Goal: Task Accomplishment & Management: Manage account settings

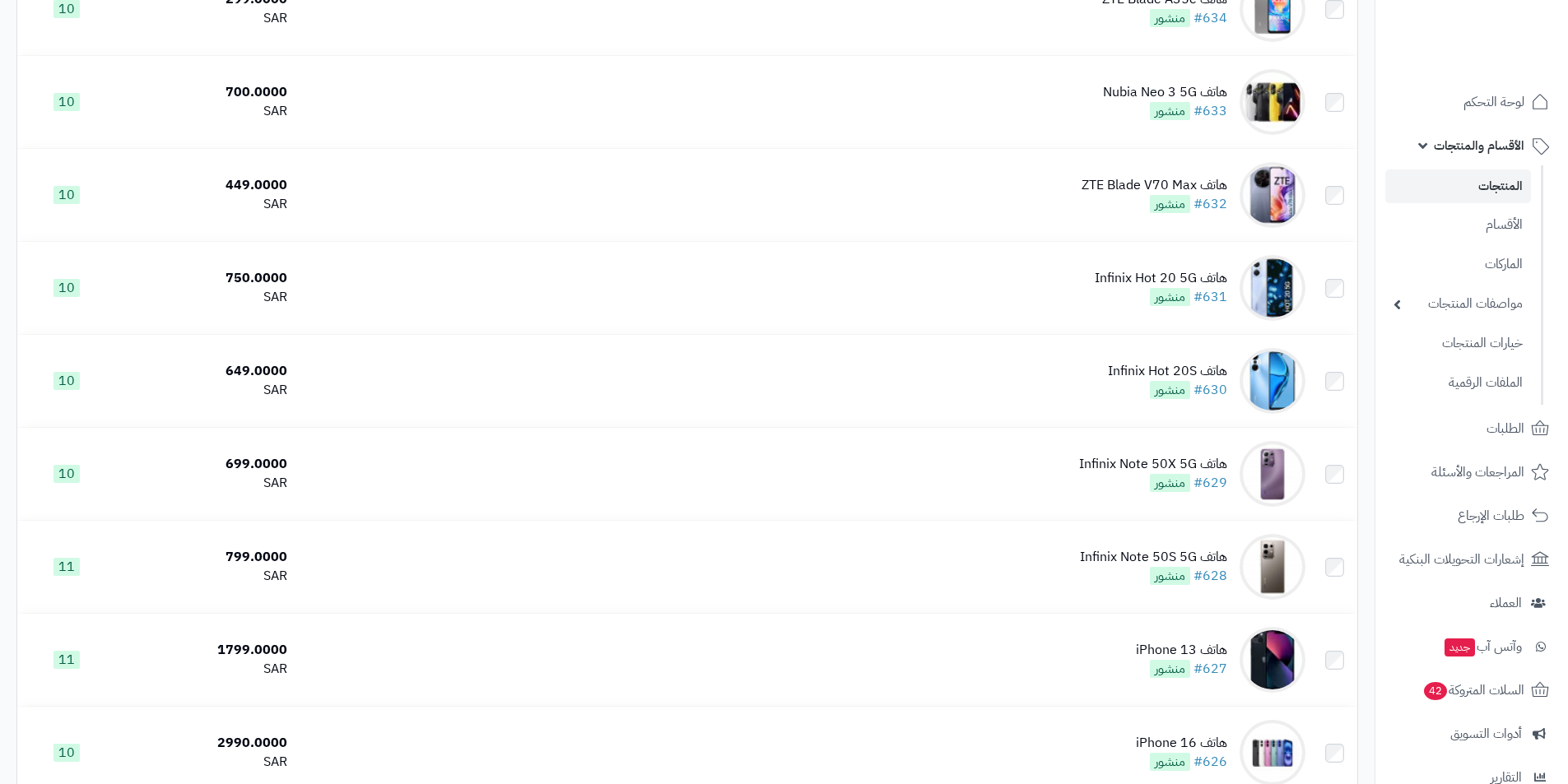
scroll to position [4258, 0]
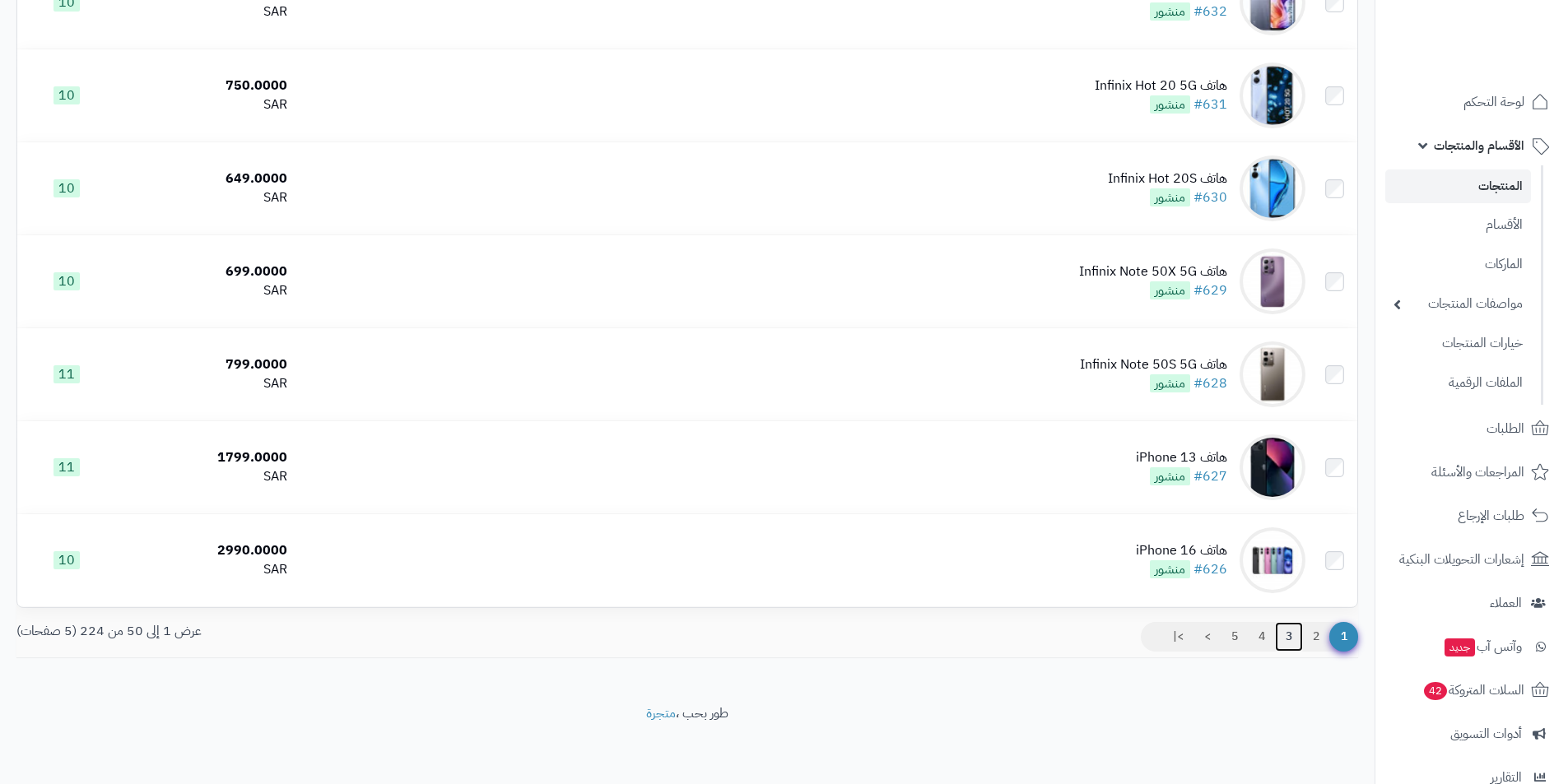
click at [1279, 638] on link "3" at bounding box center [1289, 637] width 28 height 30
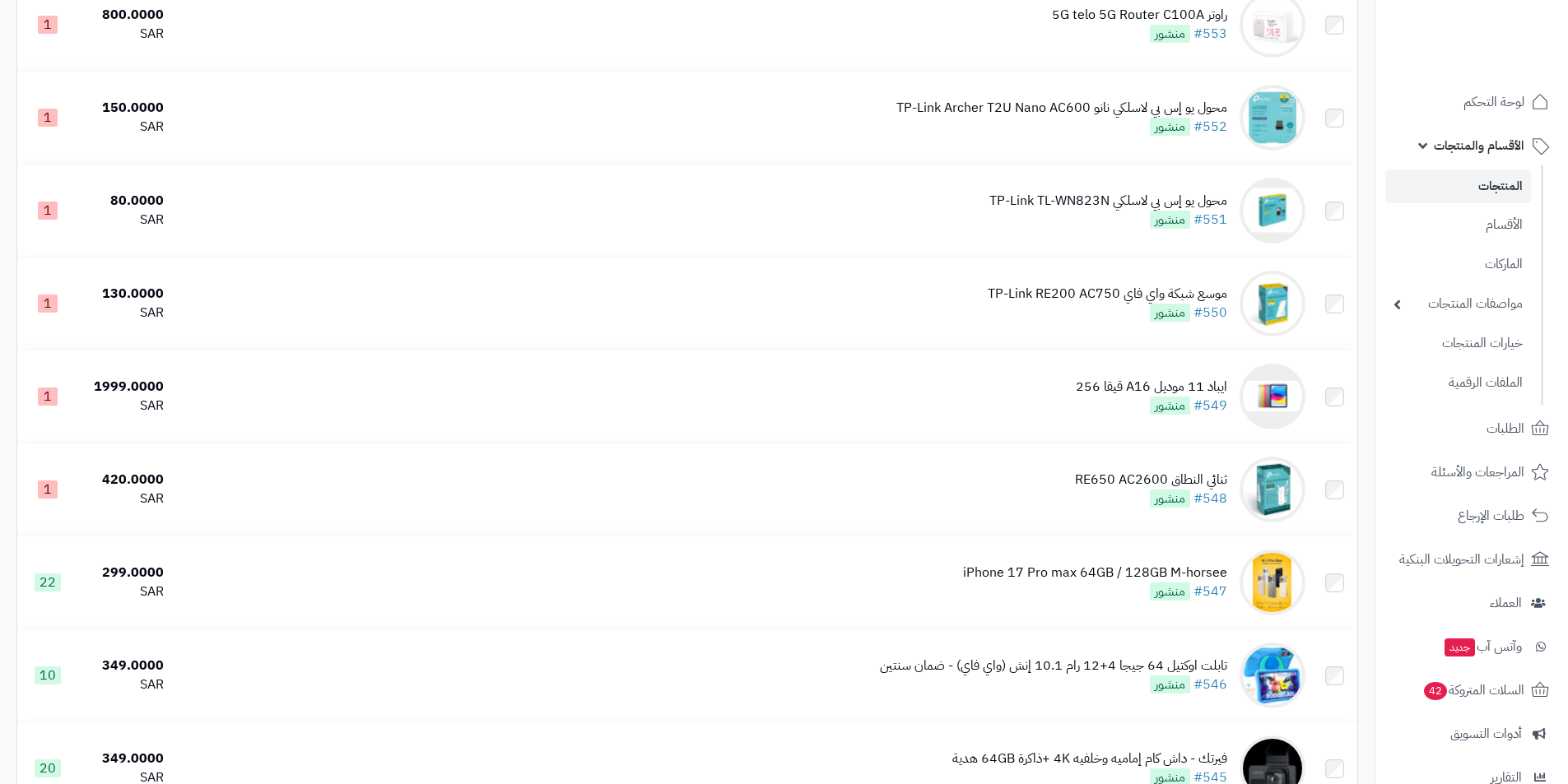
scroll to position [2223, 0]
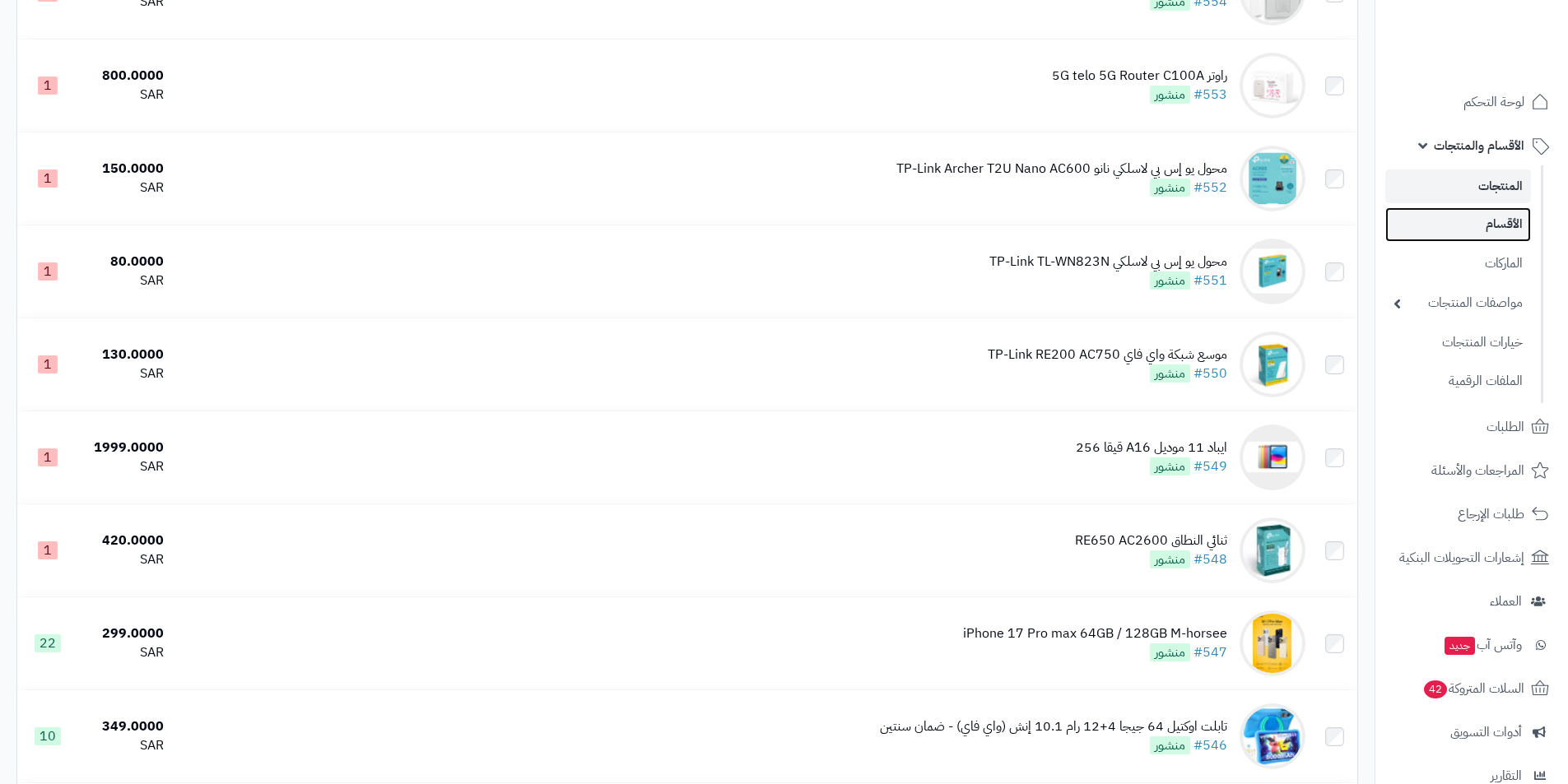
click at [1506, 227] on link "الأقسام" at bounding box center [1458, 224] width 146 height 34
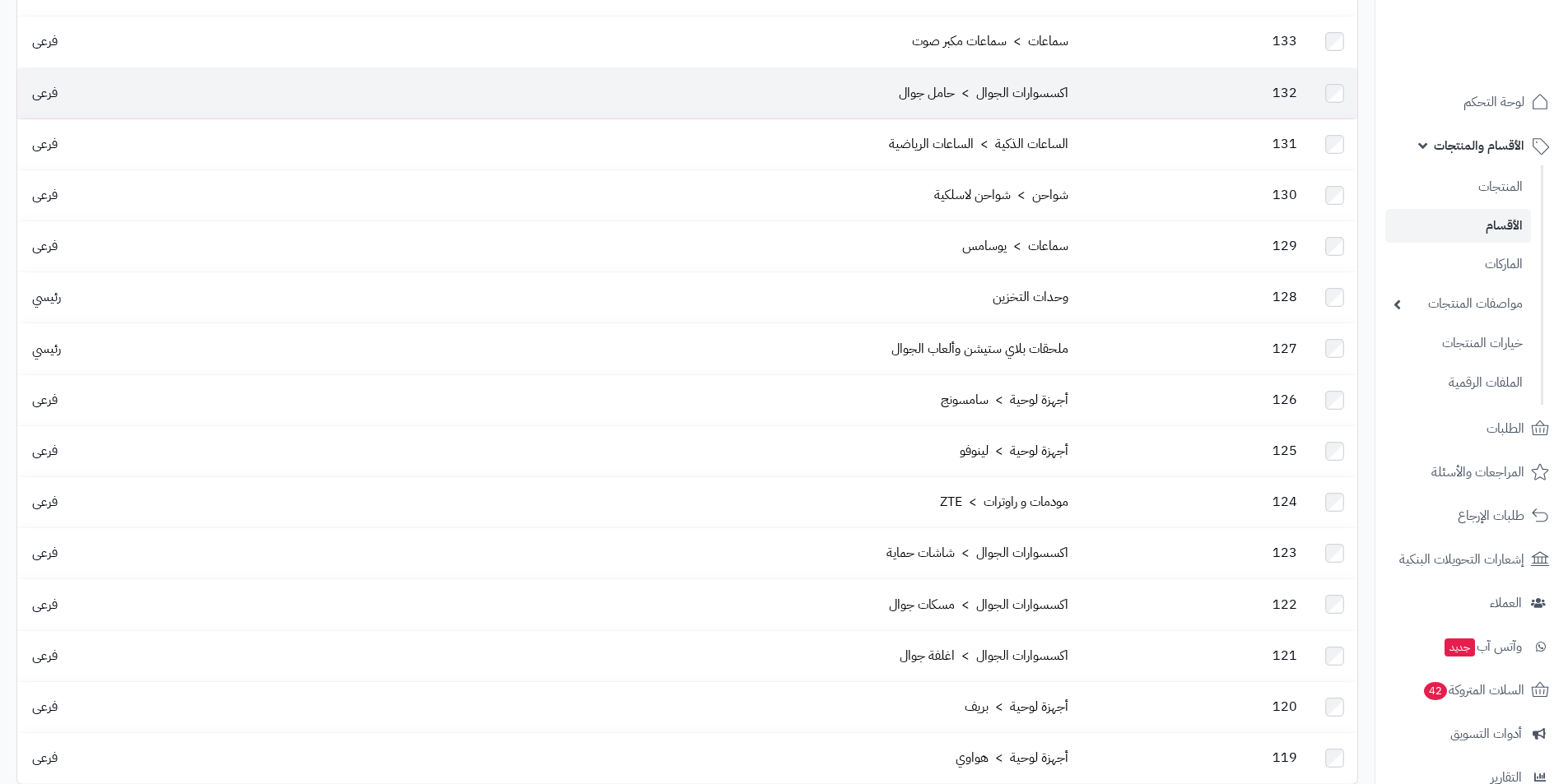
scroll to position [1974, 0]
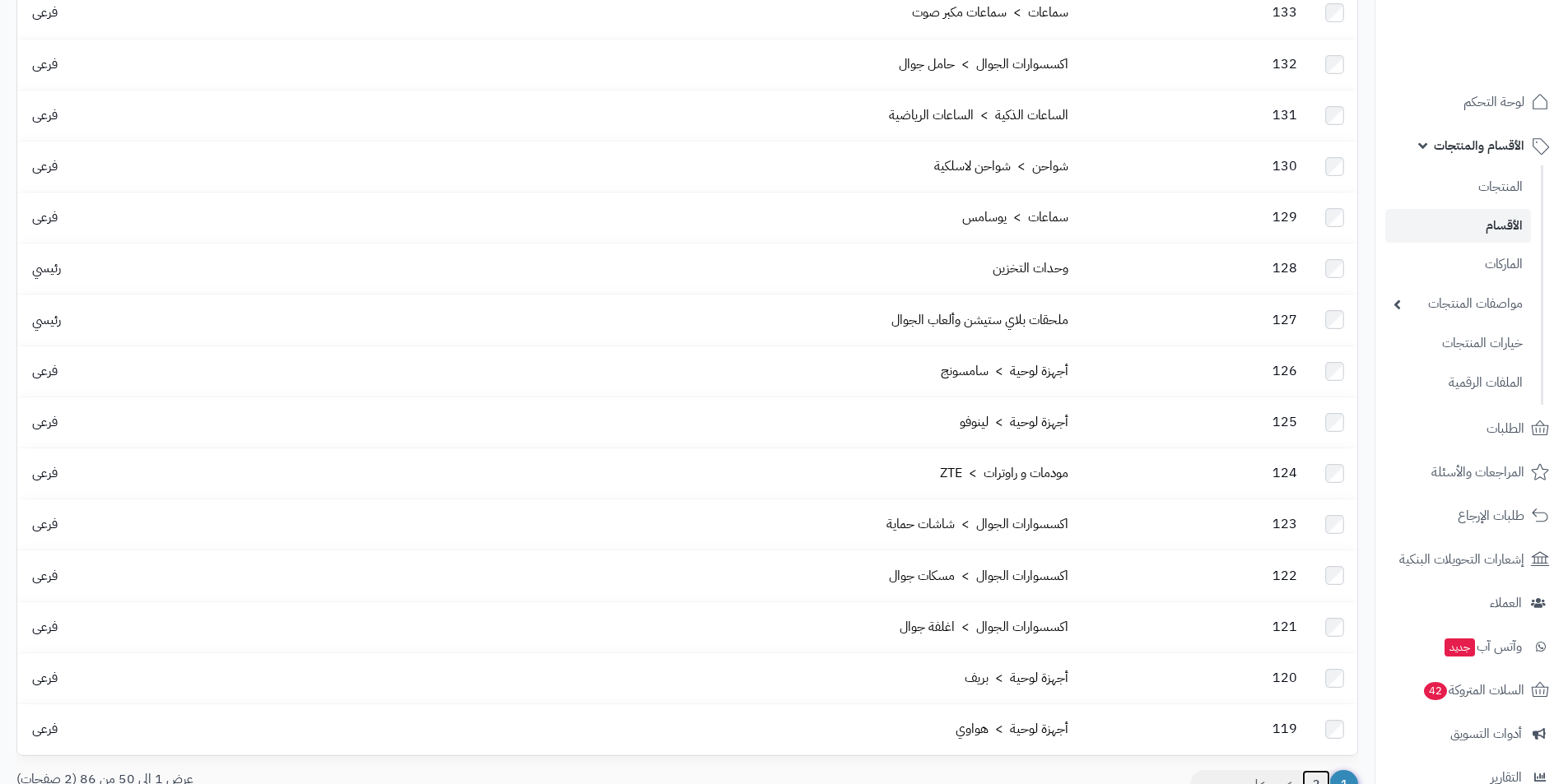
click at [1313, 770] on link "2" at bounding box center [1316, 785] width 28 height 30
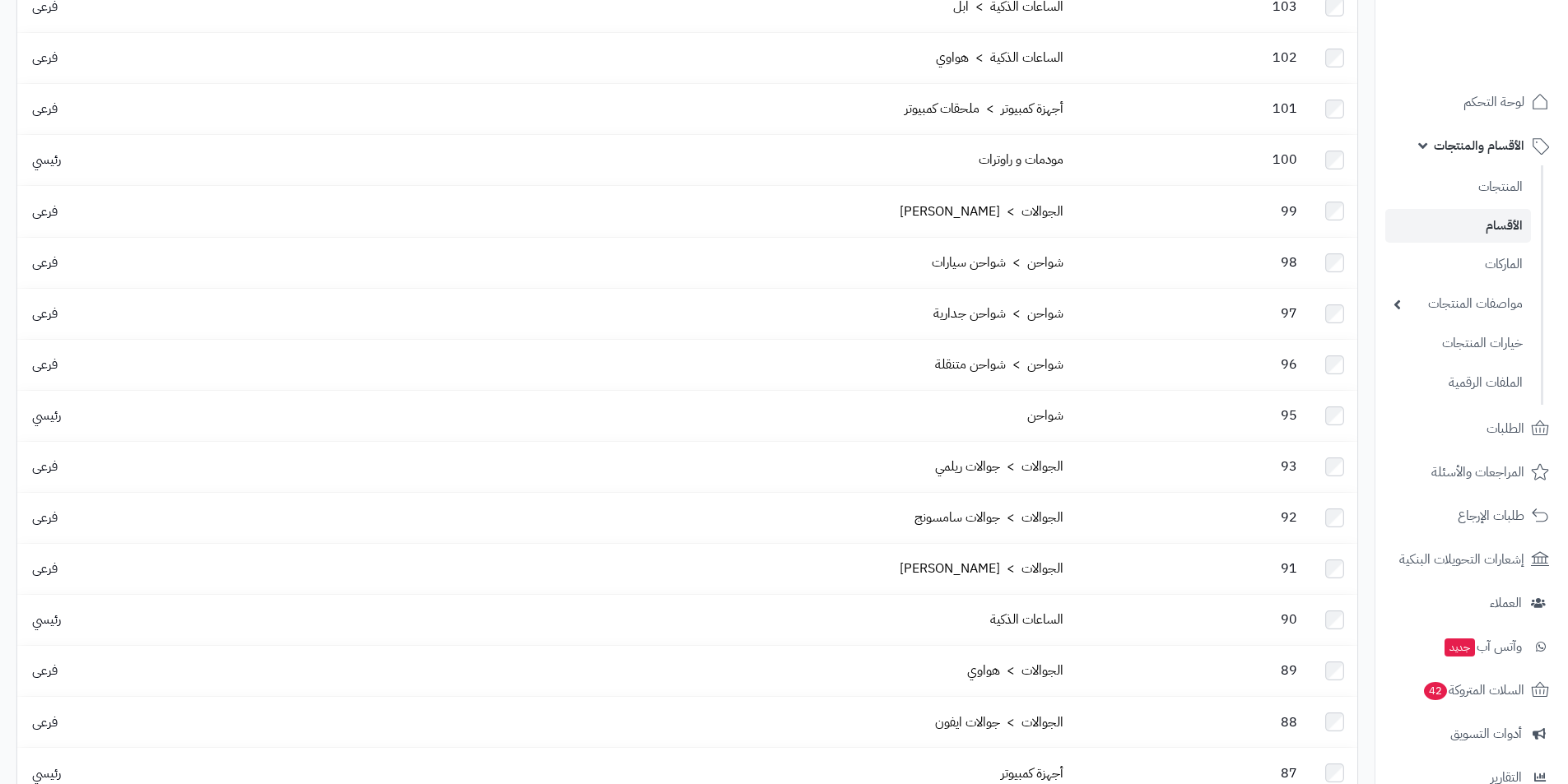
scroll to position [988, 0]
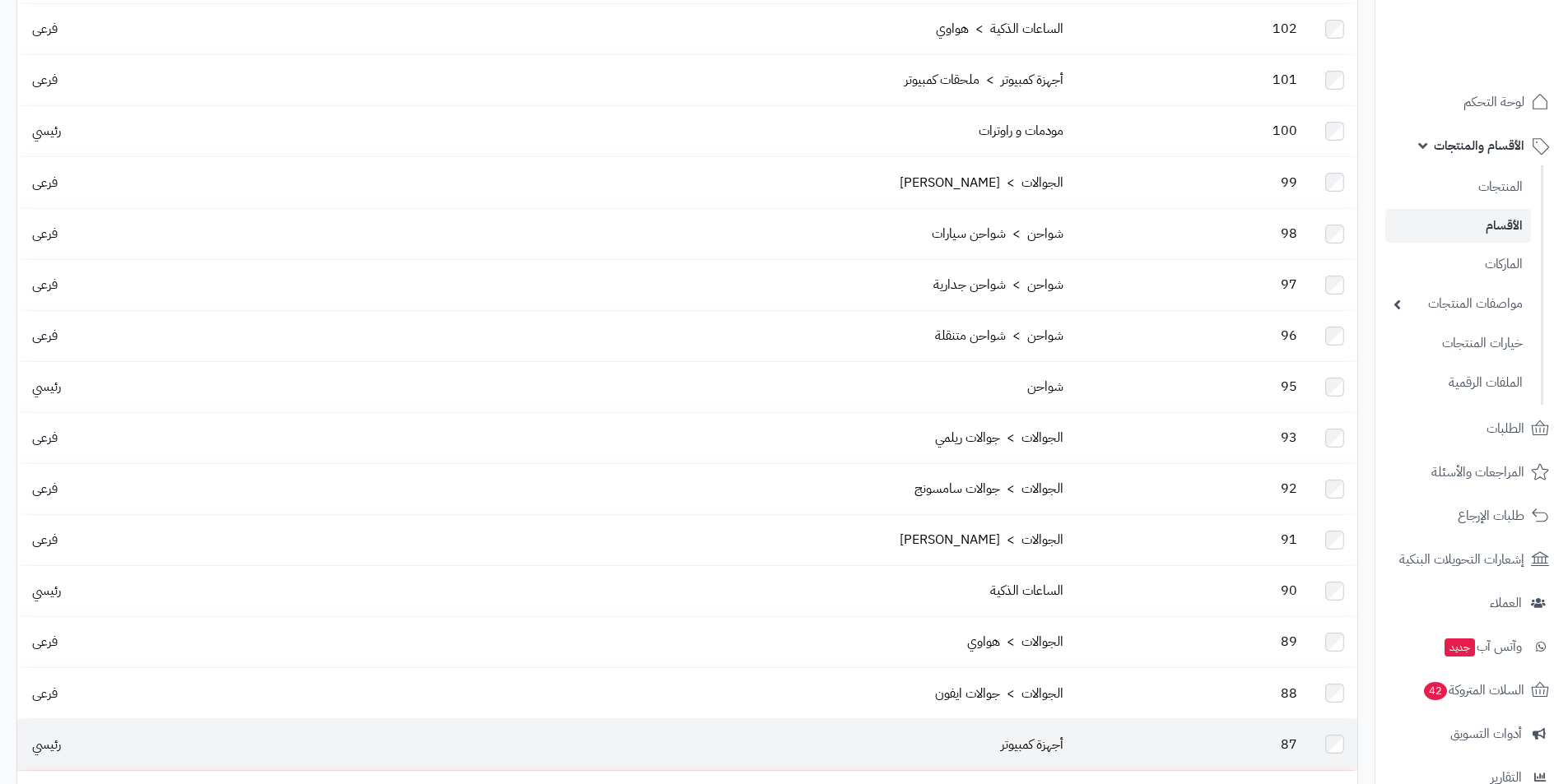
click at [1017, 719] on td "أجهزة كمبيوتر" at bounding box center [663, 744] width 814 height 50
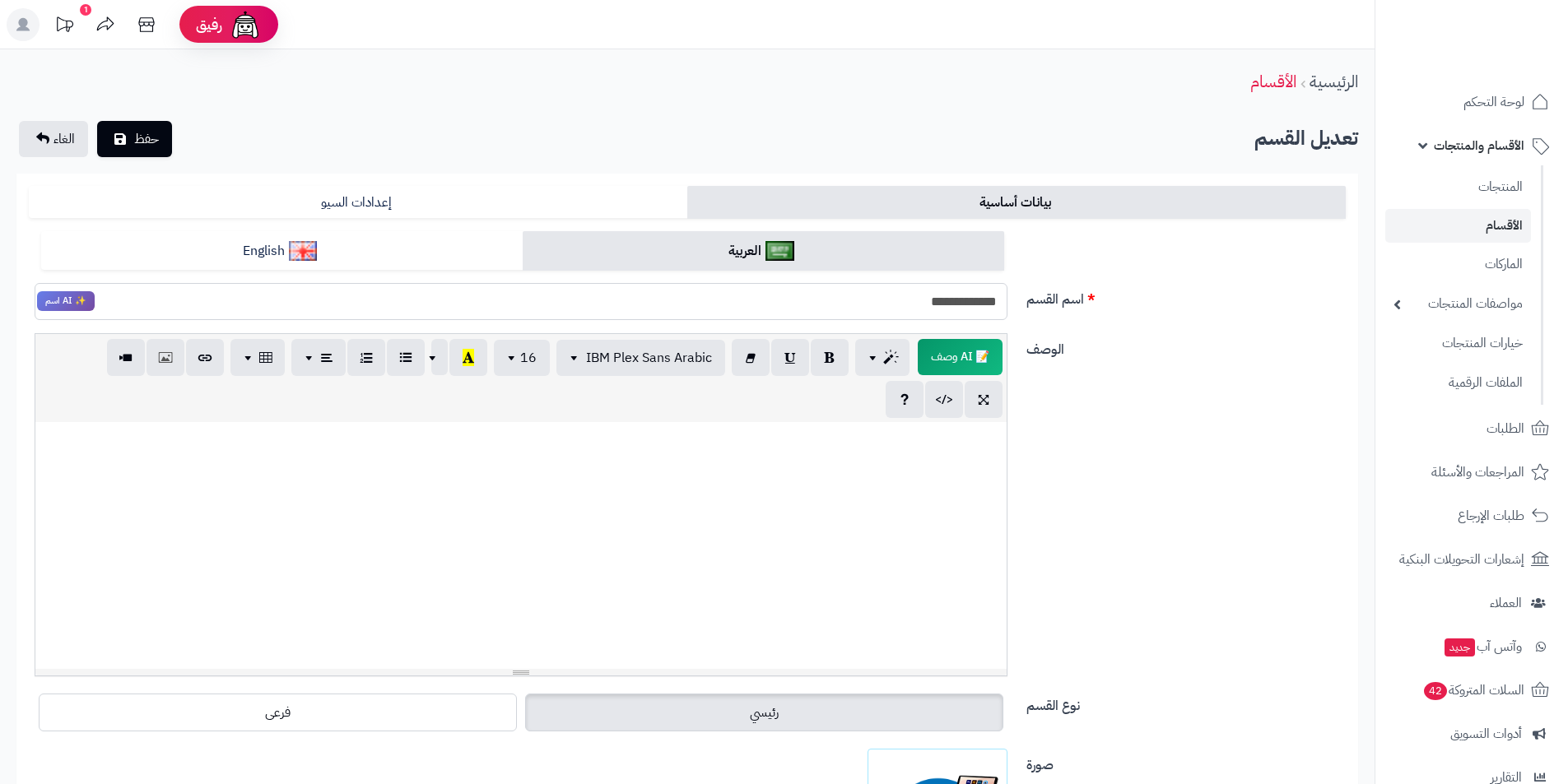
drag, startPoint x: 929, startPoint y: 303, endPoint x: 1006, endPoint y: 307, distance: 77.1
click at [1006, 307] on input "**********" at bounding box center [521, 302] width 973 height 37
click at [1481, 188] on link "المنتجات" at bounding box center [1458, 186] width 146 height 34
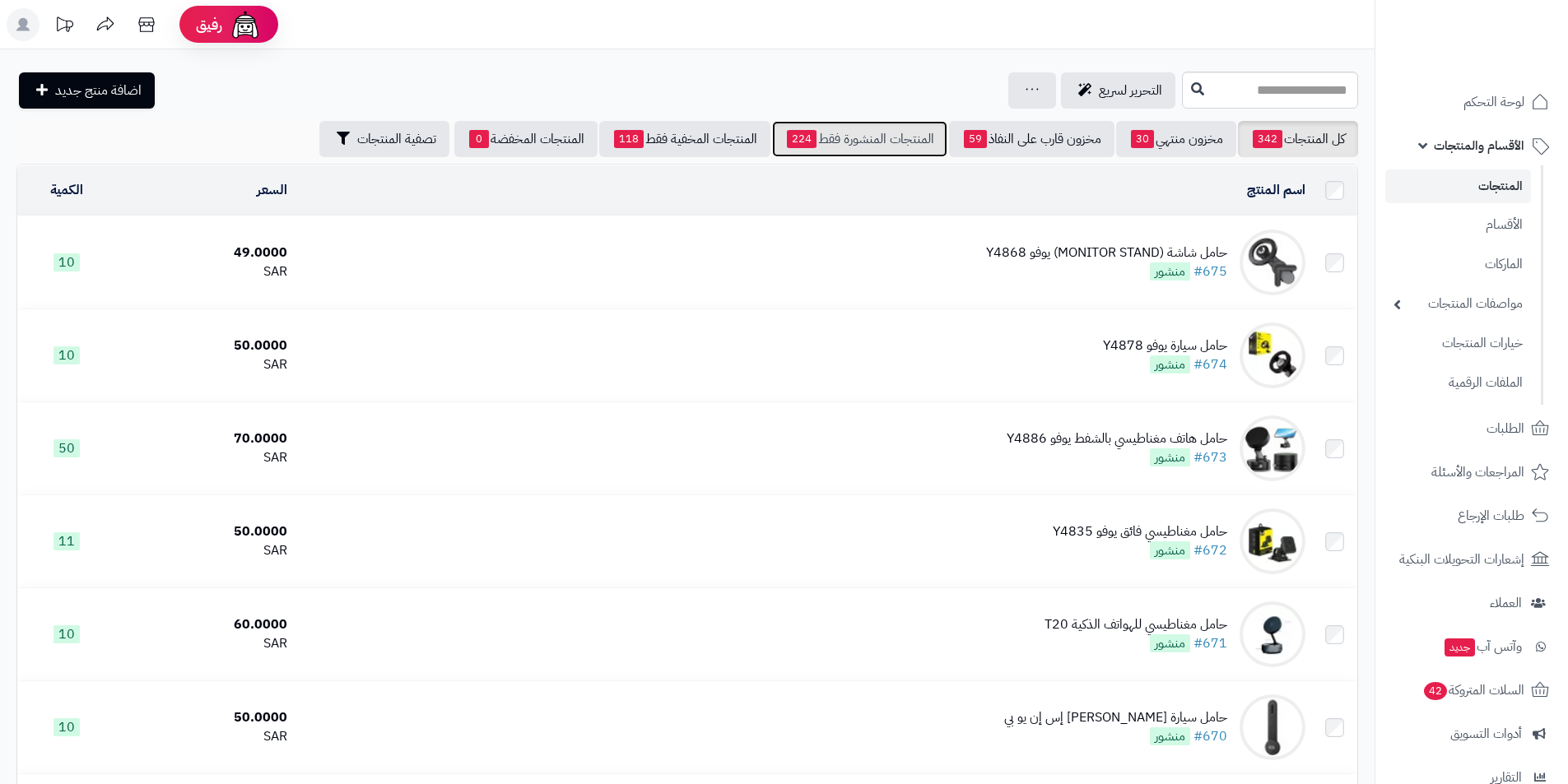
click at [868, 137] on link "المنتجات المنشورة فقط 224" at bounding box center [860, 138] width 176 height 36
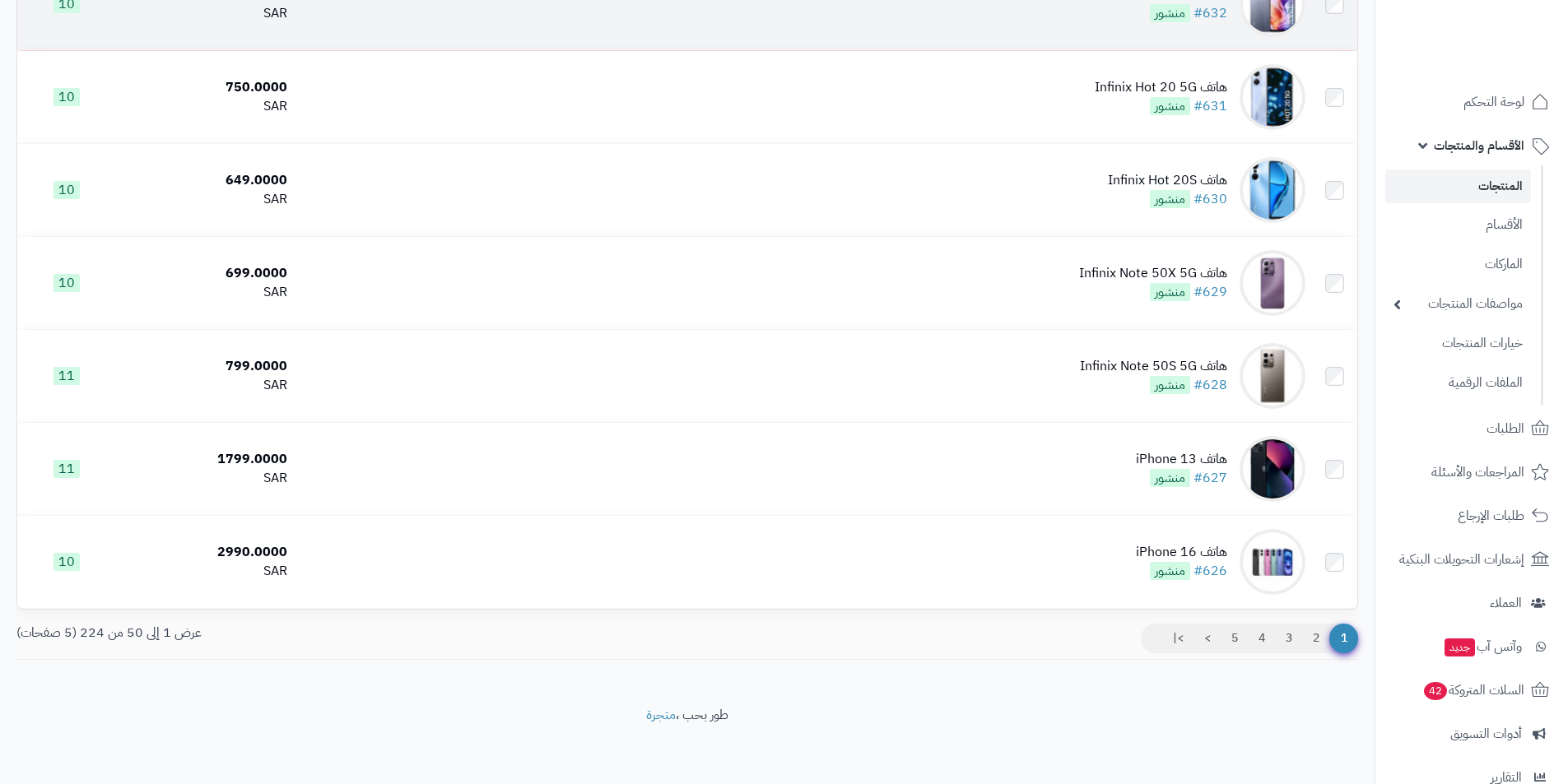
scroll to position [4258, 0]
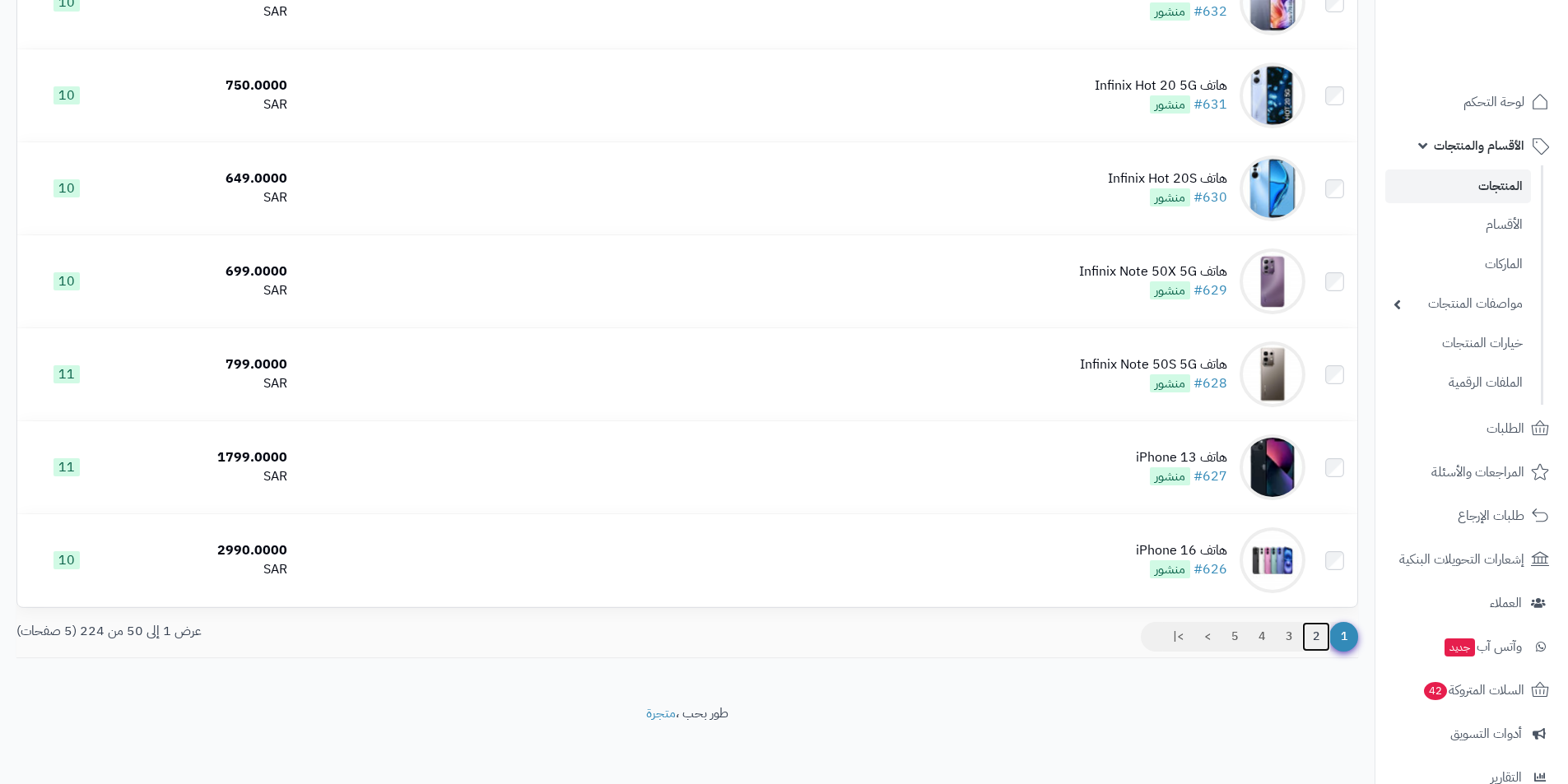
click at [1320, 628] on link "2" at bounding box center [1316, 637] width 28 height 30
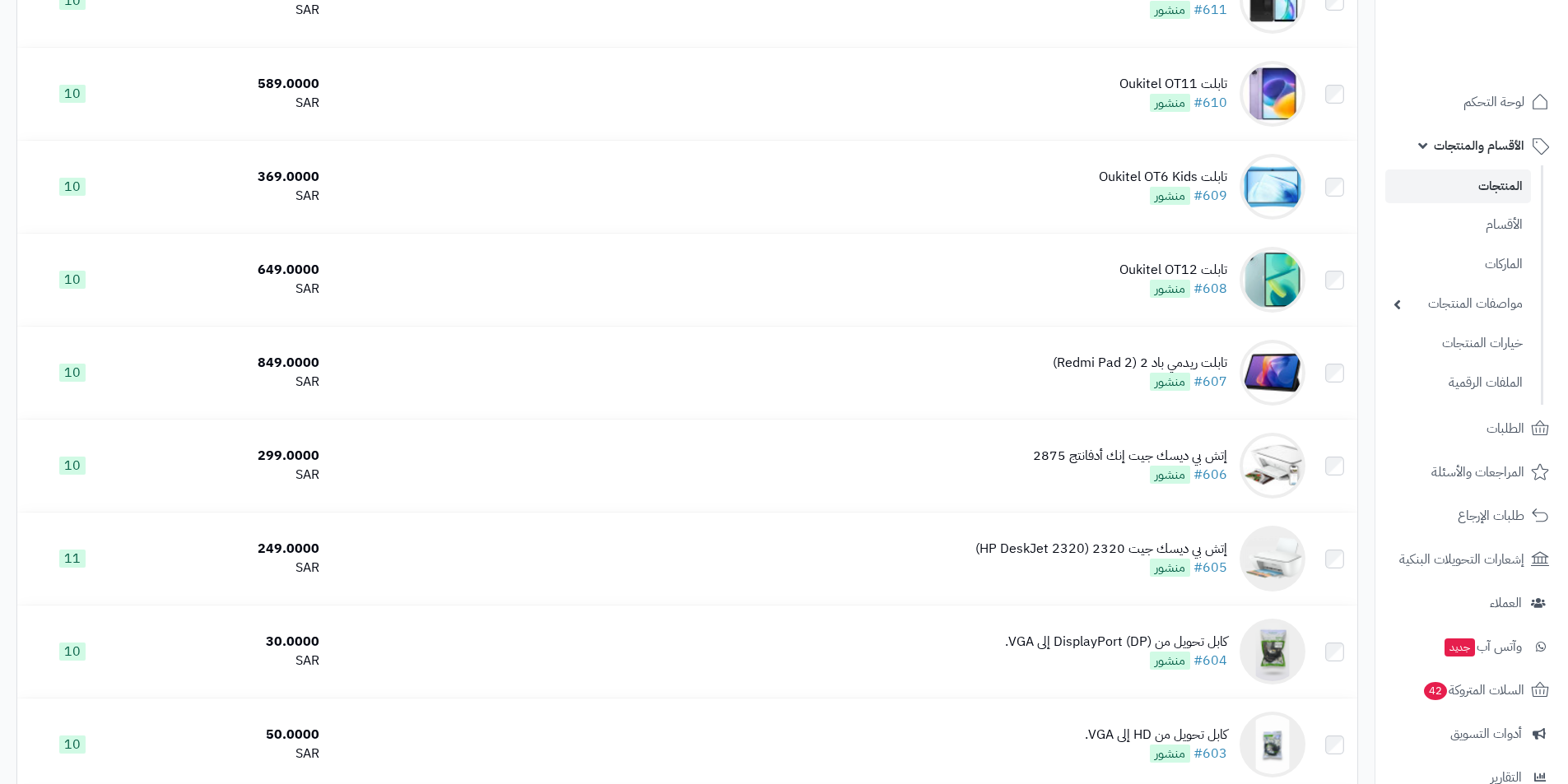
scroll to position [1728, 0]
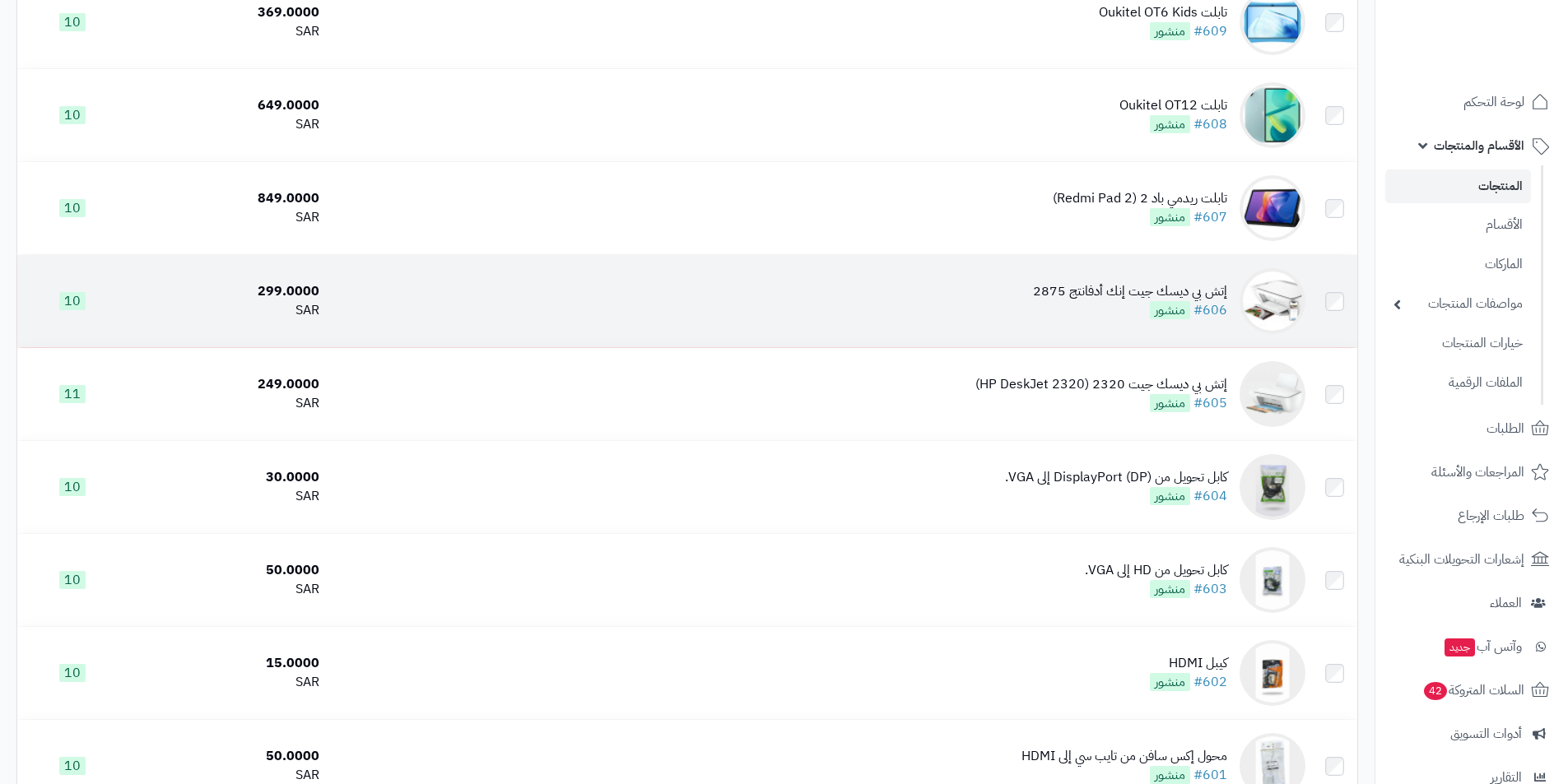
click at [1110, 326] on td "إتش بي ديسك جيت إنك أدفانتج 2875 #606 منشور" at bounding box center [819, 301] width 986 height 92
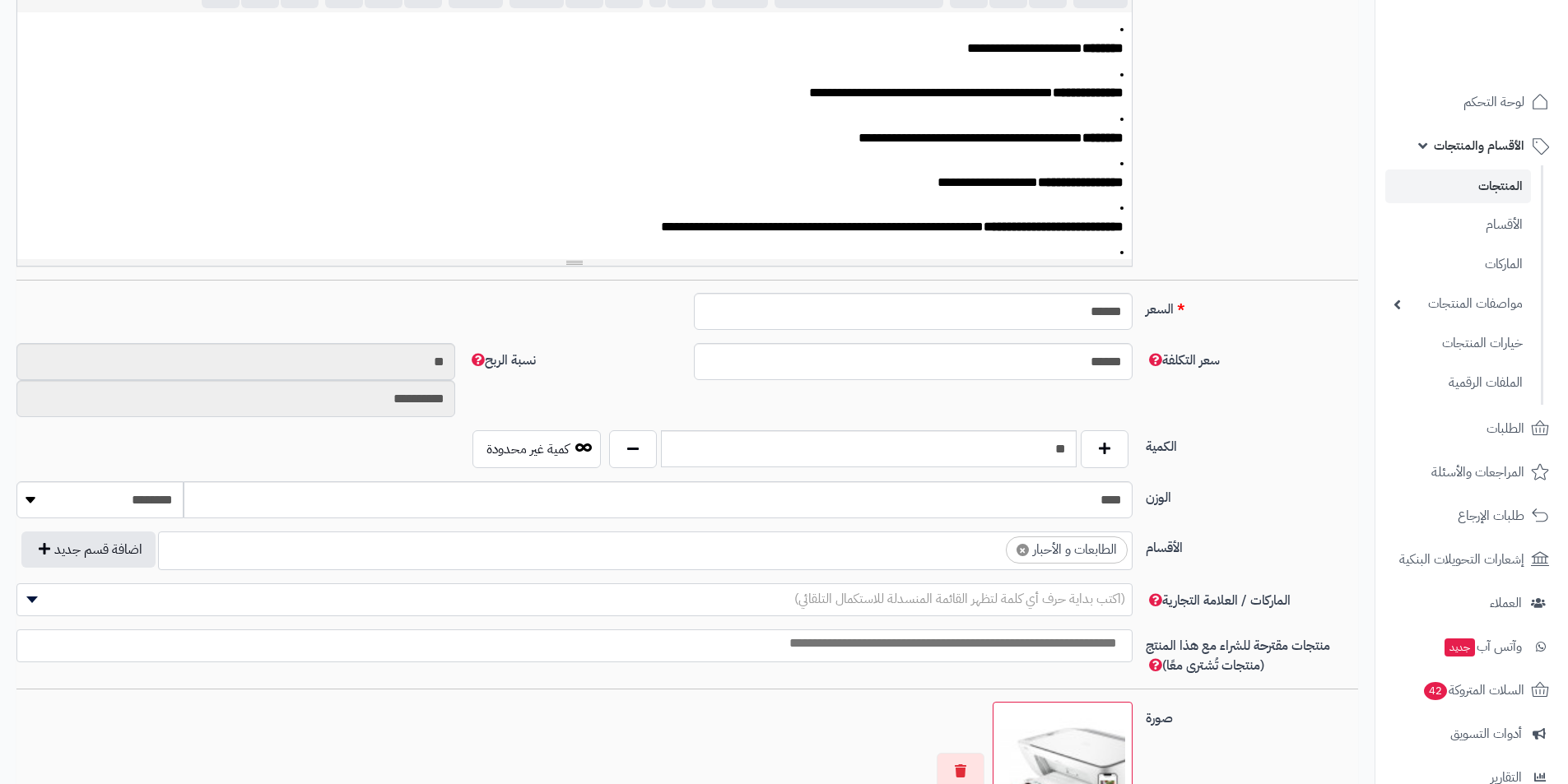
scroll to position [0, 12]
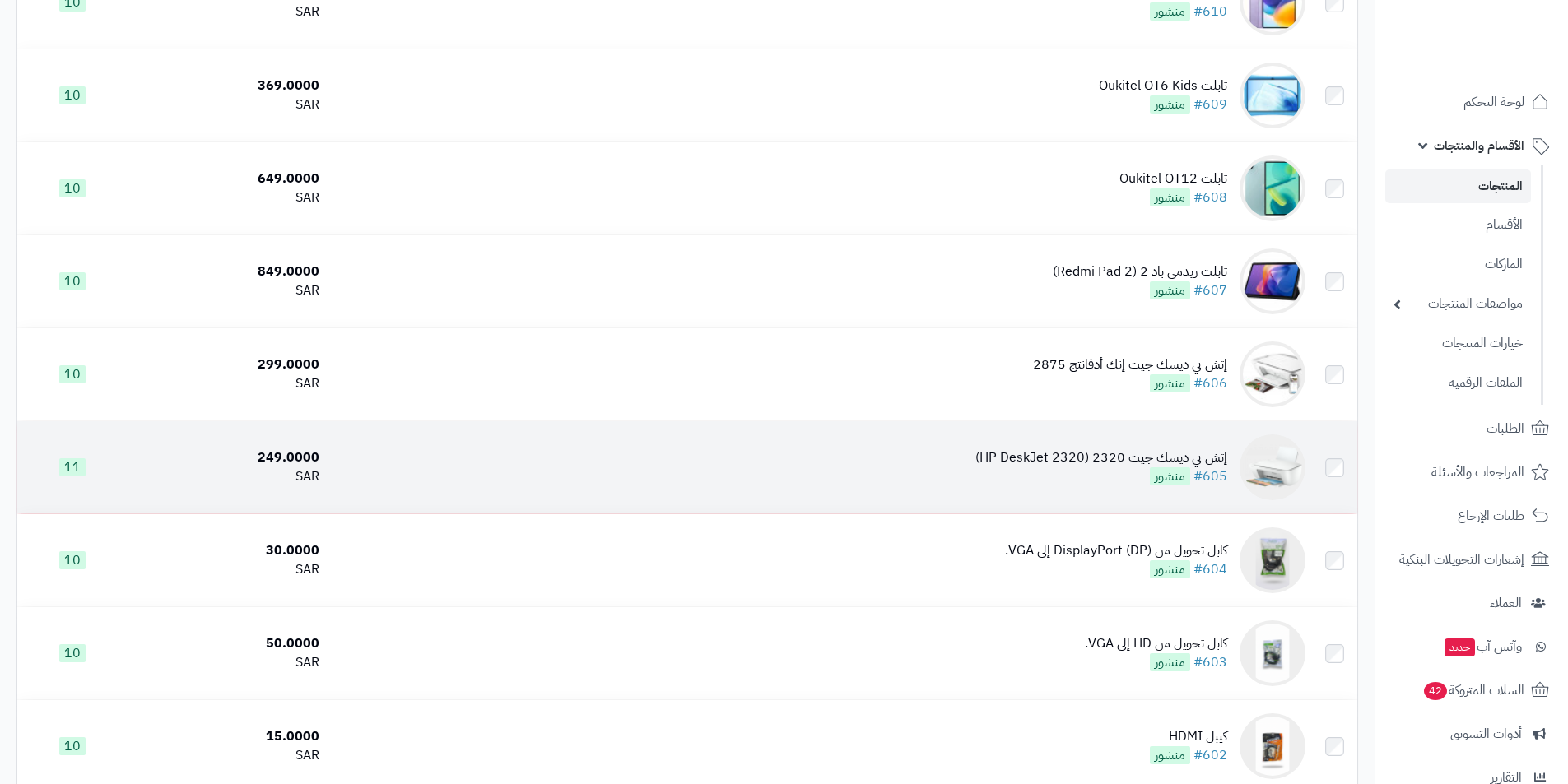
scroll to position [1646, 0]
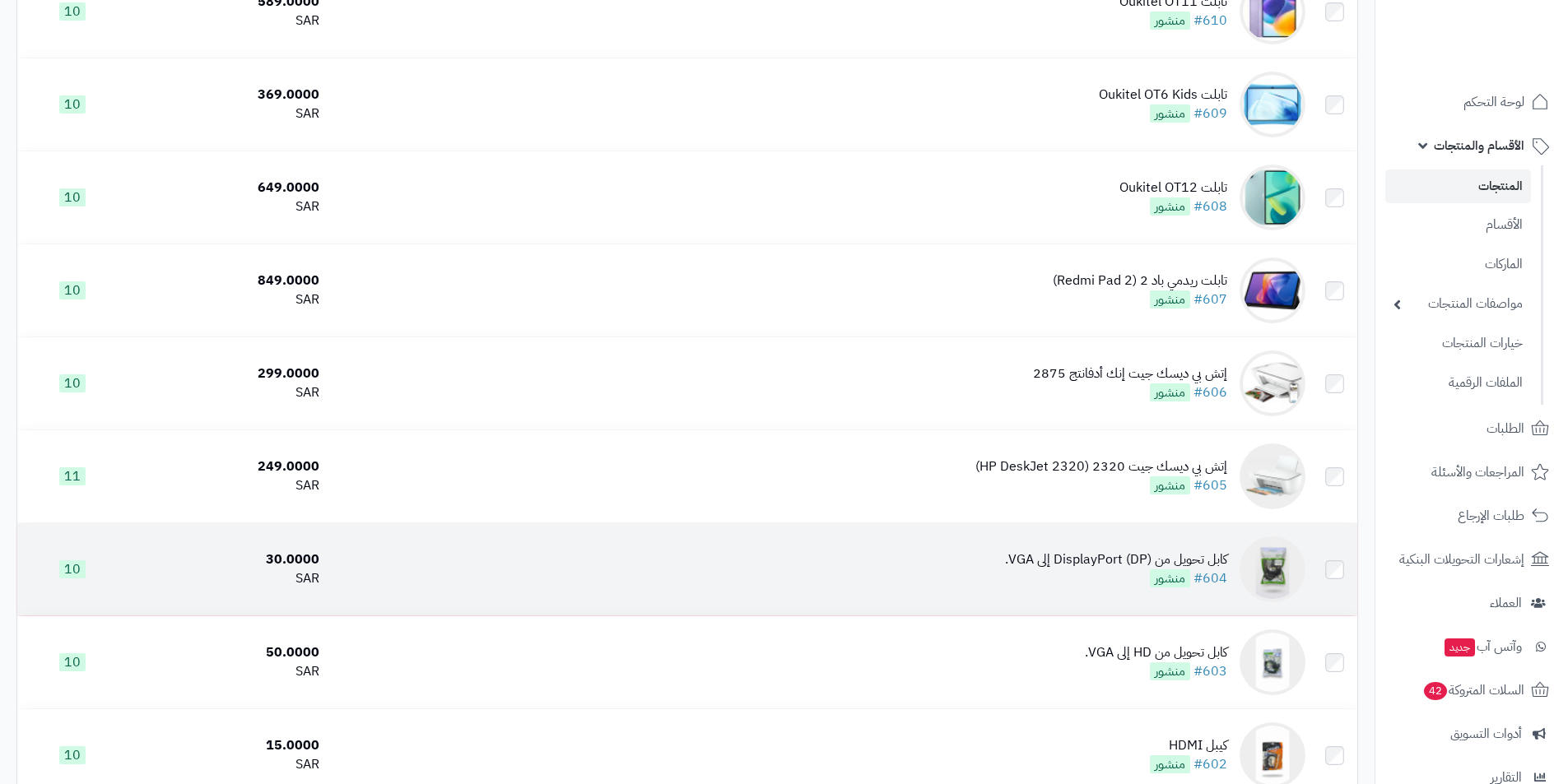
click at [1131, 557] on div "كابل تحويل من DisplayPort (DP) إلى VGA." at bounding box center [1116, 560] width 222 height 19
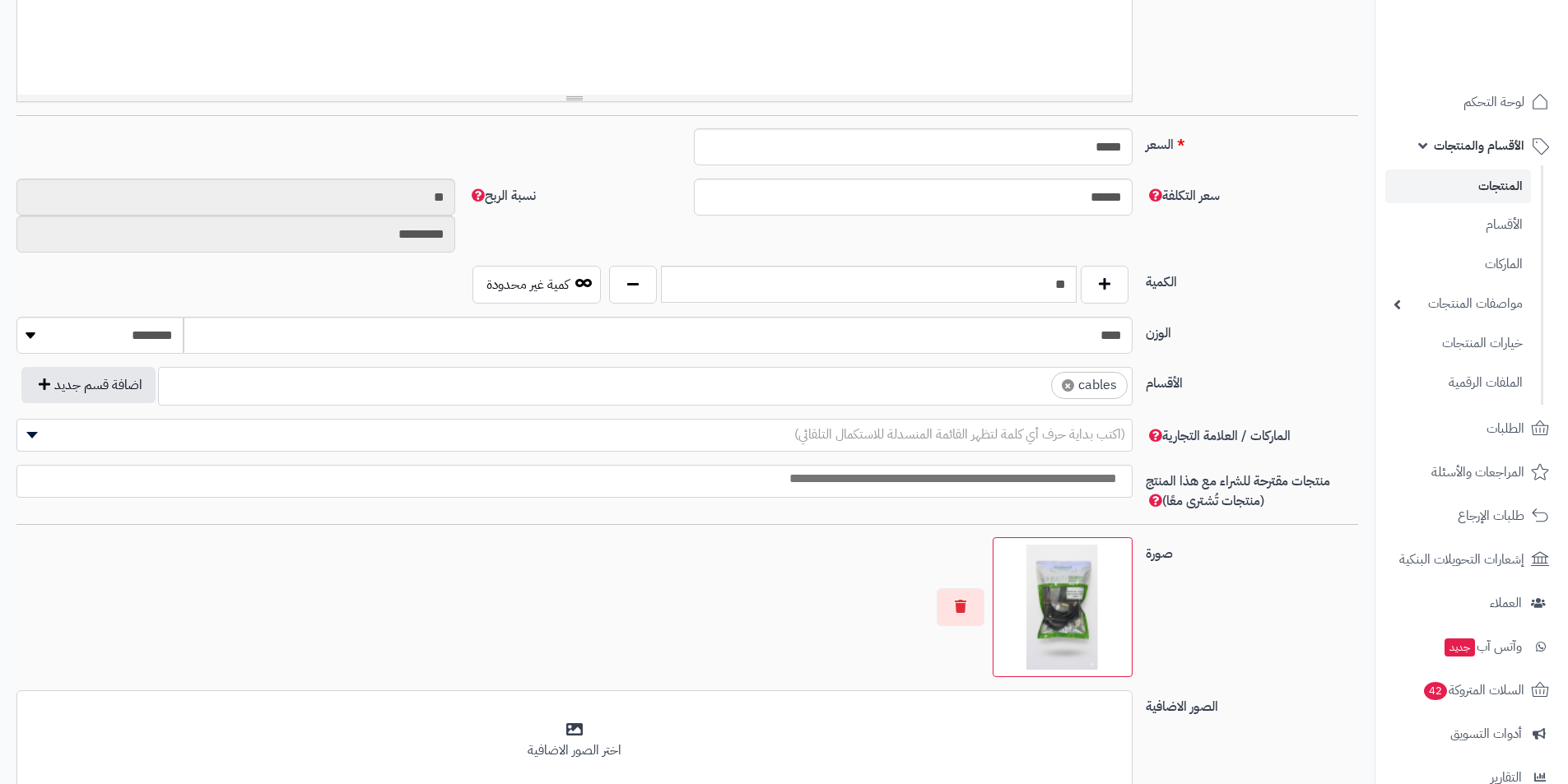
scroll to position [576, 0]
click at [1072, 392] on li "× cables" at bounding box center [1090, 385] width 77 height 27
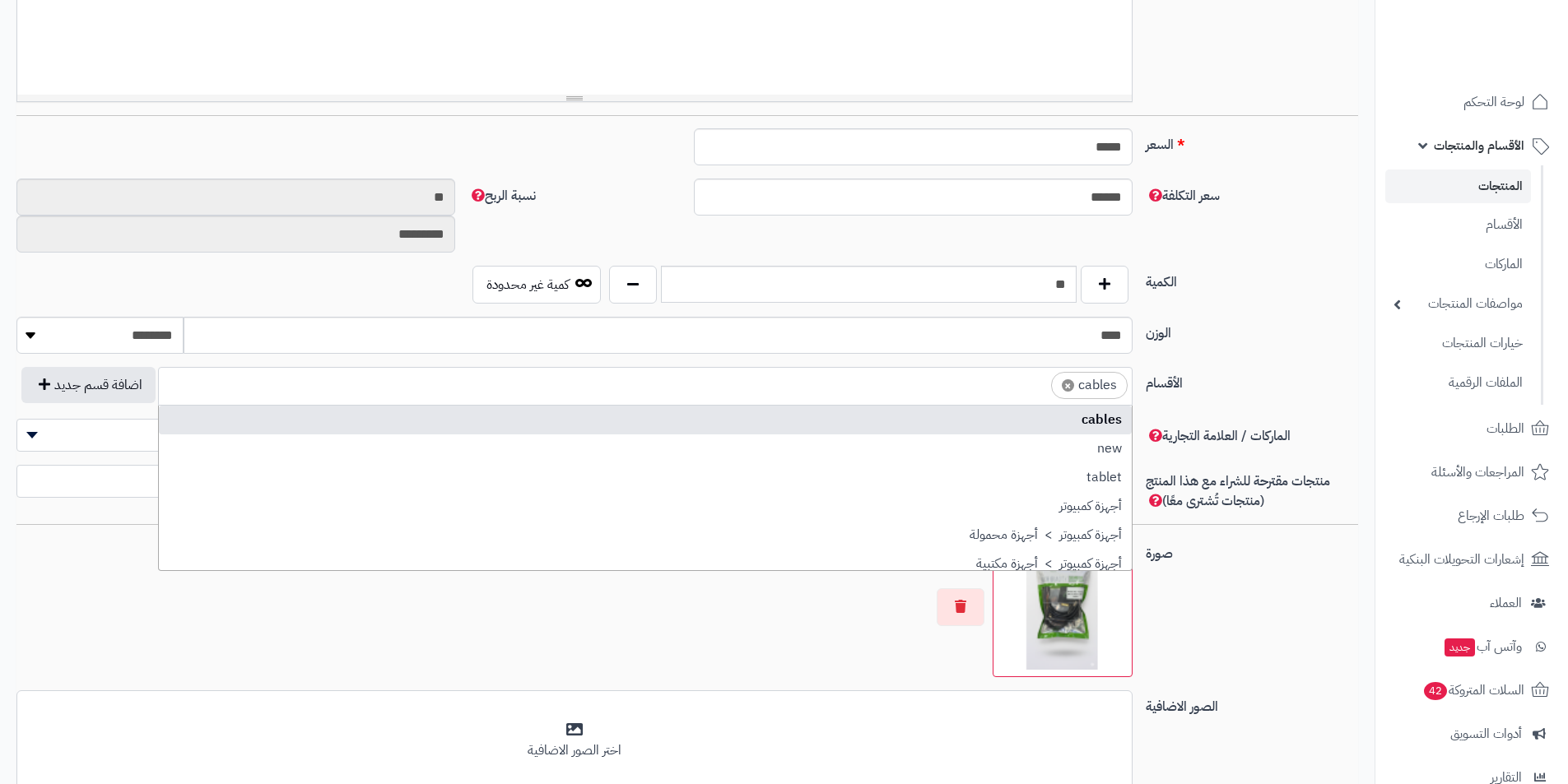
click at [1072, 386] on span "×" at bounding box center [1068, 385] width 12 height 12
select select
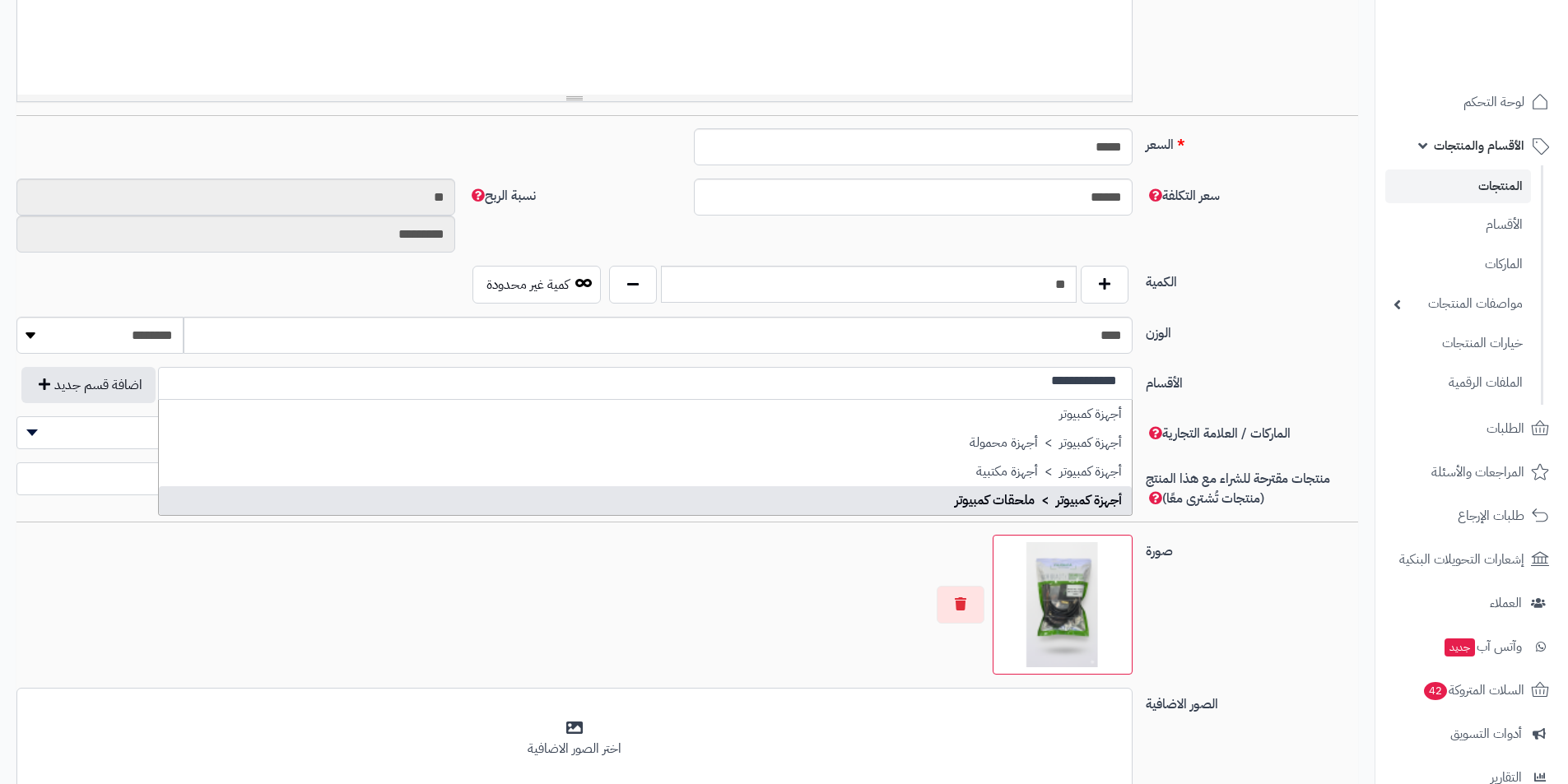
type input "**********"
select select "***"
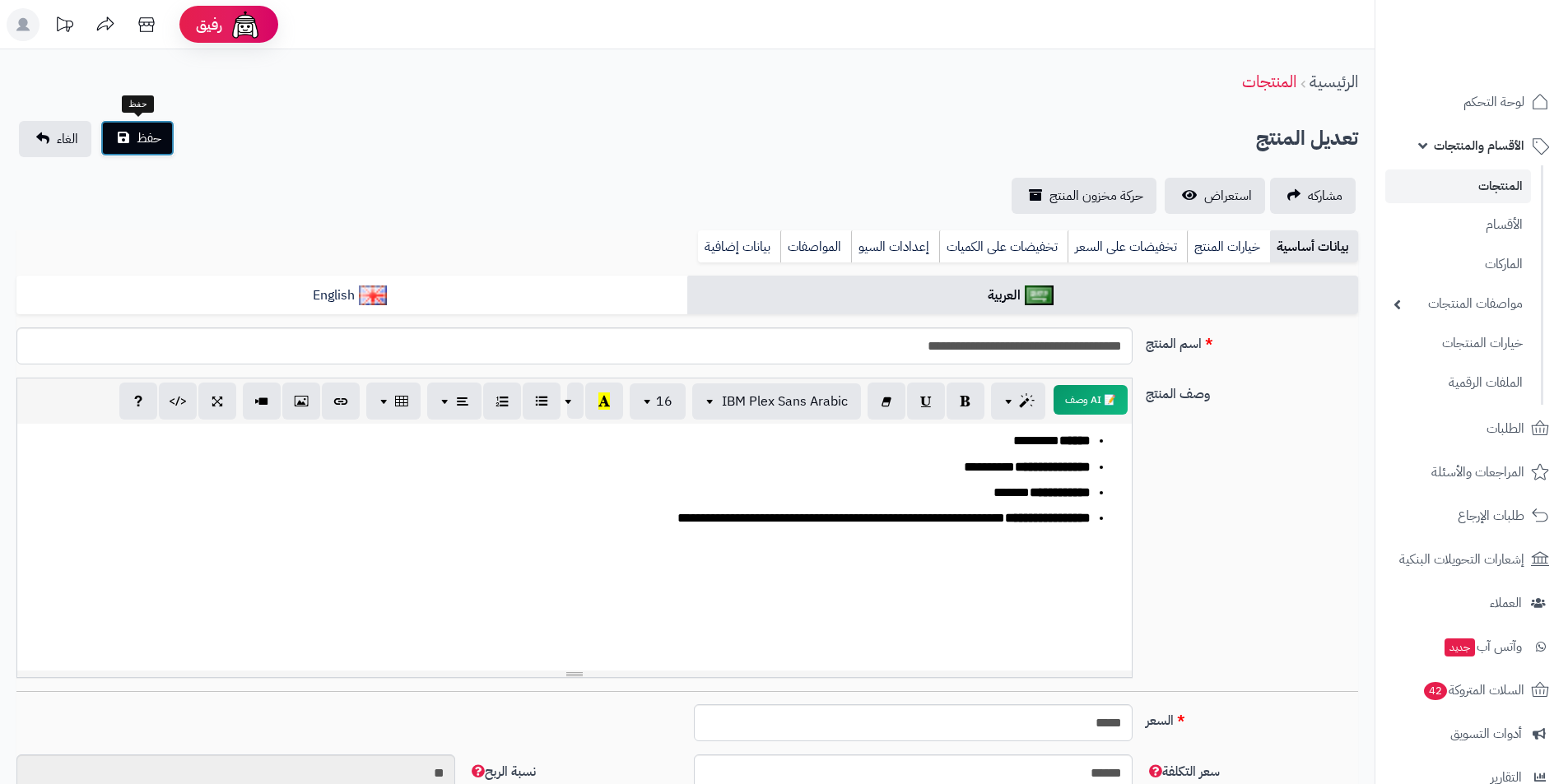
click at [157, 125] on button "حفظ" at bounding box center [137, 137] width 74 height 36
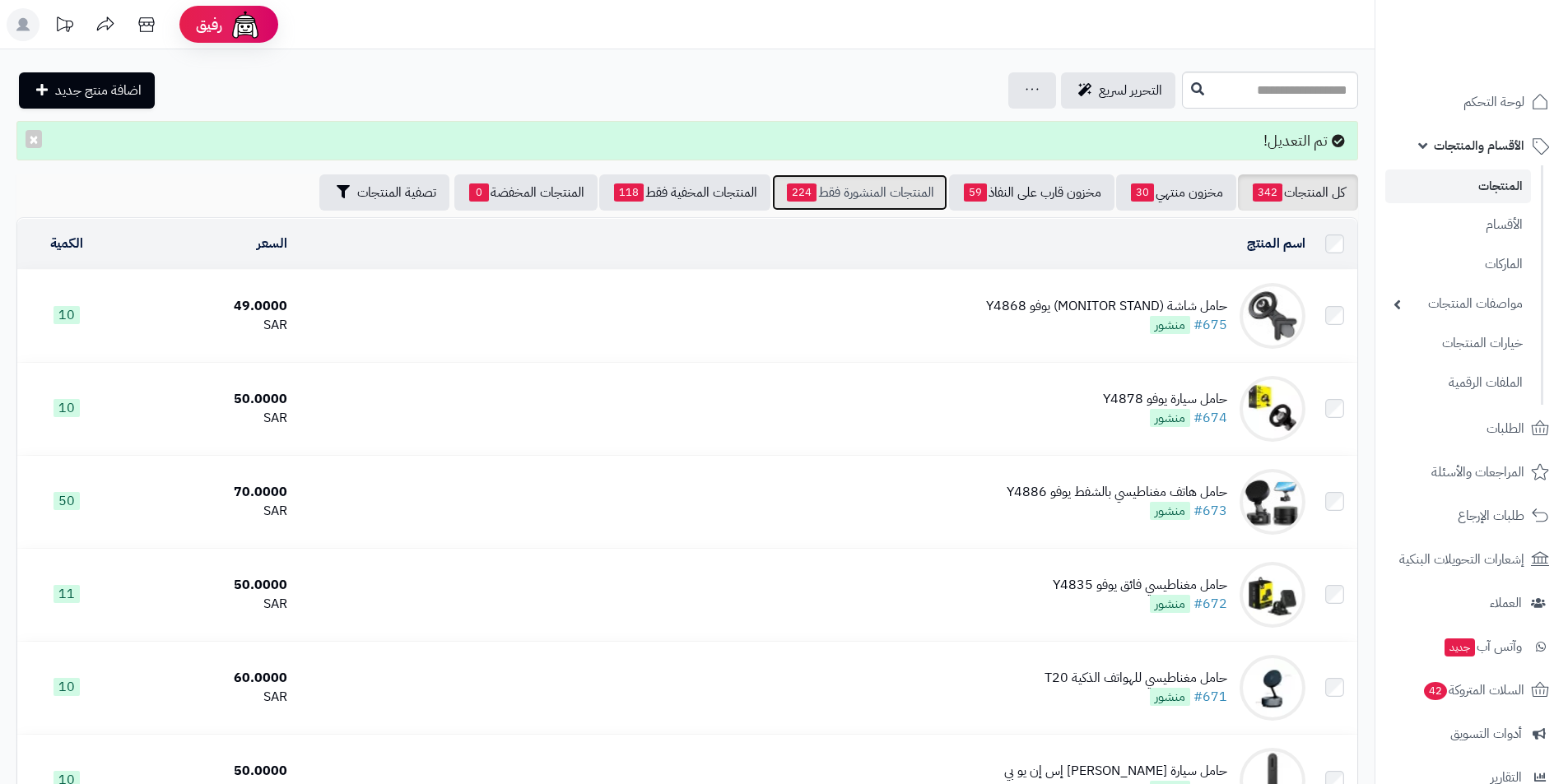
click at [913, 198] on link "المنتجات المنشورة فقط 224" at bounding box center [860, 192] width 176 height 36
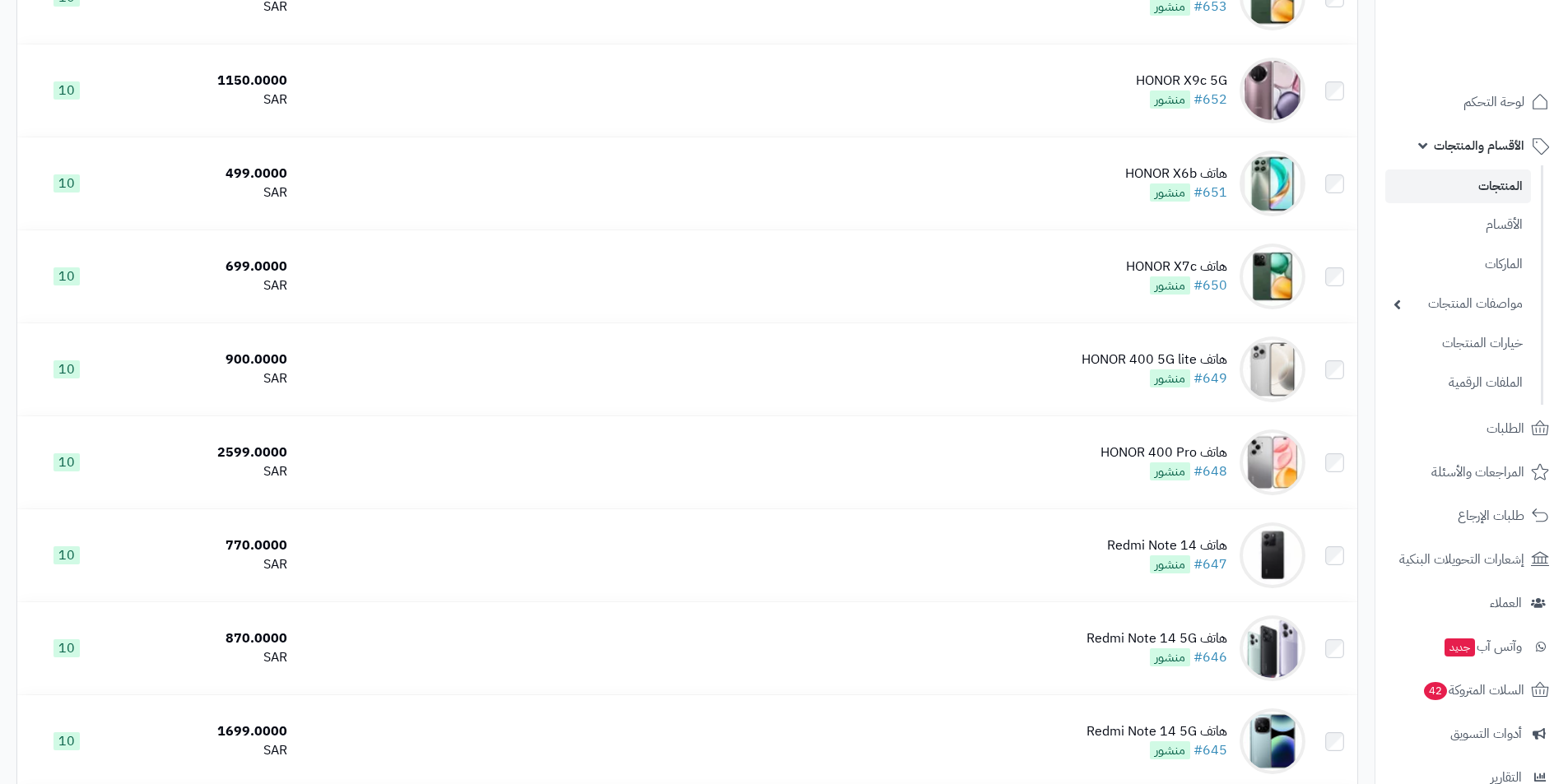
scroll to position [4258, 0]
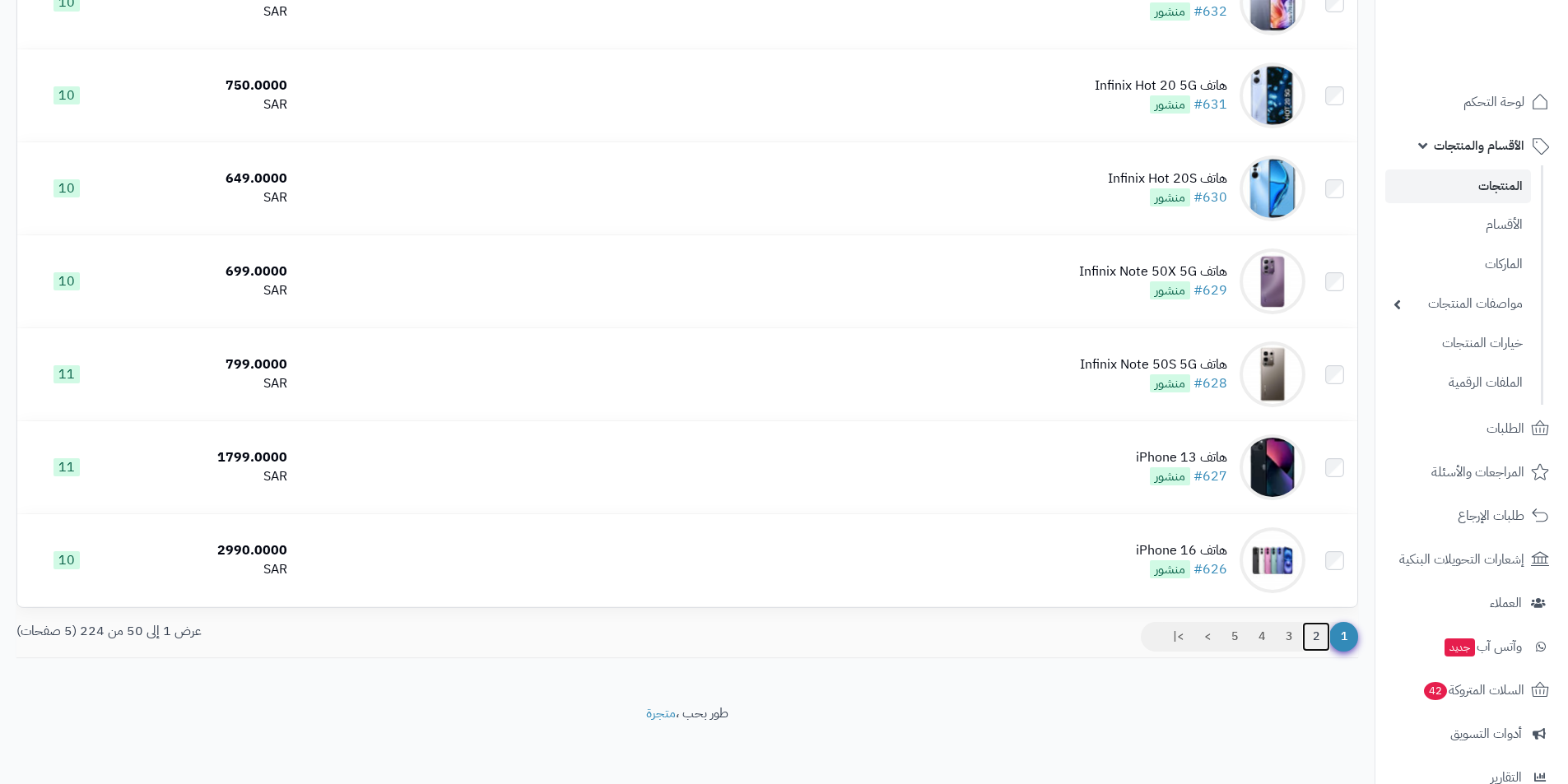
click at [1311, 625] on link "2" at bounding box center [1316, 637] width 28 height 30
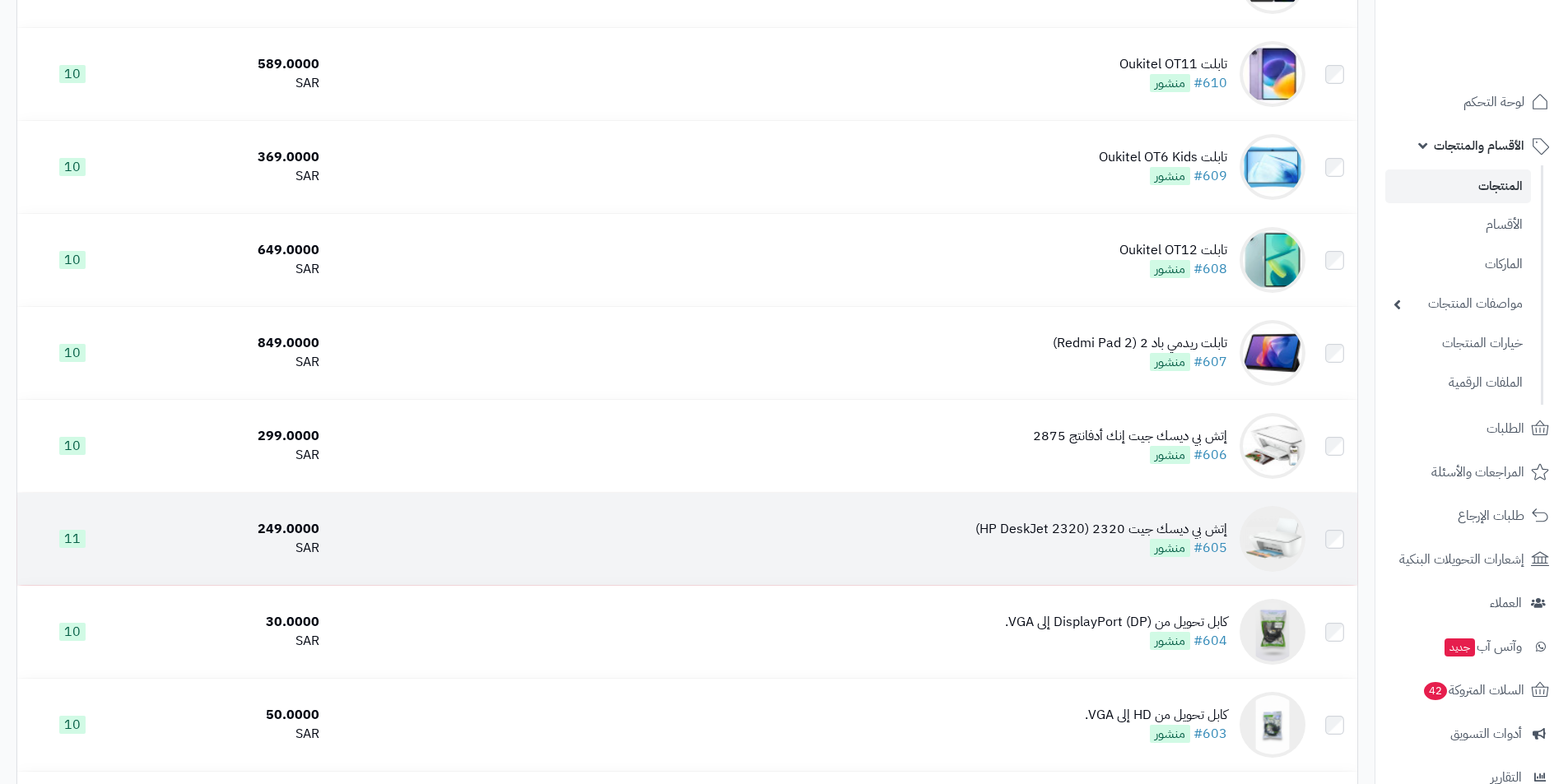
scroll to position [1728, 0]
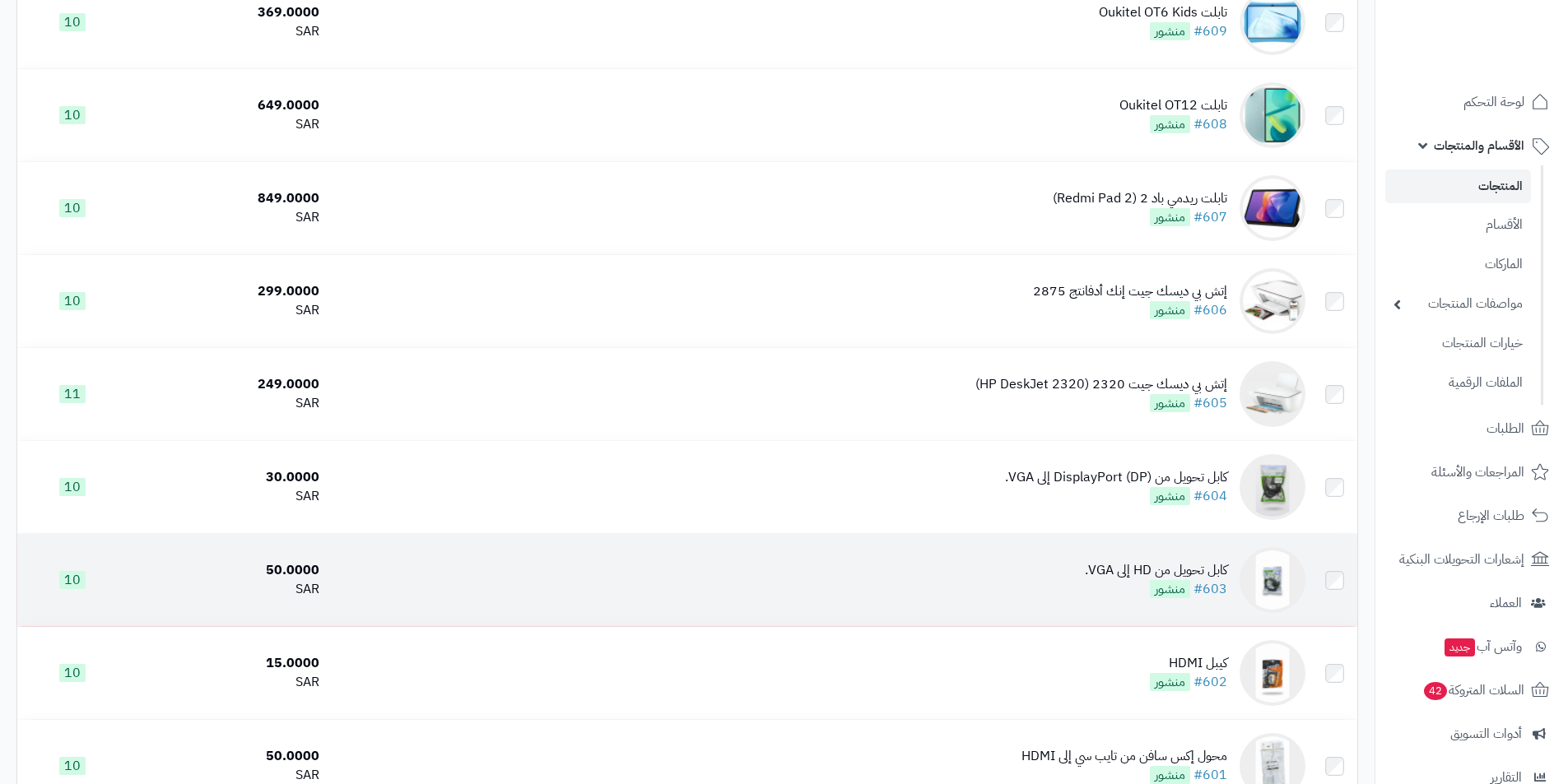
click at [1230, 592] on td "كابل تحويل من HD إلى VGA. #603 منشور" at bounding box center [819, 579] width 986 height 92
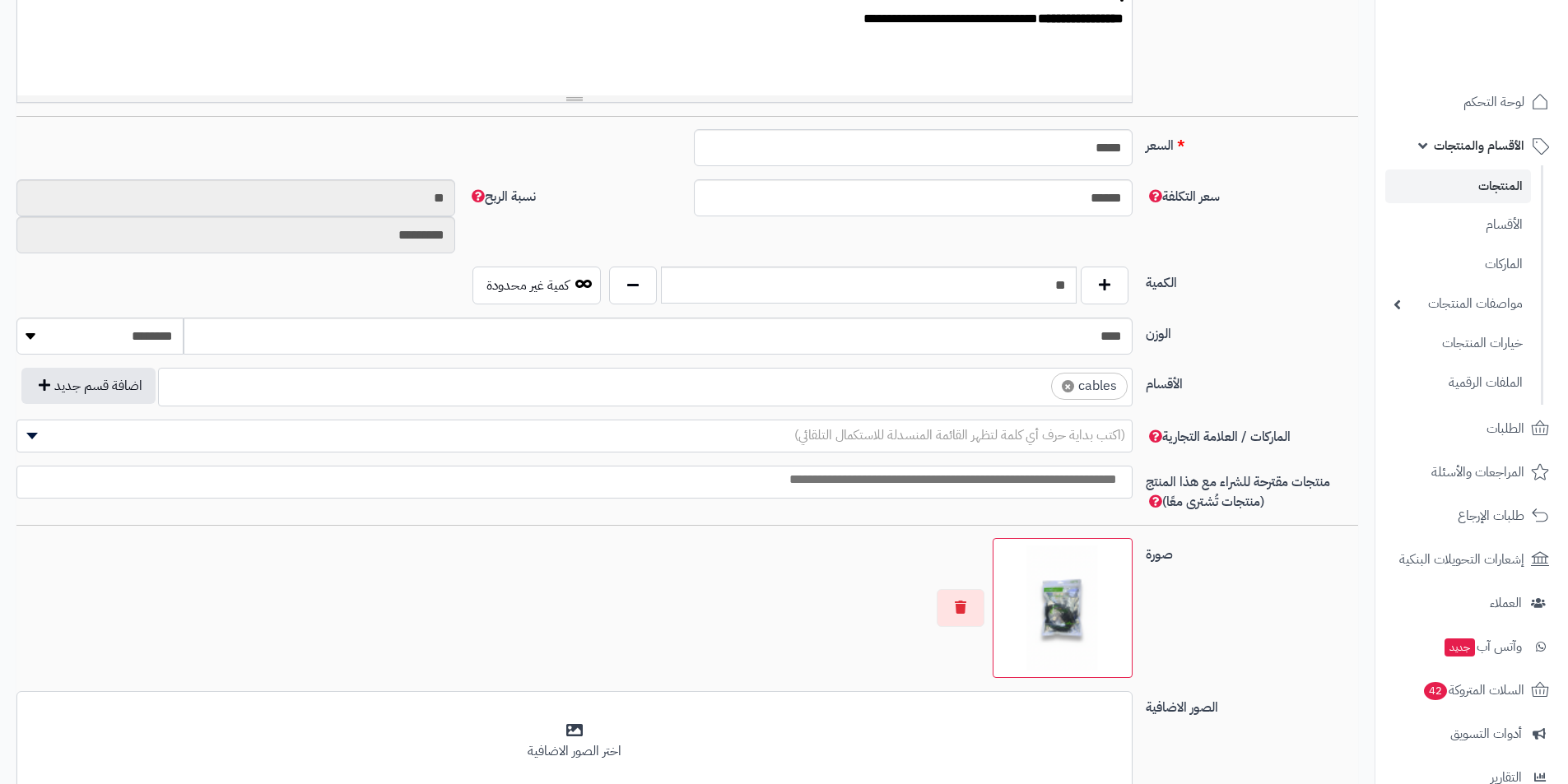
scroll to position [0, 12]
click at [1070, 386] on span "×" at bounding box center [1068, 385] width 12 height 12
select select
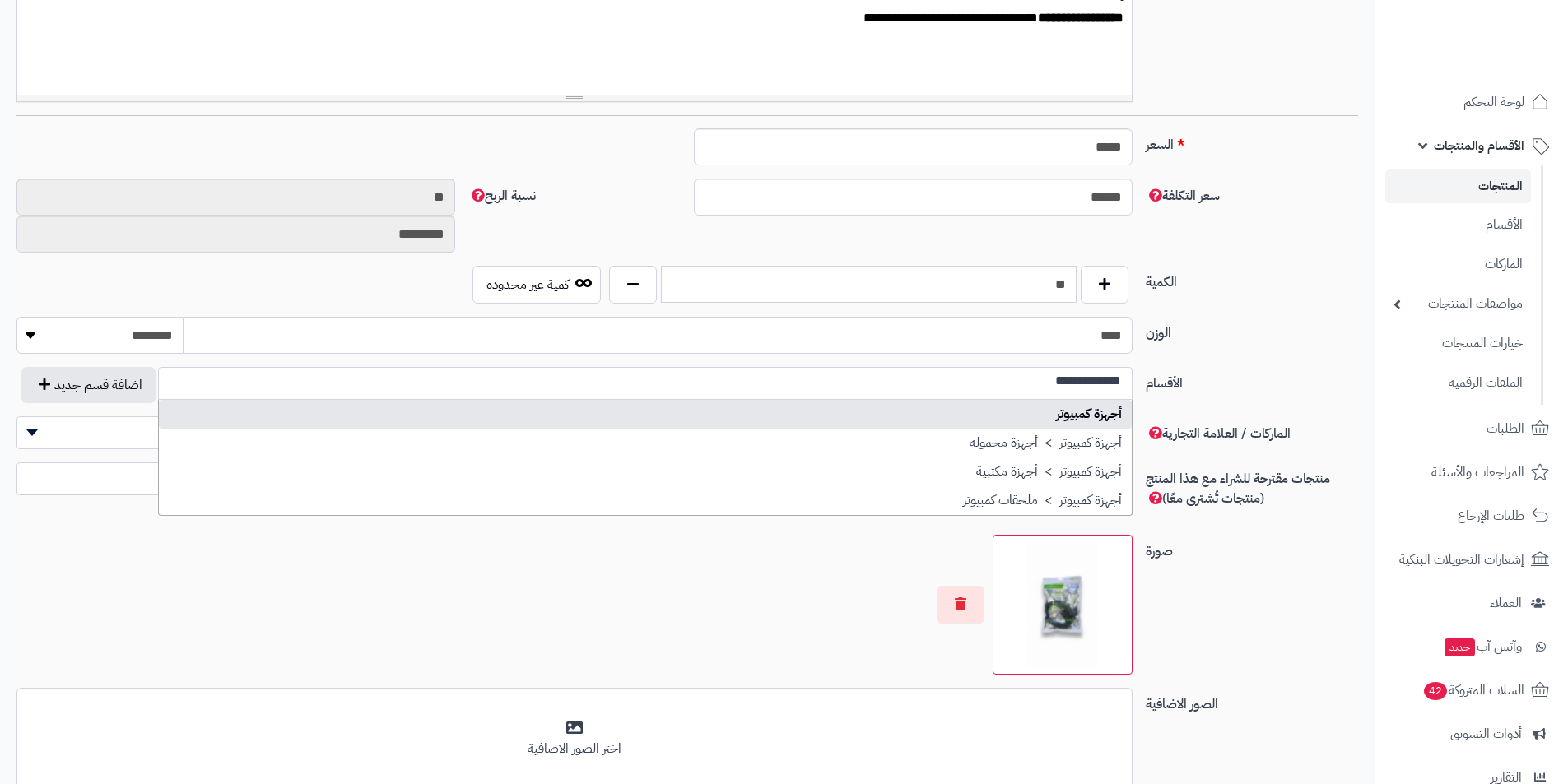
scroll to position [0, 0]
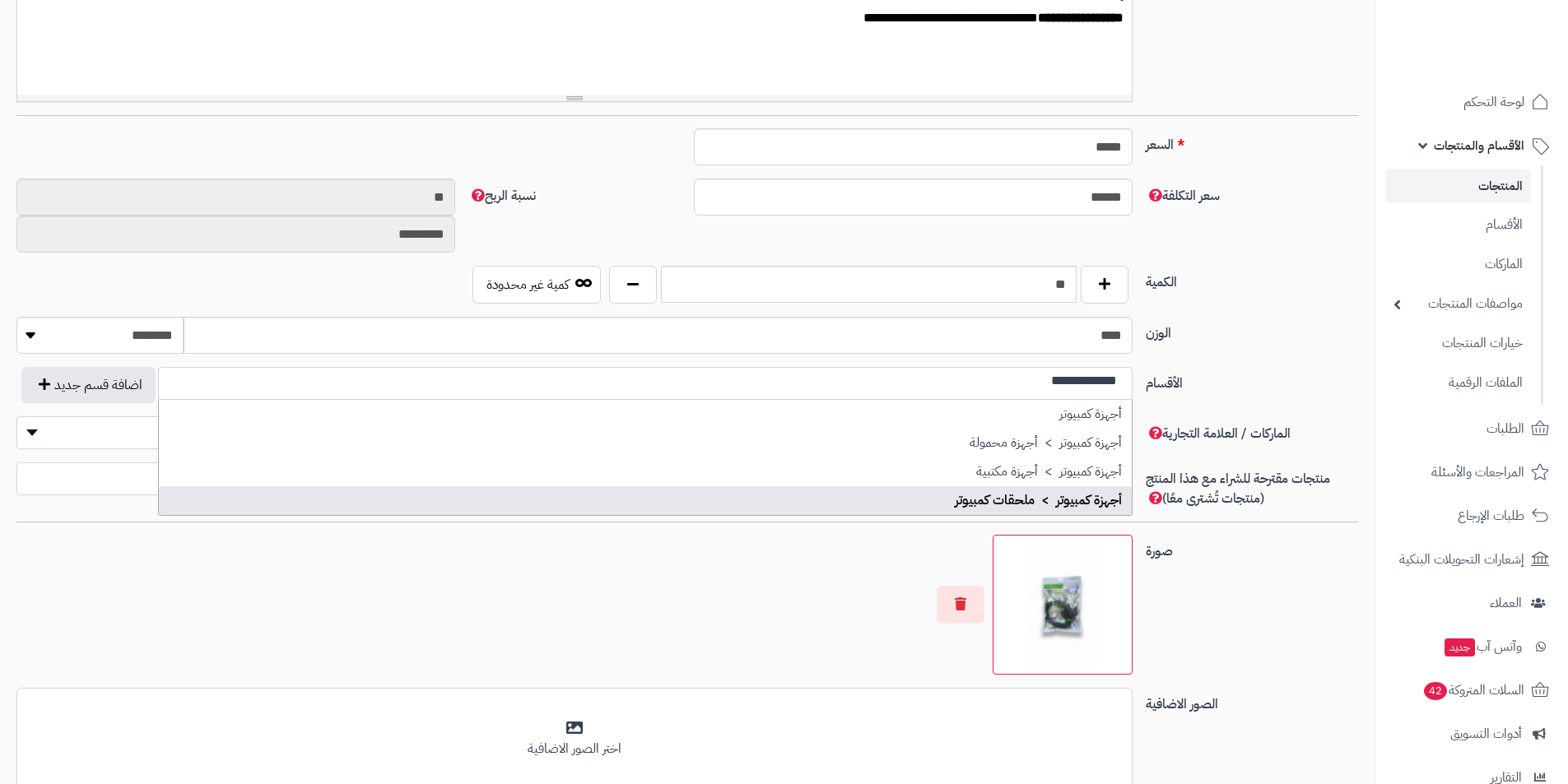
type input "**********"
select select "***"
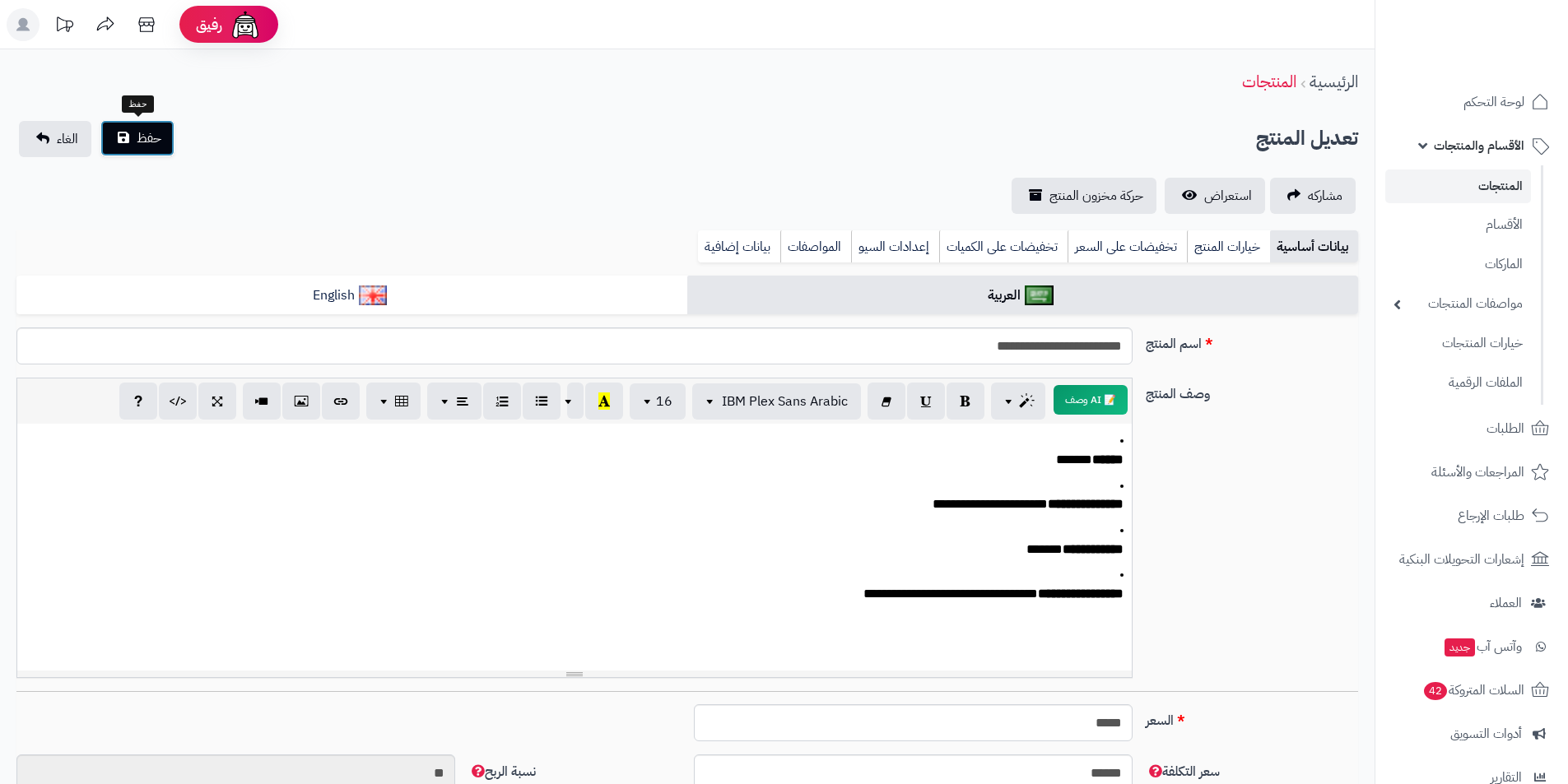
click at [166, 151] on button "حفظ" at bounding box center [137, 137] width 74 height 36
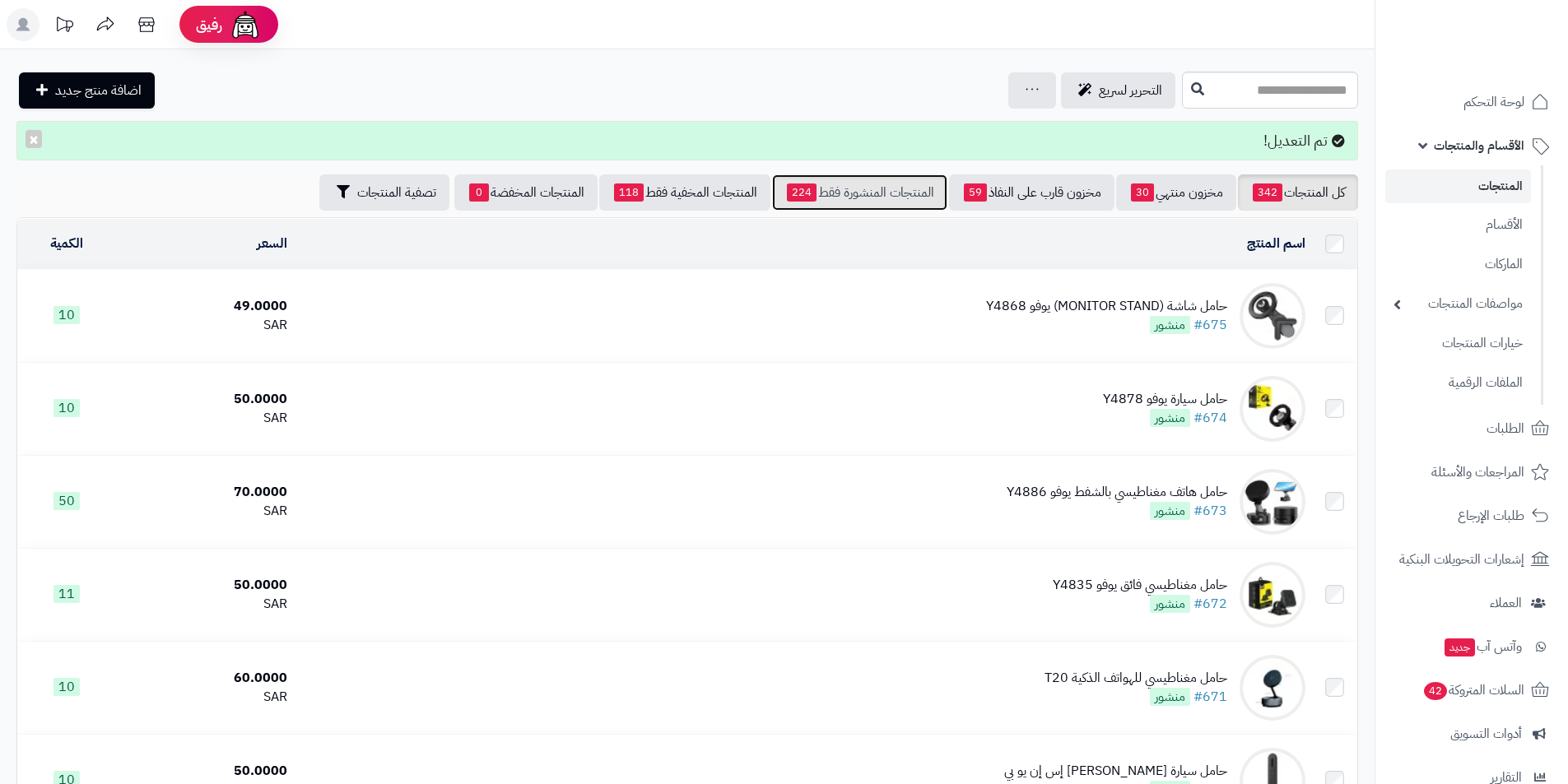
click at [854, 176] on link "المنتجات المنشورة فقط 224" at bounding box center [860, 192] width 176 height 36
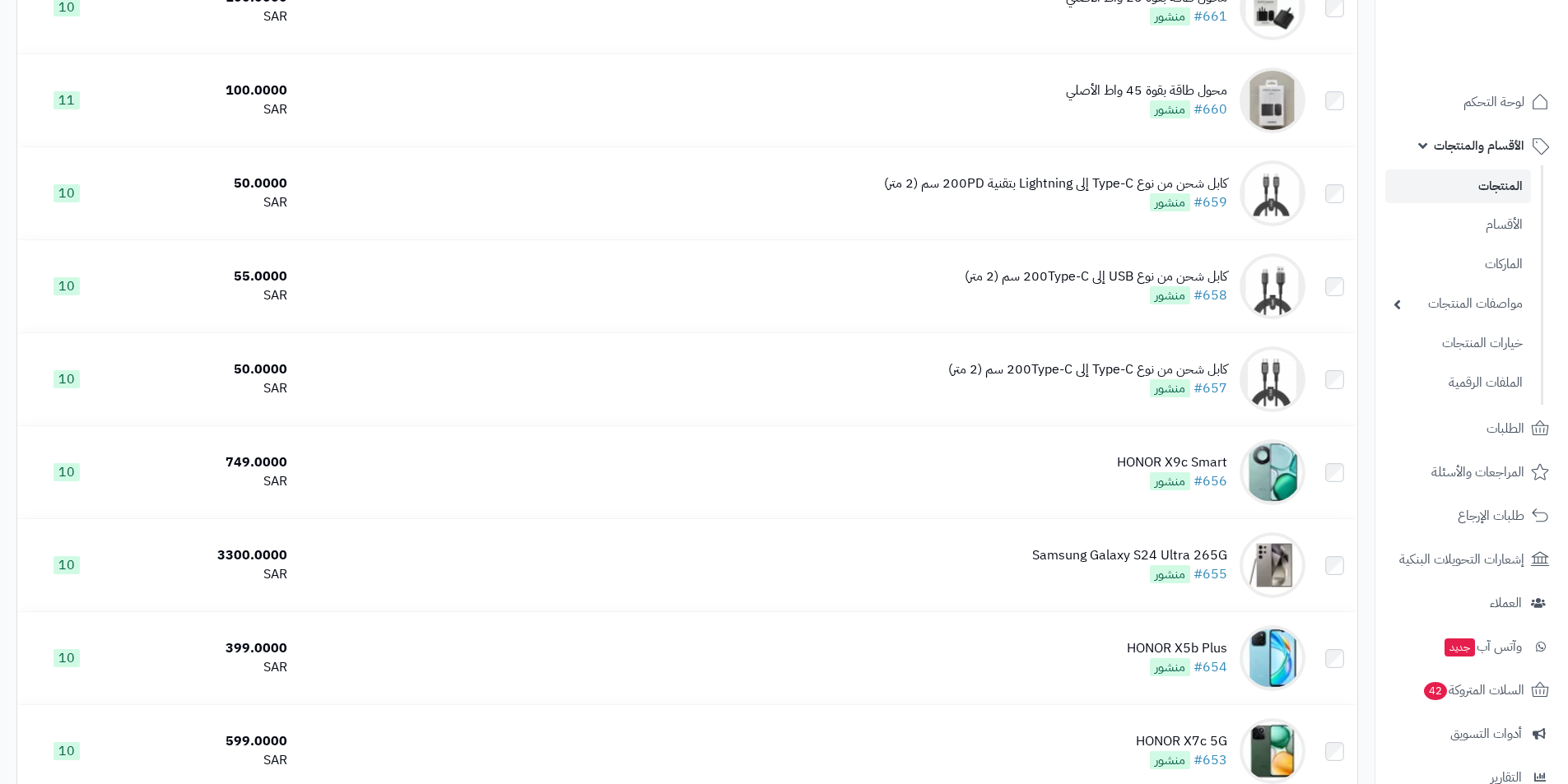
scroll to position [4258, 0]
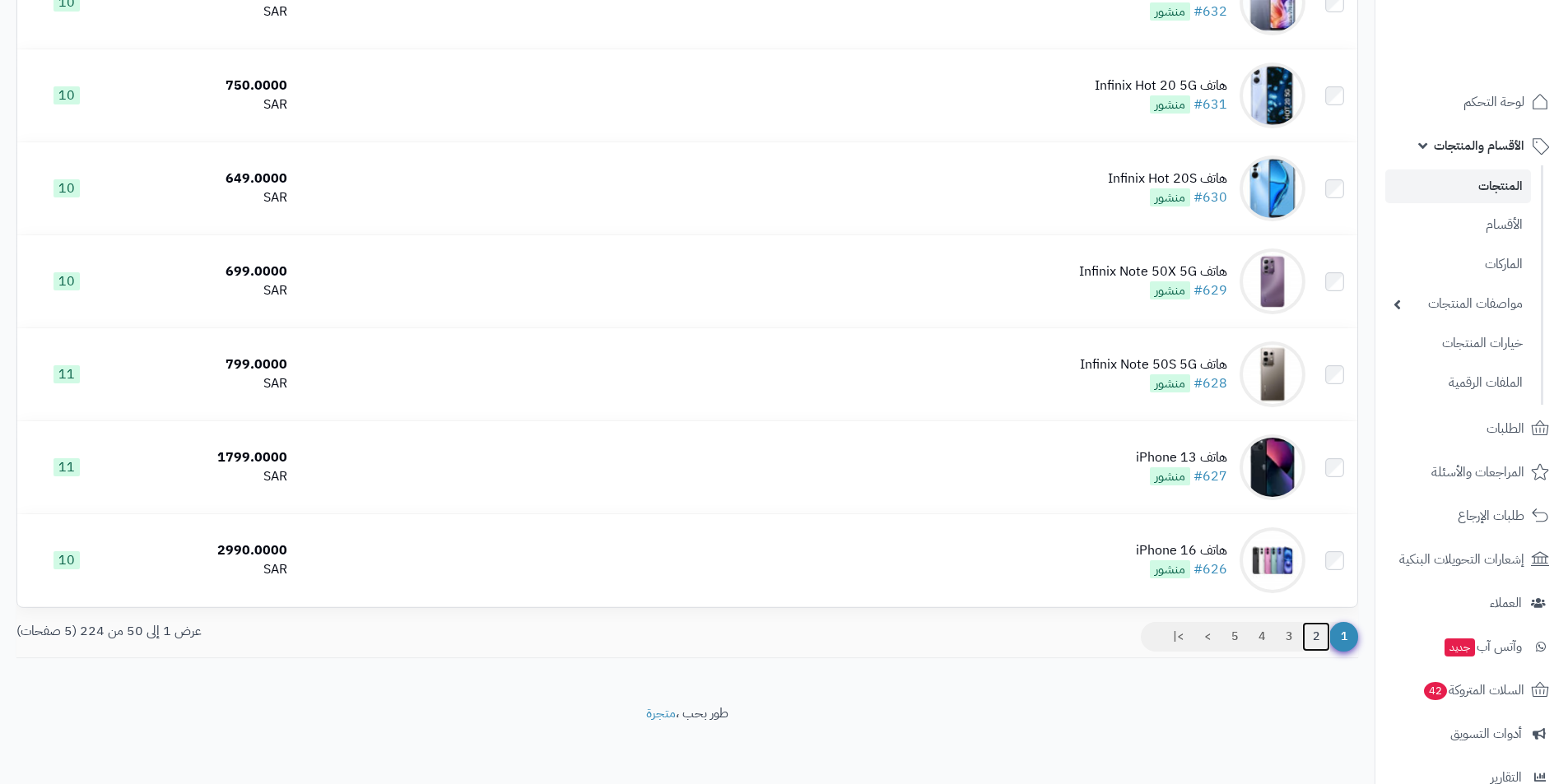
click at [1314, 642] on link "2" at bounding box center [1316, 637] width 28 height 30
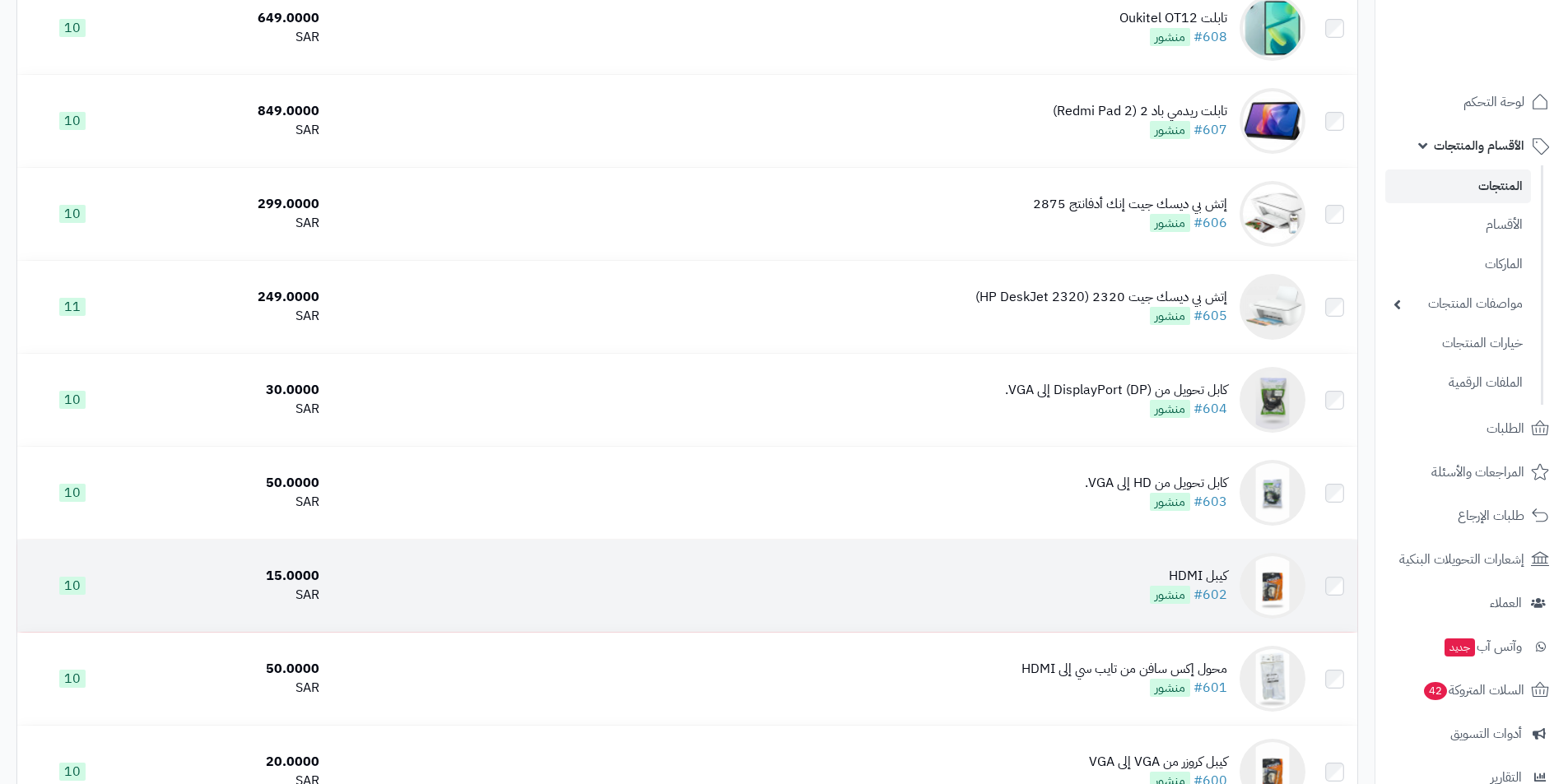
scroll to position [1895, 0]
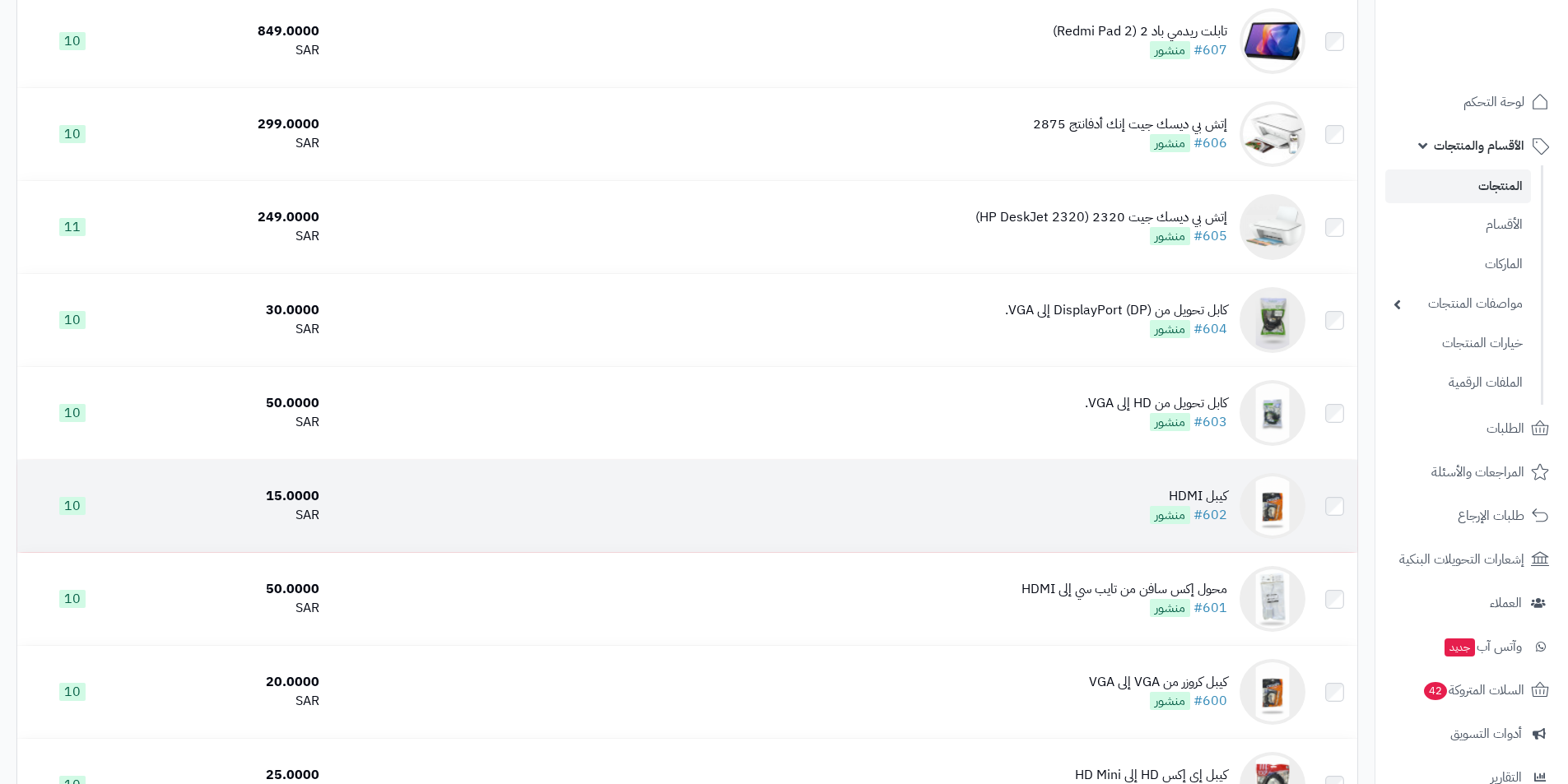
click at [1208, 478] on td "كيبل HDMI #602 منشور" at bounding box center [819, 505] width 986 height 92
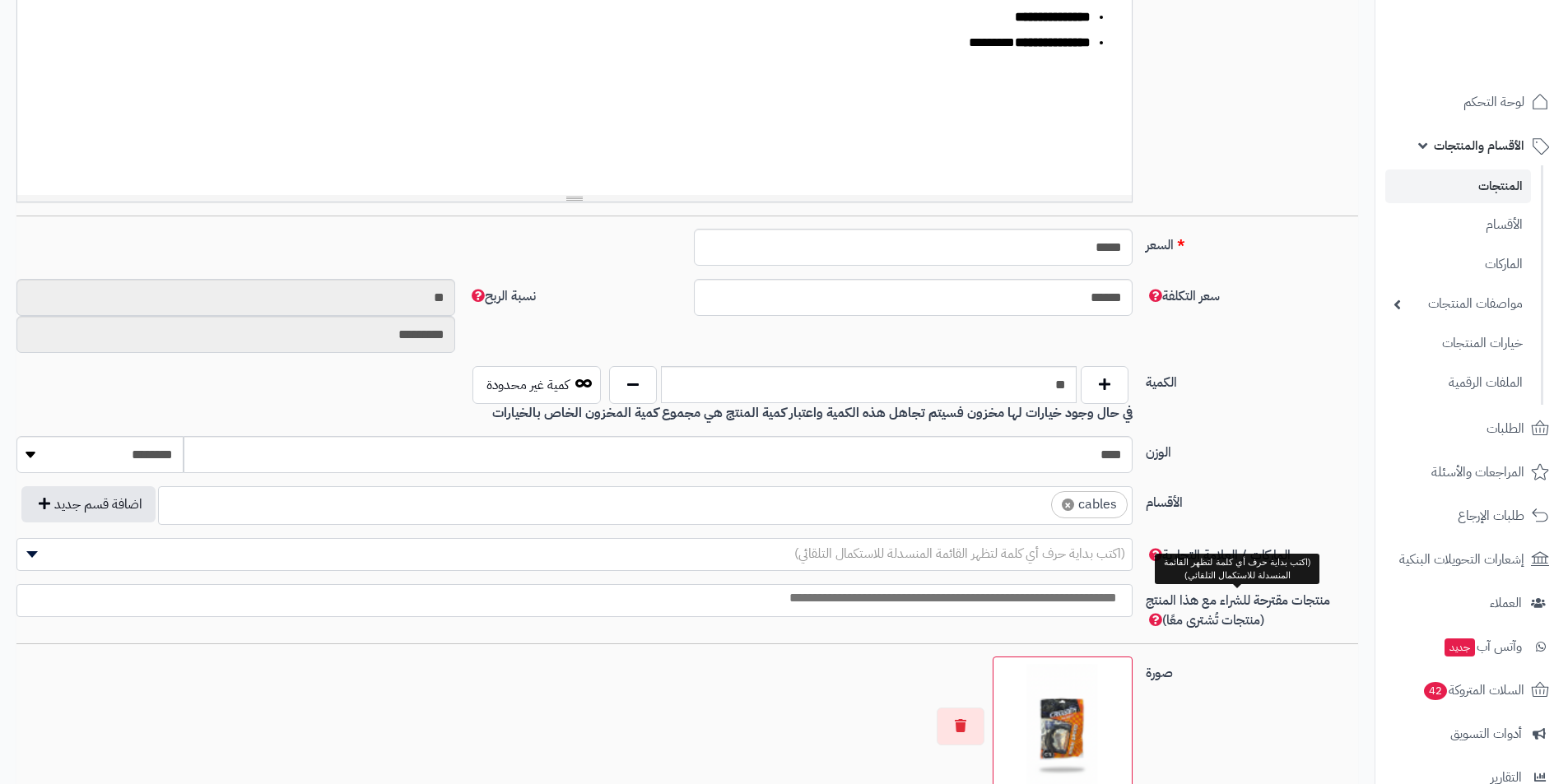
scroll to position [576, 0]
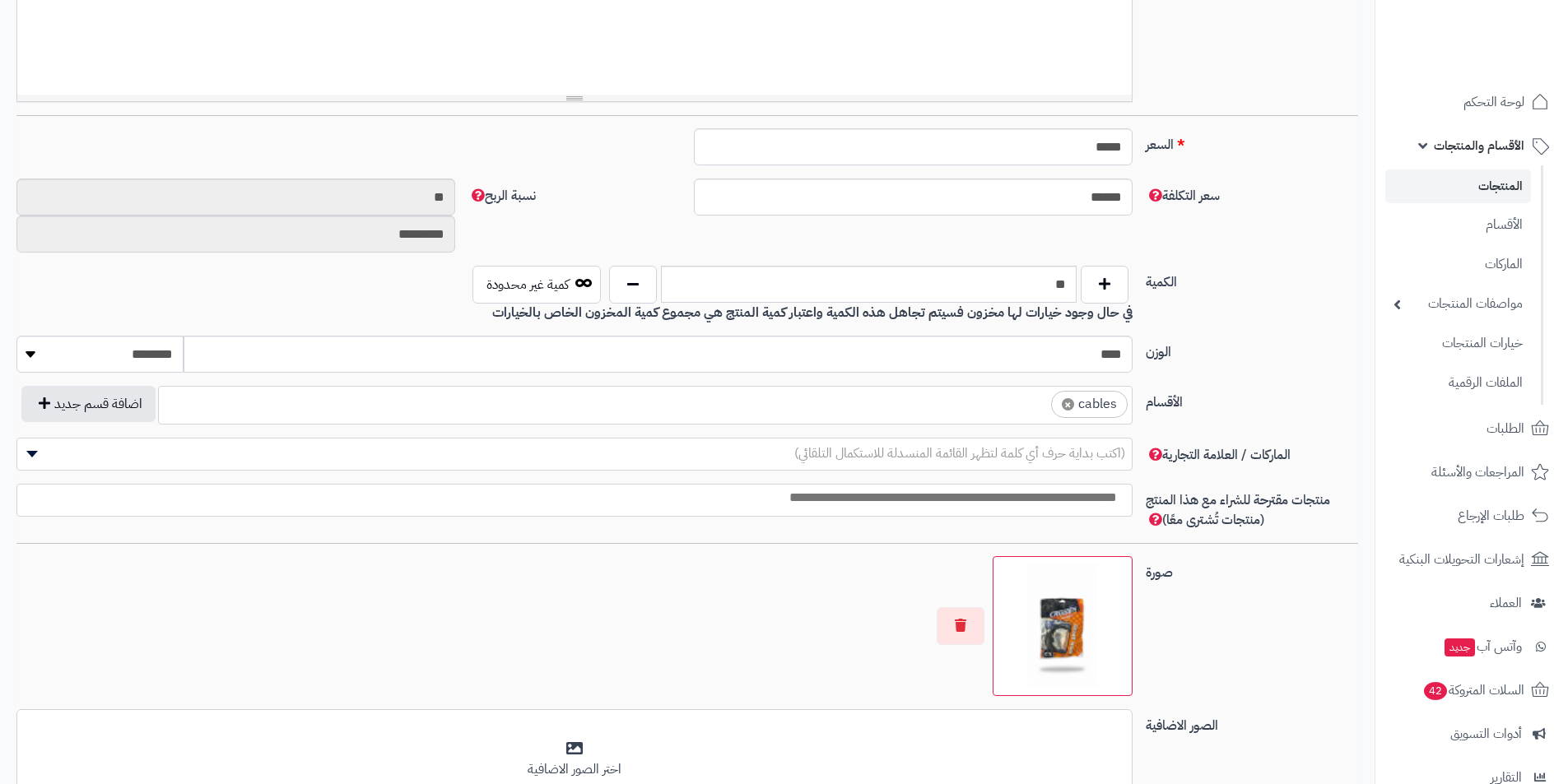
click at [1069, 401] on span "×" at bounding box center [1068, 405] width 12 height 12
select select
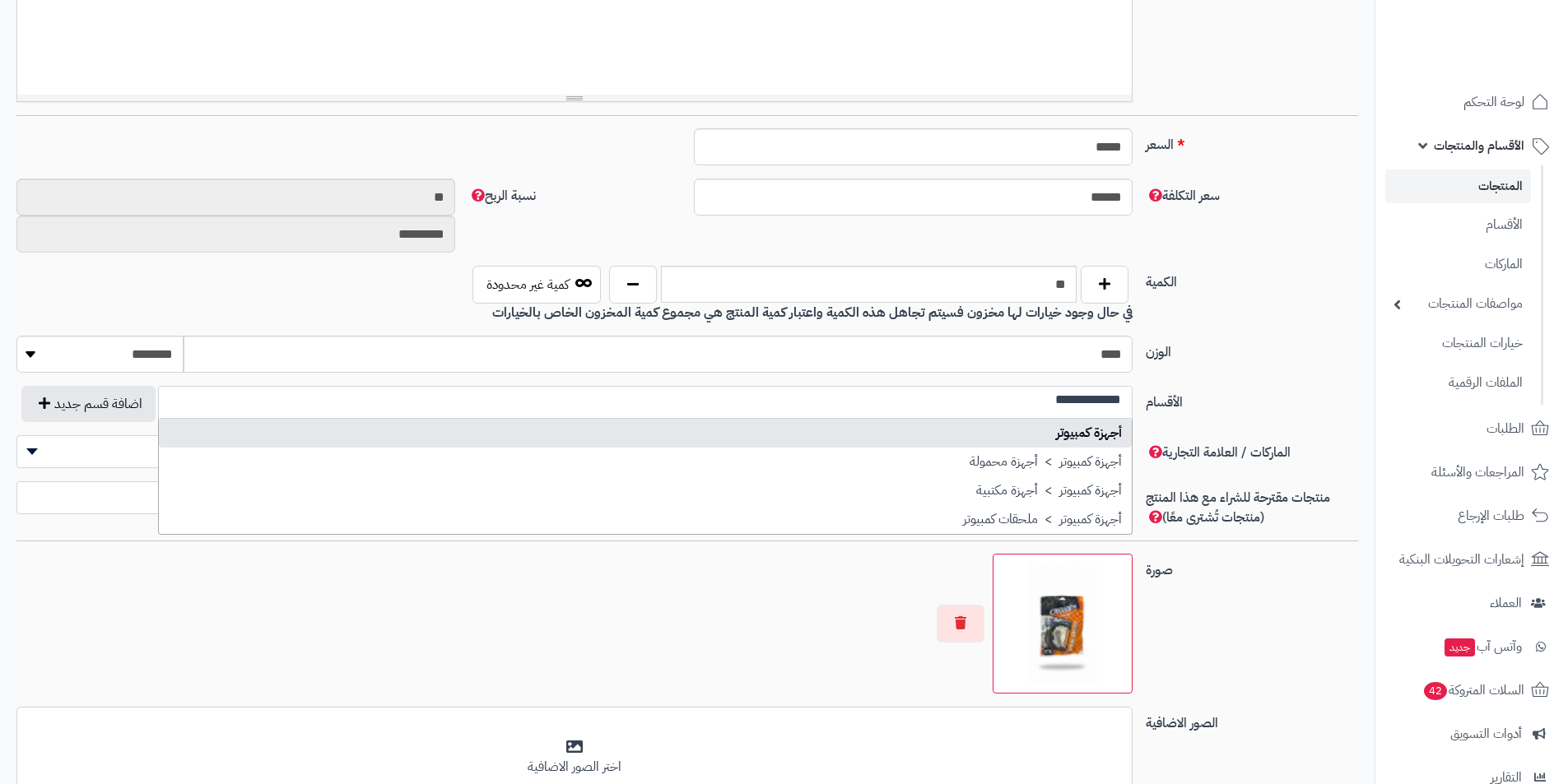
scroll to position [0, 0]
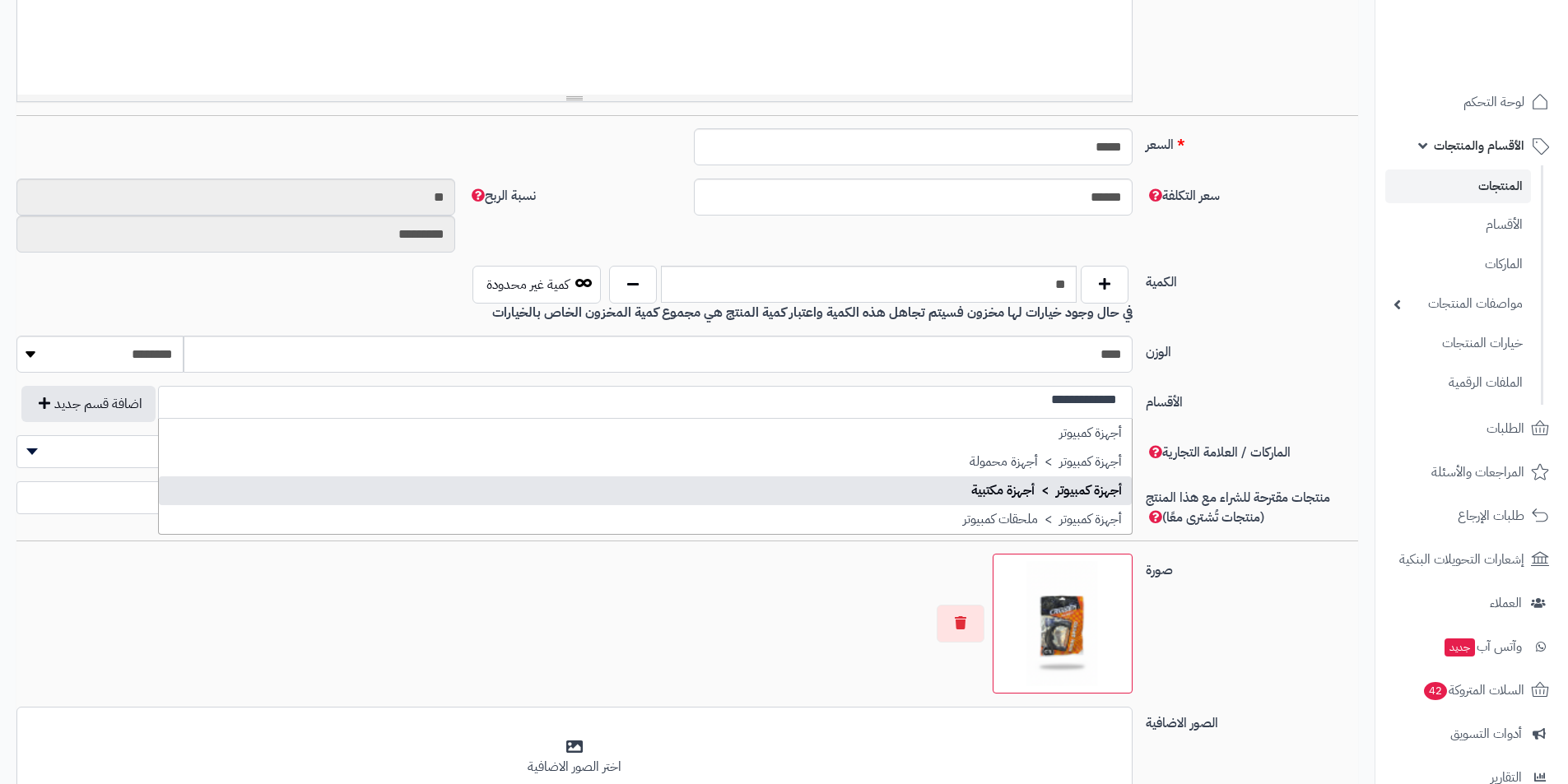
type input "**********"
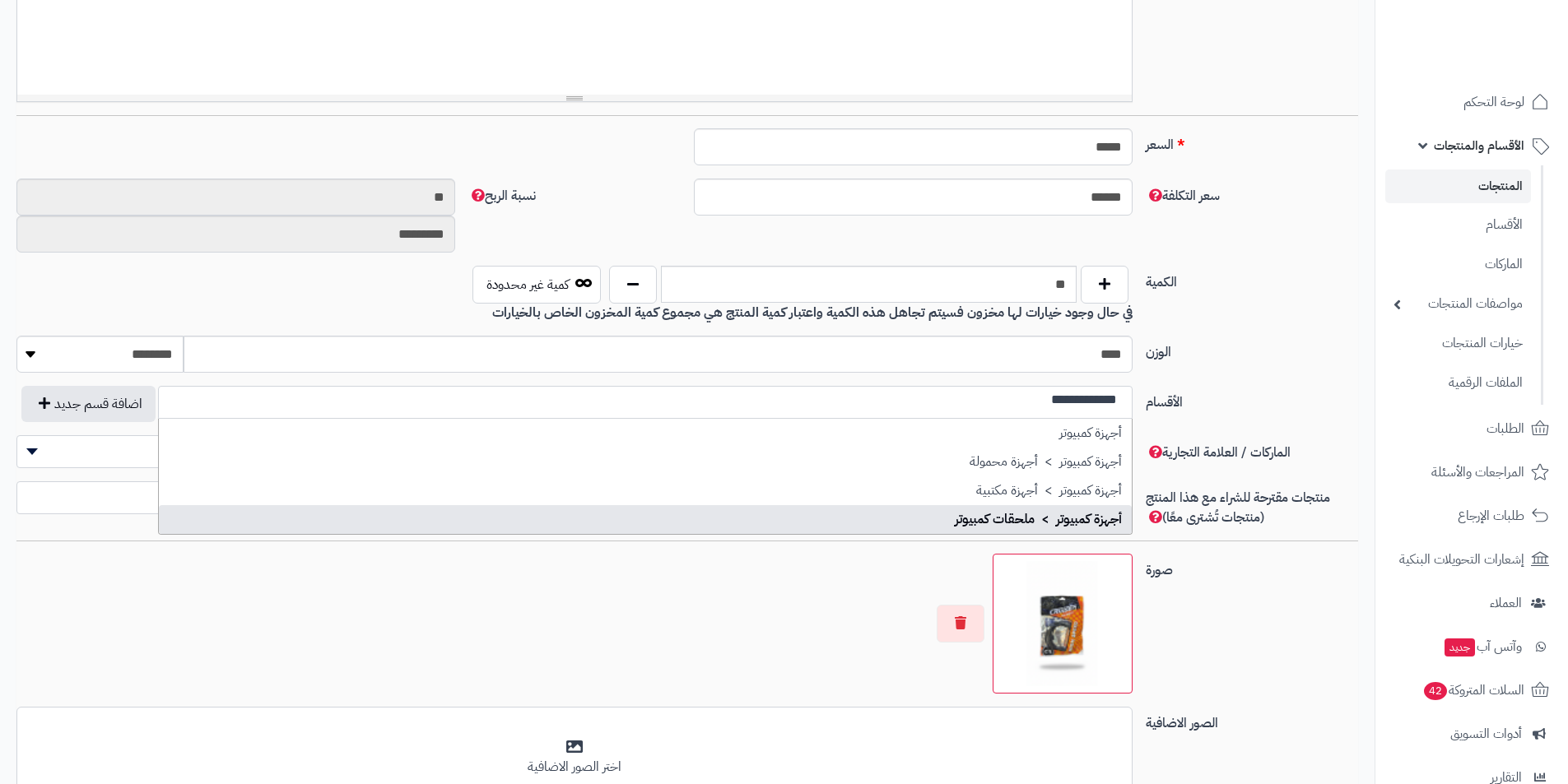
select select "***"
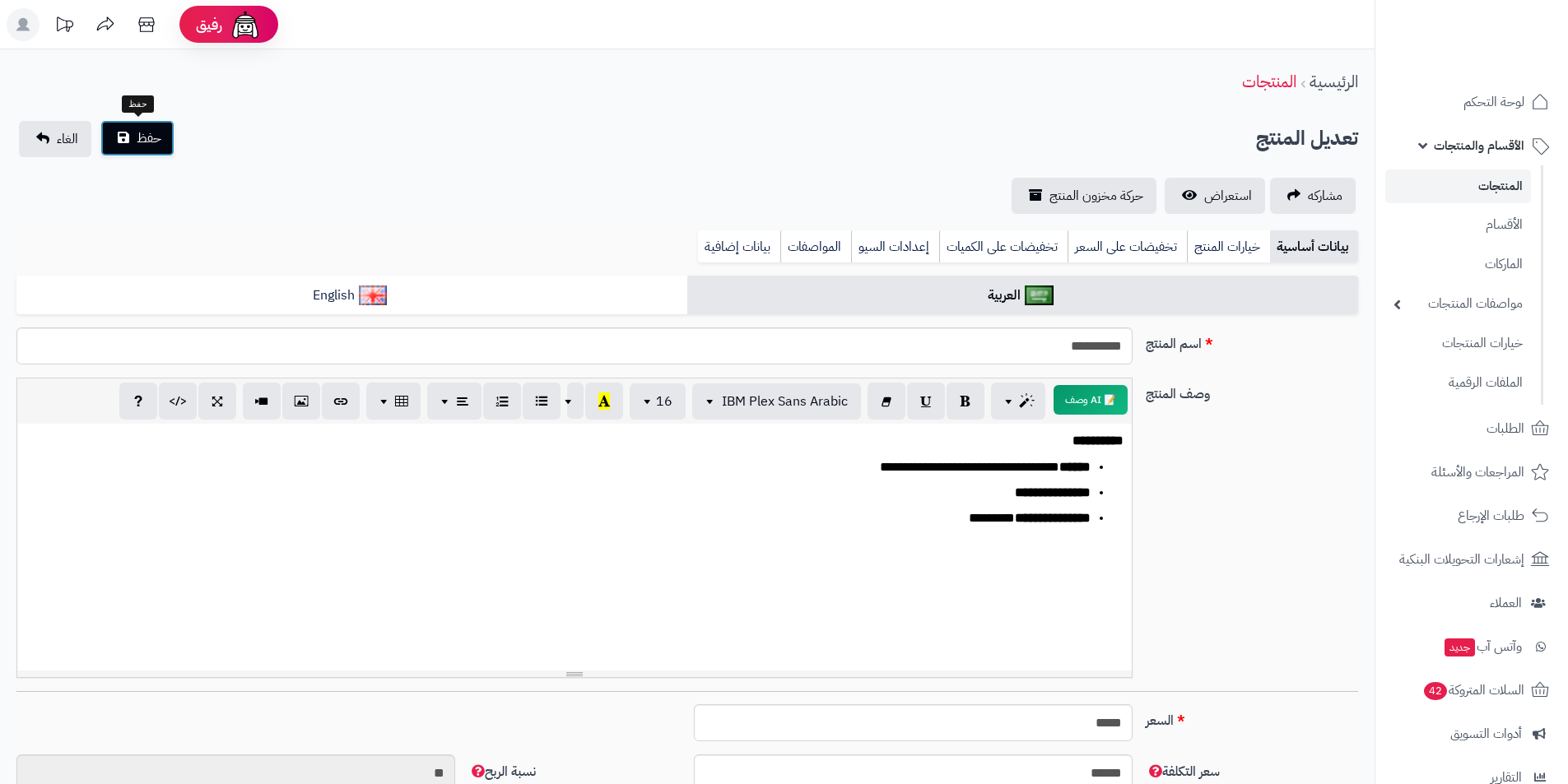
click at [139, 144] on span "حفظ" at bounding box center [149, 138] width 24 height 20
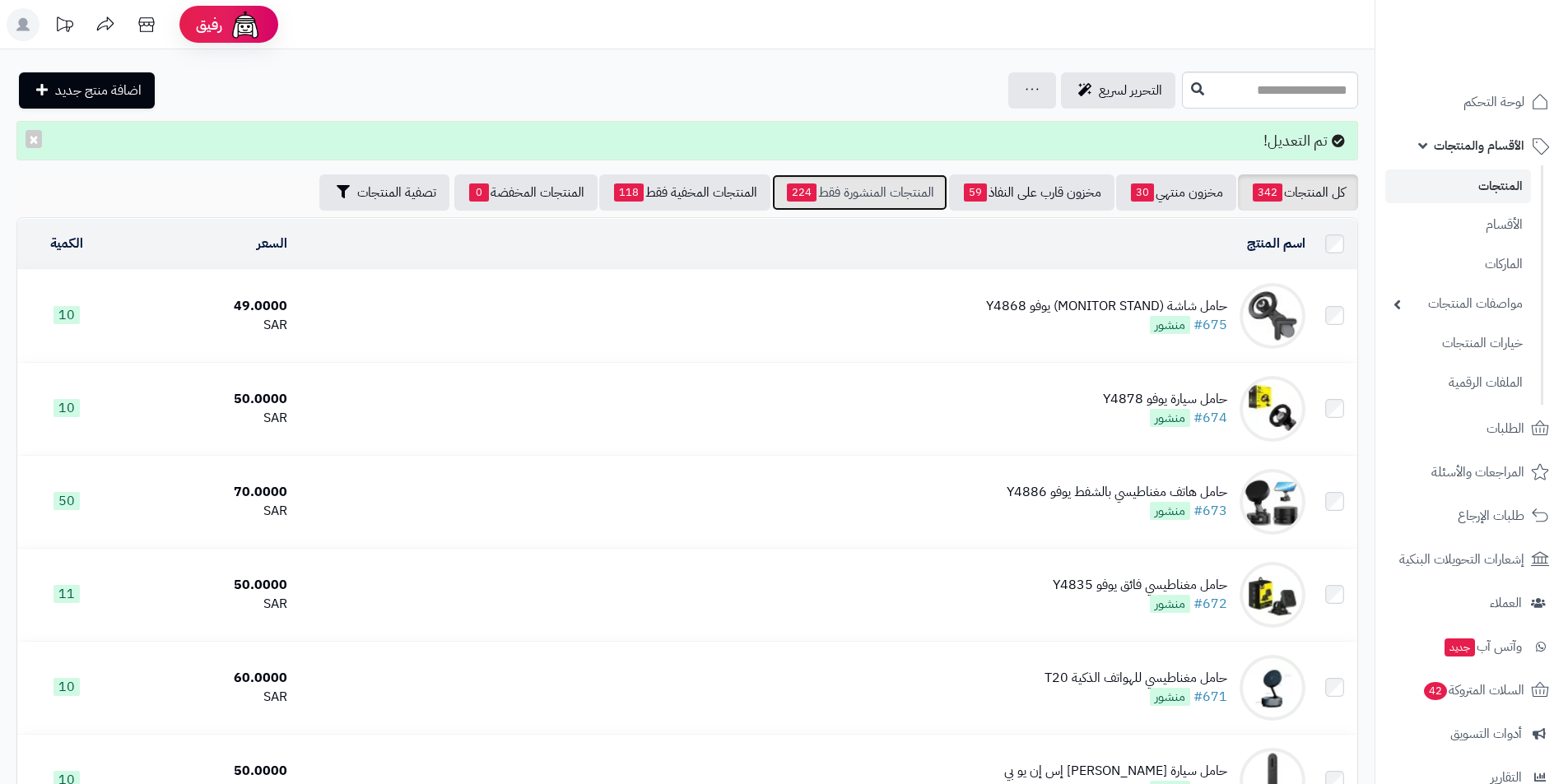
click at [845, 176] on link "المنتجات المنشورة فقط 224" at bounding box center [860, 192] width 176 height 36
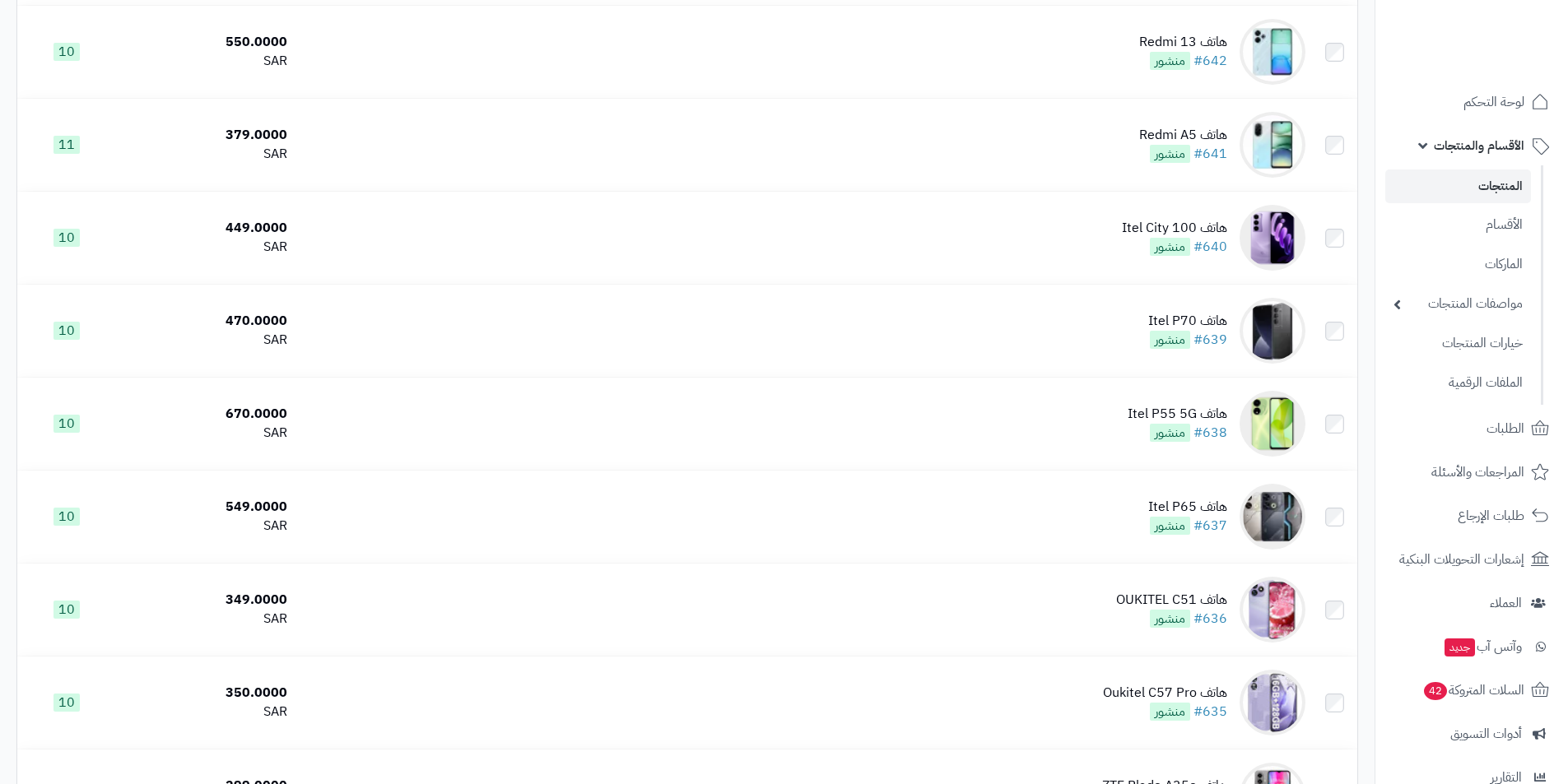
scroll to position [4258, 0]
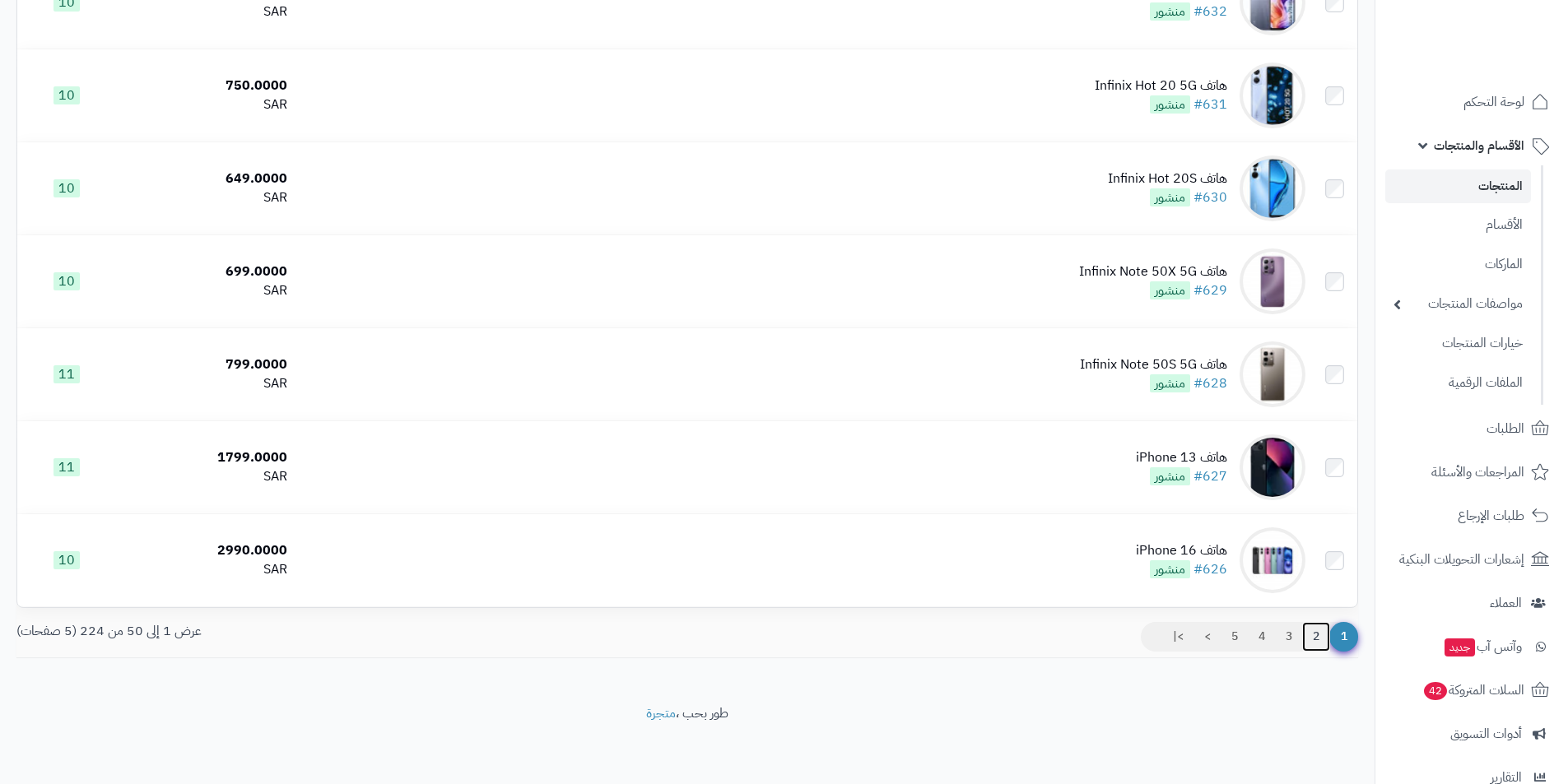
click at [1311, 639] on link "2" at bounding box center [1316, 637] width 28 height 30
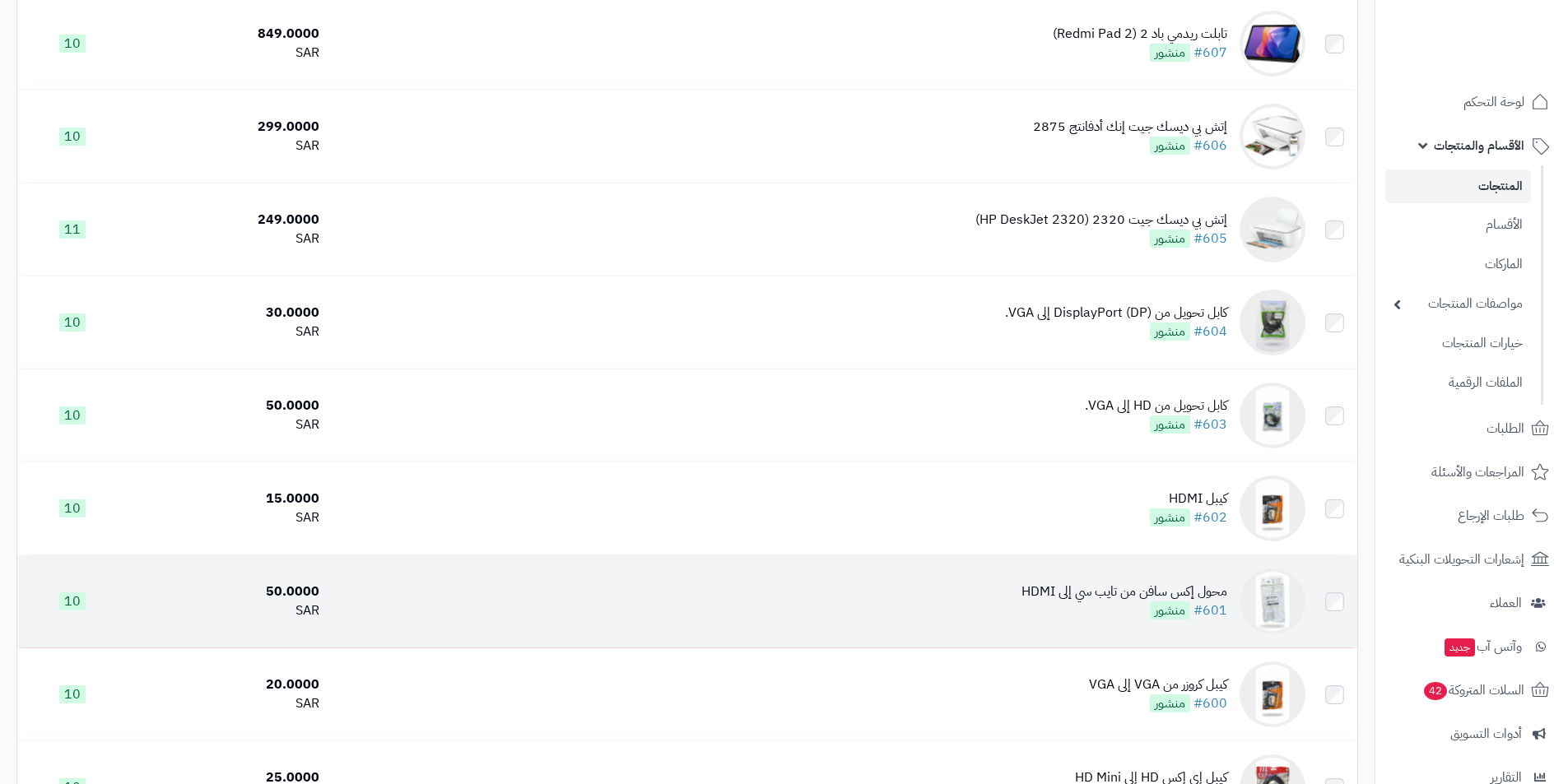
scroll to position [1839, 0]
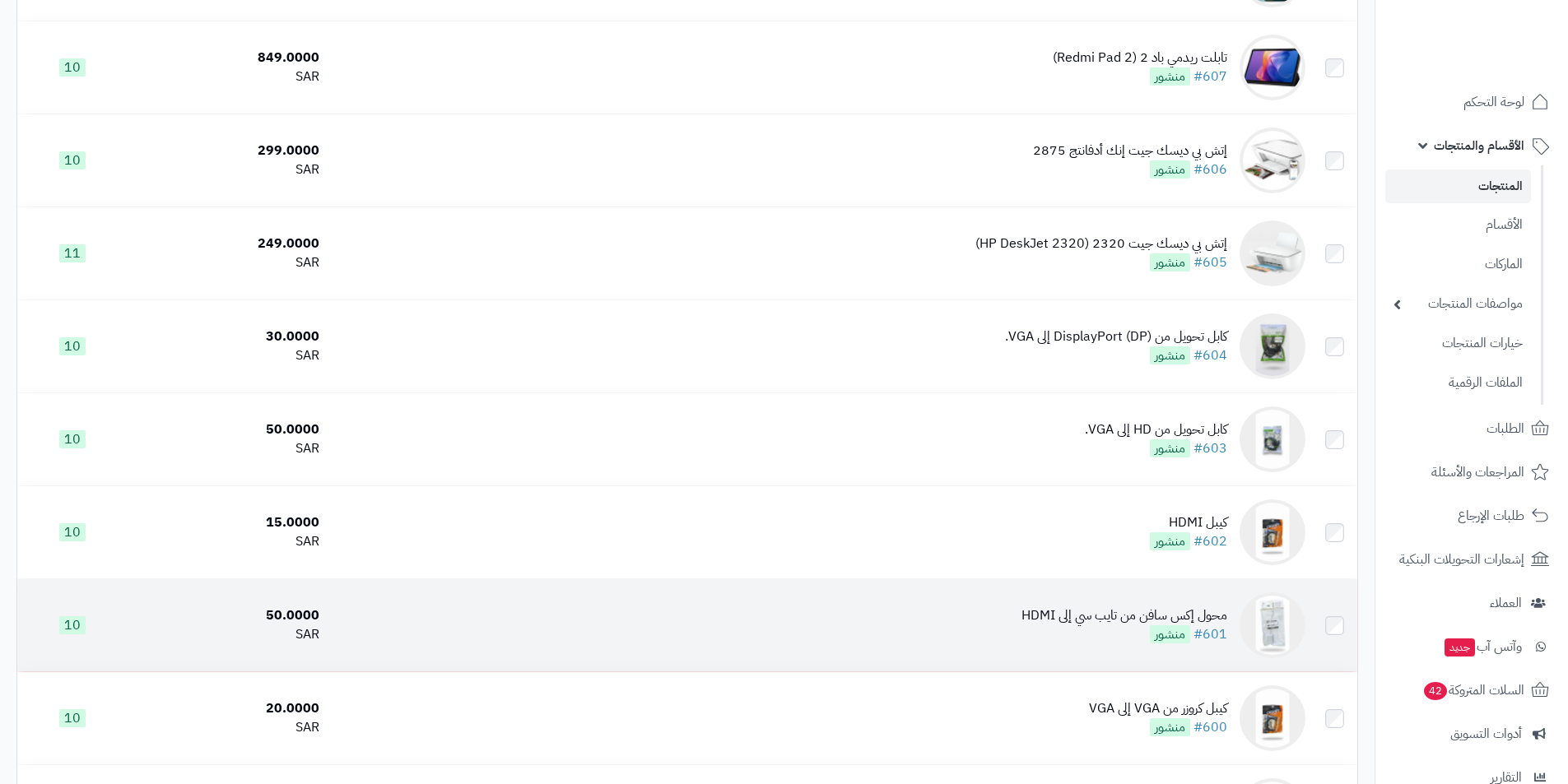
click at [1241, 600] on td "محول إكس سافن من تايب سي إلى HDMI #601 منشور" at bounding box center [819, 625] width 986 height 92
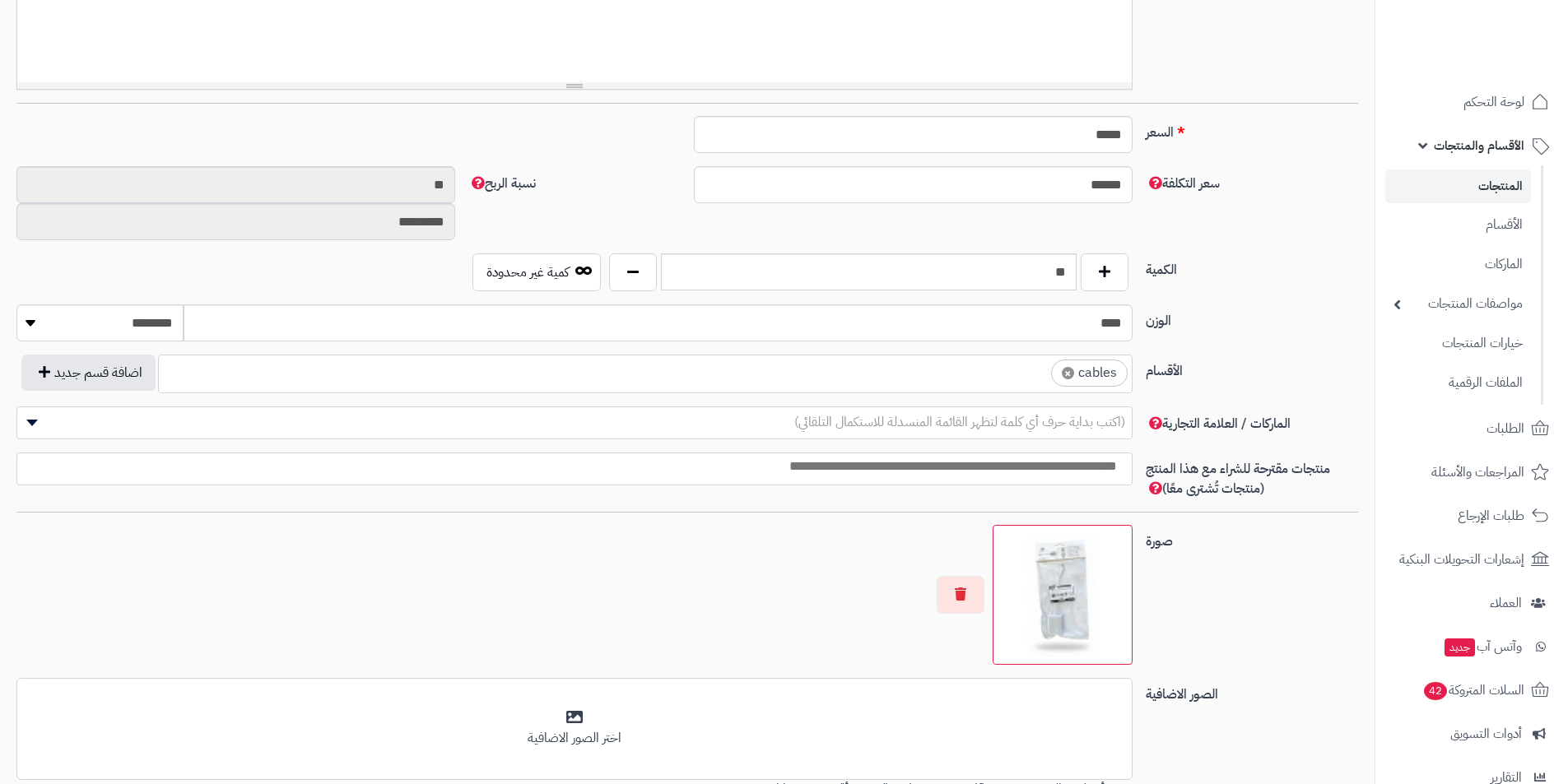
scroll to position [587, 0]
click at [1063, 375] on span "×" at bounding box center [1068, 374] width 12 height 12
select select
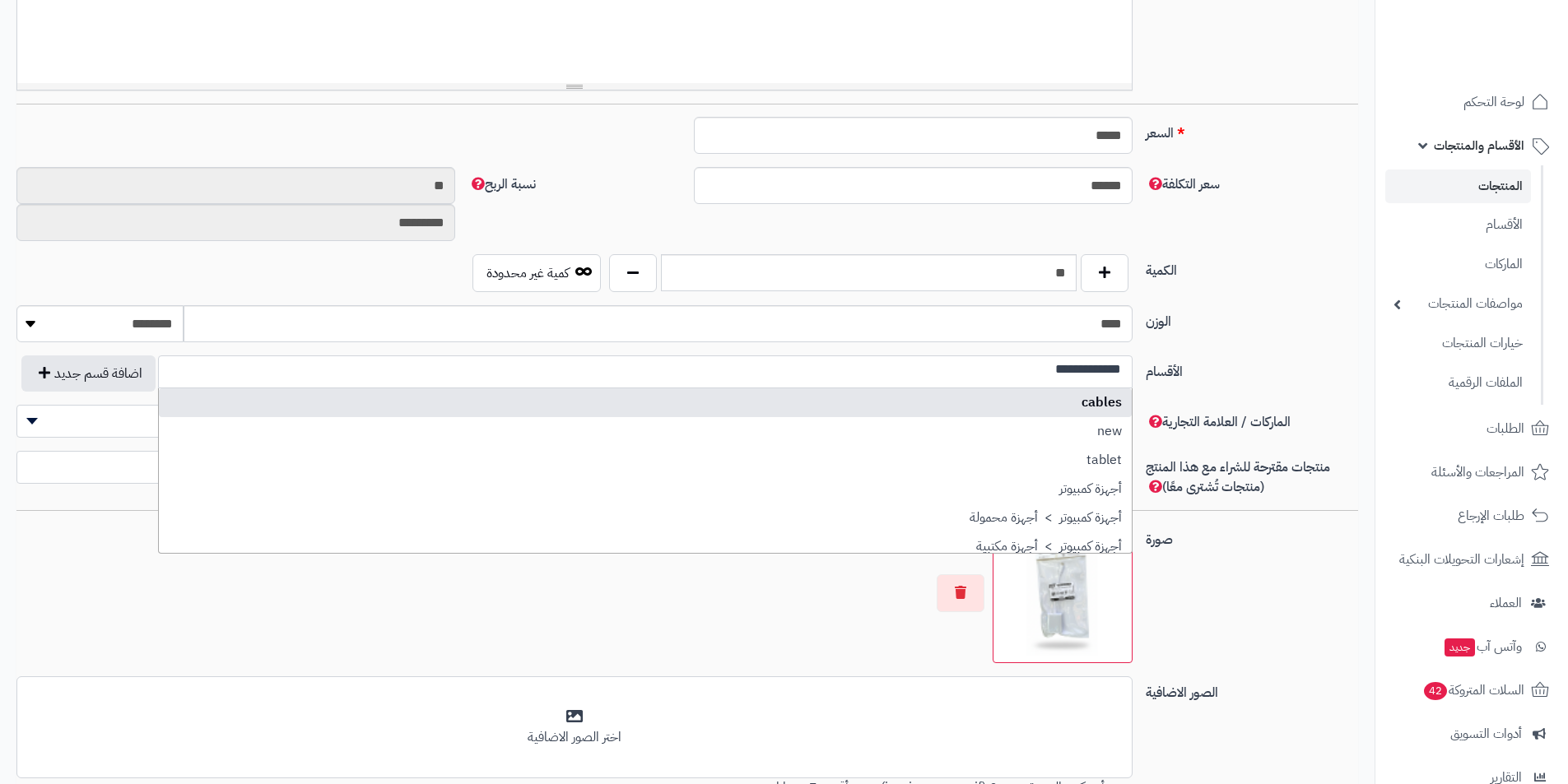
scroll to position [0, 0]
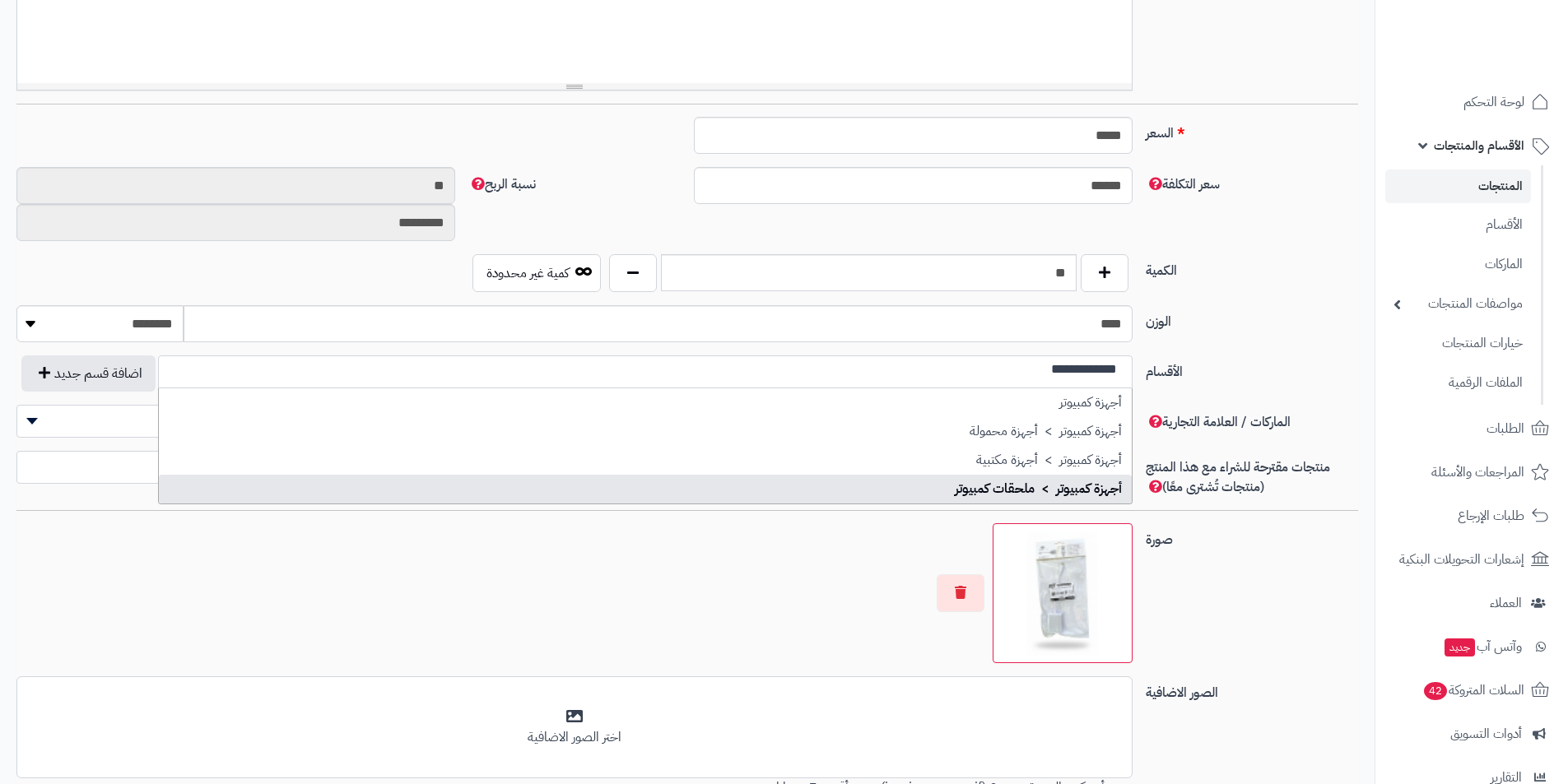
type input "**********"
select select "***"
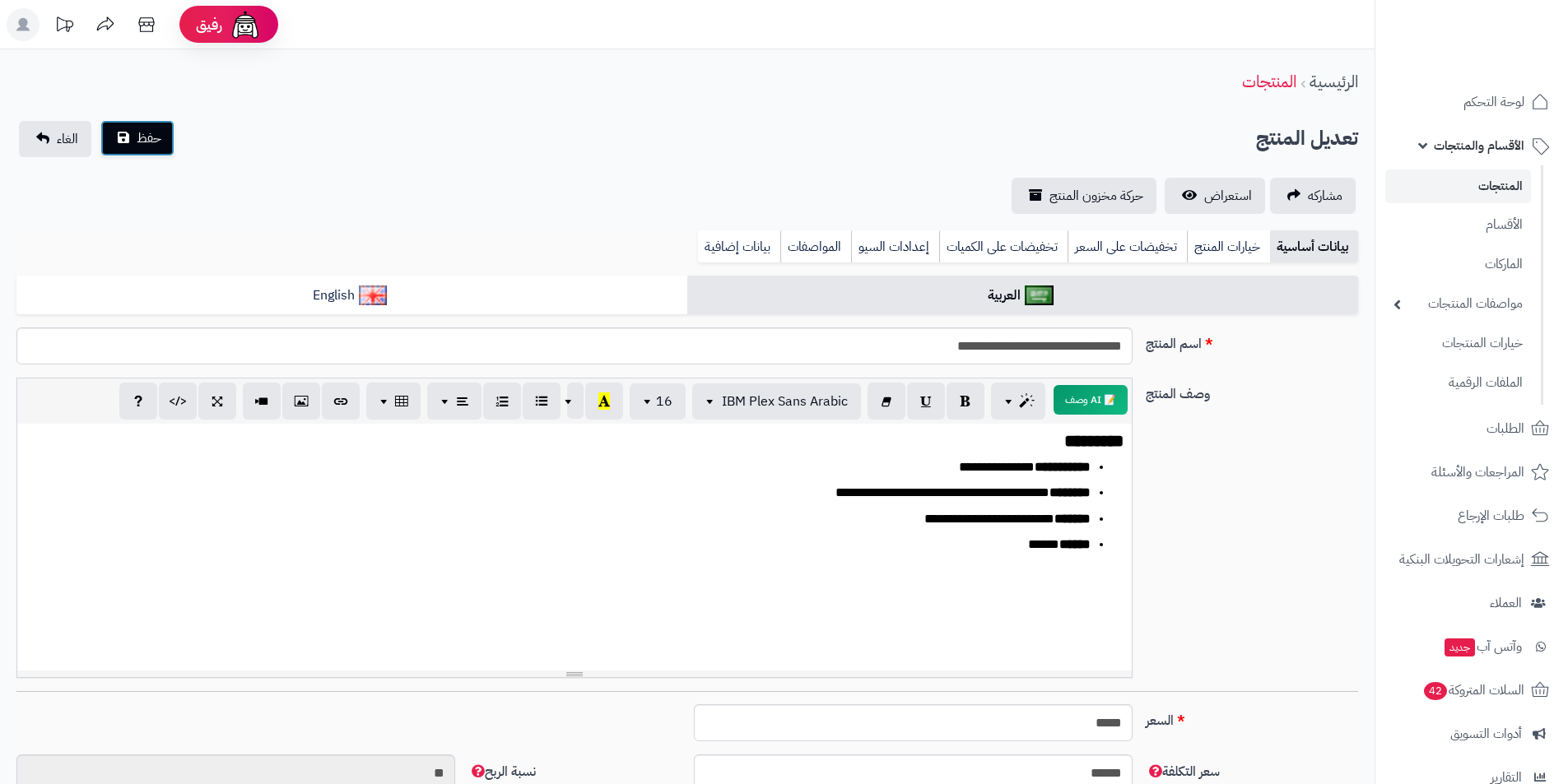
click at [120, 129] on button "حفظ" at bounding box center [137, 137] width 74 height 36
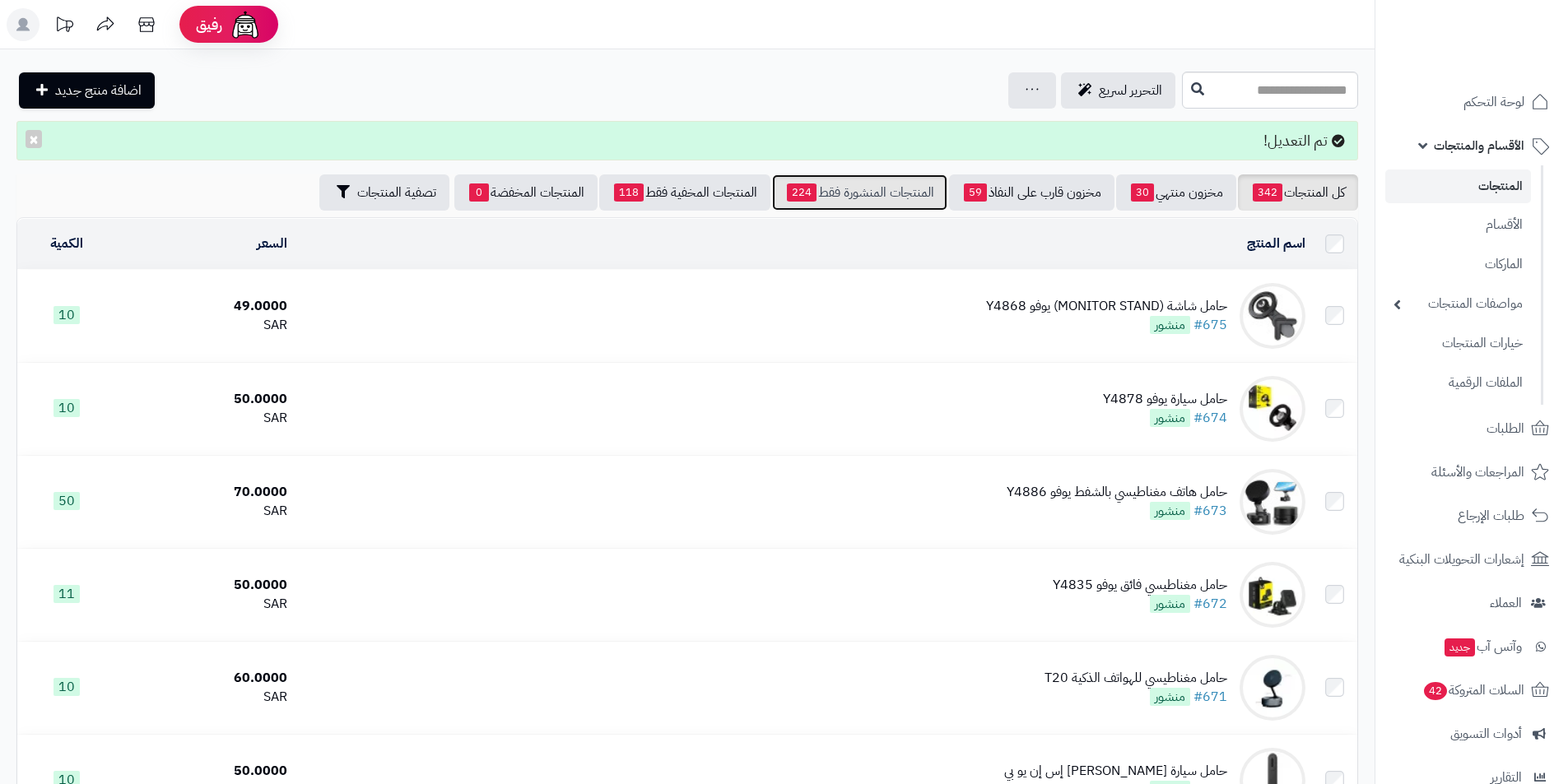
click at [890, 201] on link "المنتجات المنشورة فقط 224" at bounding box center [860, 192] width 176 height 36
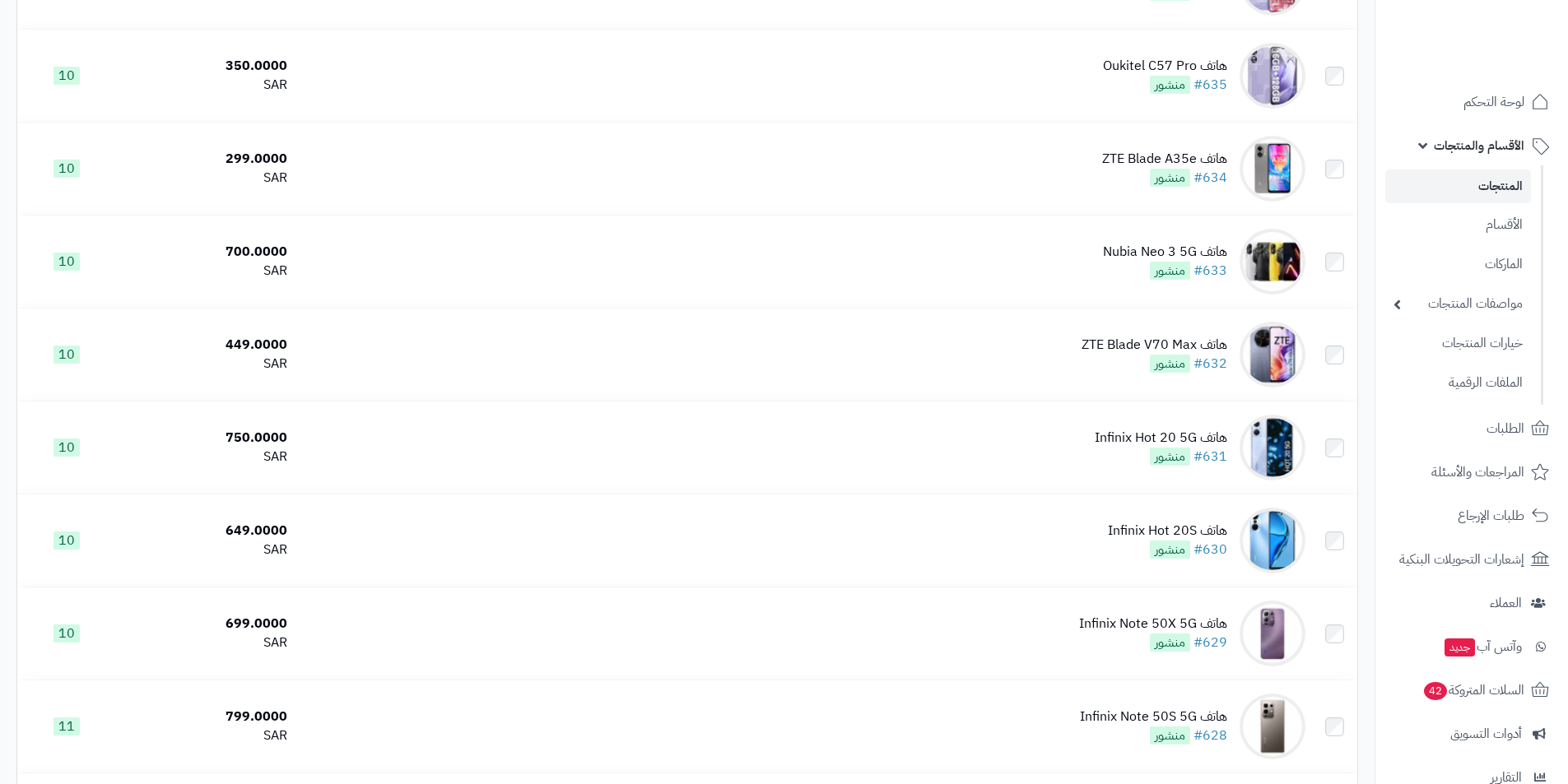
scroll to position [4258, 0]
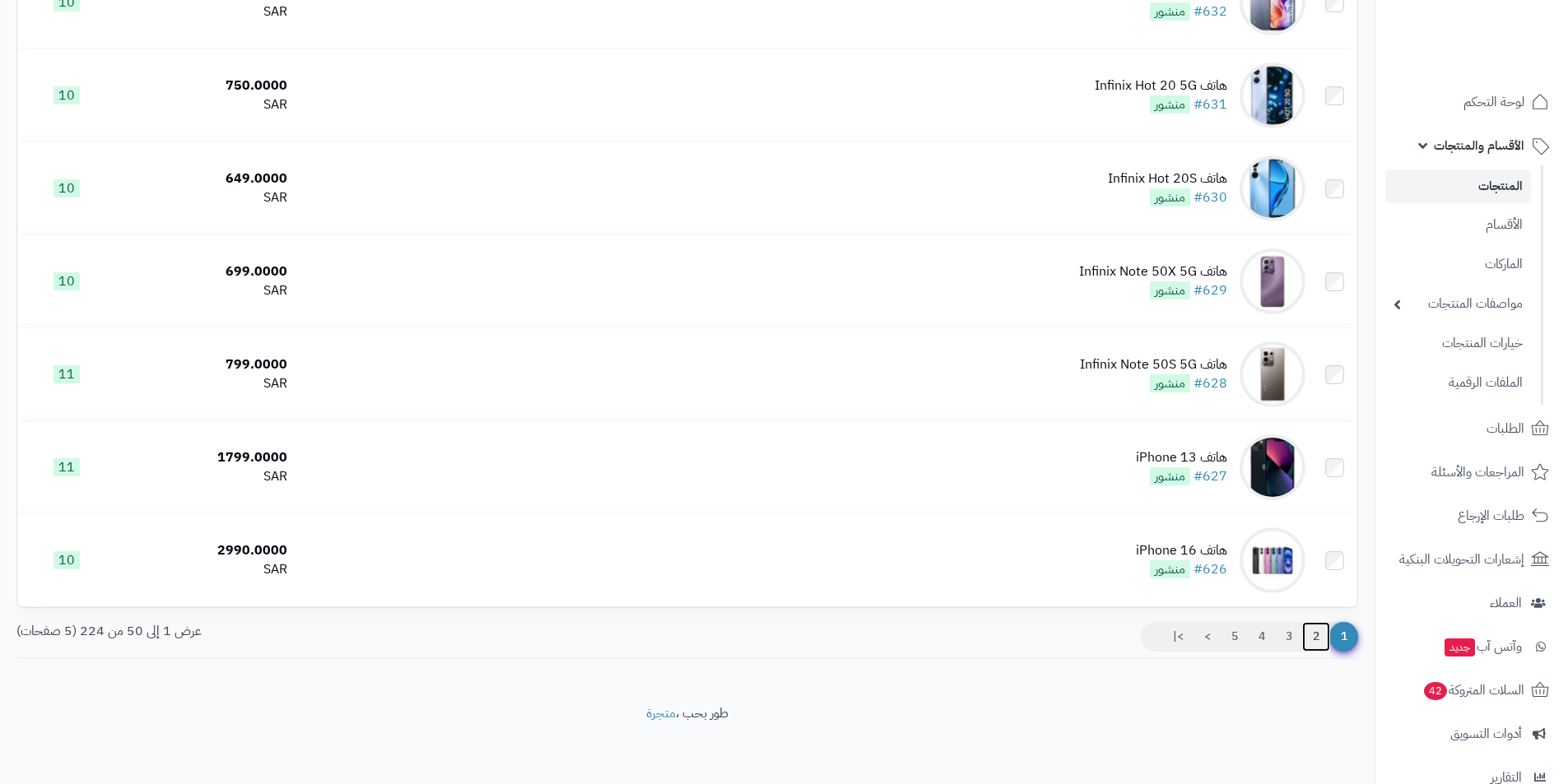
click at [1307, 632] on link "2" at bounding box center [1316, 637] width 28 height 30
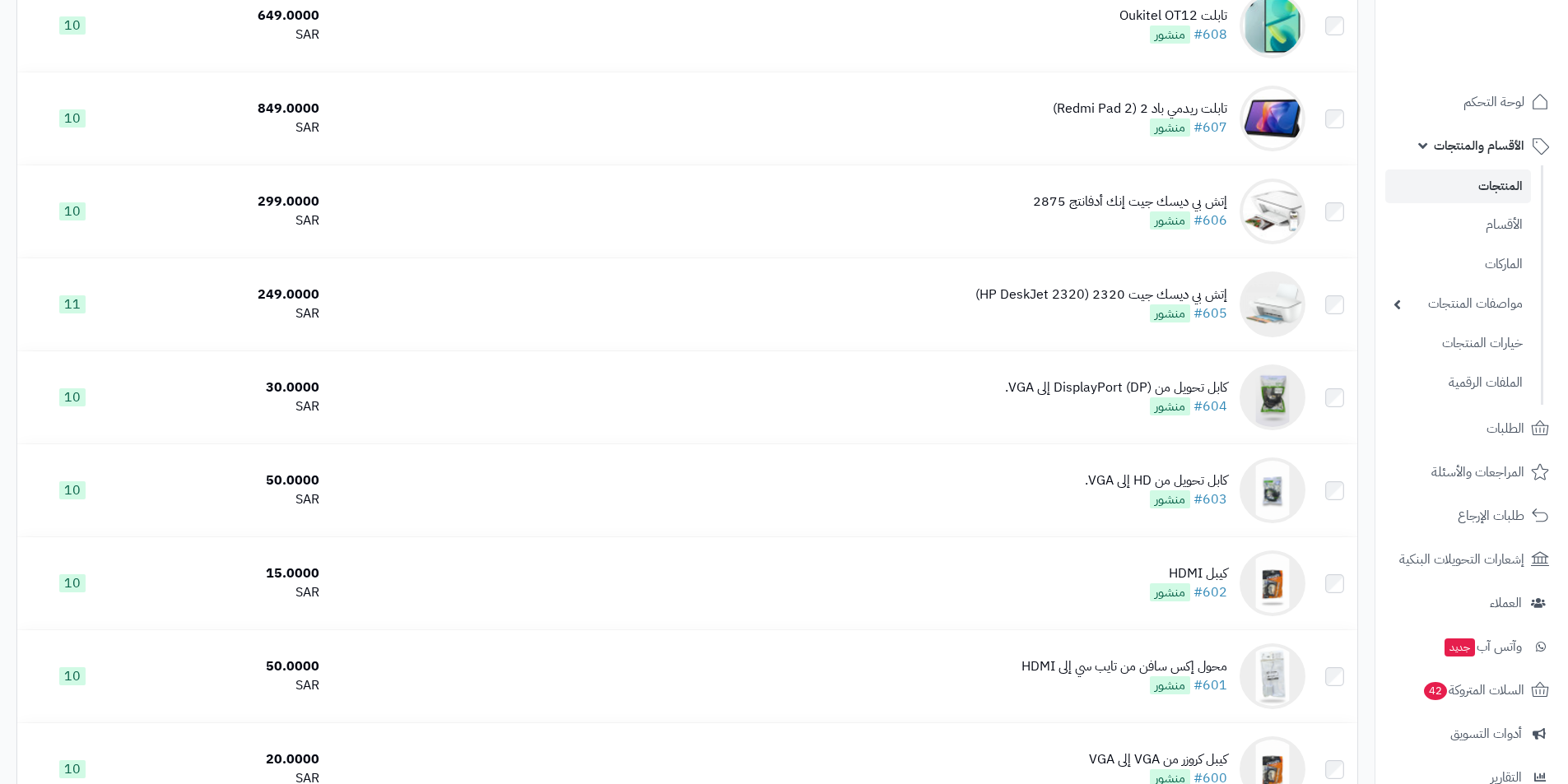
scroll to position [1974, 0]
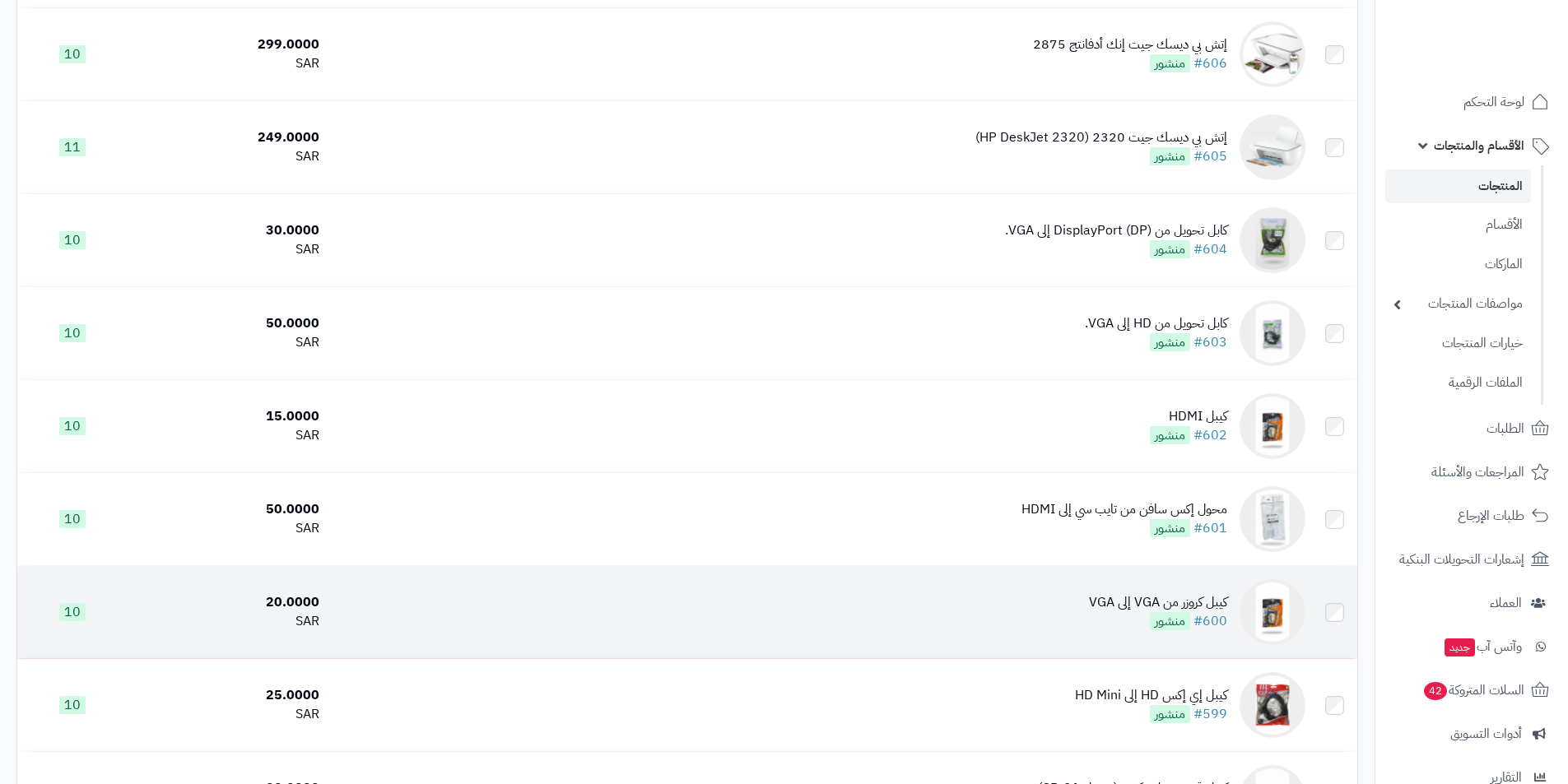
click at [1132, 604] on div "كيبل كروزر من VGA إلى VGA" at bounding box center [1158, 603] width 138 height 19
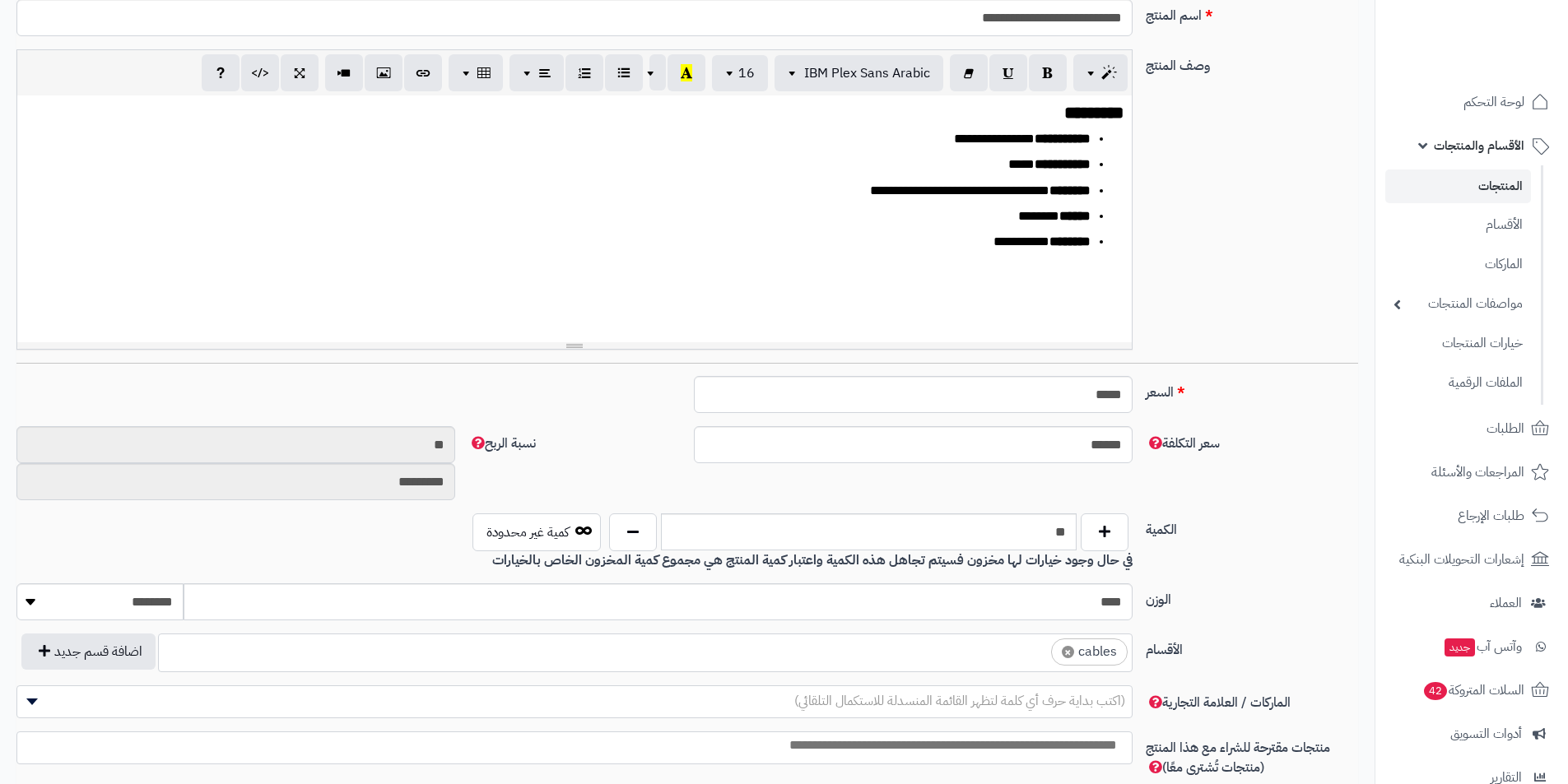
scroll to position [0, 12]
click at [1070, 651] on span "×" at bounding box center [1068, 651] width 12 height 12
select select
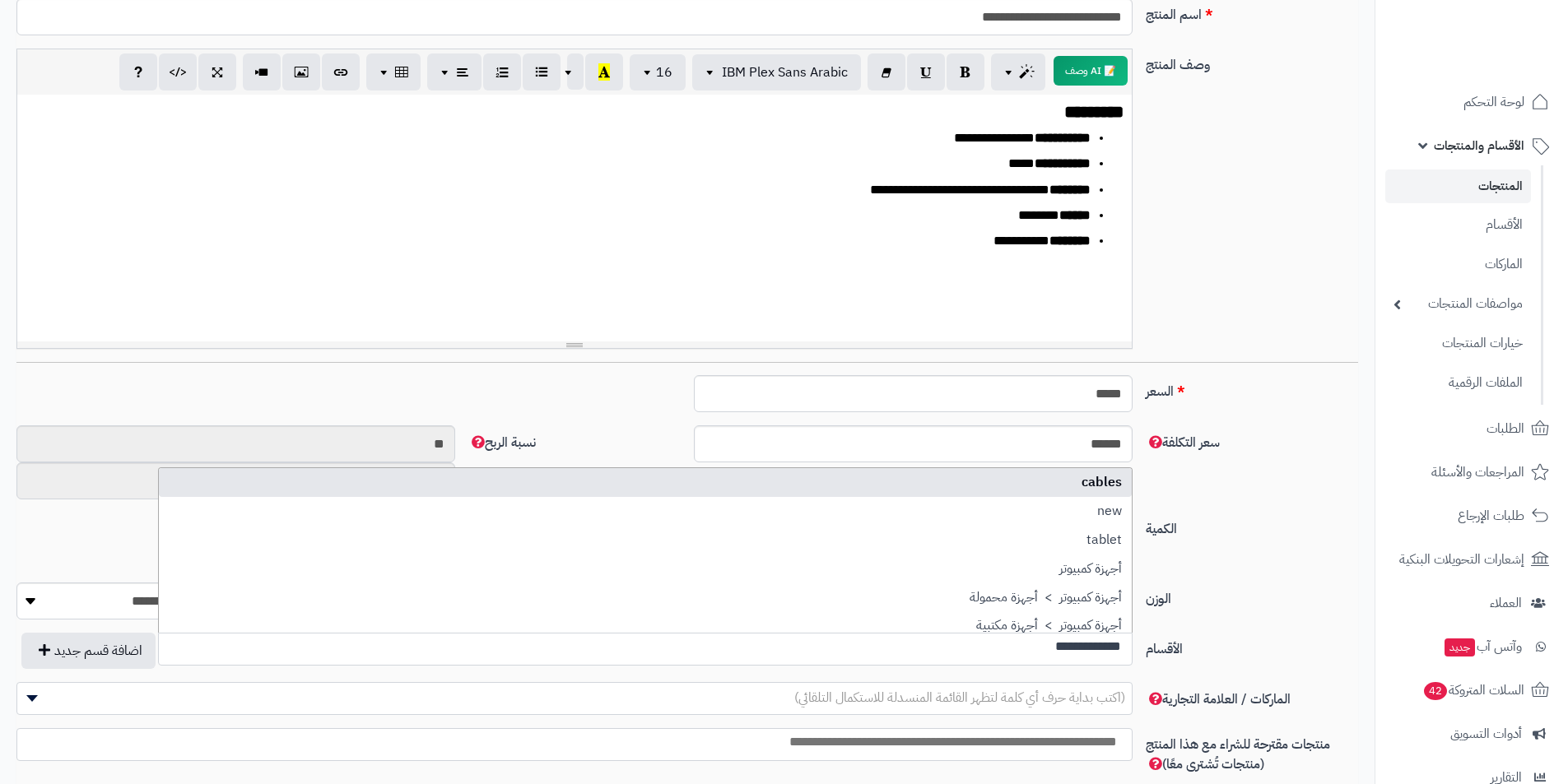
scroll to position [0, 0]
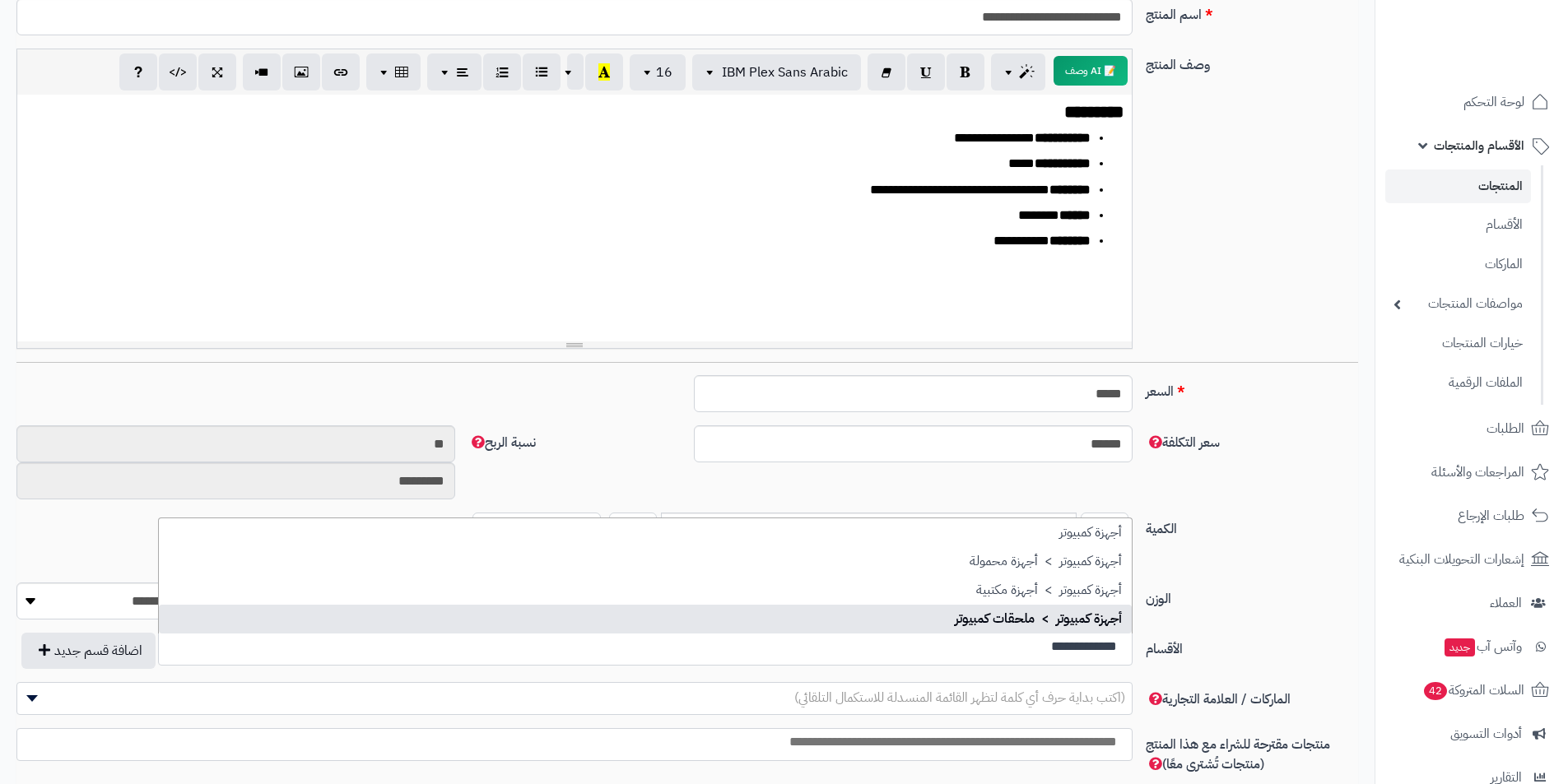
type input "**********"
select select "***"
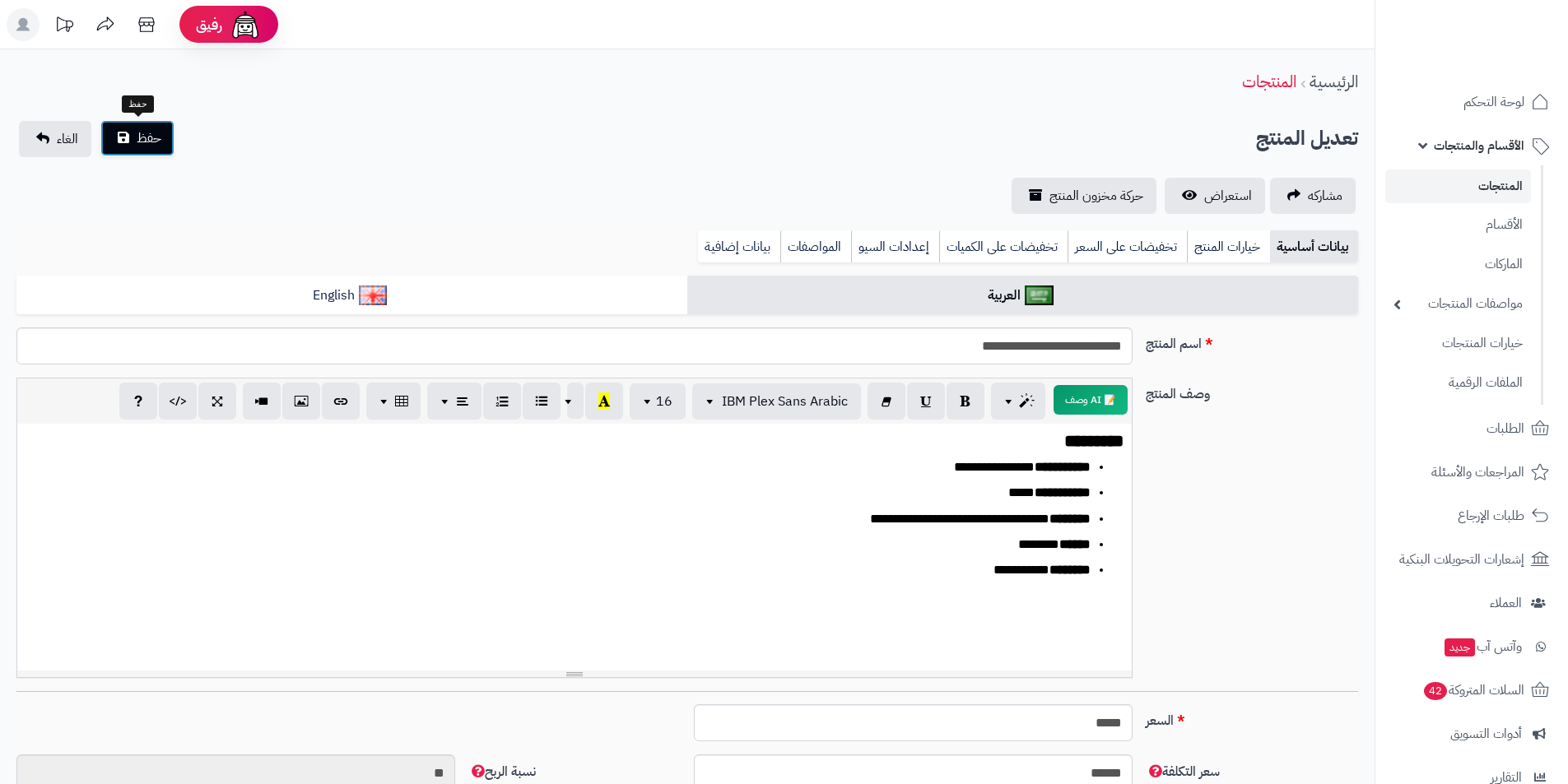
click at [165, 150] on button "حفظ" at bounding box center [137, 137] width 74 height 36
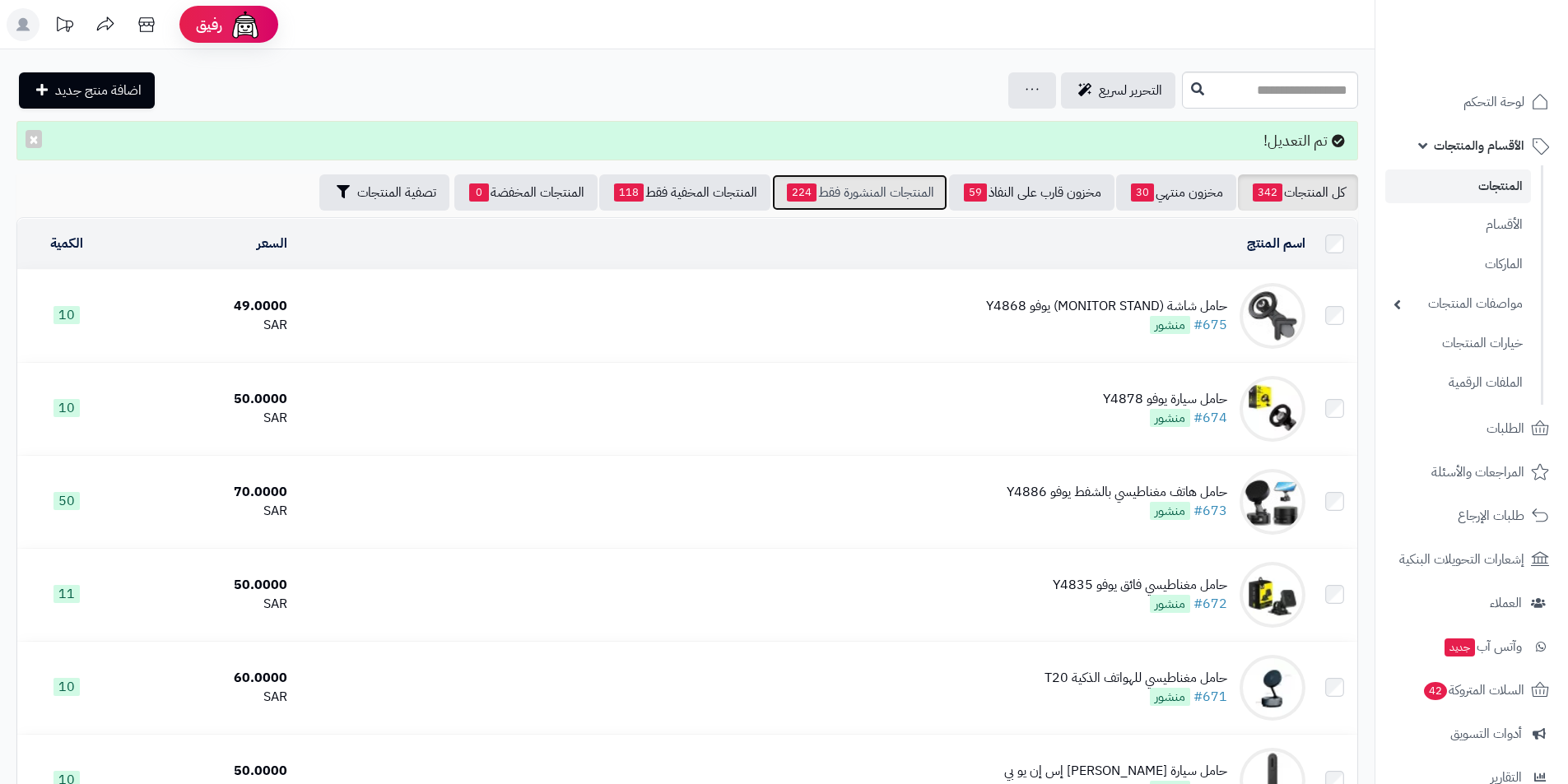
click at [908, 210] on link "المنتجات المنشورة فقط 224" at bounding box center [860, 192] width 176 height 36
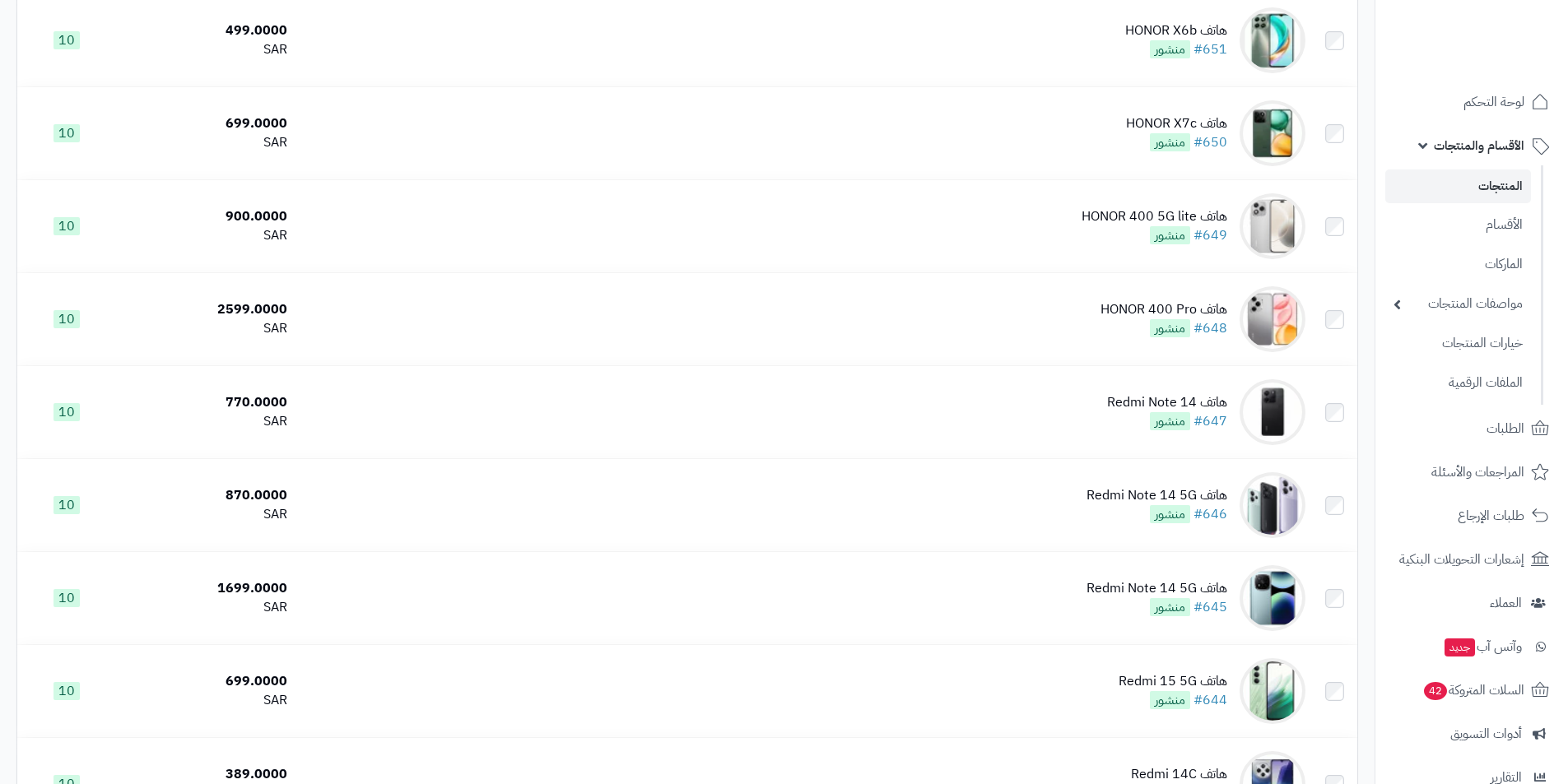
scroll to position [4258, 0]
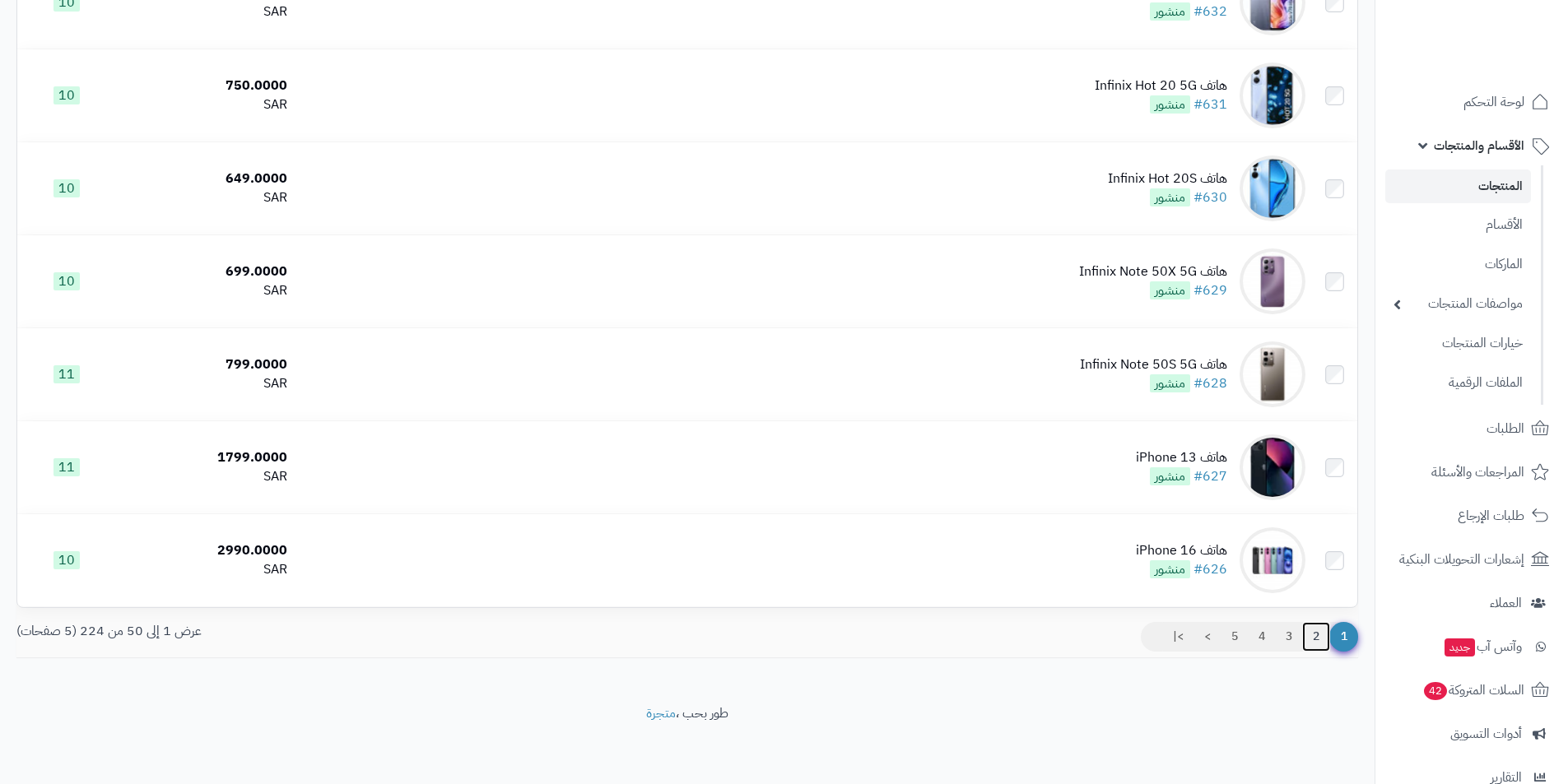
click at [1319, 641] on link "2" at bounding box center [1316, 637] width 28 height 30
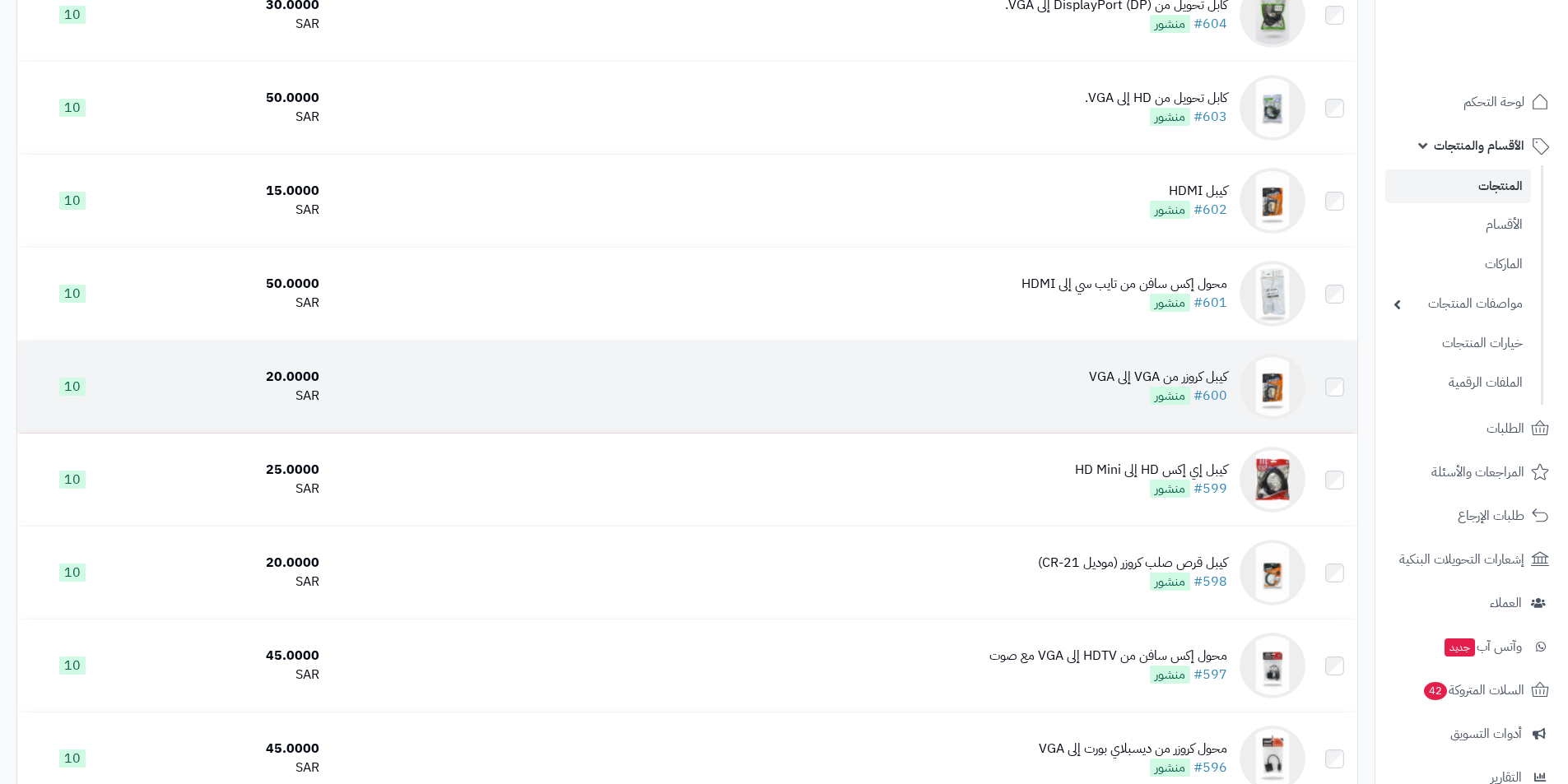
scroll to position [2201, 0]
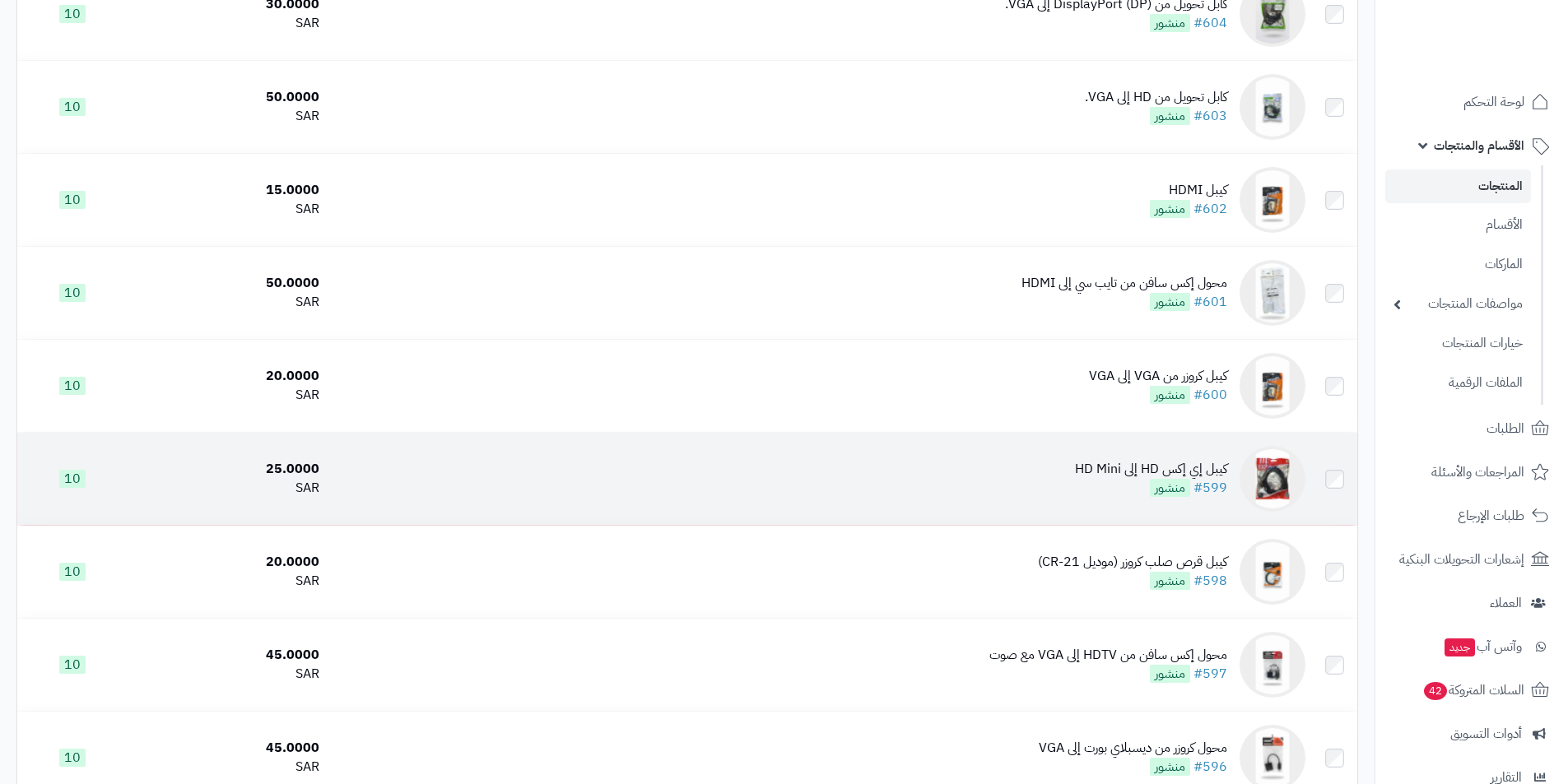
click at [1230, 448] on td "كيبل إي إكس HD إلى HD Mini #599 منشور" at bounding box center [819, 478] width 986 height 92
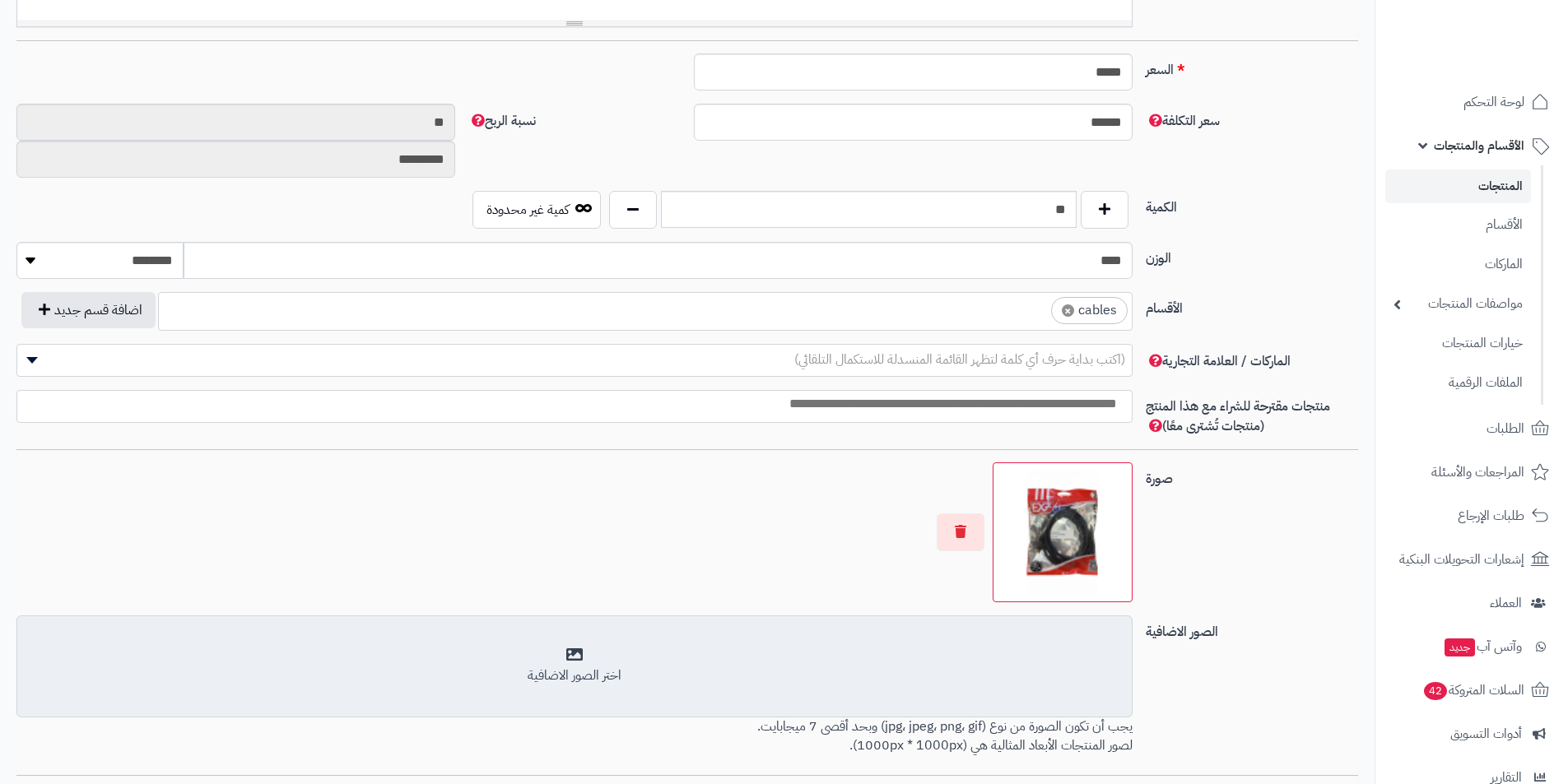
scroll to position [822, 0]
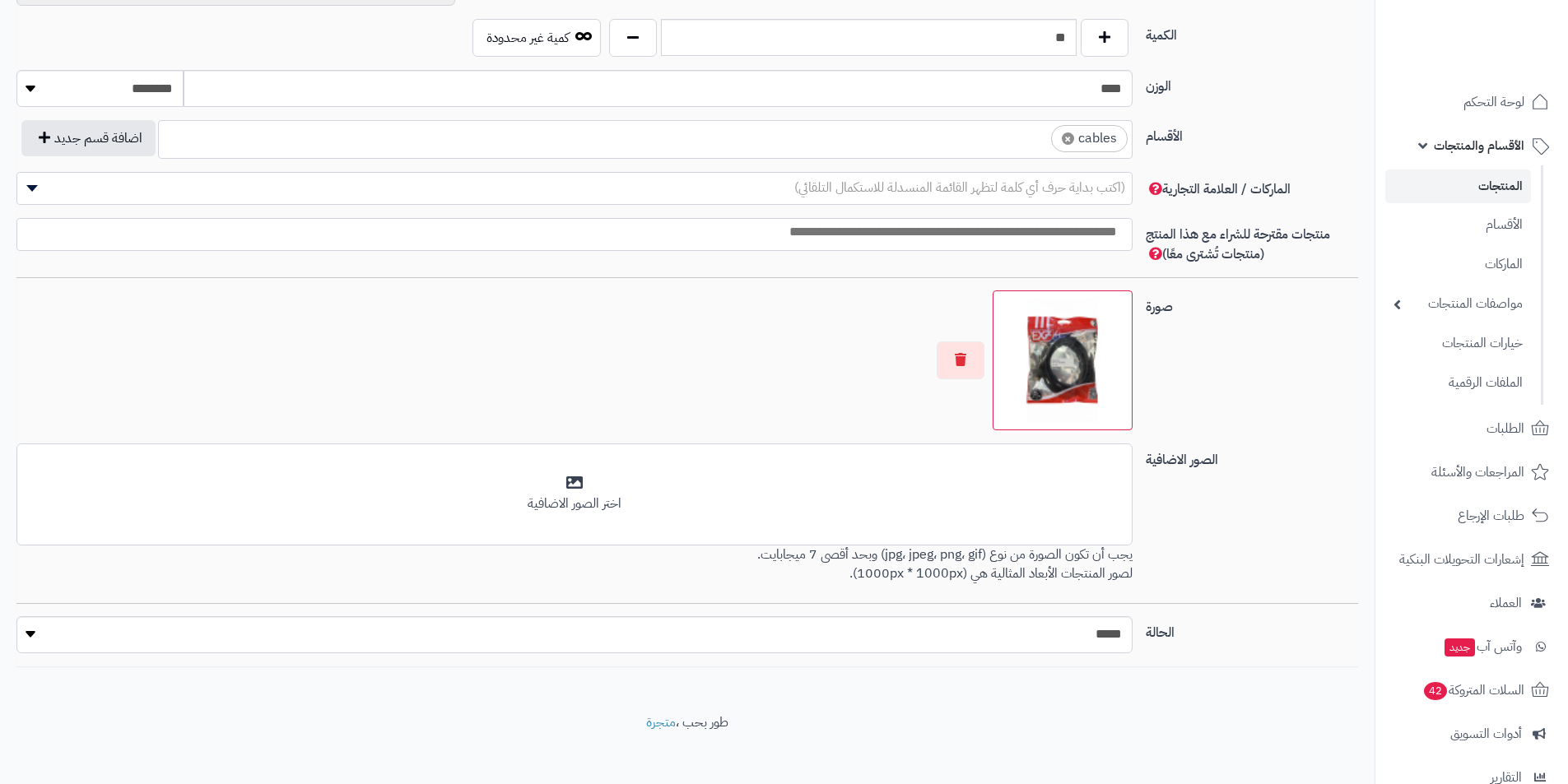
click at [1067, 141] on span "×" at bounding box center [1068, 139] width 12 height 12
select select
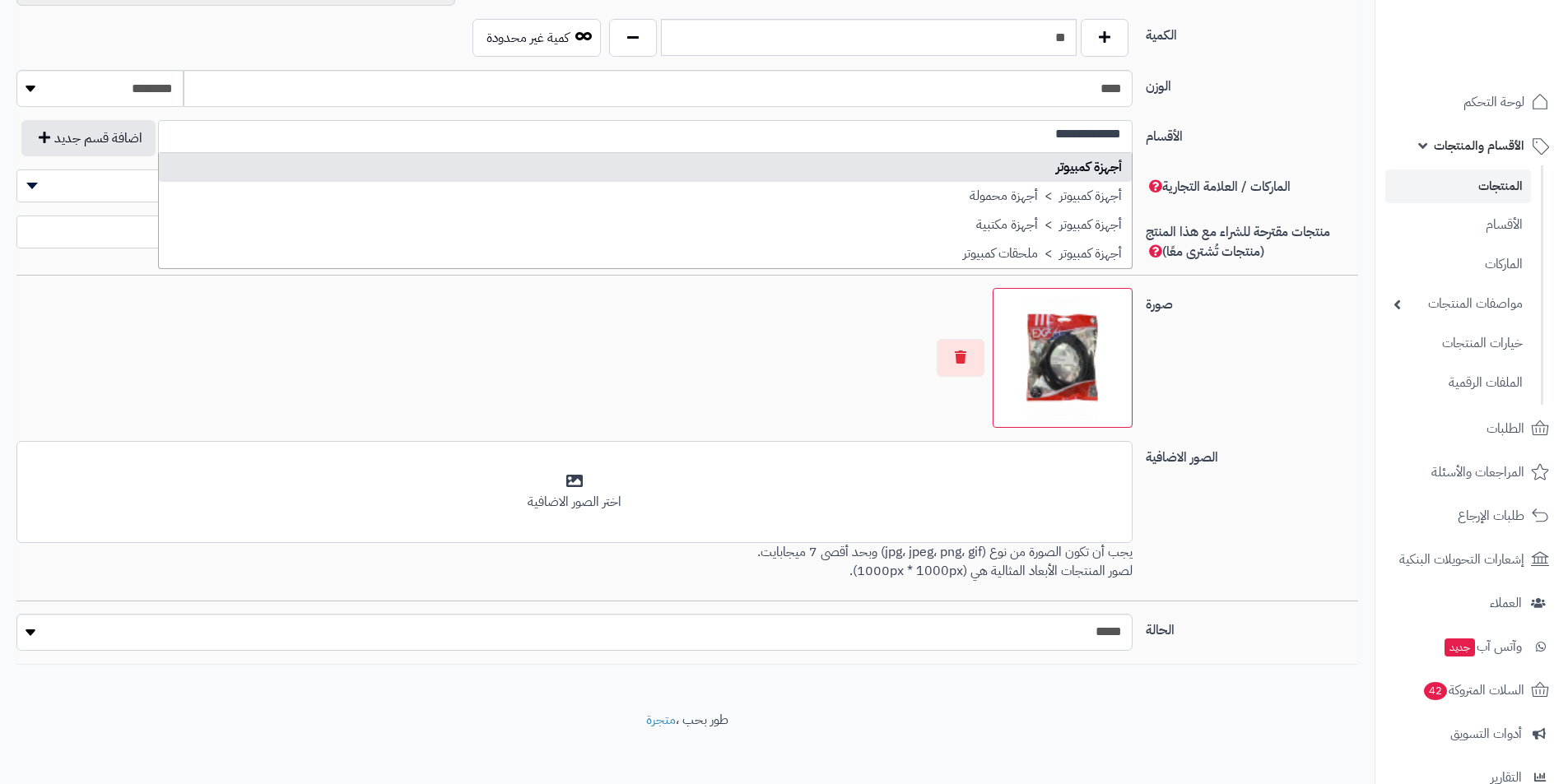
scroll to position [0, 0]
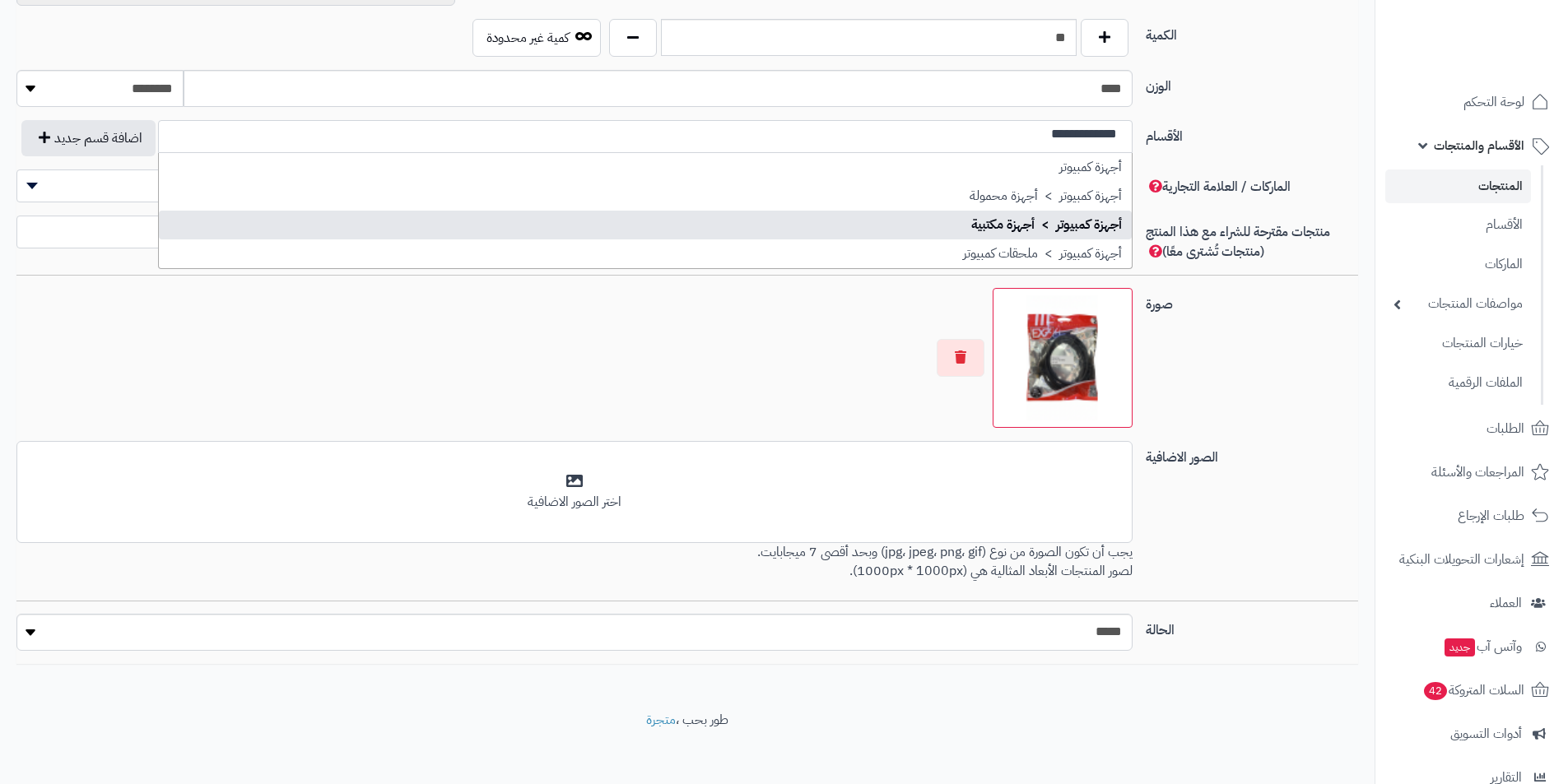
type input "**********"
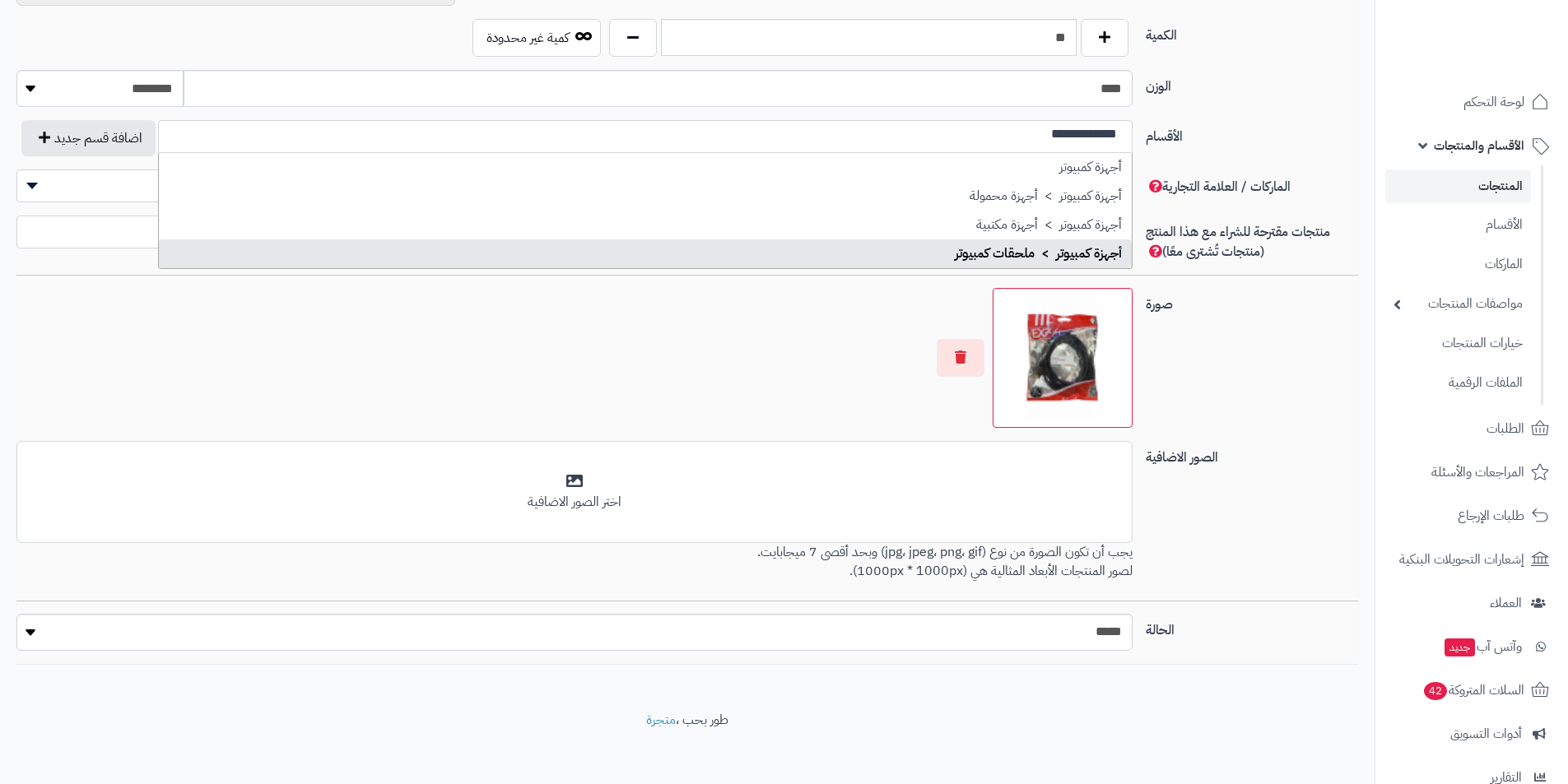
select select "***"
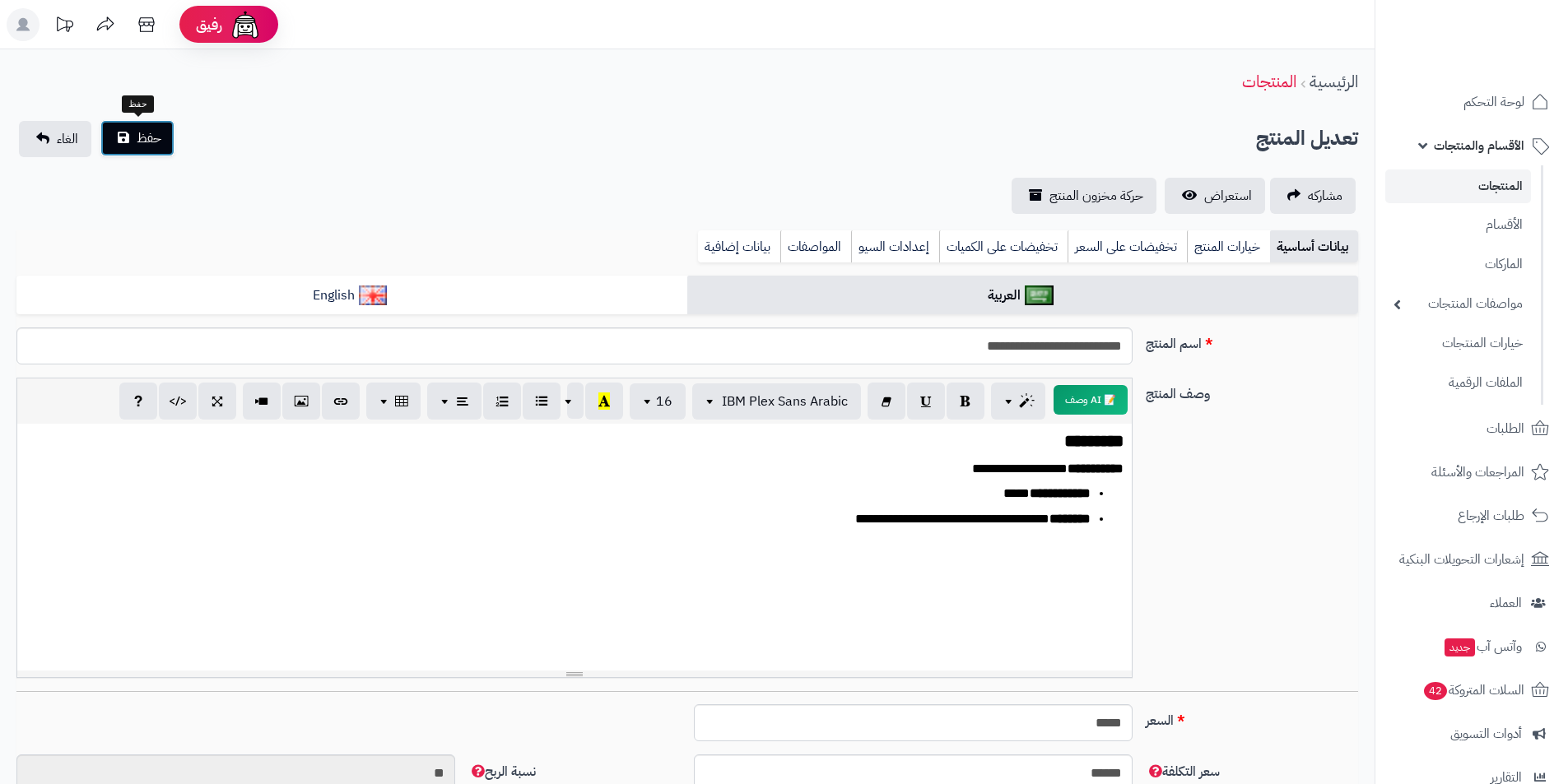
click at [143, 122] on button "حفظ" at bounding box center [137, 137] width 74 height 36
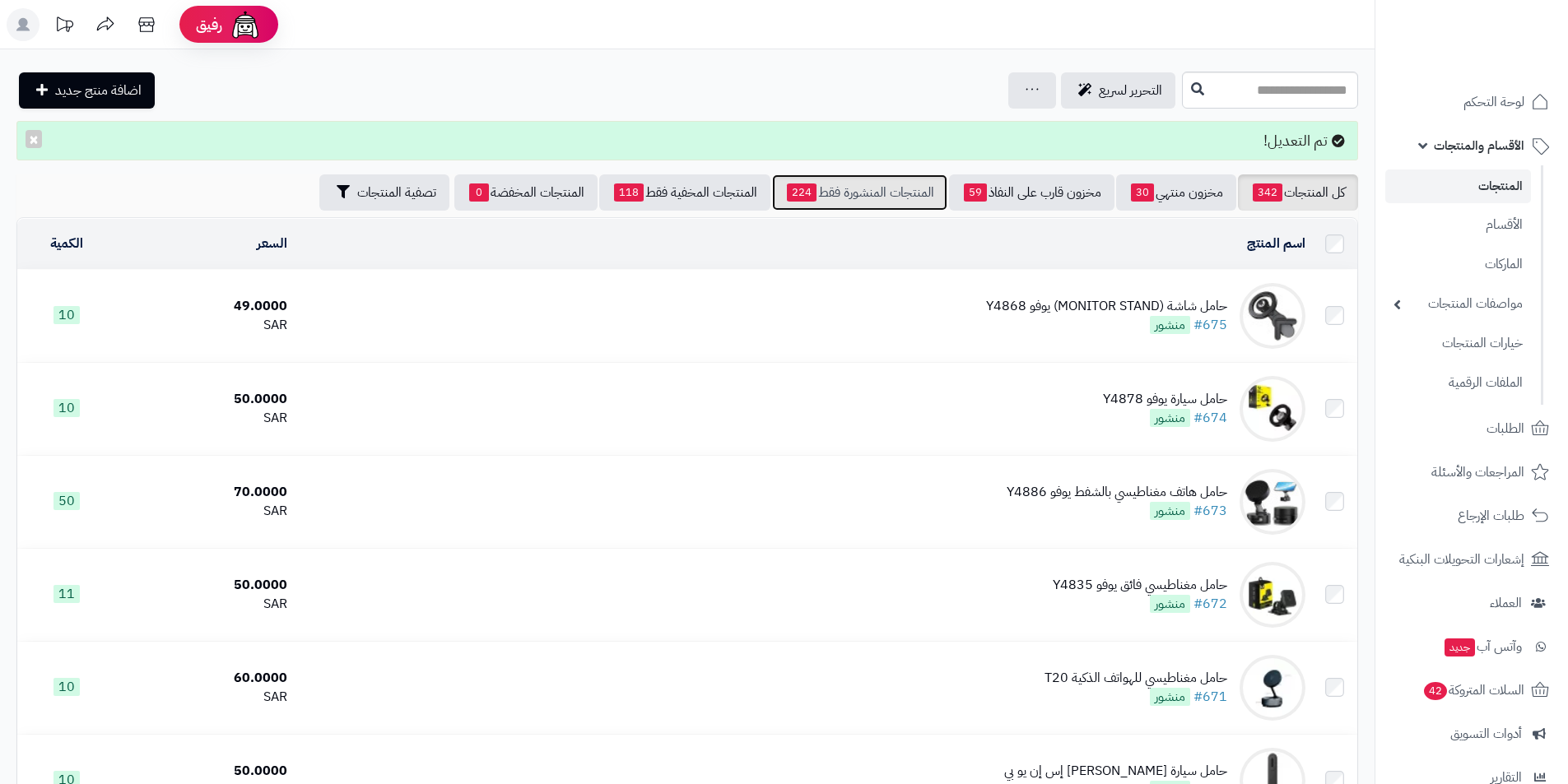
click at [917, 187] on link "المنتجات المنشورة فقط 224" at bounding box center [860, 192] width 176 height 36
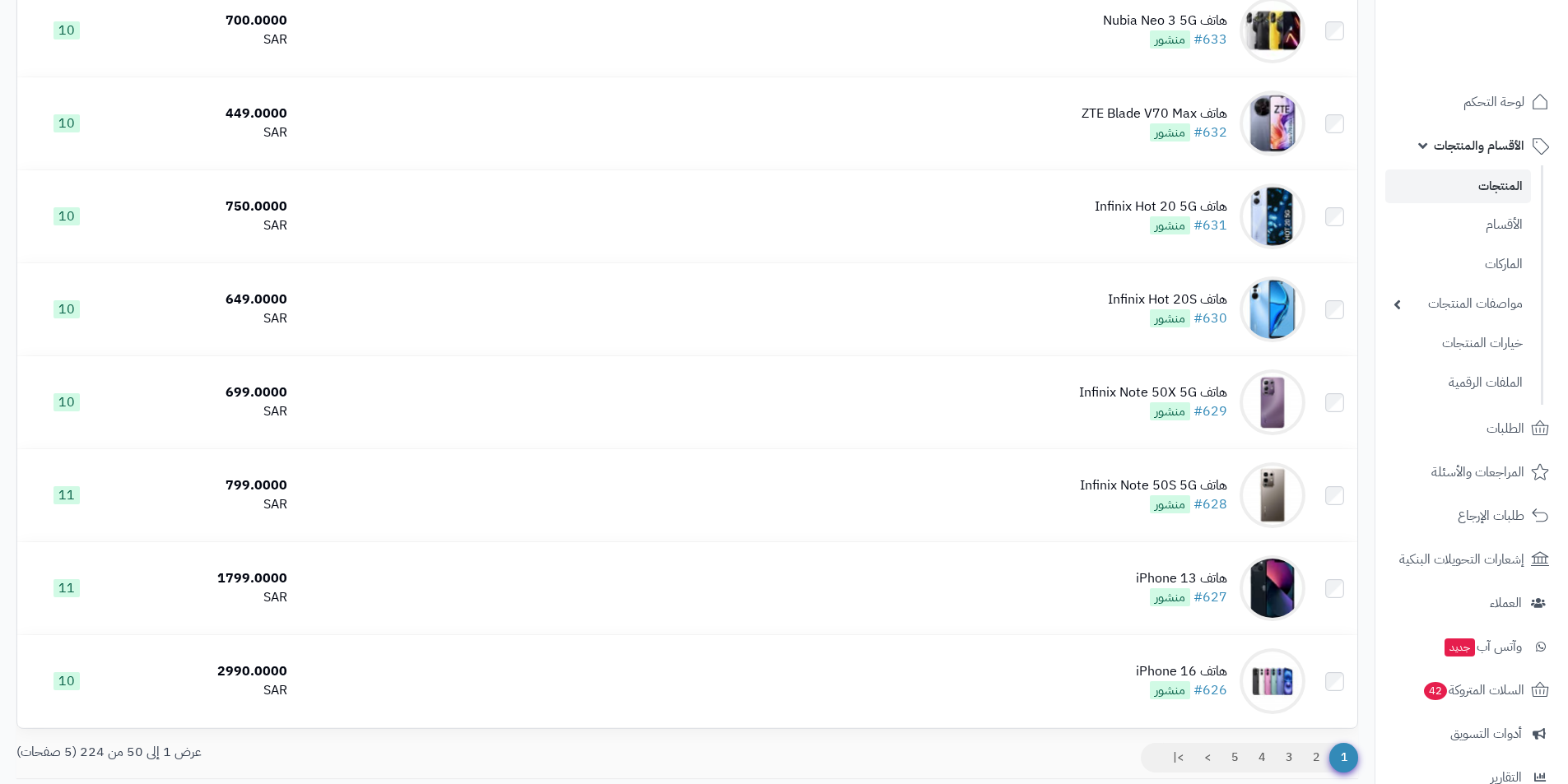
scroll to position [4258, 0]
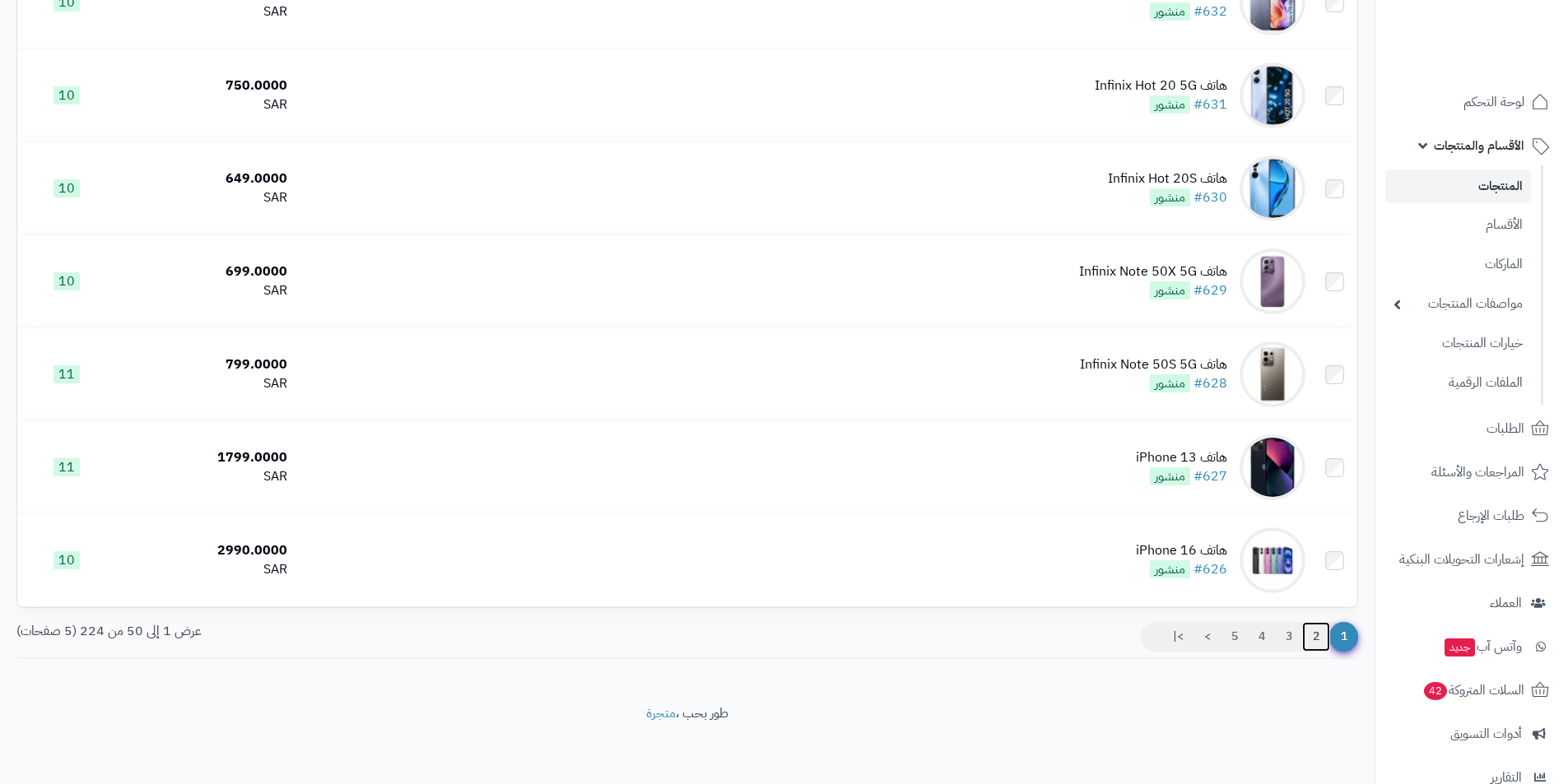
click at [1310, 634] on link "2" at bounding box center [1316, 637] width 28 height 30
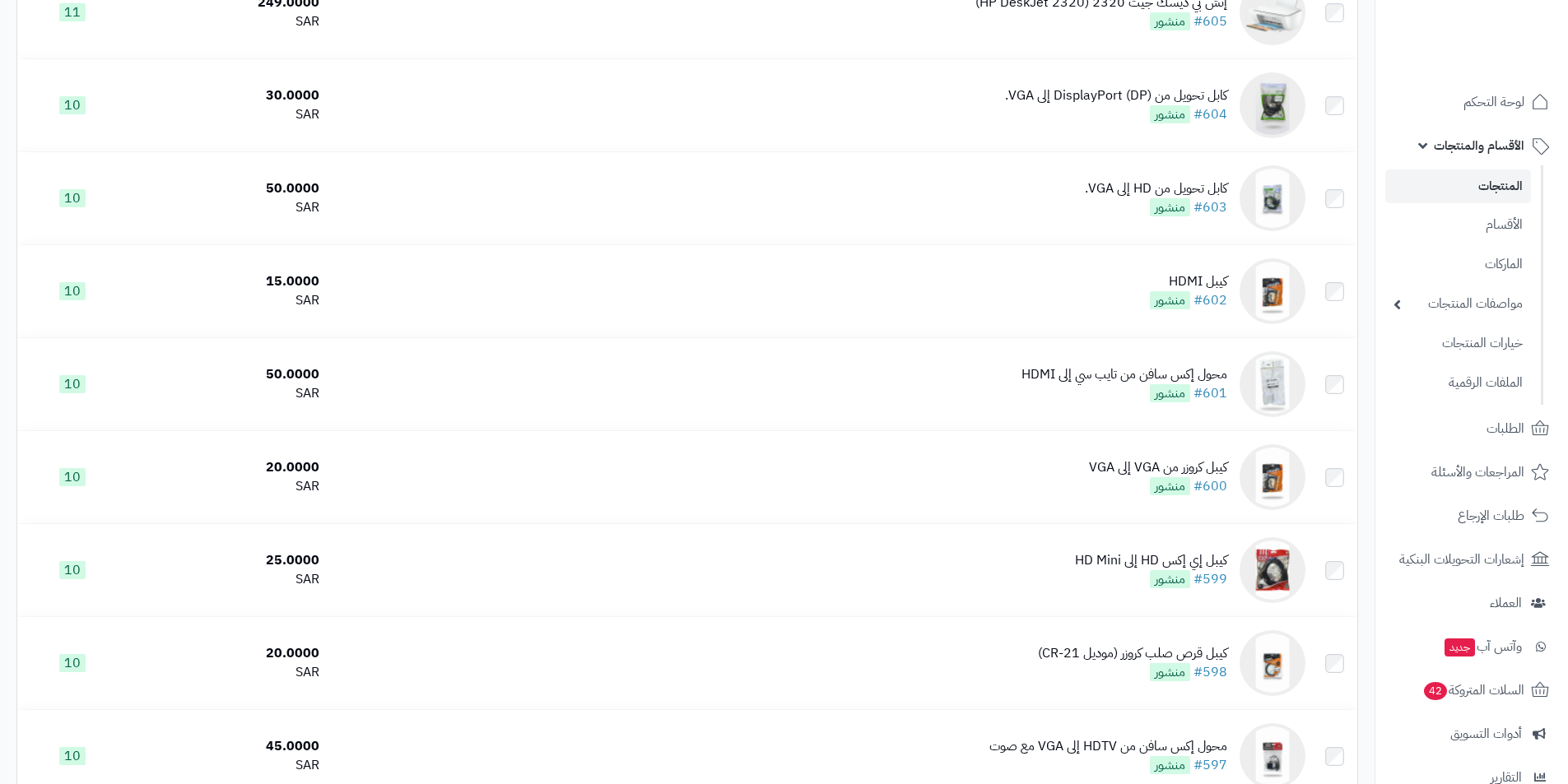
scroll to position [2140, 0]
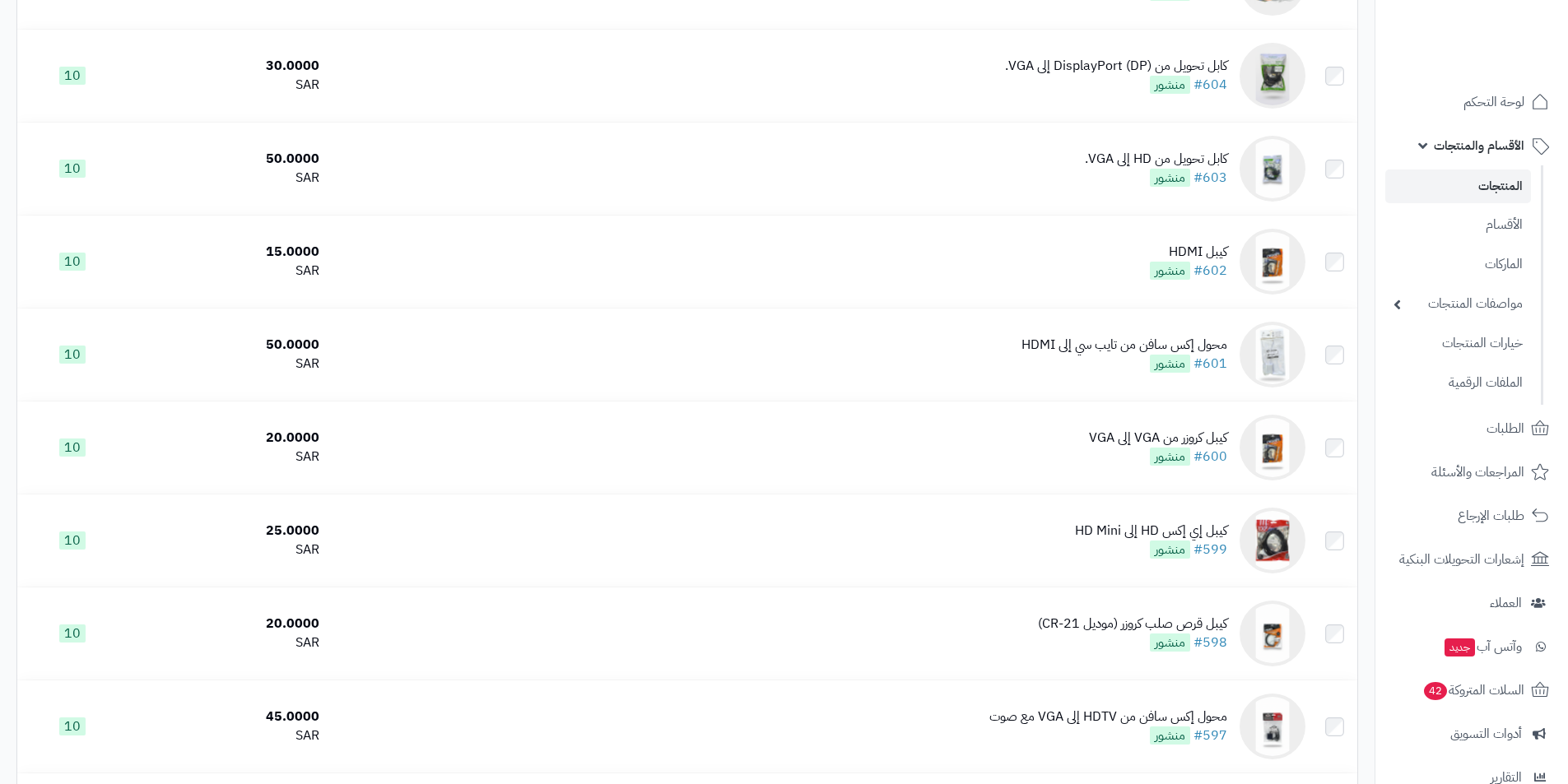
click at [1153, 617] on div "كيبل قرص صلب كروزر (موديل CR-21)" at bounding box center [1132, 624] width 190 height 19
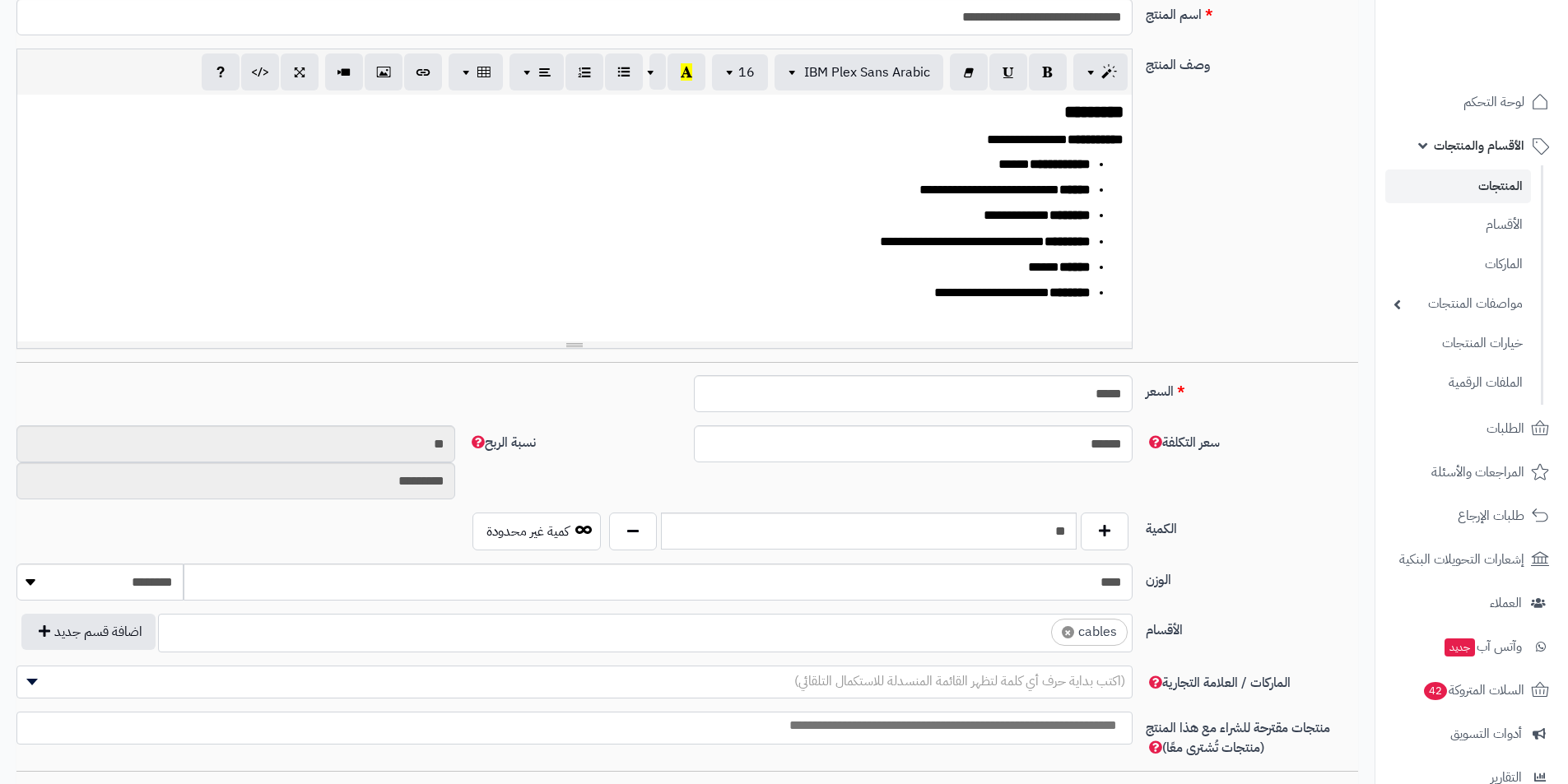
scroll to position [658, 0]
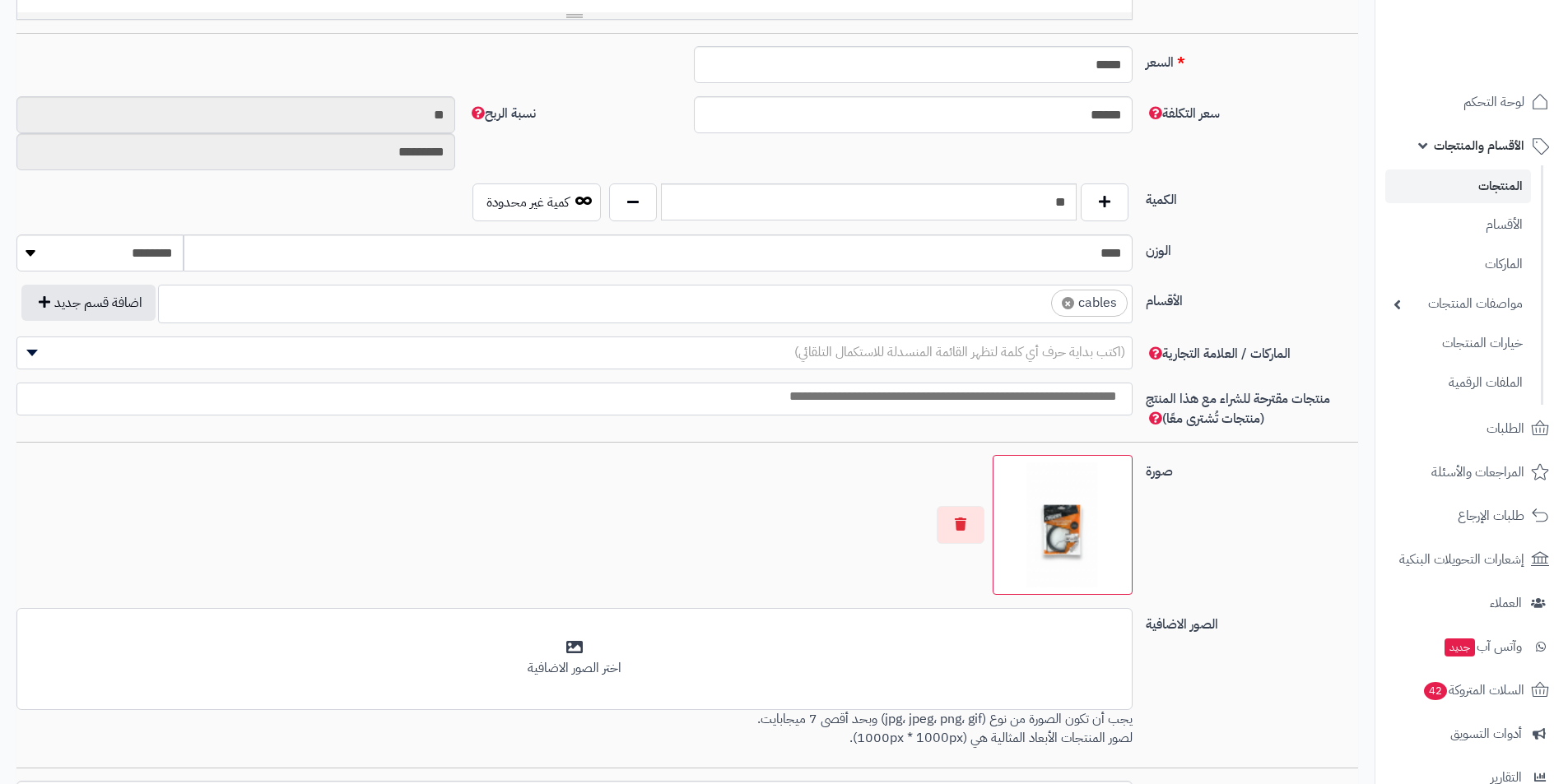
click at [1069, 303] on span "×" at bounding box center [1068, 303] width 12 height 12
select select
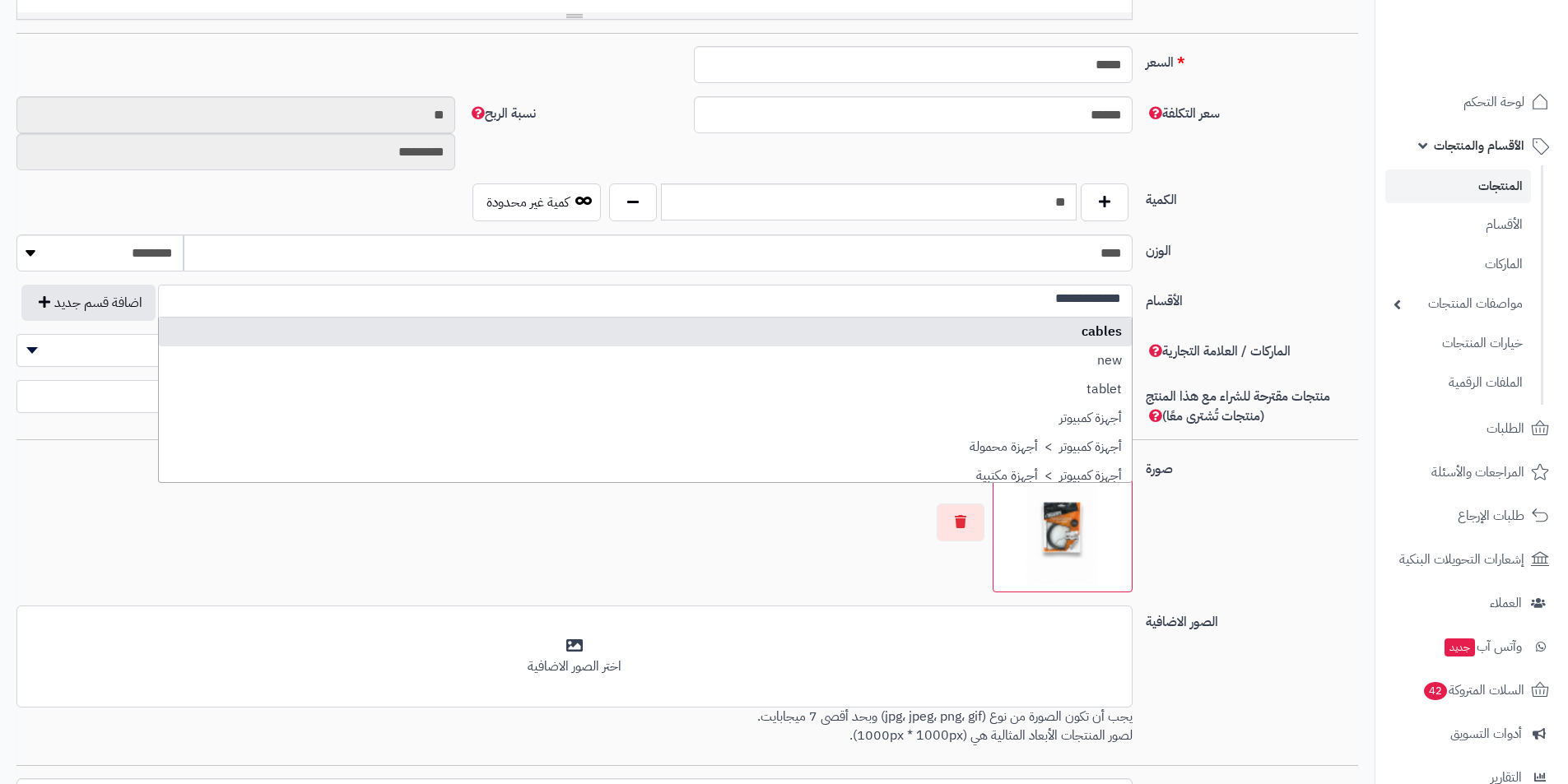
scroll to position [0, 0]
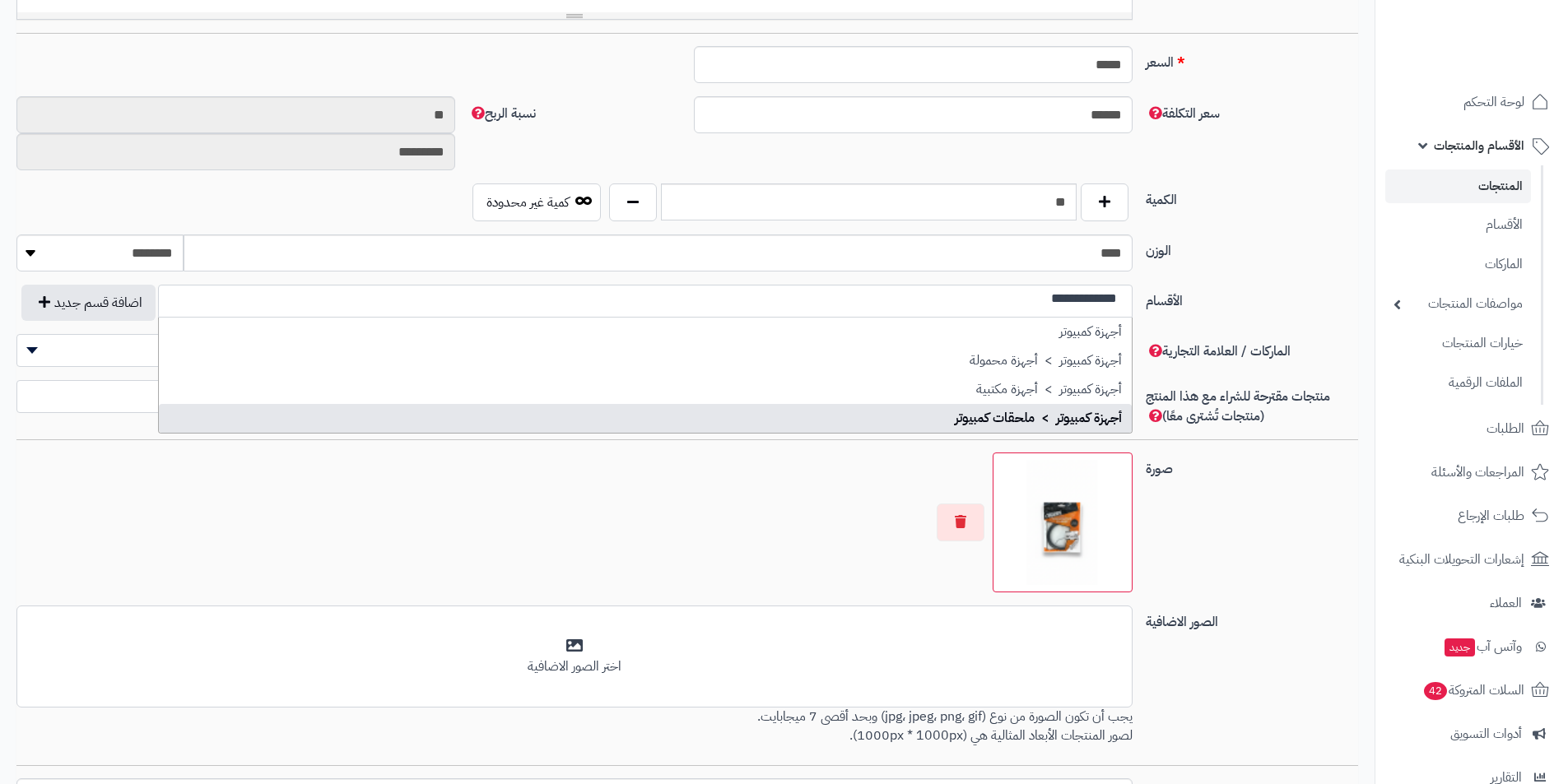
type input "**********"
select select "***"
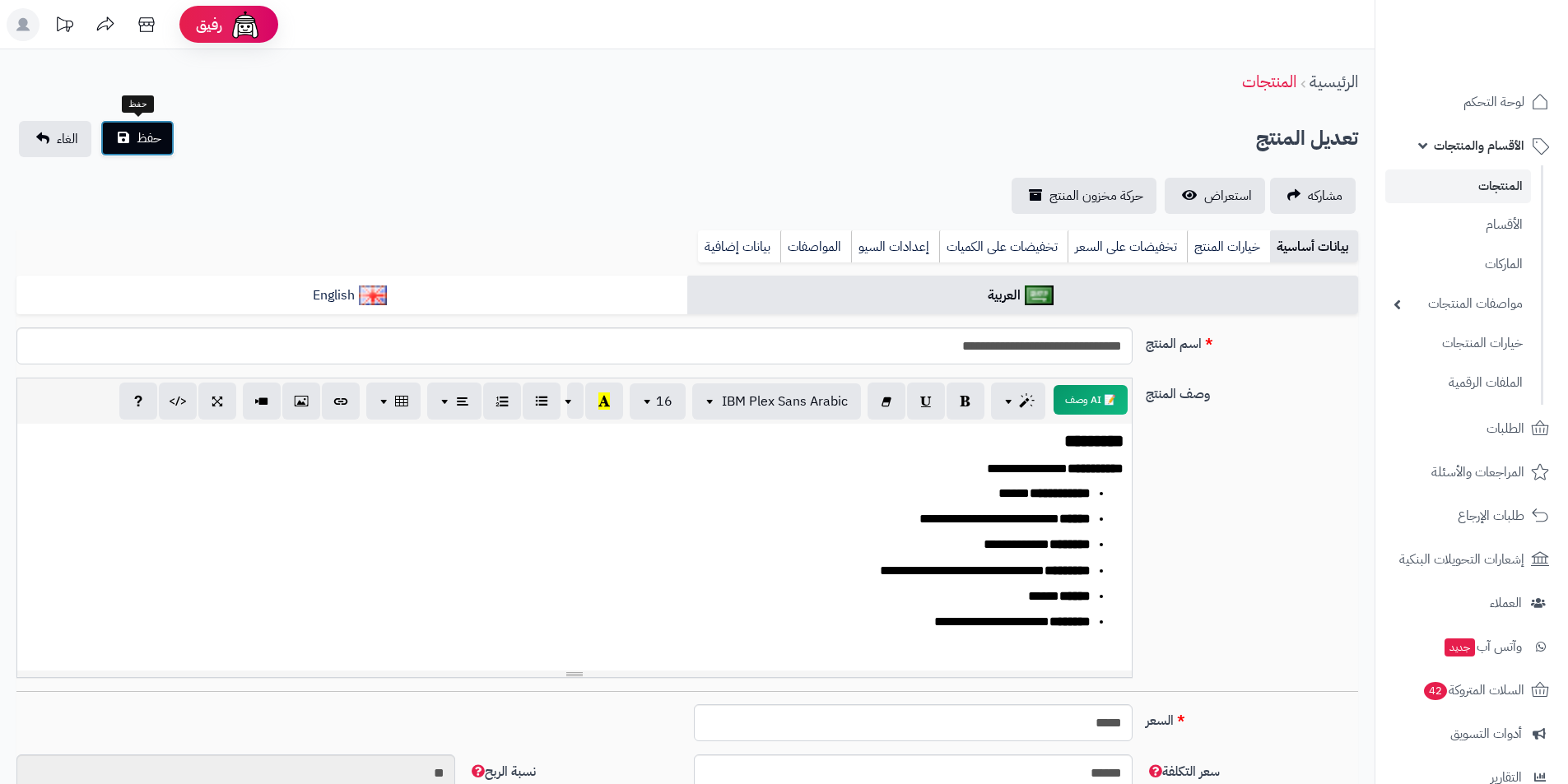
click at [150, 142] on span "حفظ" at bounding box center [149, 138] width 24 height 20
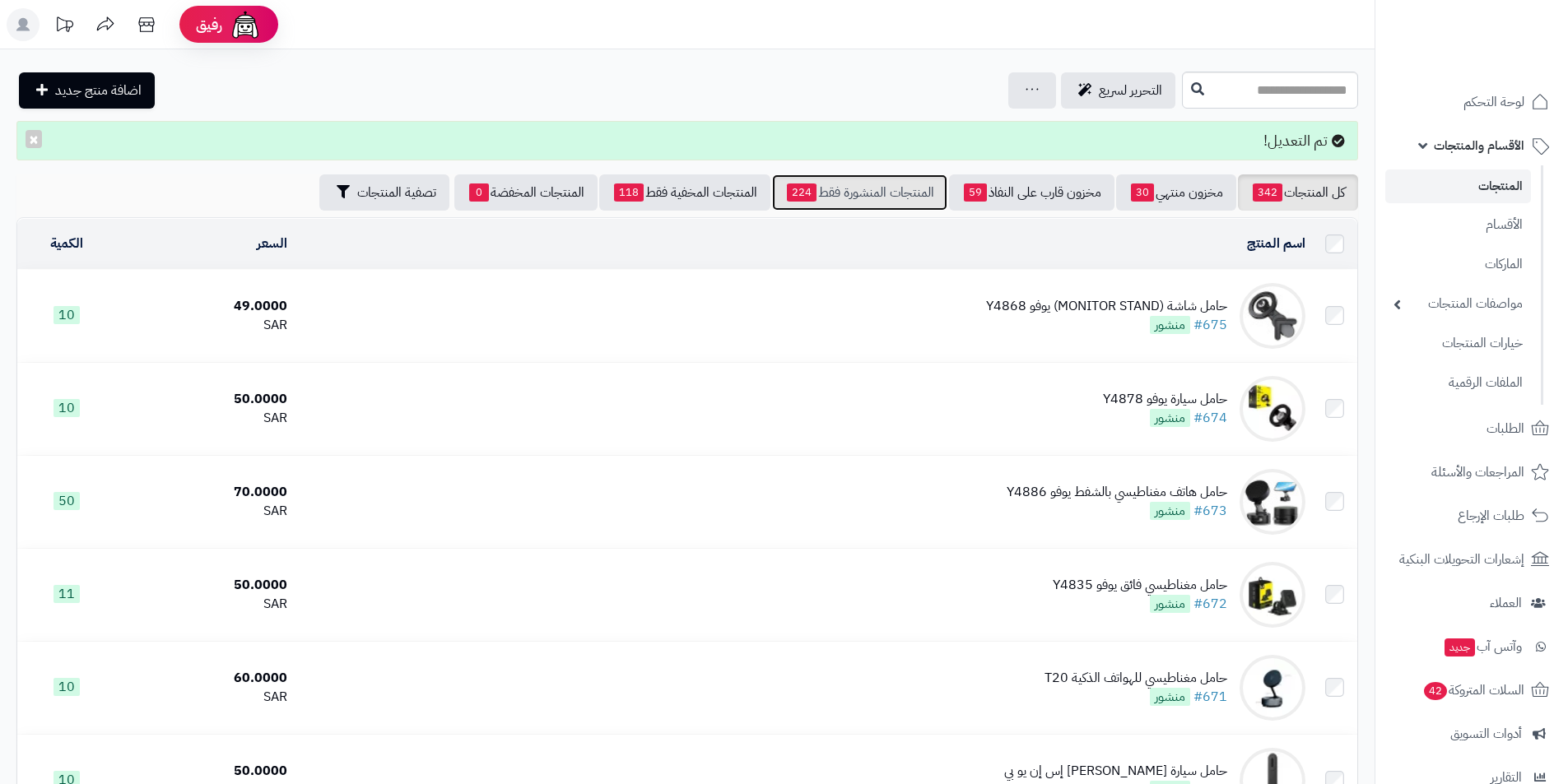
click at [896, 190] on link "المنتجات المنشورة فقط 224" at bounding box center [860, 192] width 176 height 36
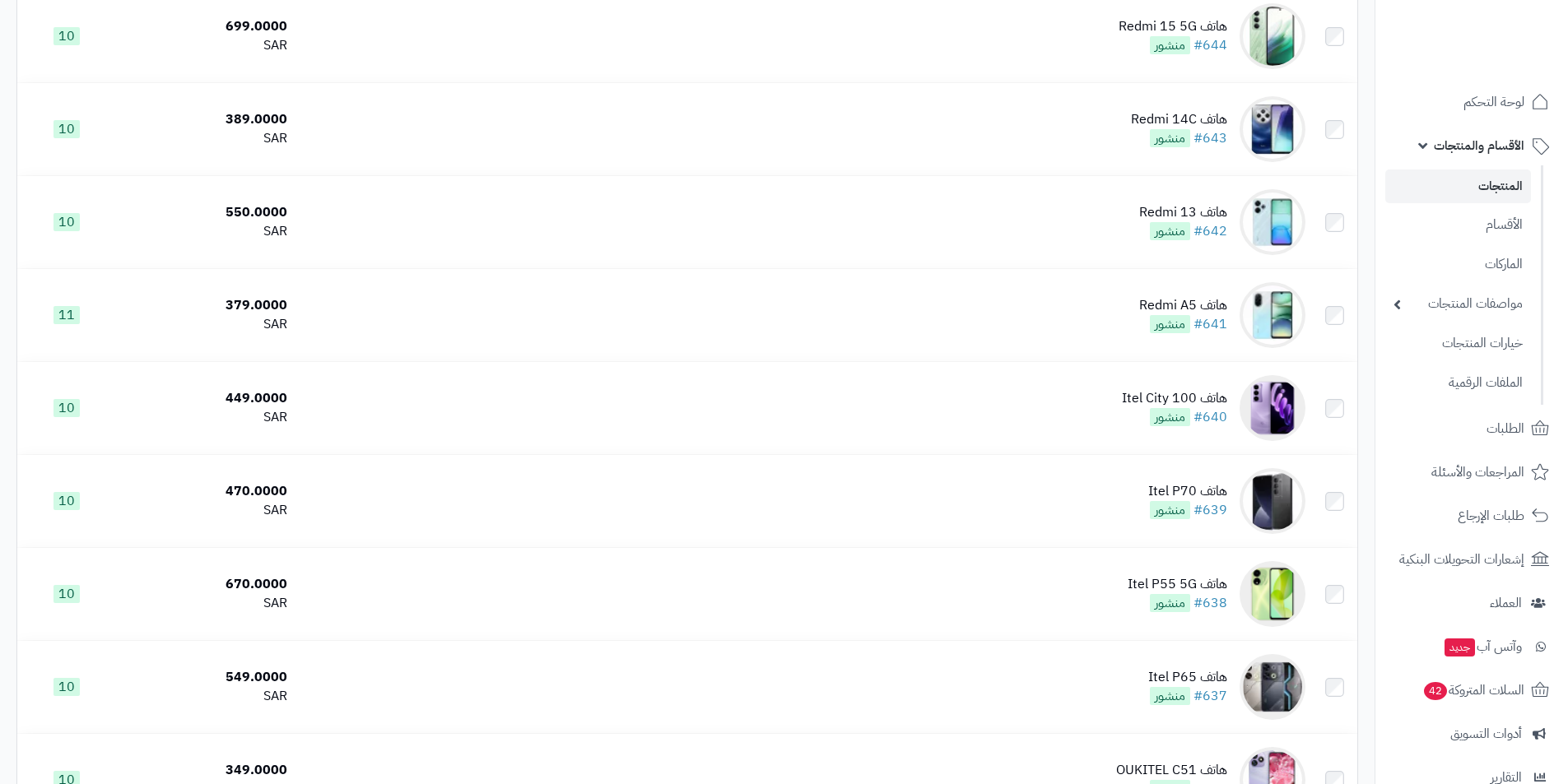
scroll to position [4258, 0]
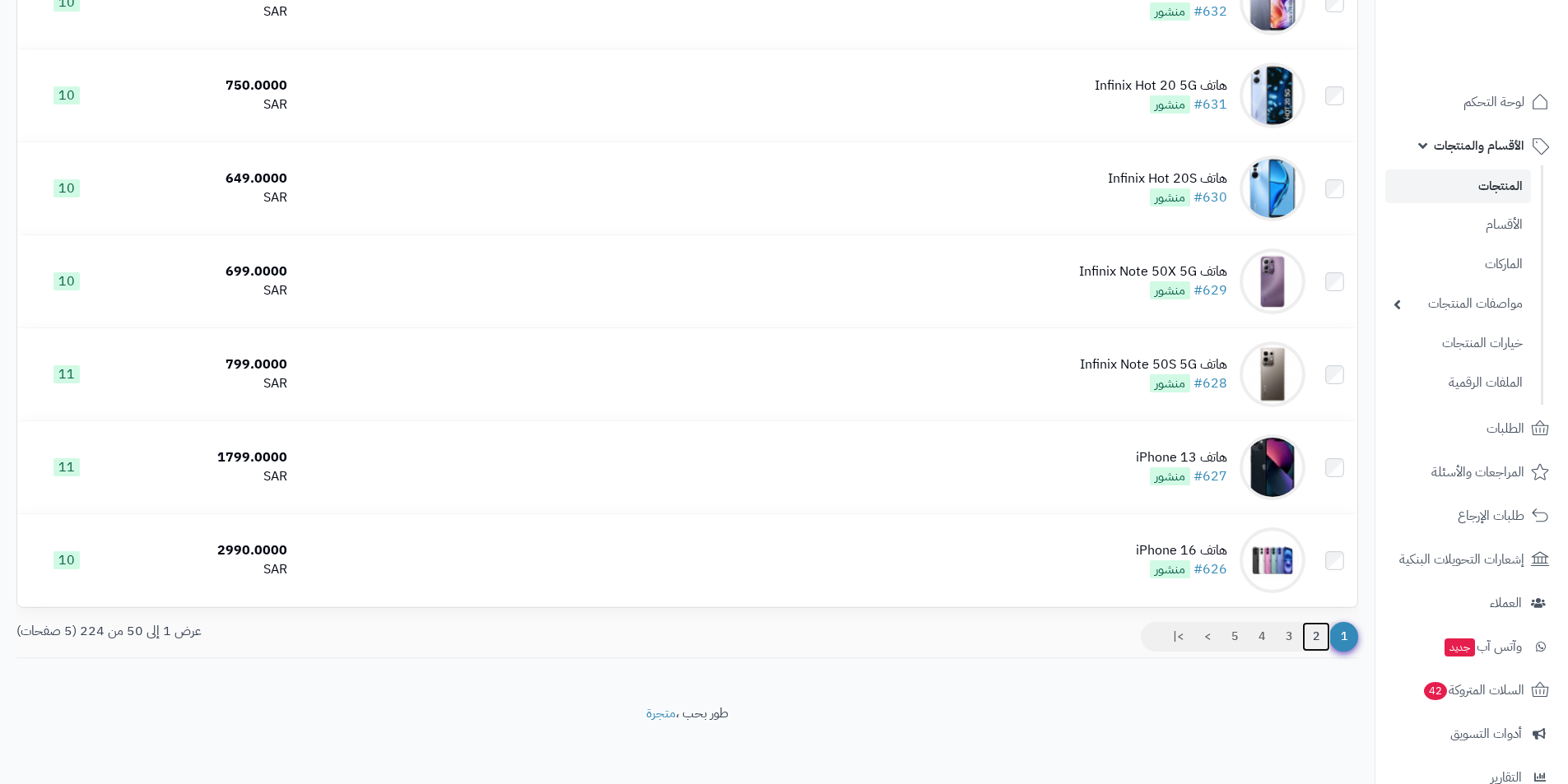
click at [1307, 639] on link "2" at bounding box center [1316, 637] width 28 height 30
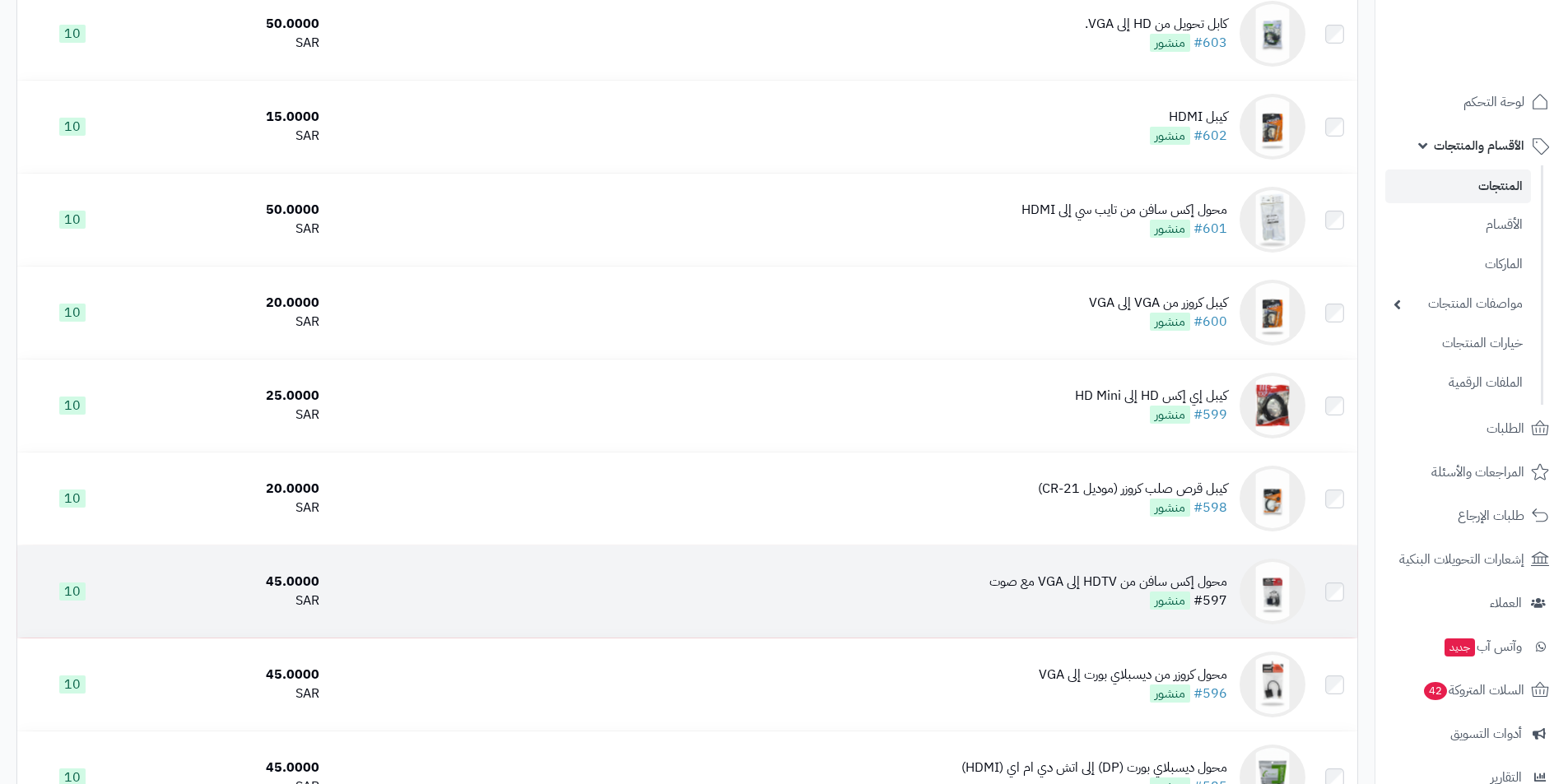
scroll to position [2304, 0]
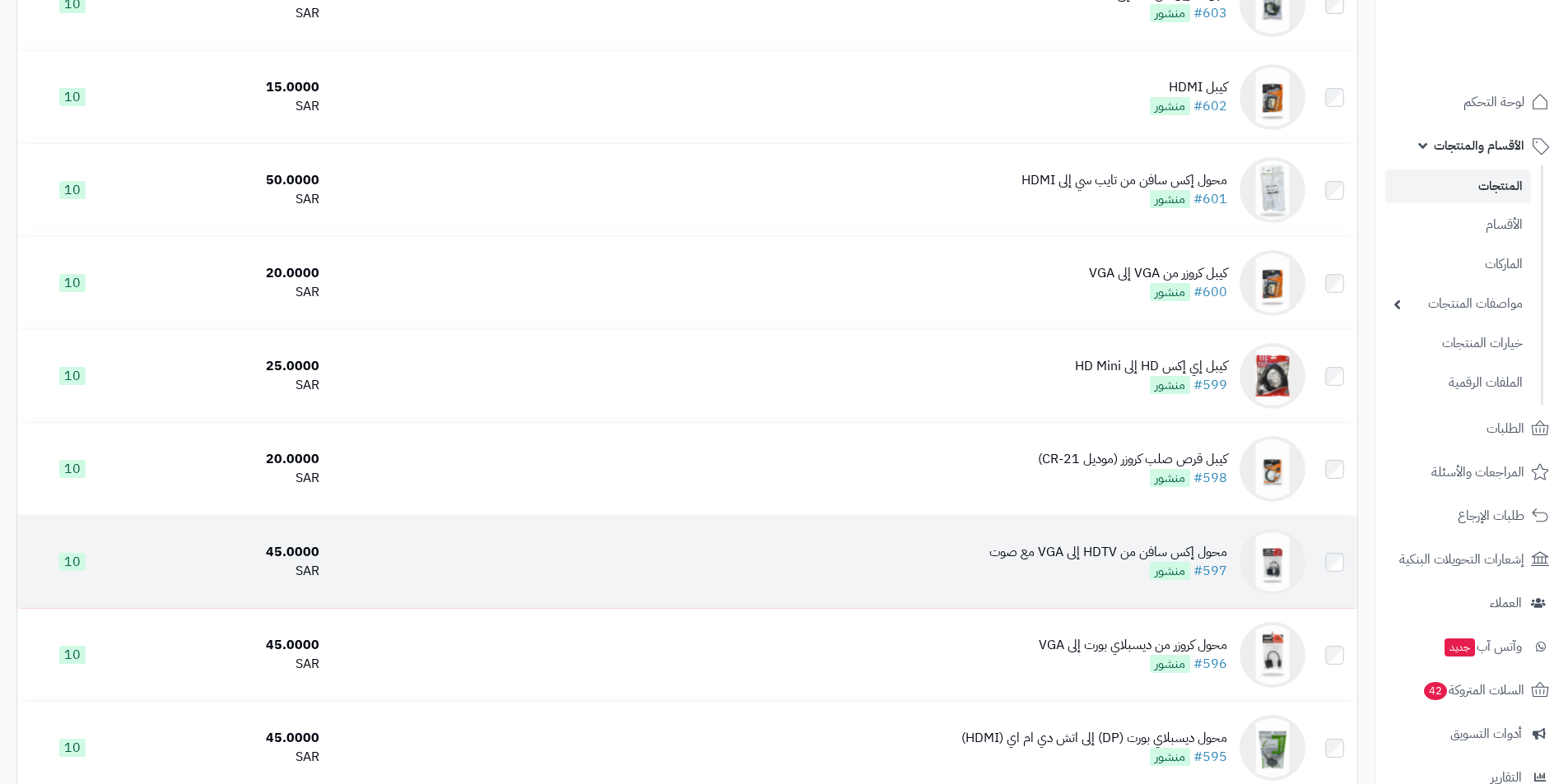
click at [1211, 546] on div "محول إكس سافن من HDTV إلى VGA مع صوت" at bounding box center [1109, 552] width 238 height 19
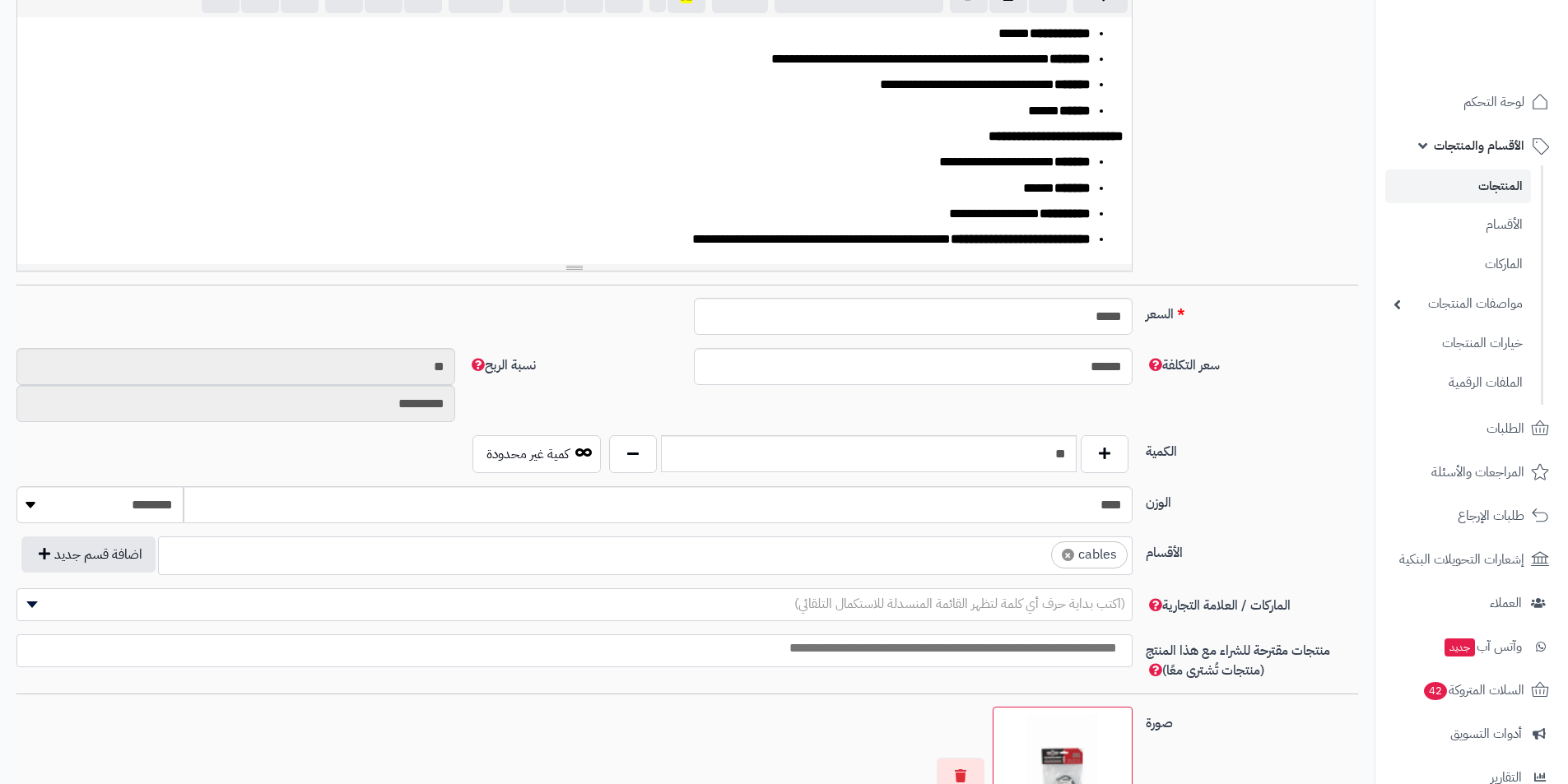
scroll to position [494, 0]
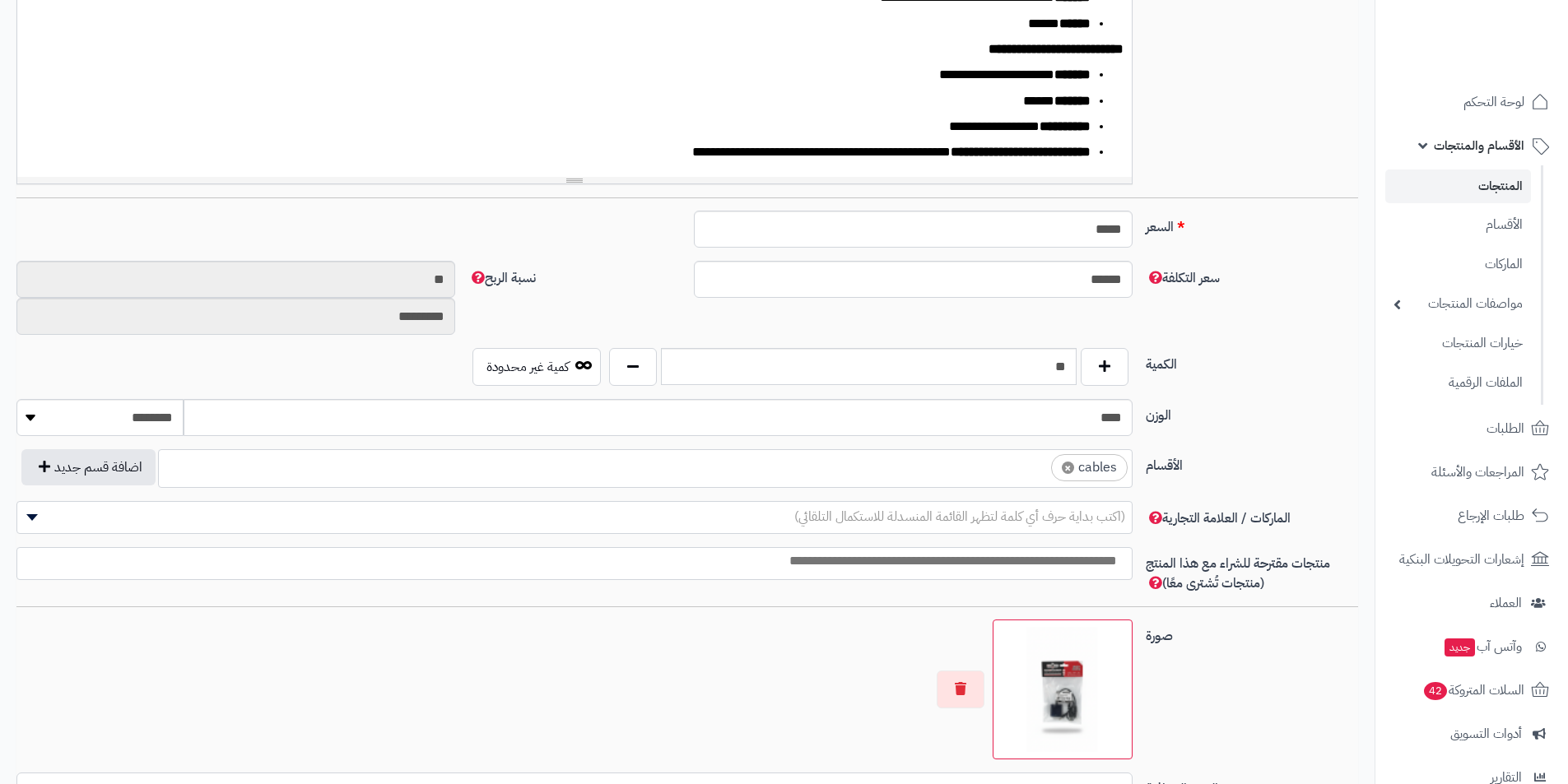
click at [1073, 468] on span "×" at bounding box center [1068, 468] width 12 height 12
select select
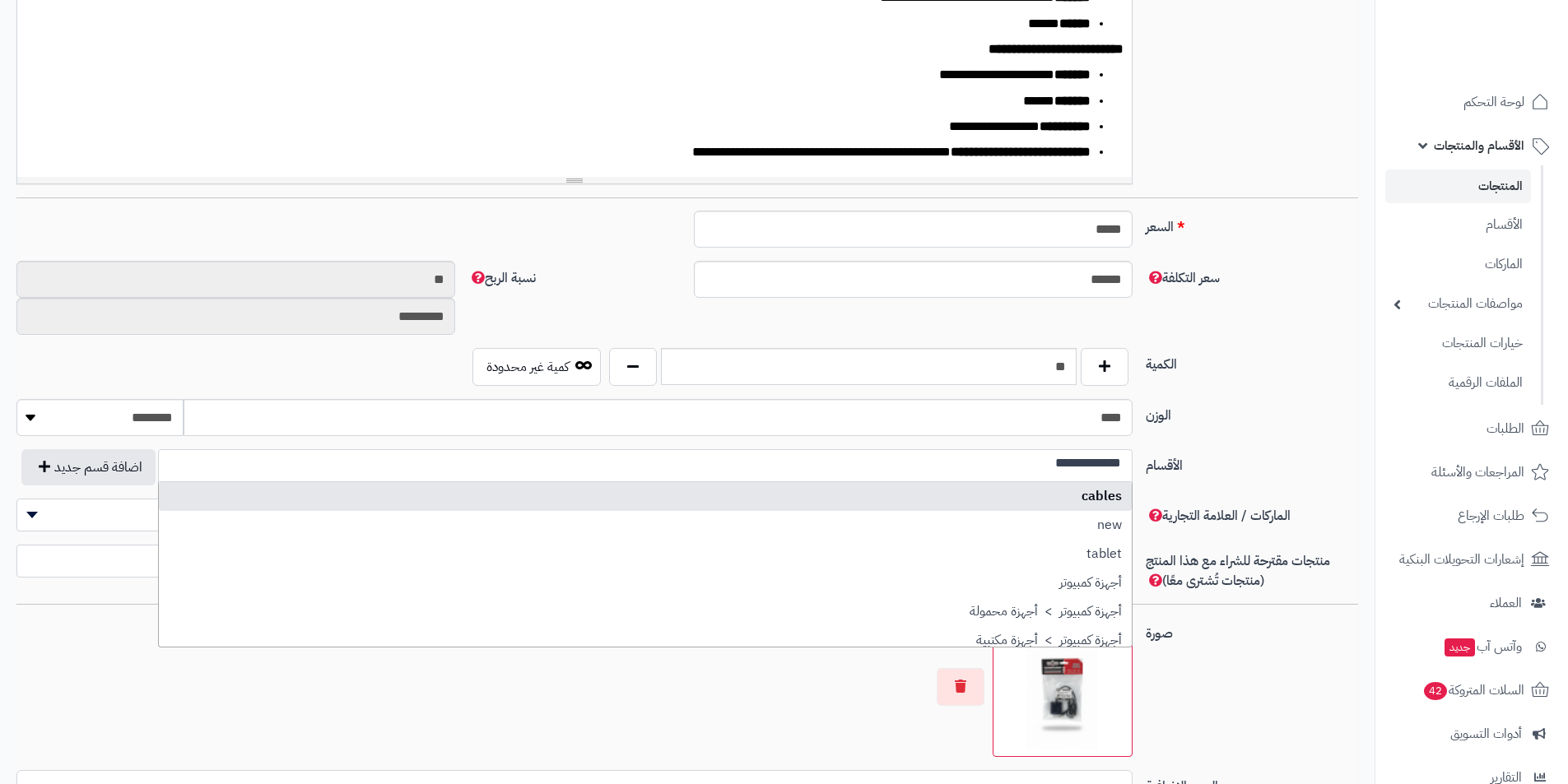
scroll to position [0, 0]
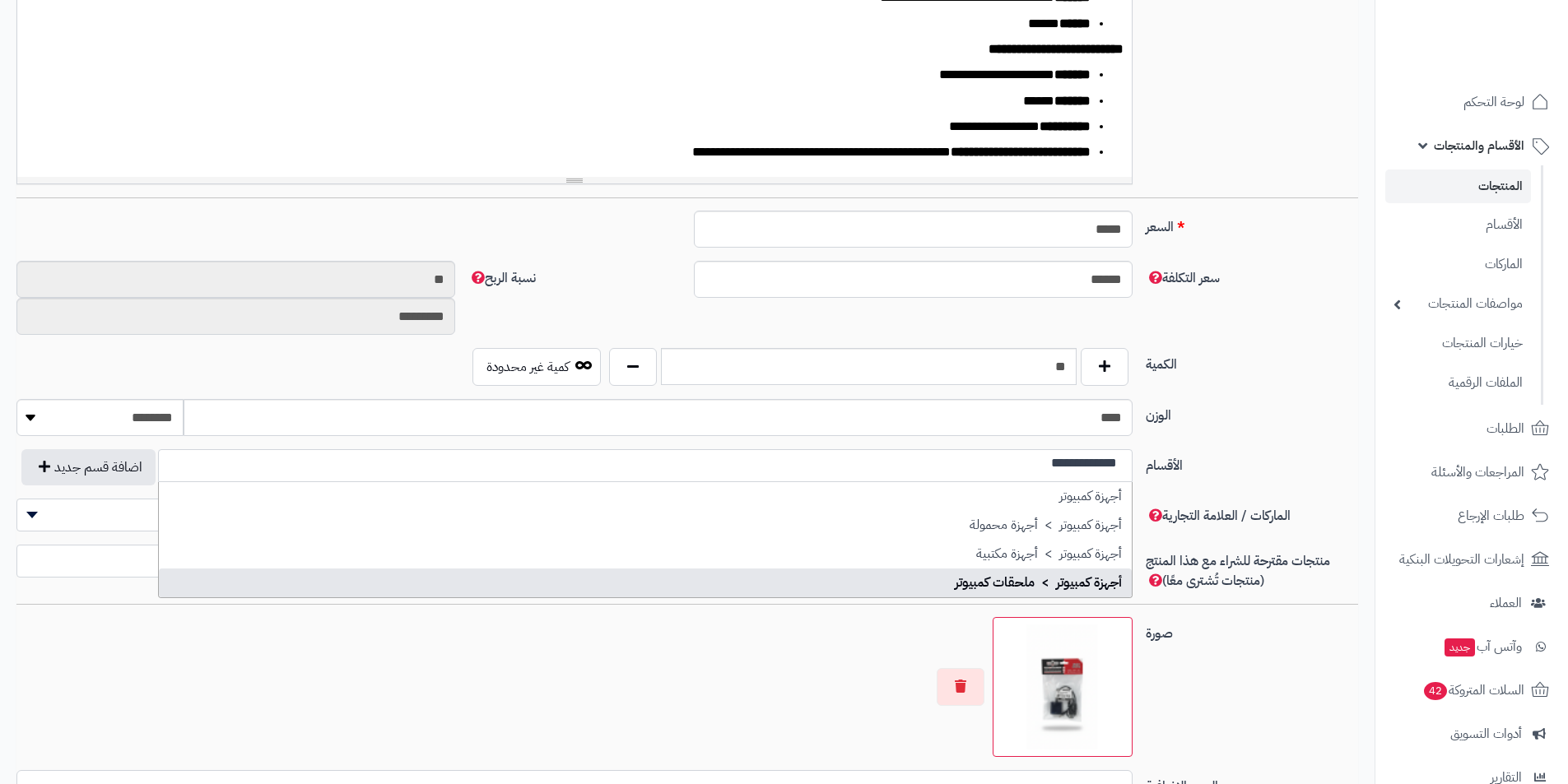
type input "**********"
select select "***"
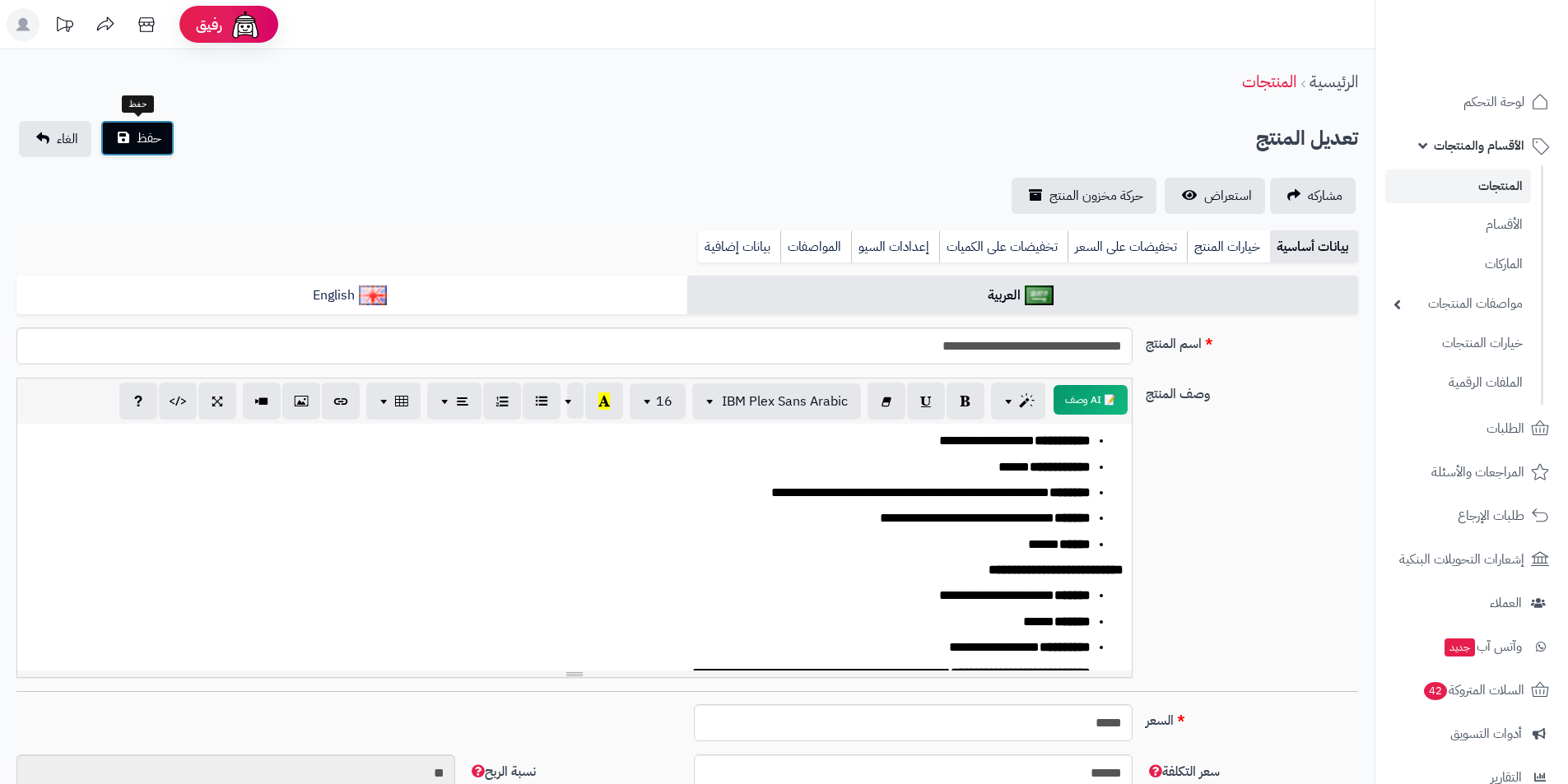
click at [120, 132] on button "حفظ" at bounding box center [137, 137] width 74 height 36
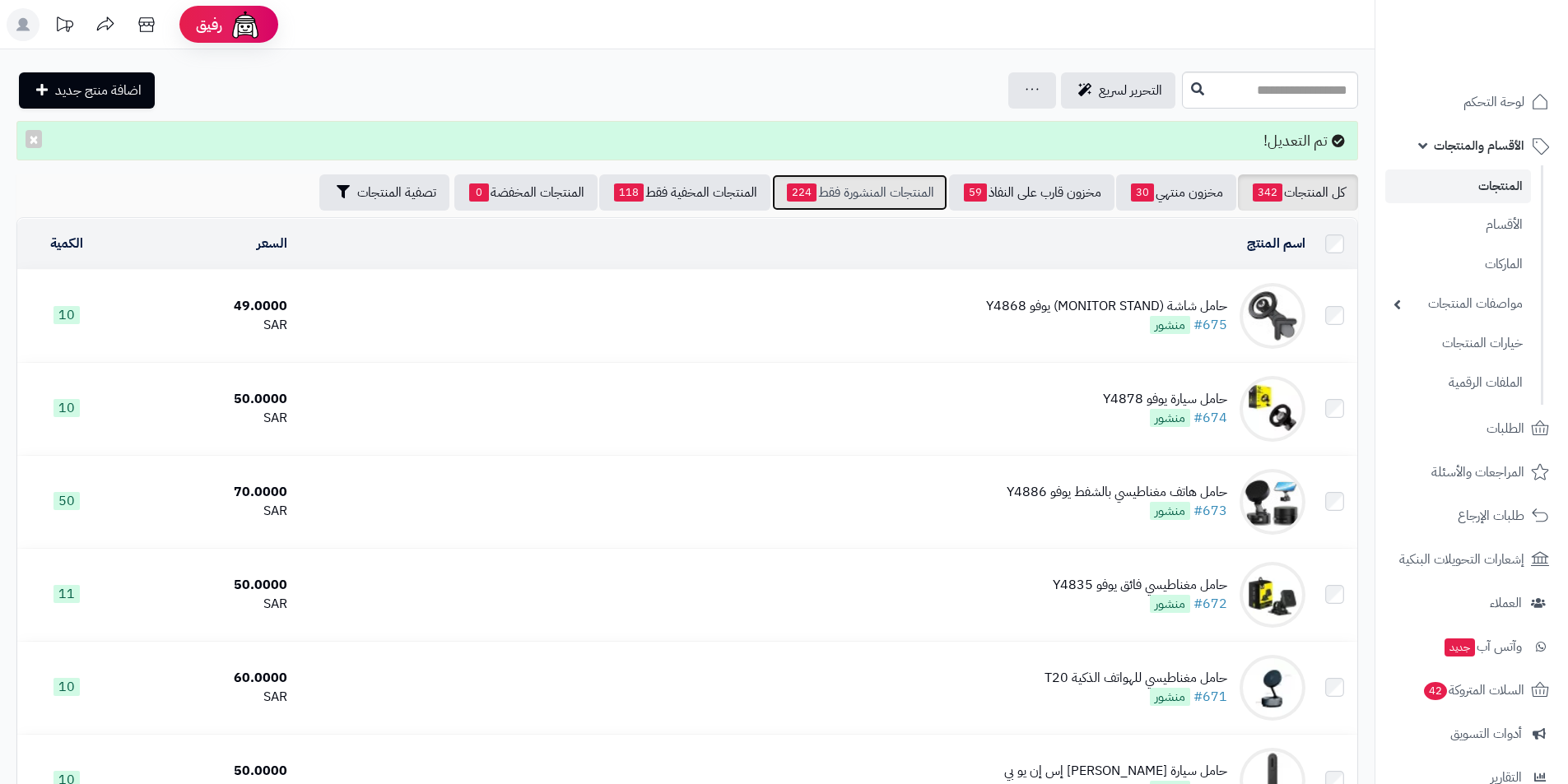
click at [834, 185] on link "المنتجات المنشورة فقط 224" at bounding box center [860, 192] width 176 height 36
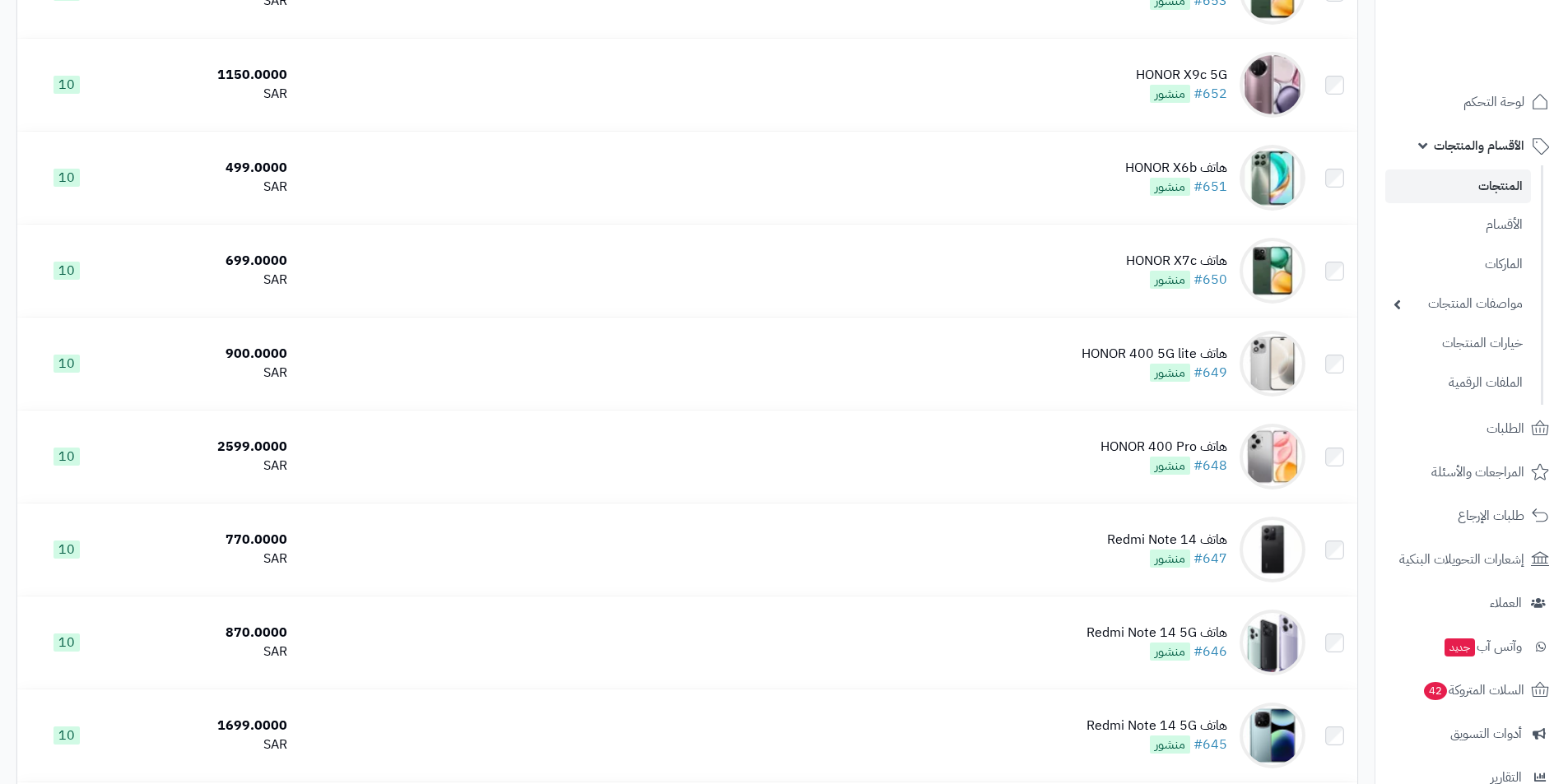
scroll to position [4258, 0]
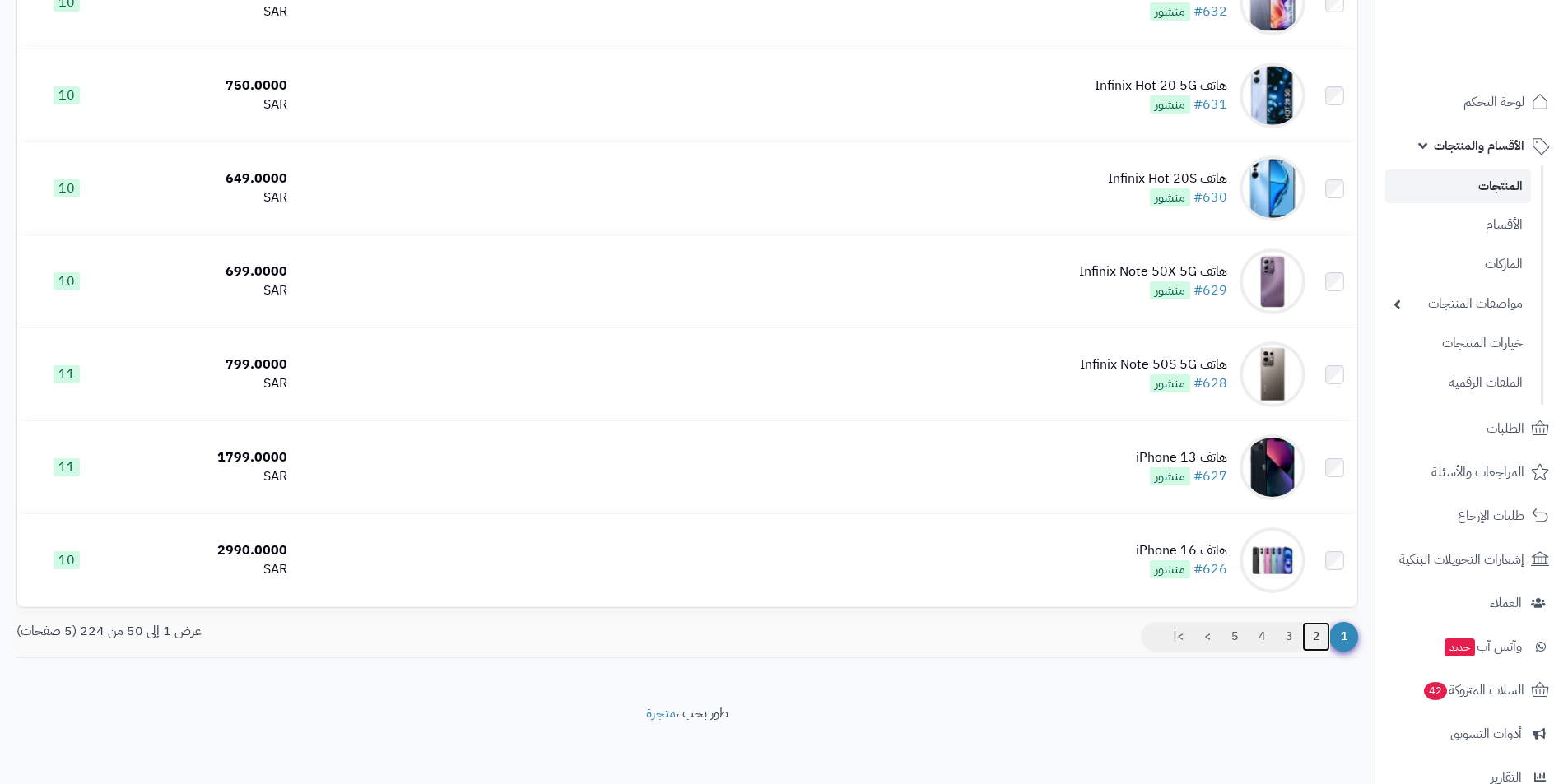
click at [1324, 646] on link "2" at bounding box center [1316, 637] width 28 height 30
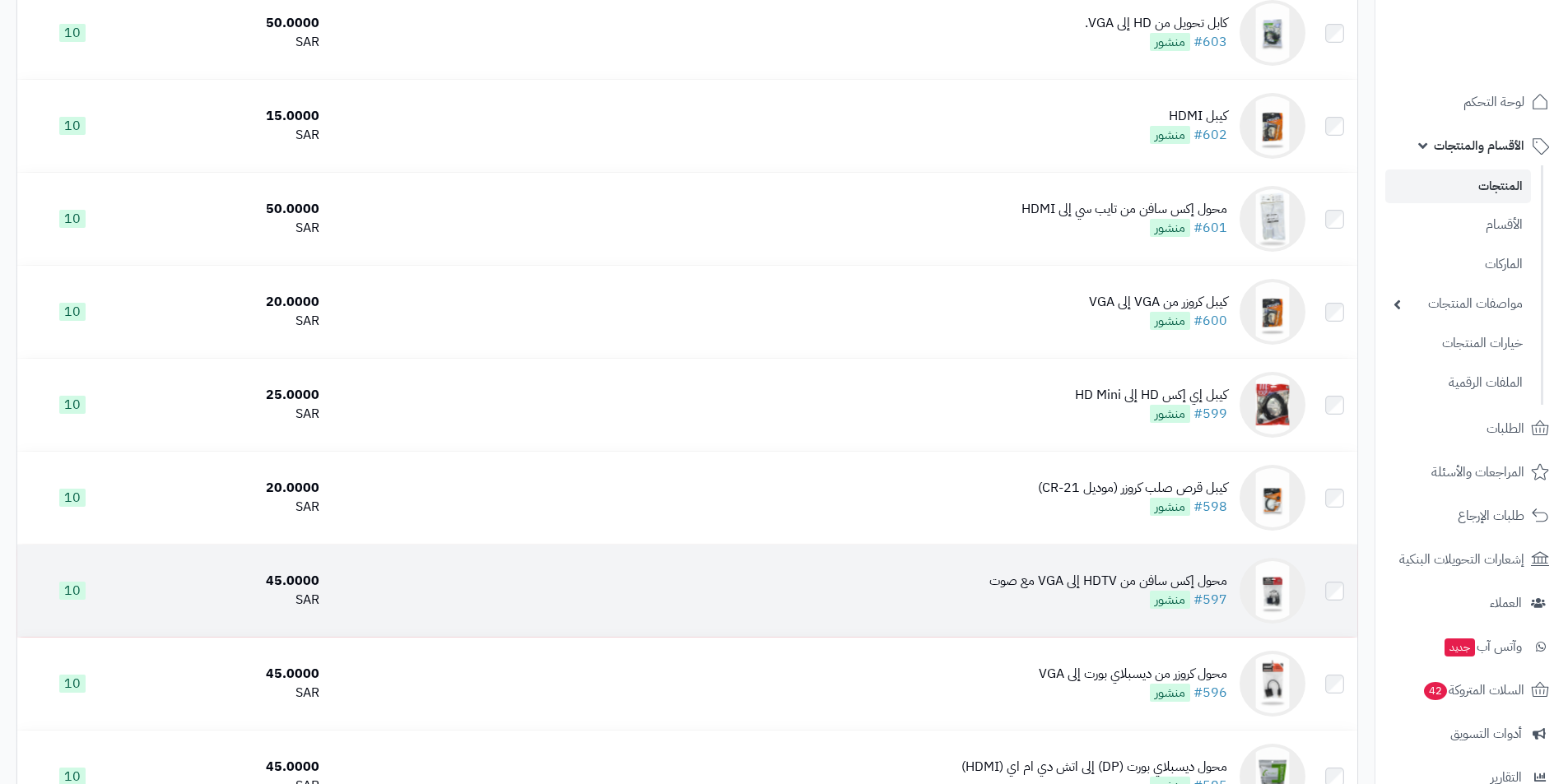
scroll to position [2304, 0]
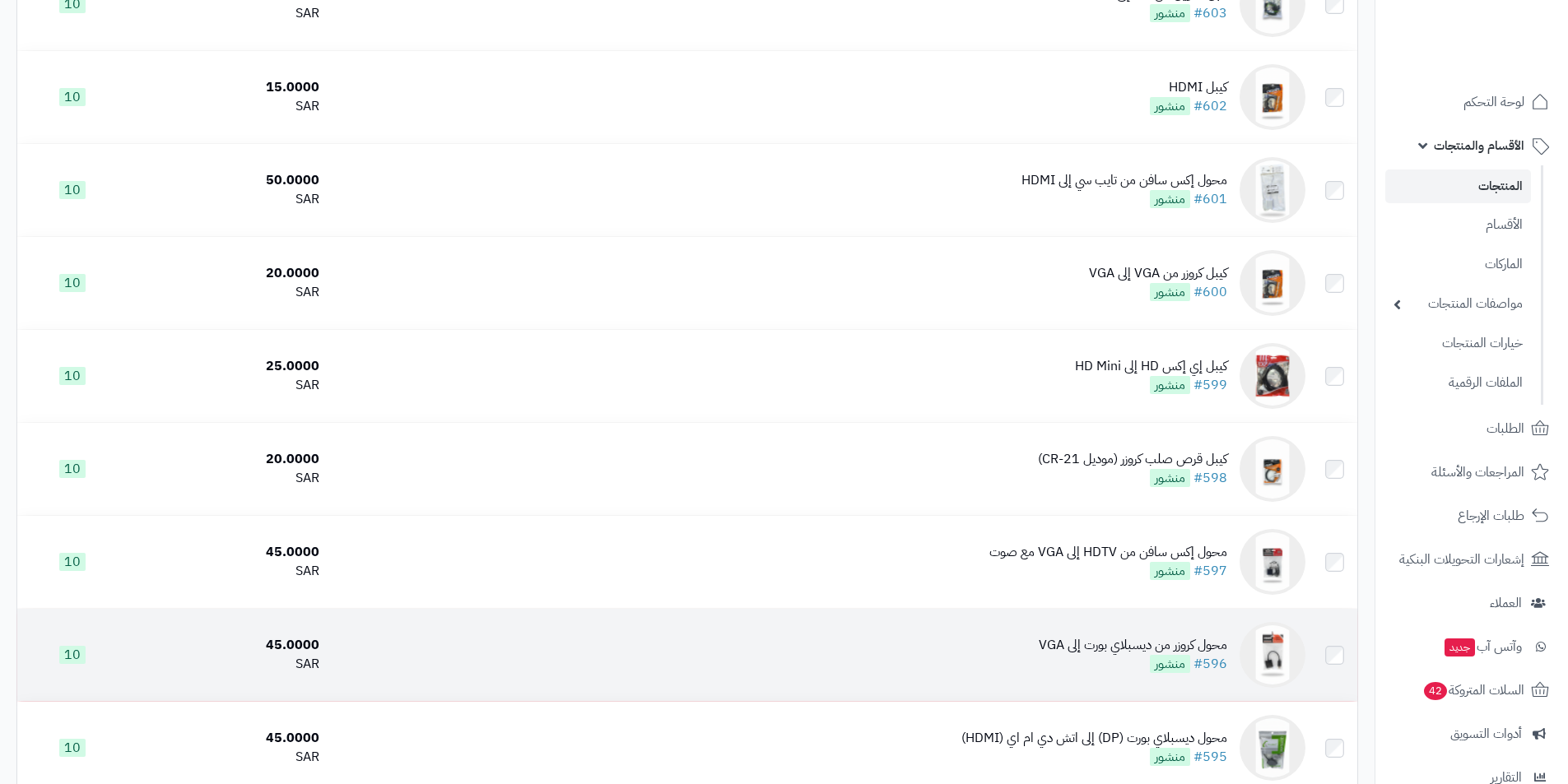
click at [1281, 655] on img at bounding box center [1272, 655] width 66 height 66
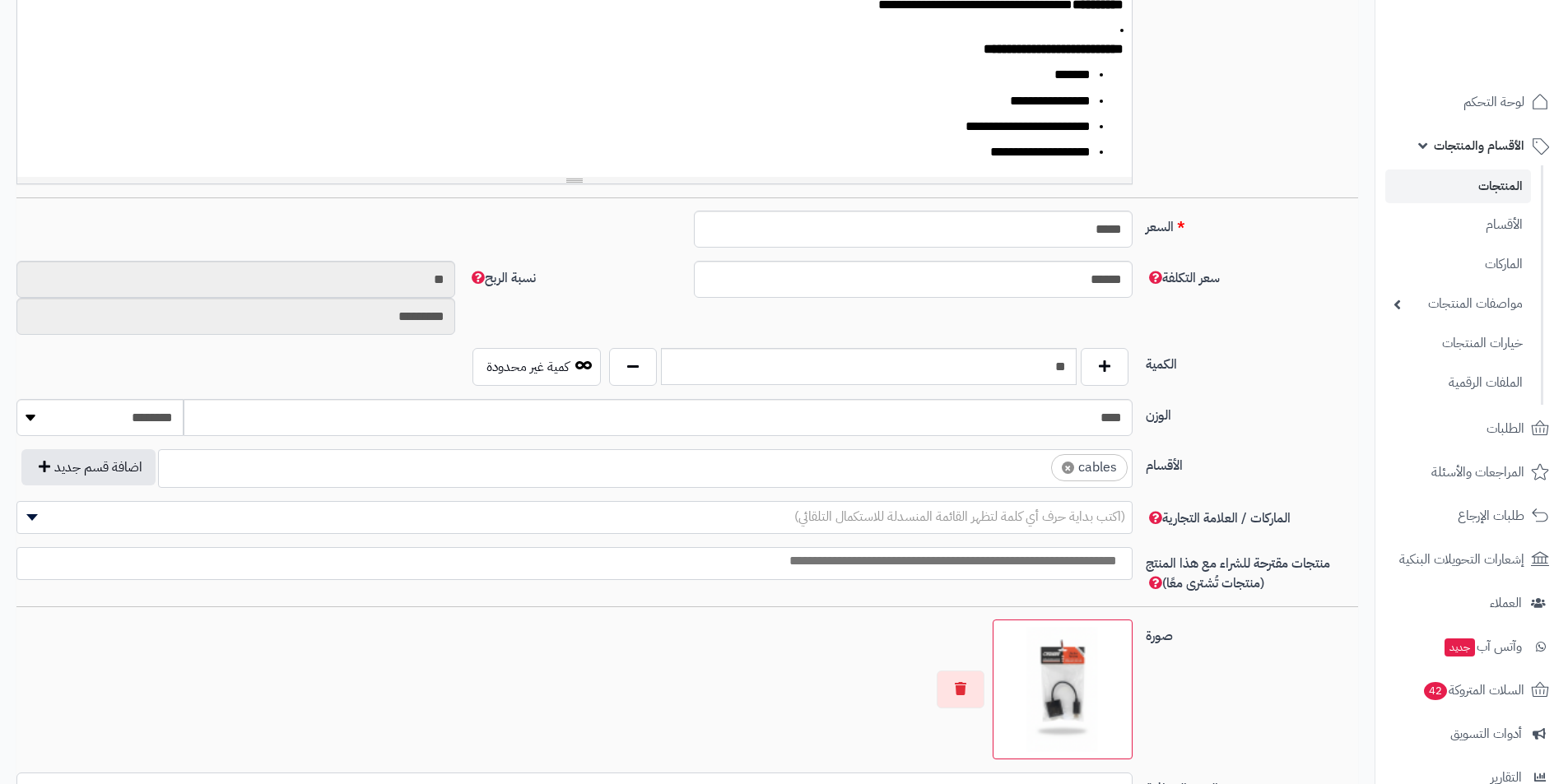
scroll to position [658, 0]
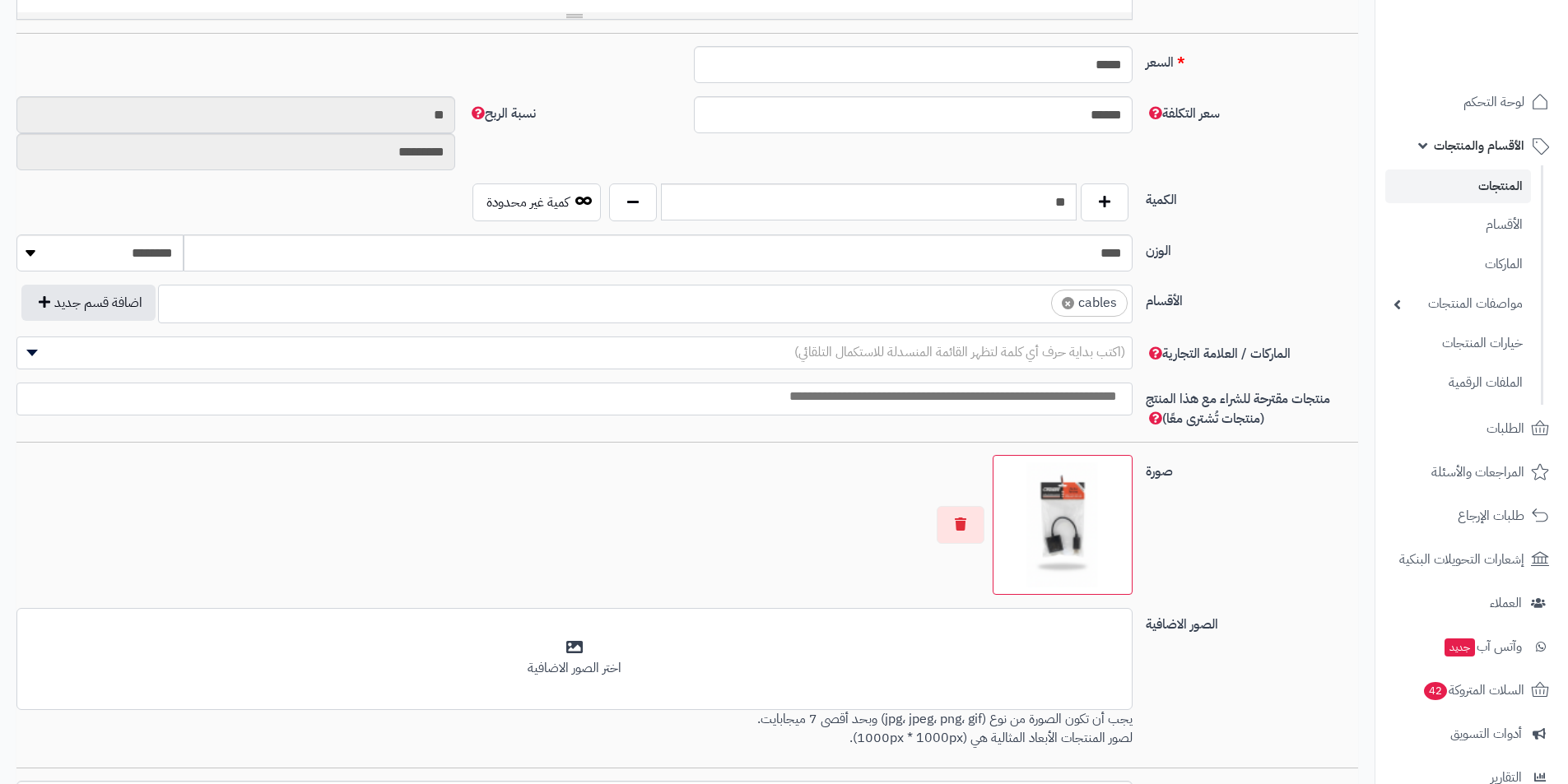
click at [1063, 310] on li "× cables" at bounding box center [1090, 302] width 77 height 27
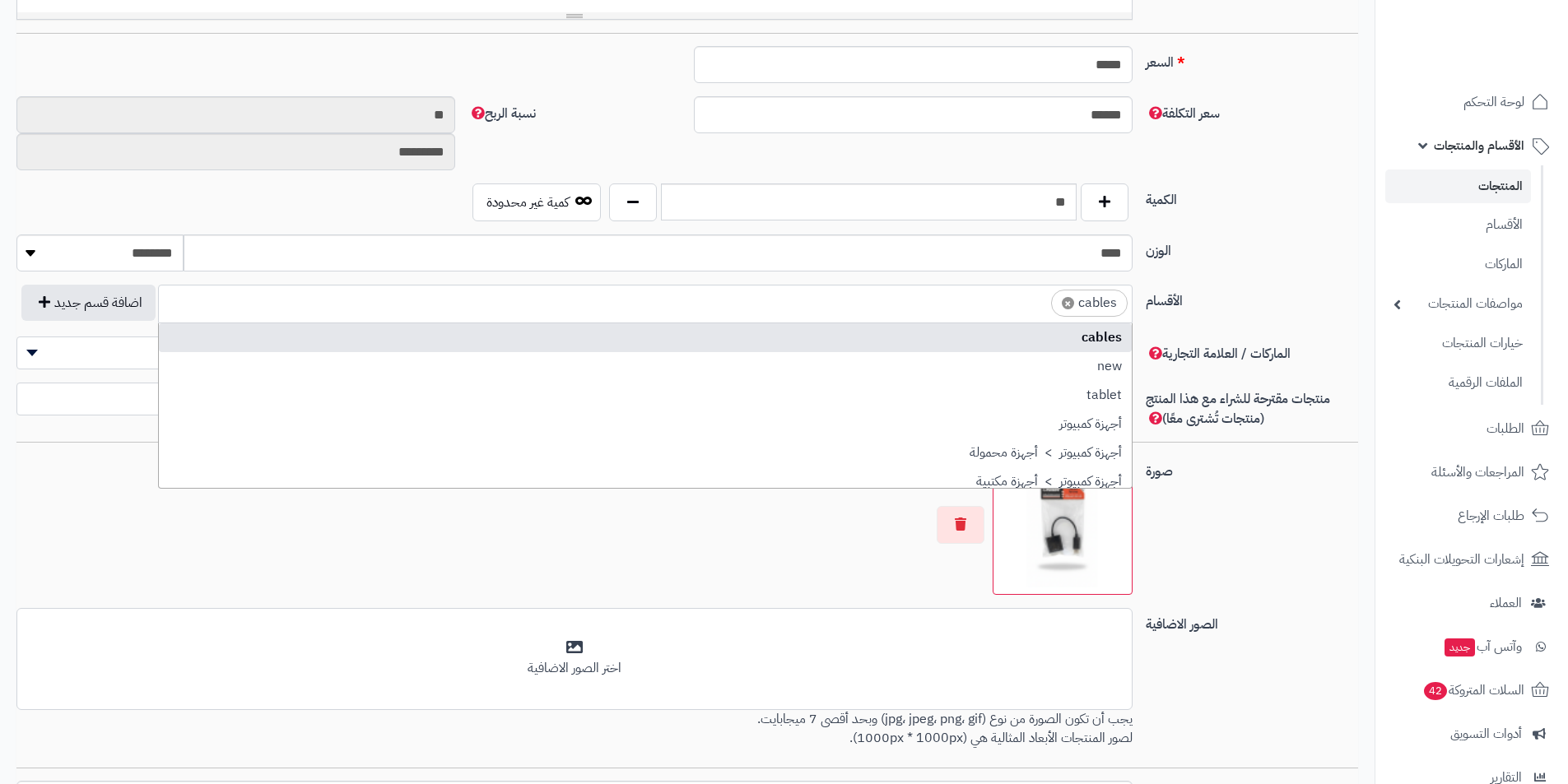
click at [1063, 304] on span "×" at bounding box center [1068, 303] width 12 height 12
select select
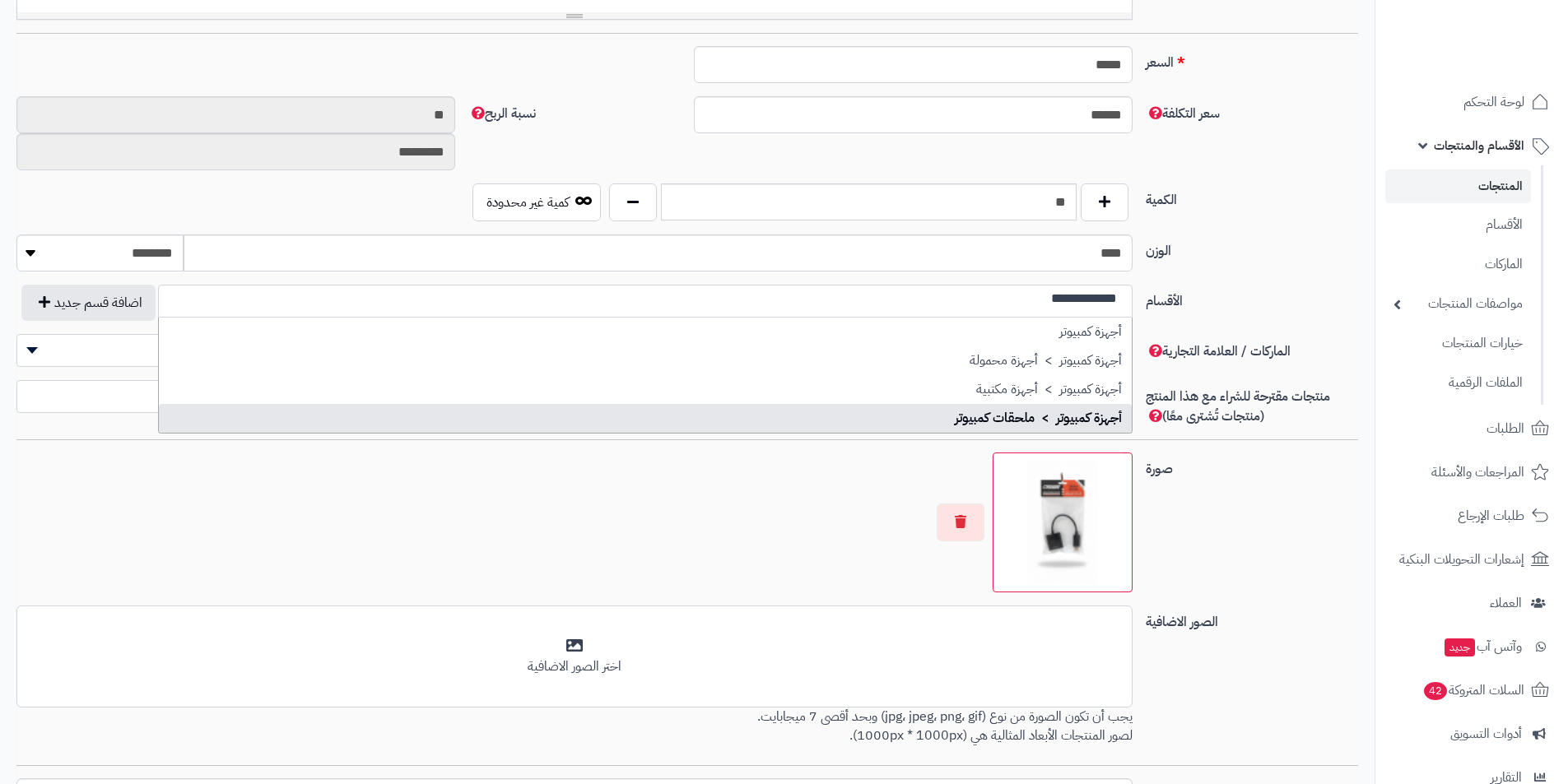
type input "**********"
select select "***"
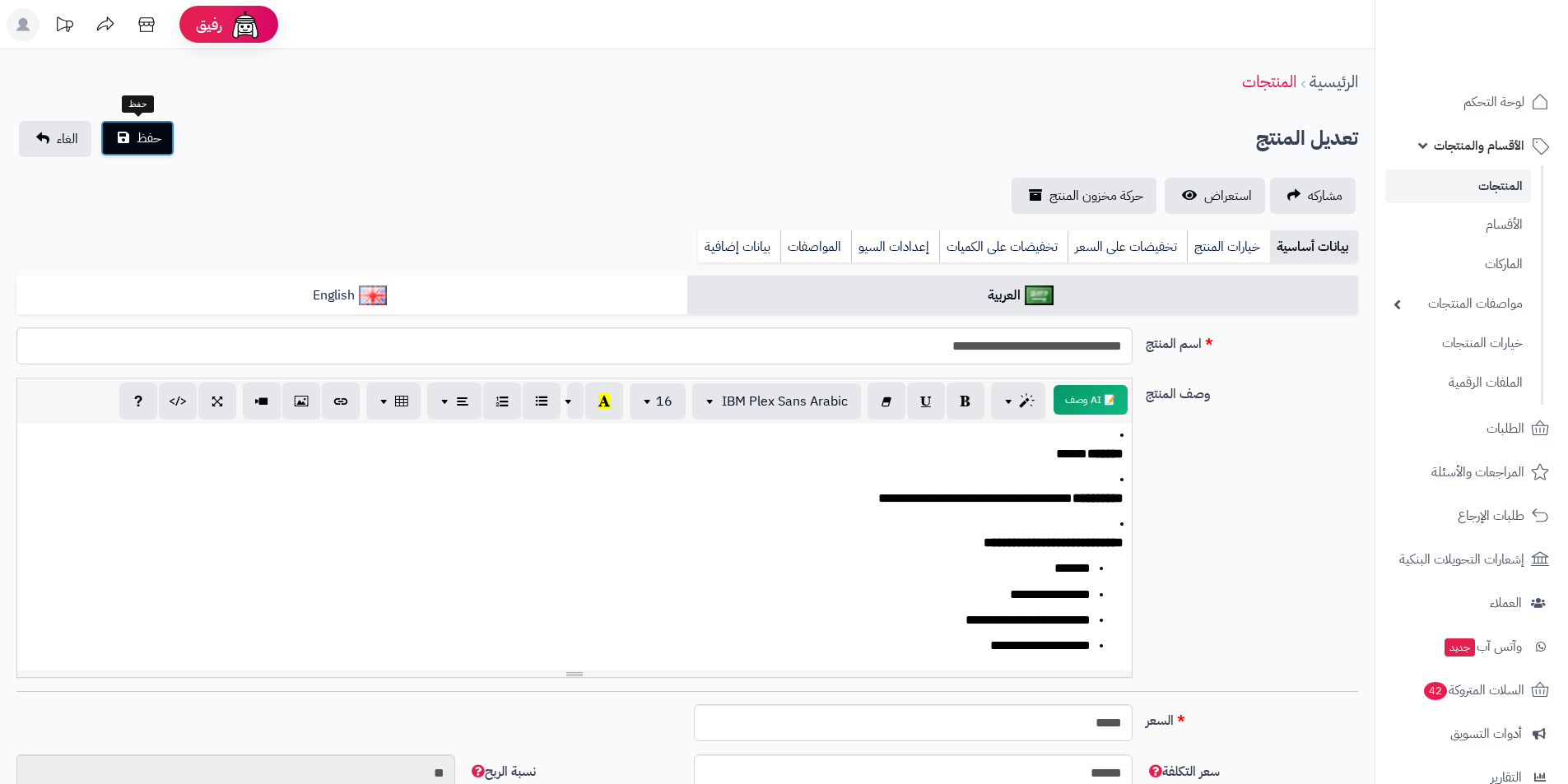
click at [122, 139] on button "حفظ" at bounding box center [137, 137] width 74 height 36
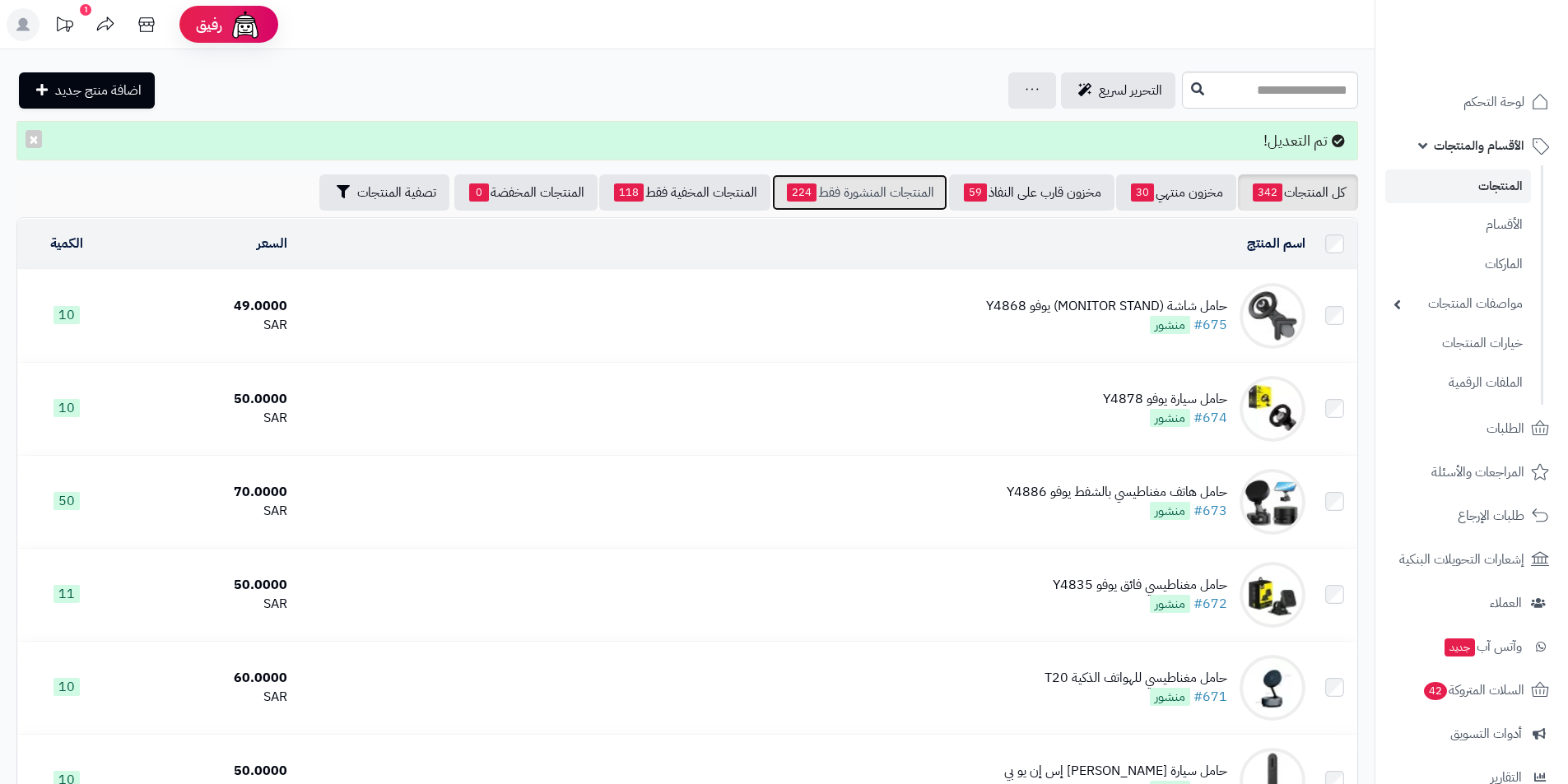
click at [866, 191] on link "المنتجات المنشورة فقط 224" at bounding box center [860, 192] width 176 height 36
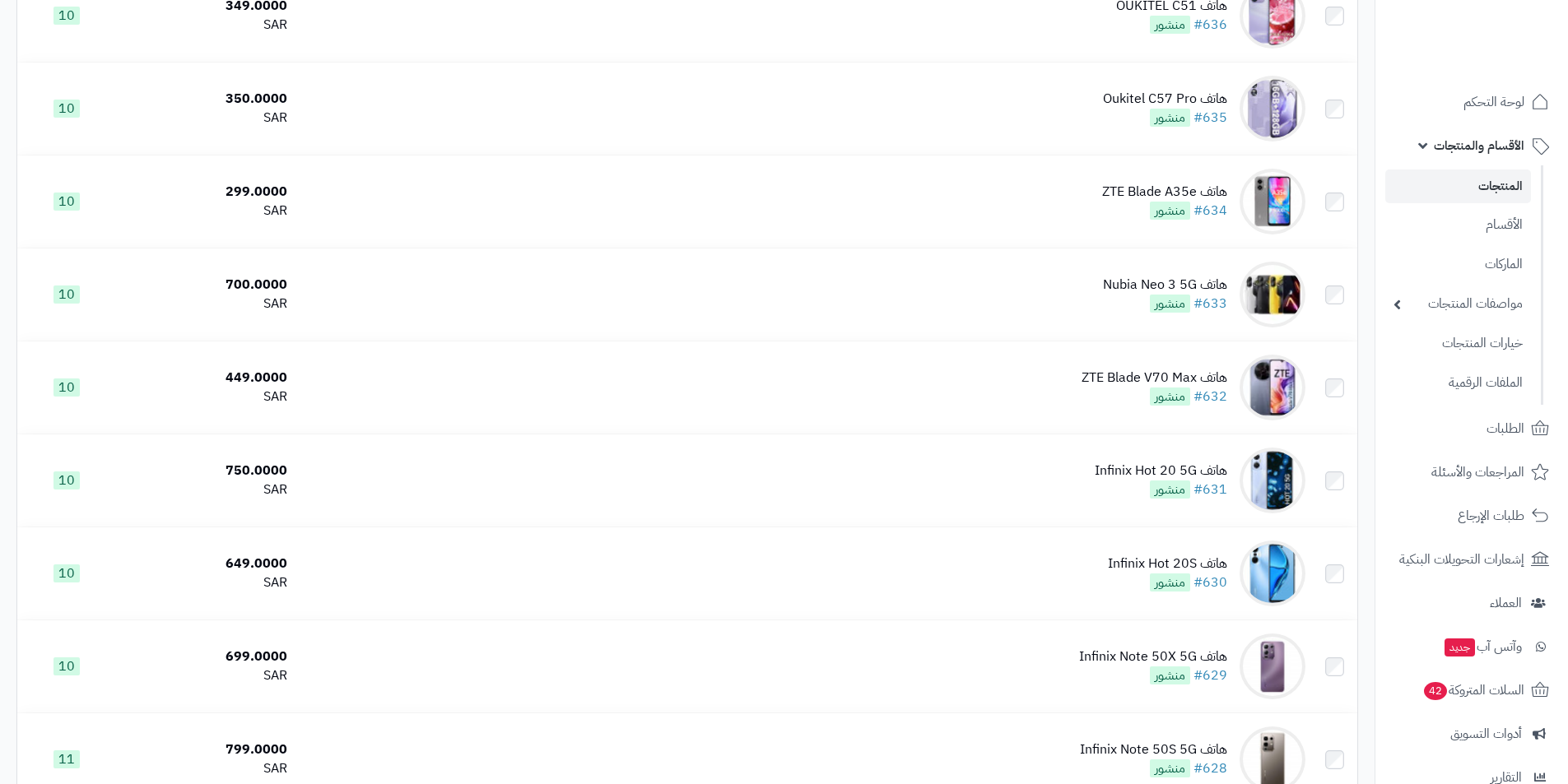
scroll to position [4258, 0]
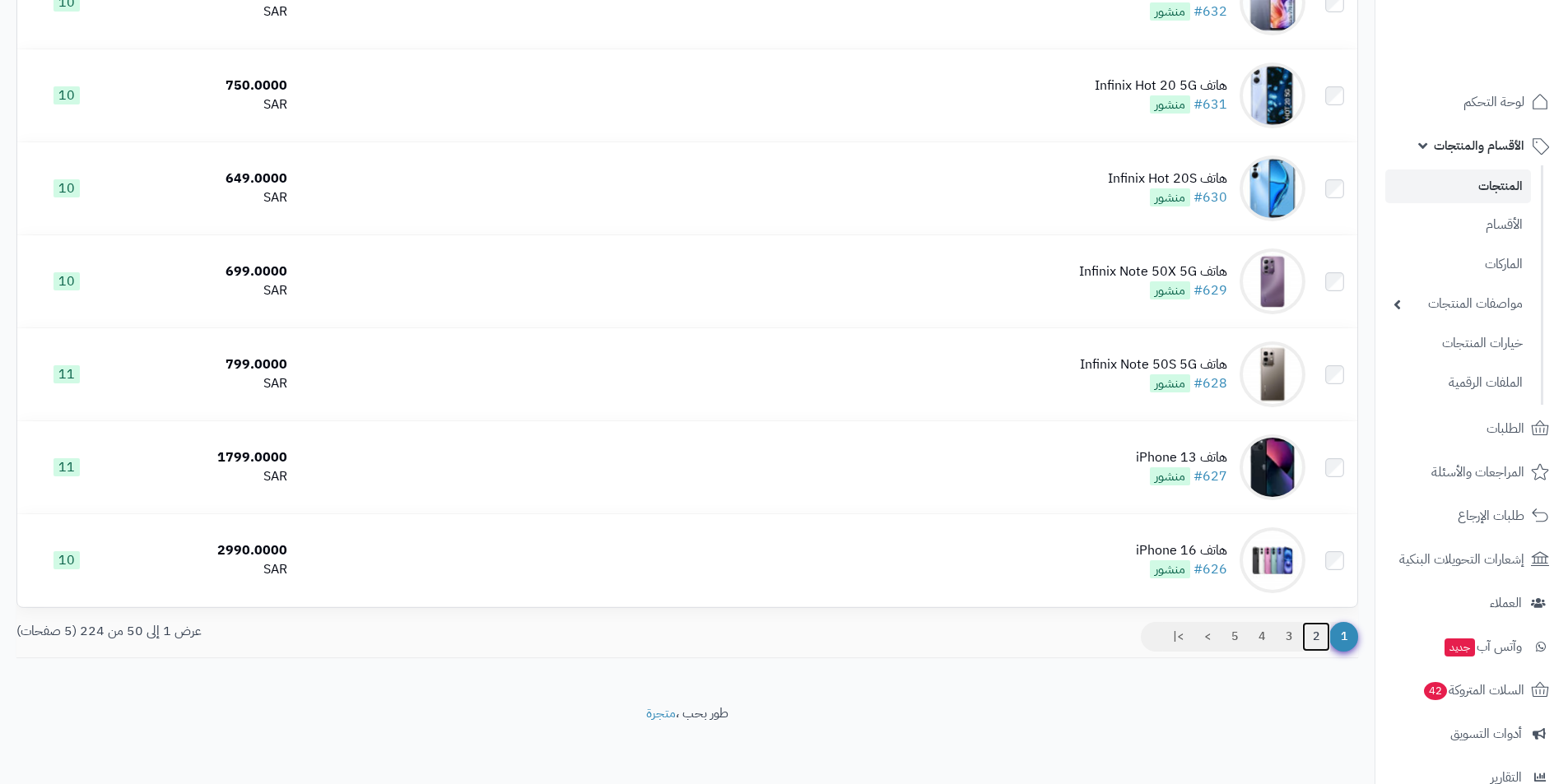
click at [1319, 638] on link "2" at bounding box center [1316, 637] width 28 height 30
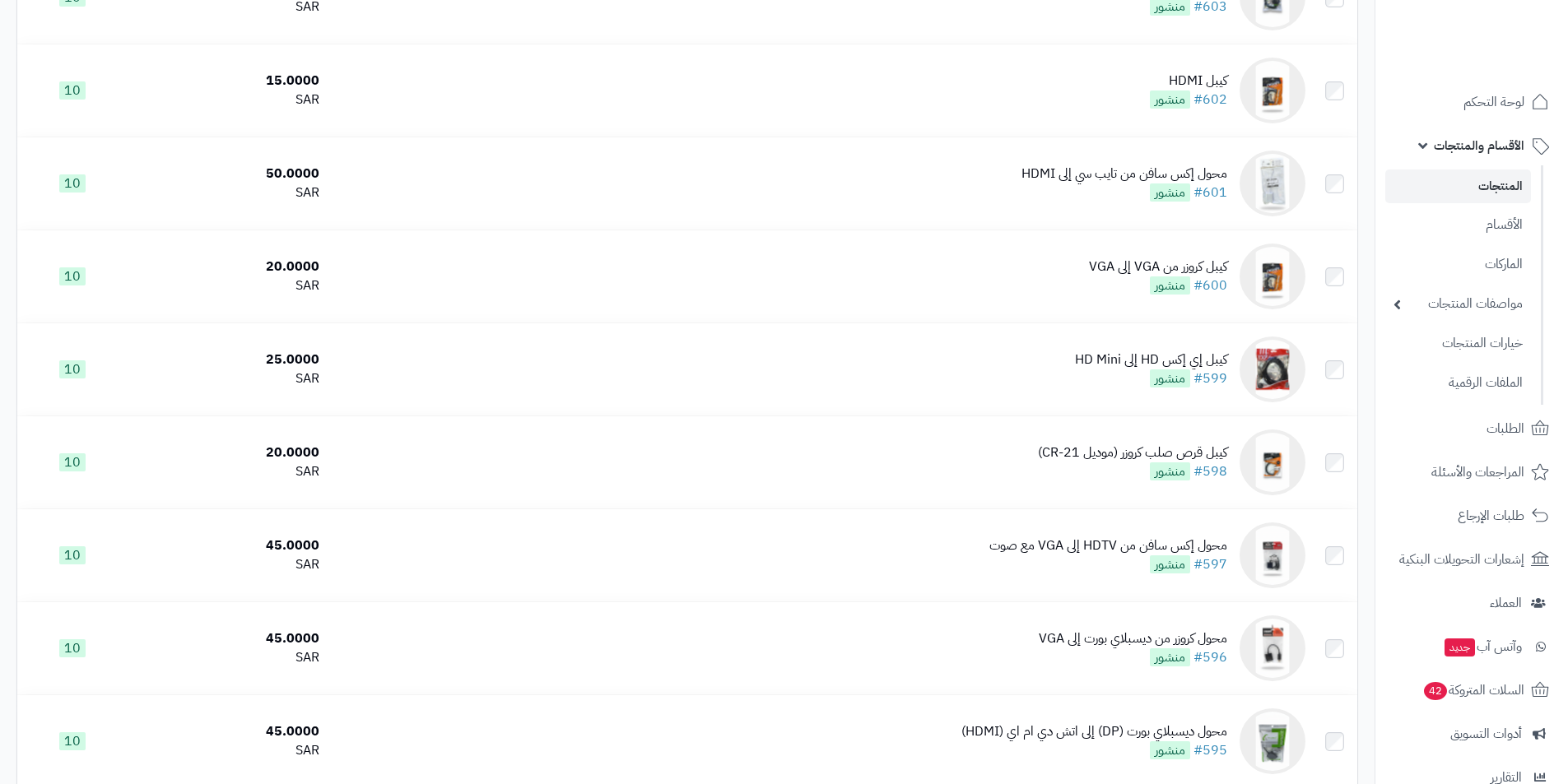
scroll to position [2340, 0]
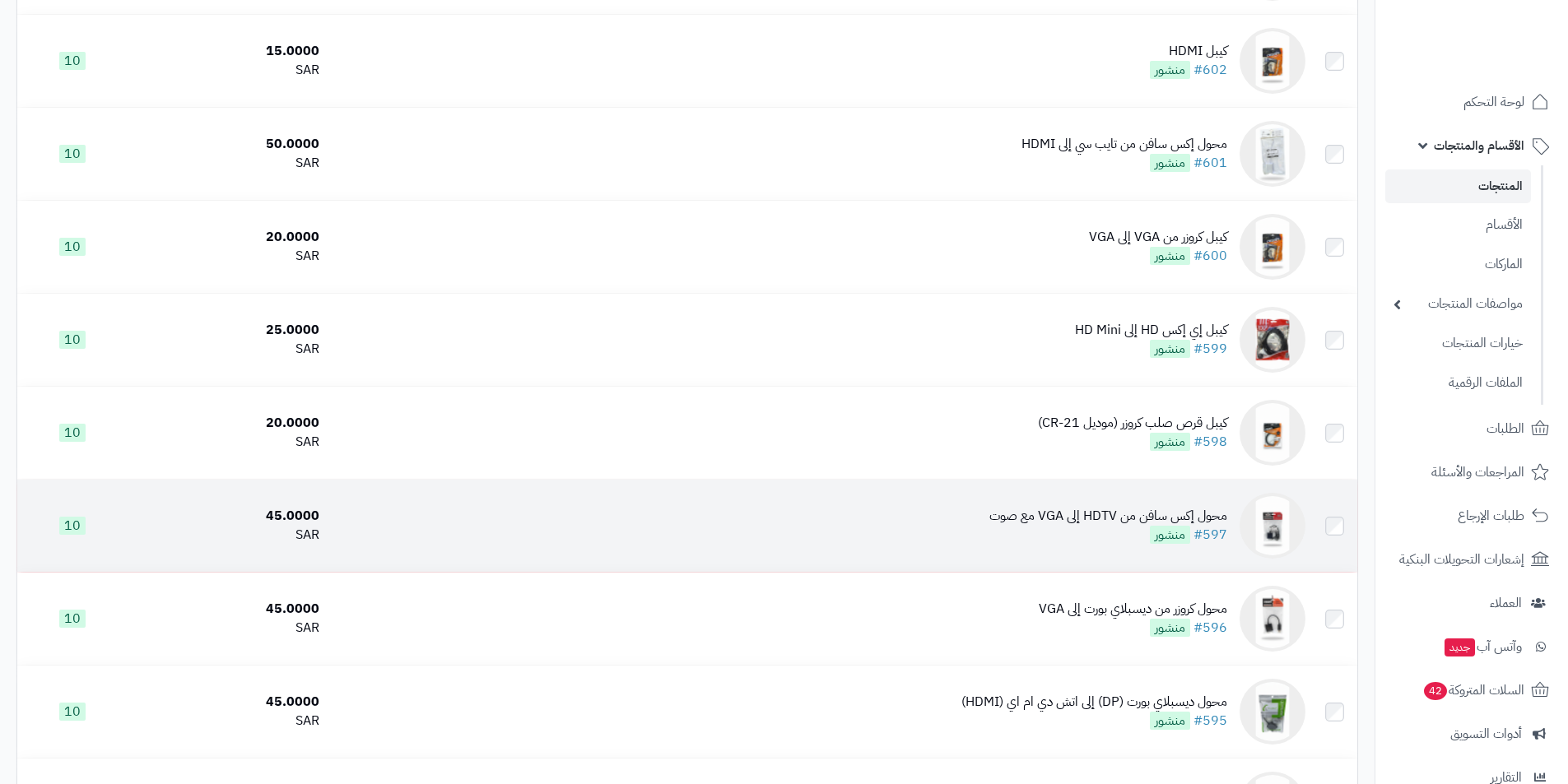
click at [1248, 509] on img at bounding box center [1272, 525] width 66 height 66
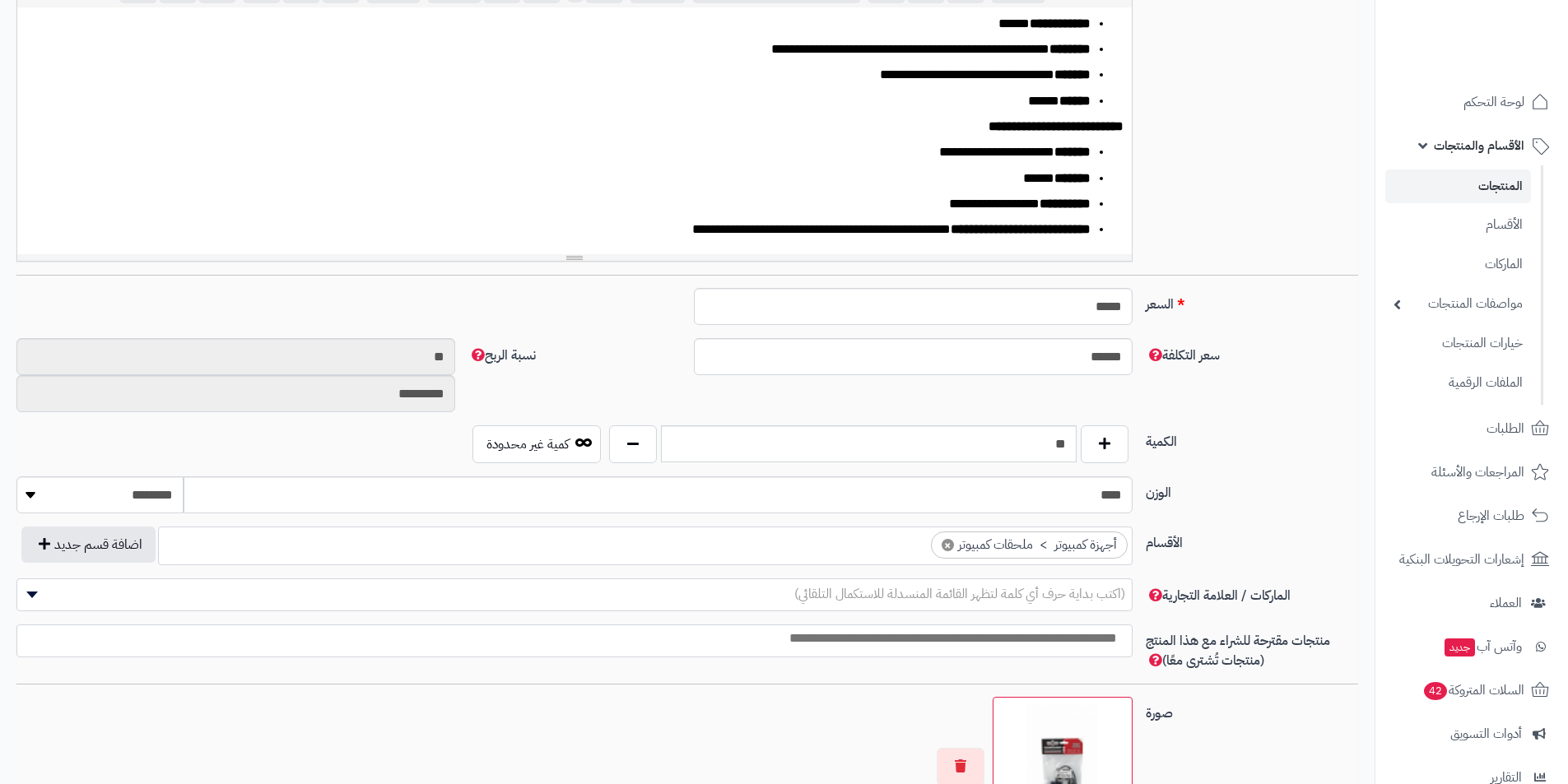
scroll to position [246, 0]
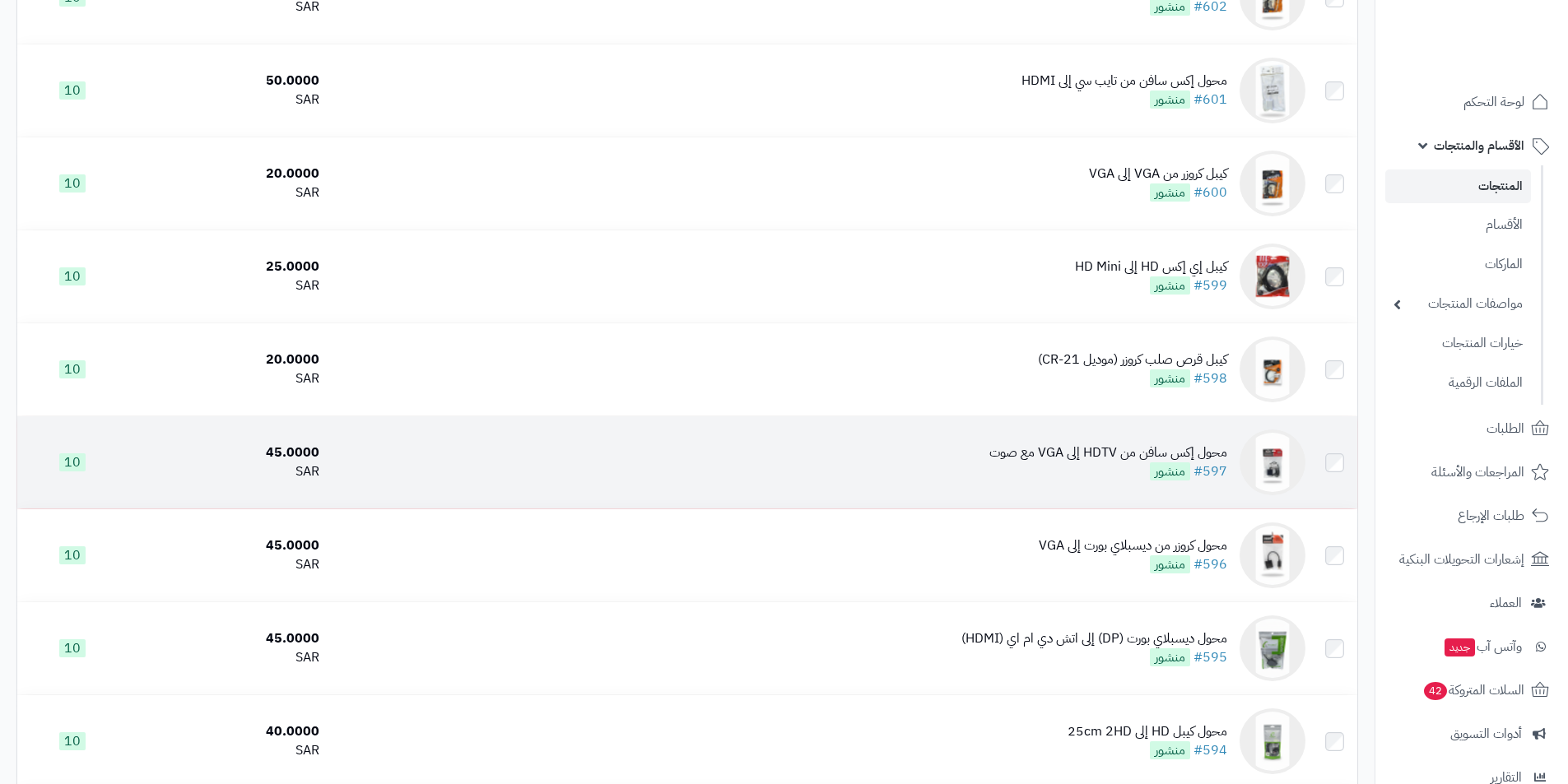
scroll to position [2423, 0]
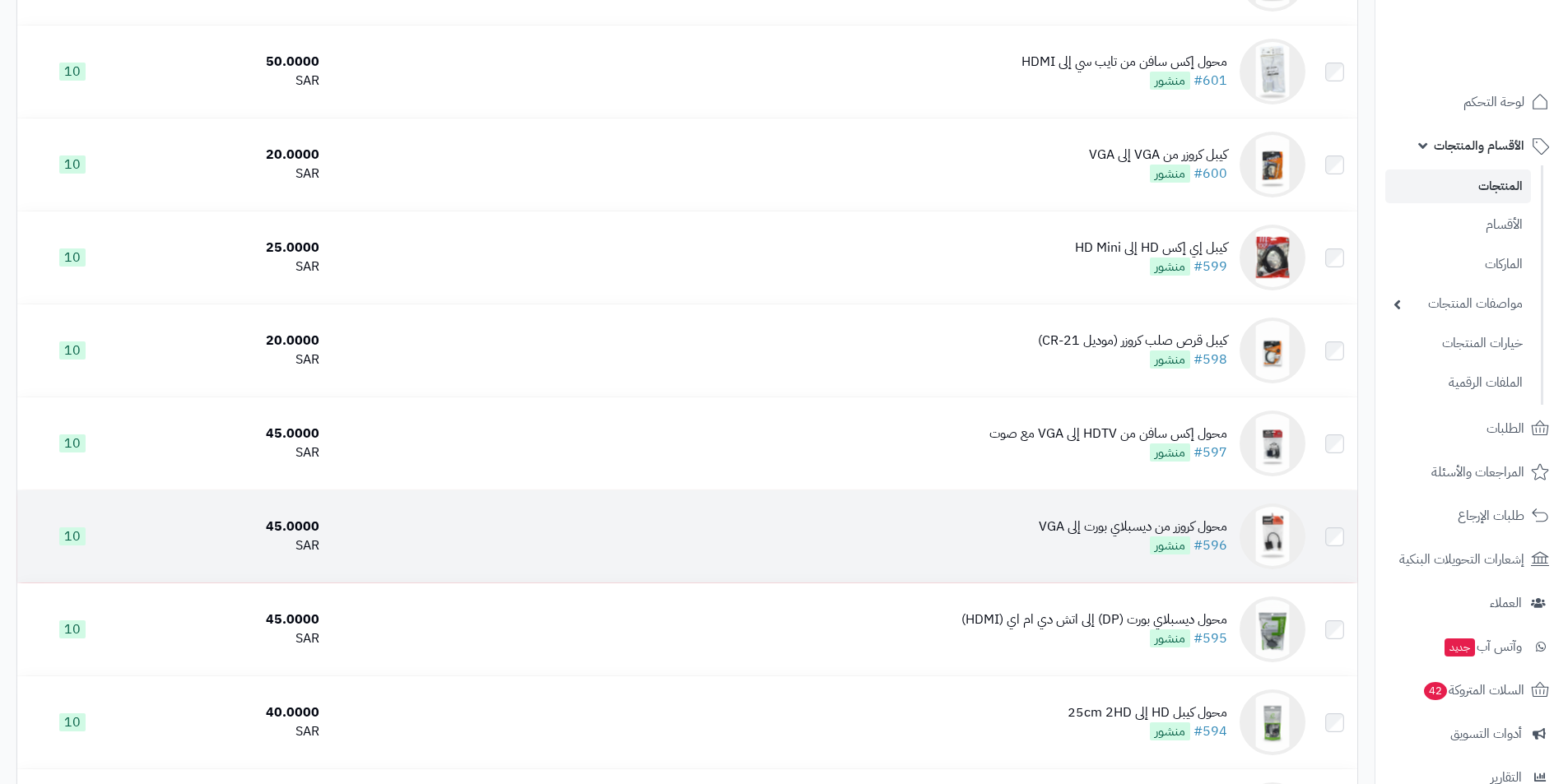
click at [1256, 540] on img at bounding box center [1272, 536] width 66 height 66
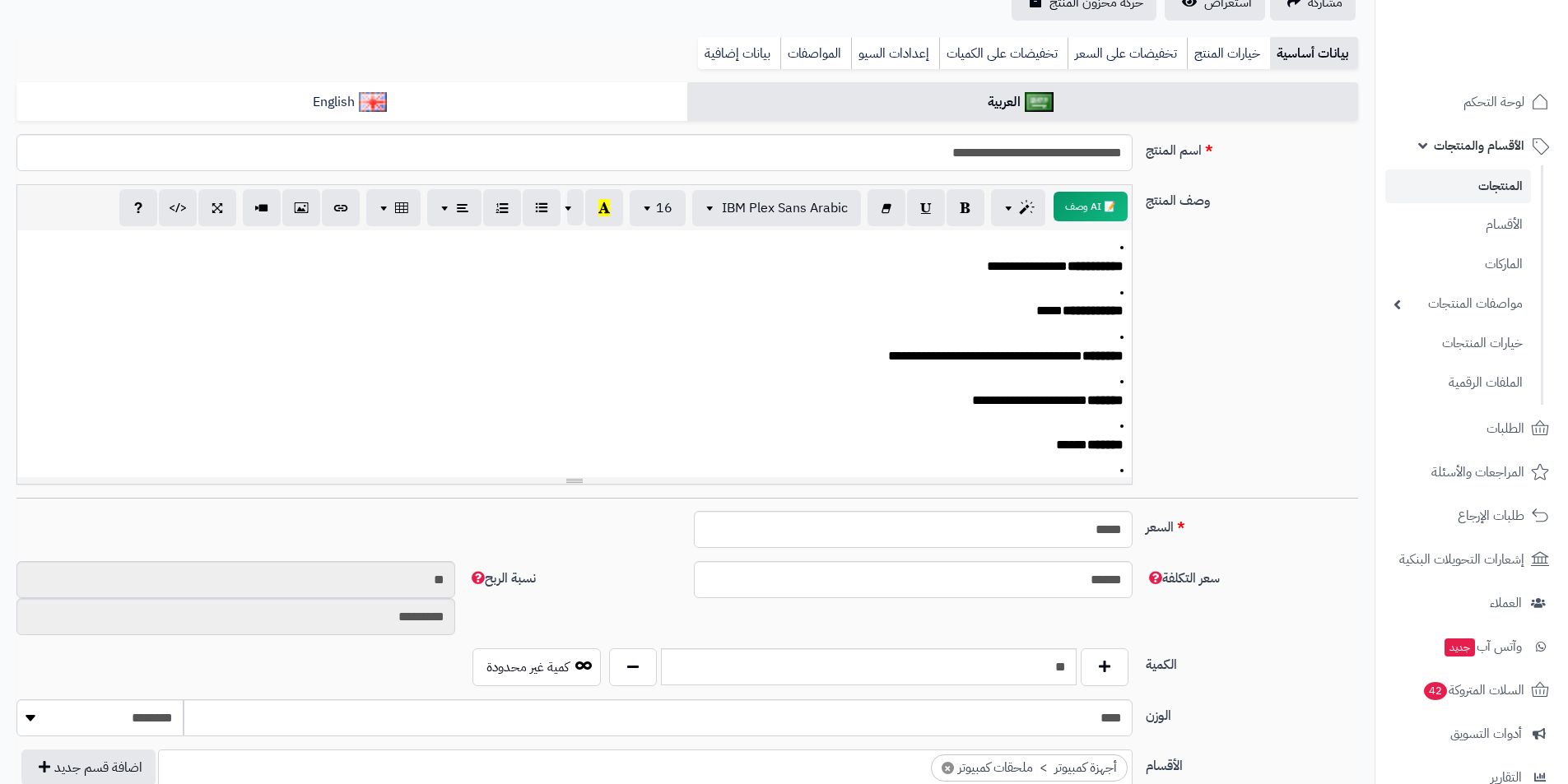
scroll to position [164, 0]
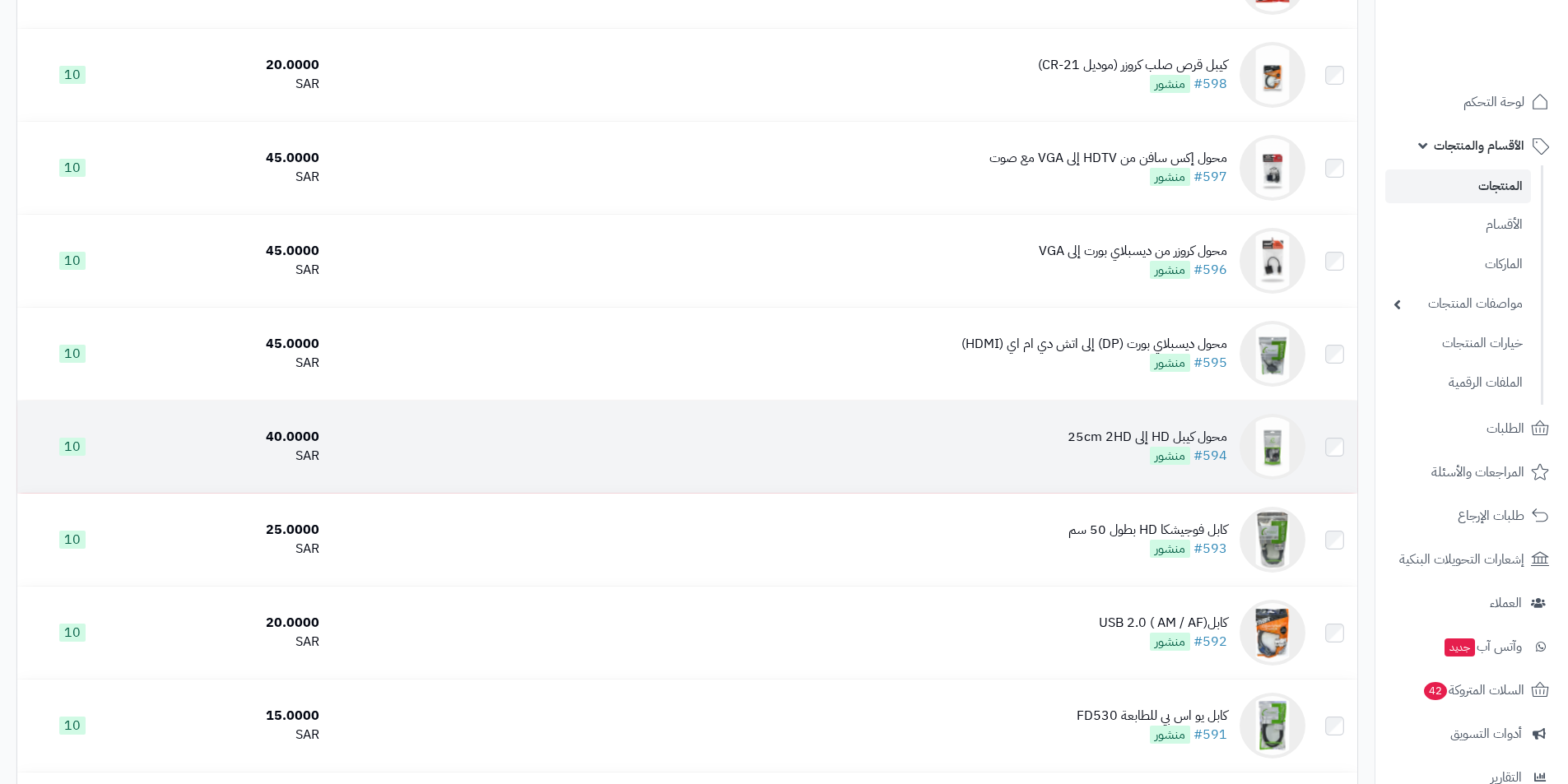
scroll to position [2669, 0]
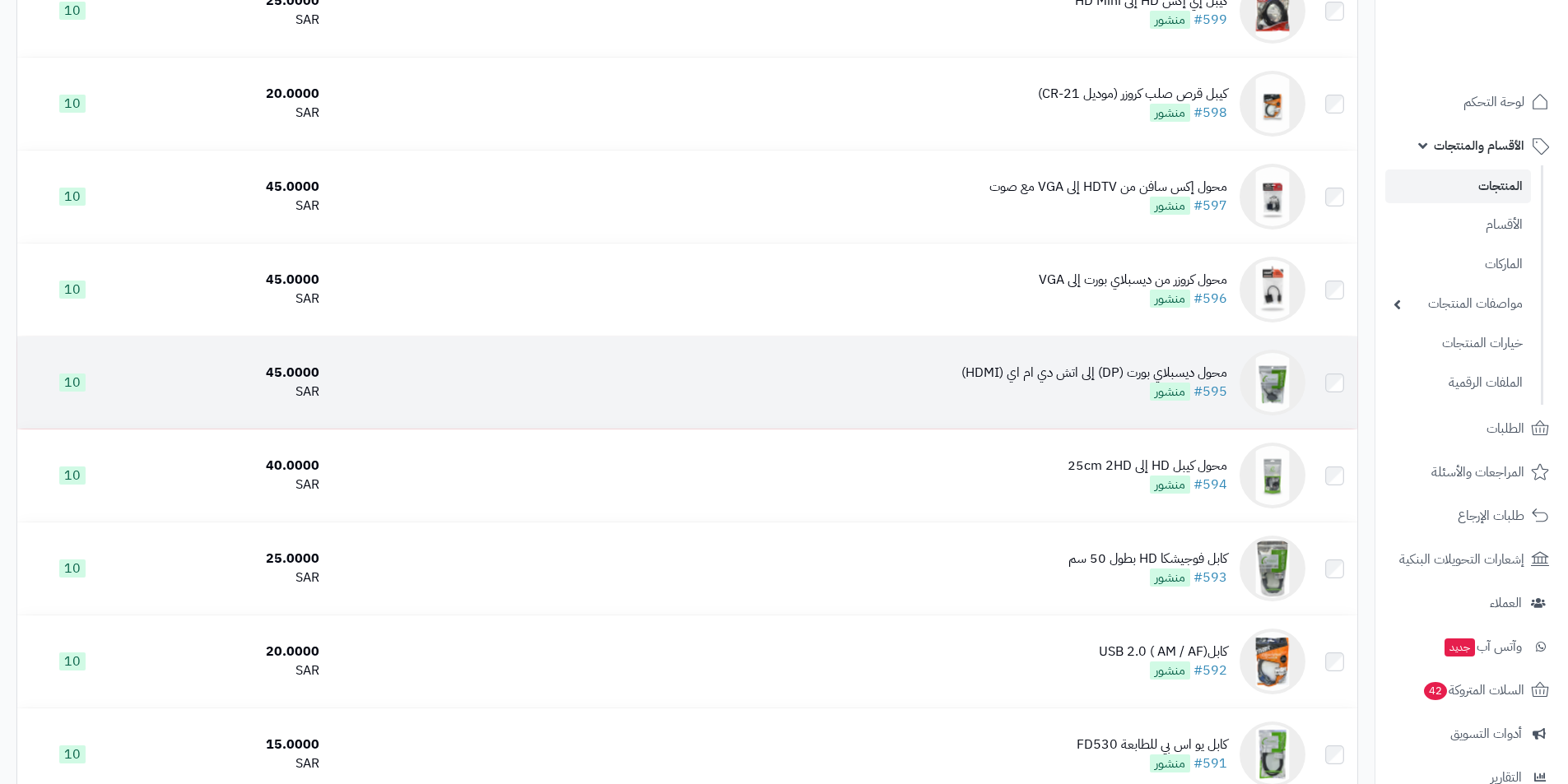
click at [1076, 413] on td "محول ديسبلاي بورت (DP) إلى اتش دي ام اي (HDMI) #595 منشور" at bounding box center [819, 382] width 986 height 92
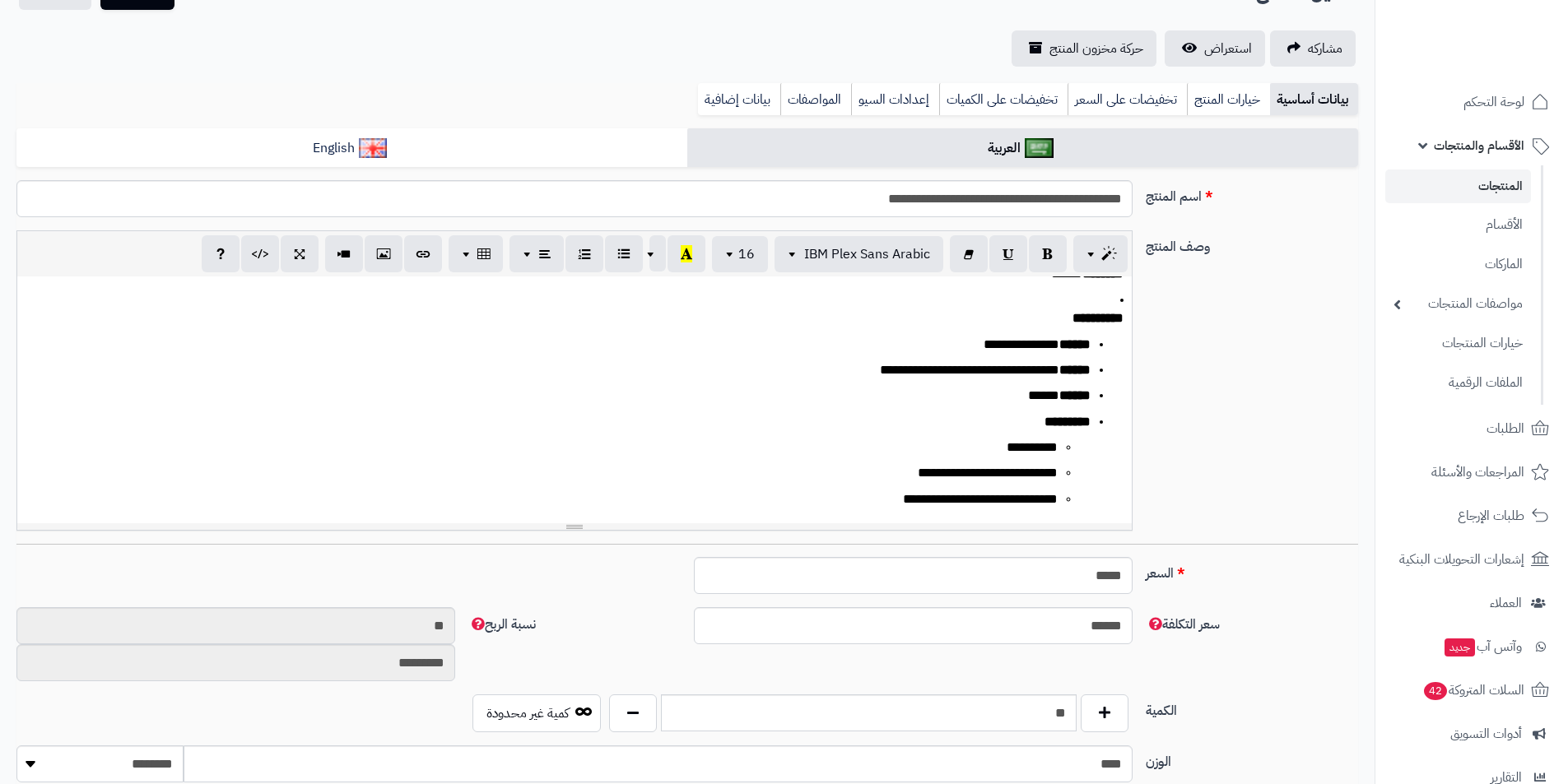
scroll to position [246, 0]
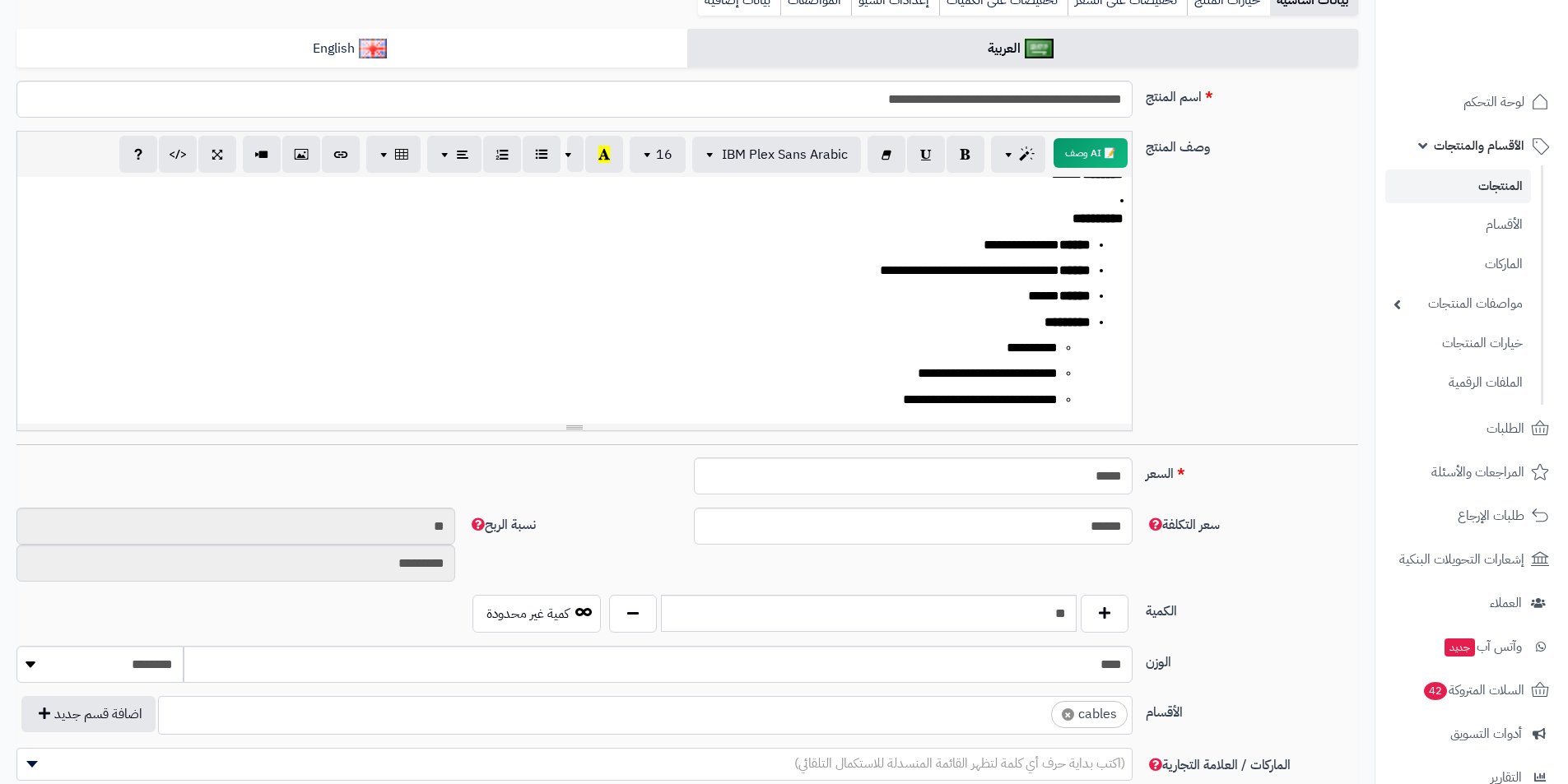
click at [1071, 712] on span "×" at bounding box center [1068, 715] width 12 height 12
select select
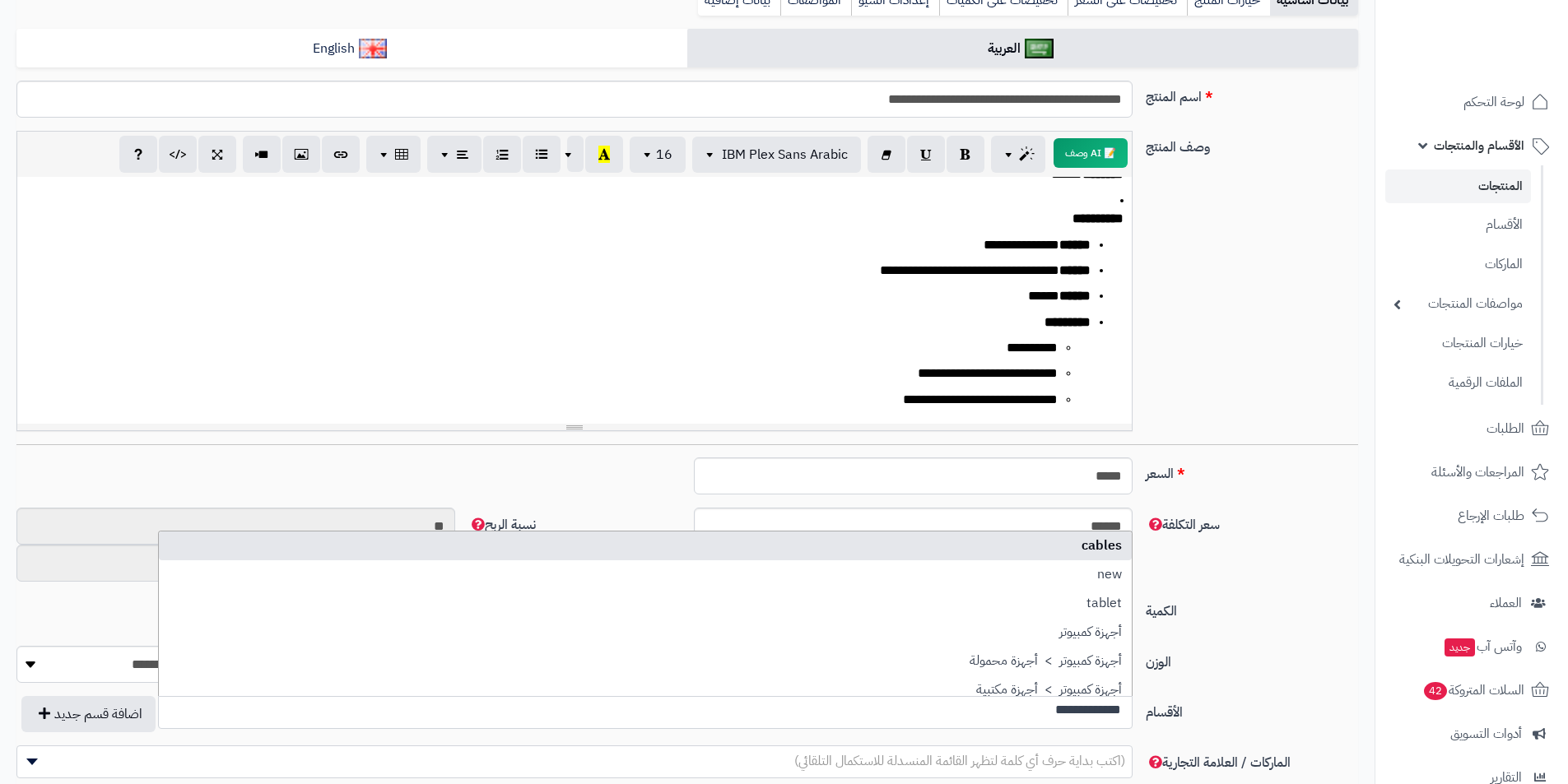
scroll to position [0, 0]
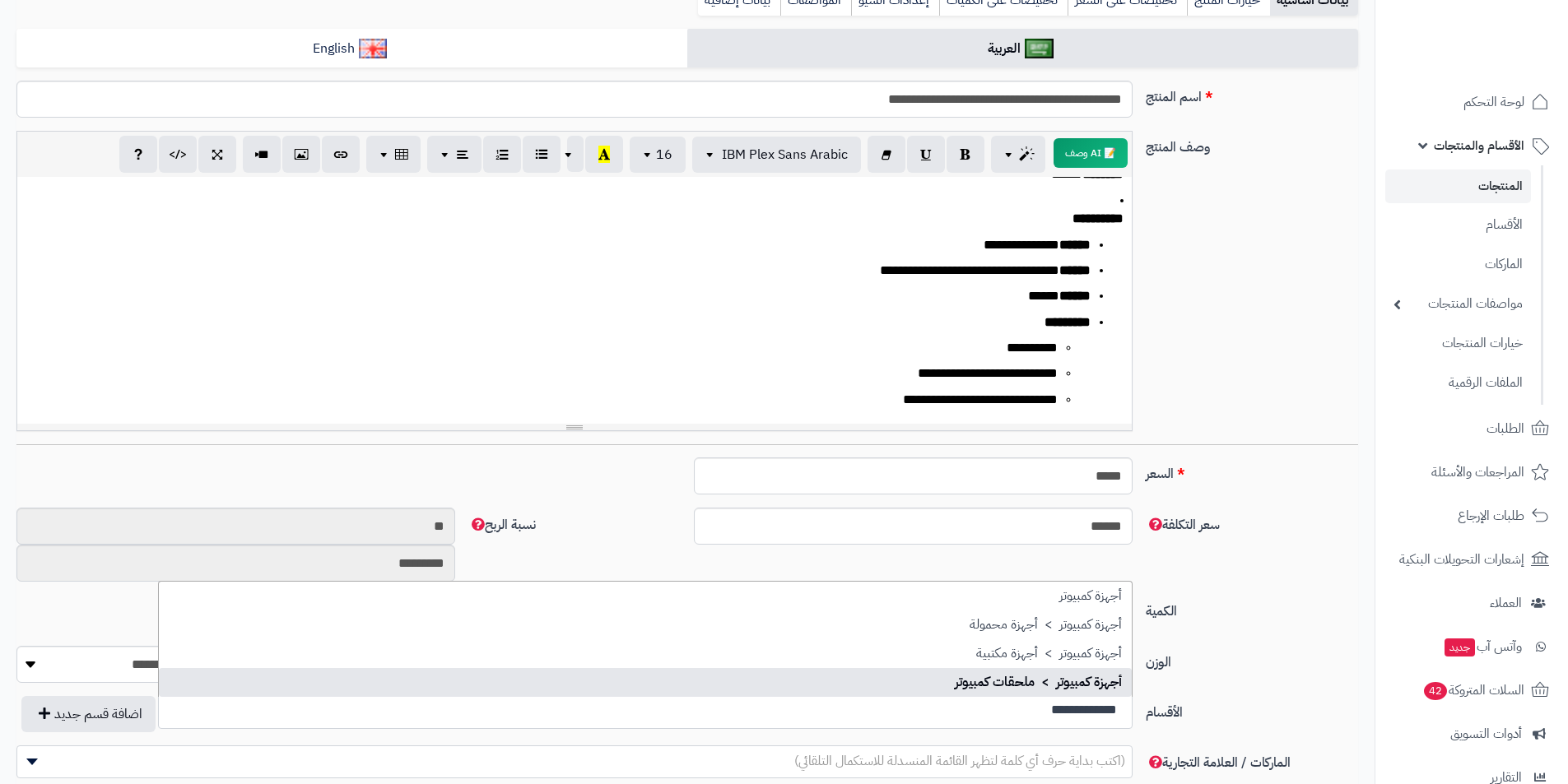
type input "**********"
drag, startPoint x: 1097, startPoint y: 690, endPoint x: 1087, endPoint y: 683, distance: 12.2
select select "***"
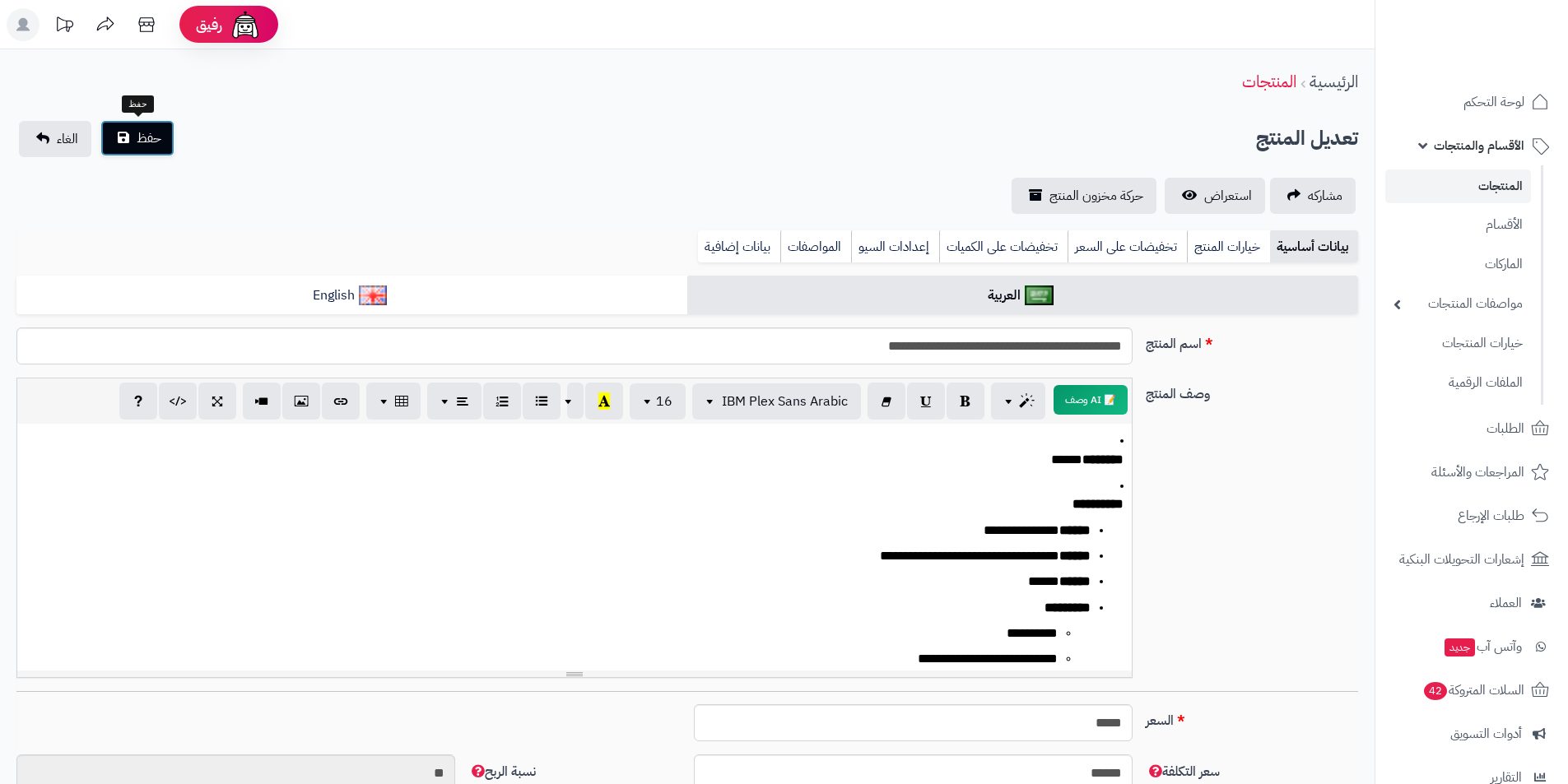
click at [133, 124] on button "حفظ" at bounding box center [137, 137] width 74 height 36
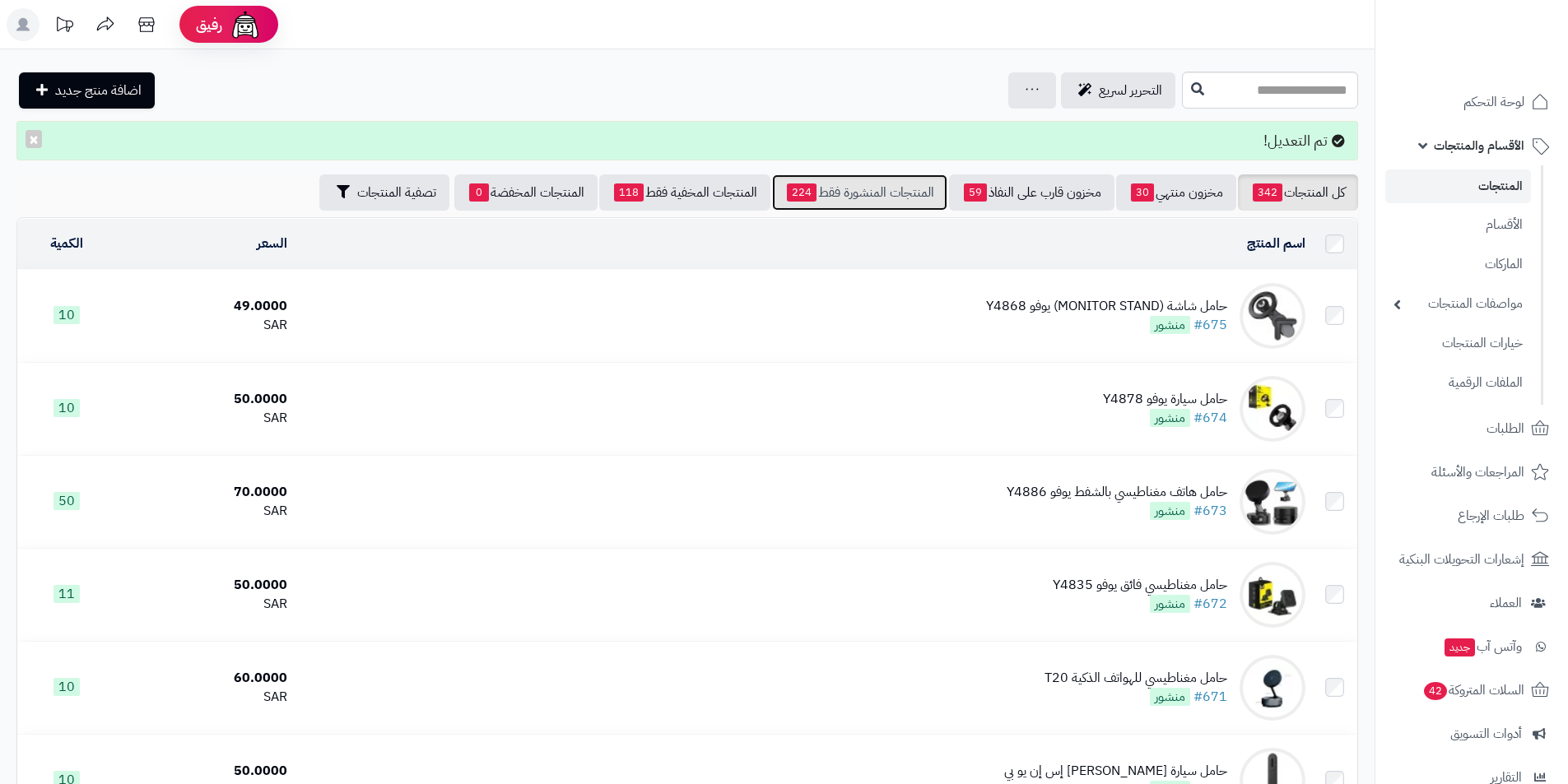
click at [895, 185] on link "المنتجات المنشورة فقط 224" at bounding box center [860, 192] width 176 height 36
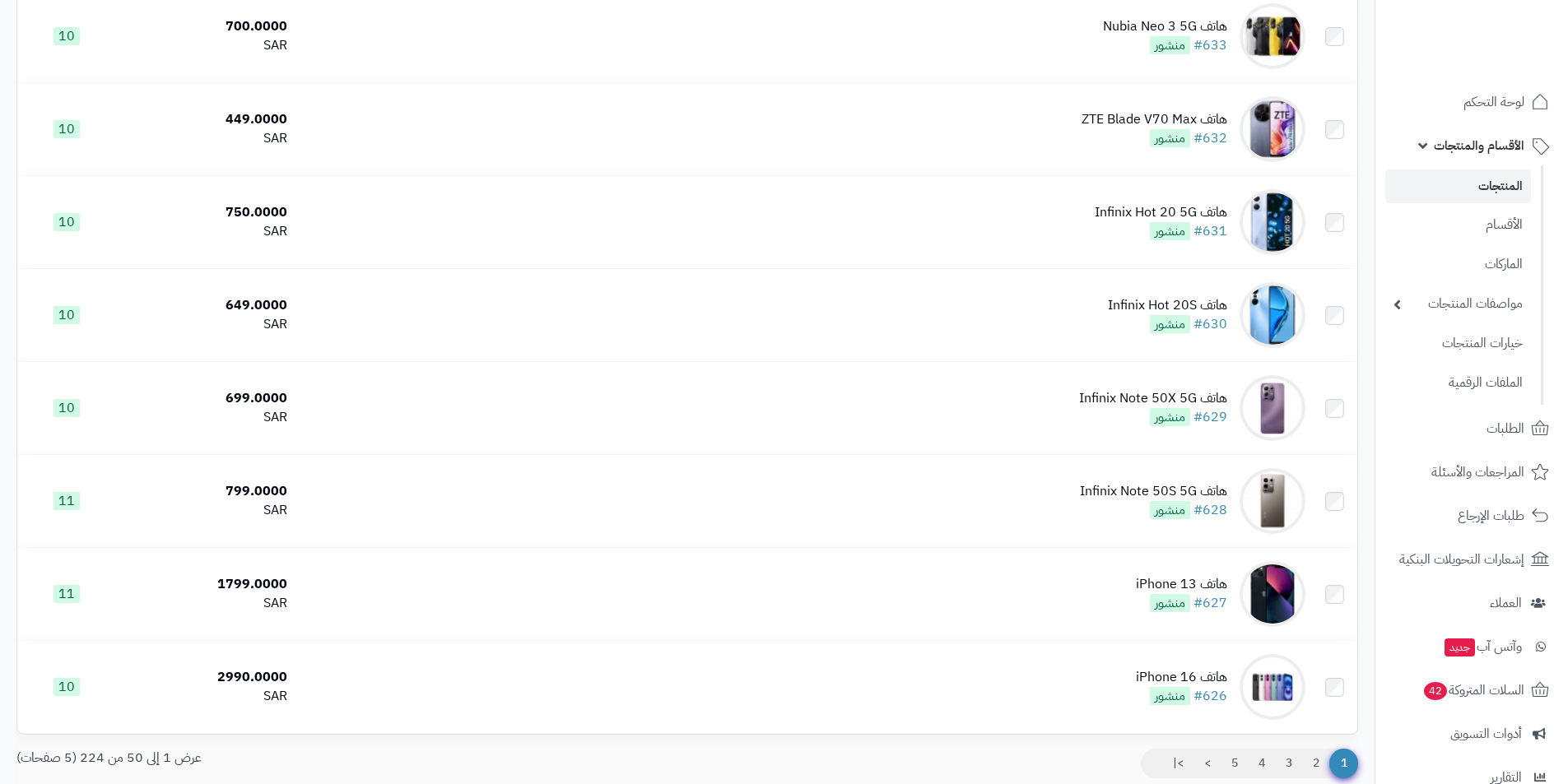
scroll to position [4258, 0]
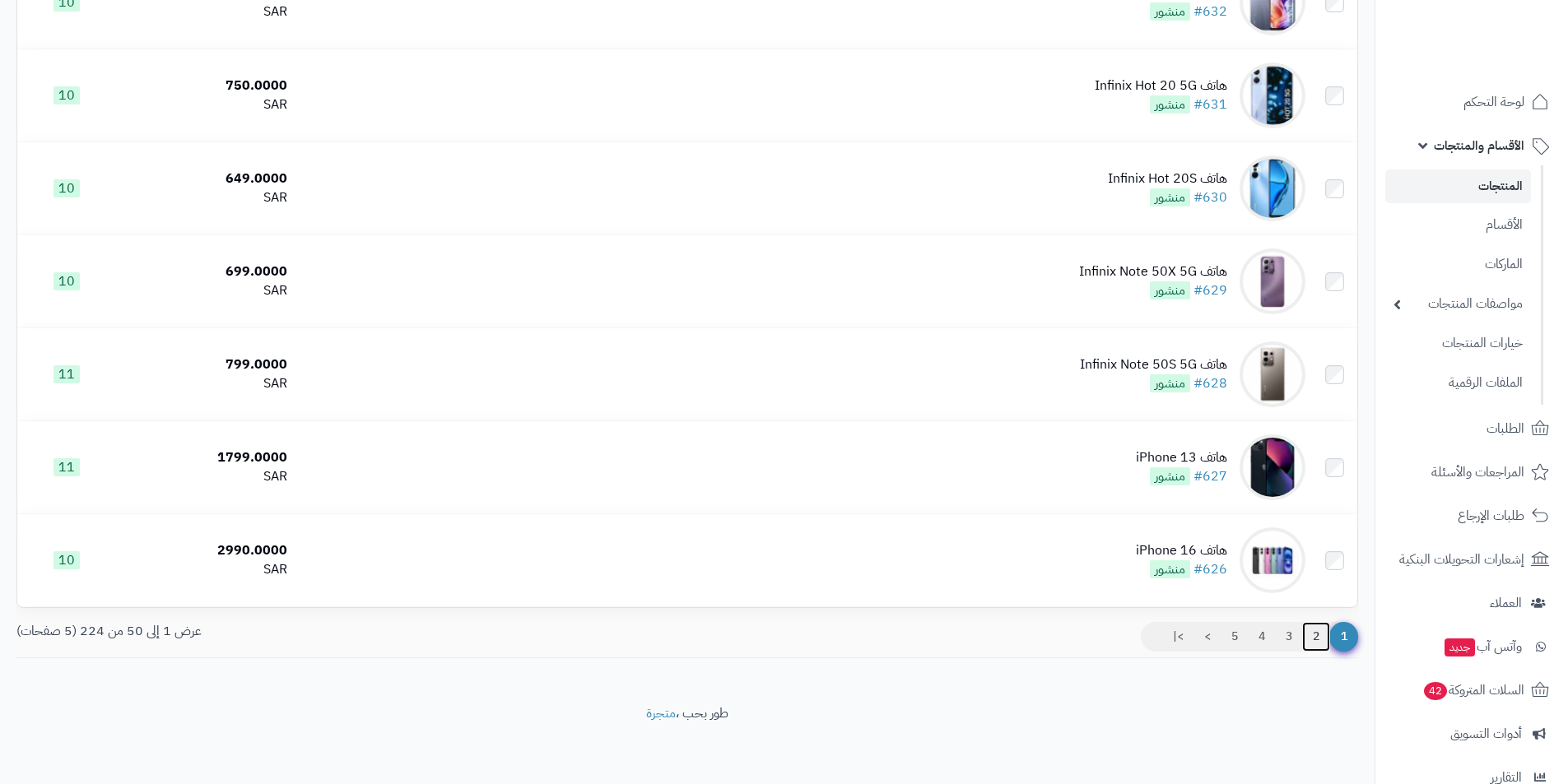
click at [1318, 622] on link "2" at bounding box center [1316, 637] width 28 height 30
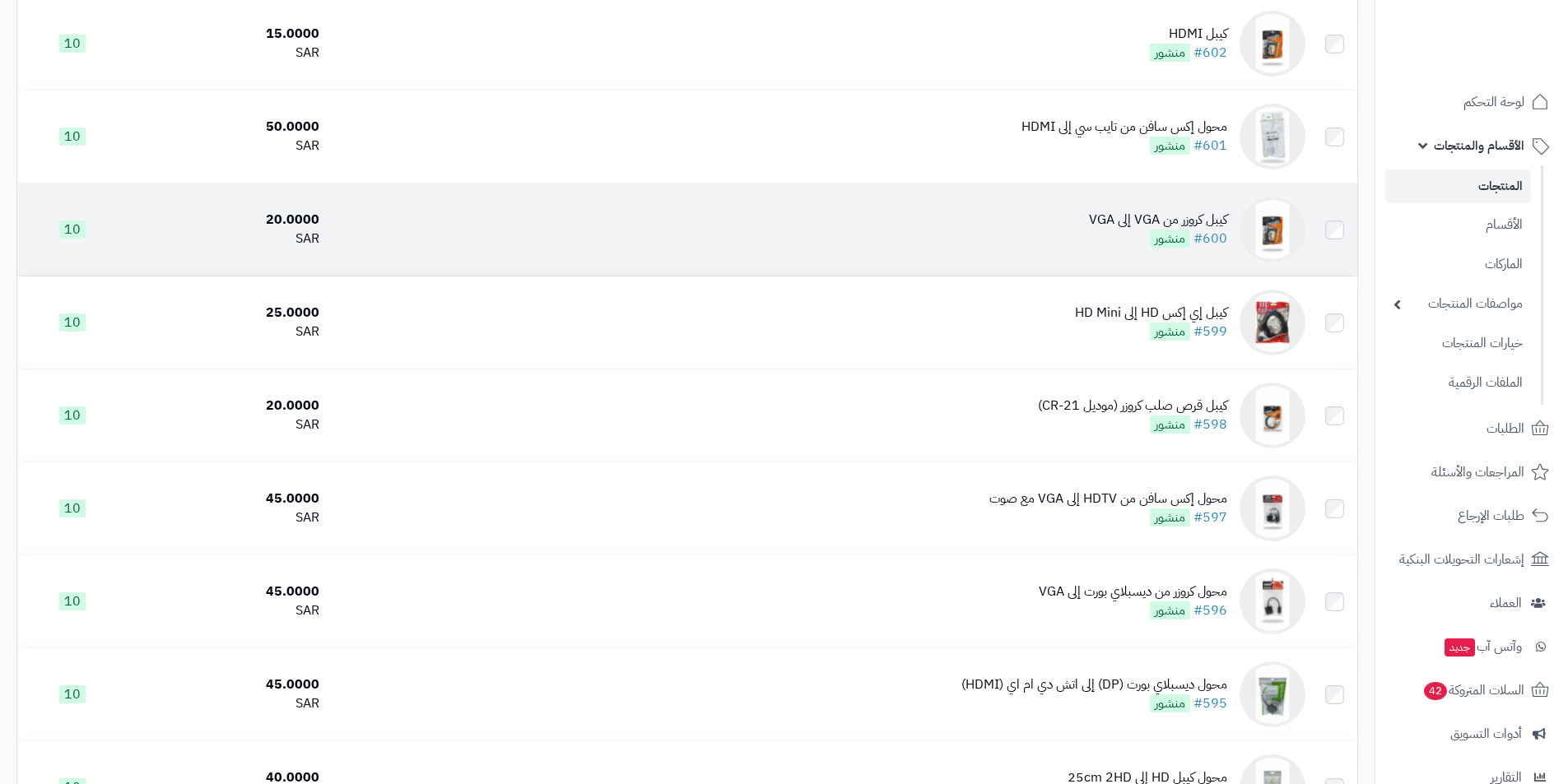
scroll to position [2386, 0]
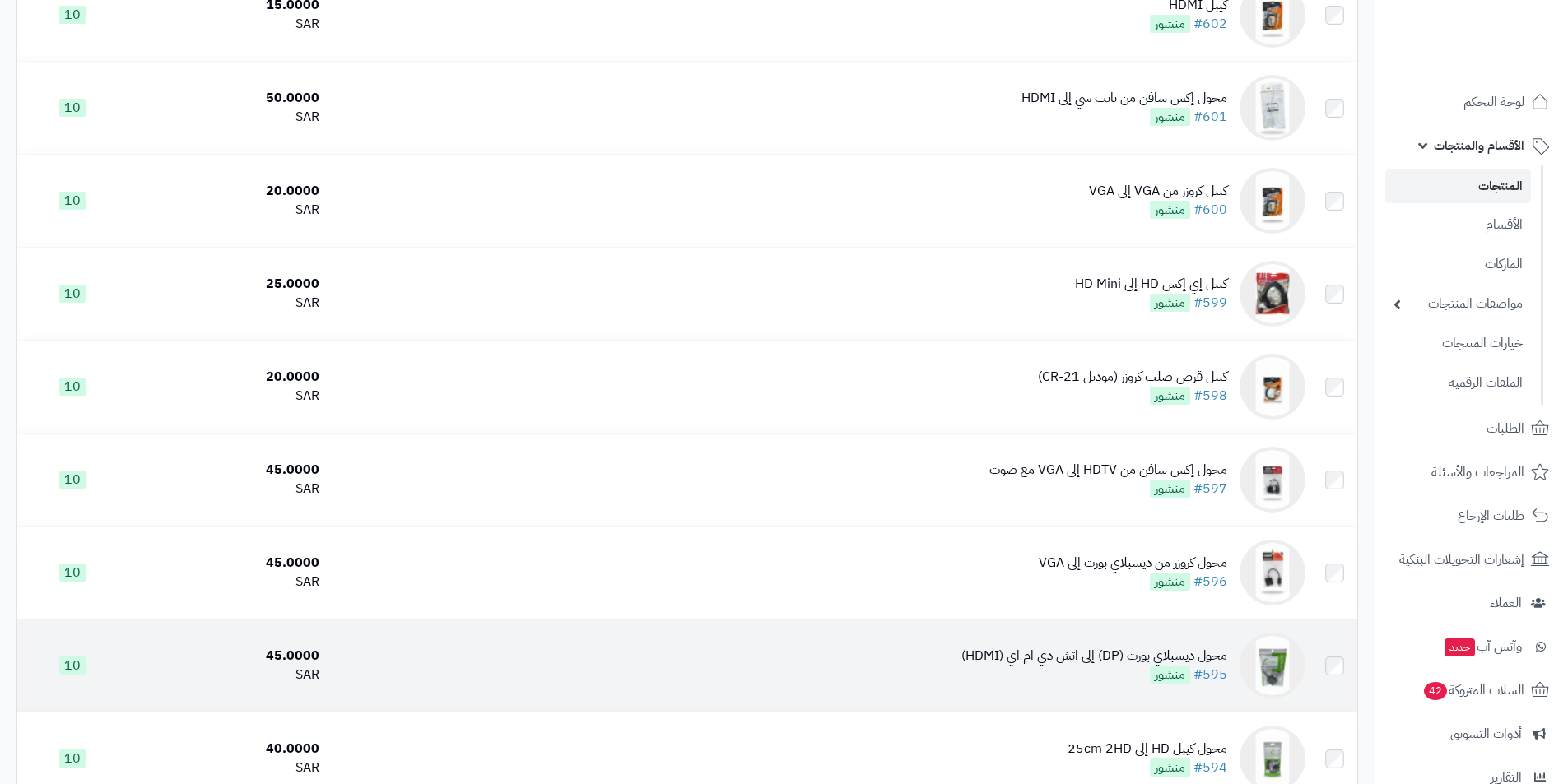
click at [1120, 647] on div "محول ديسبلاي بورت (DP) إلى اتش دي ام اي (HDMI)" at bounding box center [1095, 656] width 266 height 19
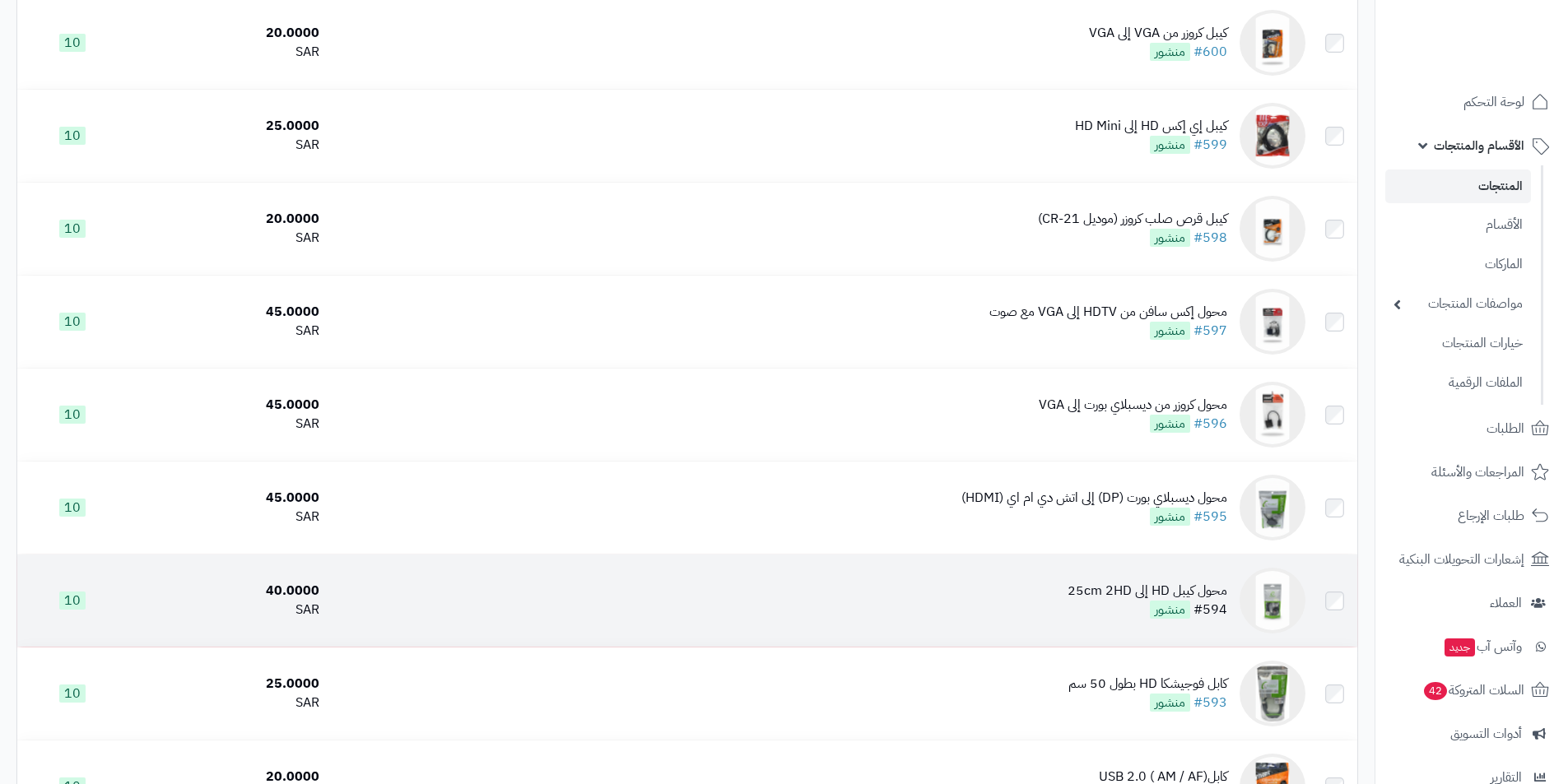
scroll to position [2550, 0]
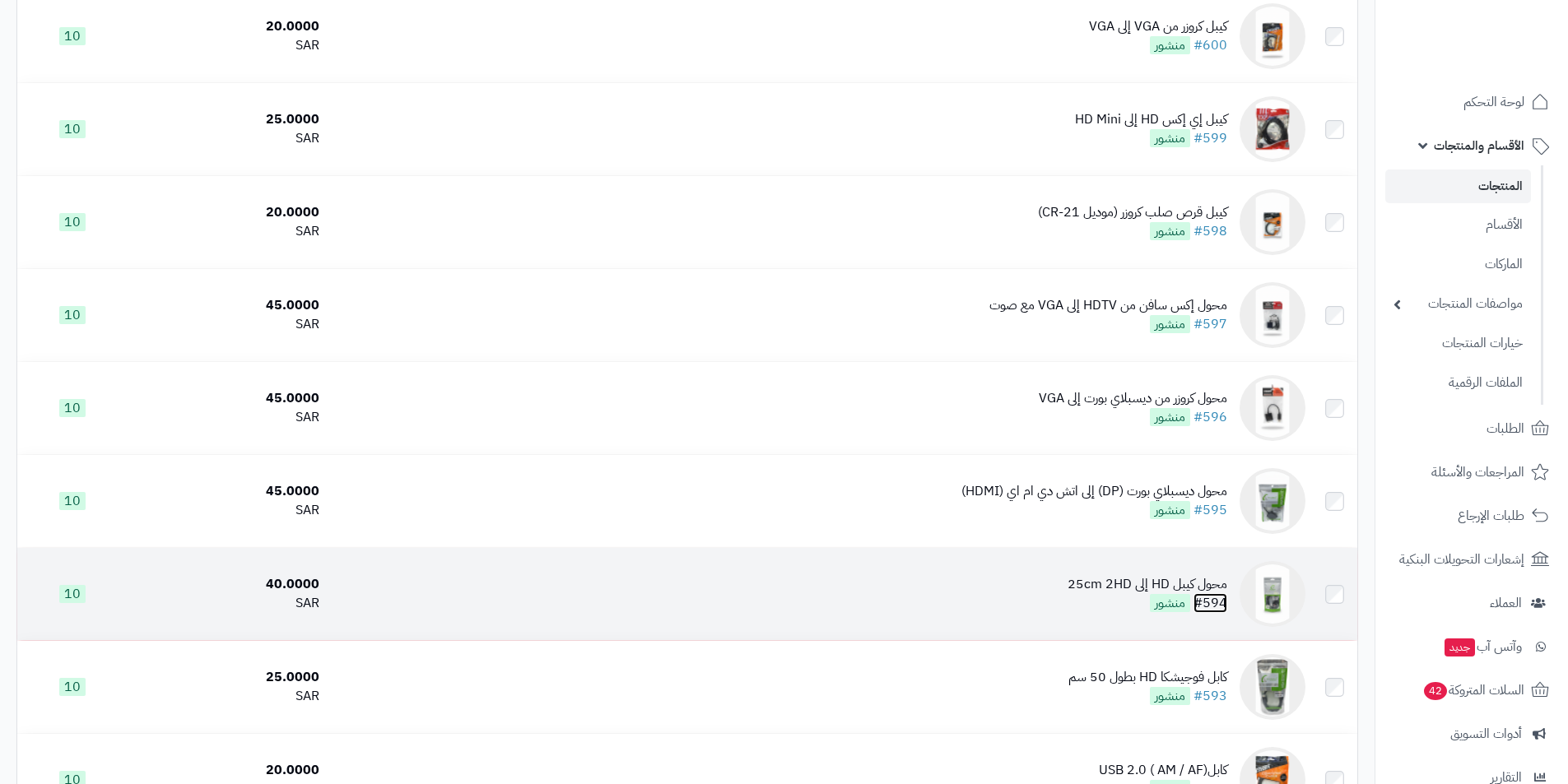
click at [1223, 597] on link "#594" at bounding box center [1210, 603] width 34 height 20
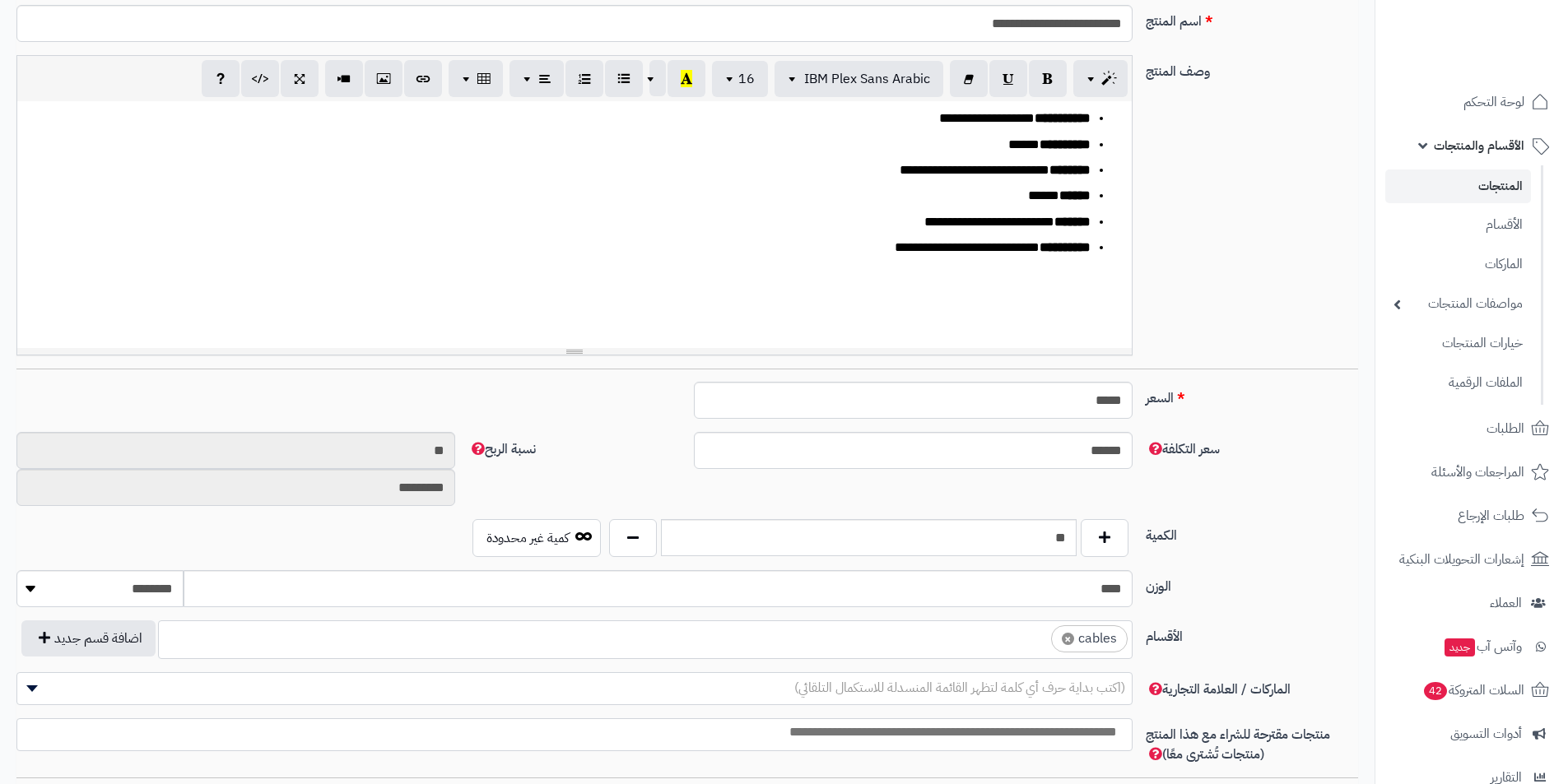
scroll to position [330, 0]
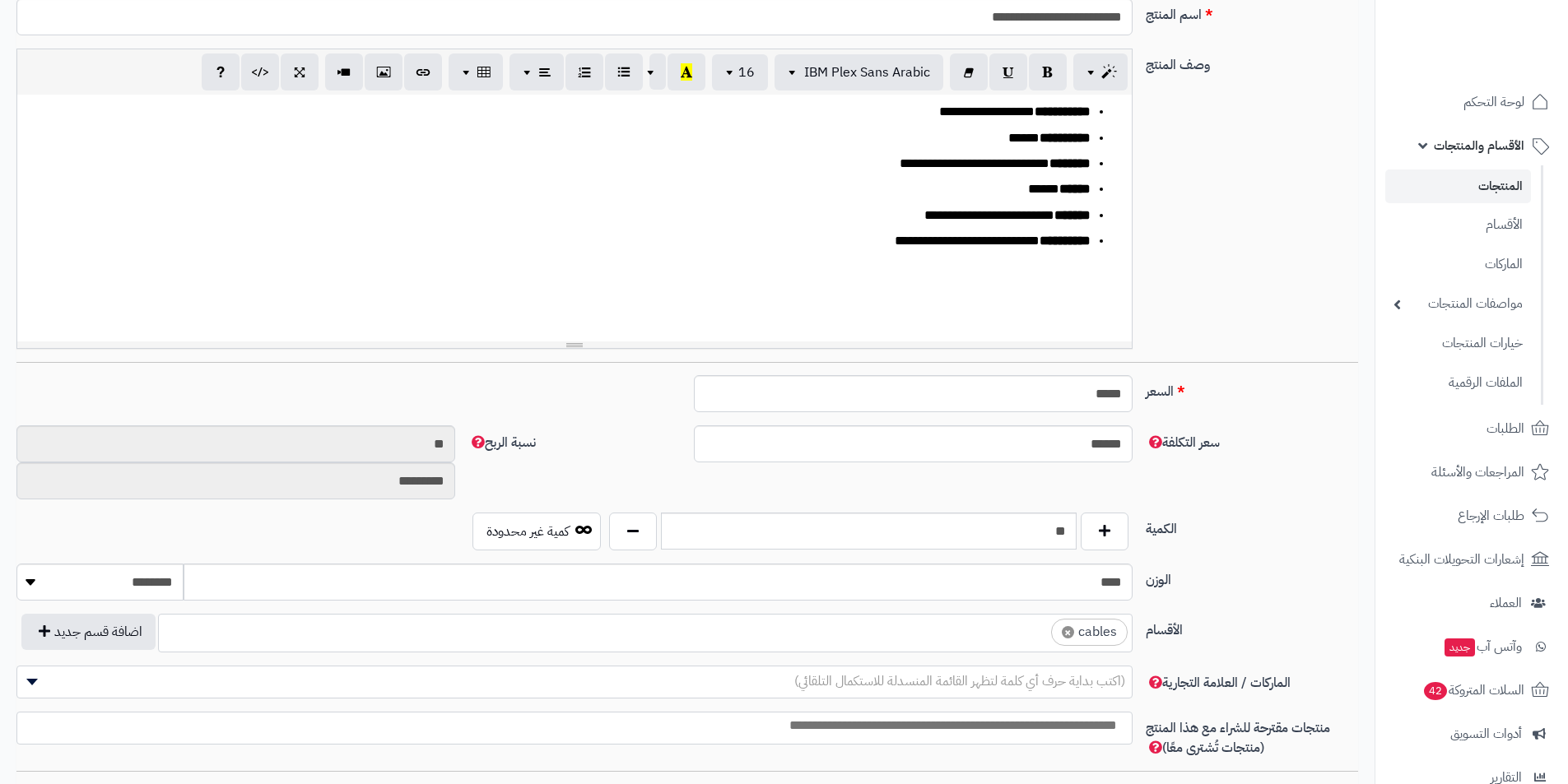
click at [1061, 631] on li "× cables" at bounding box center [1090, 632] width 77 height 27
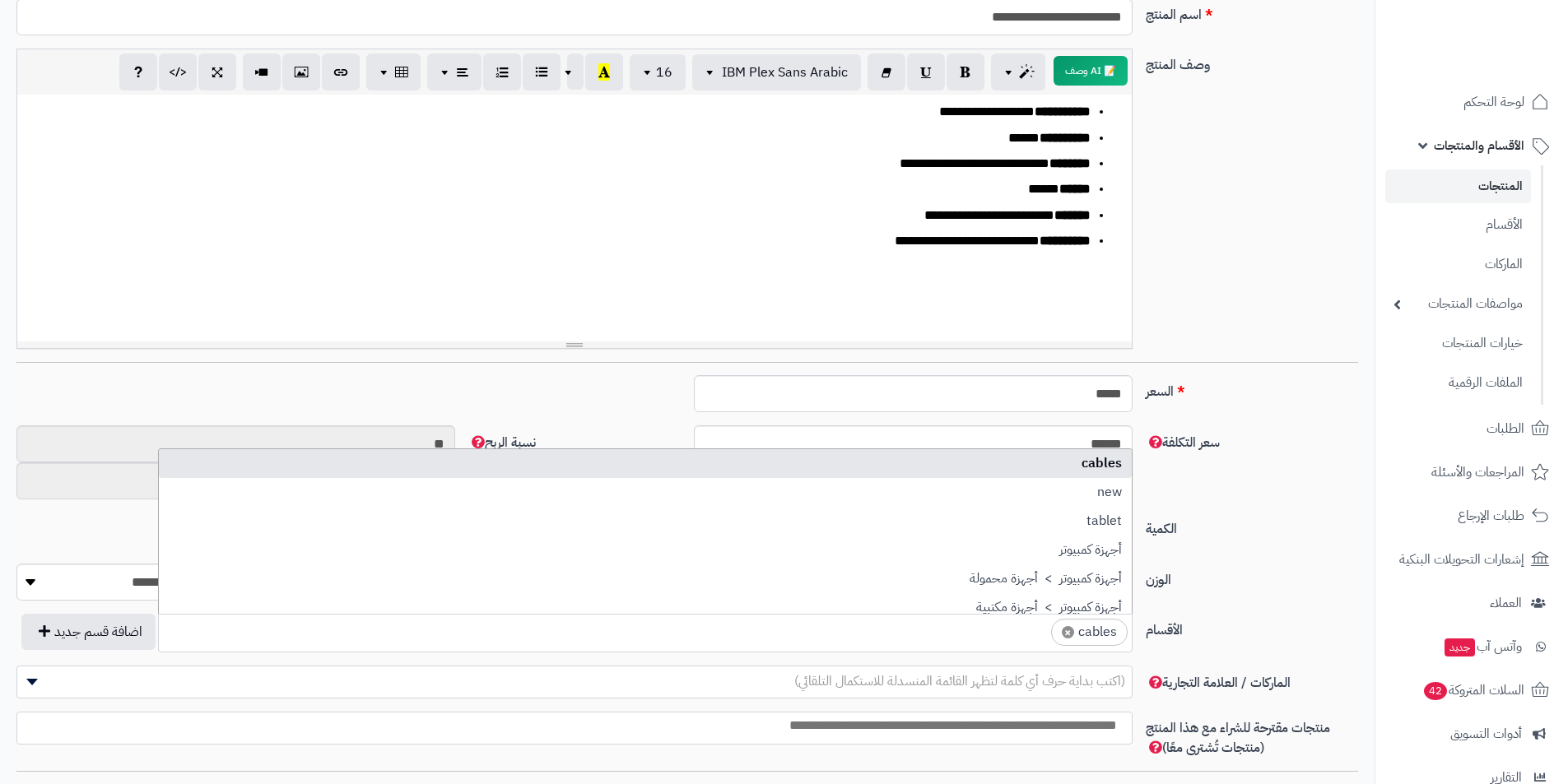
click at [1064, 631] on span "×" at bounding box center [1068, 632] width 12 height 12
select select
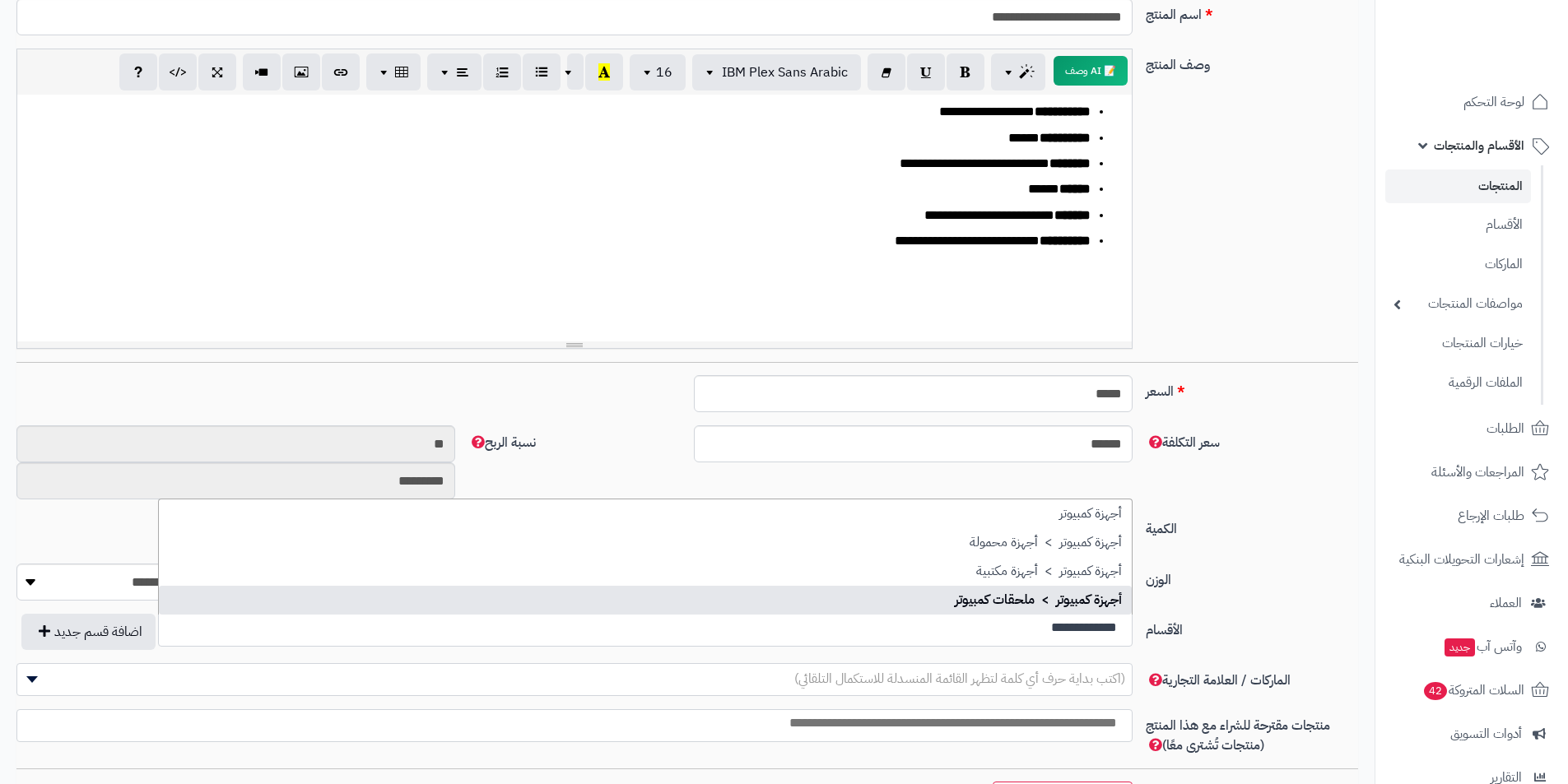
type input "**********"
select select "***"
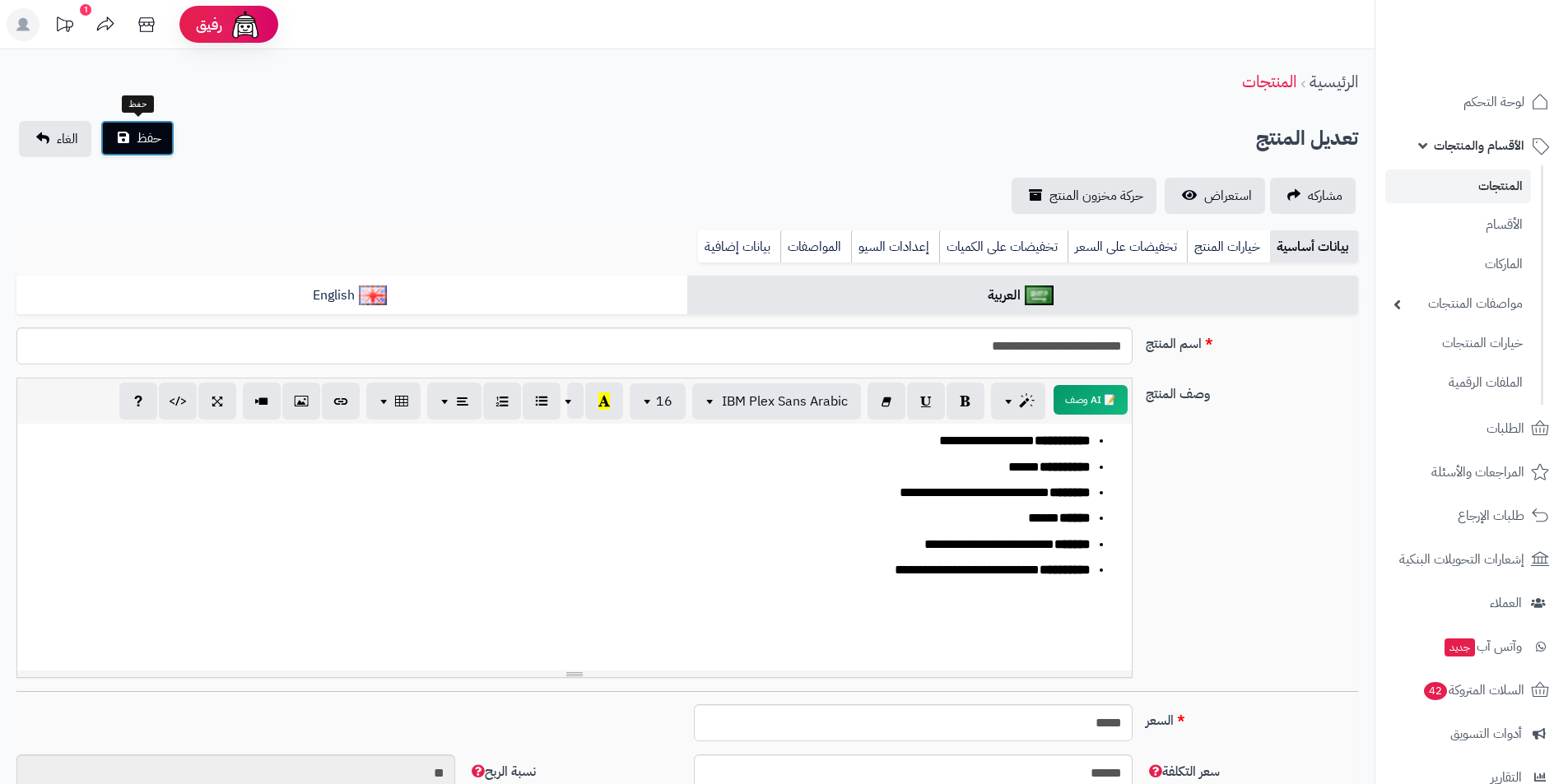
click at [135, 139] on button "حفظ" at bounding box center [137, 137] width 74 height 36
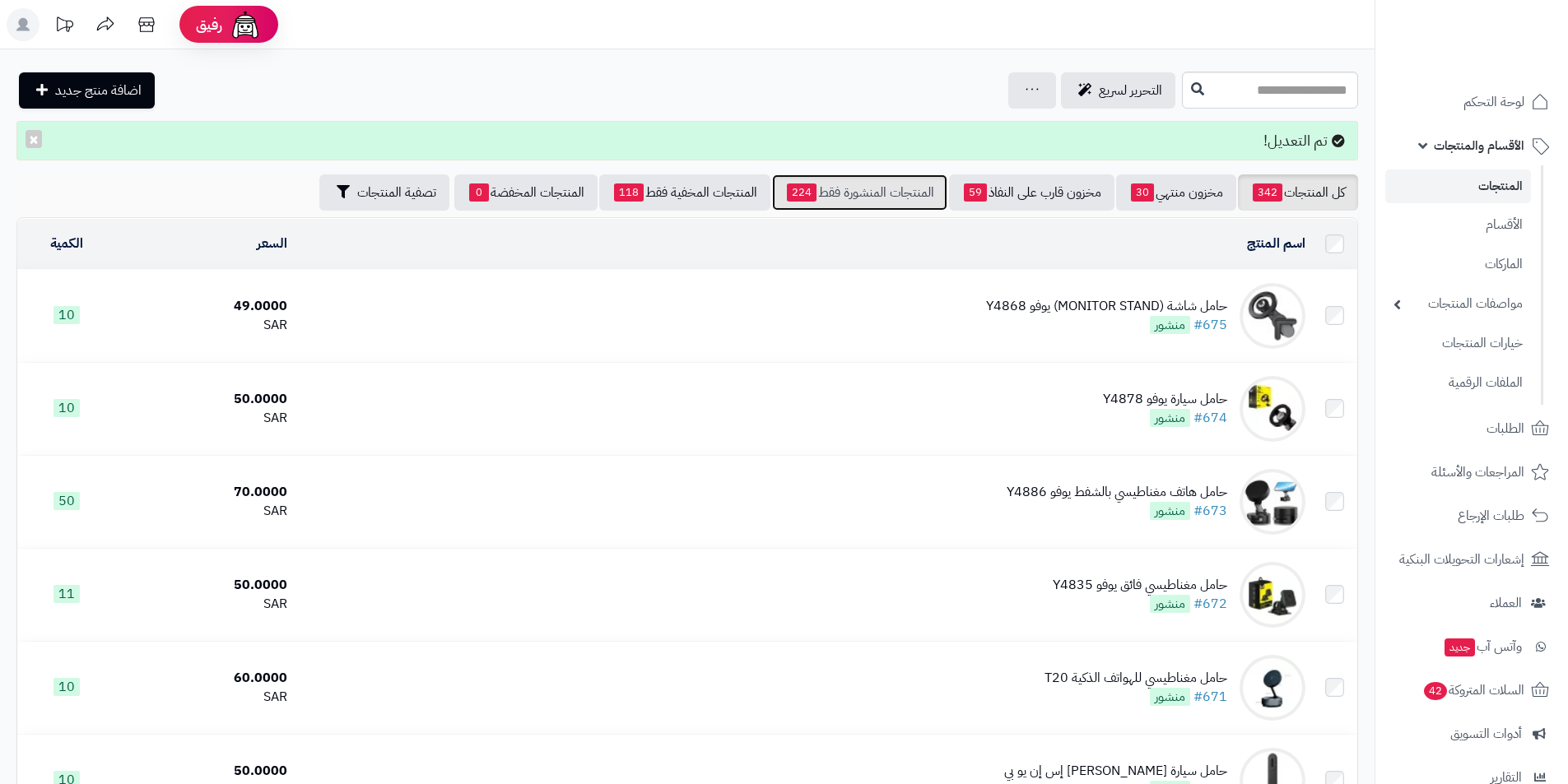
click at [848, 198] on link "المنتجات المنشورة فقط 224" at bounding box center [860, 192] width 176 height 36
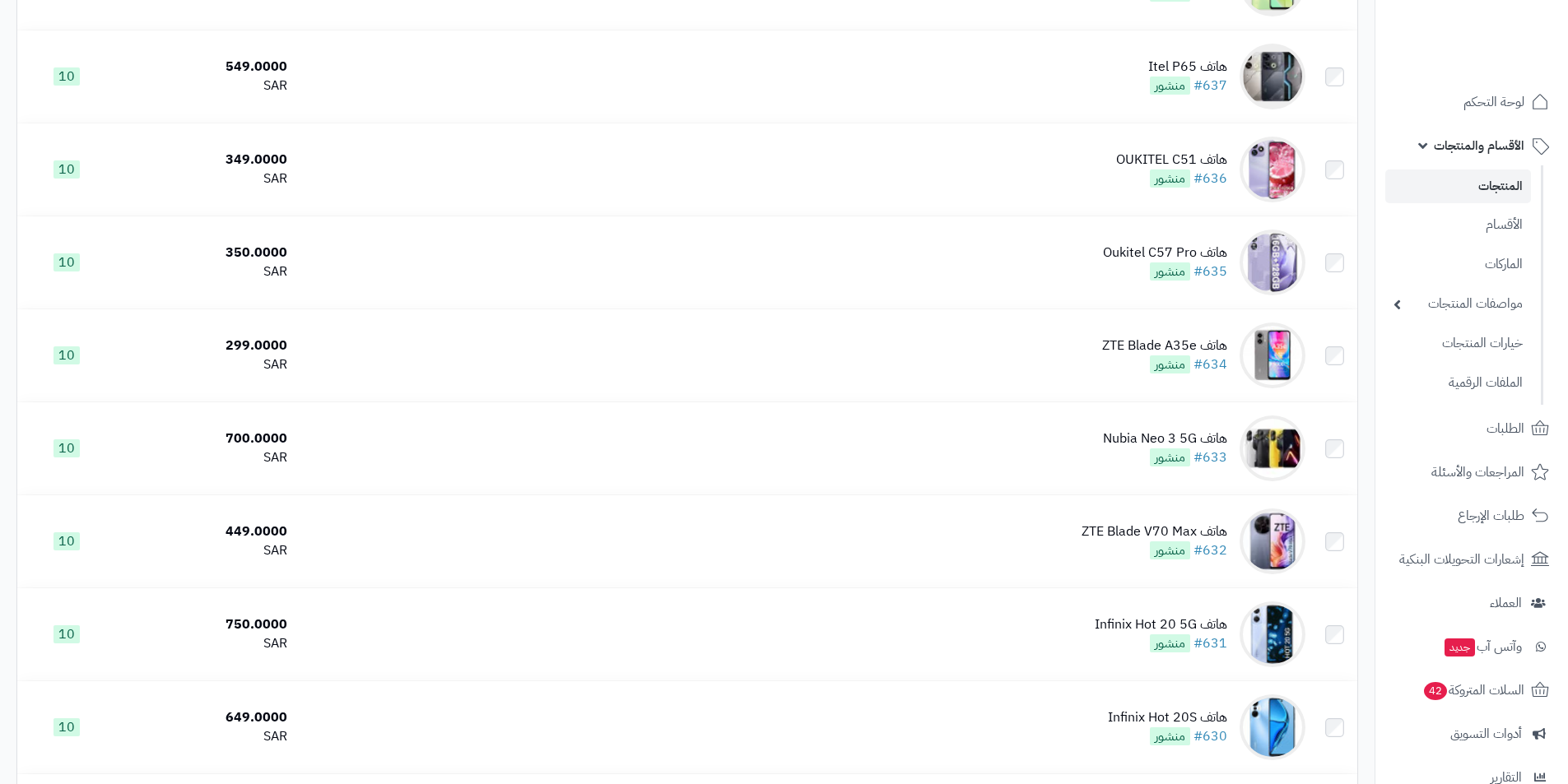
scroll to position [4258, 0]
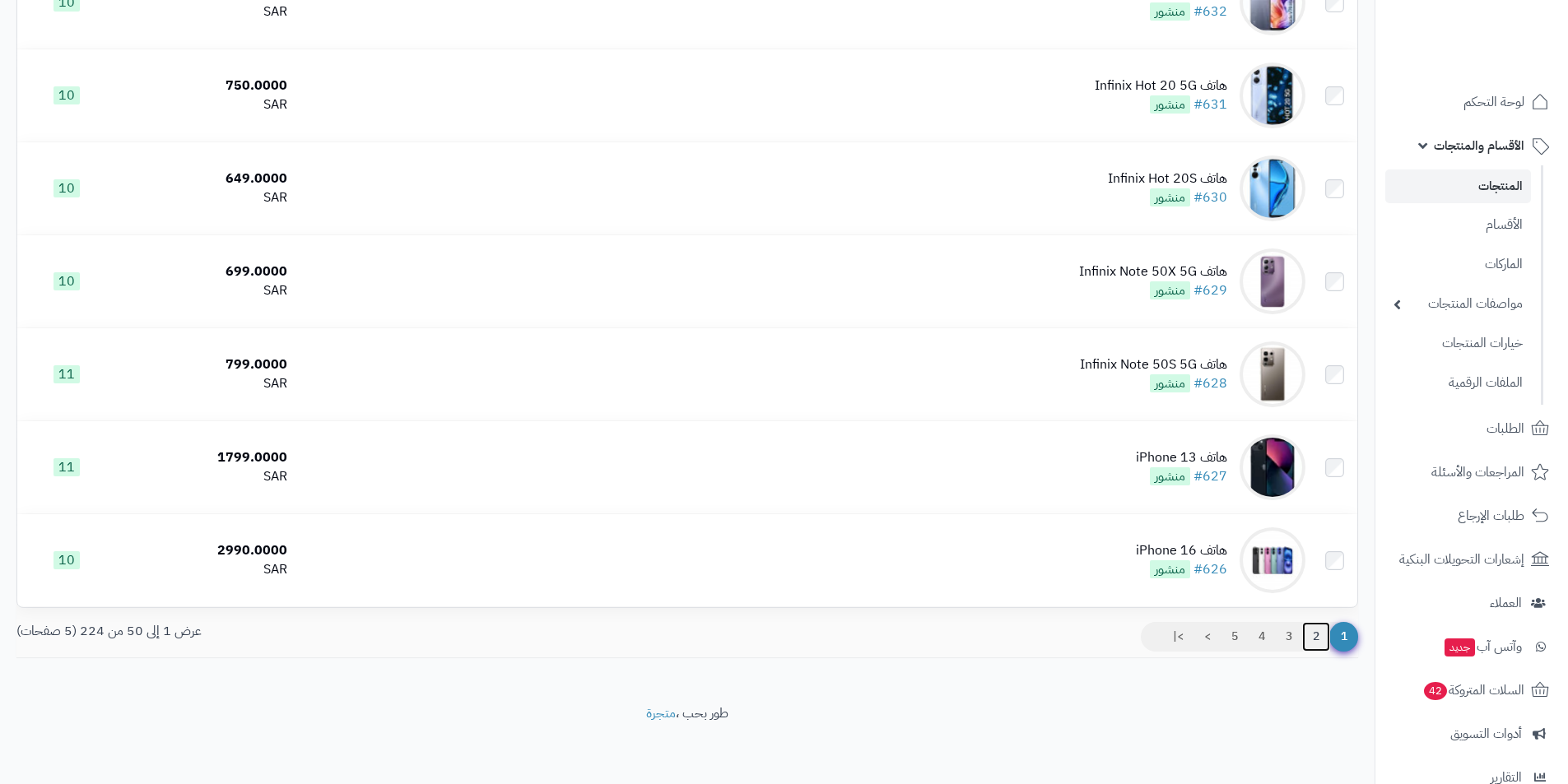
click at [1310, 639] on link "2" at bounding box center [1316, 637] width 28 height 30
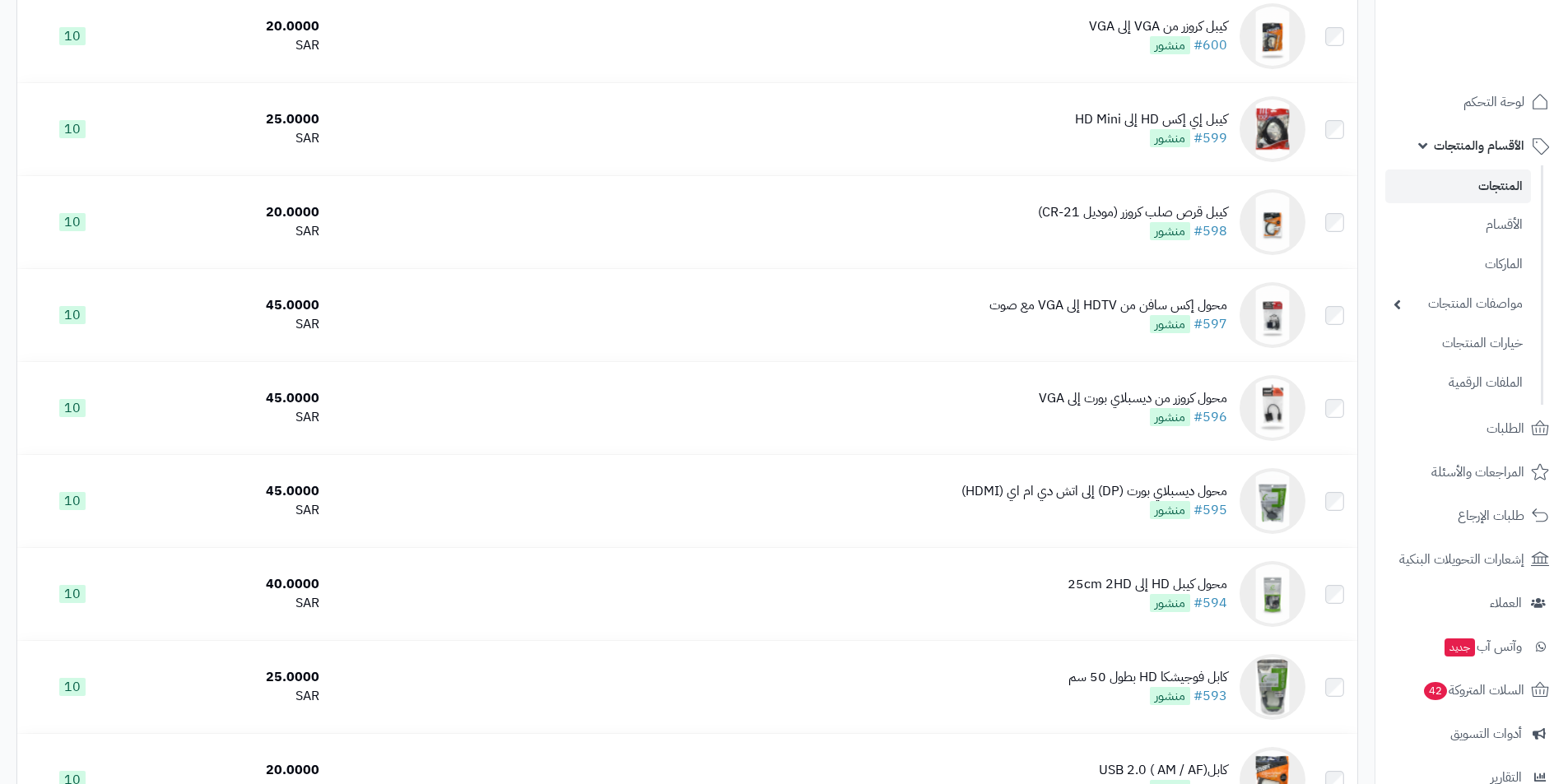
scroll to position [2633, 0]
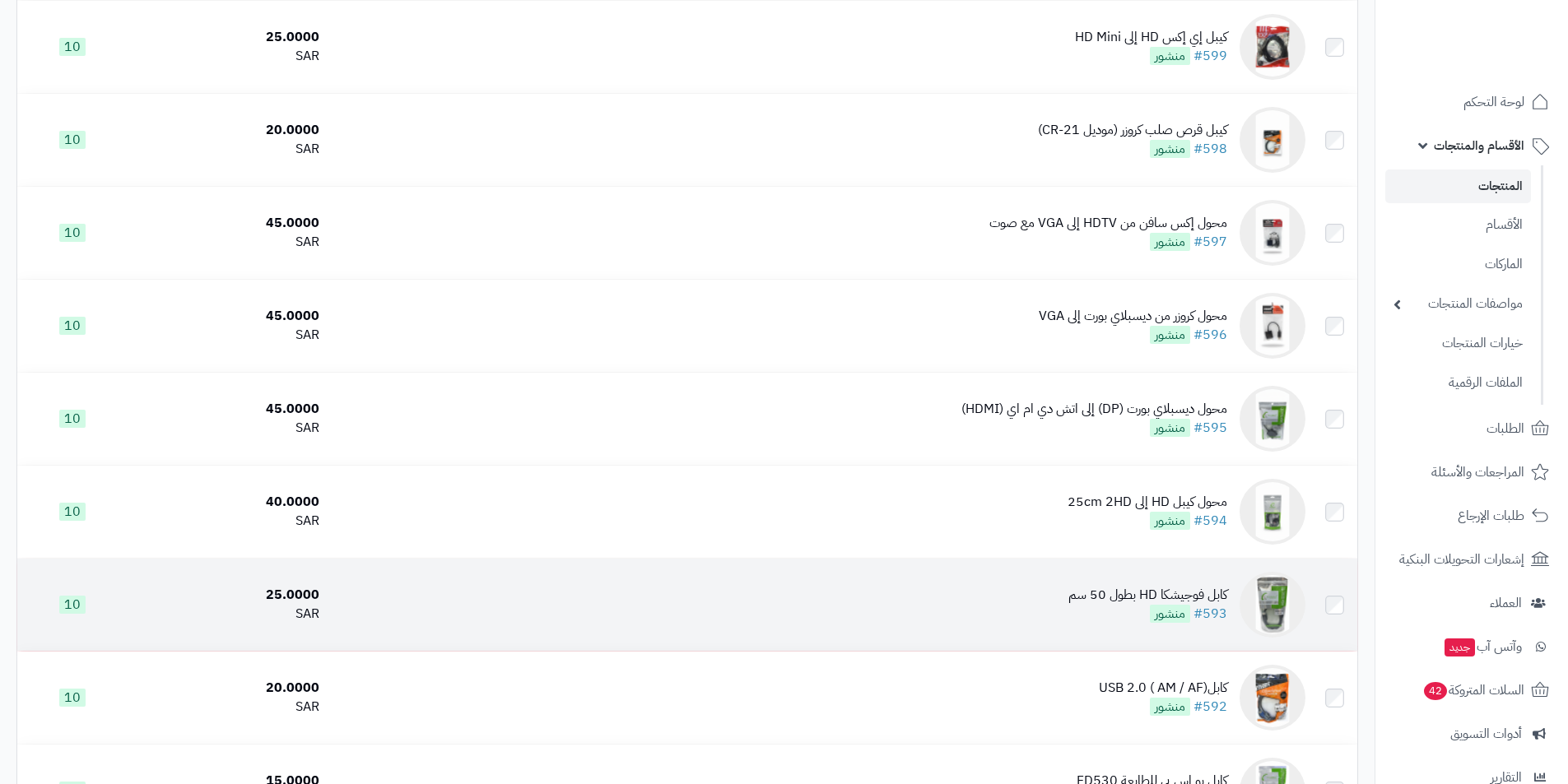
click at [1230, 598] on td "كابل فوجيشكا HD بطول 50 سم #593 منشور" at bounding box center [819, 604] width 986 height 92
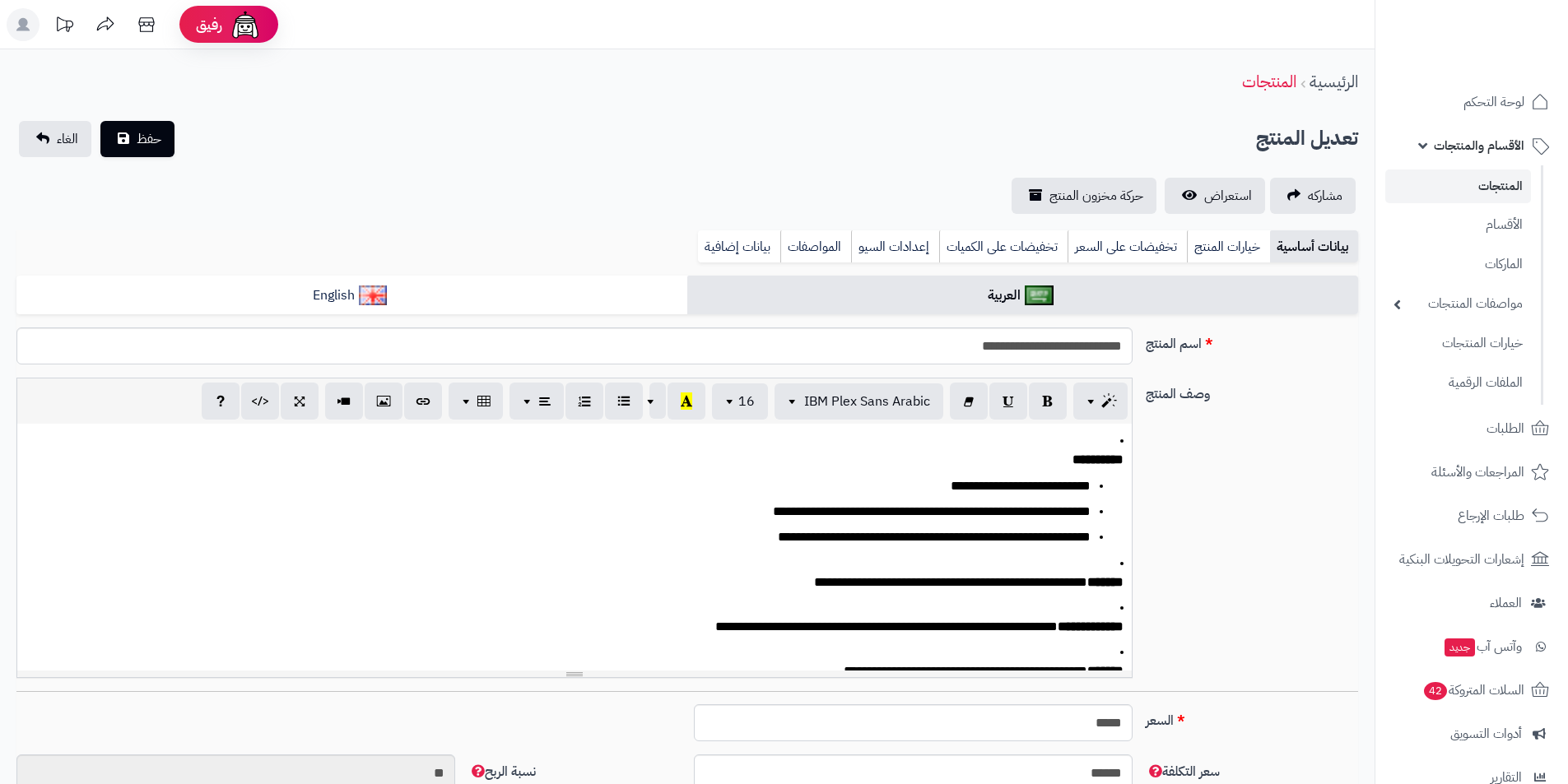
select select
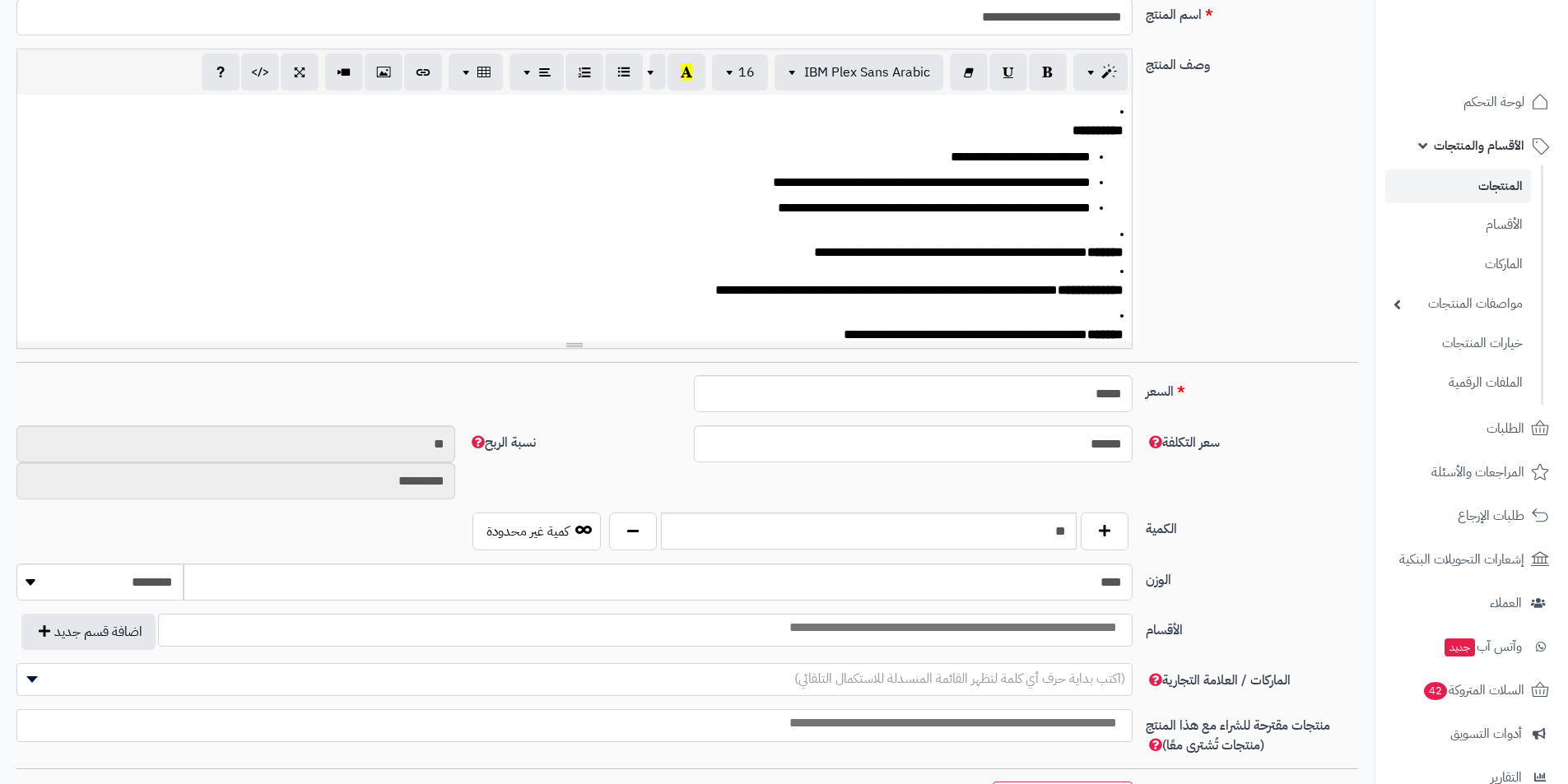
scroll to position [0, 12]
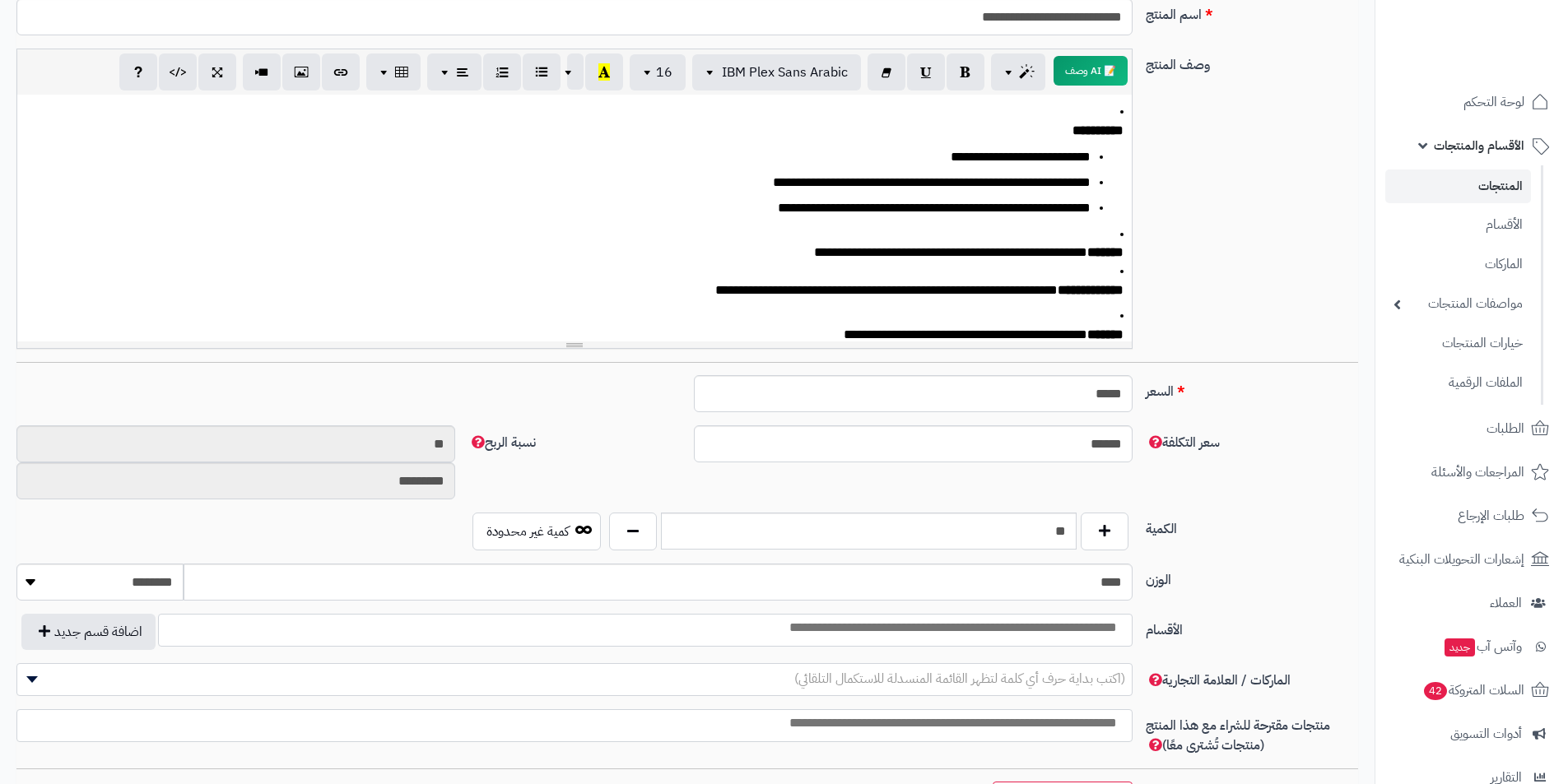
paste input "**********"
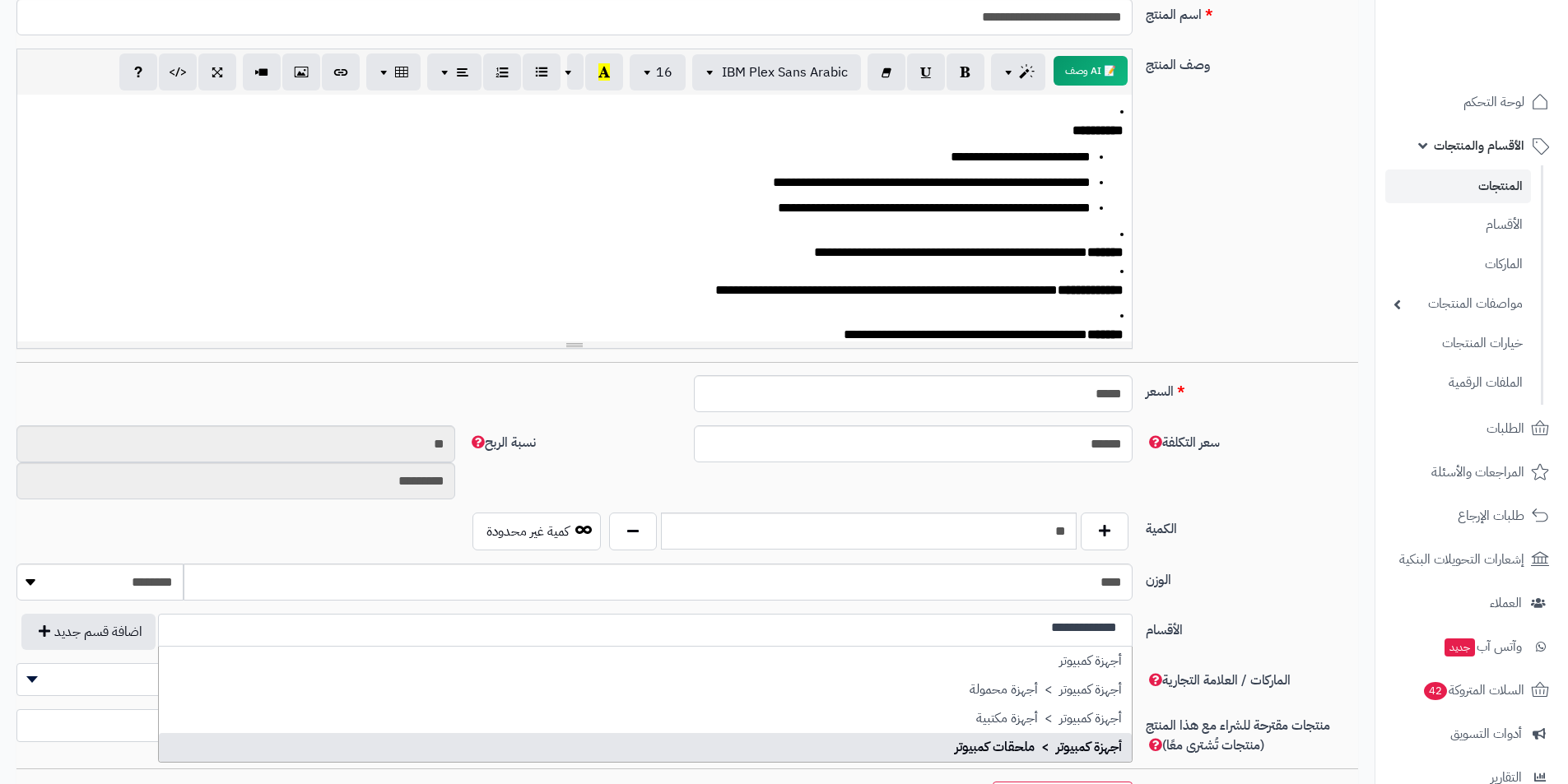
type input "**********"
select select "***"
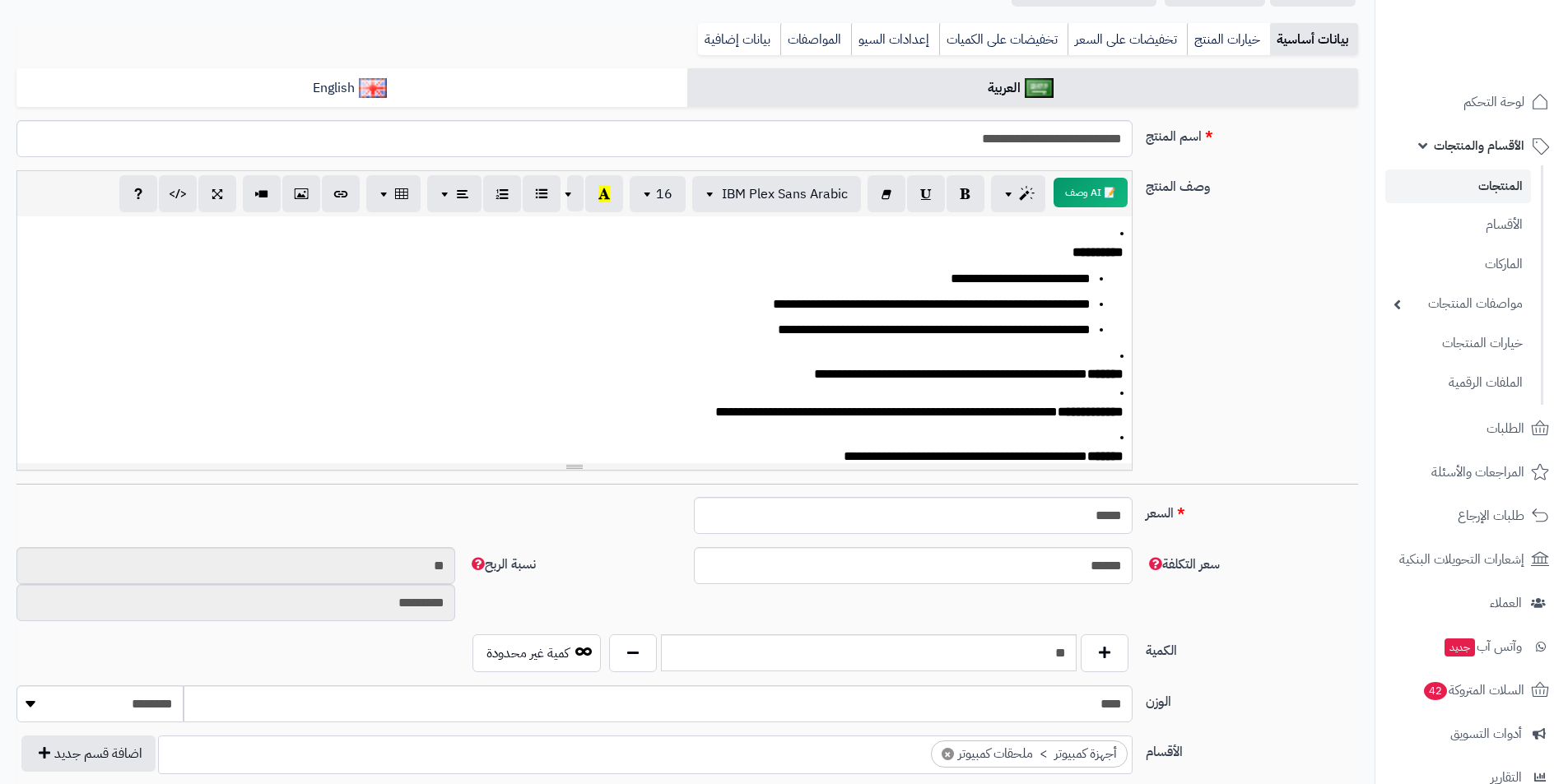
scroll to position [0, 0]
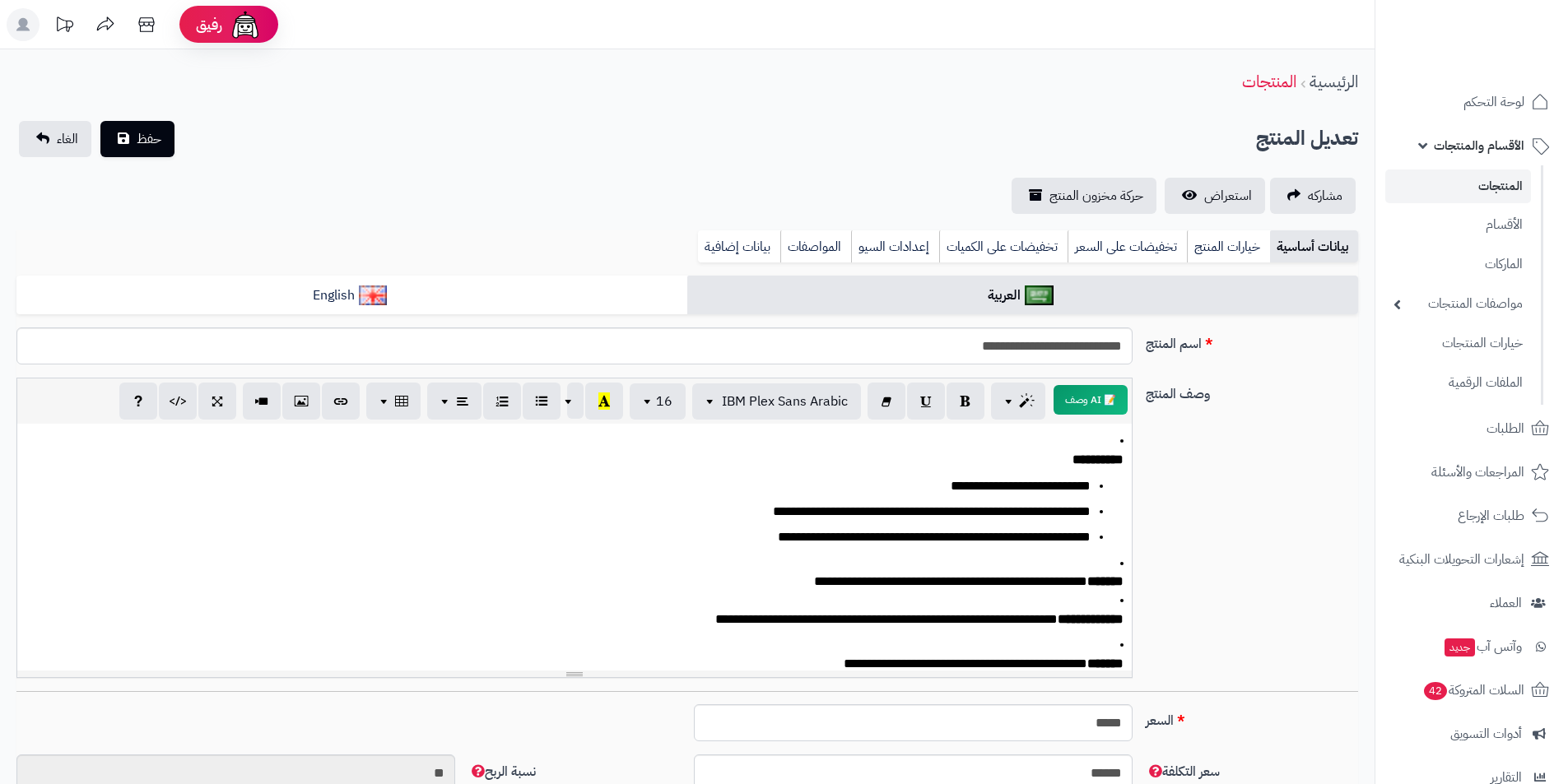
click at [165, 158] on div "**********" at bounding box center [687, 167] width 1375 height 93
click at [150, 128] on span "حفظ" at bounding box center [149, 138] width 24 height 20
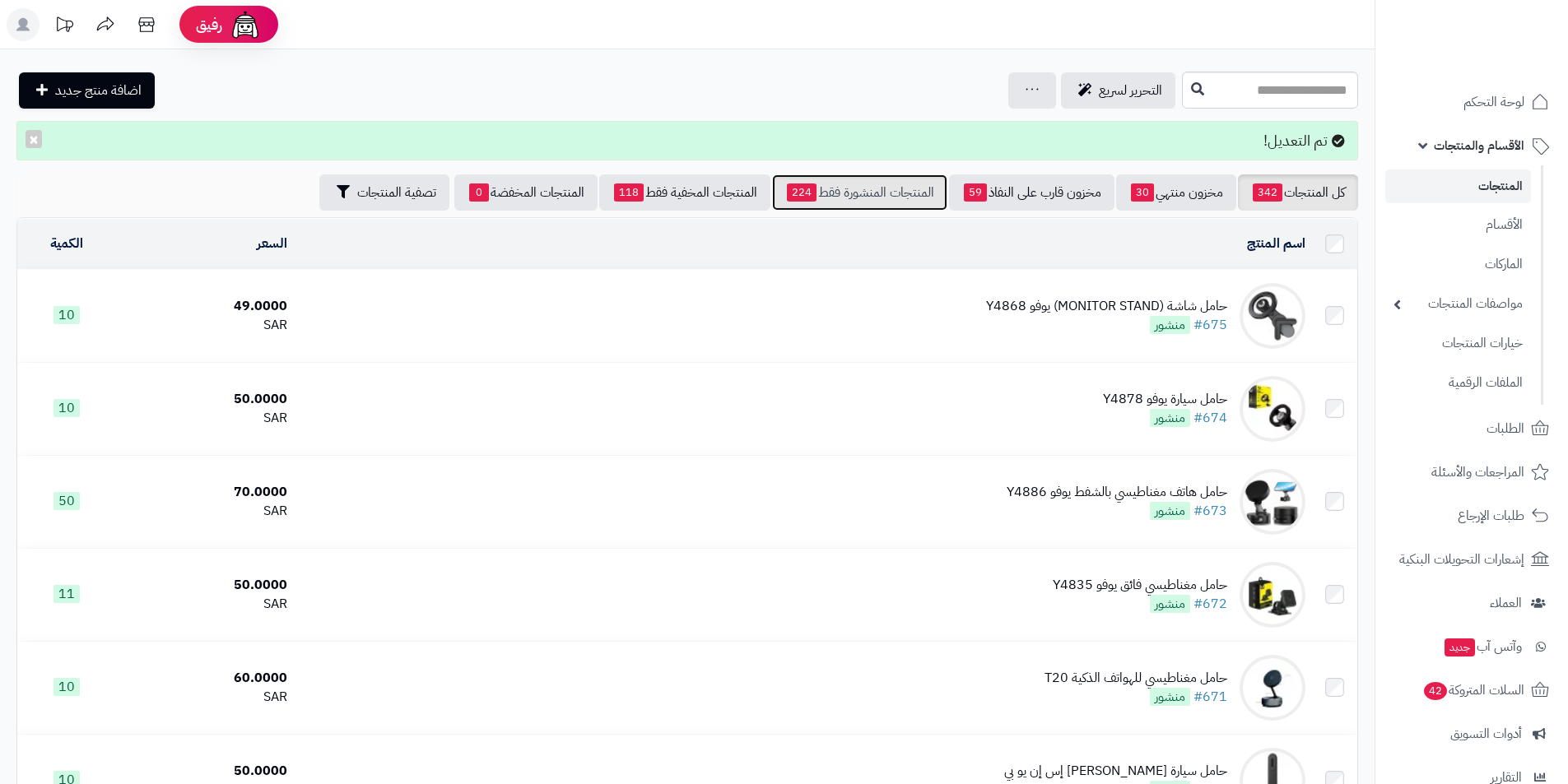
click at [919, 184] on link "المنتجات المنشورة فقط 224" at bounding box center [860, 192] width 176 height 36
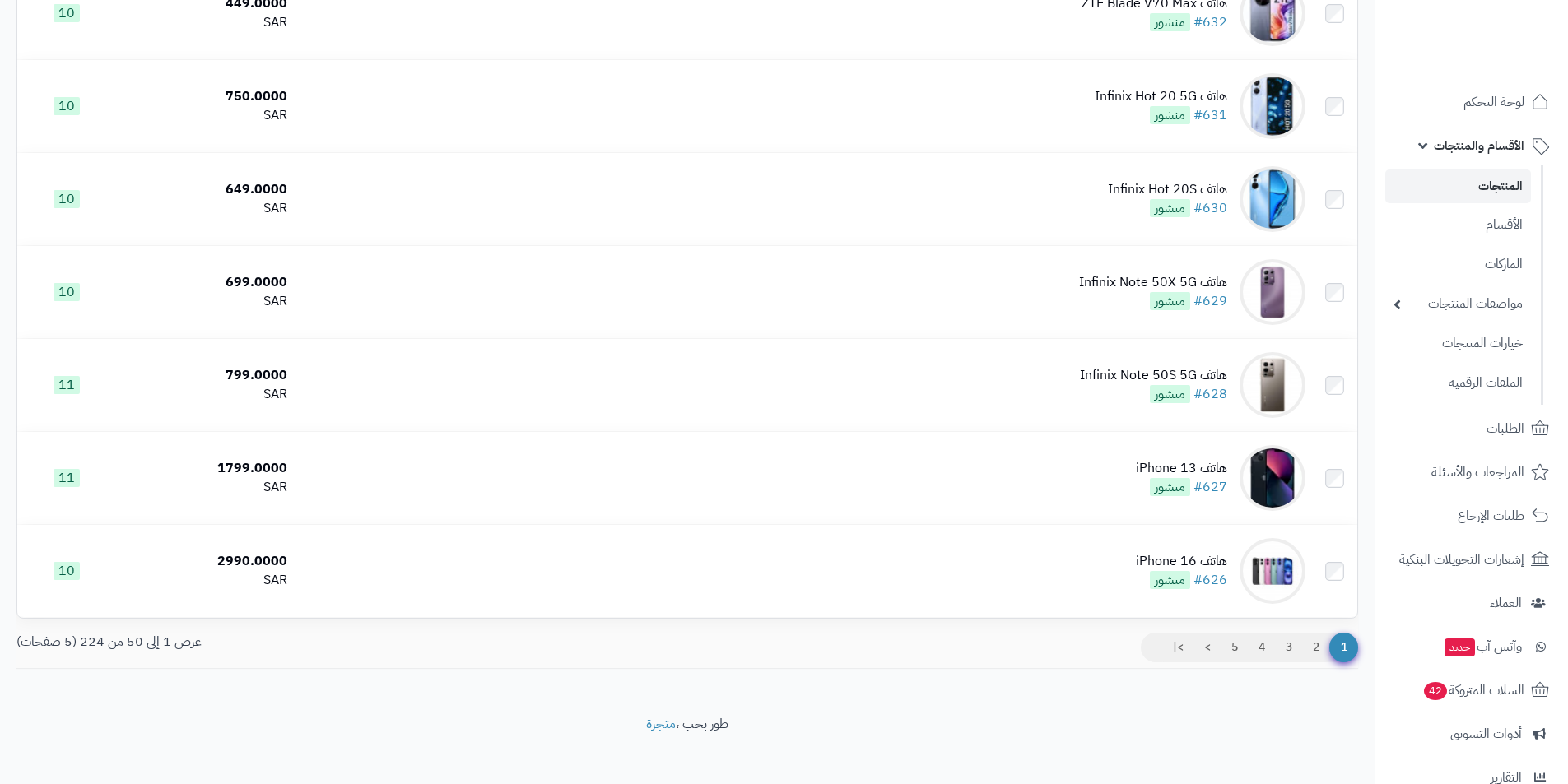
scroll to position [4258, 0]
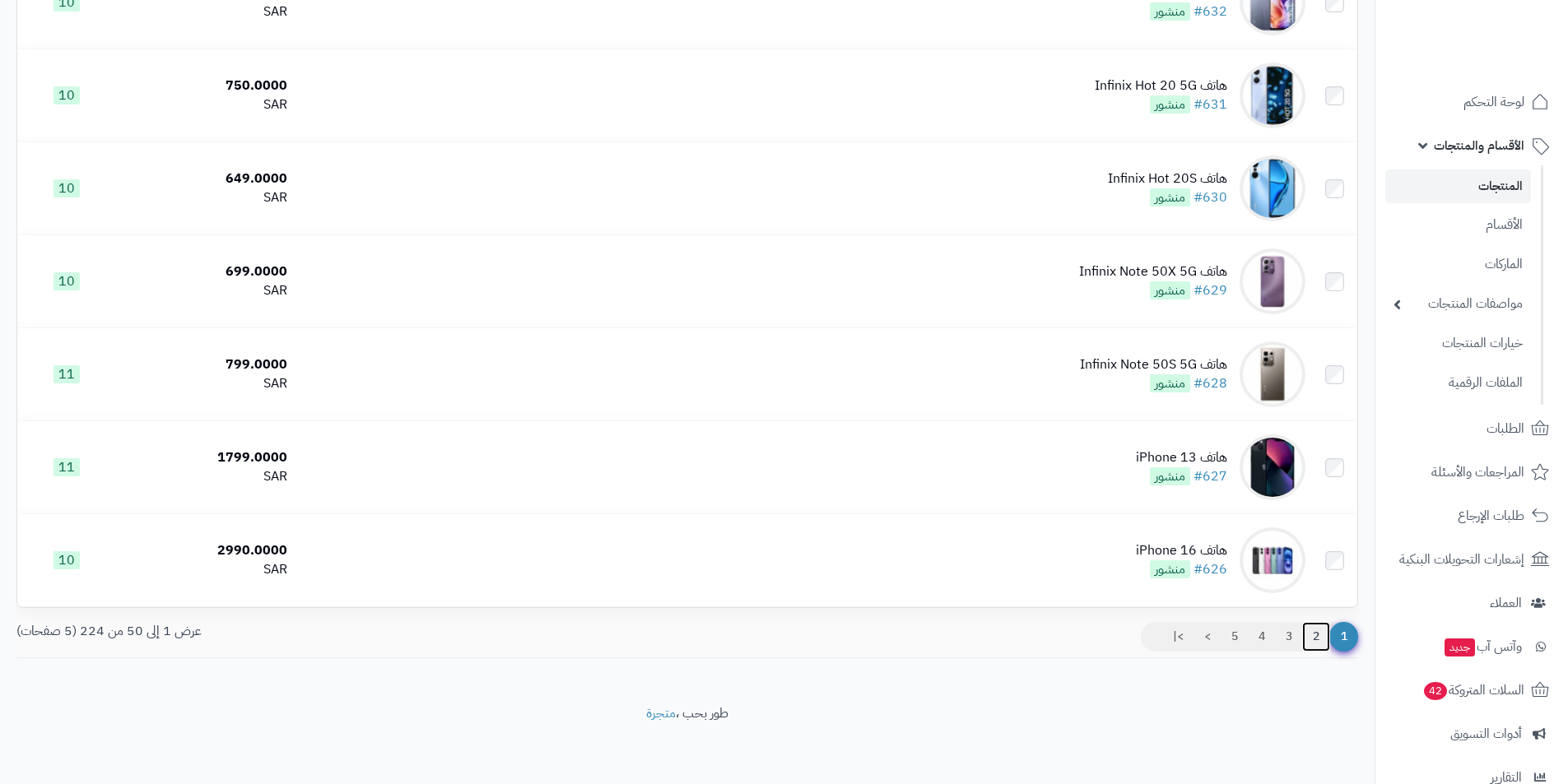
click at [1318, 629] on link "2" at bounding box center [1316, 637] width 28 height 30
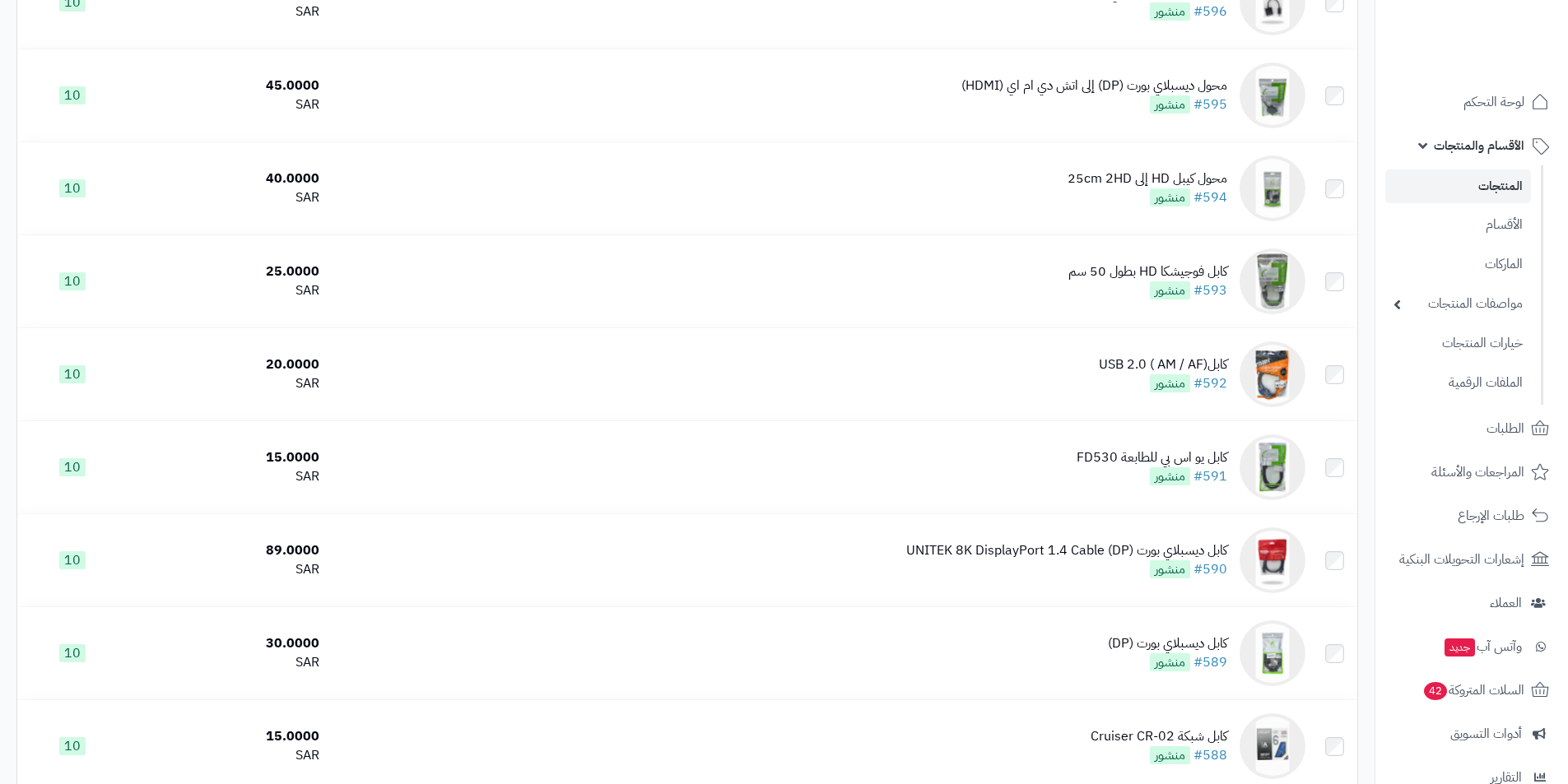
scroll to position [2962, 0]
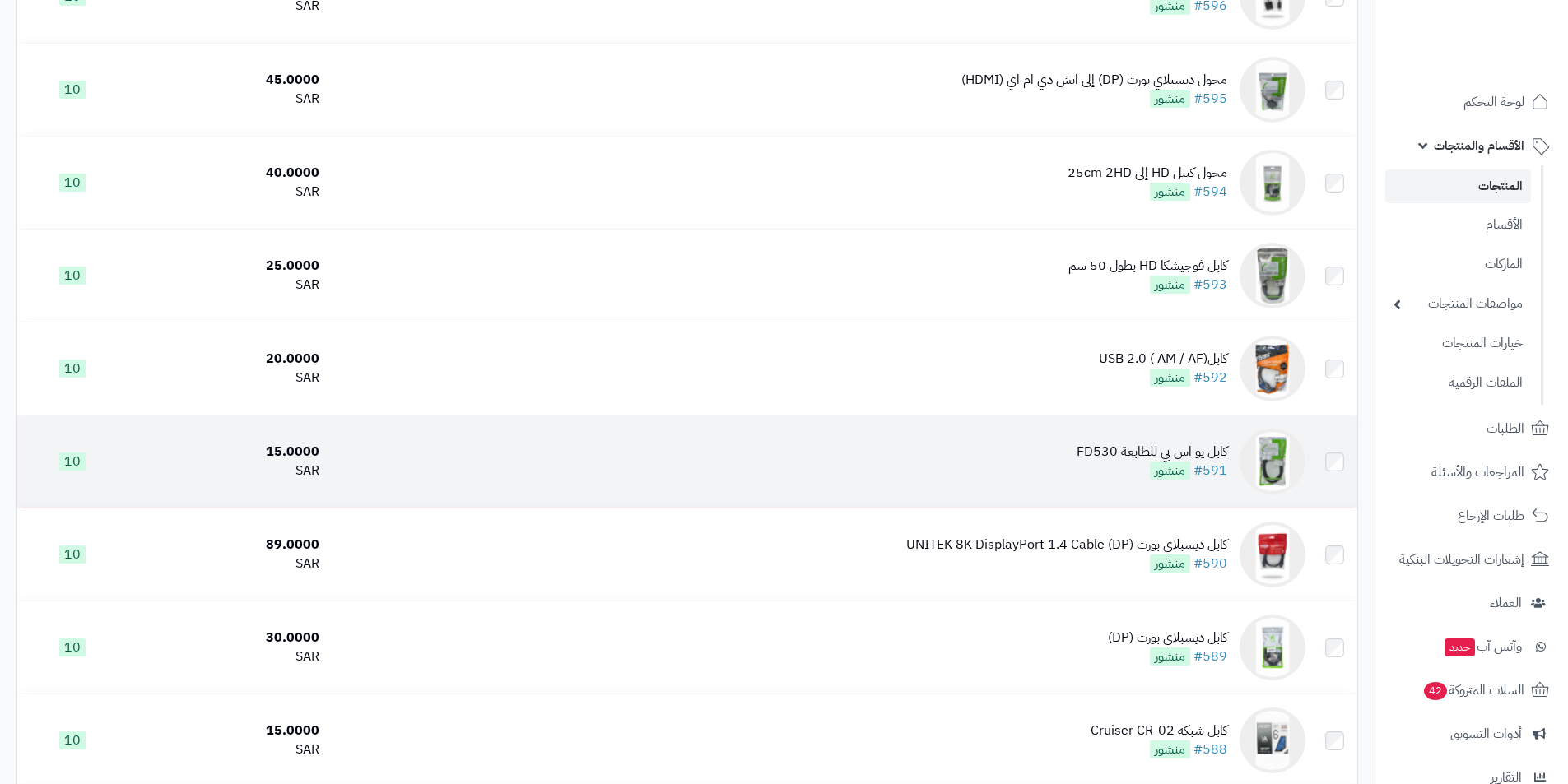
click at [1229, 485] on td "كابل يو اس بي للطابعة FD530 #591 منشور" at bounding box center [819, 461] width 986 height 92
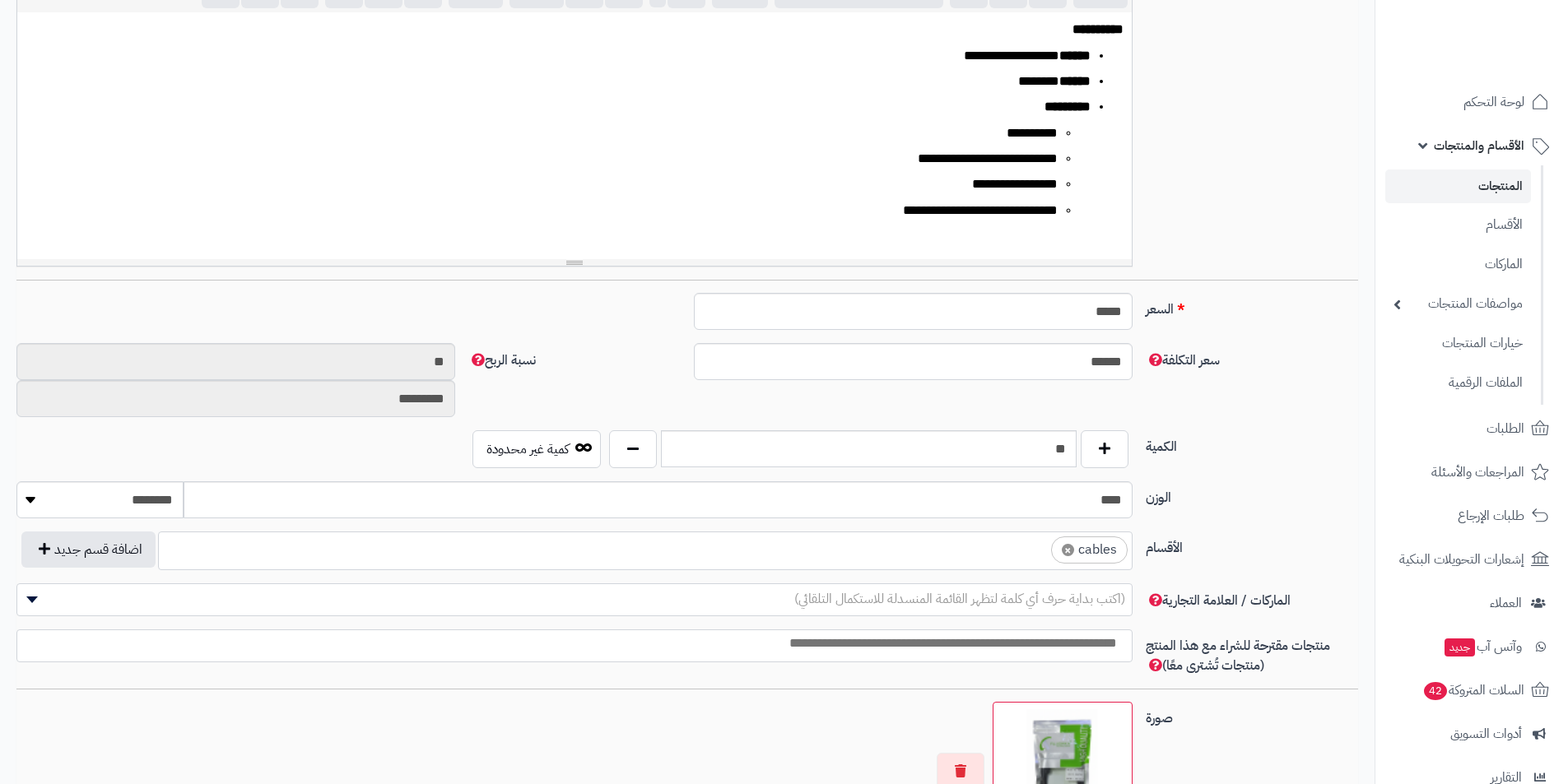
scroll to position [0, 12]
click at [1072, 546] on span "×" at bounding box center [1068, 550] width 12 height 12
select select
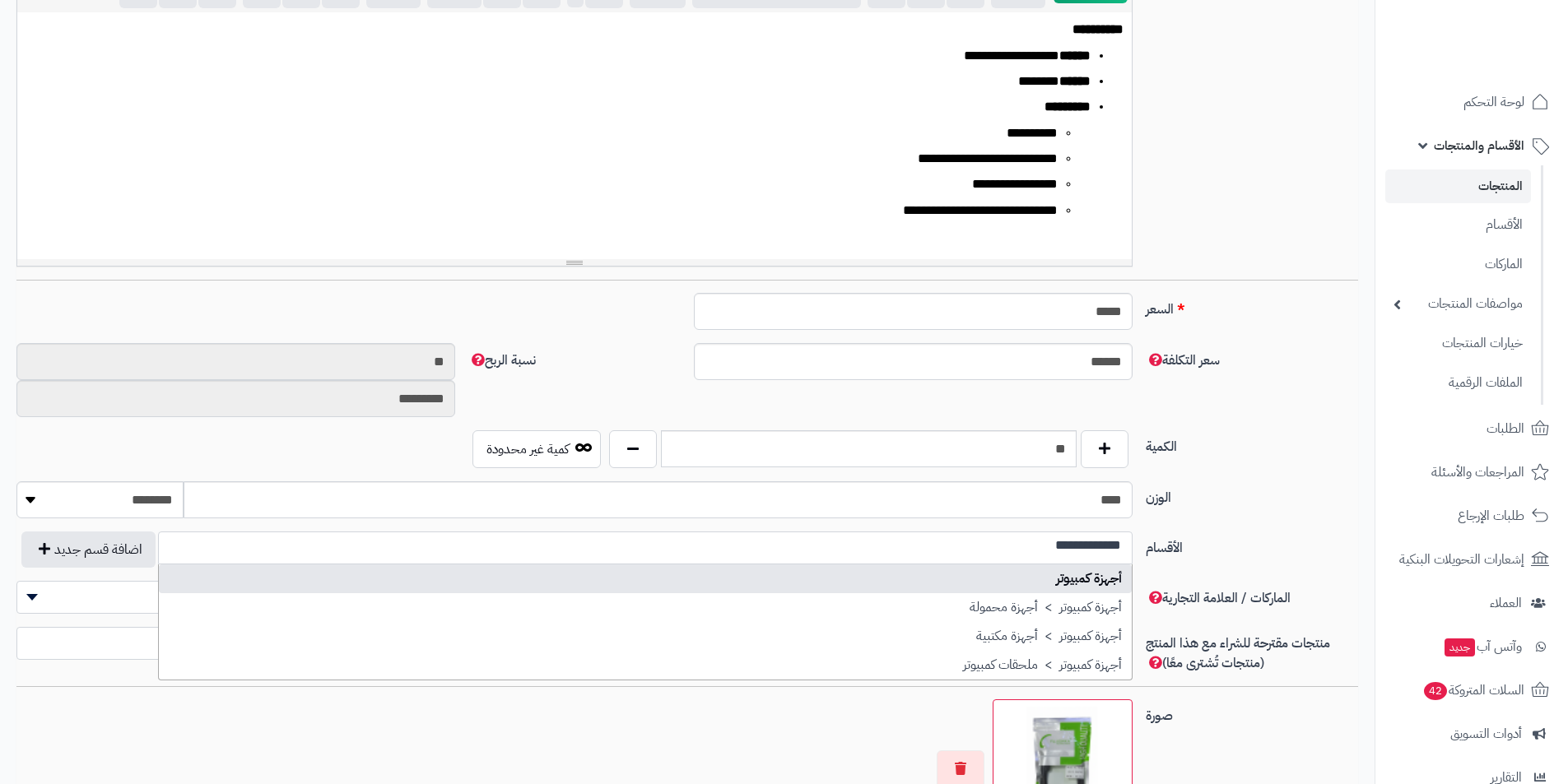
scroll to position [0, 0]
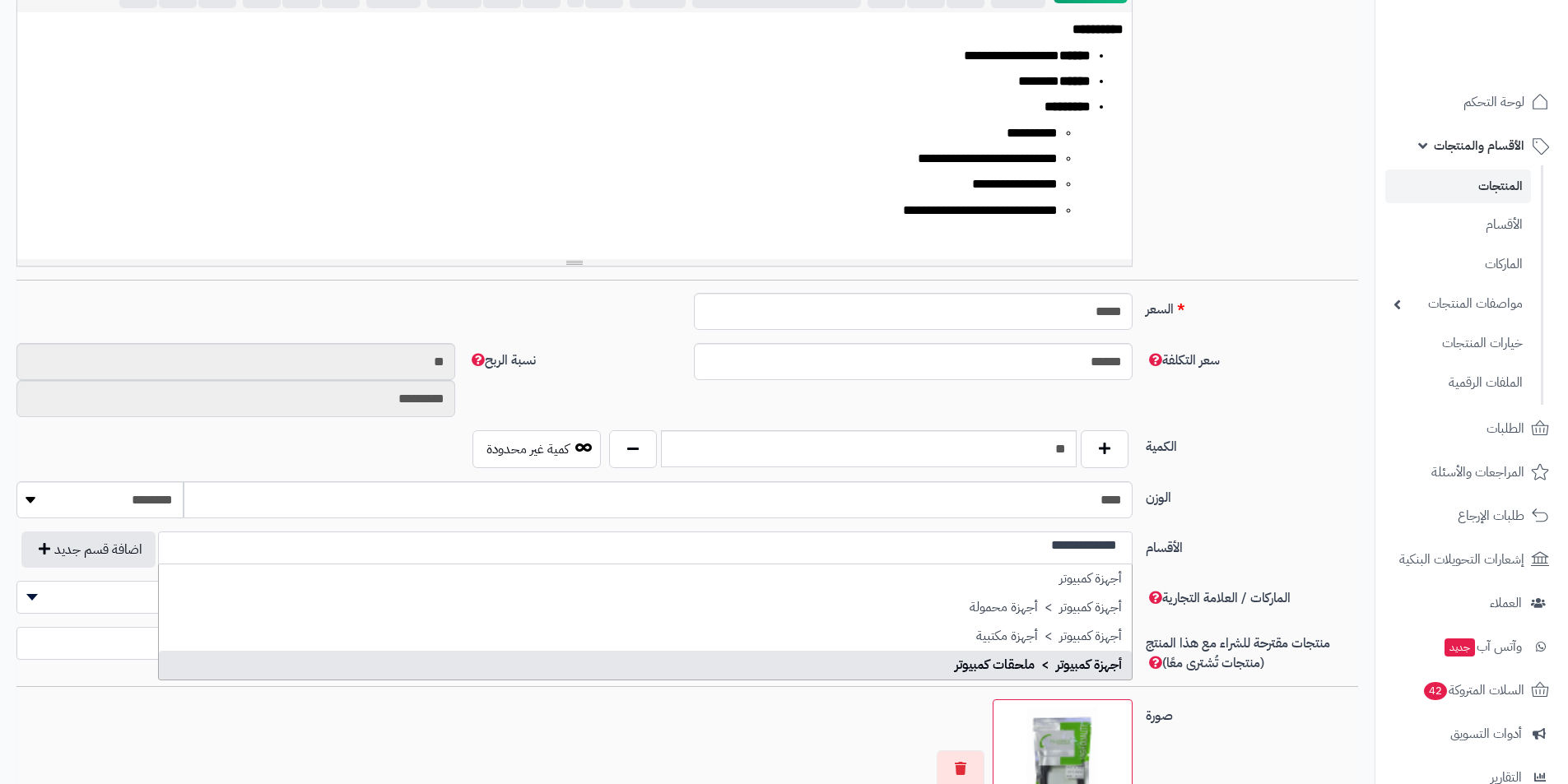
type input "**********"
select select "***"
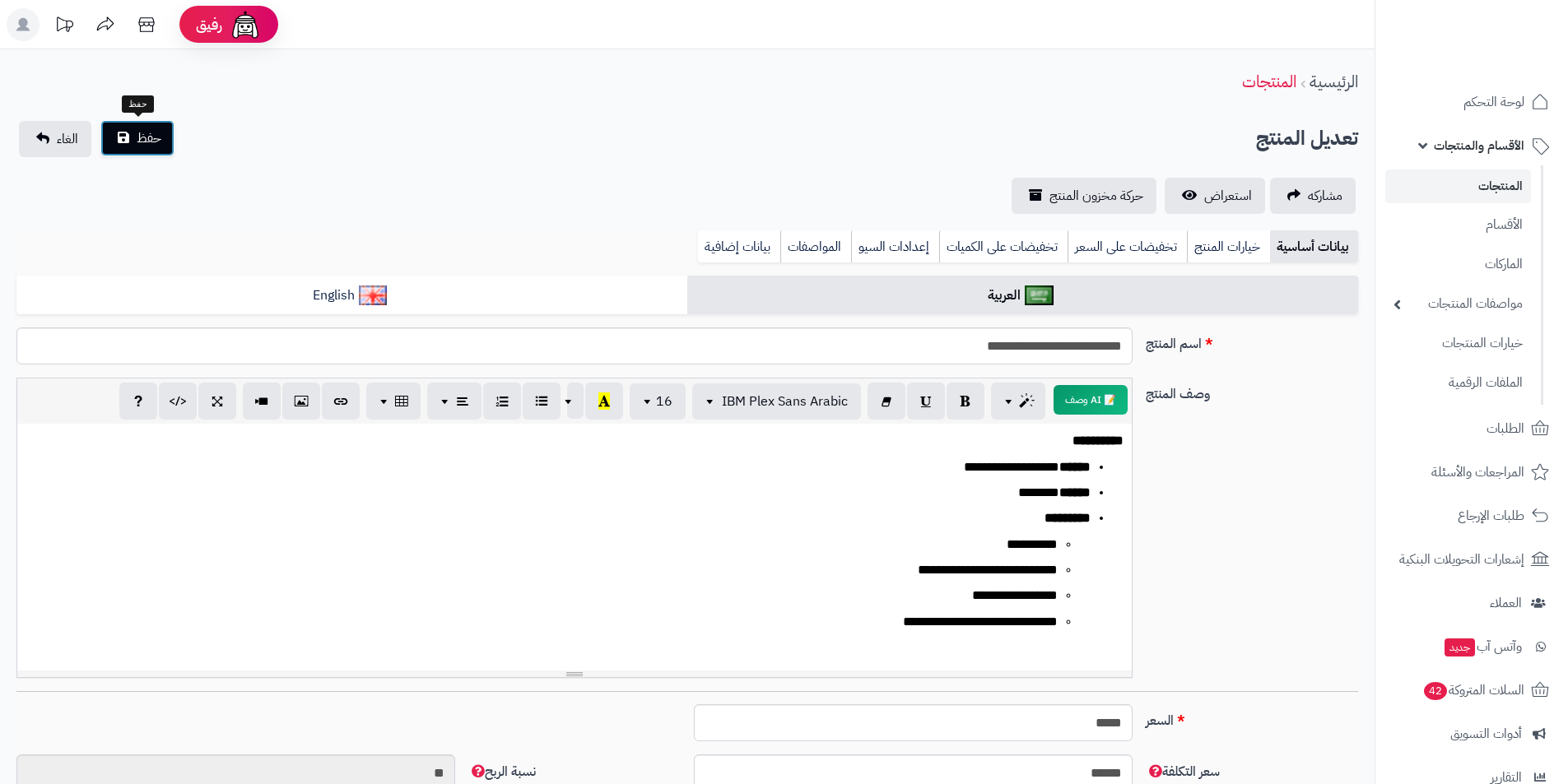
click at [146, 152] on button "حفظ" at bounding box center [137, 137] width 74 height 36
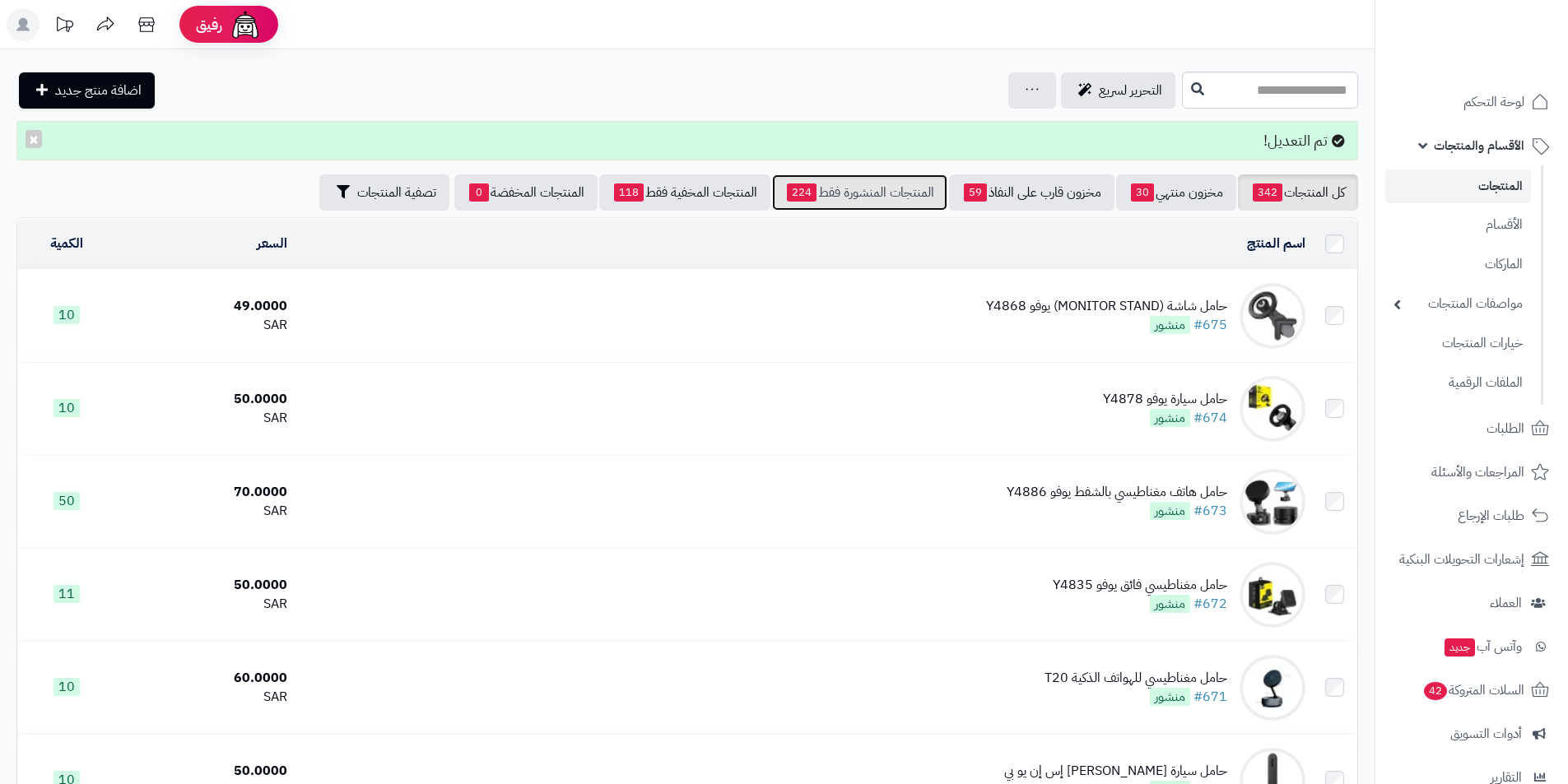
click at [901, 184] on link "المنتجات المنشورة فقط 224" at bounding box center [860, 192] width 176 height 36
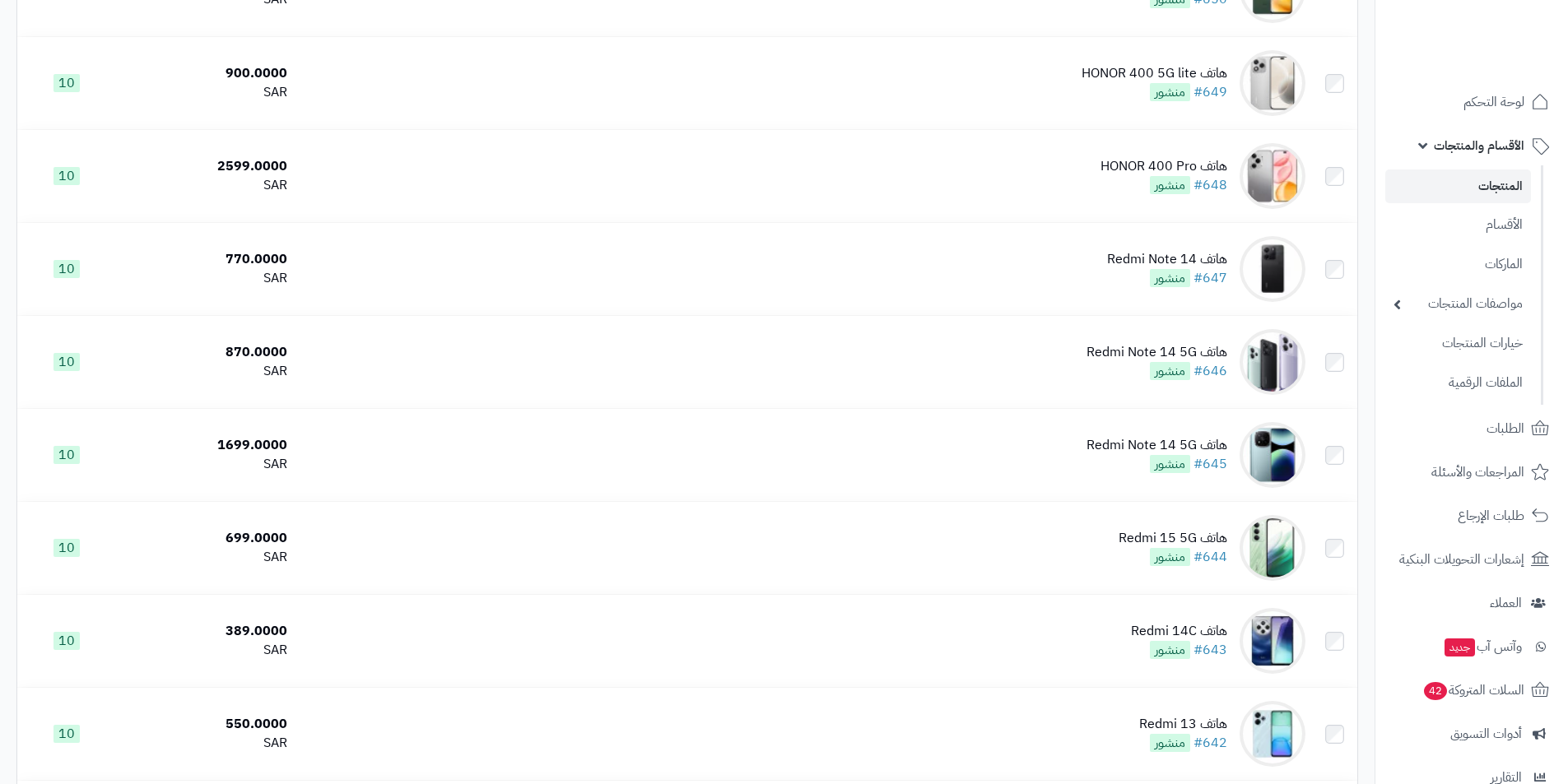
scroll to position [4258, 0]
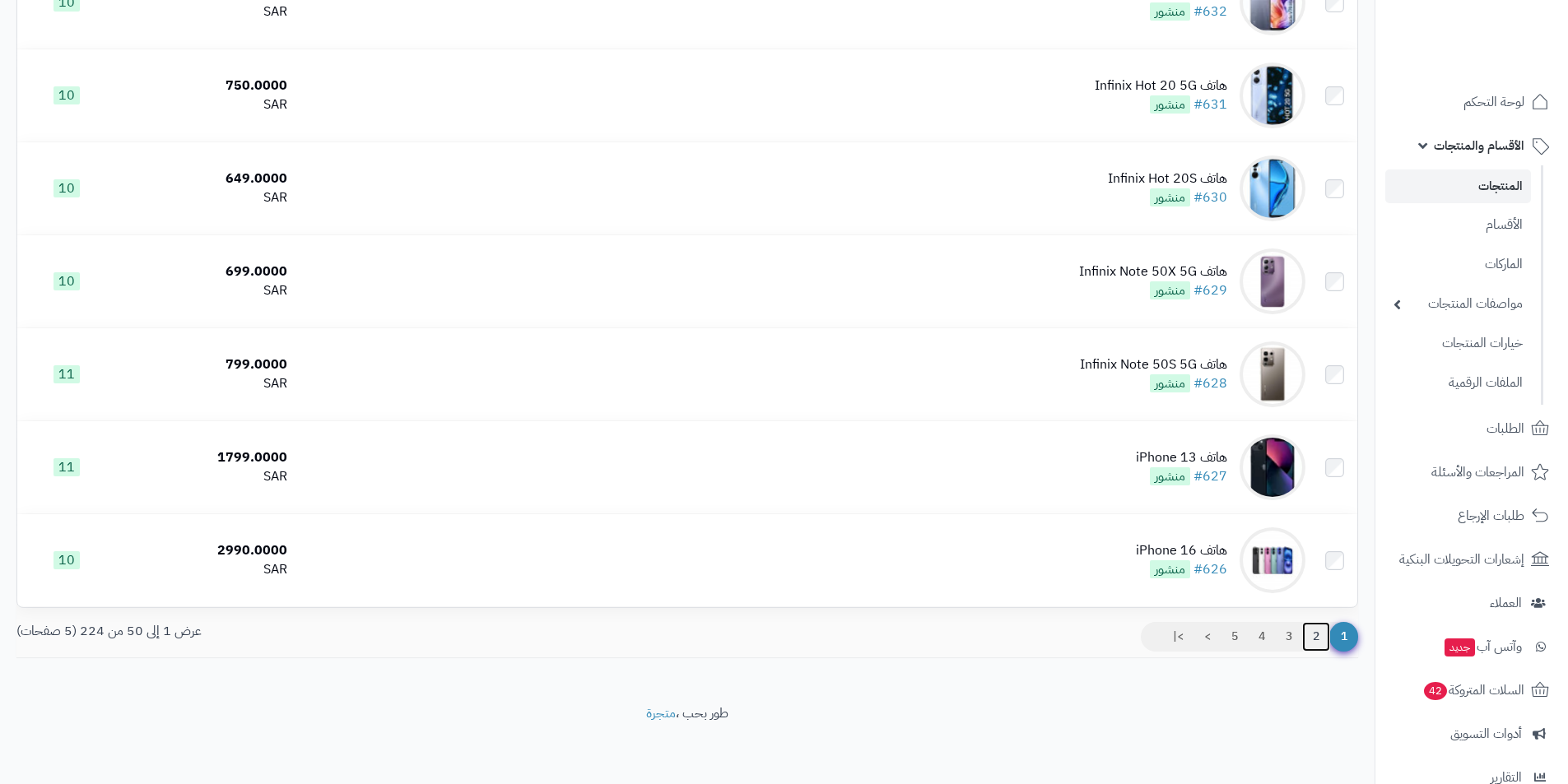
click at [1315, 639] on link "2" at bounding box center [1316, 637] width 28 height 30
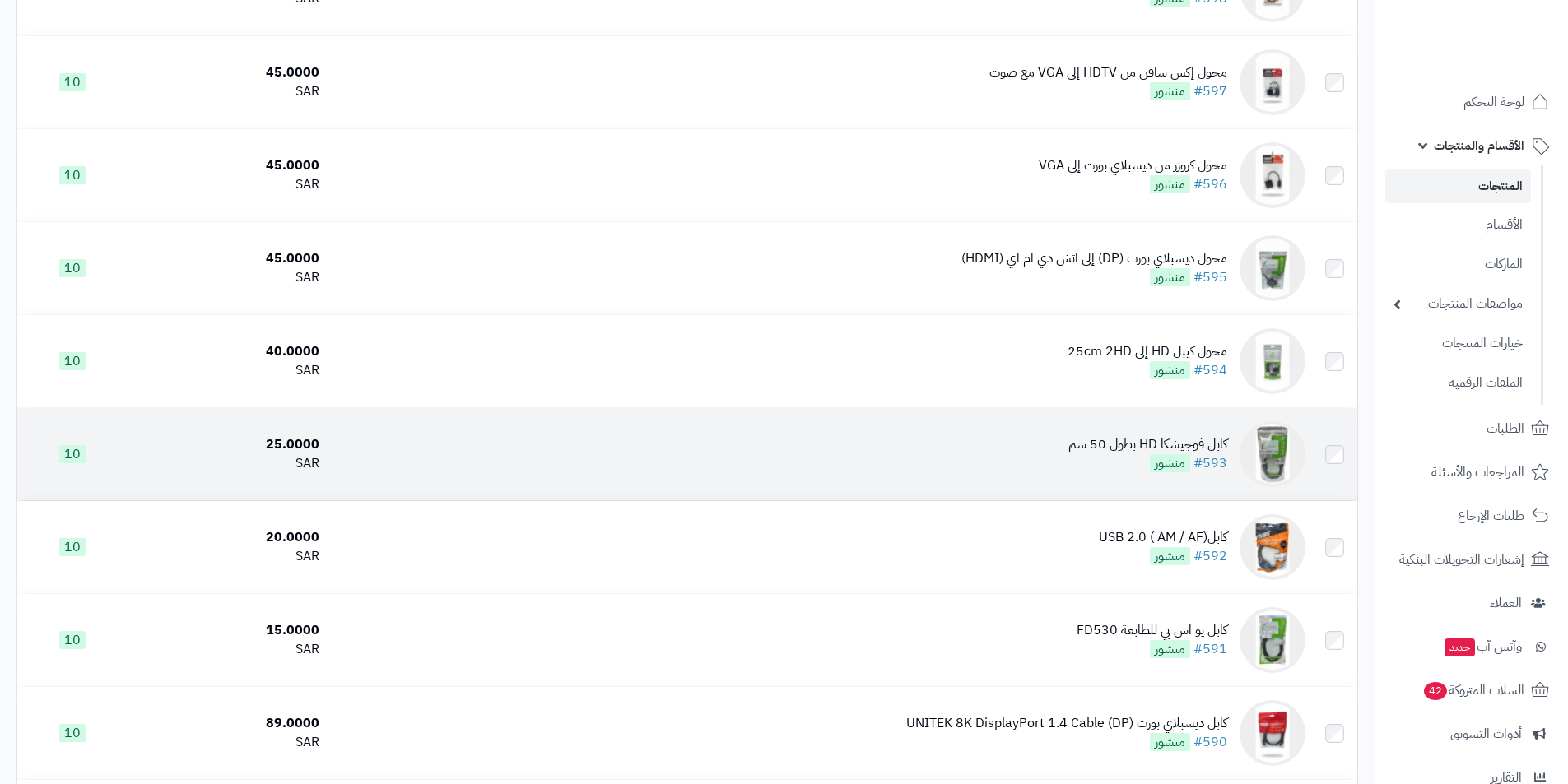
scroll to position [2777, 0]
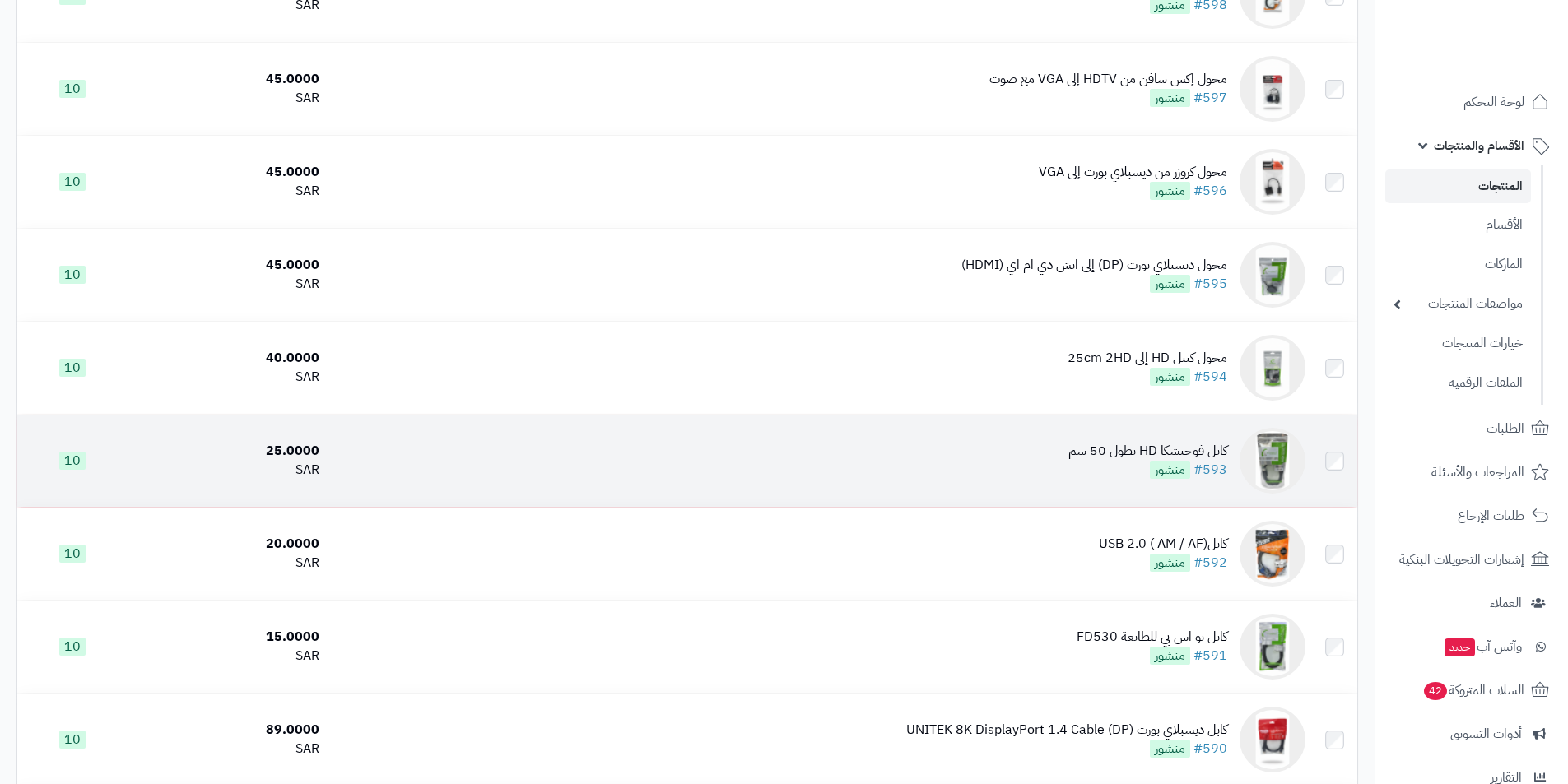
click at [1222, 453] on div "كابل فوجيشكا HD بطول 50 سم" at bounding box center [1148, 452] width 159 height 19
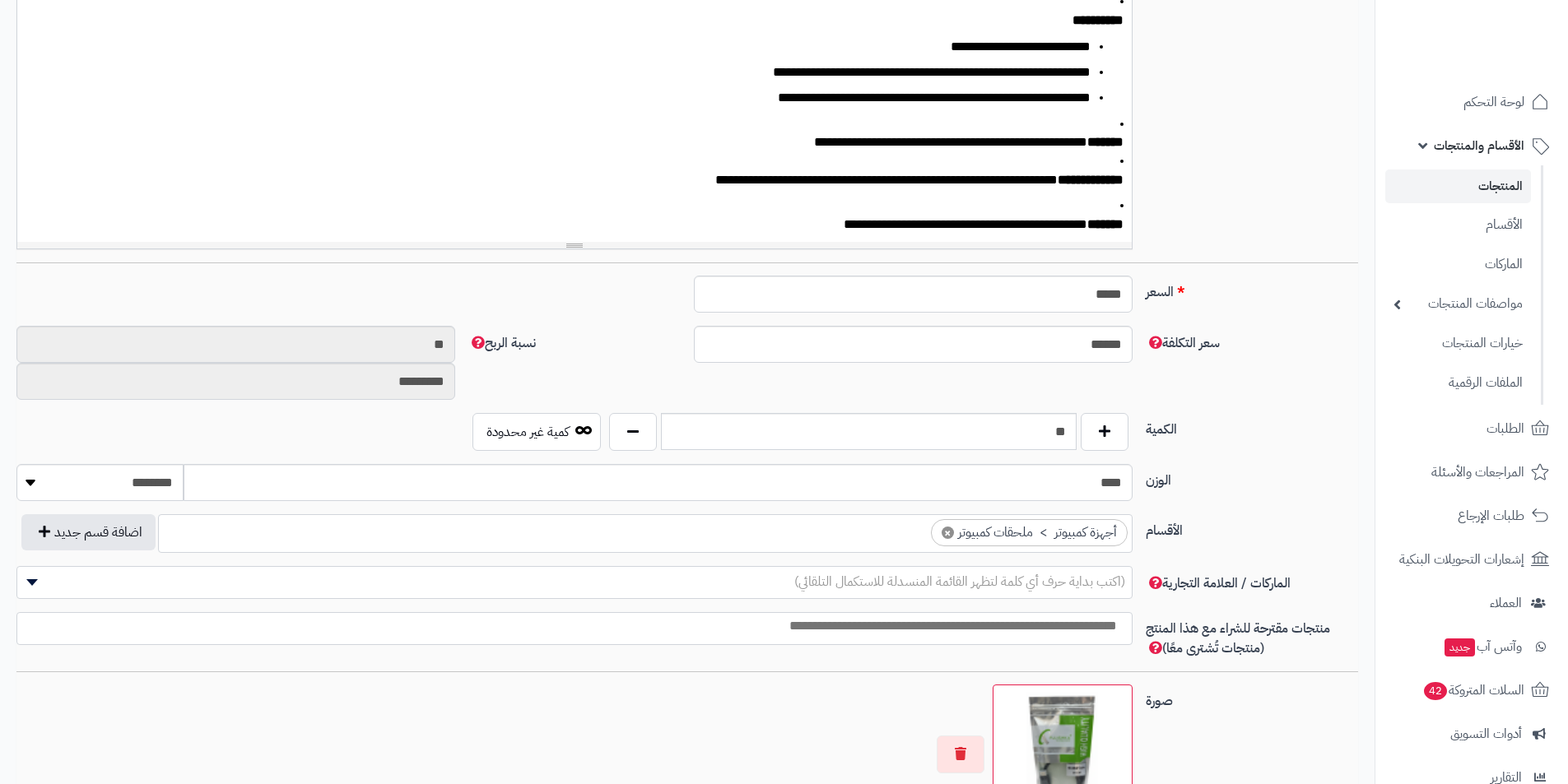
scroll to position [494, 0]
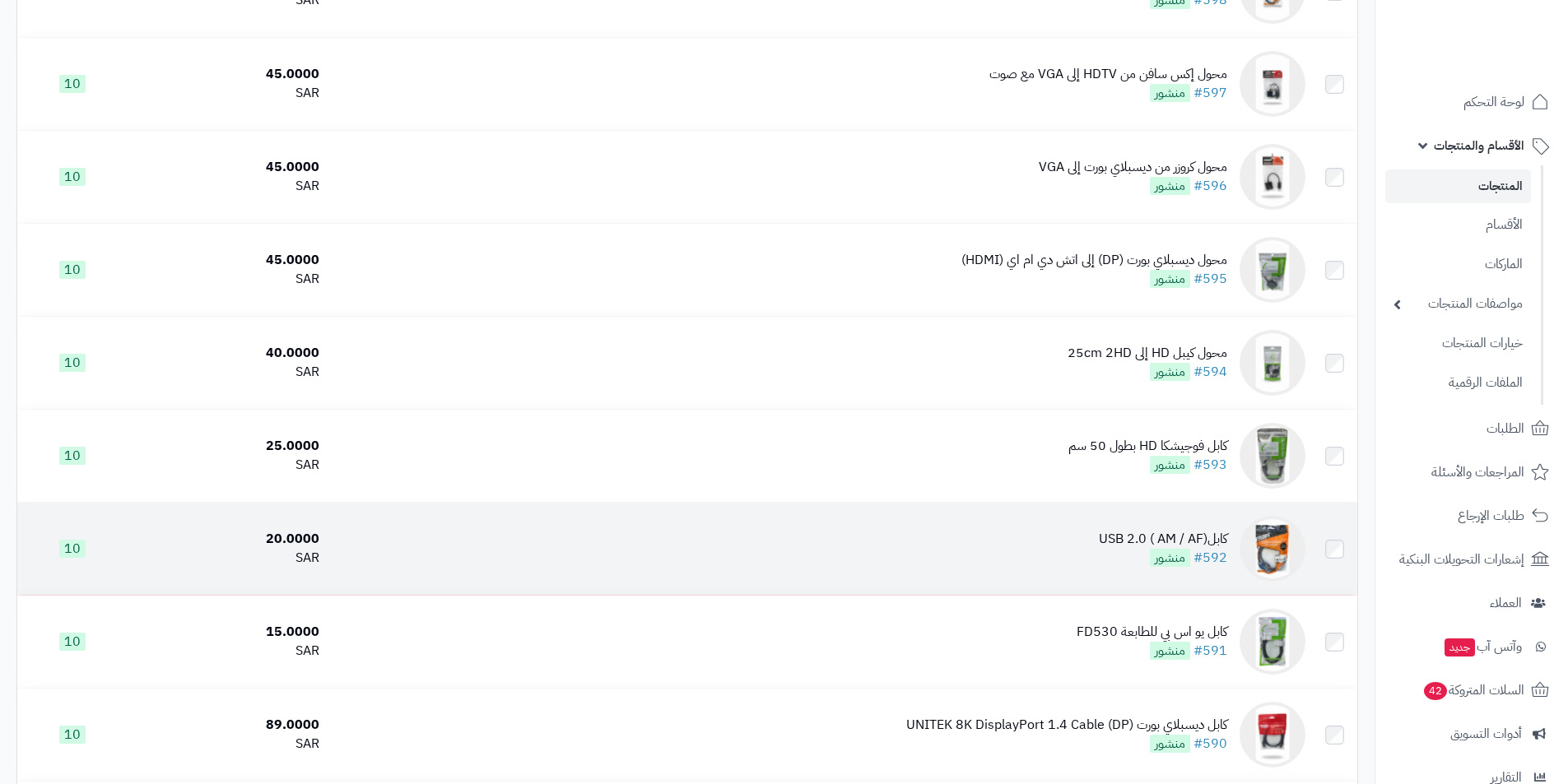
scroll to position [2859, 0]
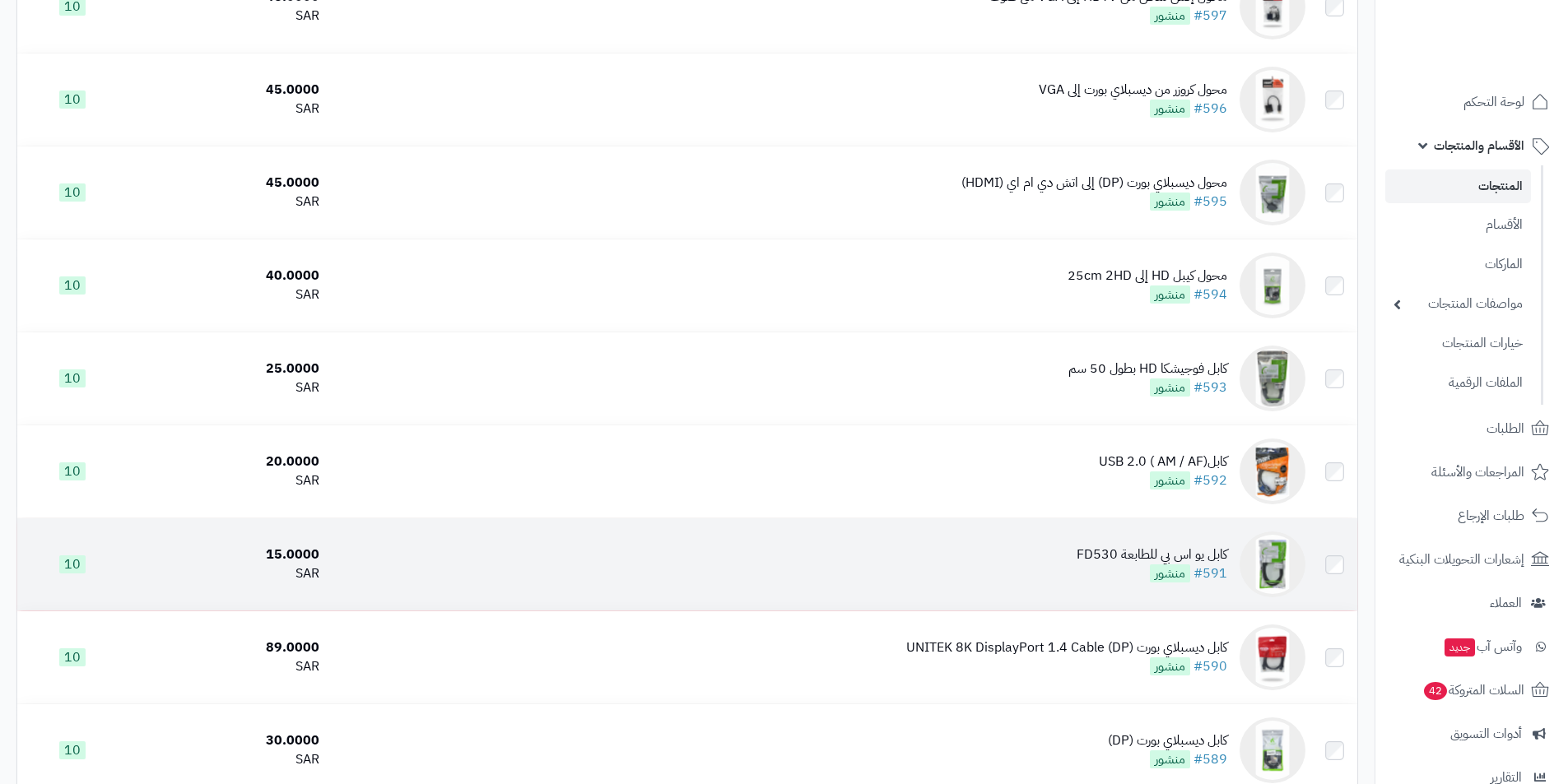
click at [1117, 558] on div "كابل يو اس بي للطابعة FD530" at bounding box center [1152, 555] width 150 height 19
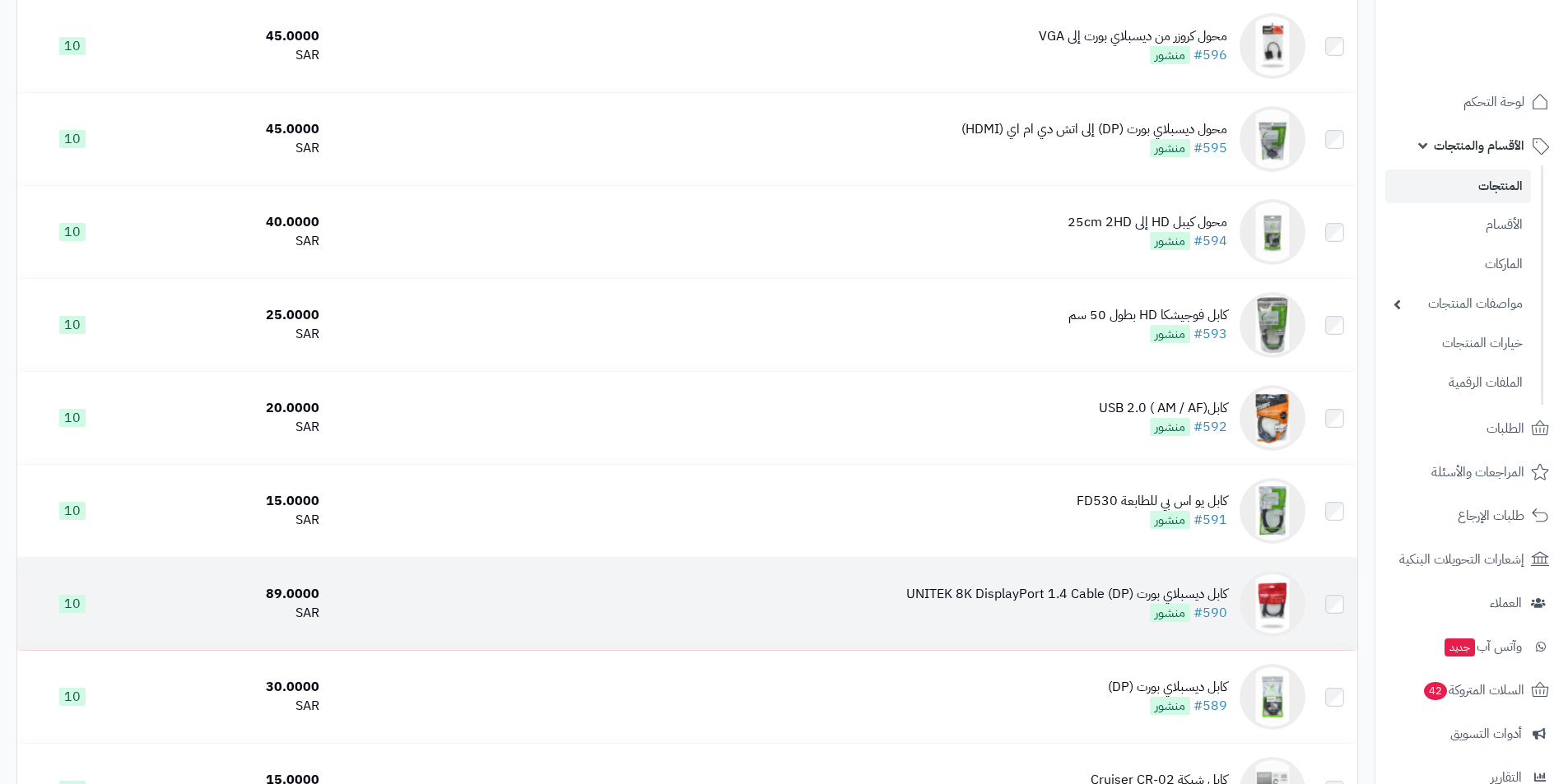
scroll to position [2942, 0]
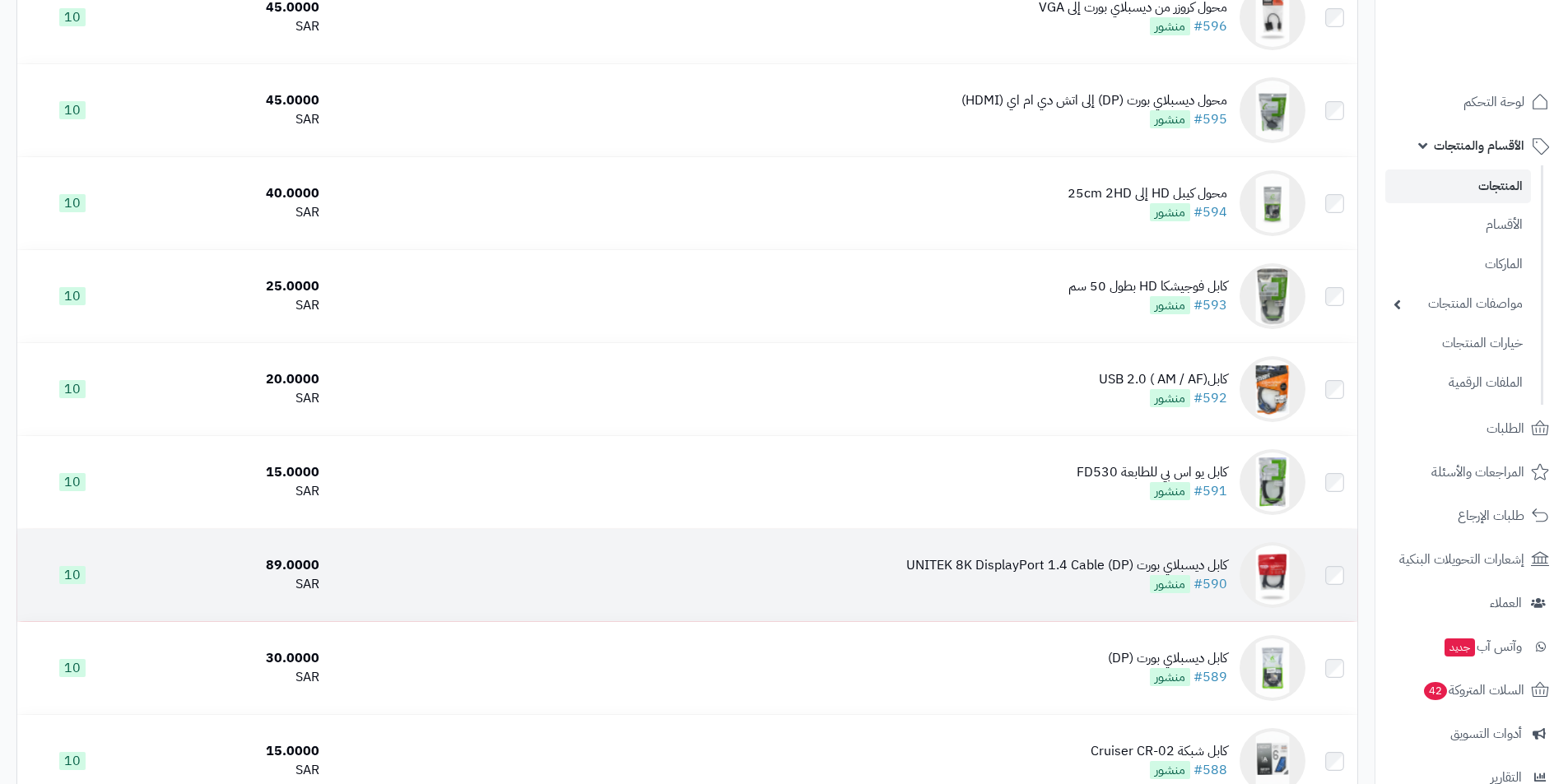
click at [1131, 561] on div "كابل ديسبلاي بورت (DP) UNITEK 8K DisplayPort 1.4 Cable" at bounding box center [1066, 565] width 321 height 19
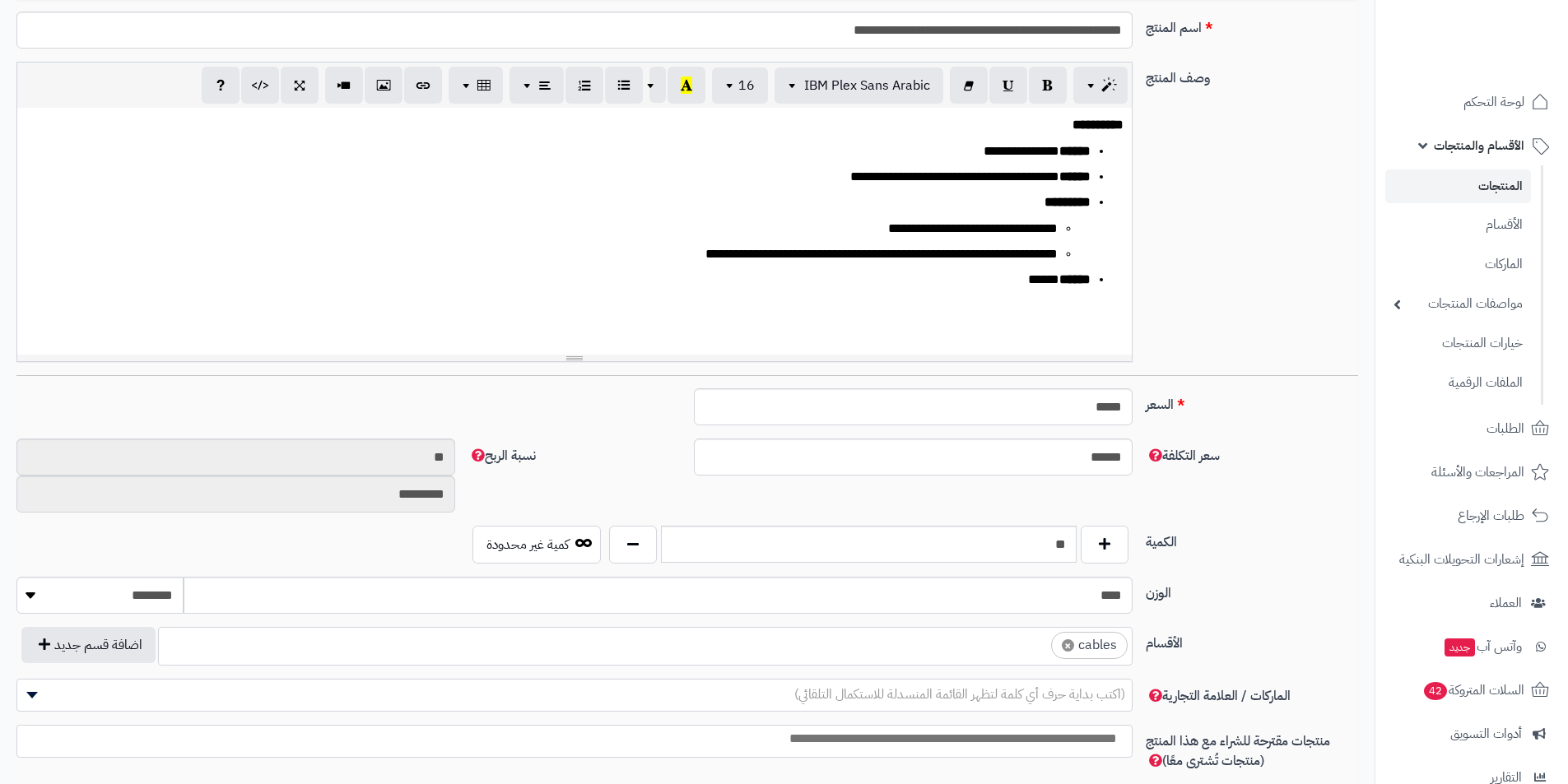
scroll to position [412, 0]
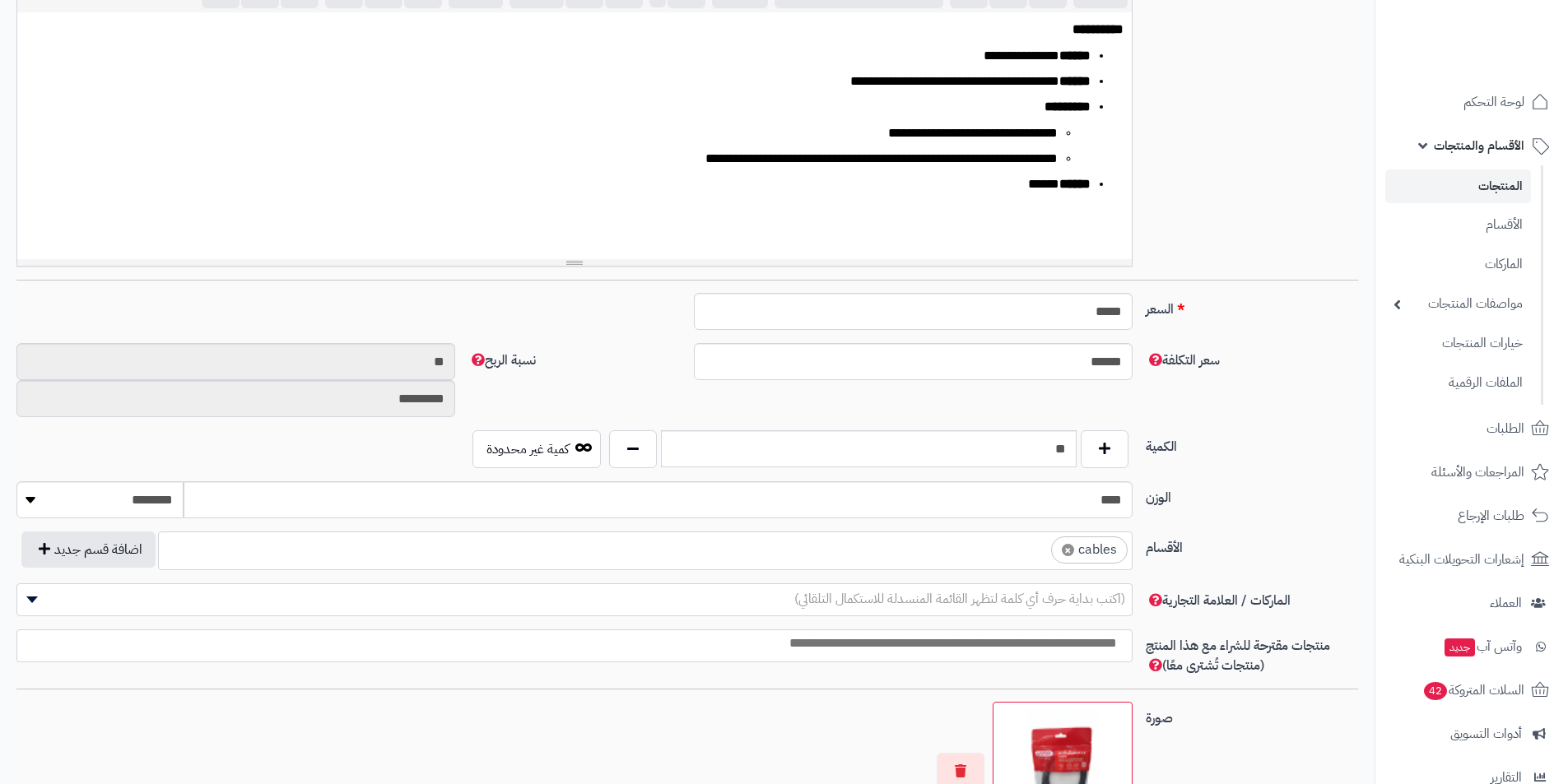
click at [1075, 546] on li "× cables" at bounding box center [1090, 550] width 77 height 27
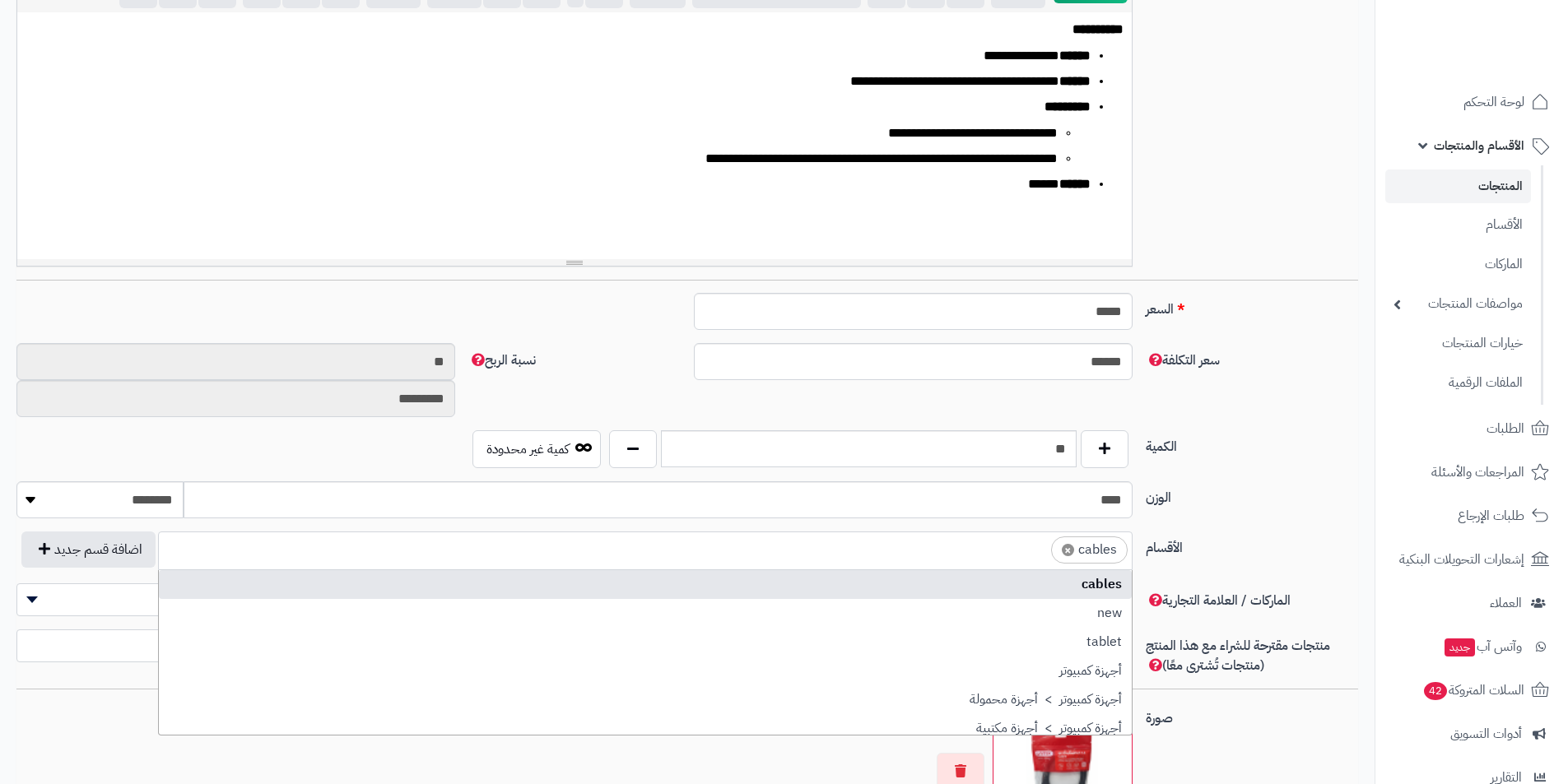
click at [1070, 549] on span "×" at bounding box center [1068, 550] width 12 height 12
select select
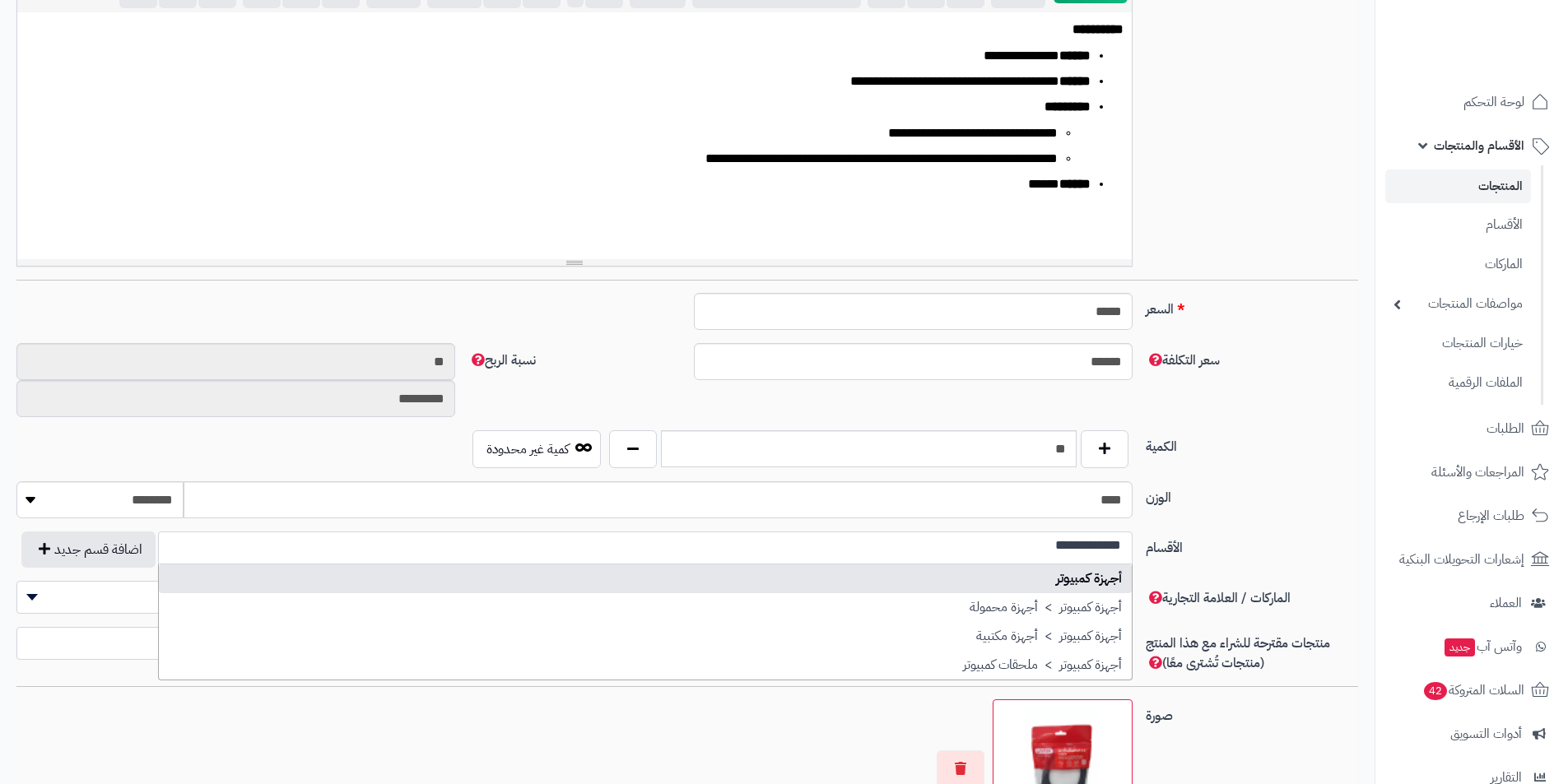
scroll to position [0, 0]
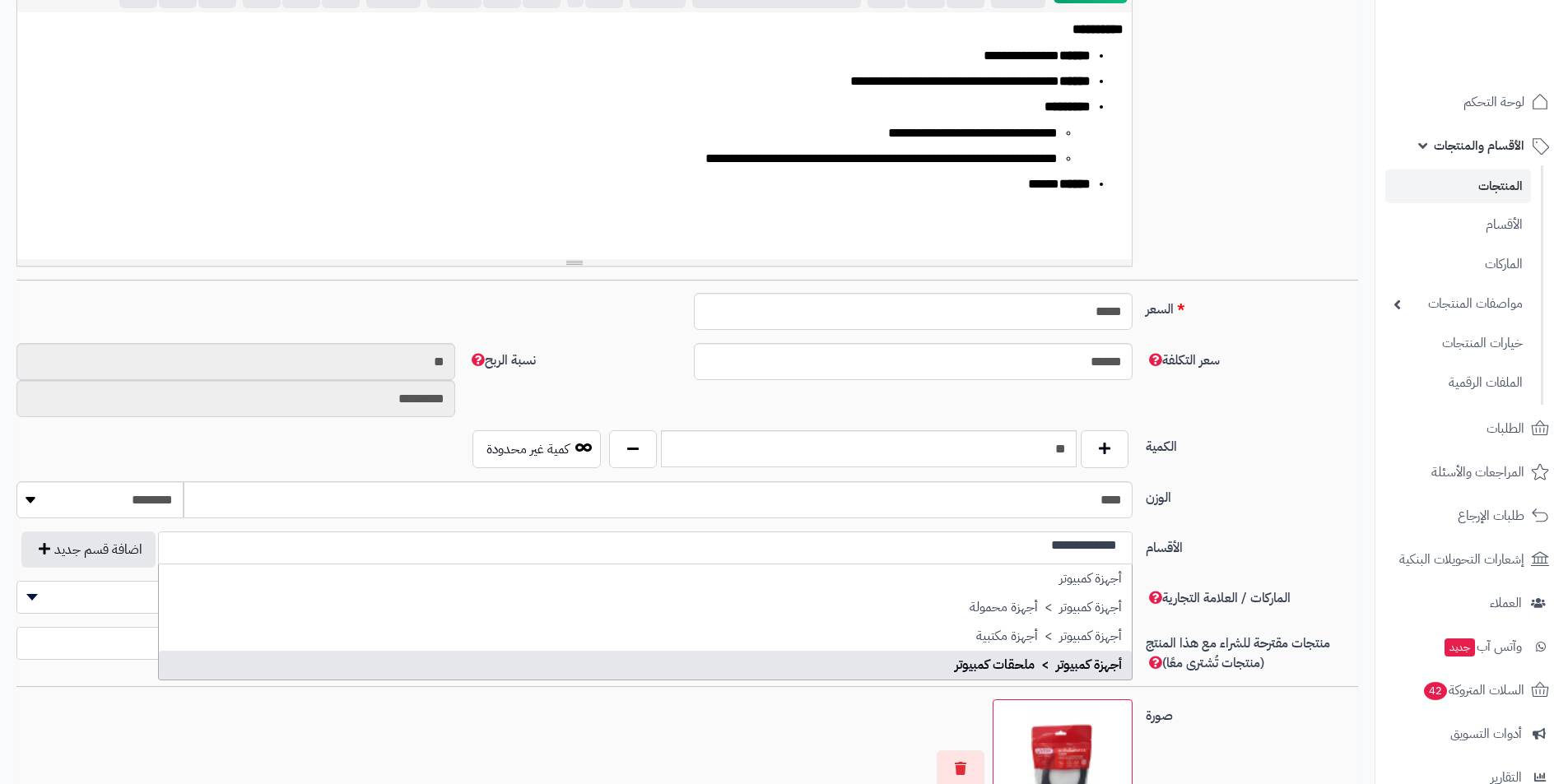
type input "**********"
select select "***"
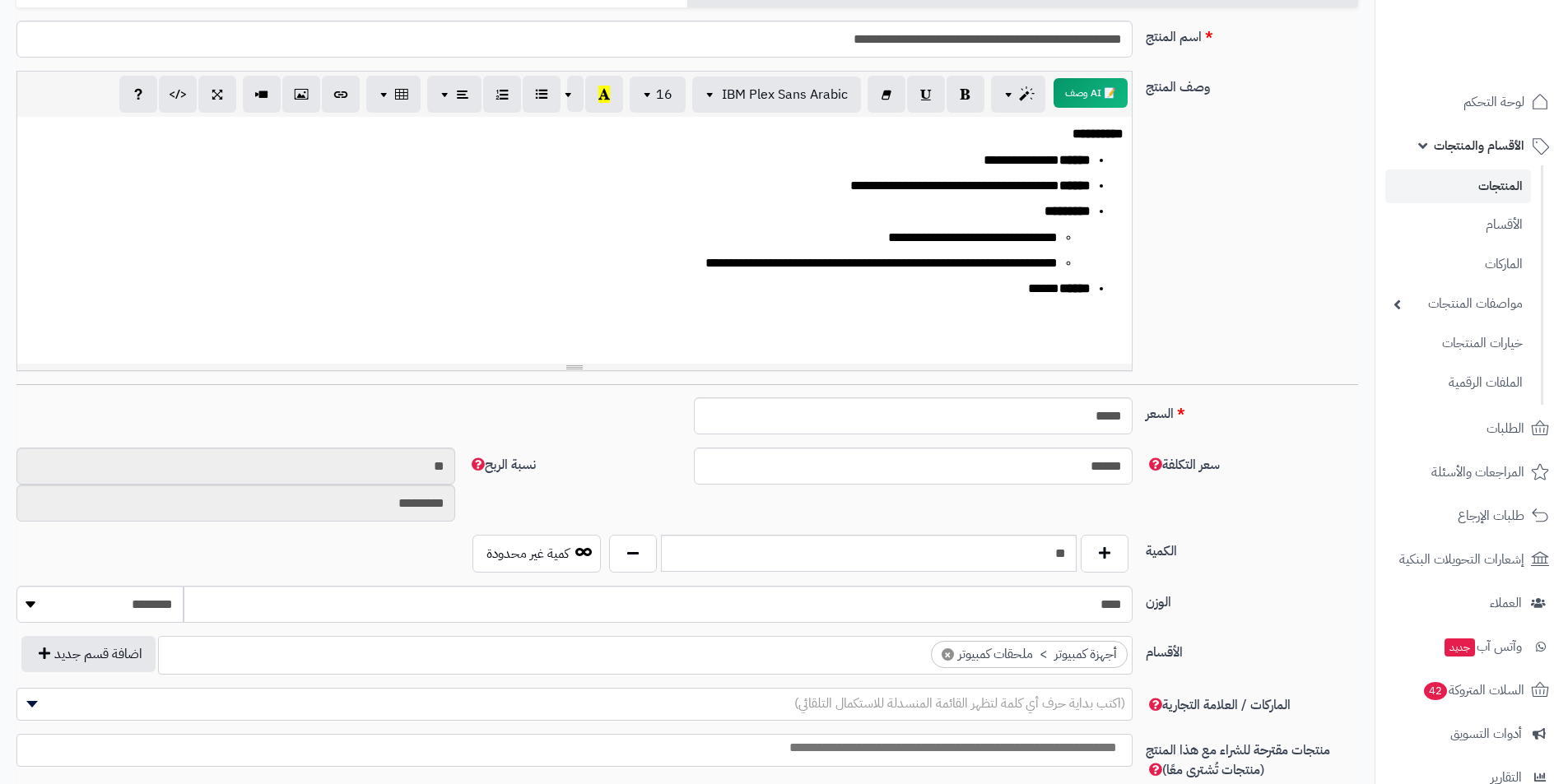
scroll to position [82, 0]
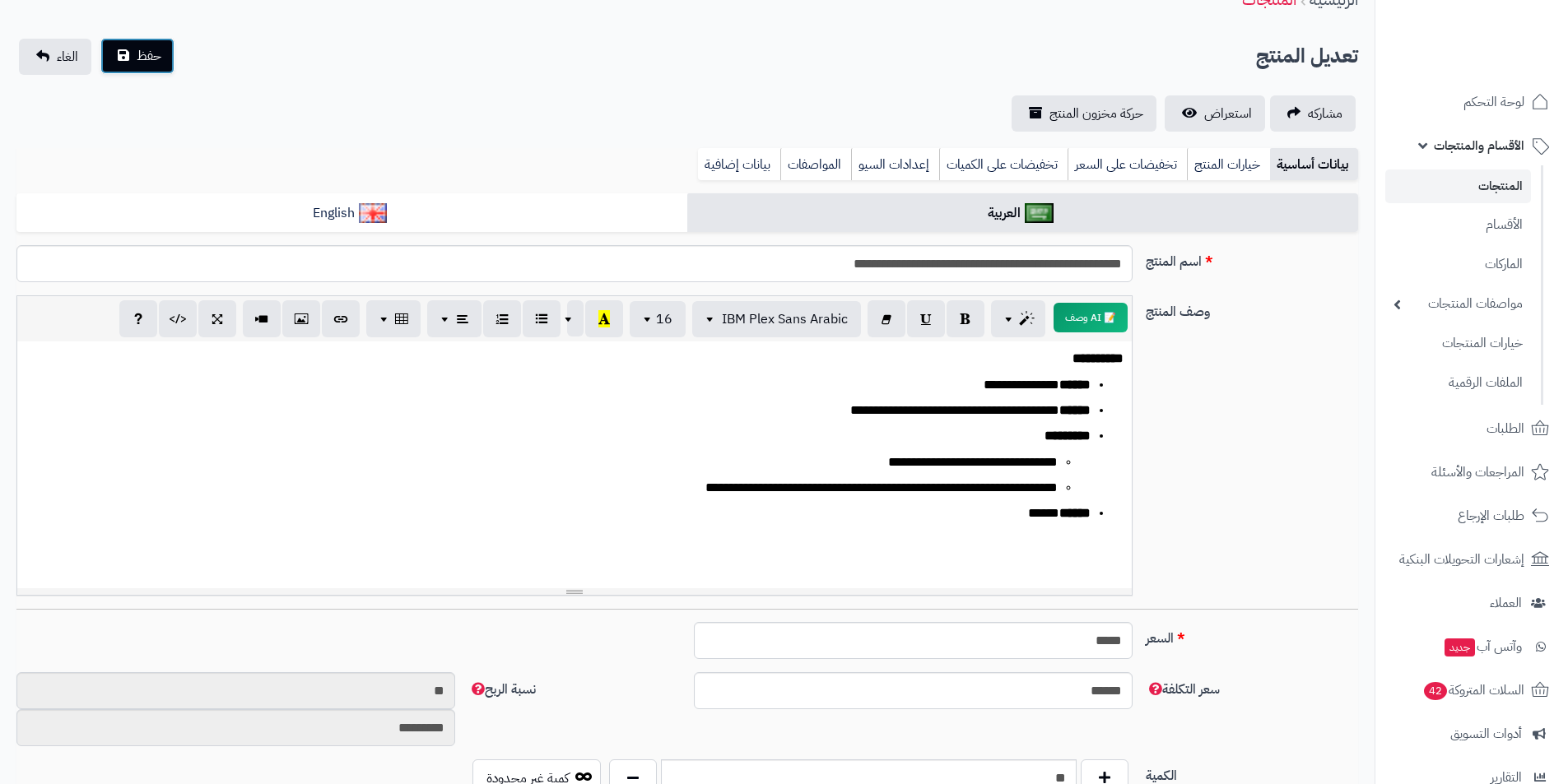
click at [143, 69] on button "حفظ" at bounding box center [137, 55] width 74 height 36
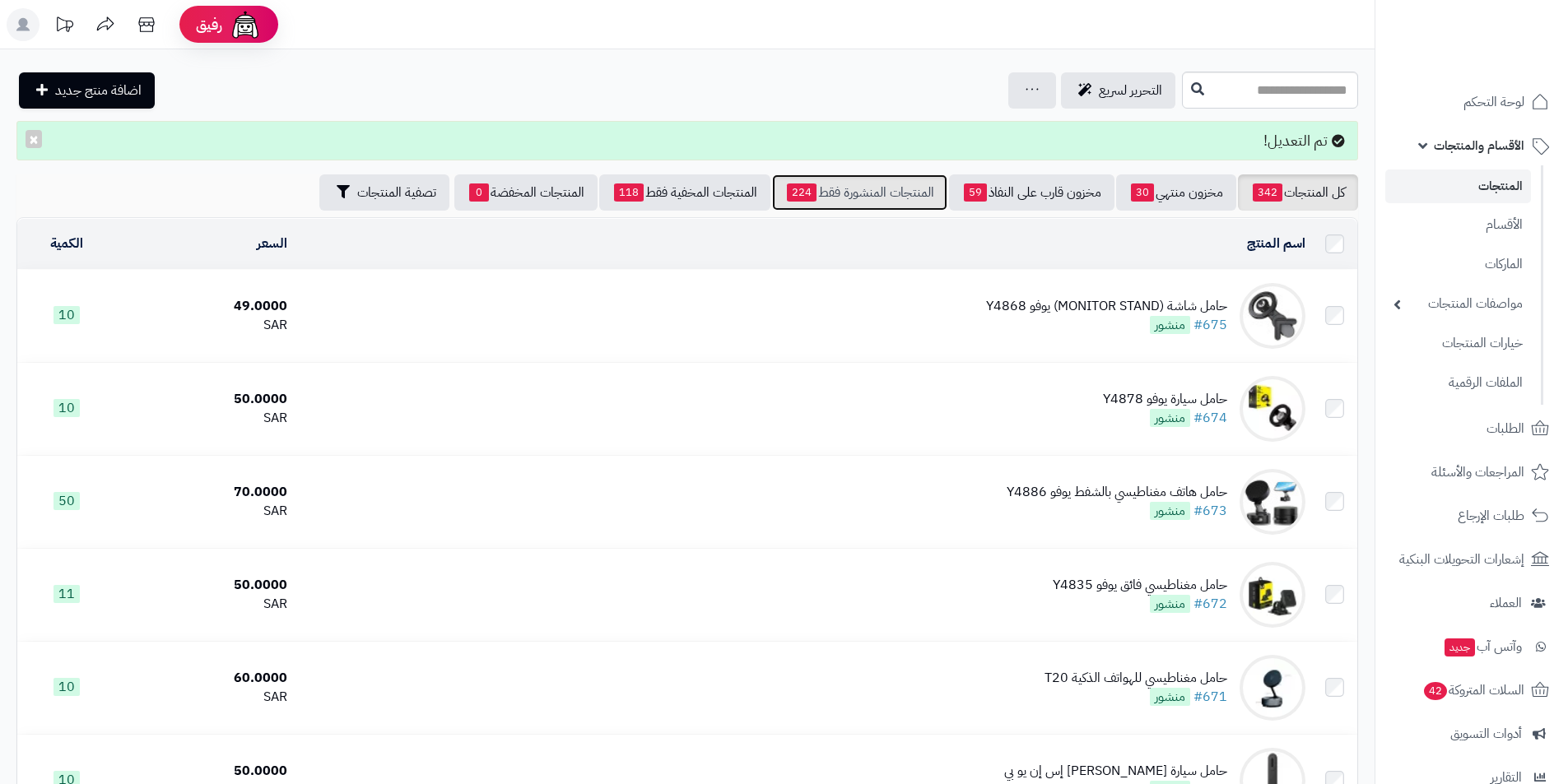
click at [870, 210] on link "المنتجات المنشورة فقط 224" at bounding box center [860, 192] width 176 height 36
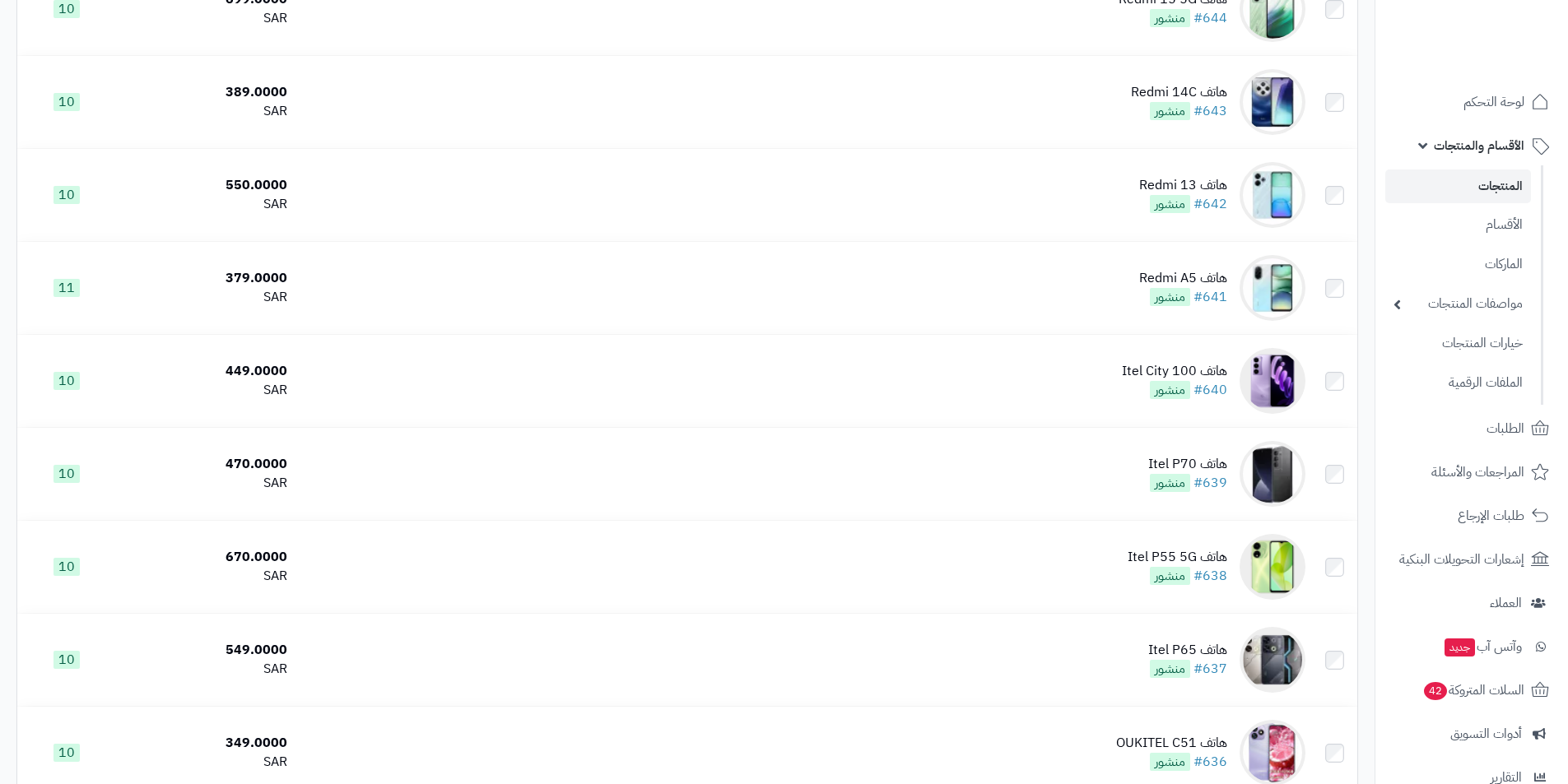
scroll to position [4258, 0]
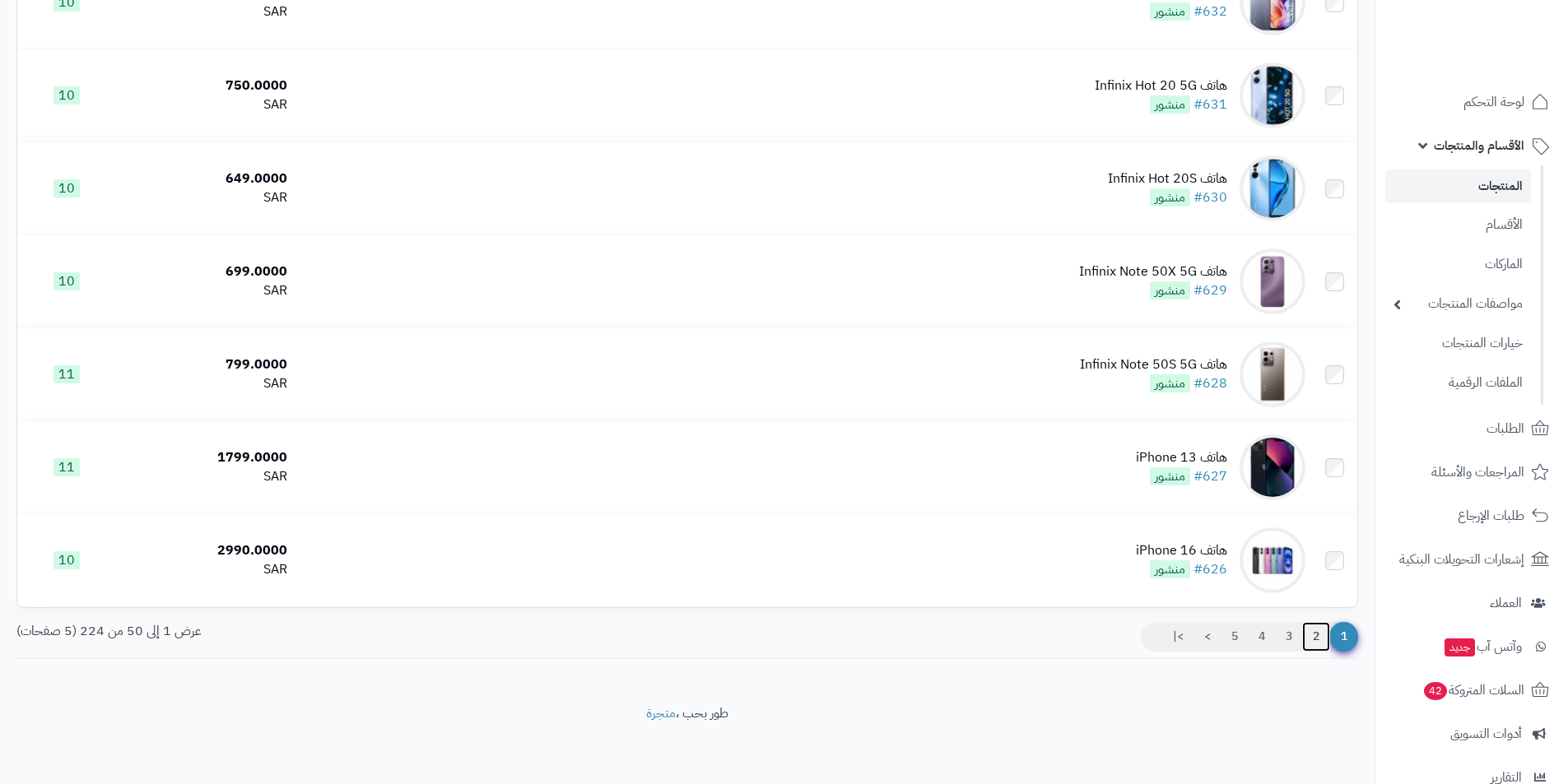
click at [1316, 637] on link "2" at bounding box center [1316, 637] width 28 height 30
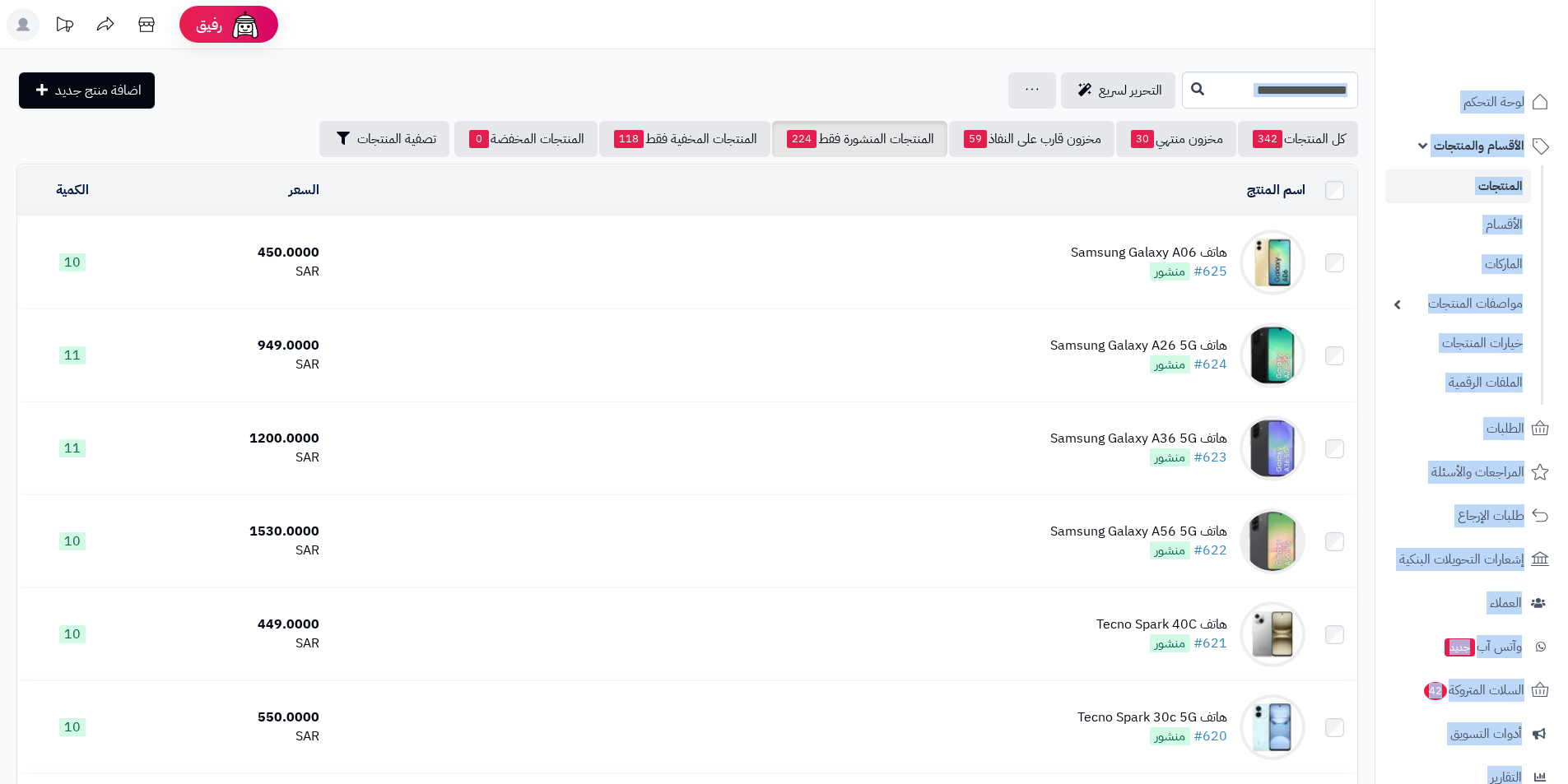
drag, startPoint x: 1567, startPoint y: 120, endPoint x: 1580, endPoint y: 148, distance: 30.9
click at [1567, 148] on html "رفيق ! الطلبات معالجة مكتمل إرجاع المنتجات العملاء المتواجدون الان 1166 عملاء م…" at bounding box center [784, 392] width 1568 height 784
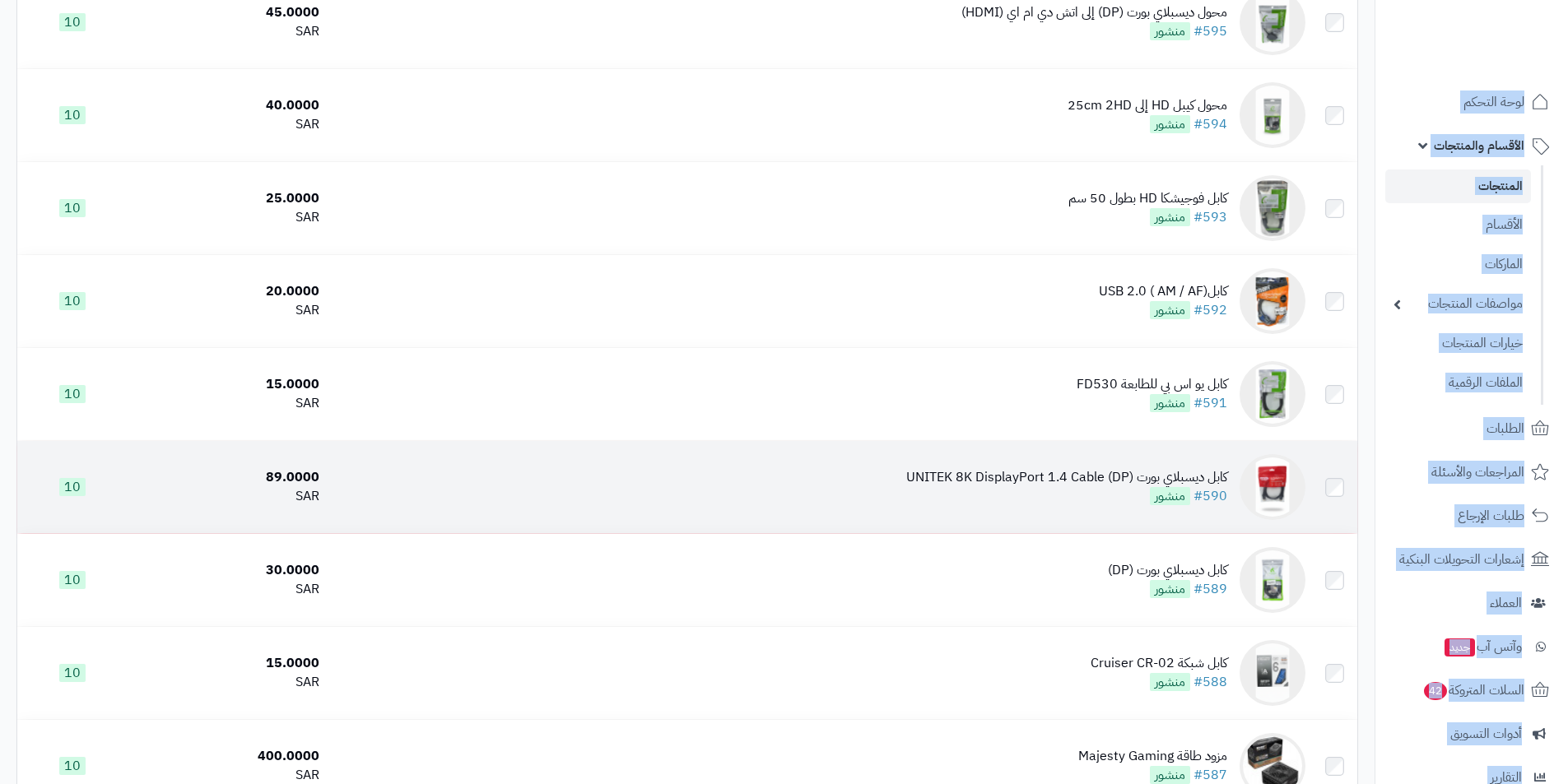
scroll to position [3058, 0]
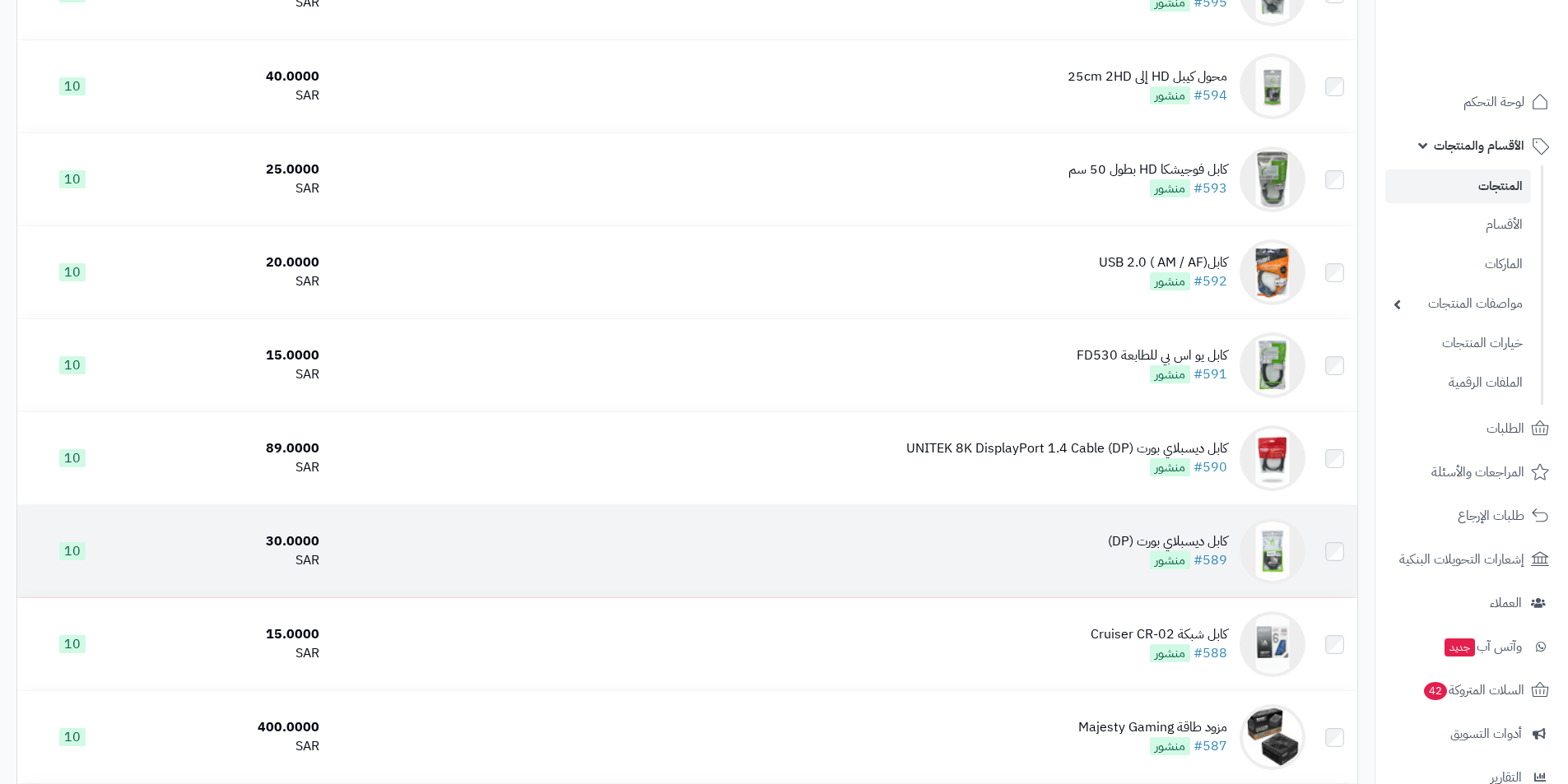
click at [1104, 532] on td "كابل ديسبلاي بورت (DP) #589 منشور" at bounding box center [819, 551] width 986 height 92
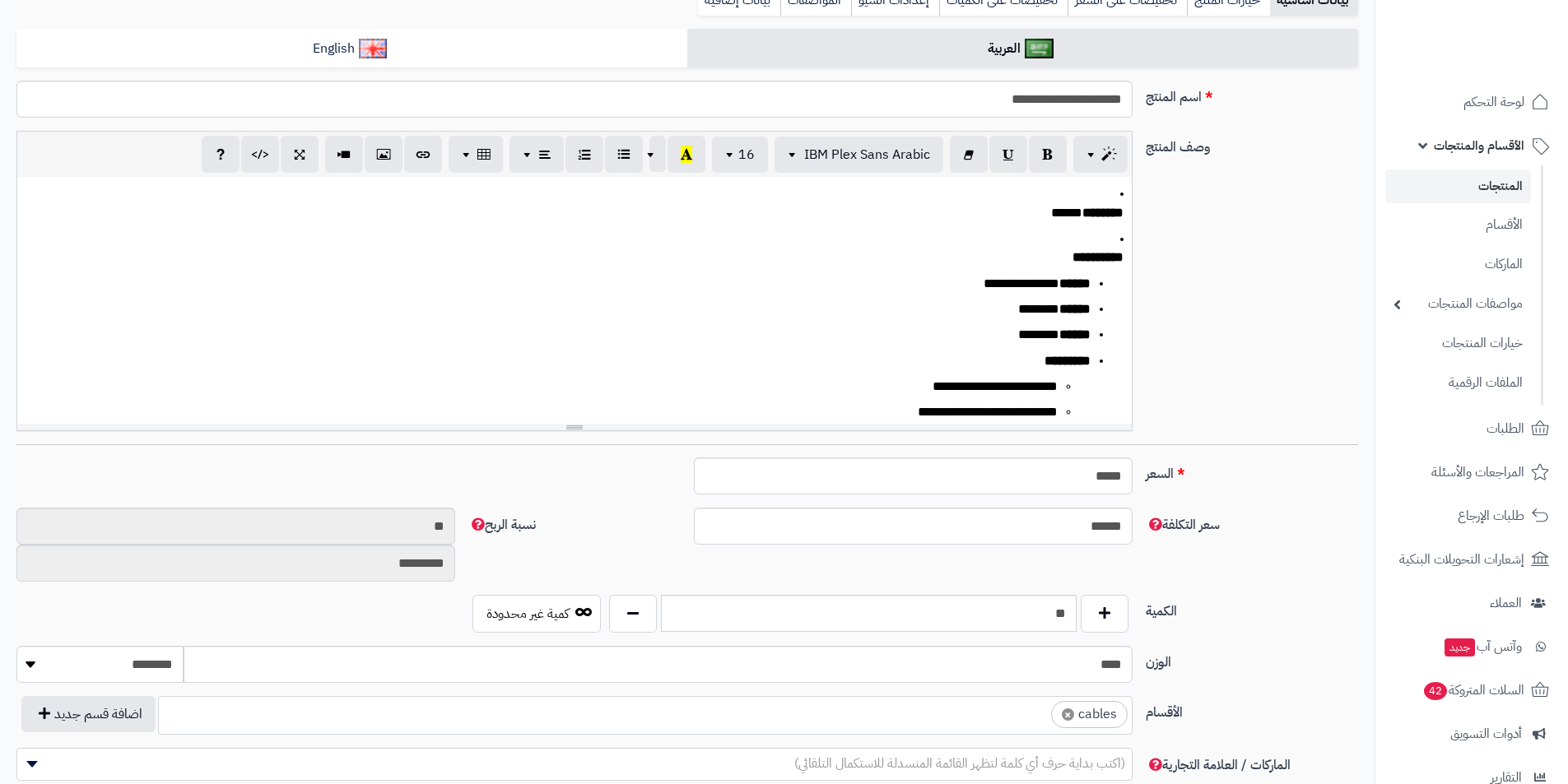
scroll to position [0, 12]
click at [1067, 709] on span "×" at bounding box center [1068, 715] width 12 height 12
select select
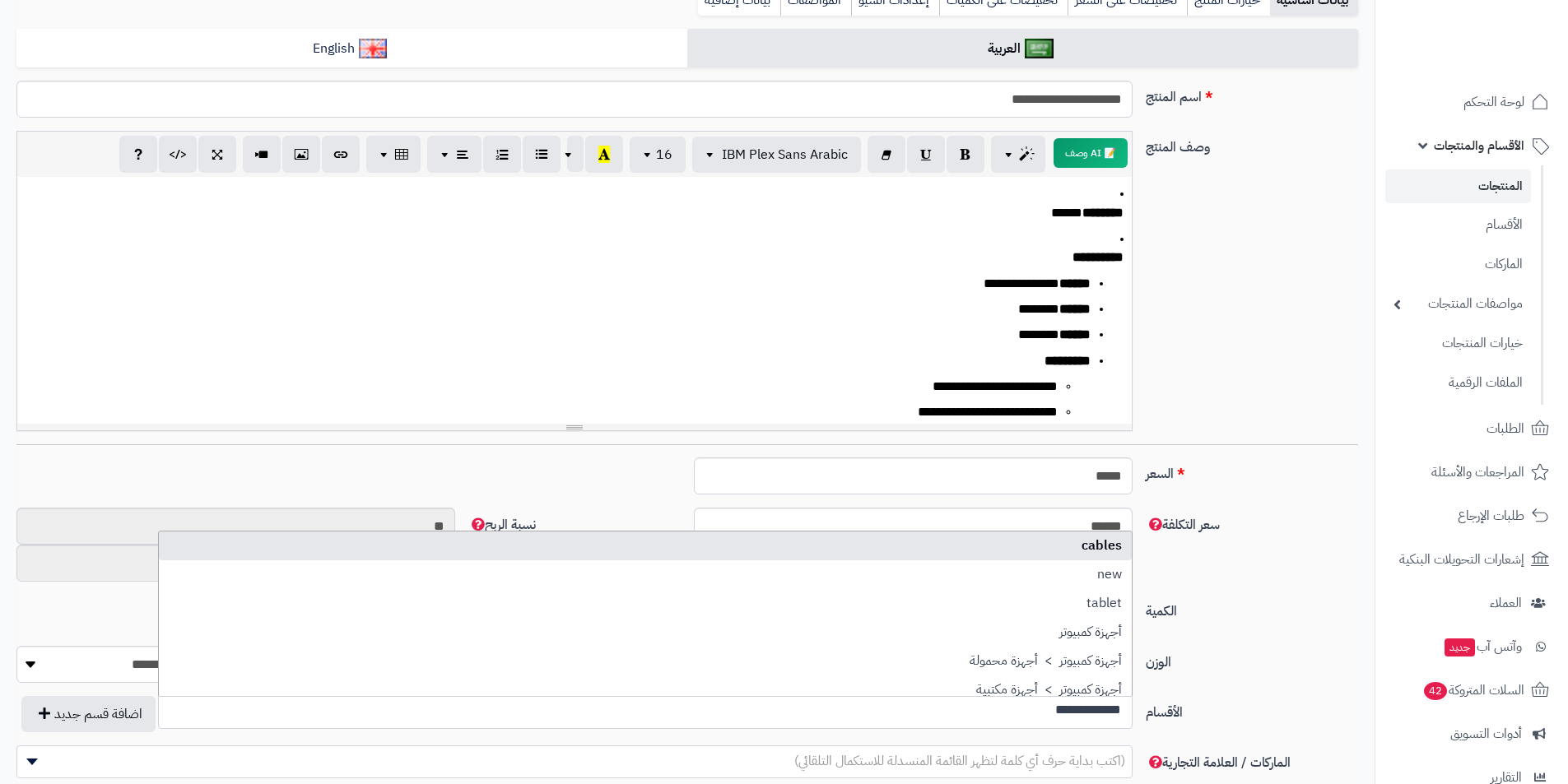
scroll to position [0, 0]
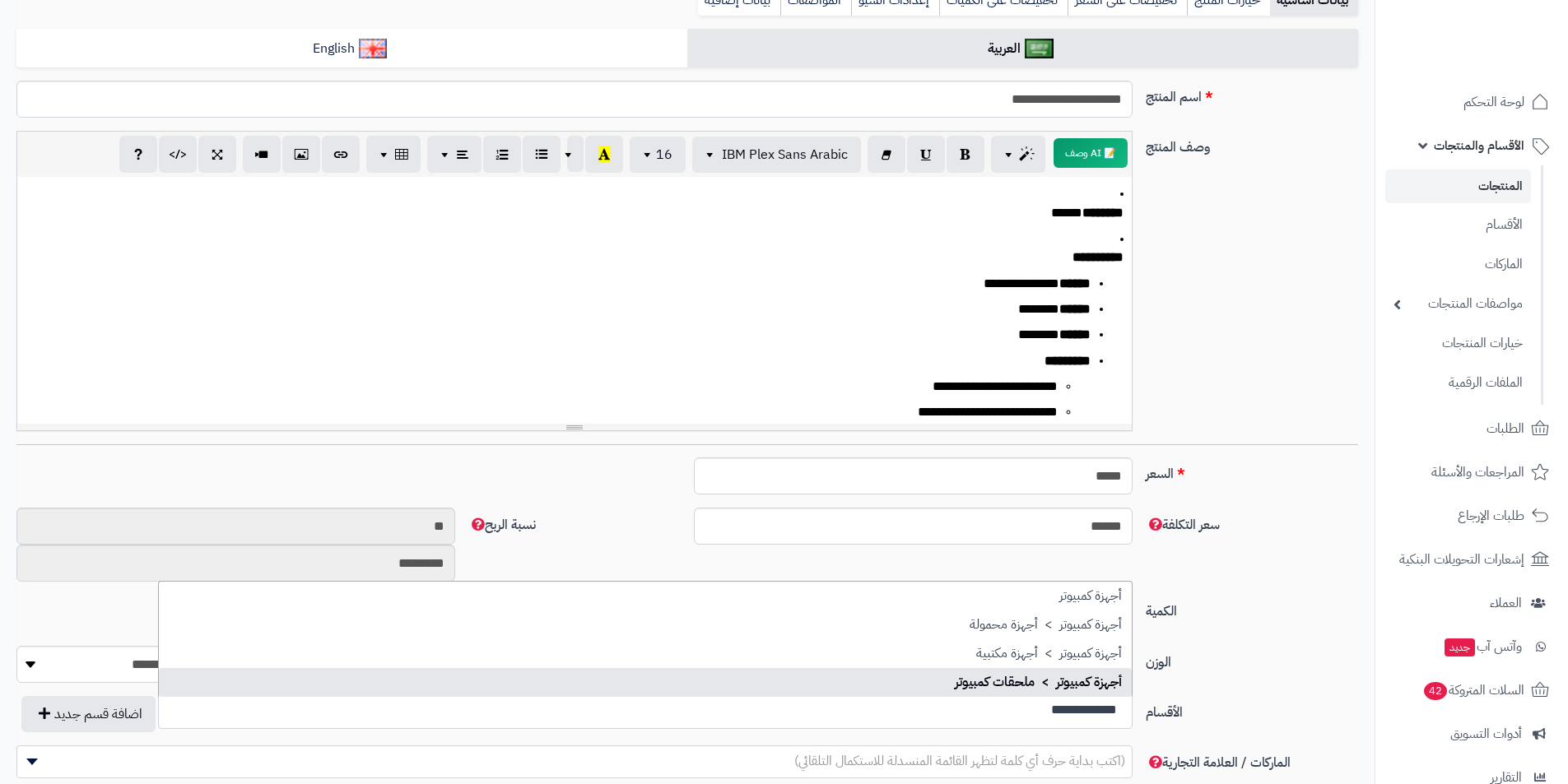
type input "**********"
select select "***"
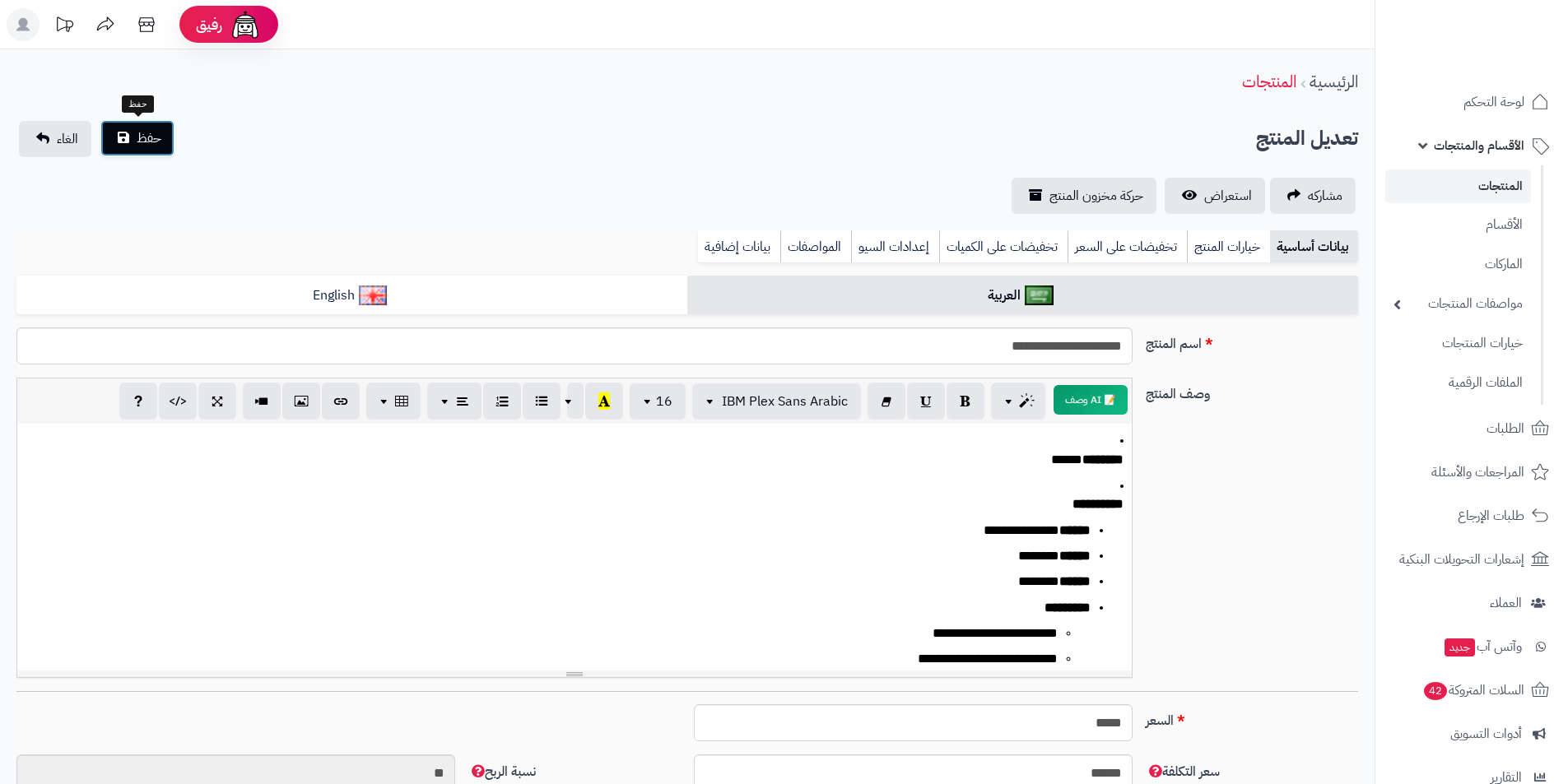
click at [161, 151] on button "حفظ" at bounding box center [137, 137] width 74 height 36
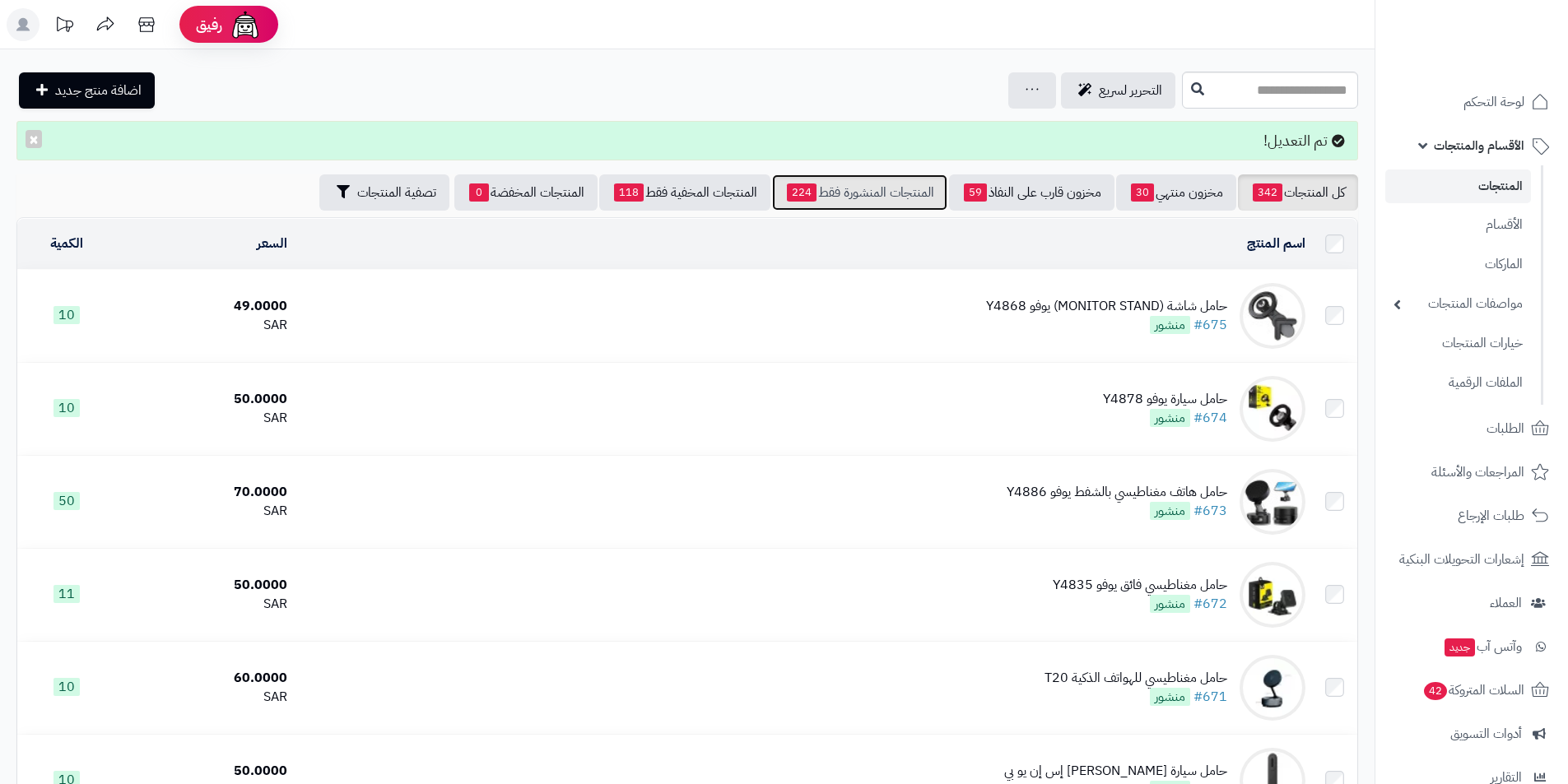
click at [916, 183] on link "المنتجات المنشورة فقط 224" at bounding box center [860, 192] width 176 height 36
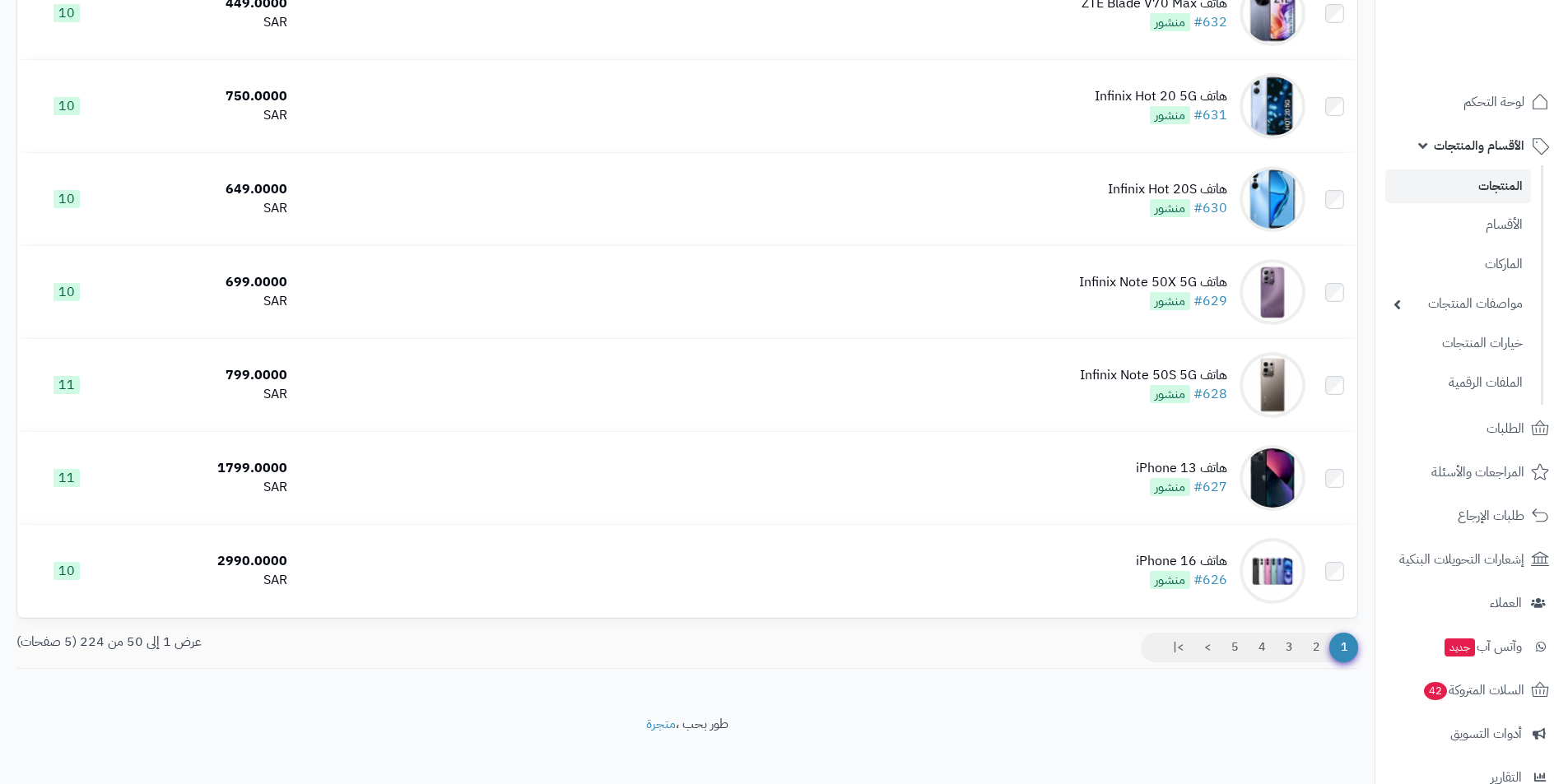
scroll to position [4258, 0]
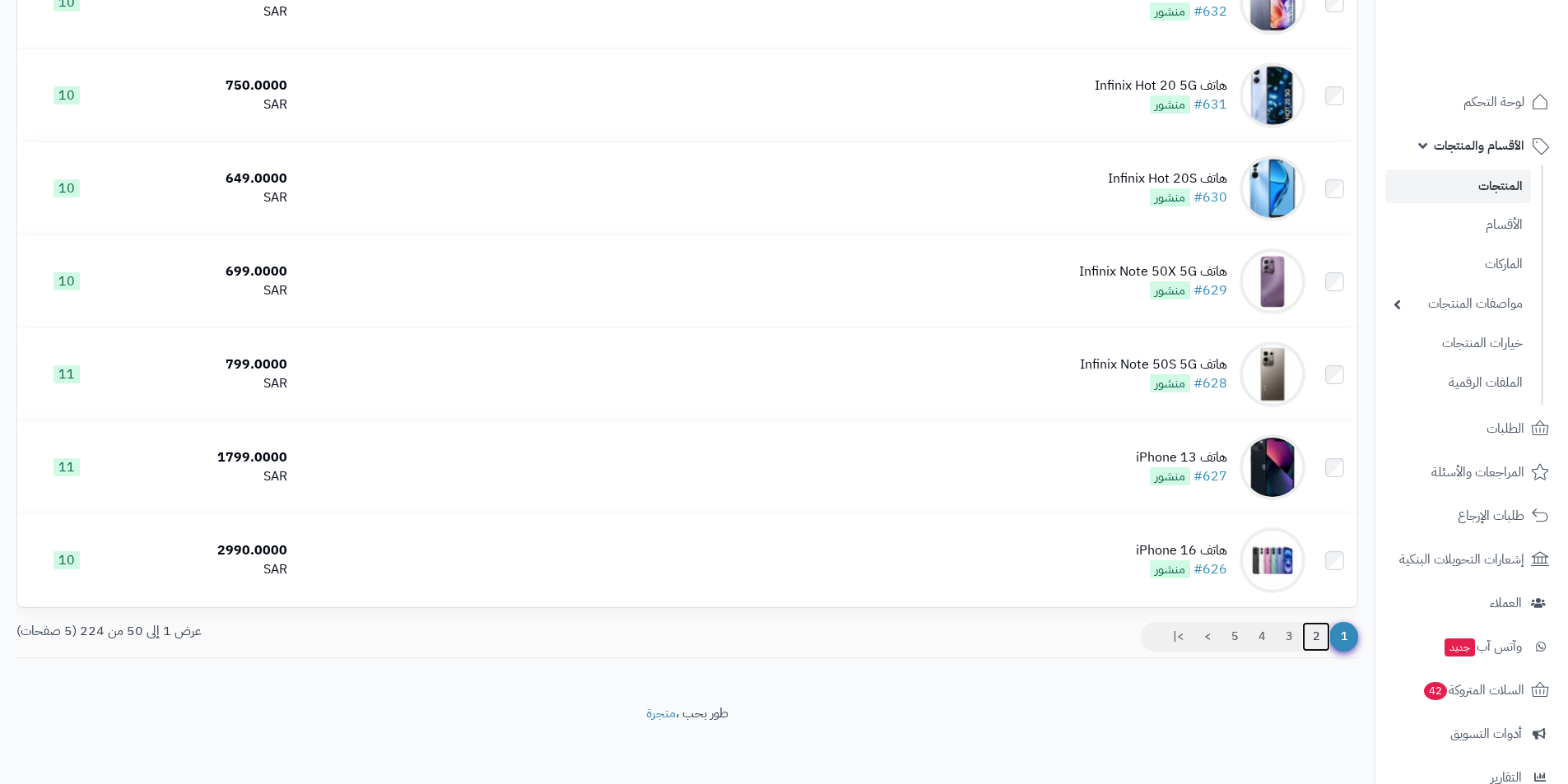
click at [1315, 640] on link "2" at bounding box center [1316, 637] width 28 height 30
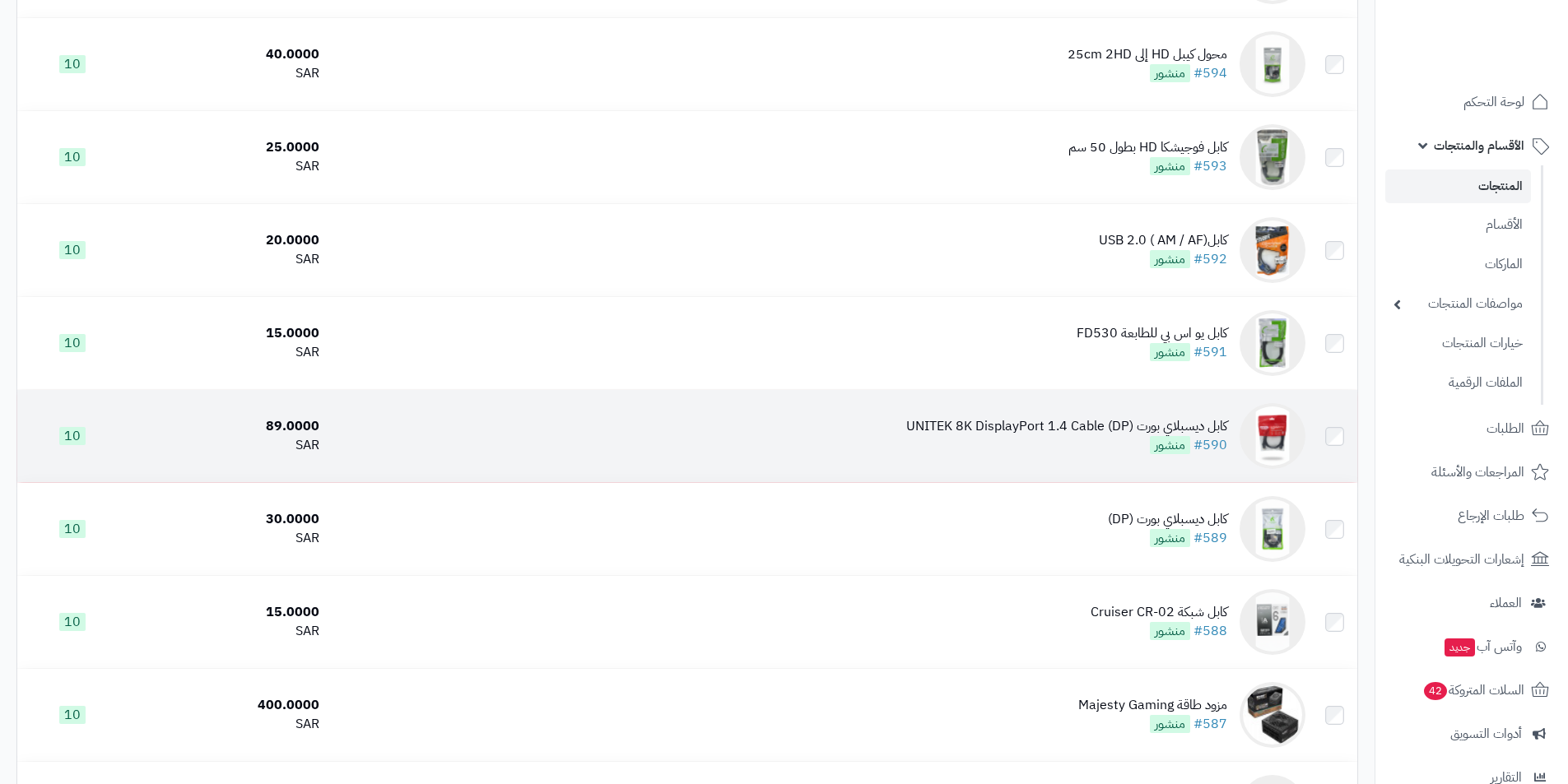
scroll to position [3076, 0]
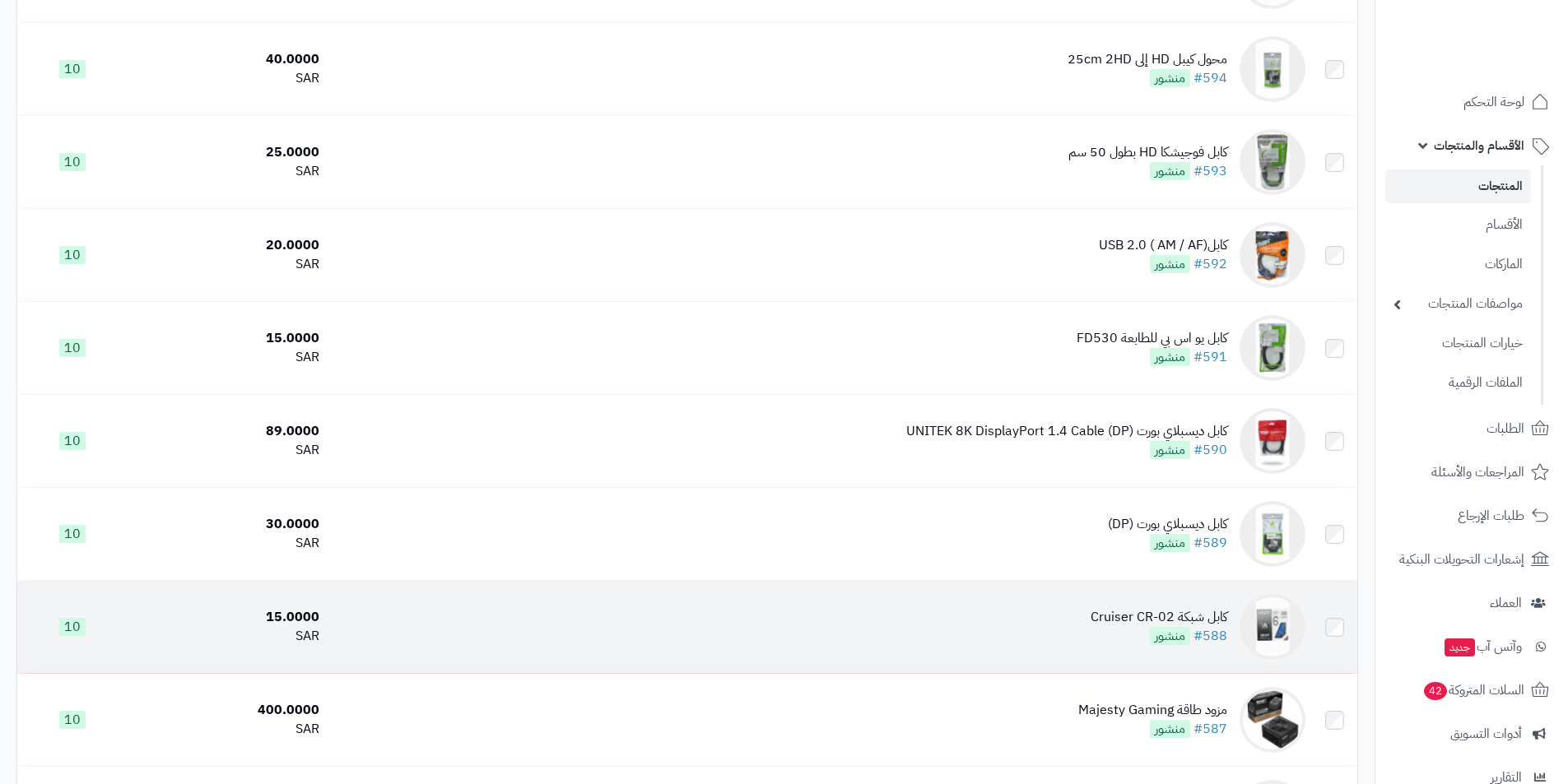
click at [1114, 616] on div "كابل شبكة Cruiser CR-02" at bounding box center [1159, 618] width 136 height 19
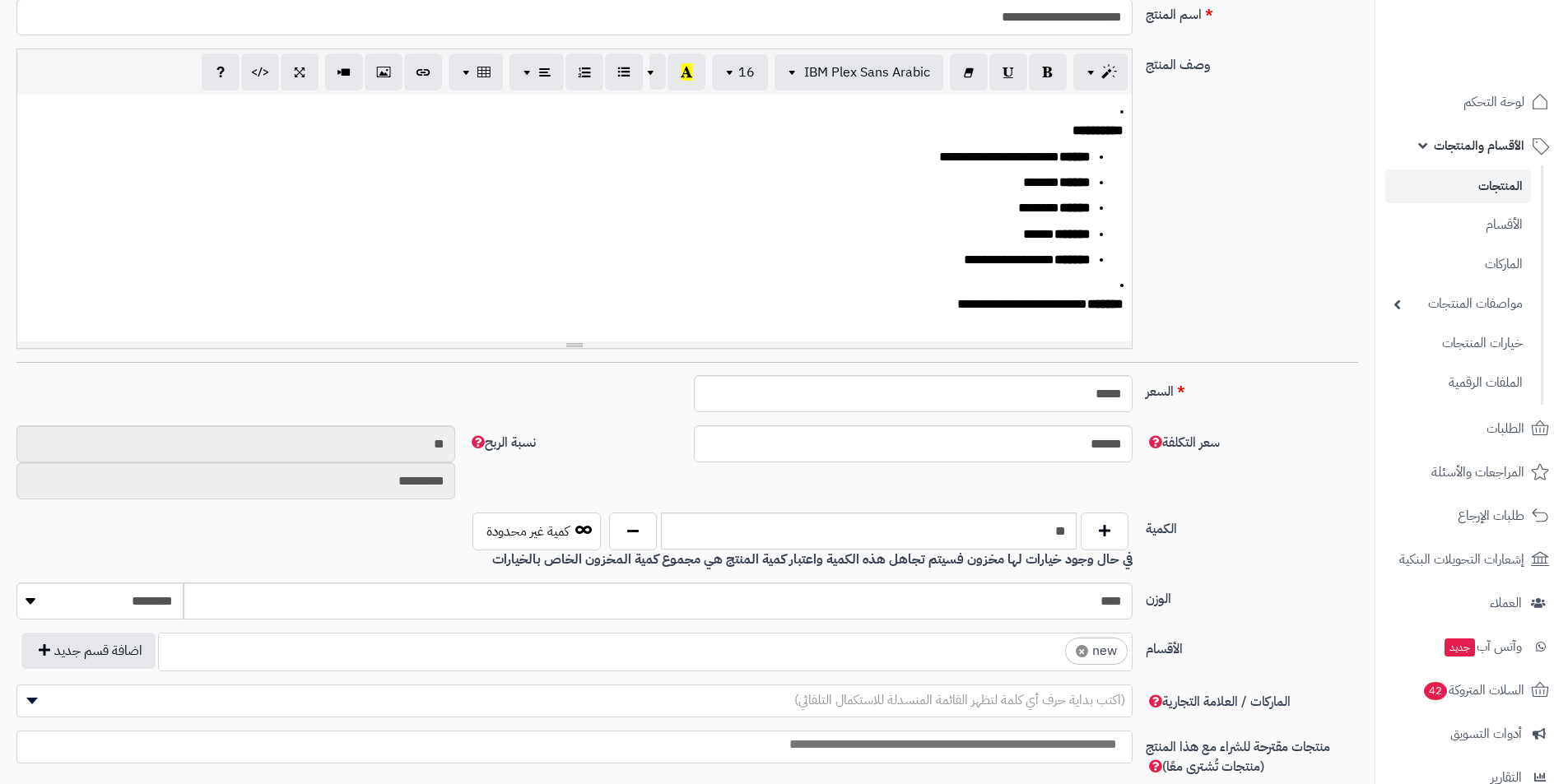
scroll to position [494, 0]
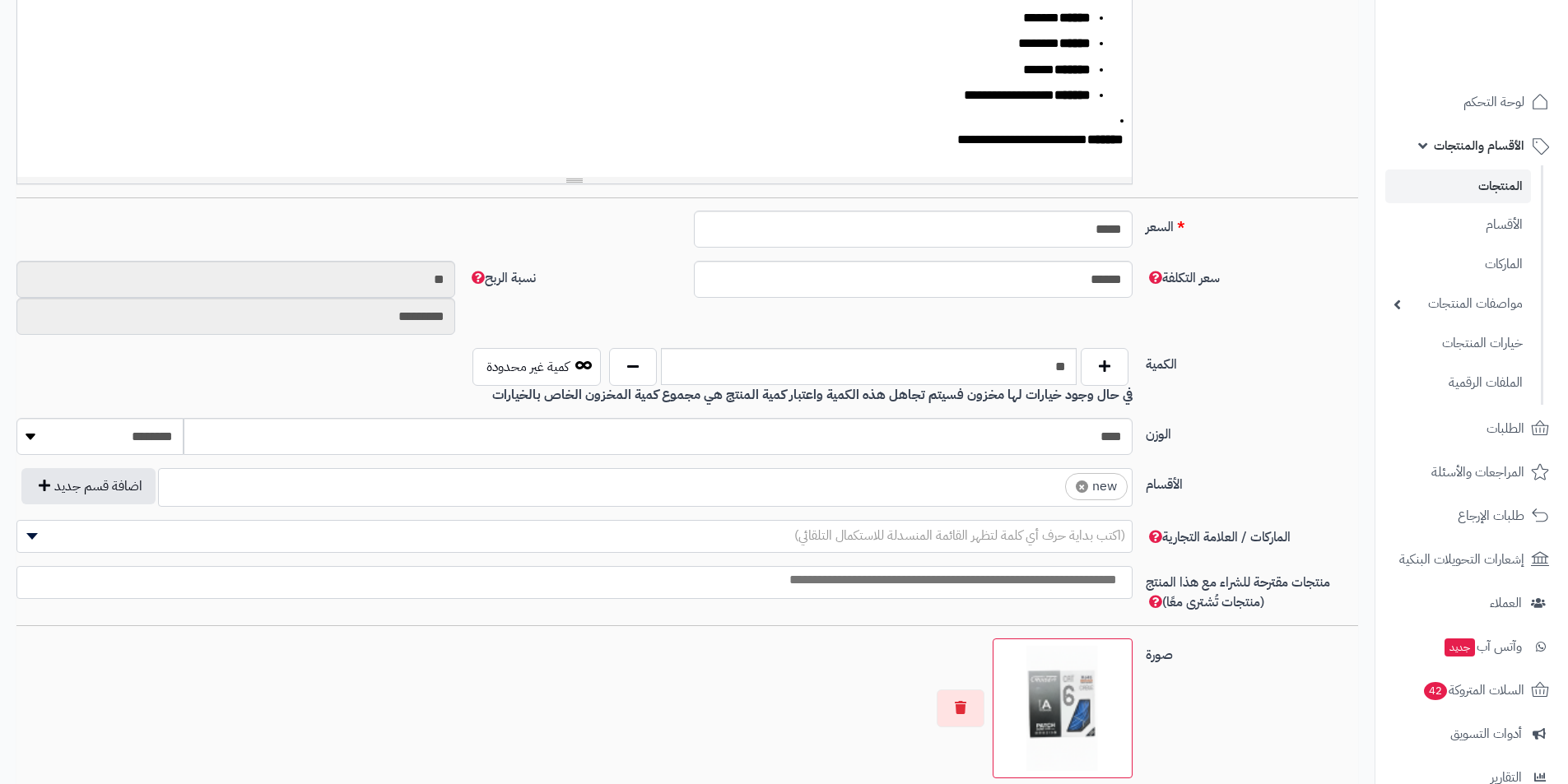
click at [1075, 485] on li "× new" at bounding box center [1097, 486] width 63 height 27
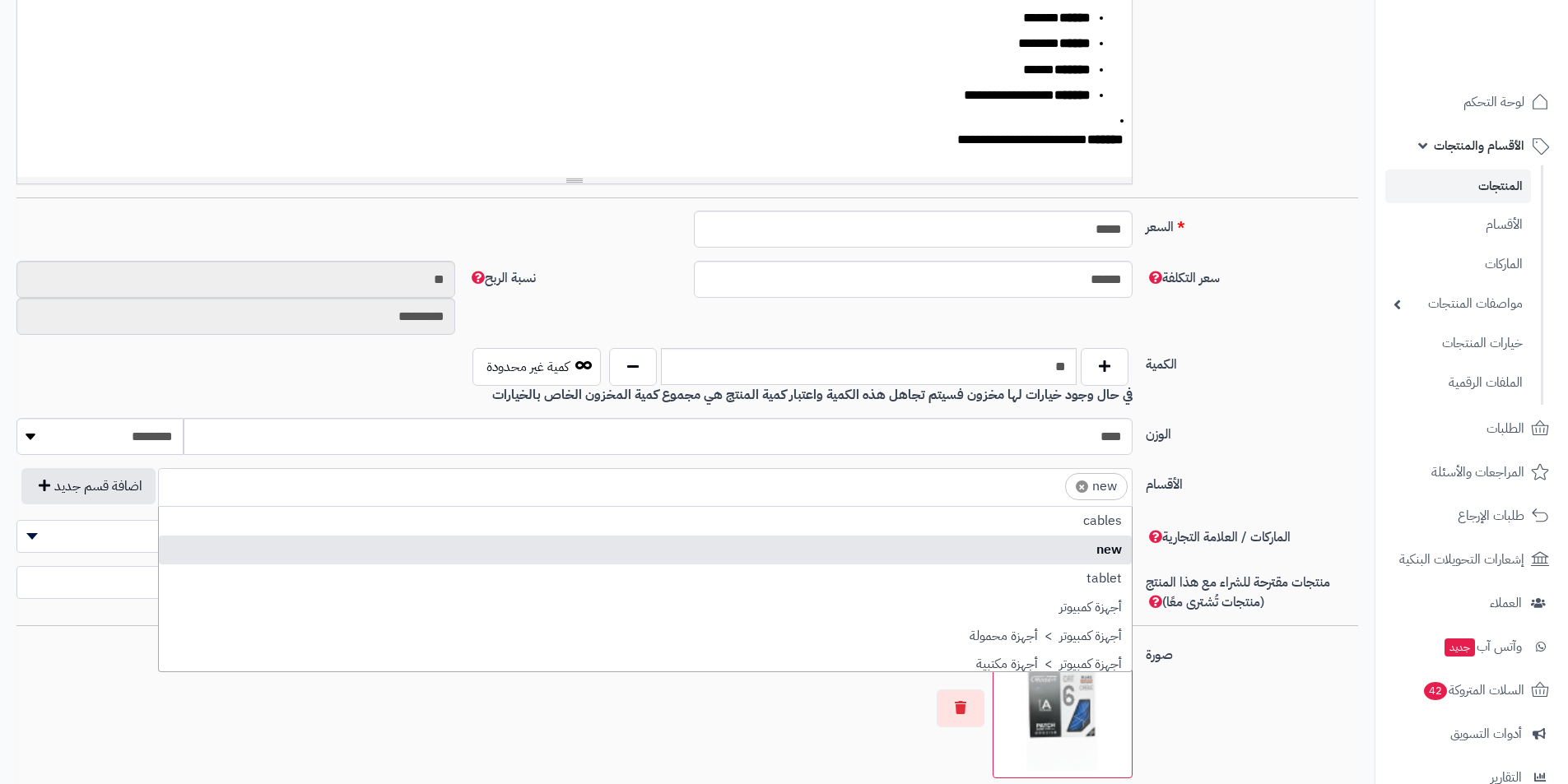
click at [1082, 484] on span "×" at bounding box center [1082, 487] width 12 height 12
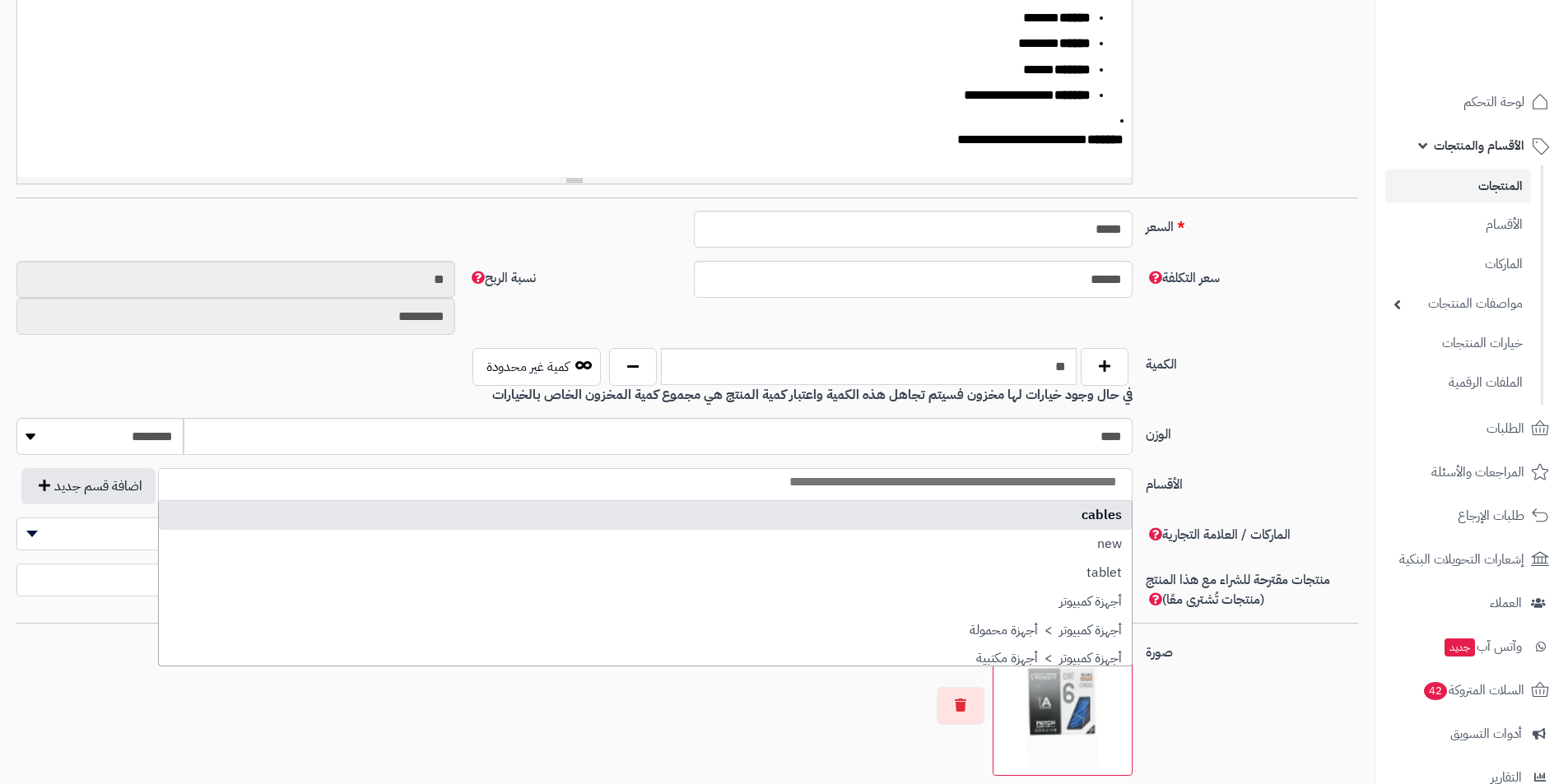
select select
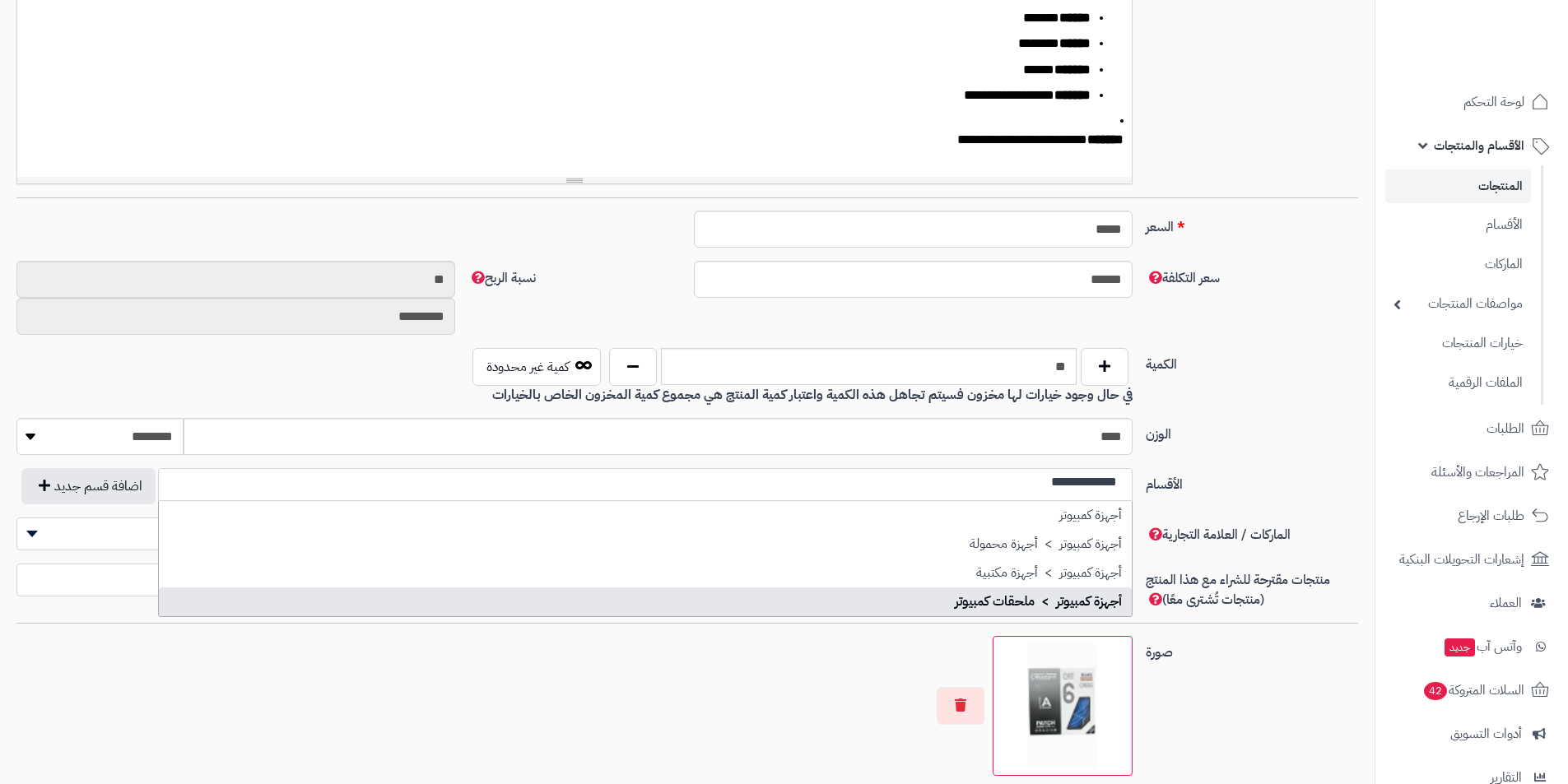
type input "**********"
select select "***"
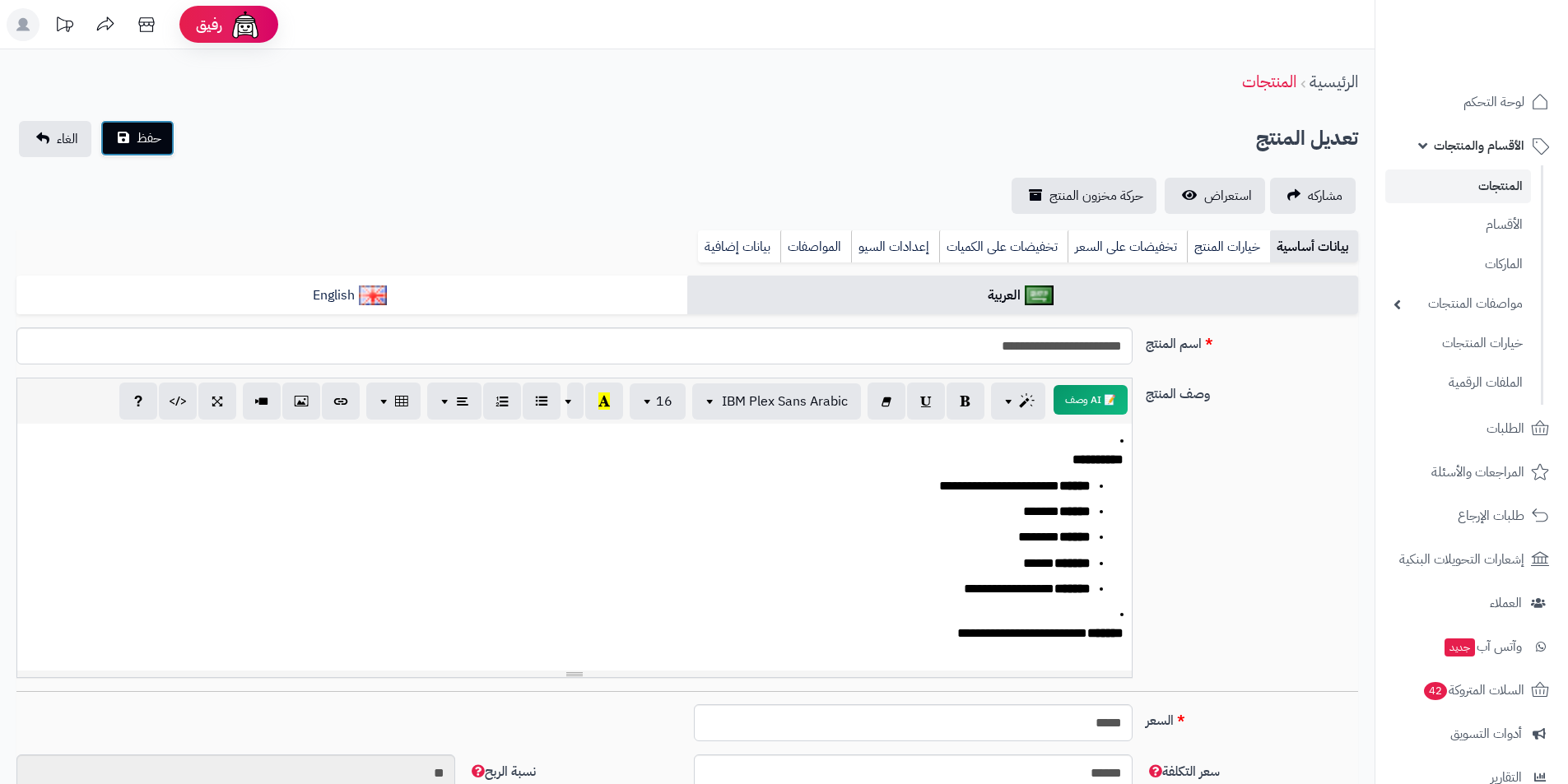
click at [151, 148] on button "حفظ" at bounding box center [137, 137] width 74 height 36
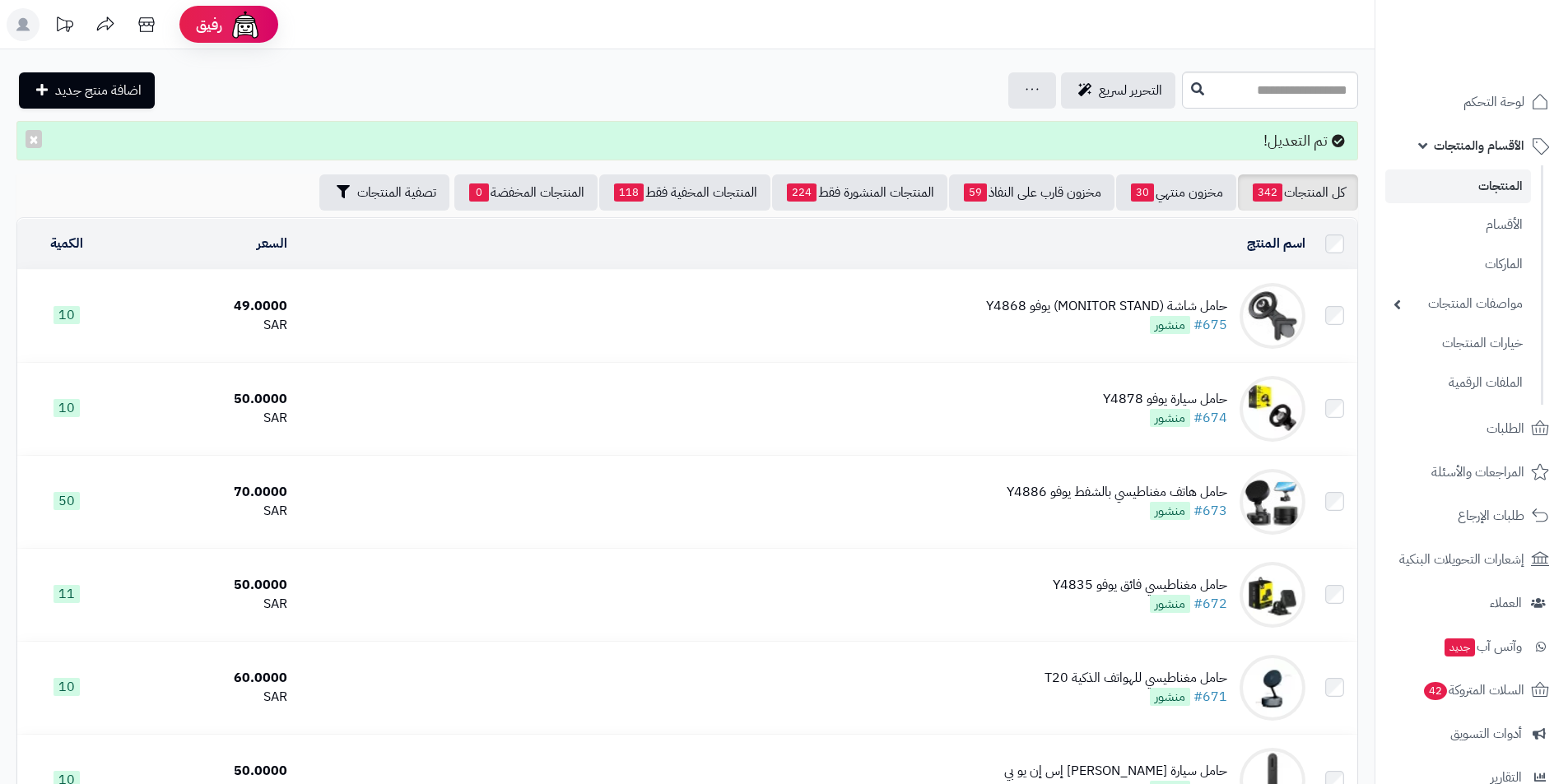
click at [878, 191] on link "المنتجات المنشورة فقط 224" at bounding box center [860, 192] width 176 height 36
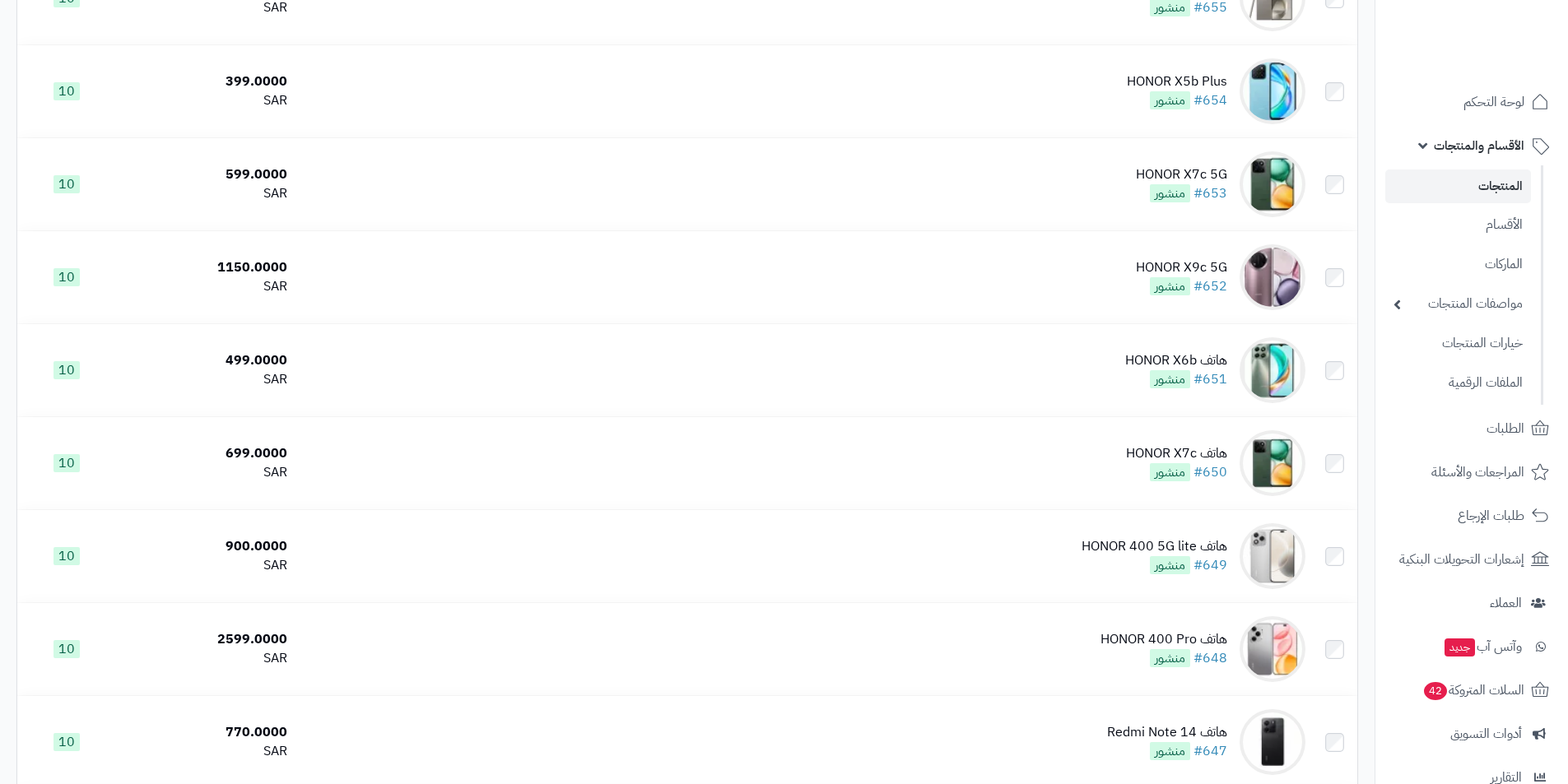
scroll to position [4258, 0]
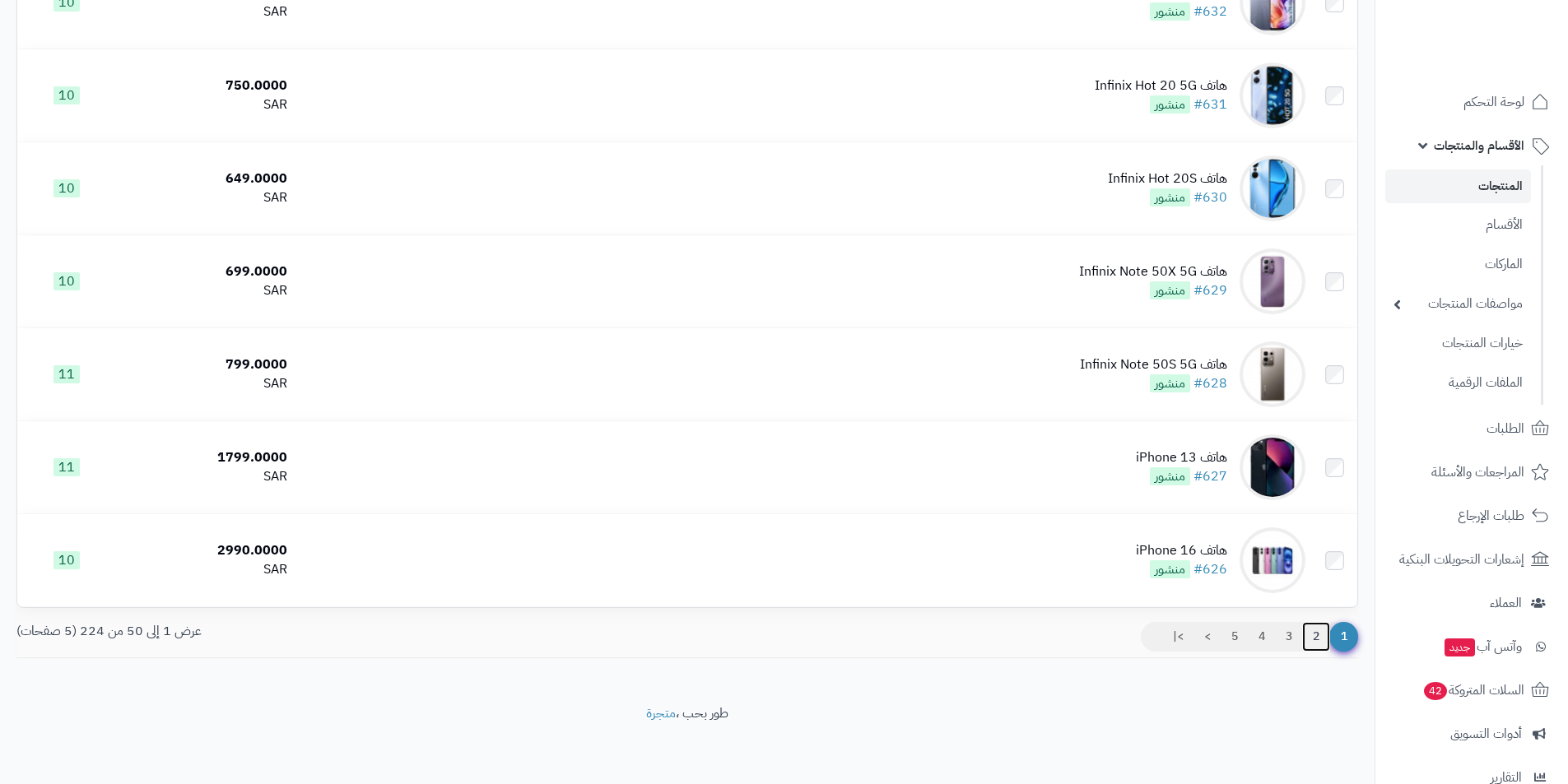
click at [1323, 639] on link "2" at bounding box center [1316, 637] width 28 height 30
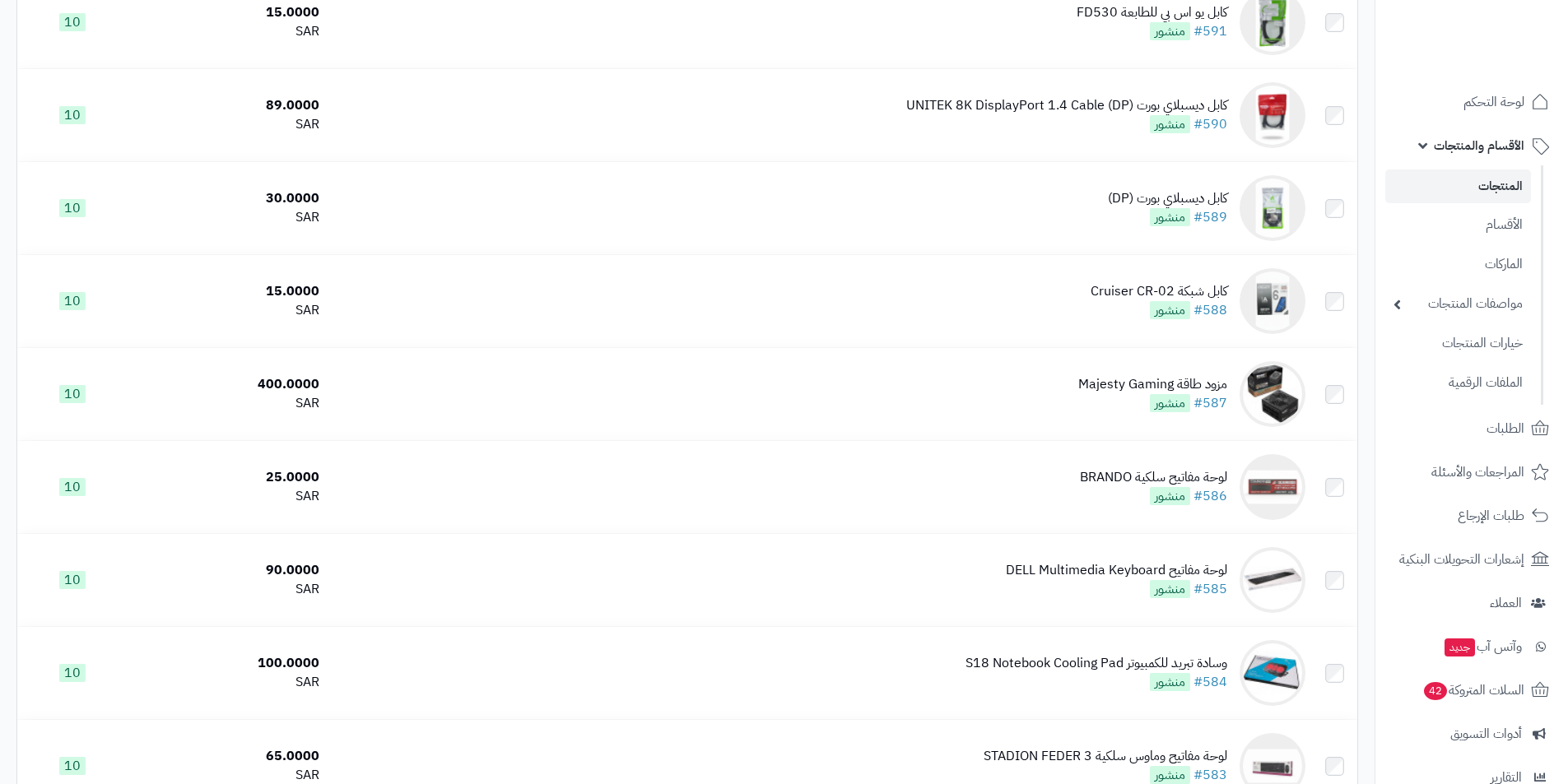
scroll to position [3413, 0]
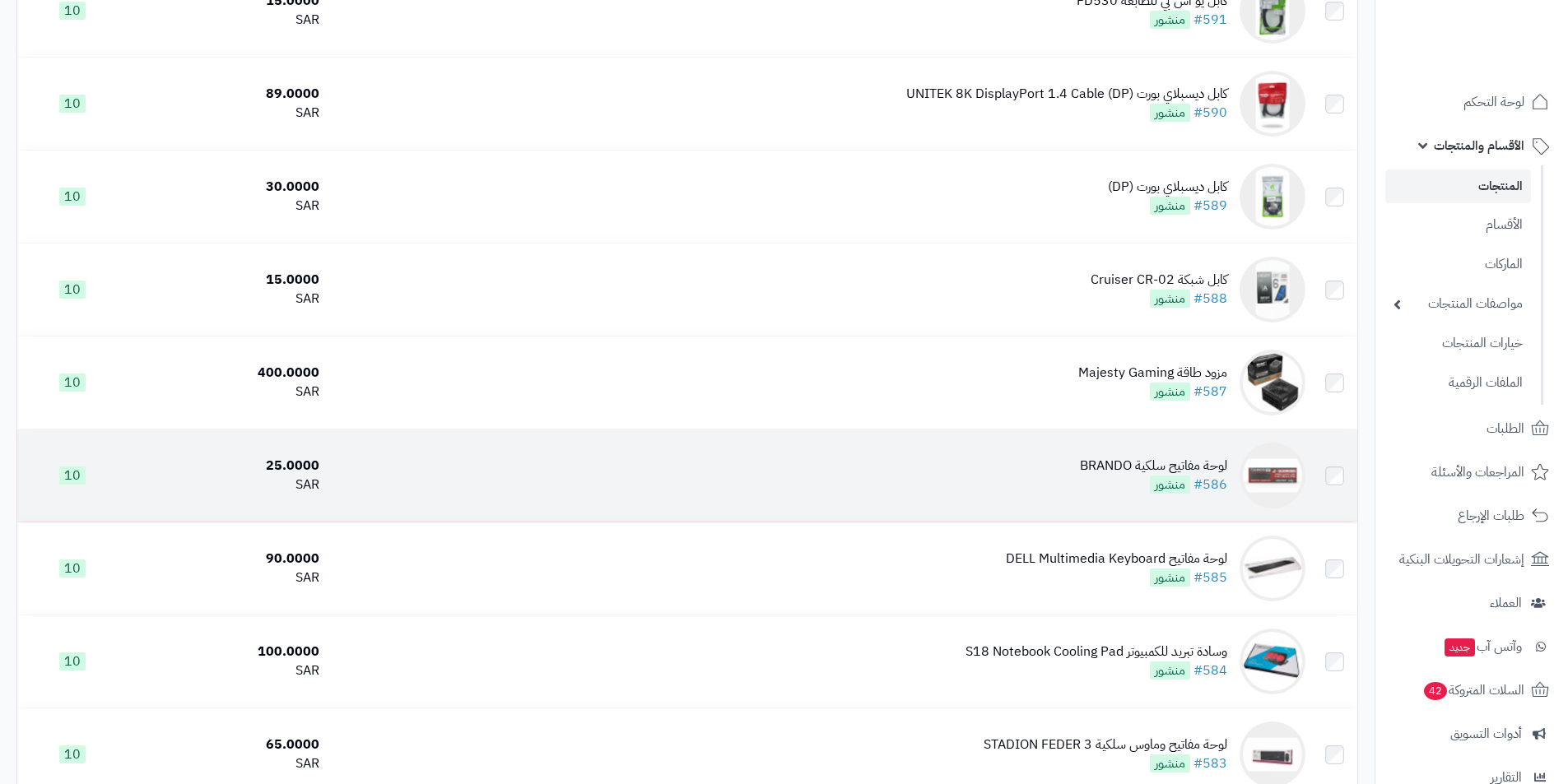
click at [1238, 454] on td "لوحة مفاتيح سلكية BRANDO #586 منشور" at bounding box center [819, 475] width 986 height 92
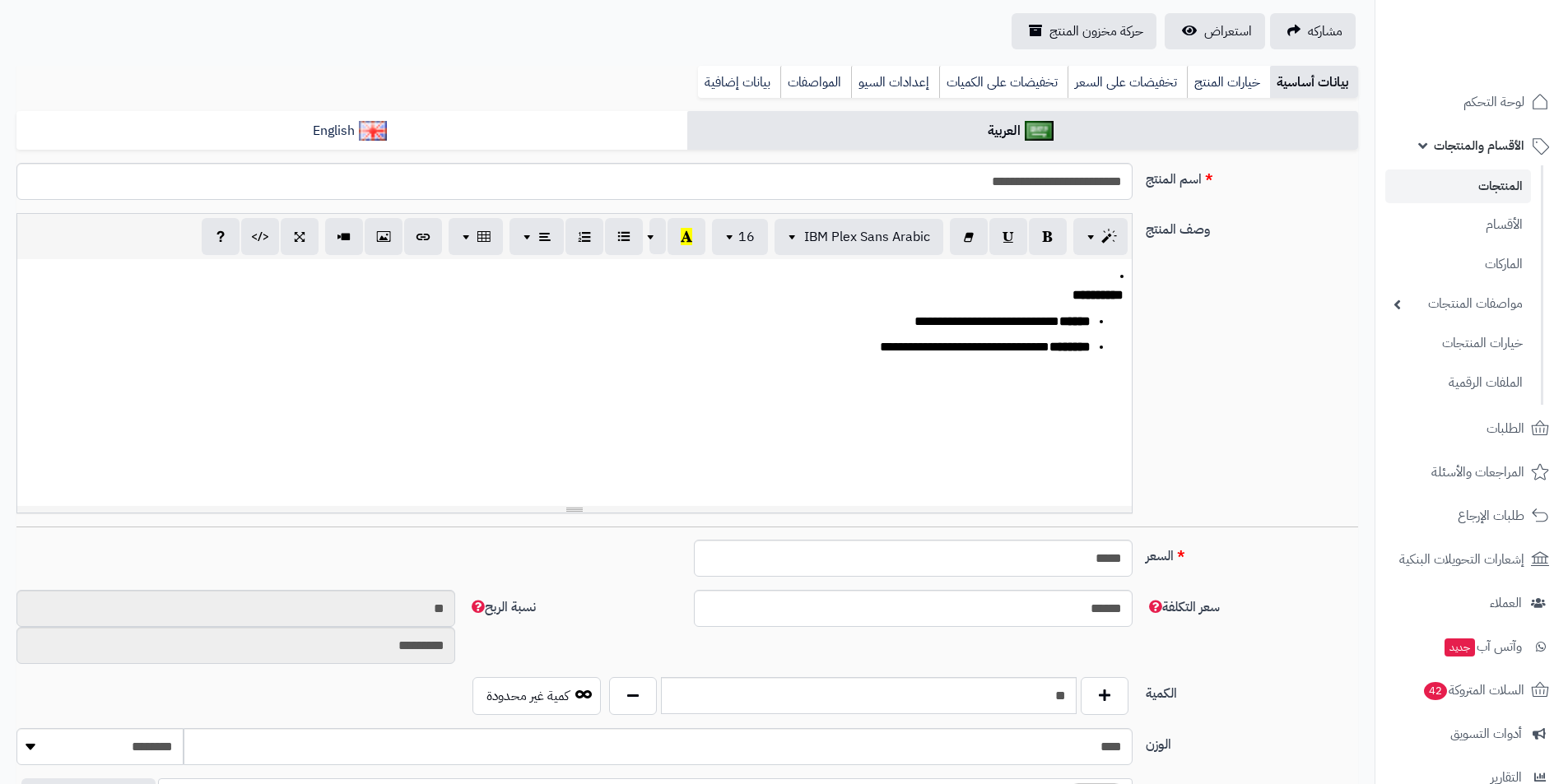
scroll to position [330, 0]
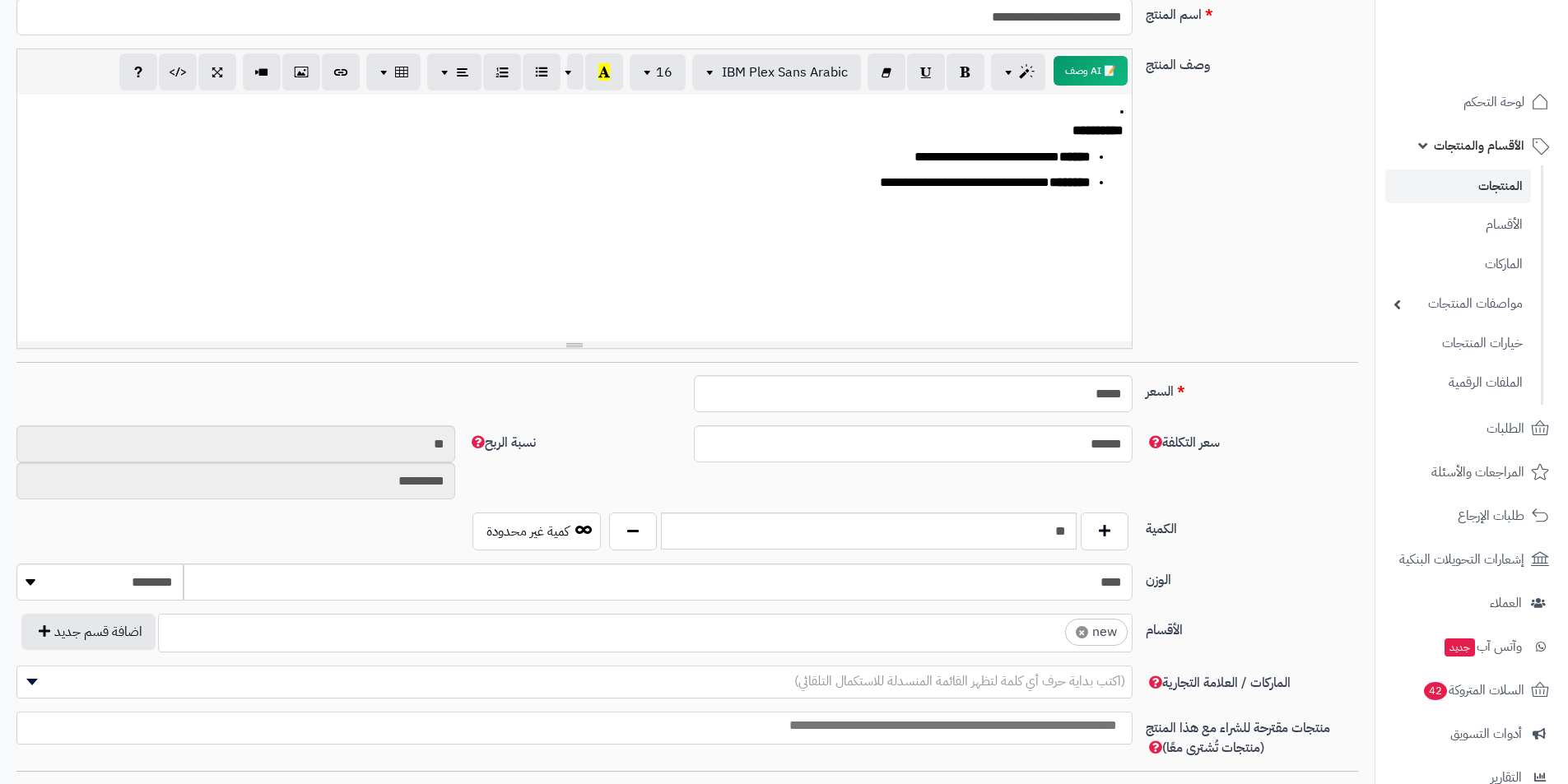
click at [1077, 632] on span "×" at bounding box center [1082, 632] width 12 height 12
select select
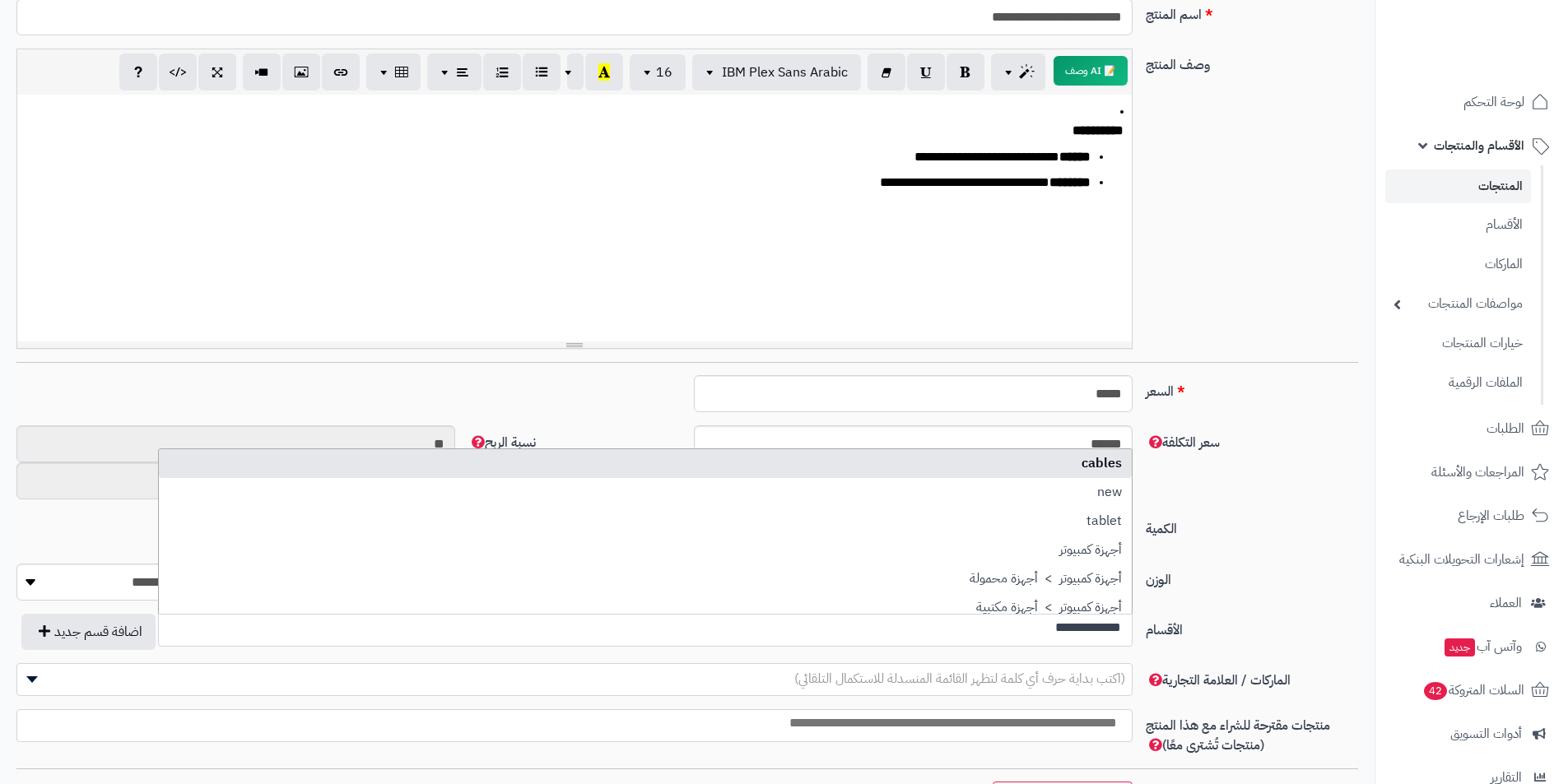
scroll to position [0, 0]
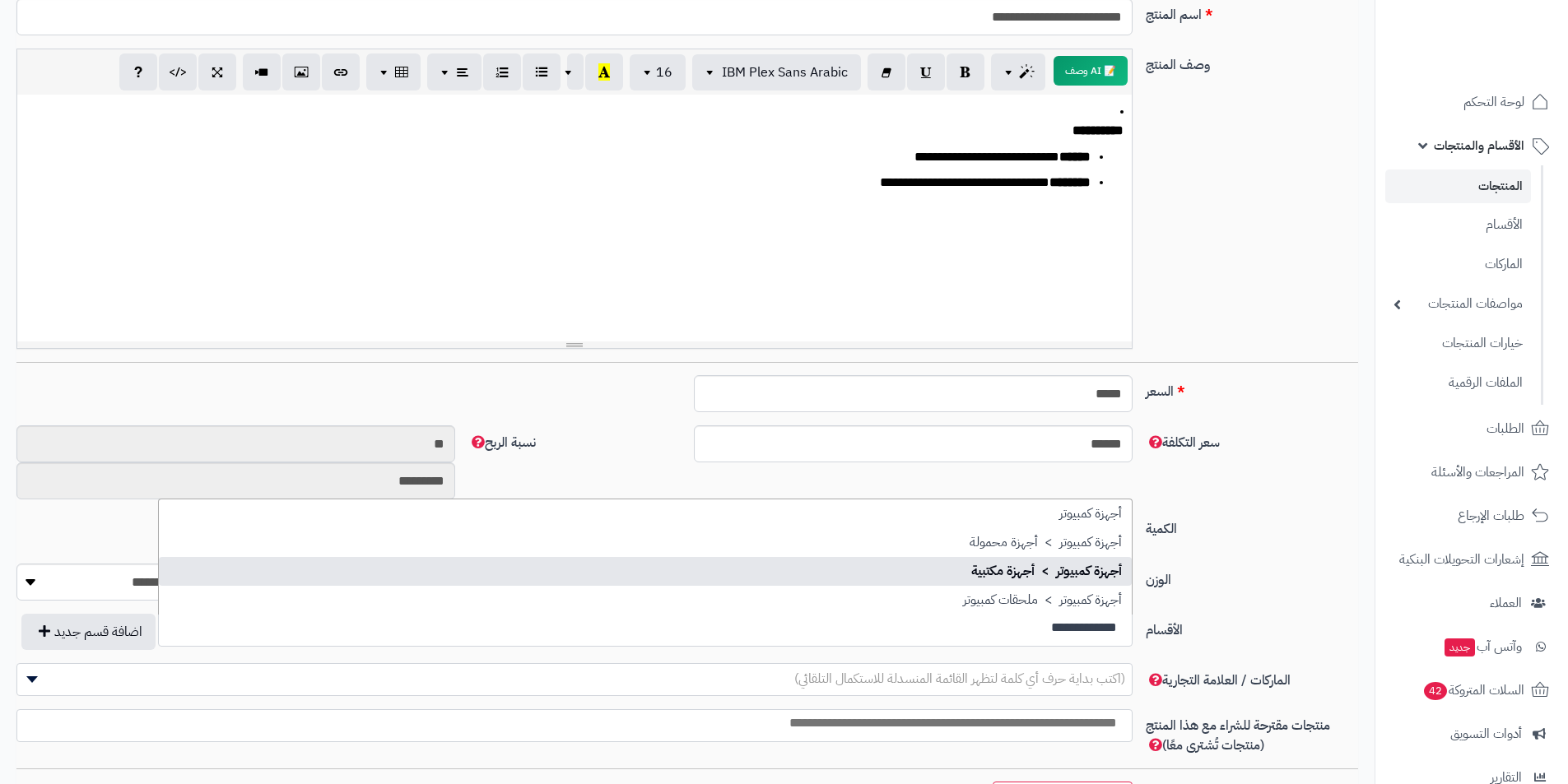
type input "**********"
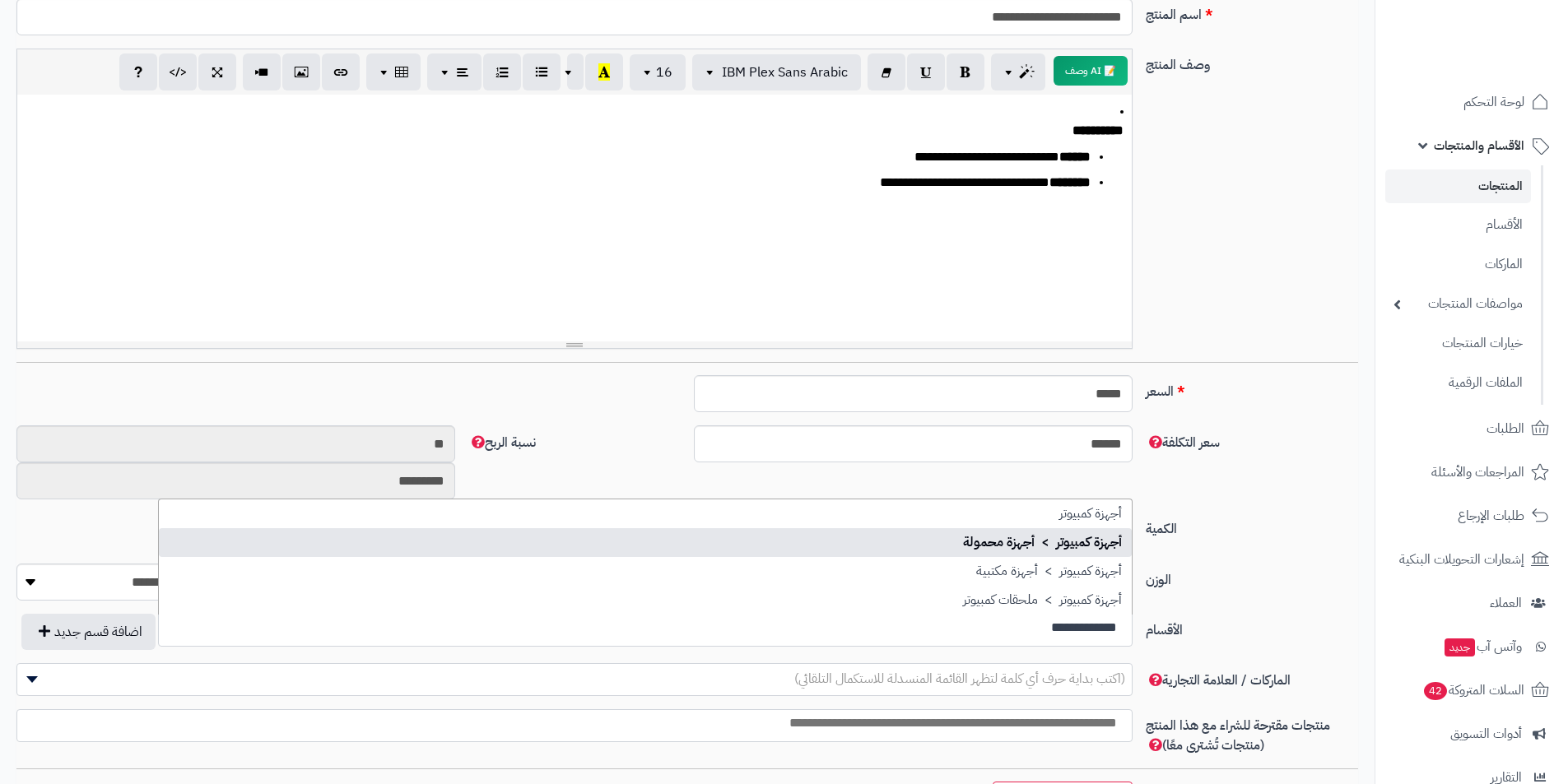
select select "***"
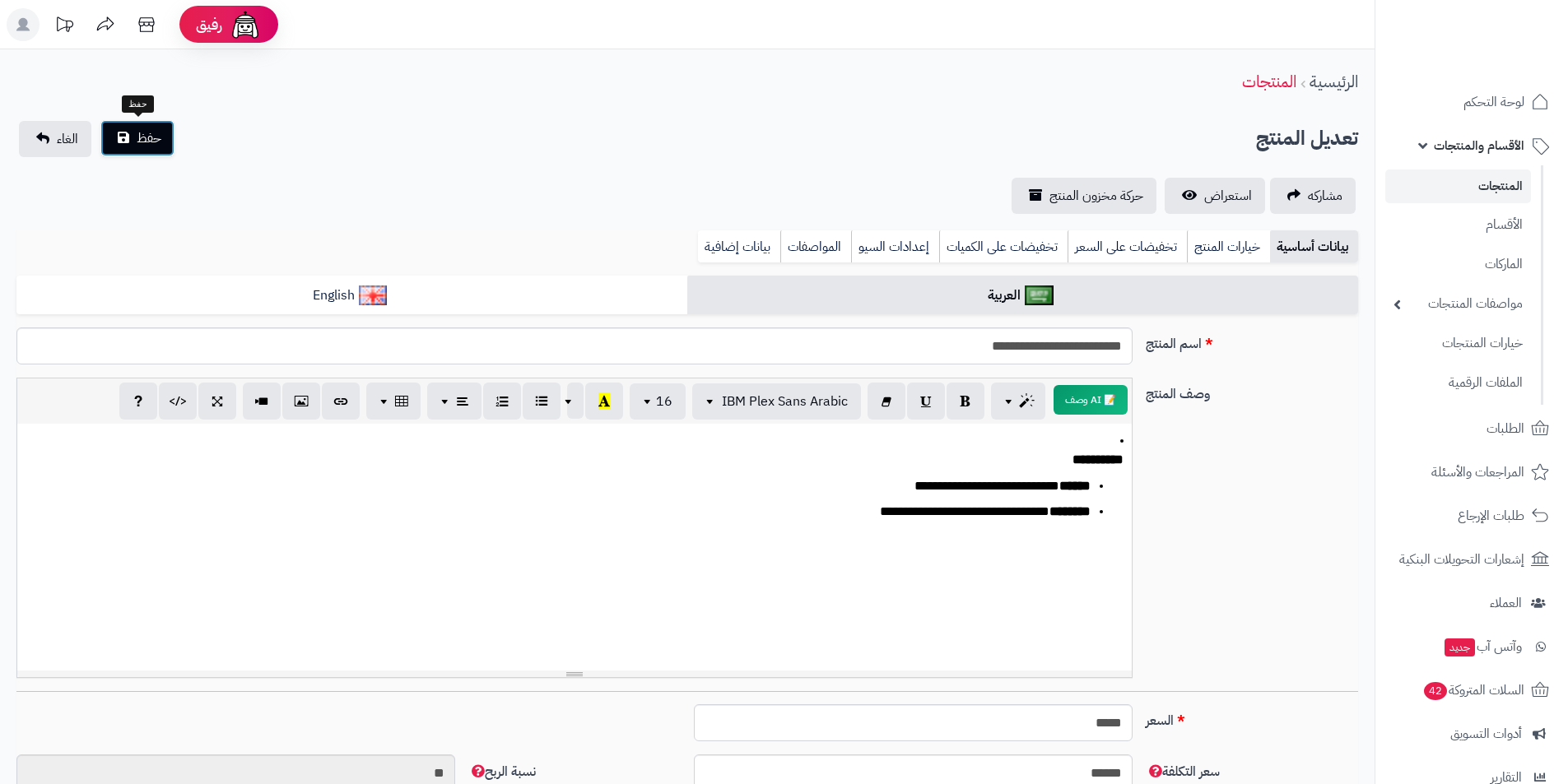
click at [143, 142] on span "حفظ" at bounding box center [149, 138] width 24 height 20
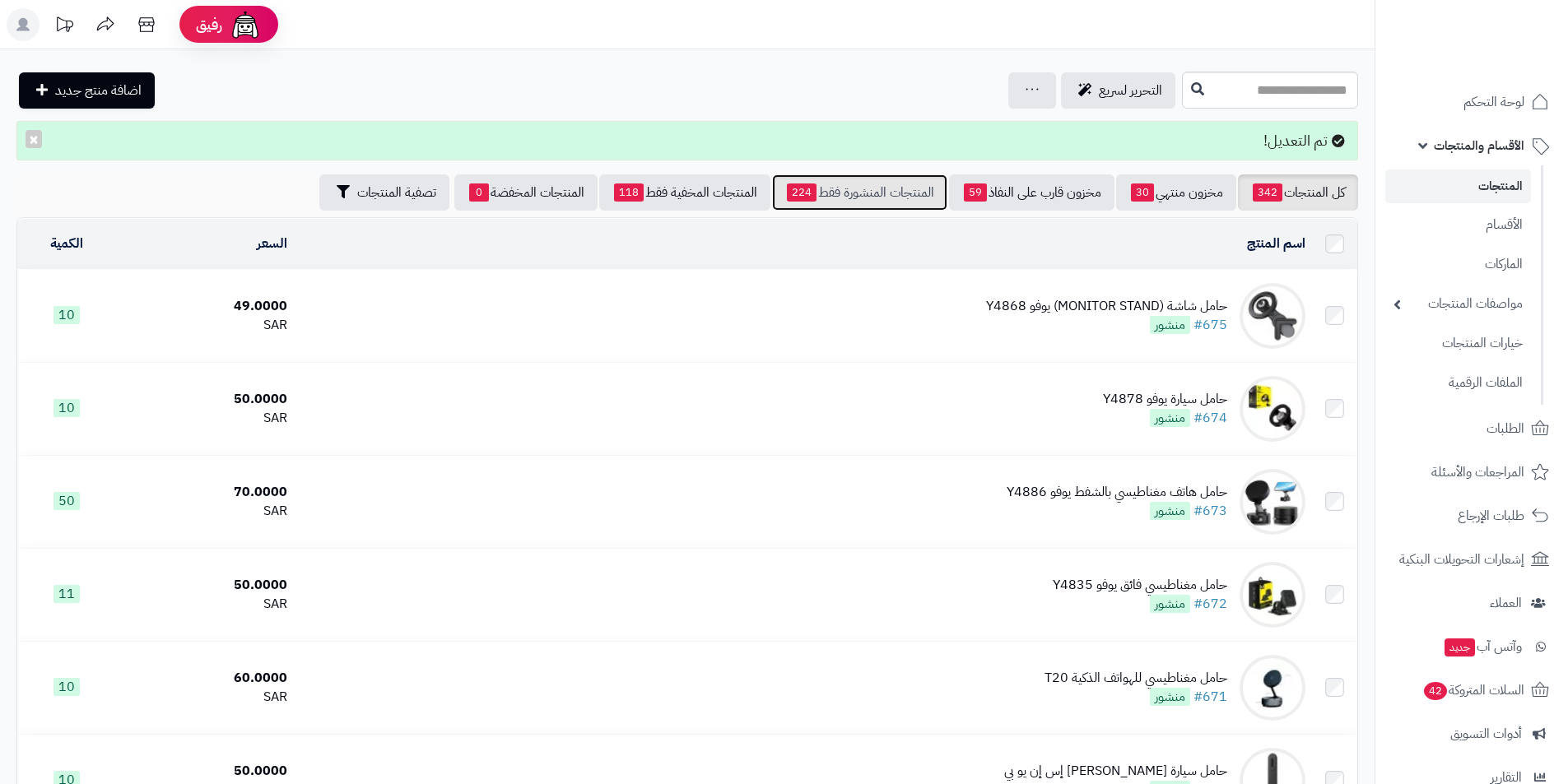
click at [922, 196] on link "المنتجات المنشورة فقط 224" at bounding box center [860, 192] width 176 height 36
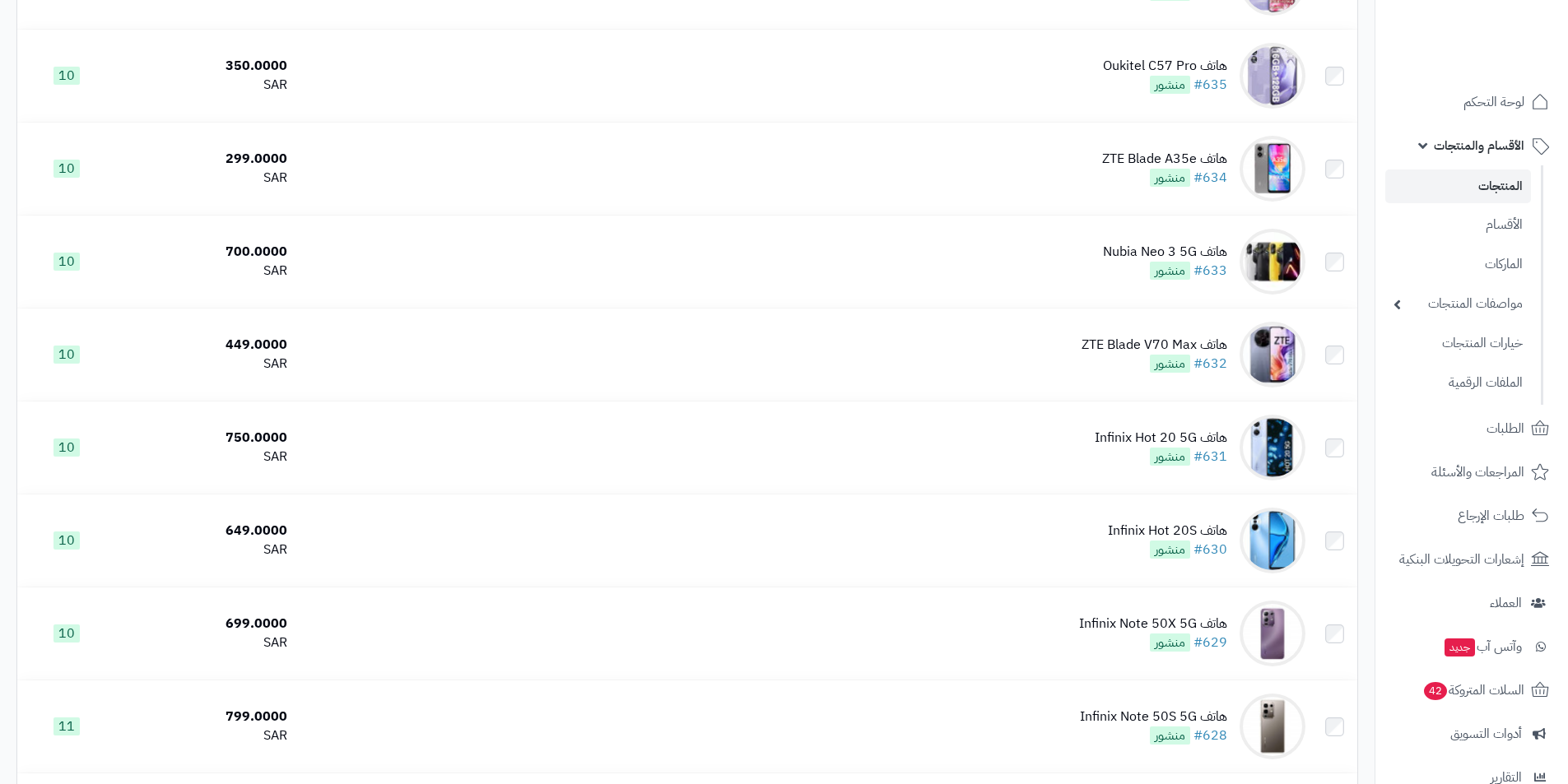
scroll to position [4258, 0]
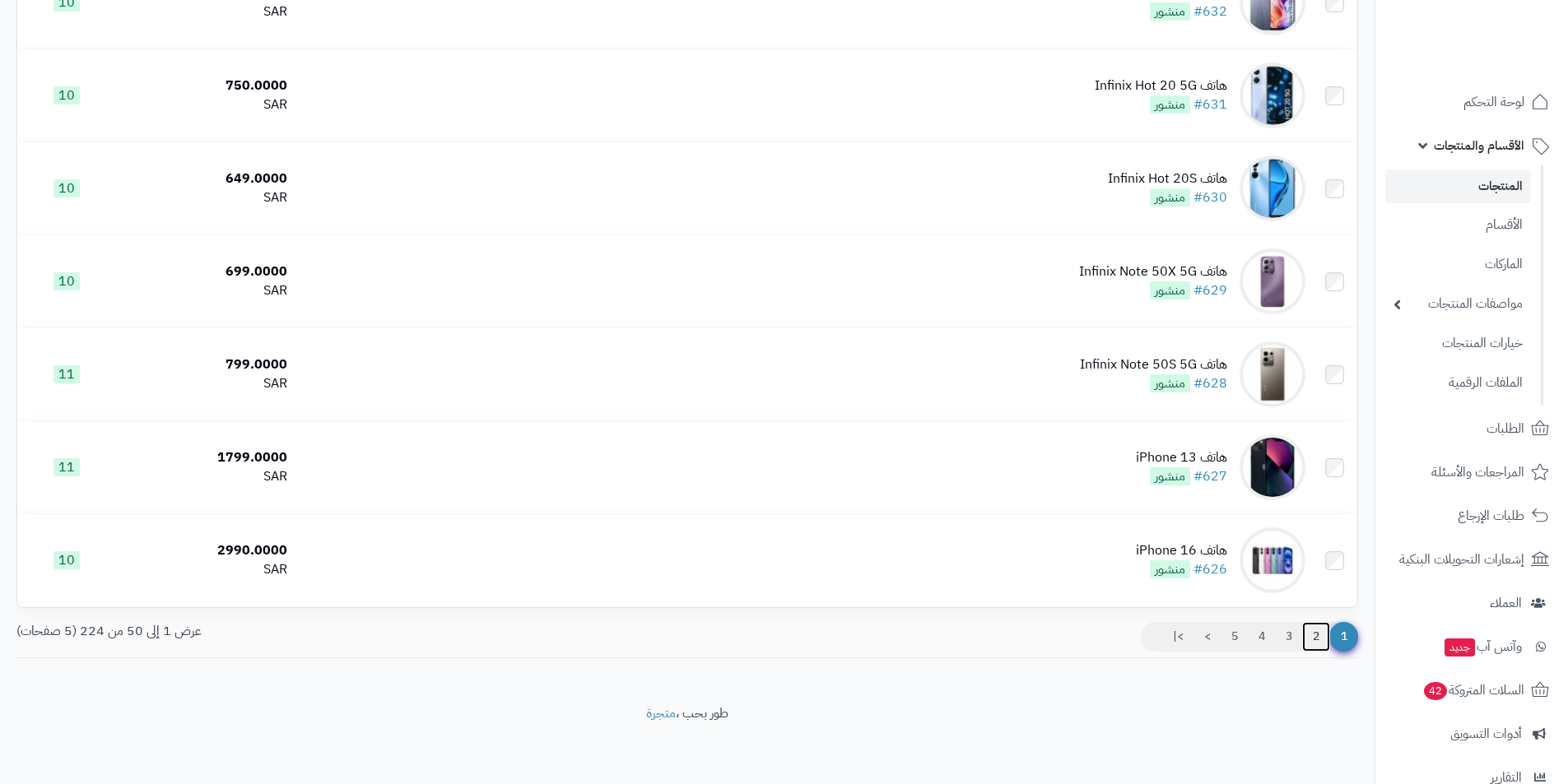
click at [1317, 636] on link "2" at bounding box center [1316, 637] width 28 height 30
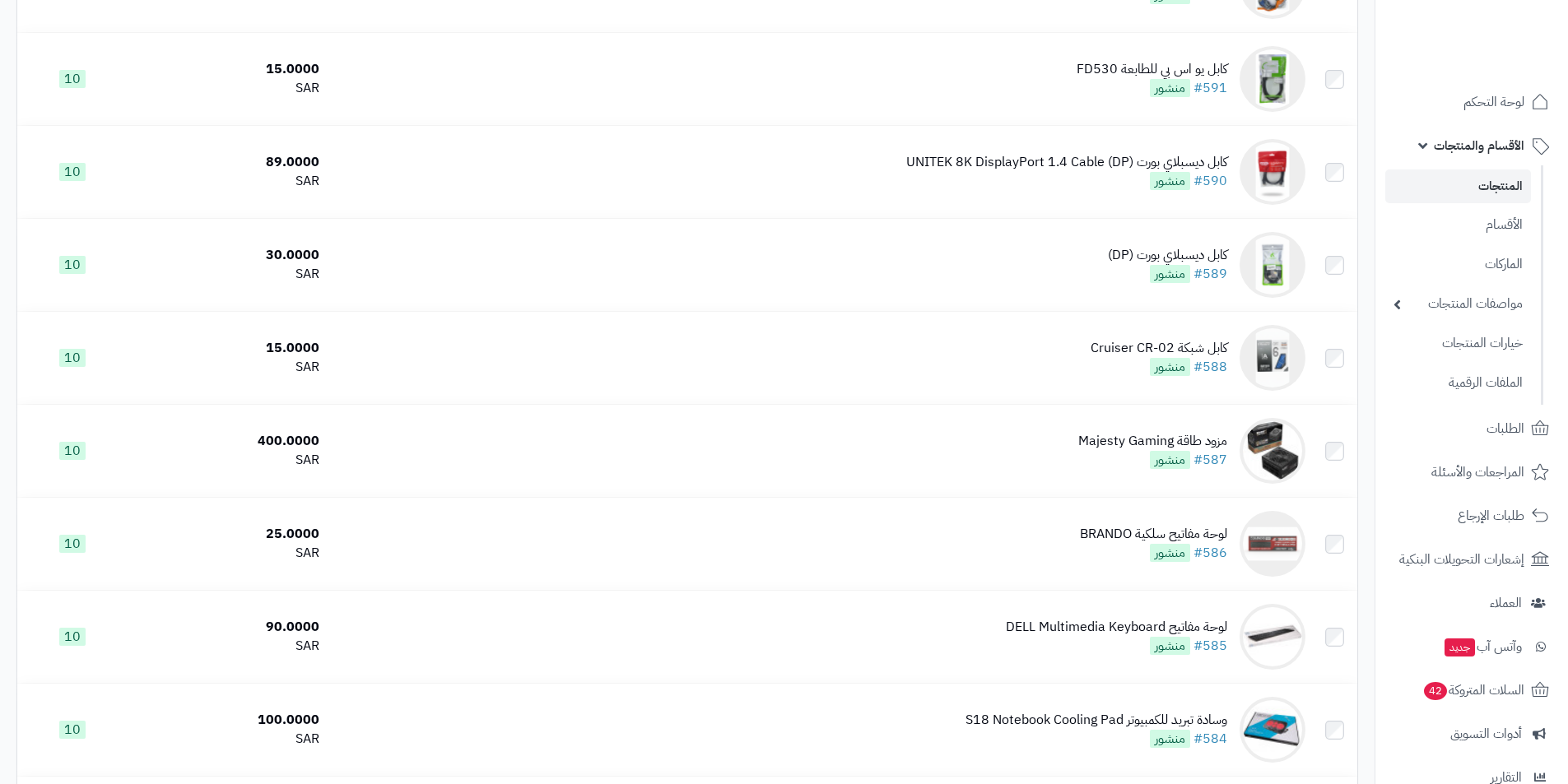
scroll to position [3374, 0]
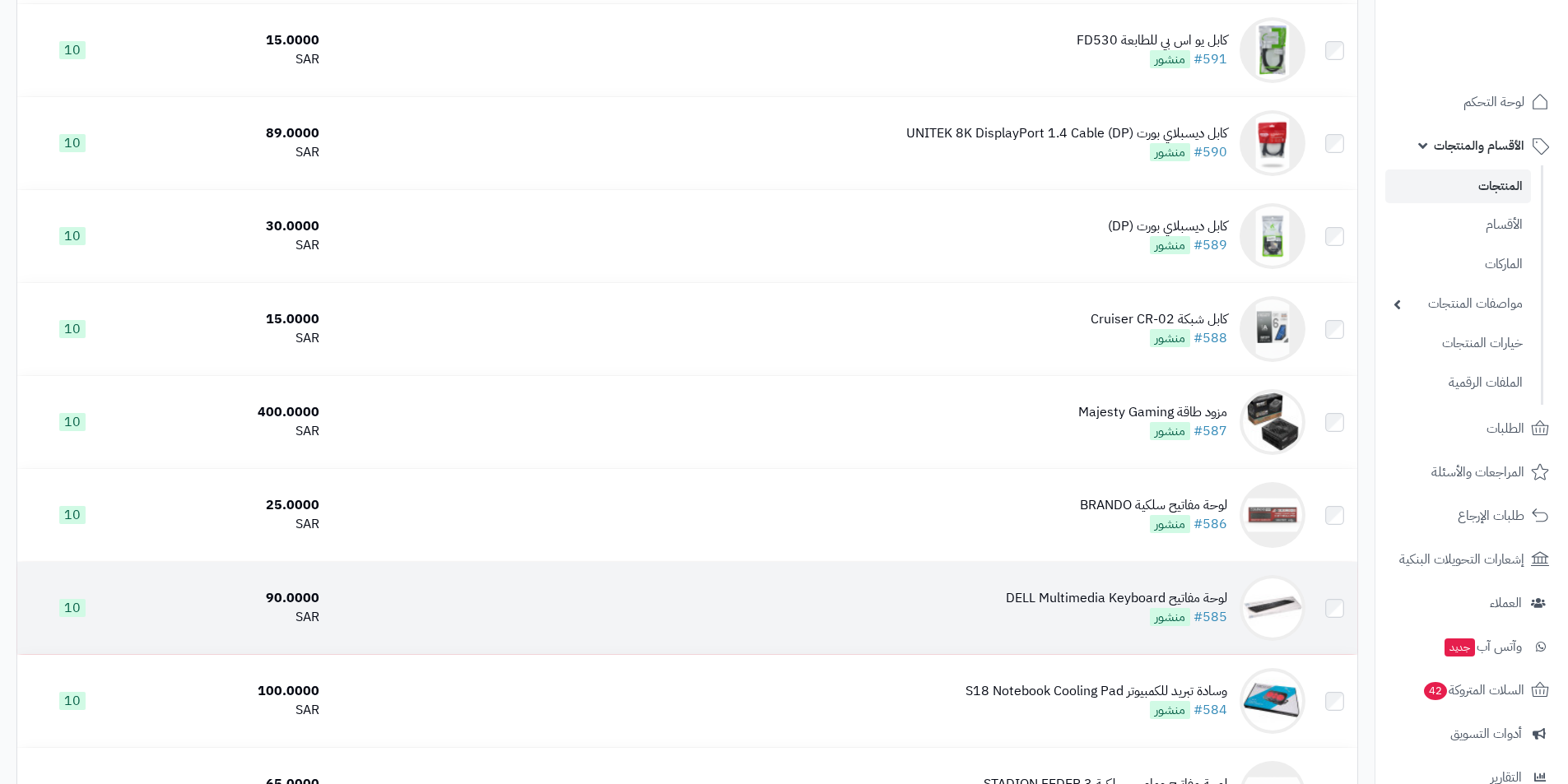
click at [1097, 578] on td "لوحة مفاتيح DELL Multimedia Keyboard #585 منشور" at bounding box center [819, 607] width 986 height 92
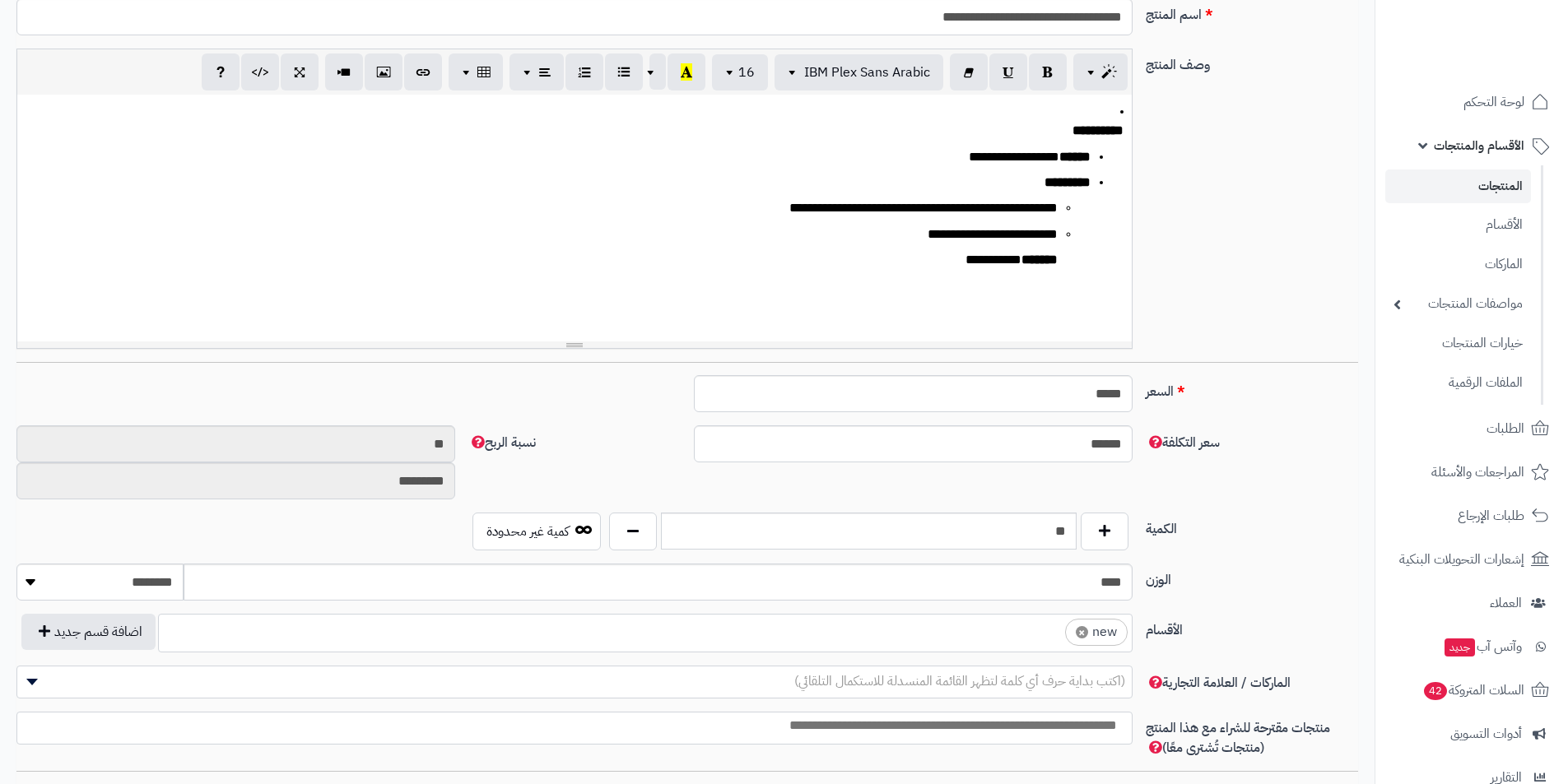
scroll to position [0, 12]
click at [1082, 628] on span "×" at bounding box center [1082, 632] width 12 height 12
select select
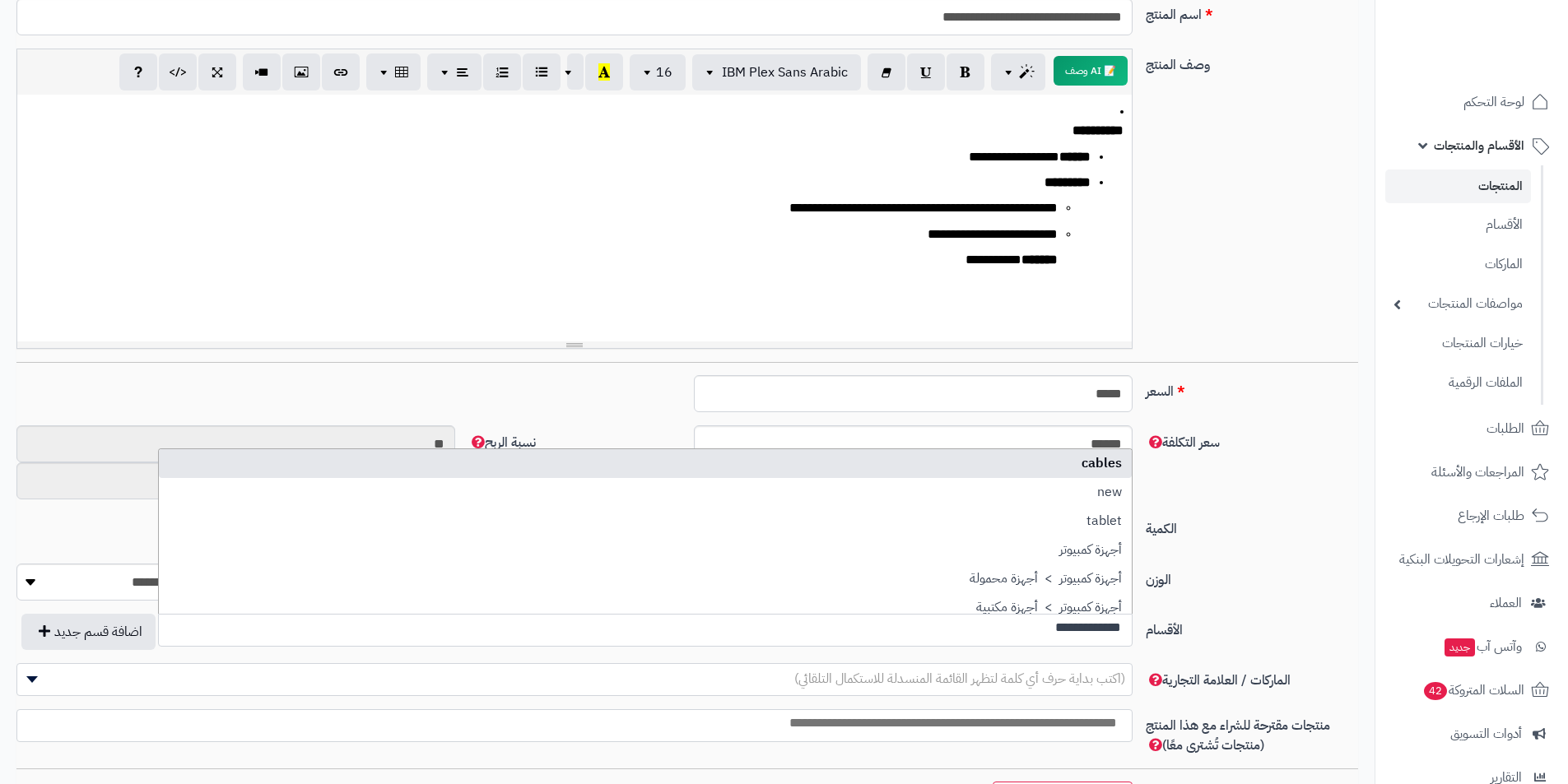
scroll to position [0, 0]
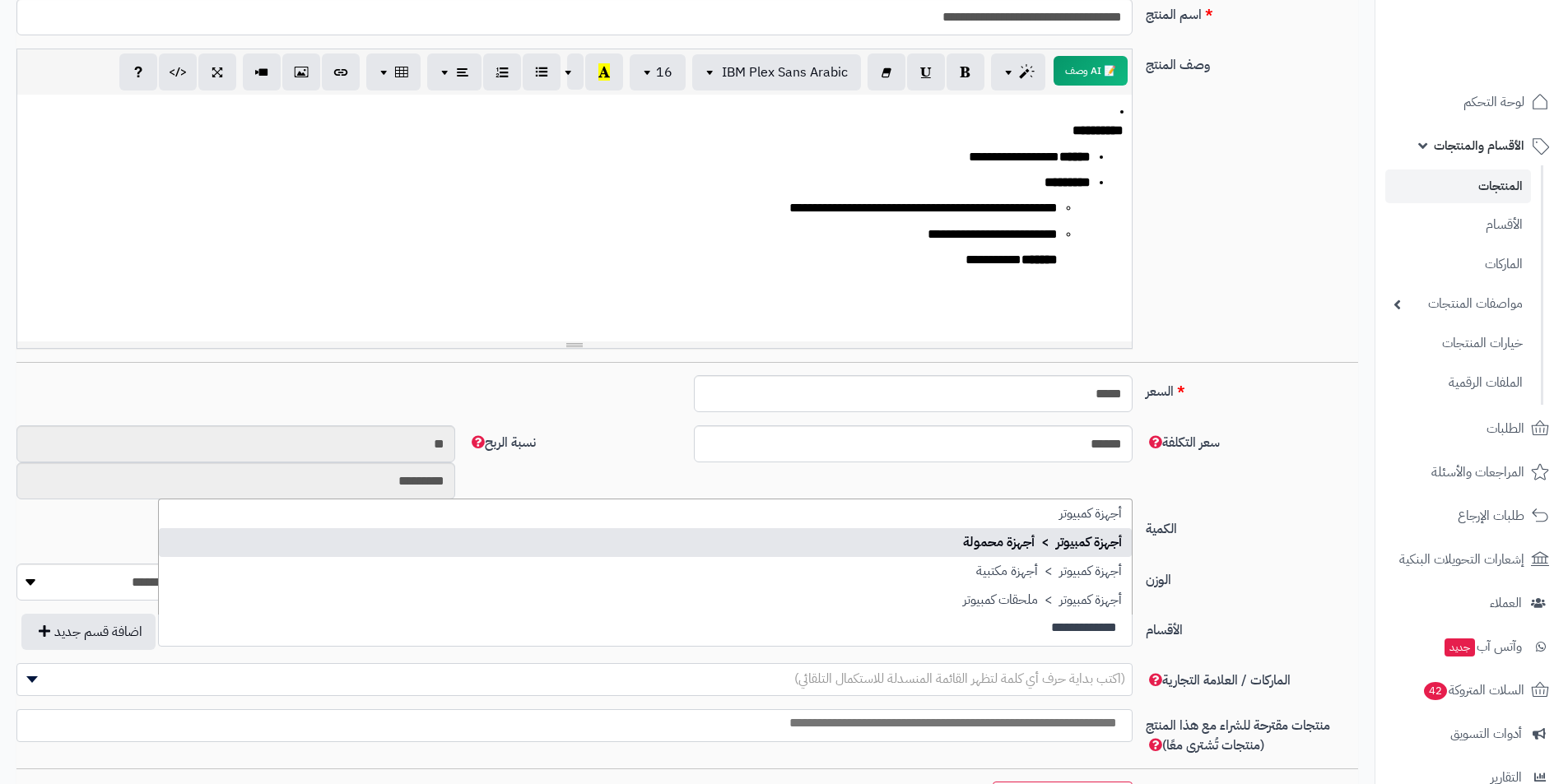
type input "**********"
select select "***"
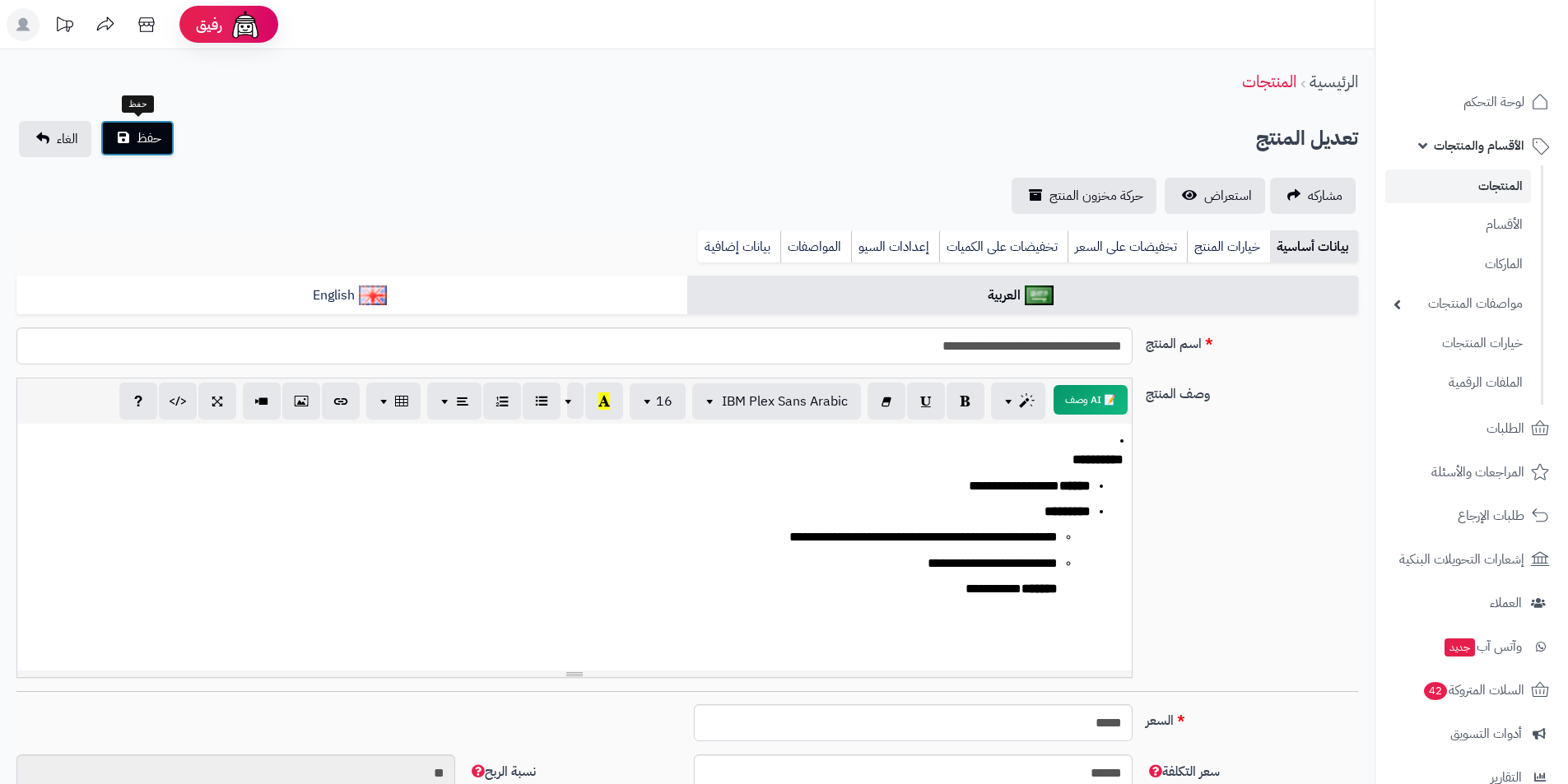
click at [163, 140] on button "حفظ" at bounding box center [137, 137] width 74 height 36
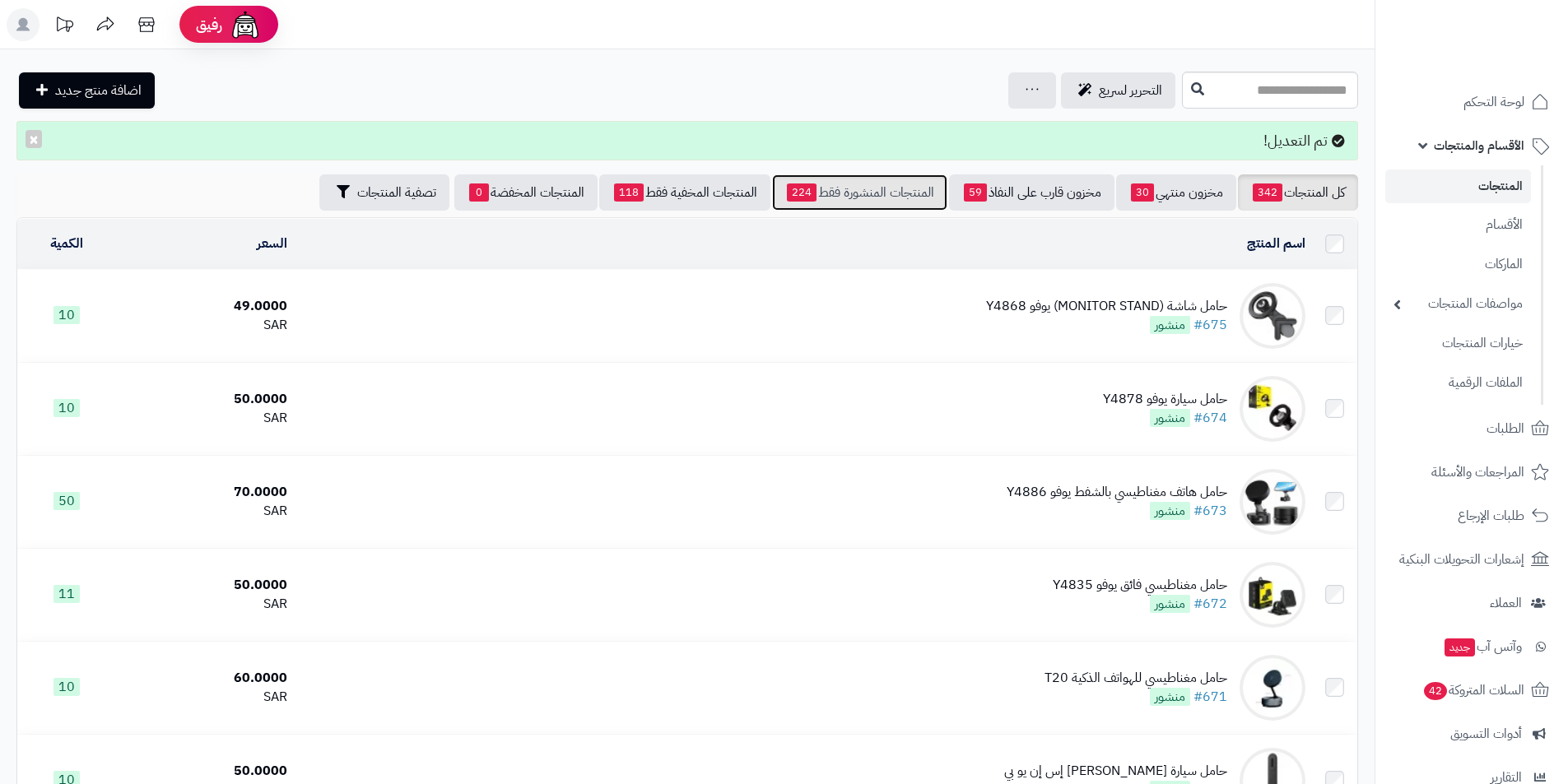
click at [822, 184] on link "المنتجات المنشورة فقط 224" at bounding box center [860, 192] width 176 height 36
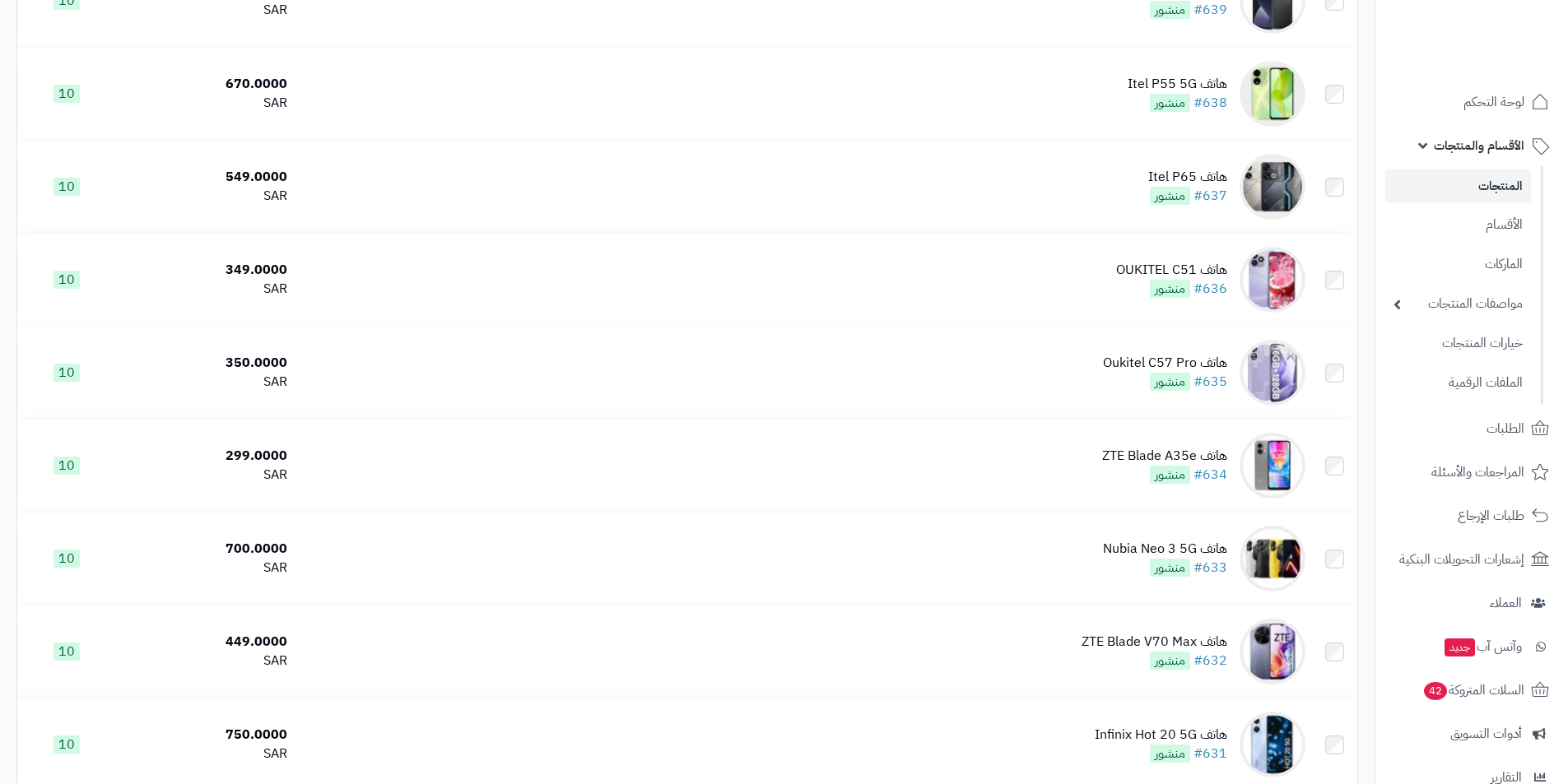
scroll to position [4258, 0]
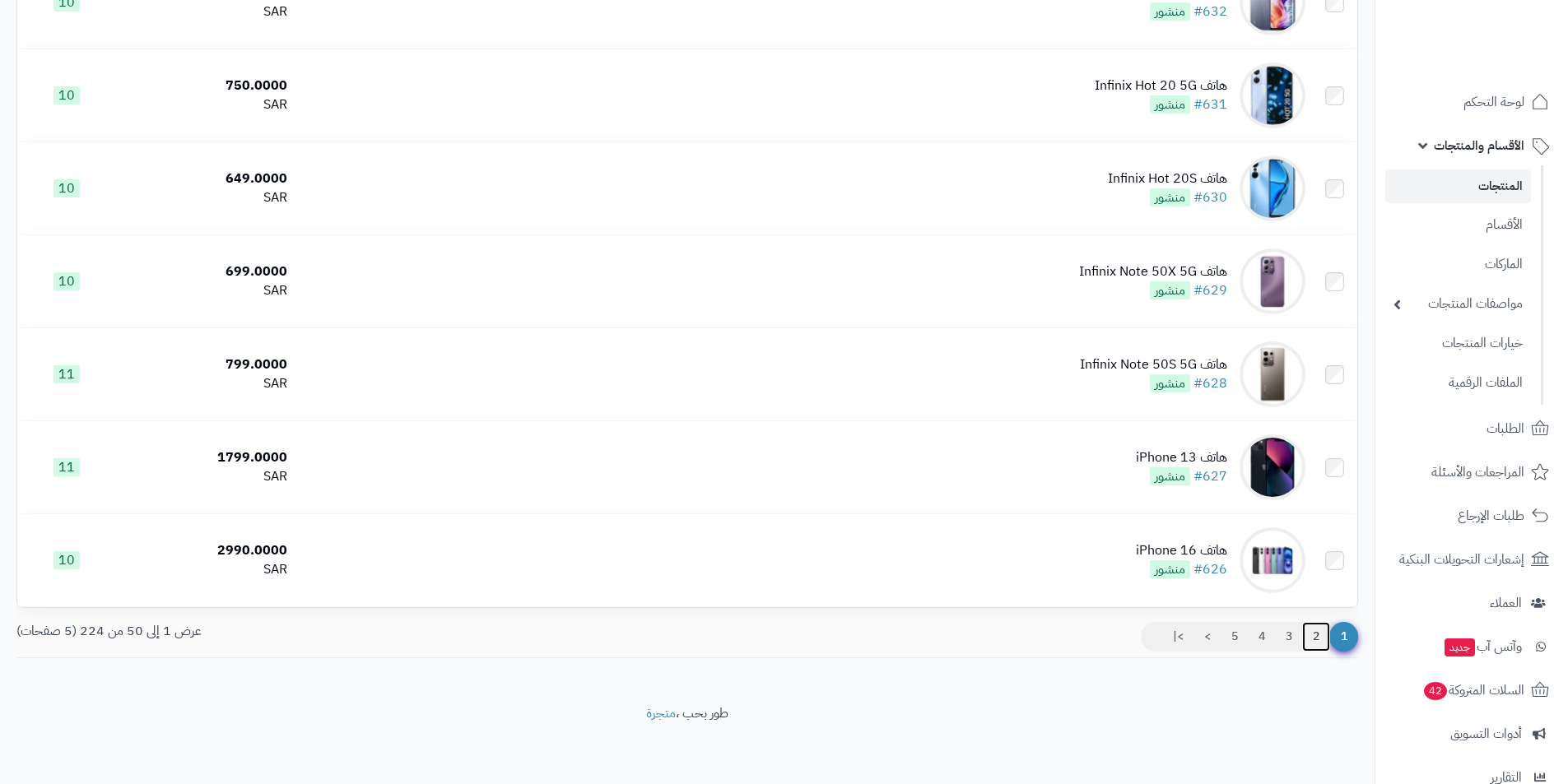
click at [1311, 644] on link "2" at bounding box center [1316, 637] width 28 height 30
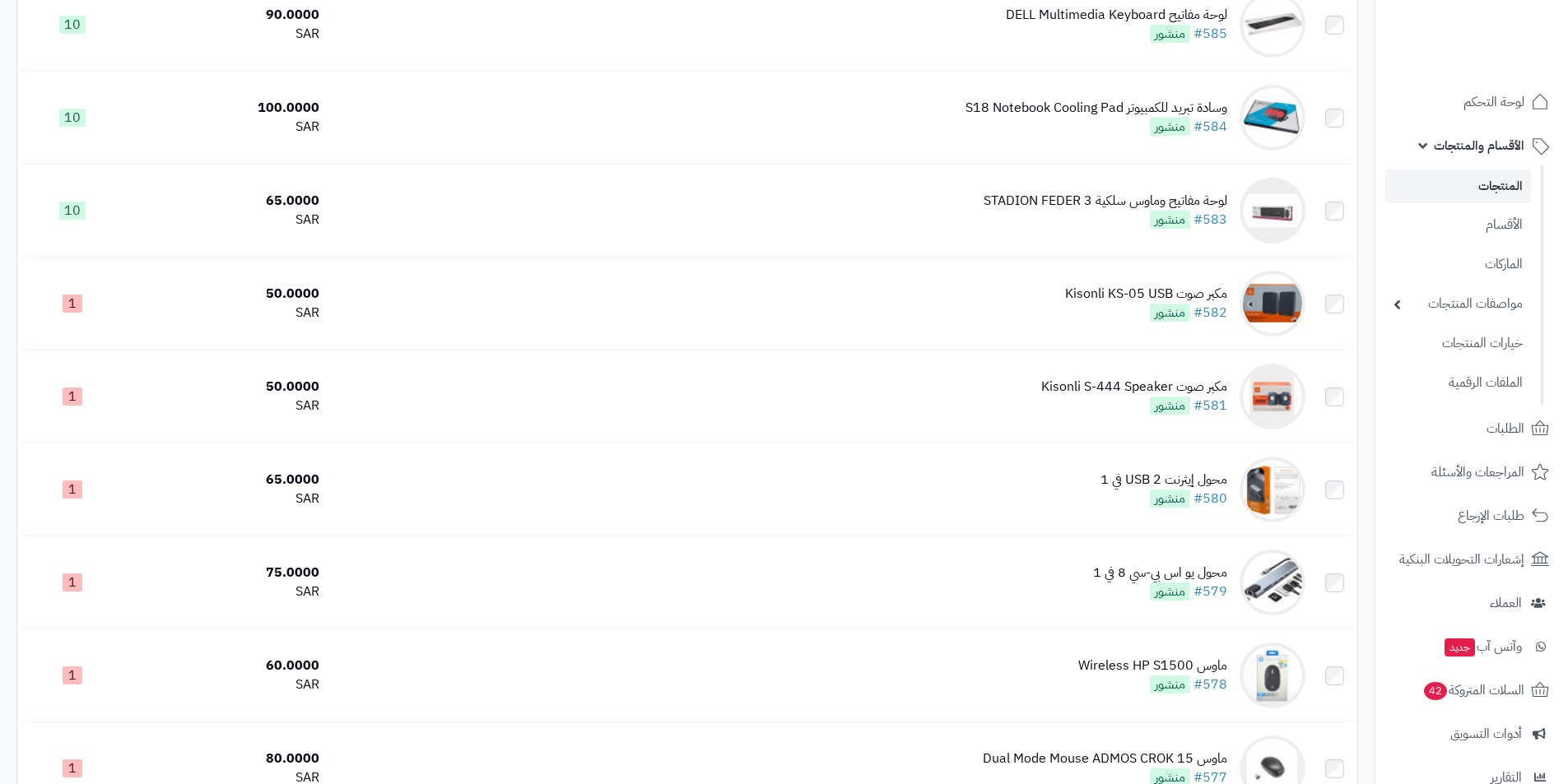
scroll to position [3847, 0]
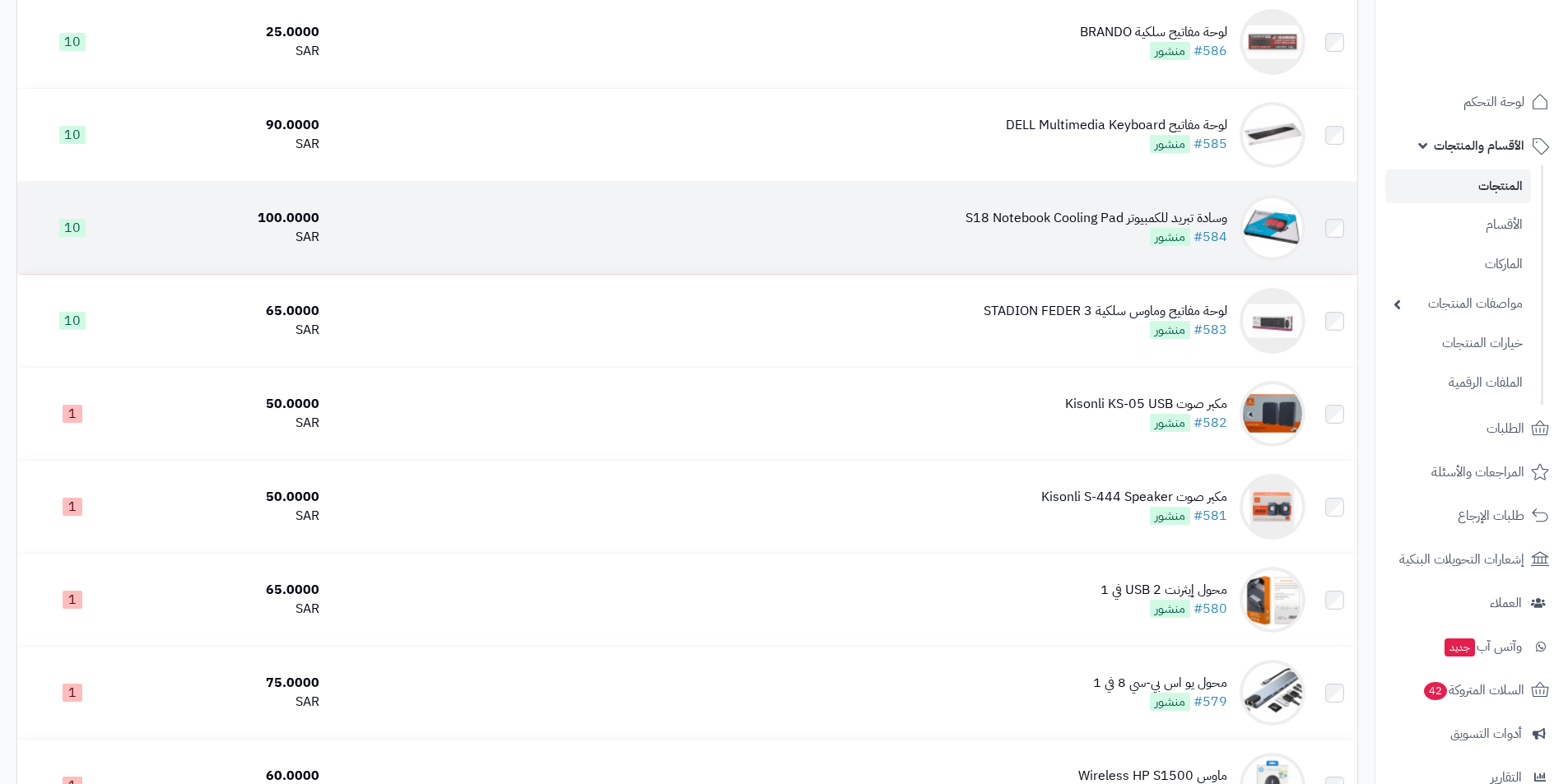
click at [1109, 218] on div "وسادة تبريد للكمبيوتر S18 Notebook Cooling Pad" at bounding box center [1096, 219] width 261 height 19
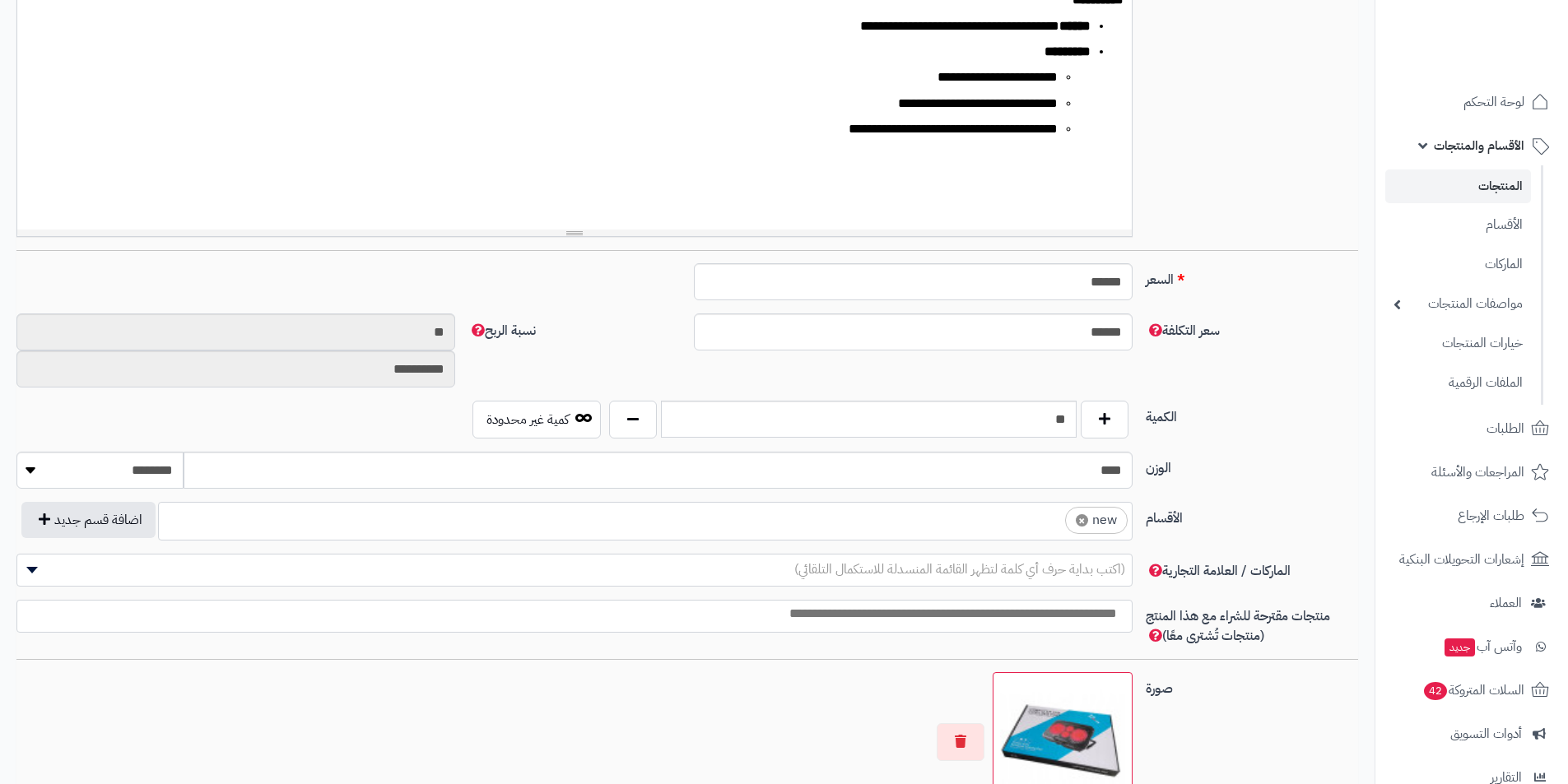
scroll to position [494, 0]
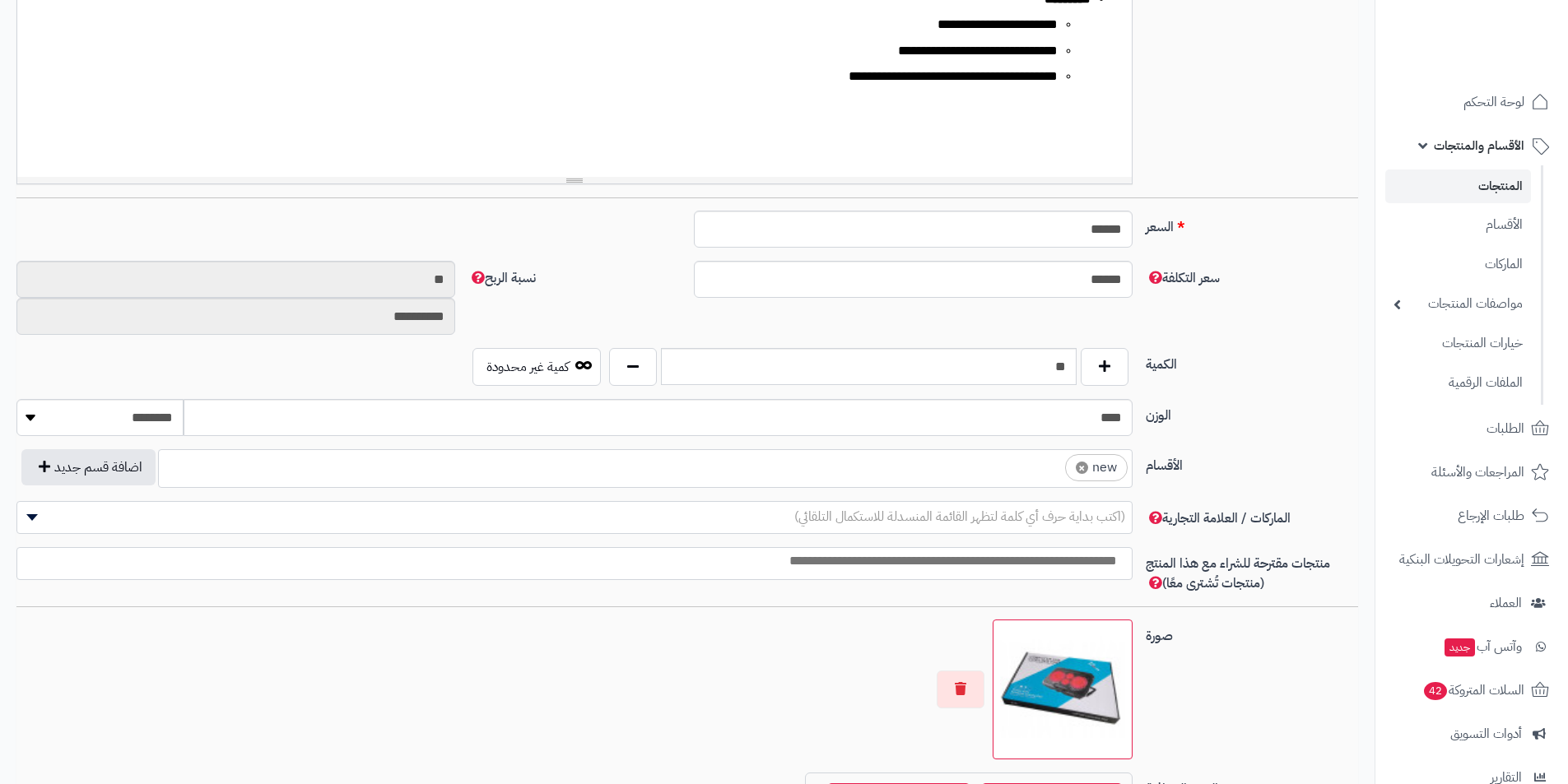
click at [1076, 469] on span "×" at bounding box center [1082, 468] width 12 height 12
select select
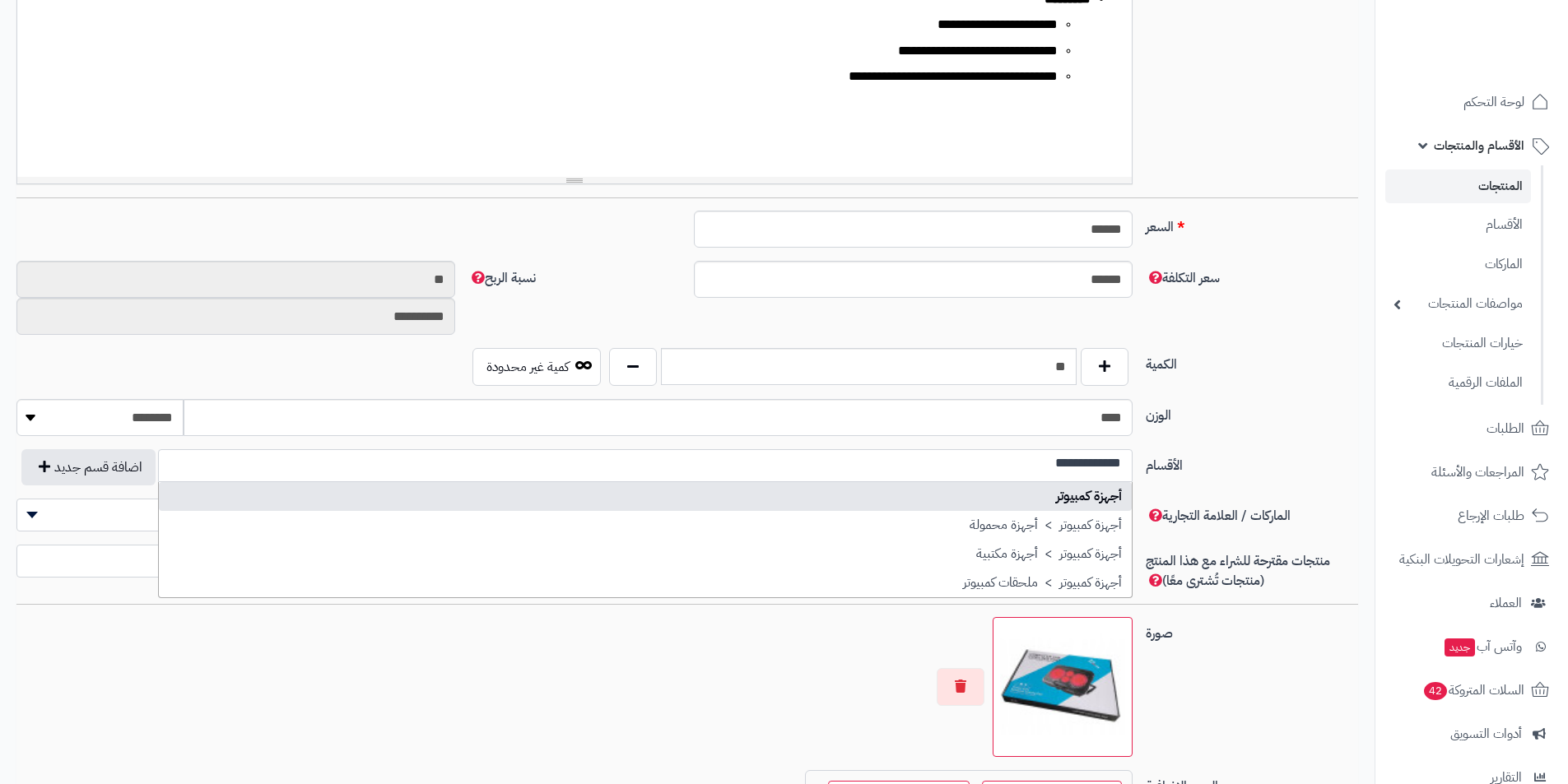
scroll to position [0, 0]
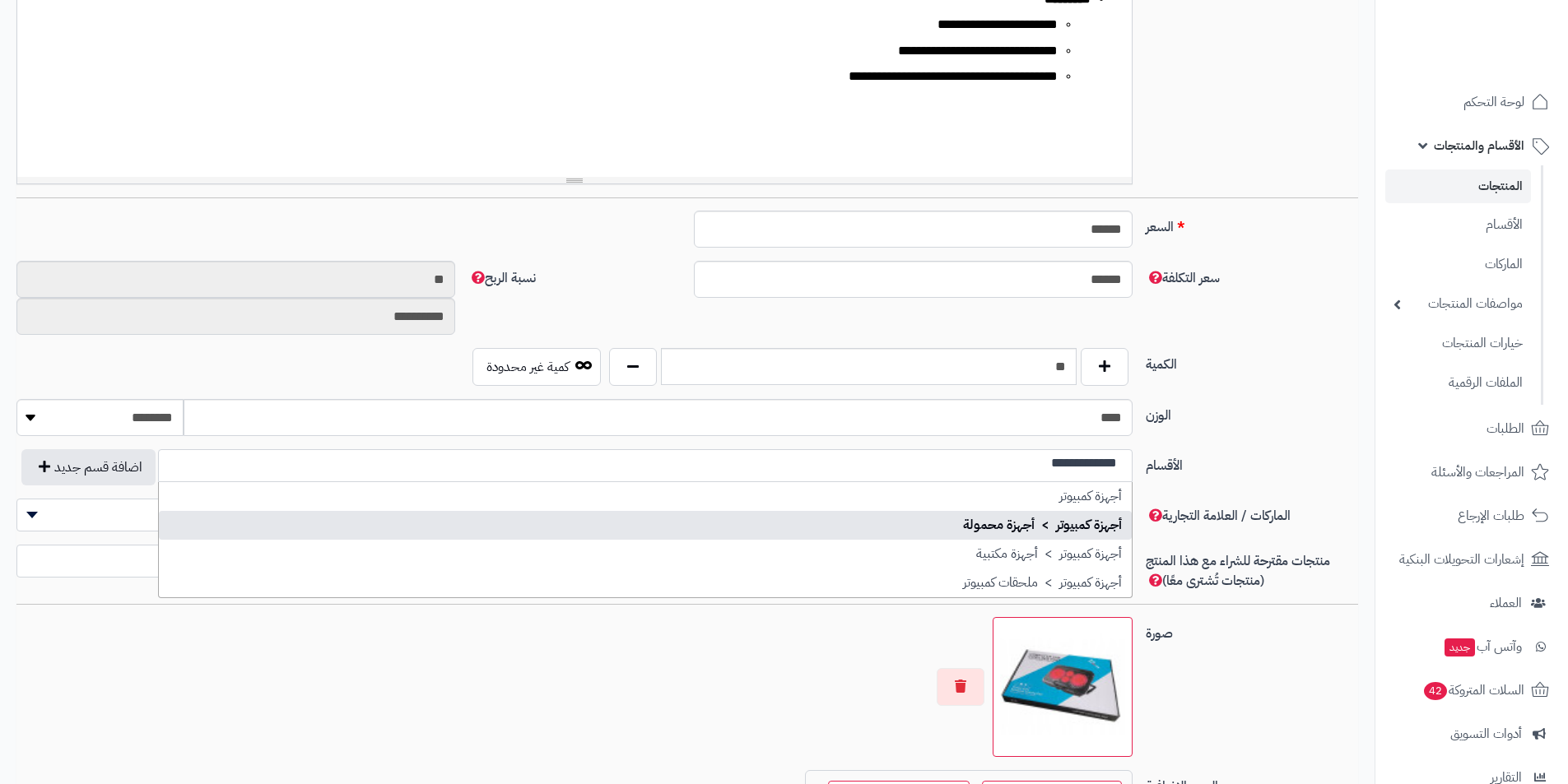
type input "**********"
select select "***"
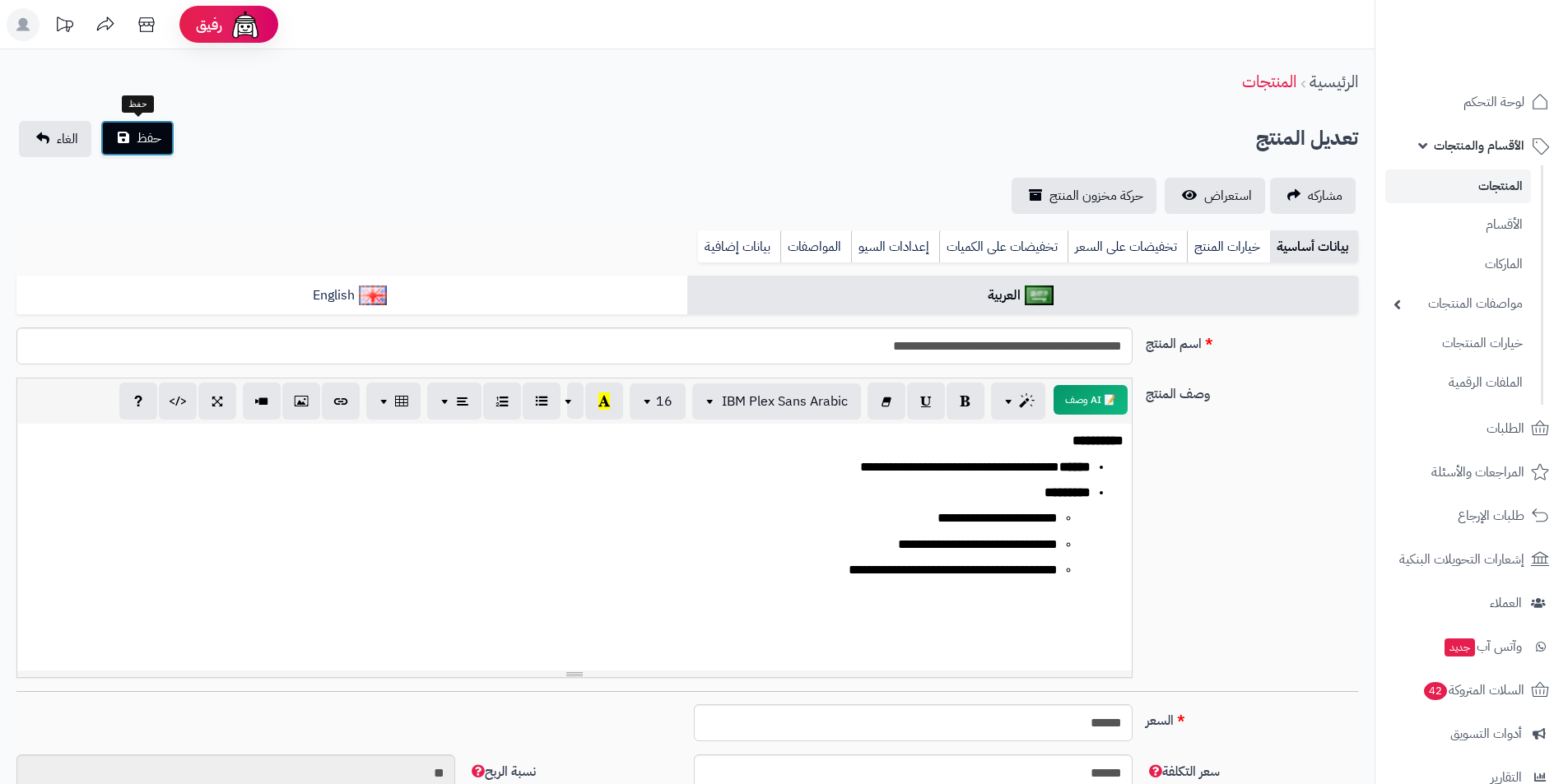
click at [143, 135] on span "حفظ" at bounding box center [149, 138] width 24 height 20
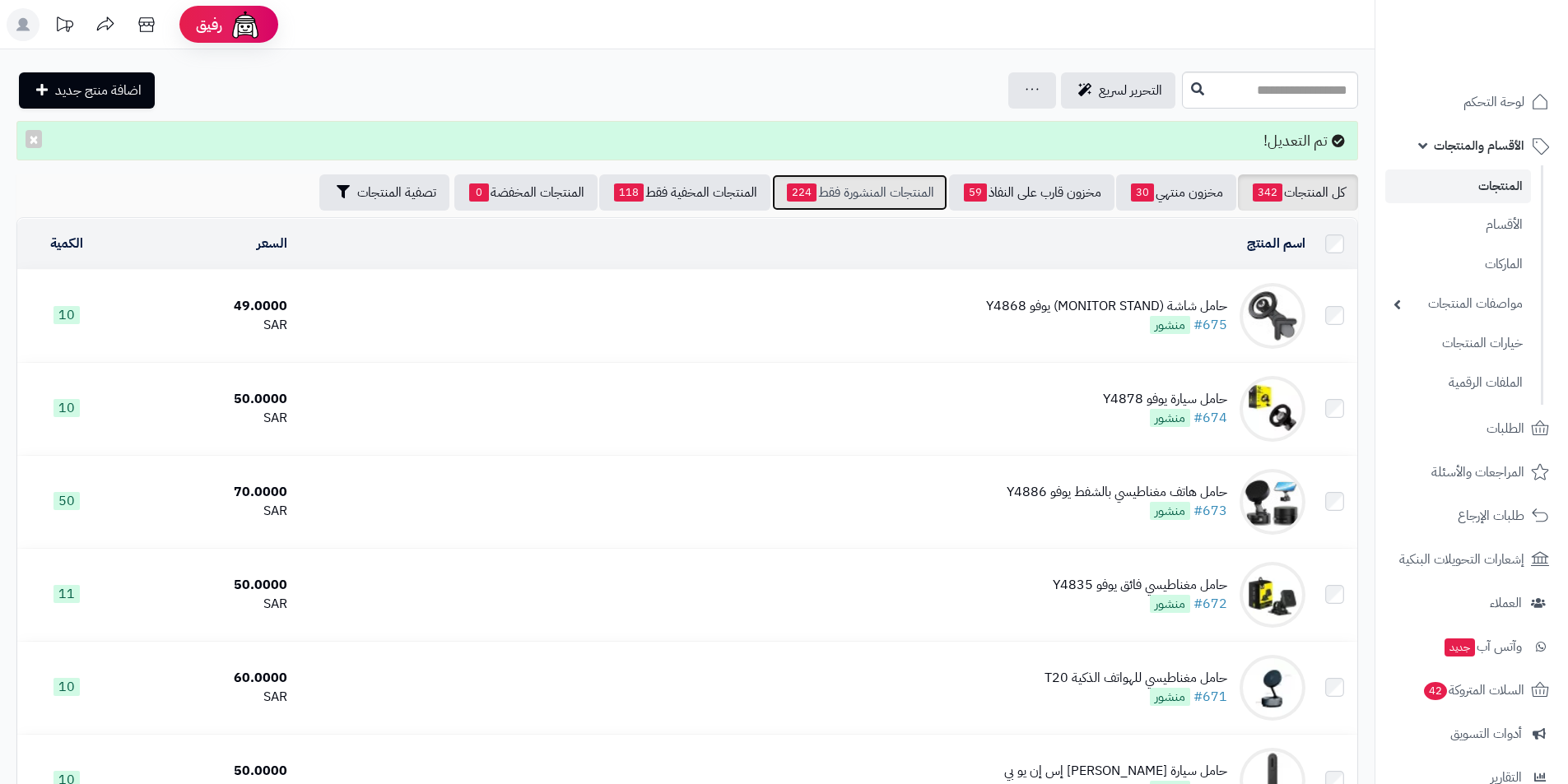
click at [851, 205] on link "المنتجات المنشورة فقط 224" at bounding box center [860, 192] width 176 height 36
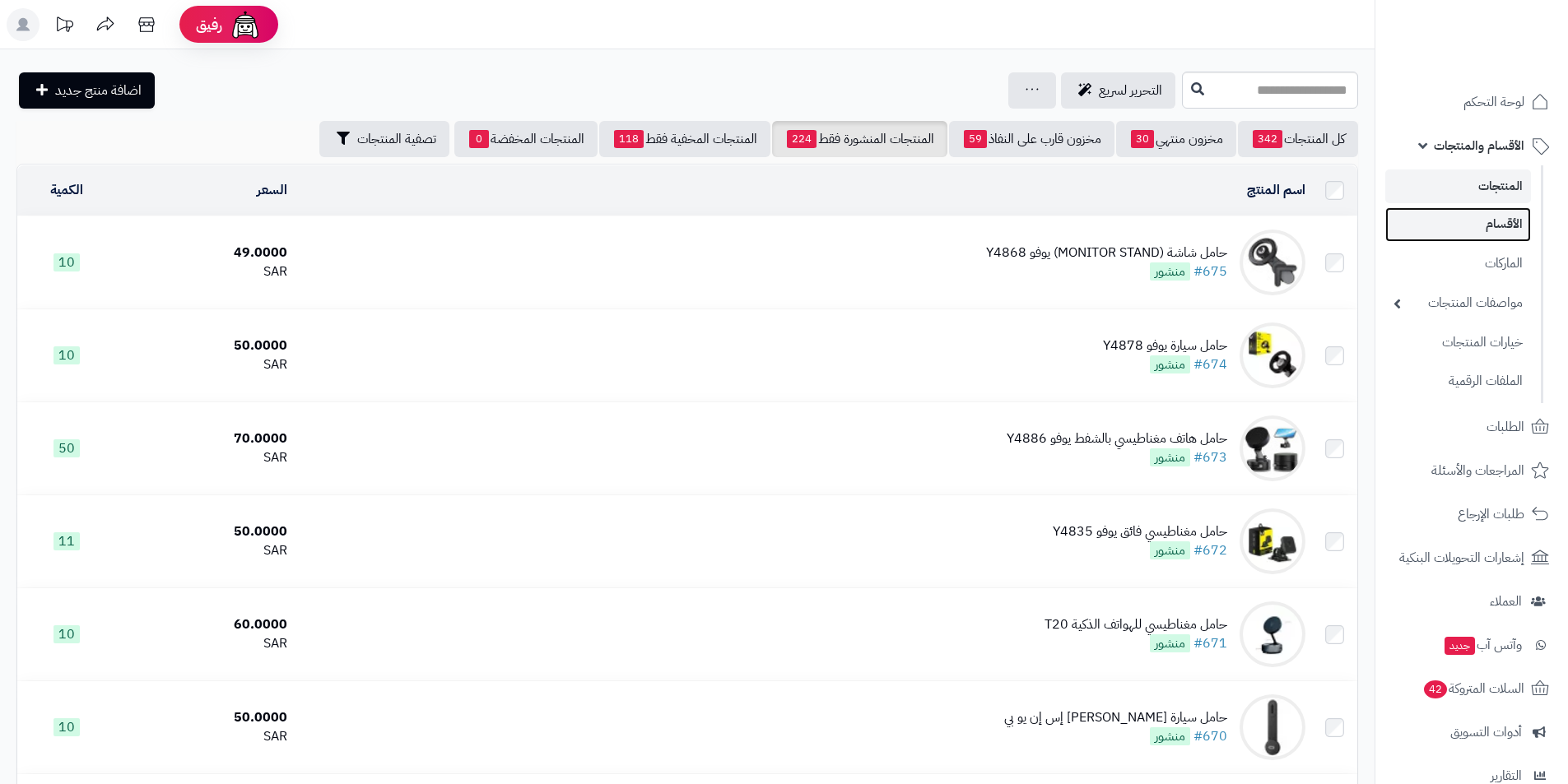
click at [1469, 229] on link "الأقسام" at bounding box center [1458, 224] width 146 height 34
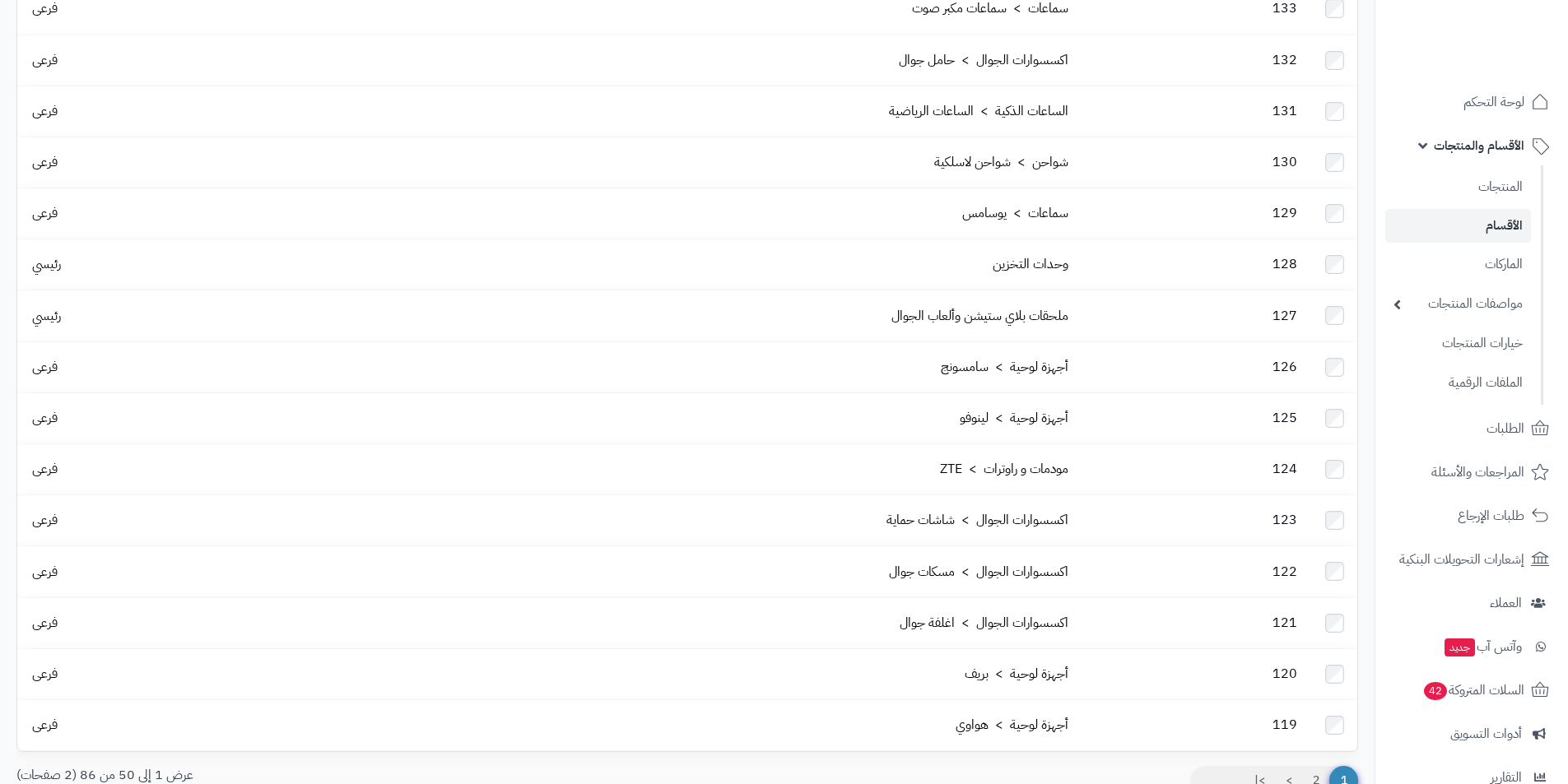
scroll to position [1994, 0]
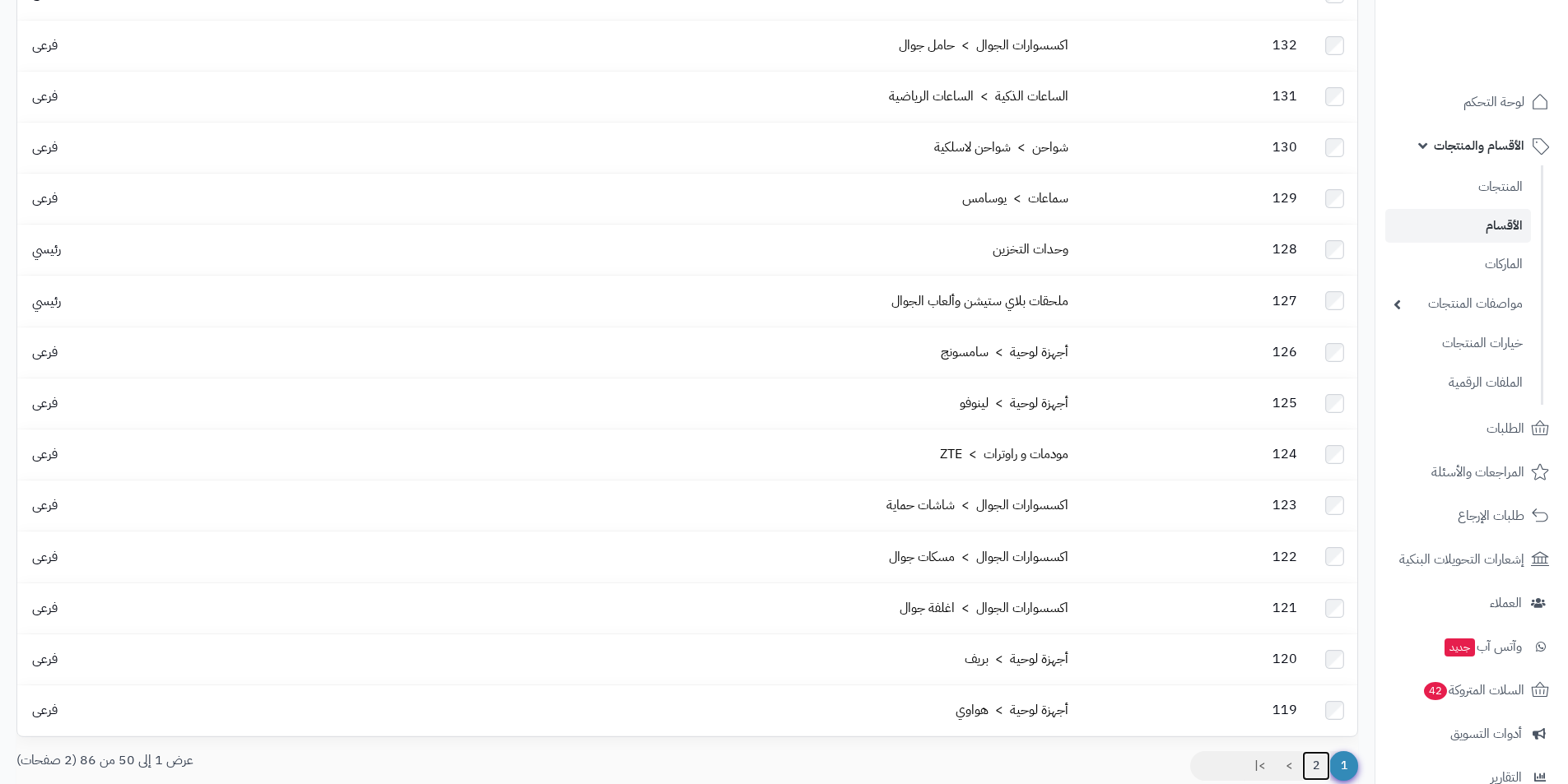
click at [1314, 752] on link "2" at bounding box center [1316, 767] width 28 height 30
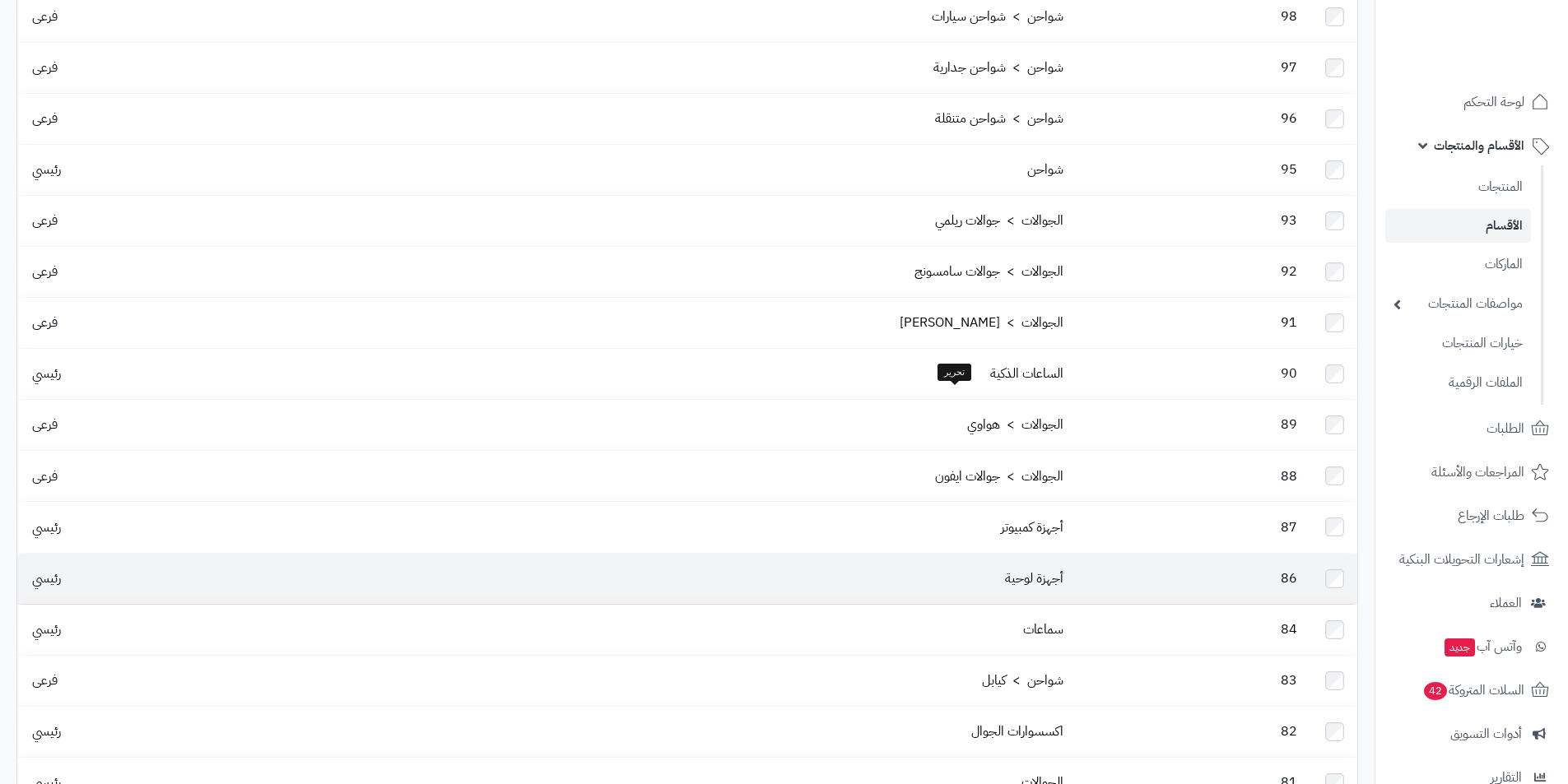
scroll to position [1234, 0]
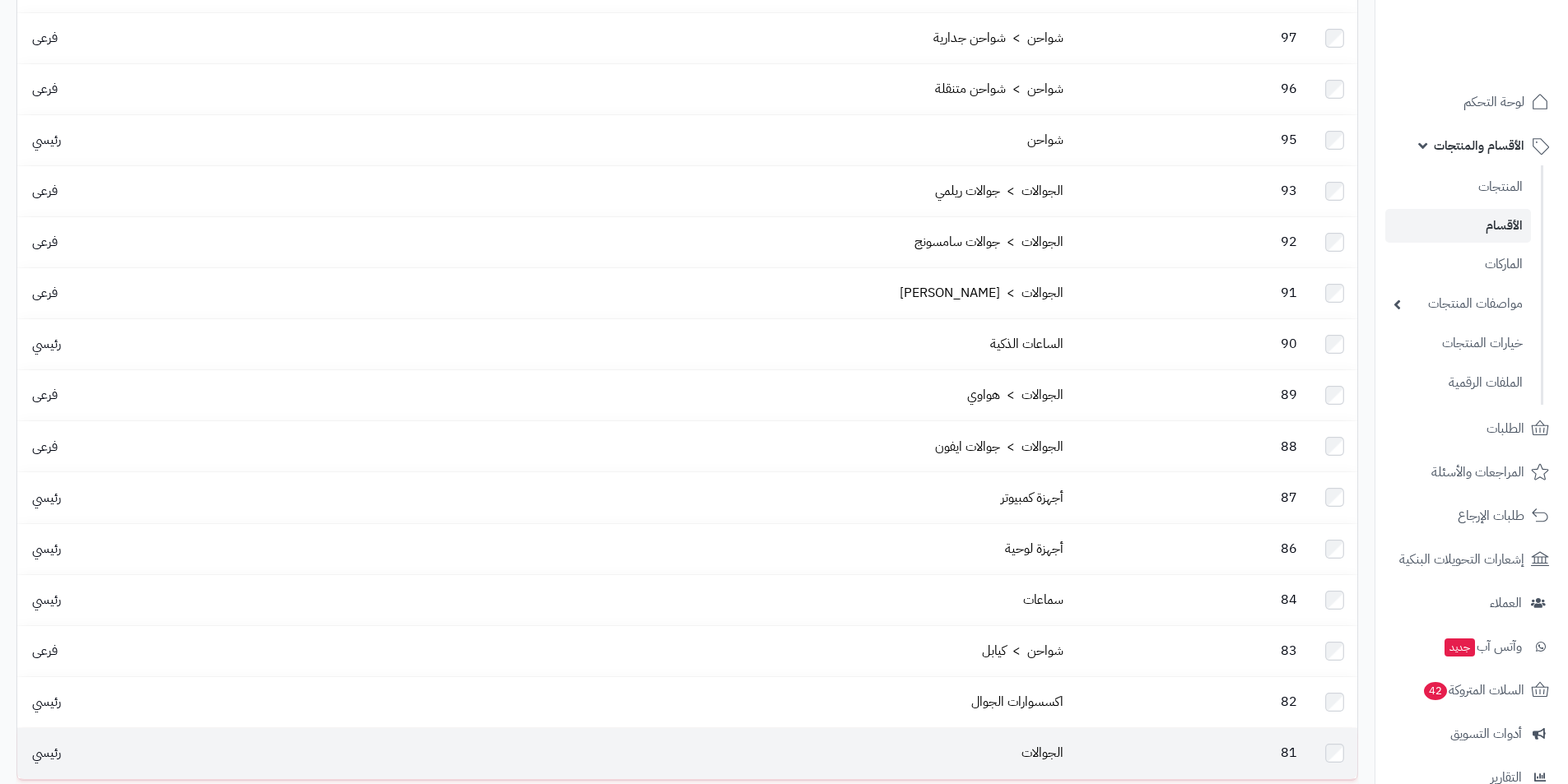
click at [1019, 728] on td "الجوالات" at bounding box center [663, 753] width 814 height 50
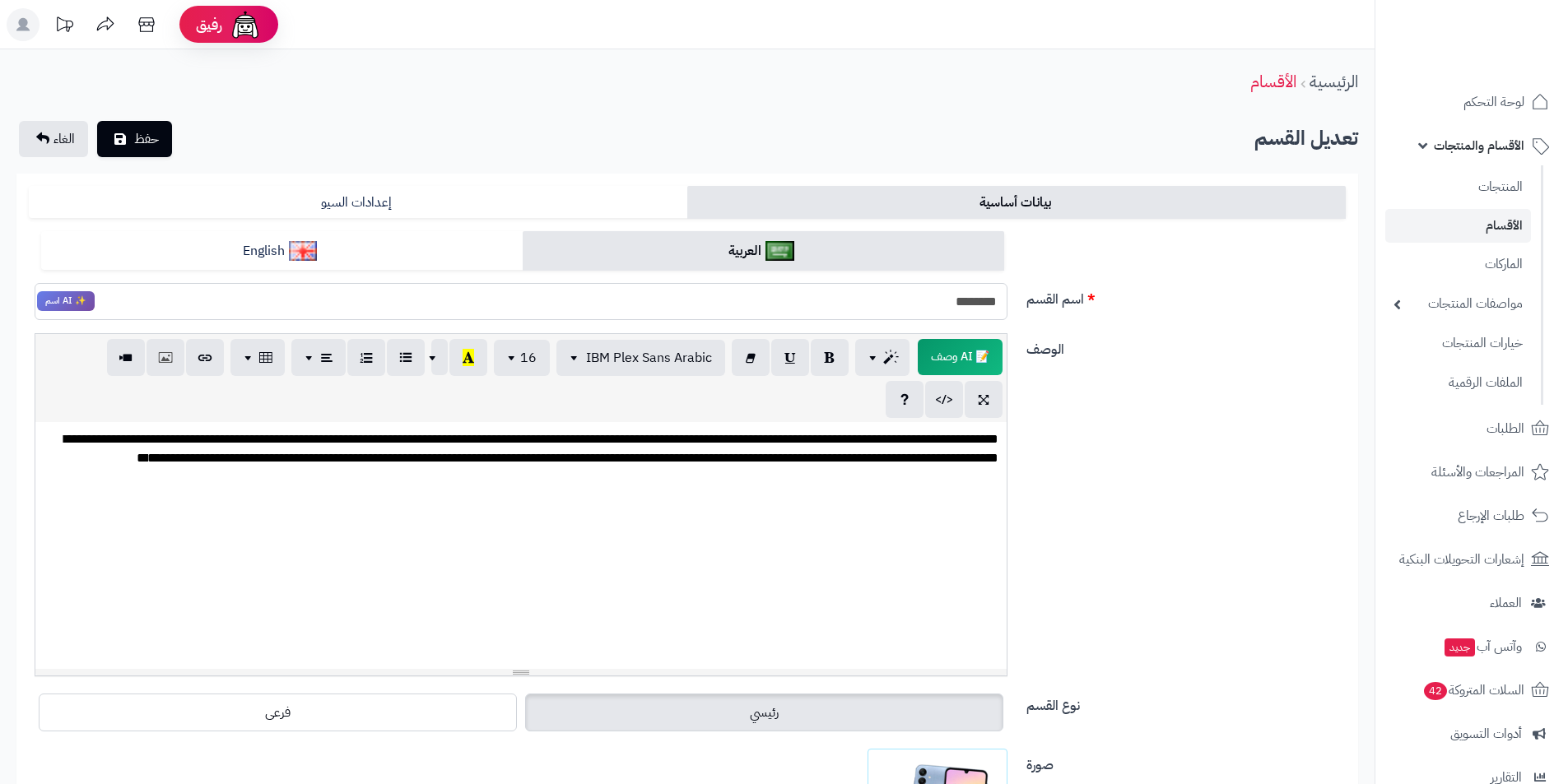
drag, startPoint x: 928, startPoint y: 295, endPoint x: 1031, endPoint y: 302, distance: 103.2
click at [1031, 302] on div "اسم القسم ******** ✨ AI اسم" at bounding box center [686, 283] width 1330 height 103
click at [1467, 179] on link "المنتجات" at bounding box center [1458, 186] width 146 height 34
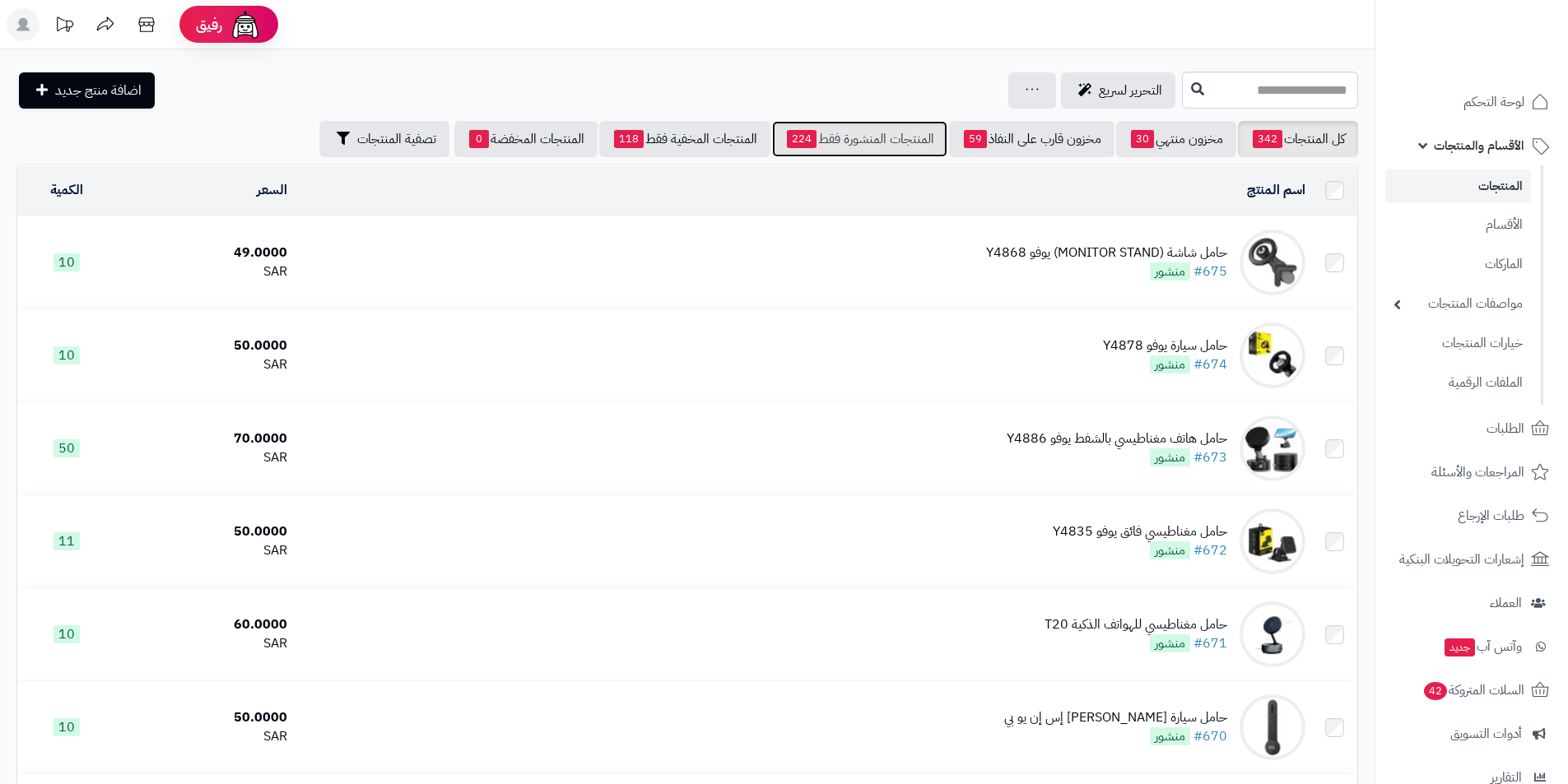
click at [836, 128] on link "المنتجات المنشورة فقط 224" at bounding box center [860, 138] width 176 height 36
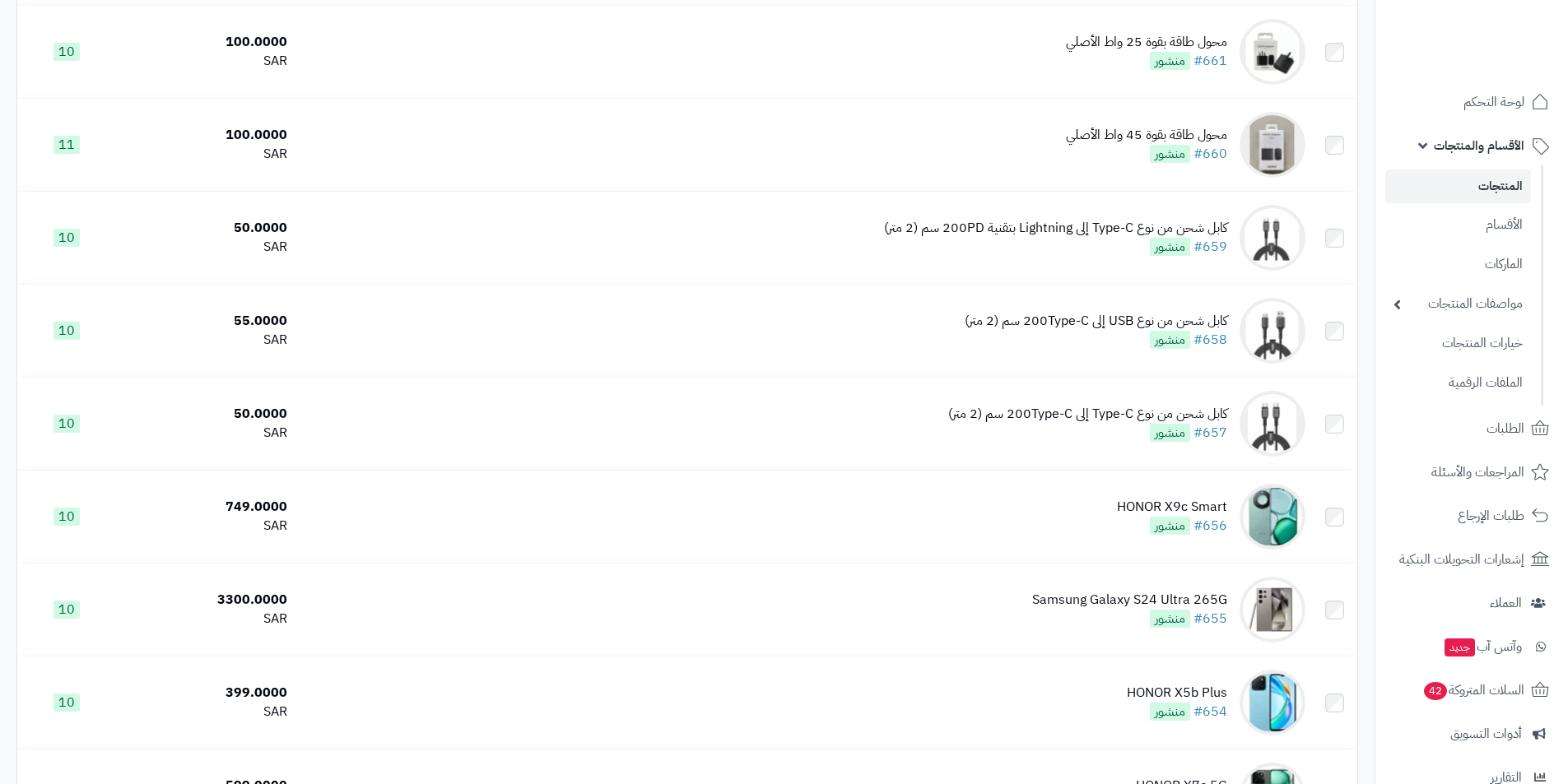
scroll to position [1728, 0]
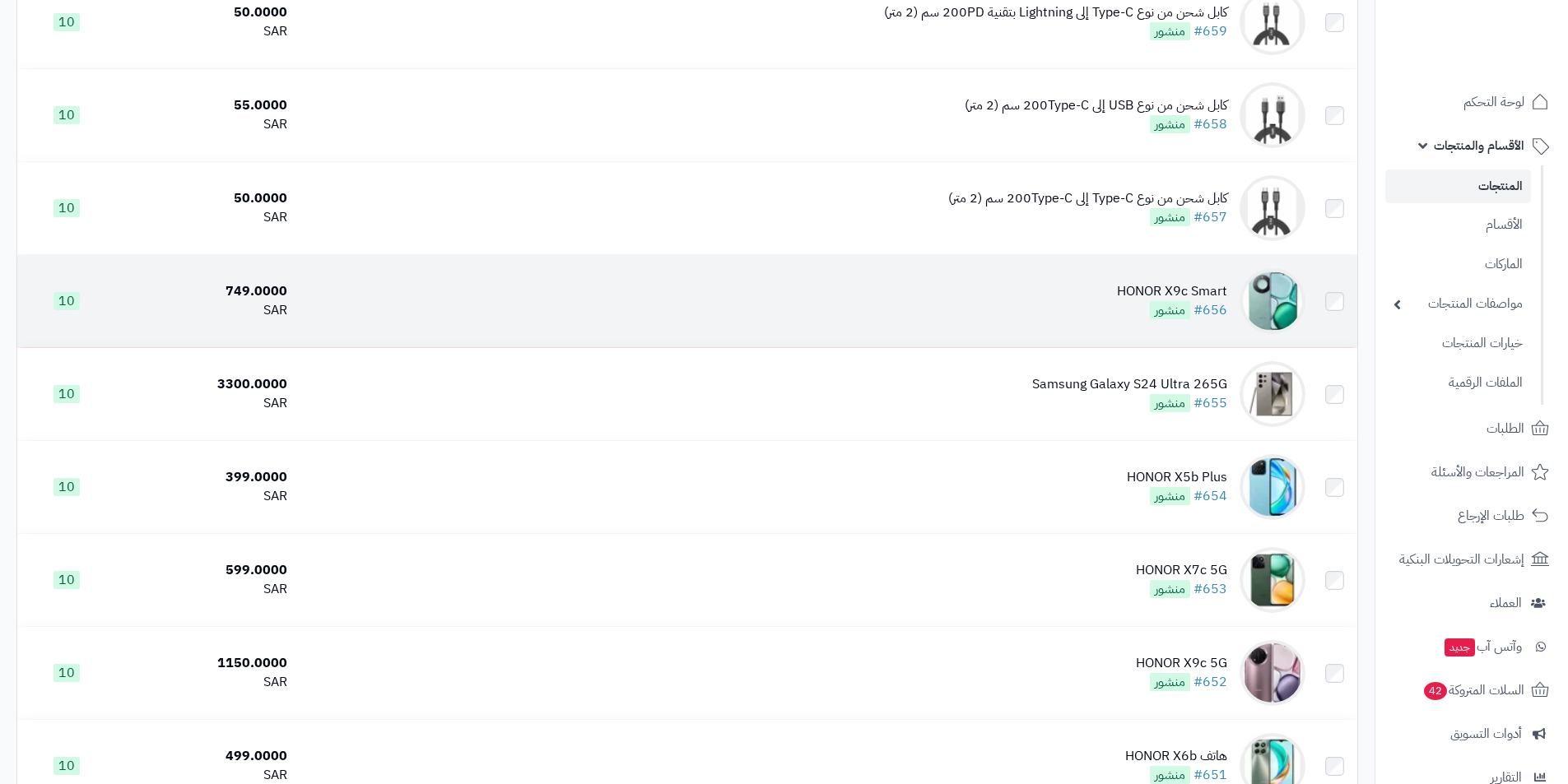
click at [1120, 282] on div "HONOR X9c Smart" at bounding box center [1172, 292] width 110 height 19
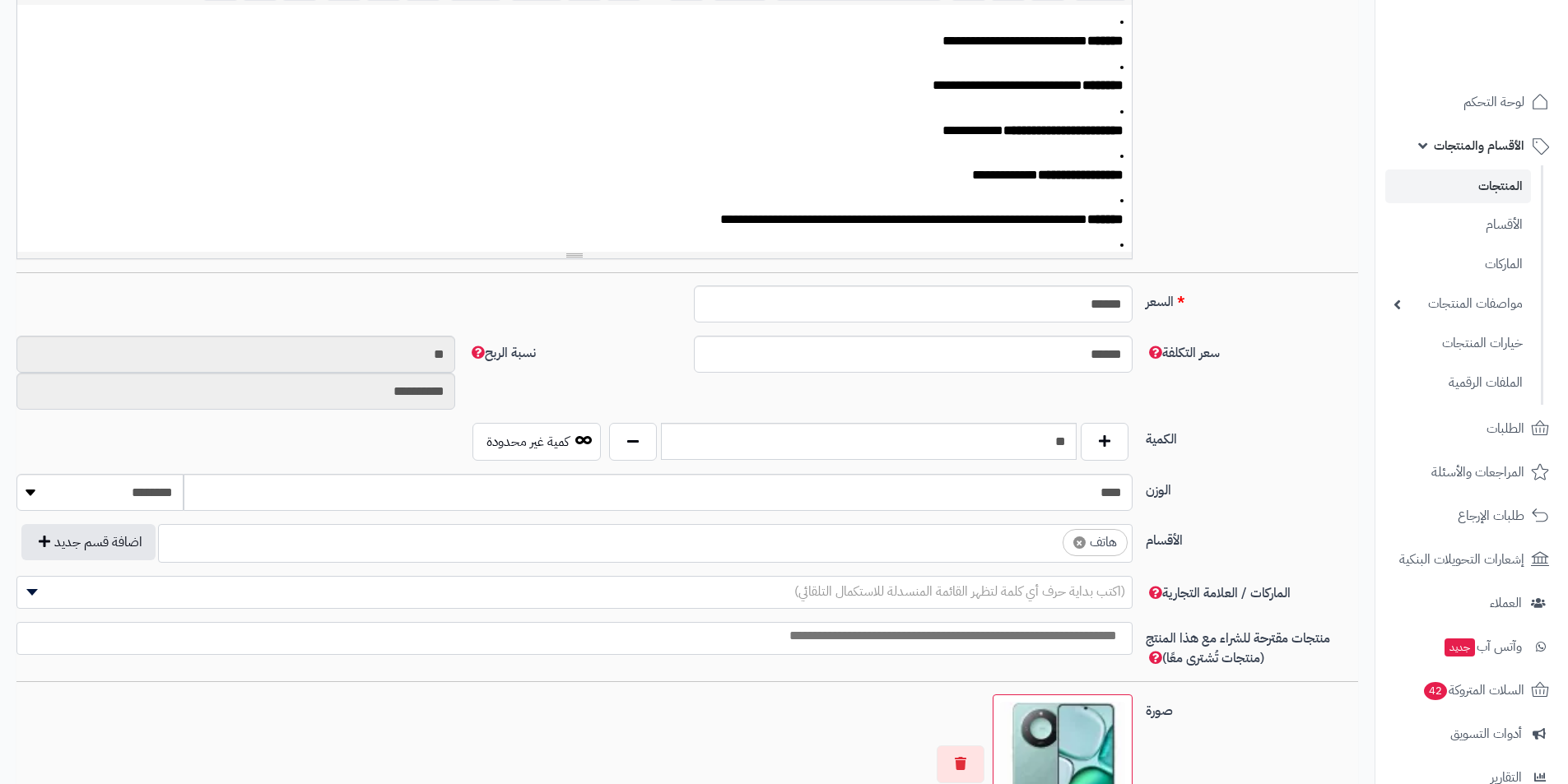
scroll to position [494, 0]
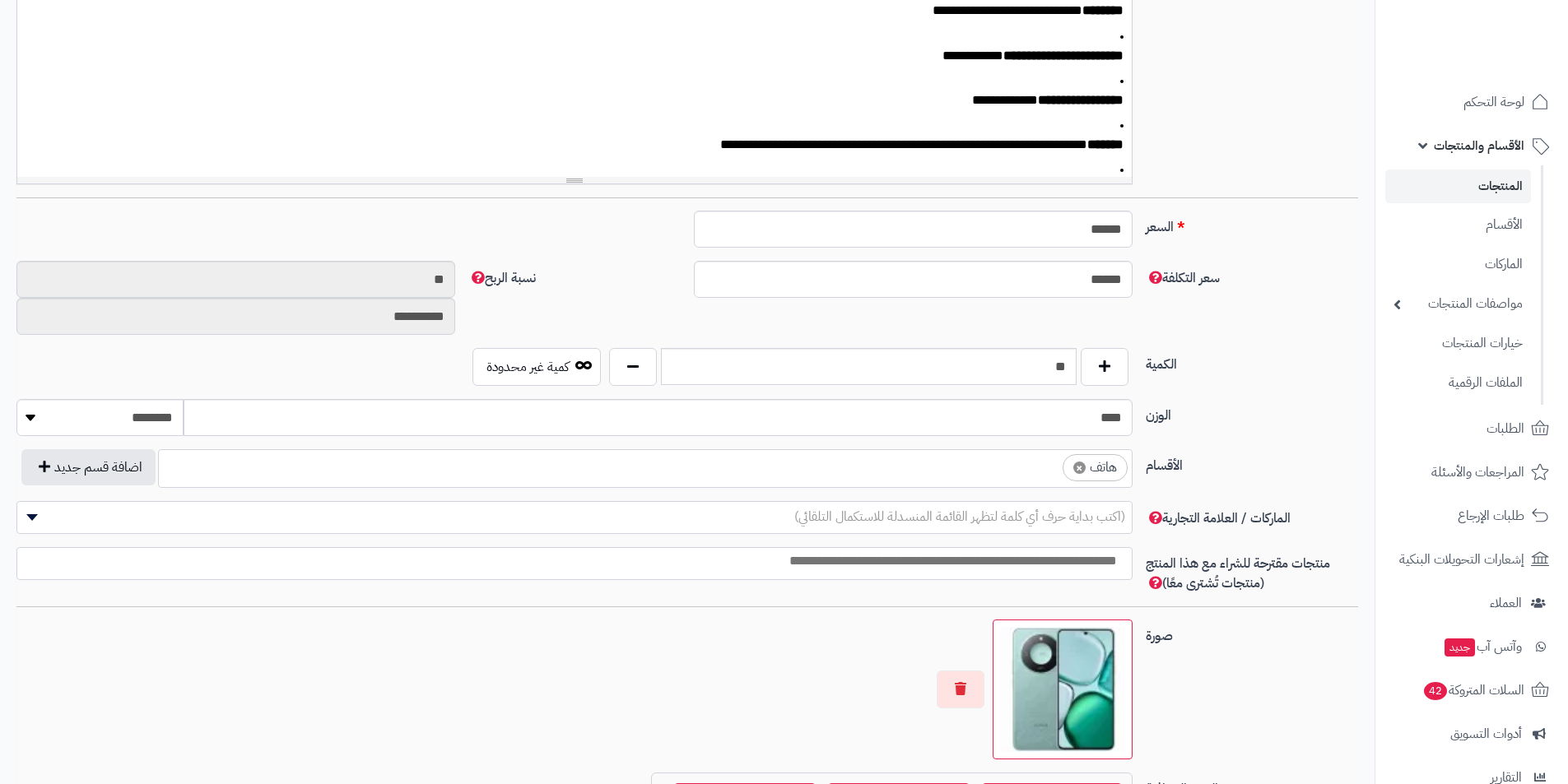
click at [1079, 468] on span "×" at bounding box center [1080, 468] width 12 height 12
select select
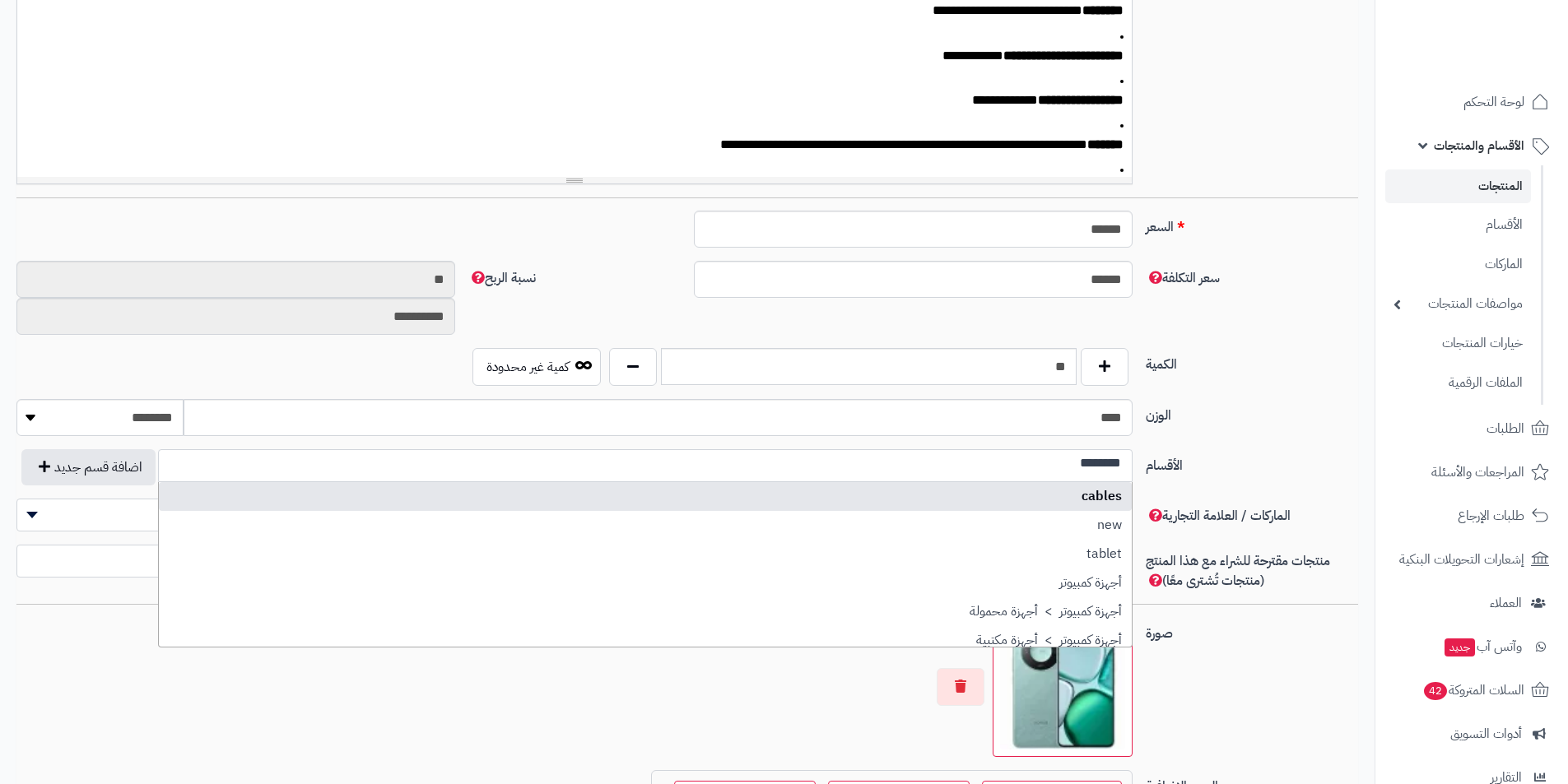
scroll to position [0, 0]
type input "********"
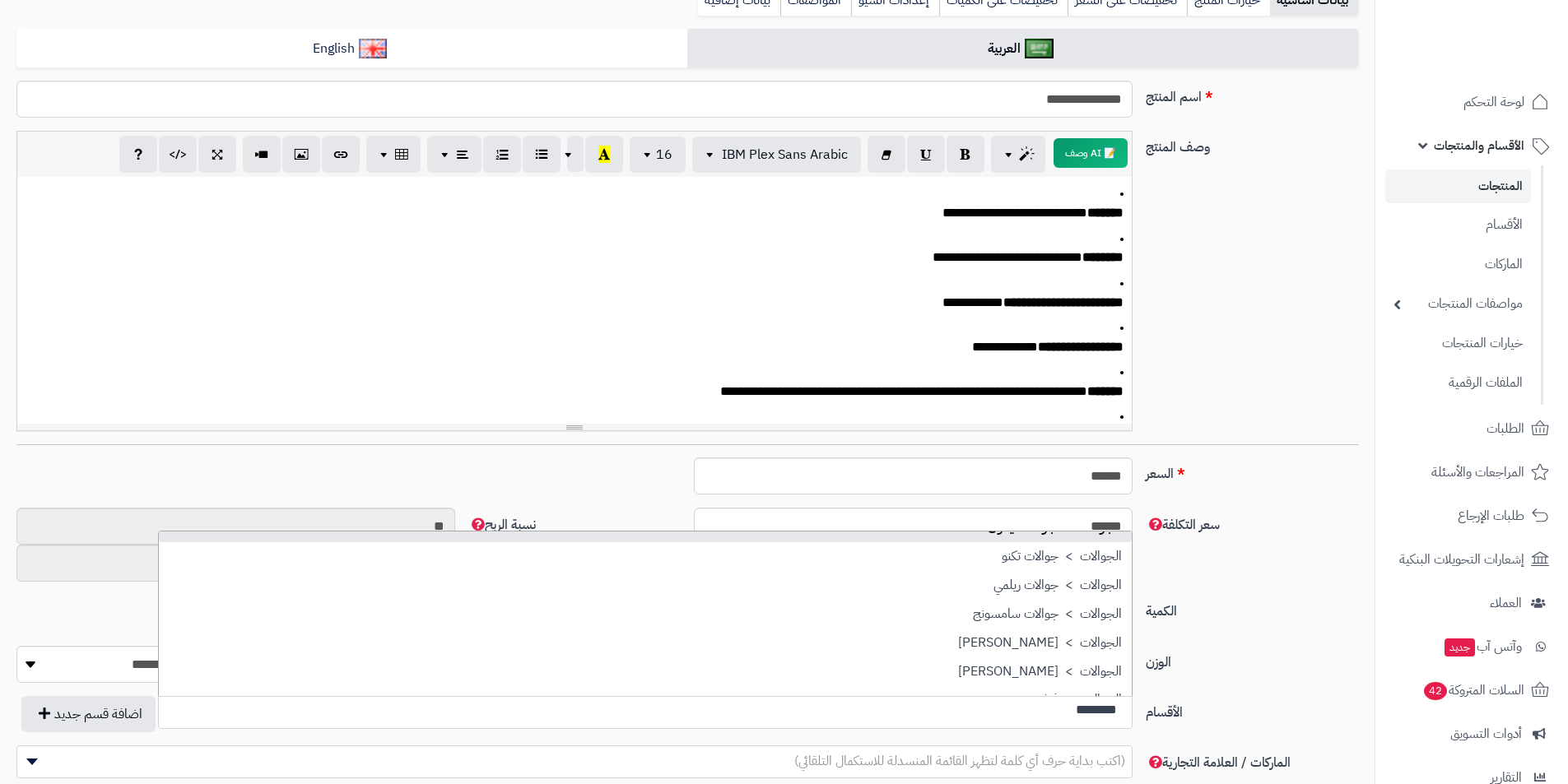
scroll to position [246, 0]
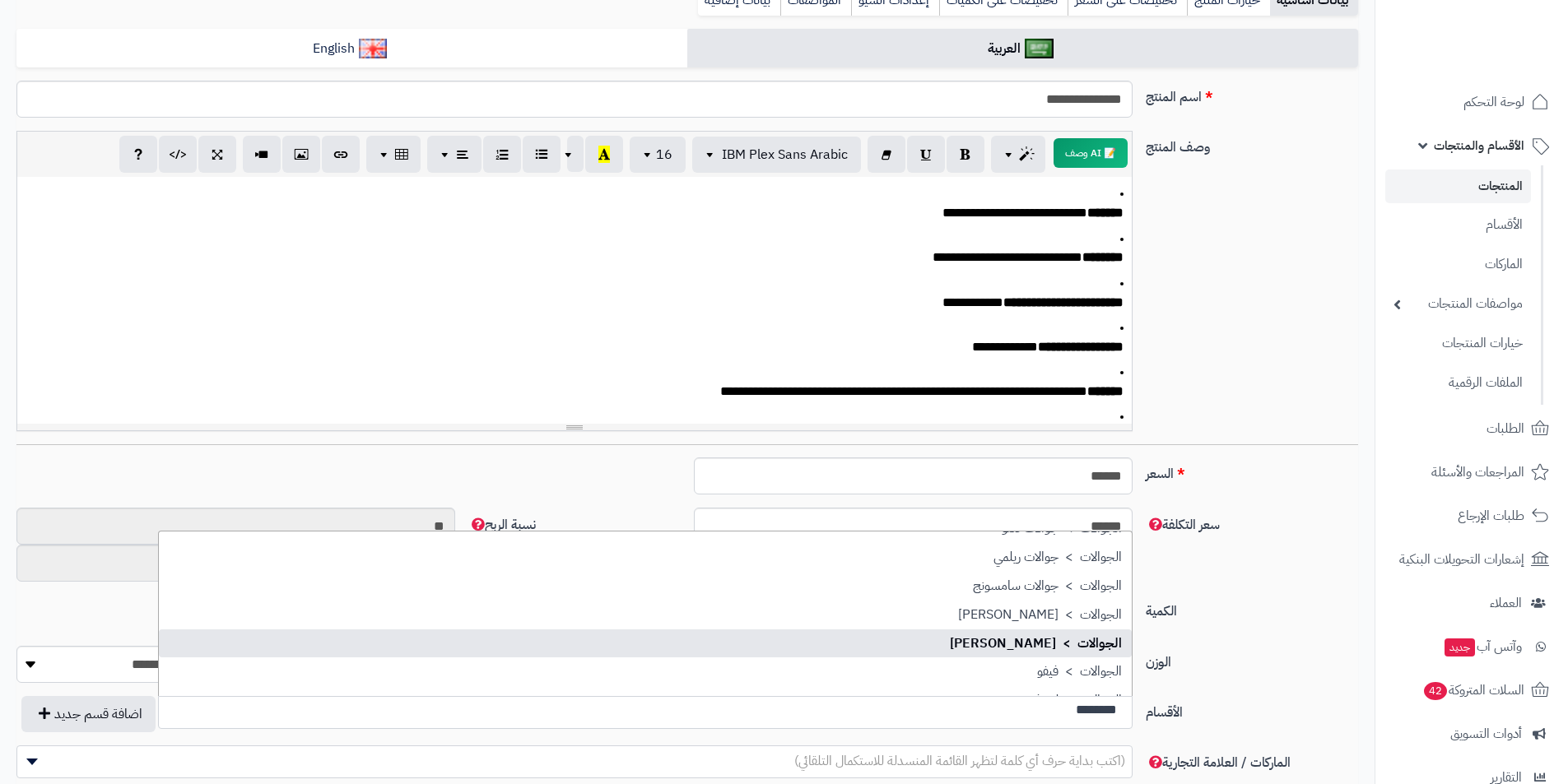
select select "**"
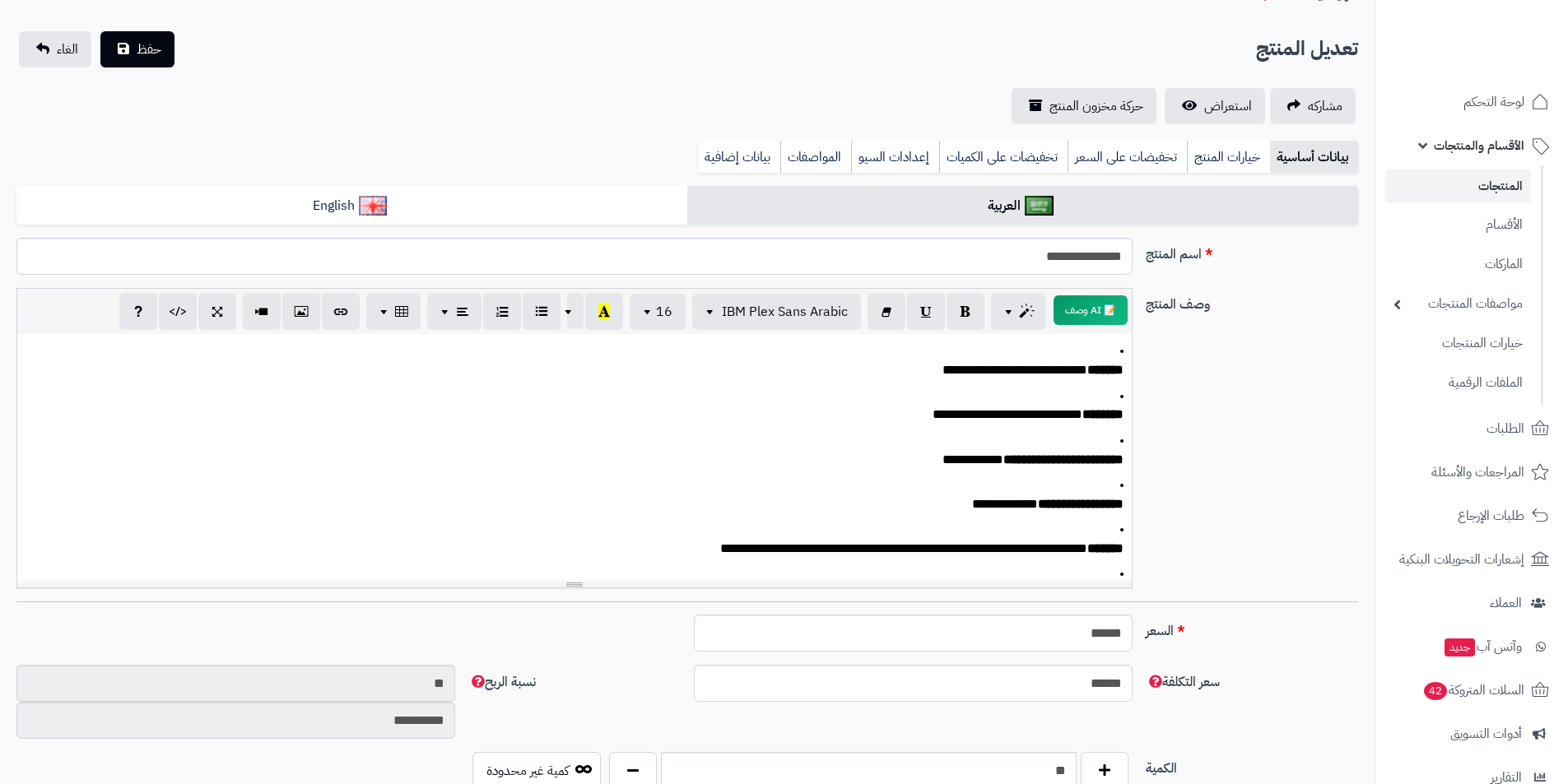
scroll to position [0, 0]
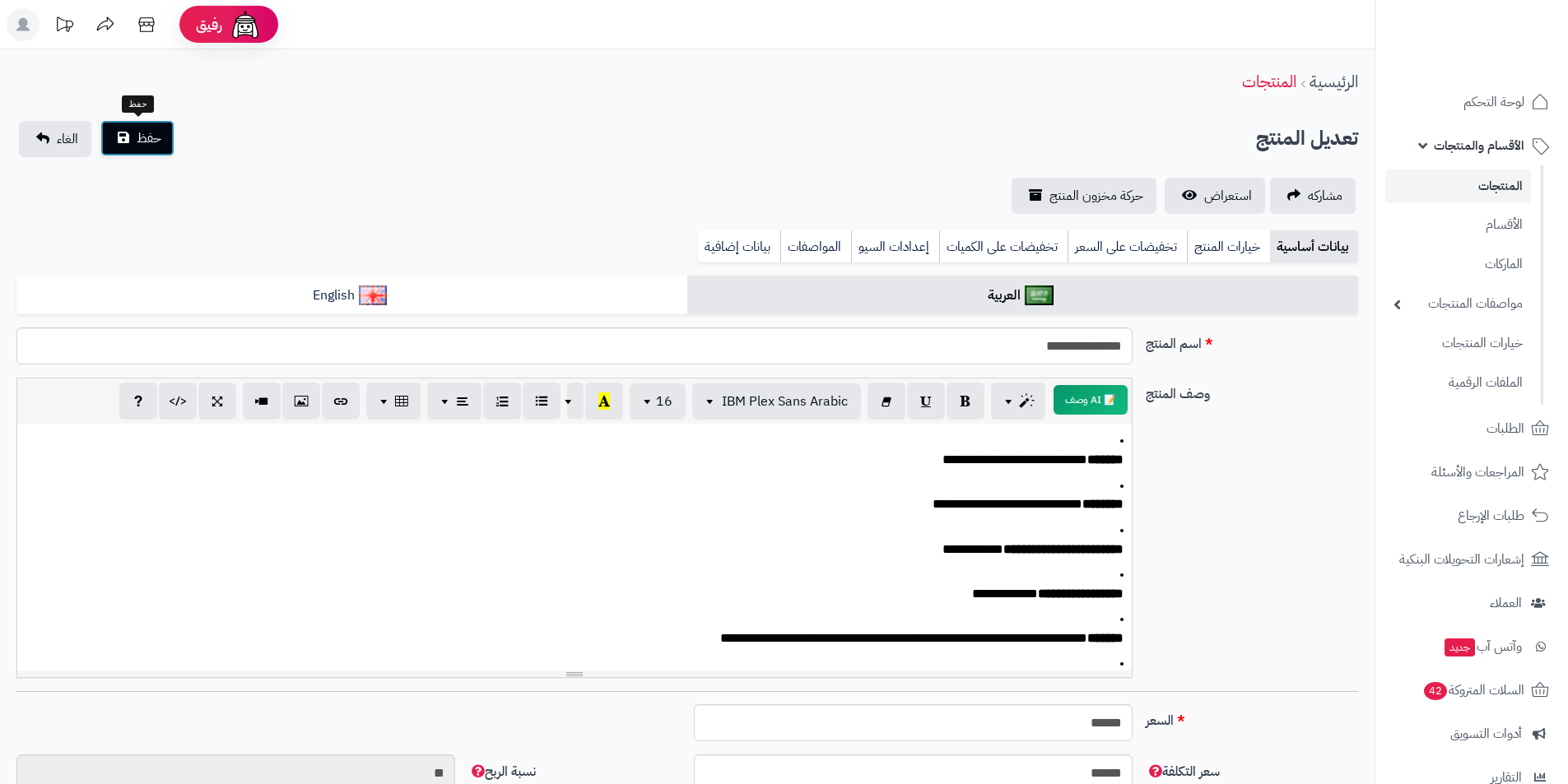
click at [143, 130] on span "حفظ" at bounding box center [149, 138] width 24 height 20
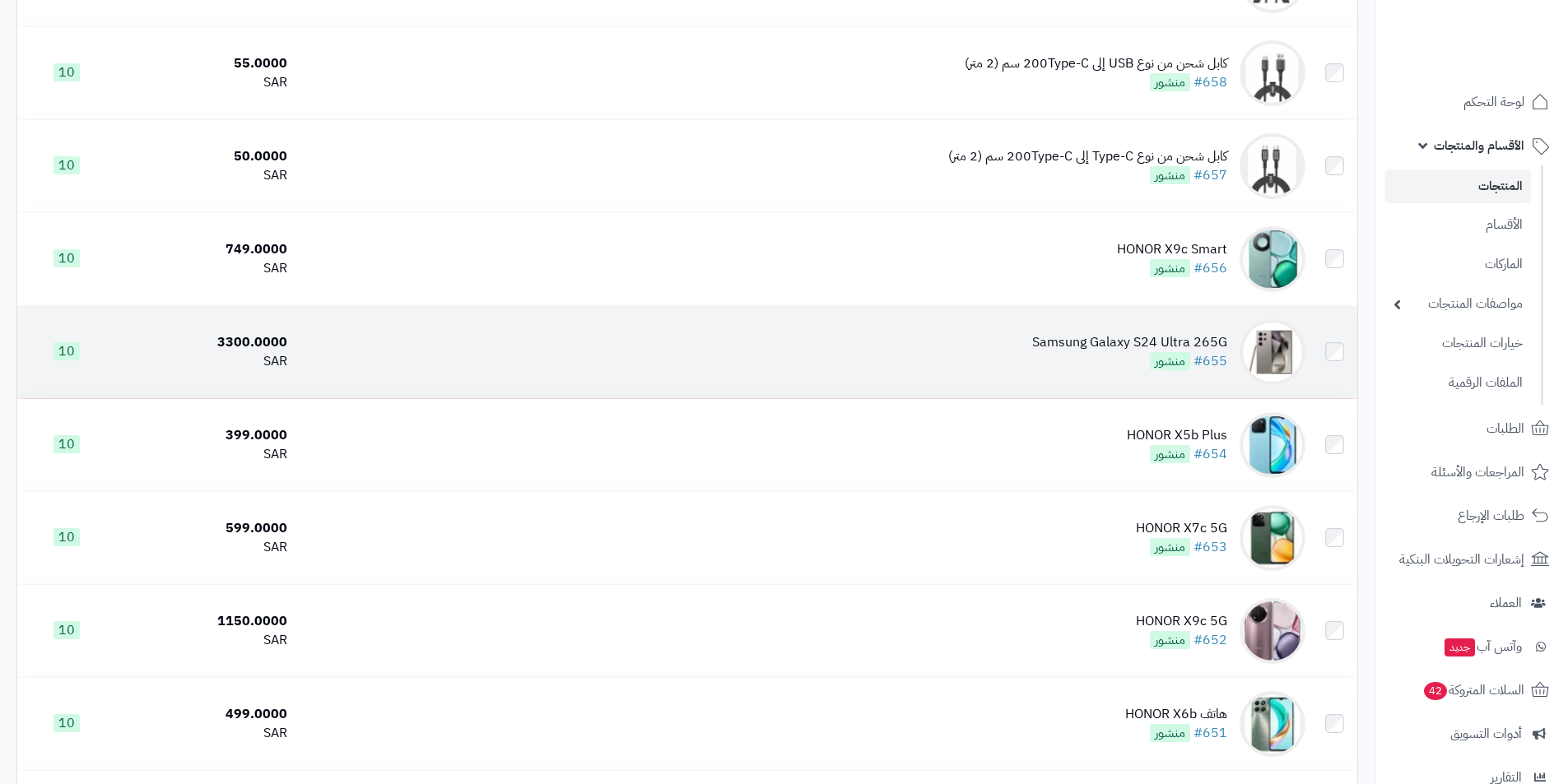
scroll to position [1728, 0]
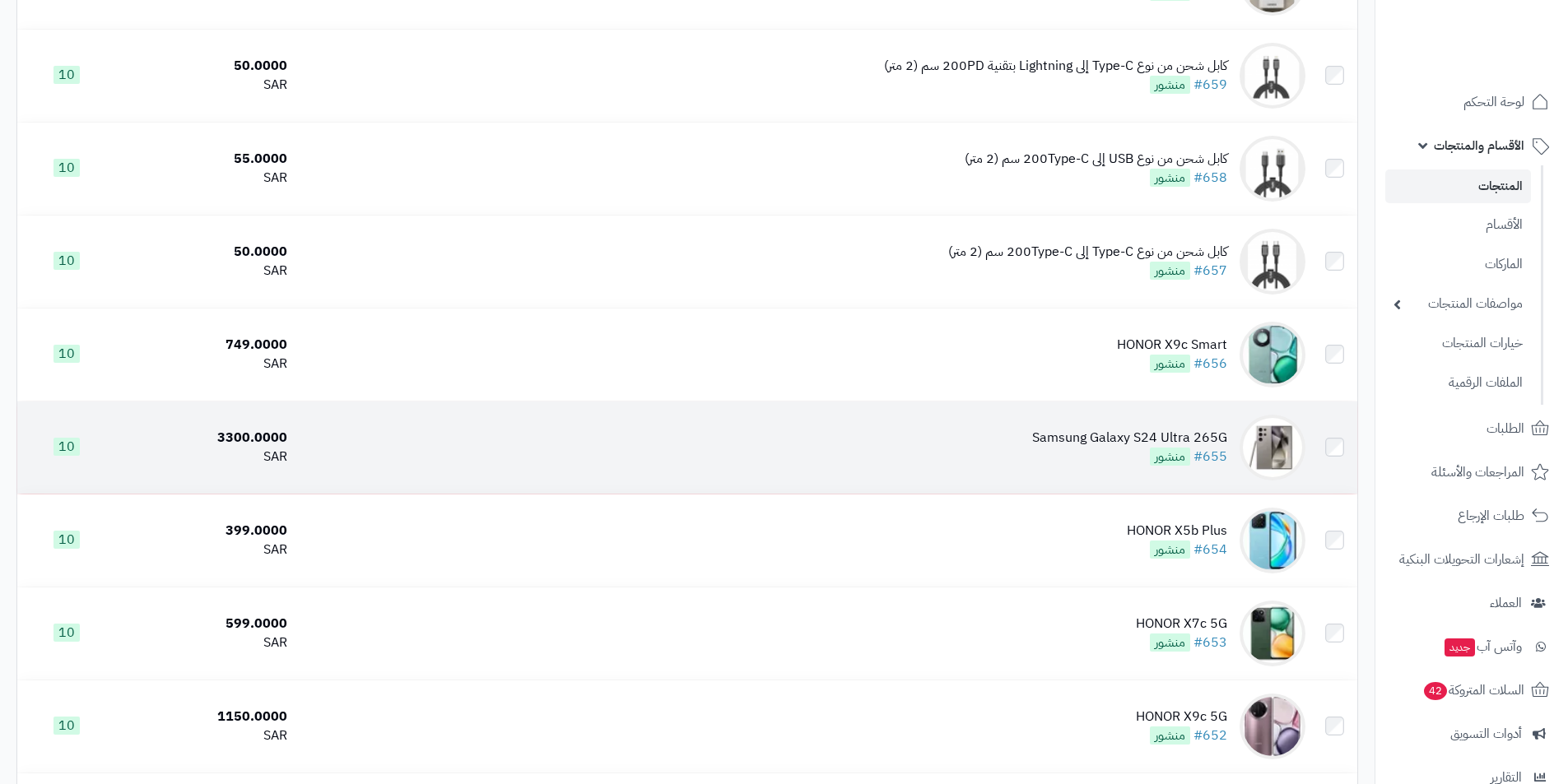
click at [1119, 428] on div "Samsung Galaxy S24 Ultra 265G" at bounding box center [1130, 438] width 195 height 19
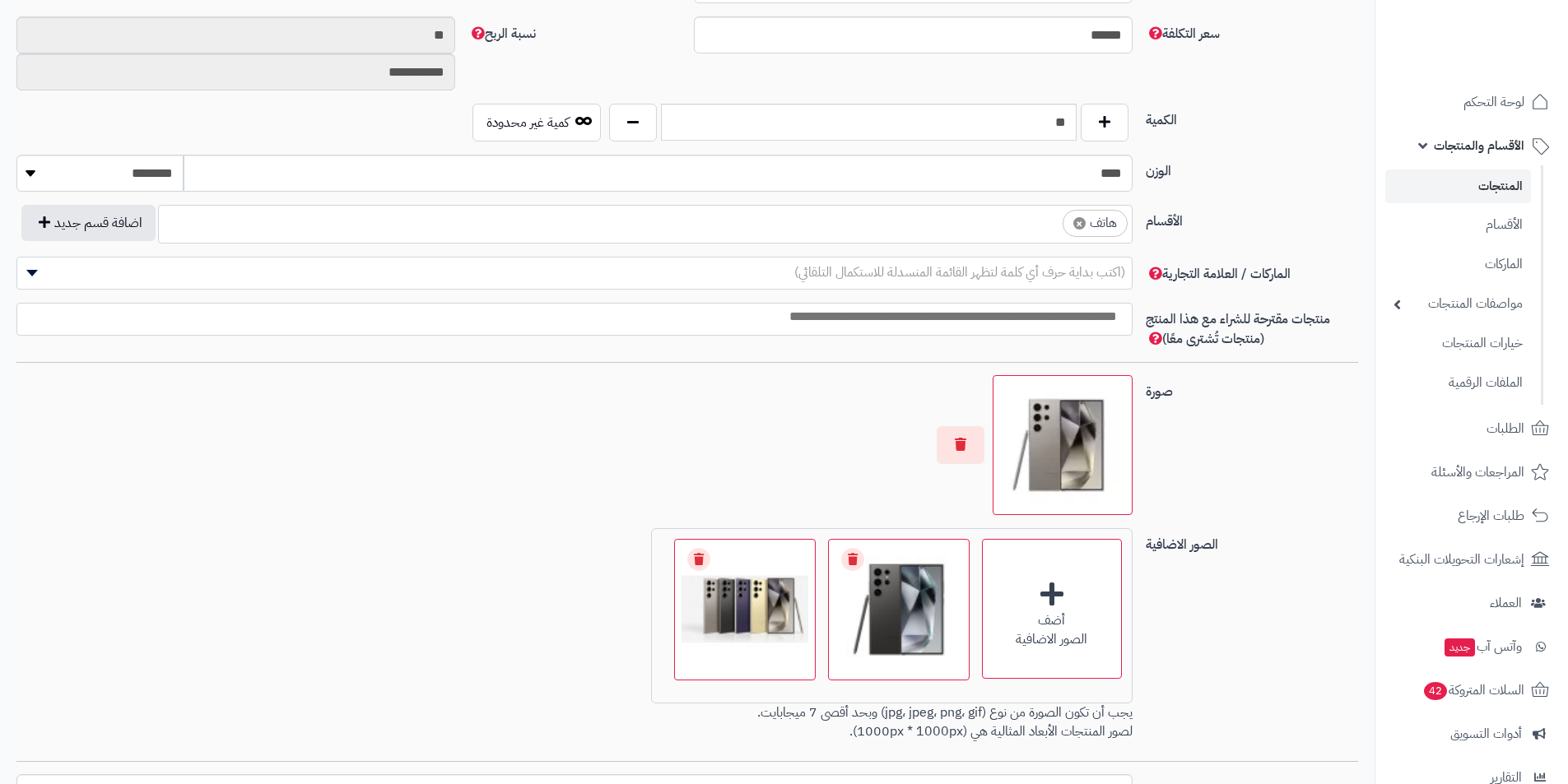
scroll to position [740, 0]
click at [1080, 219] on span "×" at bounding box center [1080, 221] width 12 height 12
select select
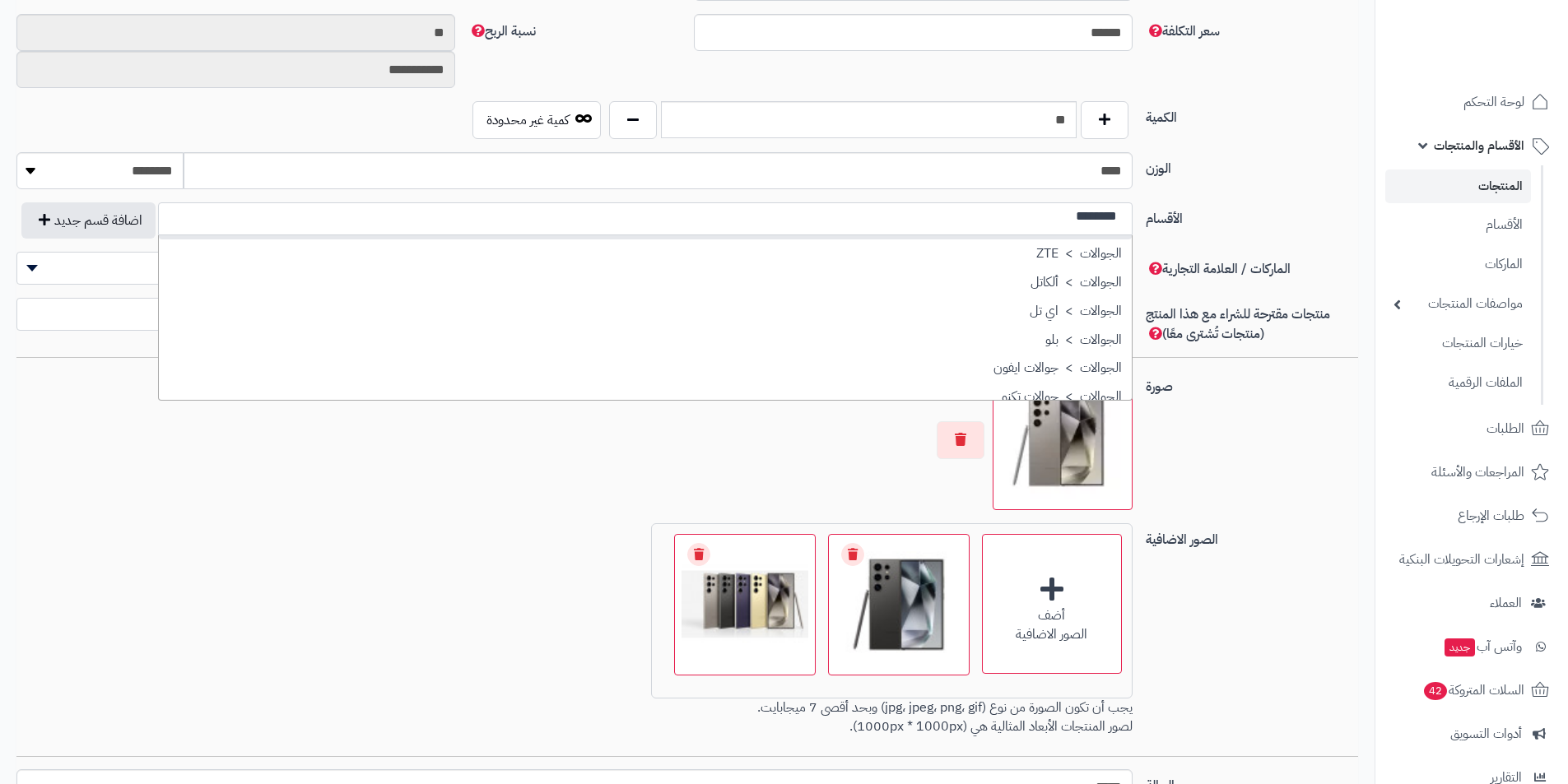
scroll to position [164, 0]
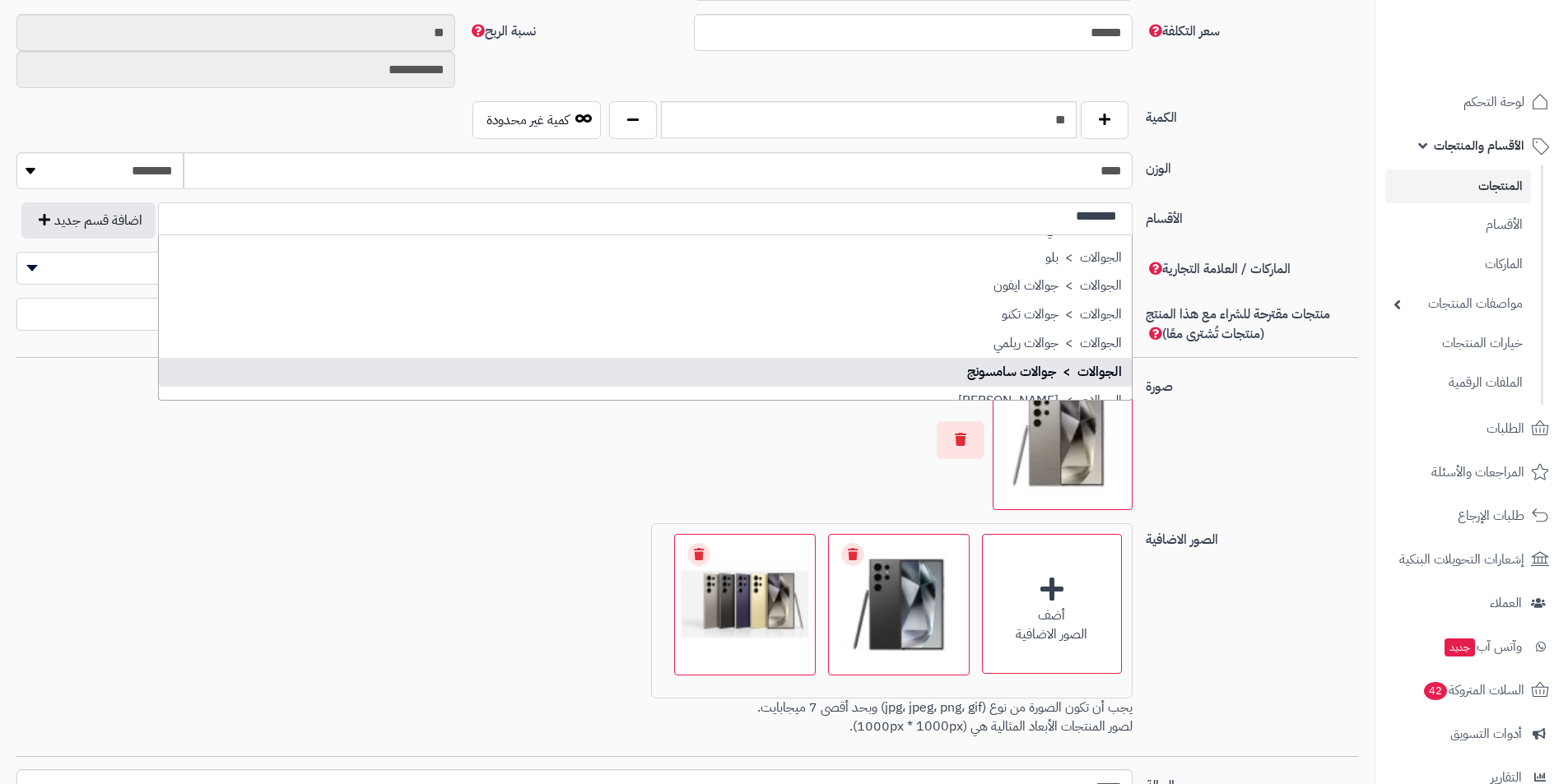
type input "********"
select select "**"
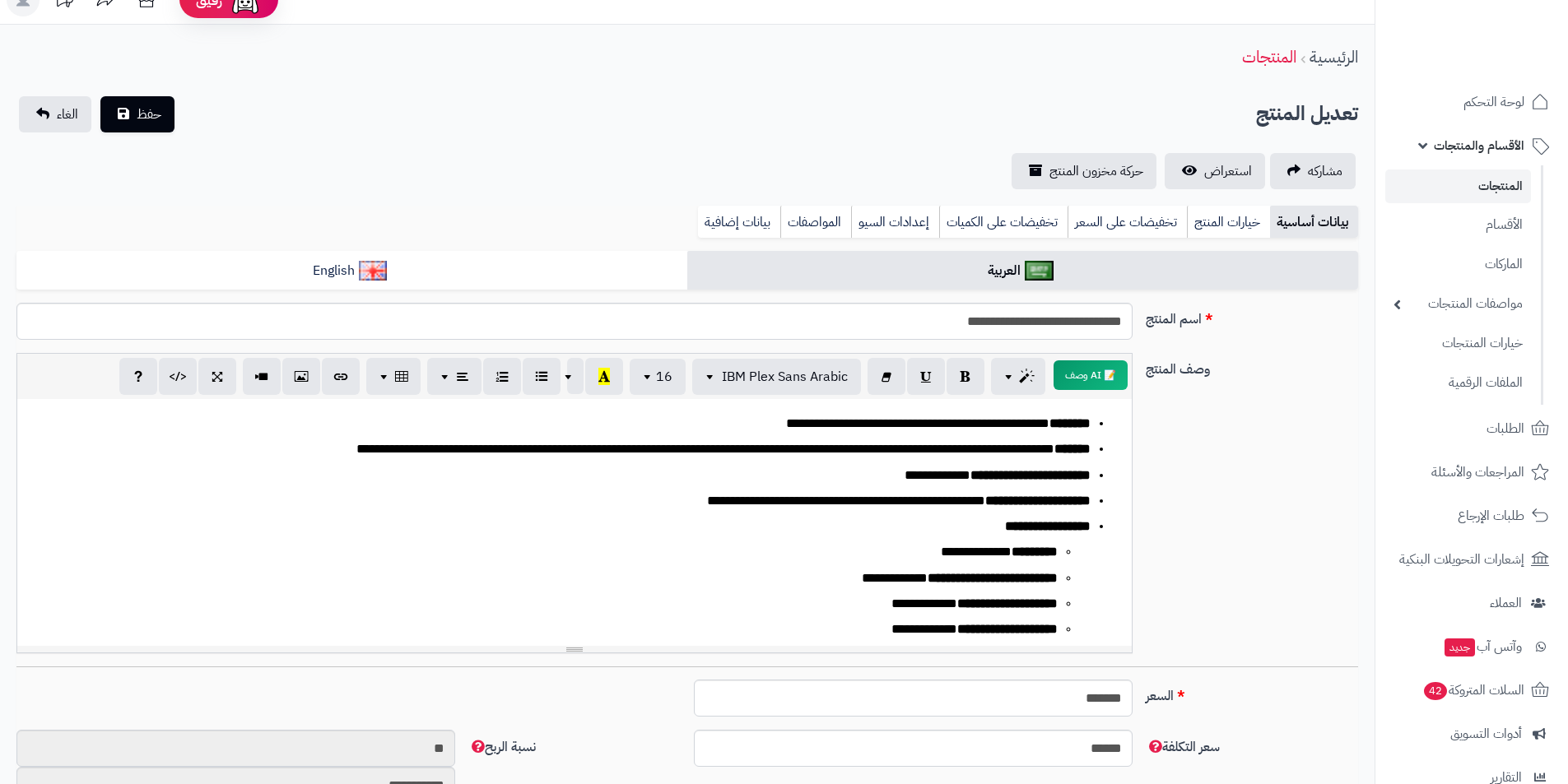
scroll to position [0, 0]
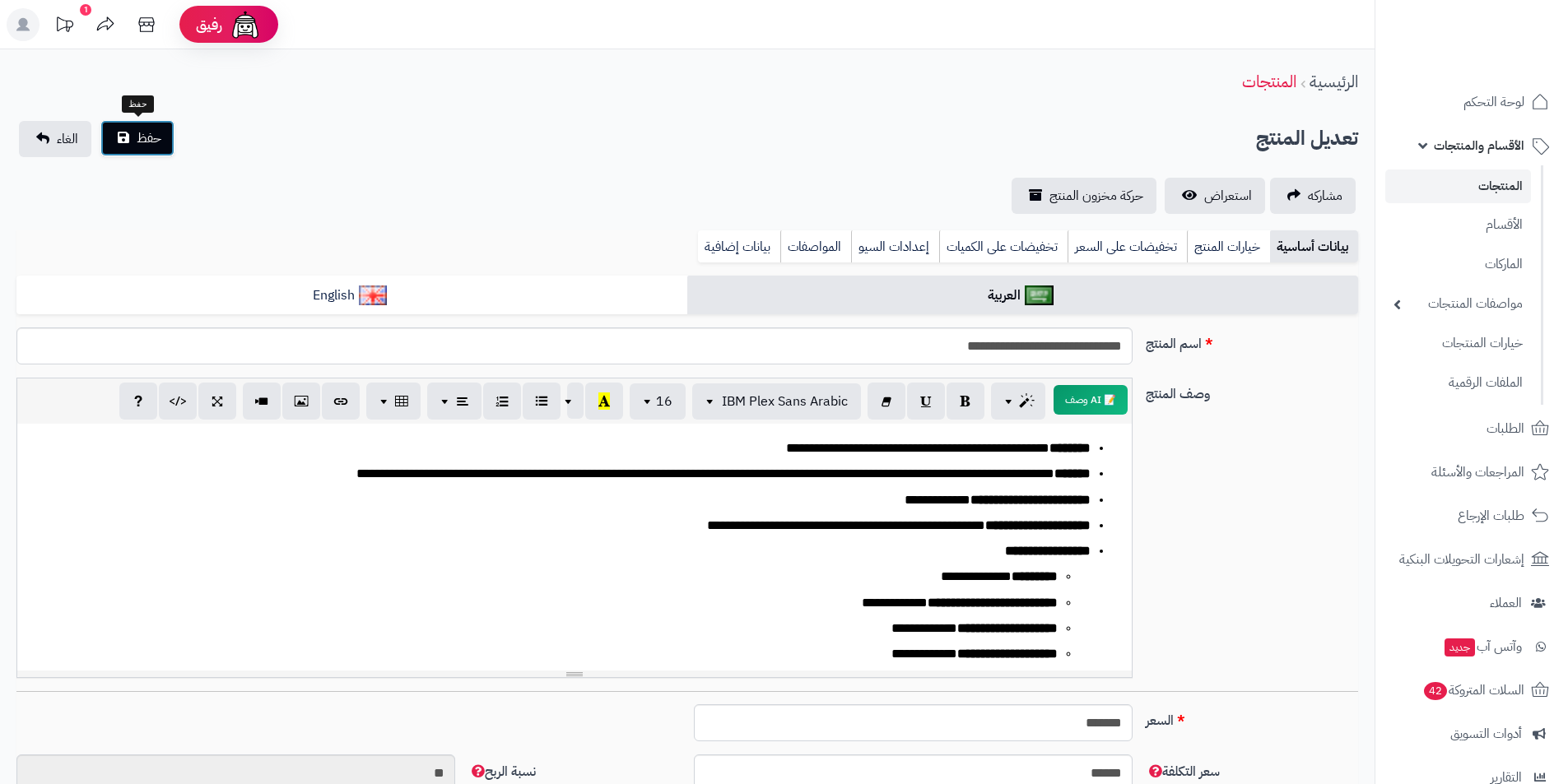
click at [157, 153] on button "حفظ" at bounding box center [137, 137] width 74 height 36
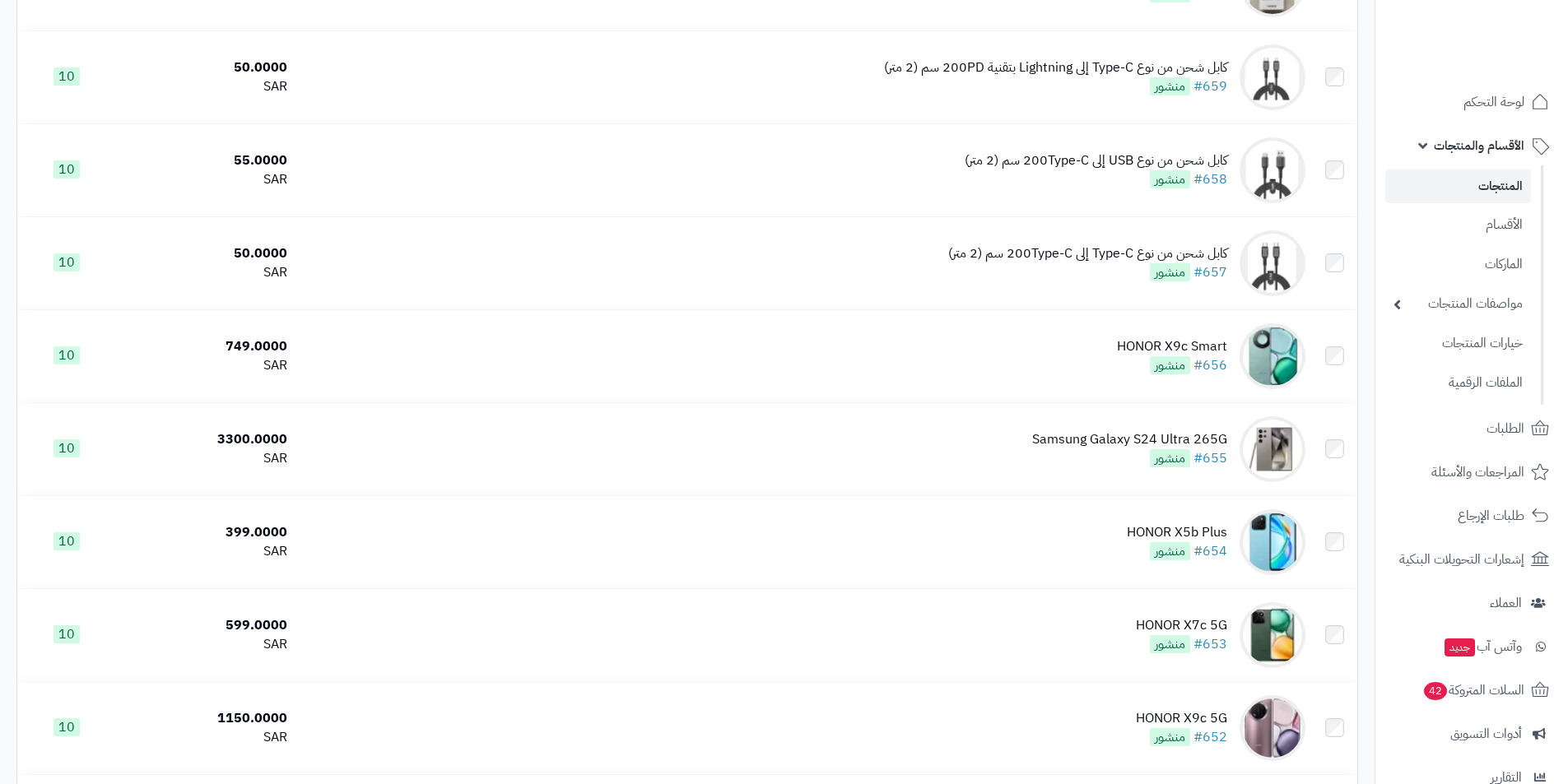
scroll to position [1728, 0]
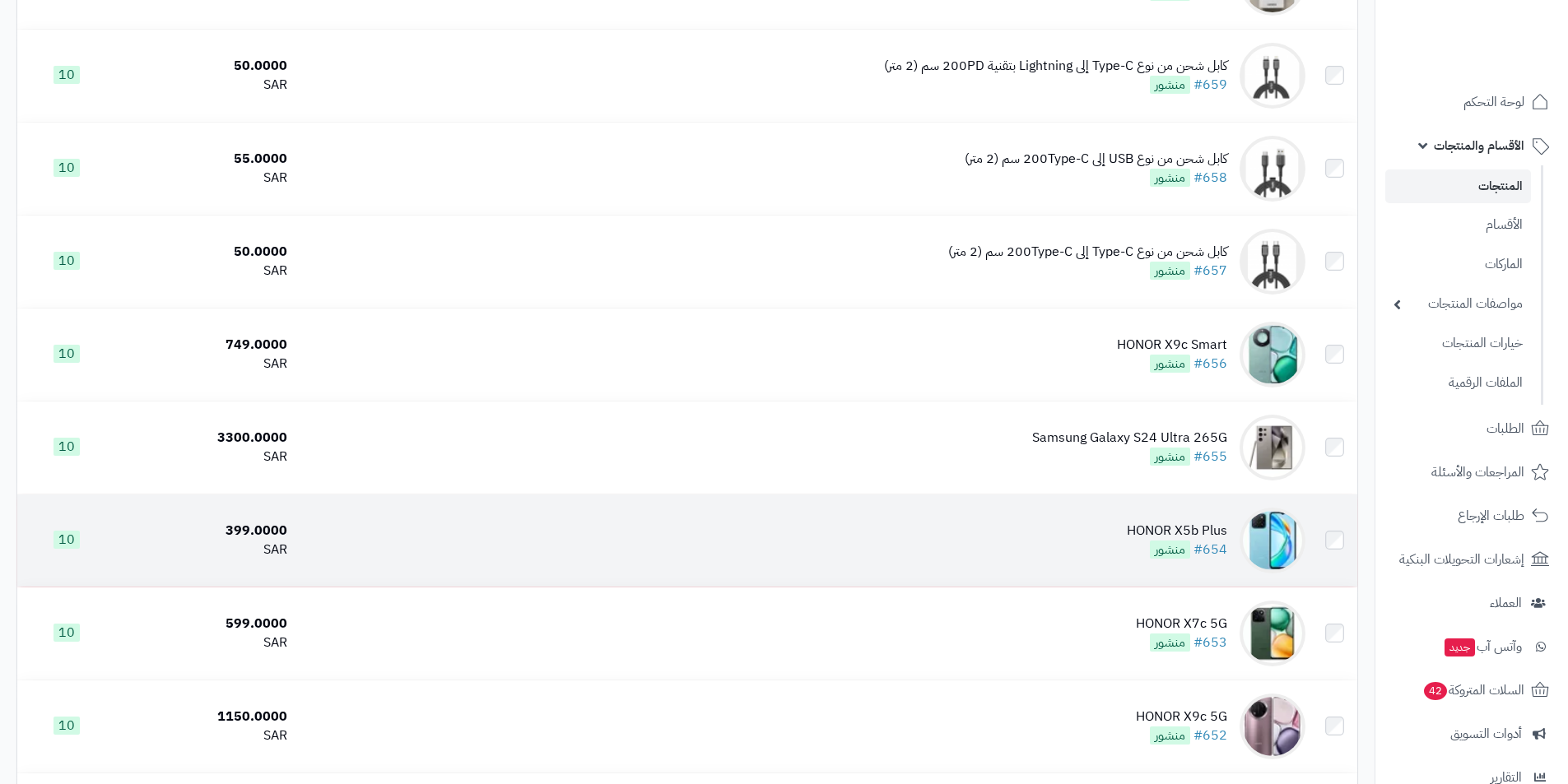
click at [1168, 505] on td "HONOR X5b Plus #654 منشور" at bounding box center [803, 540] width 1019 height 92
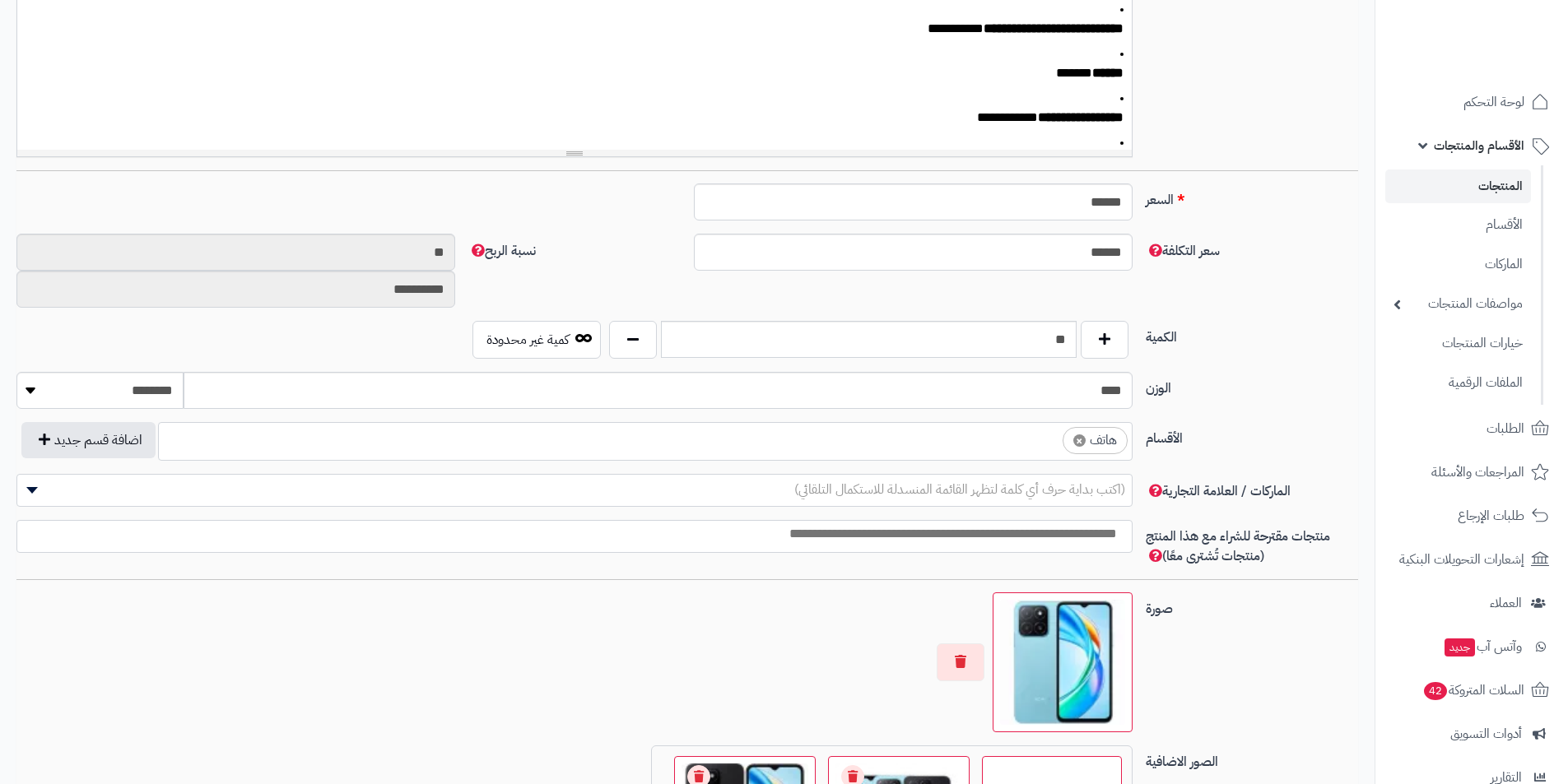
scroll to position [658, 0]
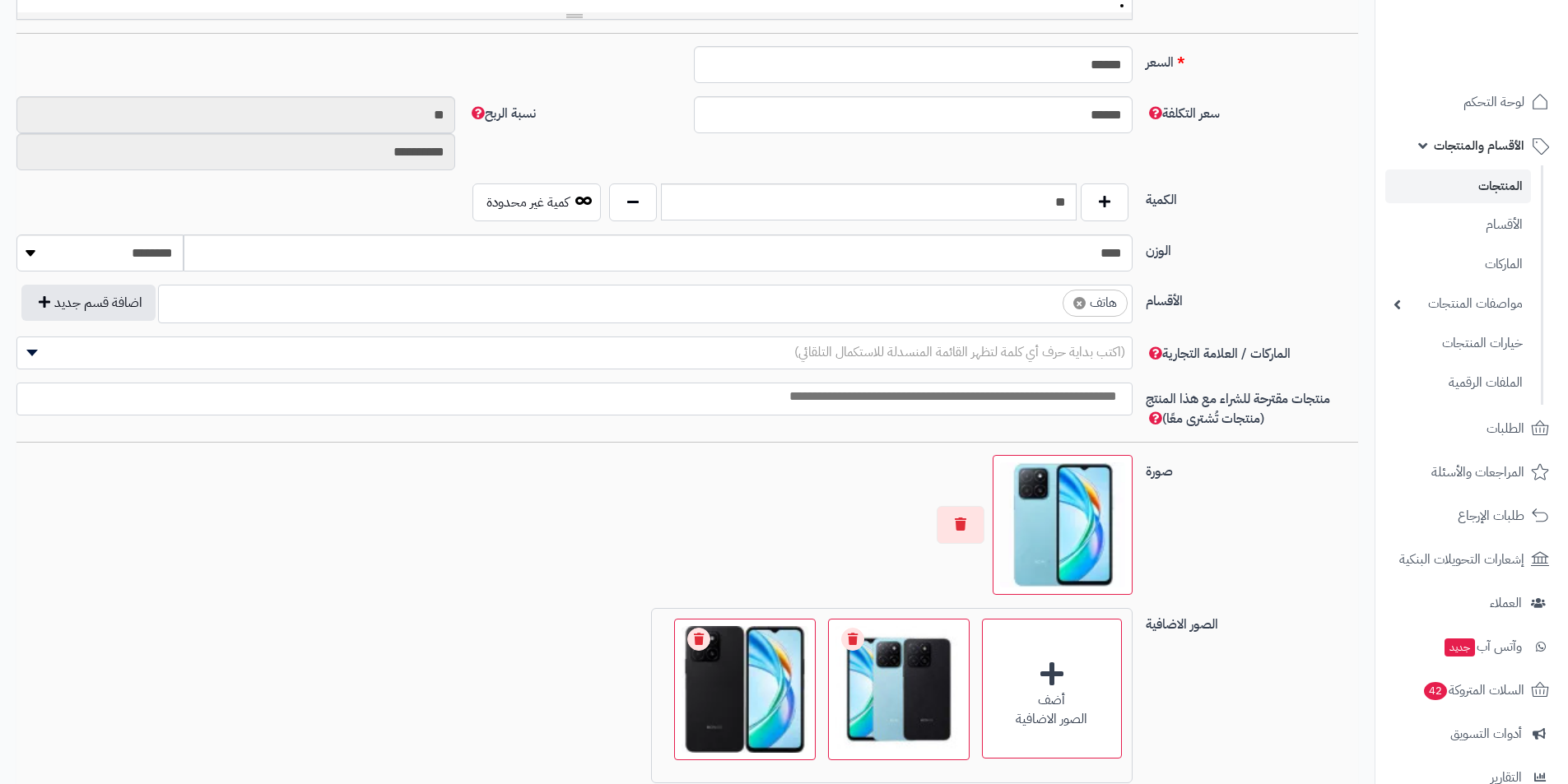
click at [1078, 301] on span "×" at bounding box center [1080, 303] width 12 height 12
select select
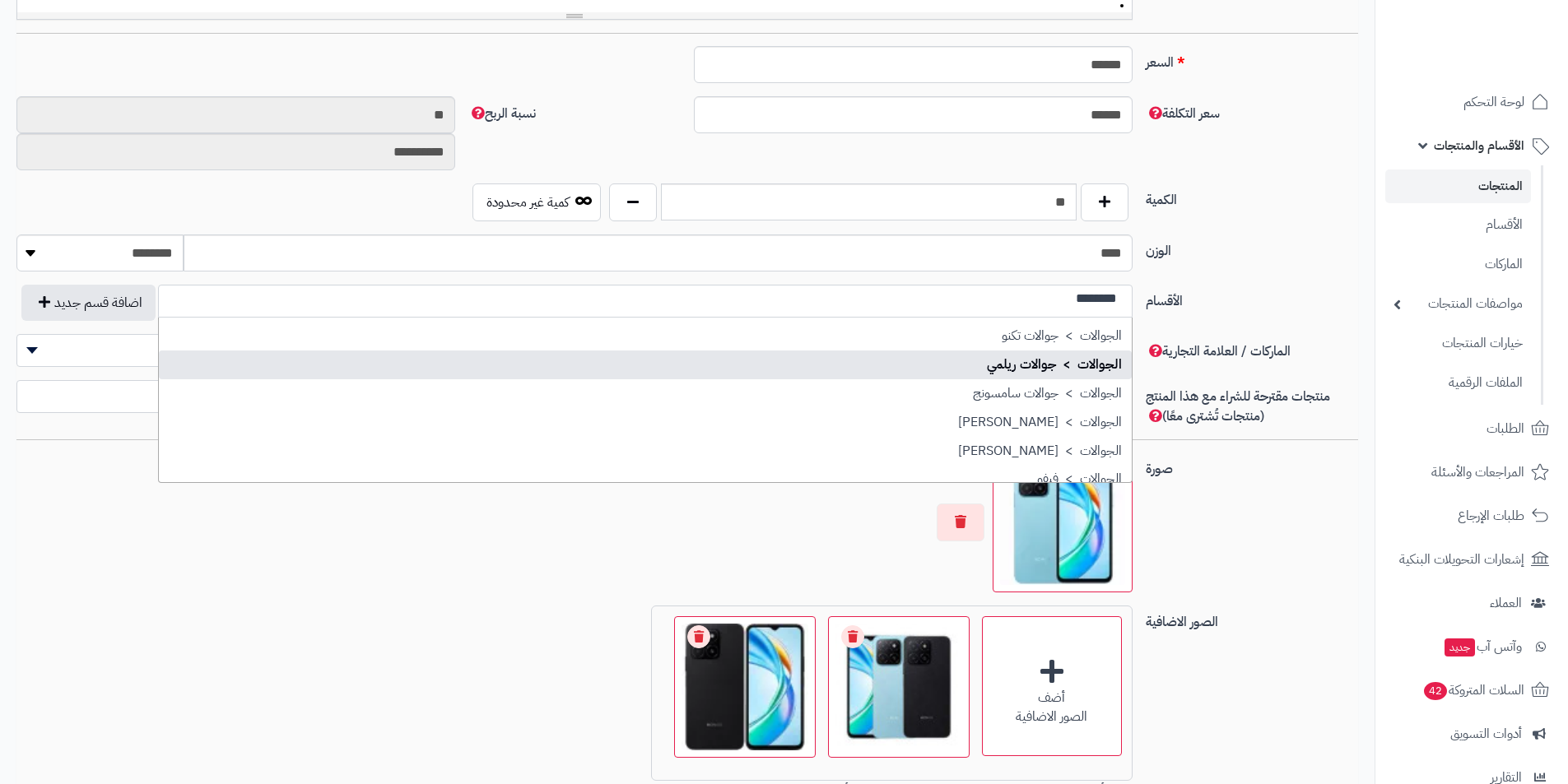
scroll to position [246, 0]
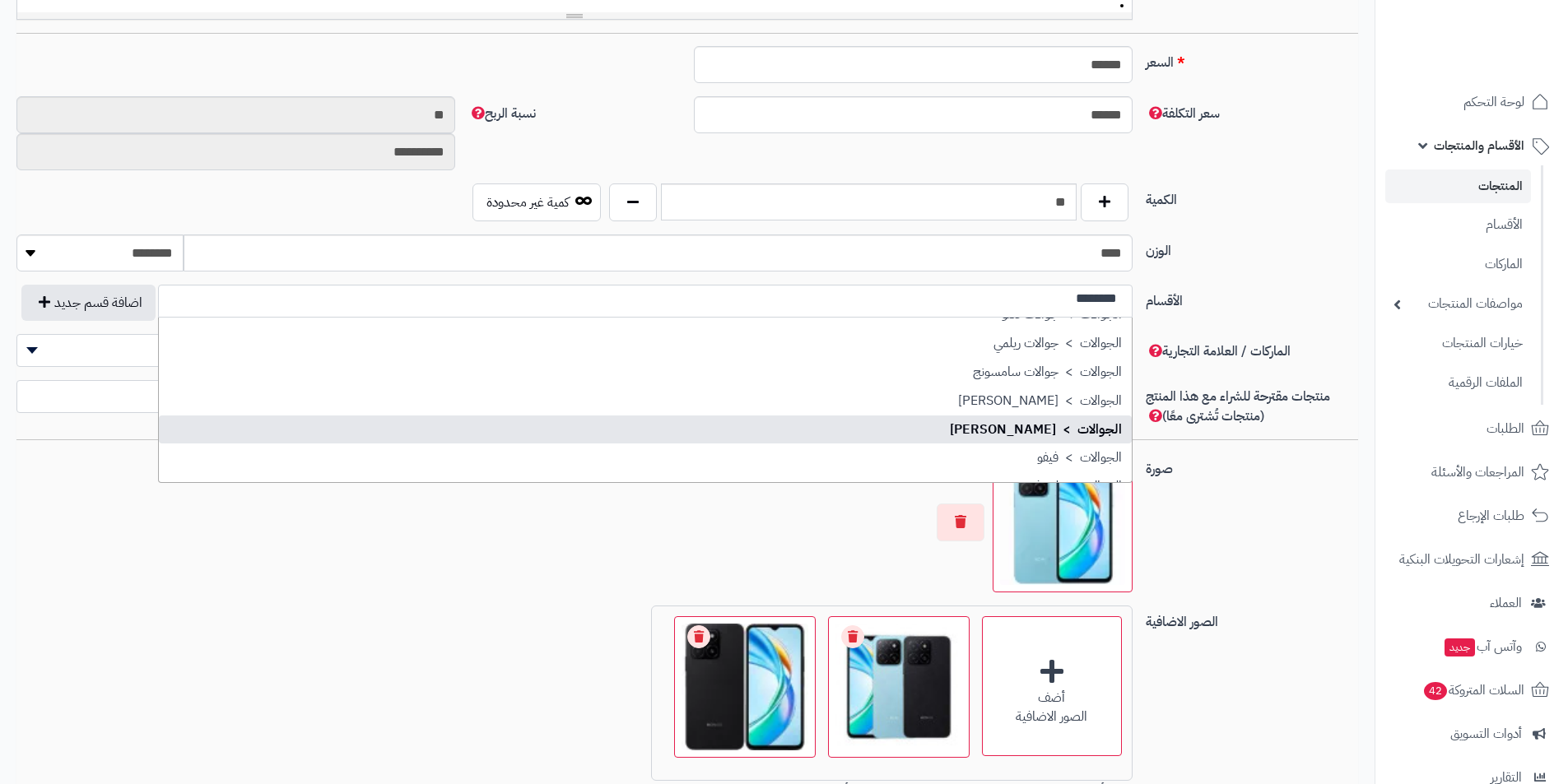
type input "********"
select select "**"
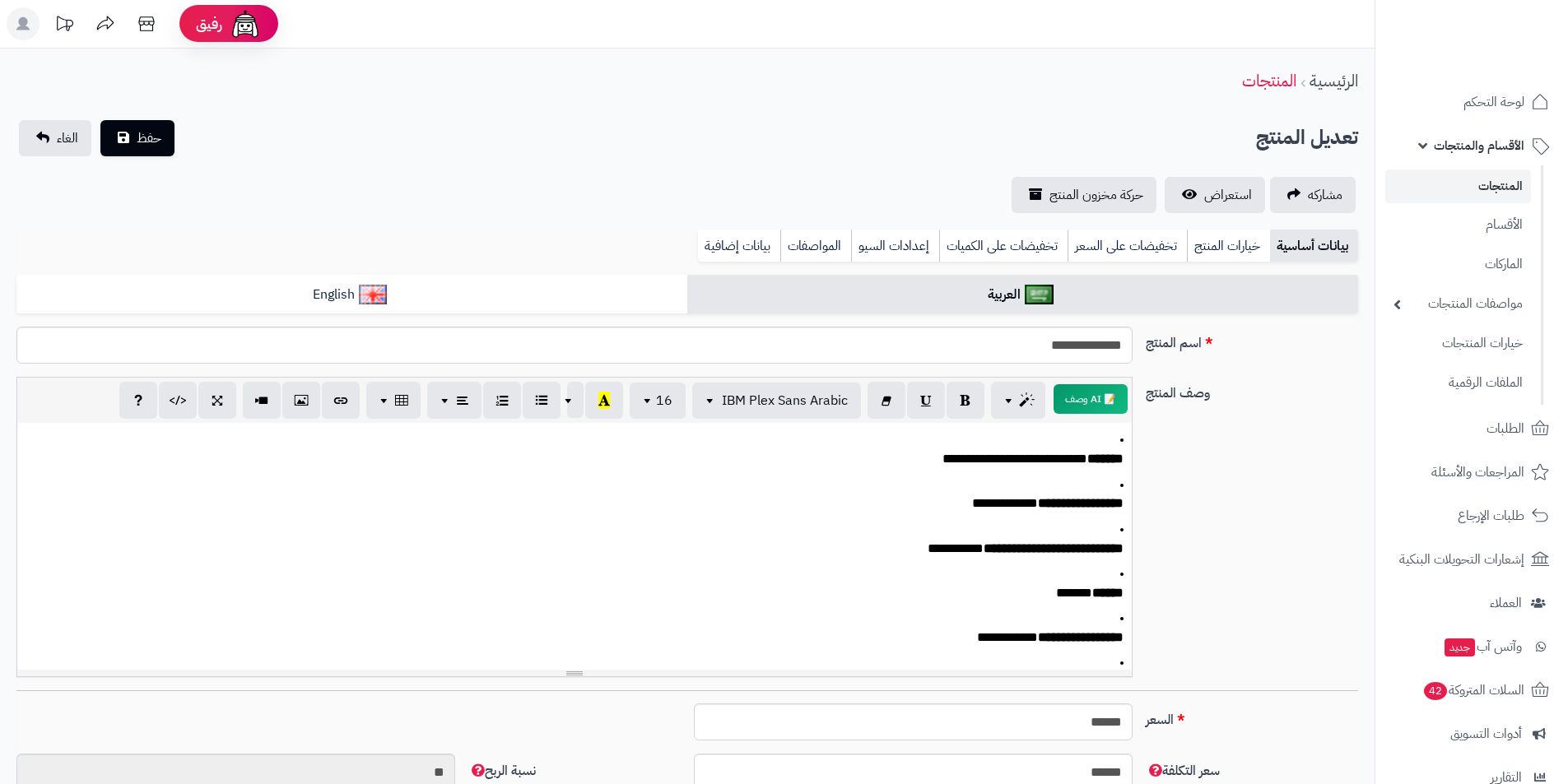
scroll to position [0, 0]
click at [143, 132] on span "حفظ" at bounding box center [149, 138] width 24 height 20
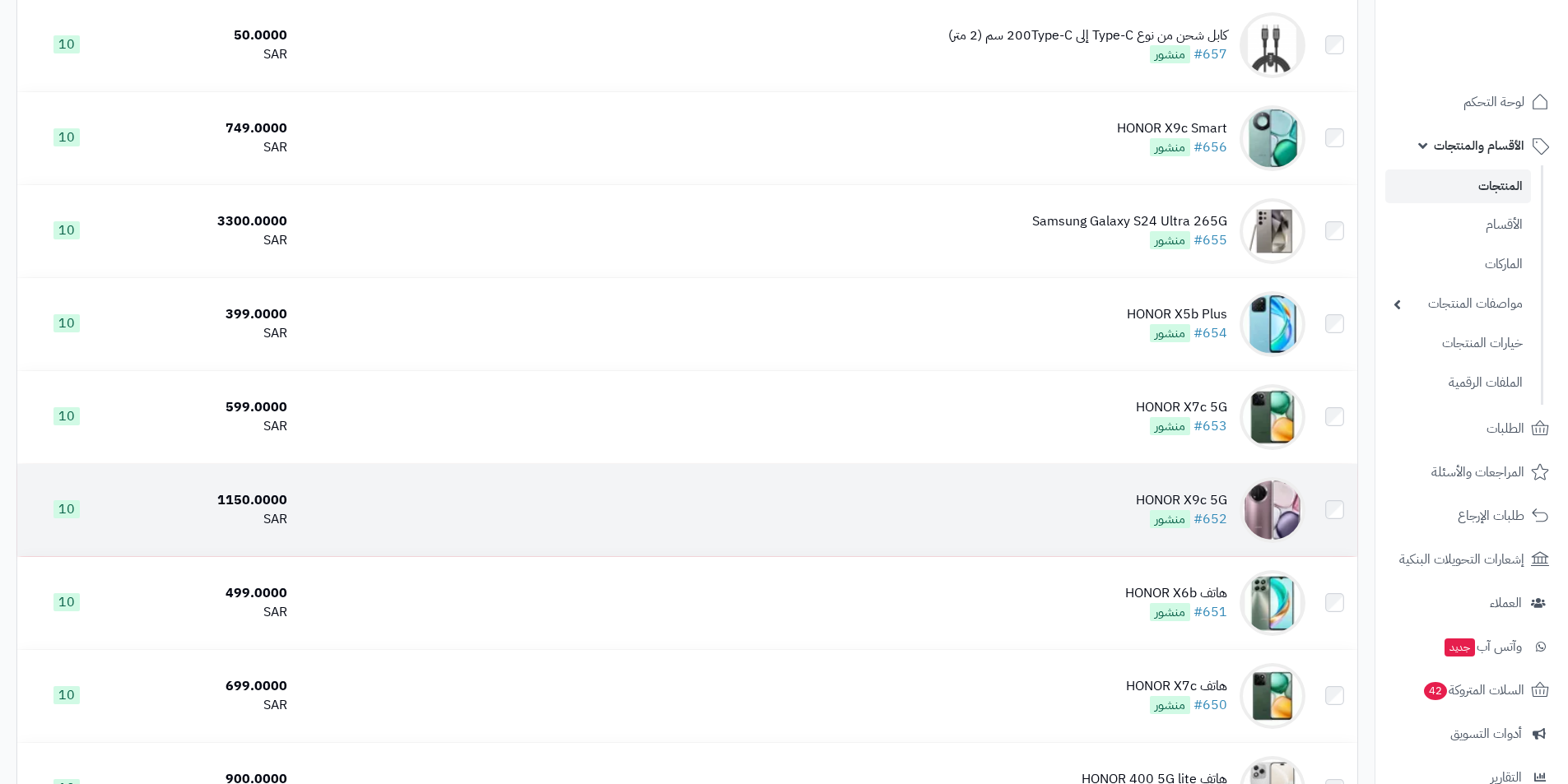
scroll to position [1974, 0]
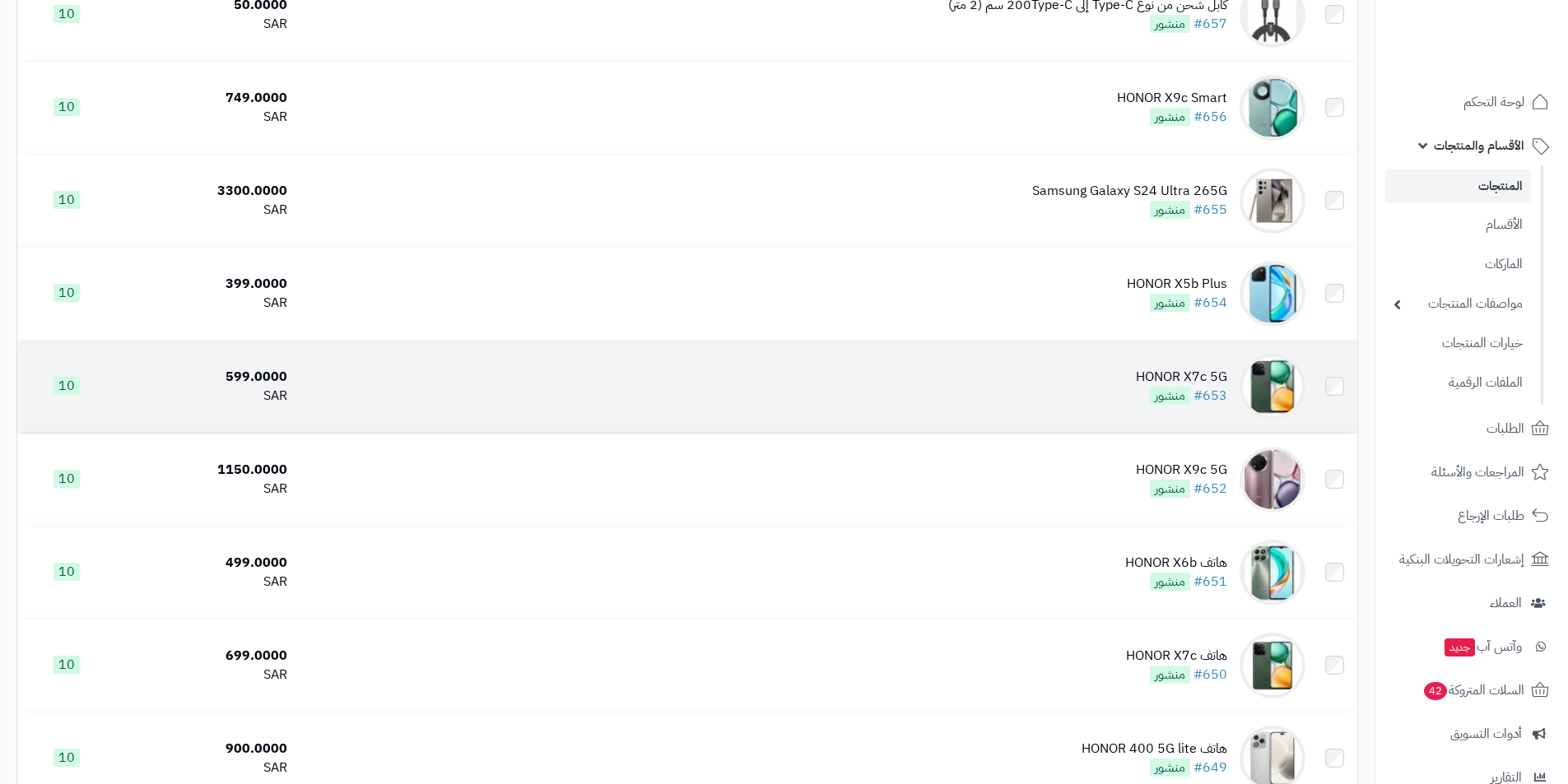
click at [1161, 368] on div "HONOR X7c 5G" at bounding box center [1181, 378] width 91 height 19
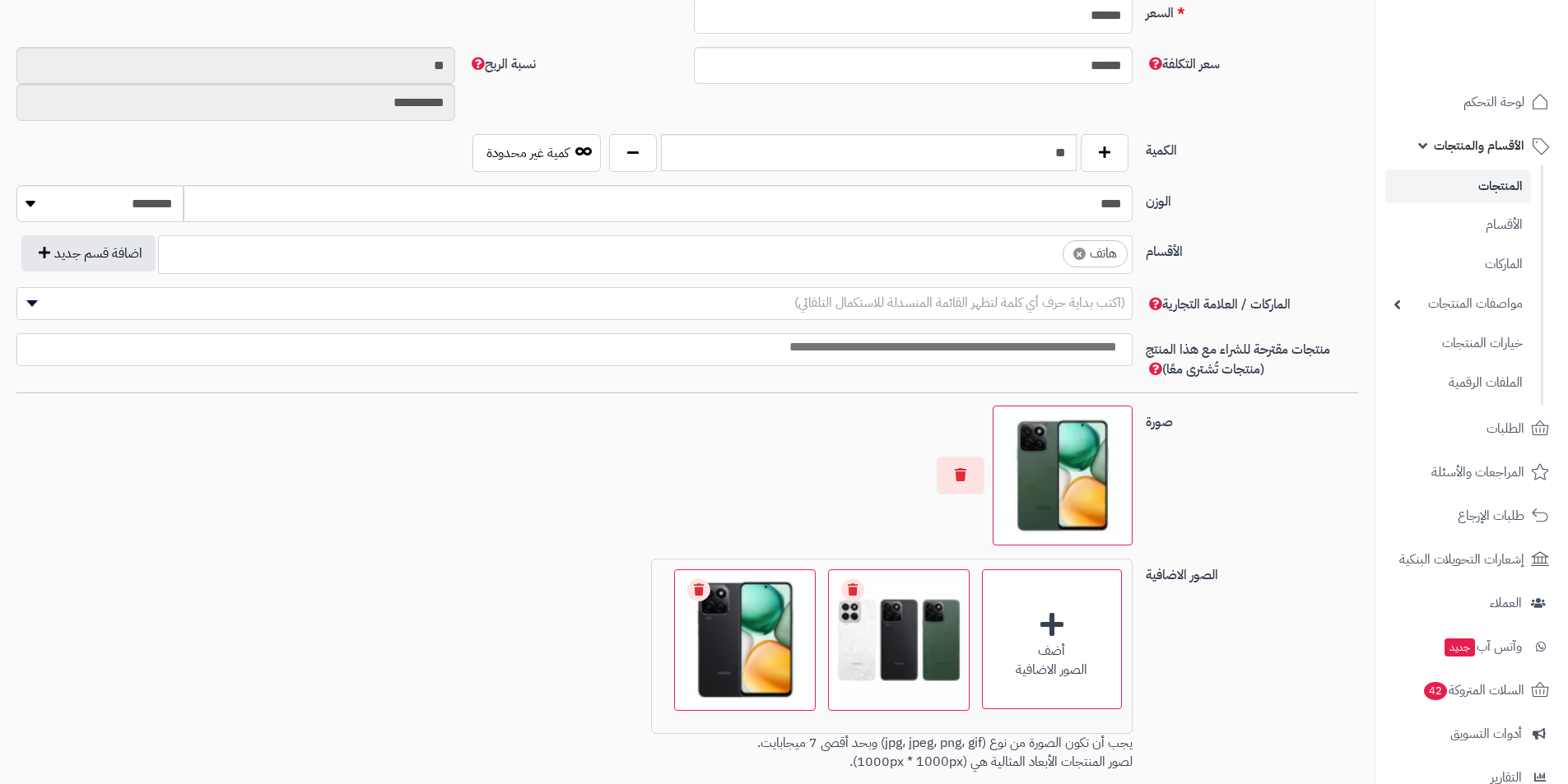
scroll to position [822, 0]
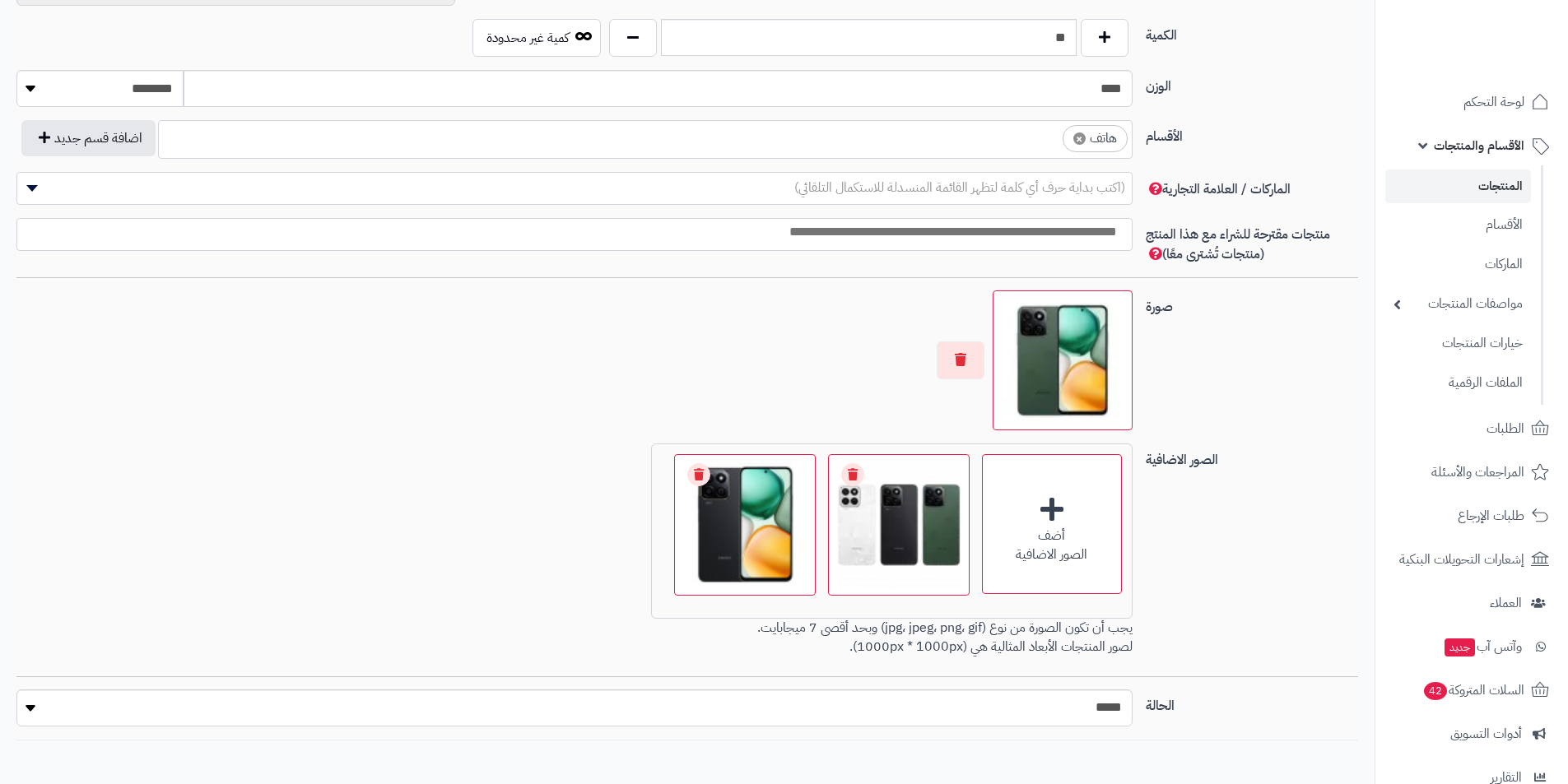
click at [1077, 139] on span "×" at bounding box center [1080, 139] width 12 height 12
select select
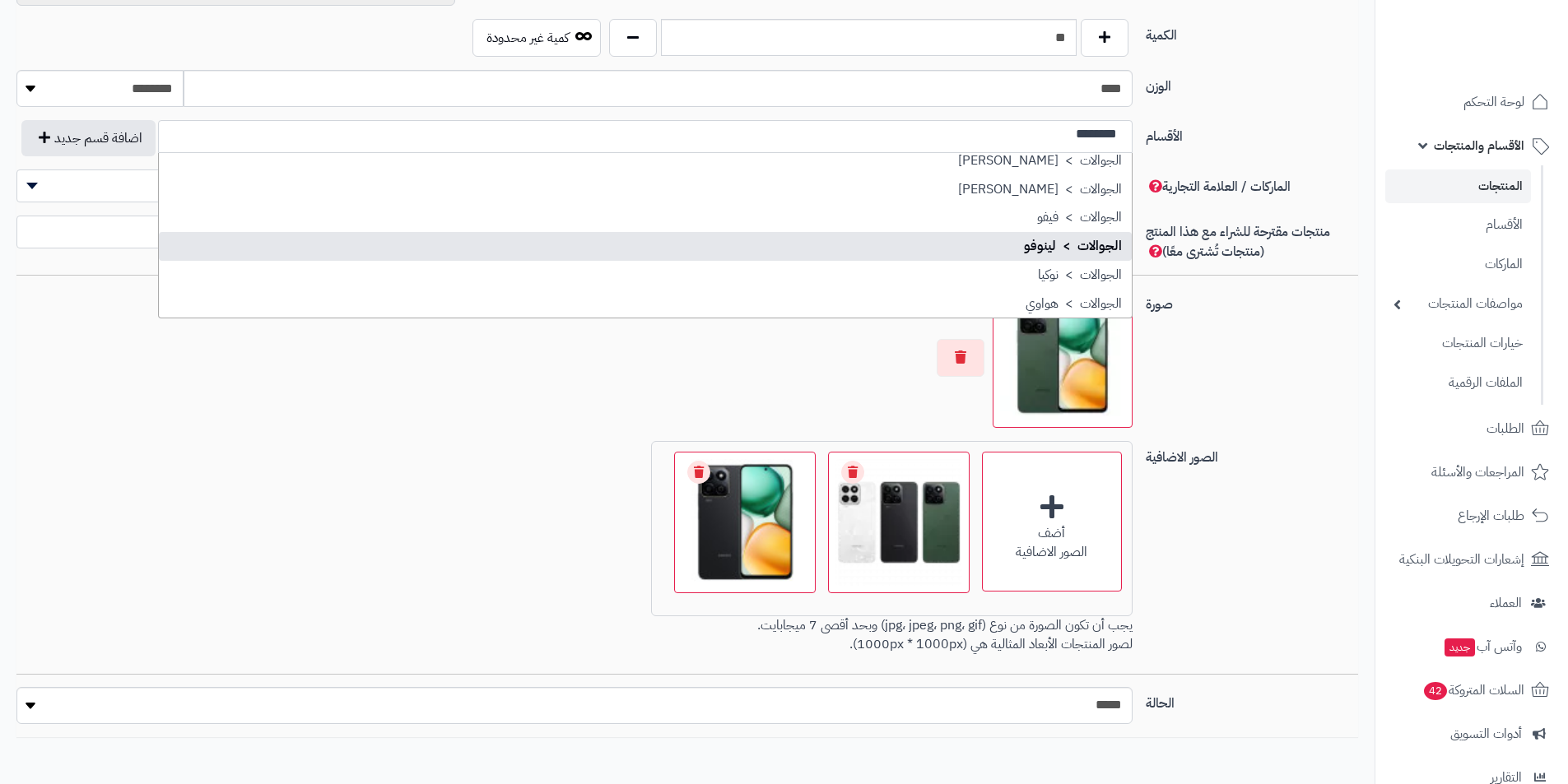
scroll to position [240, 0]
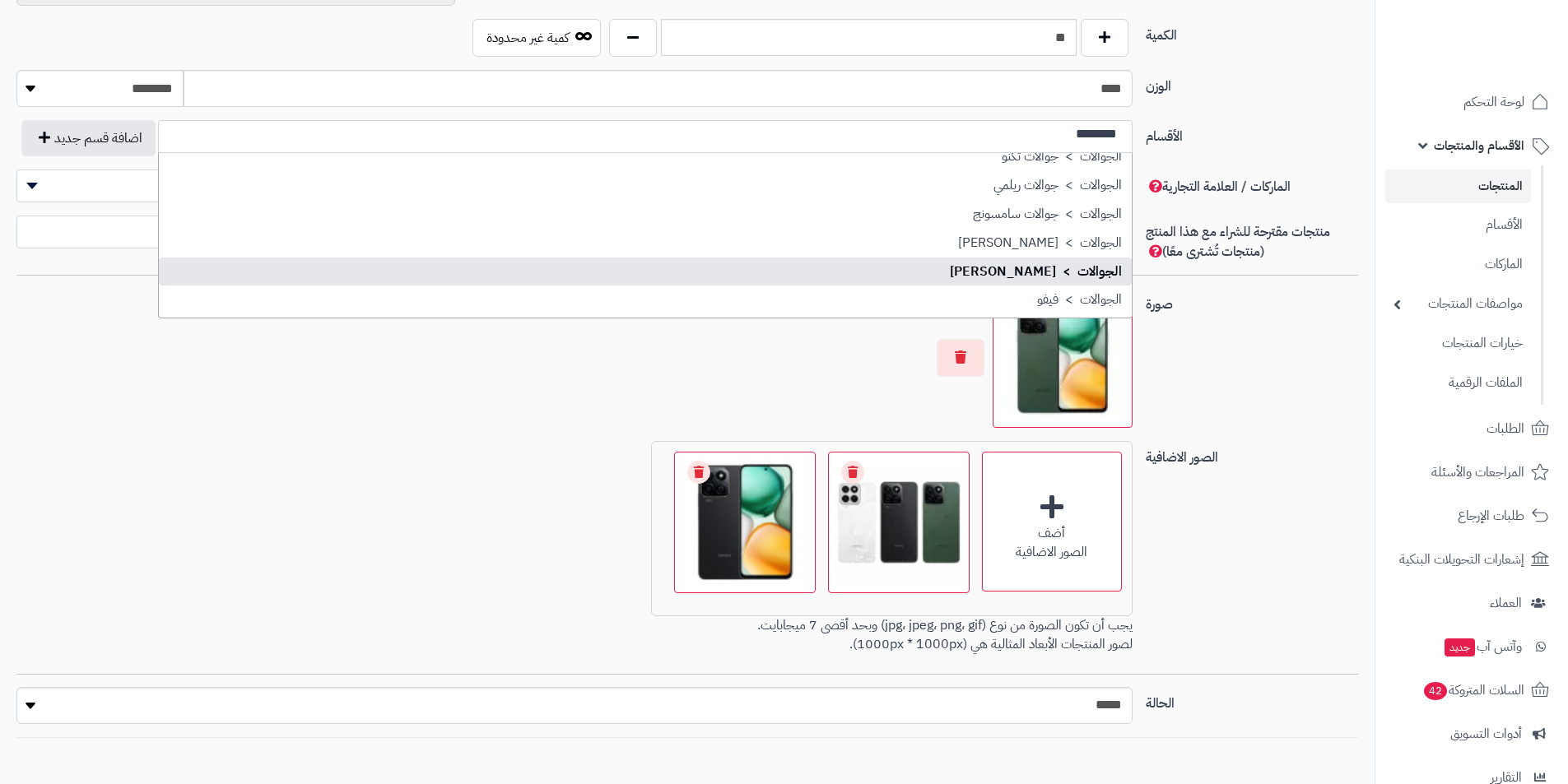
type input "********"
select select "**"
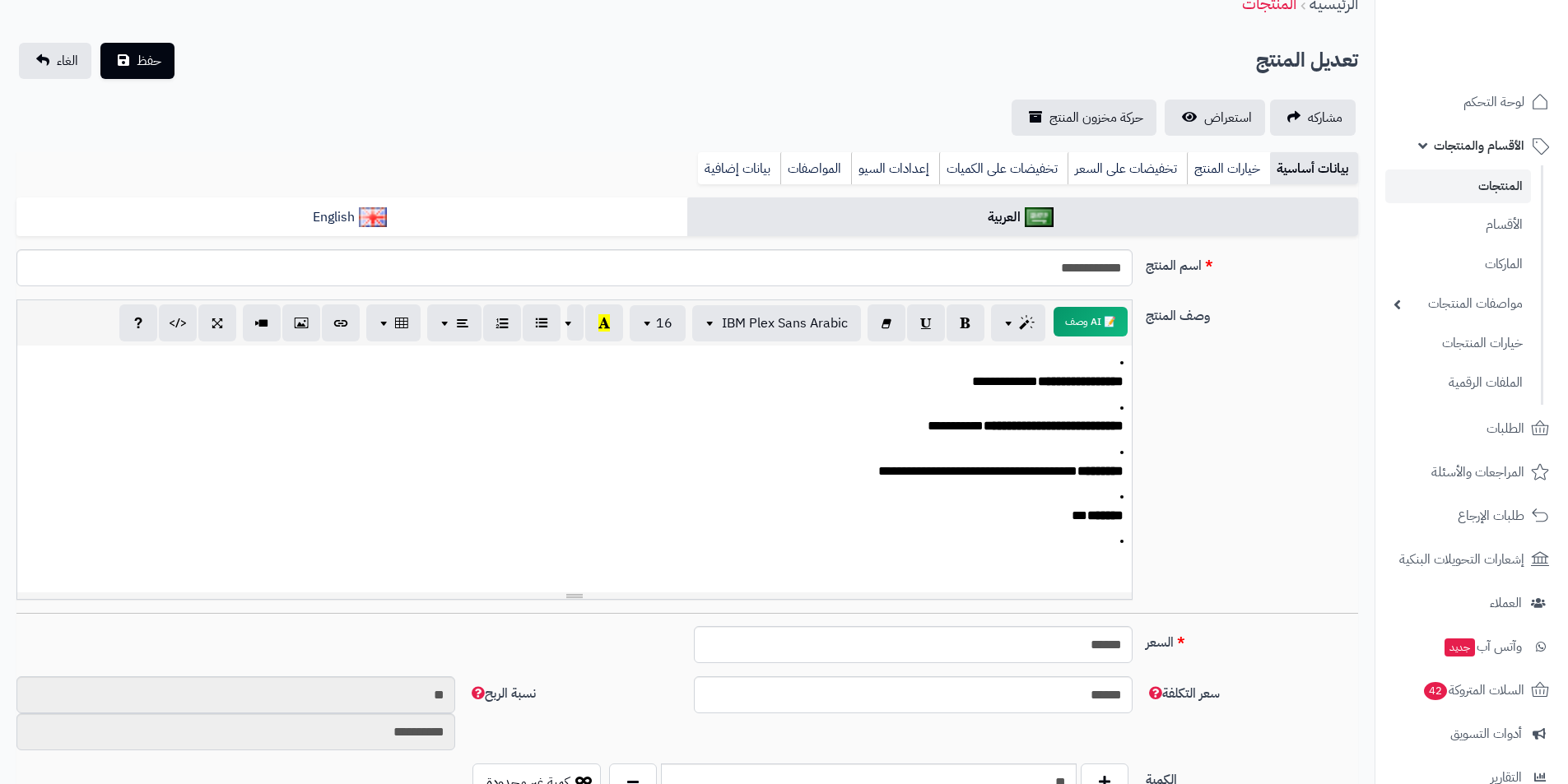
scroll to position [0, 0]
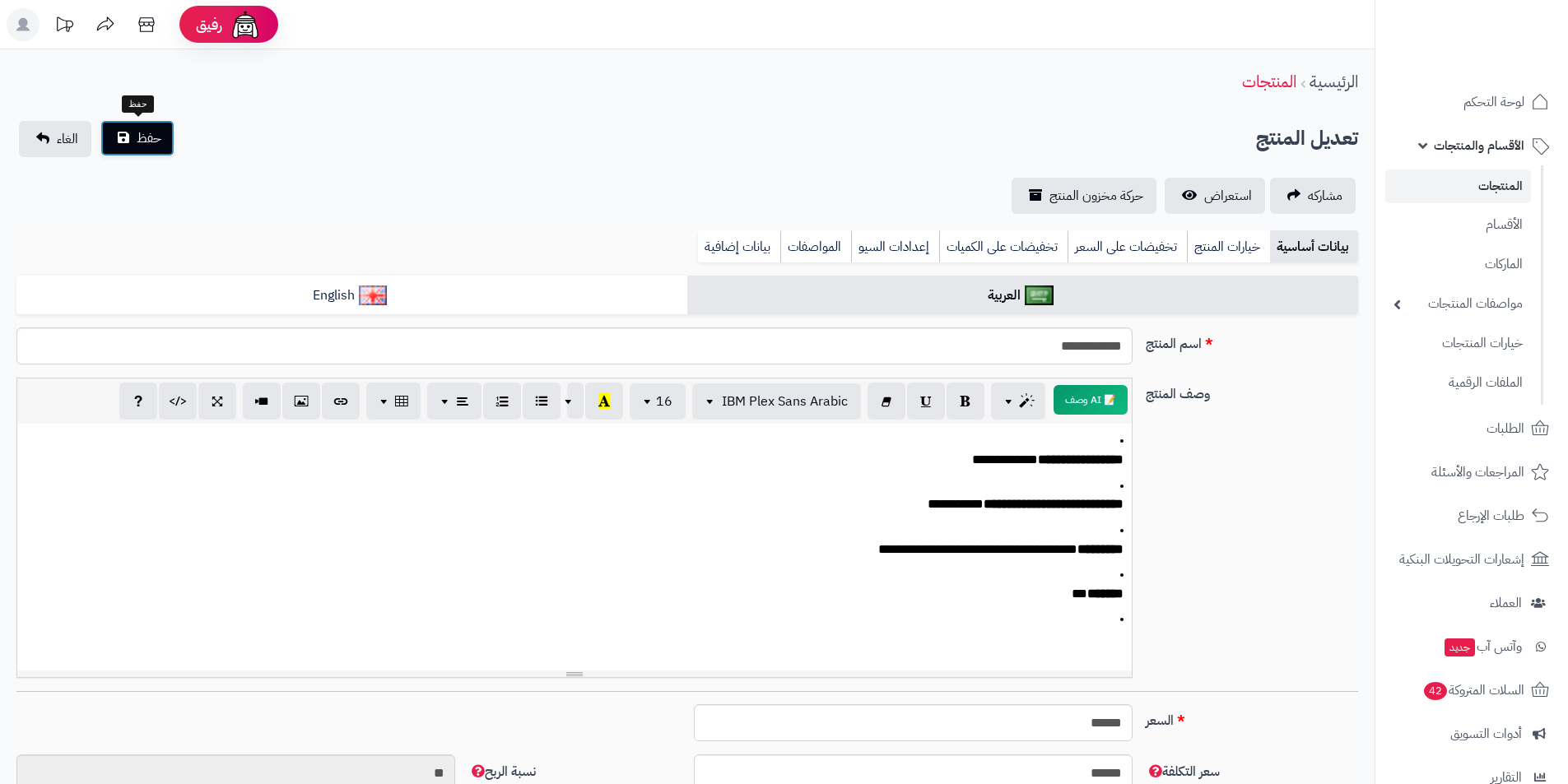
click at [134, 140] on button "حفظ" at bounding box center [137, 137] width 74 height 36
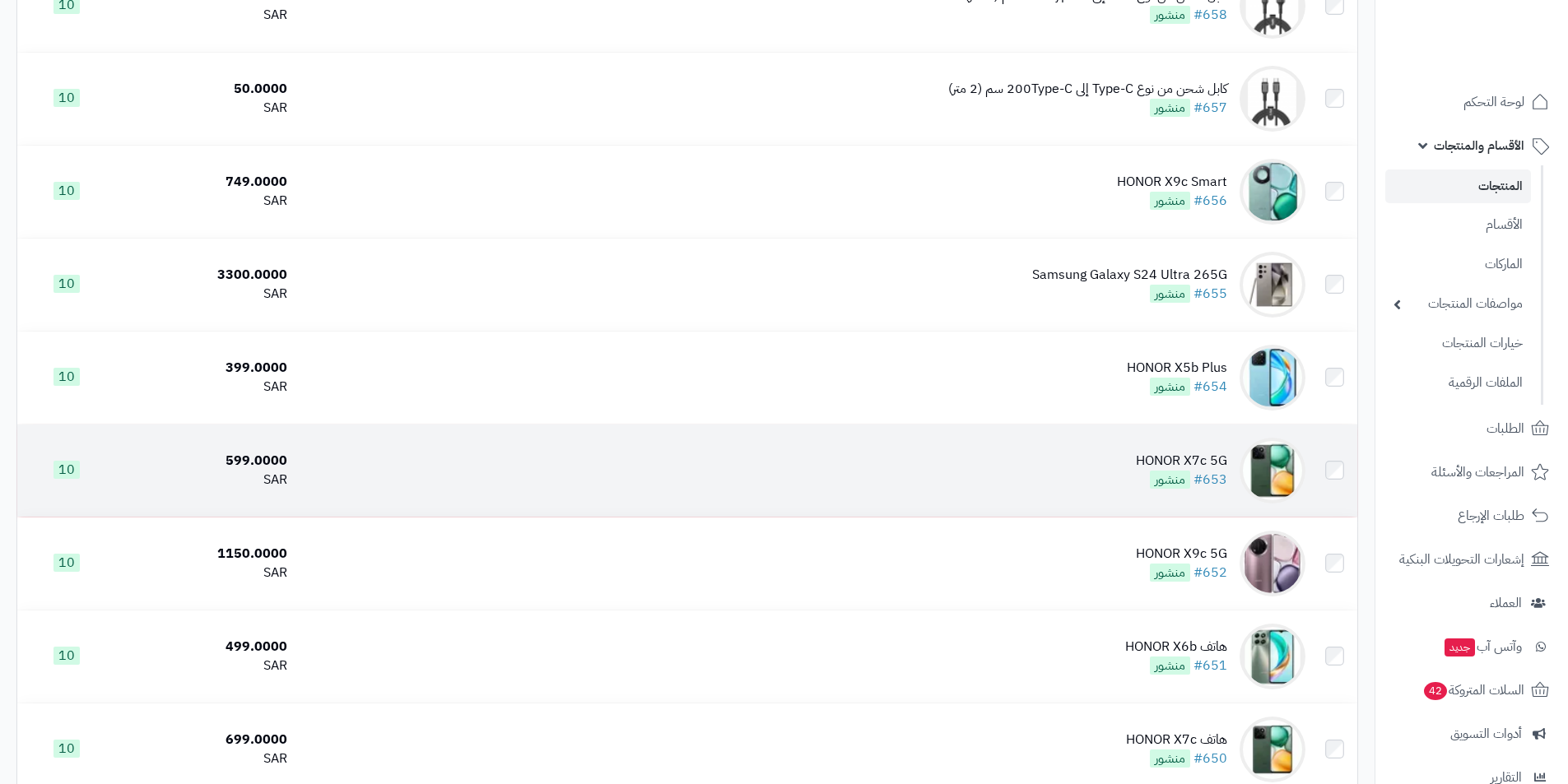
scroll to position [1892, 0]
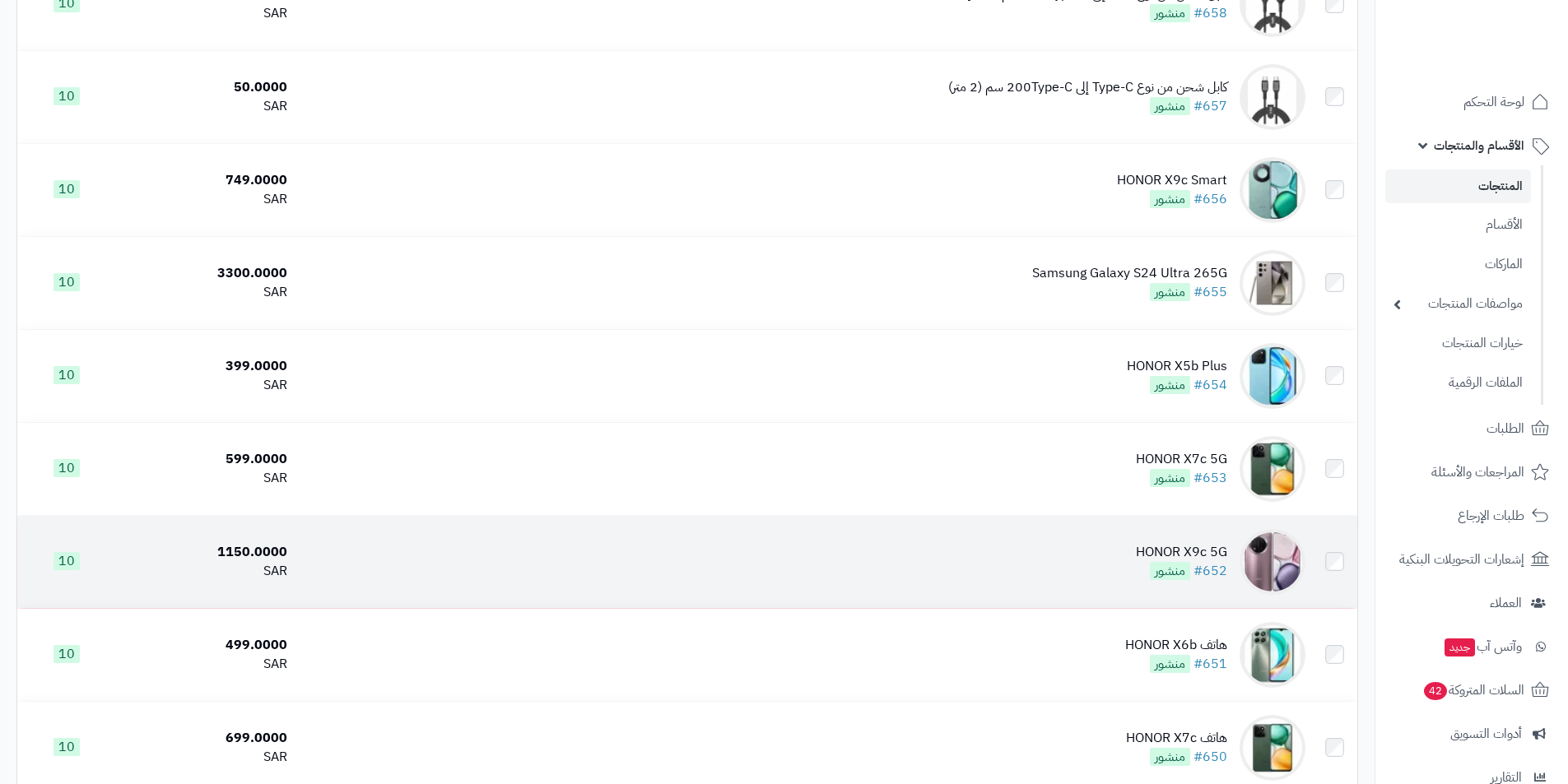
click at [1220, 550] on div "HONOR X9c 5G" at bounding box center [1181, 552] width 91 height 19
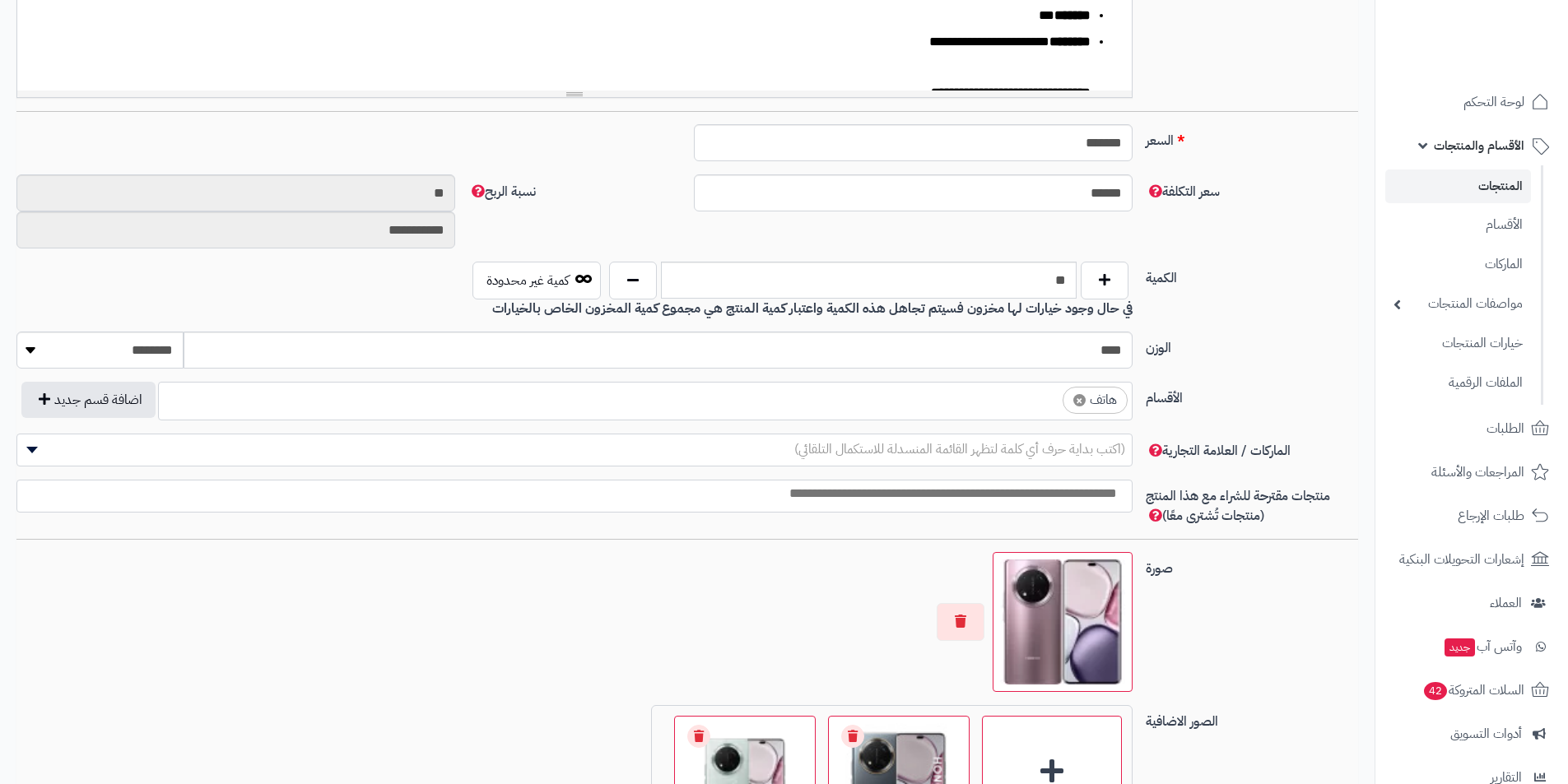
scroll to position [822, 0]
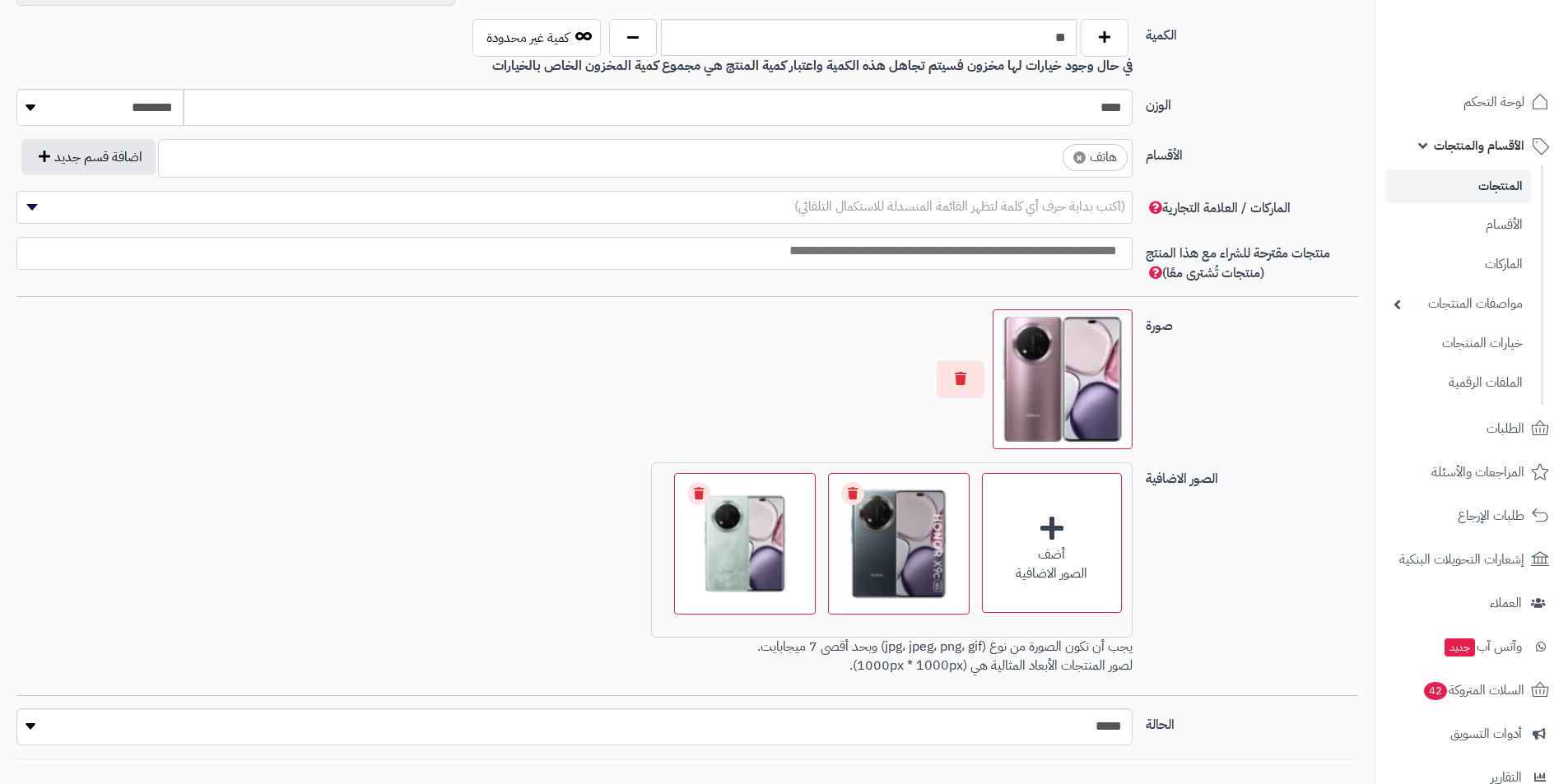
click at [1084, 159] on span "×" at bounding box center [1080, 157] width 12 height 12
select select
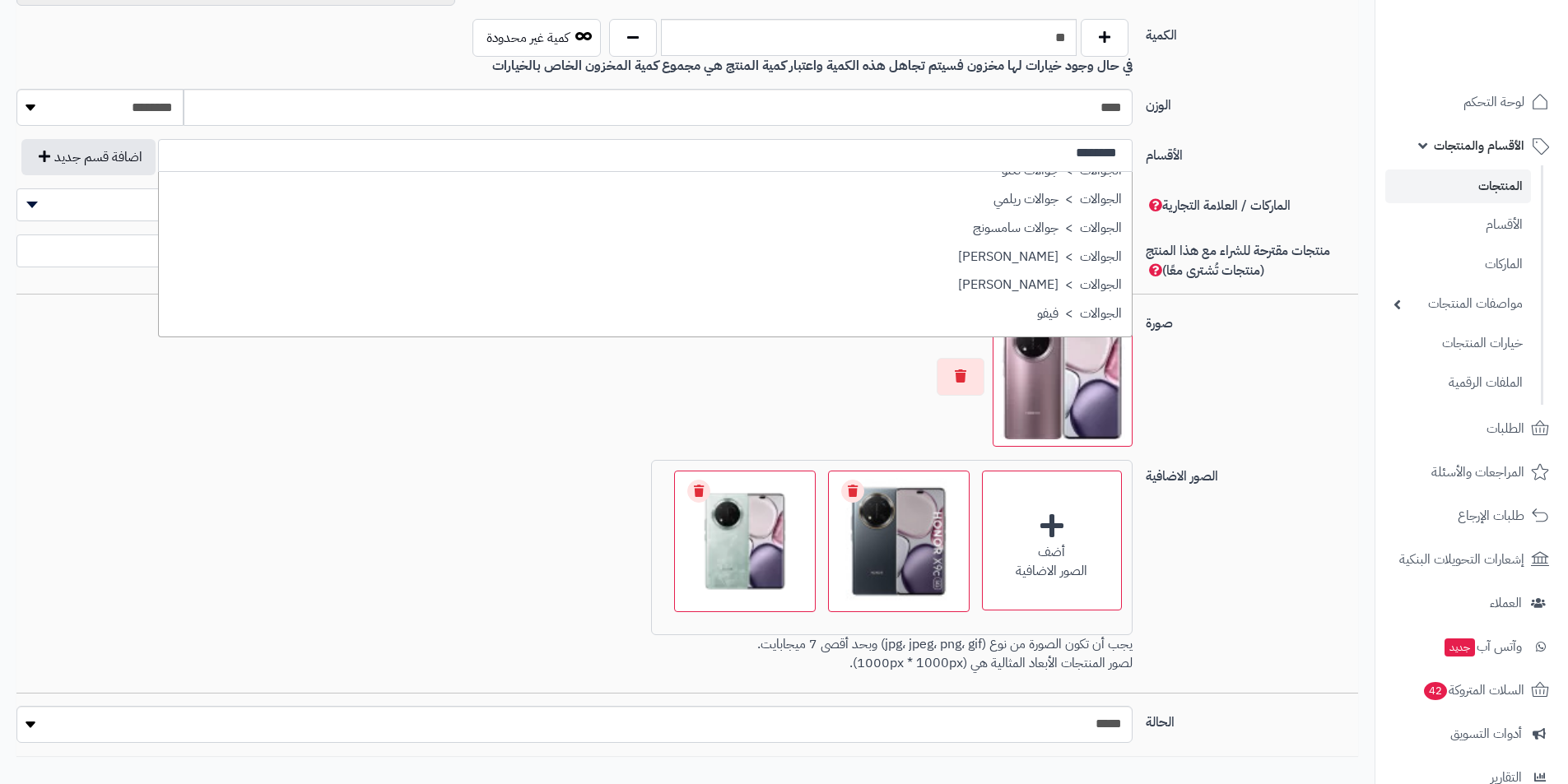
scroll to position [246, 0]
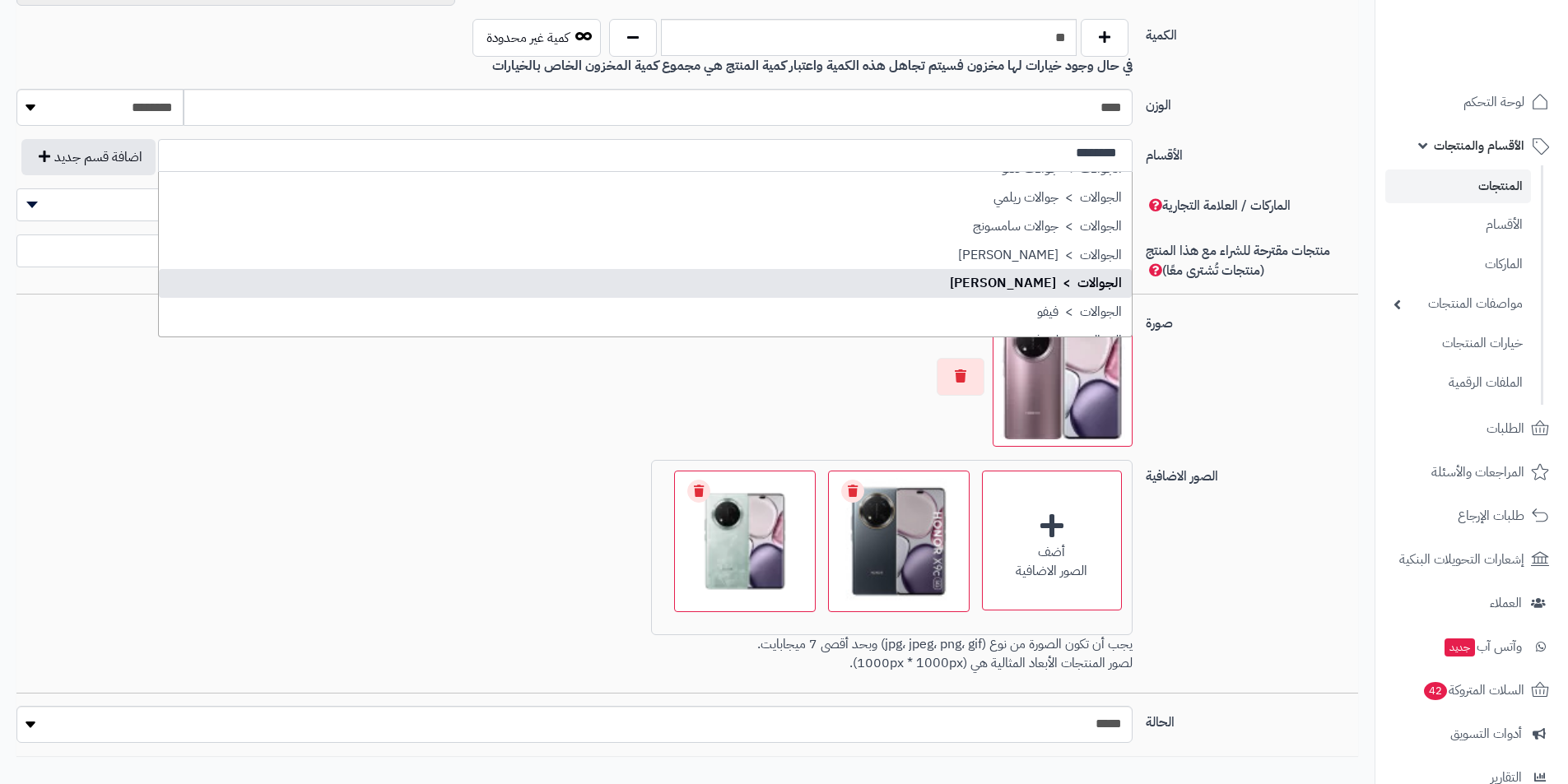
type input "********"
select select "**"
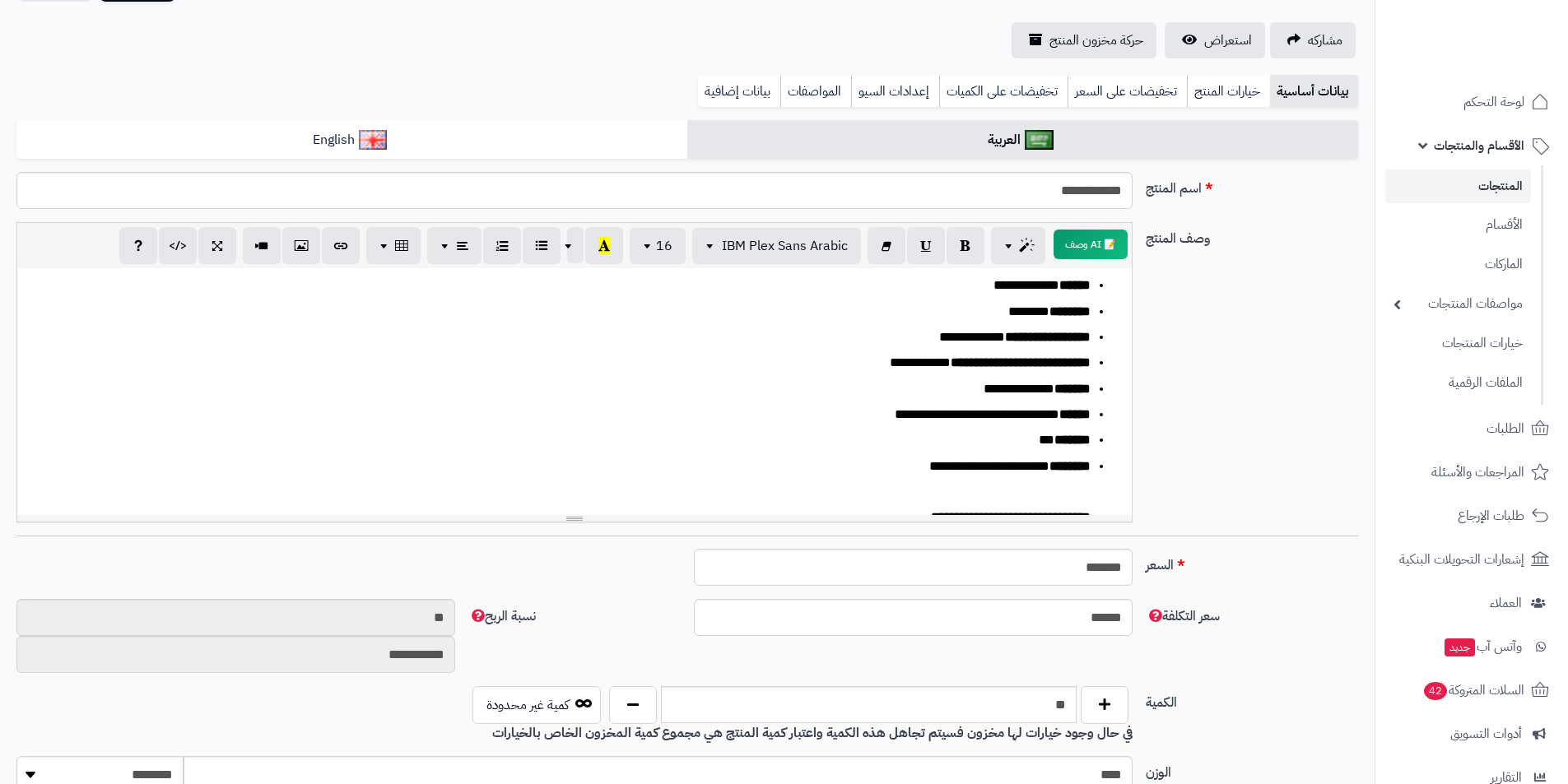
scroll to position [0, 0]
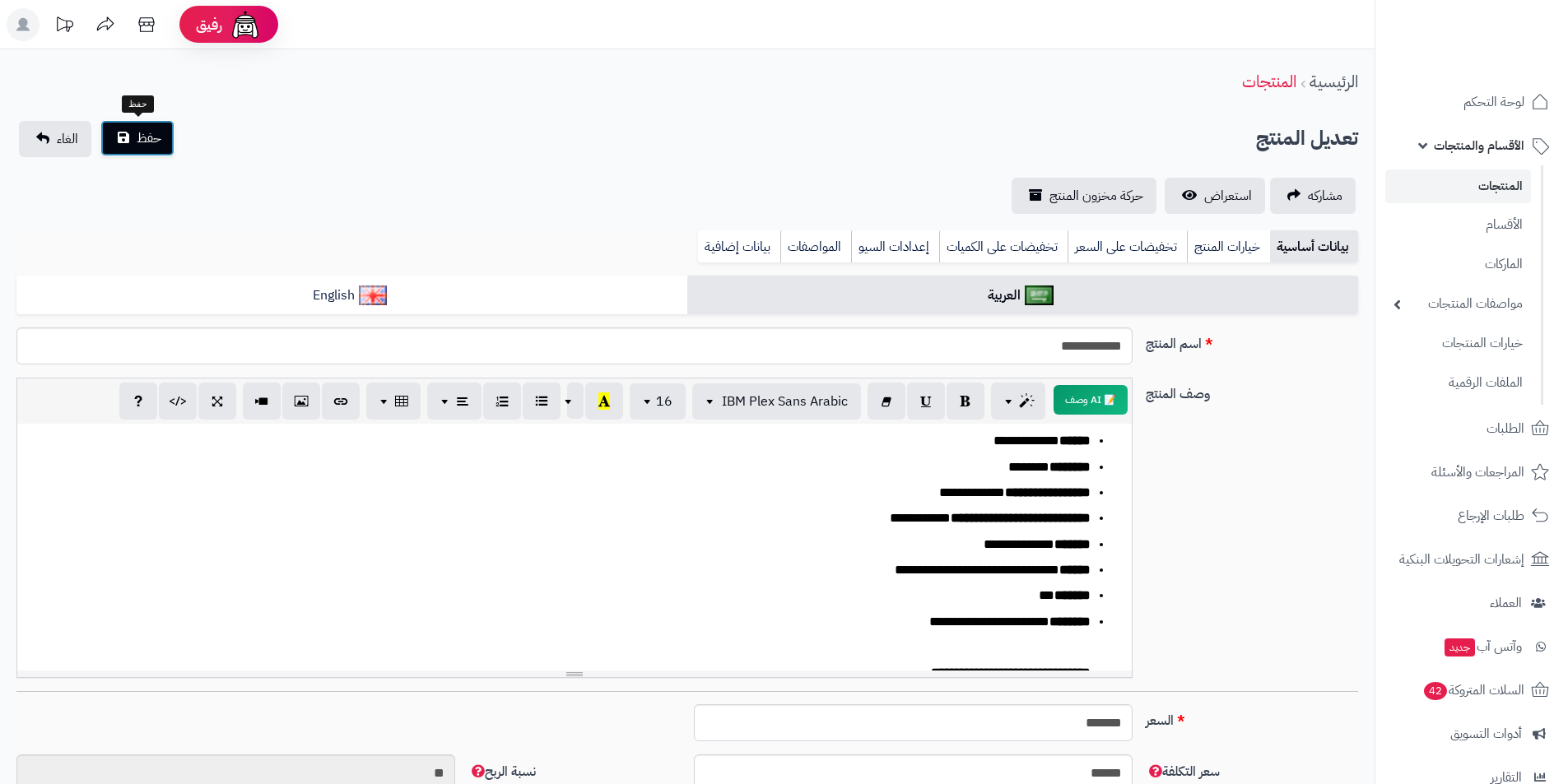
click at [164, 148] on button "حفظ" at bounding box center [137, 137] width 74 height 36
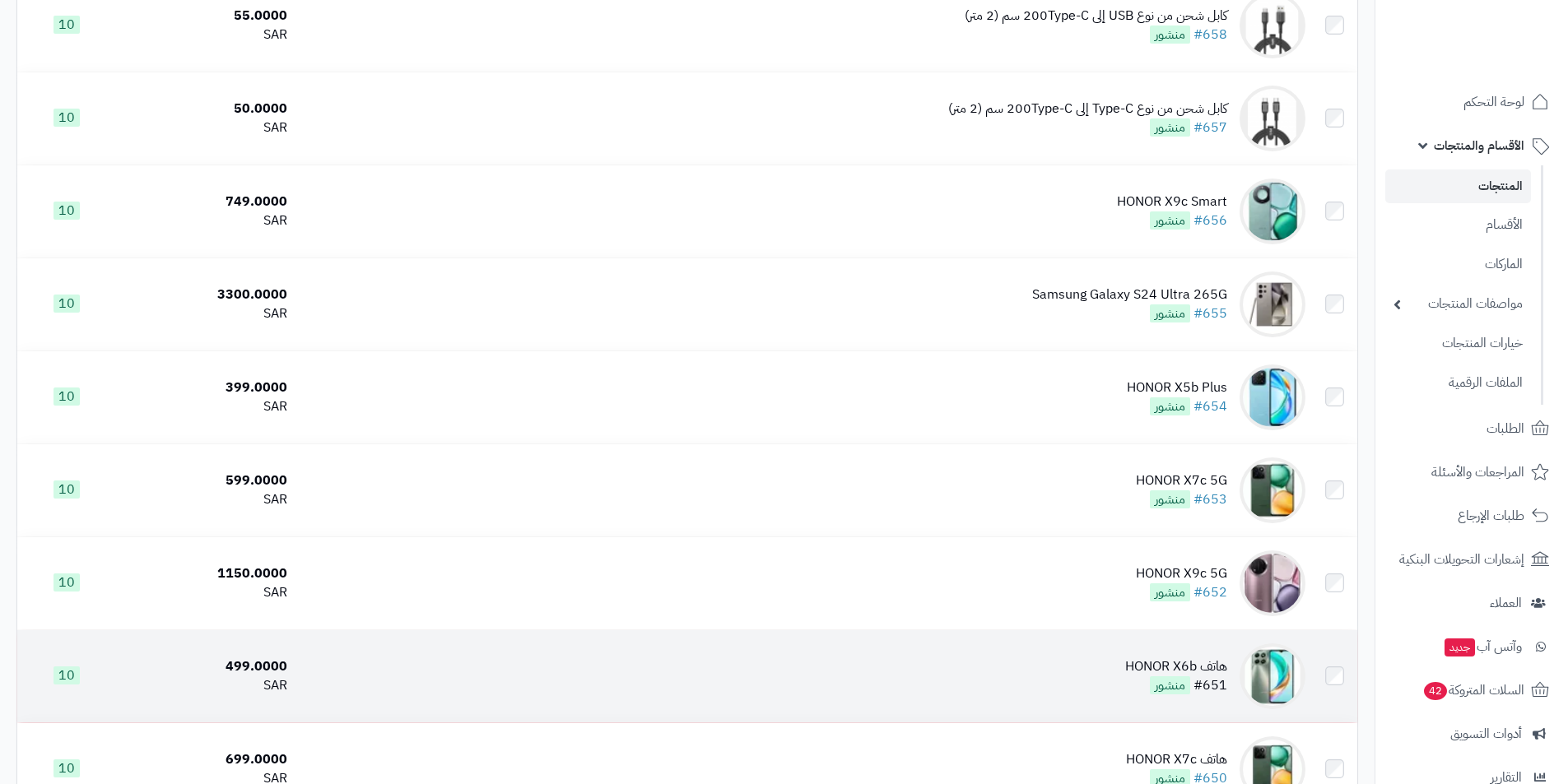
scroll to position [1974, 0]
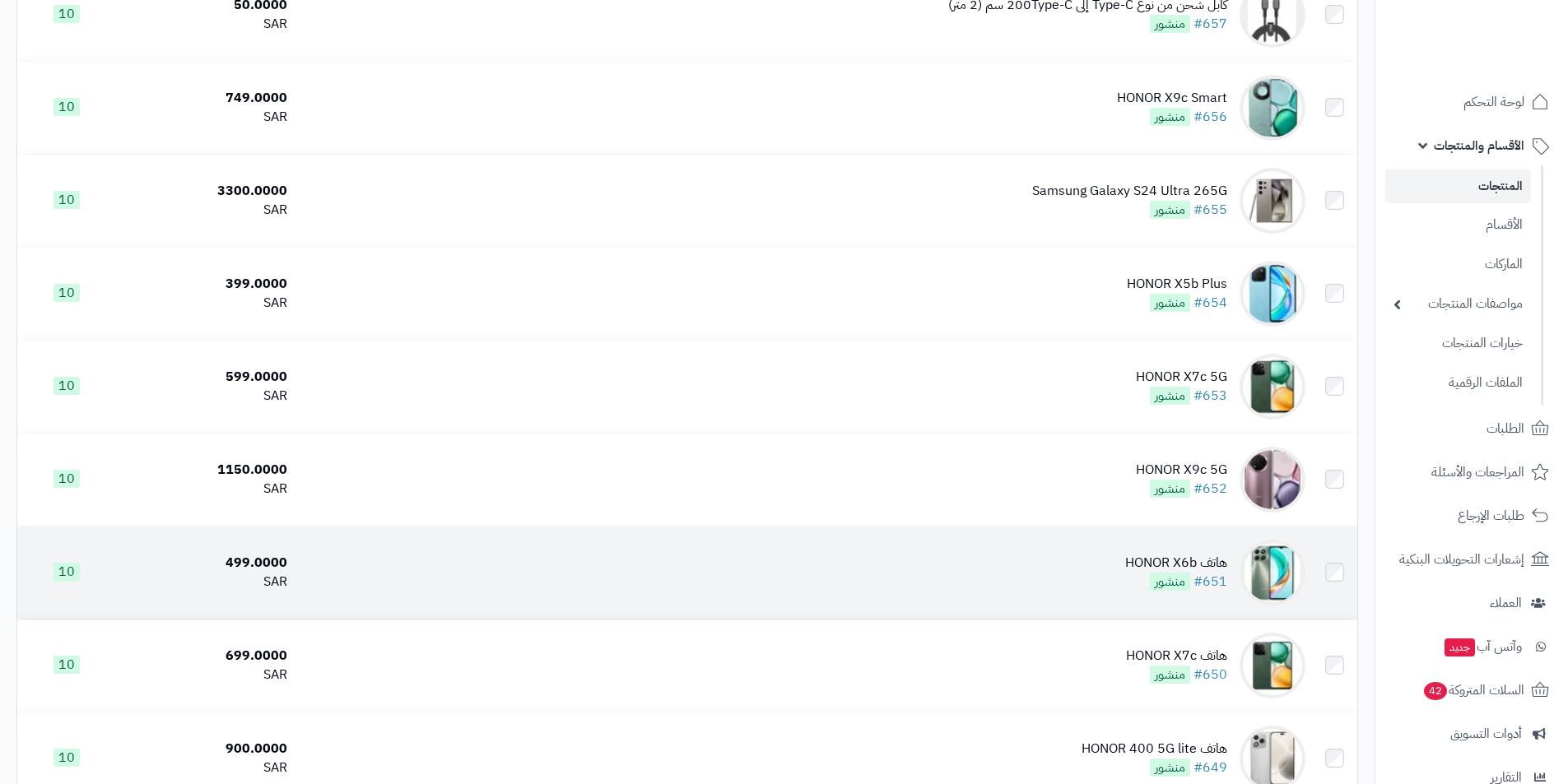
click at [1132, 565] on div "هاتف HONOR X6b" at bounding box center [1176, 564] width 102 height 19
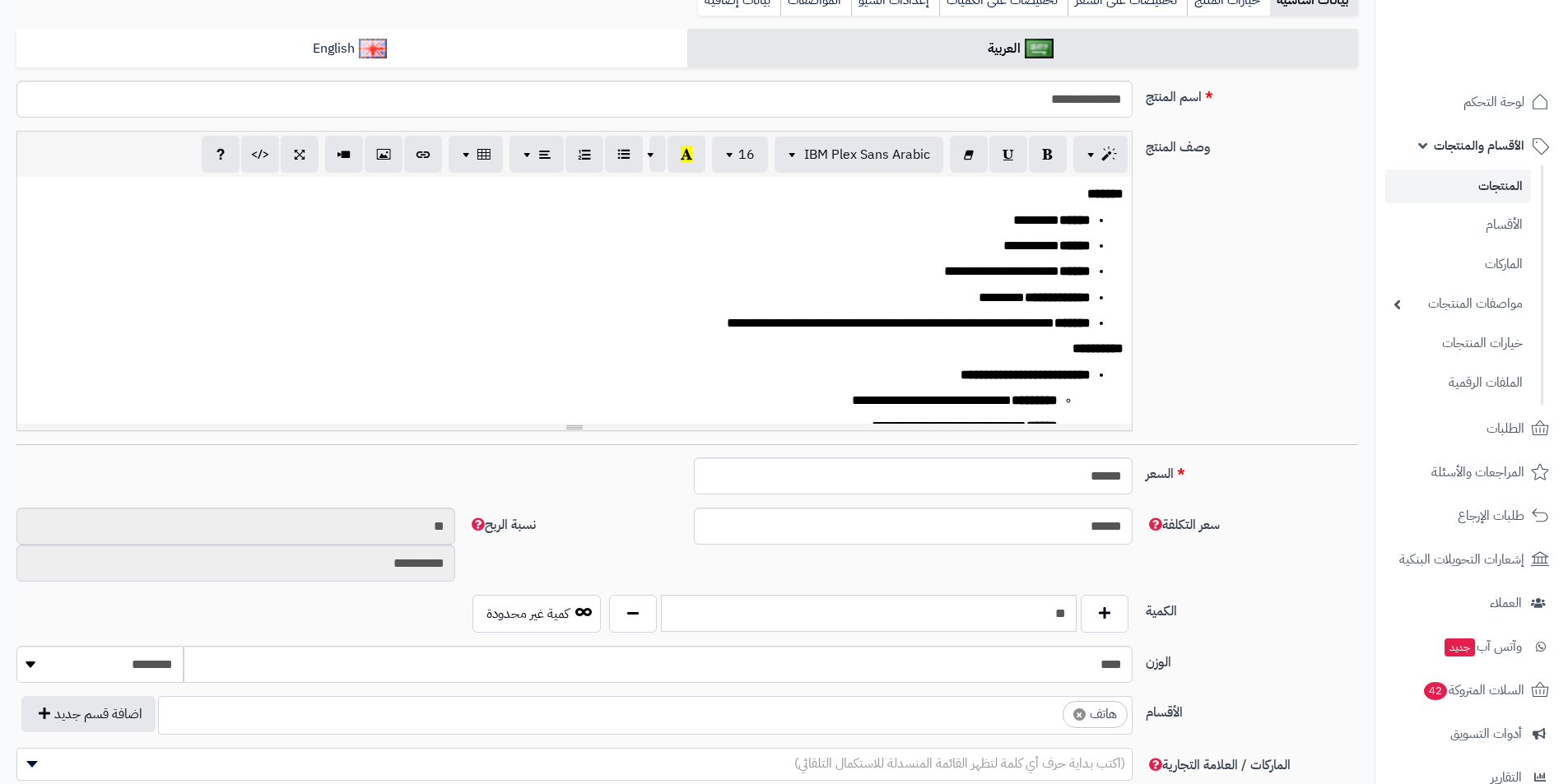
scroll to position [494, 0]
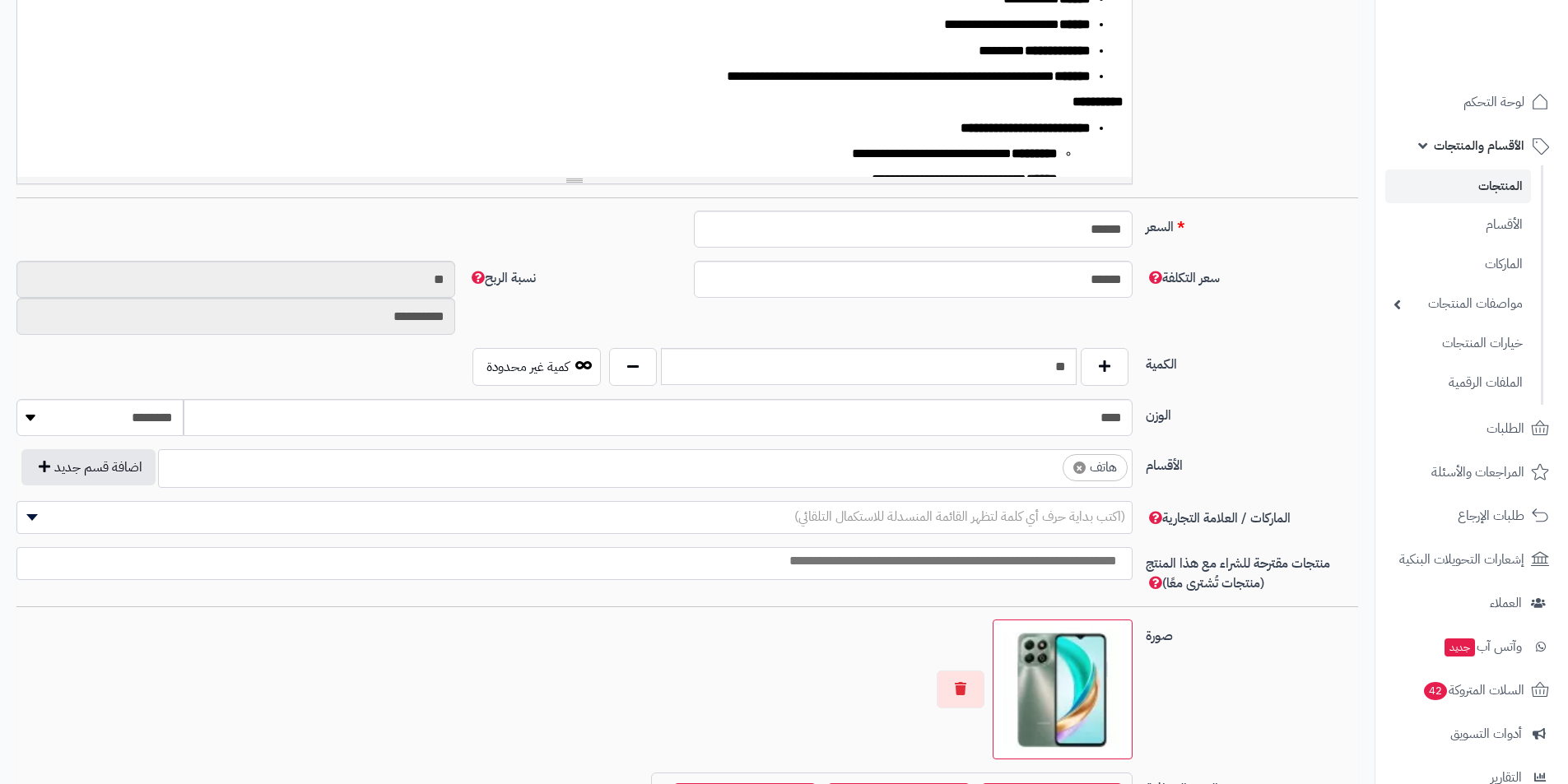
click at [1082, 461] on span "×" at bounding box center [1080, 468] width 12 height 12
select select
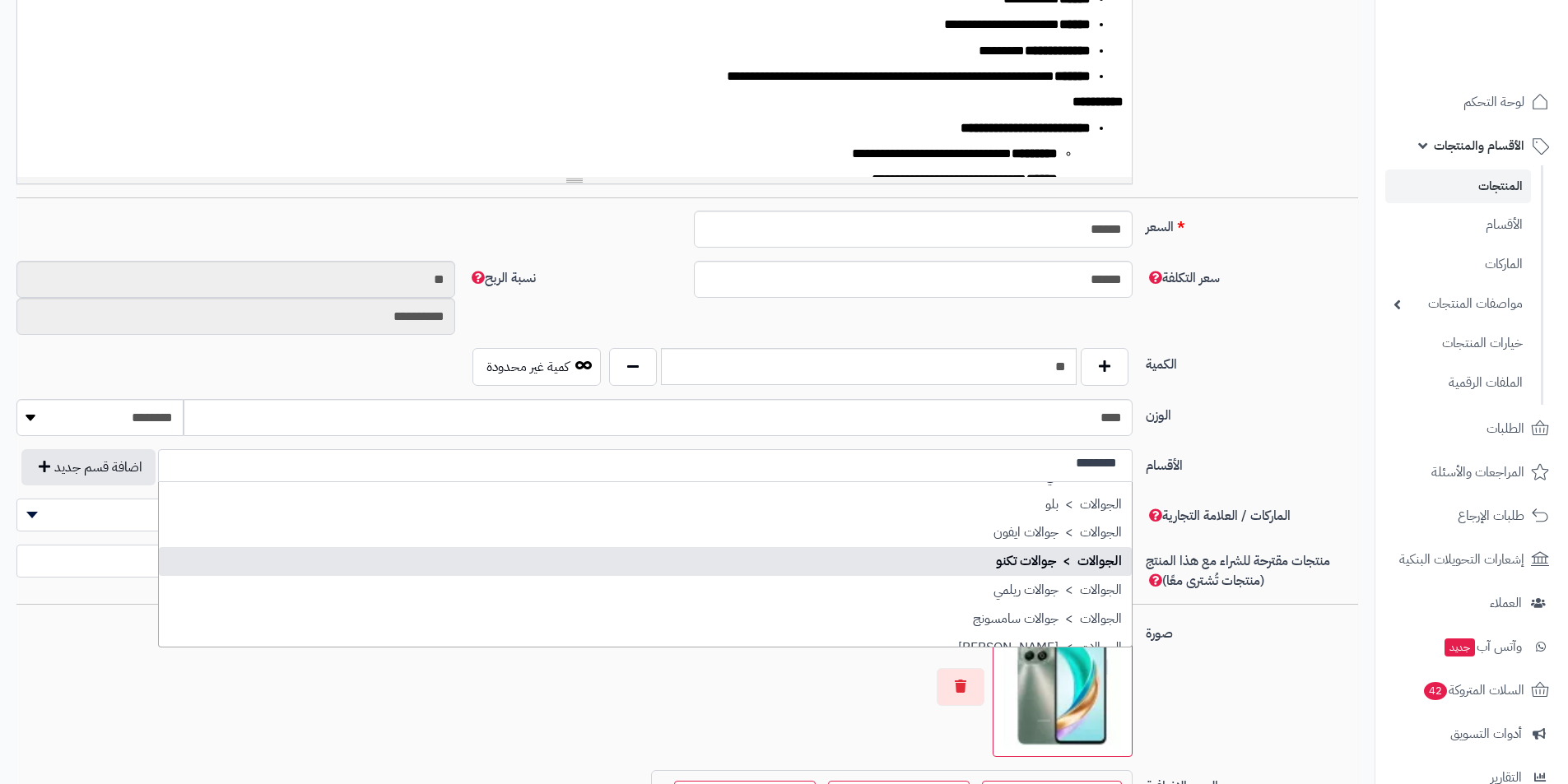
scroll to position [246, 0]
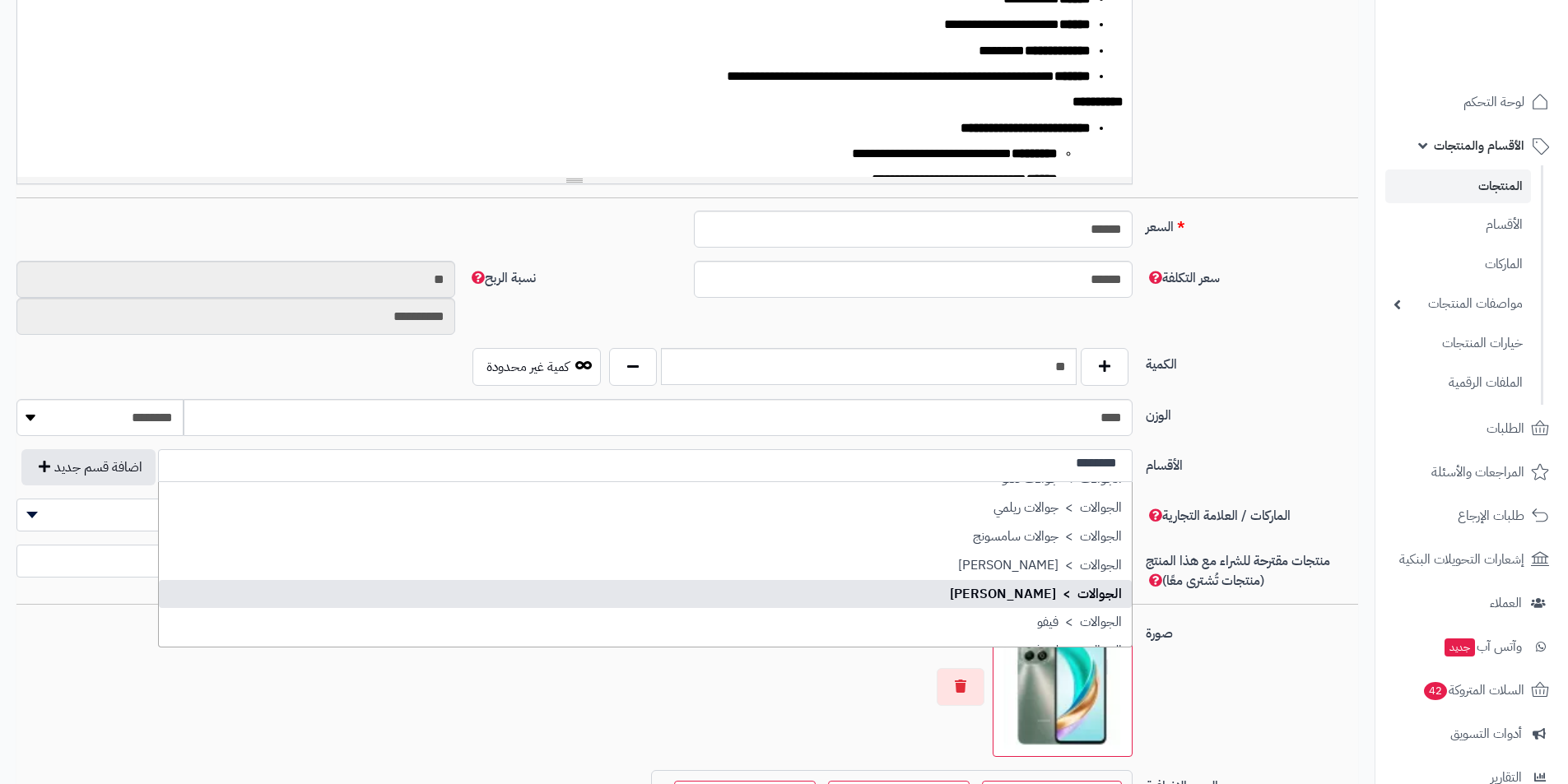
type input "********"
select select "**"
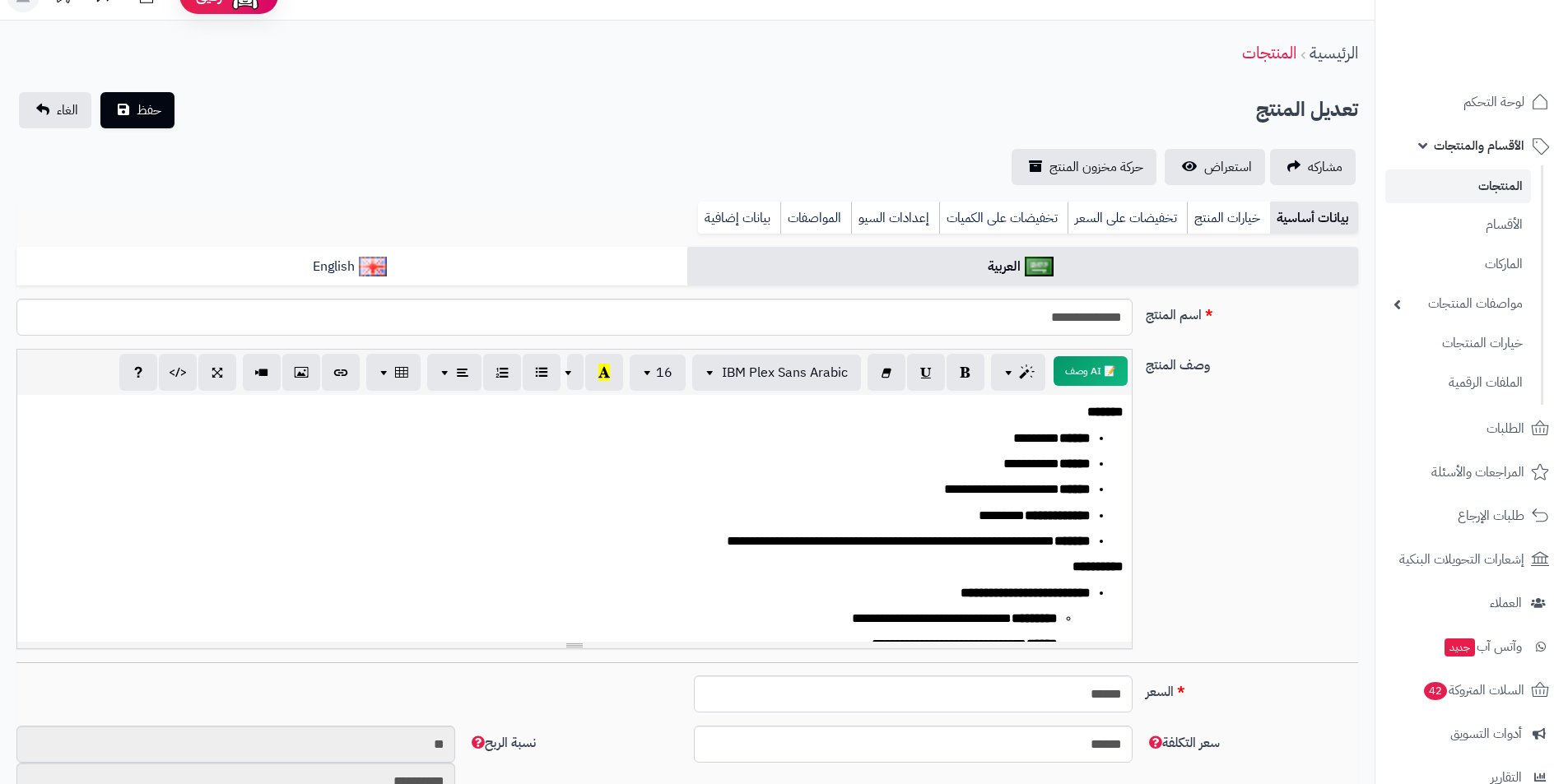
scroll to position [0, 0]
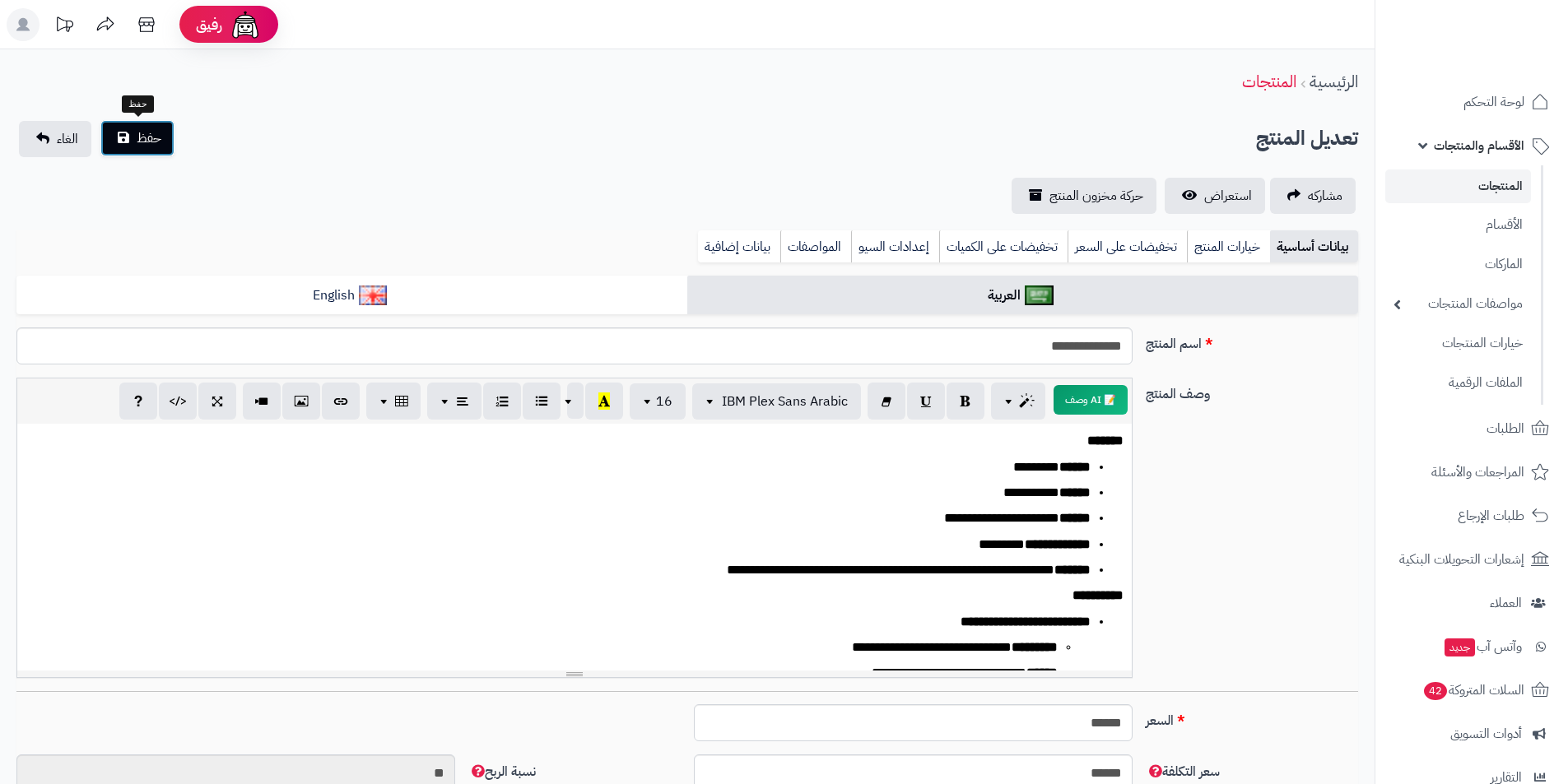
click at [165, 147] on button "حفظ" at bounding box center [137, 137] width 74 height 36
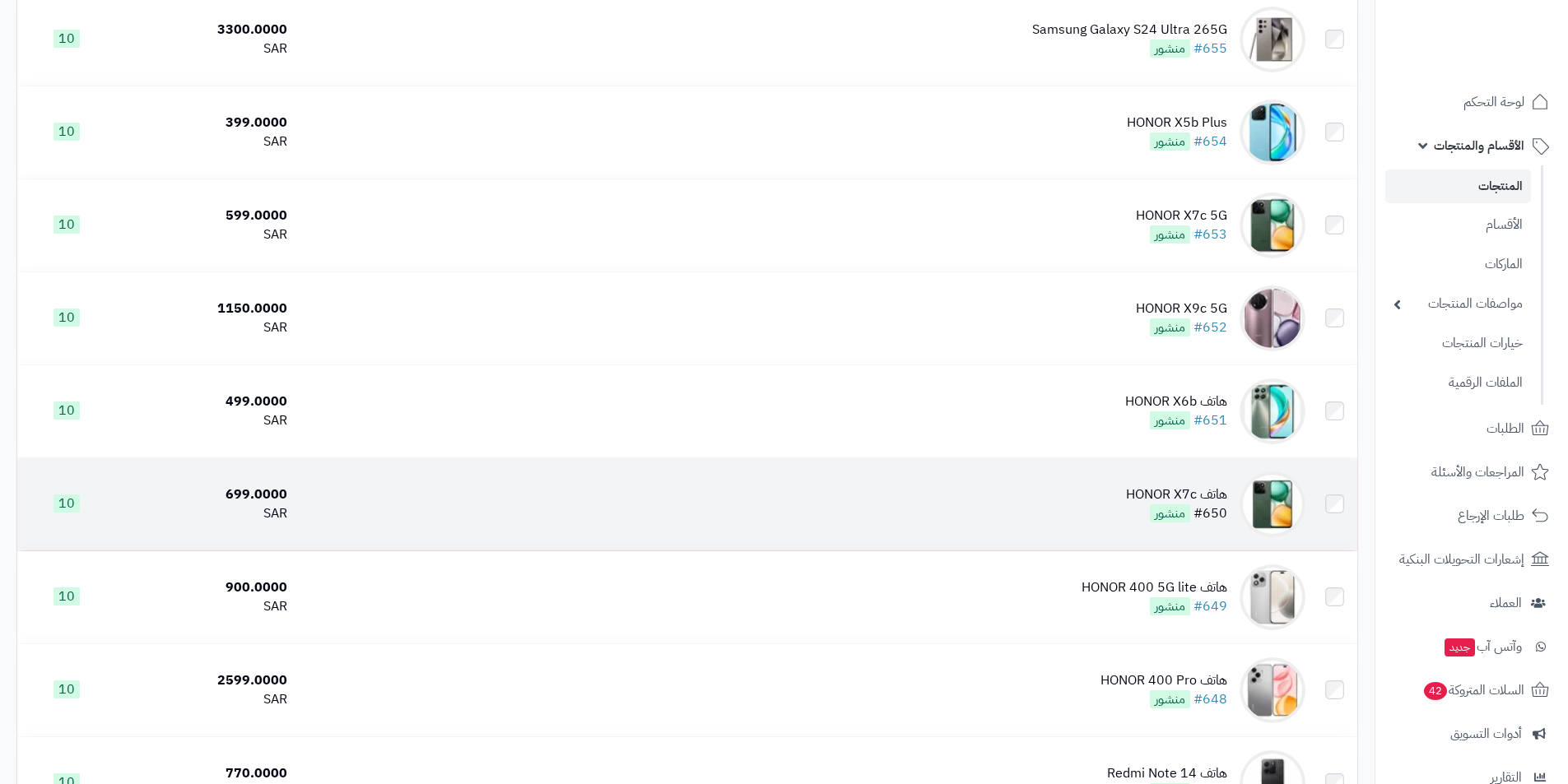
scroll to position [2140, 0]
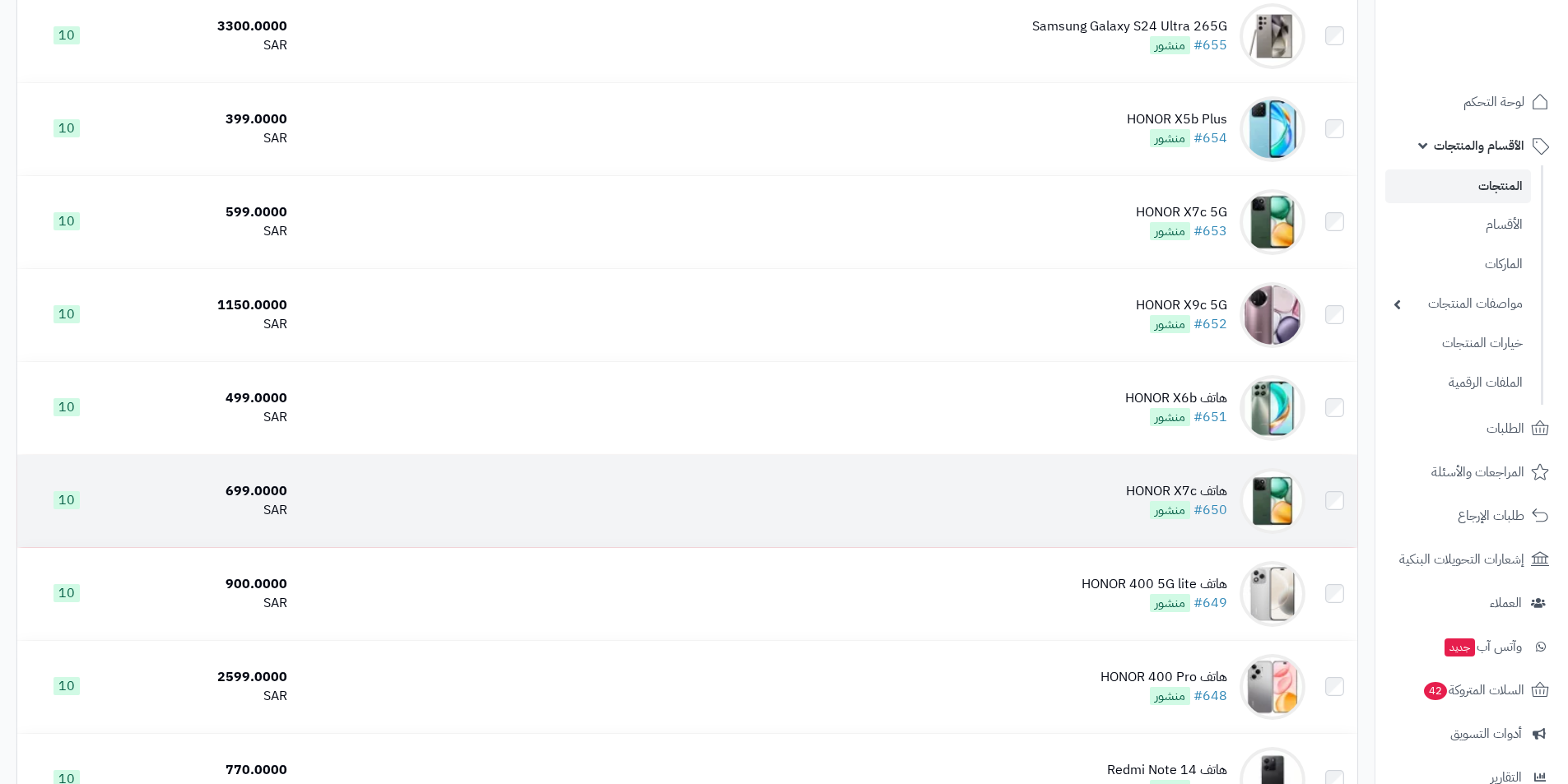
click at [1119, 485] on td "هاتف HONOR X7c #650 منشور" at bounding box center [803, 501] width 1019 height 92
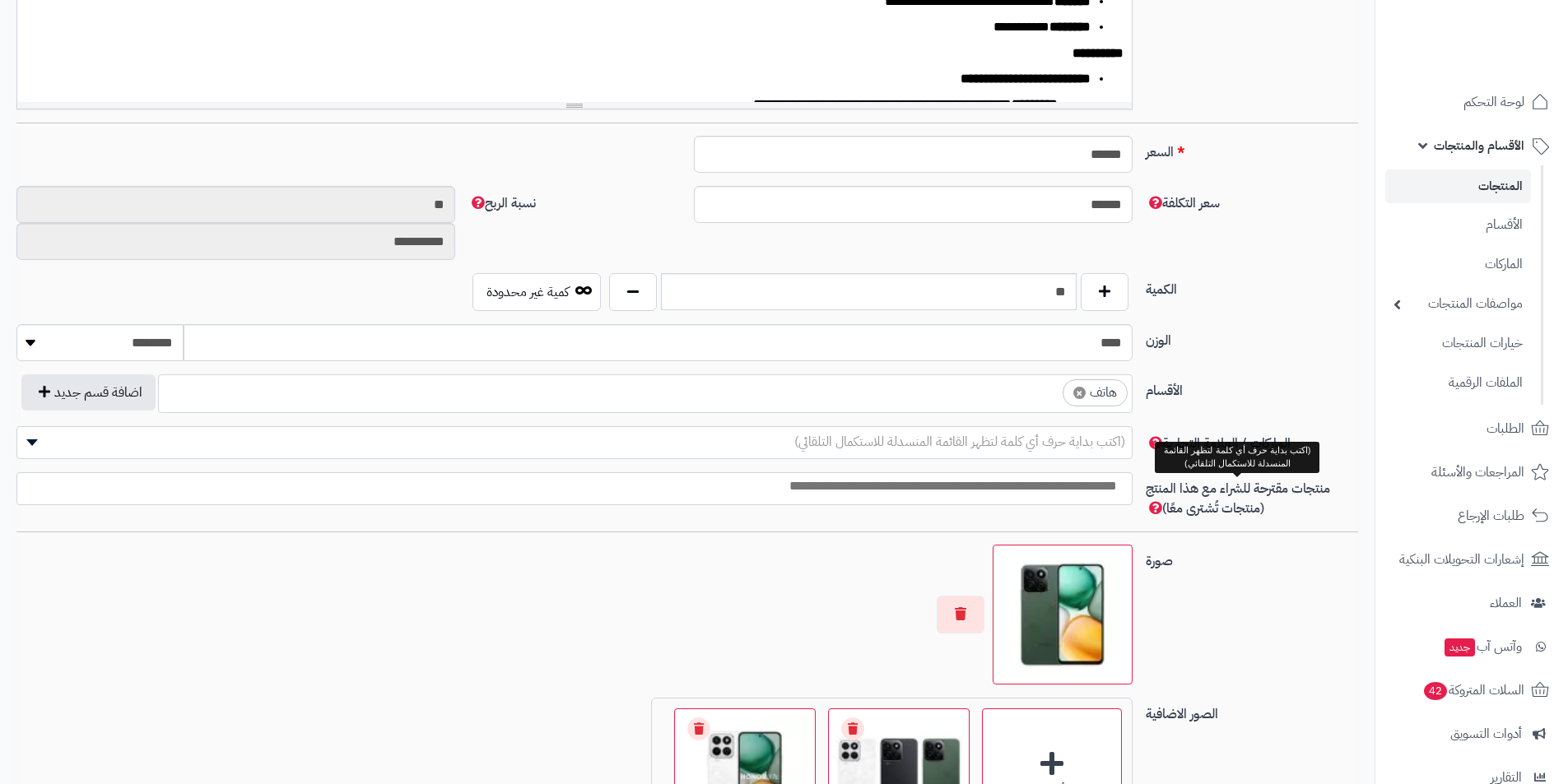
scroll to position [576, 0]
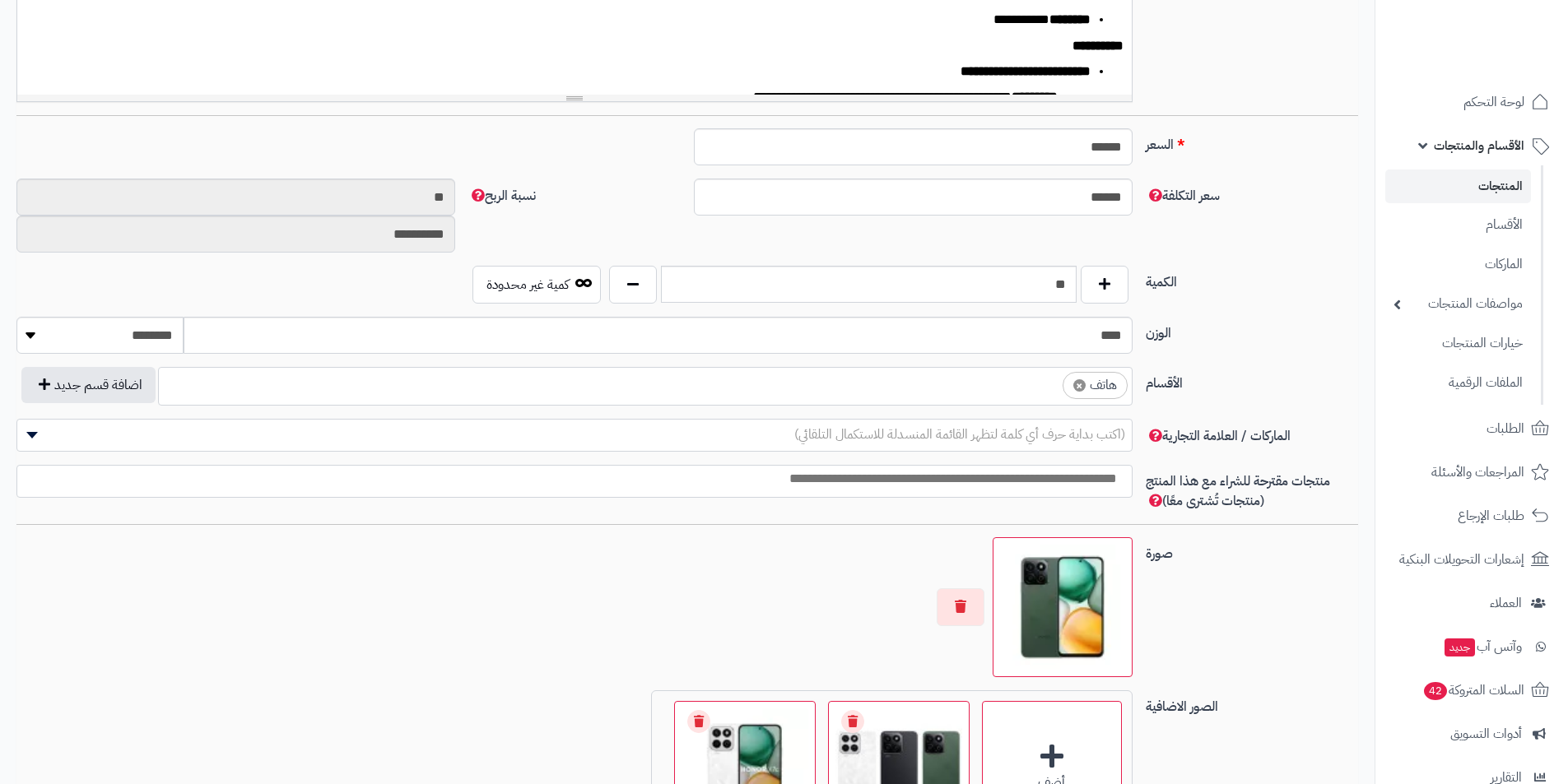
click at [1080, 389] on span "×" at bounding box center [1080, 385] width 12 height 12
select select
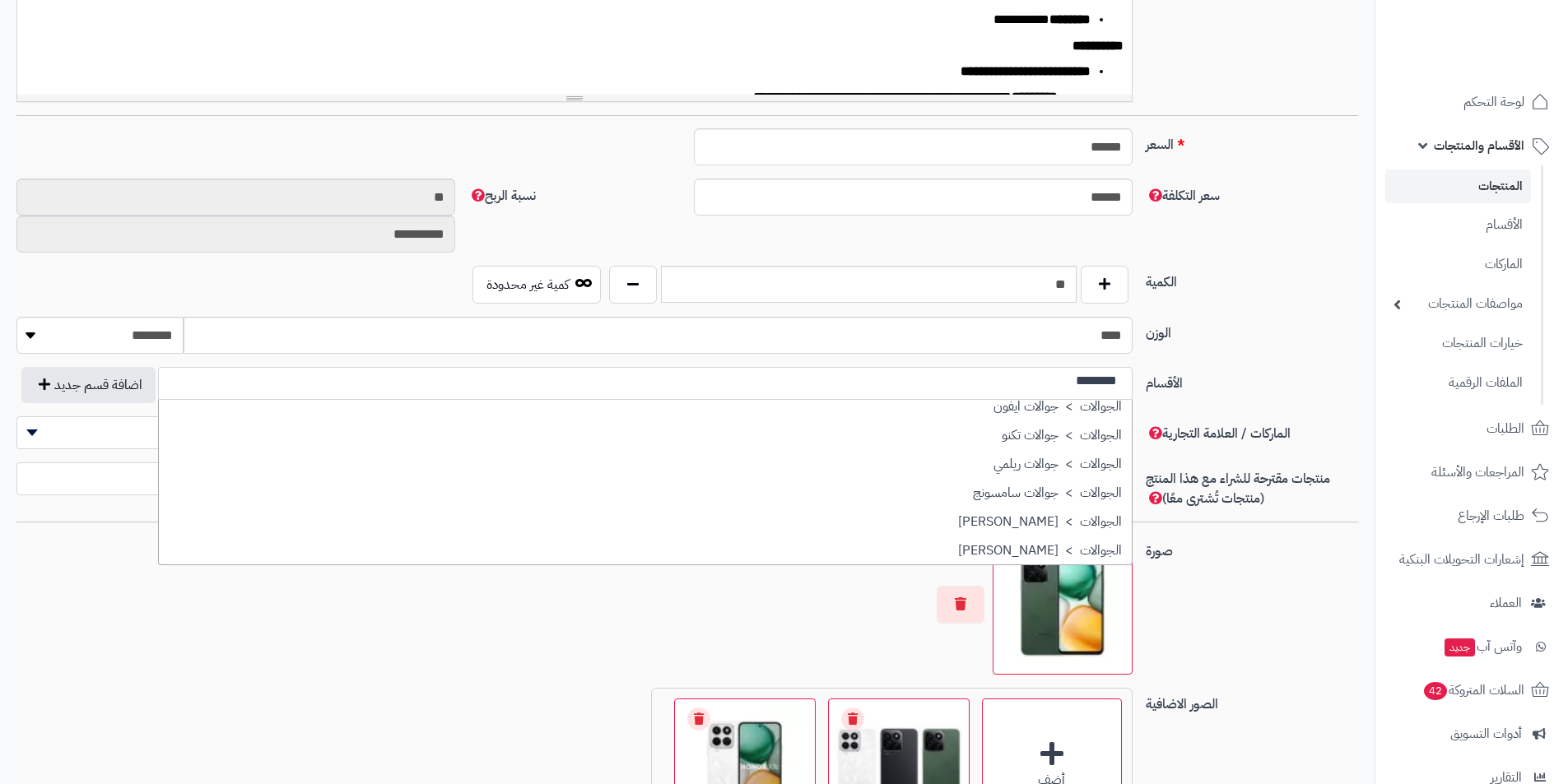
scroll to position [246, 0]
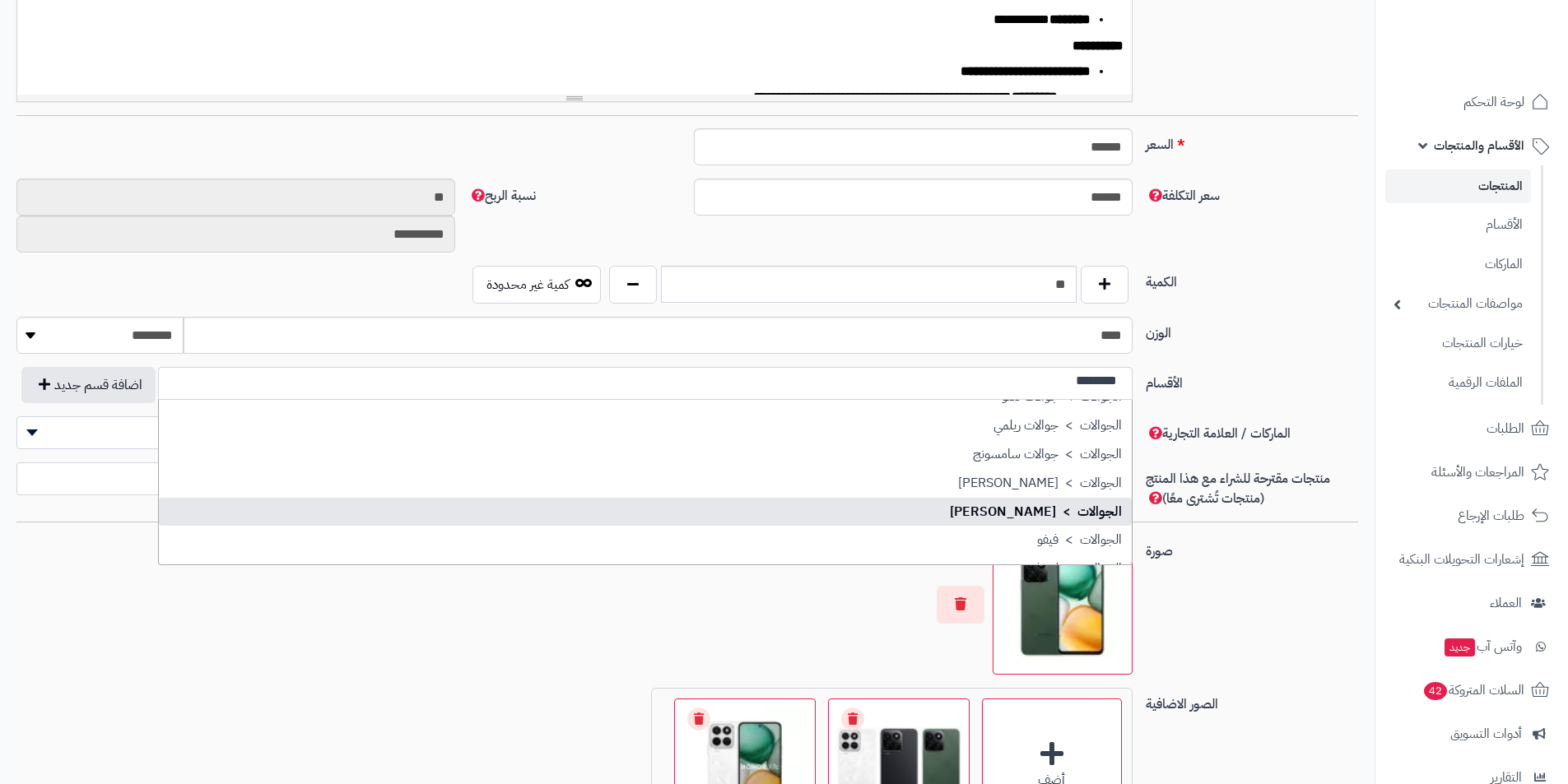
type input "********"
select select "**"
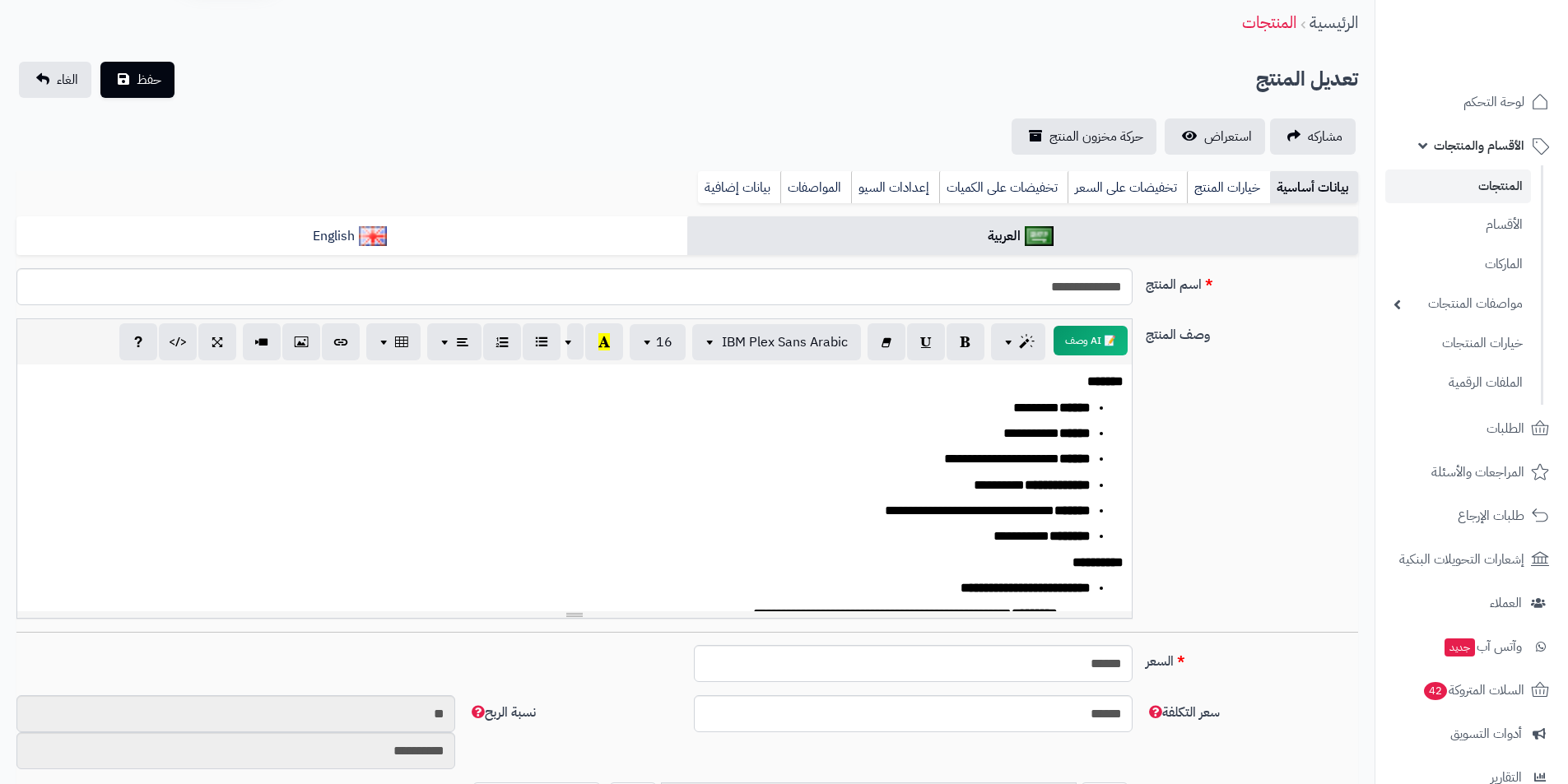
scroll to position [0, 0]
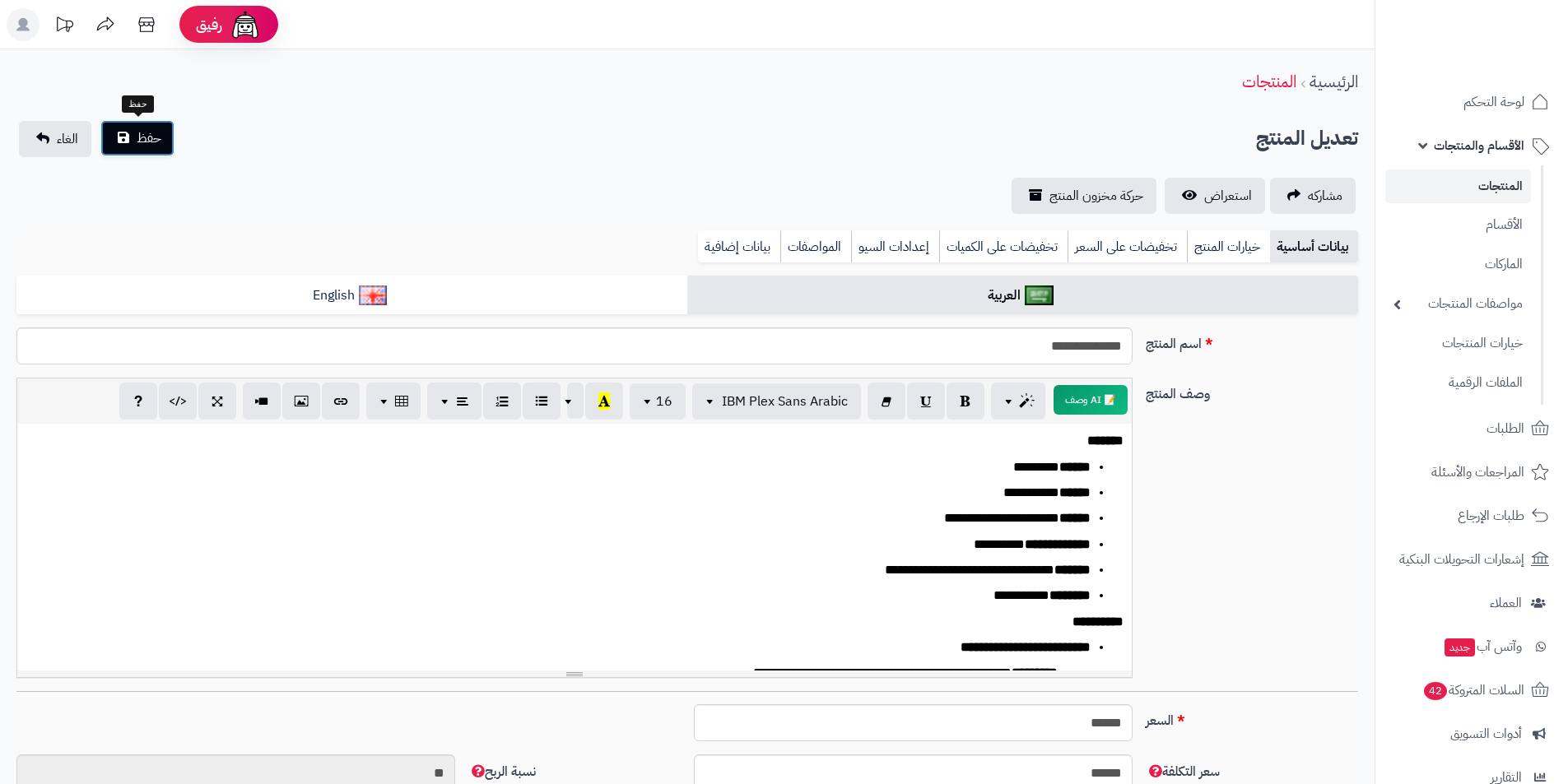
click at [151, 147] on span "حفظ" at bounding box center [149, 138] width 24 height 20
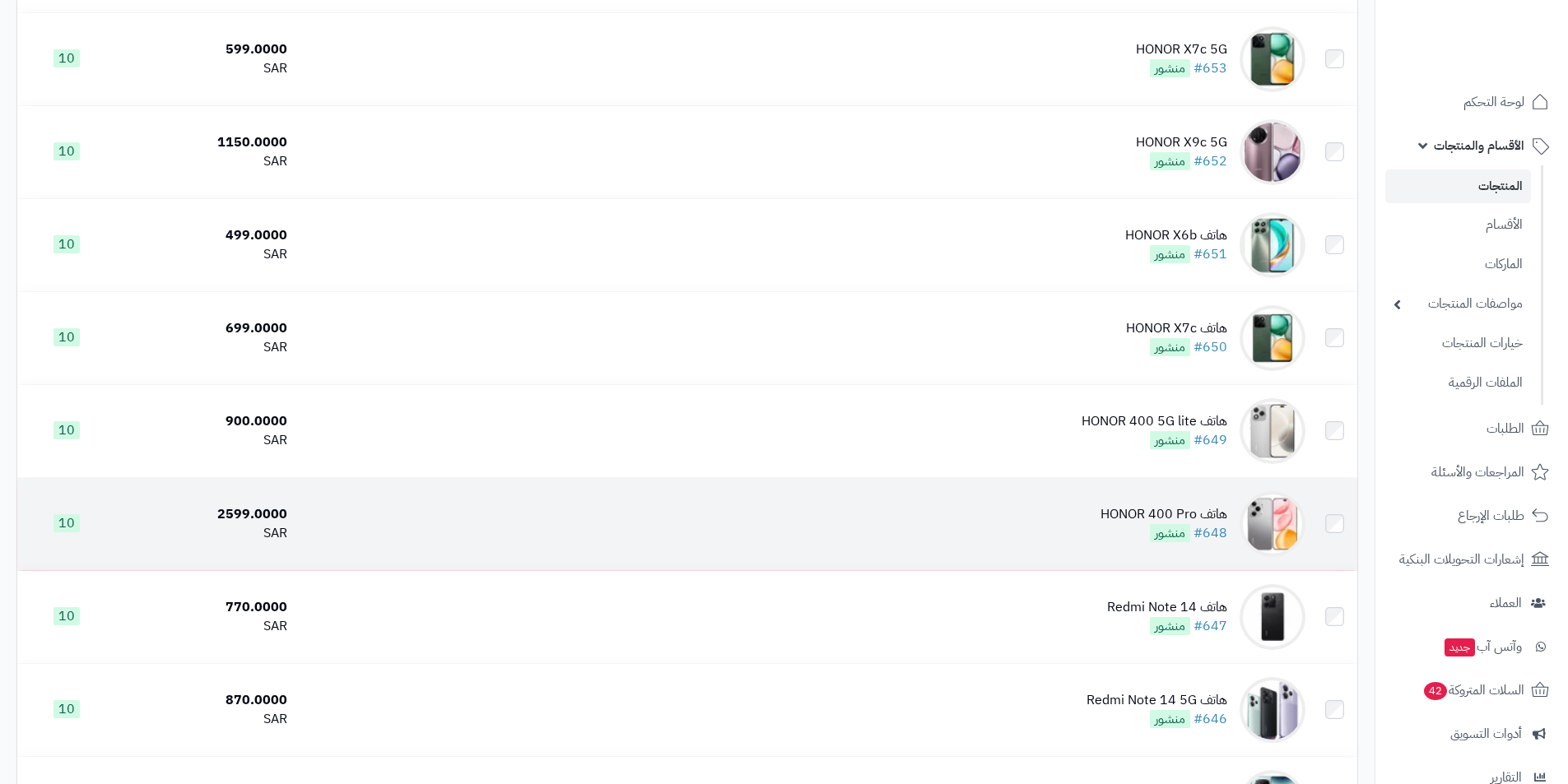
scroll to position [2304, 0]
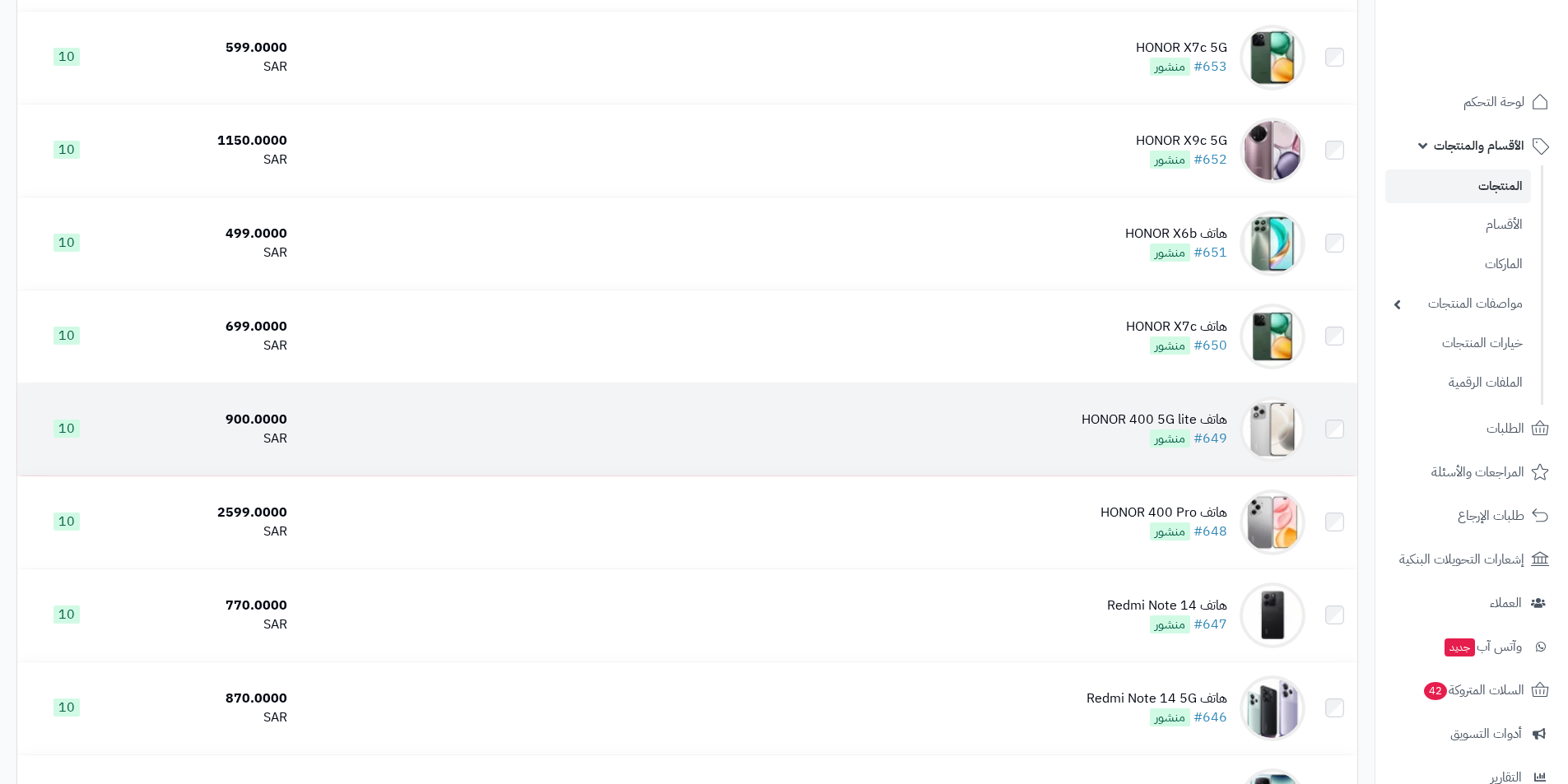
click at [1097, 441] on div "هاتف HONOR 400 5G lite #649 منشور" at bounding box center [1154, 429] width 146 height 38
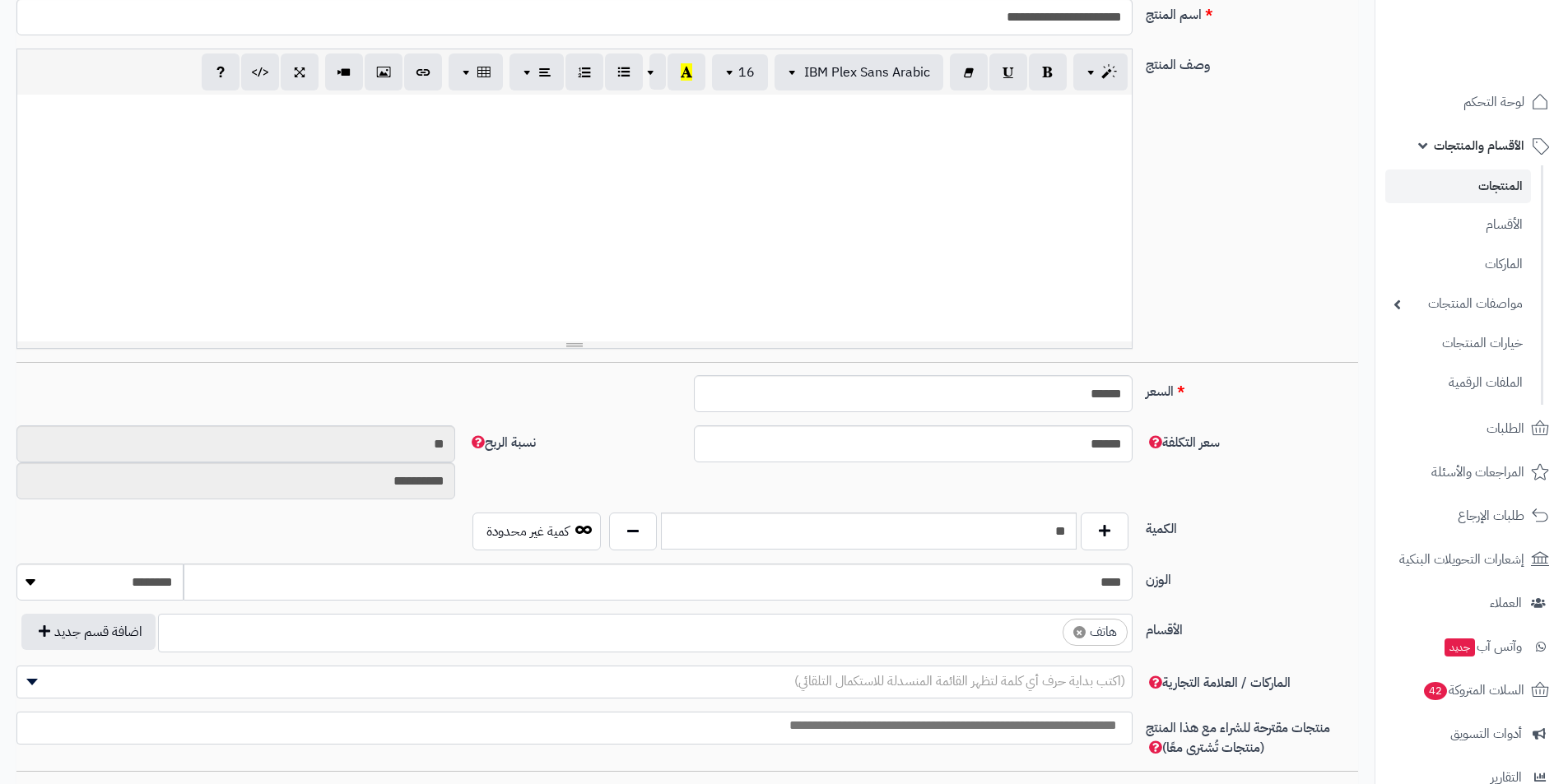
scroll to position [0, 12]
click at [1081, 628] on span "×" at bounding box center [1080, 632] width 12 height 12
select select
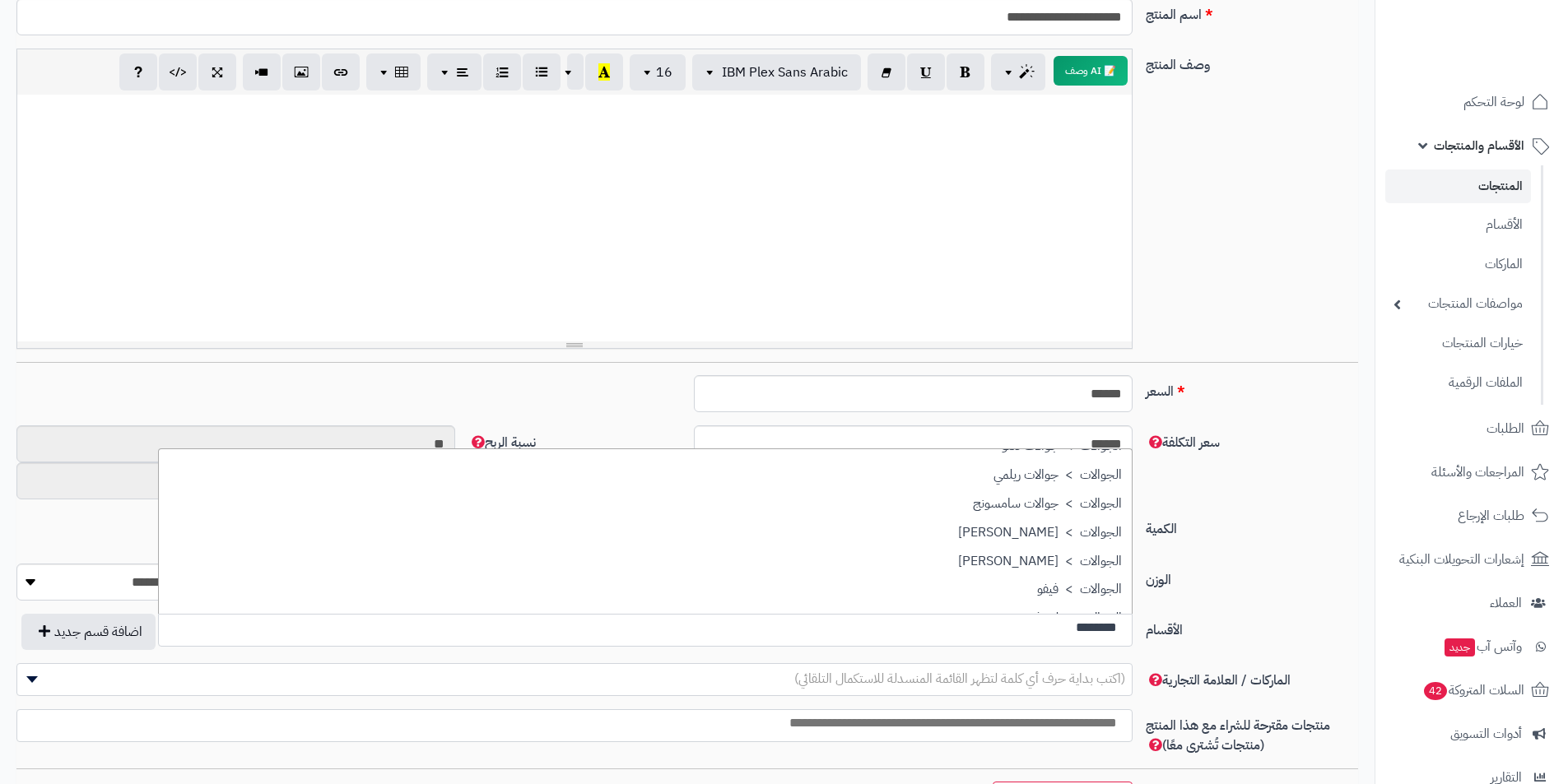
scroll to position [323, 0]
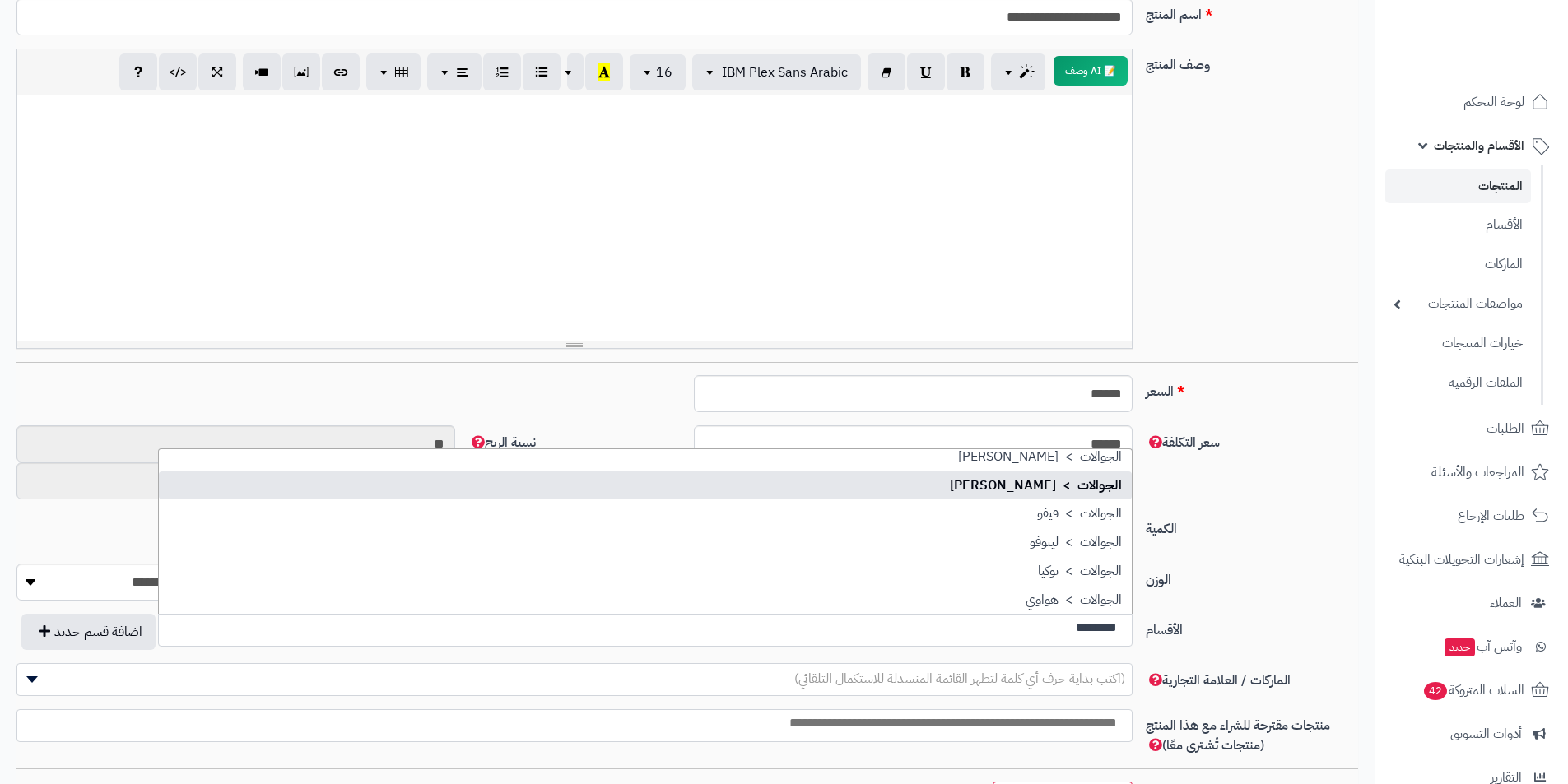
type input "********"
select select "**"
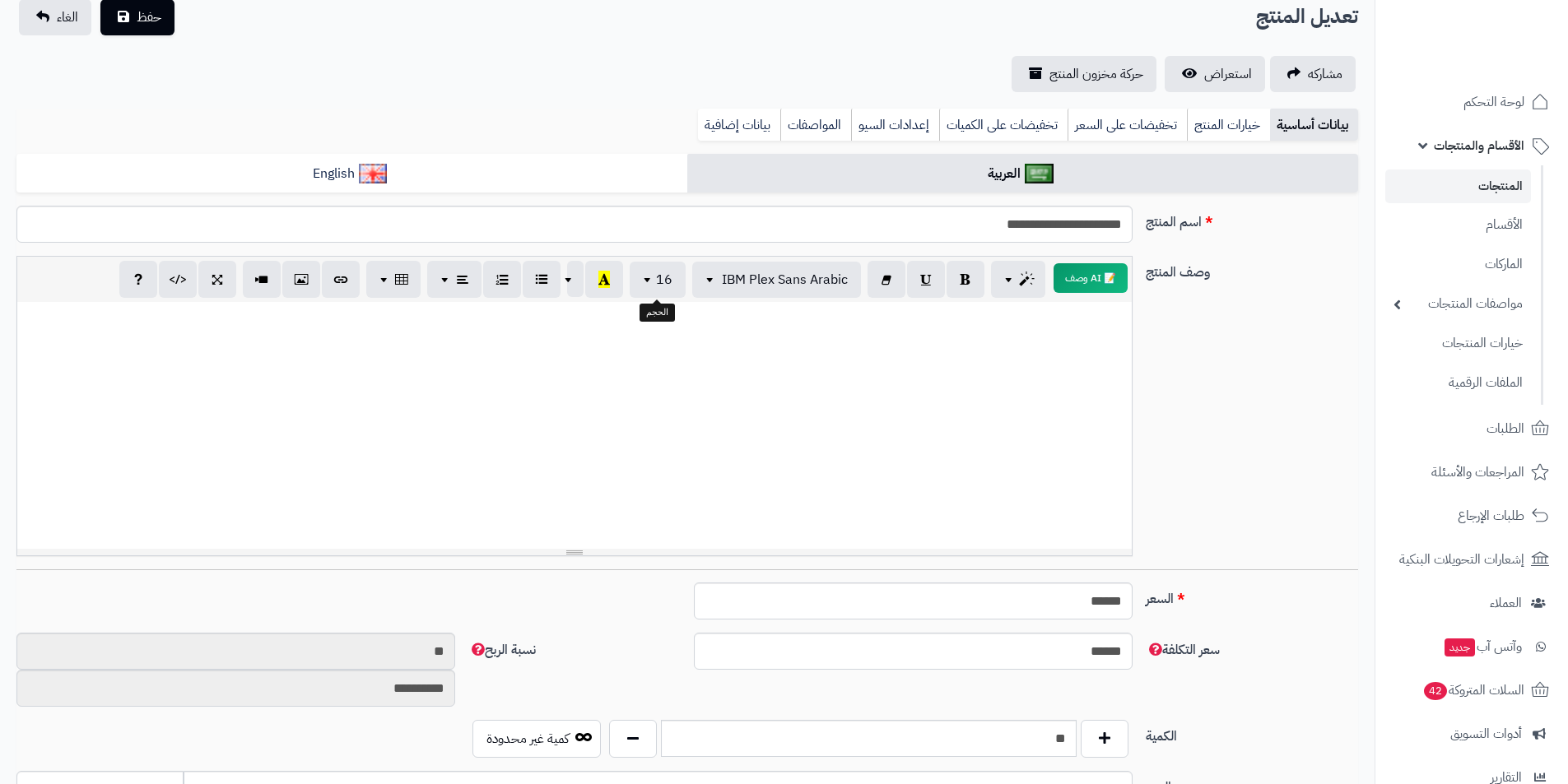
scroll to position [0, 0]
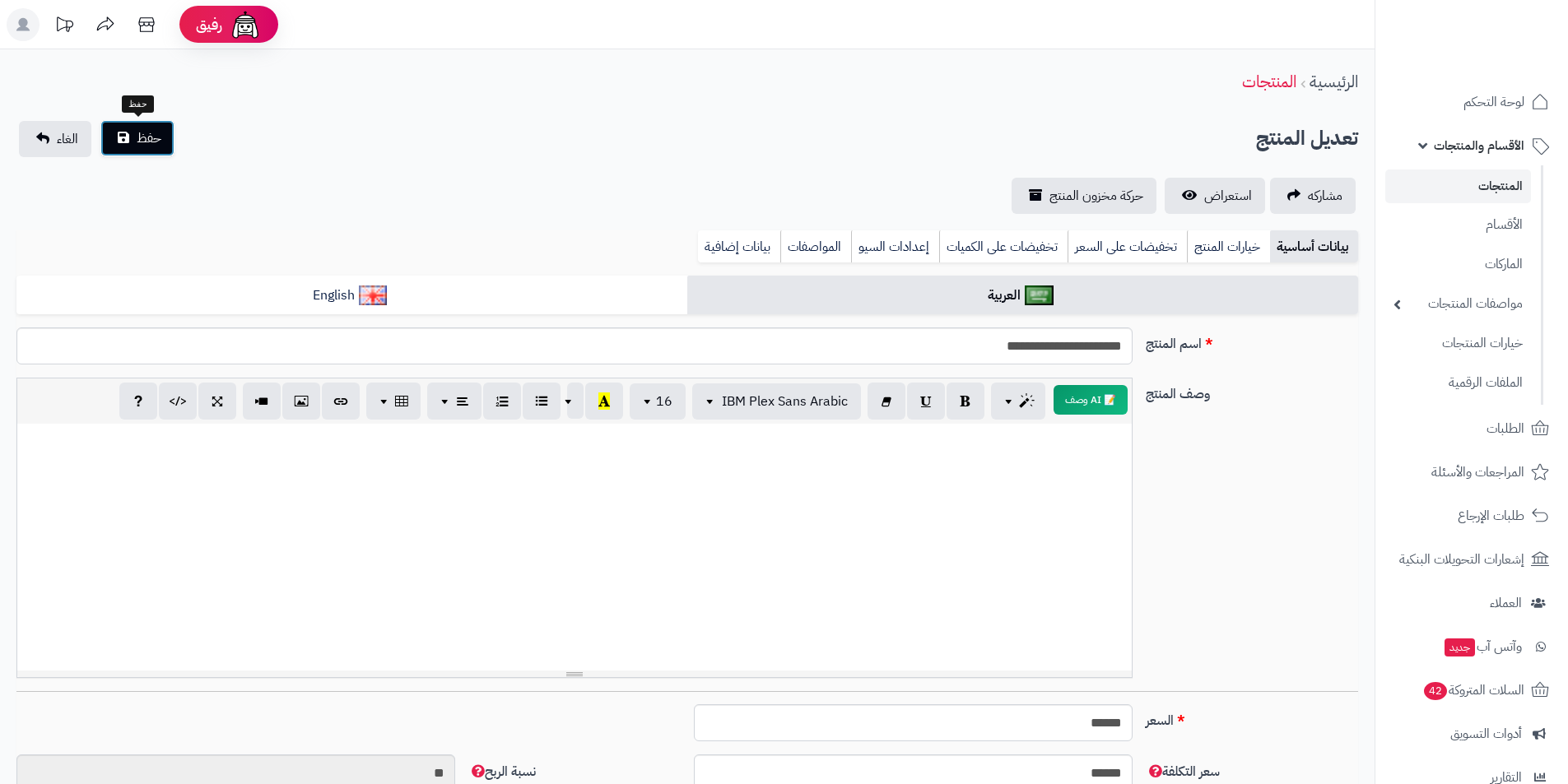
click at [162, 149] on button "حفظ" at bounding box center [137, 137] width 74 height 36
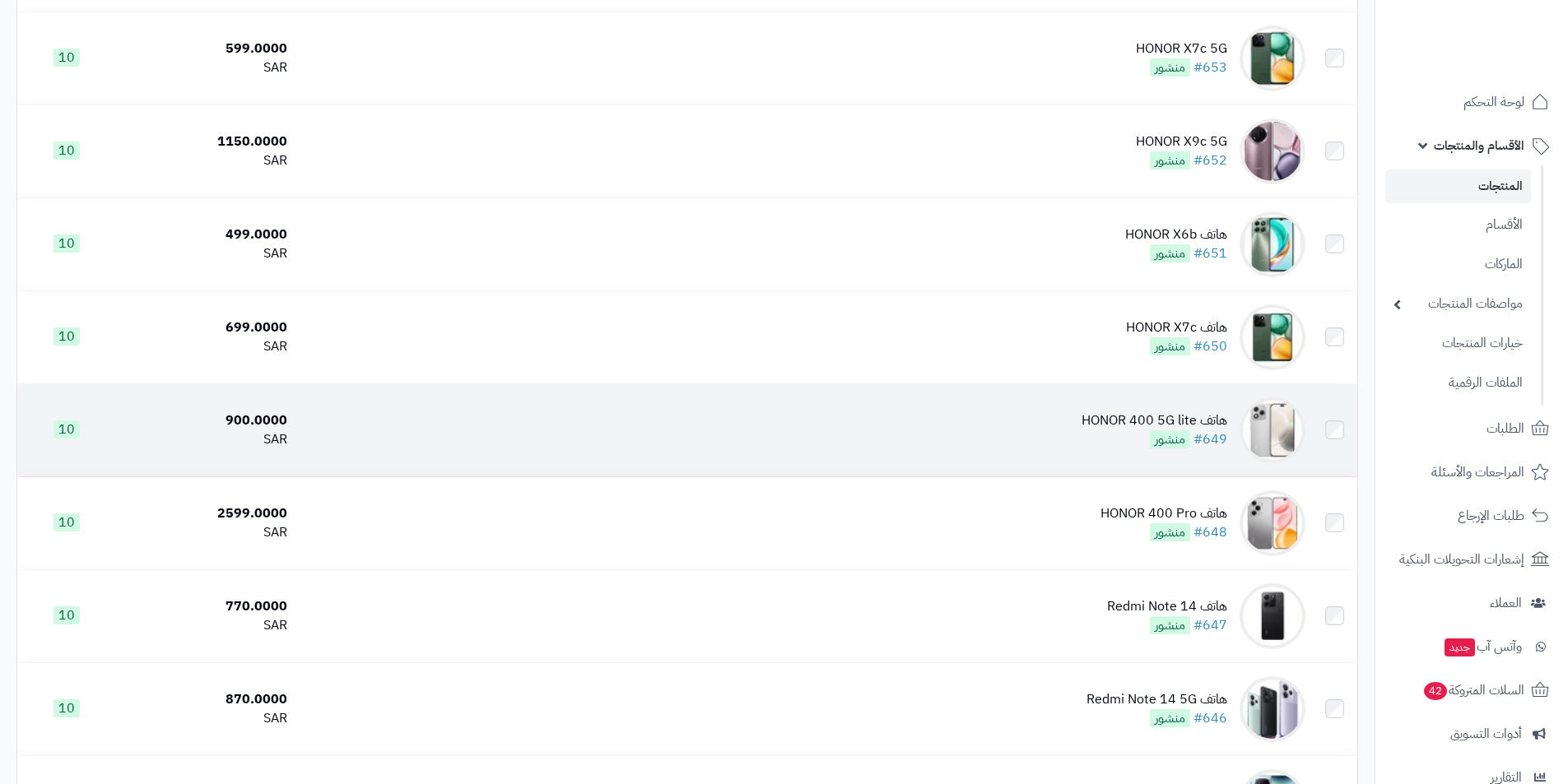
scroll to position [2304, 0]
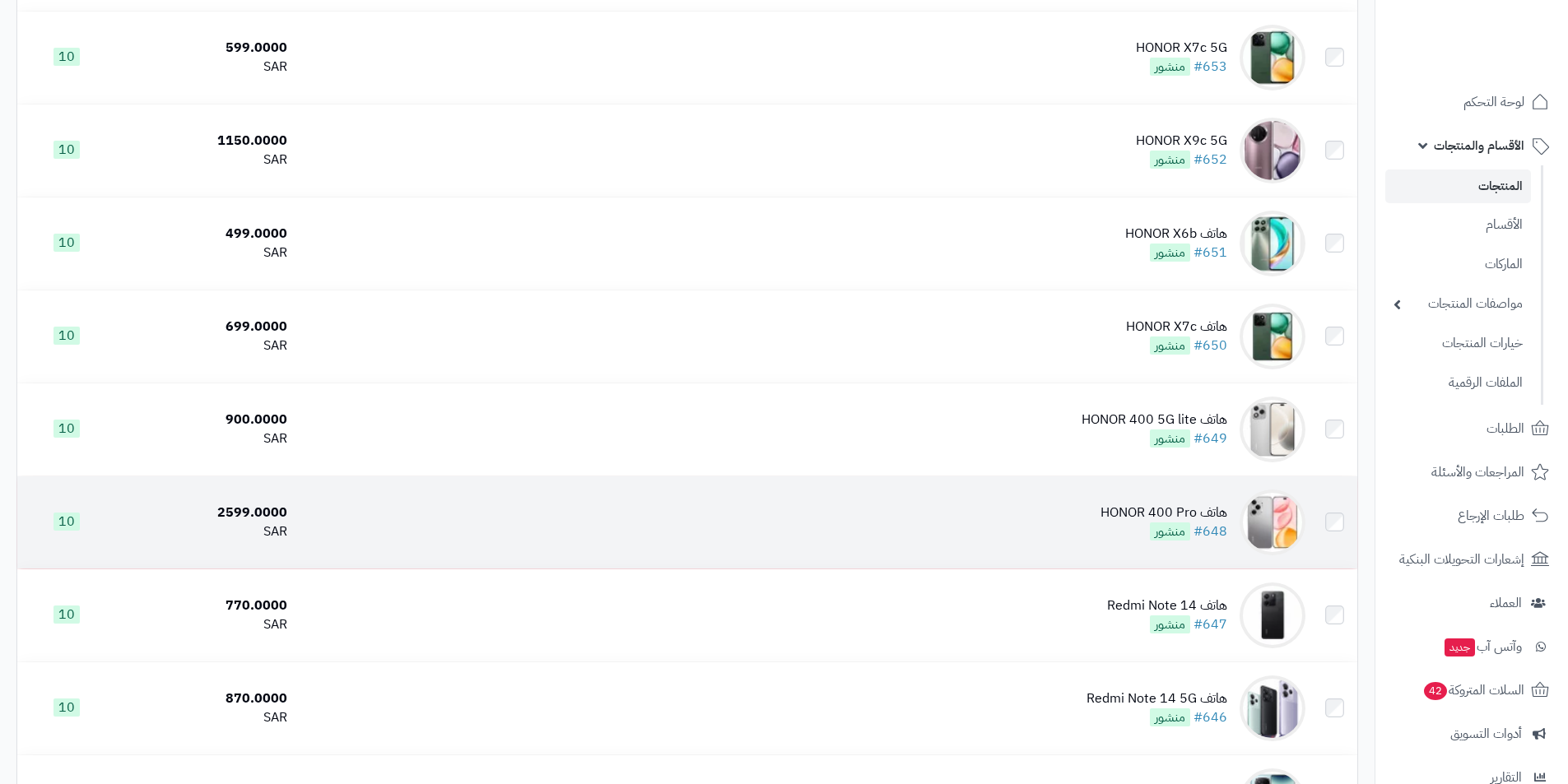
click at [1107, 503] on div "هاتف HONOR 400 Pro" at bounding box center [1164, 513] width 127 height 19
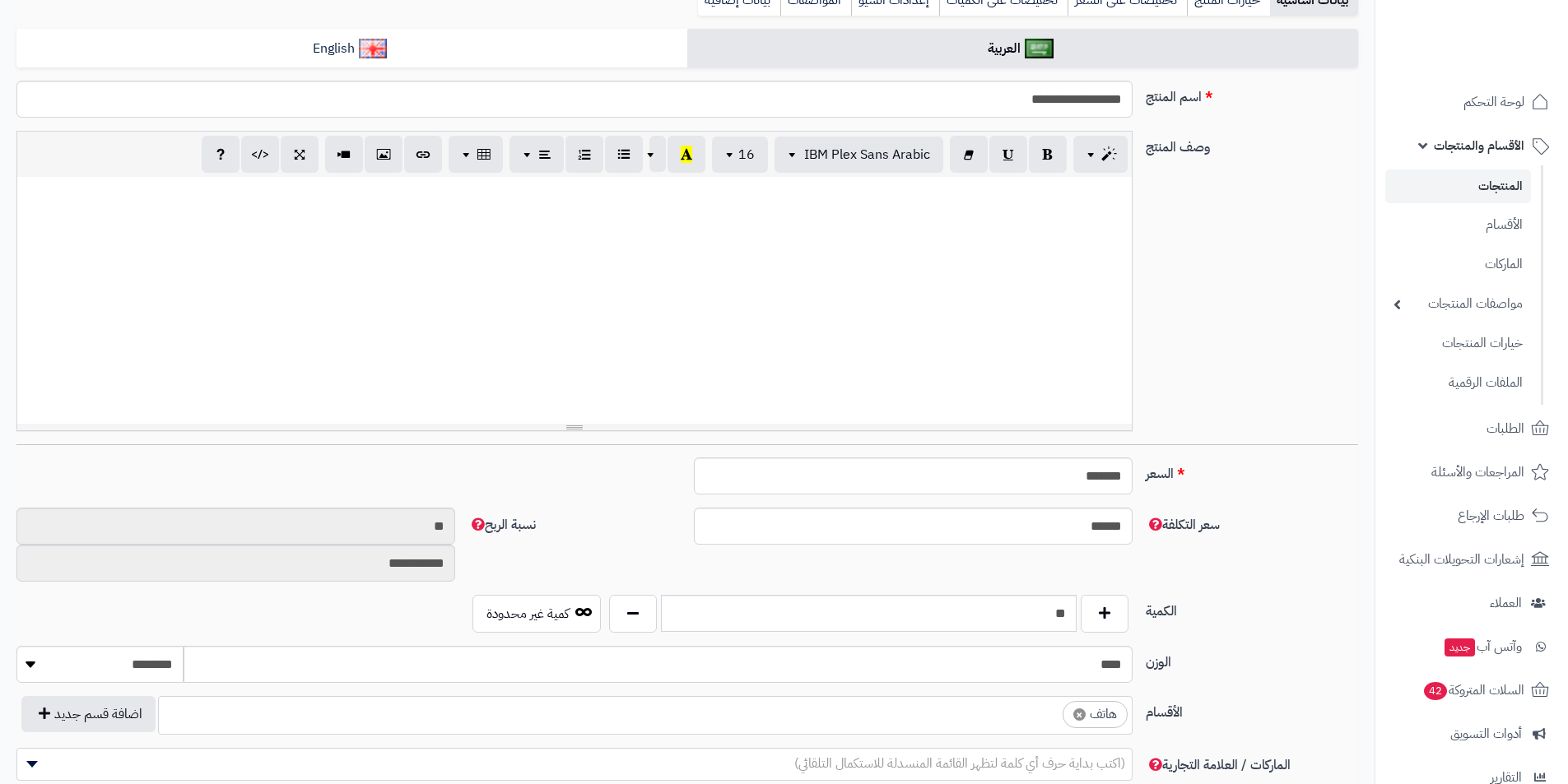
scroll to position [412, 0]
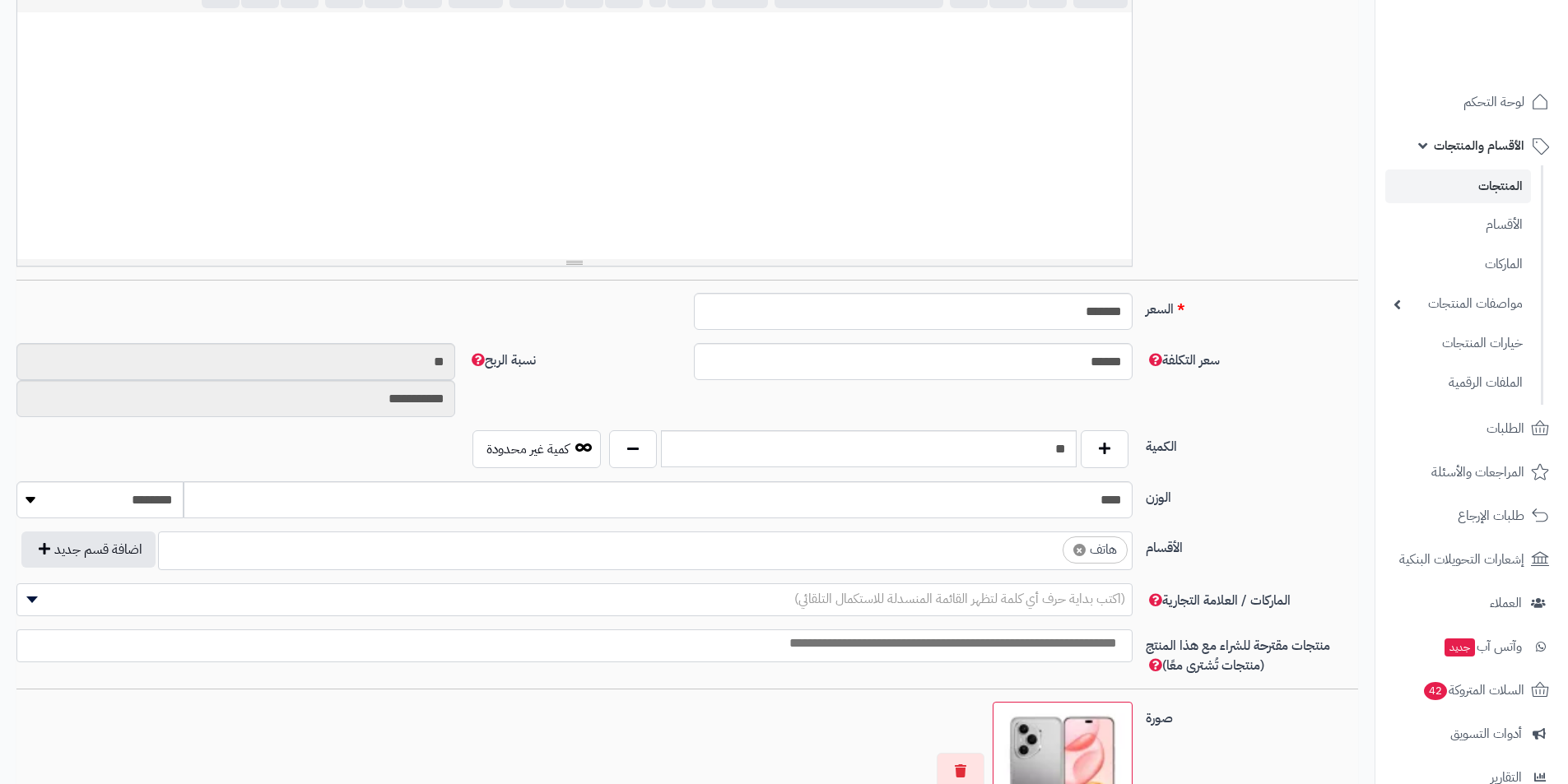
click at [1084, 549] on span "×" at bounding box center [1080, 550] width 12 height 12
select select
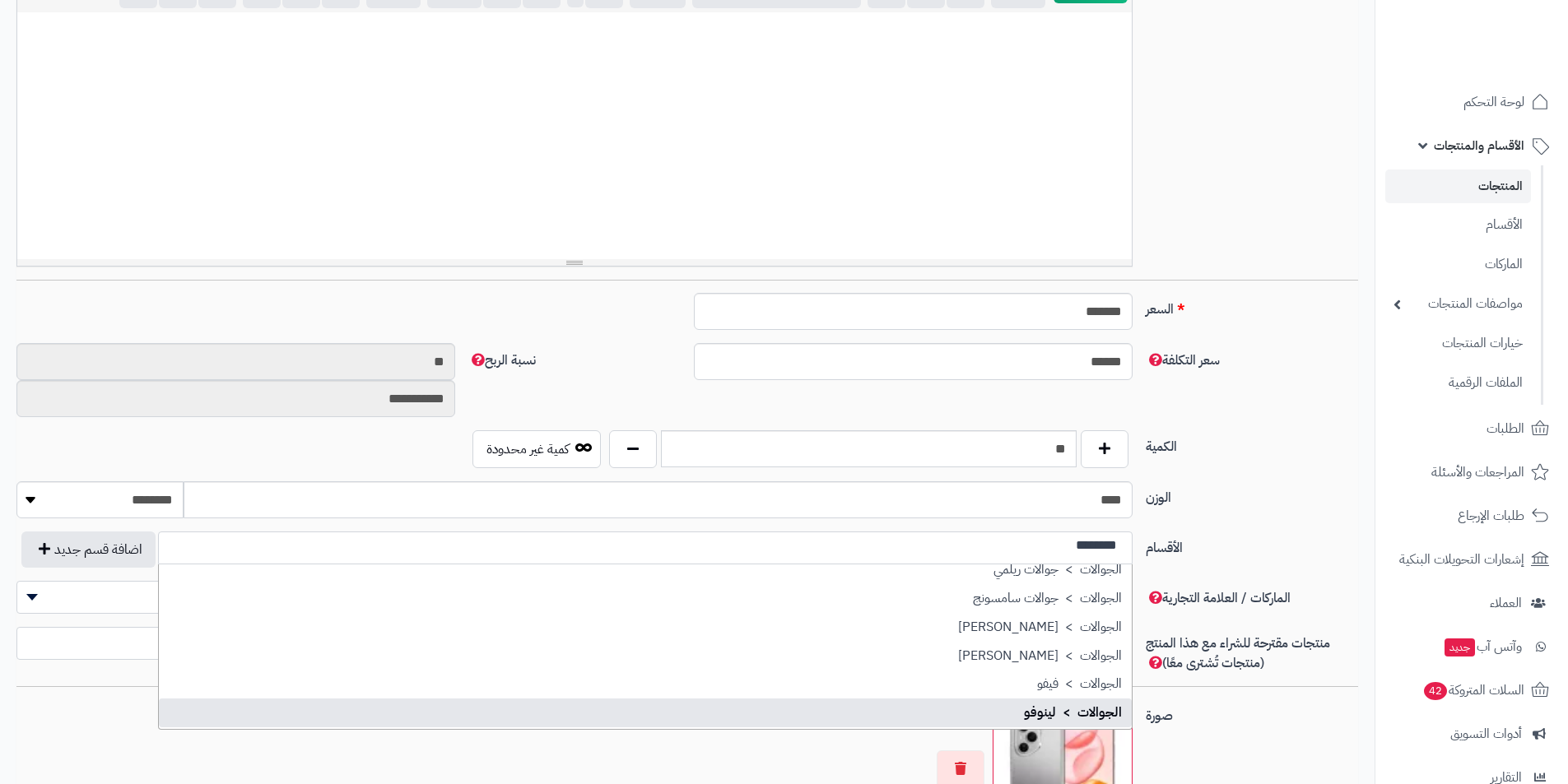
scroll to position [240, 0]
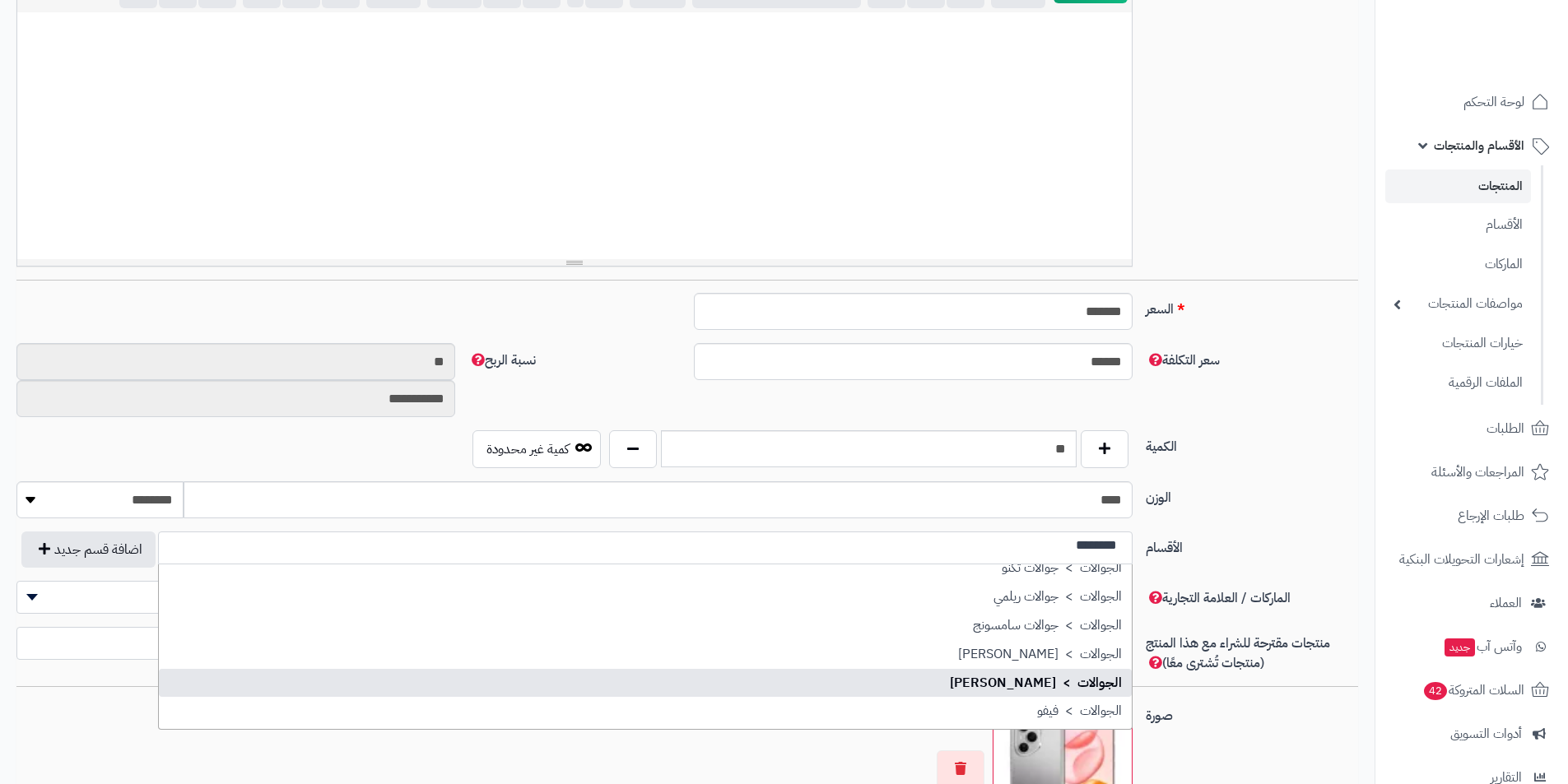
type input "********"
select select "**"
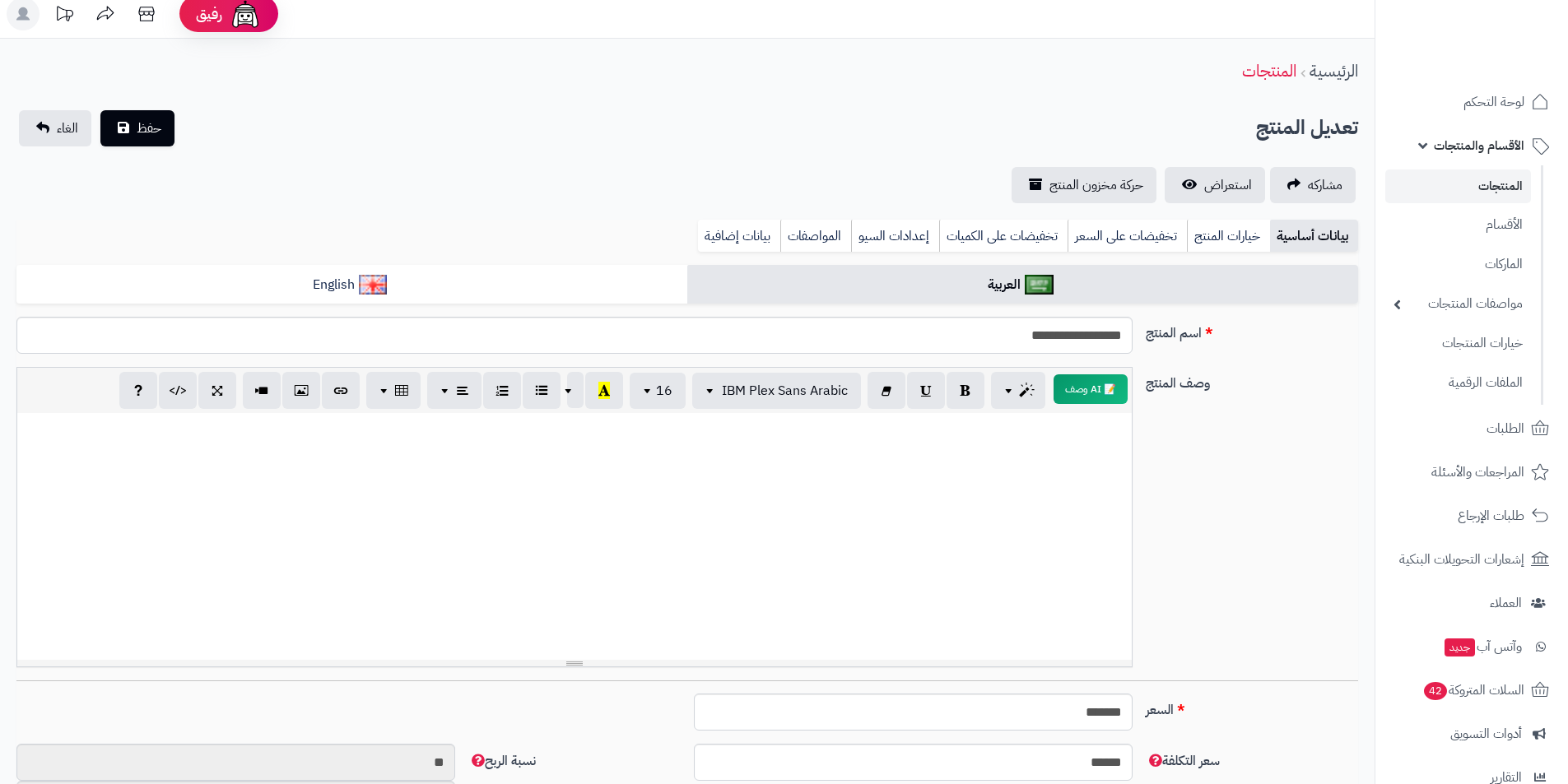
scroll to position [0, 0]
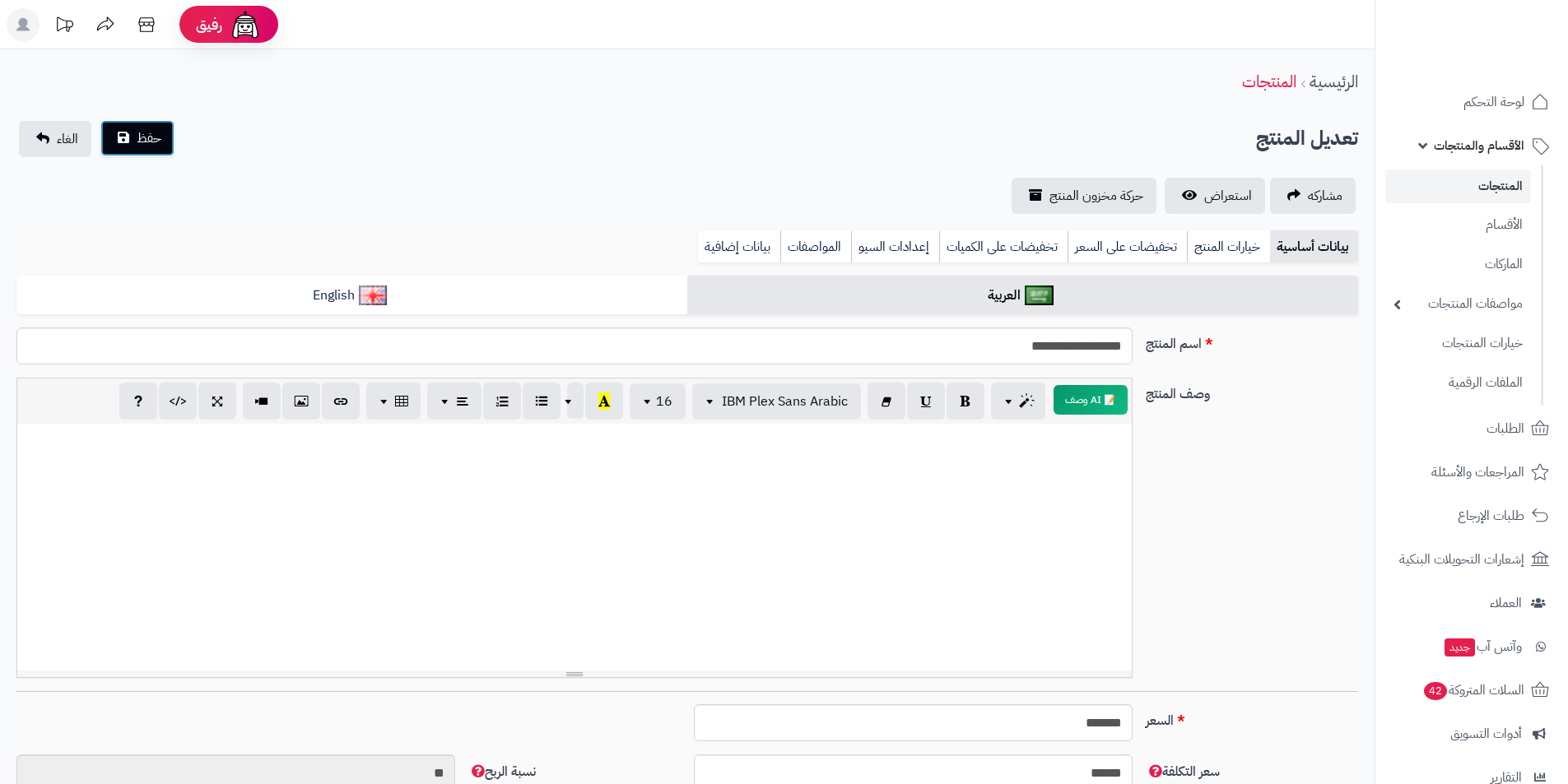
click at [146, 152] on button "حفظ" at bounding box center [137, 137] width 74 height 36
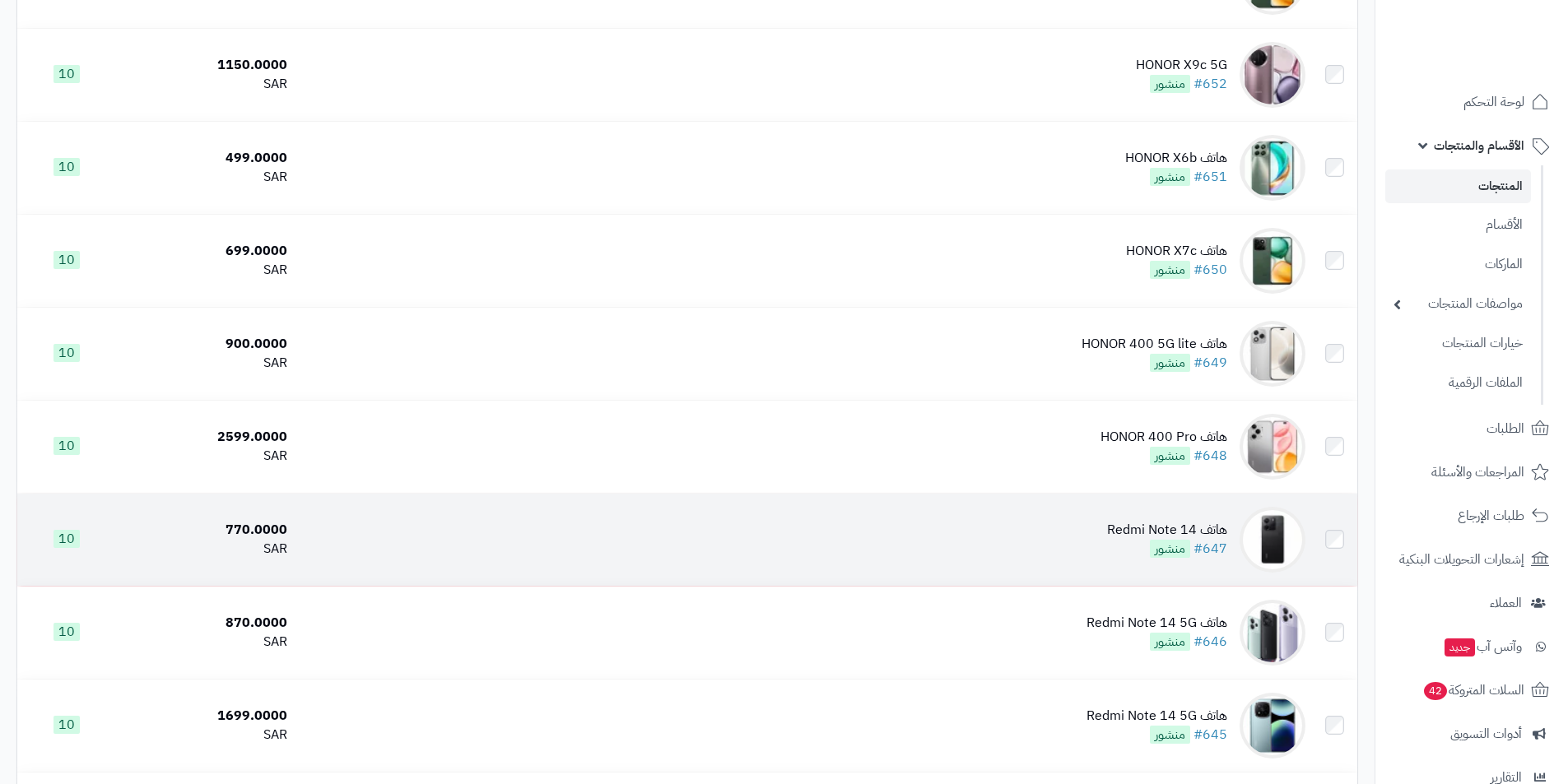
scroll to position [2386, 0]
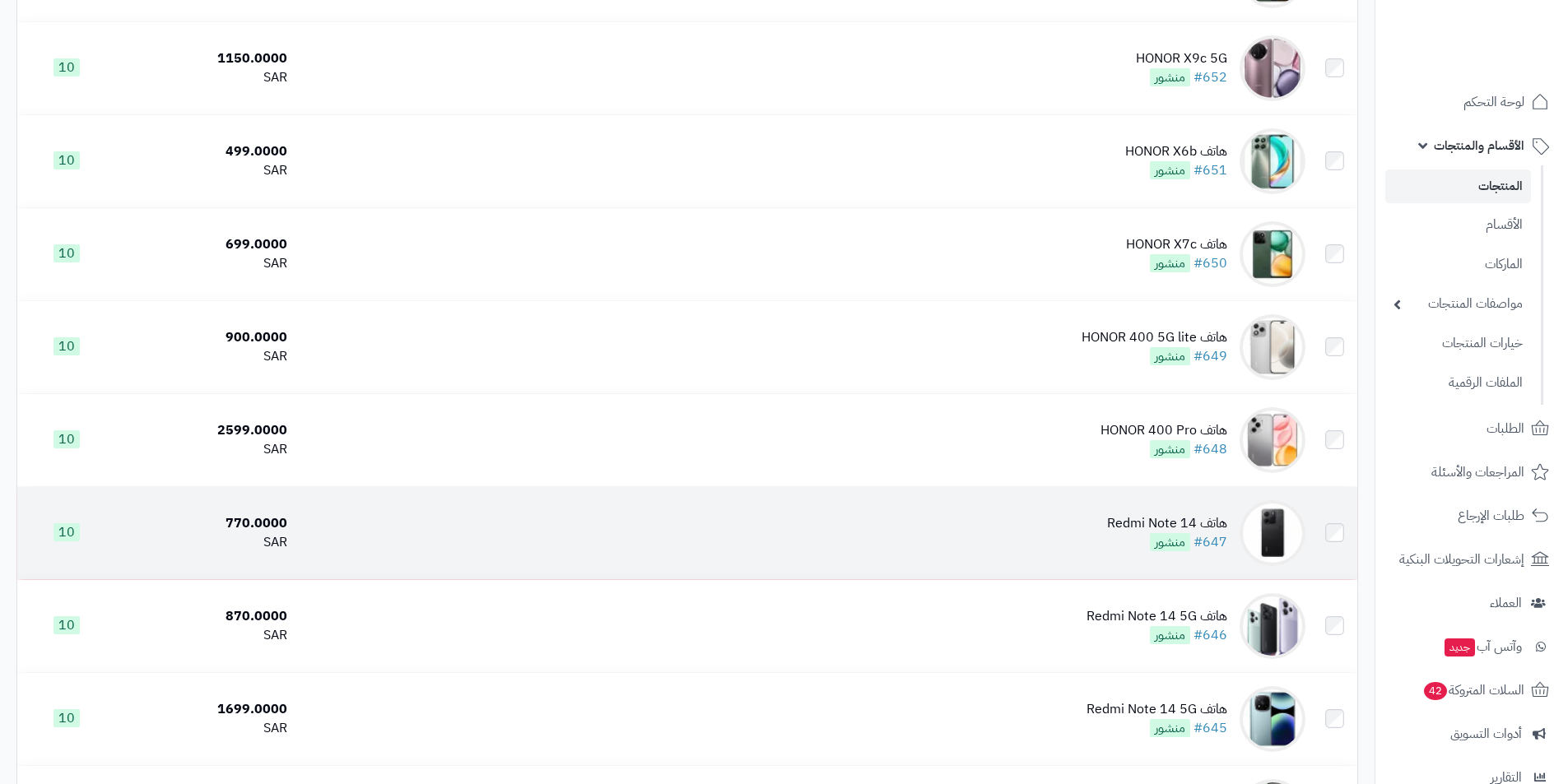
click at [1084, 517] on td "هاتف Redmi Note 14 #647 منشور" at bounding box center [803, 532] width 1019 height 92
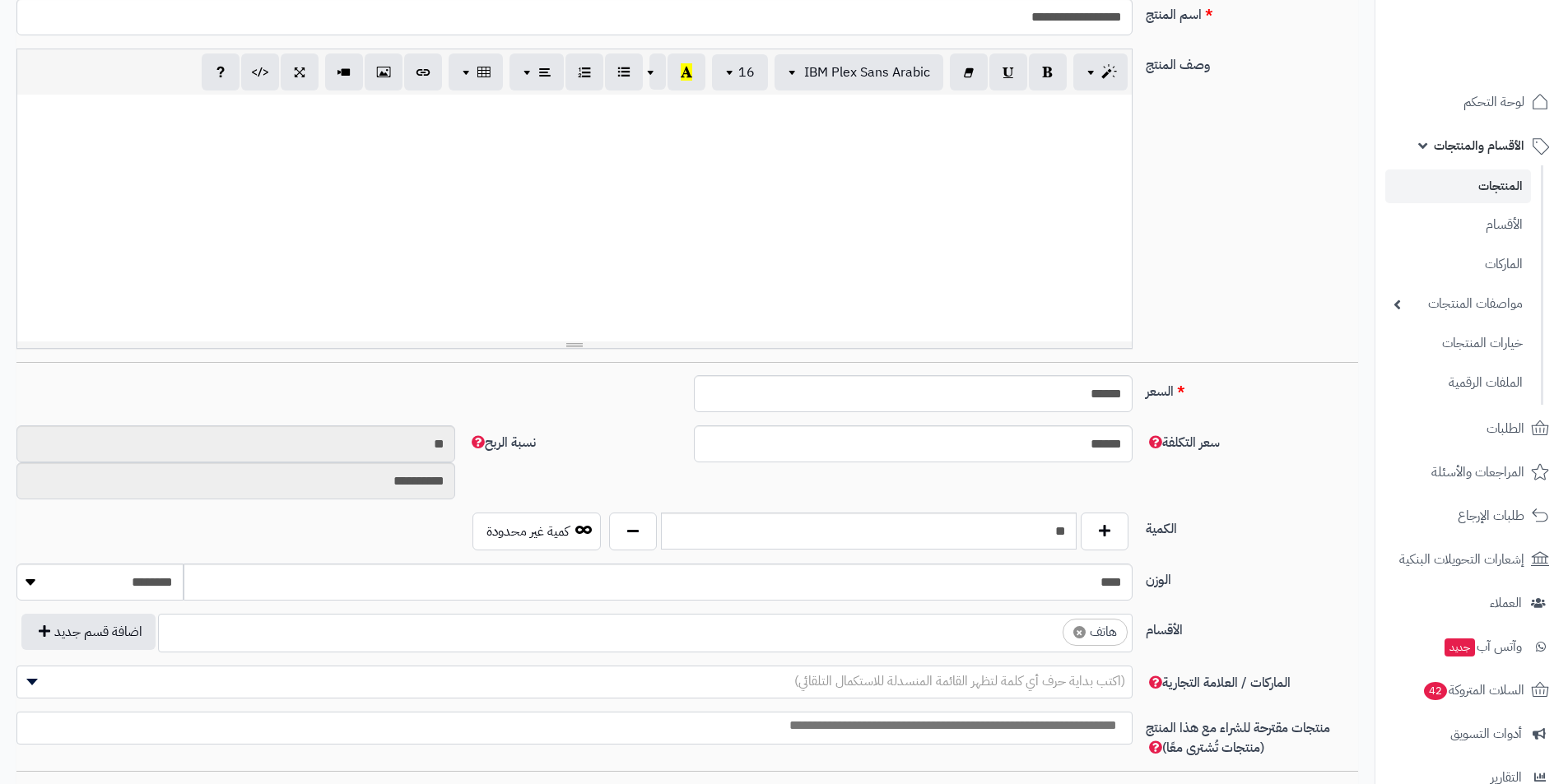
scroll to position [0, 12]
click at [1082, 632] on span "×" at bounding box center [1080, 632] width 12 height 12
select select
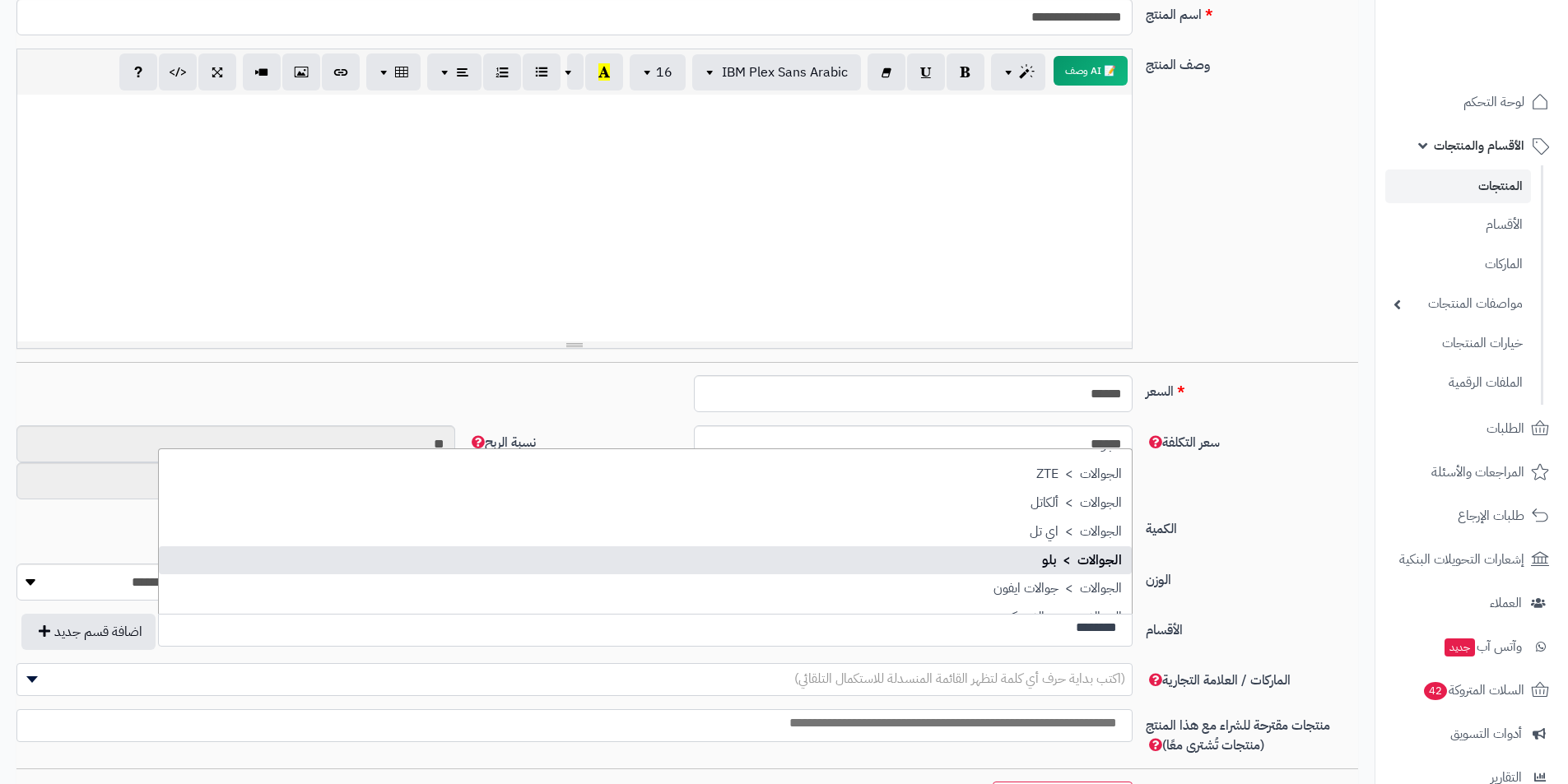
scroll to position [0, 0]
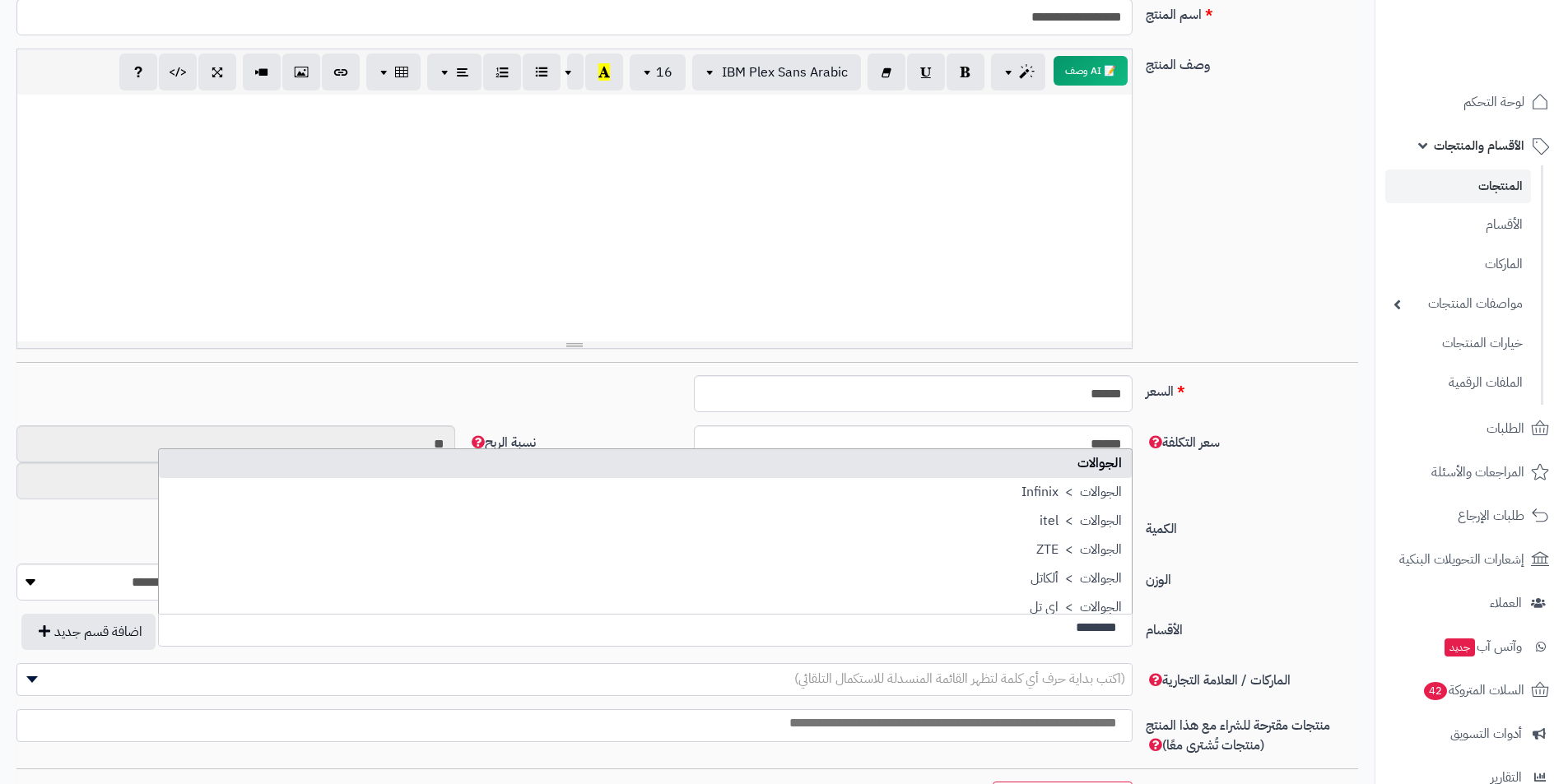
type input "********"
select select "**"
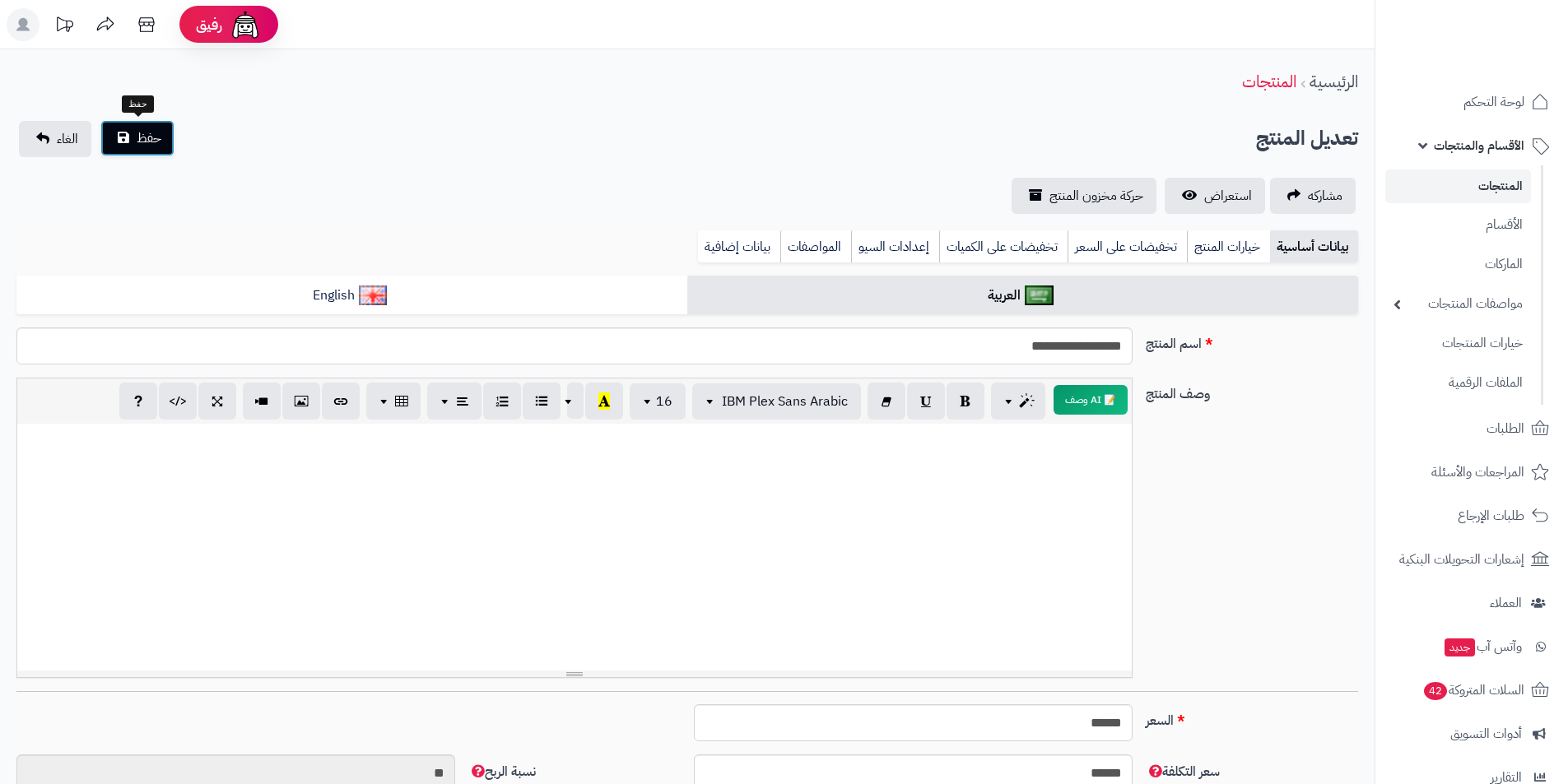
click at [139, 142] on span "حفظ" at bounding box center [149, 138] width 24 height 20
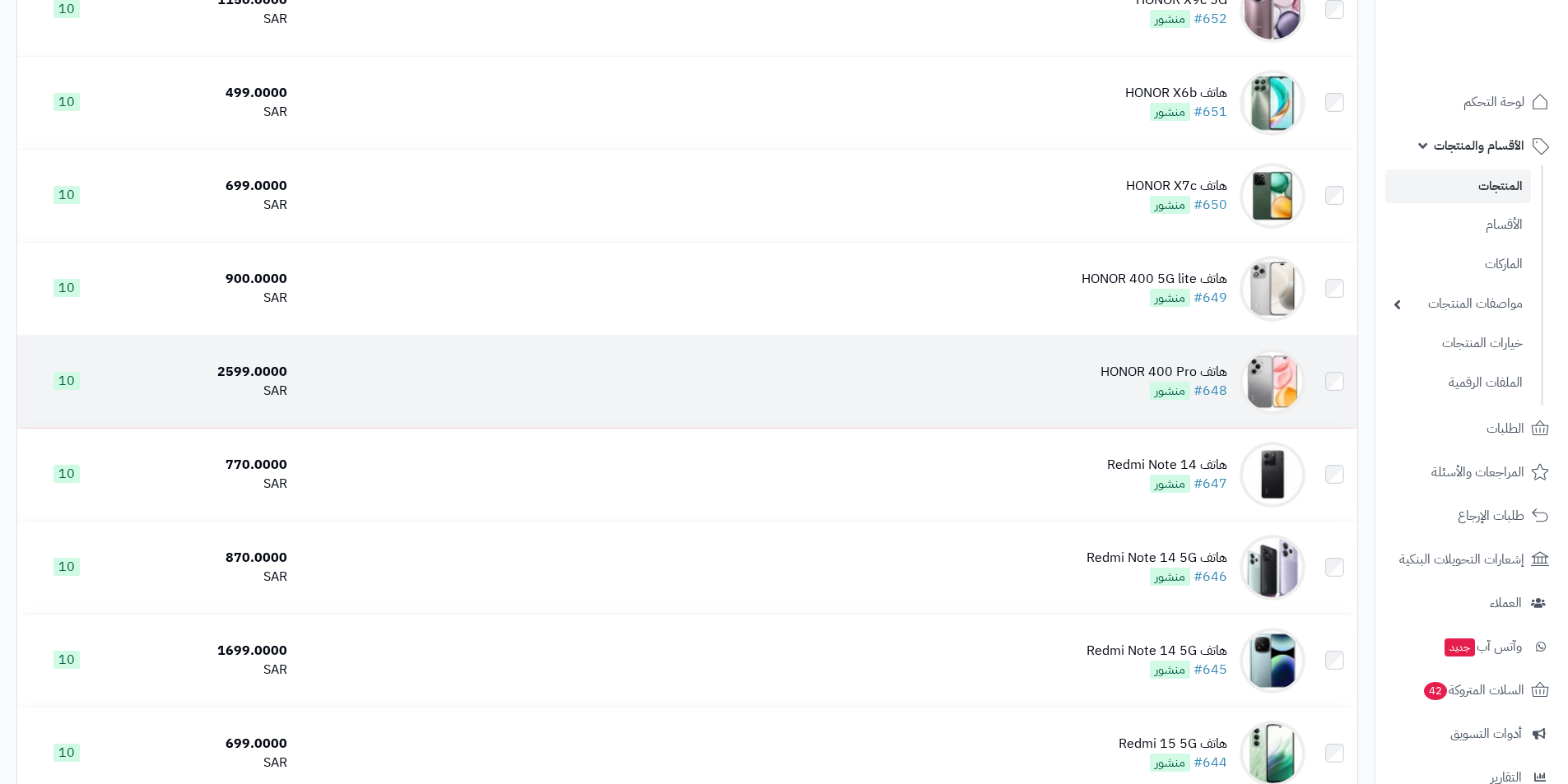
scroll to position [2468, 0]
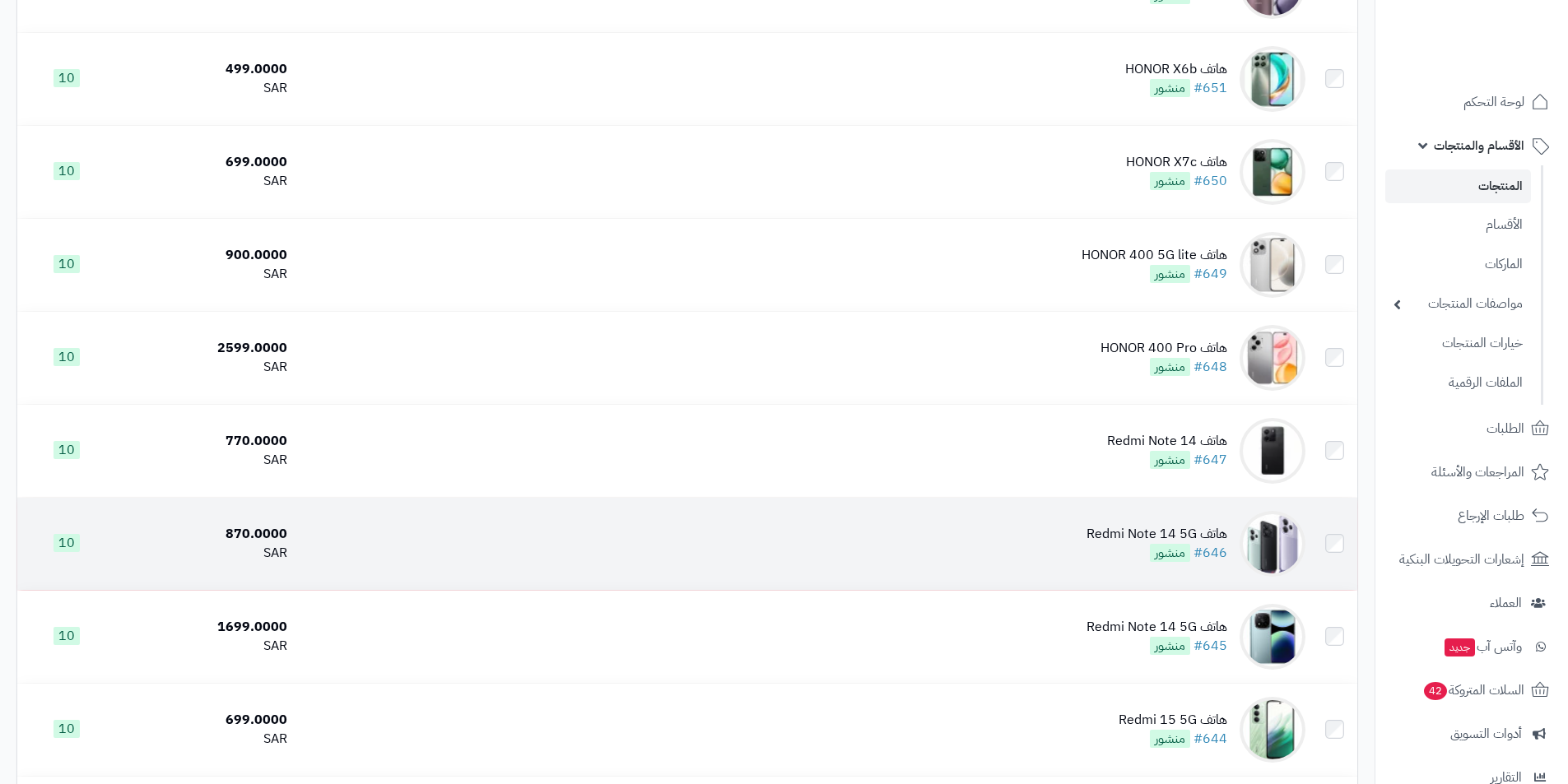
click at [1084, 527] on td "هاتف Redmi Note 14 5G #646 منشور" at bounding box center [803, 544] width 1019 height 92
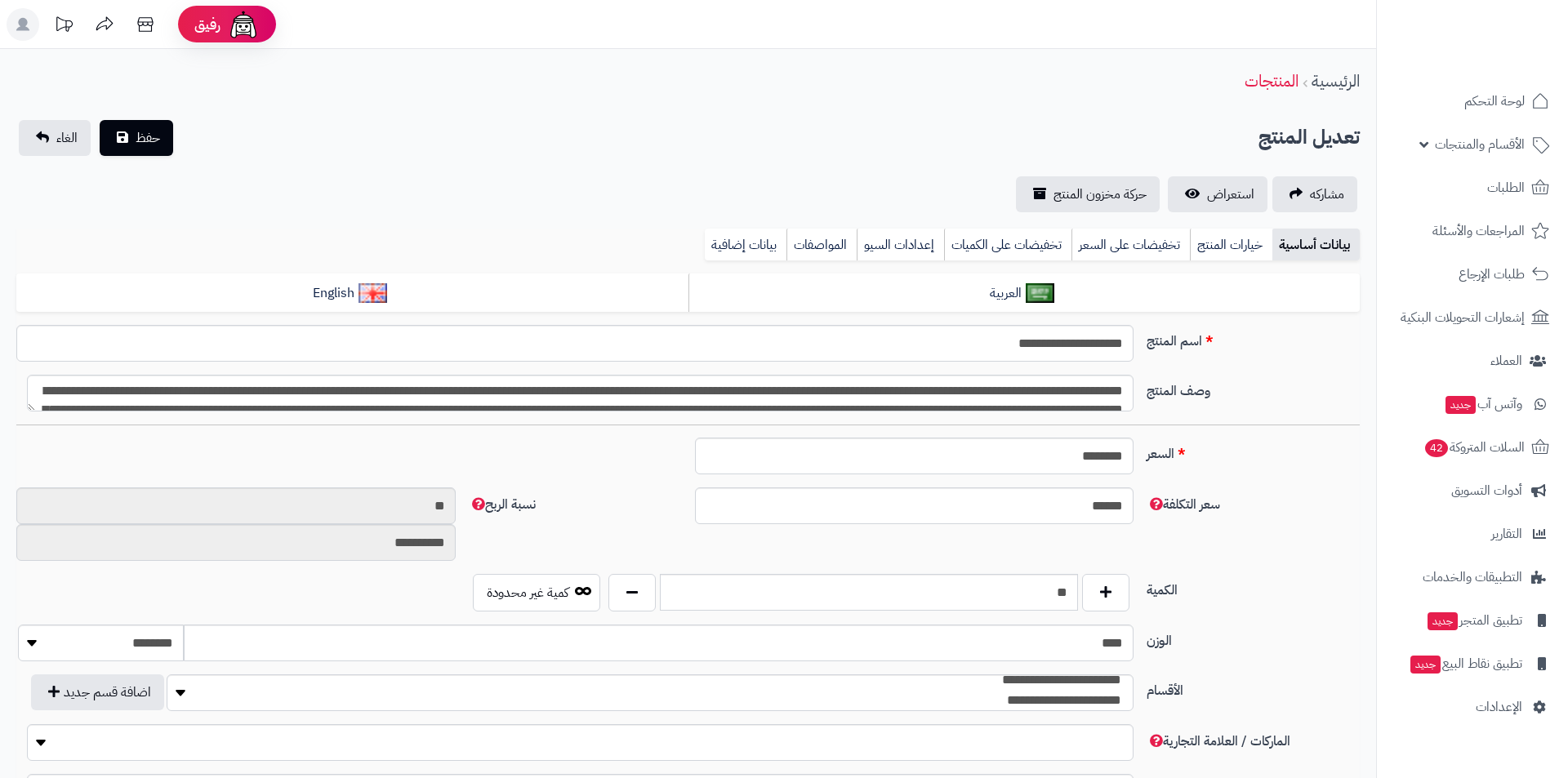
type input "******"
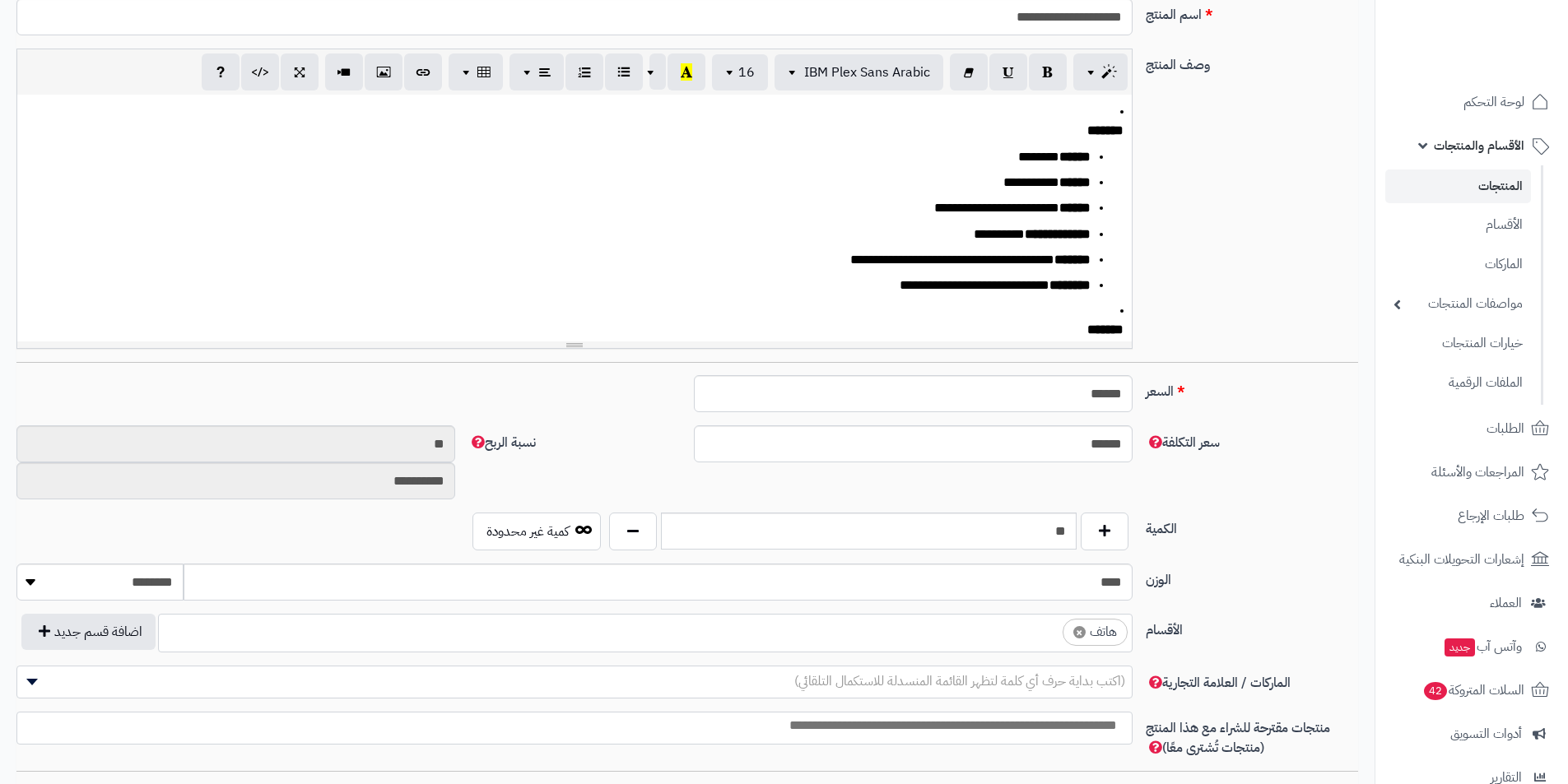
scroll to position [1699, 0]
click at [1077, 628] on span "×" at bounding box center [1080, 632] width 12 height 12
select select
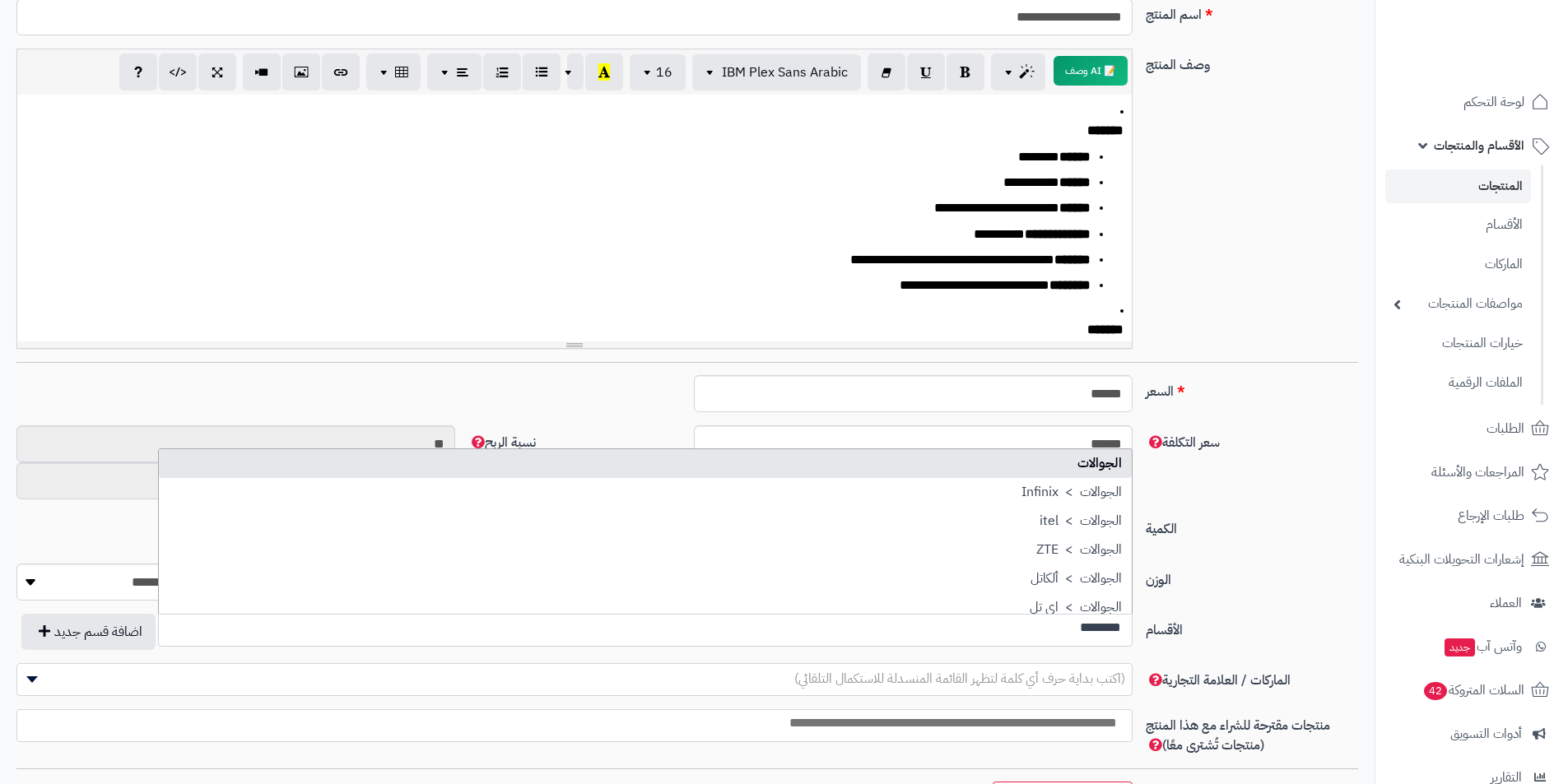
scroll to position [0, 0]
type input "********"
select select "**"
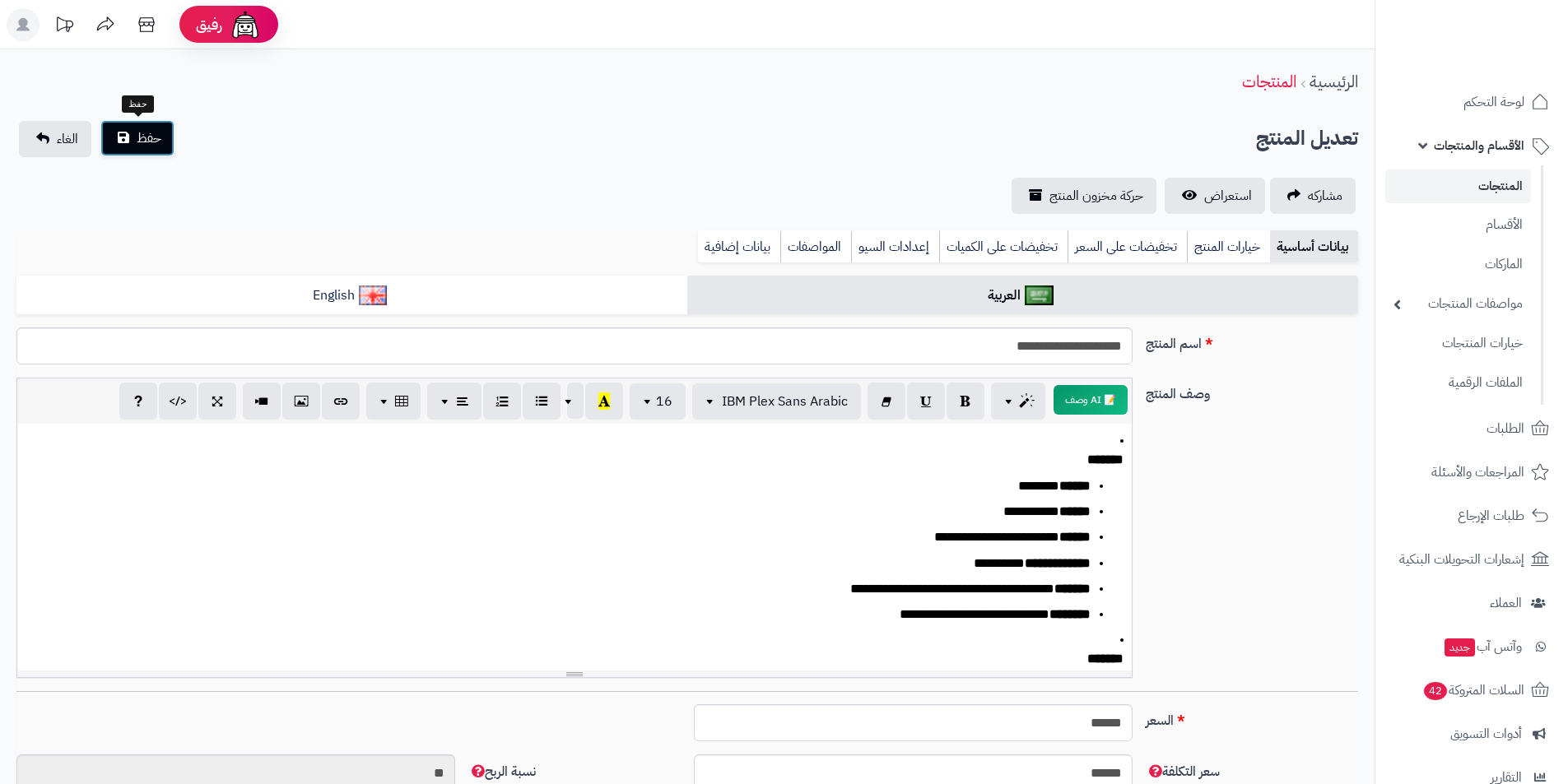
click at [142, 135] on span "حفظ" at bounding box center [149, 138] width 24 height 20
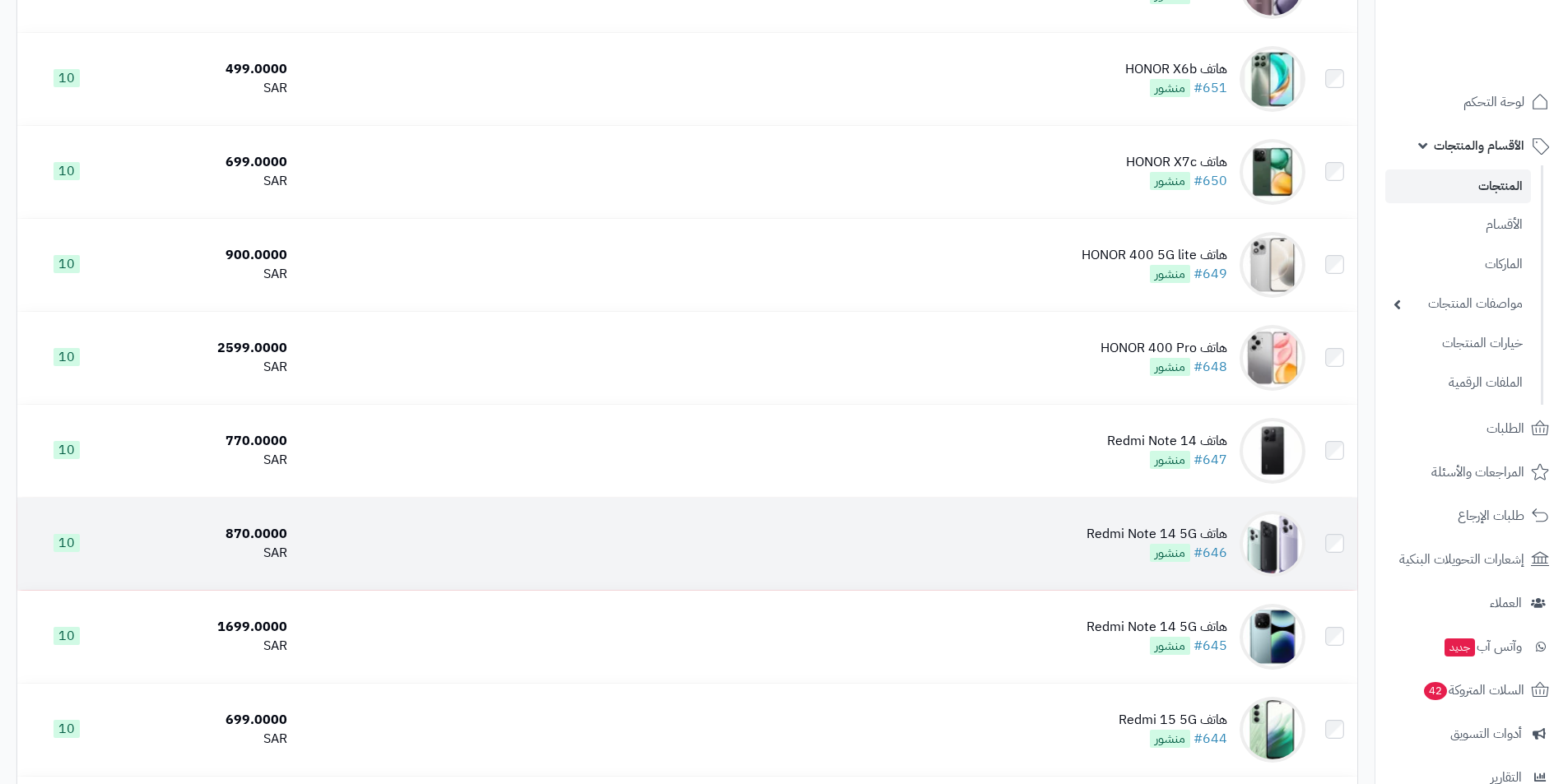
scroll to position [2550, 0]
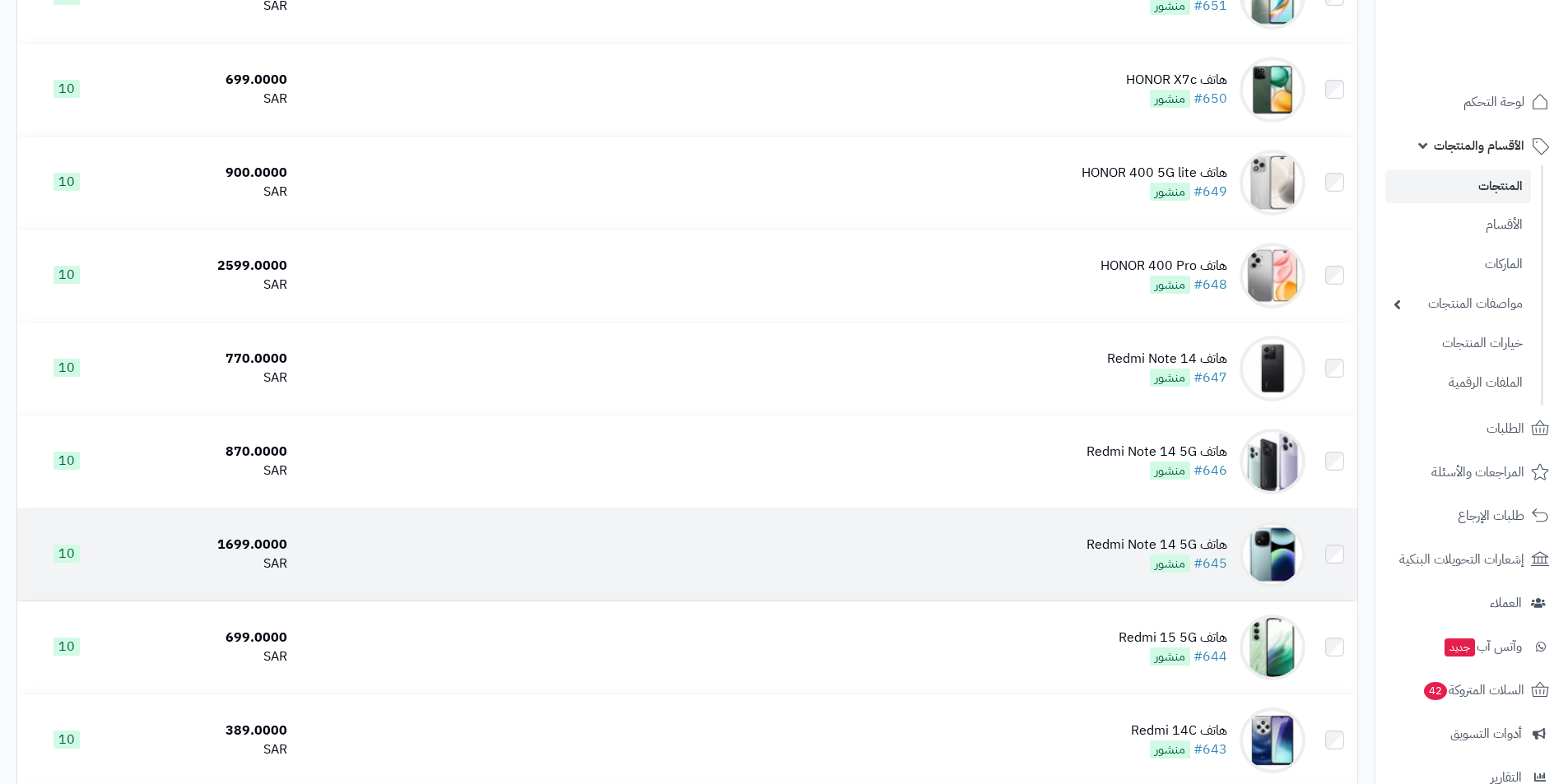
click at [1122, 563] on div "هاتف Redmi Note 14 5G #645 منشور" at bounding box center [1157, 554] width 141 height 38
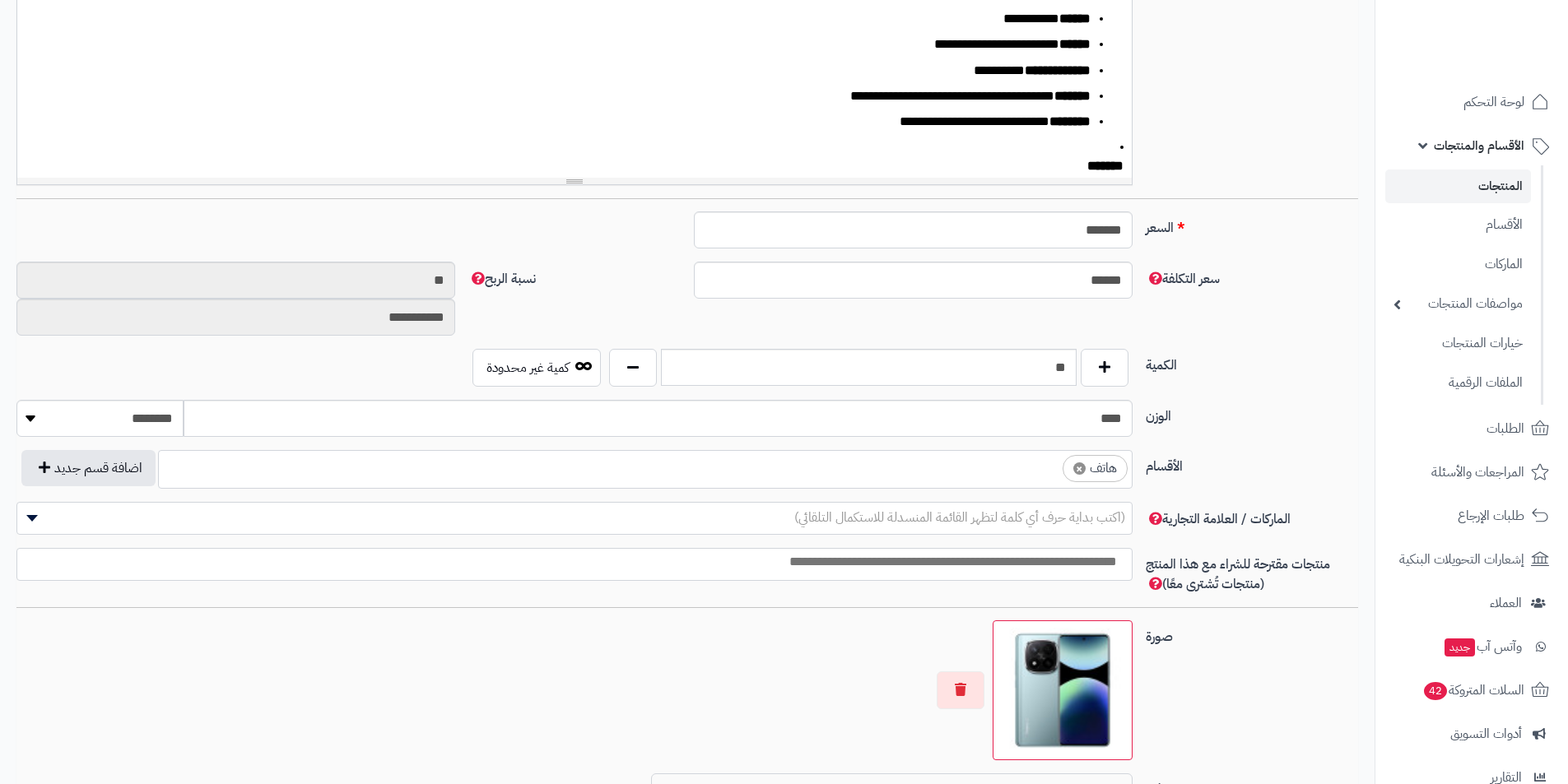
scroll to position [0, 12]
click at [1075, 470] on span "×" at bounding box center [1080, 468] width 12 height 12
select select
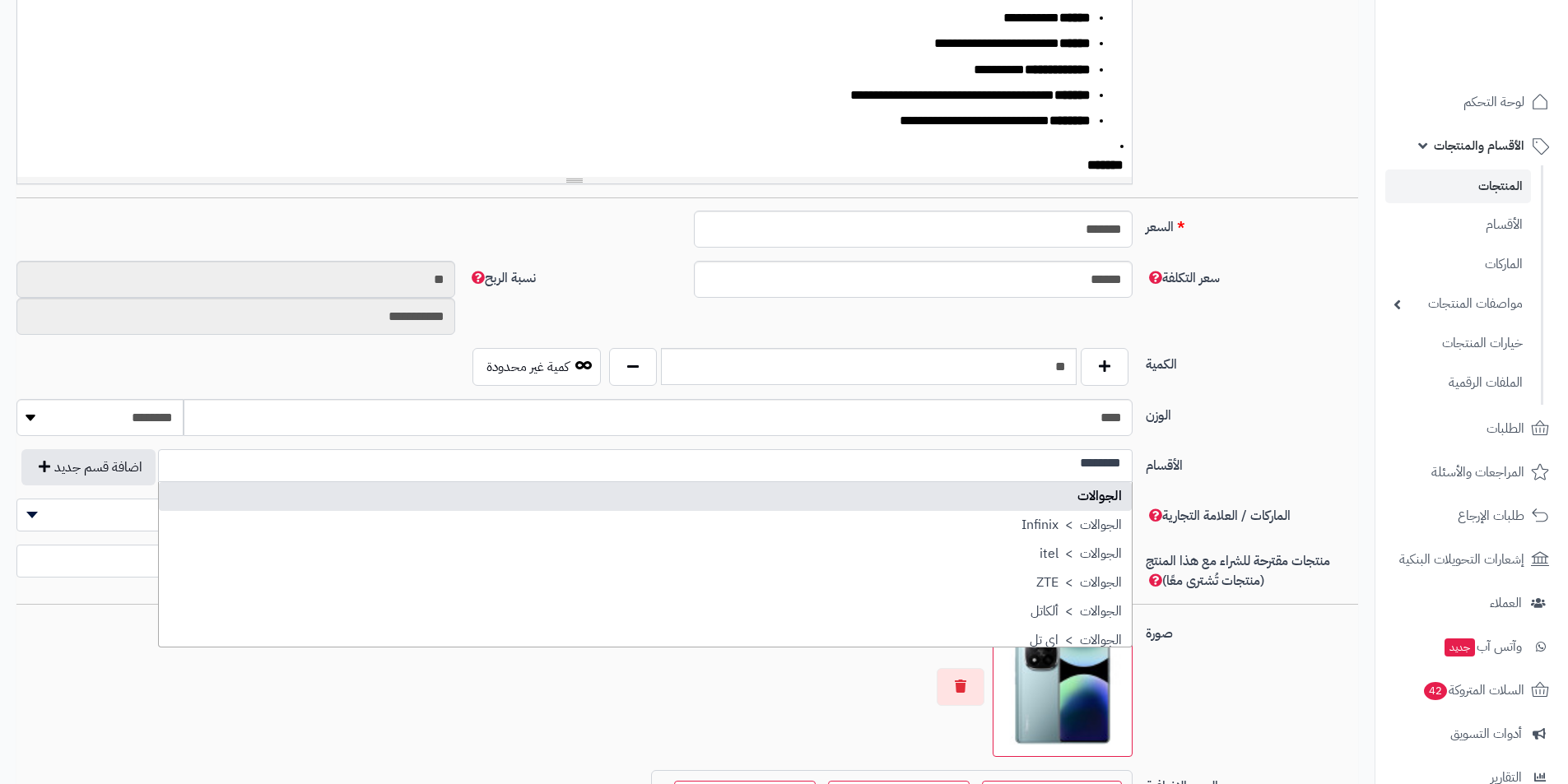
scroll to position [0, 0]
type input "********"
select select "**"
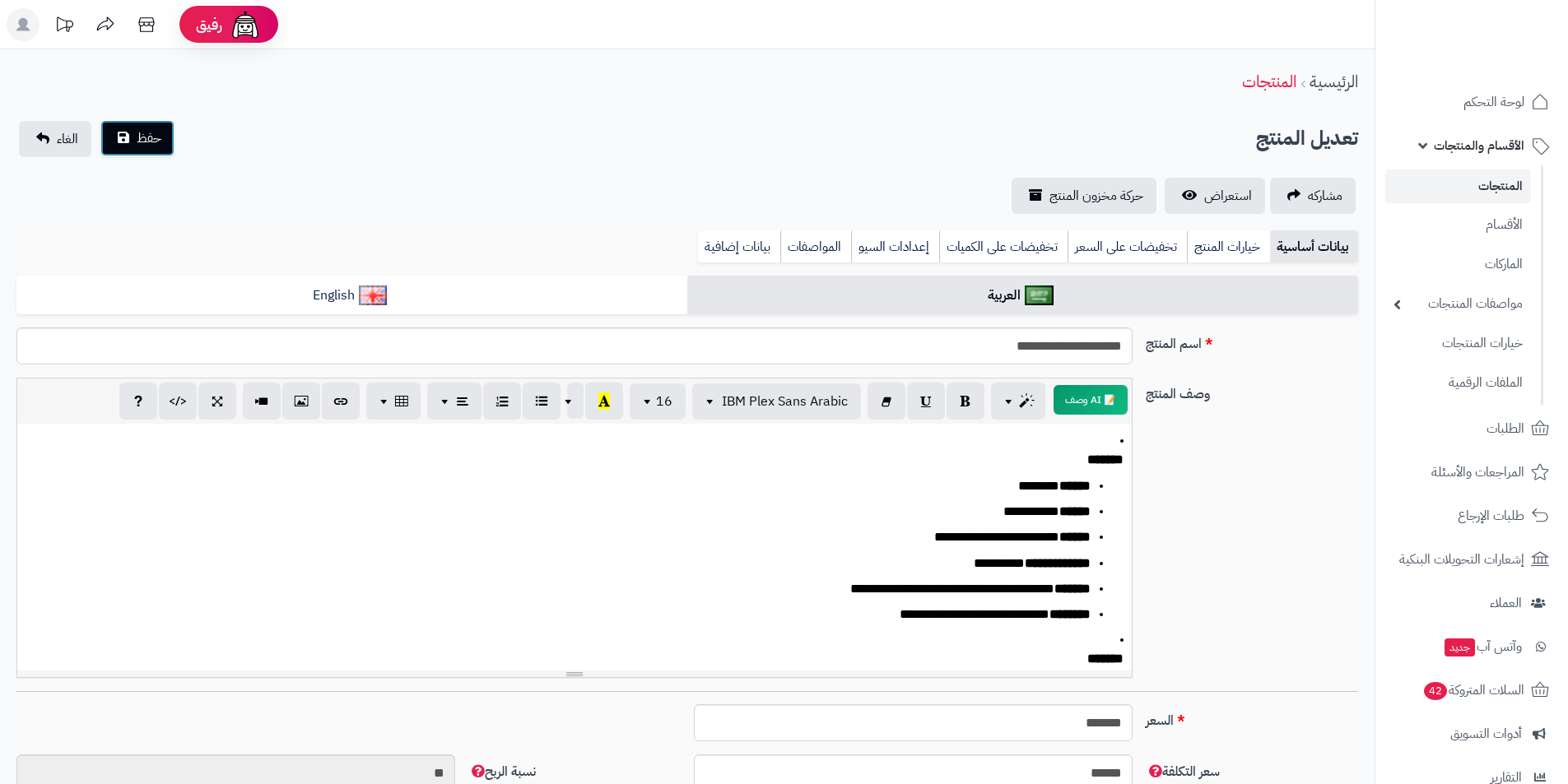
click at [158, 145] on span "حفظ" at bounding box center [149, 138] width 24 height 20
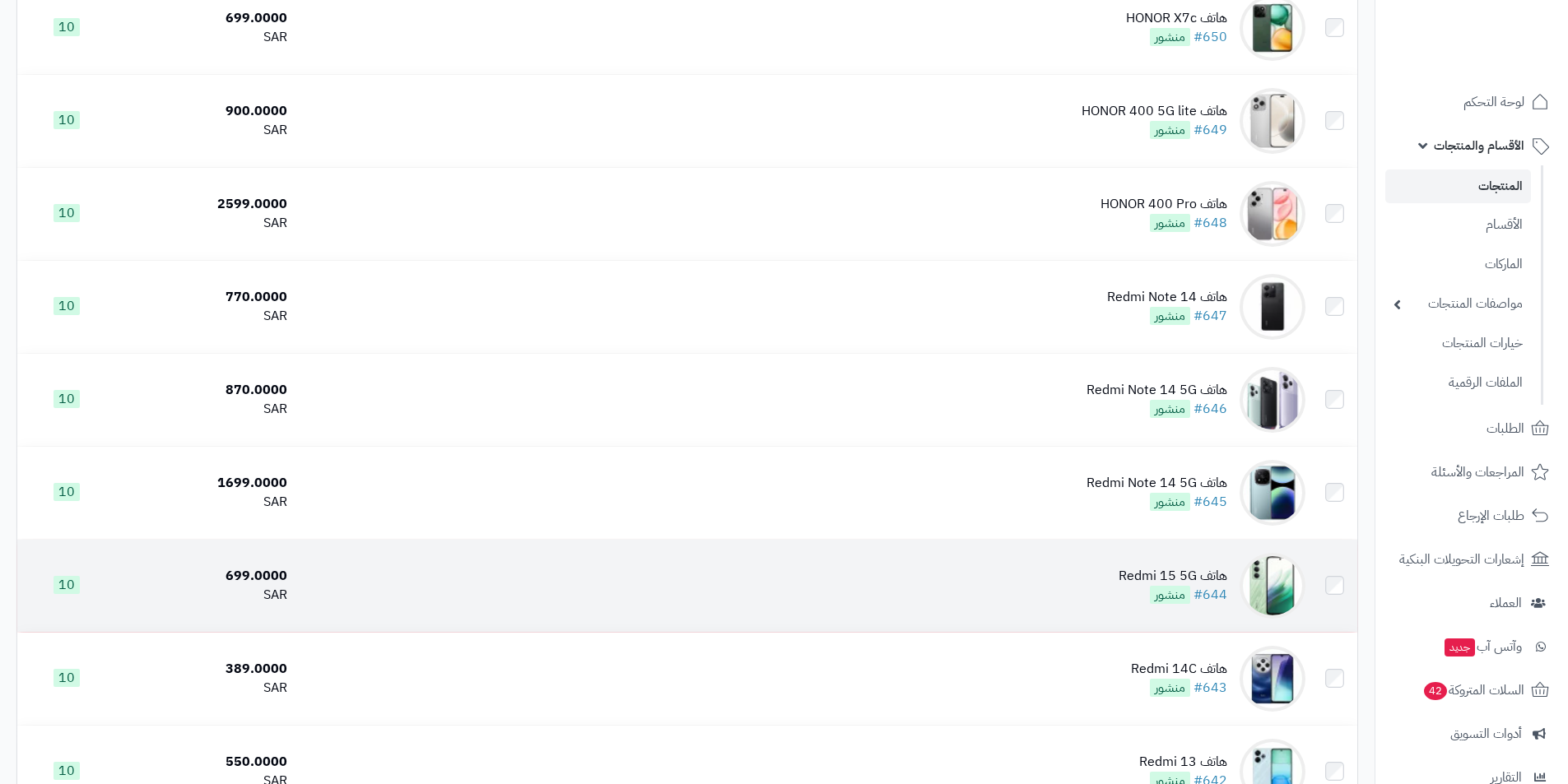
scroll to position [2633, 0]
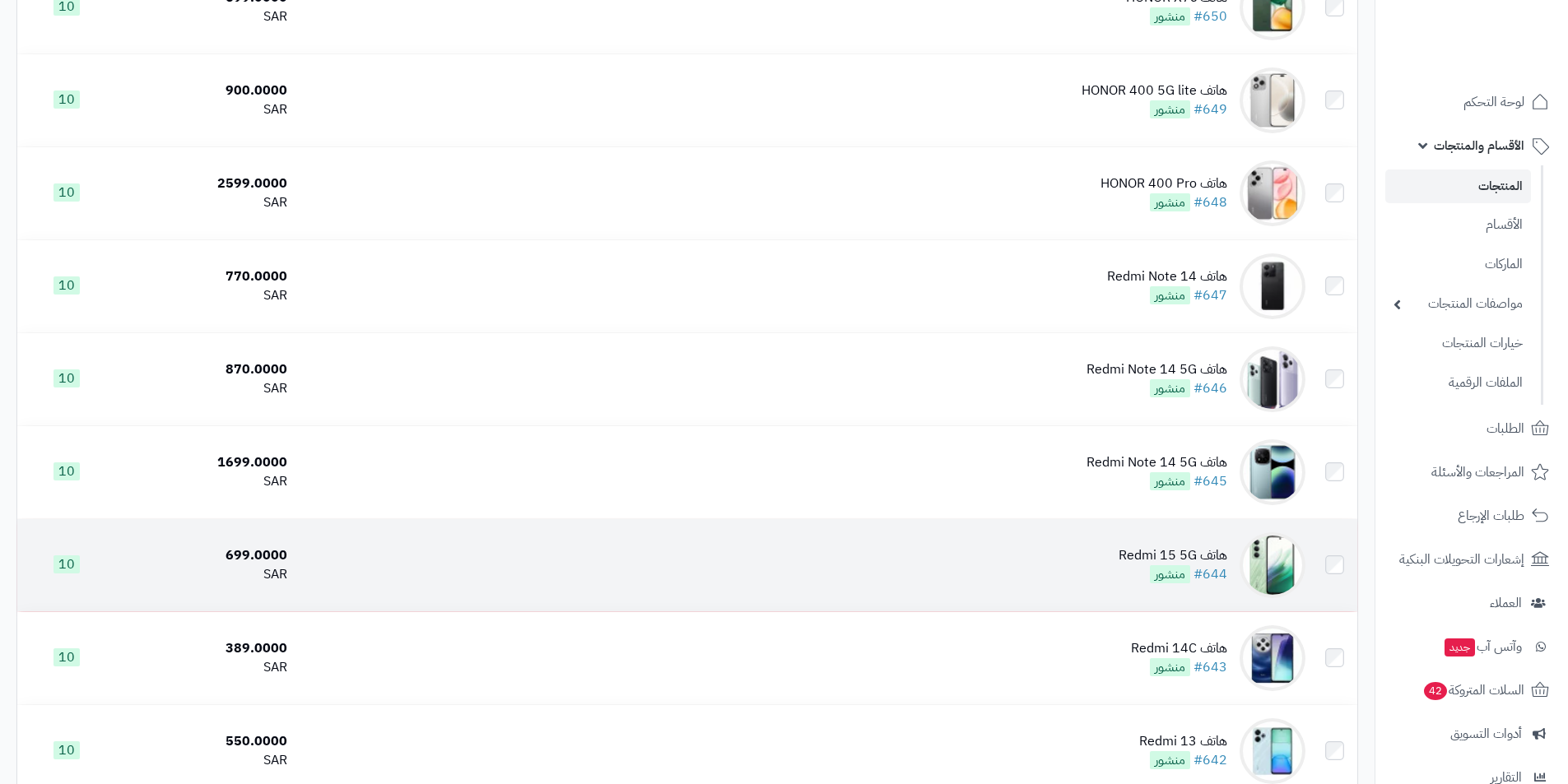
click at [1089, 571] on td "هاتف Redmi 15 5G #644 منشور" at bounding box center [803, 565] width 1019 height 92
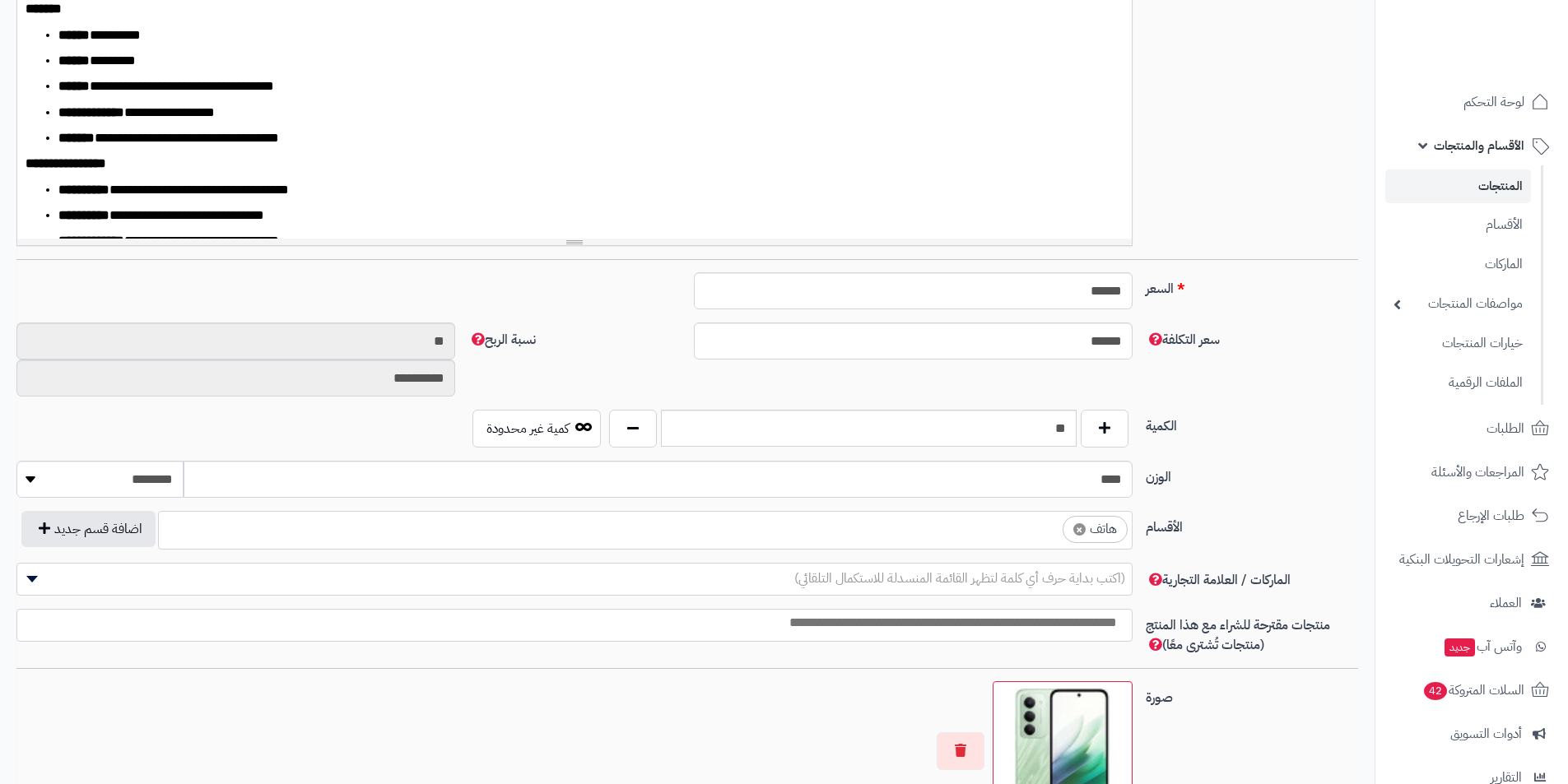
scroll to position [576, 0]
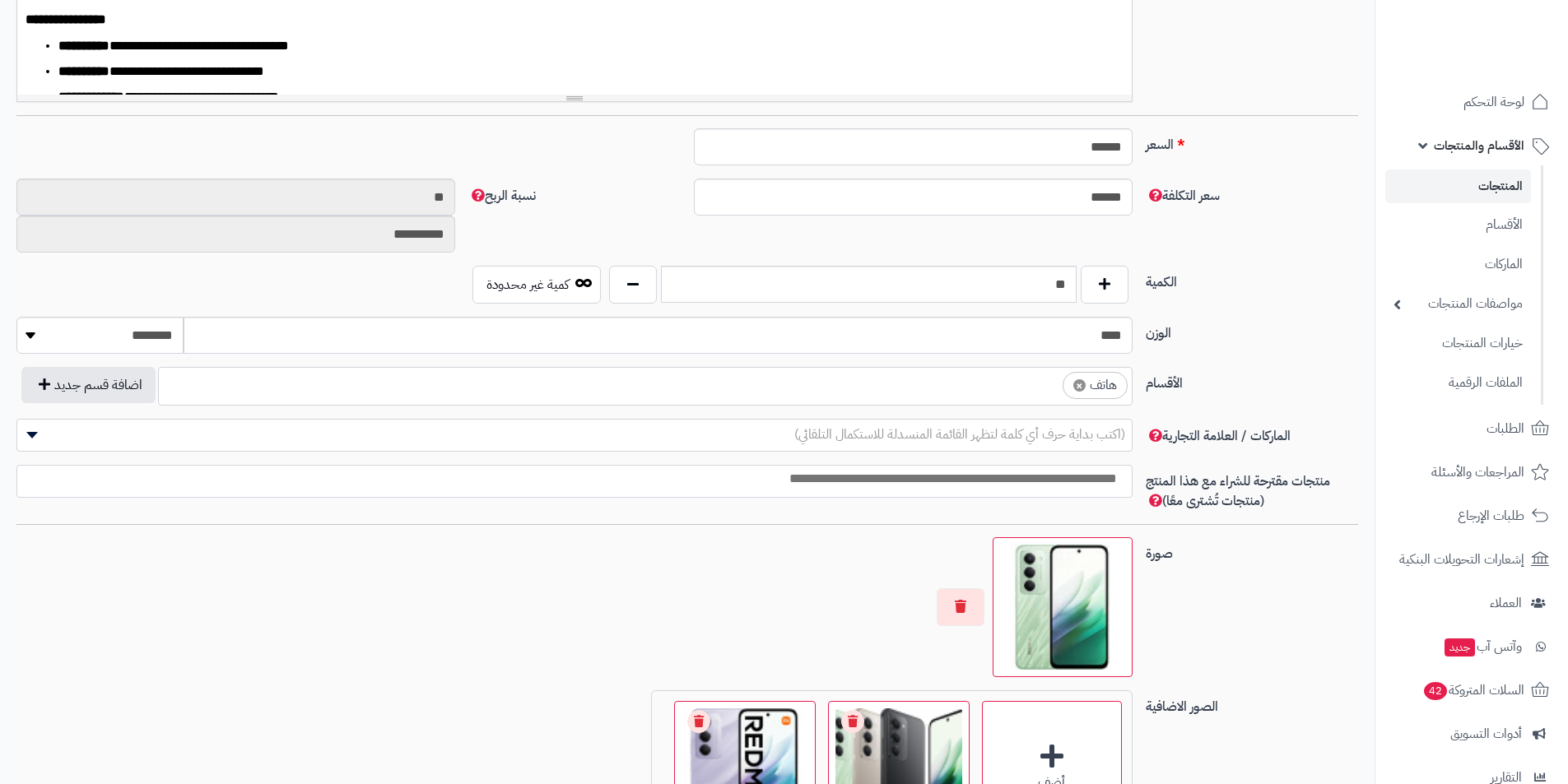
click at [1078, 392] on span "×" at bounding box center [1080, 385] width 12 height 12
select select
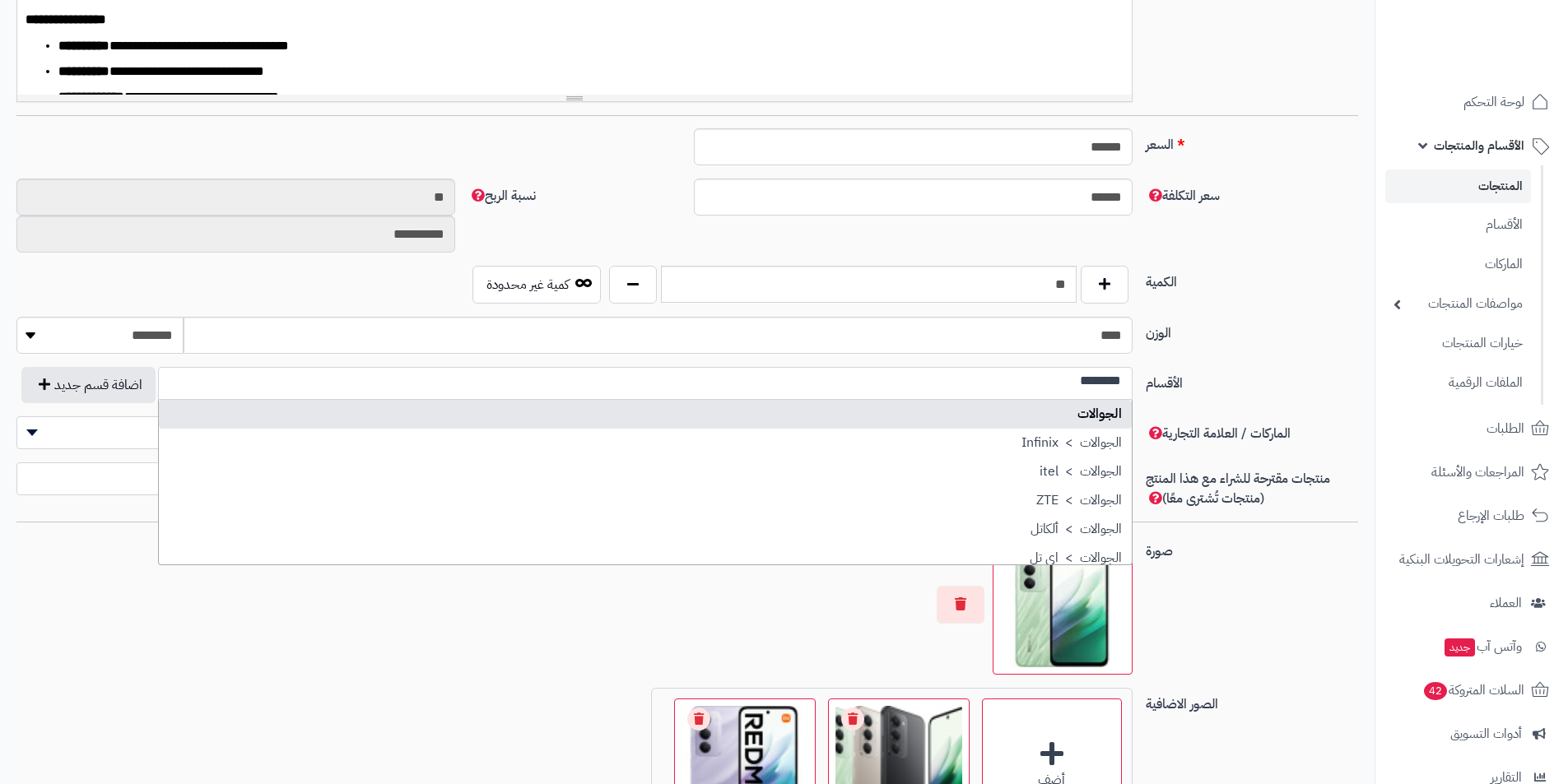
scroll to position [0, 0]
type input "********"
select select "**"
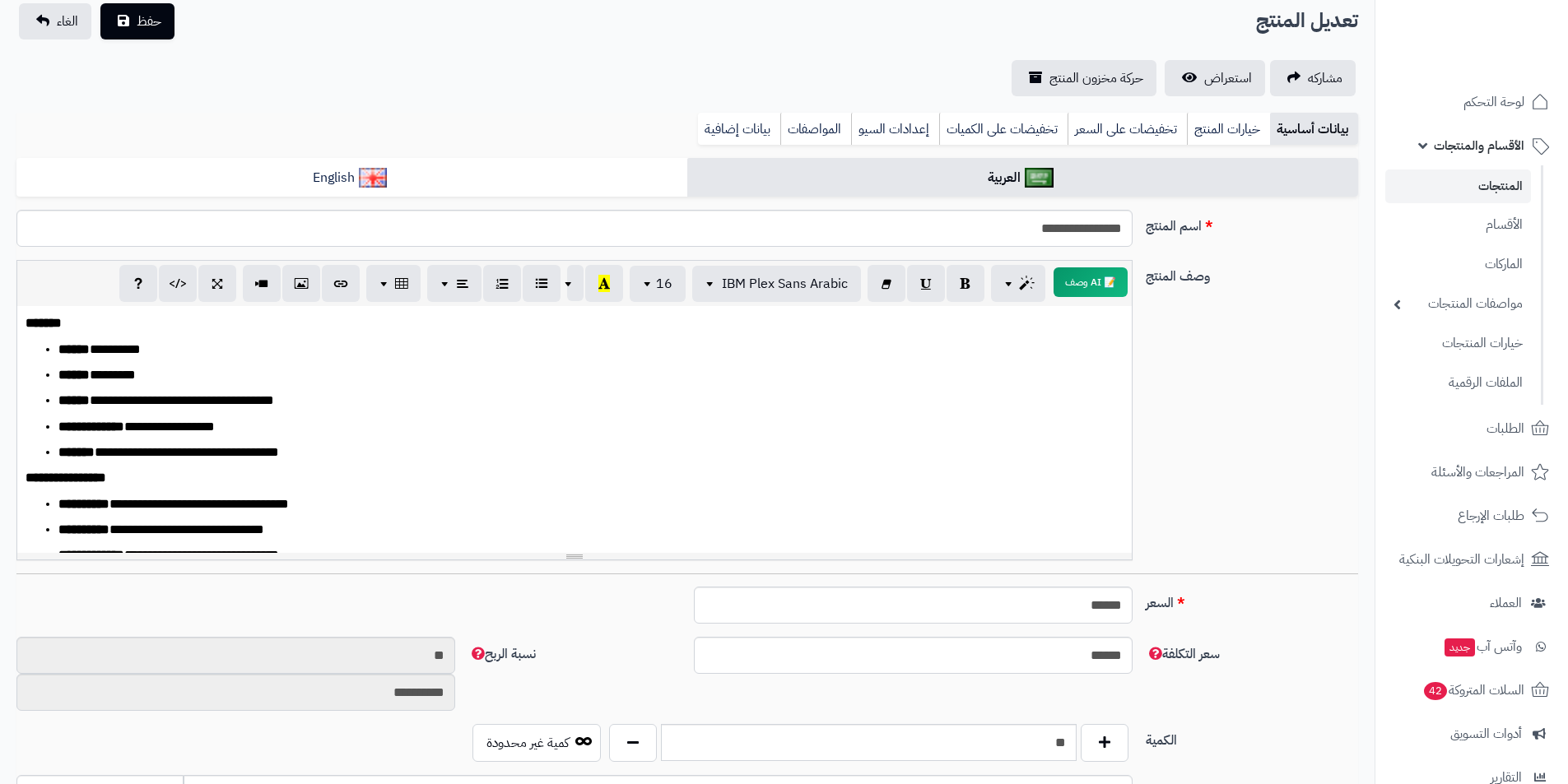
scroll to position [82, 0]
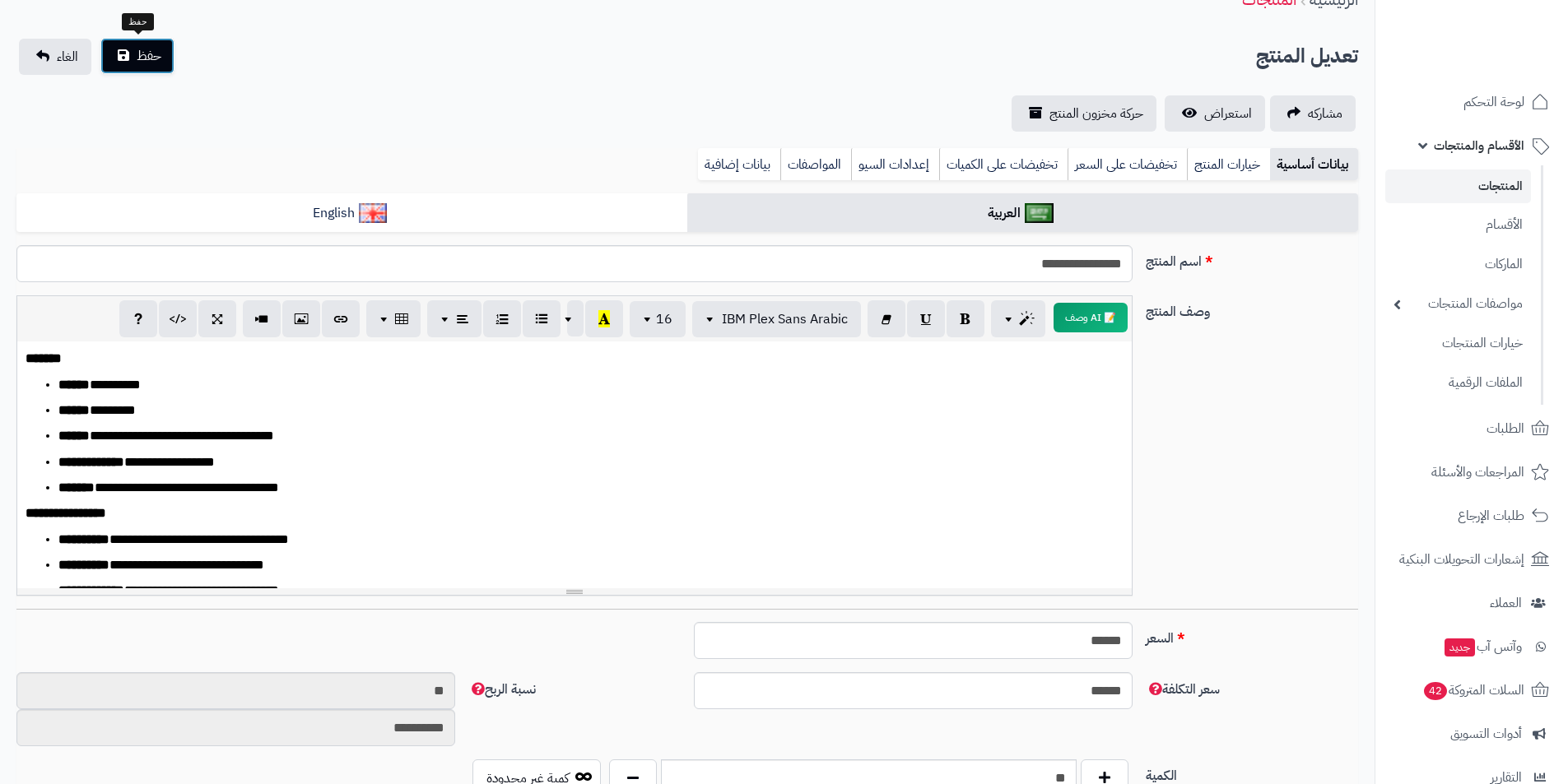
click at [128, 56] on button "حفظ" at bounding box center [137, 55] width 74 height 36
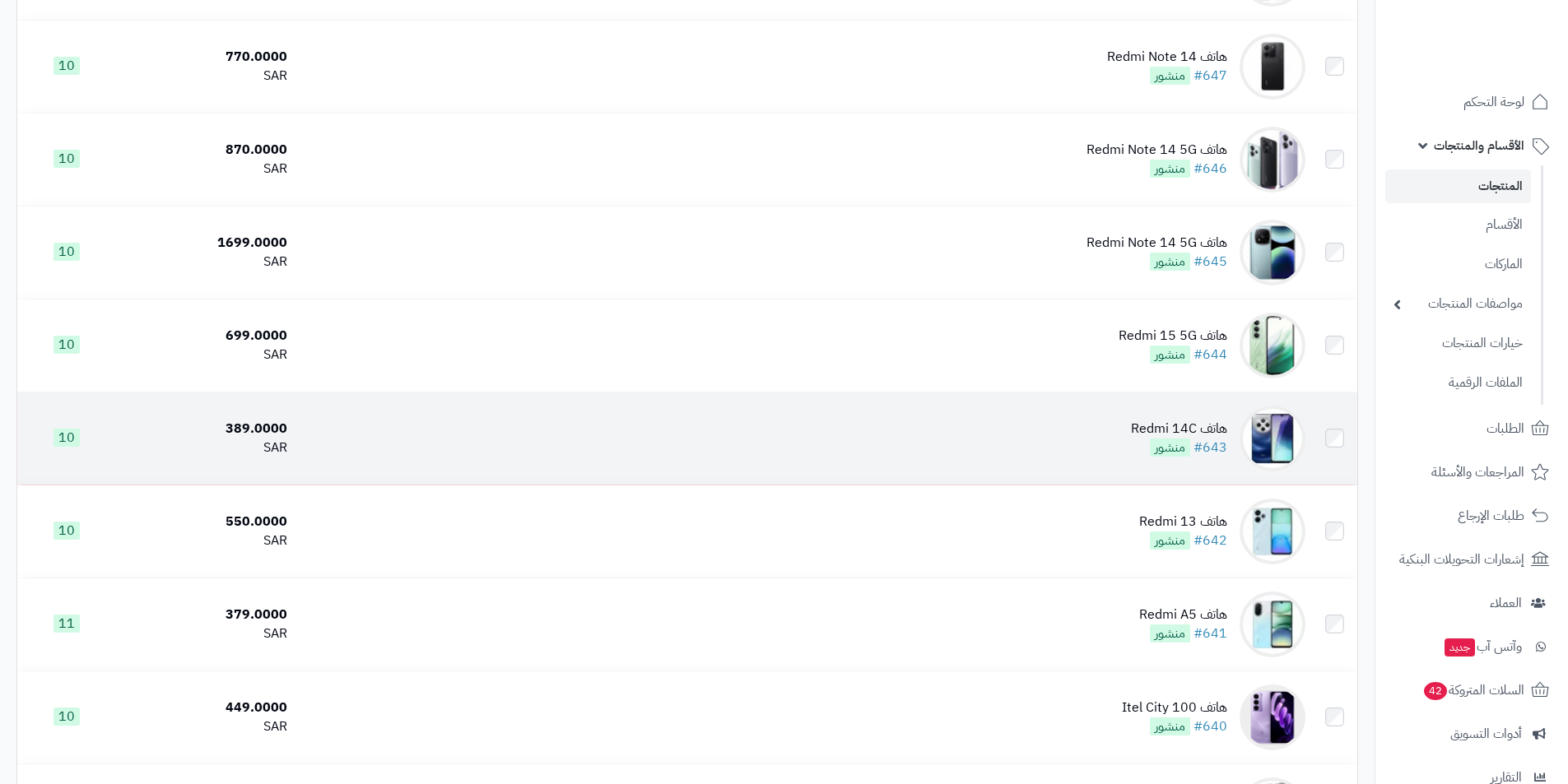
scroll to position [2880, 0]
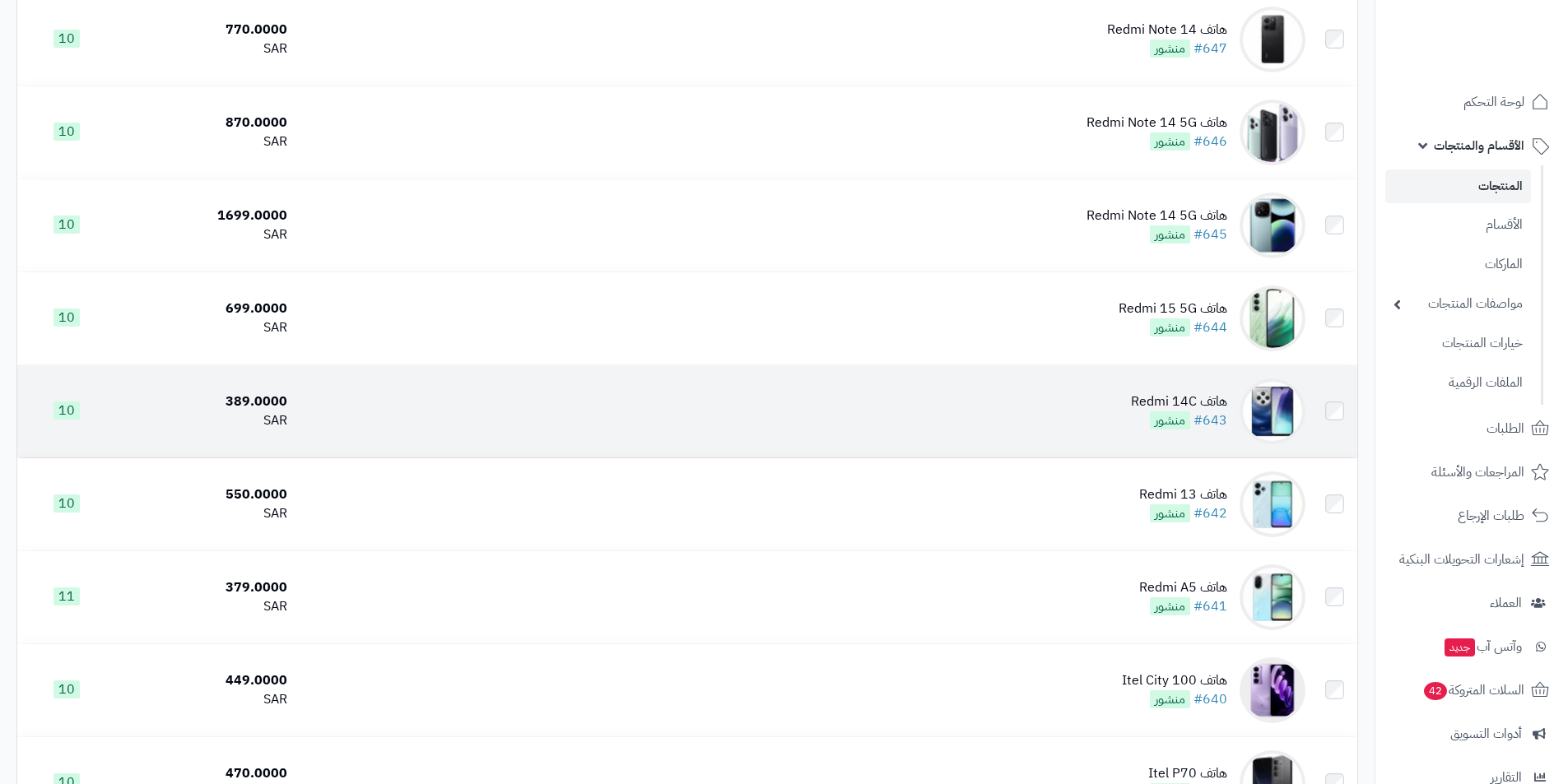
click at [1064, 398] on td "هاتف Redmi 14C #643 منشور" at bounding box center [803, 411] width 1019 height 92
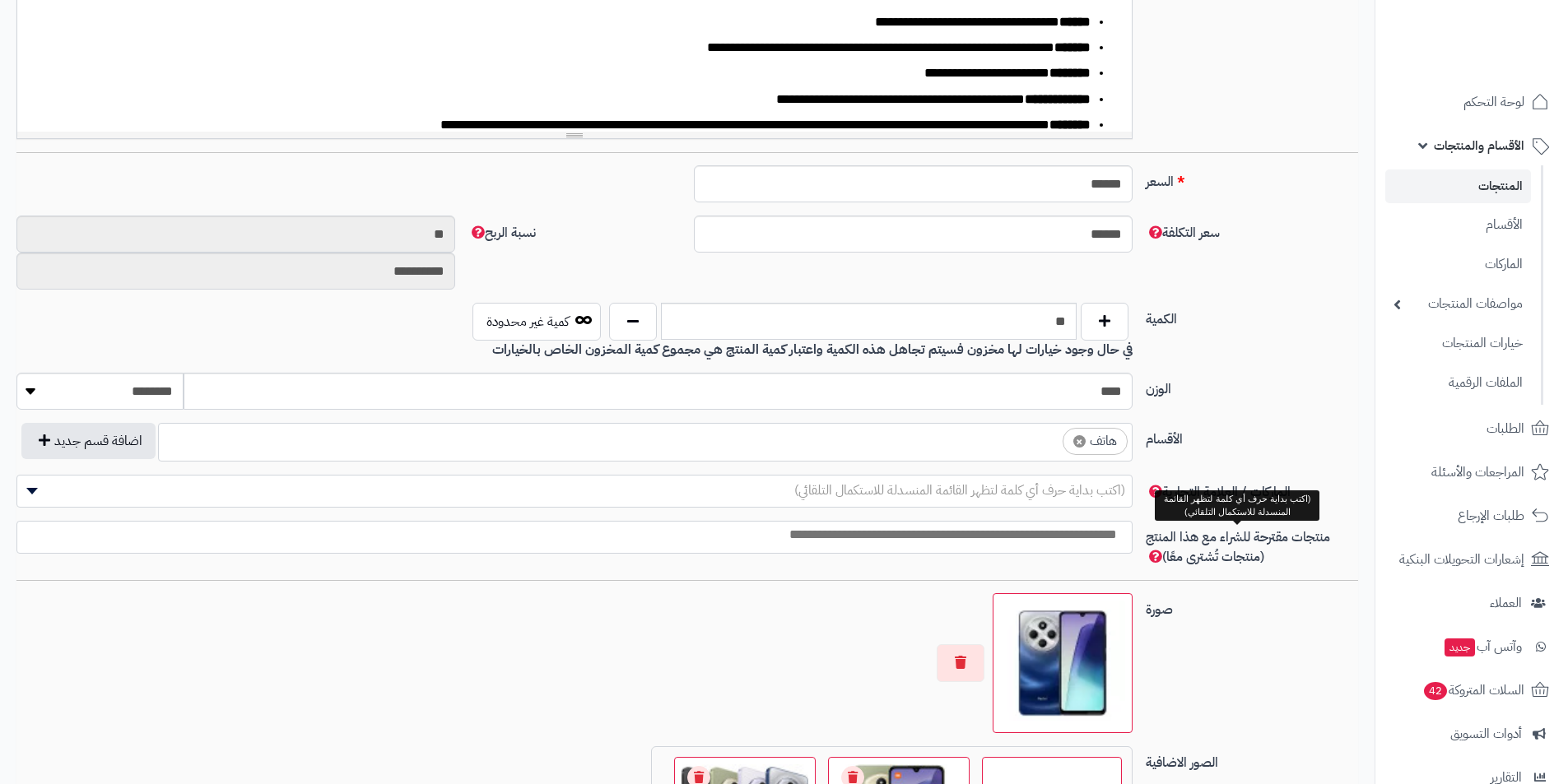
scroll to position [576, 0]
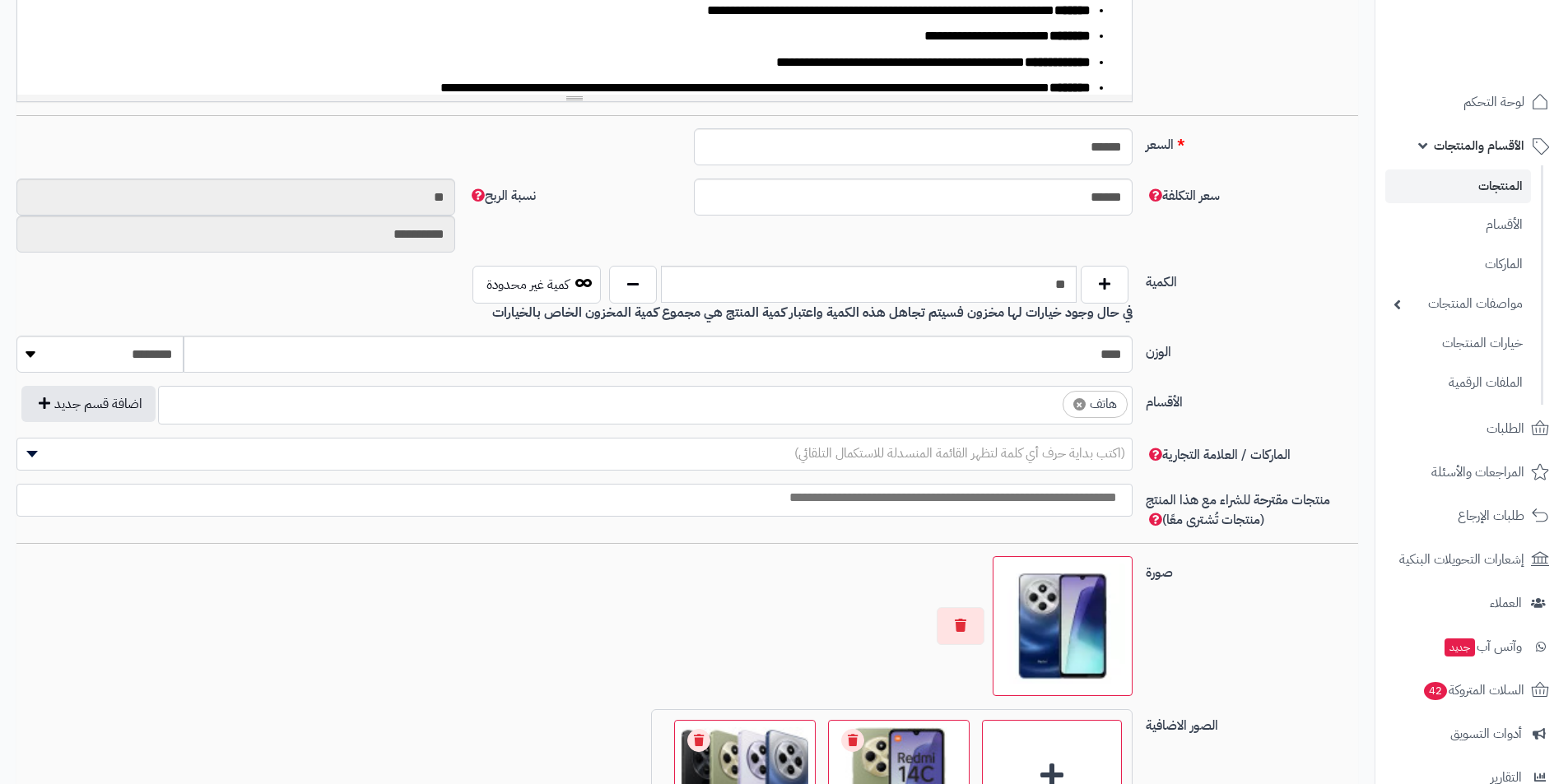
click at [1080, 410] on span "×" at bounding box center [1080, 405] width 12 height 12
select select
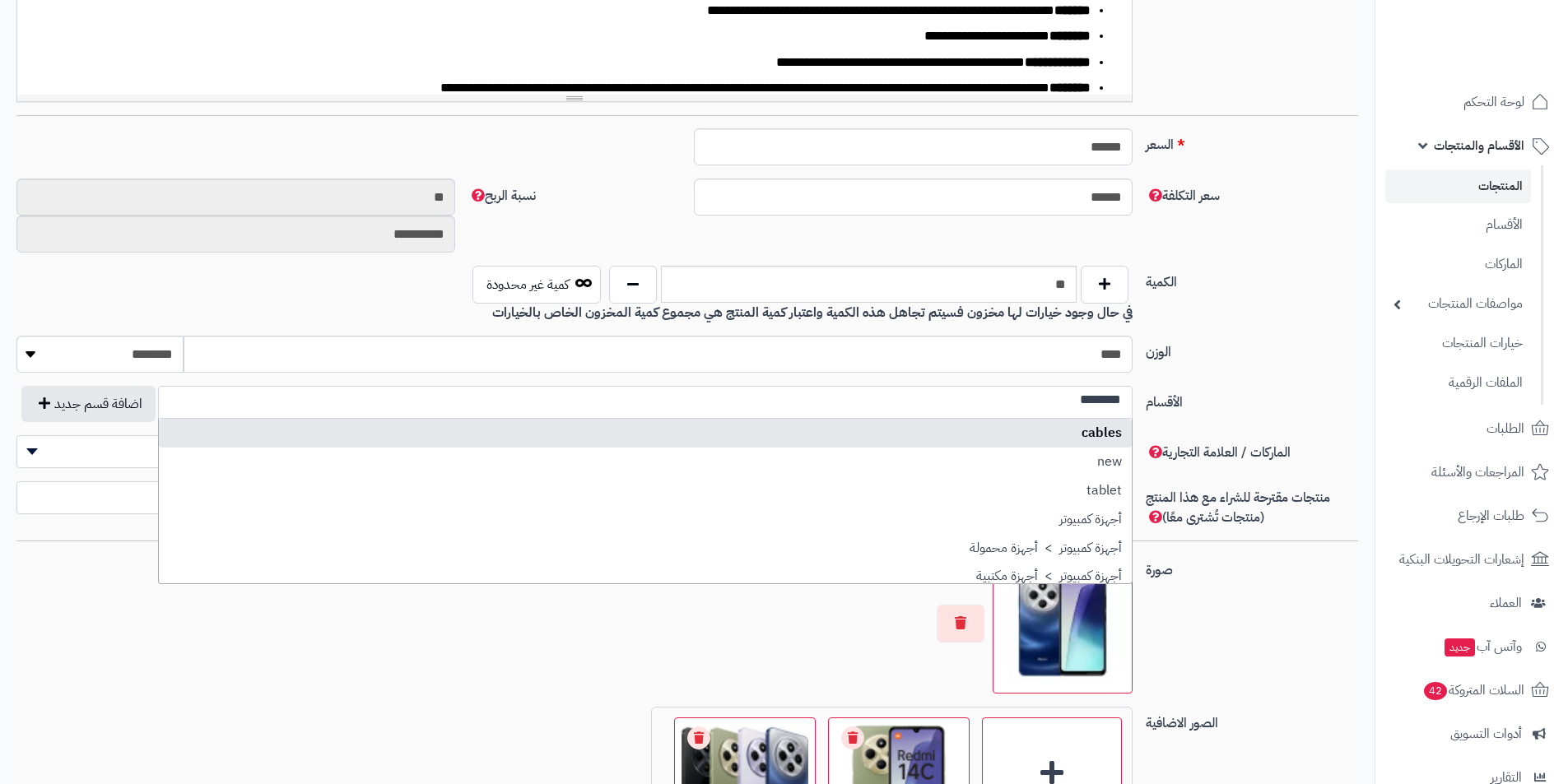
scroll to position [0, 0]
type input "********"
select select "**"
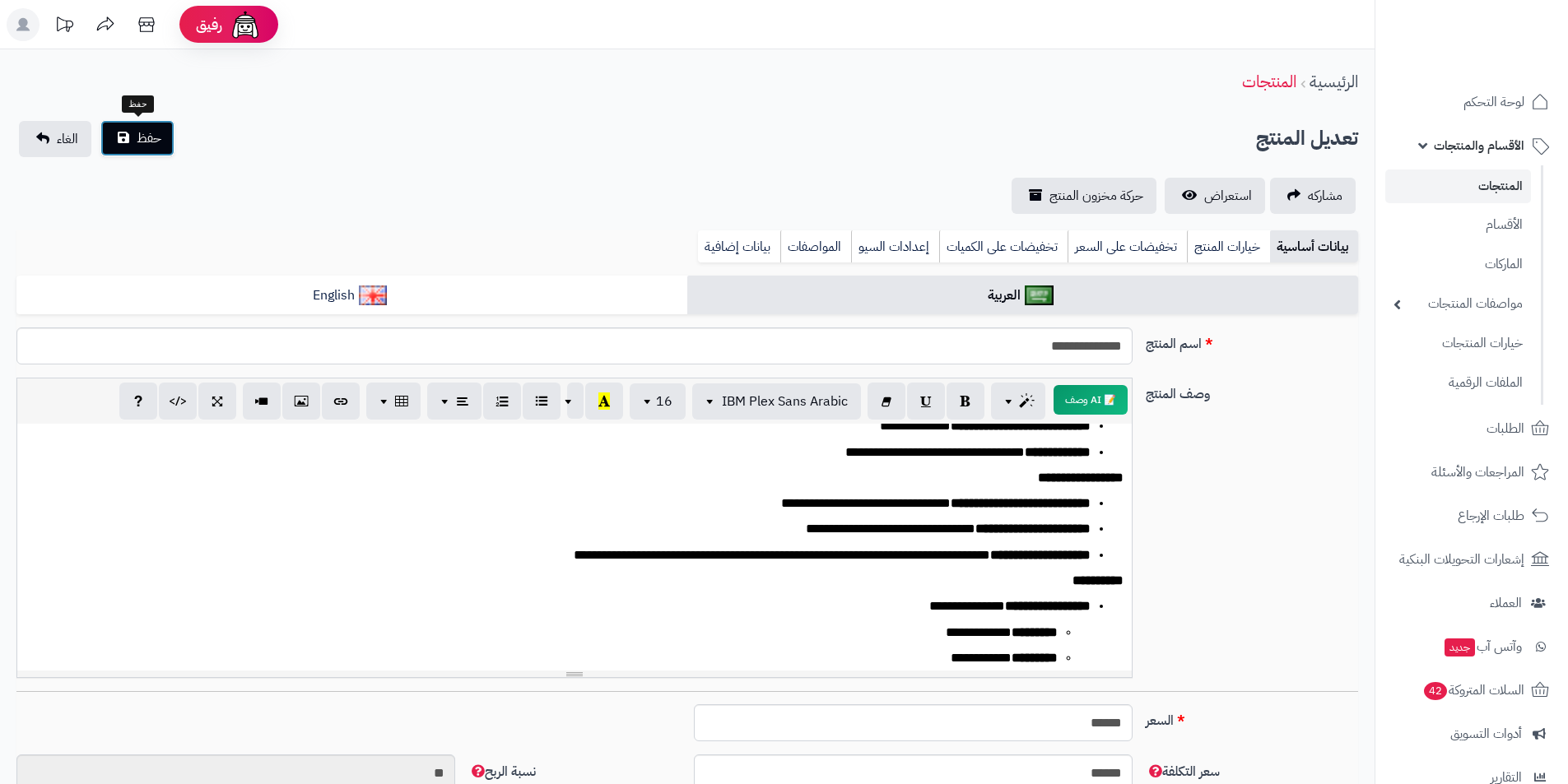
click at [155, 145] on span "حفظ" at bounding box center [149, 138] width 24 height 20
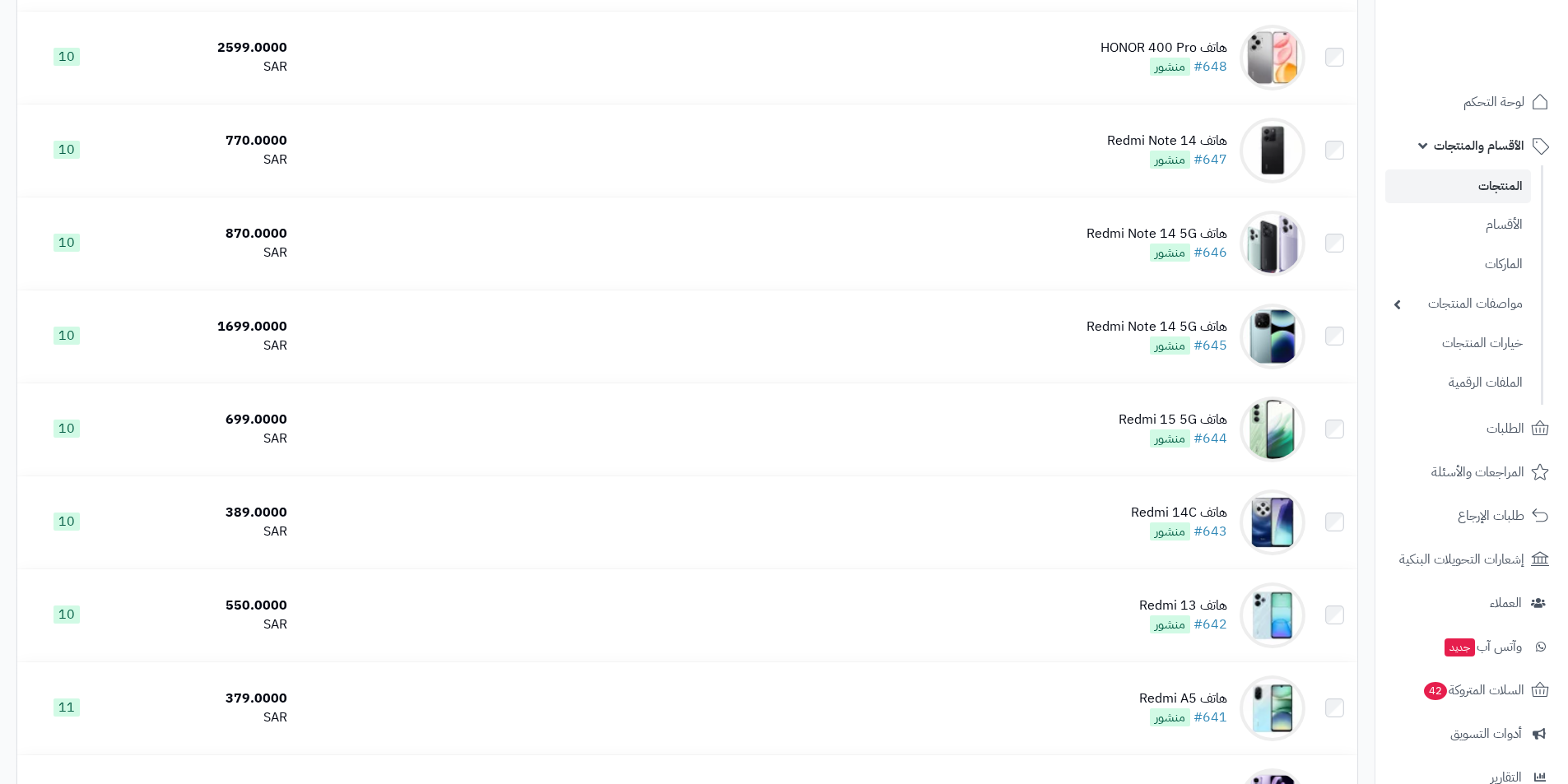
scroll to position [2798, 0]
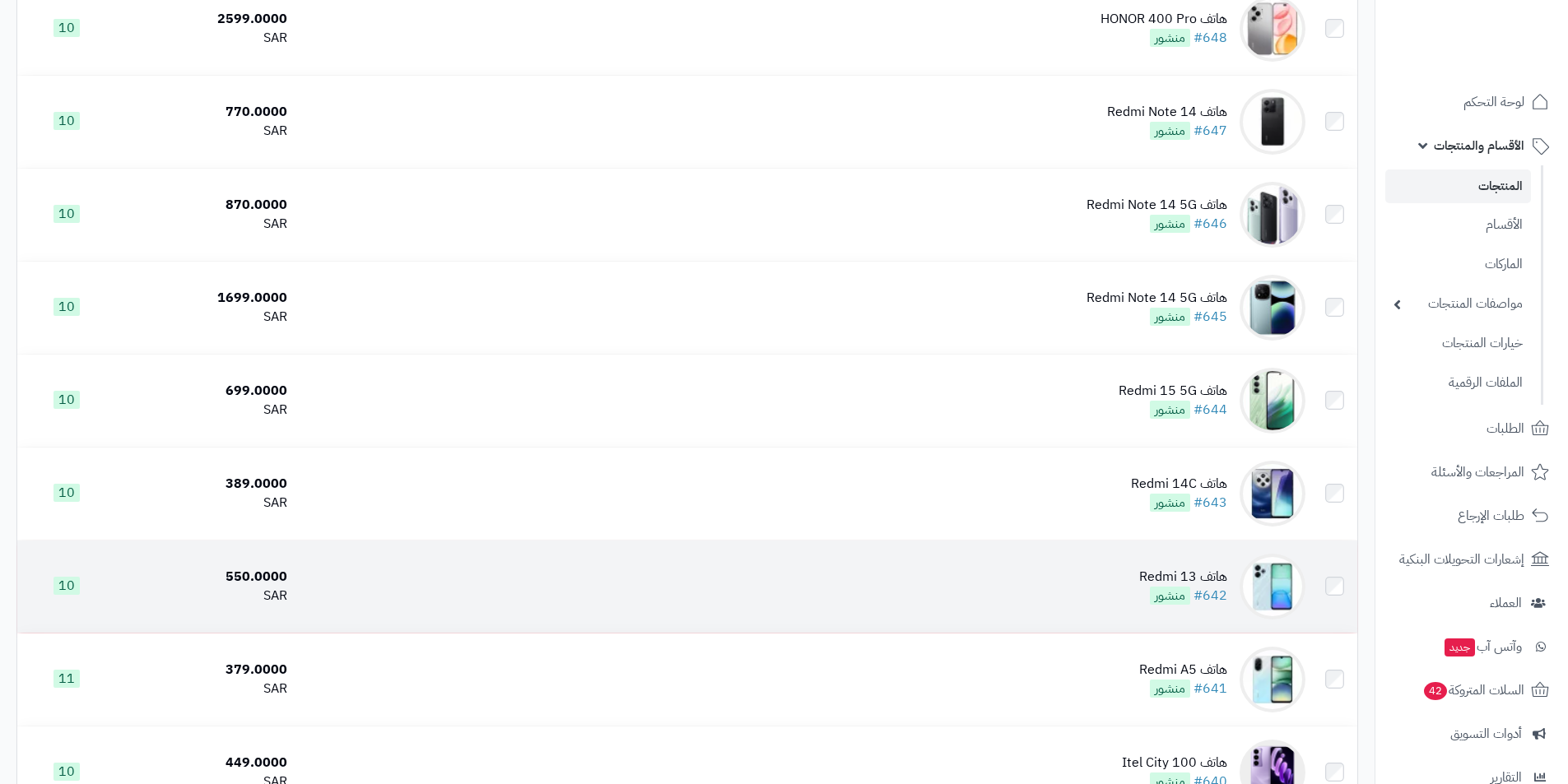
click at [1121, 574] on td "هاتف Redmi 13 #642 منشور" at bounding box center [803, 586] width 1019 height 92
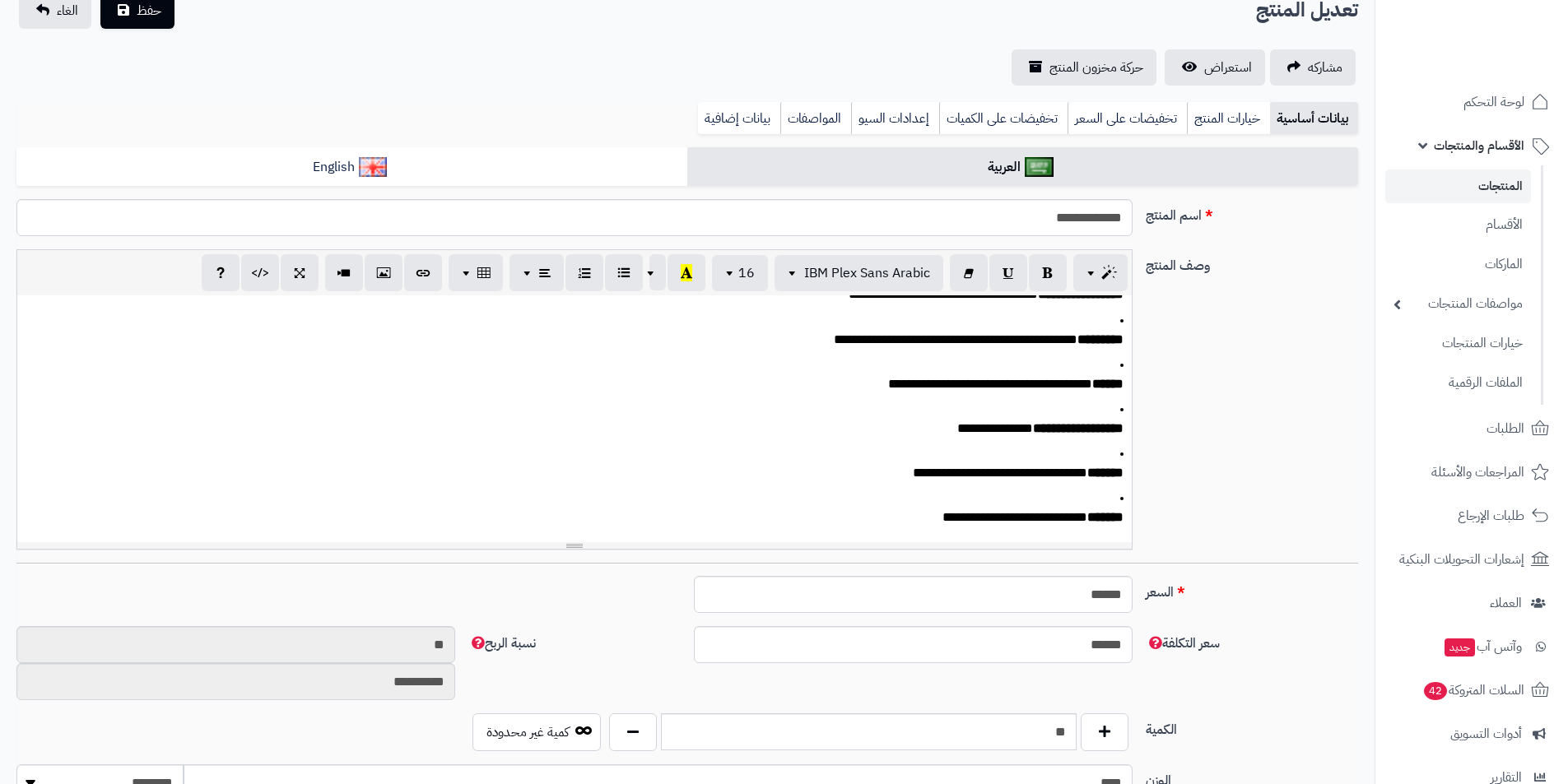
scroll to position [246, 0]
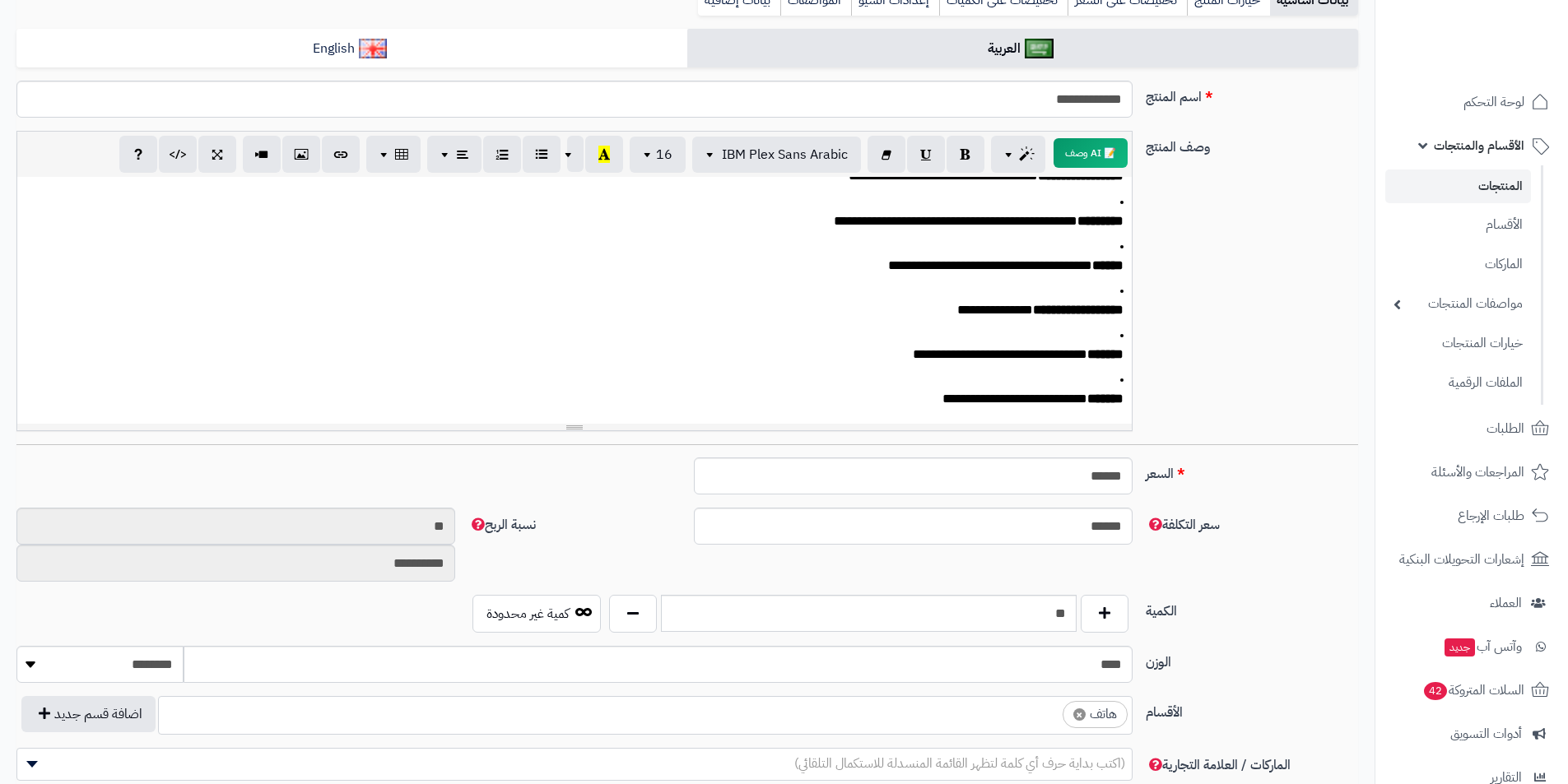
click at [1081, 713] on span "×" at bounding box center [1080, 715] width 12 height 12
select select
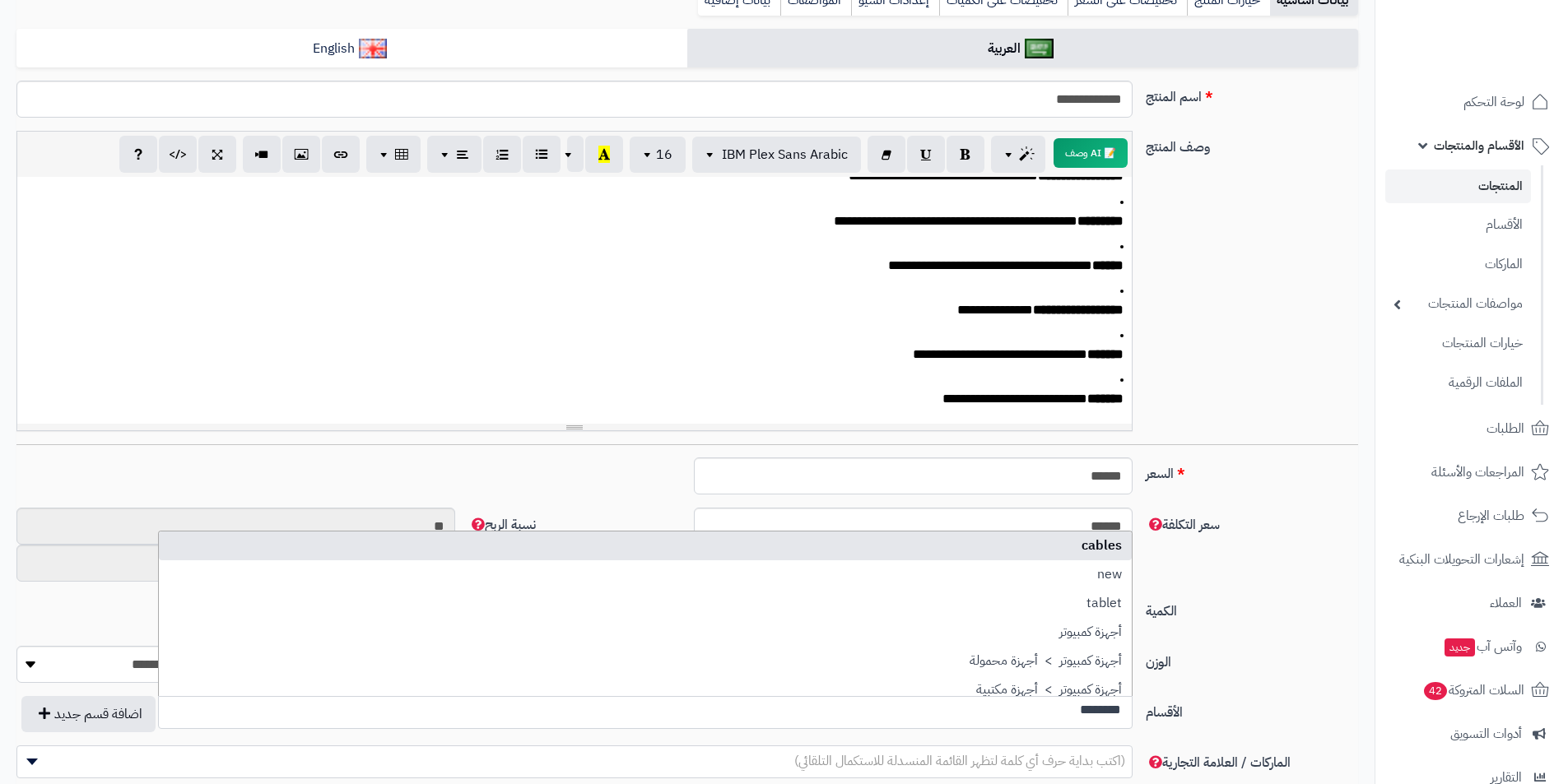
scroll to position [0, 0]
type input "********"
select select "**"
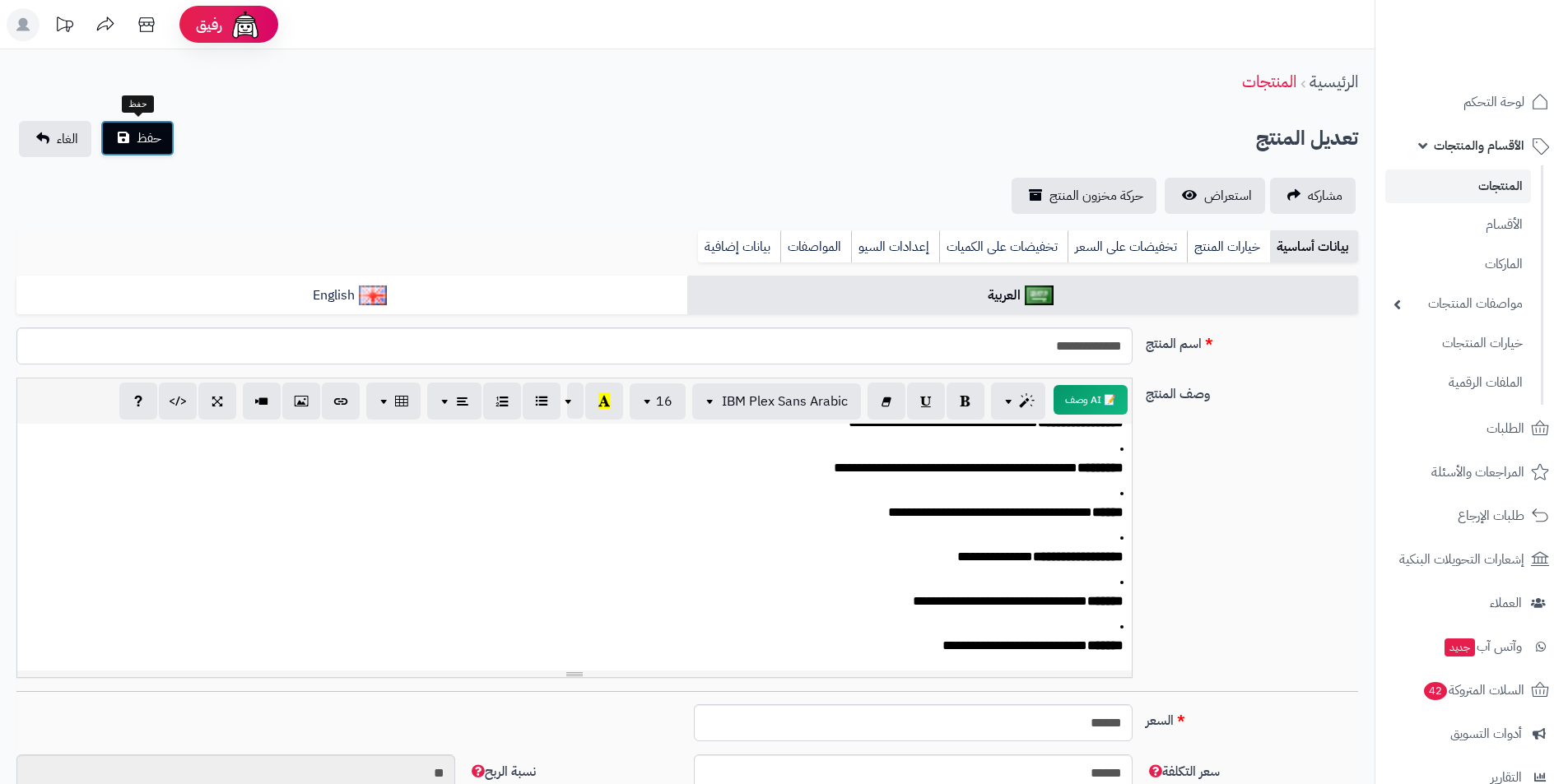
click at [146, 142] on span "حفظ" at bounding box center [149, 138] width 24 height 20
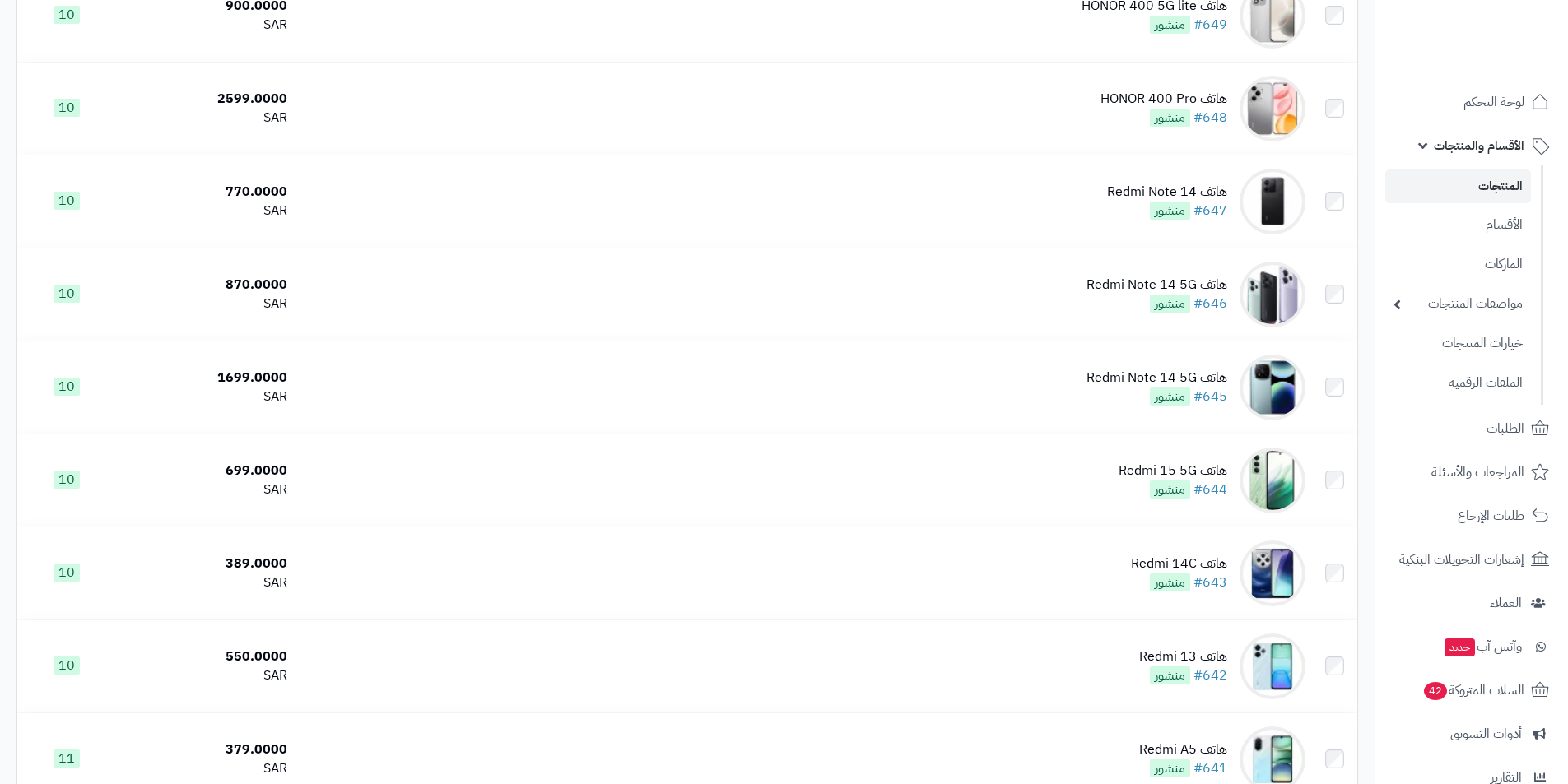
scroll to position [2798, 0]
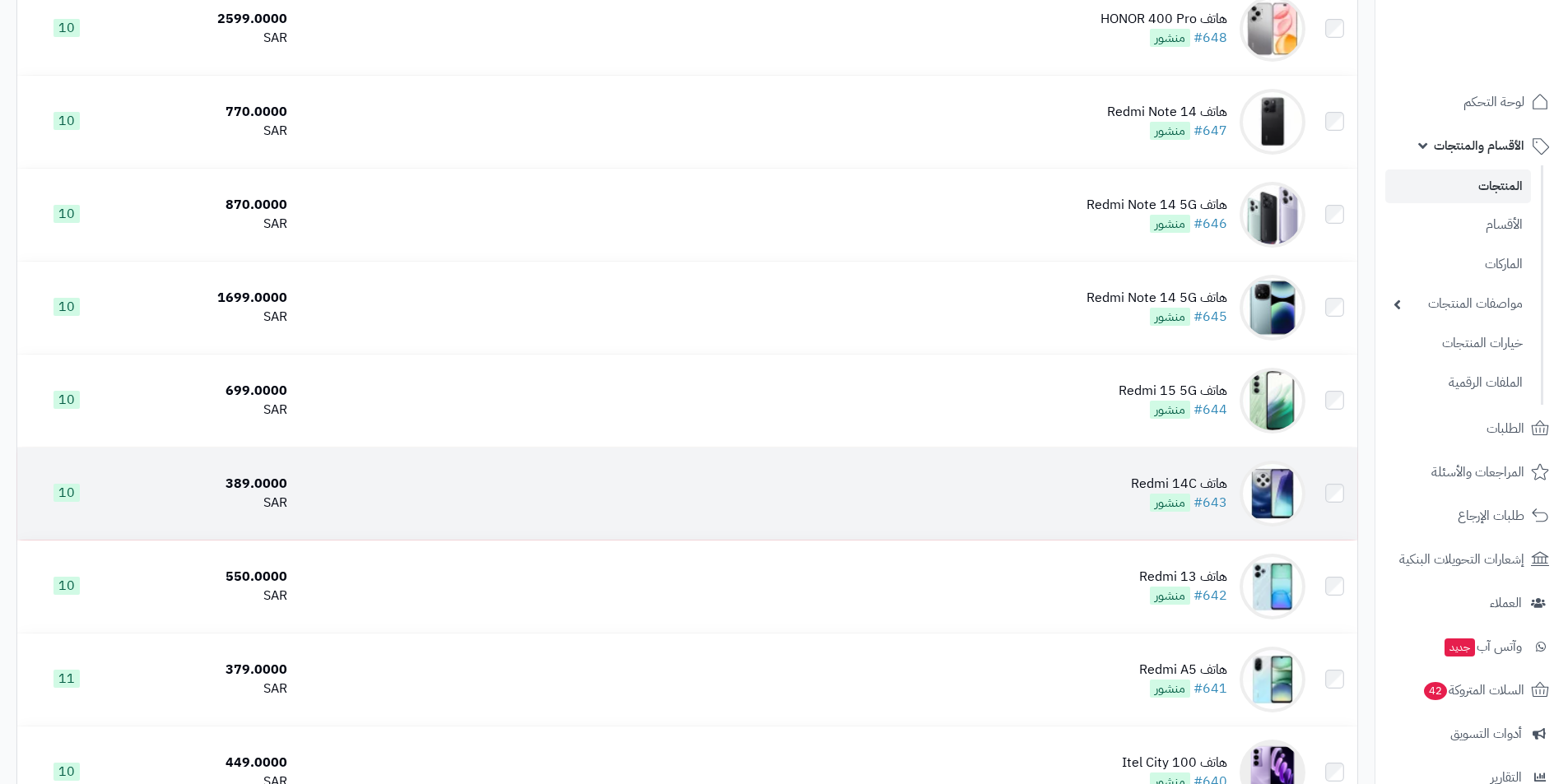
click at [1005, 472] on td "هاتف Redmi 14C #643 منشور" at bounding box center [803, 493] width 1019 height 92
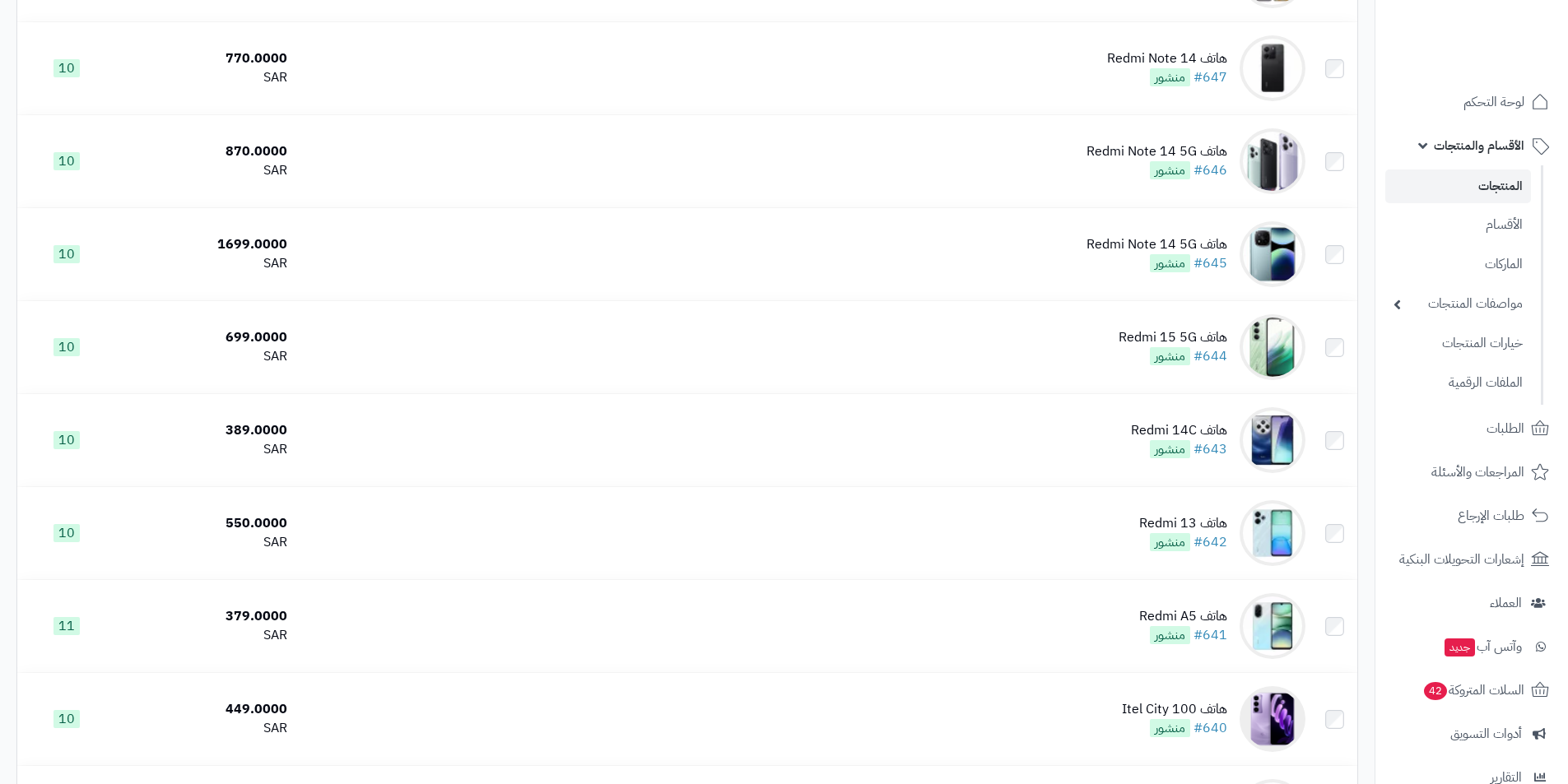
scroll to position [2827, 0]
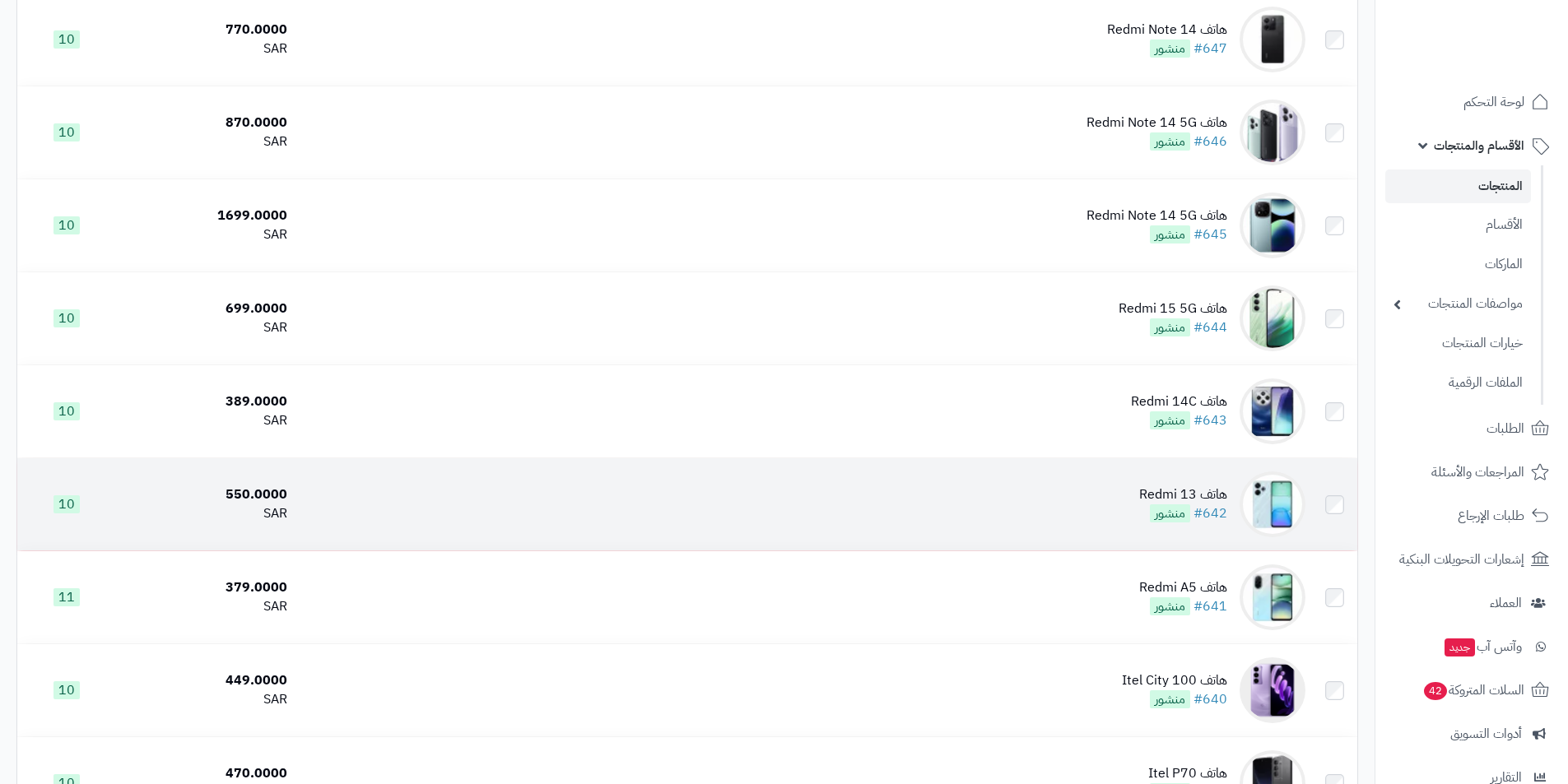
click at [1132, 497] on td "هاتف Redmi 13 #642 منشور" at bounding box center [803, 503] width 1019 height 92
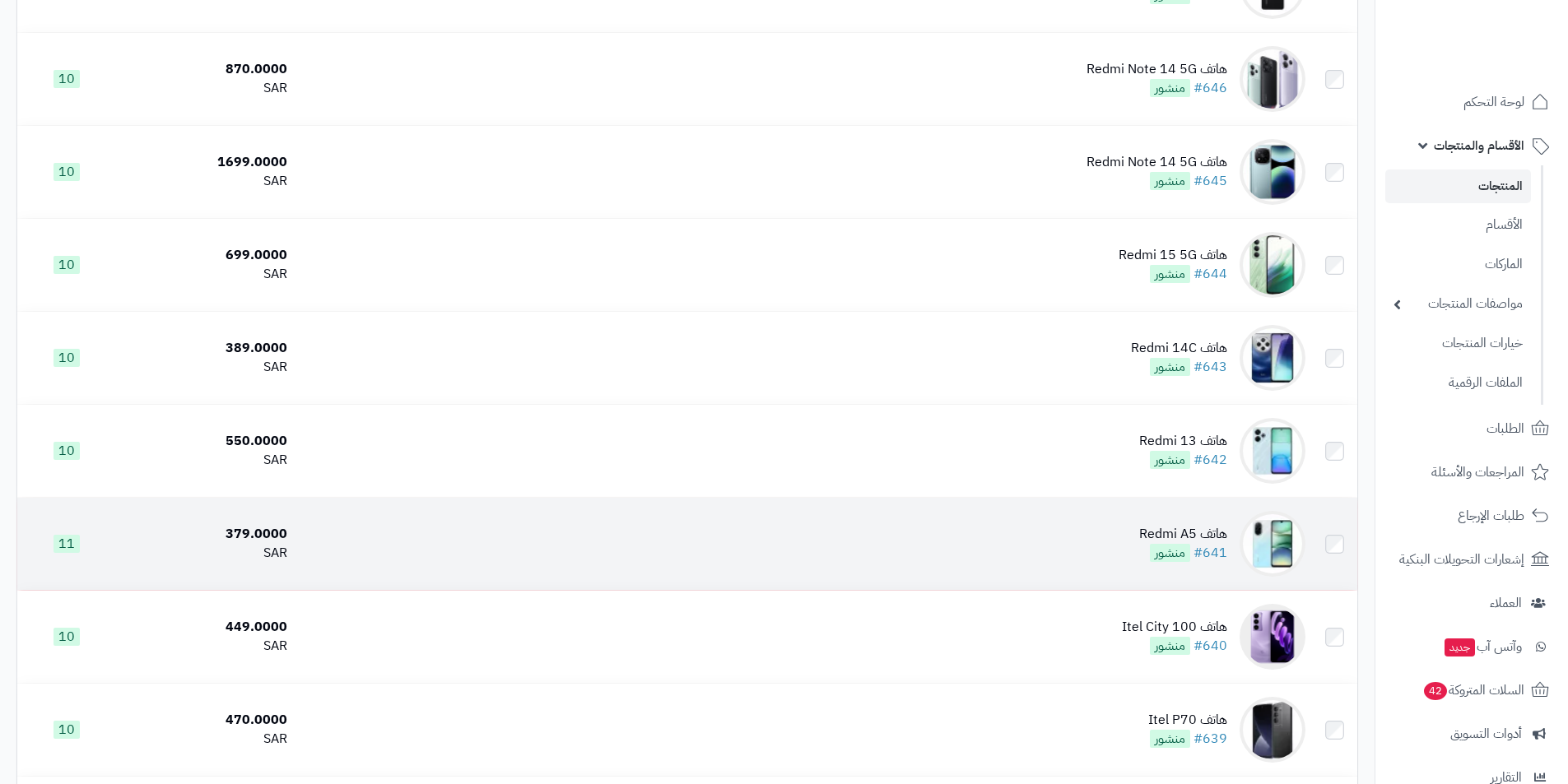
scroll to position [2909, 0]
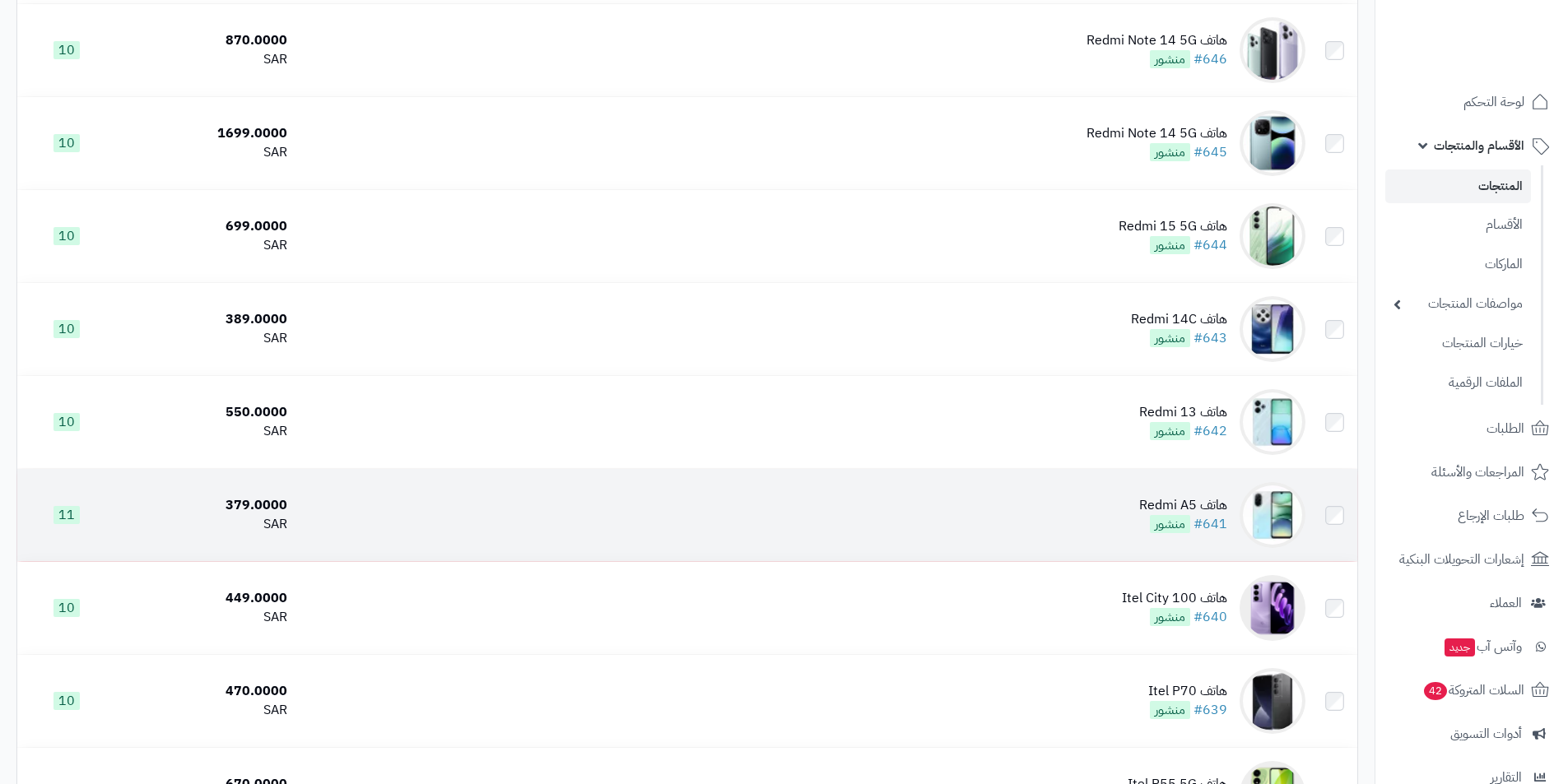
click at [984, 510] on td "هاتف Redmi A5 #641 منشور" at bounding box center [803, 515] width 1019 height 92
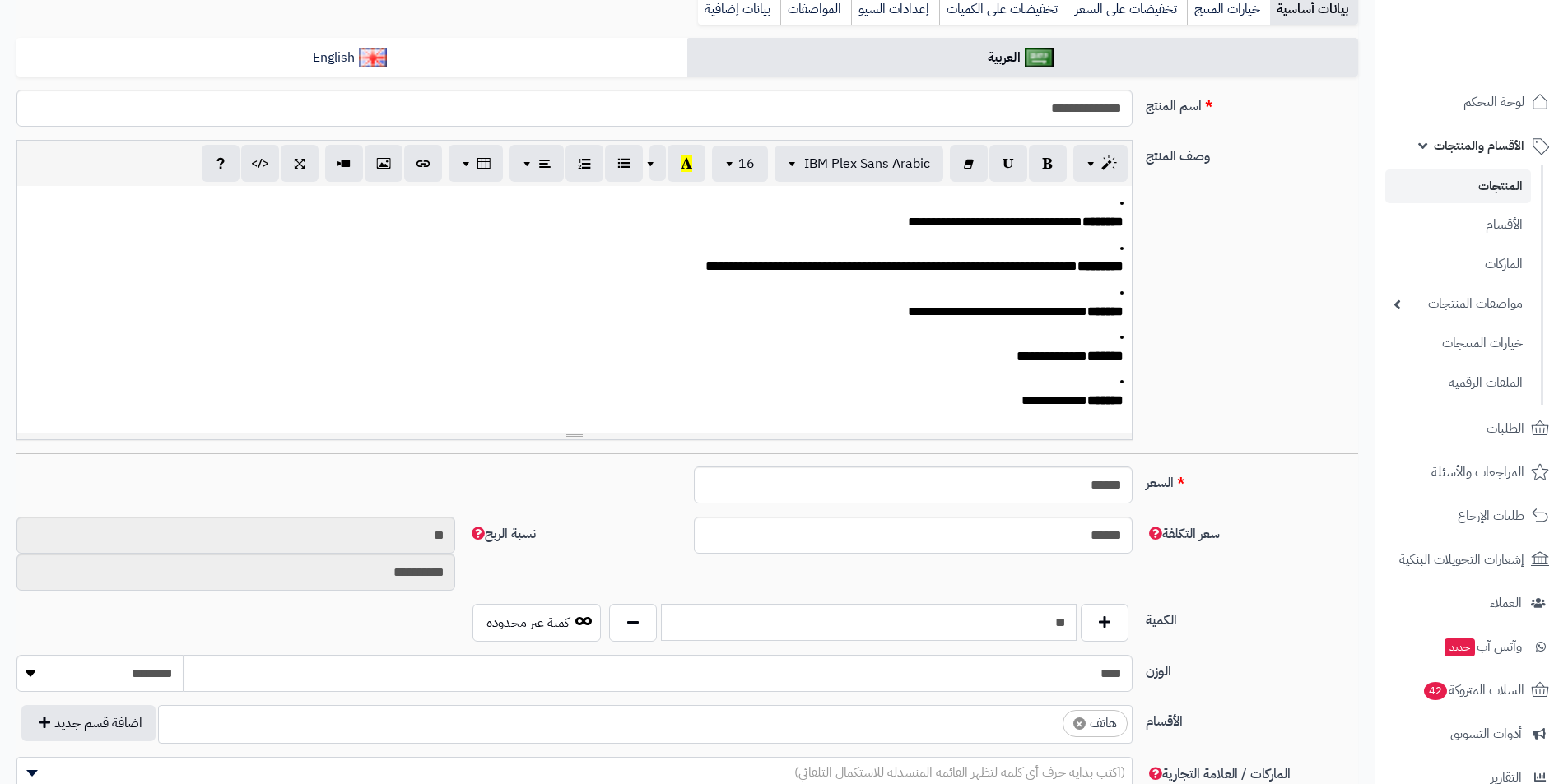
scroll to position [246, 0]
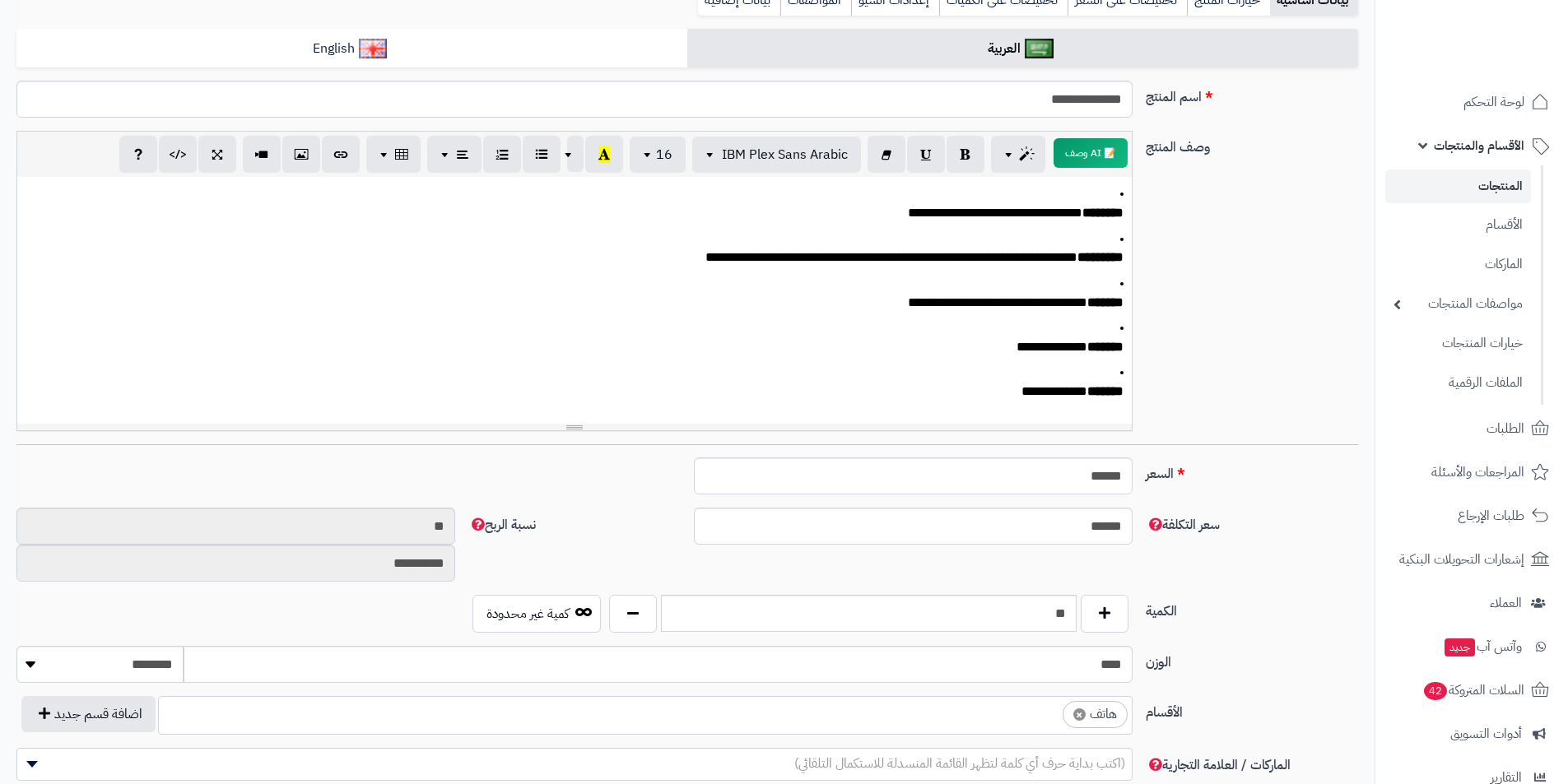
click at [1077, 716] on span "×" at bounding box center [1080, 715] width 12 height 12
select select
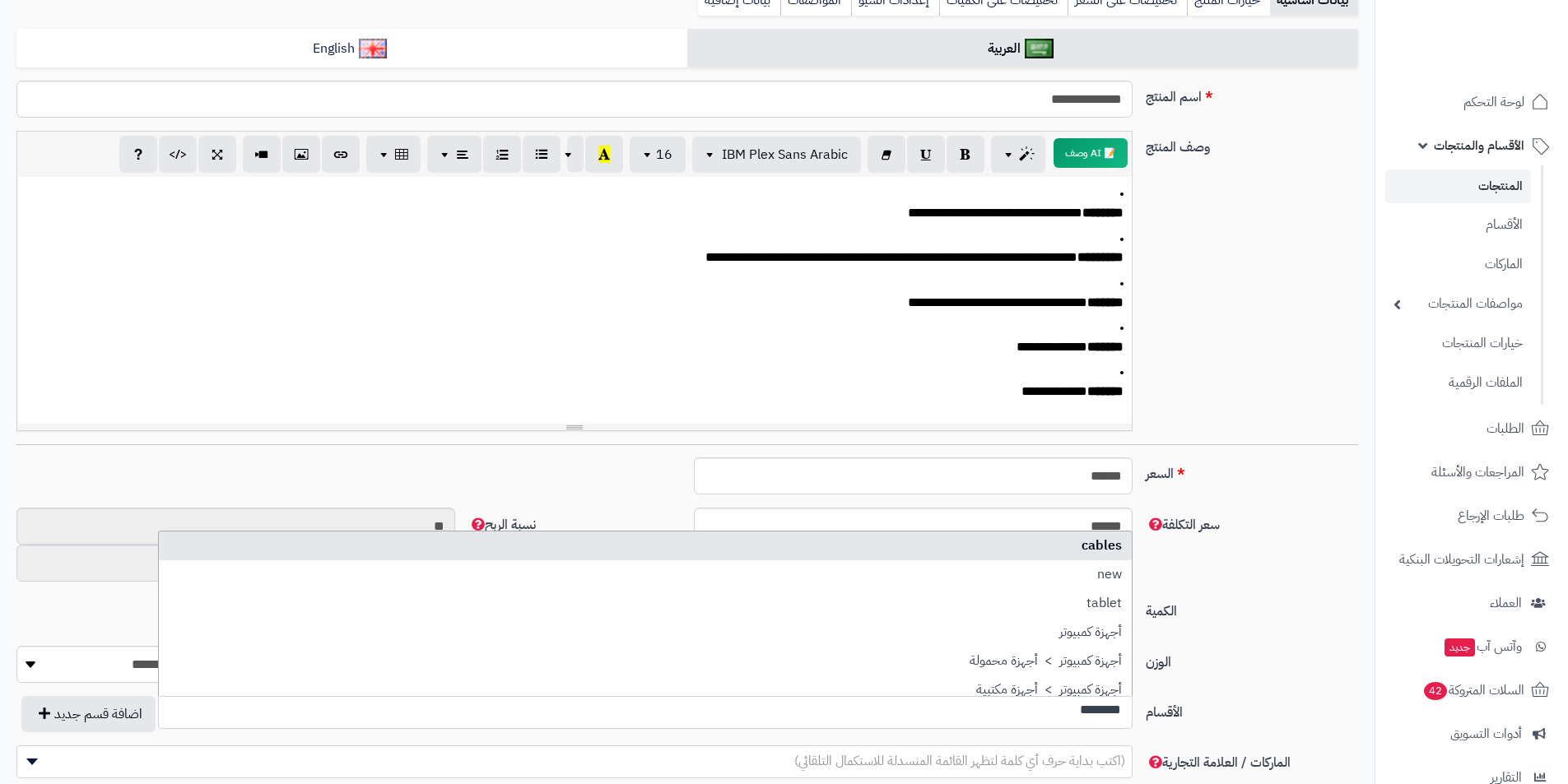
scroll to position [0, 0]
type input "********"
select select "**"
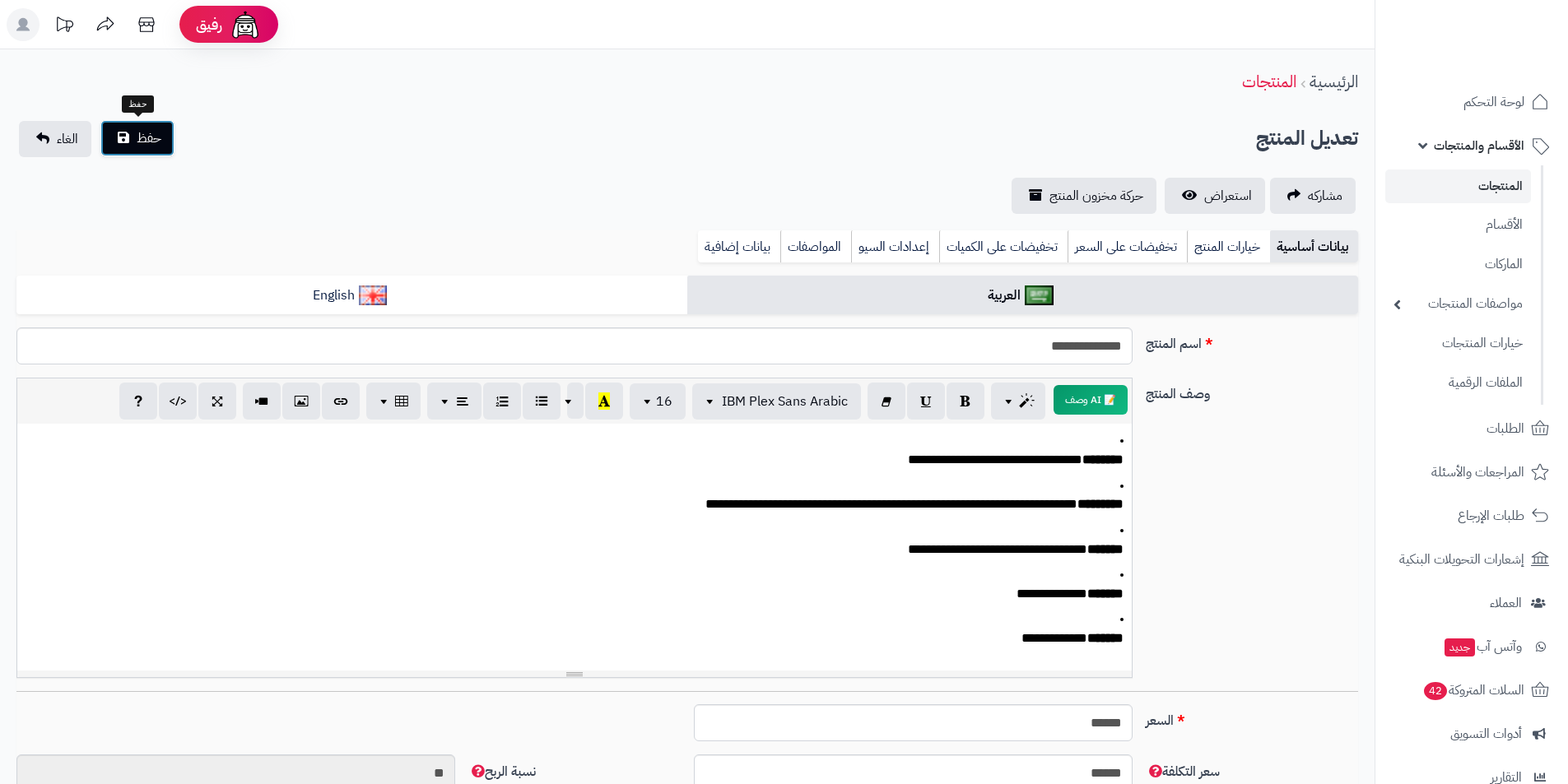
click at [122, 147] on button "حفظ" at bounding box center [137, 137] width 74 height 36
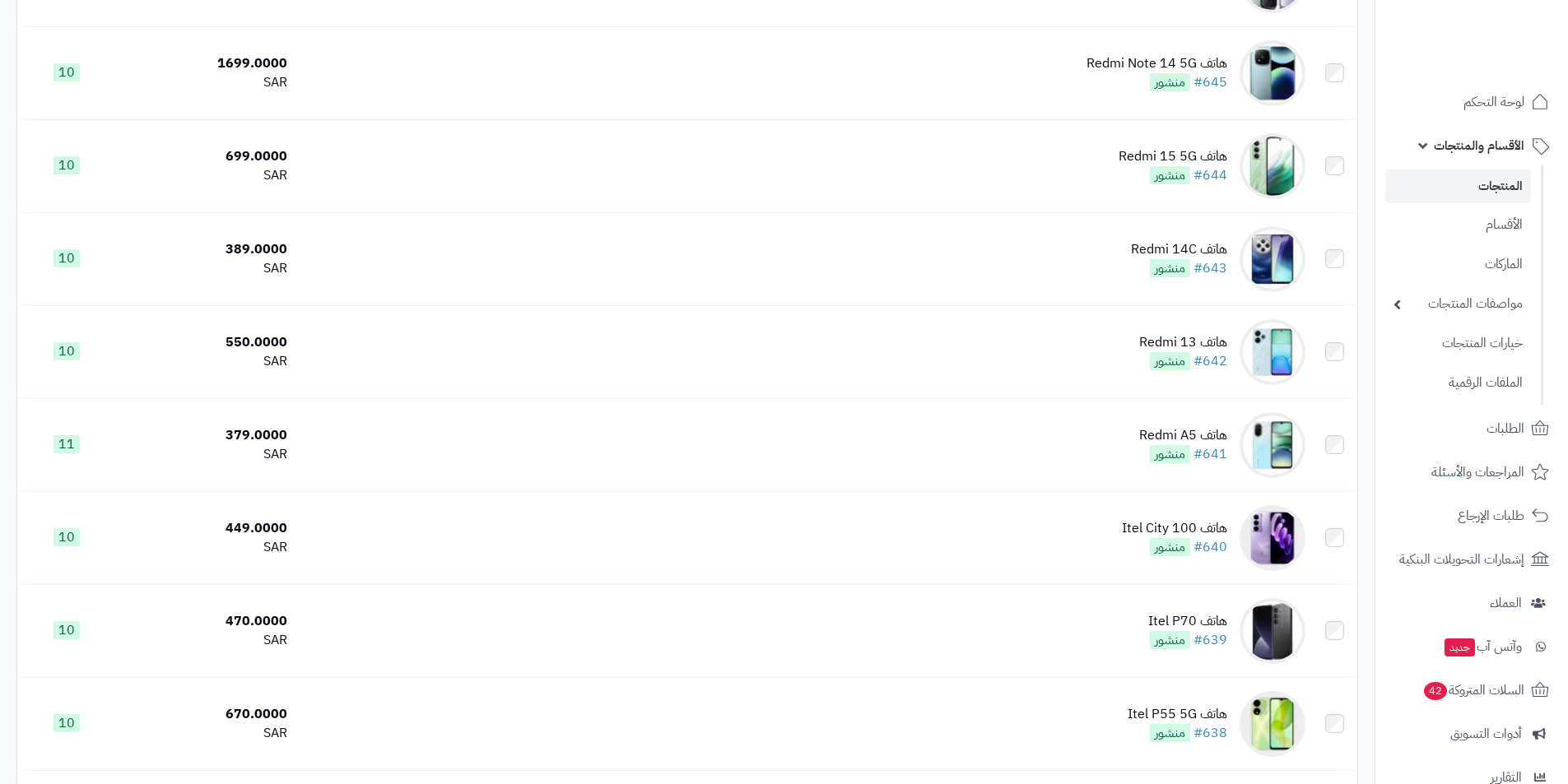
scroll to position [3044, 0]
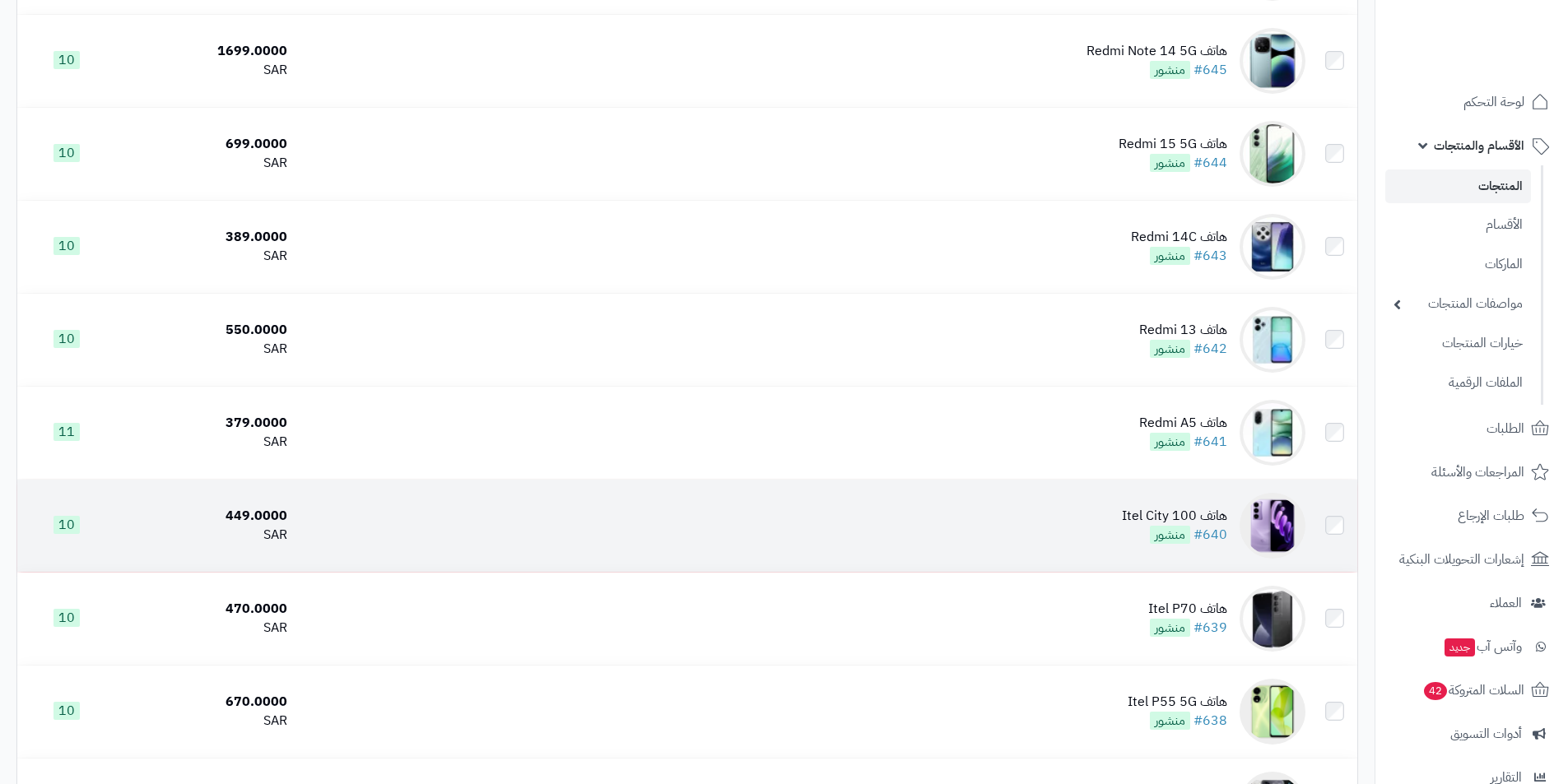
click at [1264, 514] on img at bounding box center [1272, 525] width 66 height 66
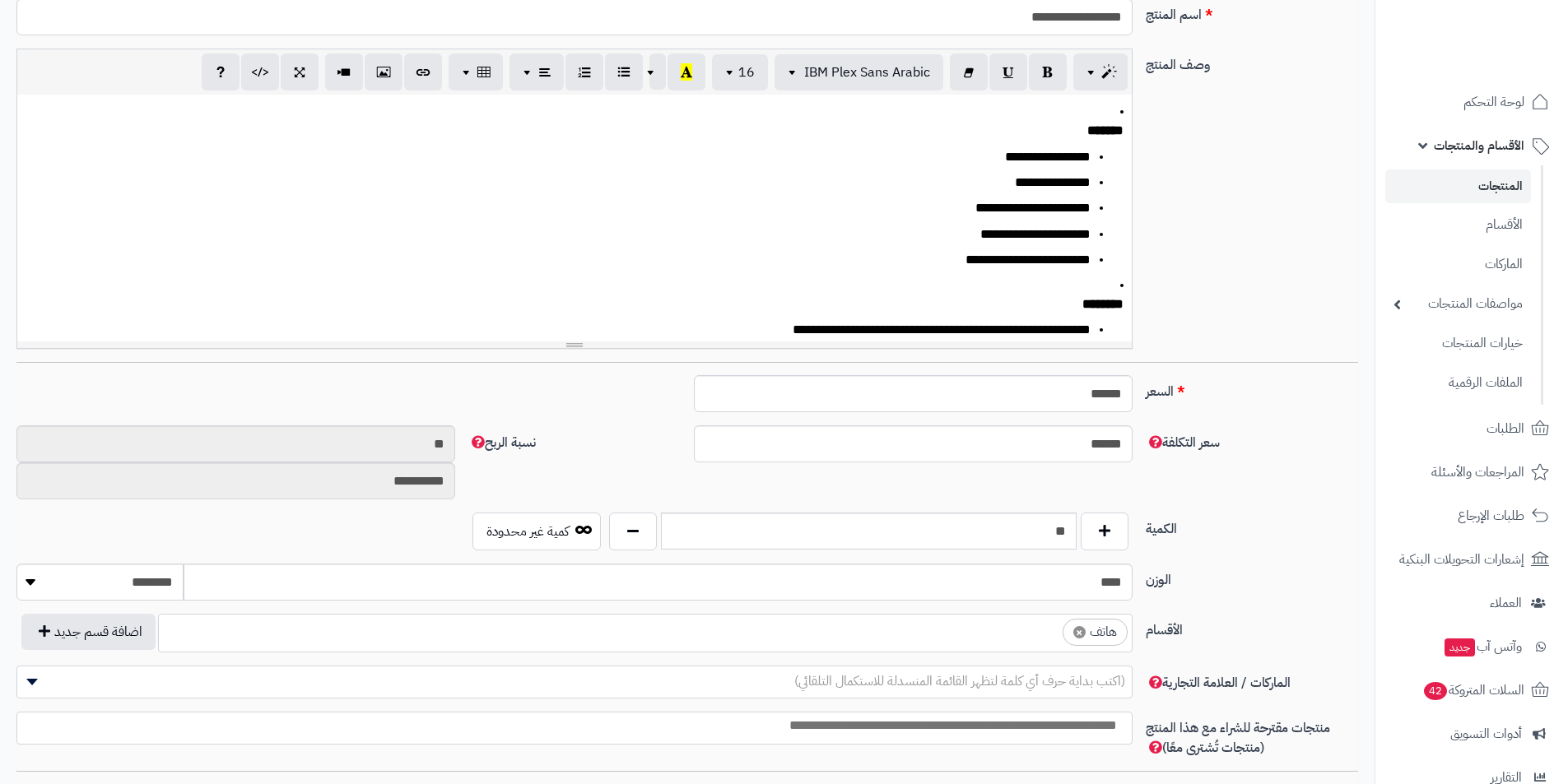
scroll to position [0, 12]
click at [1077, 631] on span "×" at bounding box center [1080, 632] width 12 height 12
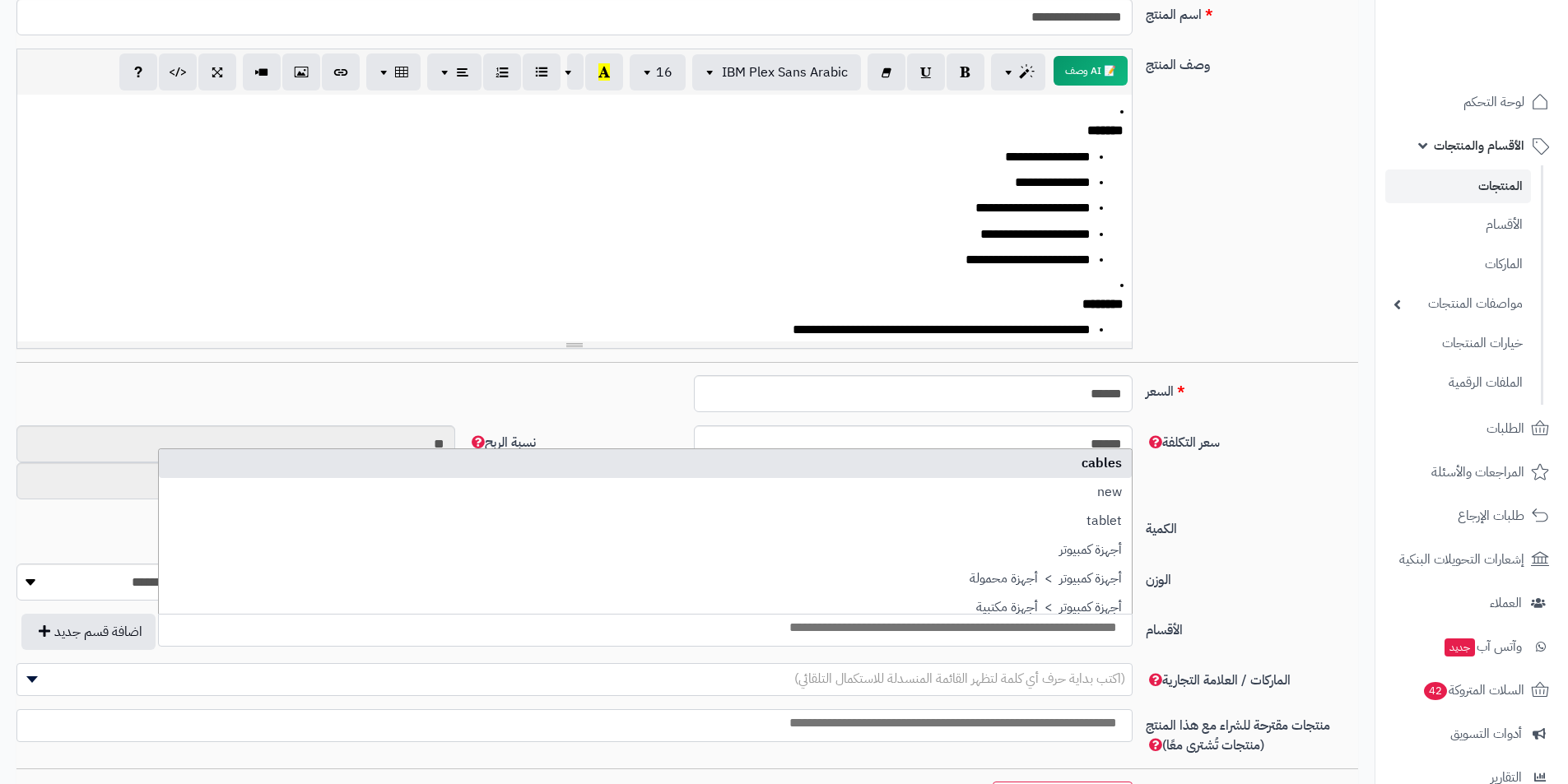
select select
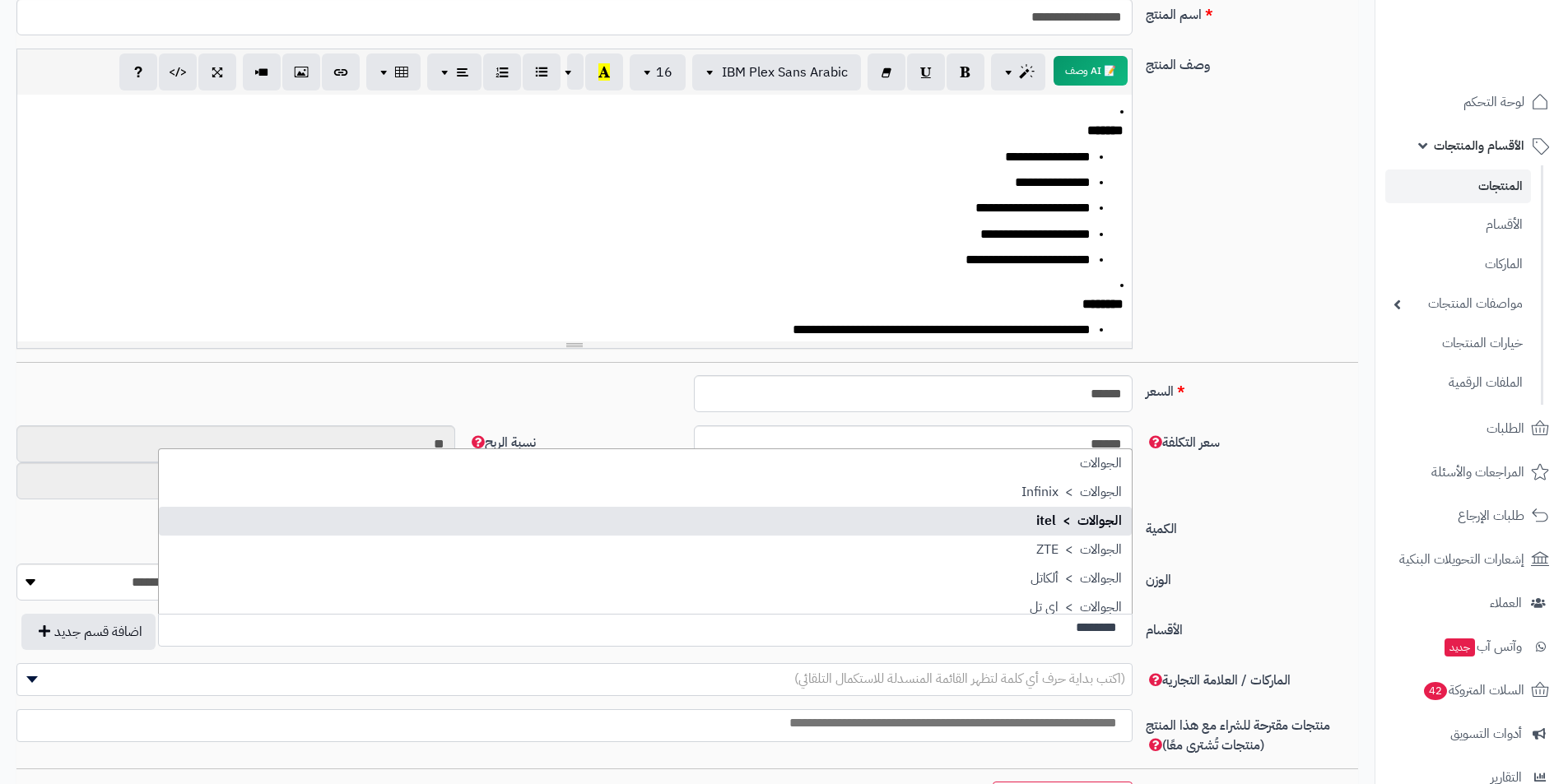
type input "********"
select select "***"
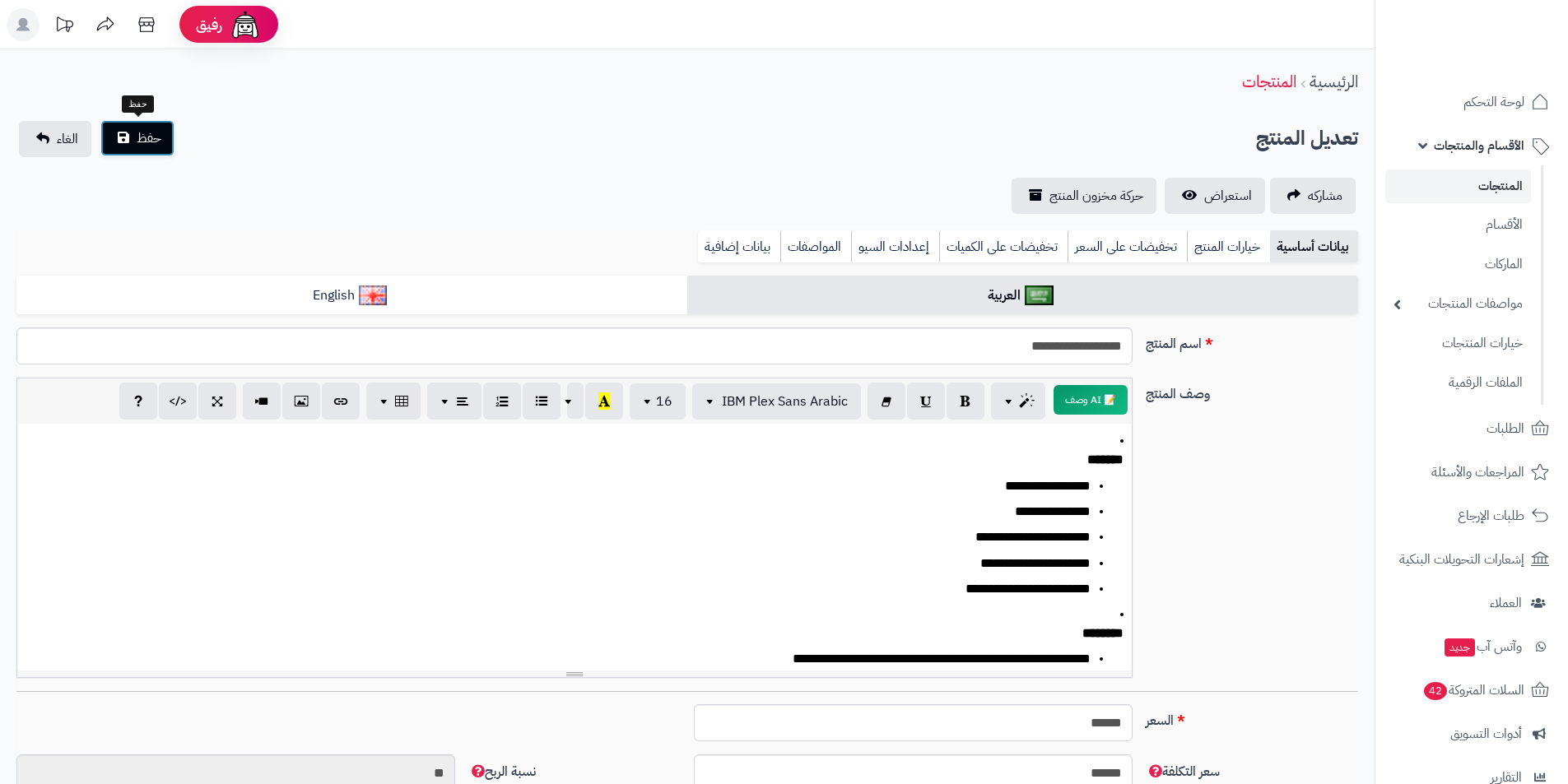
click at [161, 142] on span "حفظ" at bounding box center [149, 138] width 24 height 20
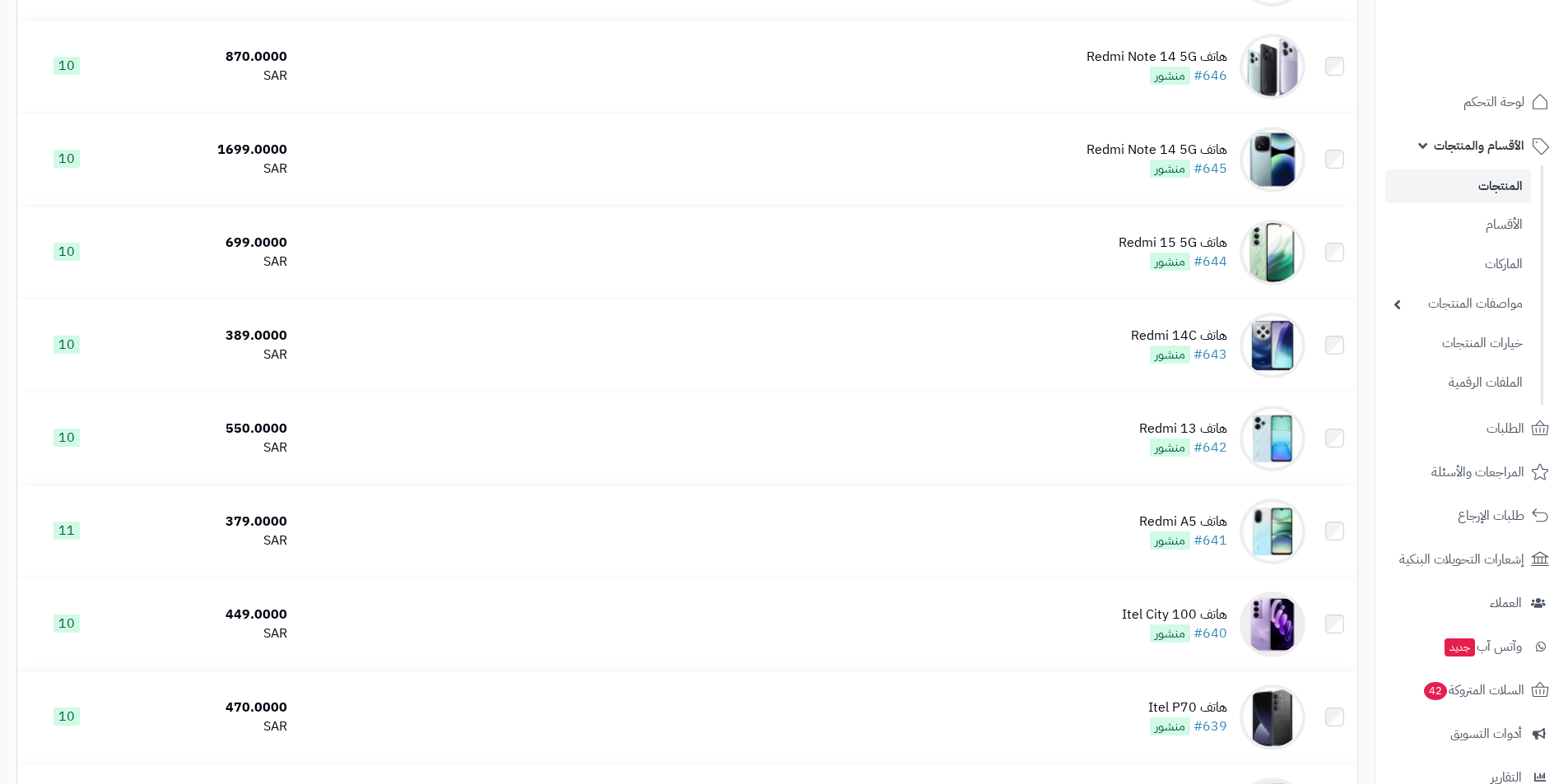
scroll to position [3044, 0]
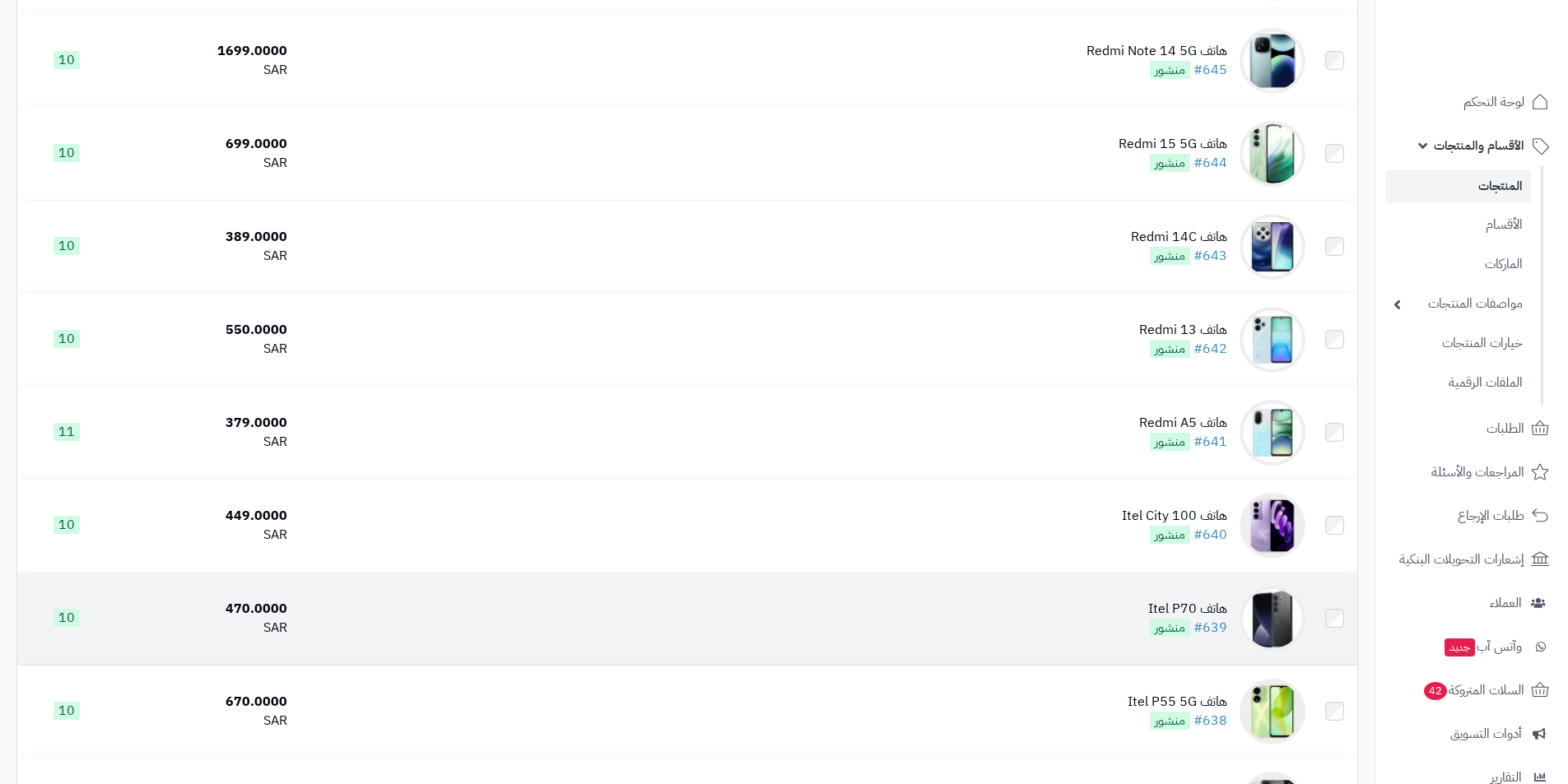
click at [1140, 607] on td "هاتف Itel P70 #639 منشور" at bounding box center [803, 618] width 1019 height 92
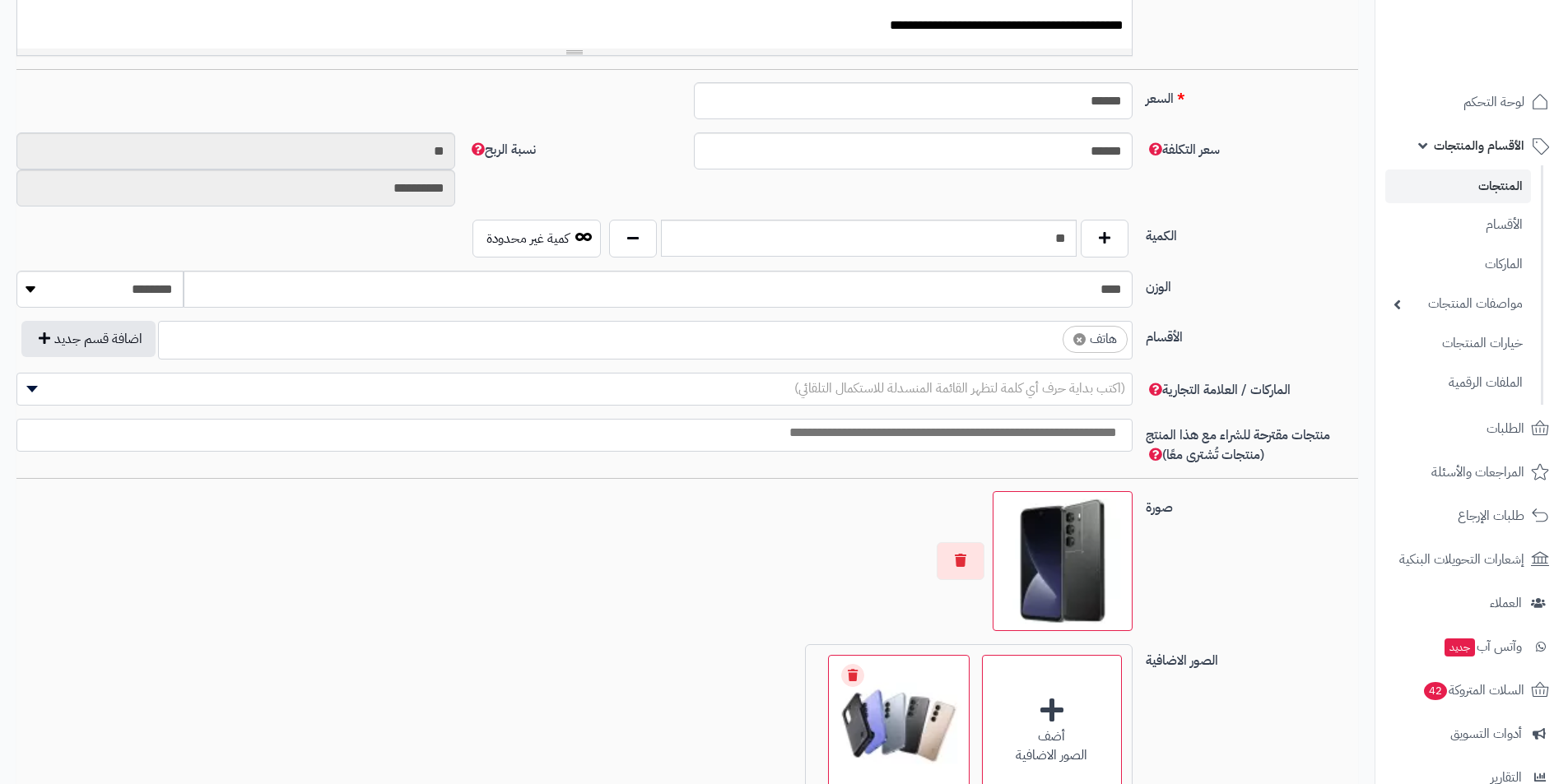
scroll to position [658, 0]
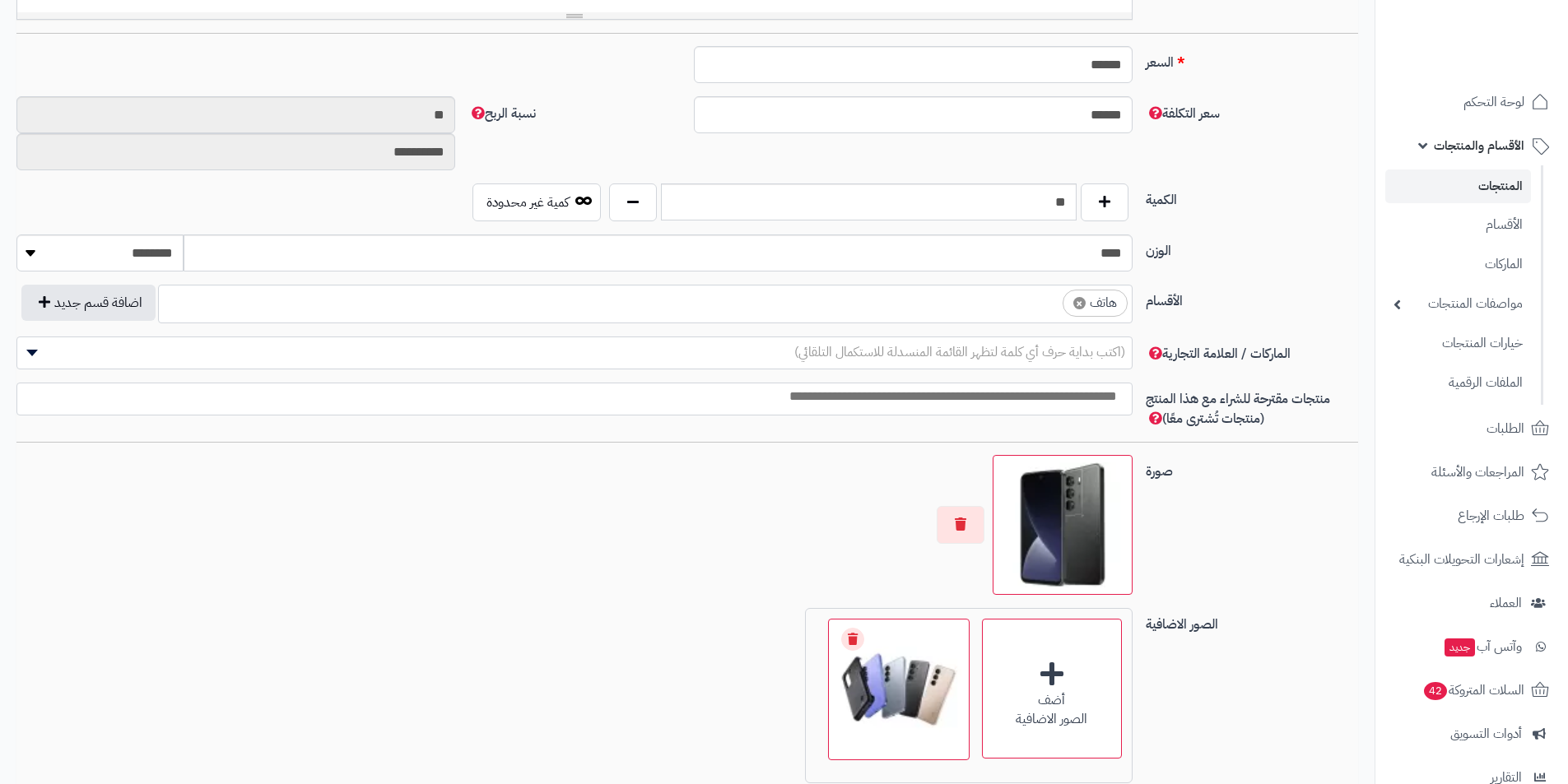
click at [1075, 299] on span "×" at bounding box center [1080, 303] width 12 height 12
select select
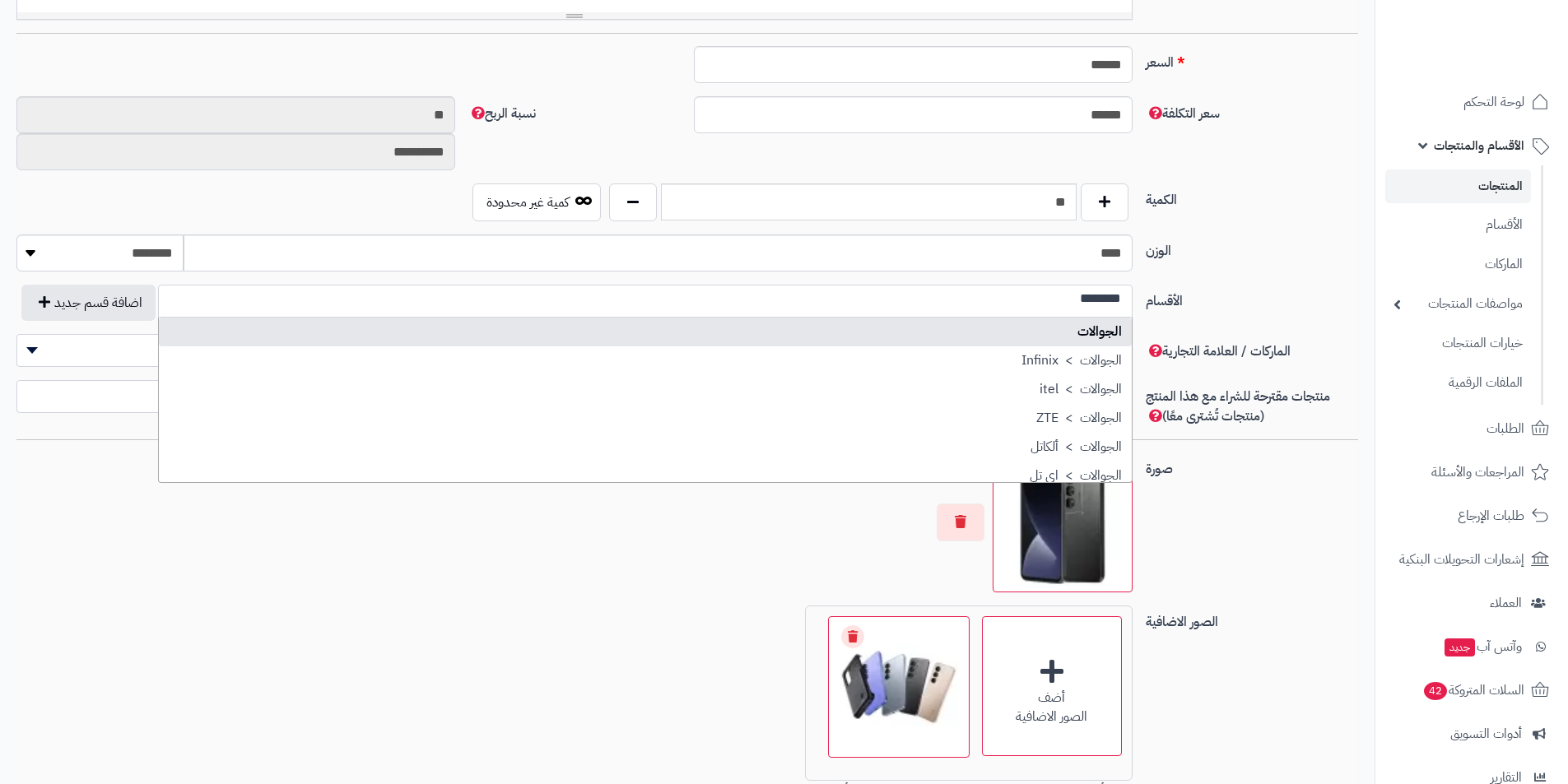
scroll to position [0, 0]
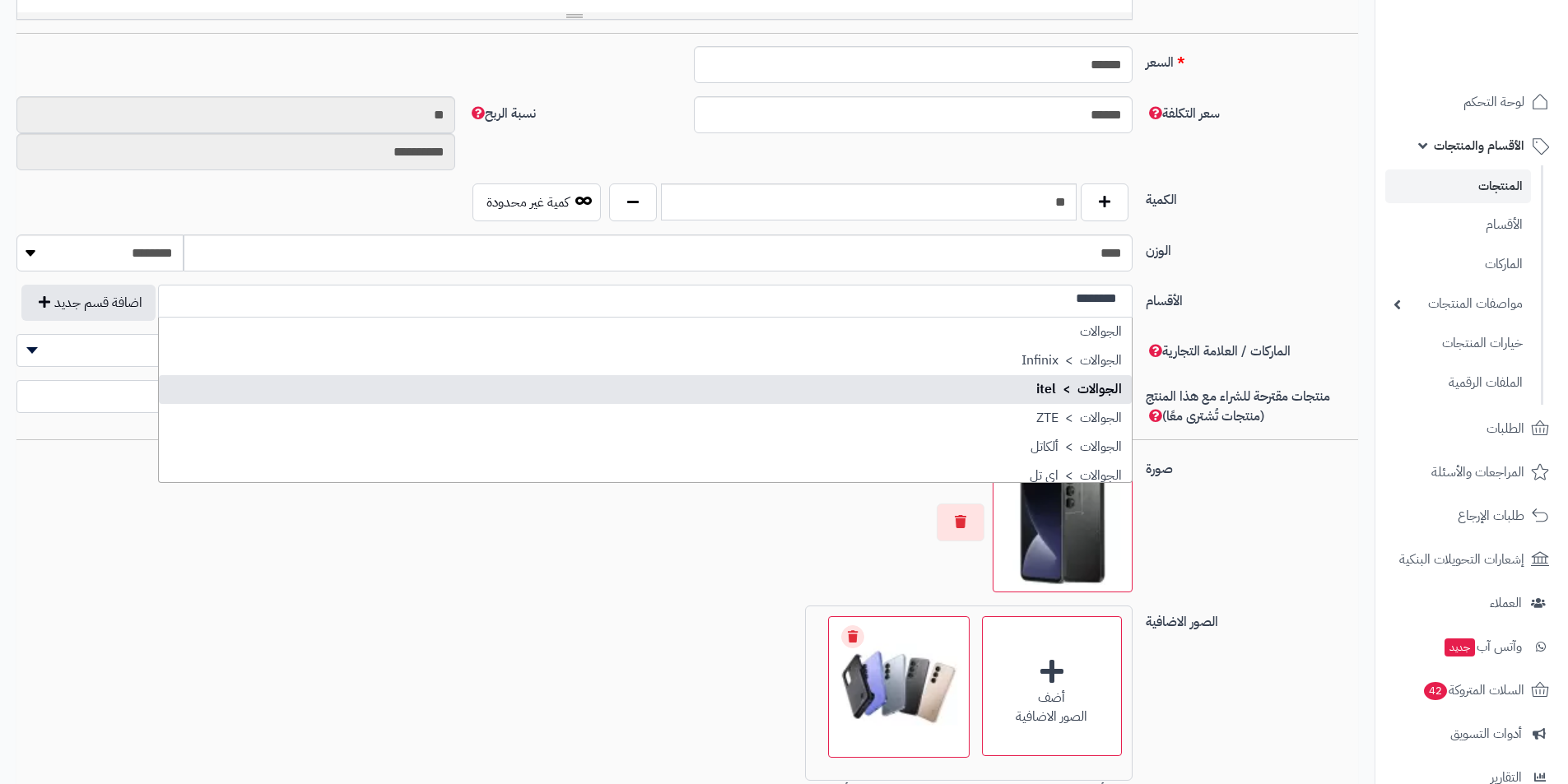
type input "********"
select select "***"
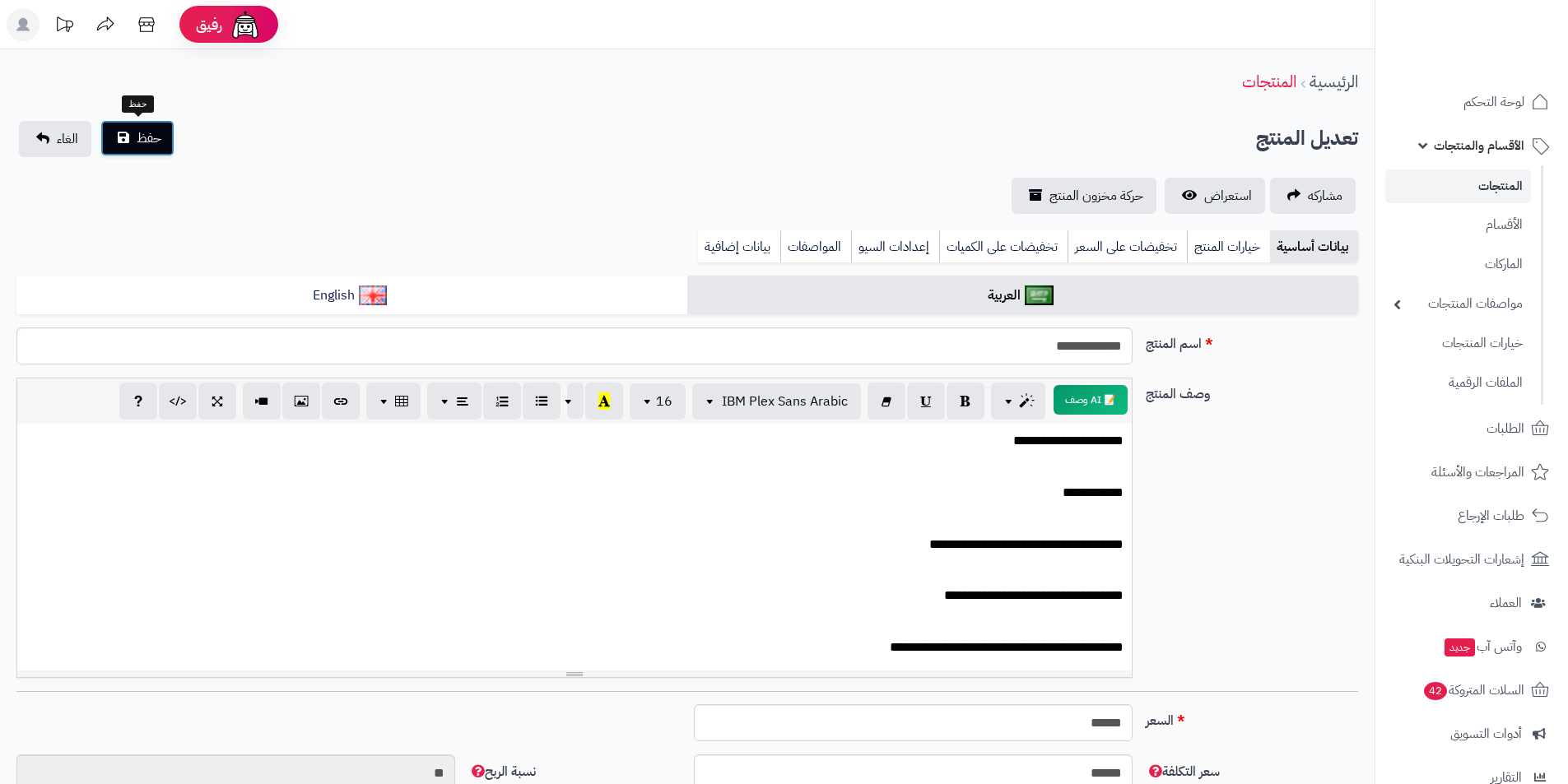
click at [123, 139] on button "حفظ" at bounding box center [137, 137] width 74 height 36
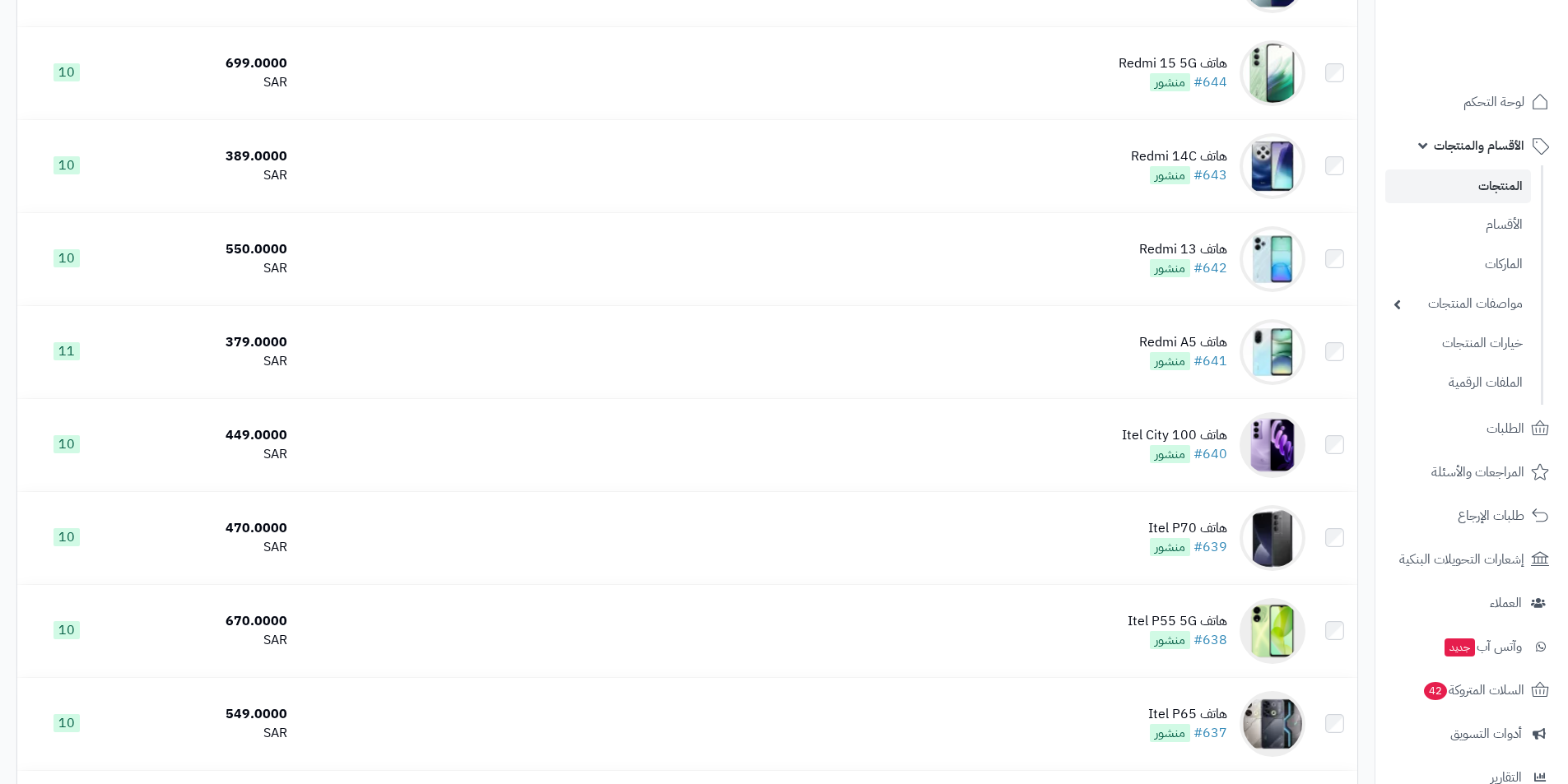
scroll to position [3126, 0]
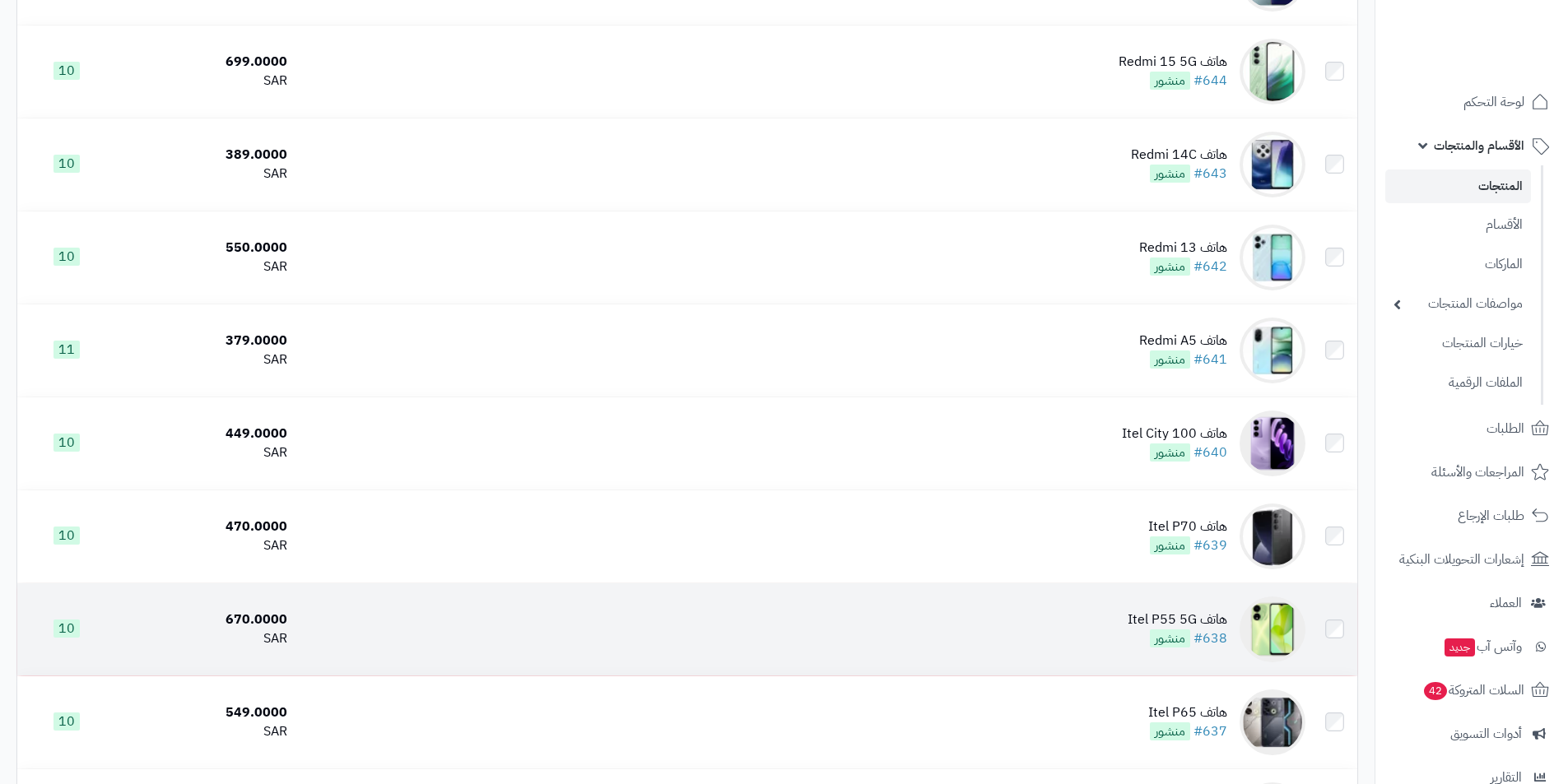
click at [1135, 619] on div "هاتف Itel P55 5G" at bounding box center [1178, 621] width 100 height 19
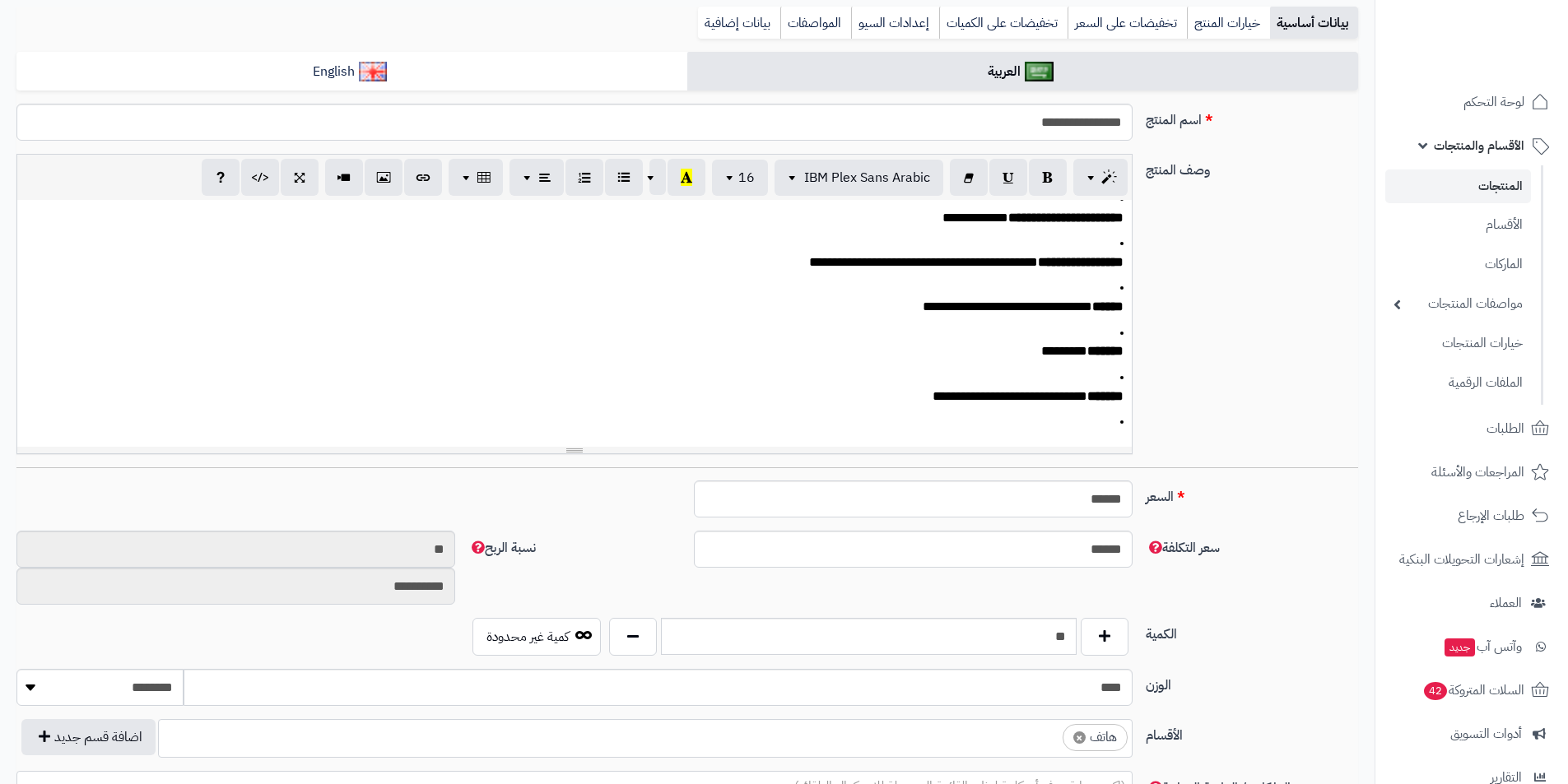
scroll to position [246, 0]
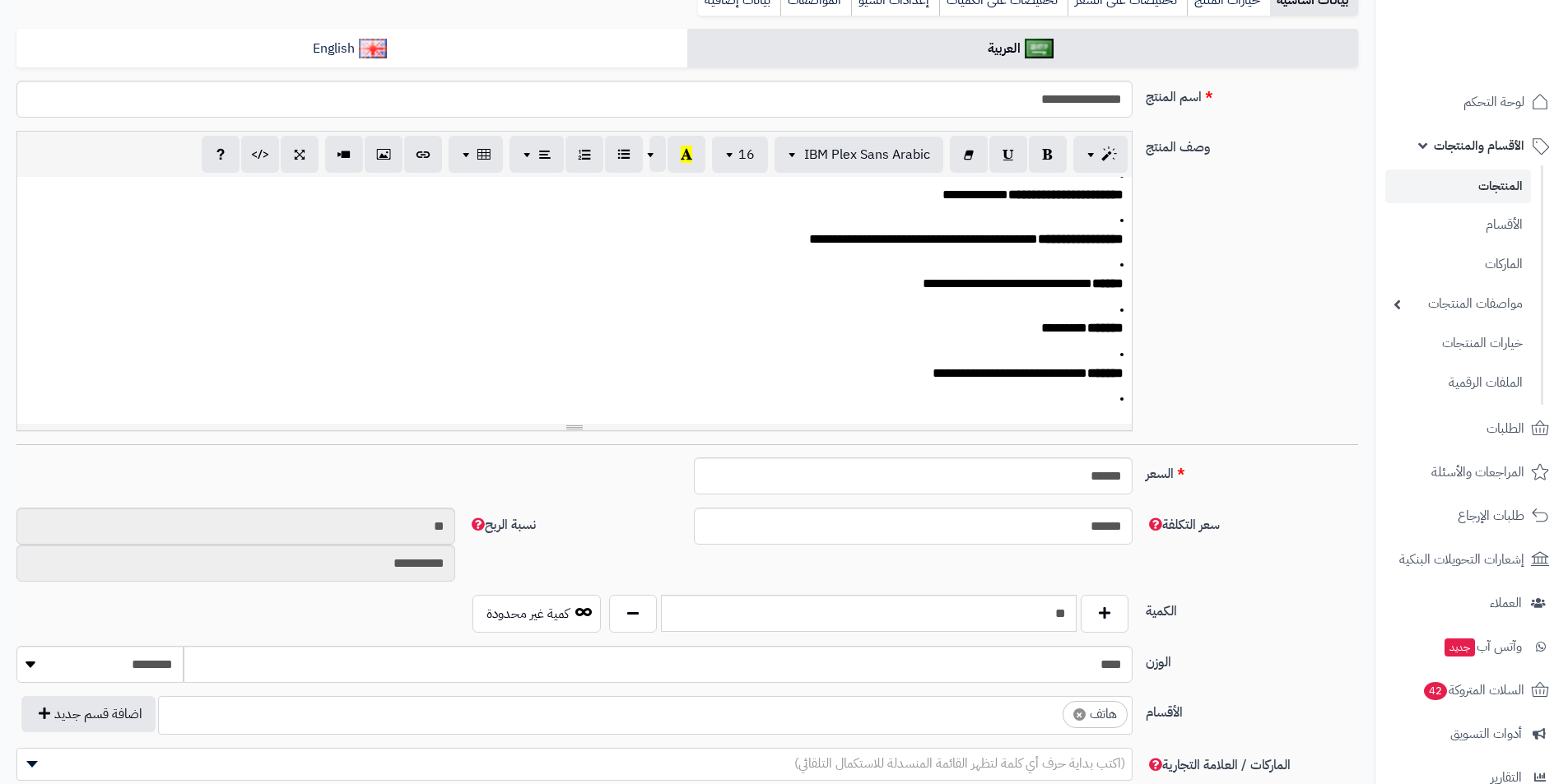
click at [1078, 715] on span "×" at bounding box center [1080, 715] width 12 height 12
select select
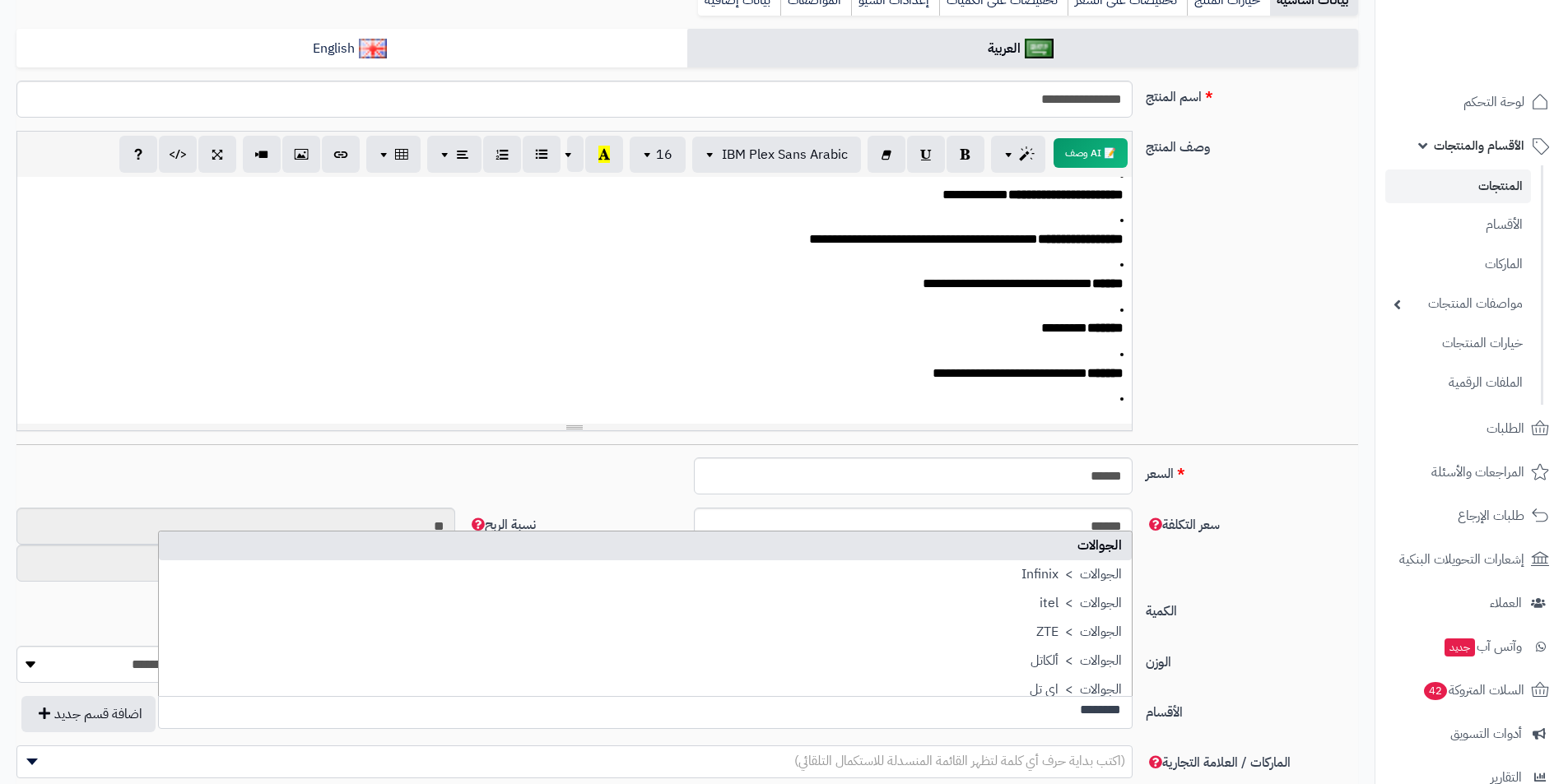
scroll to position [0, 0]
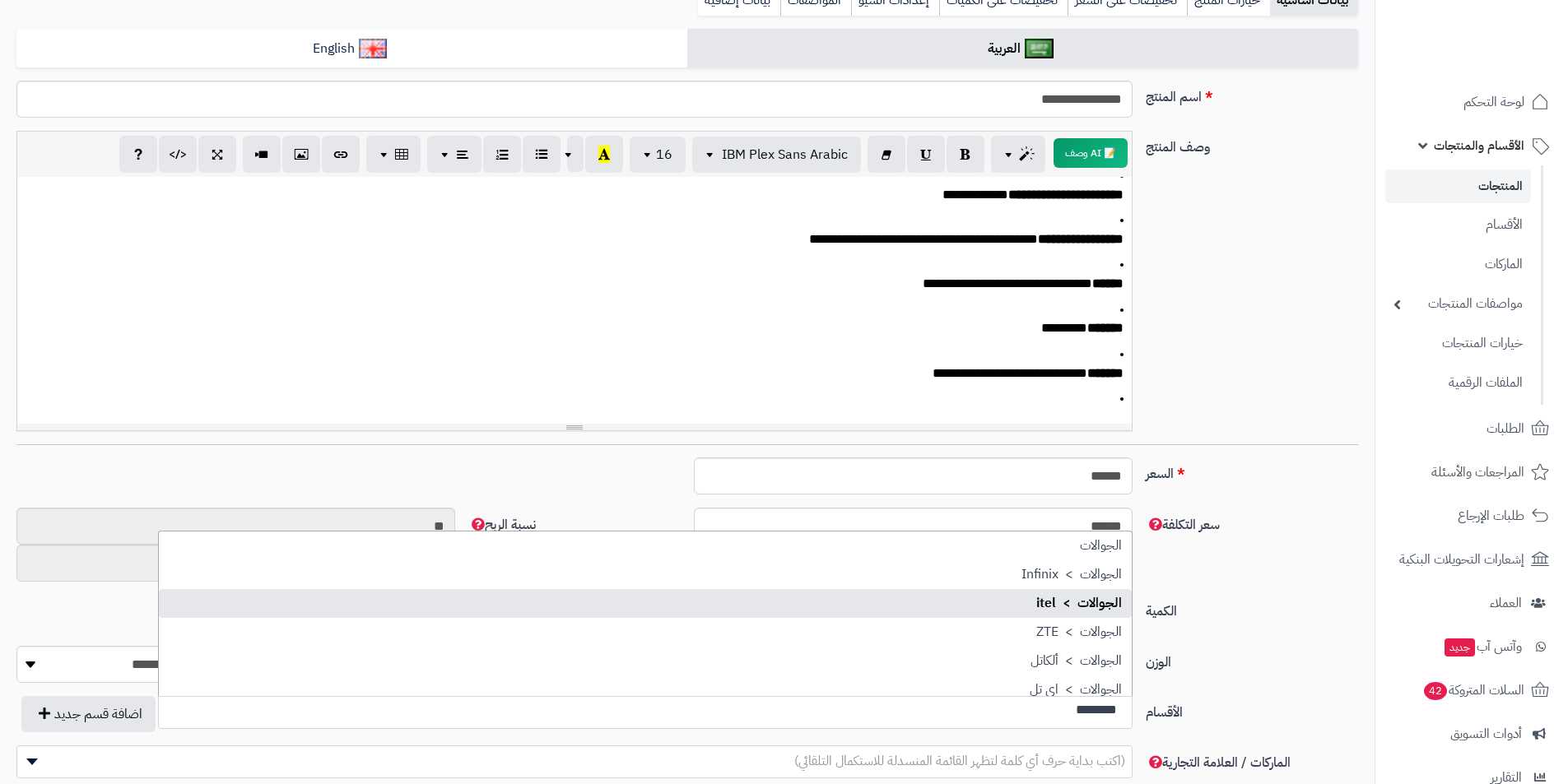
type input "********"
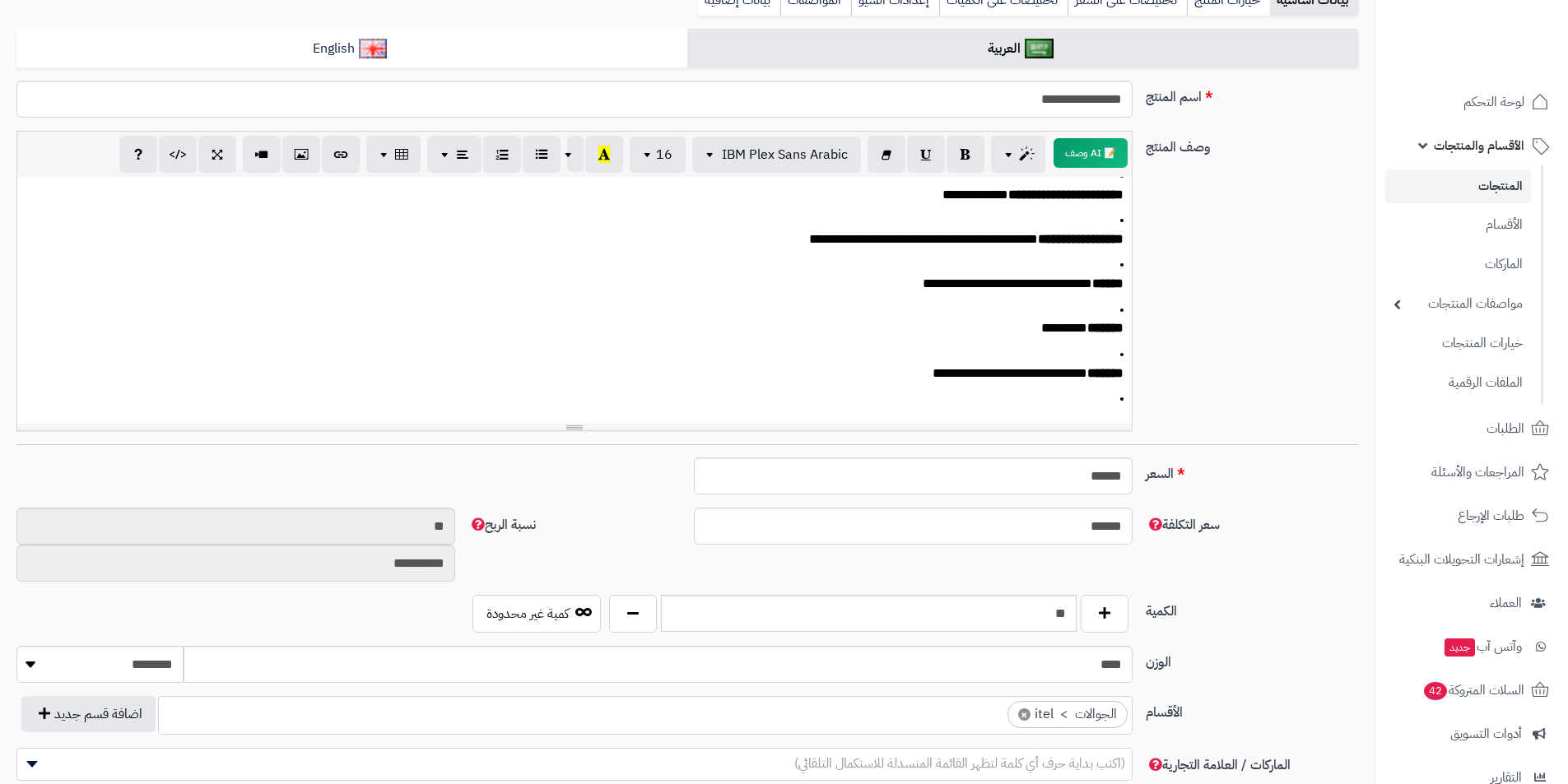
select select "***"
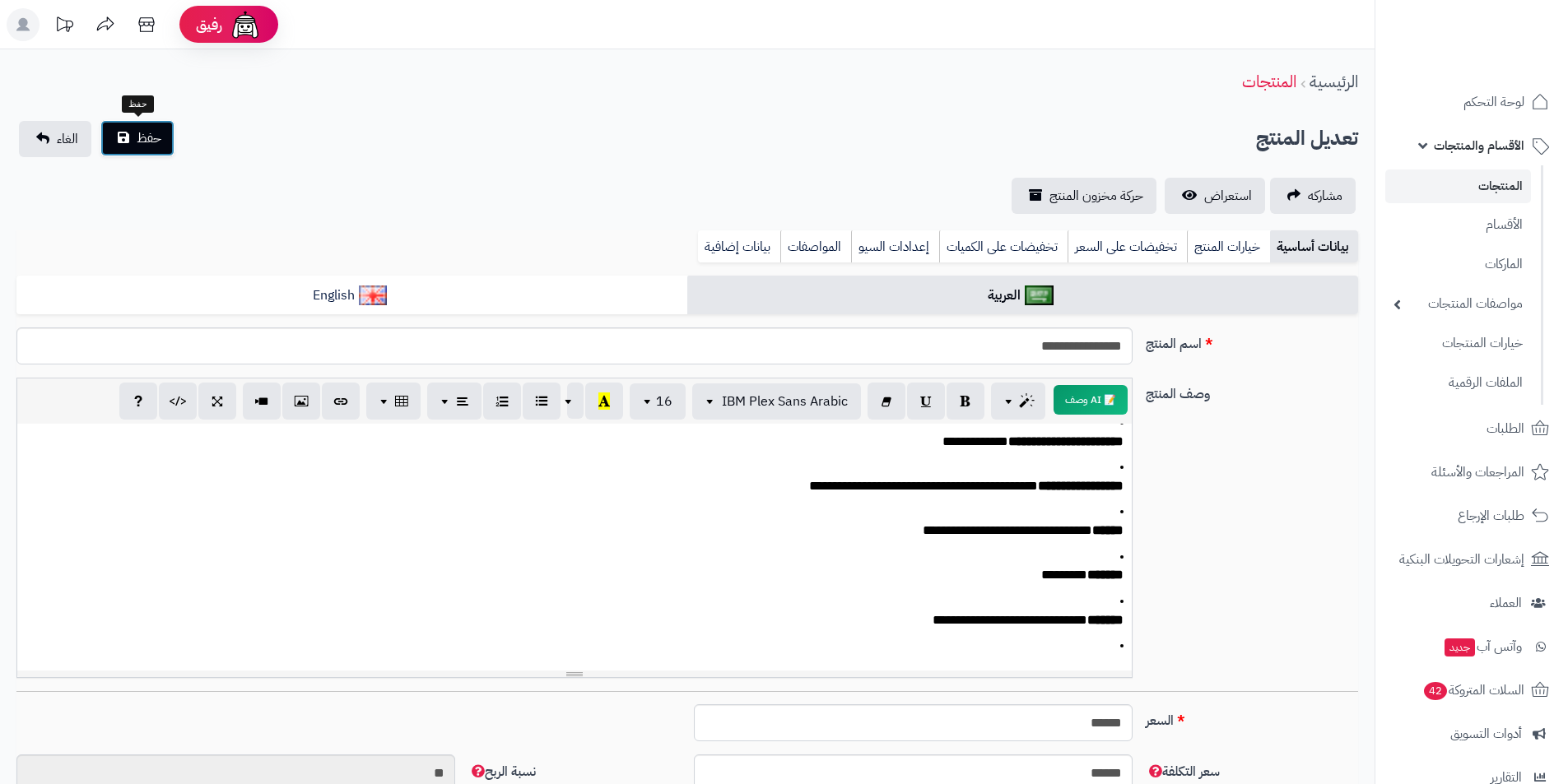
click at [157, 142] on span "حفظ" at bounding box center [149, 138] width 24 height 20
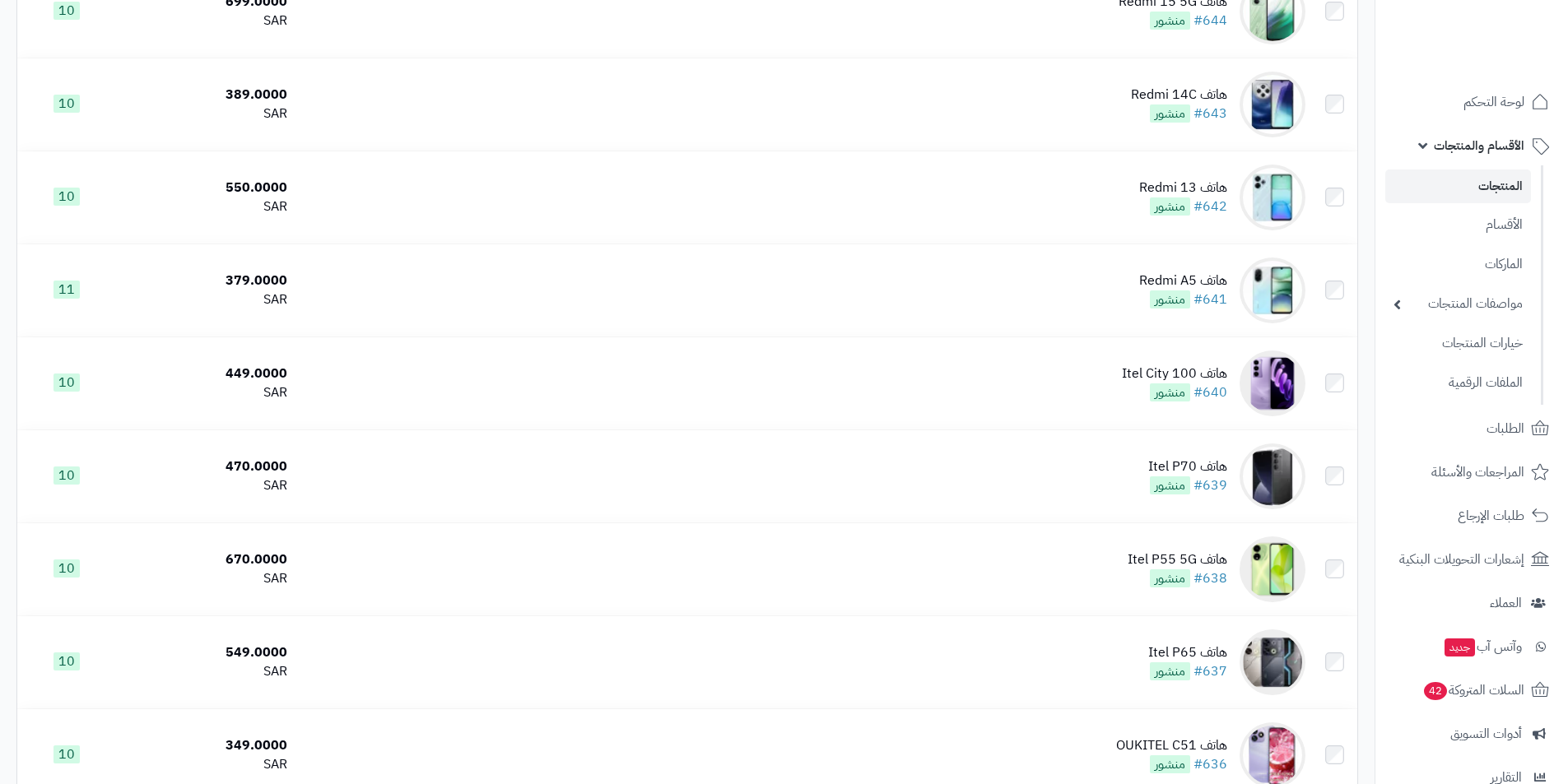
scroll to position [3209, 0]
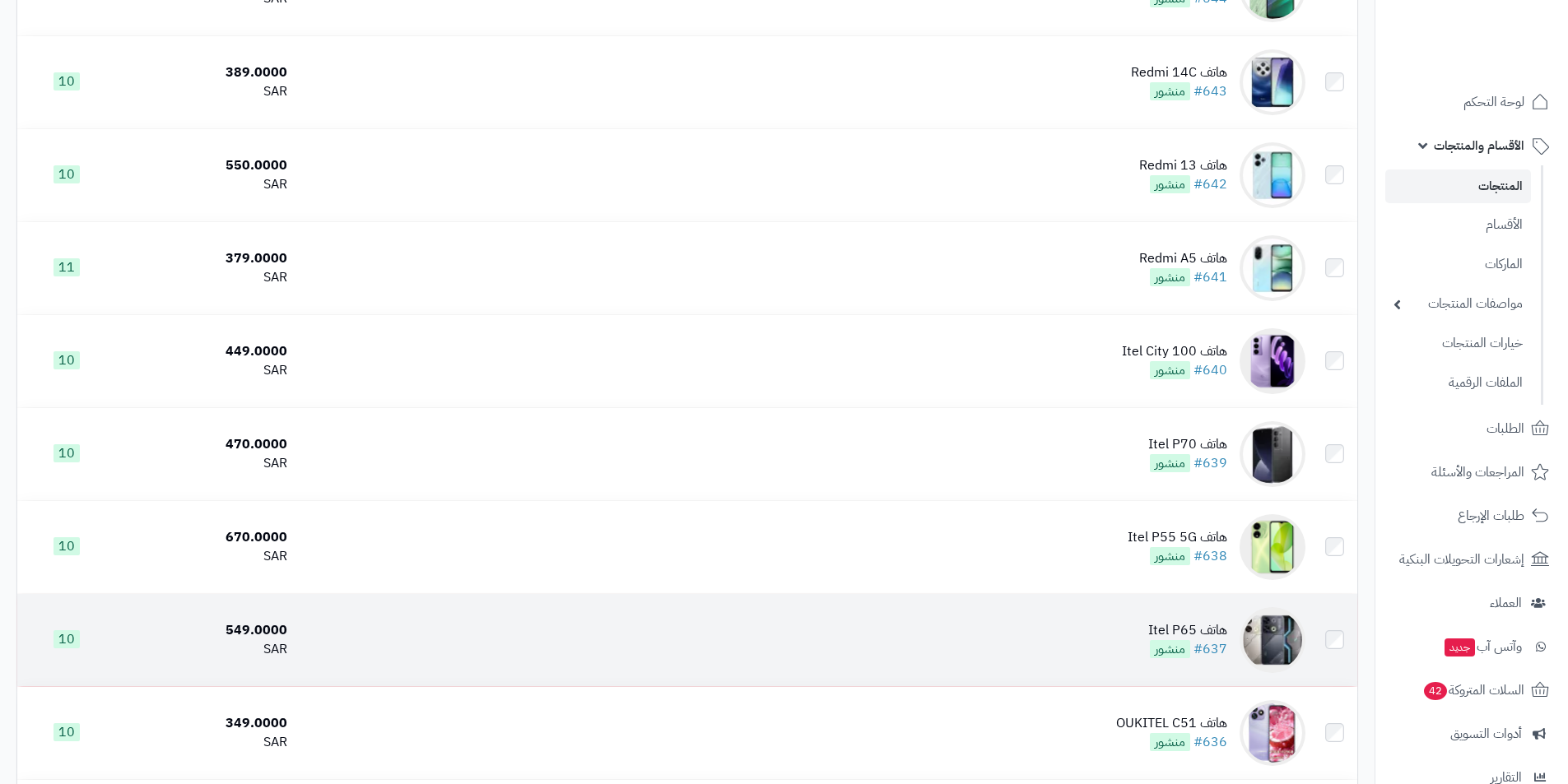
click at [1159, 628] on div "هاتف Itel P65" at bounding box center [1188, 631] width 79 height 19
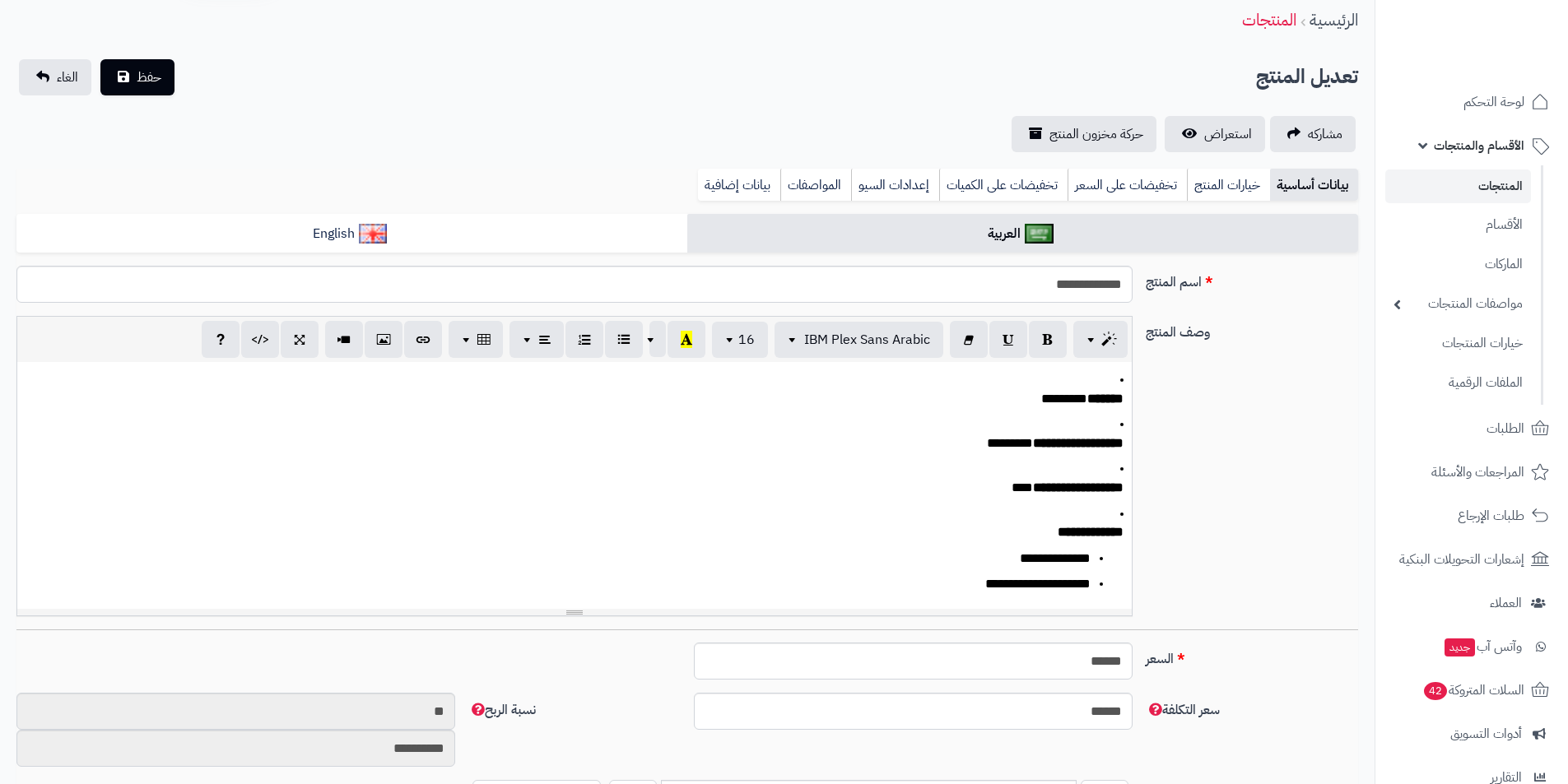
scroll to position [246, 0]
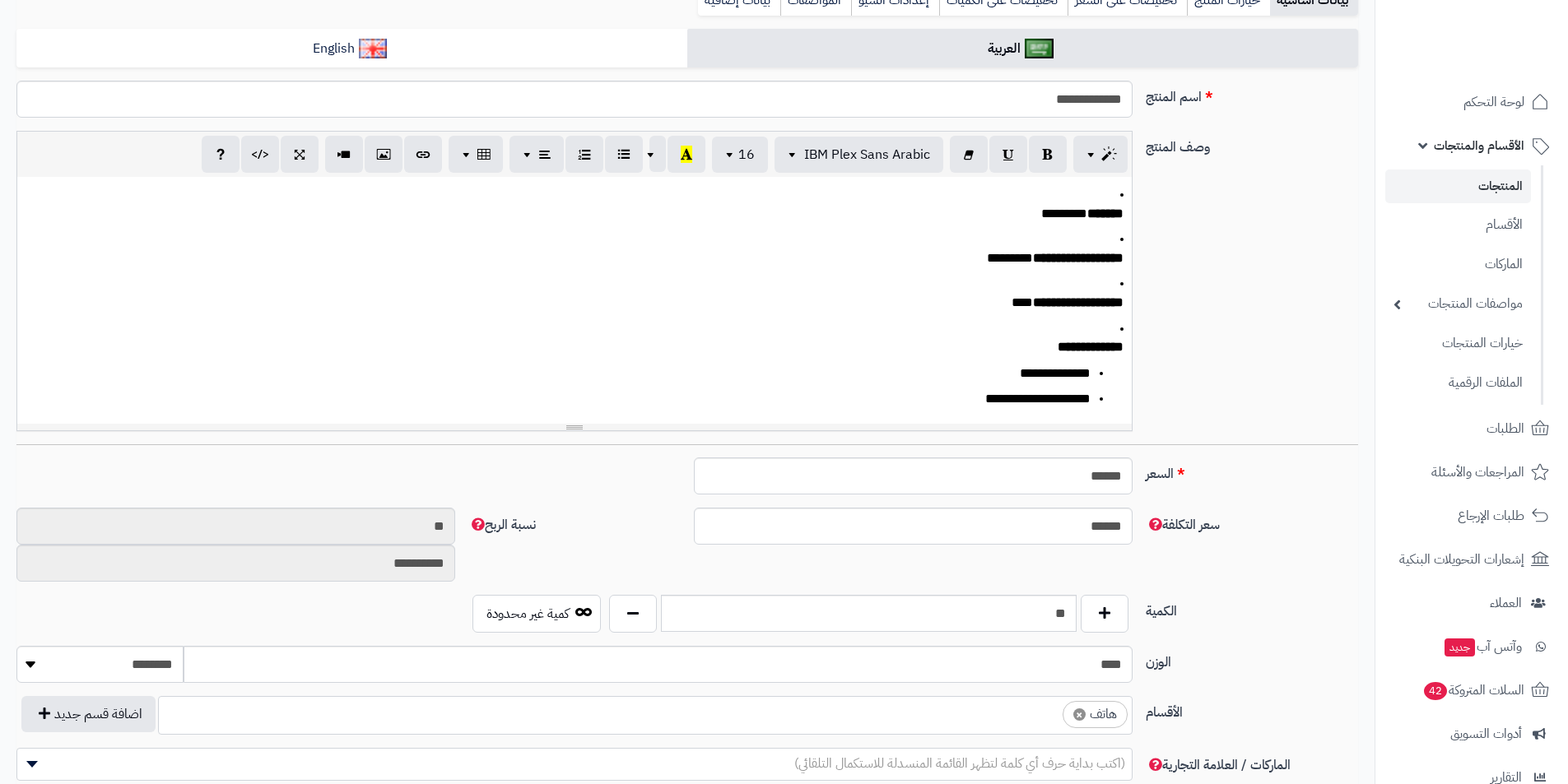
click at [1079, 709] on span "×" at bounding box center [1080, 715] width 12 height 12
select select
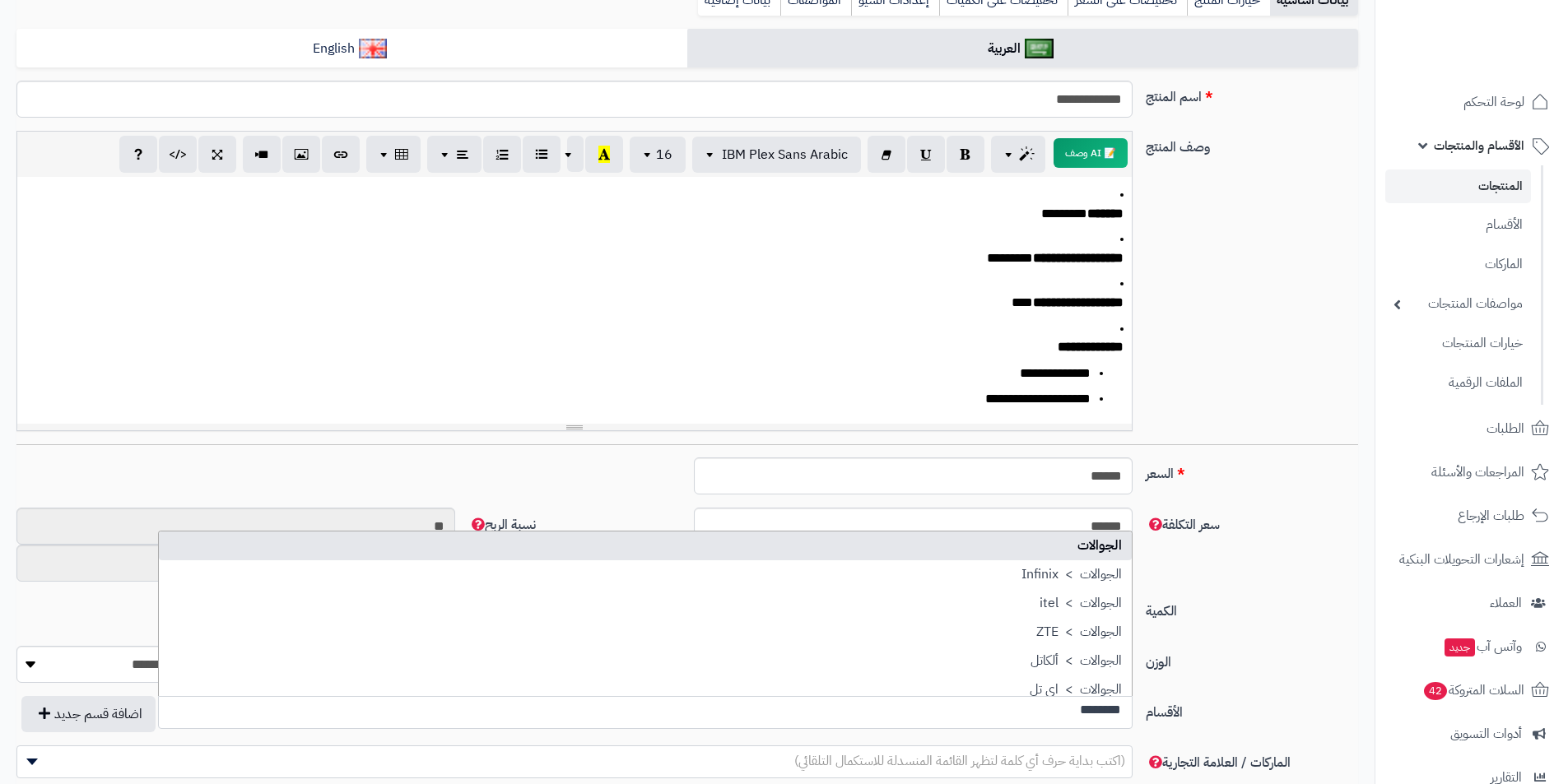
scroll to position [0, 0]
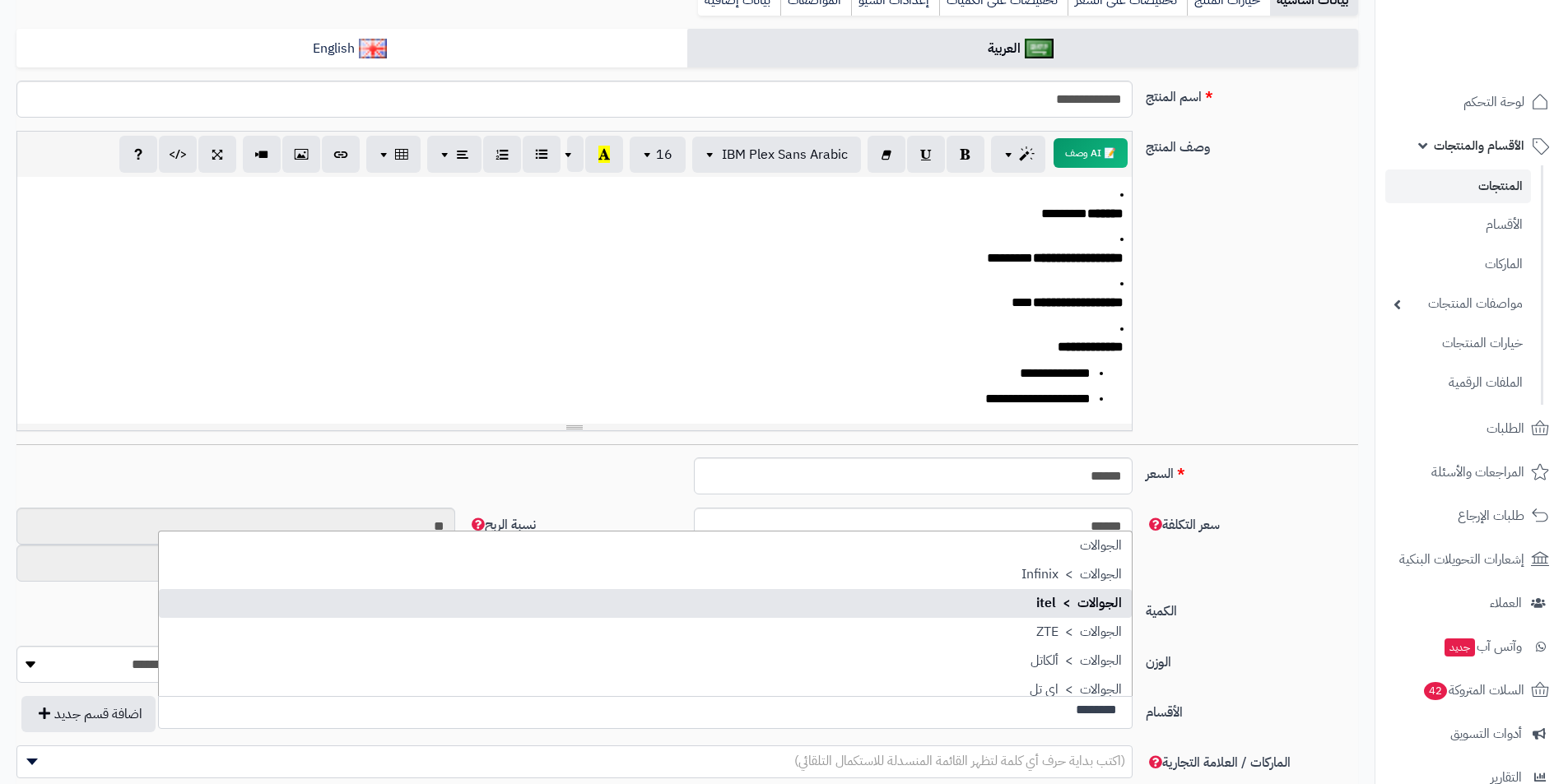
type input "********"
select select "***"
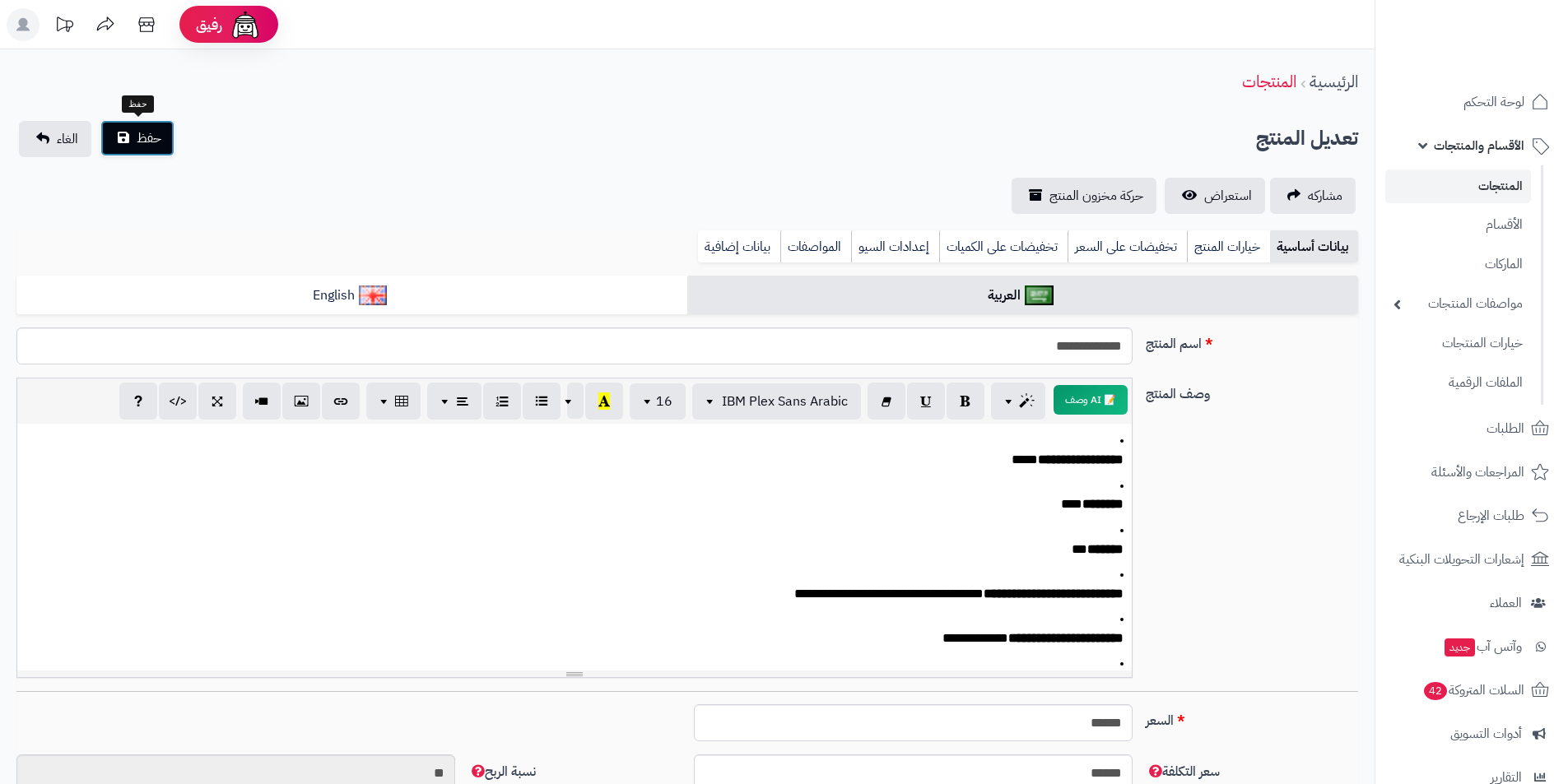
click at [155, 137] on span "حفظ" at bounding box center [149, 138] width 24 height 20
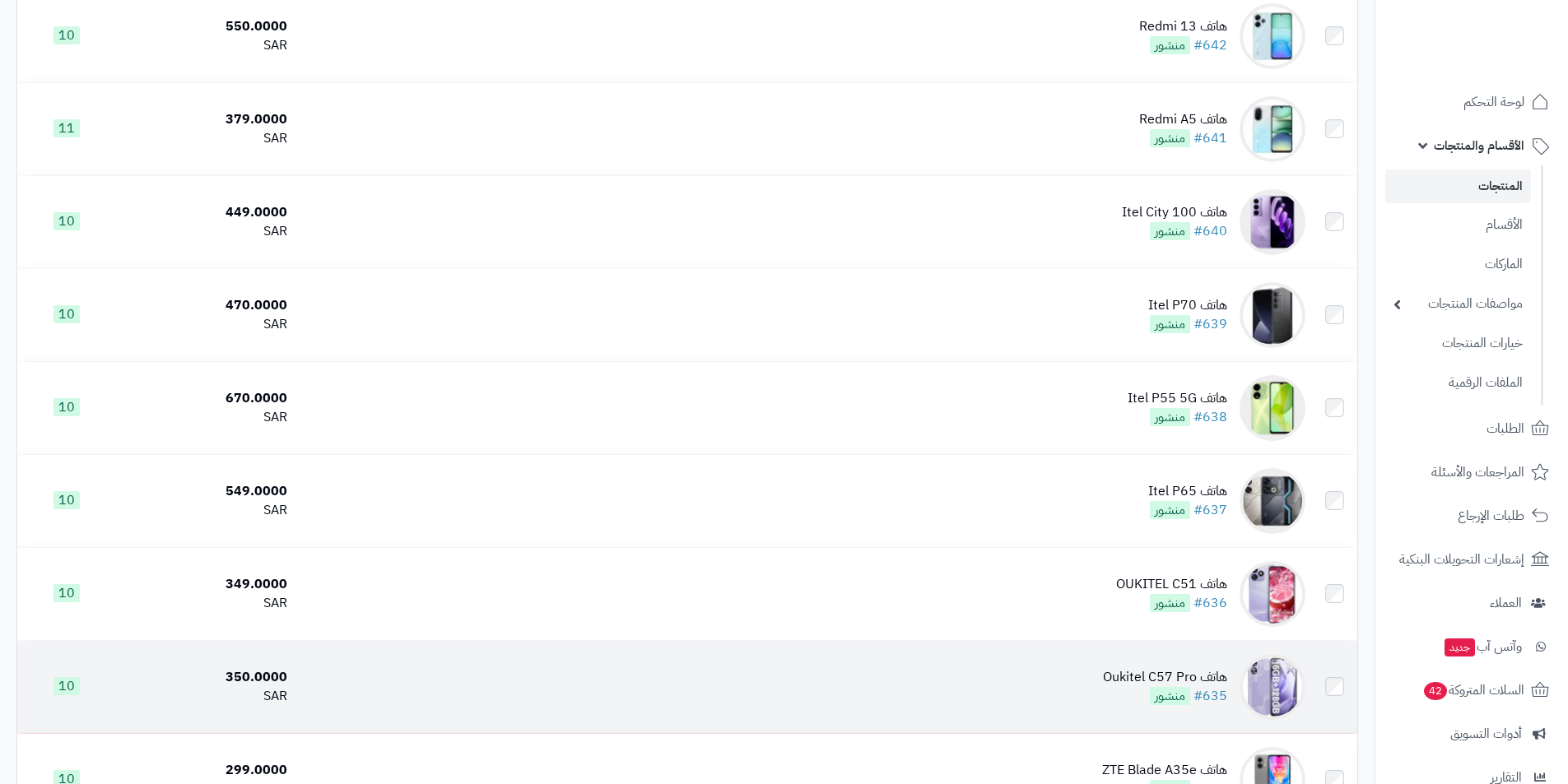
scroll to position [3456, 0]
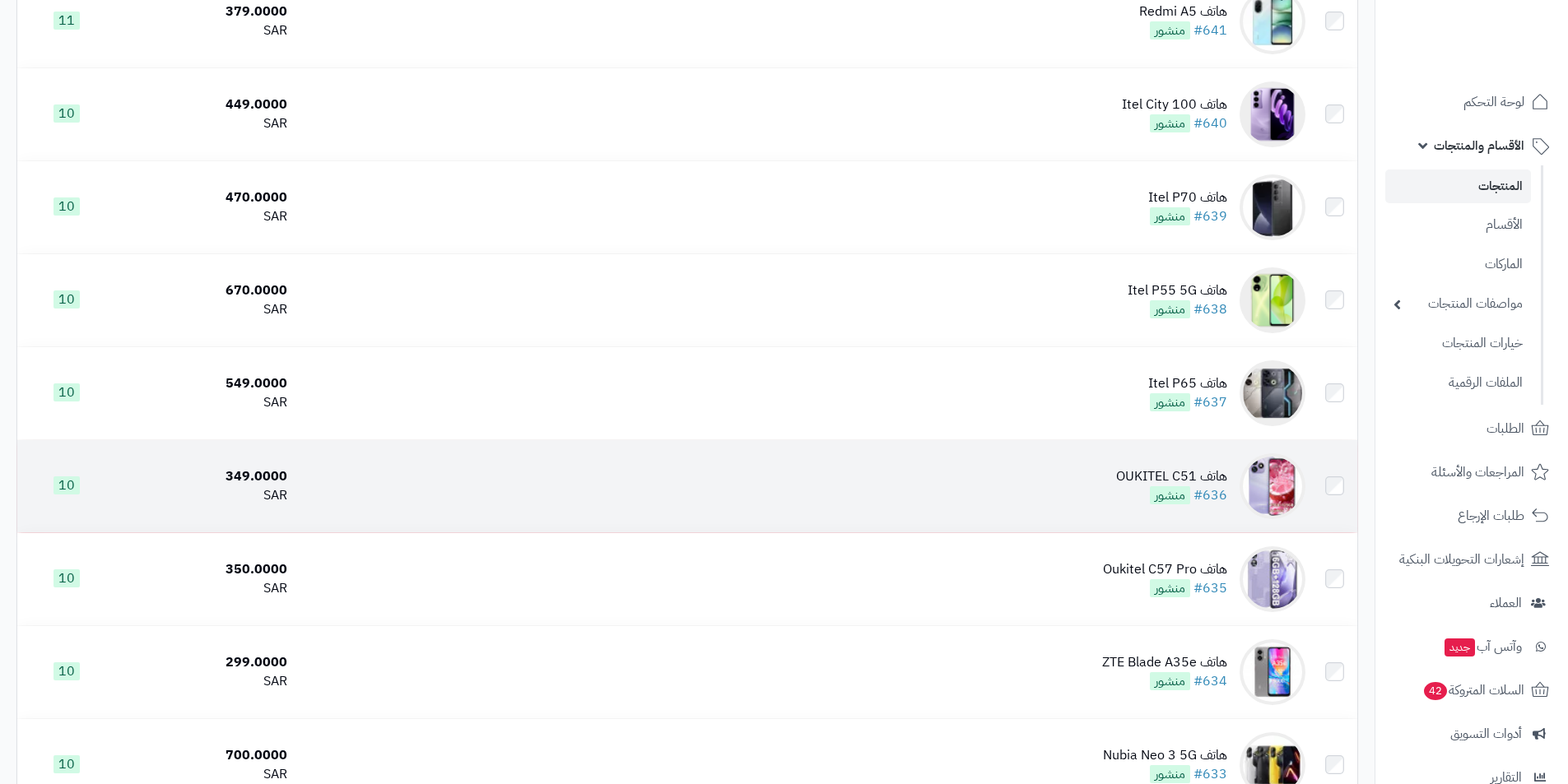
click at [1103, 506] on td "هاتف OUKITEL C51 #636 منشور" at bounding box center [803, 486] width 1019 height 92
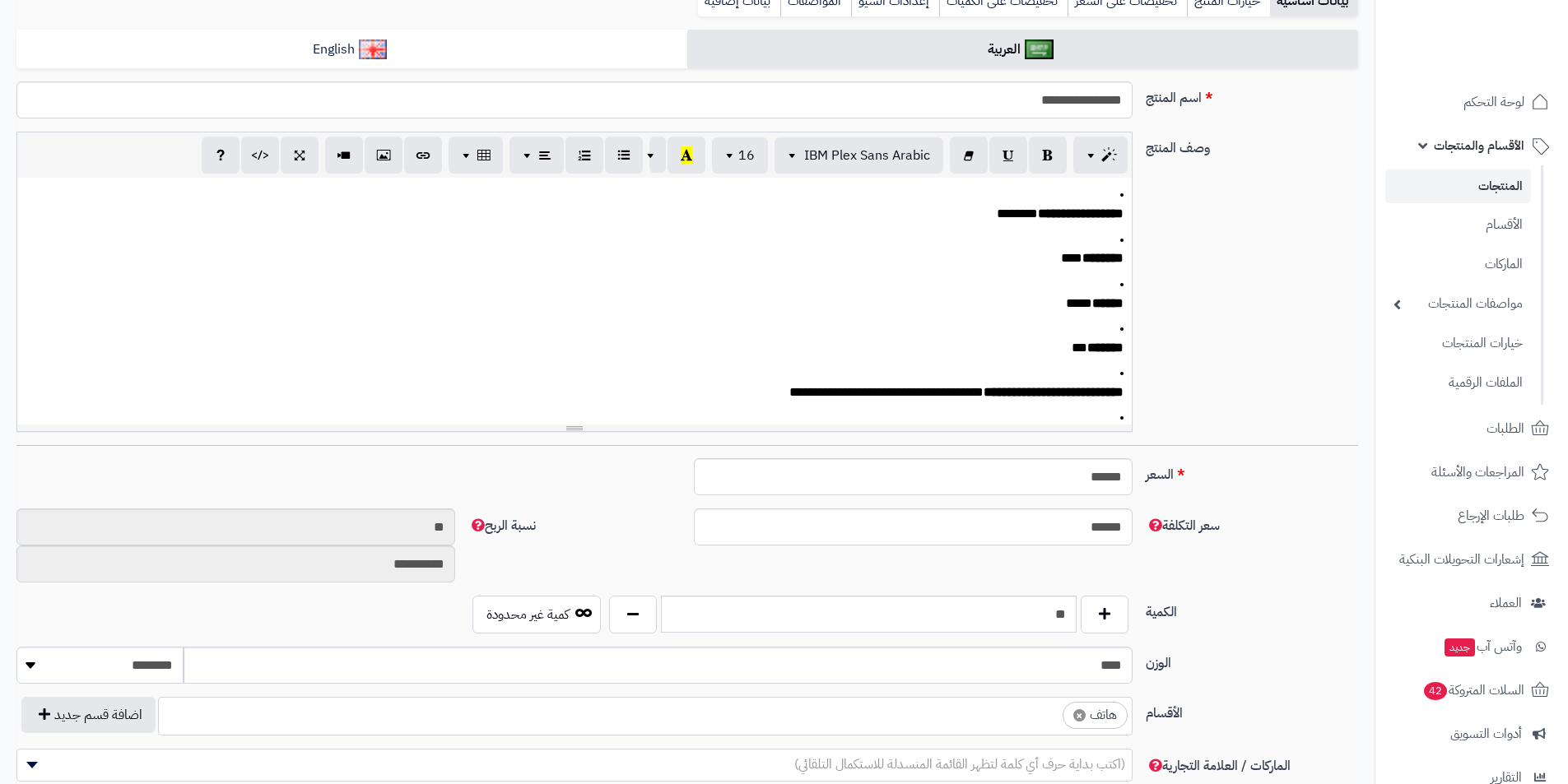
scroll to position [246, 0]
click at [1080, 712] on span "×" at bounding box center [1080, 715] width 12 height 12
select select
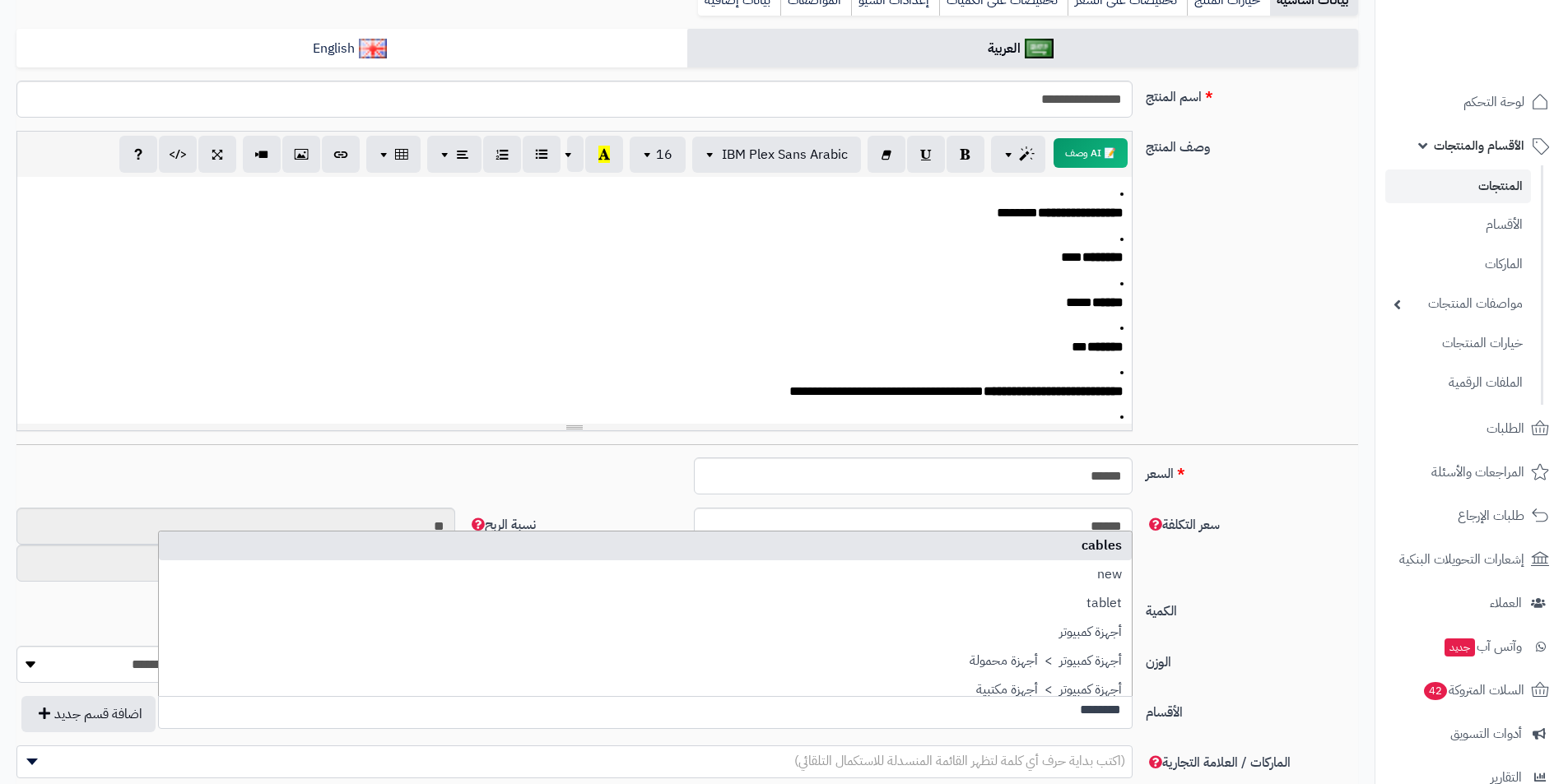
scroll to position [0, 0]
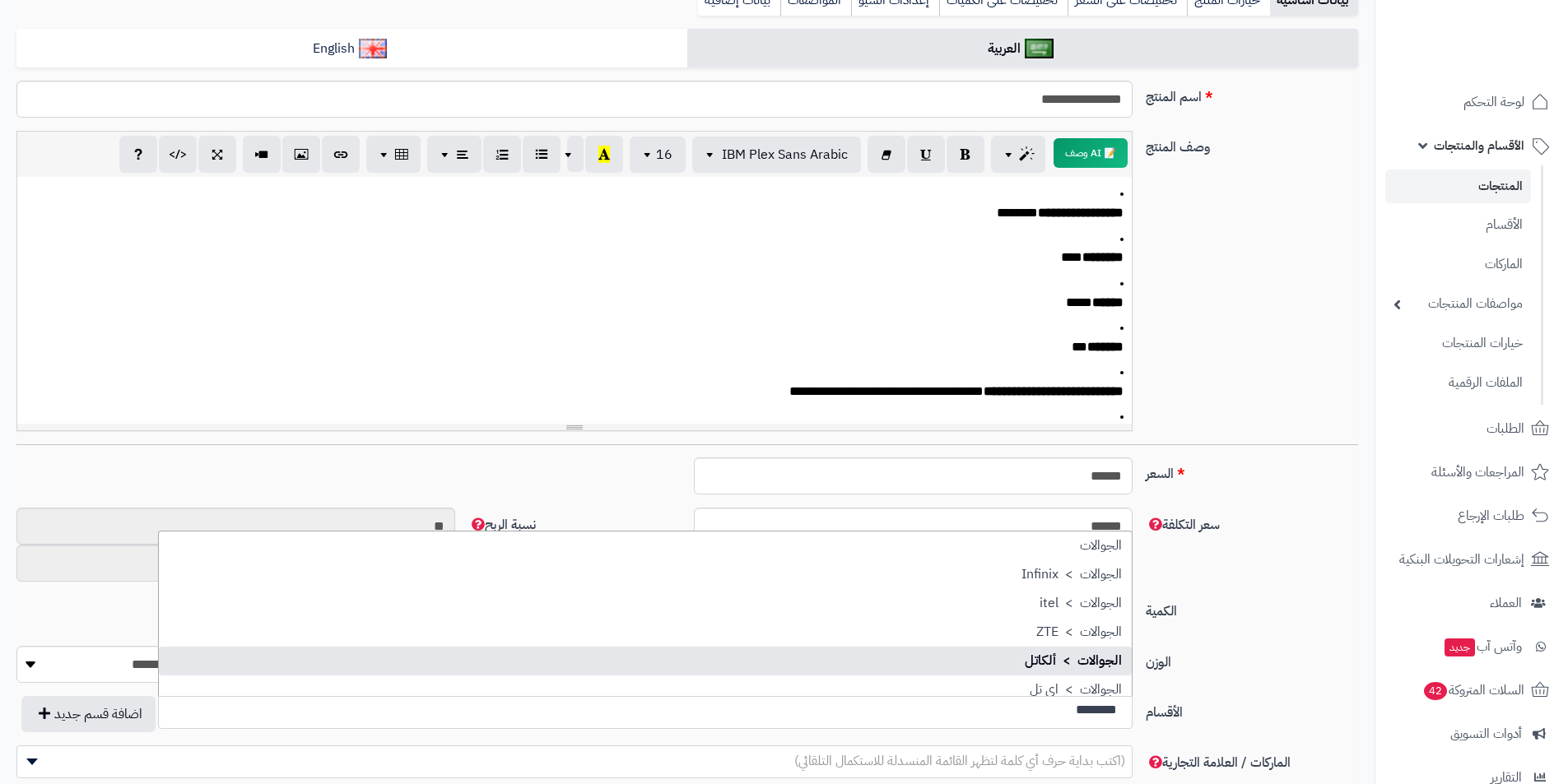
type input "********"
select select "***"
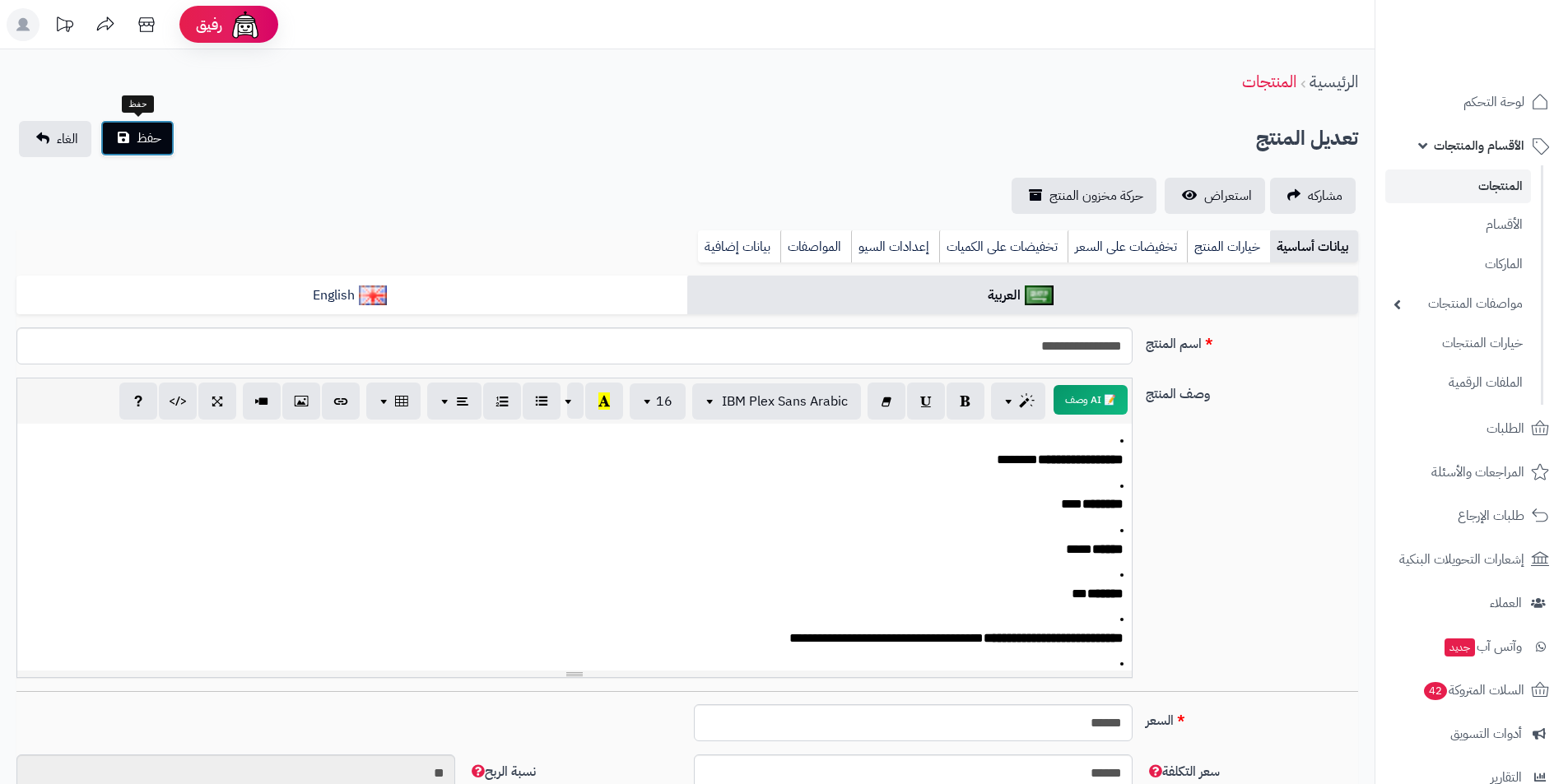
click at [167, 130] on button "حفظ" at bounding box center [137, 137] width 74 height 36
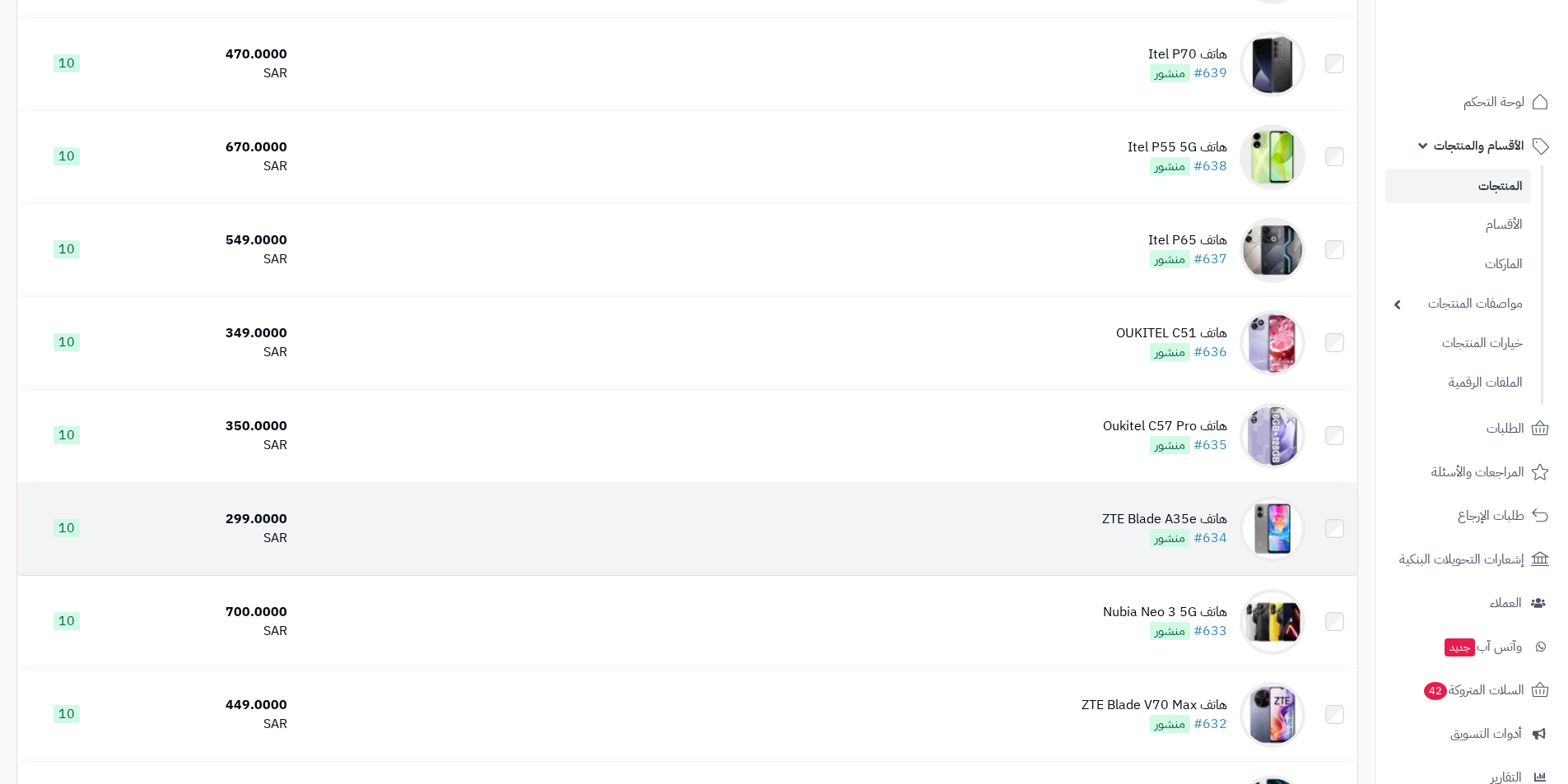
scroll to position [3620, 0]
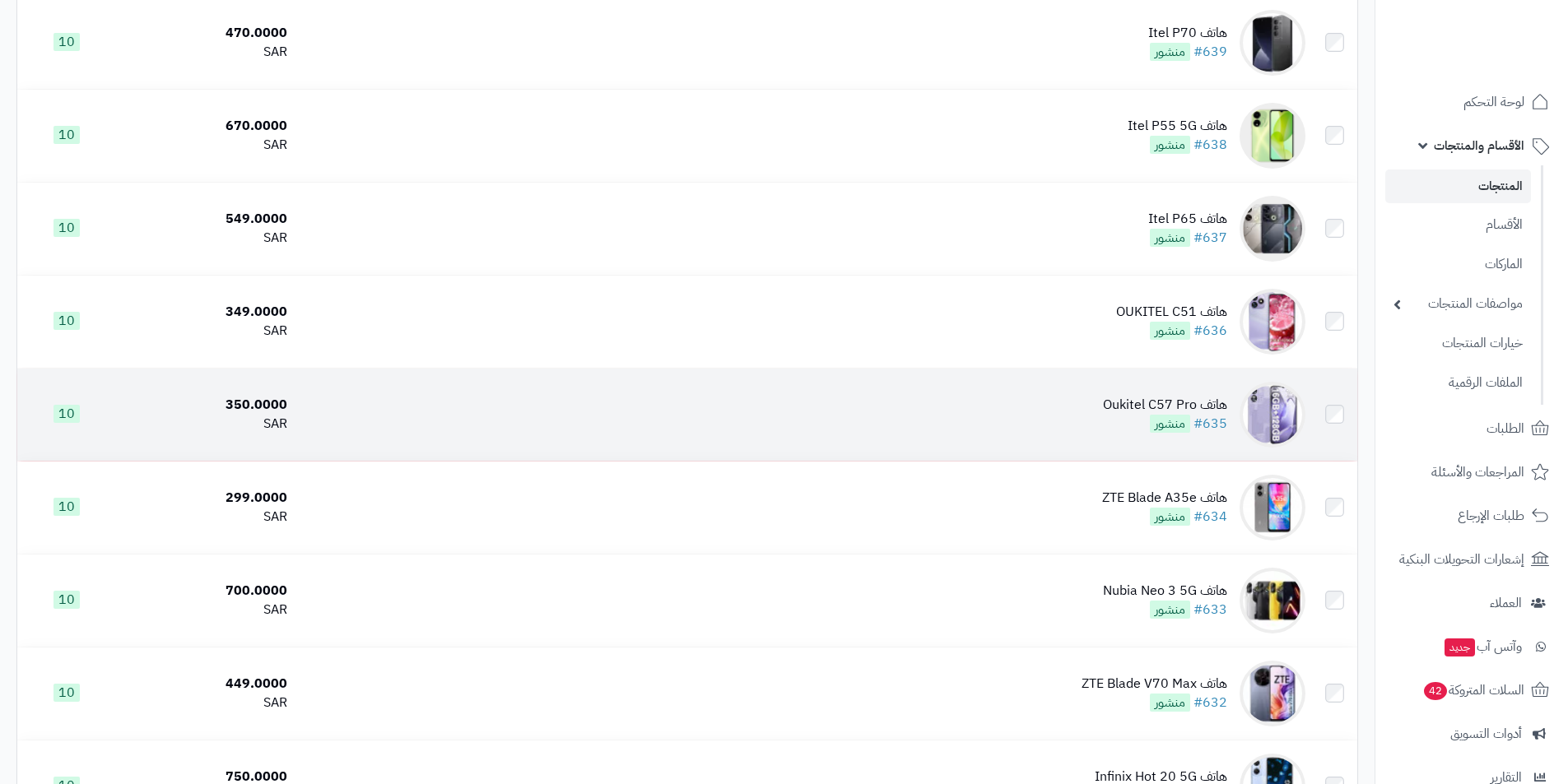
click at [1061, 417] on td "هاتف Oukitel C57 Pro #635 منشور" at bounding box center [803, 414] width 1019 height 92
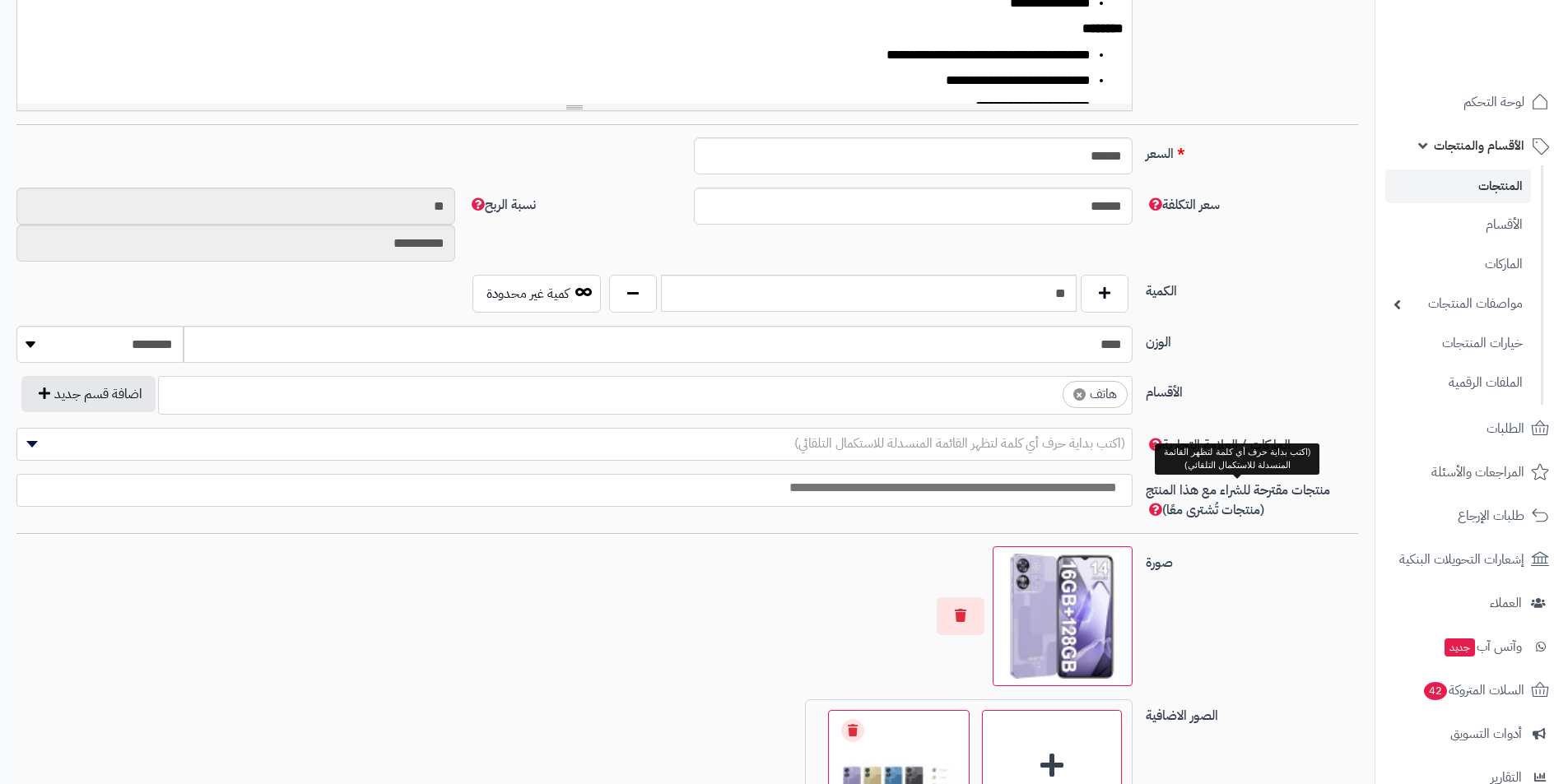
scroll to position [576, 0]
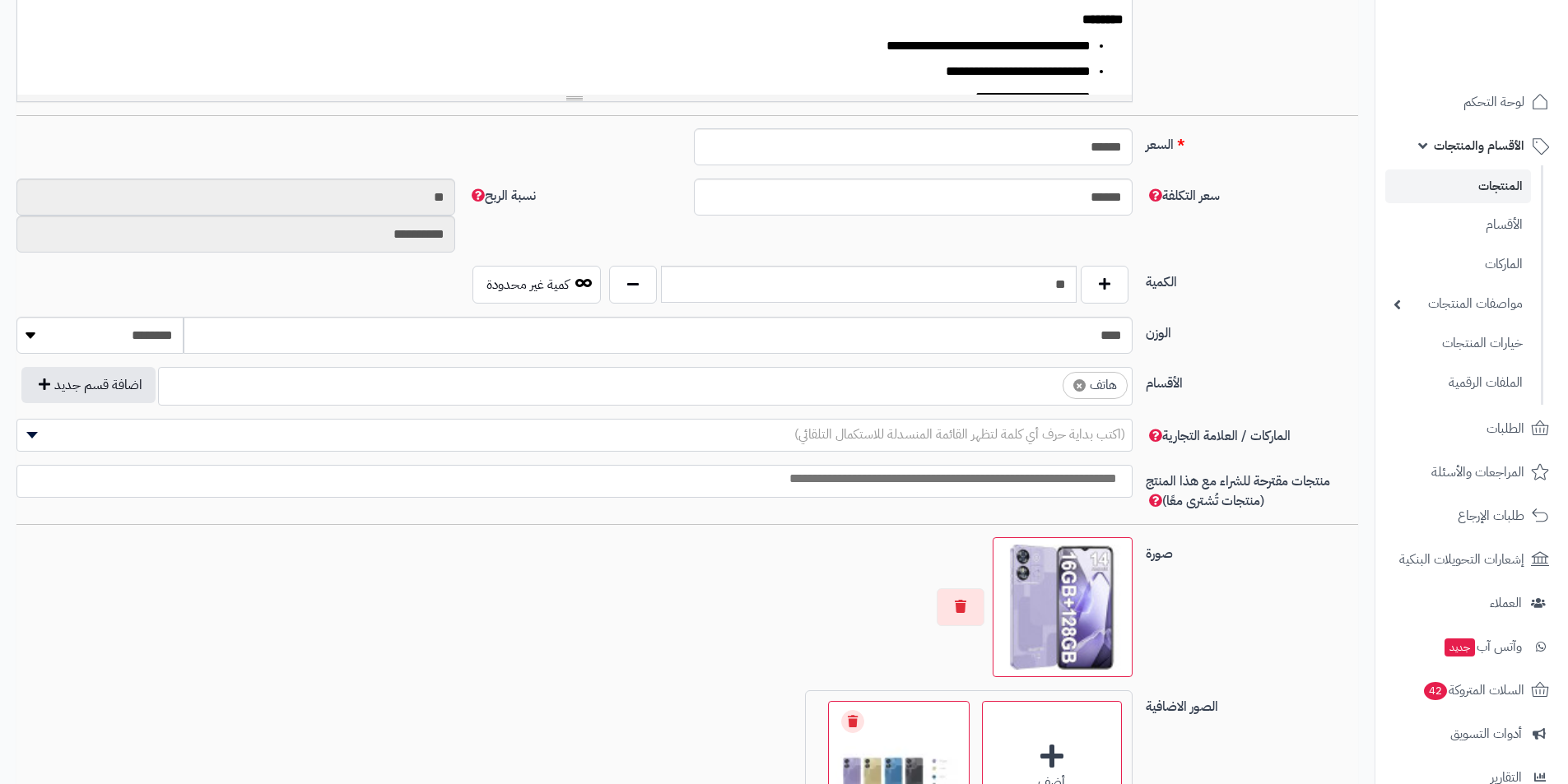
click at [1080, 379] on span "×" at bounding box center [1080, 385] width 12 height 12
select select
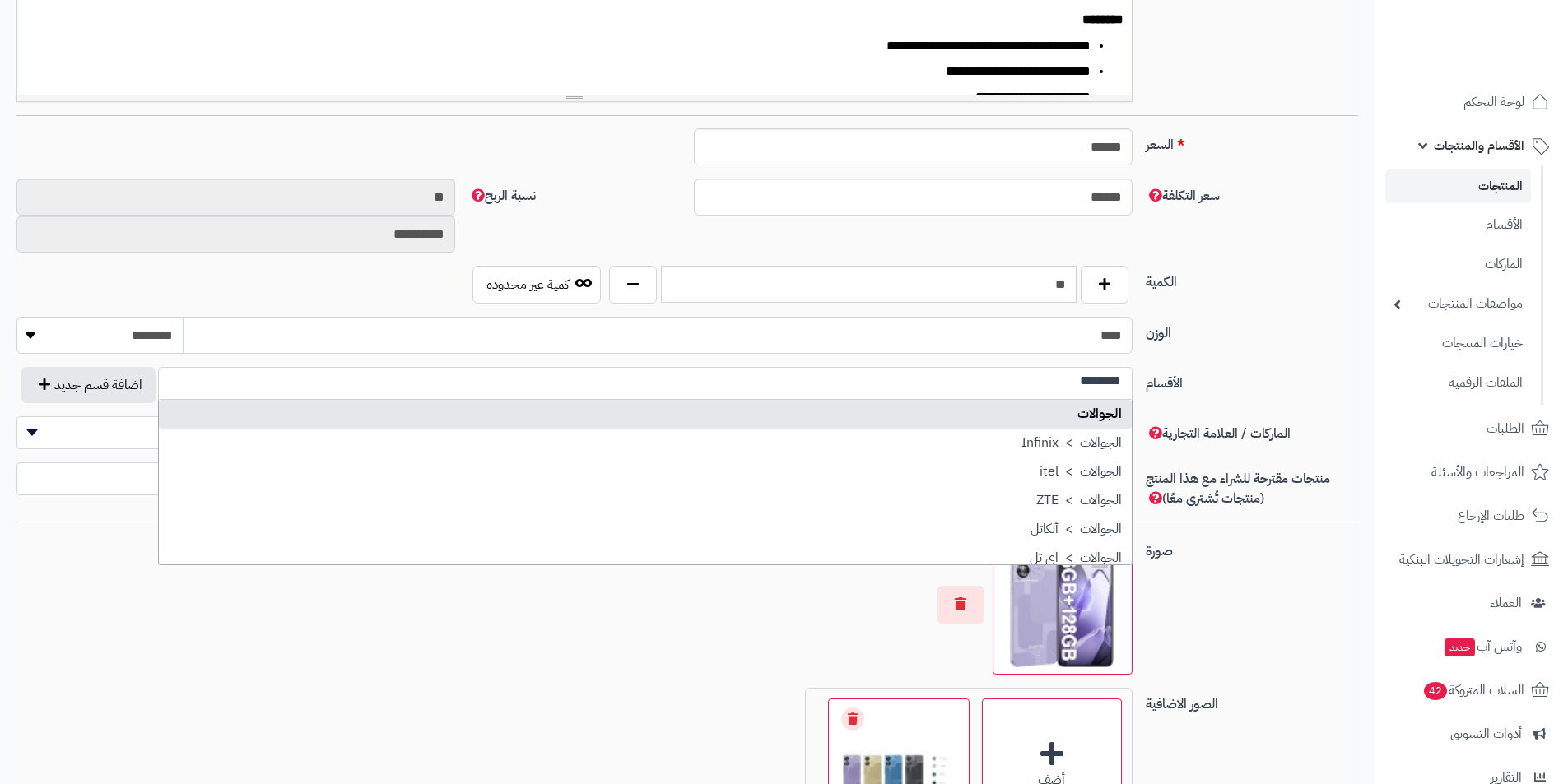
scroll to position [0, 0]
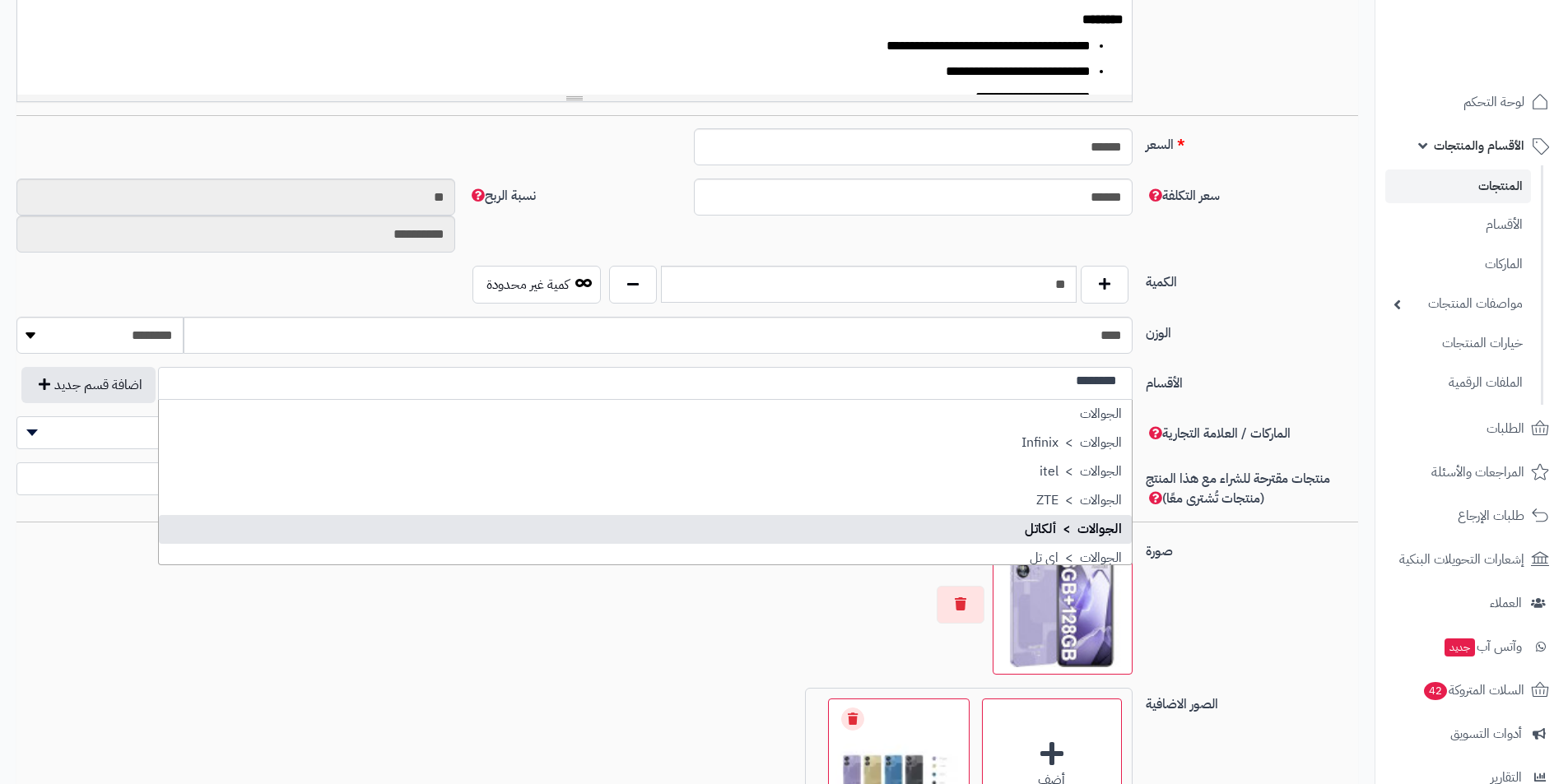
type input "********"
select select "***"
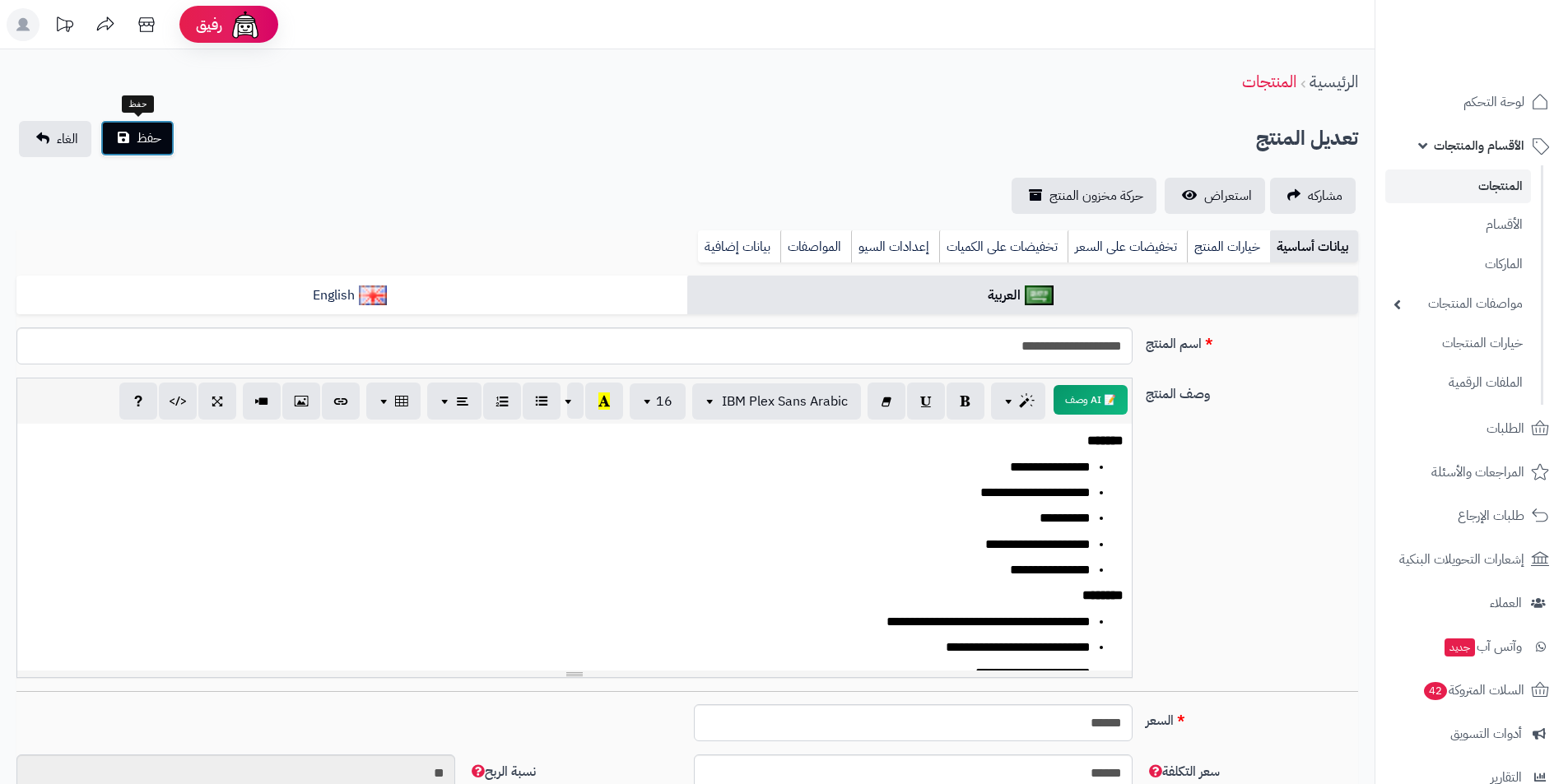
click at [143, 142] on span "حفظ" at bounding box center [149, 138] width 24 height 20
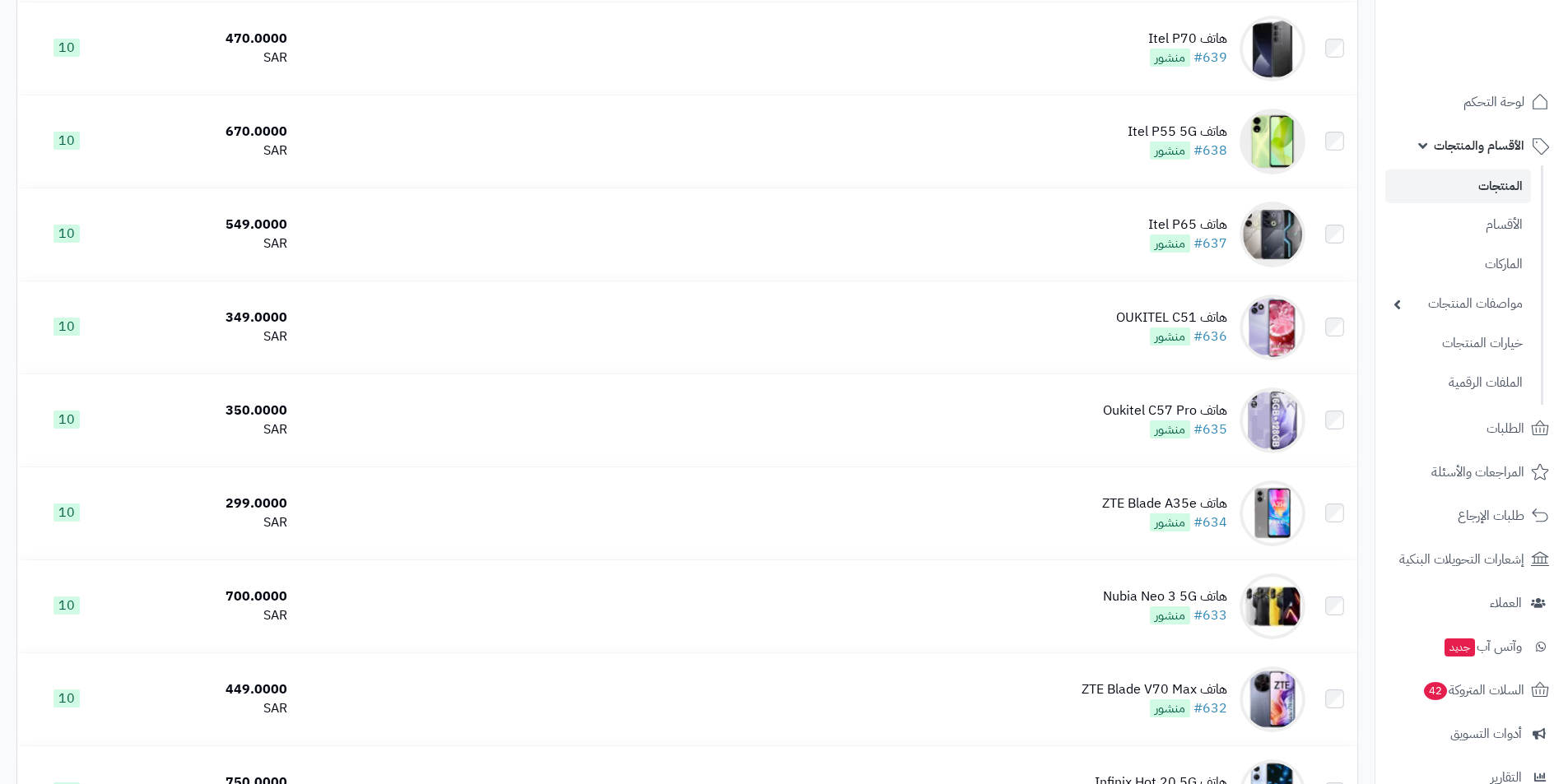
scroll to position [3620, 0]
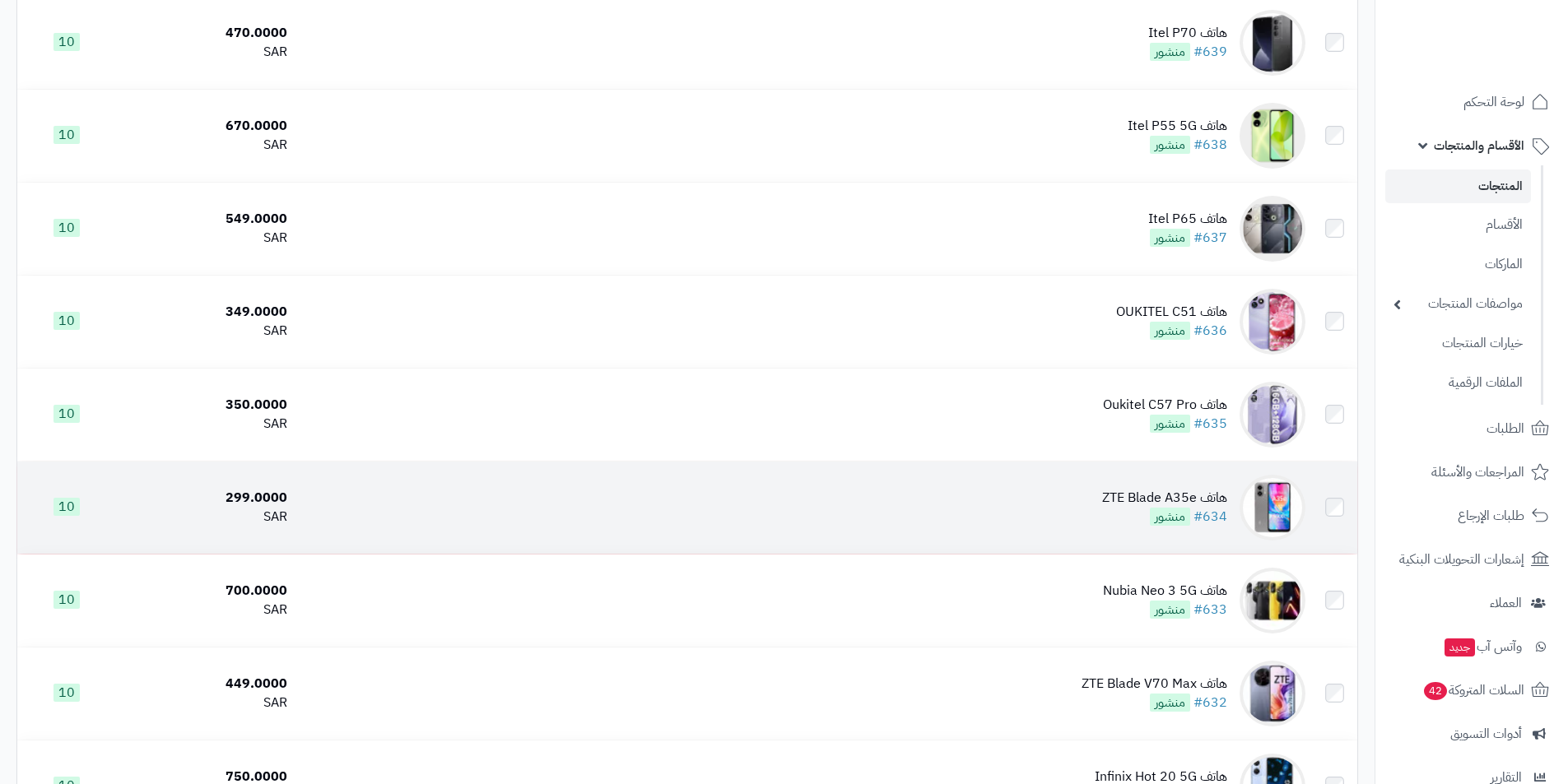
click at [1097, 507] on td "هاتف ZTE Blade A35e #634 منشور" at bounding box center [803, 507] width 1019 height 92
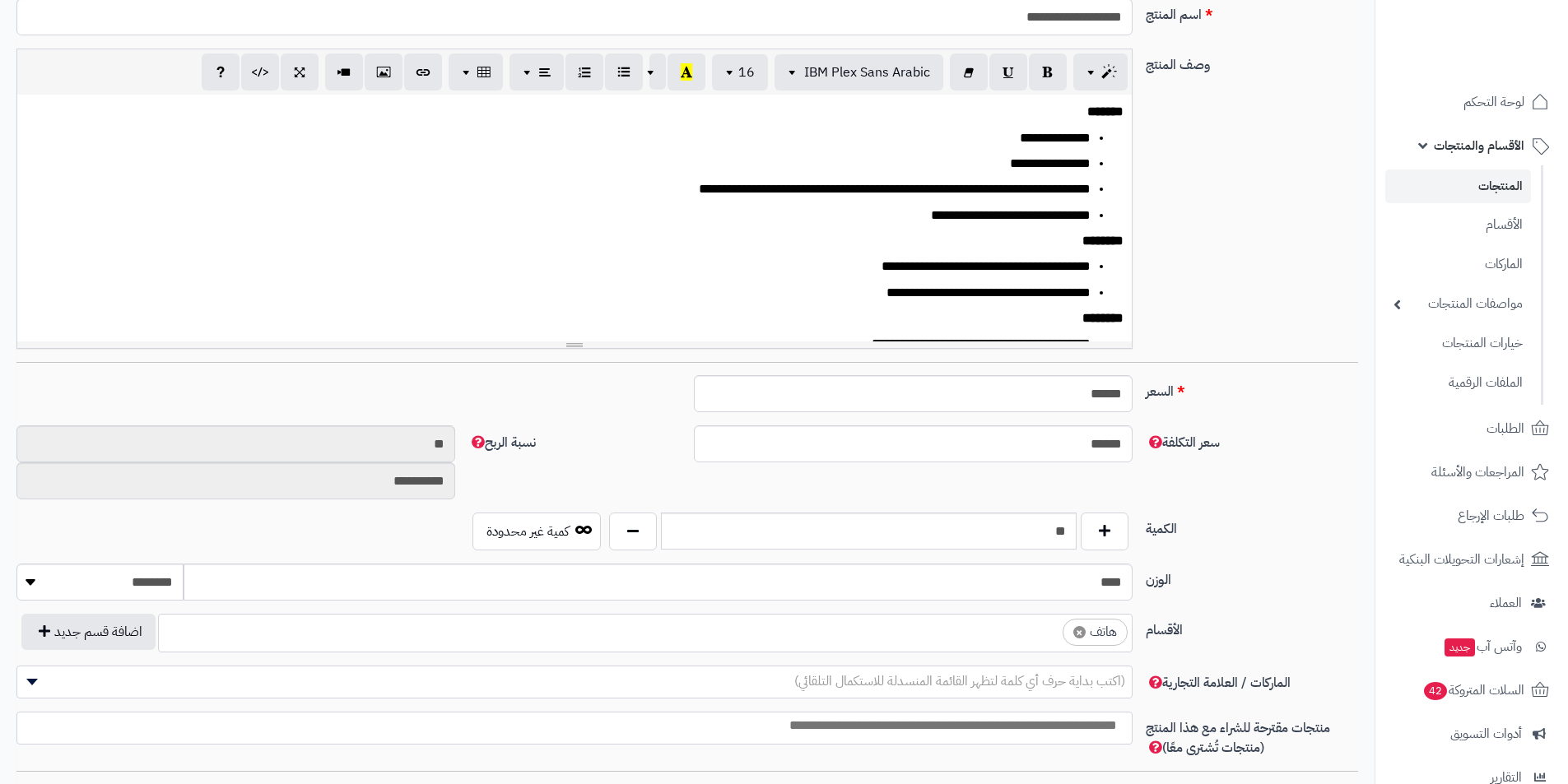
scroll to position [0, 12]
click at [1084, 634] on span "×" at bounding box center [1080, 632] width 12 height 12
select select
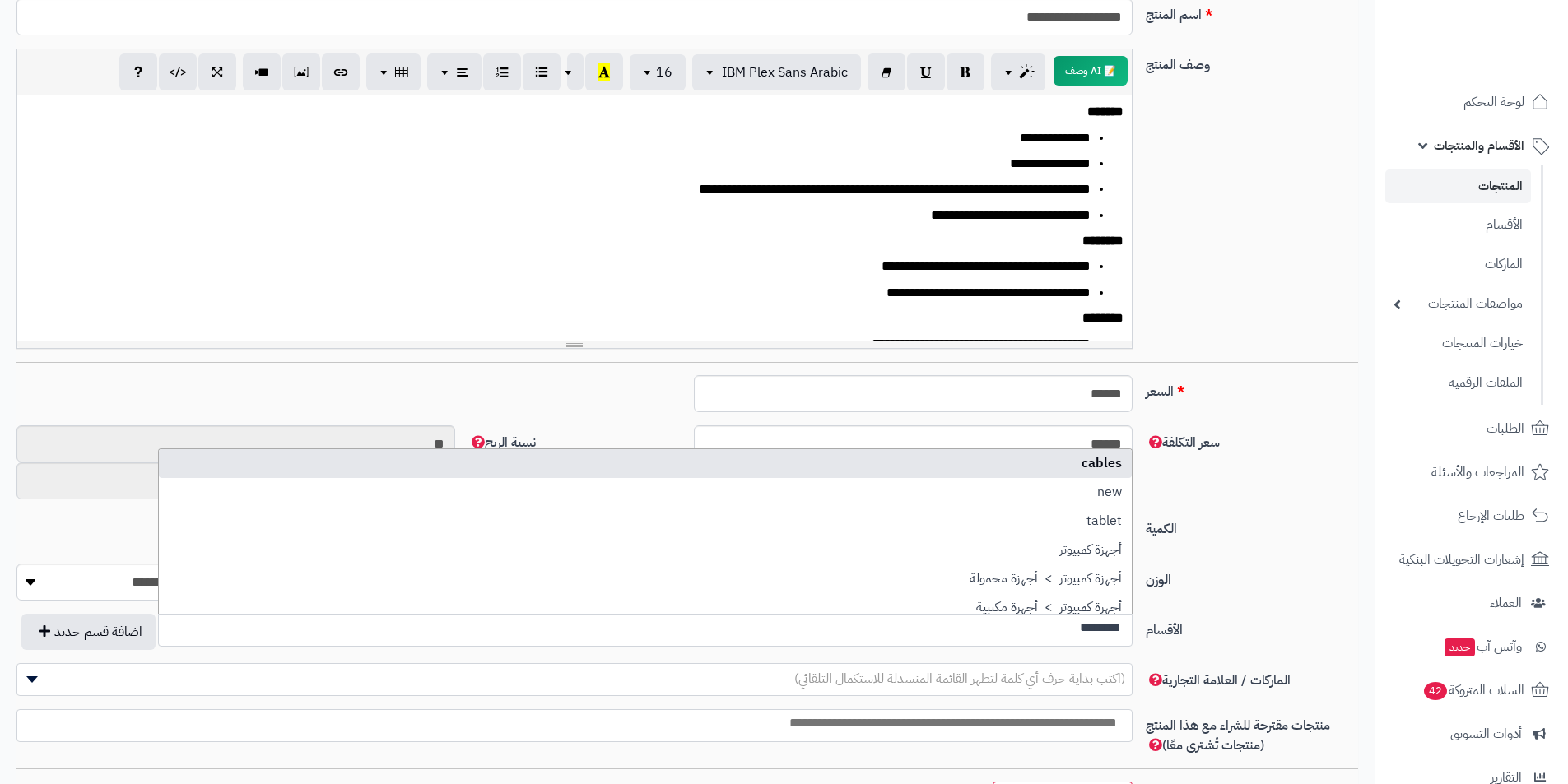
scroll to position [0, 0]
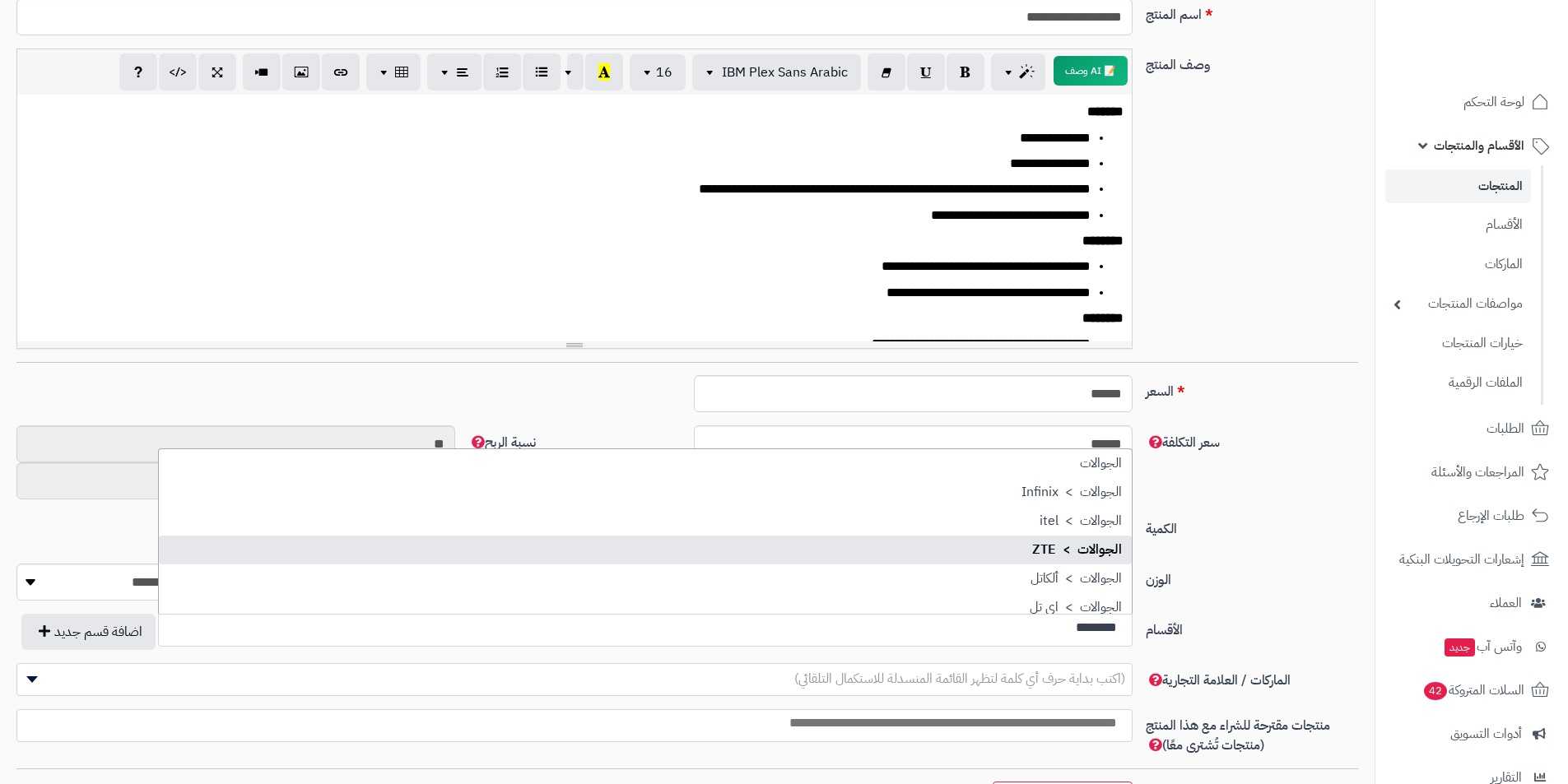
type input "********"
select select "***"
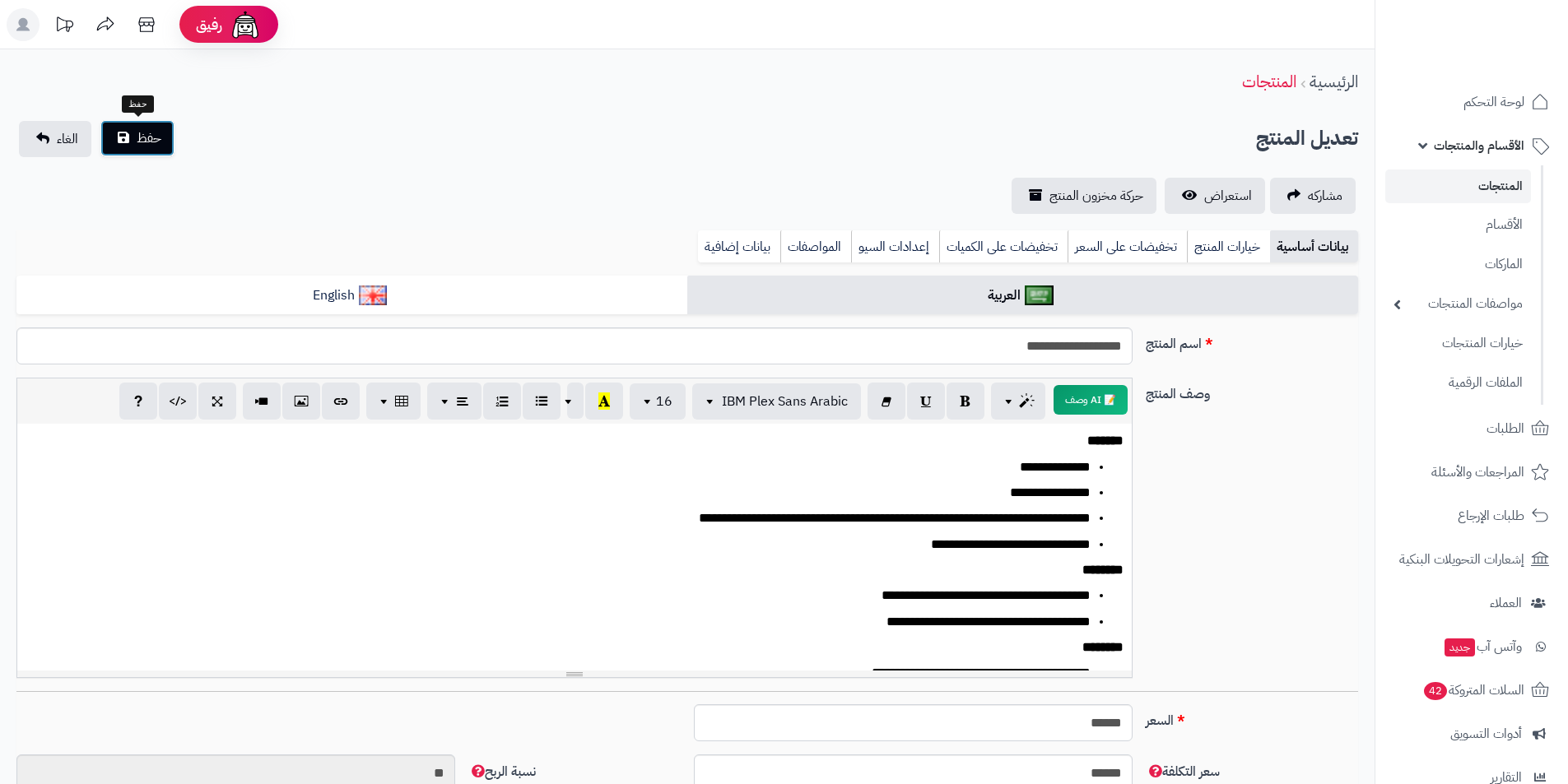
click at [164, 143] on button "حفظ" at bounding box center [137, 137] width 74 height 36
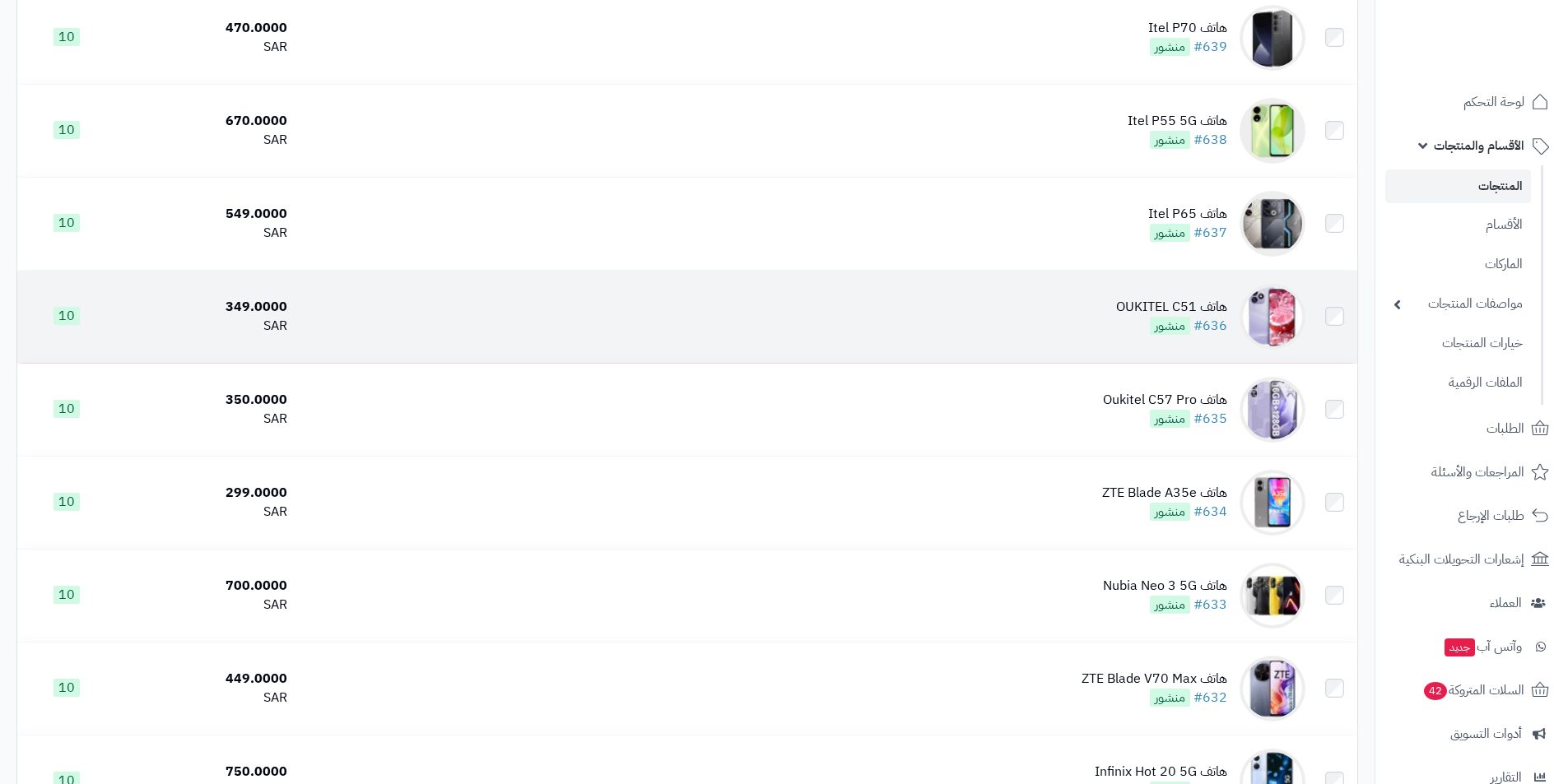
scroll to position [3785, 0]
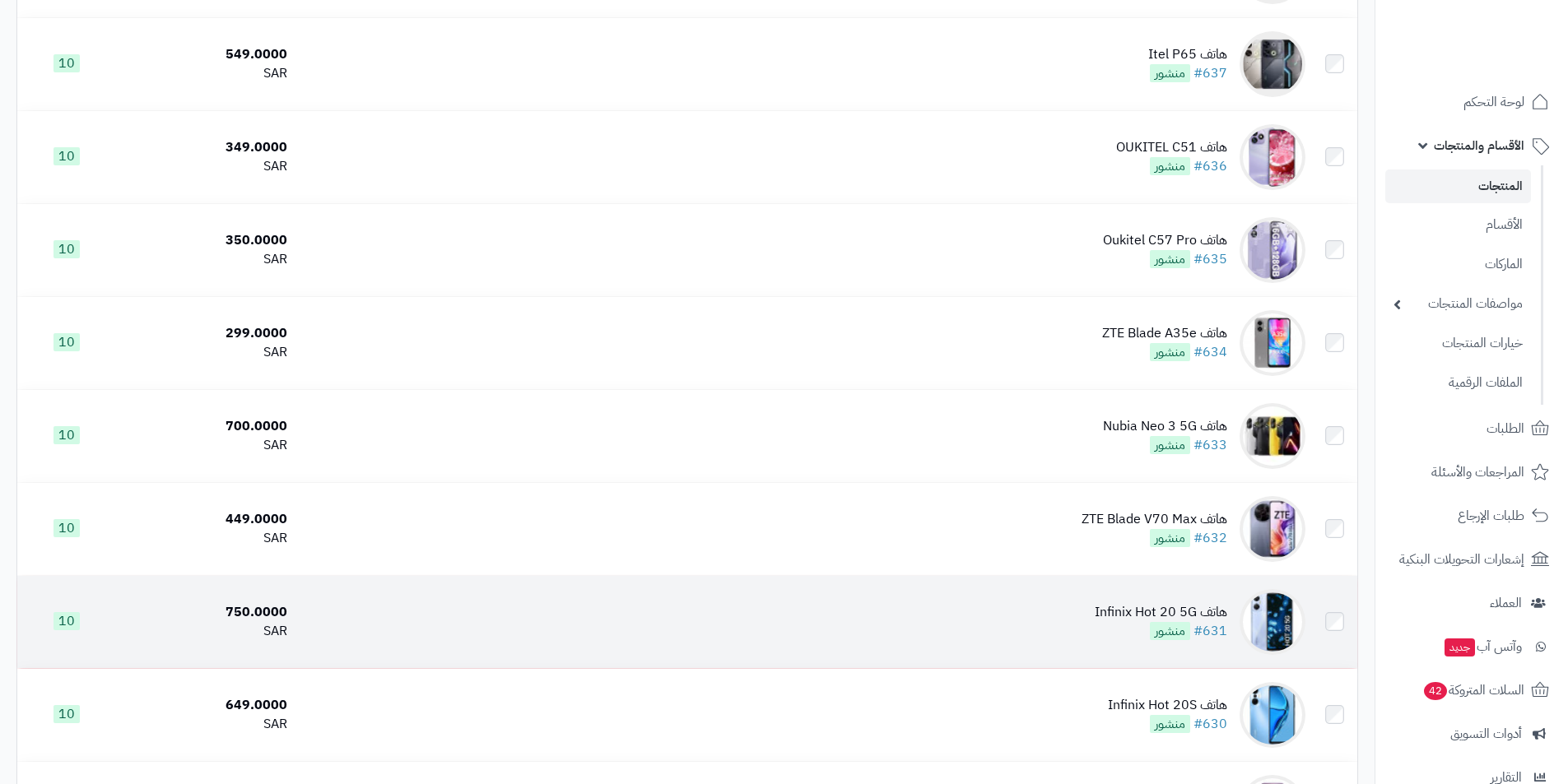
click at [1109, 597] on td "هاتف Infinix Hot 20 5G #631 منشور" at bounding box center [803, 621] width 1019 height 92
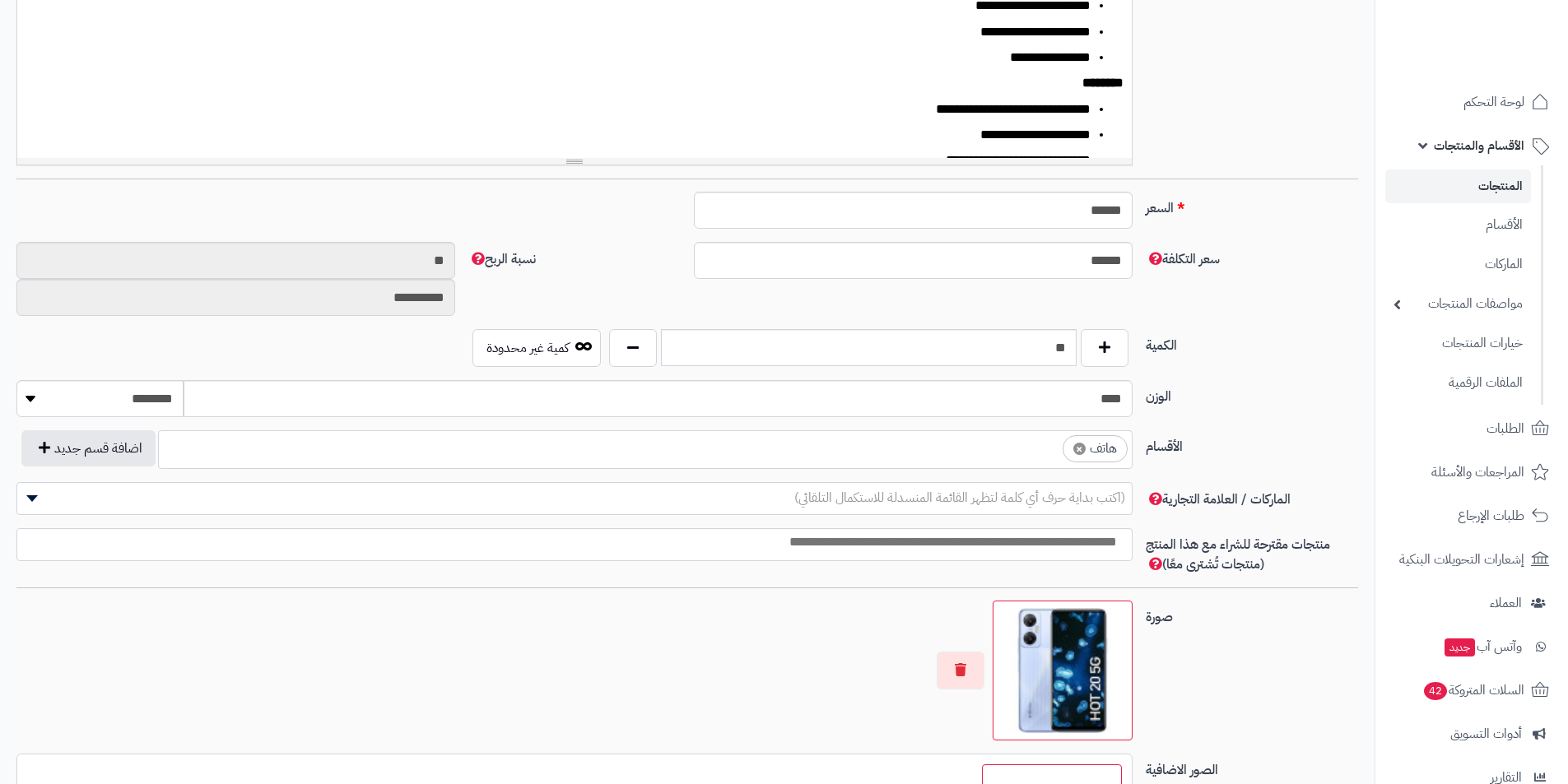
scroll to position [516, 0]
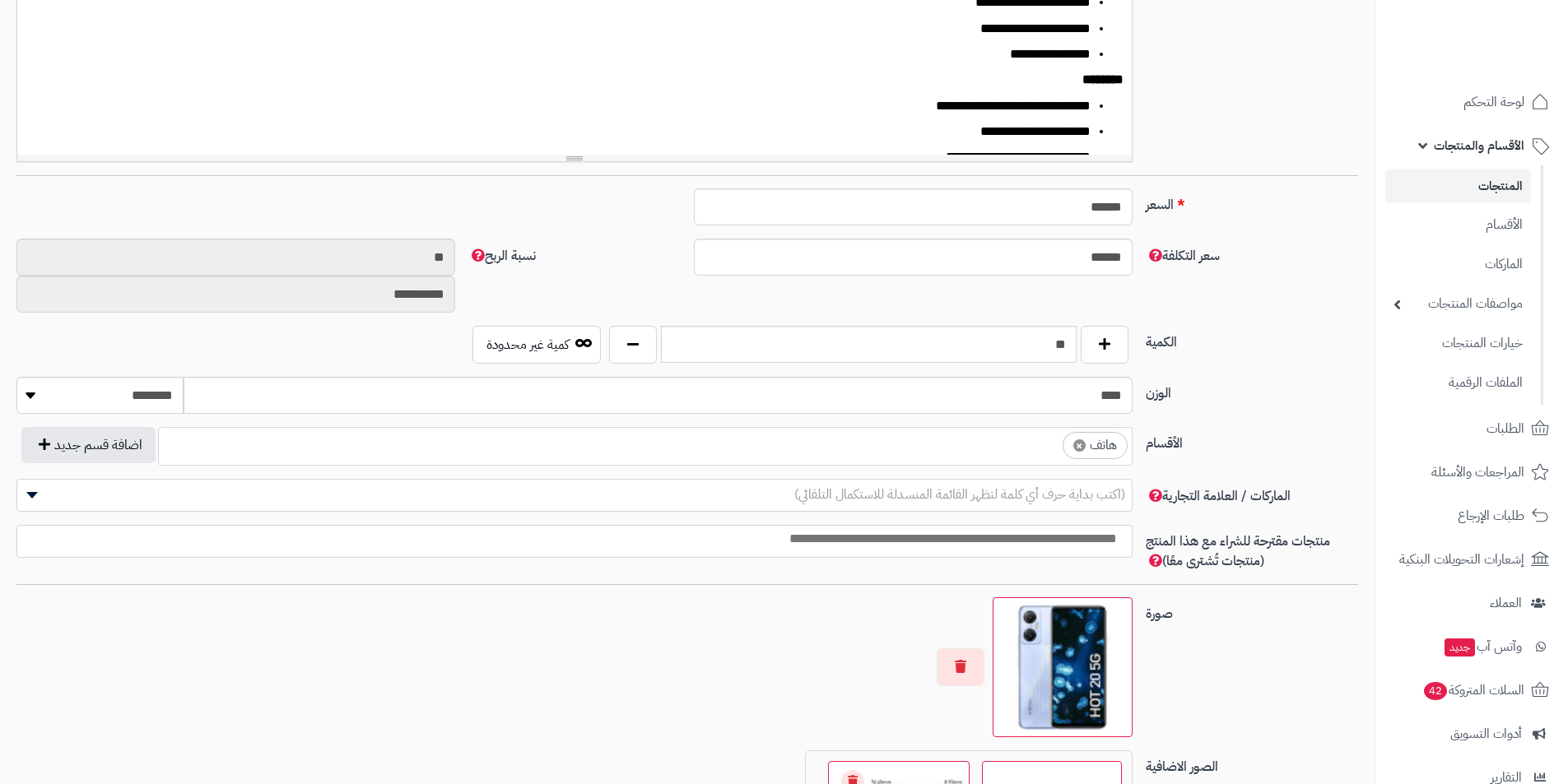
click at [1084, 446] on span "×" at bounding box center [1080, 446] width 12 height 12
select select
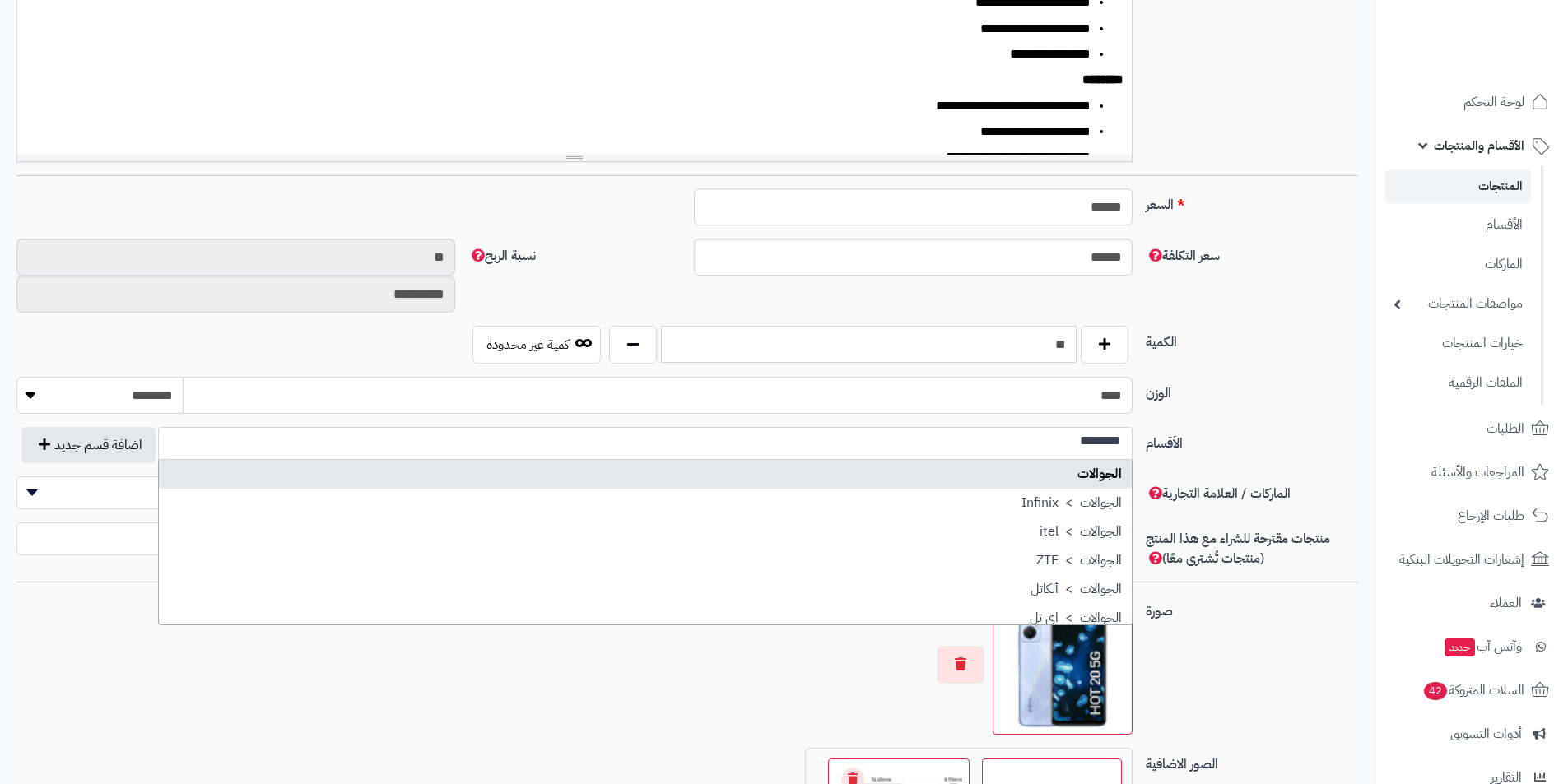
scroll to position [0, 0]
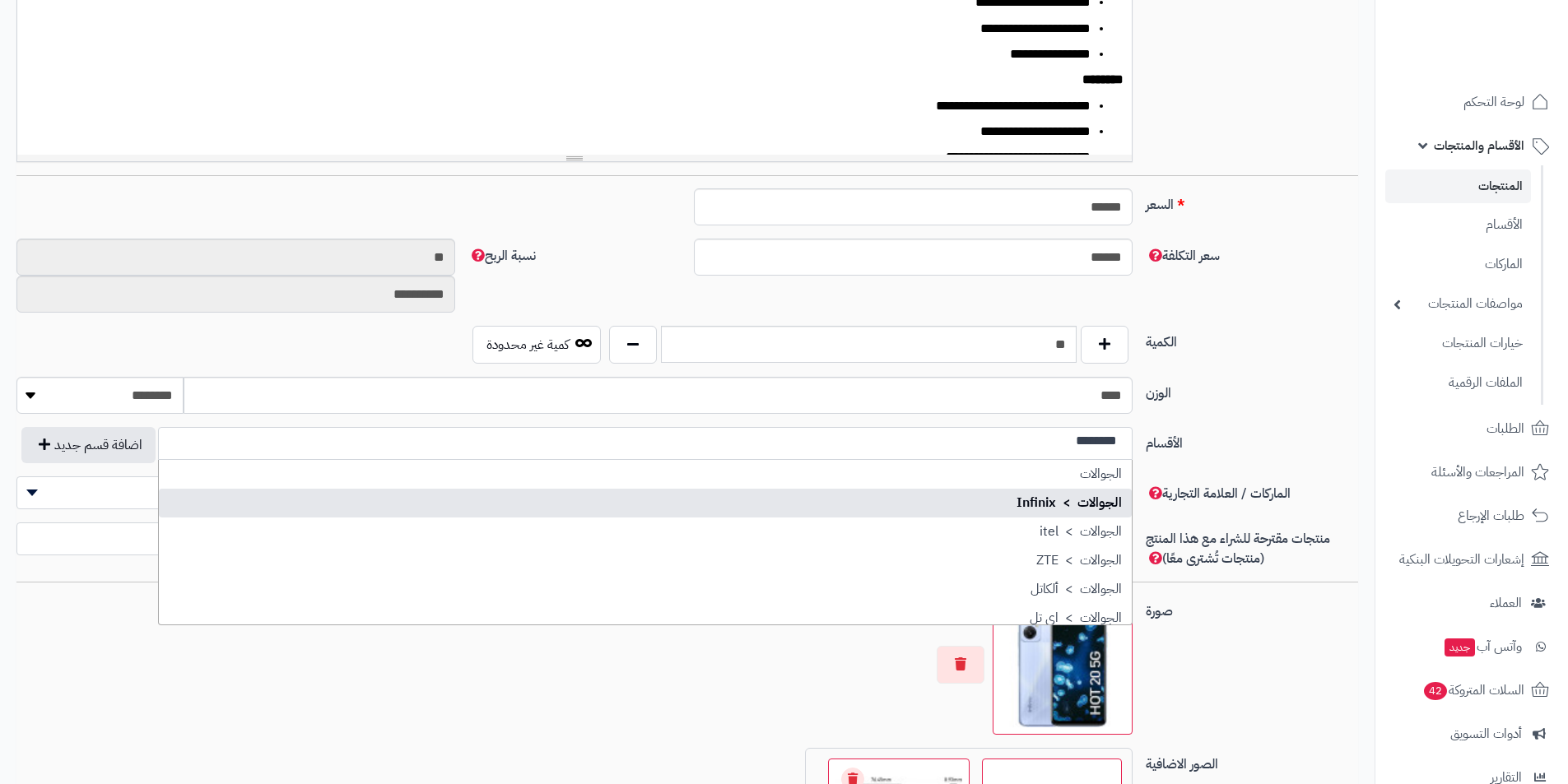
type input "********"
select select "***"
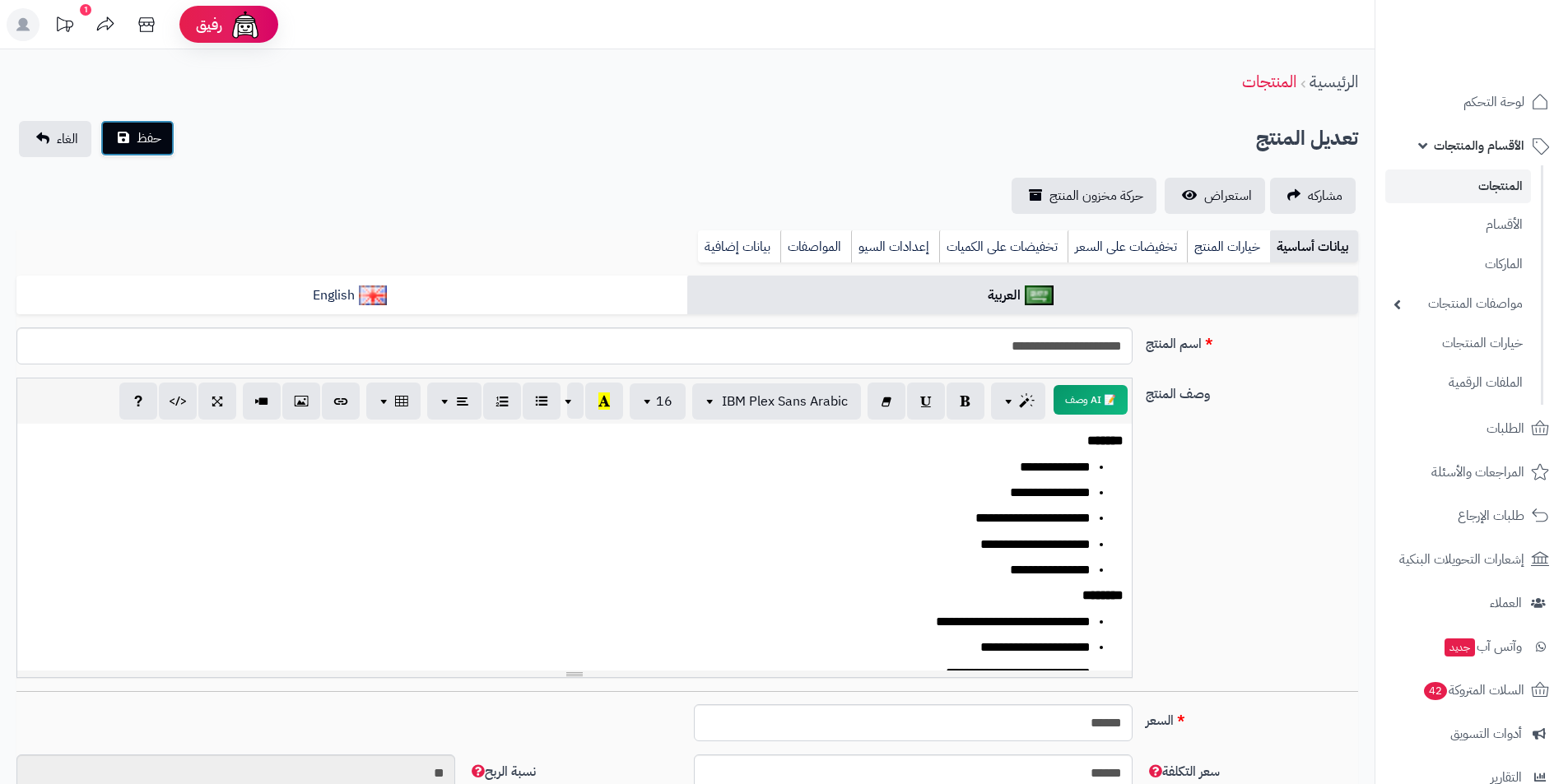
click at [108, 135] on button "حفظ" at bounding box center [137, 137] width 74 height 36
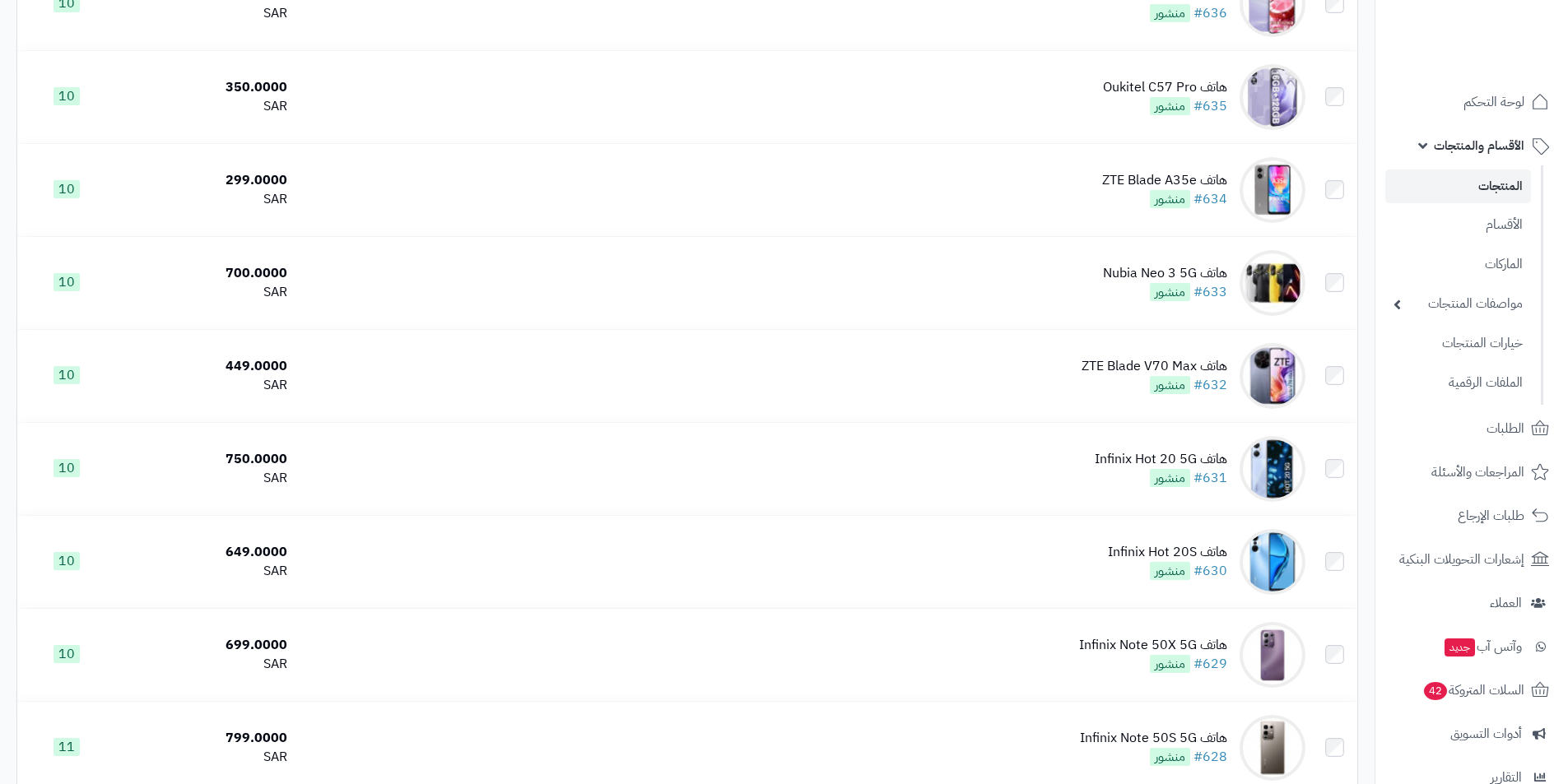
scroll to position [3950, 0]
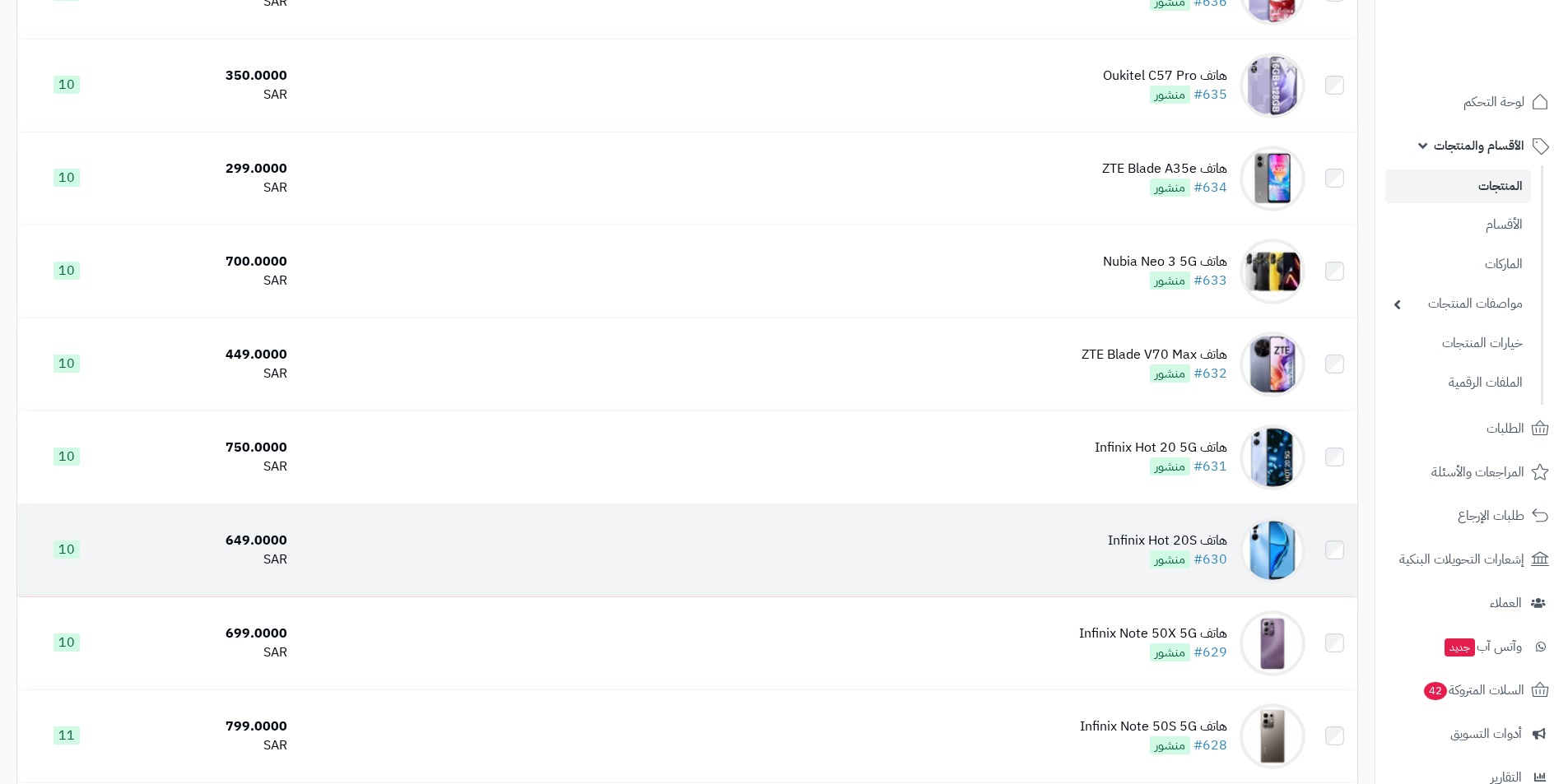
click at [1112, 536] on div "هاتف Infinix Hot 20S" at bounding box center [1167, 541] width 120 height 19
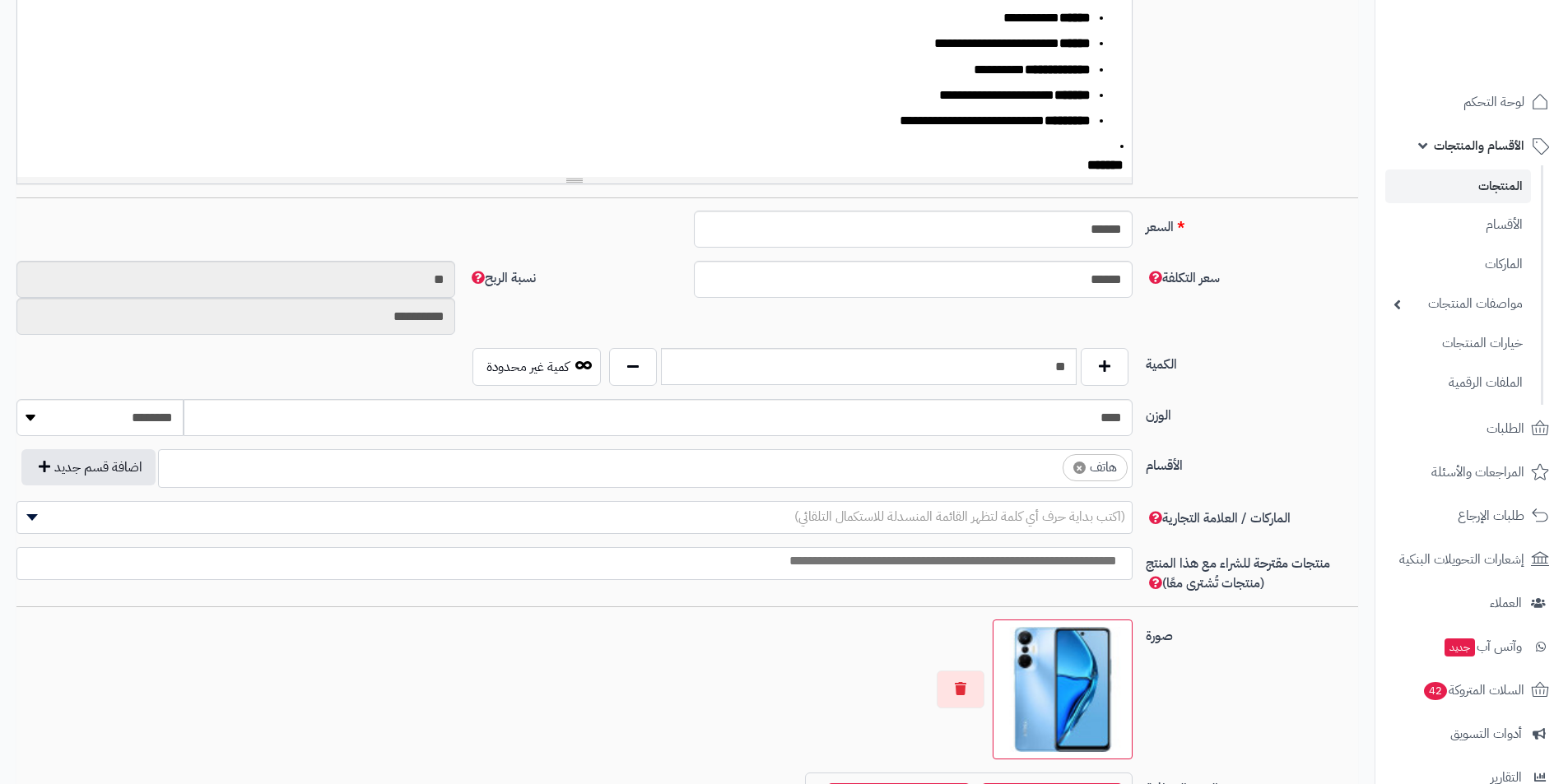
scroll to position [0, 12]
click at [1085, 468] on li "× هاتف" at bounding box center [1095, 468] width 65 height 27
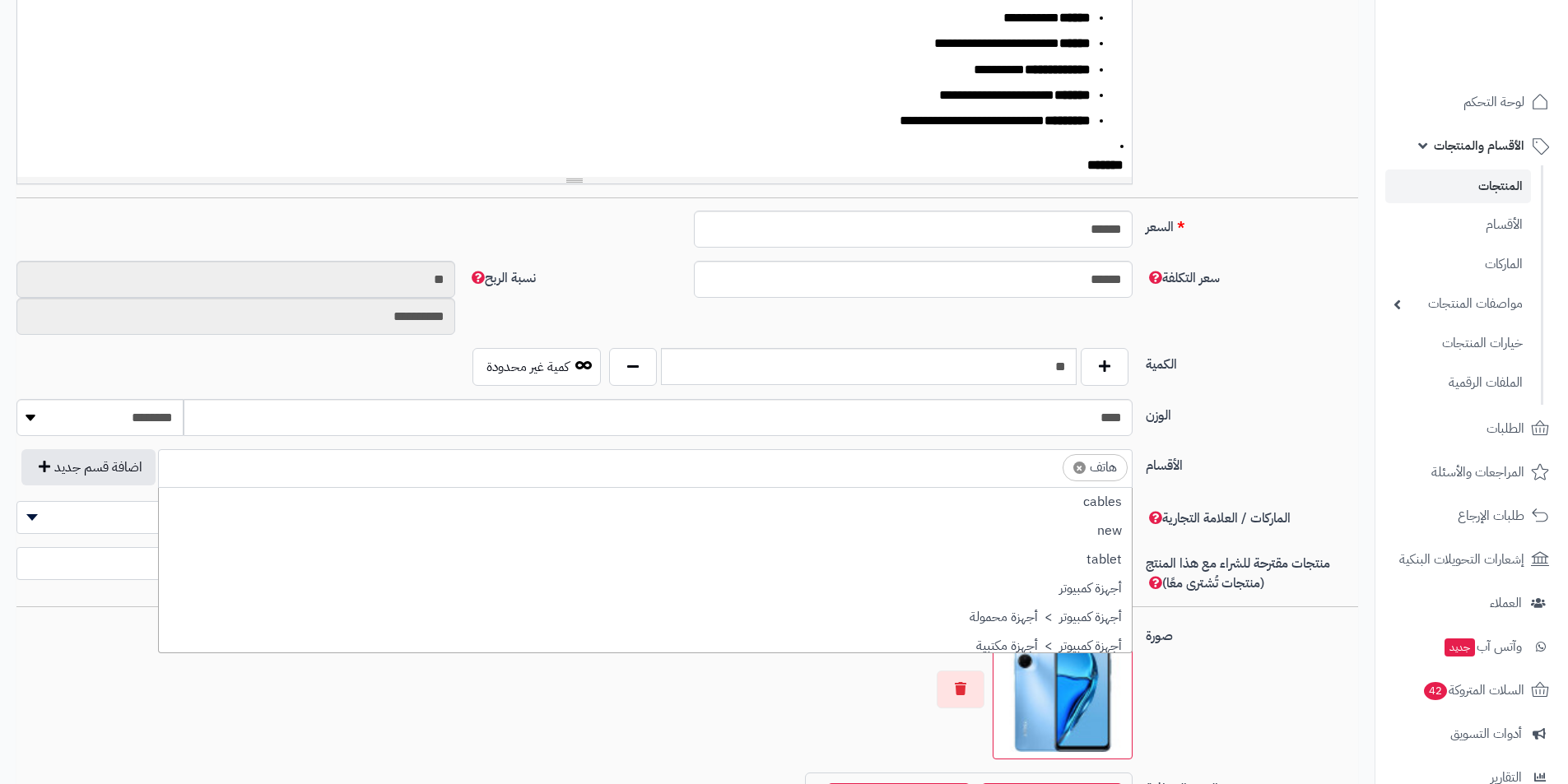
click at [1085, 468] on li "× هاتف" at bounding box center [1095, 468] width 65 height 27
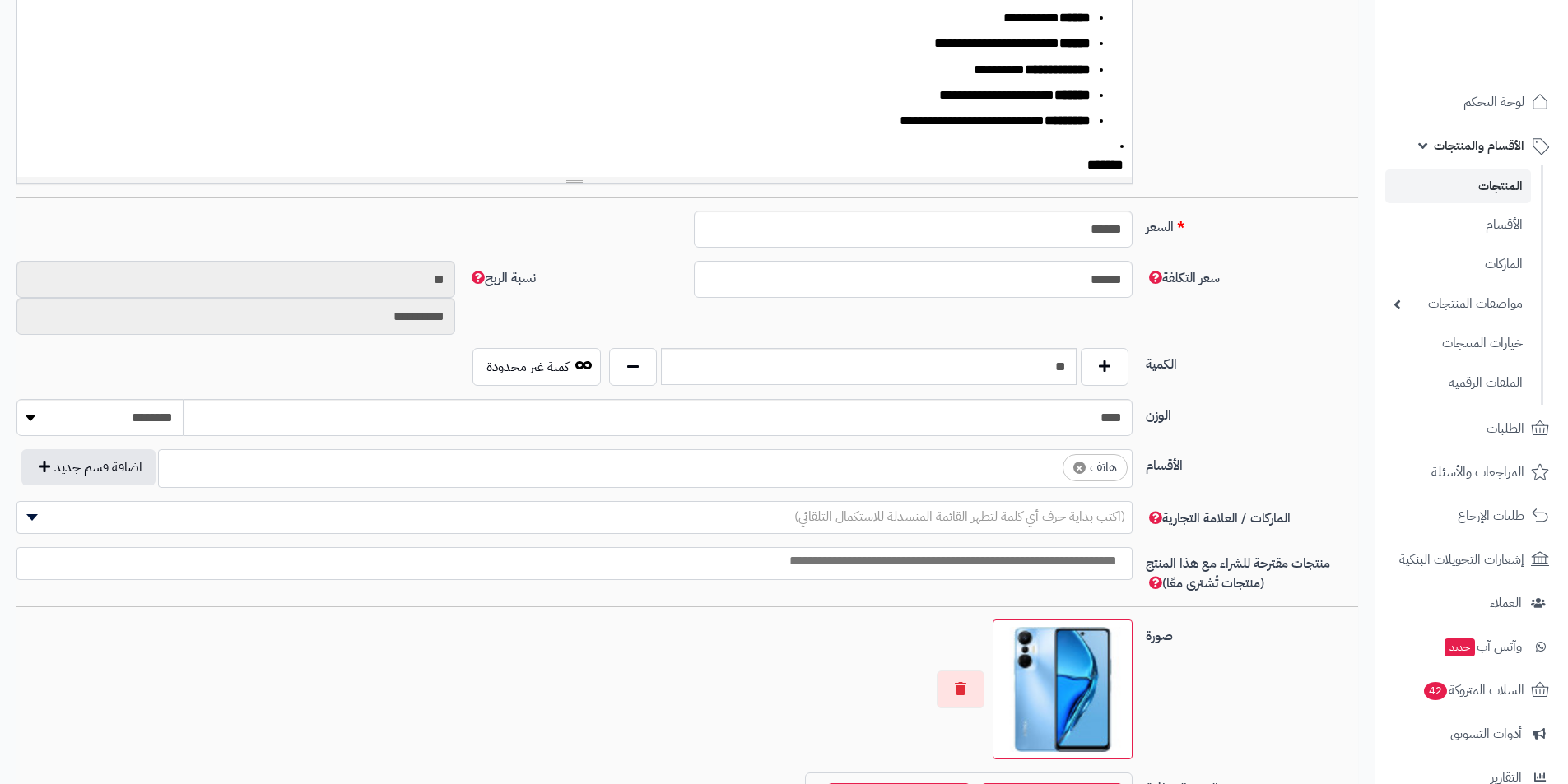
click at [1083, 468] on span "×" at bounding box center [1080, 468] width 12 height 12
select select
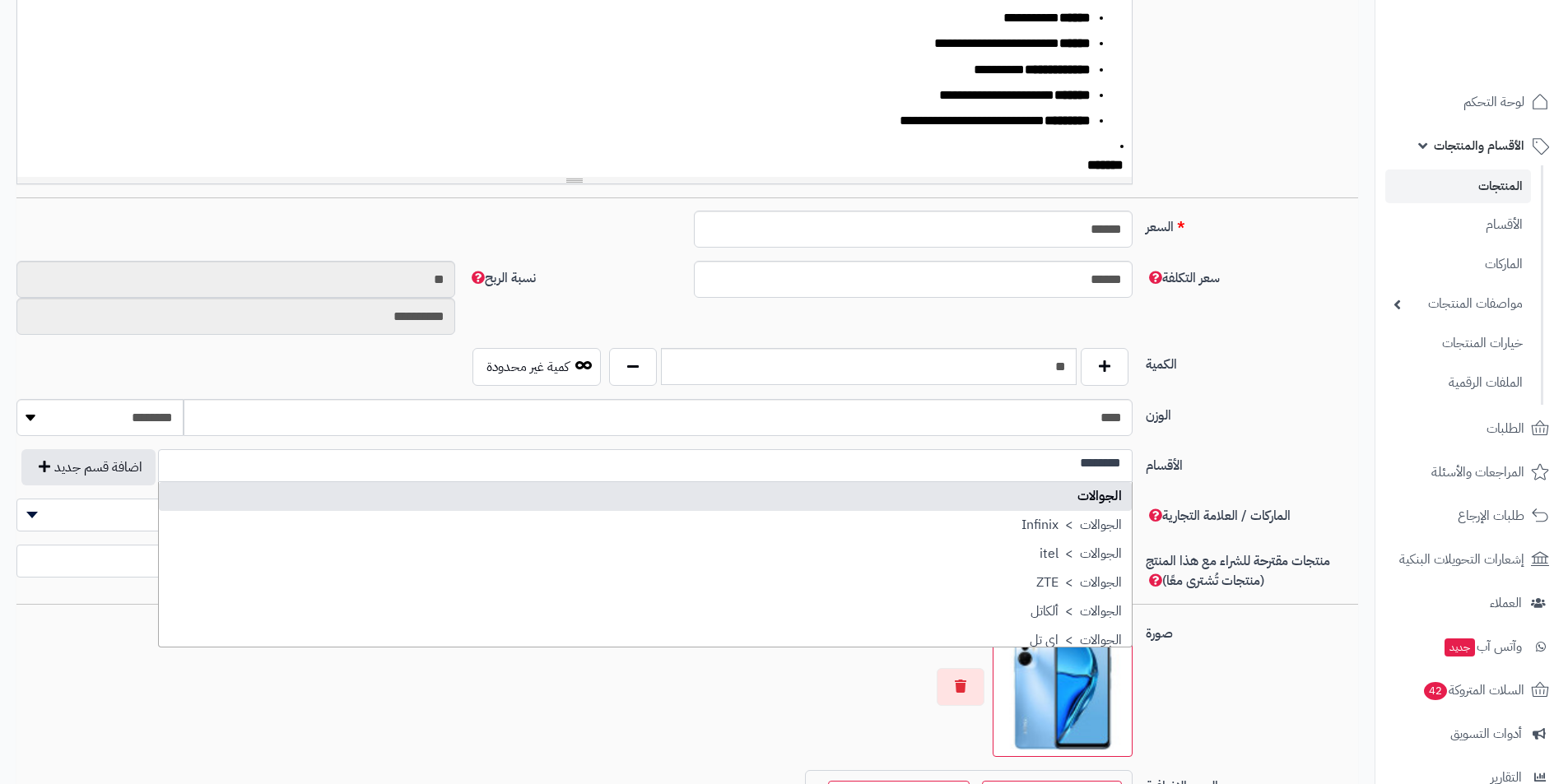
scroll to position [0, 0]
type input "********"
select select "***"
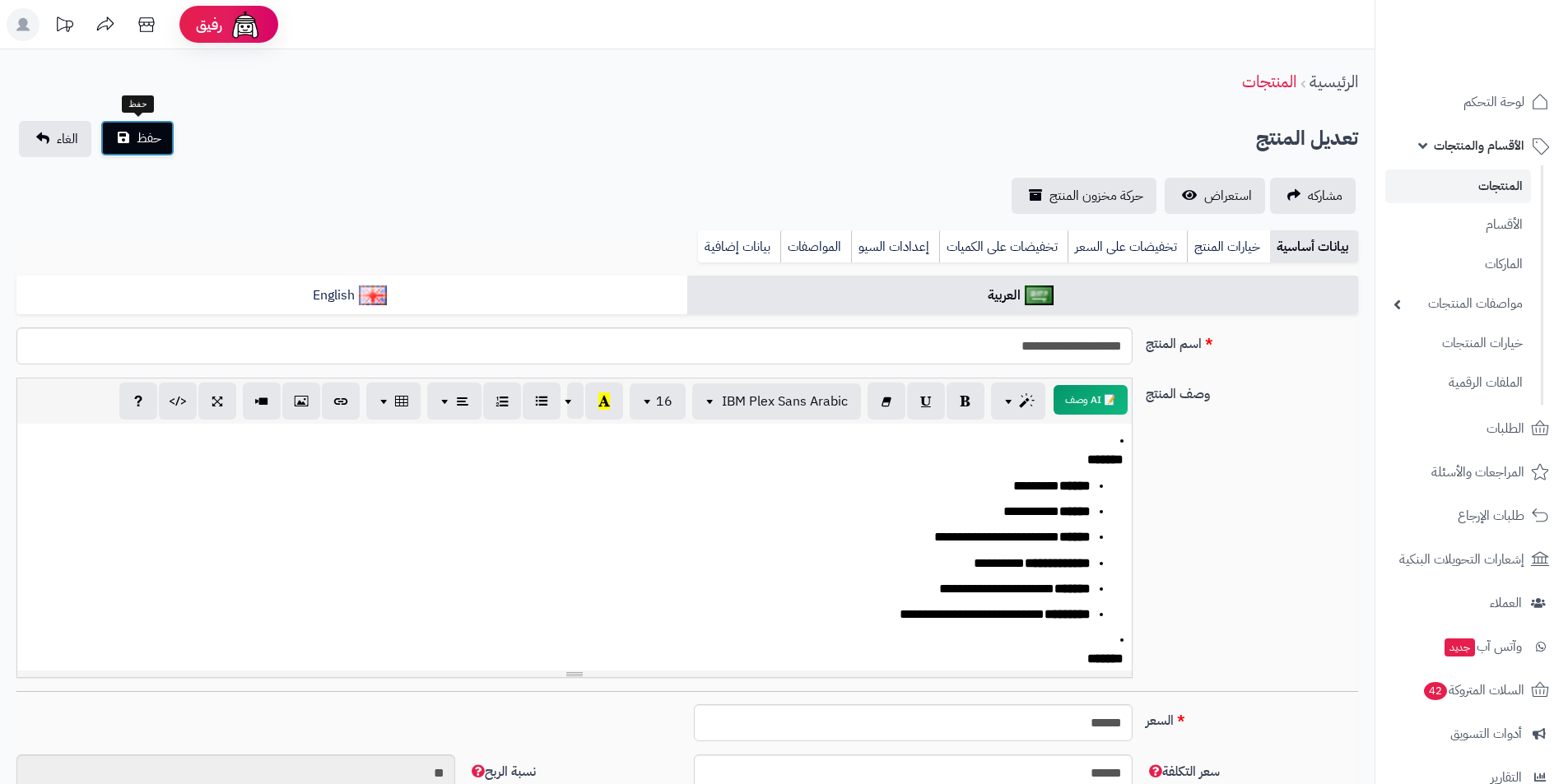
click at [148, 145] on span "حفظ" at bounding box center [149, 138] width 24 height 20
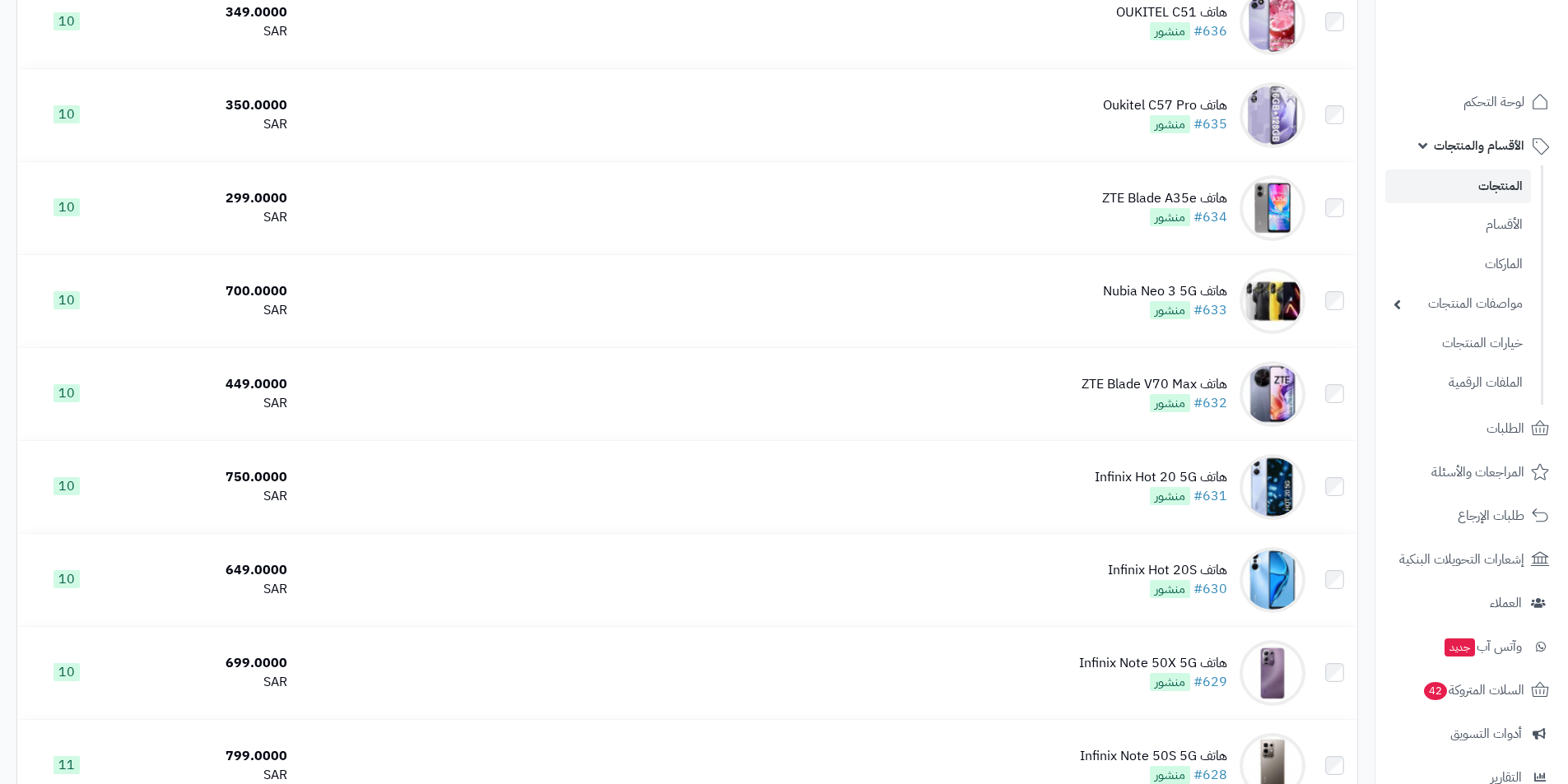
scroll to position [3950, 0]
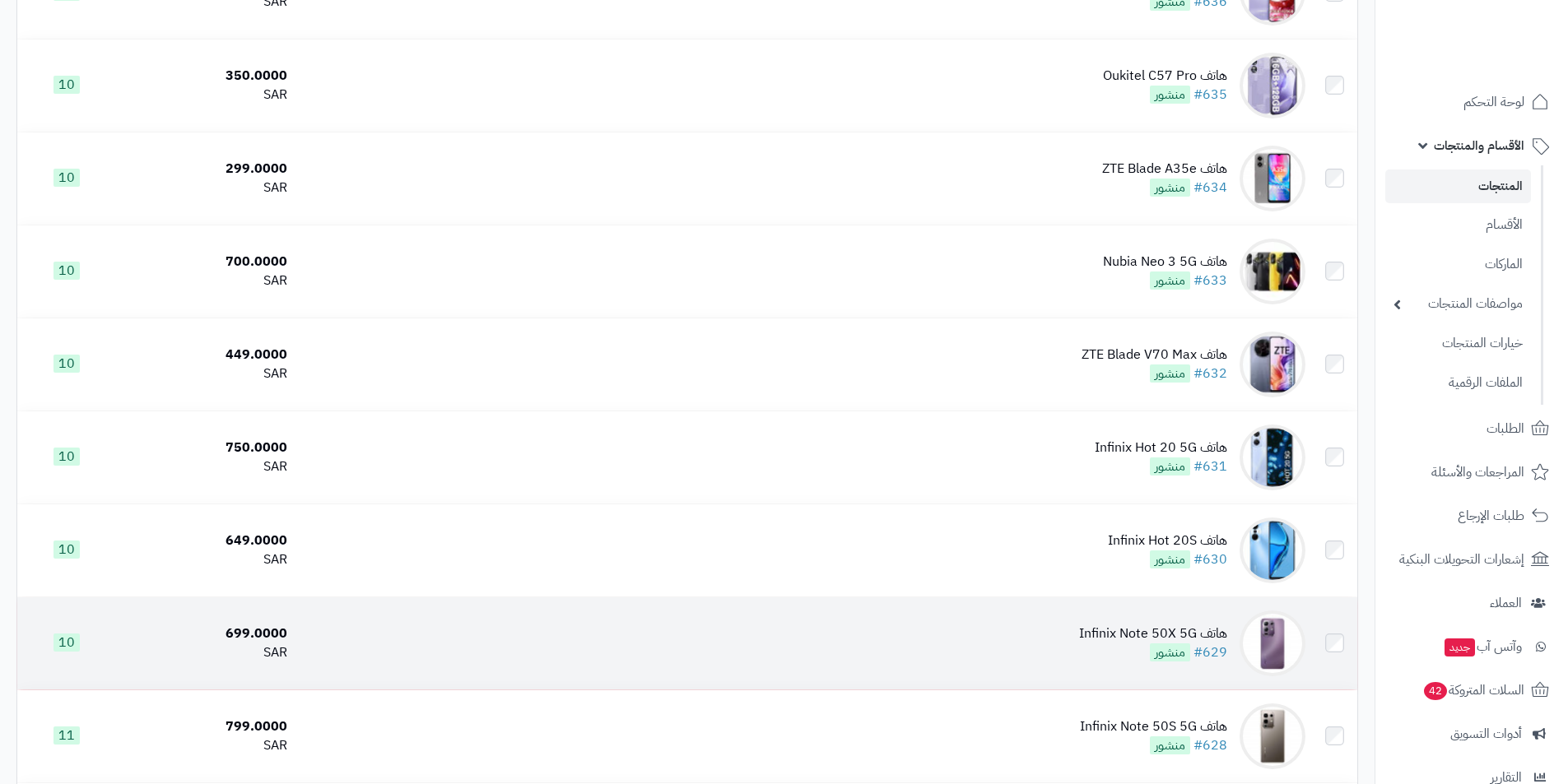
click at [1091, 625] on div "هاتف Infinix Note 50X 5G" at bounding box center [1153, 635] width 148 height 19
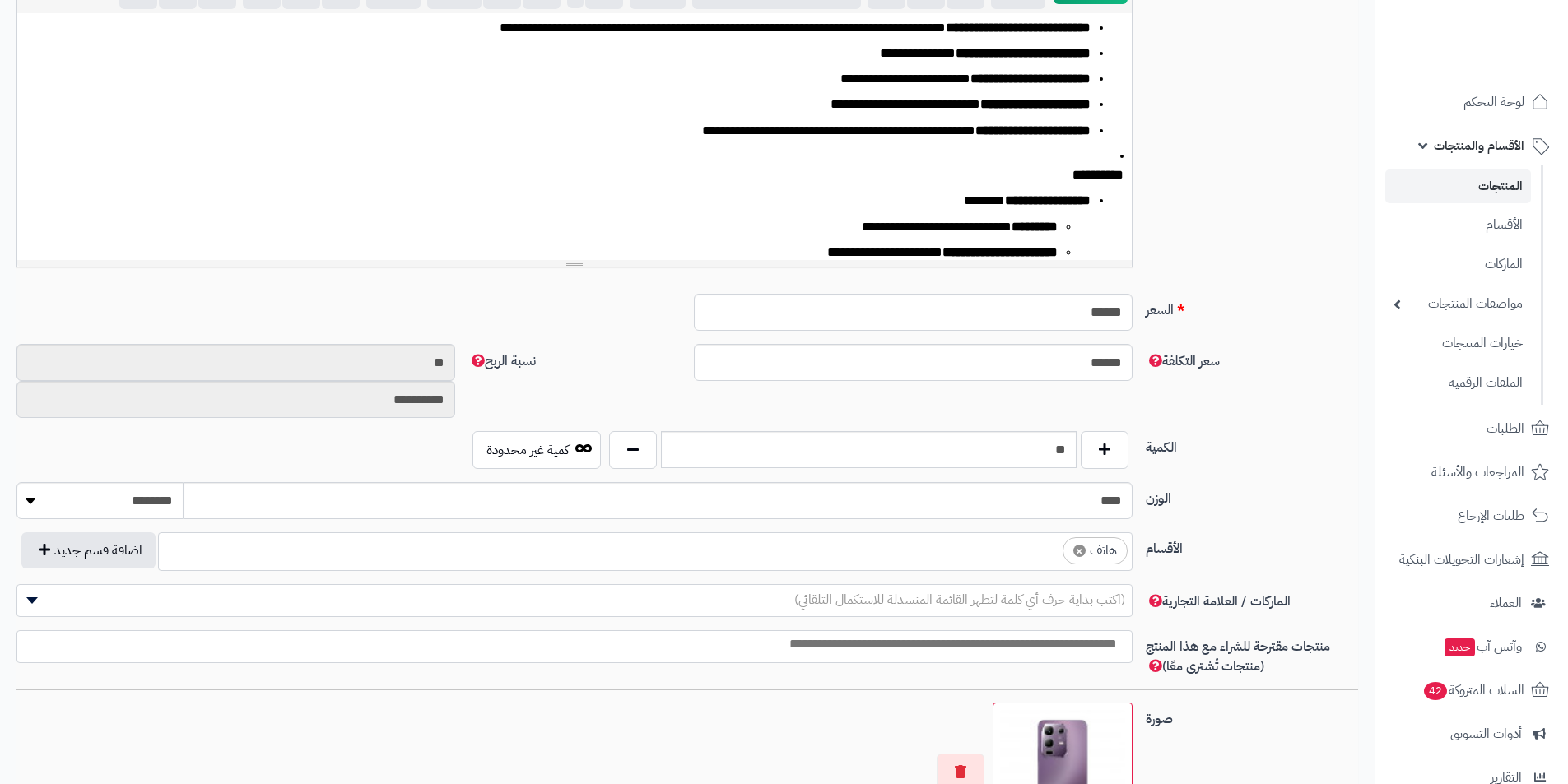
scroll to position [412, 0]
click at [1082, 546] on span "×" at bounding box center [1080, 550] width 12 height 12
select select
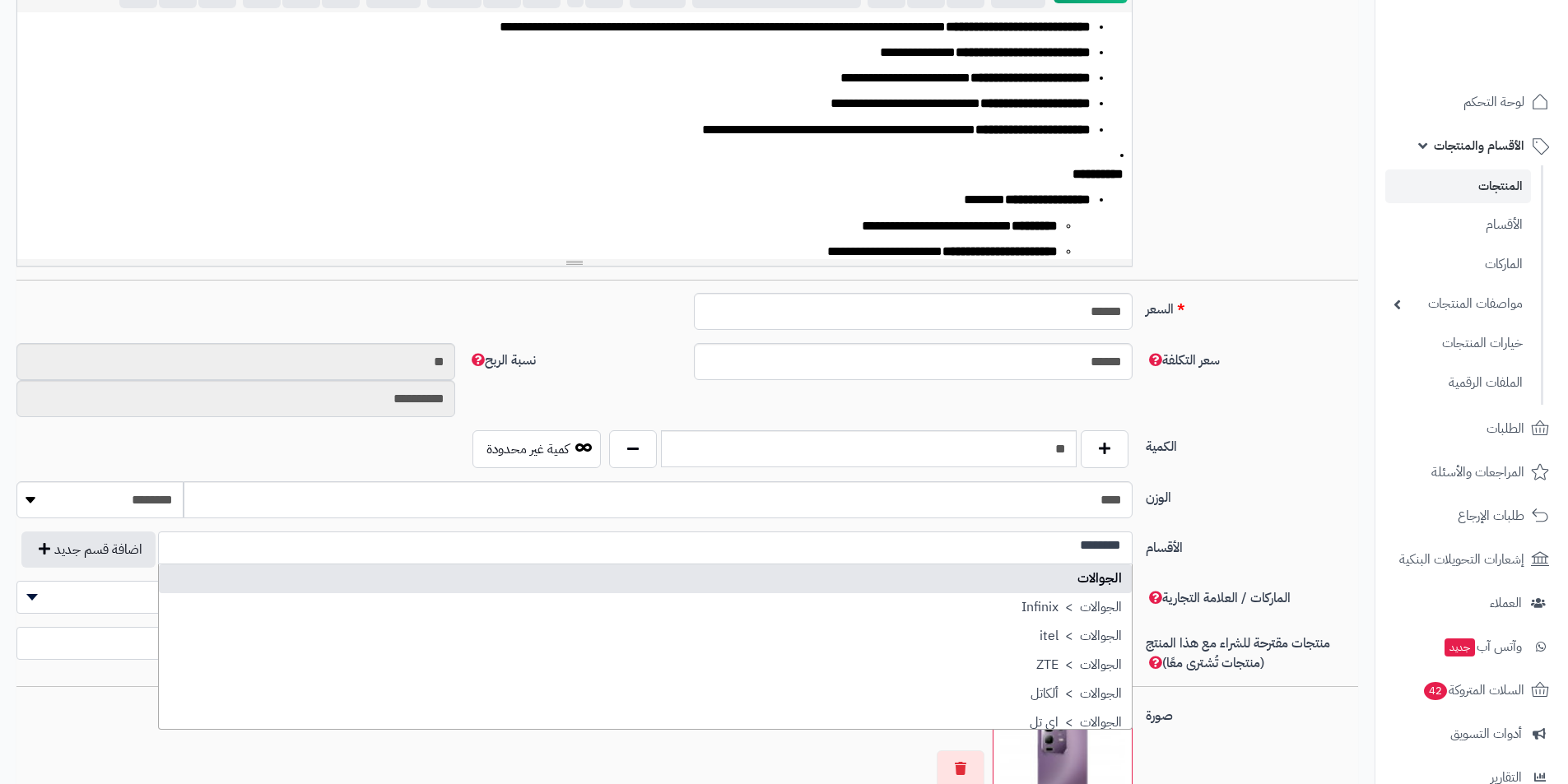
scroll to position [0, 0]
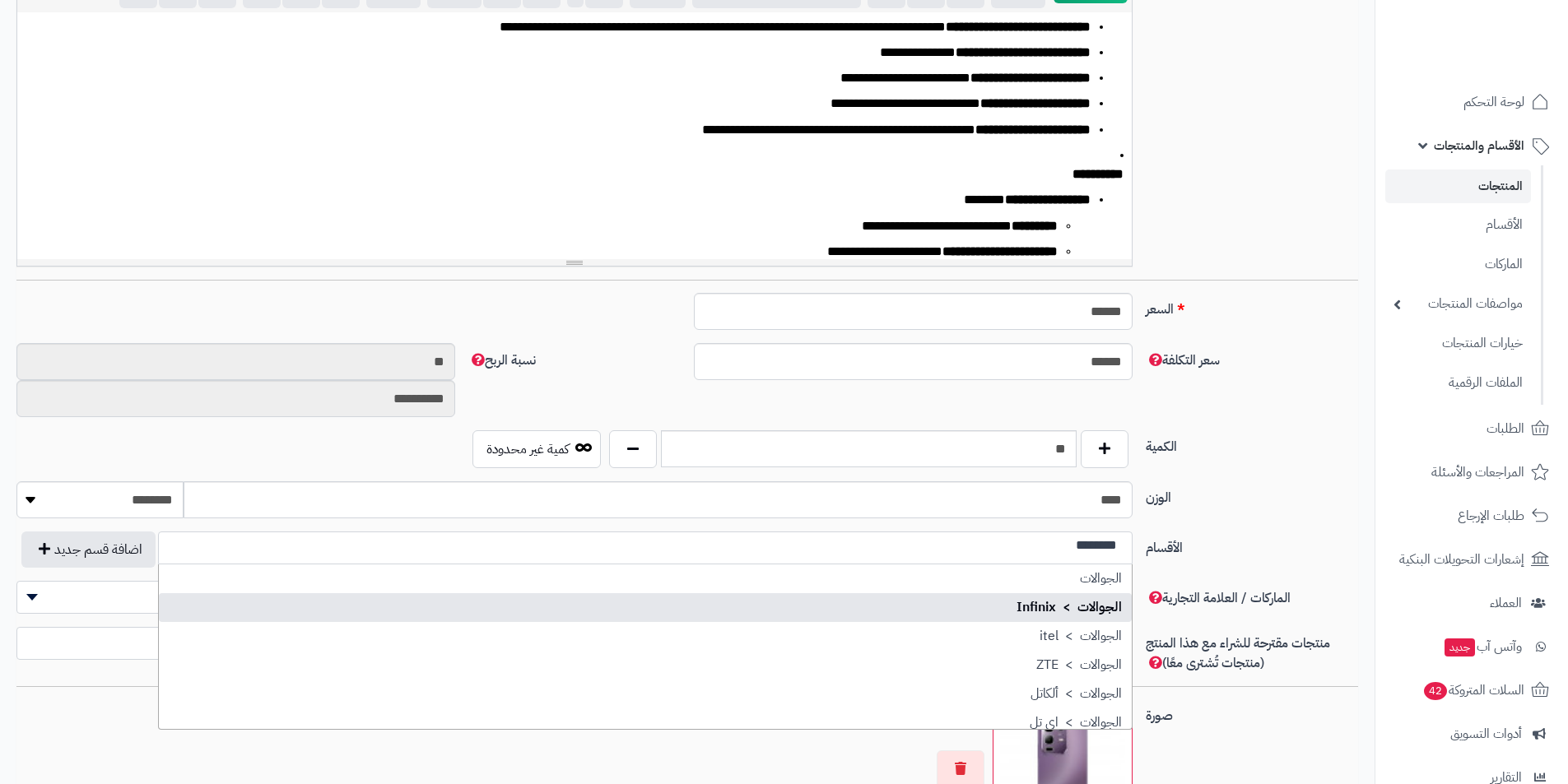
type input "********"
select select "***"
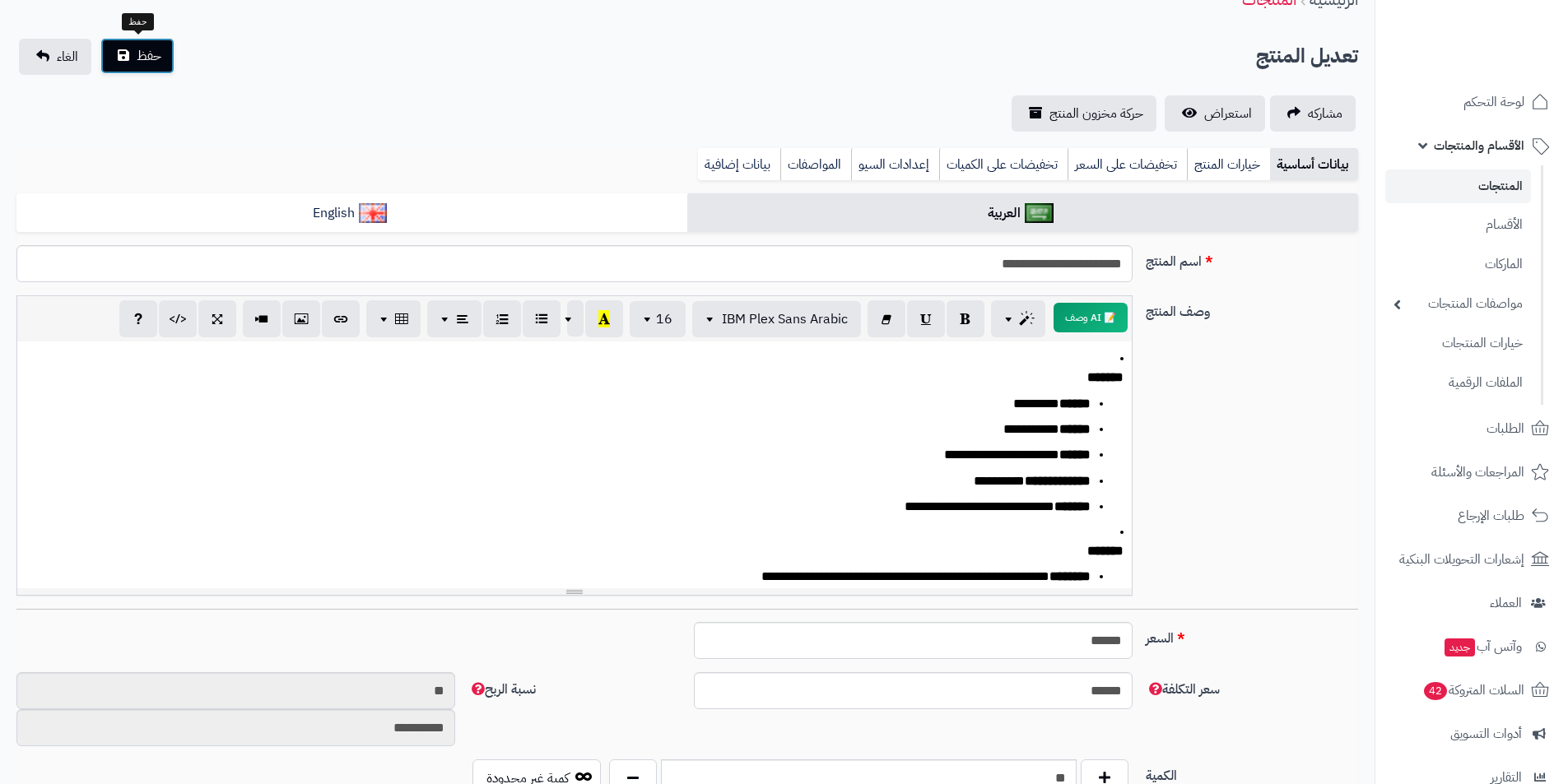
click at [145, 65] on span "حفظ" at bounding box center [149, 56] width 24 height 20
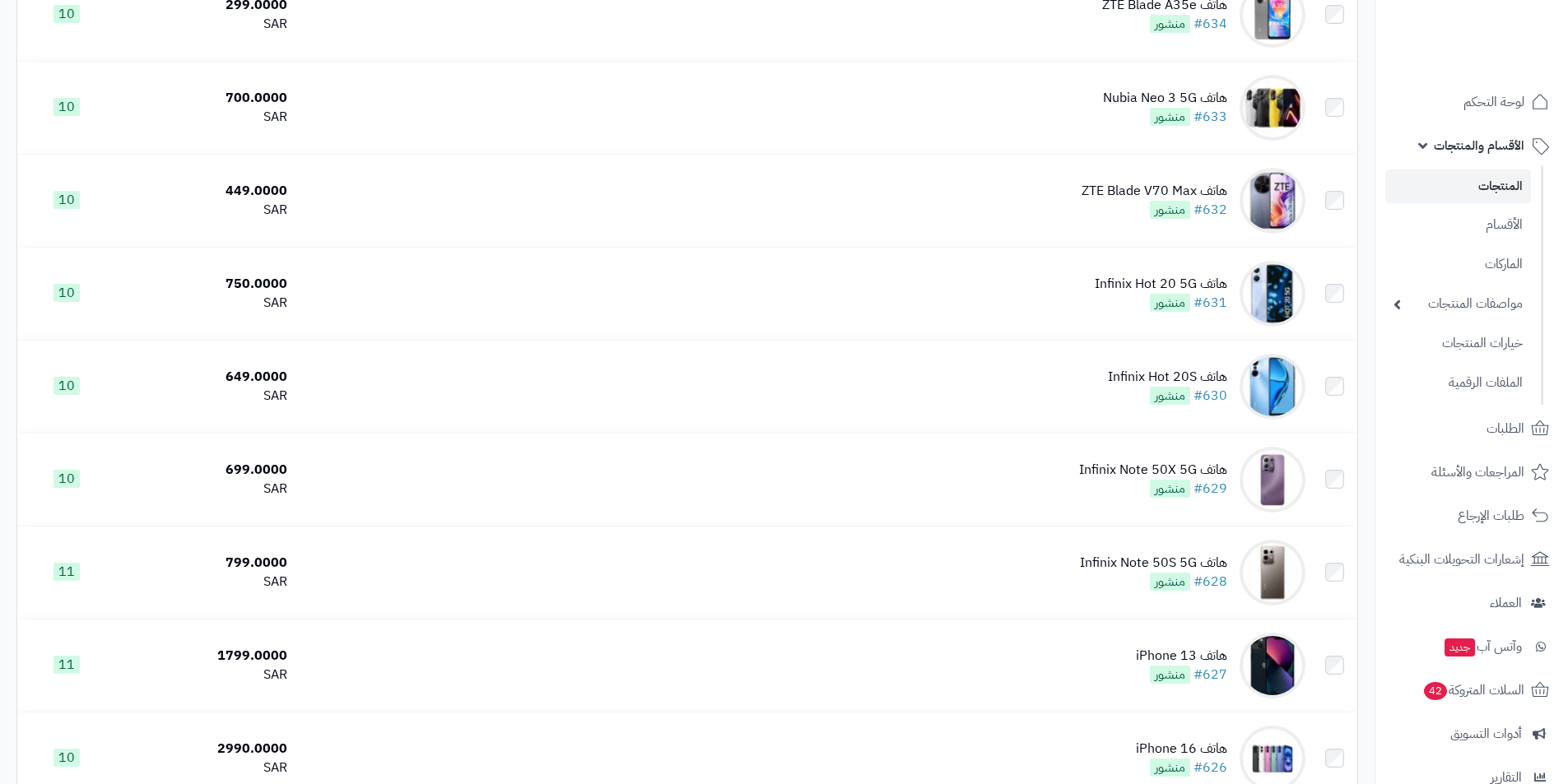
scroll to position [4114, 0]
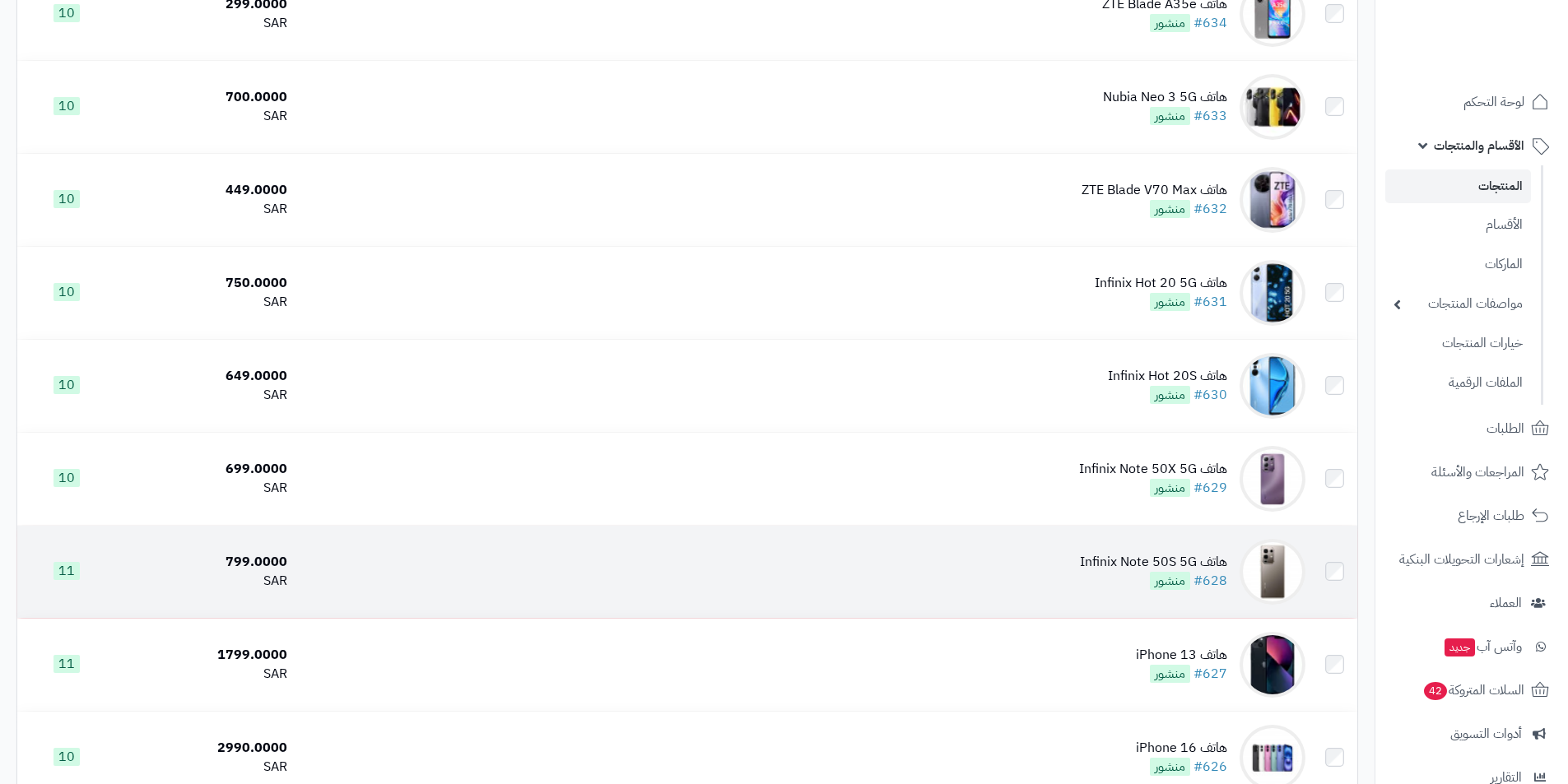
click at [951, 560] on td "هاتف Infinix Note 50S 5G #628 منشور" at bounding box center [803, 572] width 1019 height 92
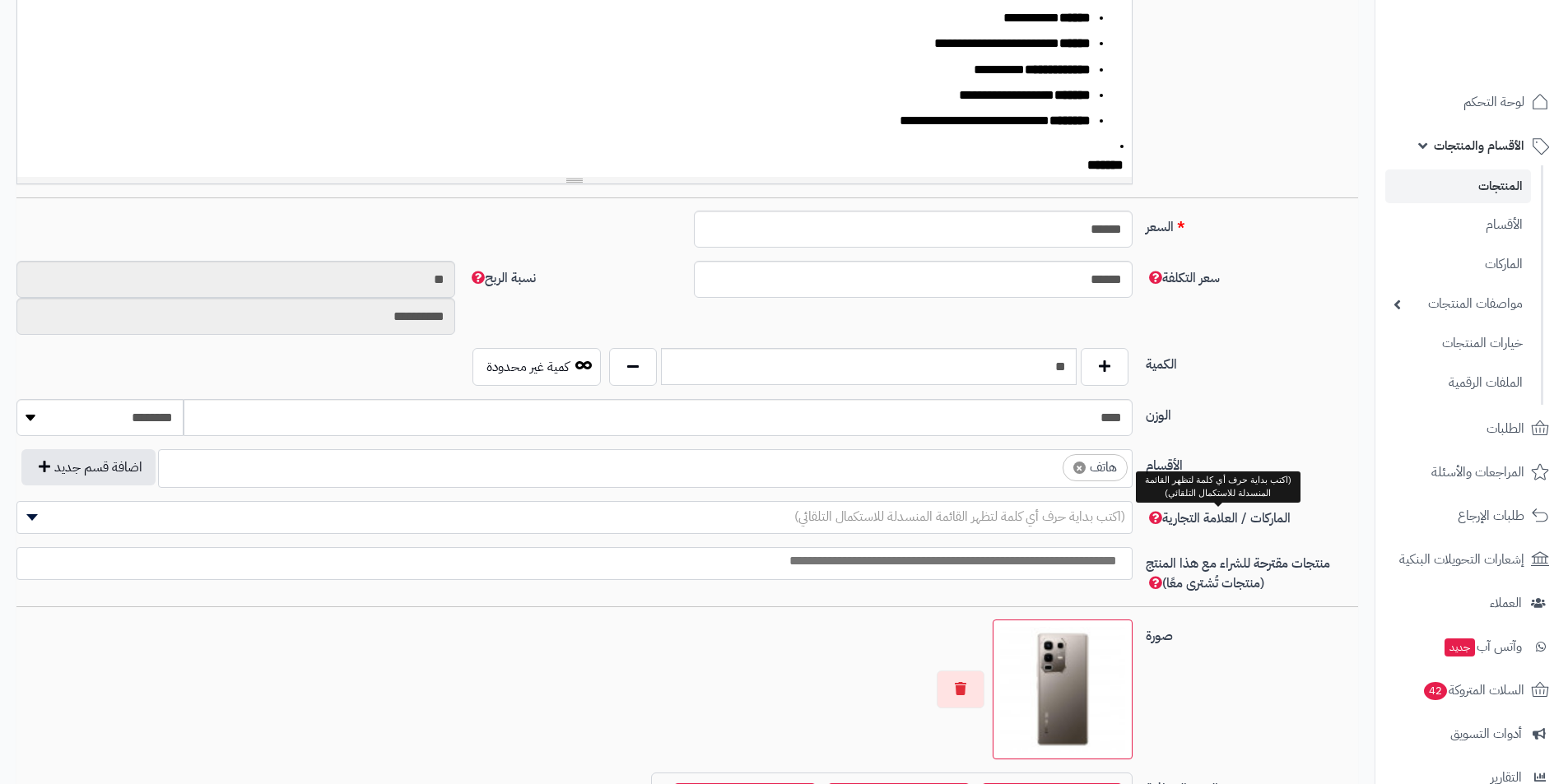
scroll to position [0, 12]
click at [1085, 468] on li "× هاتف" at bounding box center [1095, 468] width 65 height 27
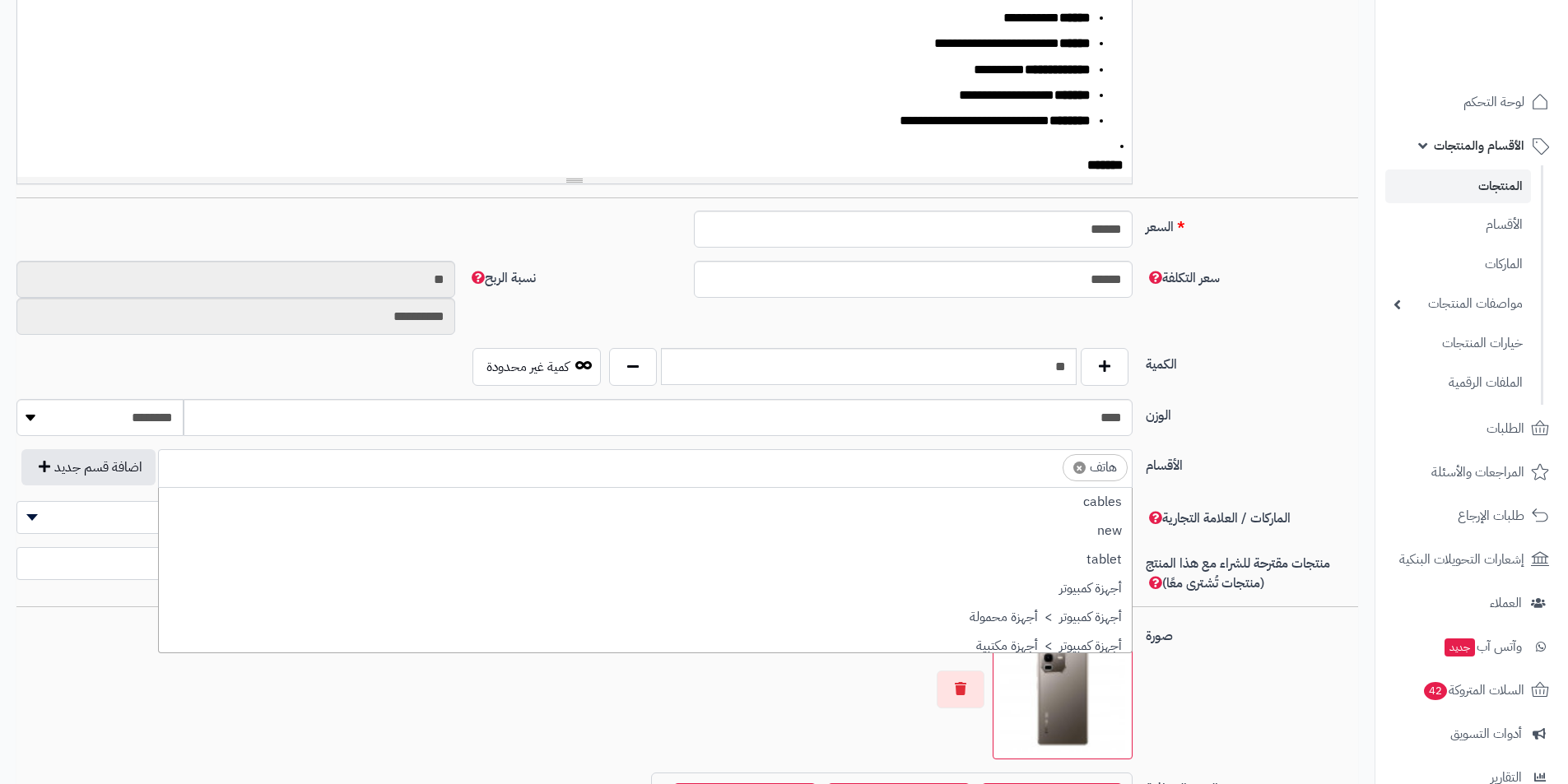
drag, startPoint x: 1085, startPoint y: 468, endPoint x: 1071, endPoint y: 469, distance: 14.0
click at [1071, 469] on li "× هاتف" at bounding box center [1095, 468] width 65 height 27
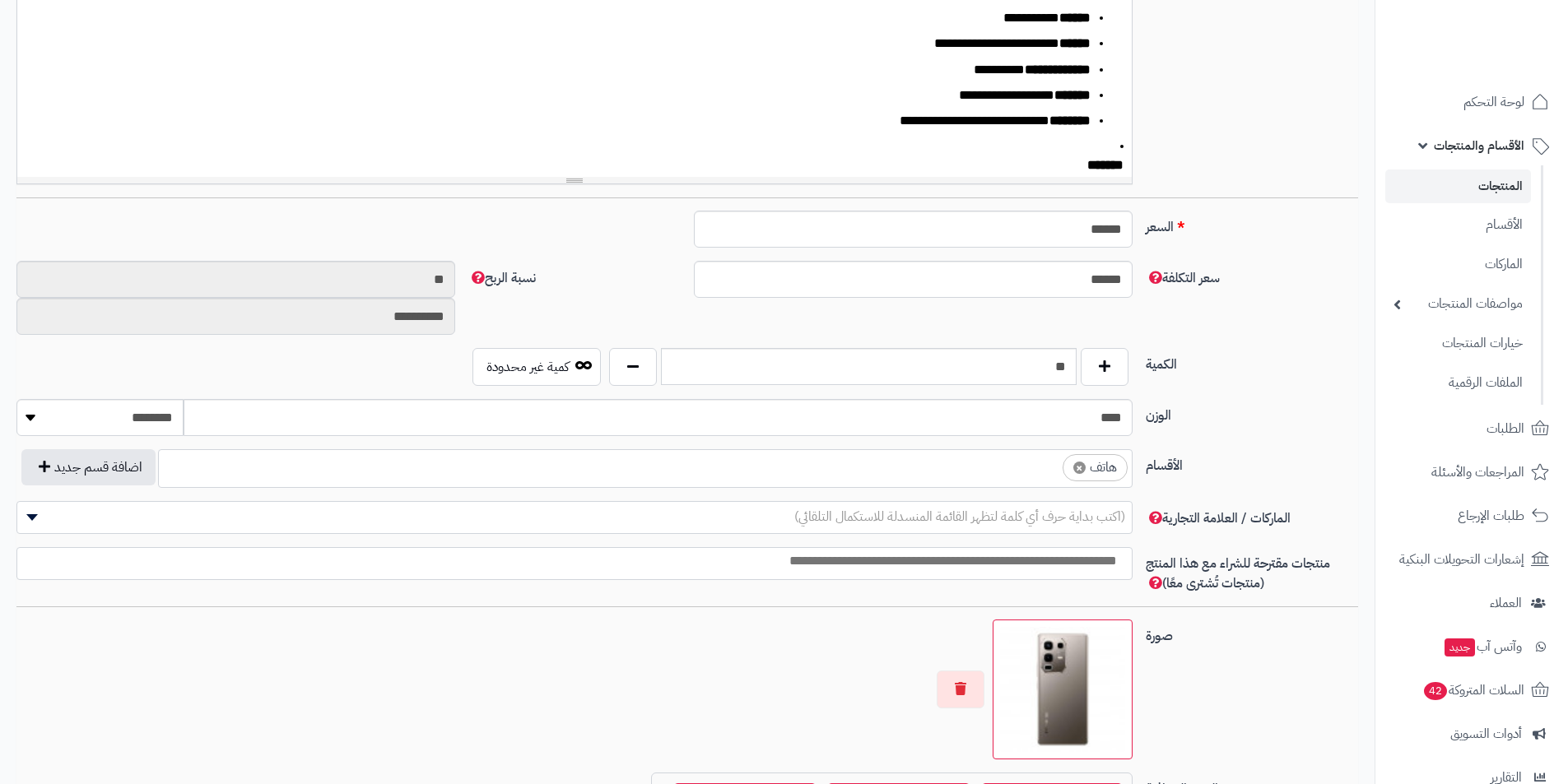
click at [1081, 468] on span "×" at bounding box center [1080, 468] width 12 height 12
select select
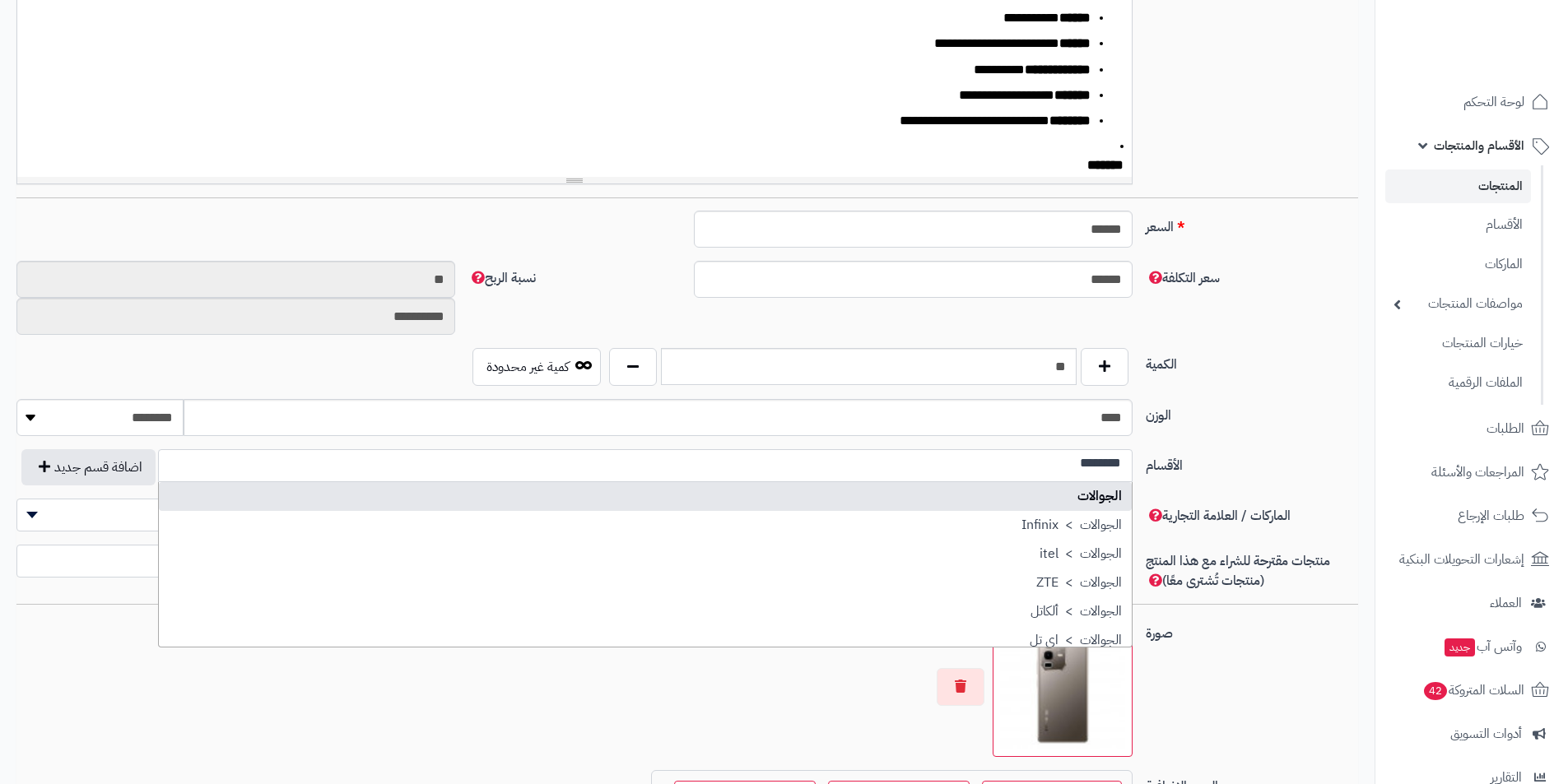
scroll to position [0, 0]
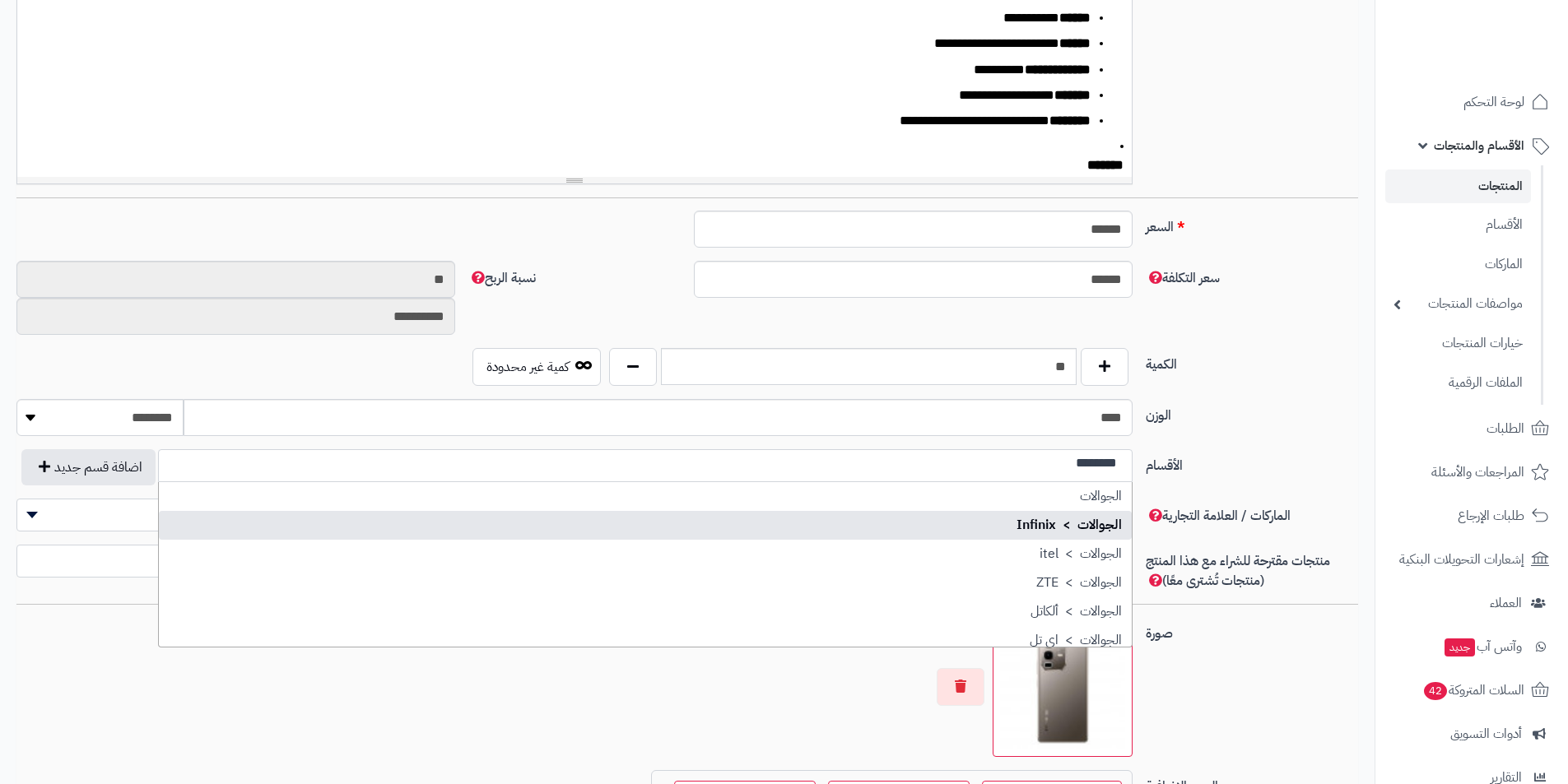
type input "********"
select select "***"
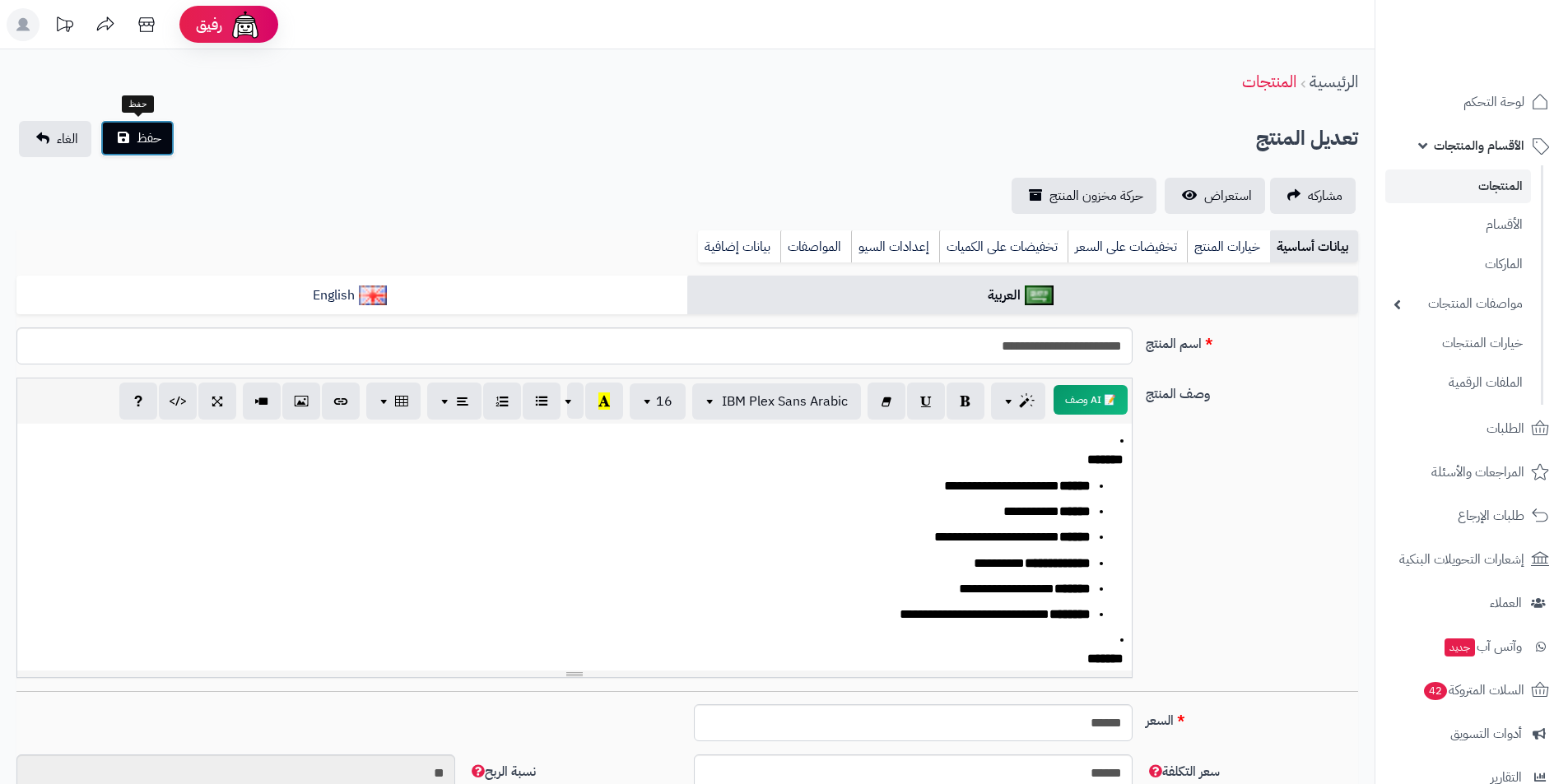
click at [122, 141] on button "حفظ" at bounding box center [137, 137] width 74 height 36
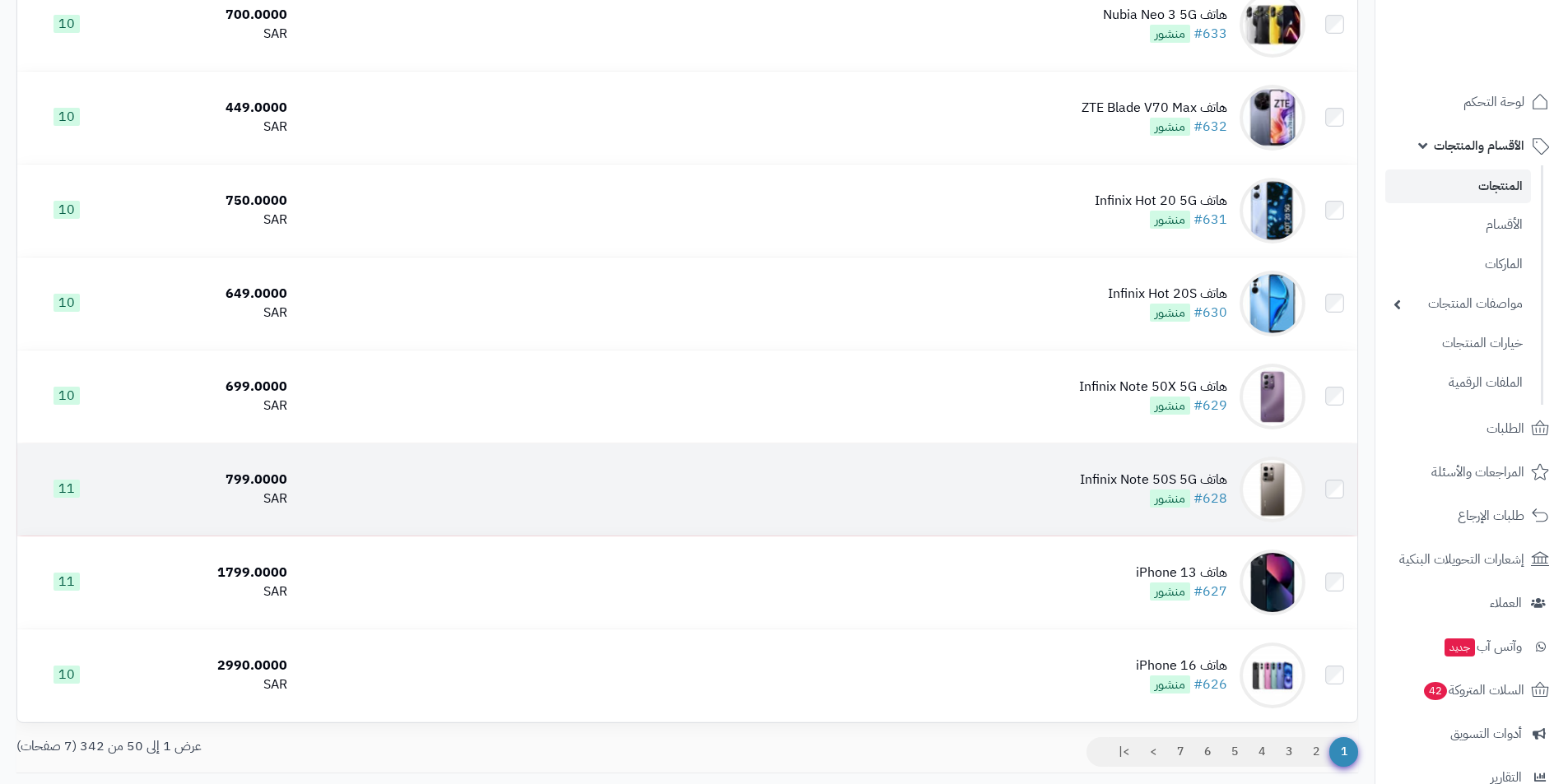
scroll to position [4278, 0]
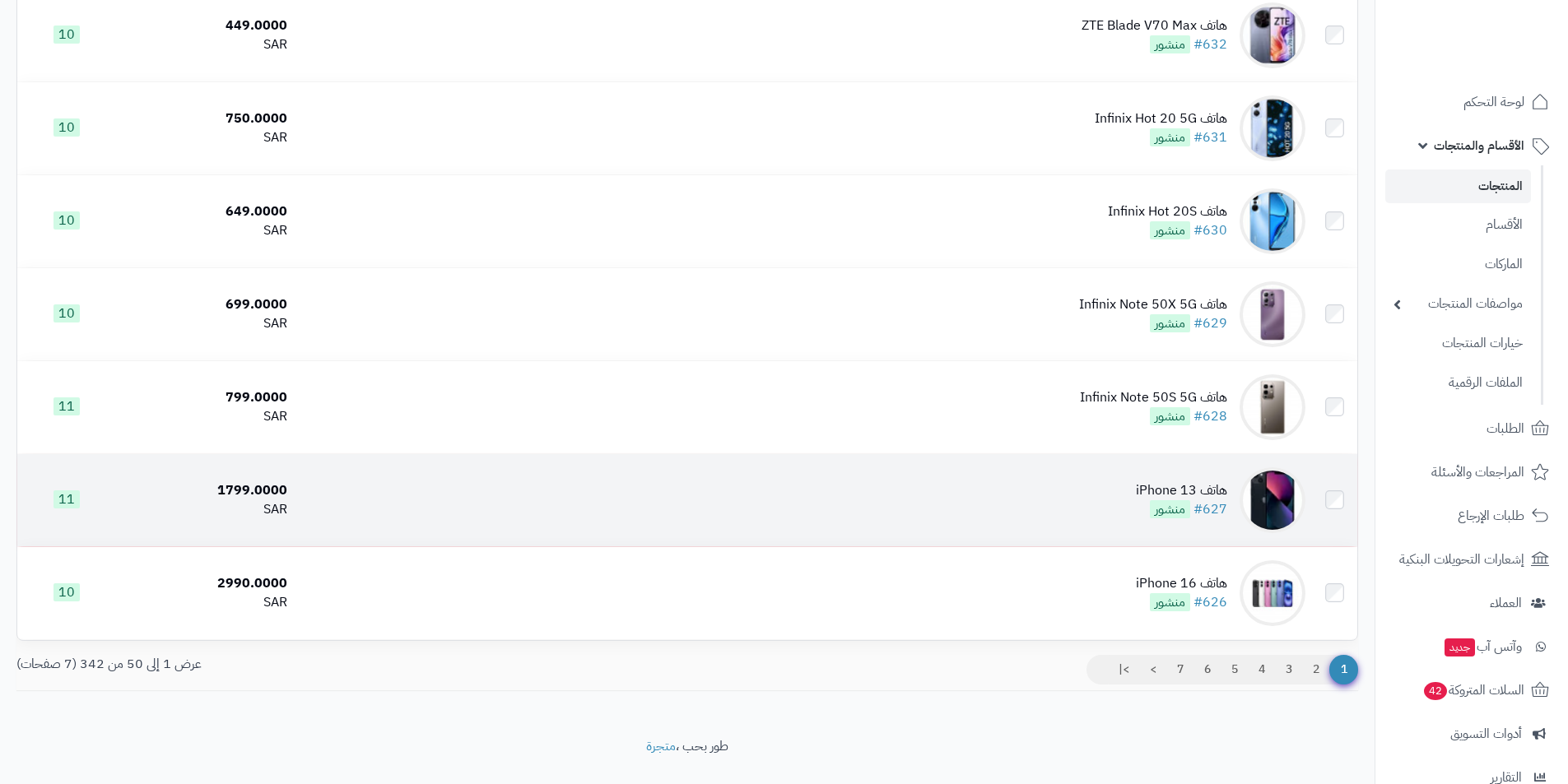
click at [1127, 484] on td "هاتف iPhone 13 #627 منشور" at bounding box center [803, 500] width 1019 height 92
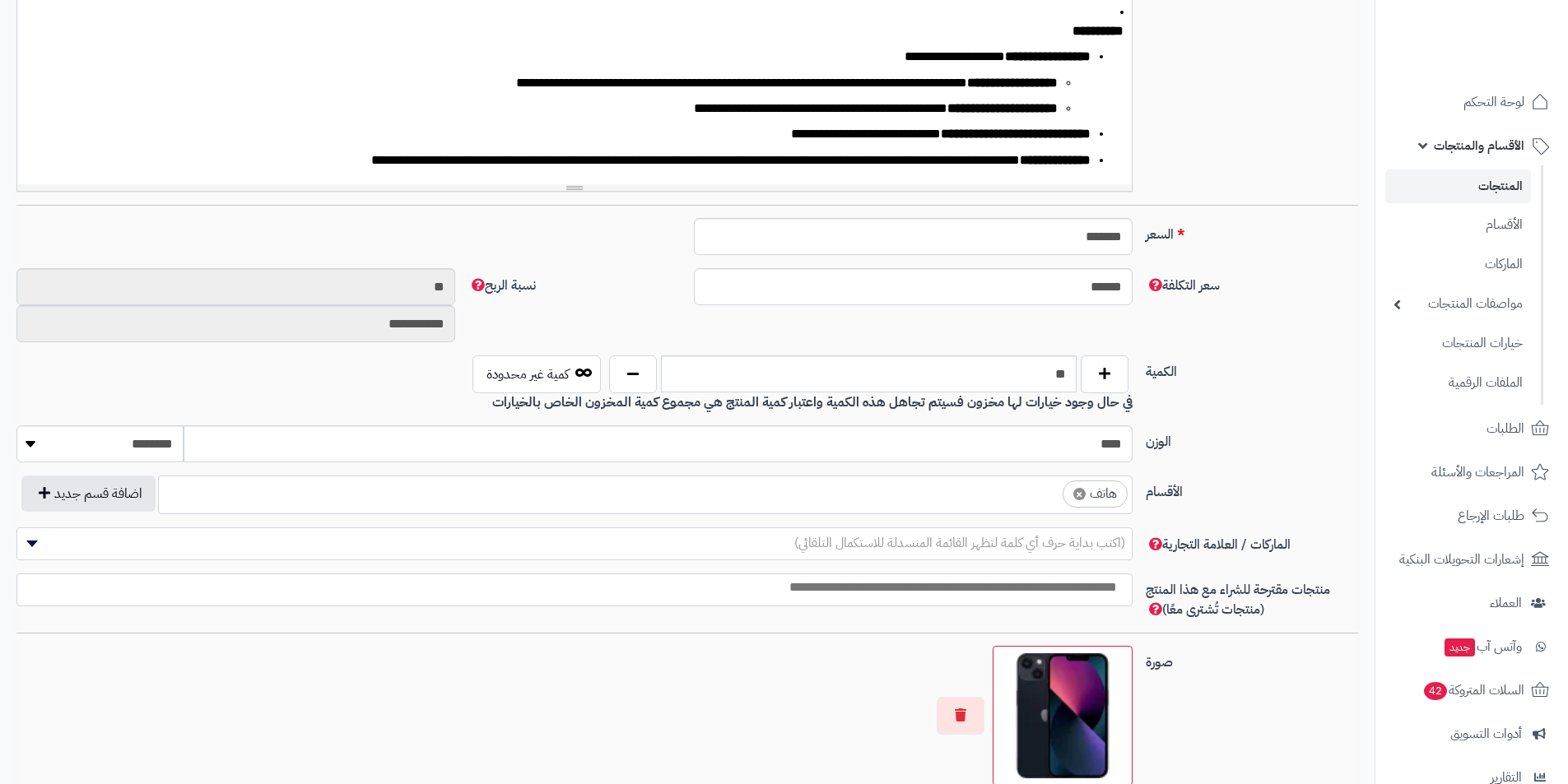
scroll to position [494, 0]
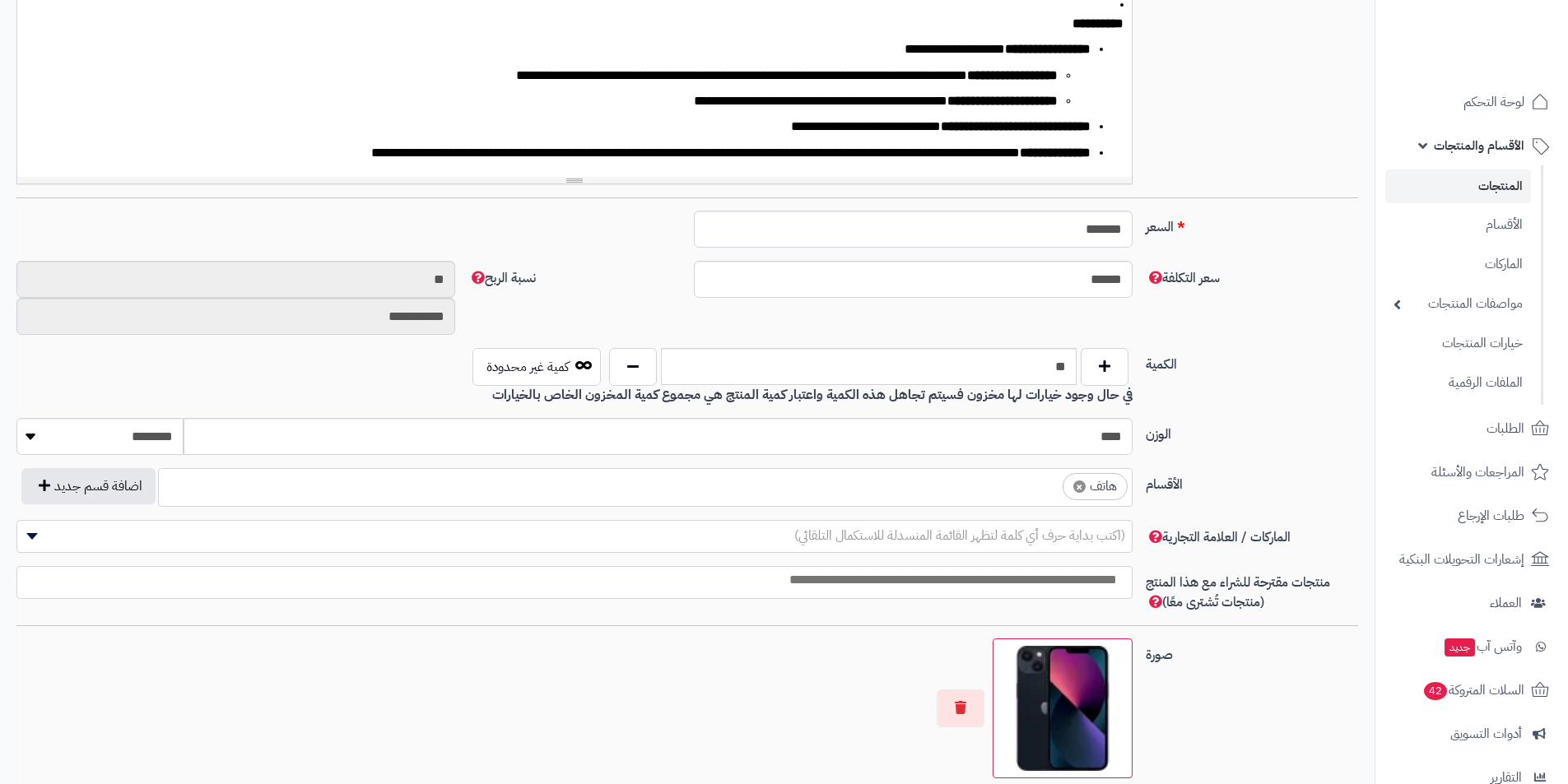
click at [1078, 487] on span "×" at bounding box center [1080, 487] width 12 height 12
select select
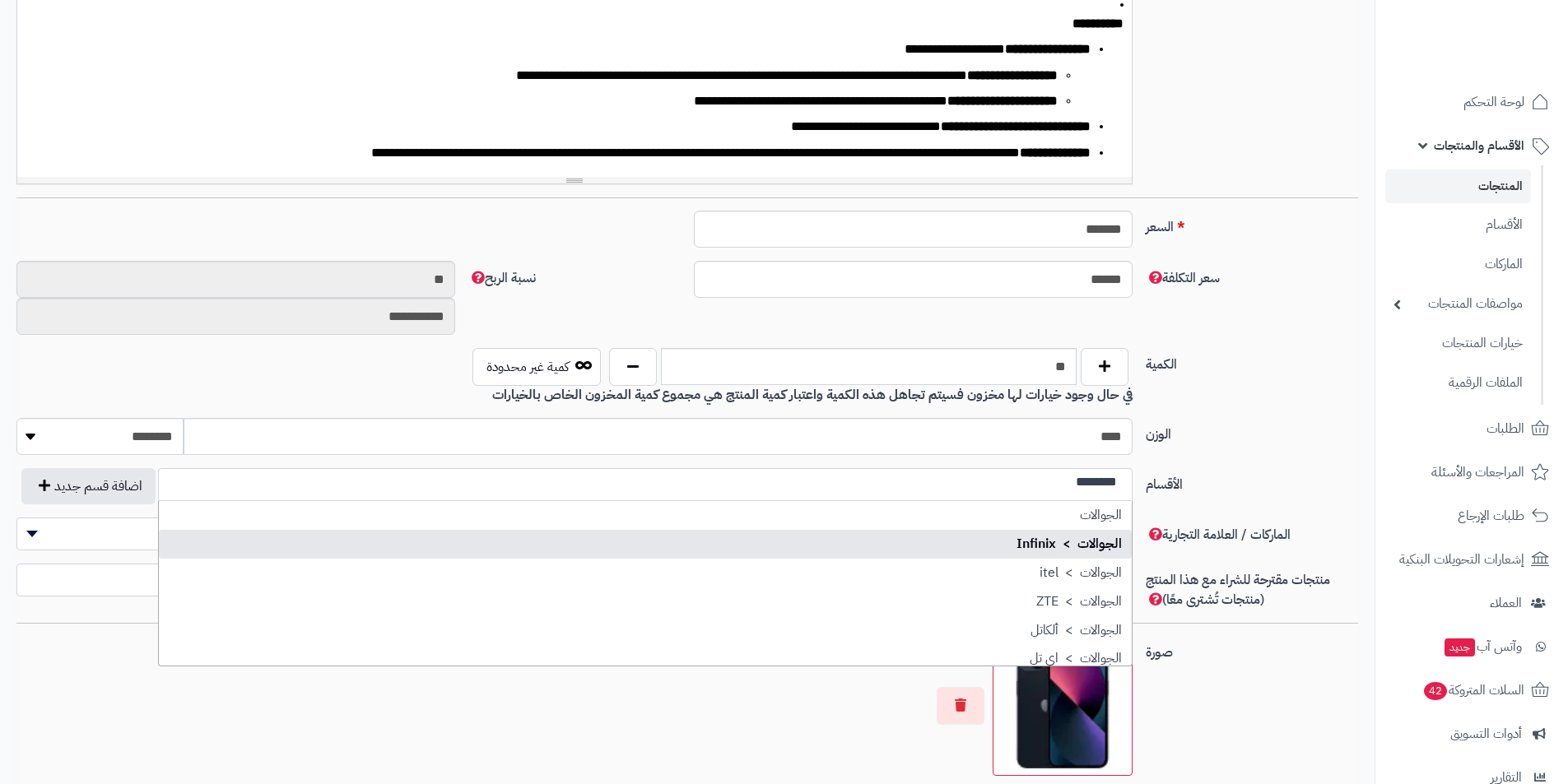
scroll to position [82, 0]
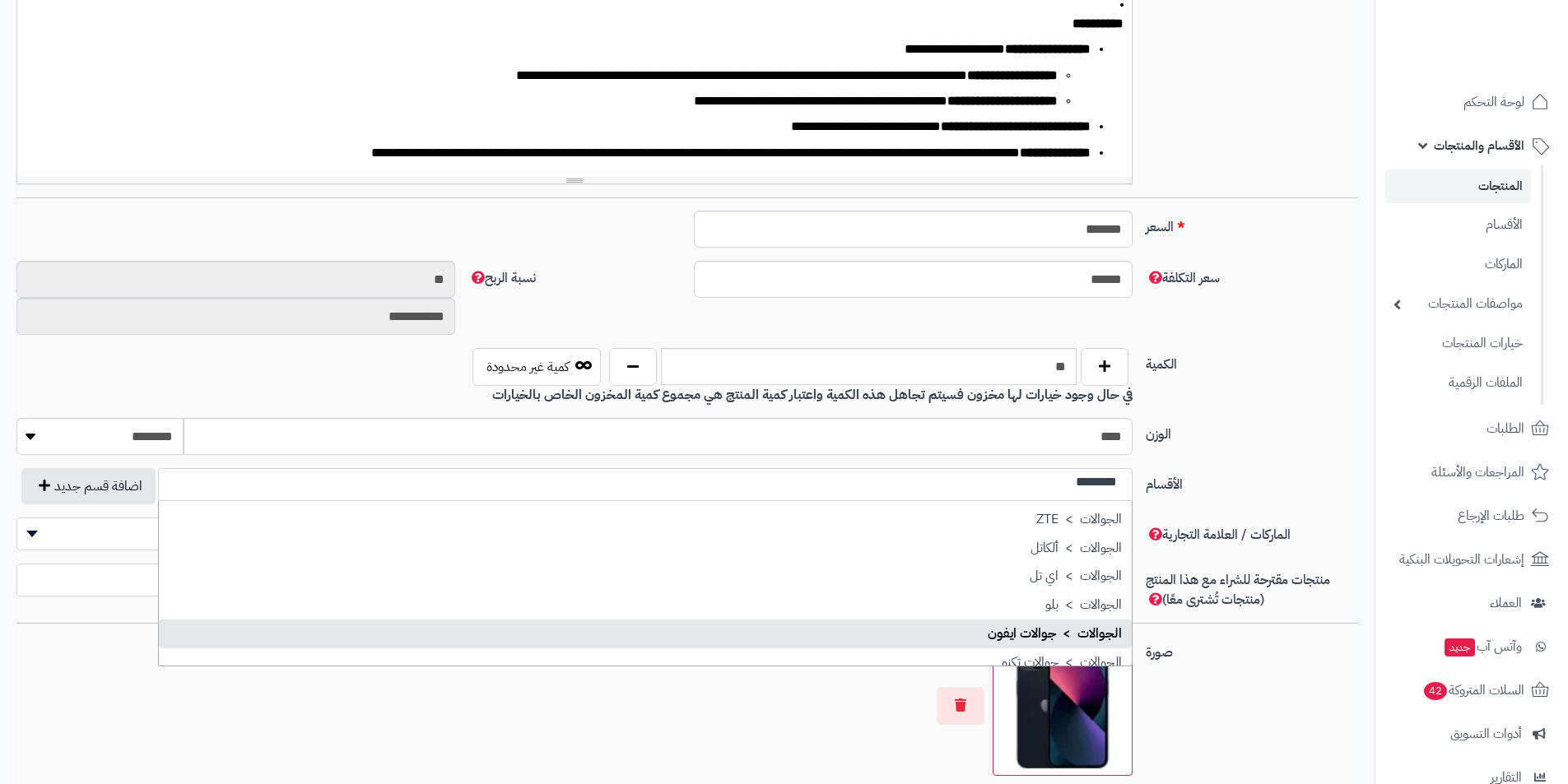
type input "********"
select select "**"
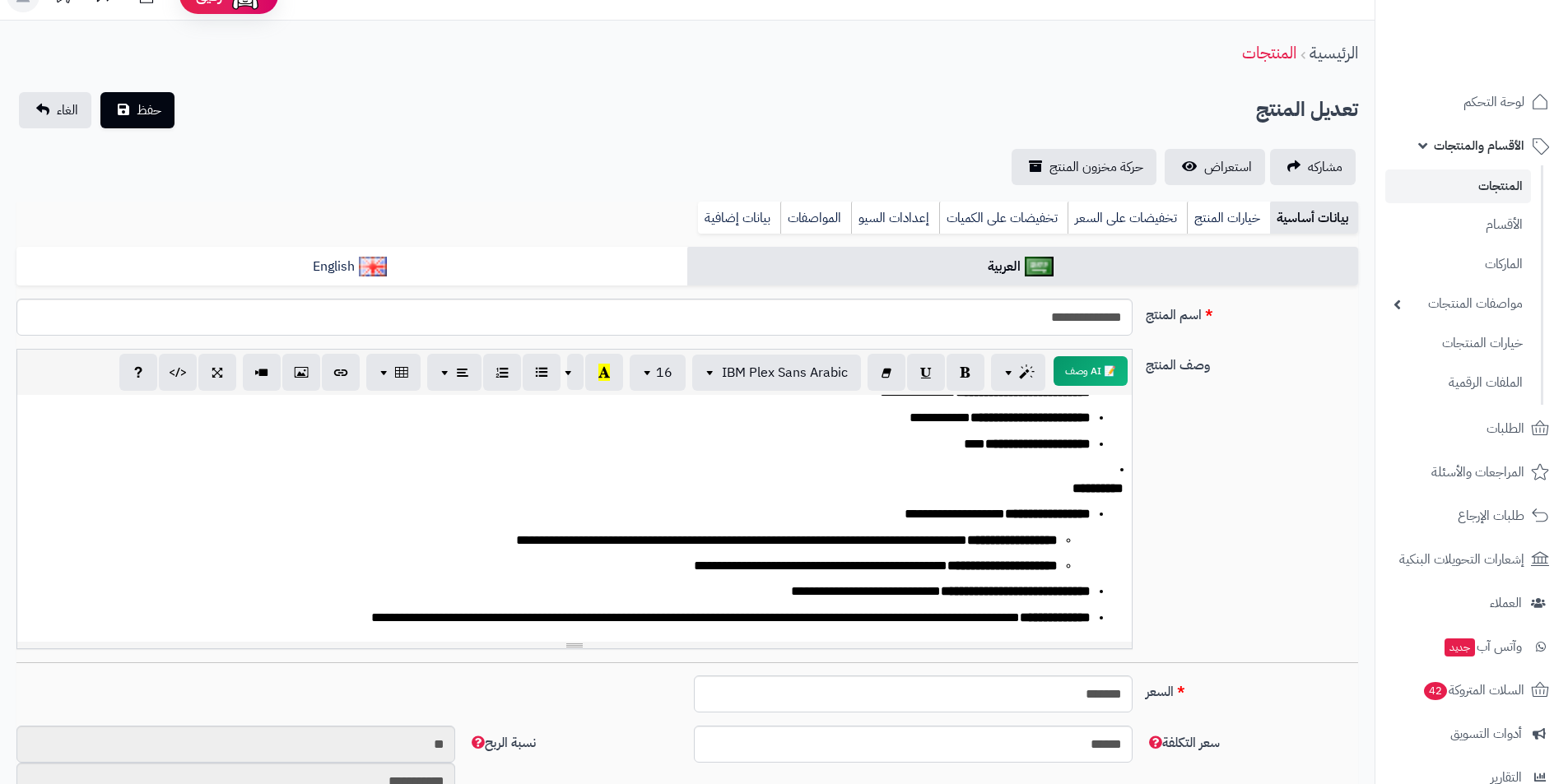
scroll to position [0, 0]
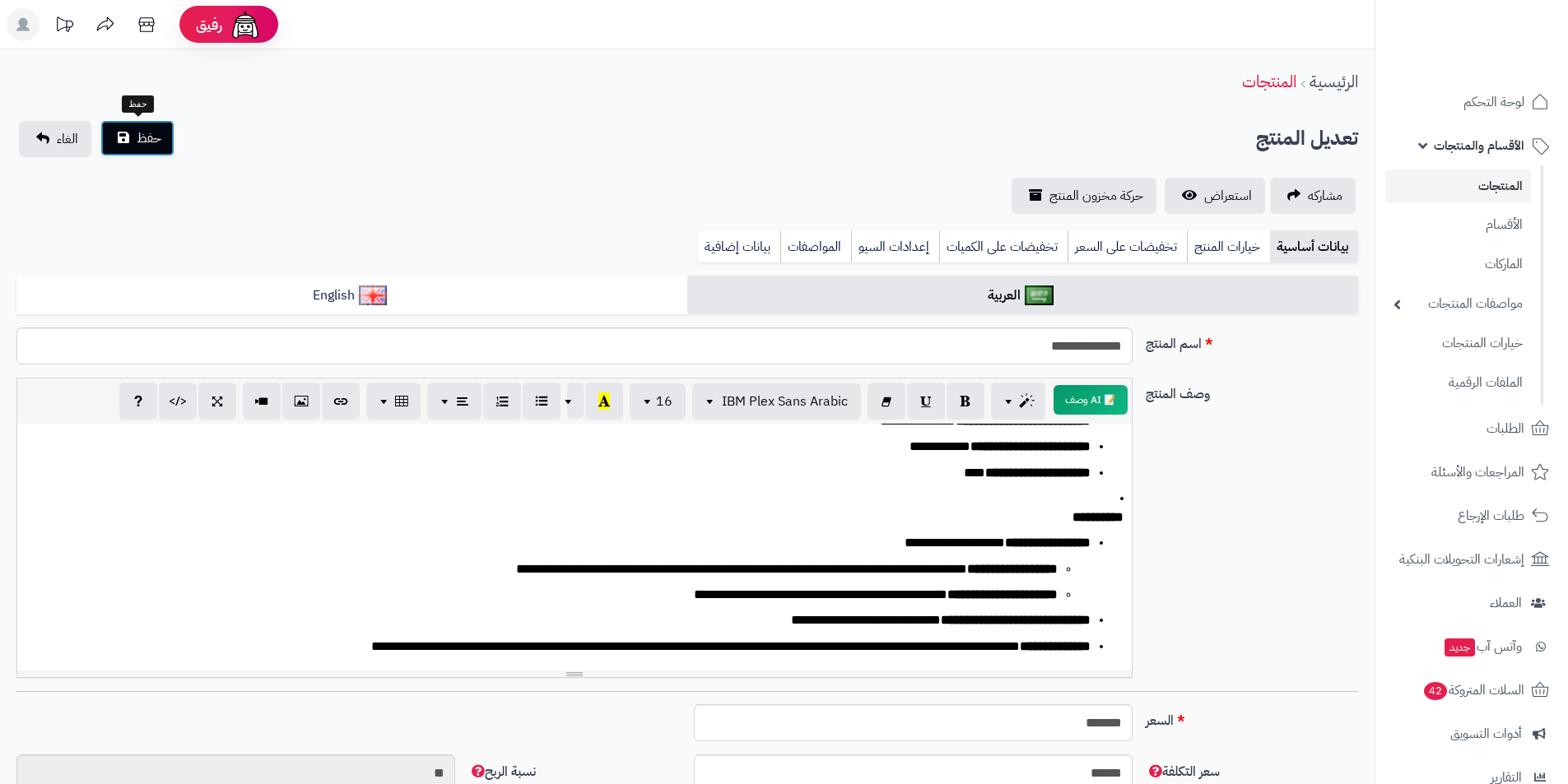
click at [155, 149] on button "حفظ" at bounding box center [137, 137] width 74 height 36
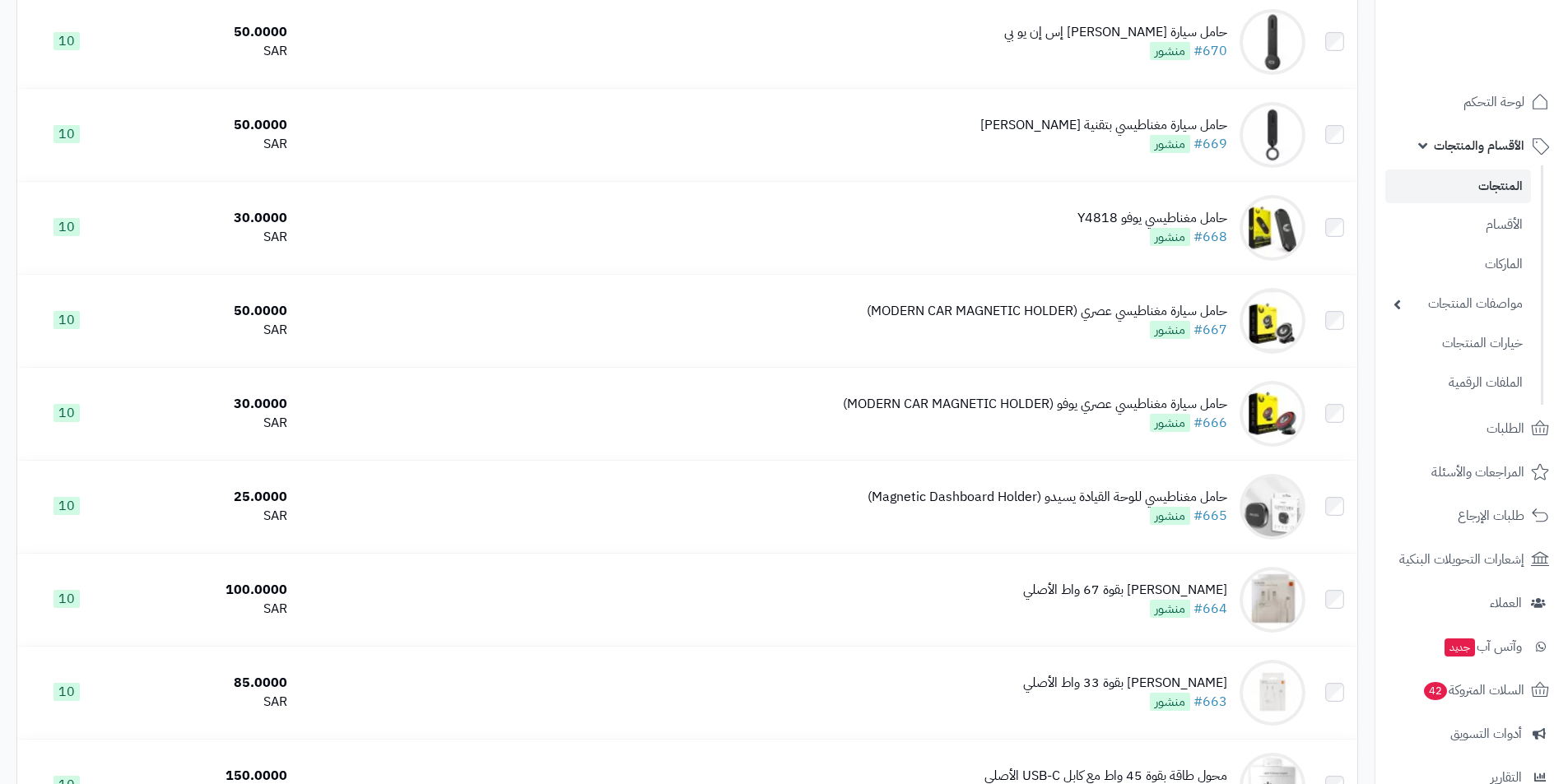
scroll to position [4312, 0]
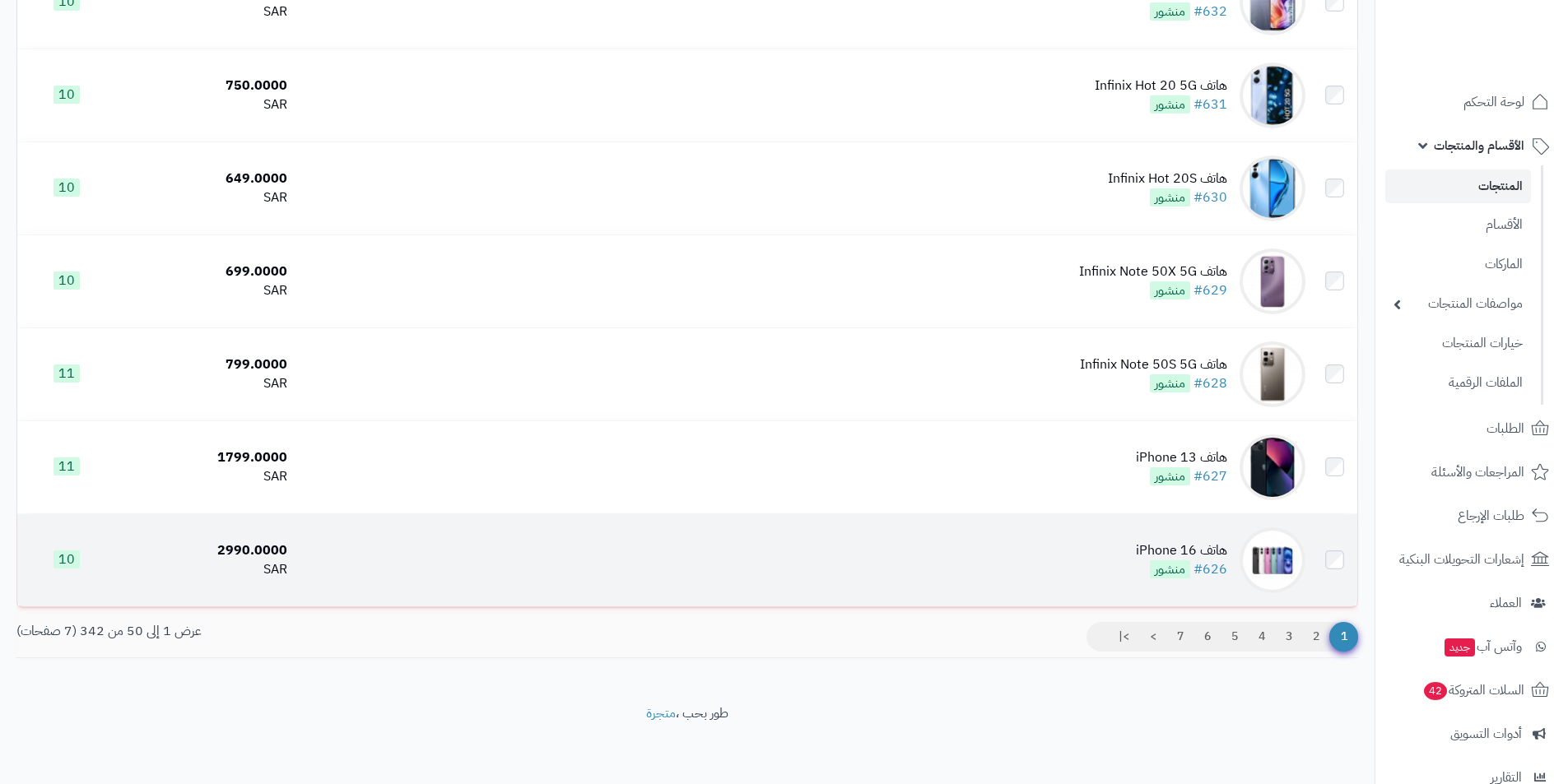
click at [1061, 539] on td "هاتف iPhone 16 #626 منشور" at bounding box center [803, 559] width 1019 height 92
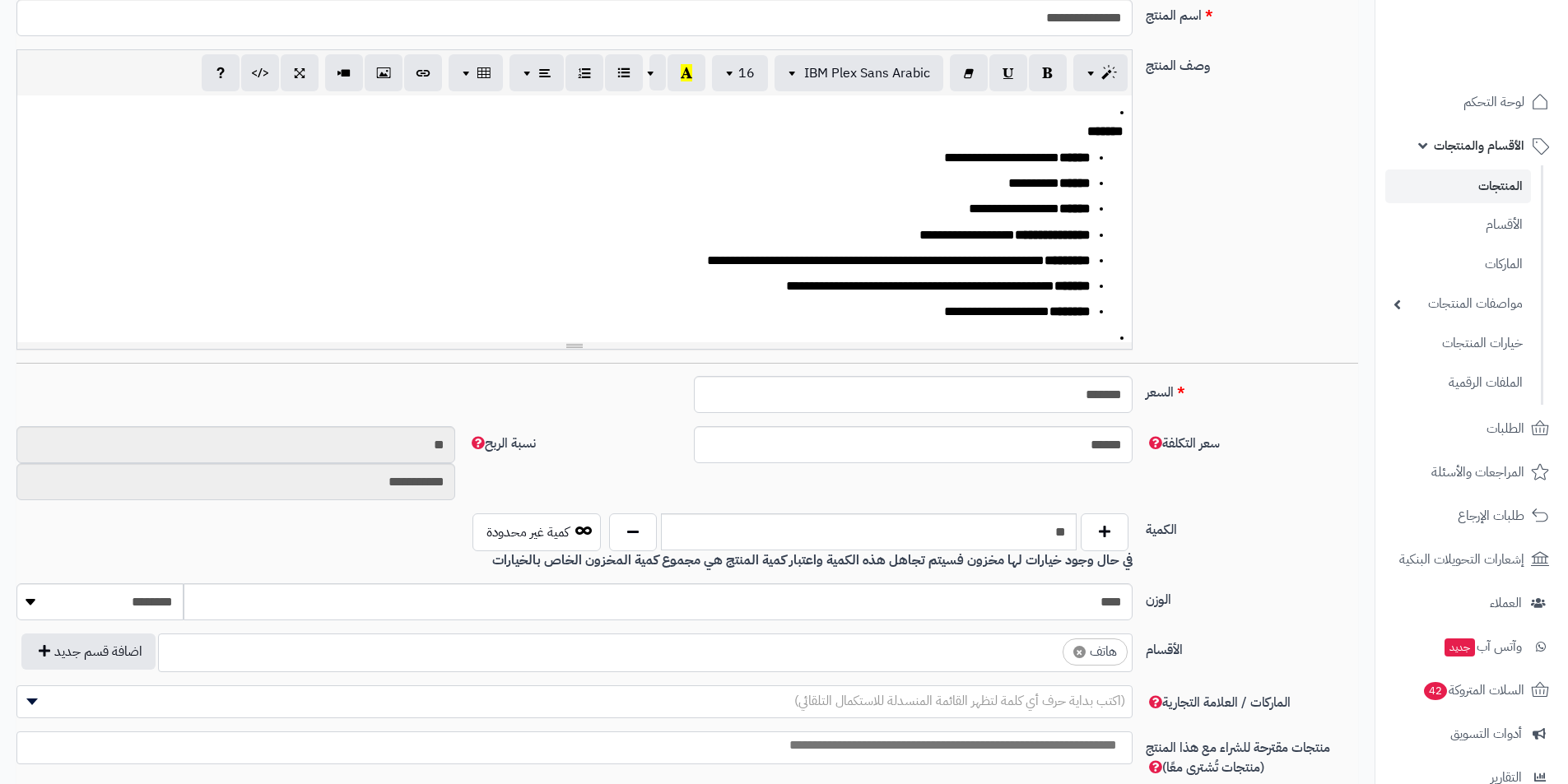
scroll to position [0, 12]
click at [1079, 645] on span "×" at bounding box center [1080, 651] width 12 height 12
select select
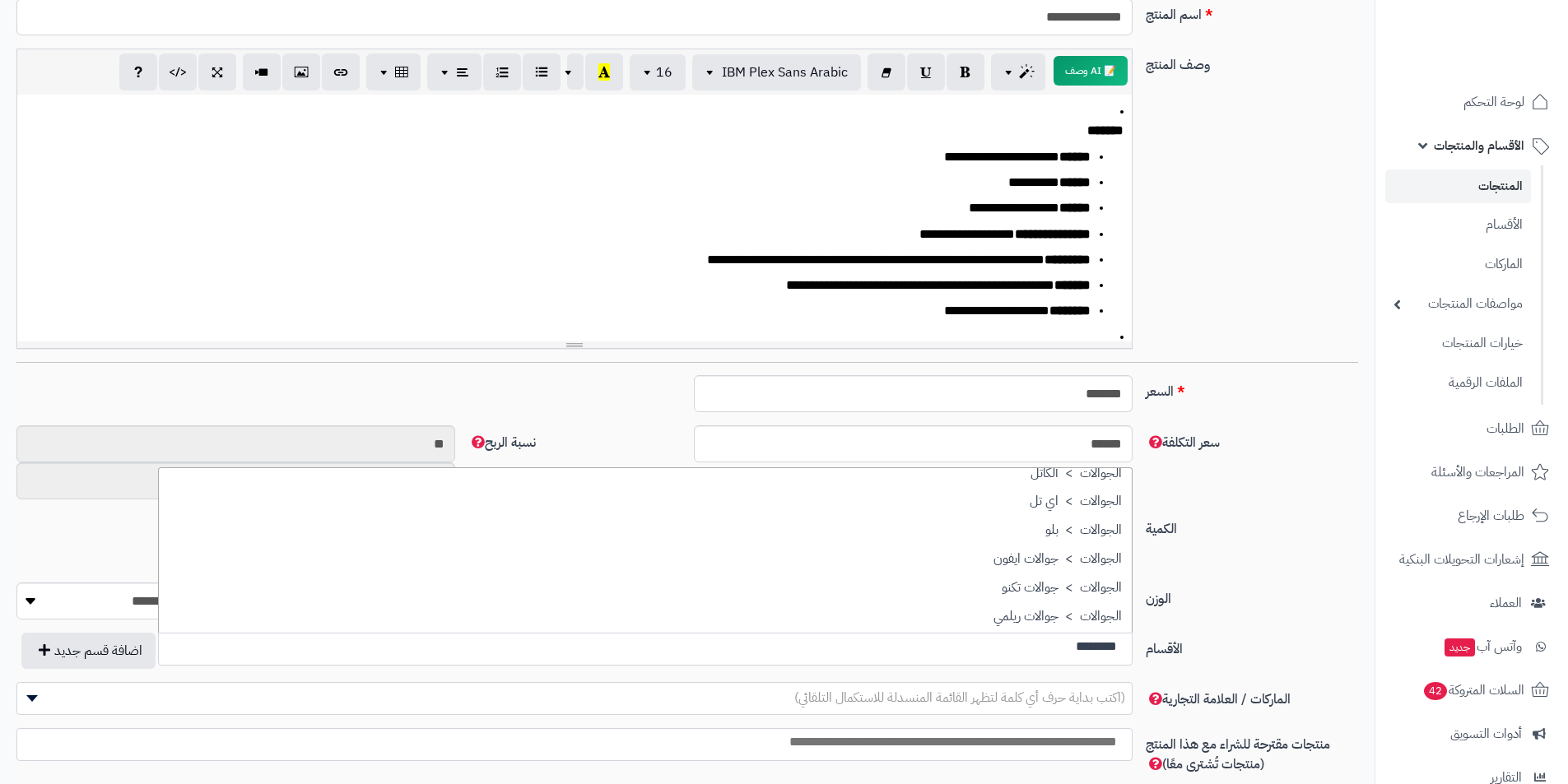
scroll to position [164, 0]
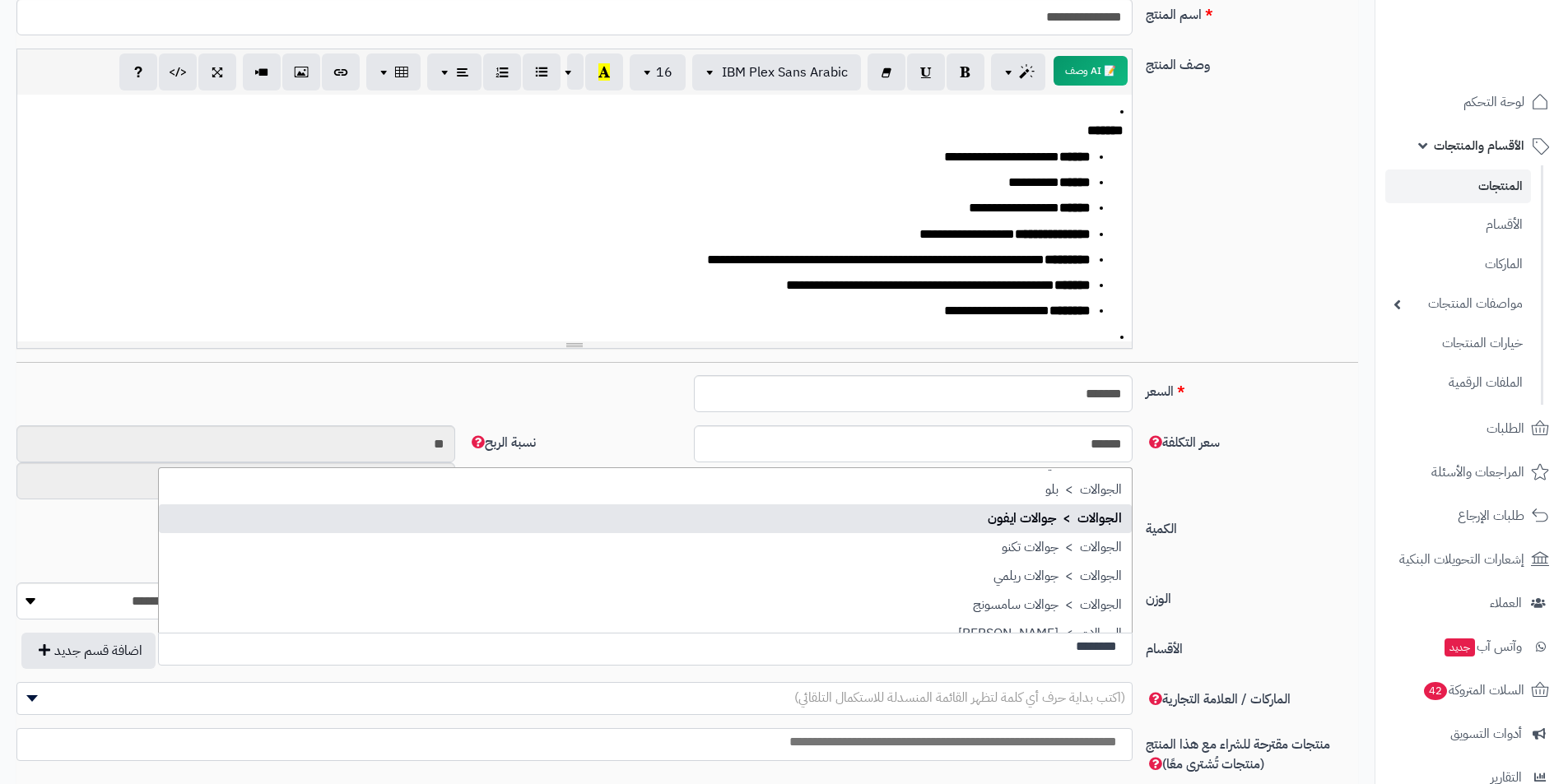
type input "********"
select select "**"
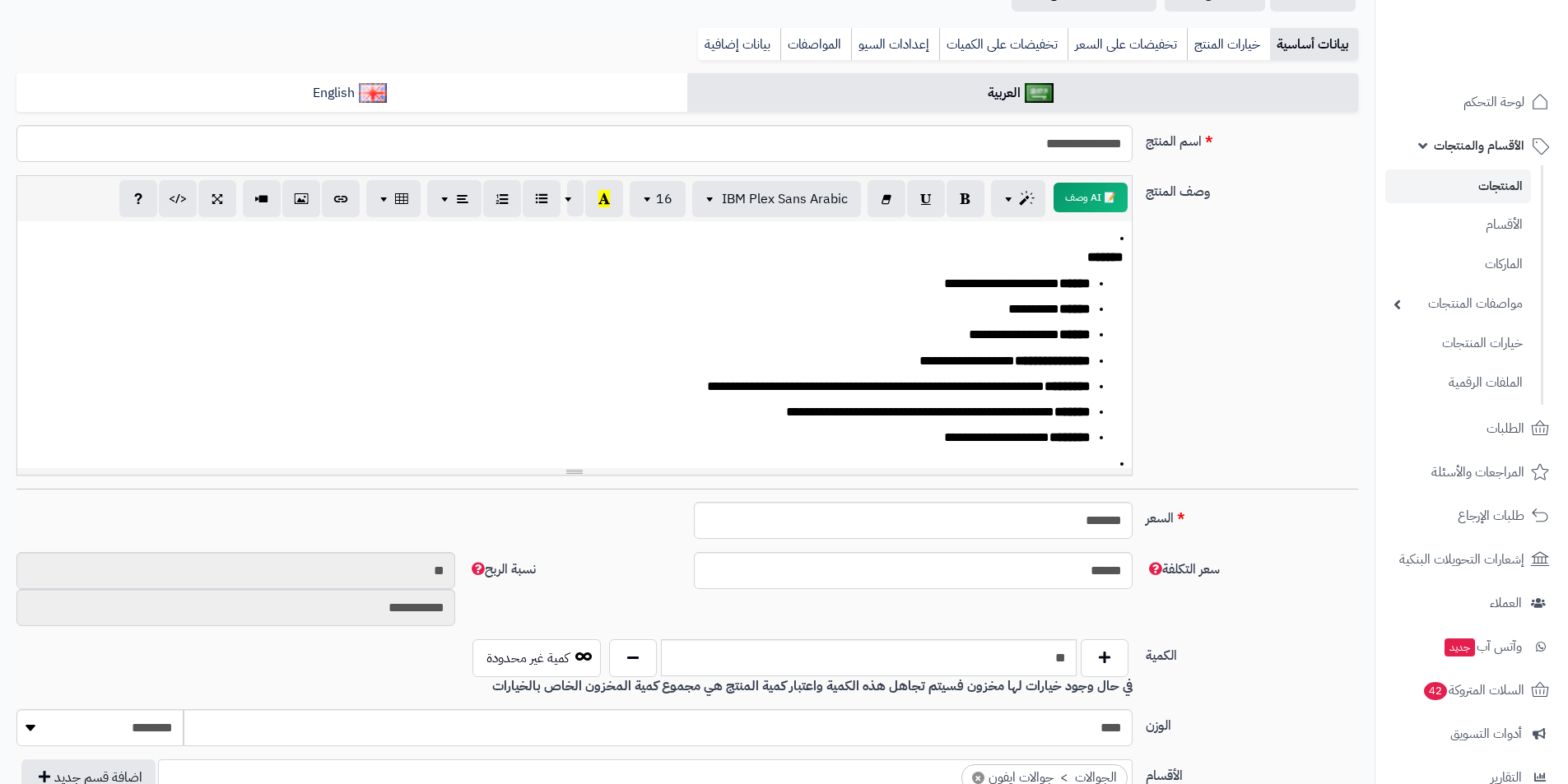
scroll to position [0, 0]
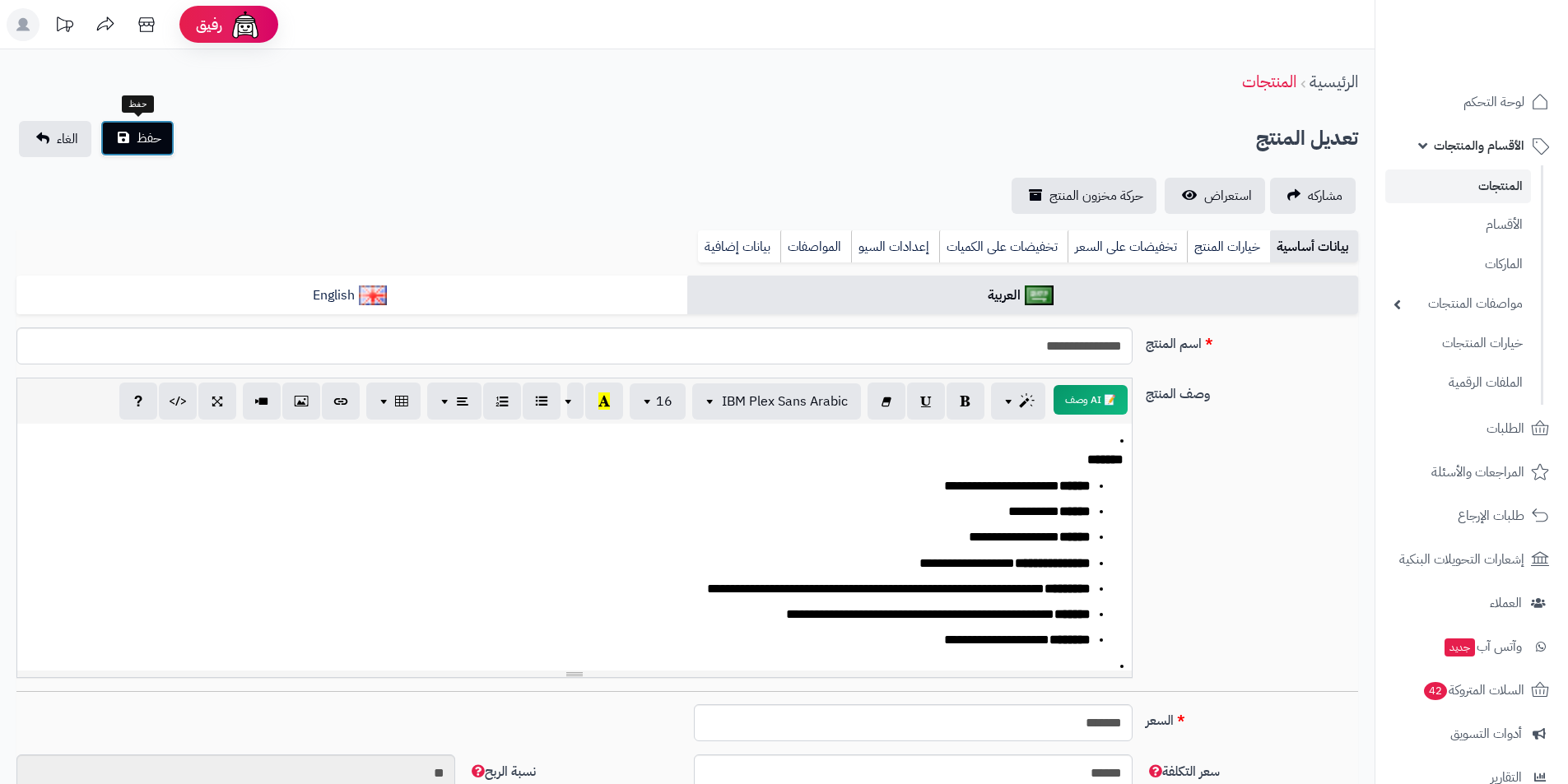
click at [165, 135] on button "حفظ" at bounding box center [137, 137] width 74 height 36
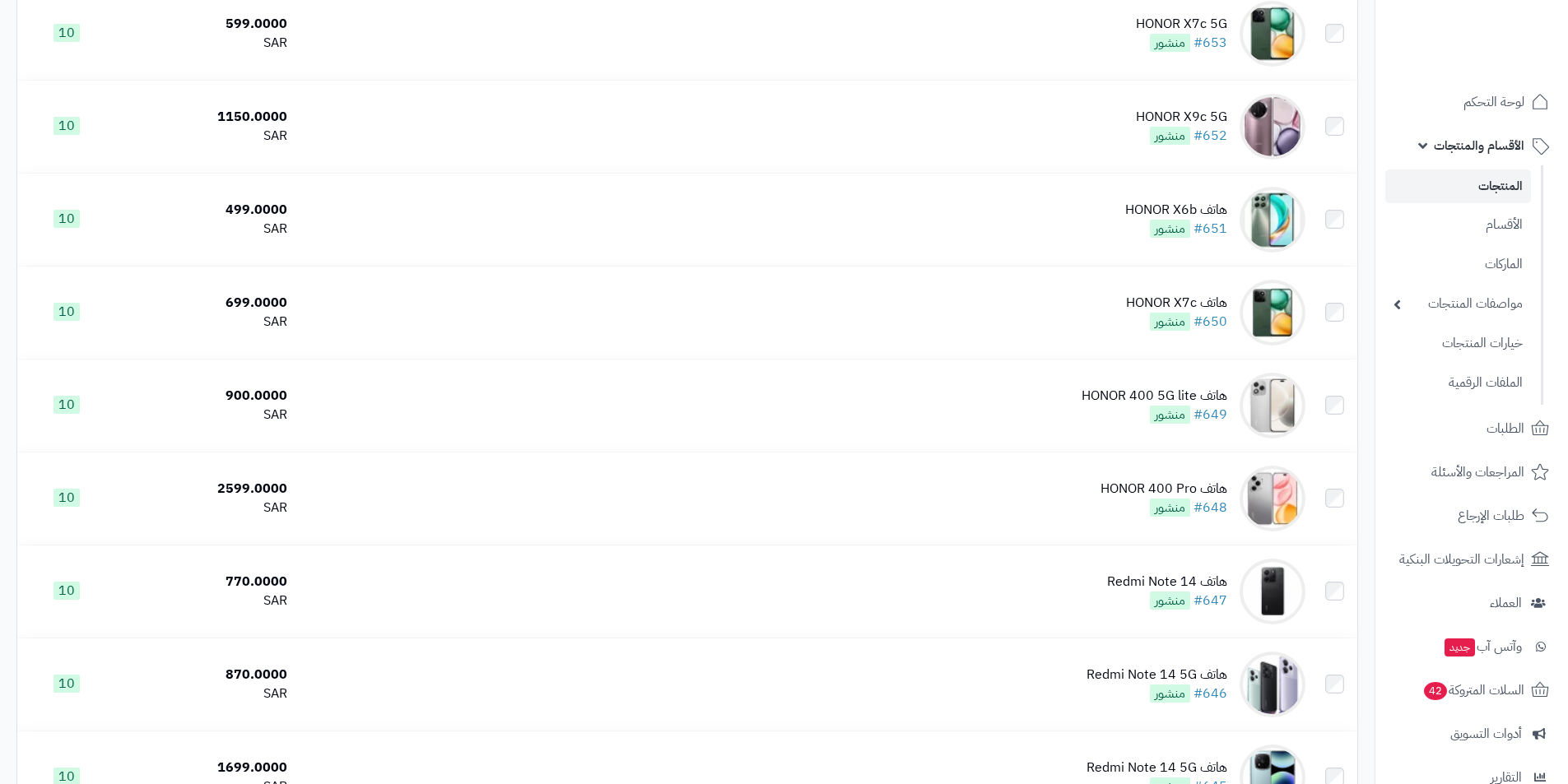
scroll to position [4312, 0]
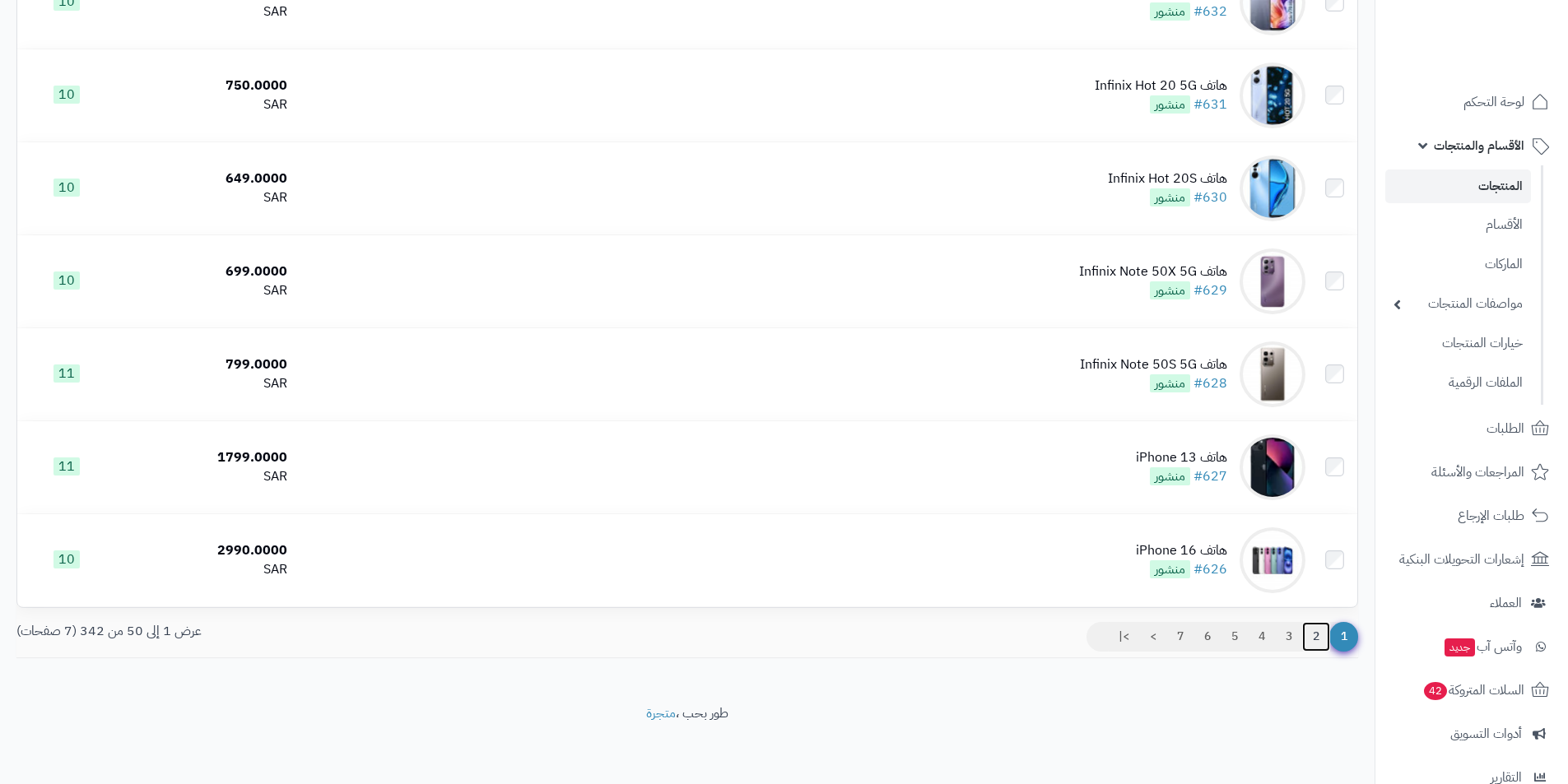
click at [1313, 627] on link "2" at bounding box center [1316, 637] width 28 height 30
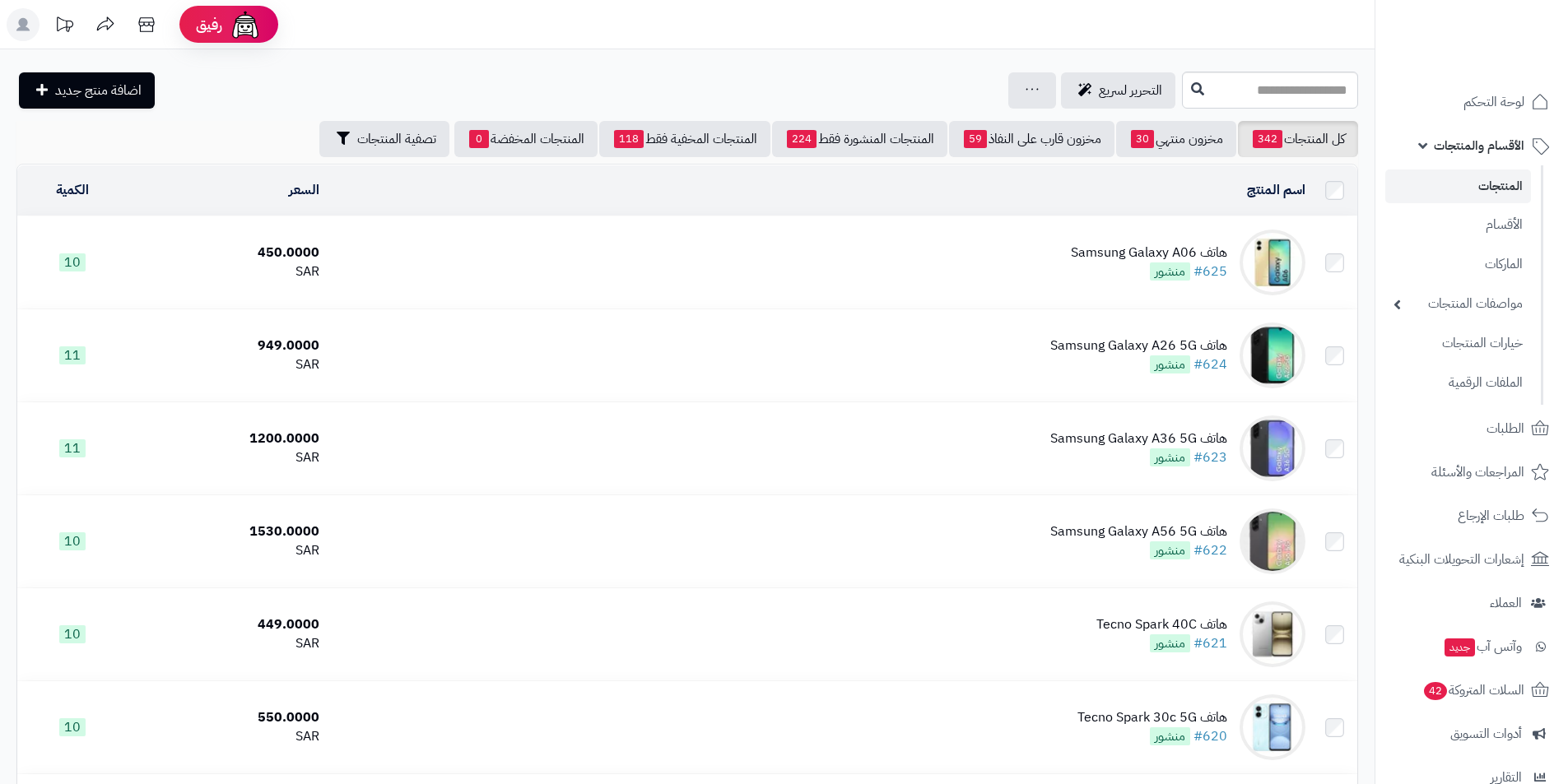
click at [1129, 256] on div "هاتف Samsung Galaxy A06" at bounding box center [1149, 253] width 157 height 19
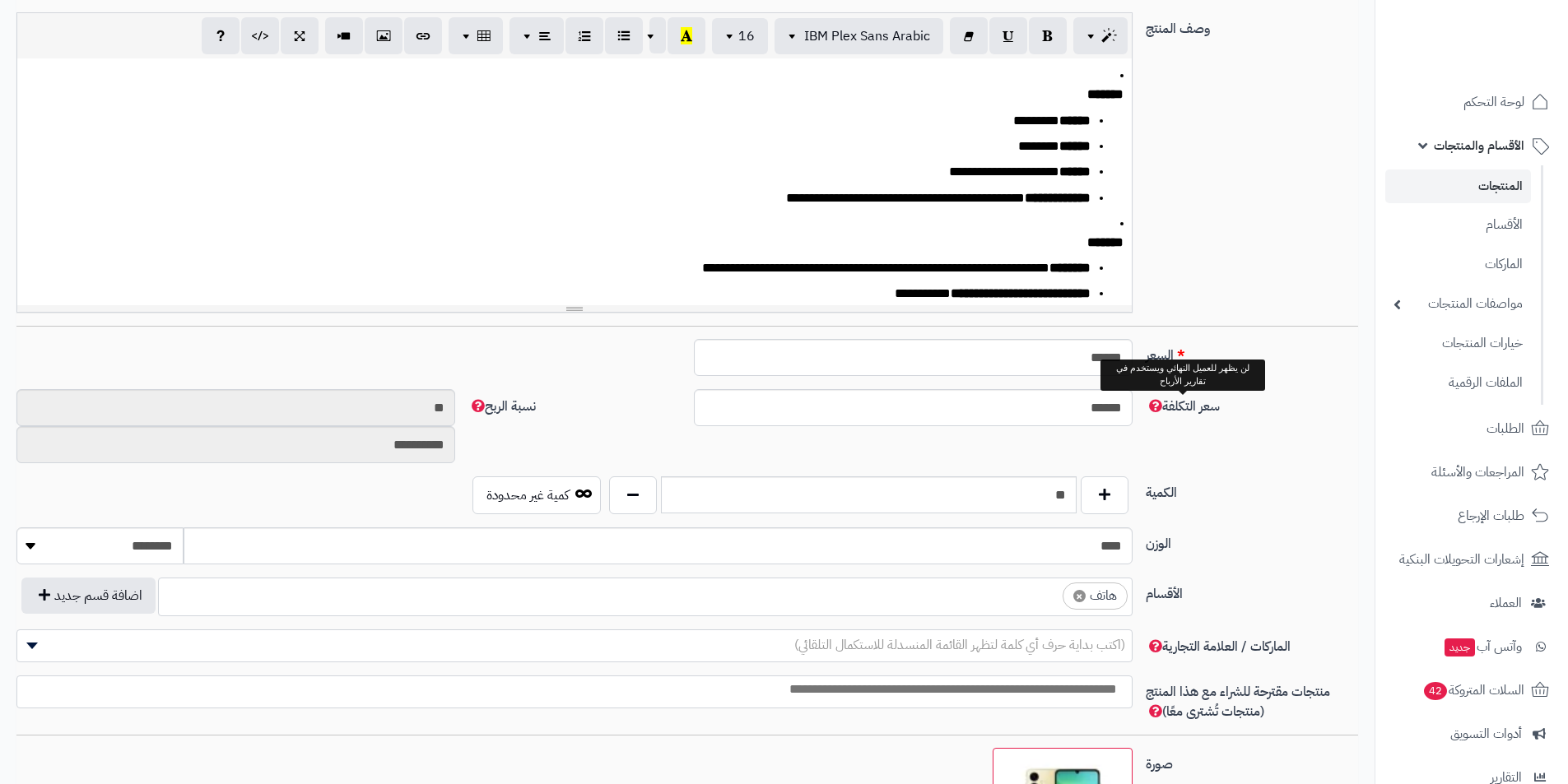
scroll to position [494, 0]
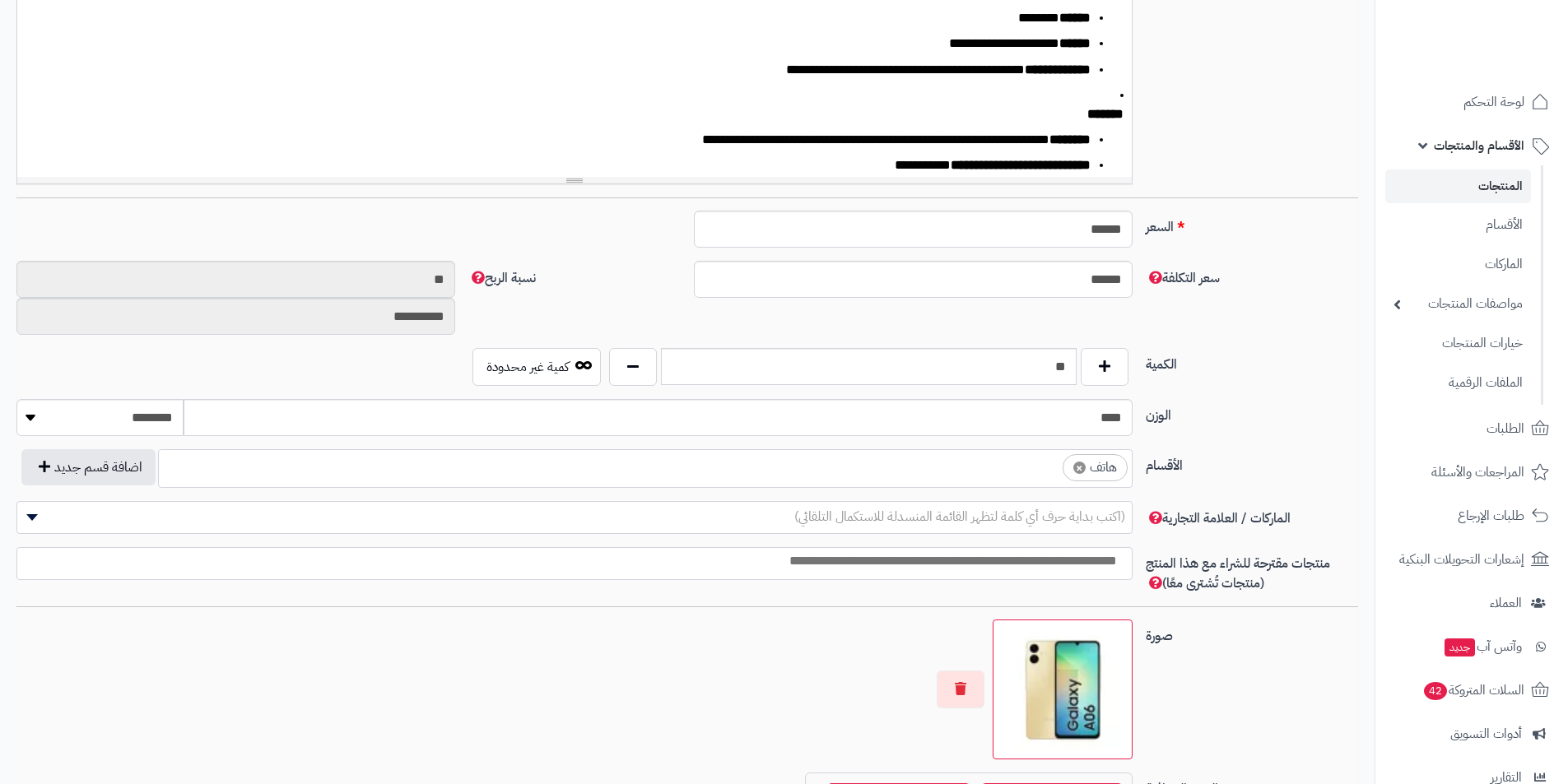
click at [1080, 464] on span "×" at bounding box center [1080, 468] width 12 height 12
select select
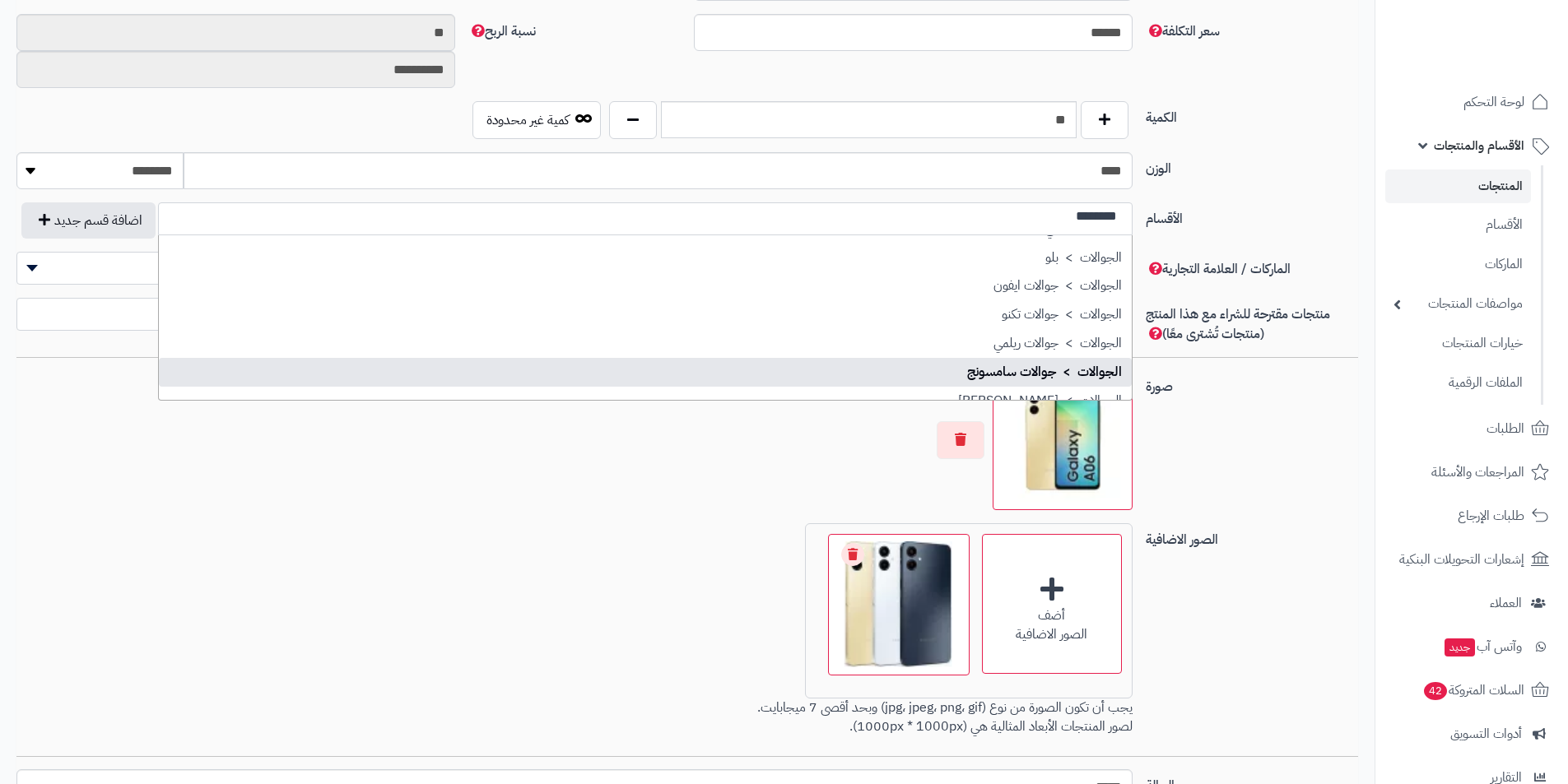
scroll to position [246, 0]
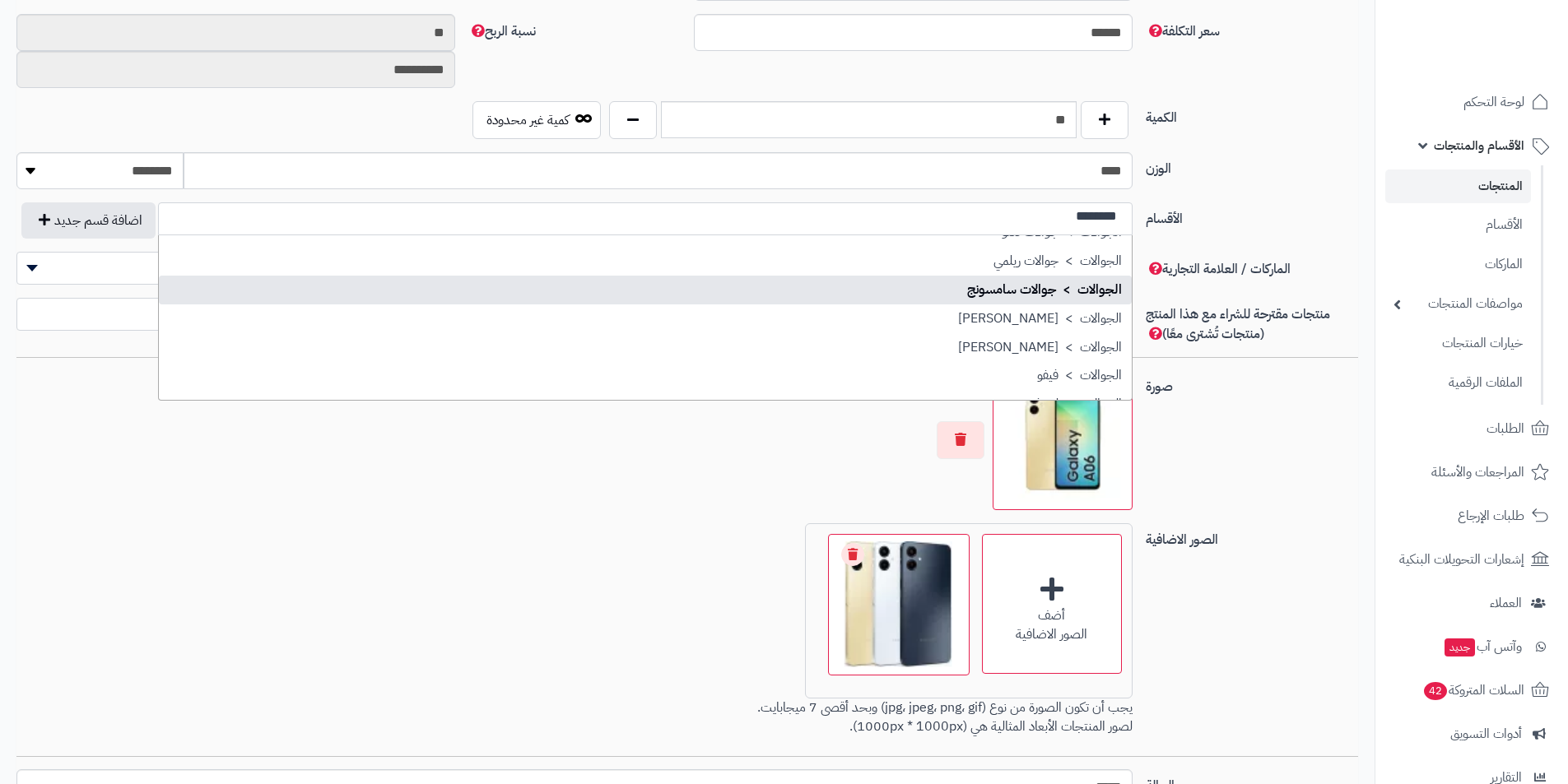
type input "********"
select select "**"
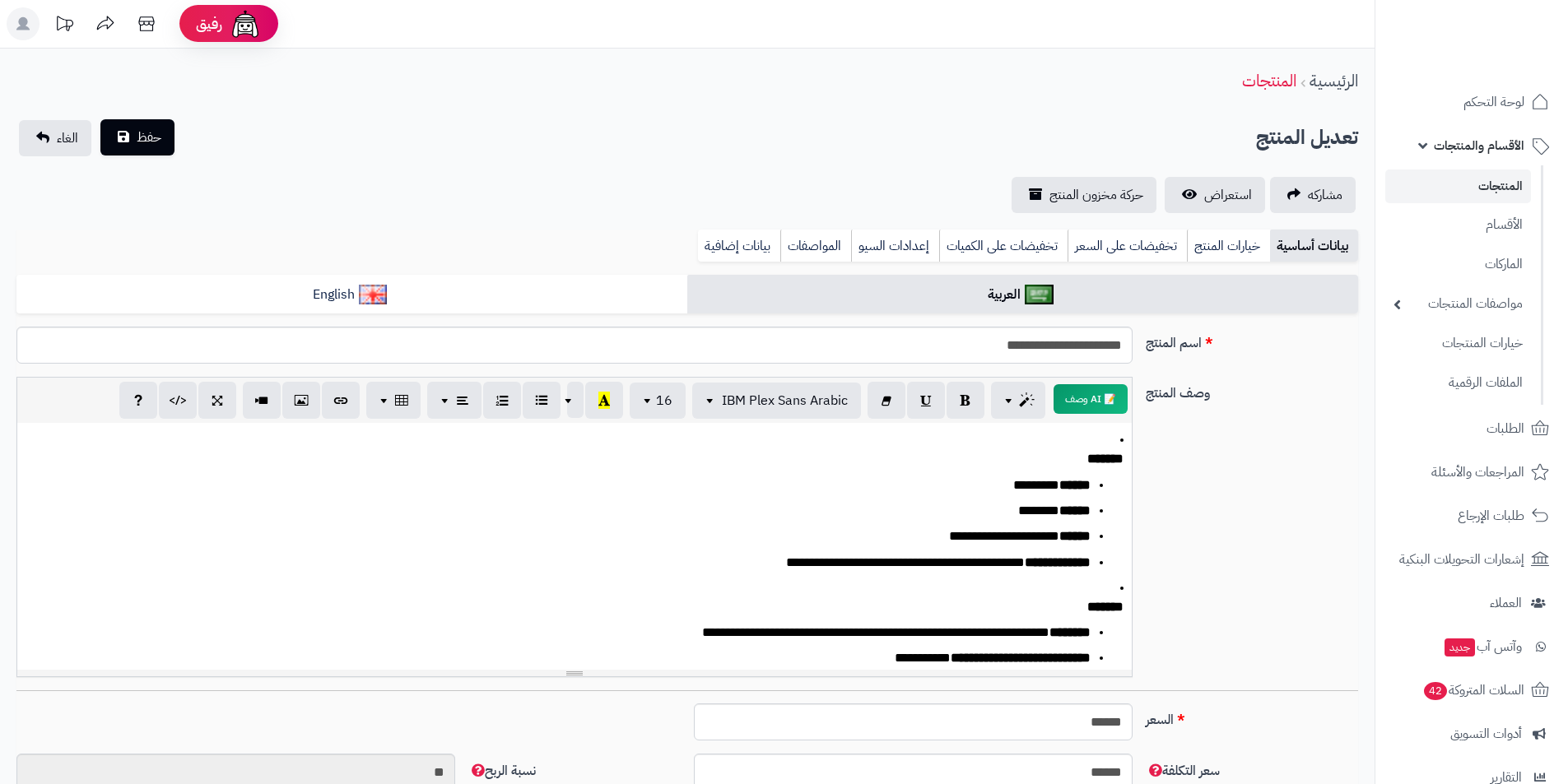
scroll to position [0, 0]
click at [161, 134] on span "حفظ" at bounding box center [149, 138] width 24 height 20
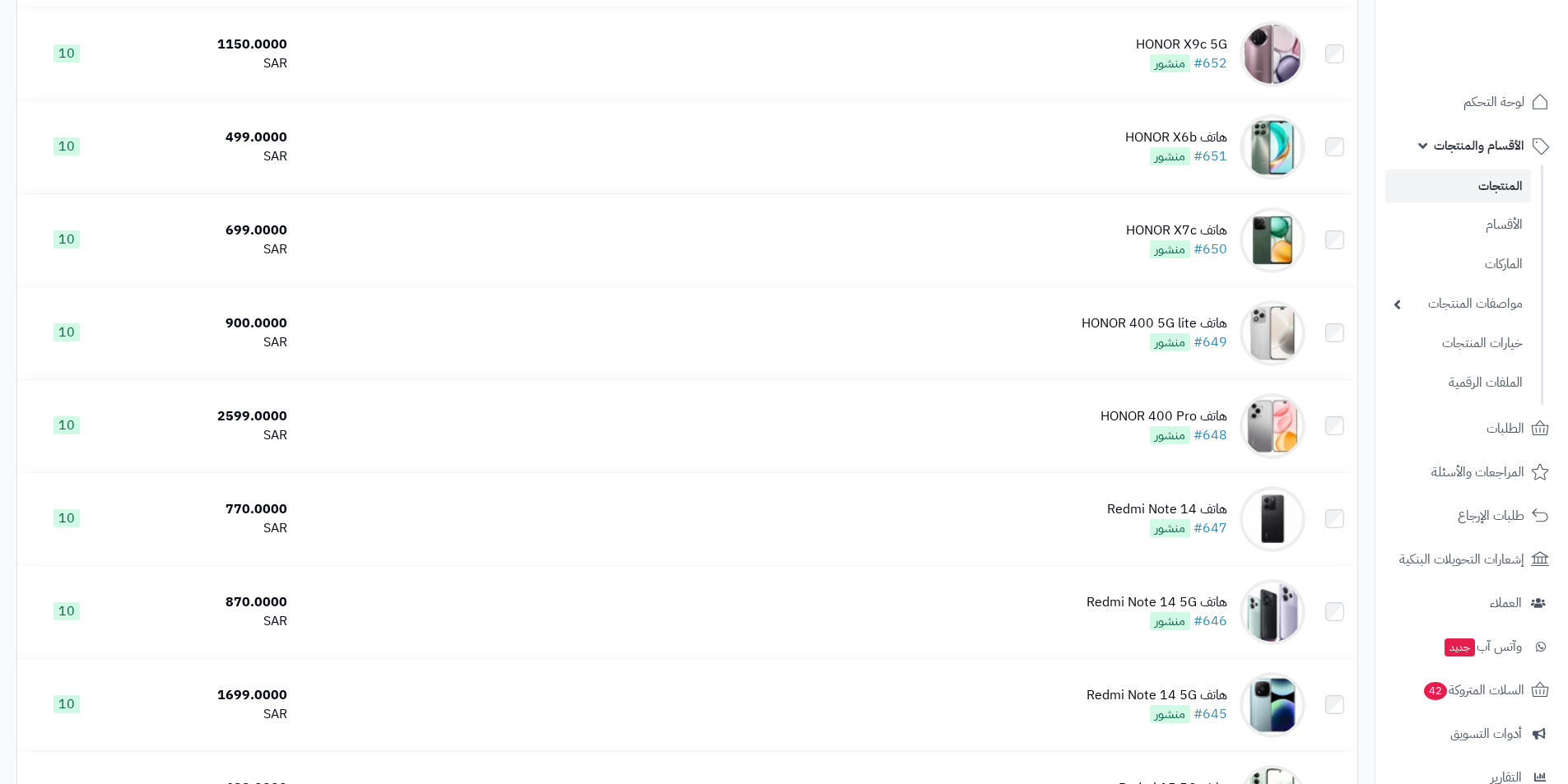
scroll to position [4312, 0]
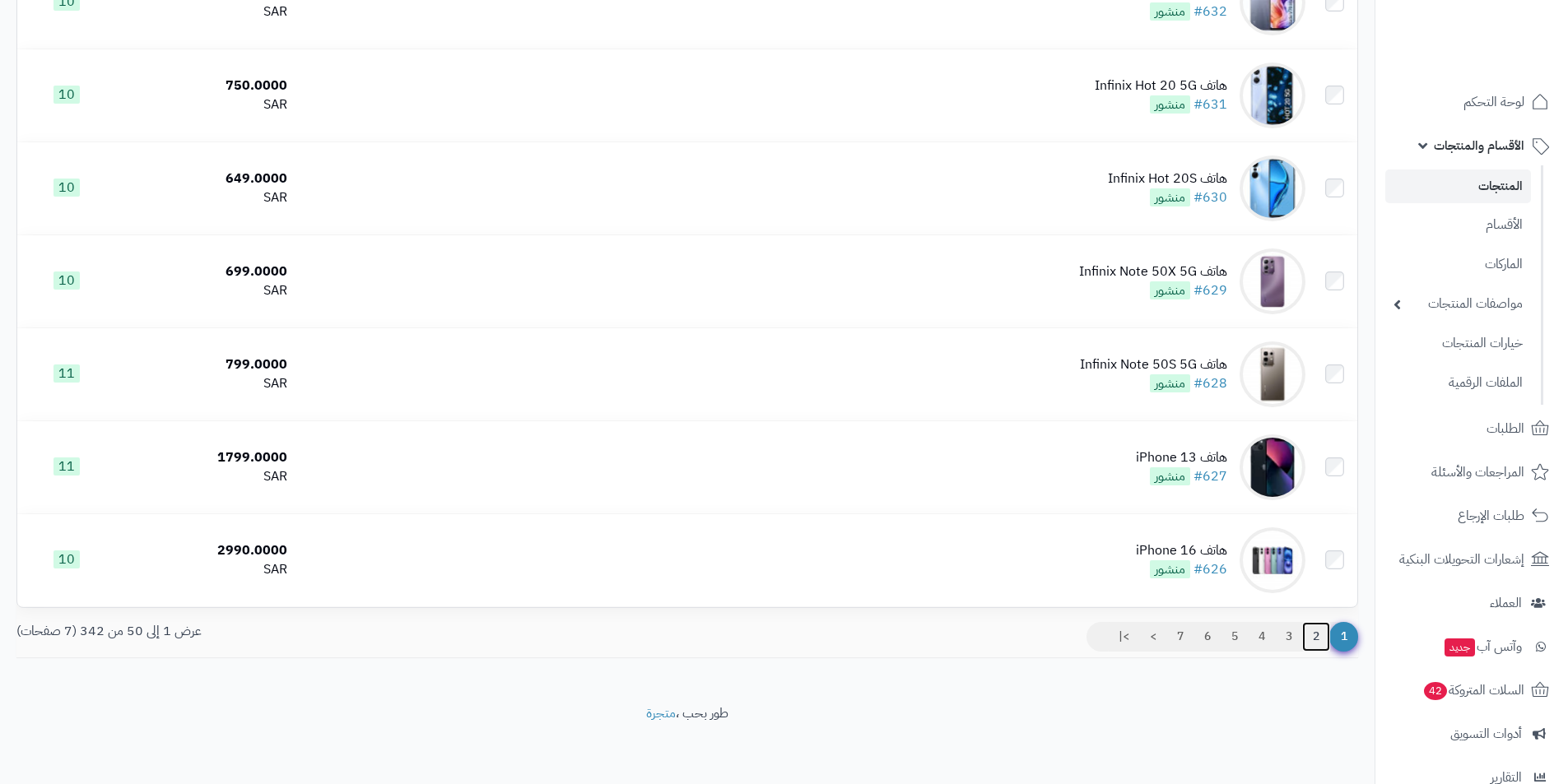
click at [1321, 637] on link "2" at bounding box center [1316, 637] width 28 height 30
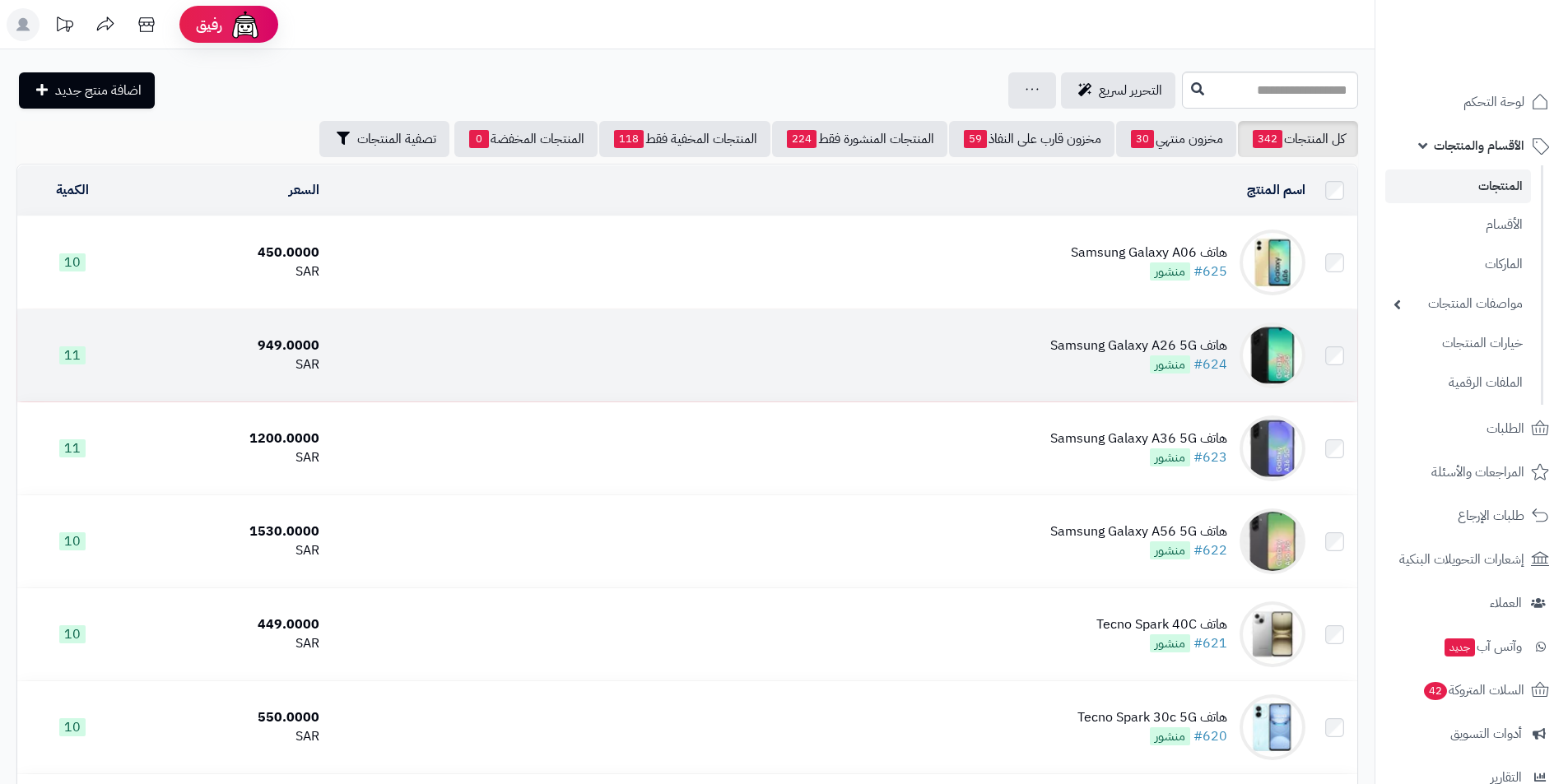
click at [1028, 340] on td "هاتف Samsung Galaxy A26 5G #624 منشور" at bounding box center [819, 355] width 986 height 92
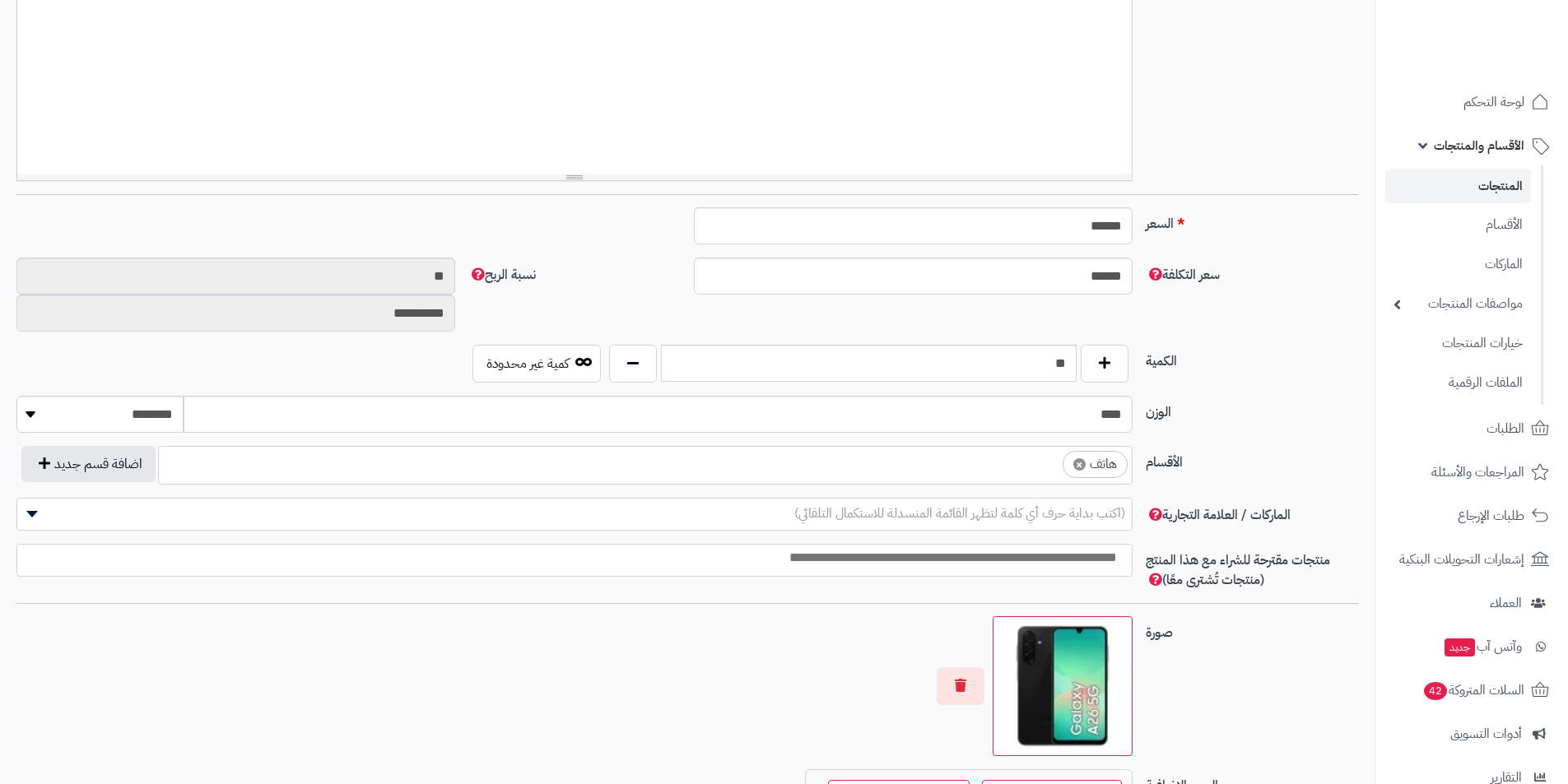
scroll to position [576, 0]
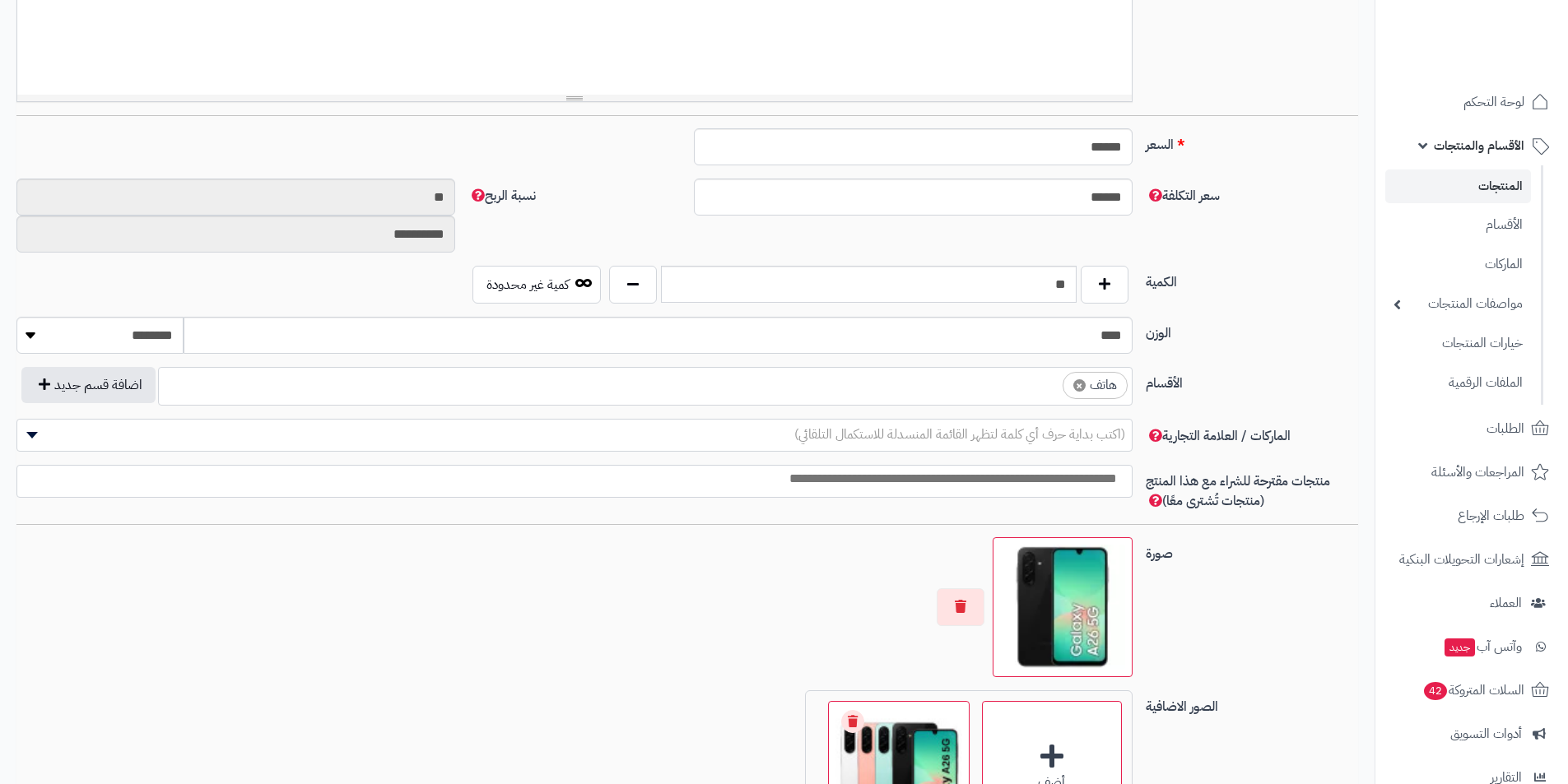
click at [1082, 384] on span "×" at bounding box center [1080, 385] width 12 height 12
select select
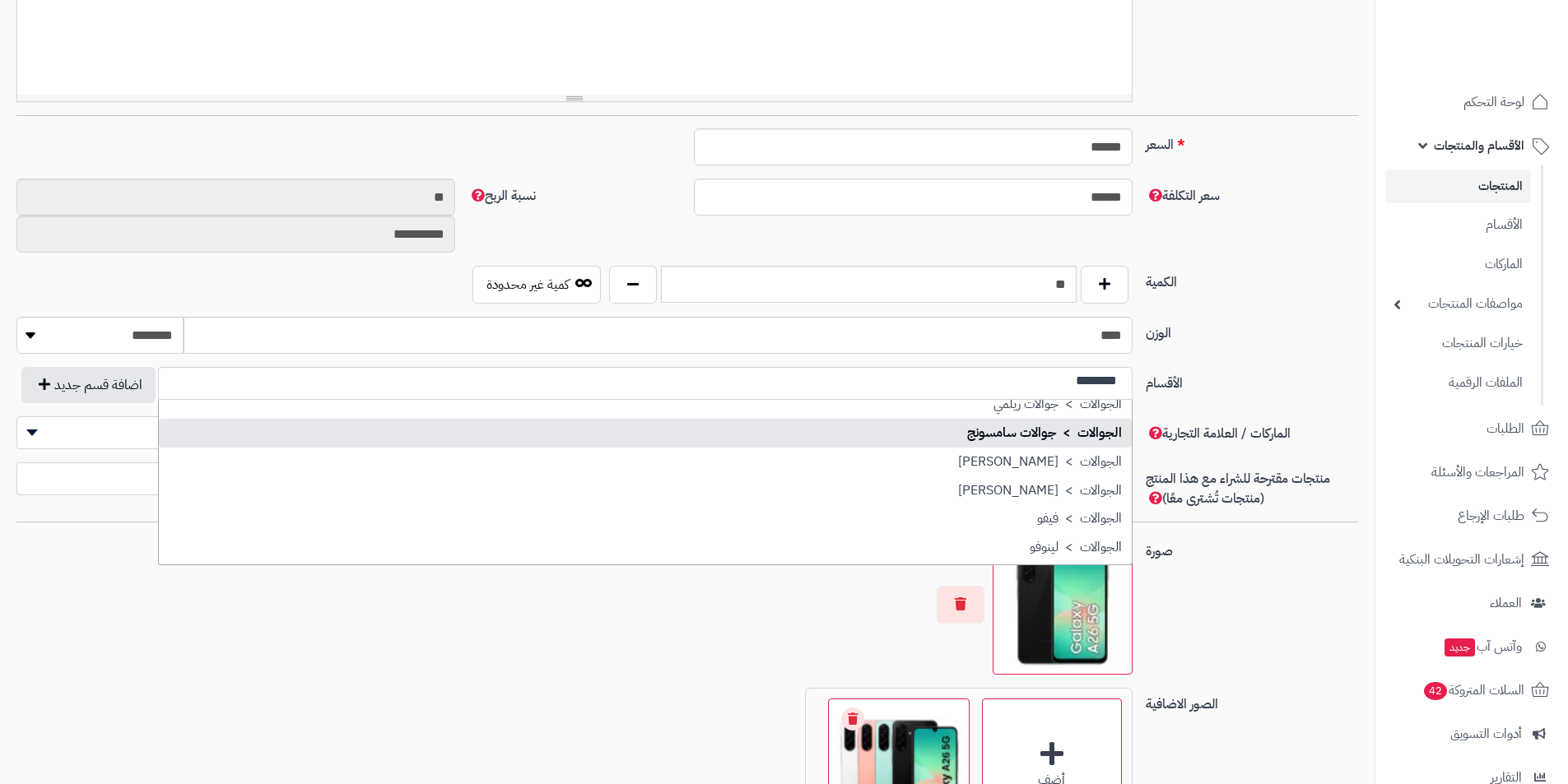
scroll to position [240, 0]
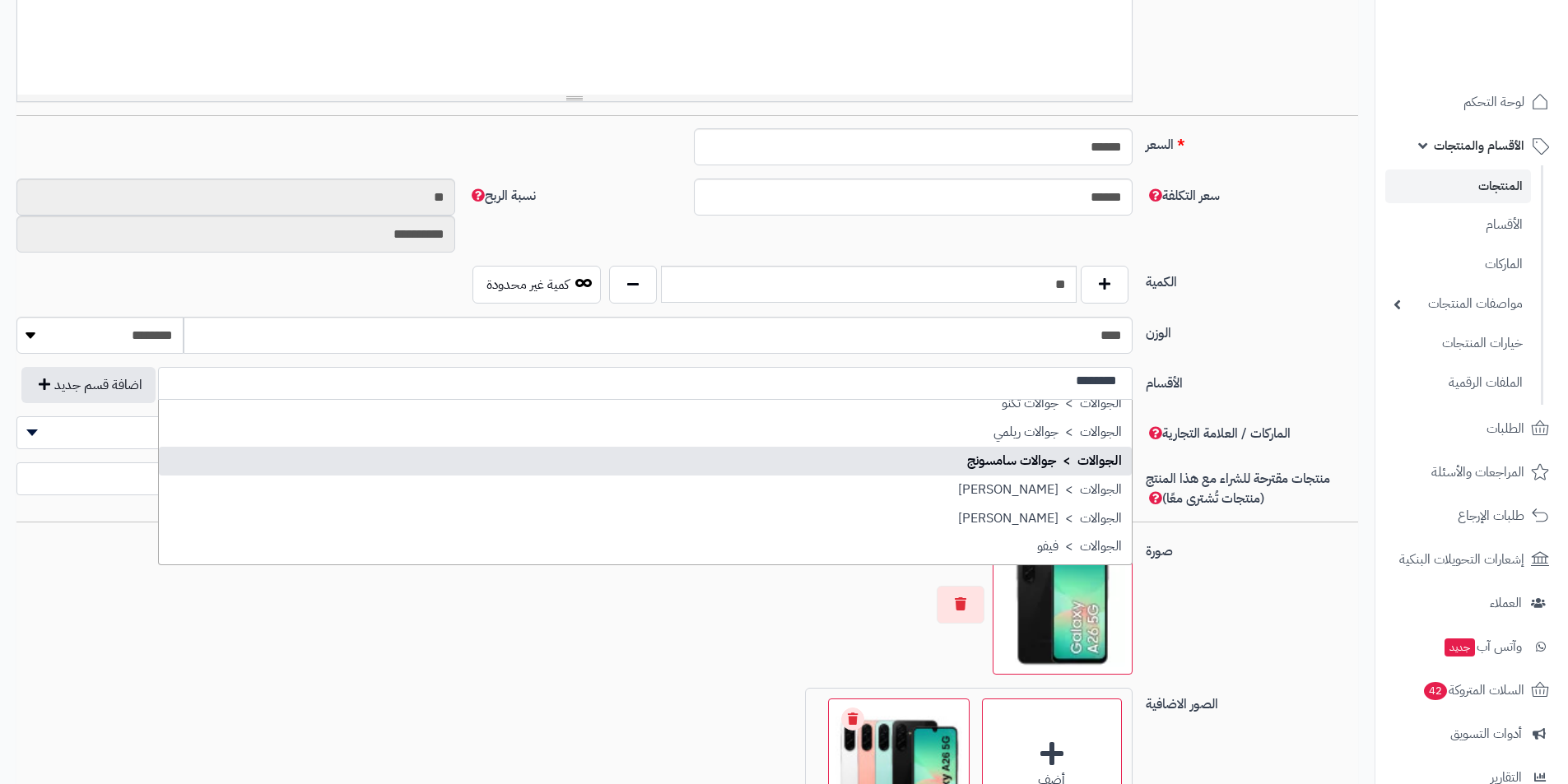
type input "********"
select select "**"
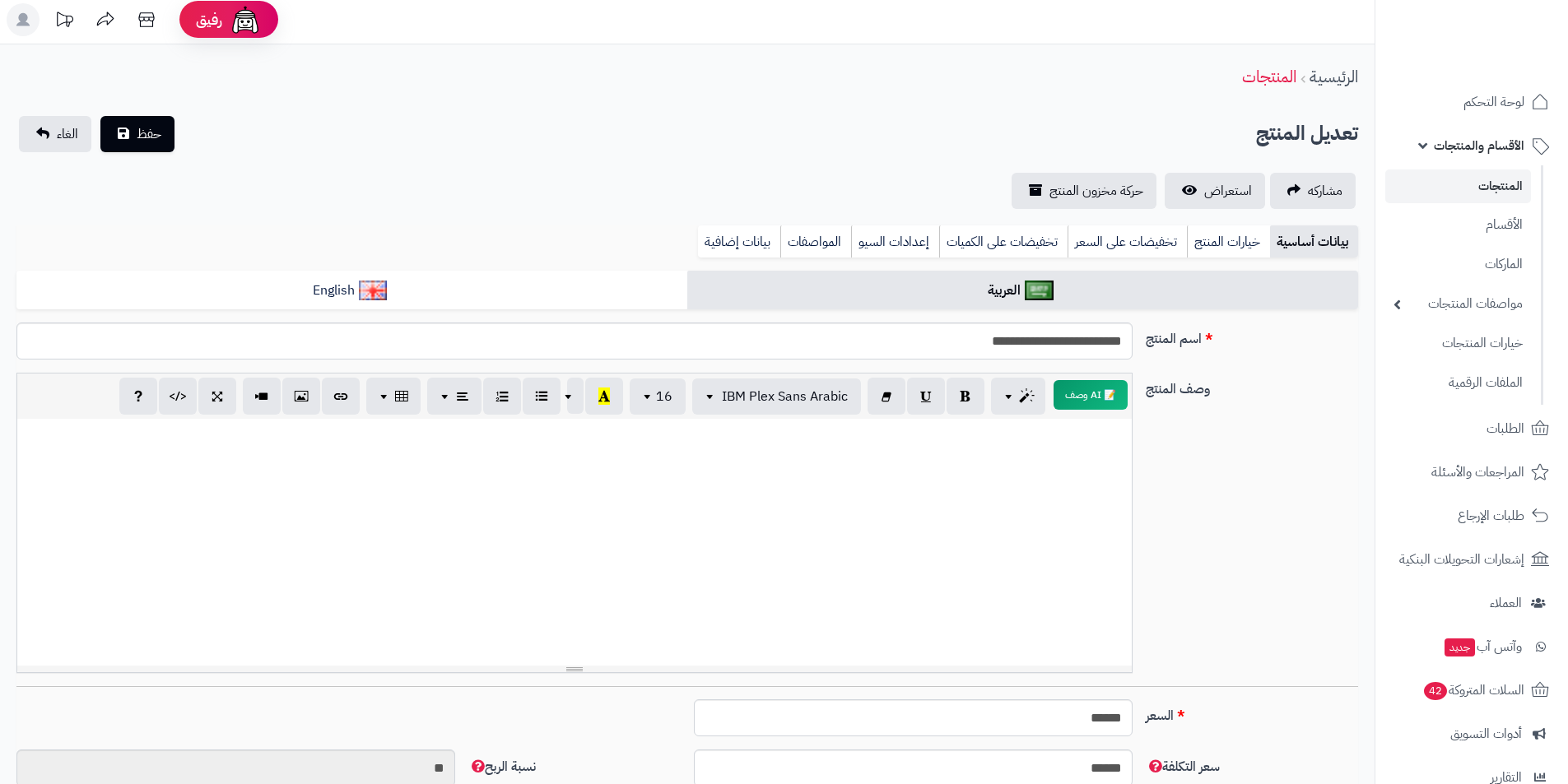
scroll to position [0, 0]
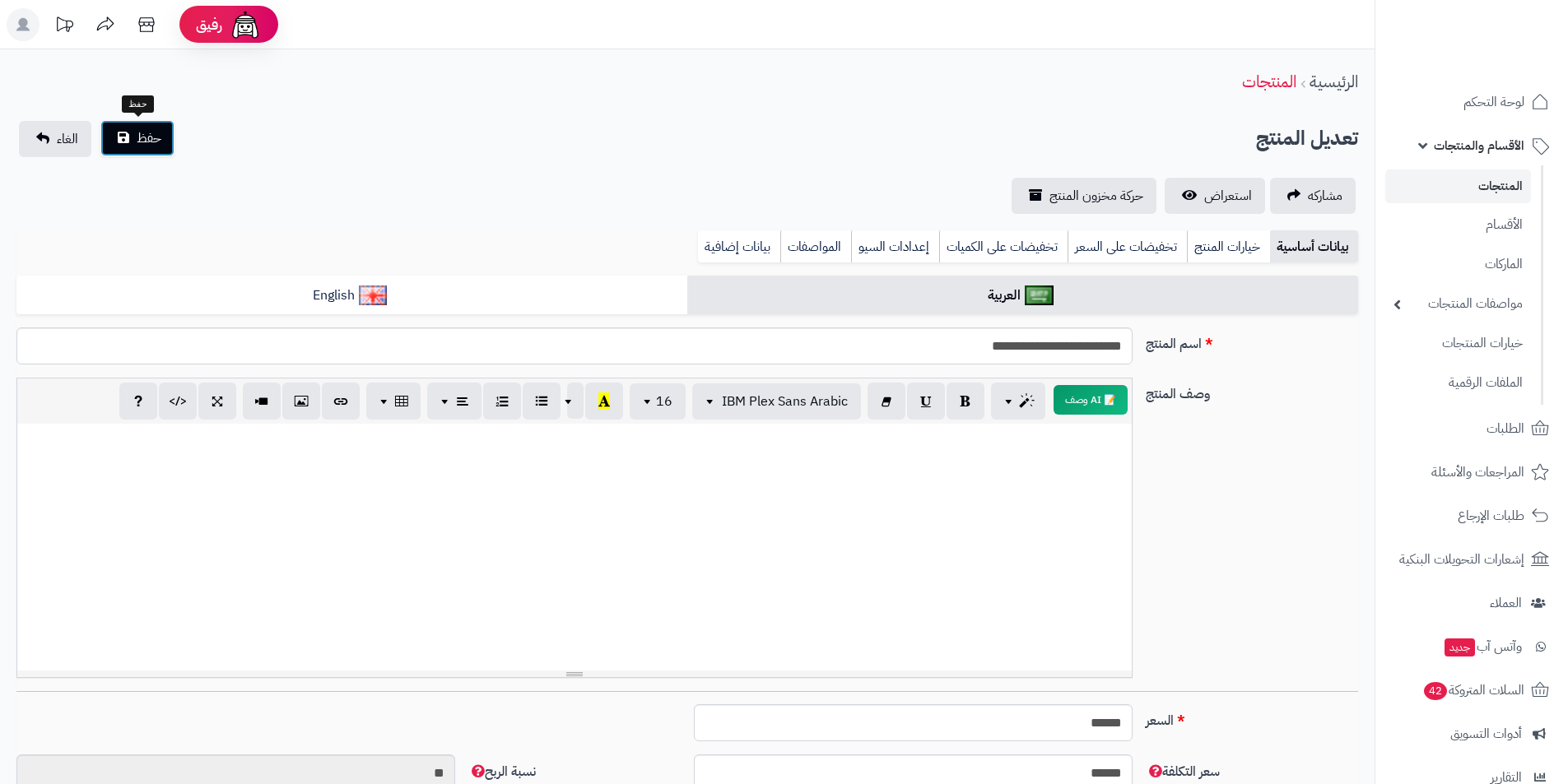
click at [124, 132] on button "حفظ" at bounding box center [137, 137] width 74 height 36
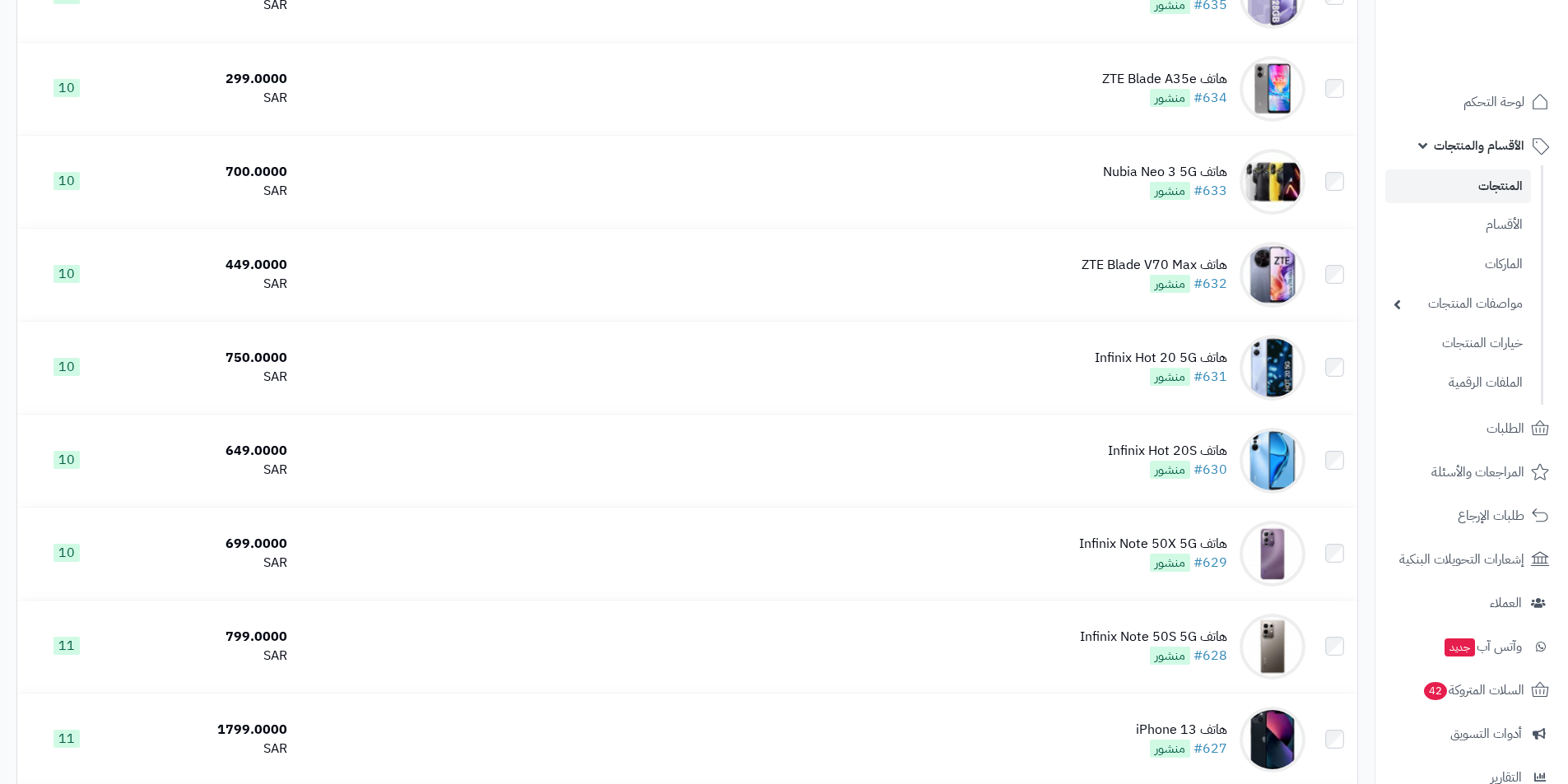
scroll to position [4312, 0]
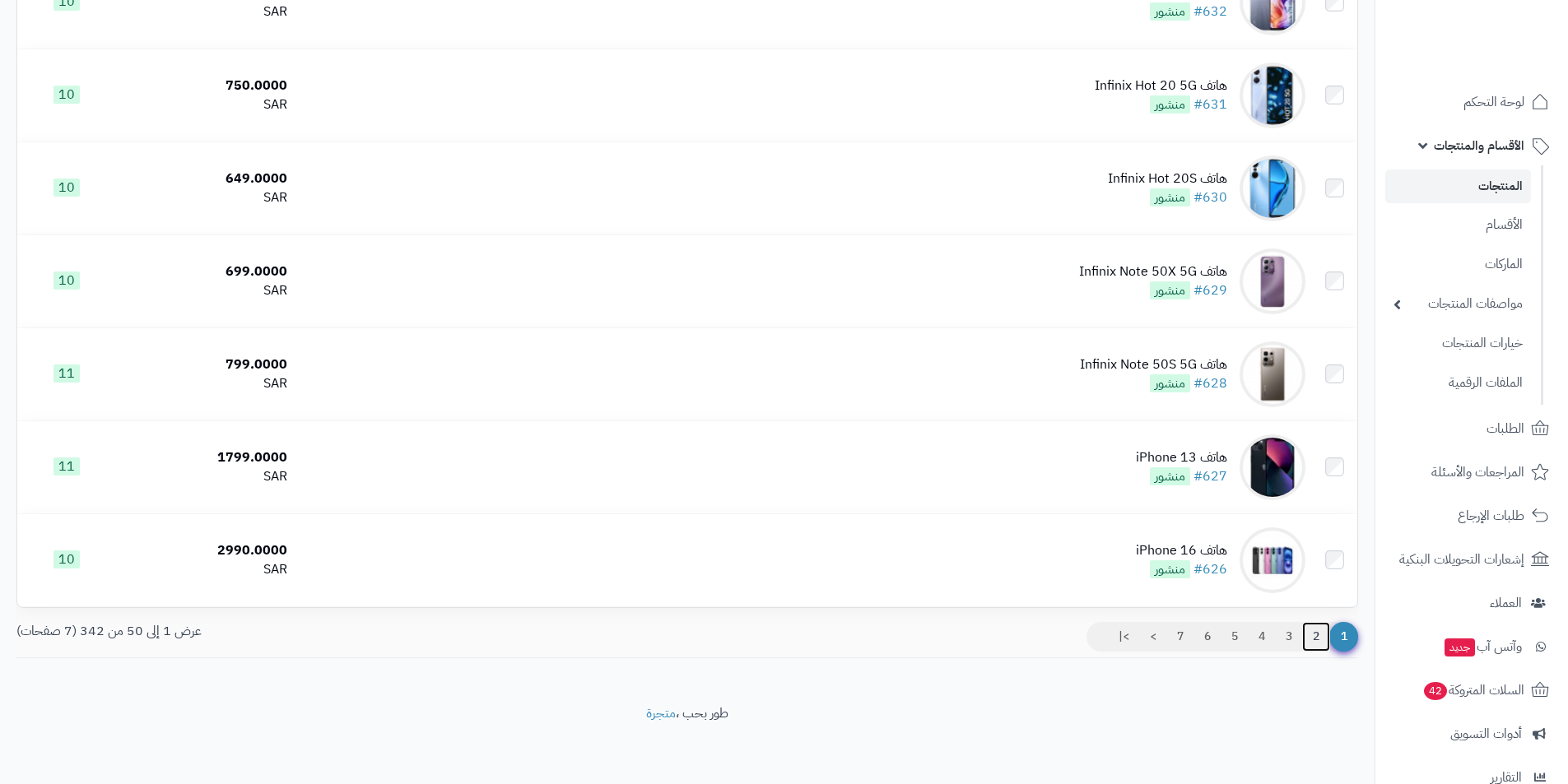
click at [1317, 636] on link "2" at bounding box center [1316, 637] width 28 height 30
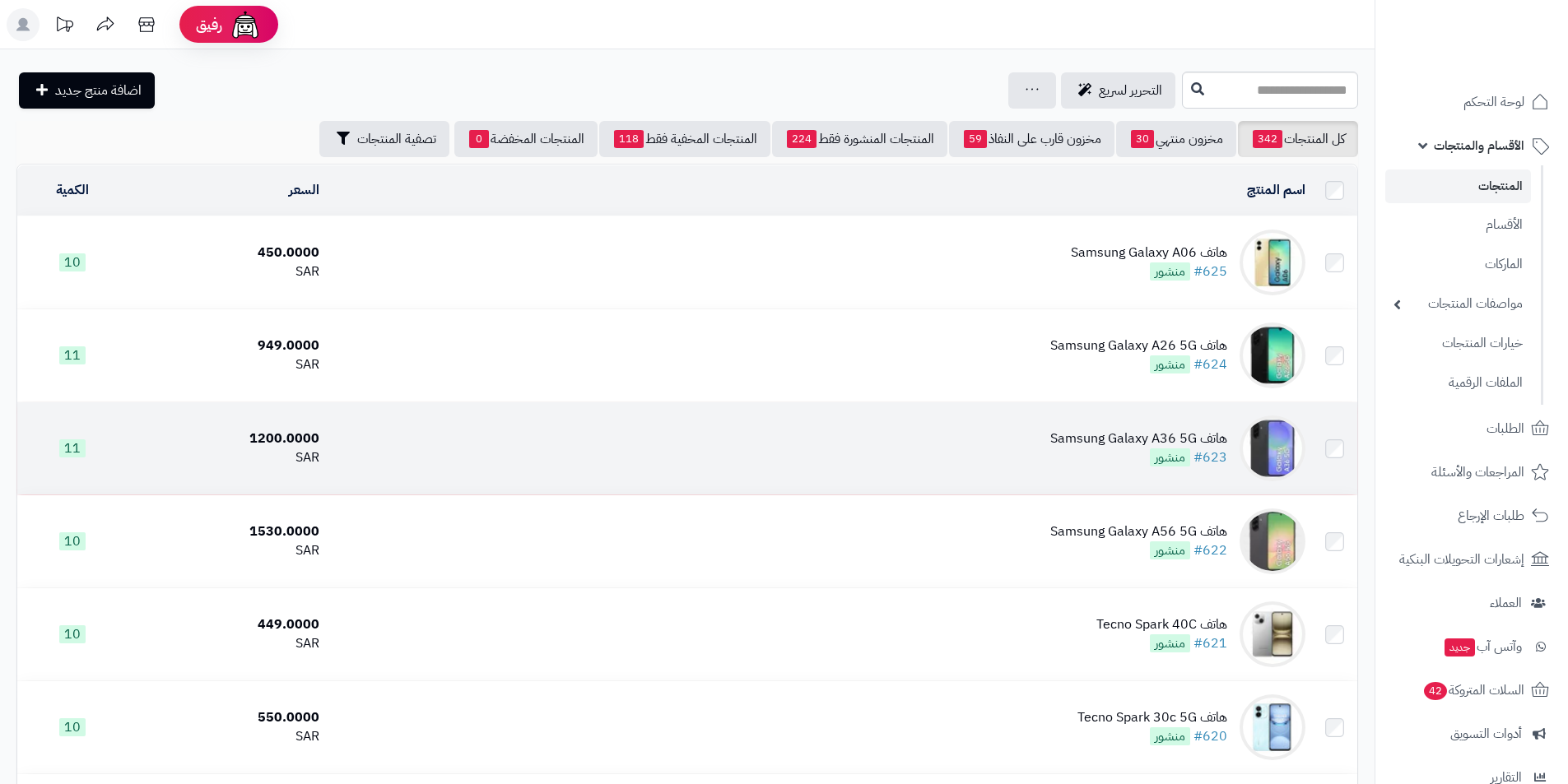
click at [1116, 446] on div "هاتف Samsung Galaxy A36 5G #623 منشور" at bounding box center [1139, 448] width 177 height 38
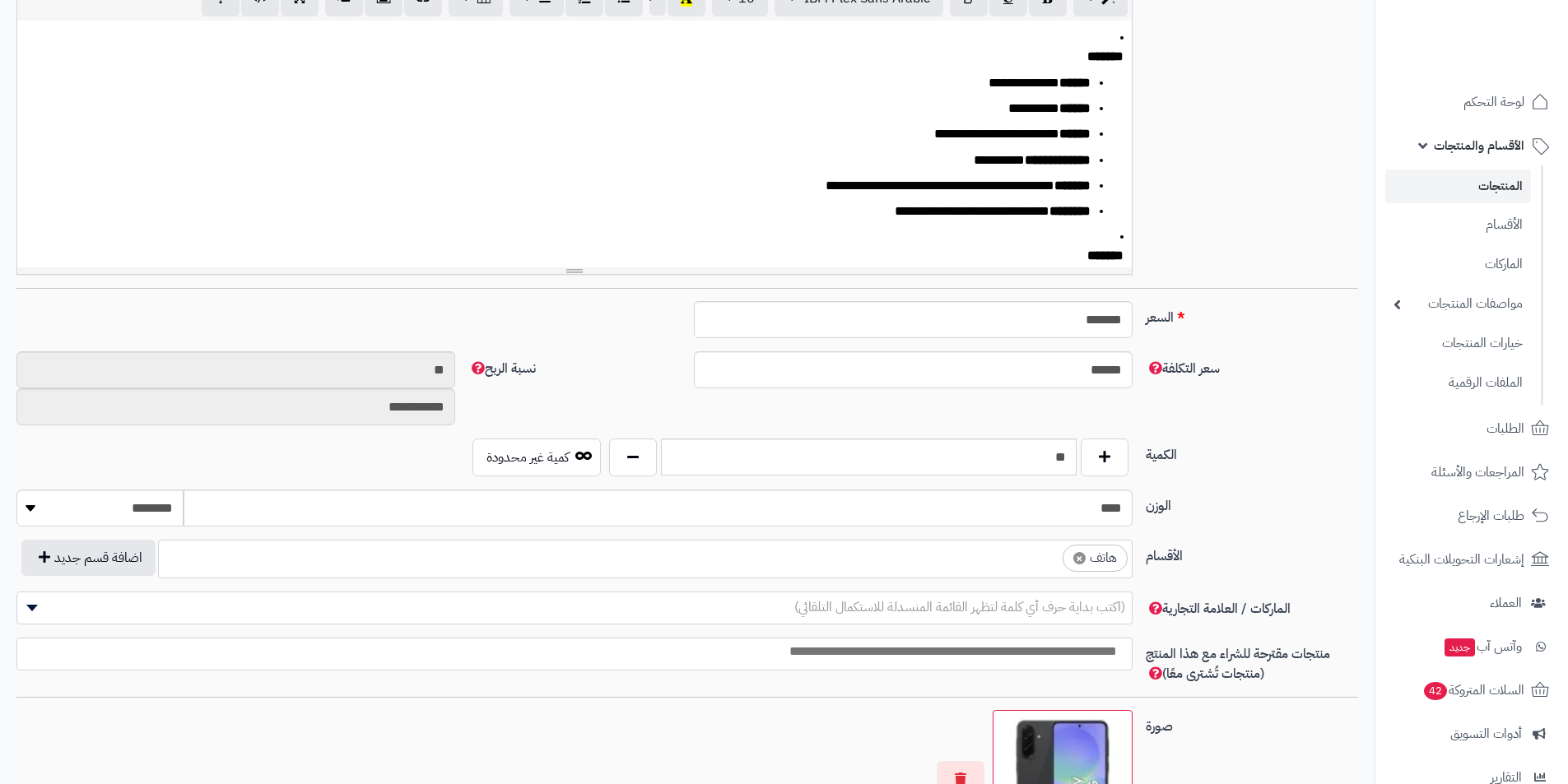
scroll to position [412, 0]
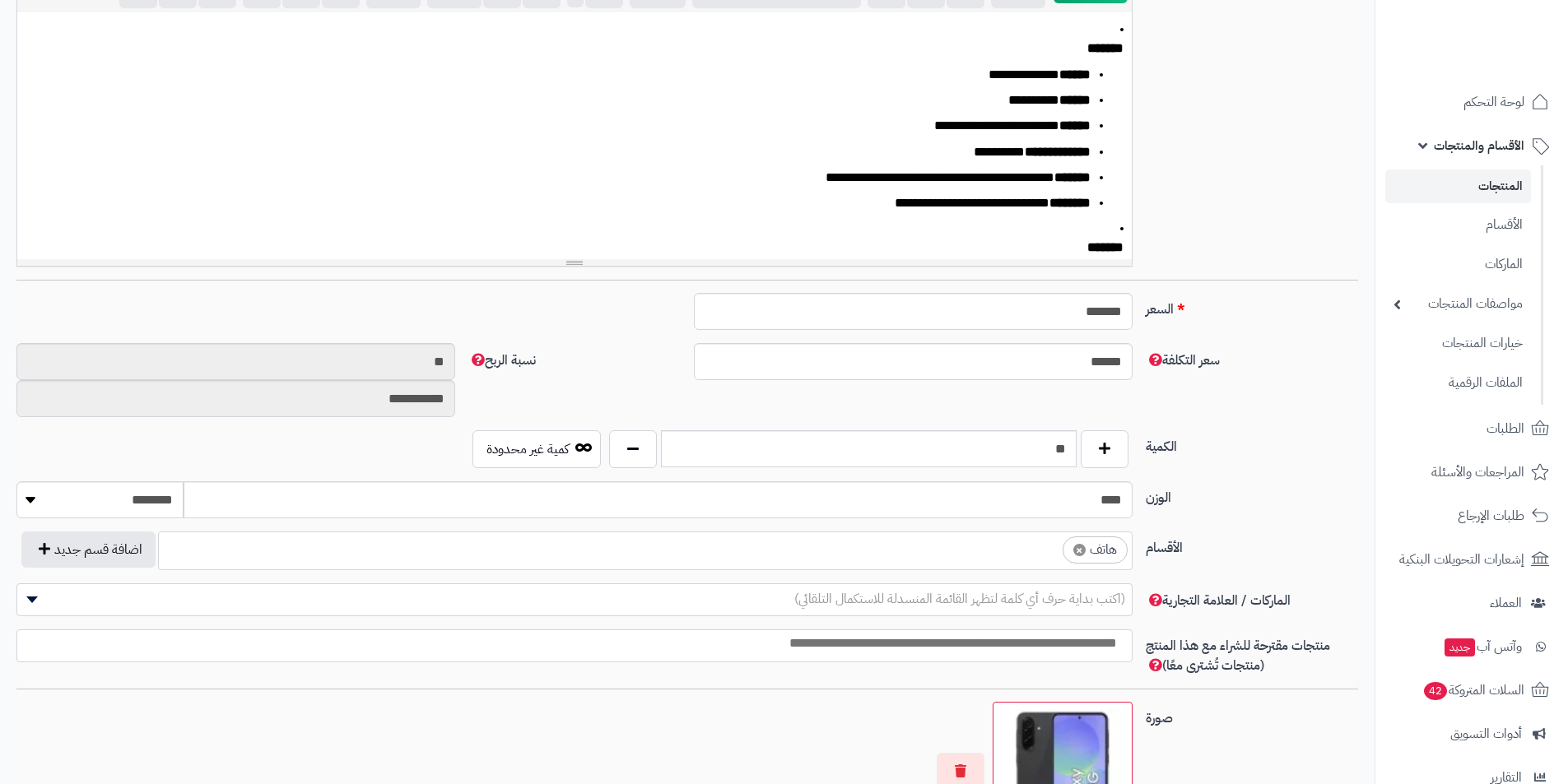
click at [1084, 545] on span "×" at bounding box center [1080, 550] width 12 height 12
select select
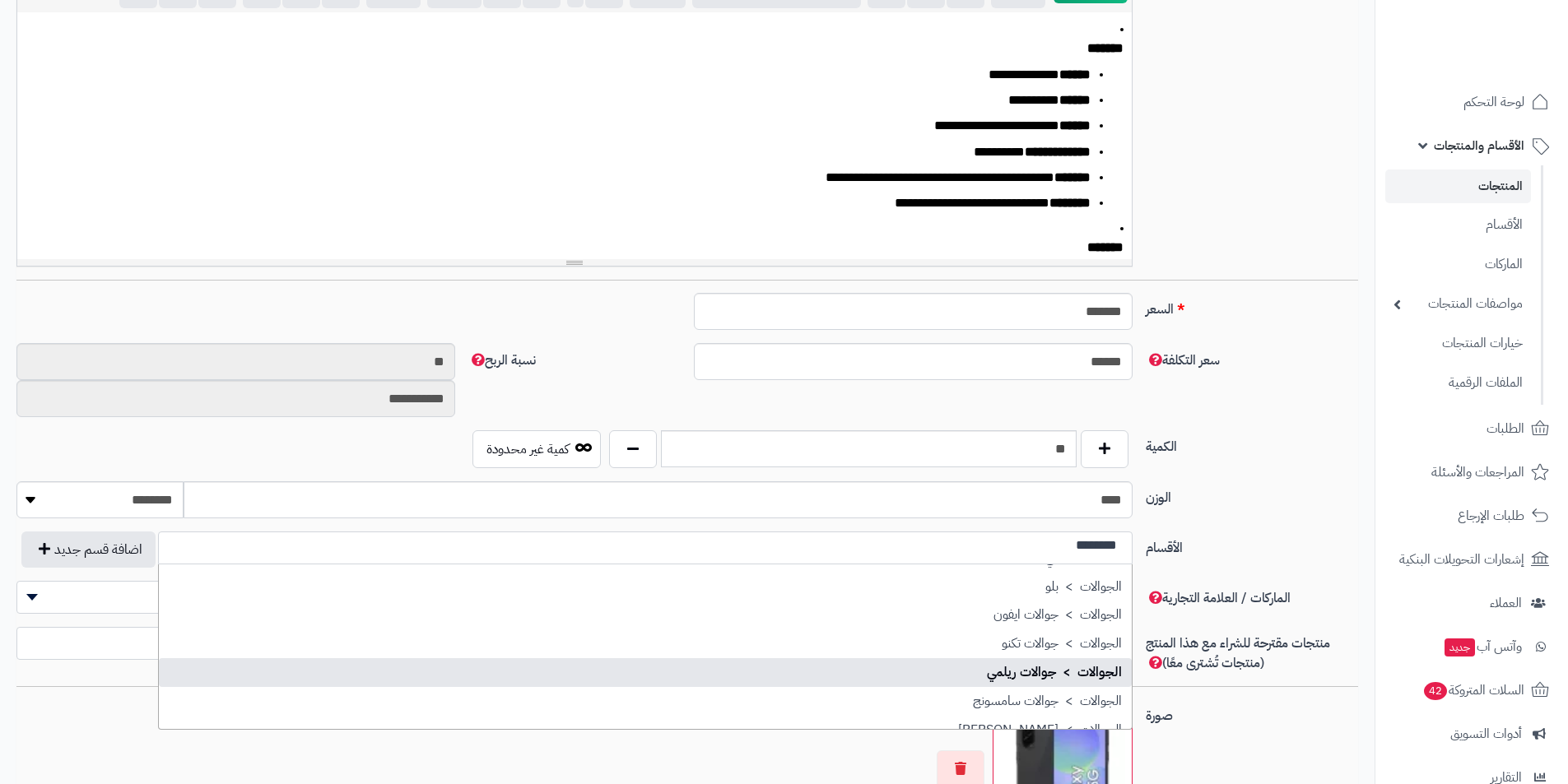
scroll to position [246, 0]
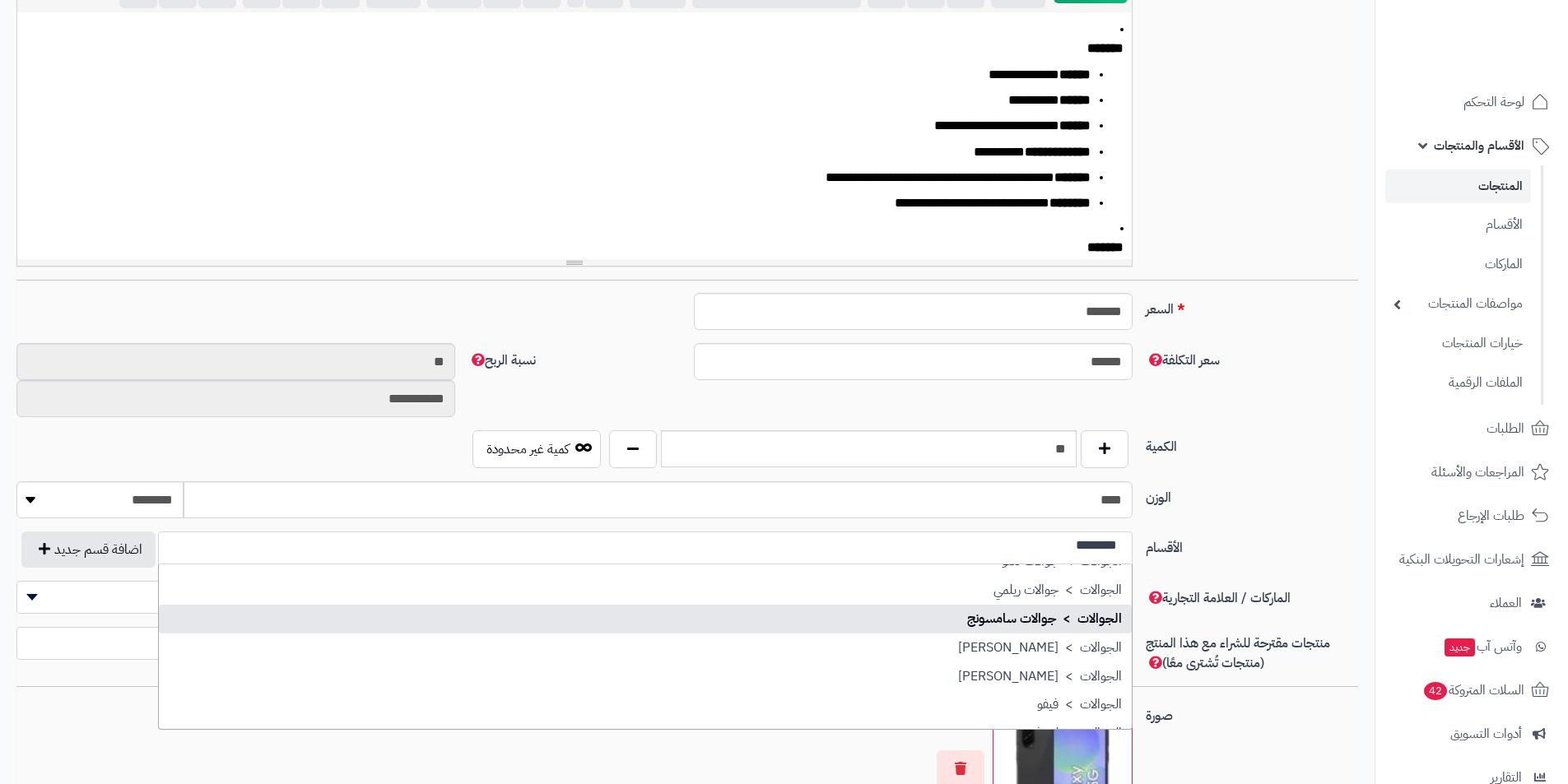
type input "********"
select select "**"
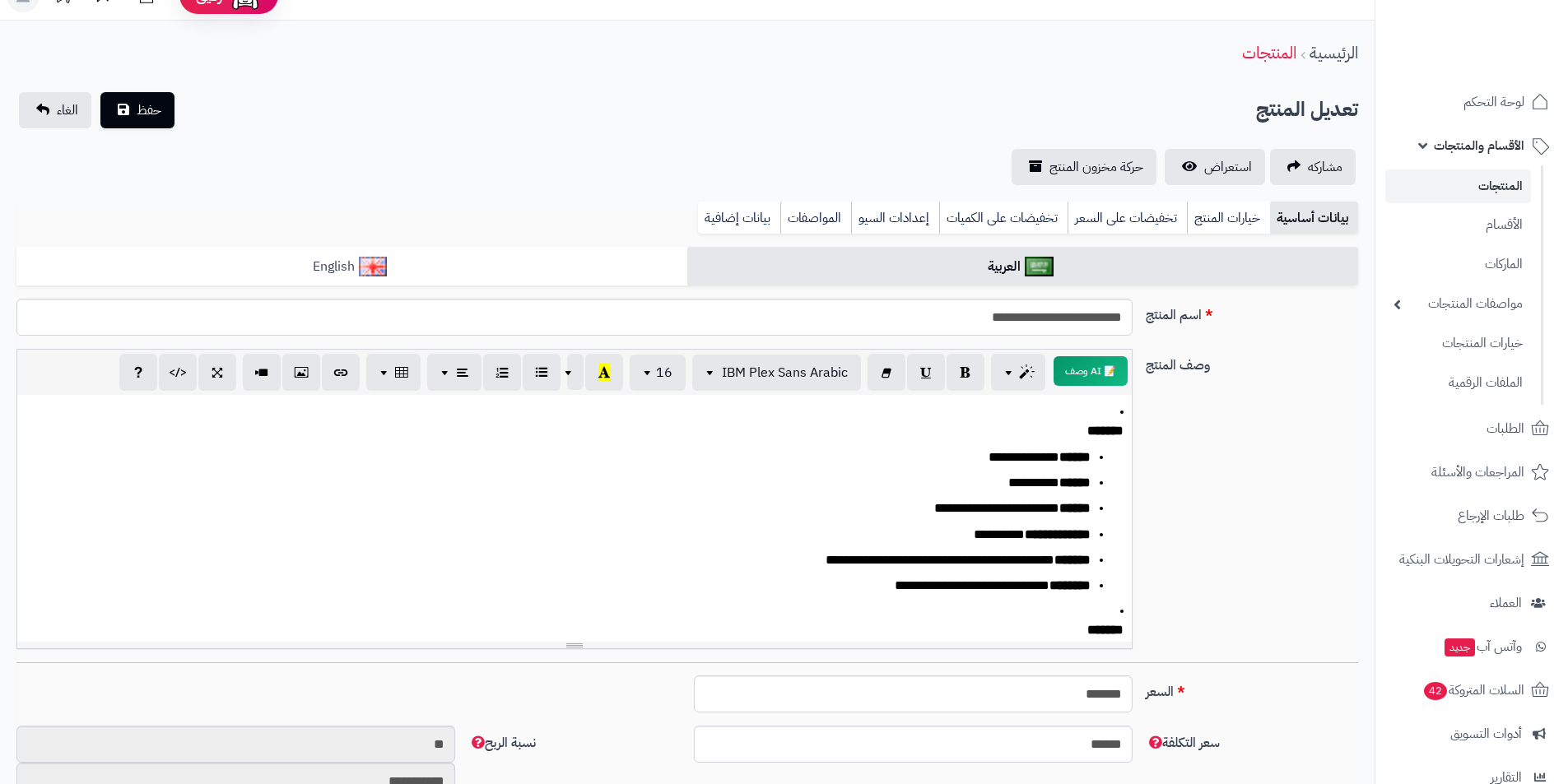
scroll to position [0, 0]
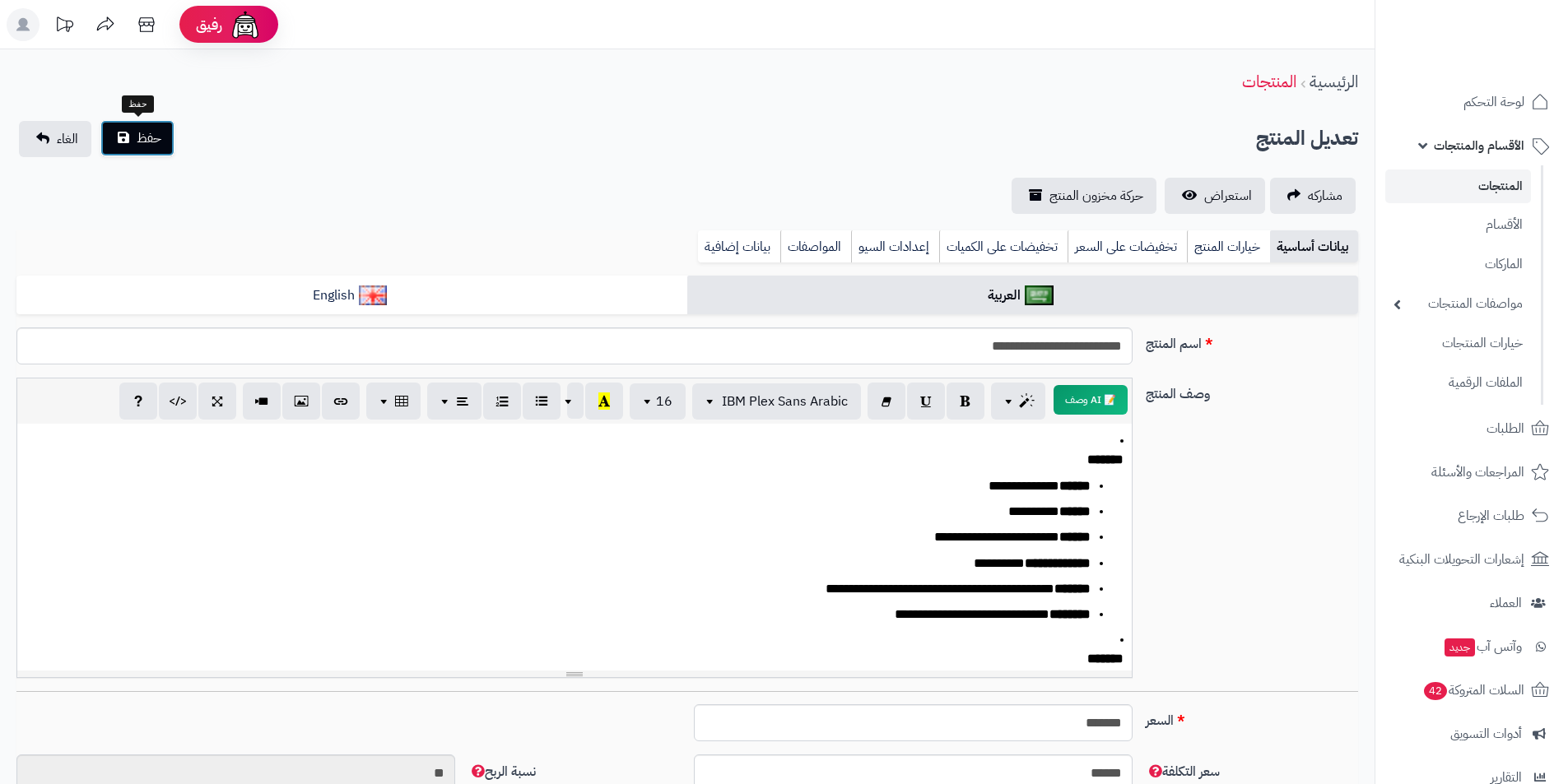
click at [135, 133] on button "حفظ" at bounding box center [137, 137] width 74 height 36
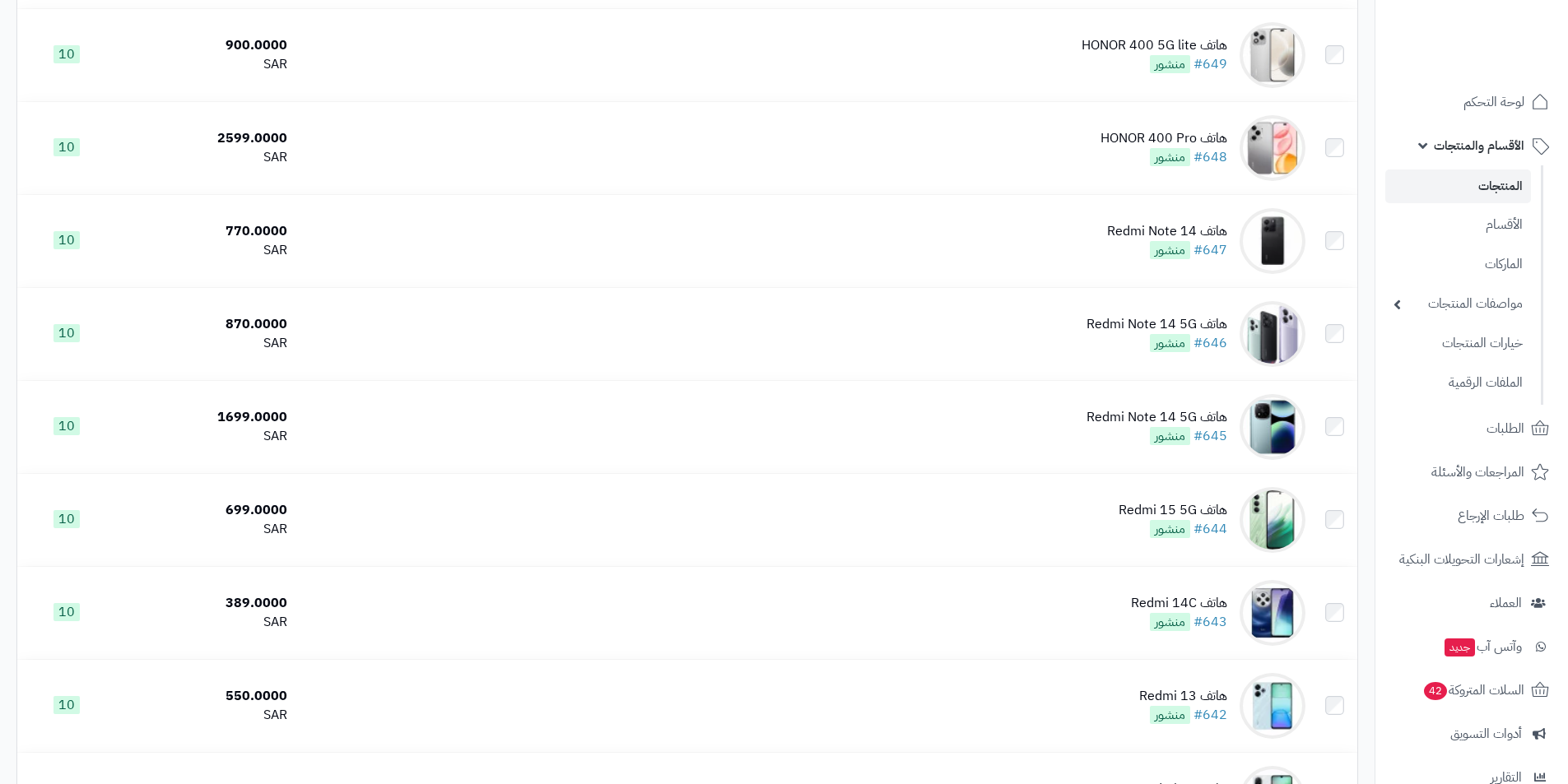
scroll to position [4312, 0]
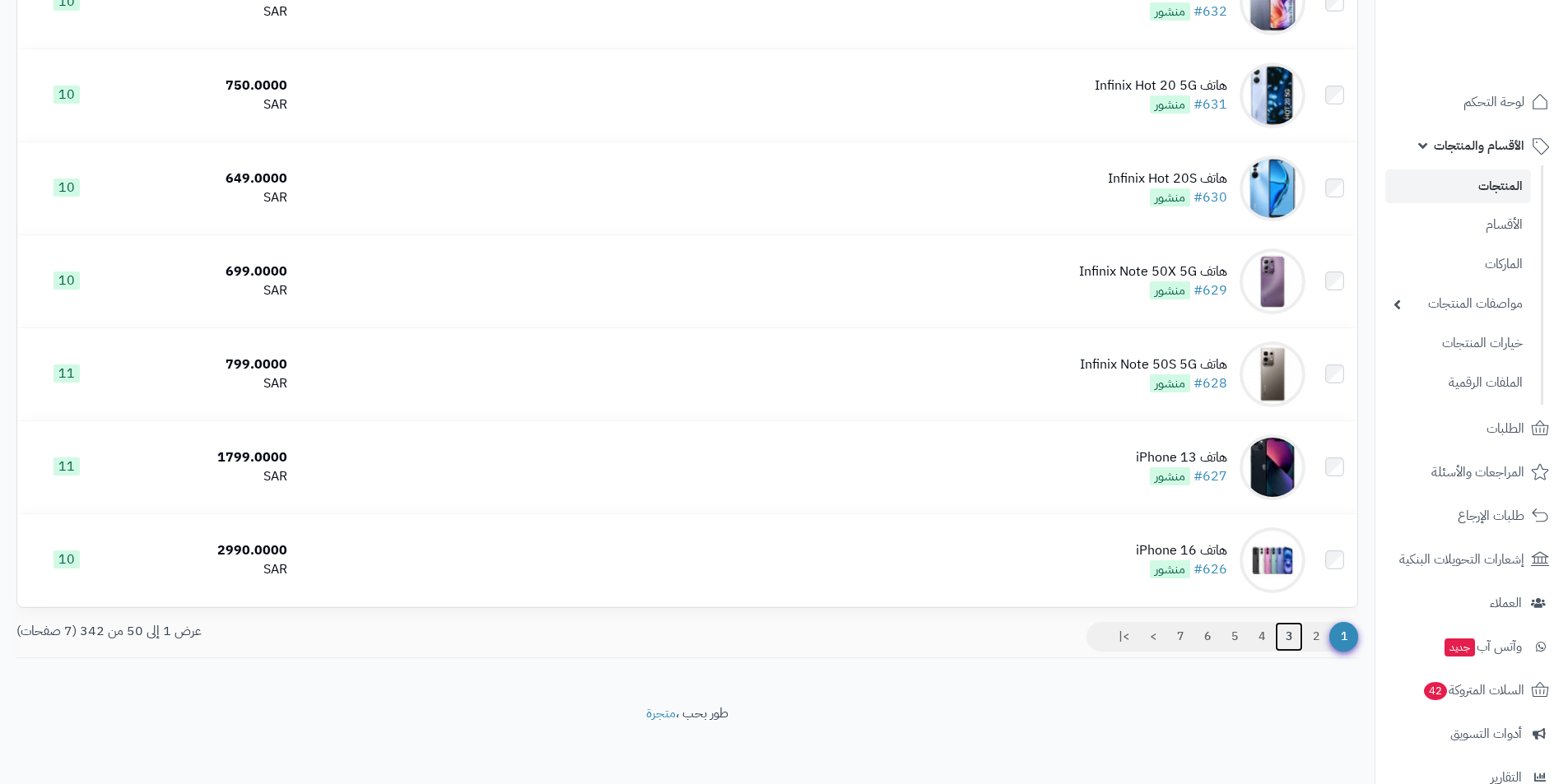
click at [1300, 632] on link "3" at bounding box center [1289, 637] width 28 height 30
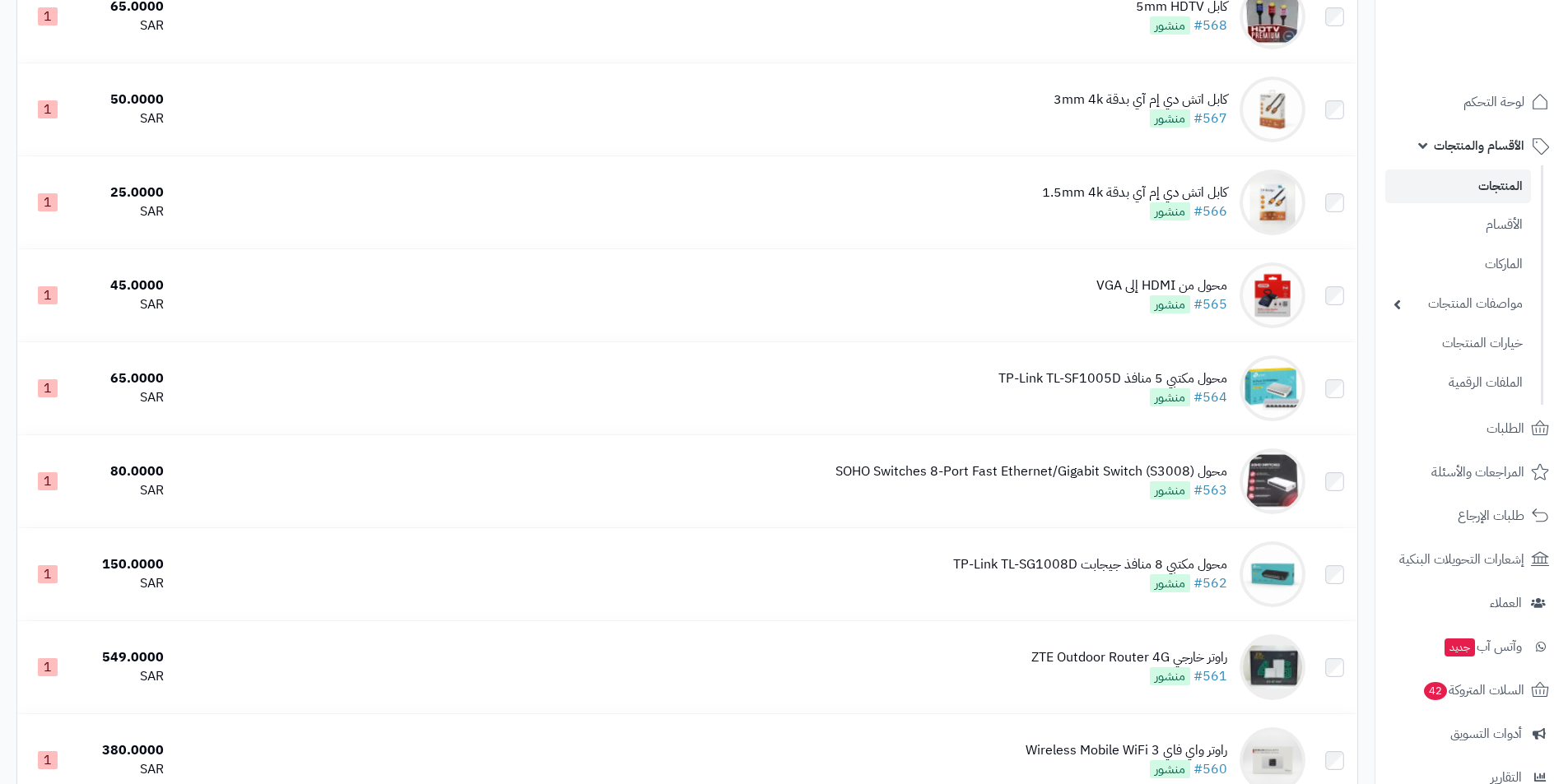
scroll to position [4258, 0]
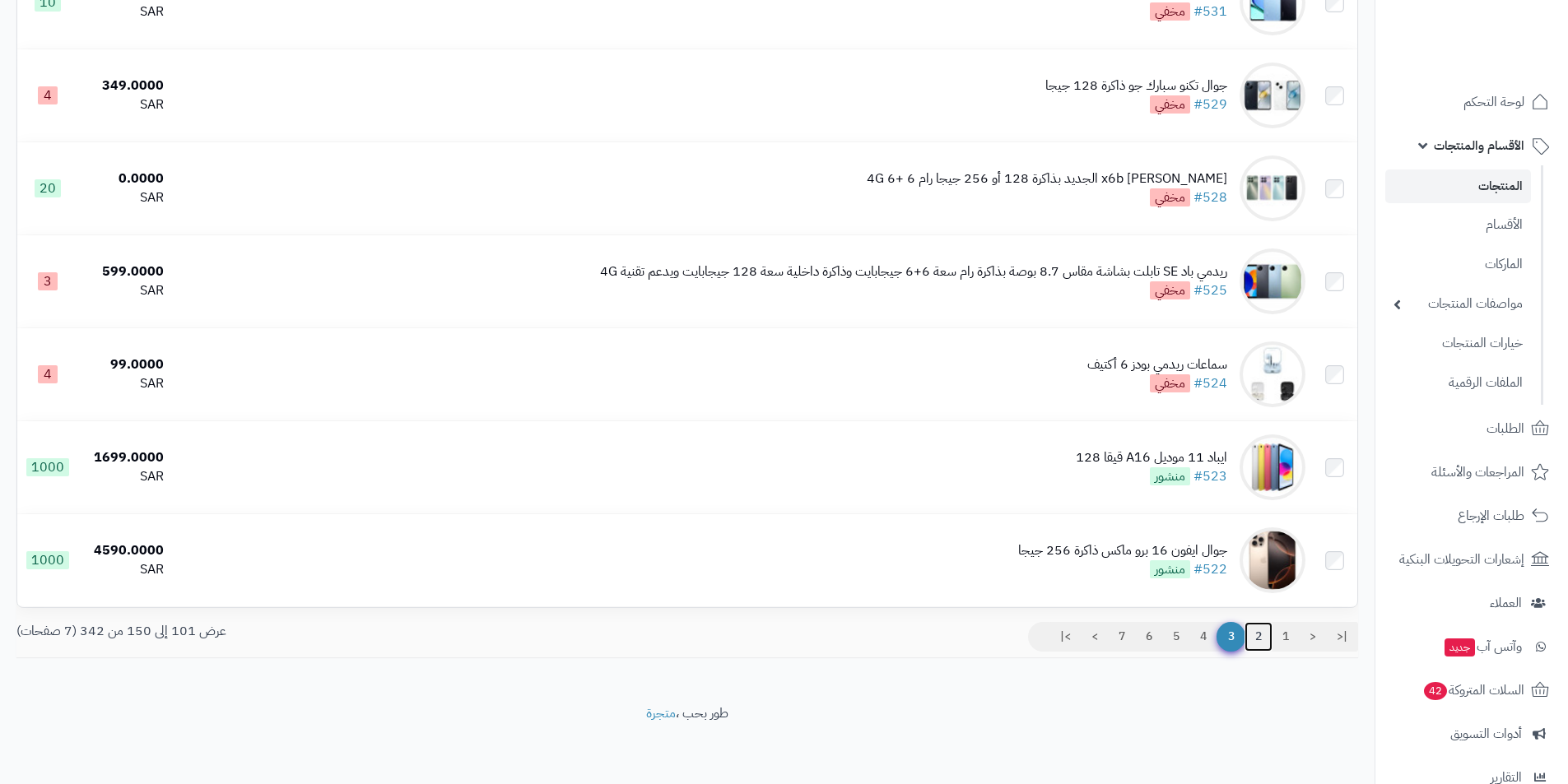
click at [1260, 635] on link "2" at bounding box center [1258, 637] width 28 height 30
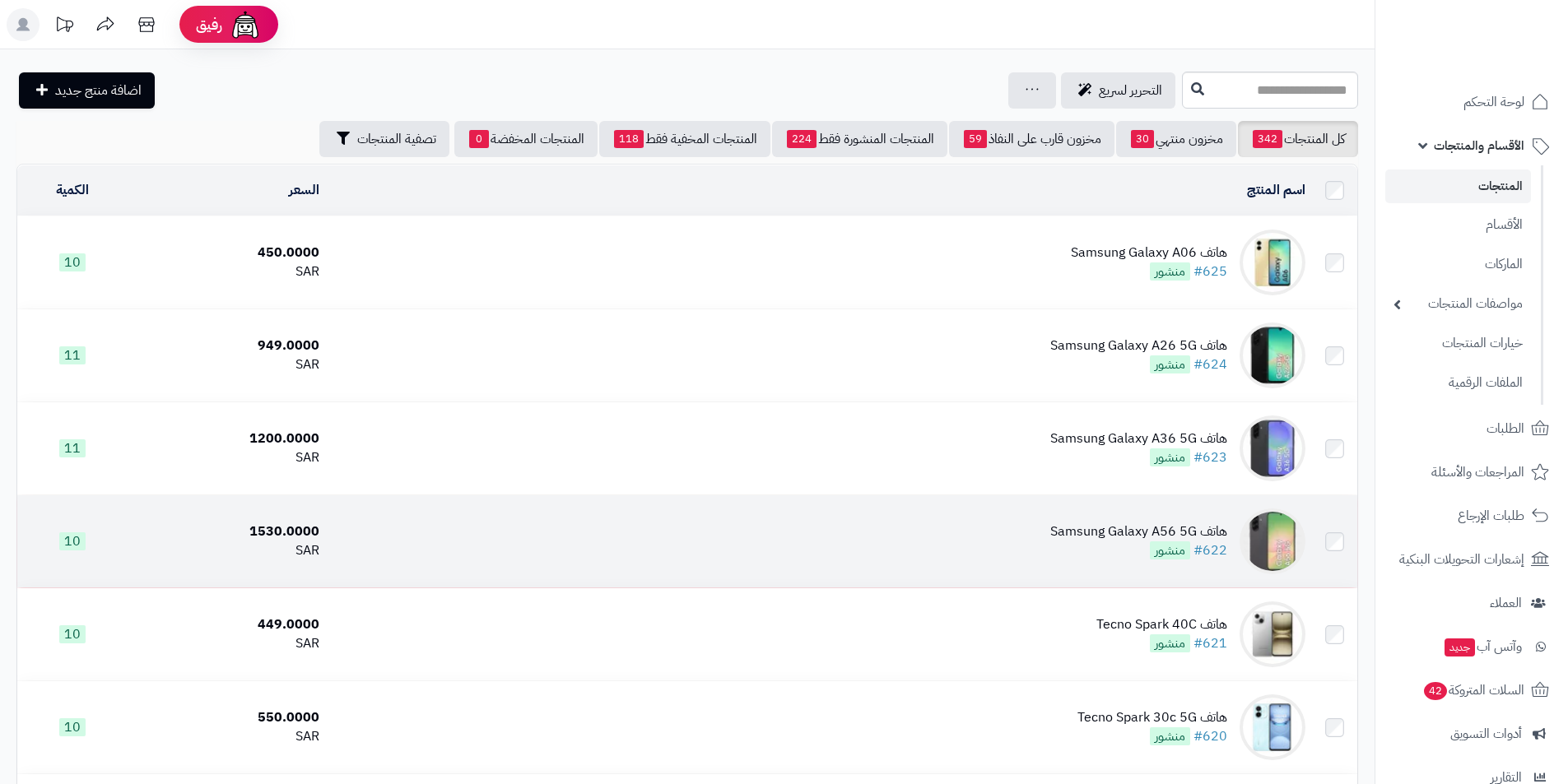
click at [1133, 539] on div "هاتف Samsung Galaxy A56 5G #622 منشور" at bounding box center [1139, 541] width 177 height 38
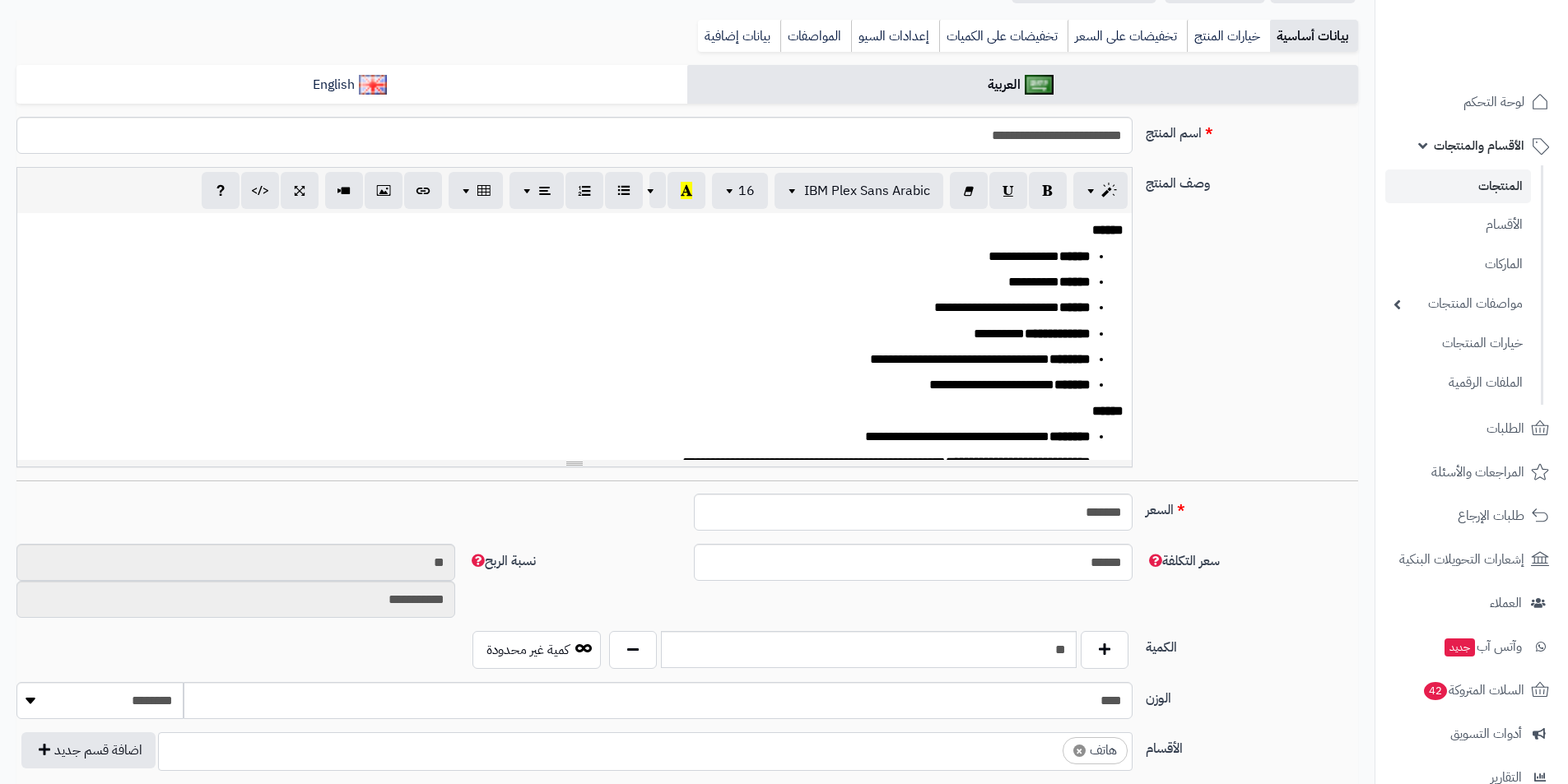
scroll to position [330, 0]
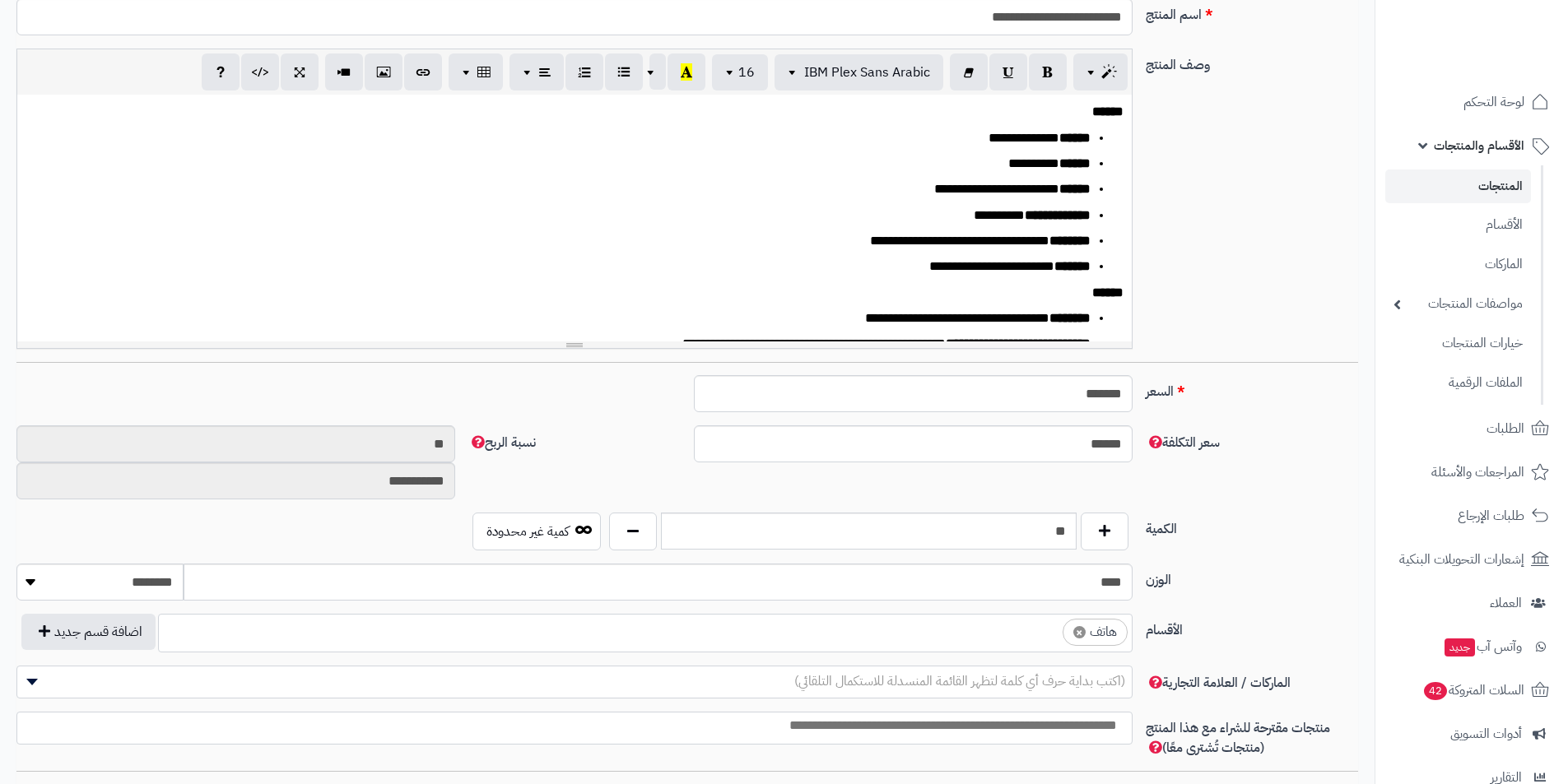
click at [1077, 631] on span "×" at bounding box center [1080, 632] width 12 height 12
select select
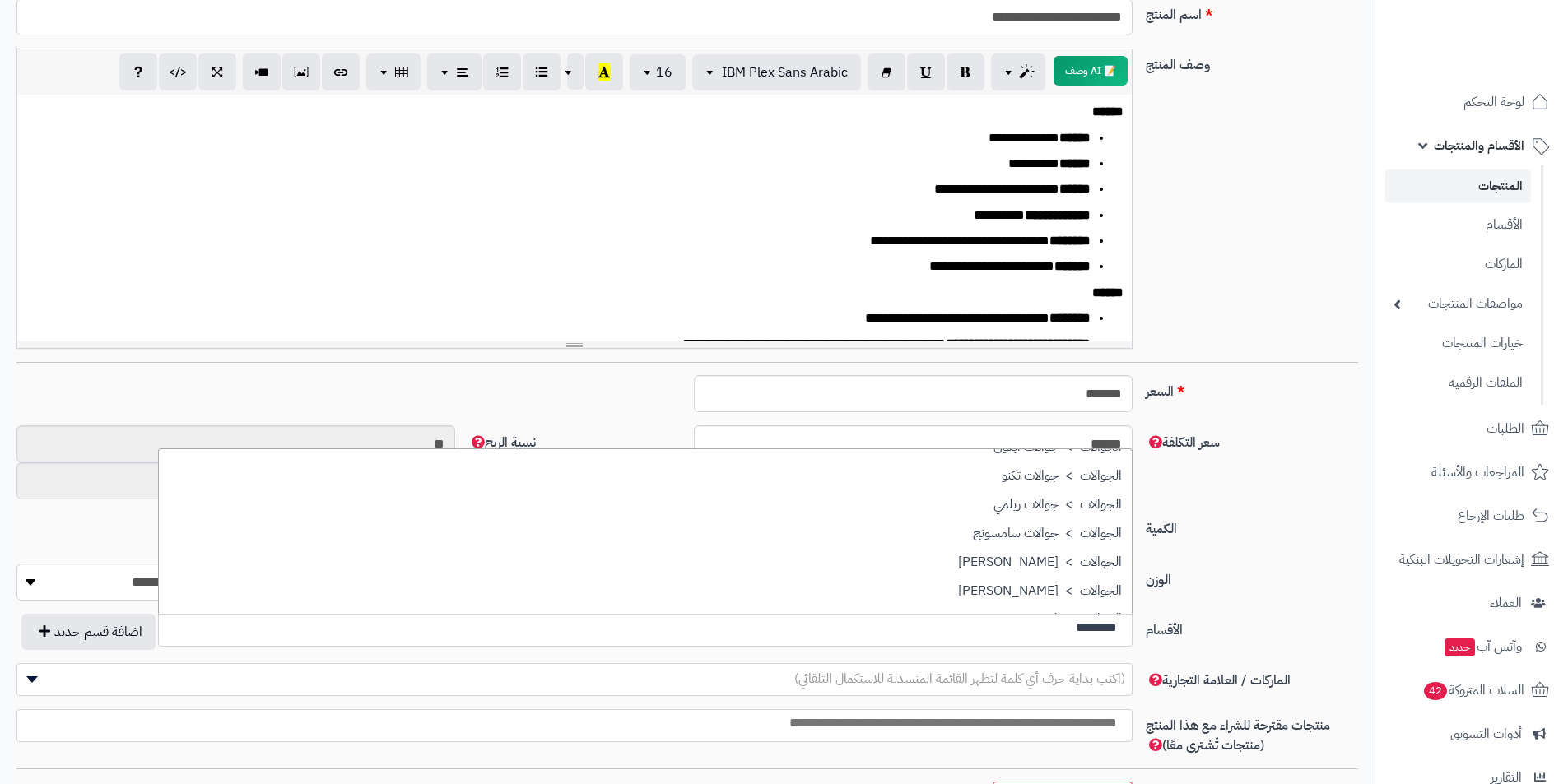
scroll to position [246, 0]
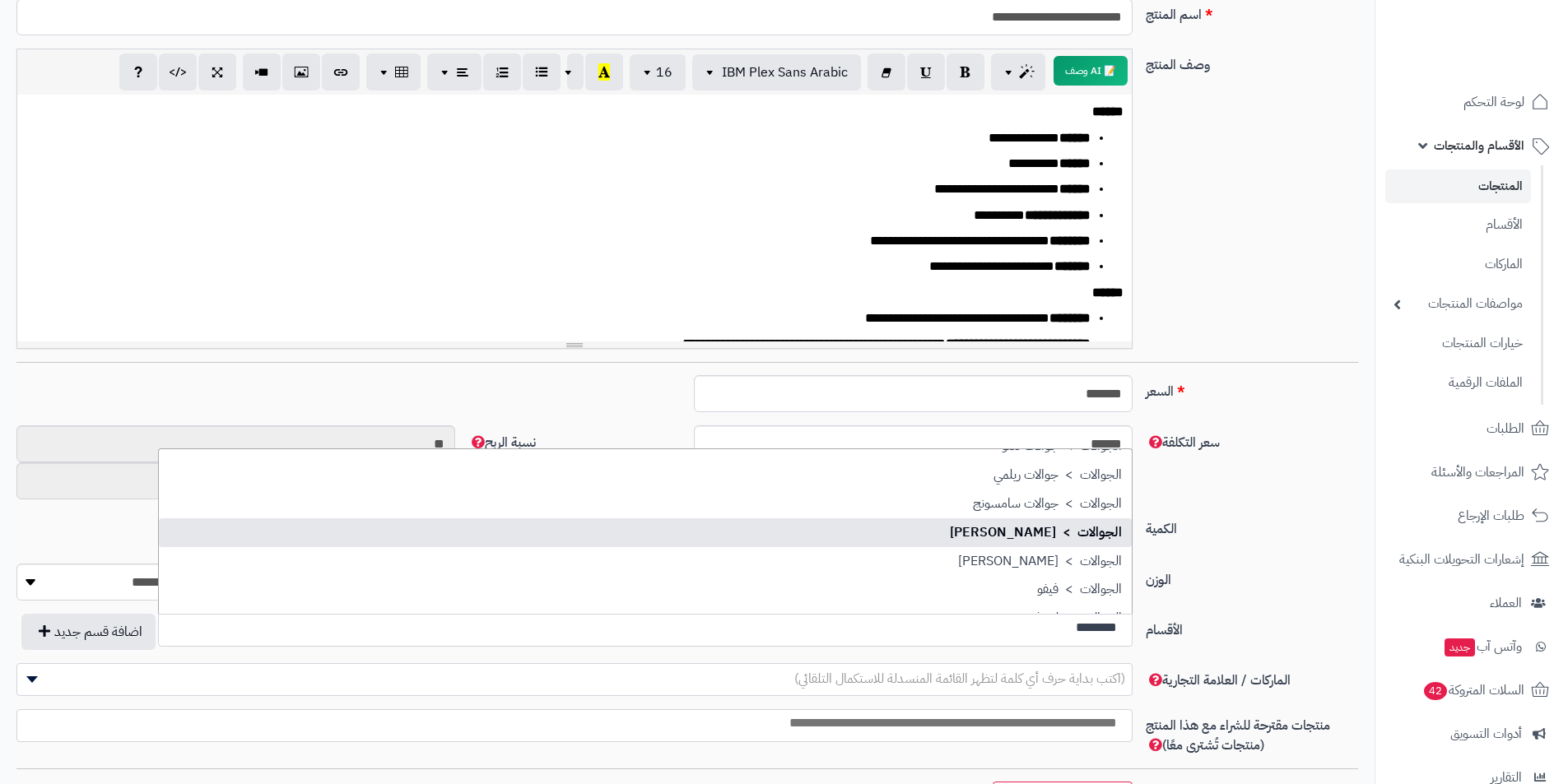
type input "********"
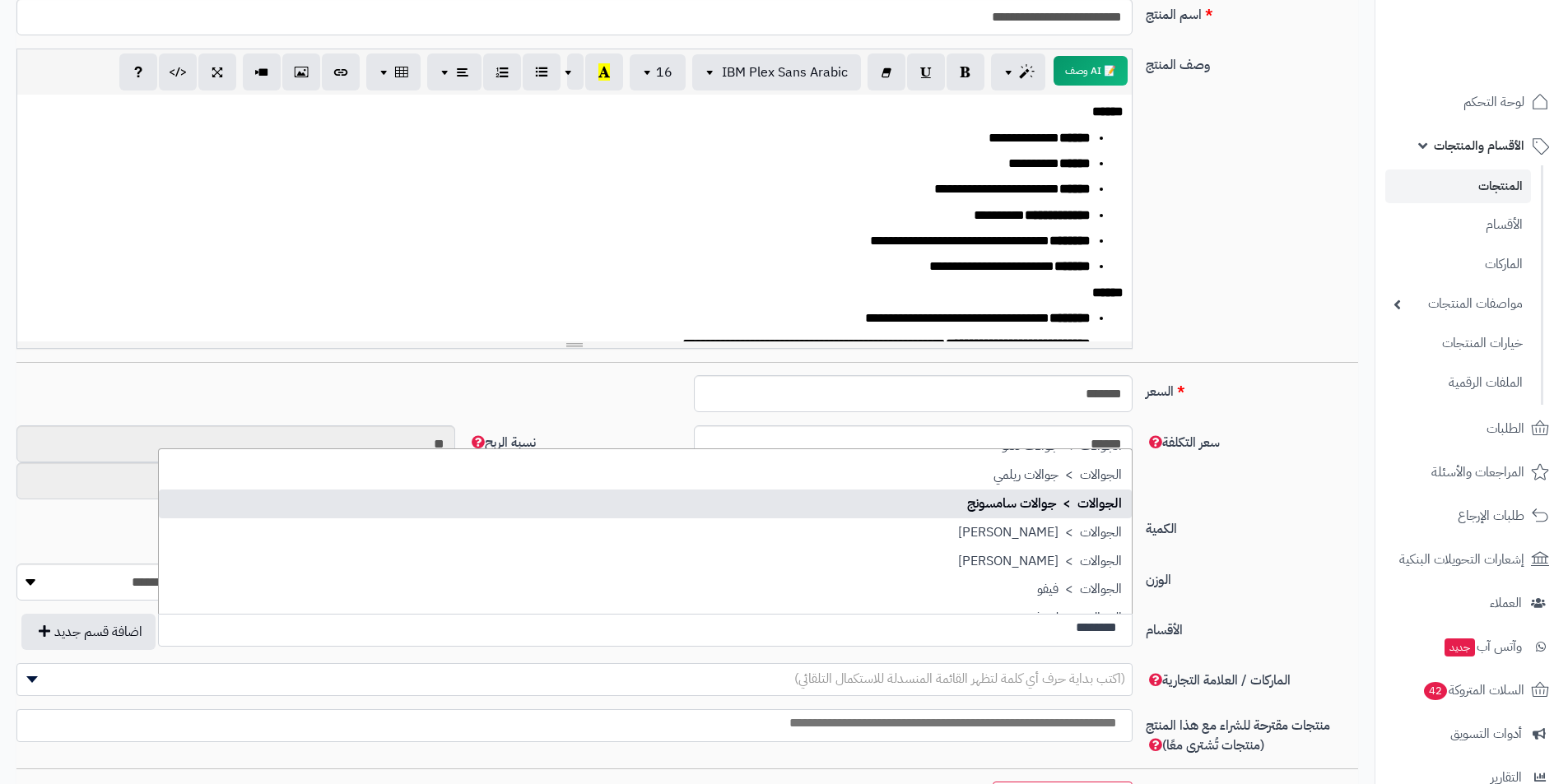
select select "**"
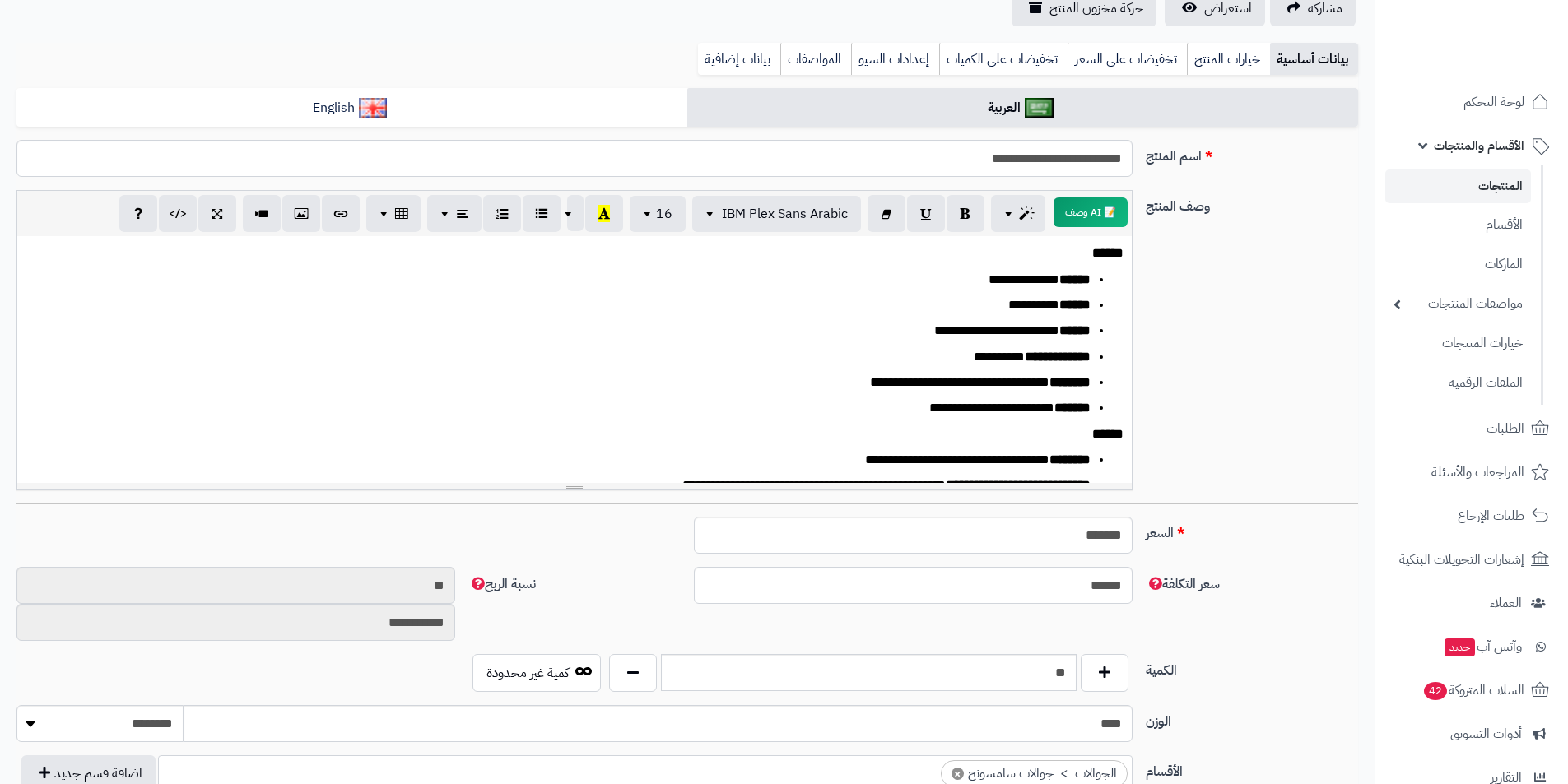
scroll to position [0, 0]
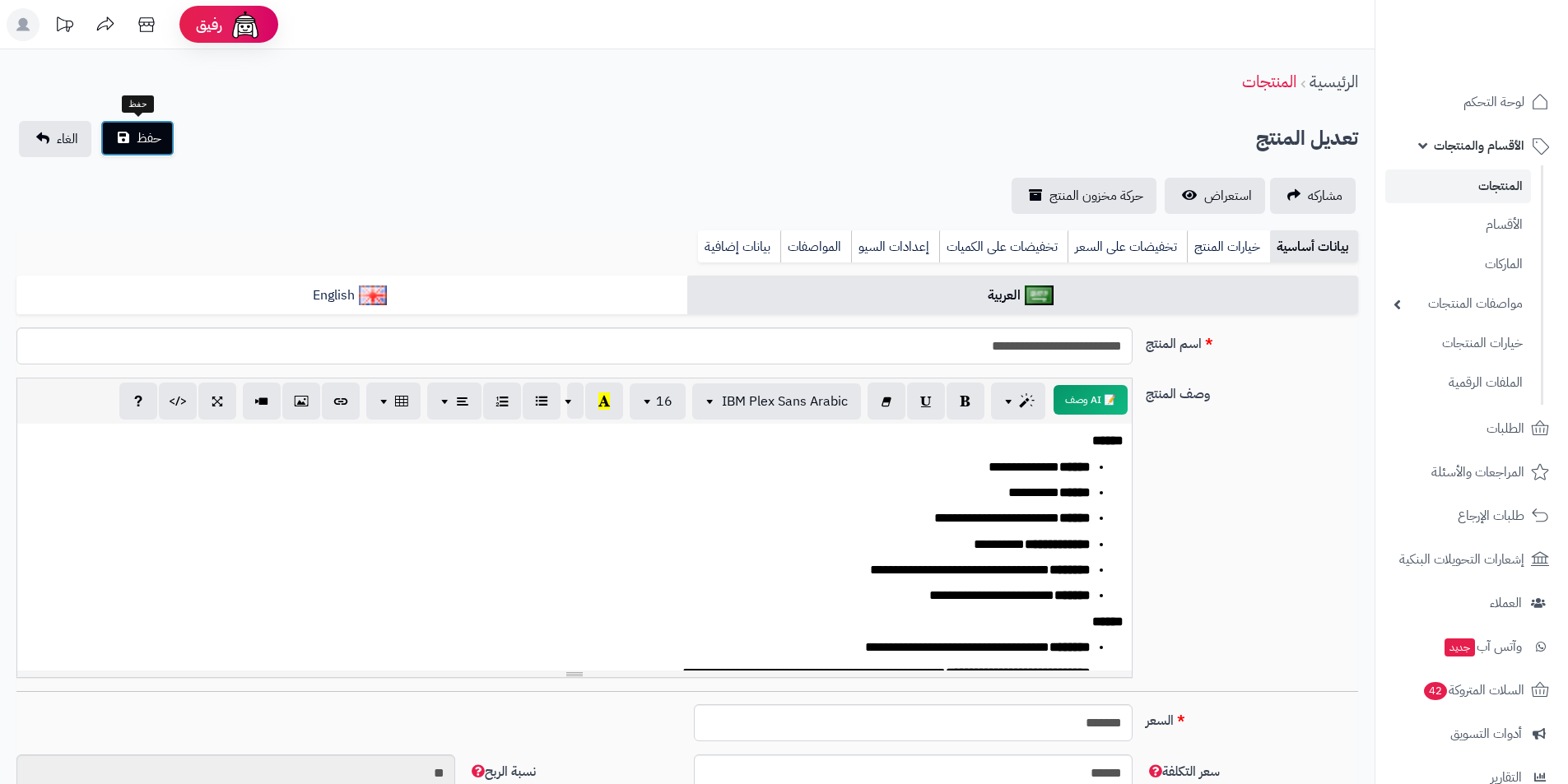
click at [134, 135] on button "حفظ" at bounding box center [137, 137] width 74 height 36
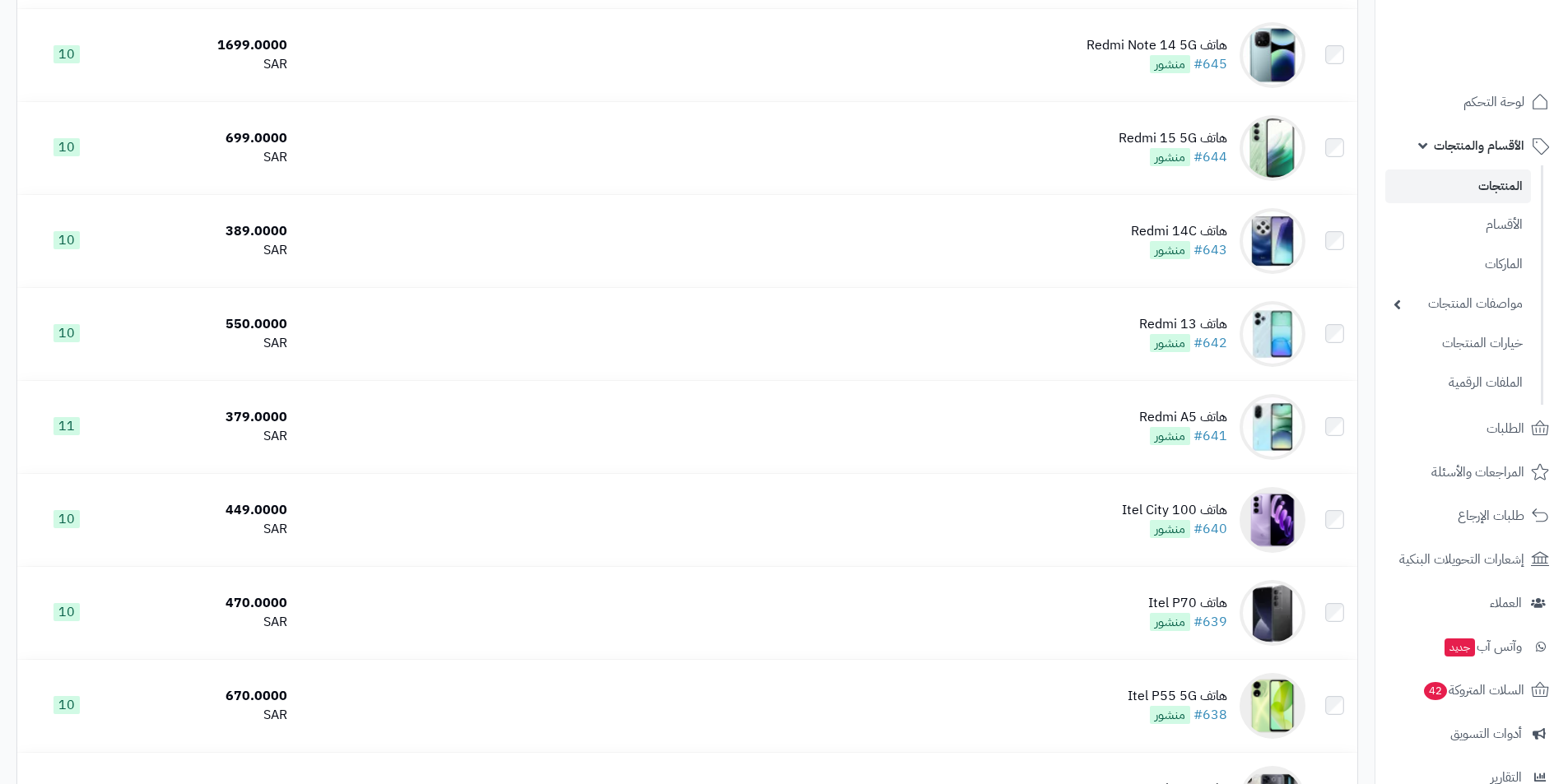
scroll to position [4312, 0]
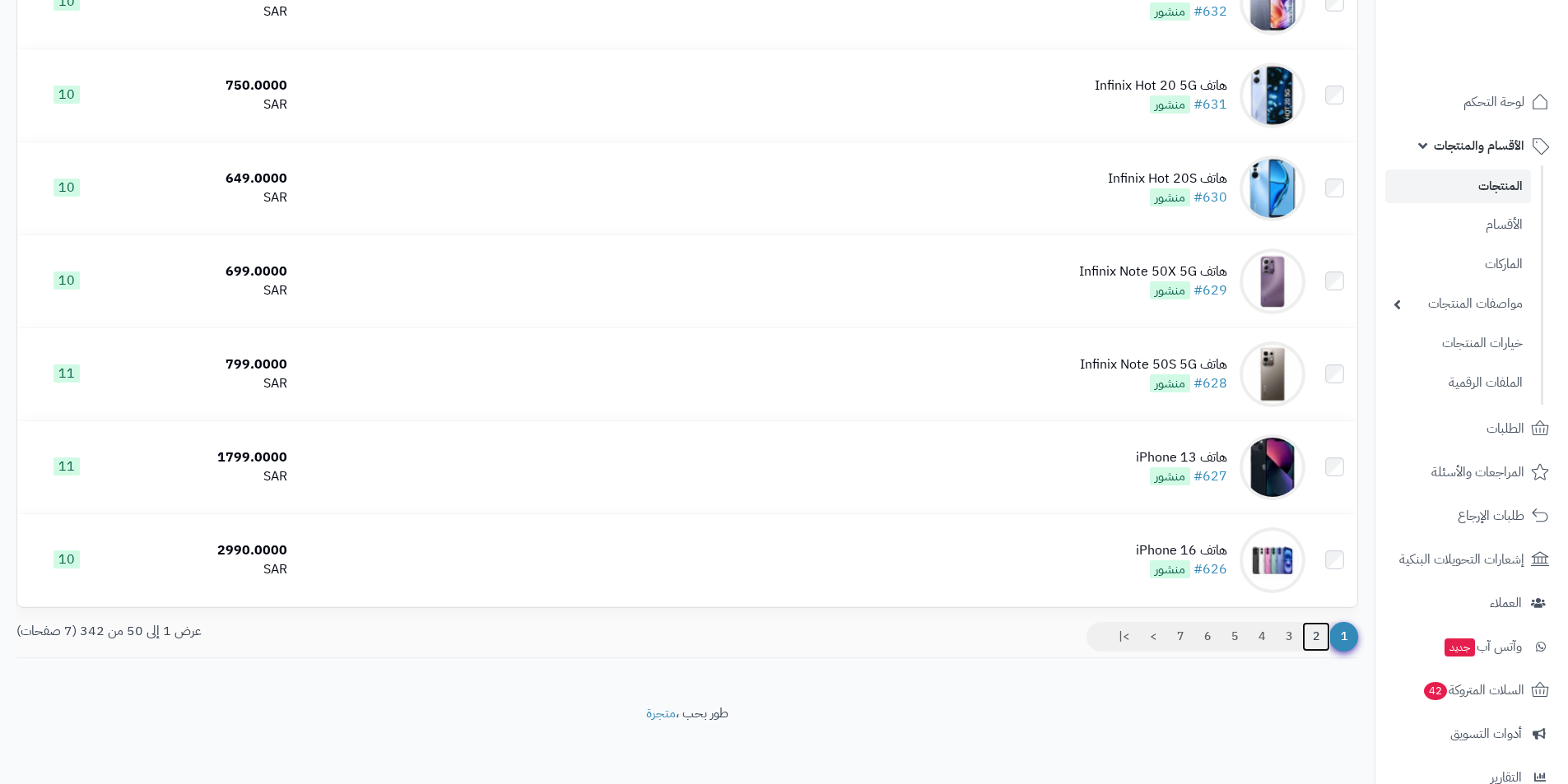
click at [1320, 634] on link "2" at bounding box center [1316, 637] width 28 height 30
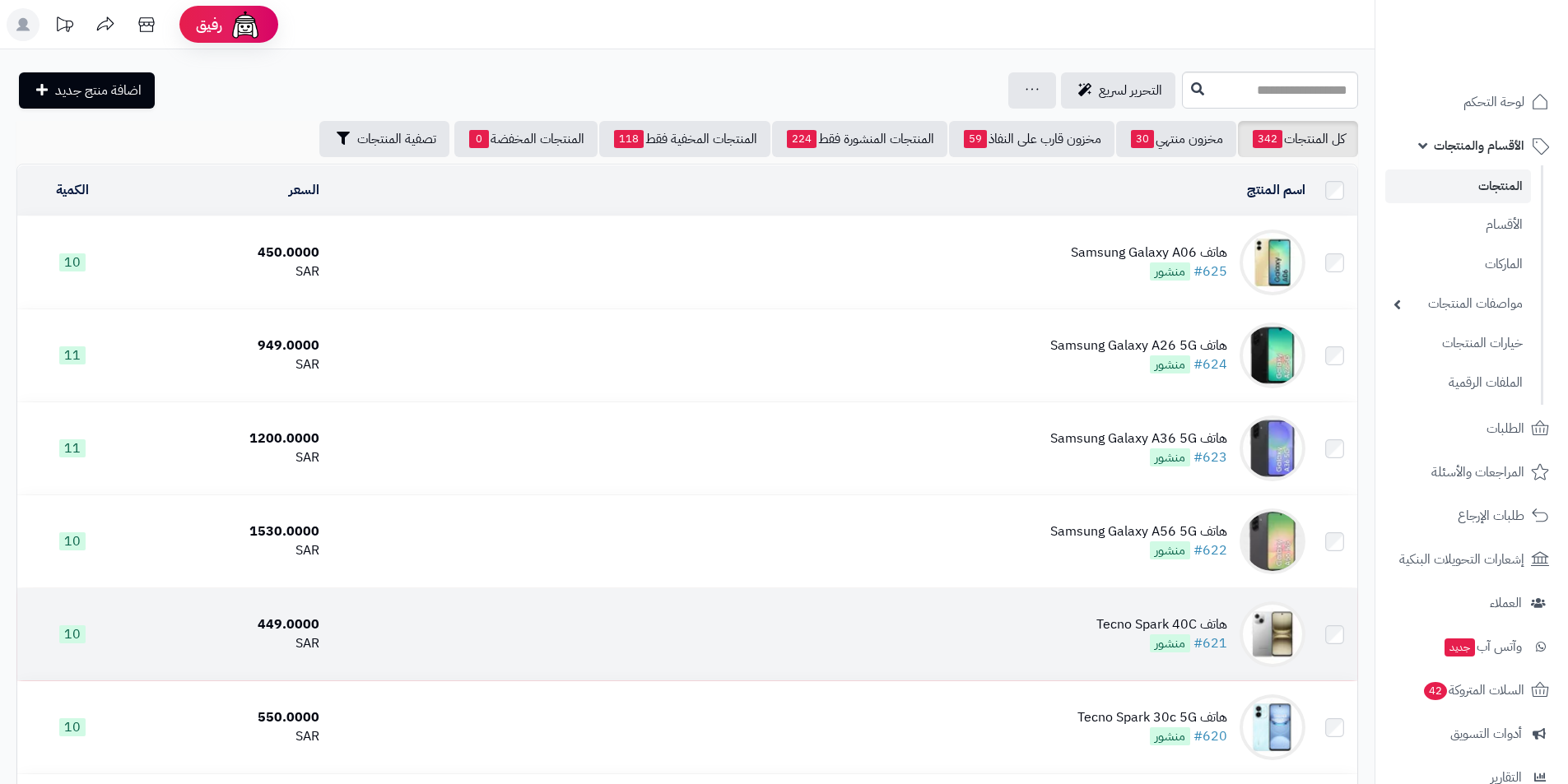
click at [1070, 597] on td "هاتف Tecno Spark 40C #621 منشور" at bounding box center [819, 634] width 986 height 92
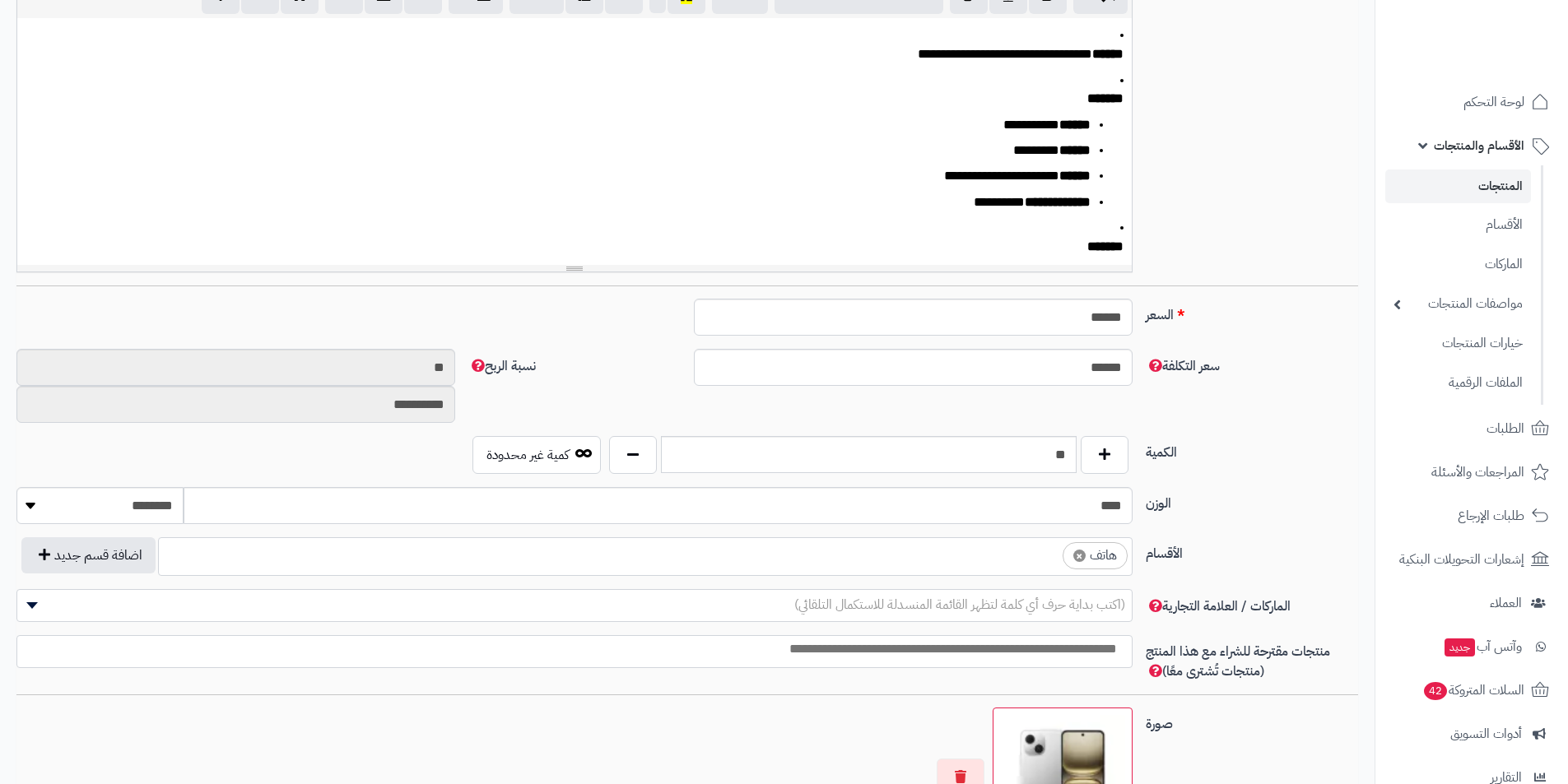
scroll to position [412, 0]
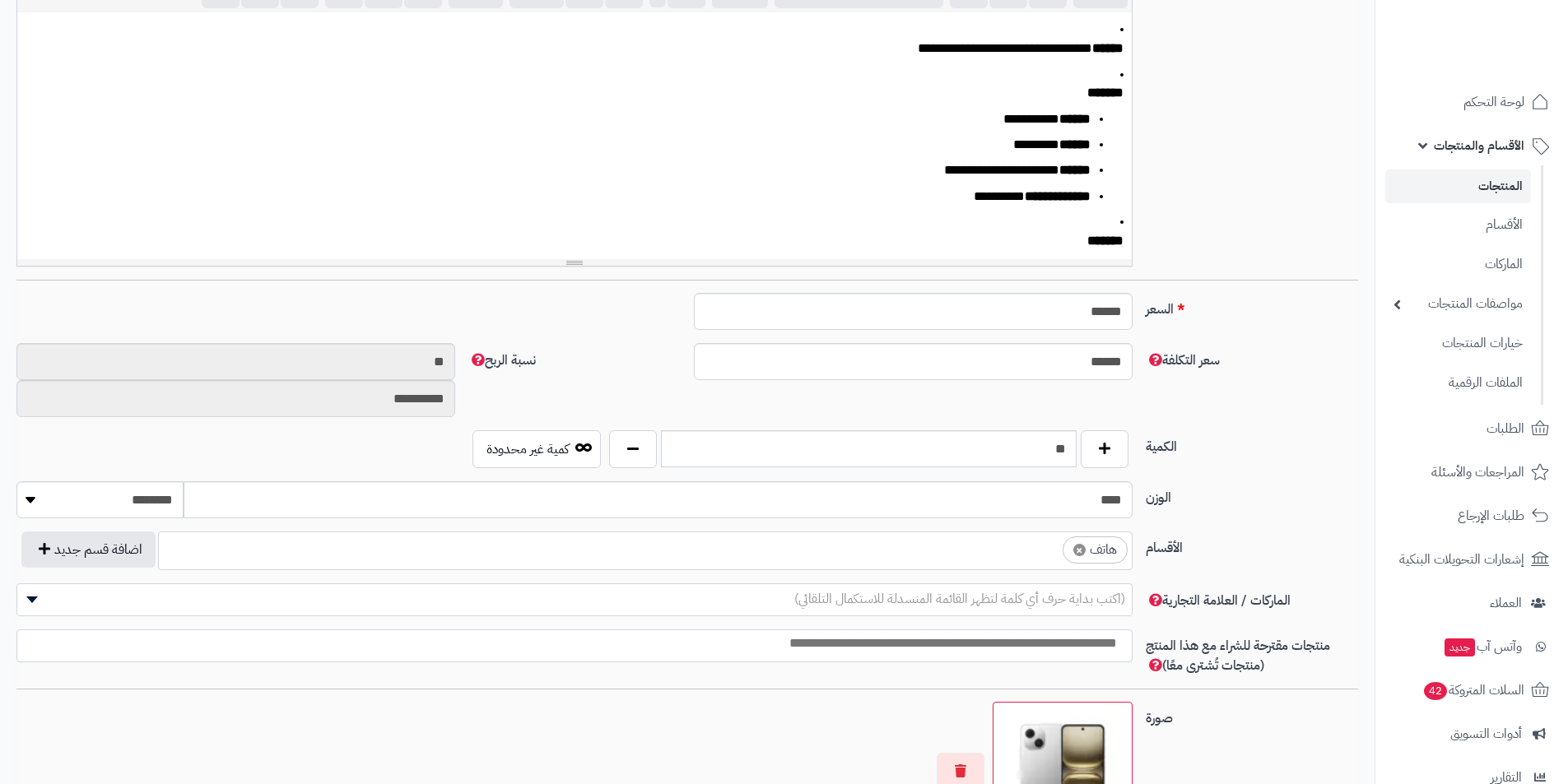
click at [1080, 551] on span "×" at bounding box center [1080, 550] width 12 height 12
select select
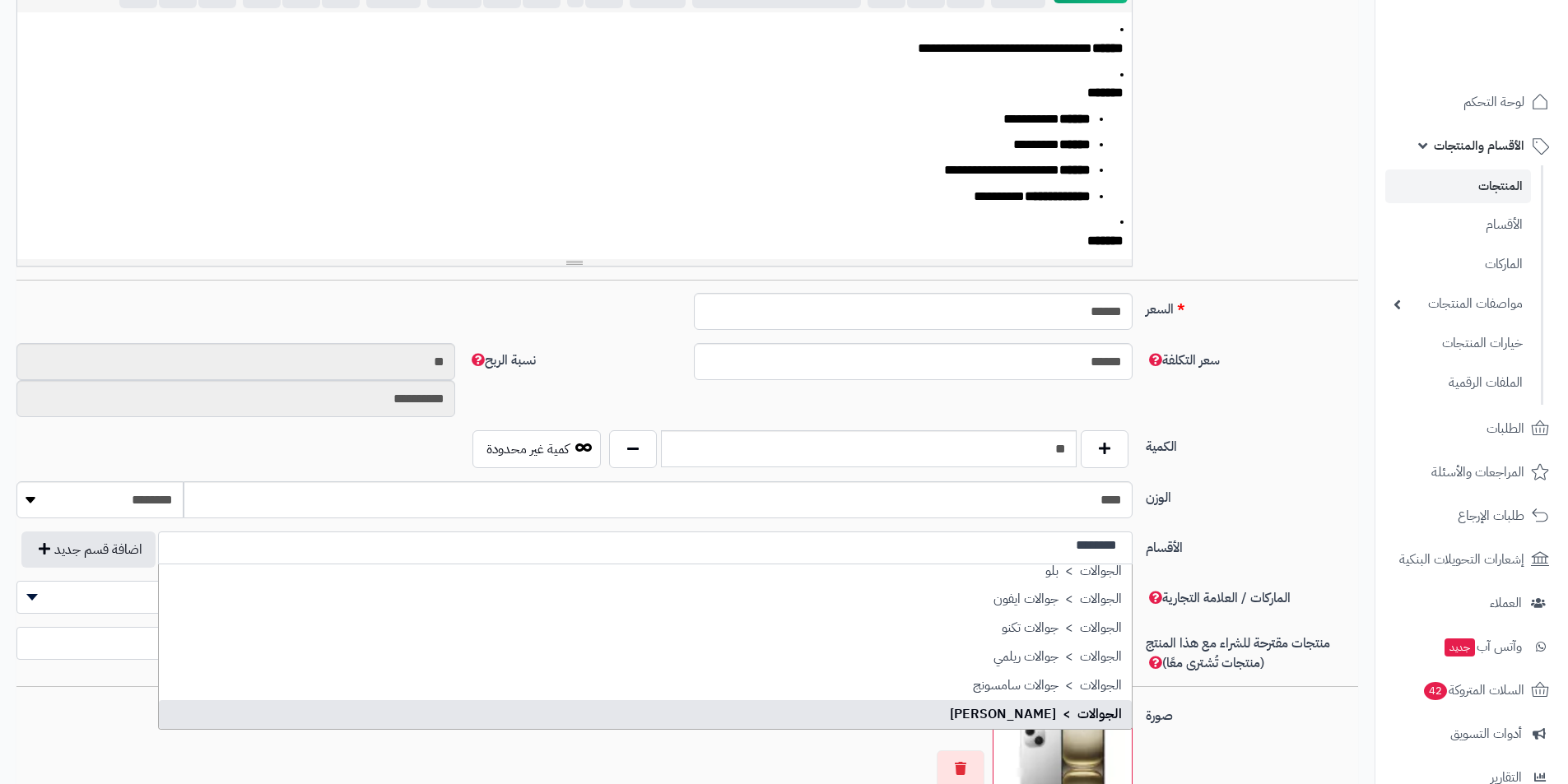
scroll to position [158, 0]
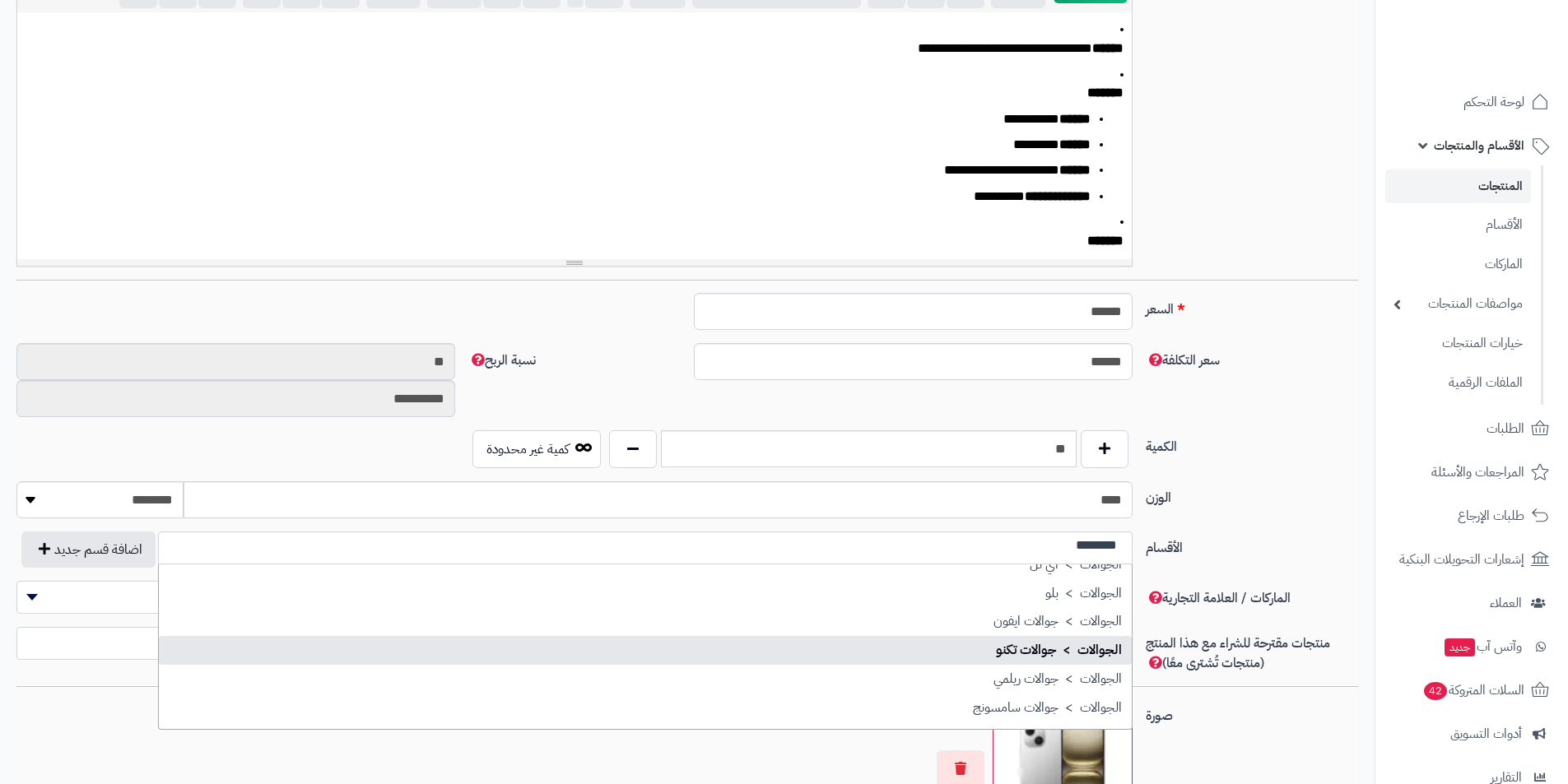
type input "********"
select select "***"
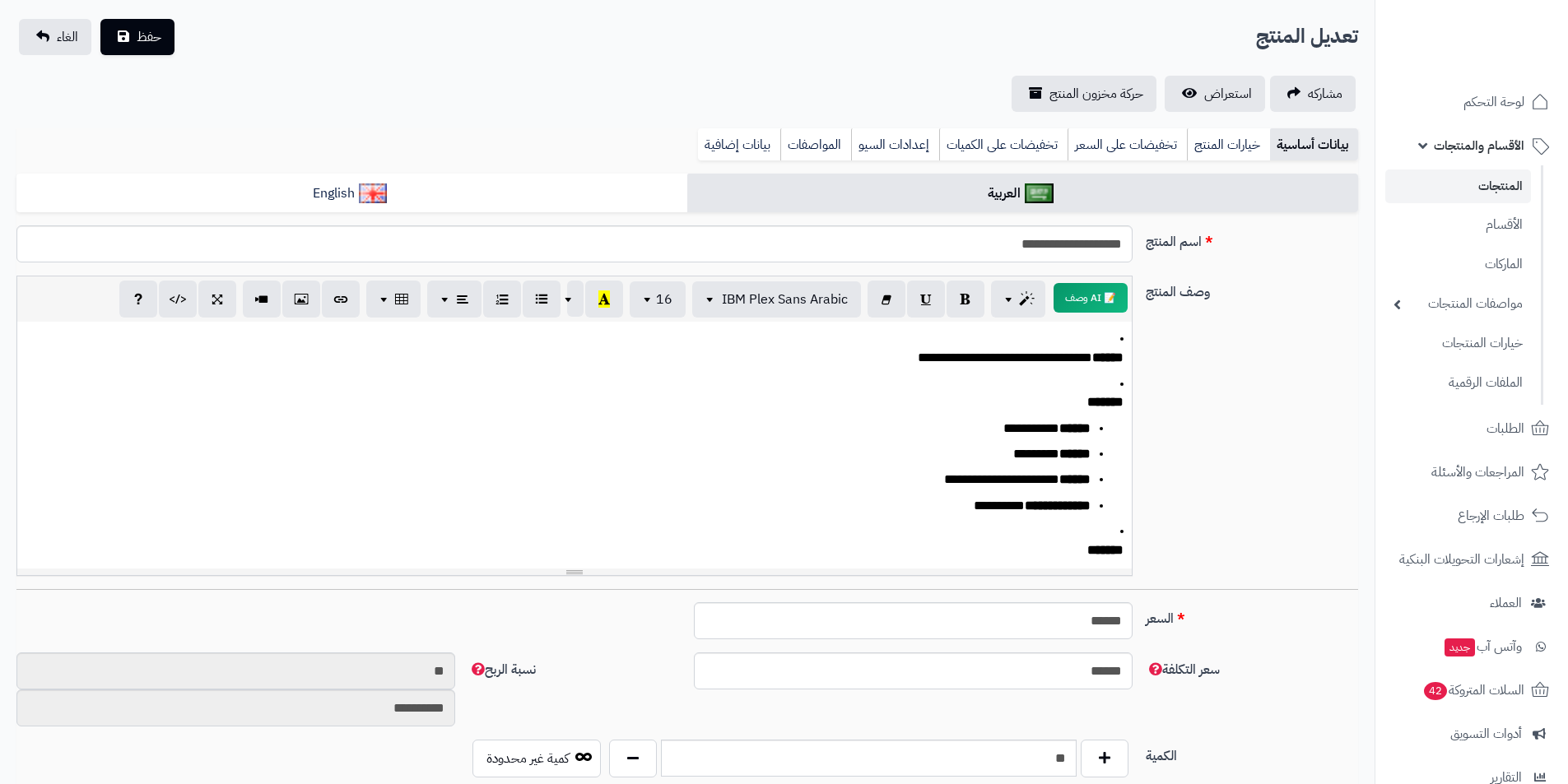
scroll to position [0, 0]
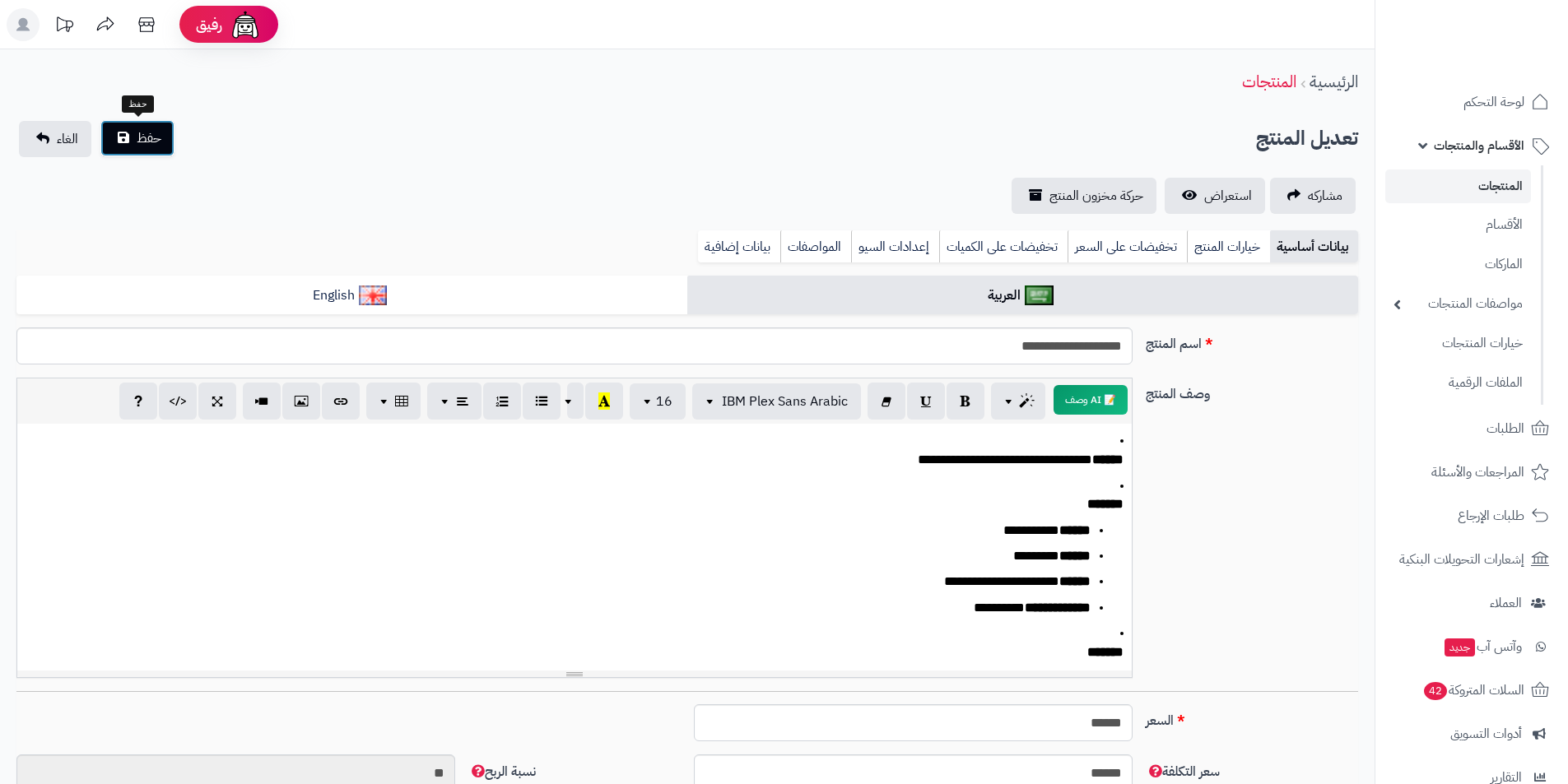
click at [156, 134] on span "حفظ" at bounding box center [149, 138] width 24 height 20
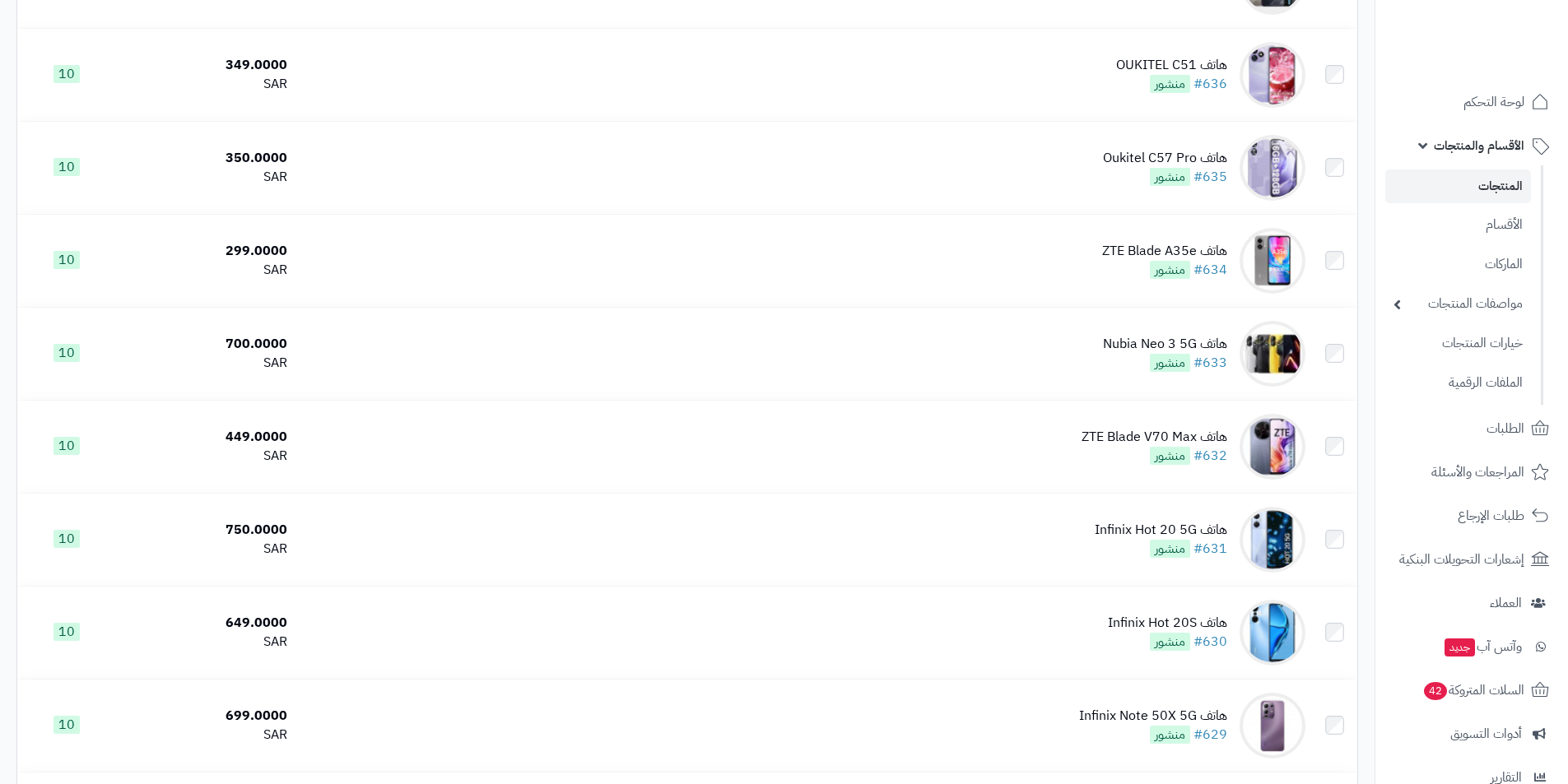
scroll to position [4312, 0]
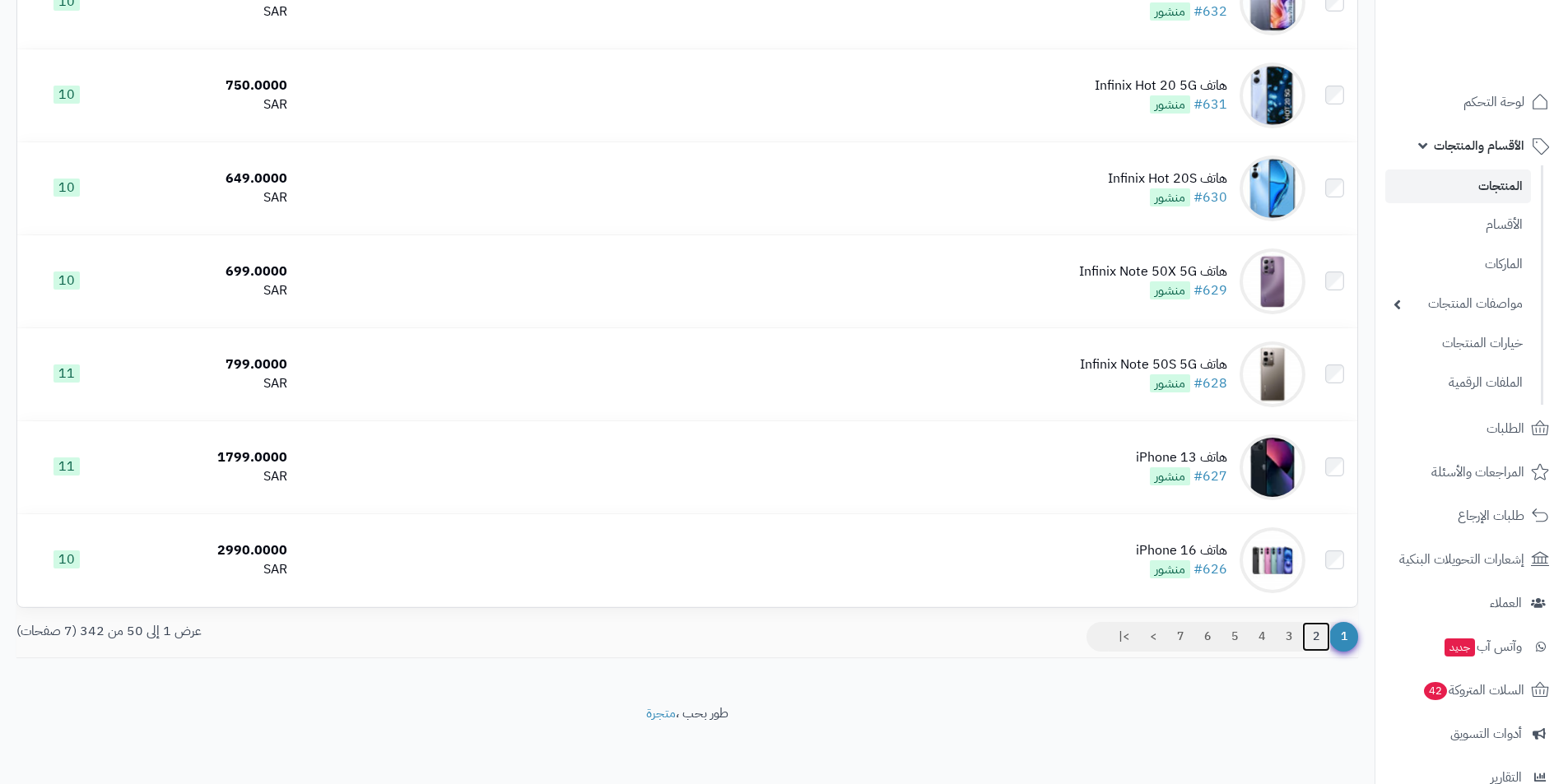
click at [1322, 634] on link "2" at bounding box center [1316, 637] width 28 height 30
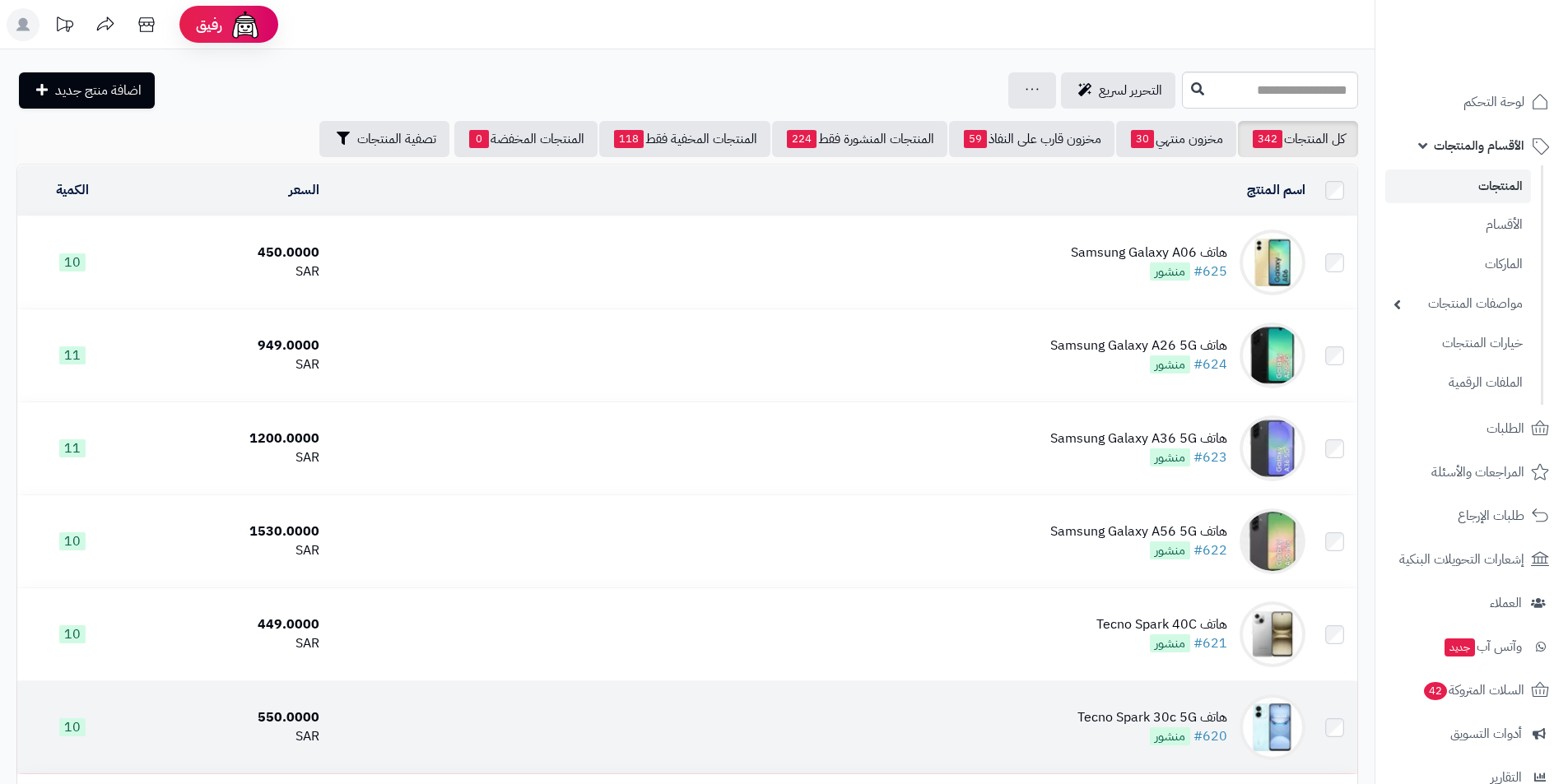
click at [1154, 715] on div "هاتف Tecno Spark 30c 5G" at bounding box center [1152, 718] width 150 height 19
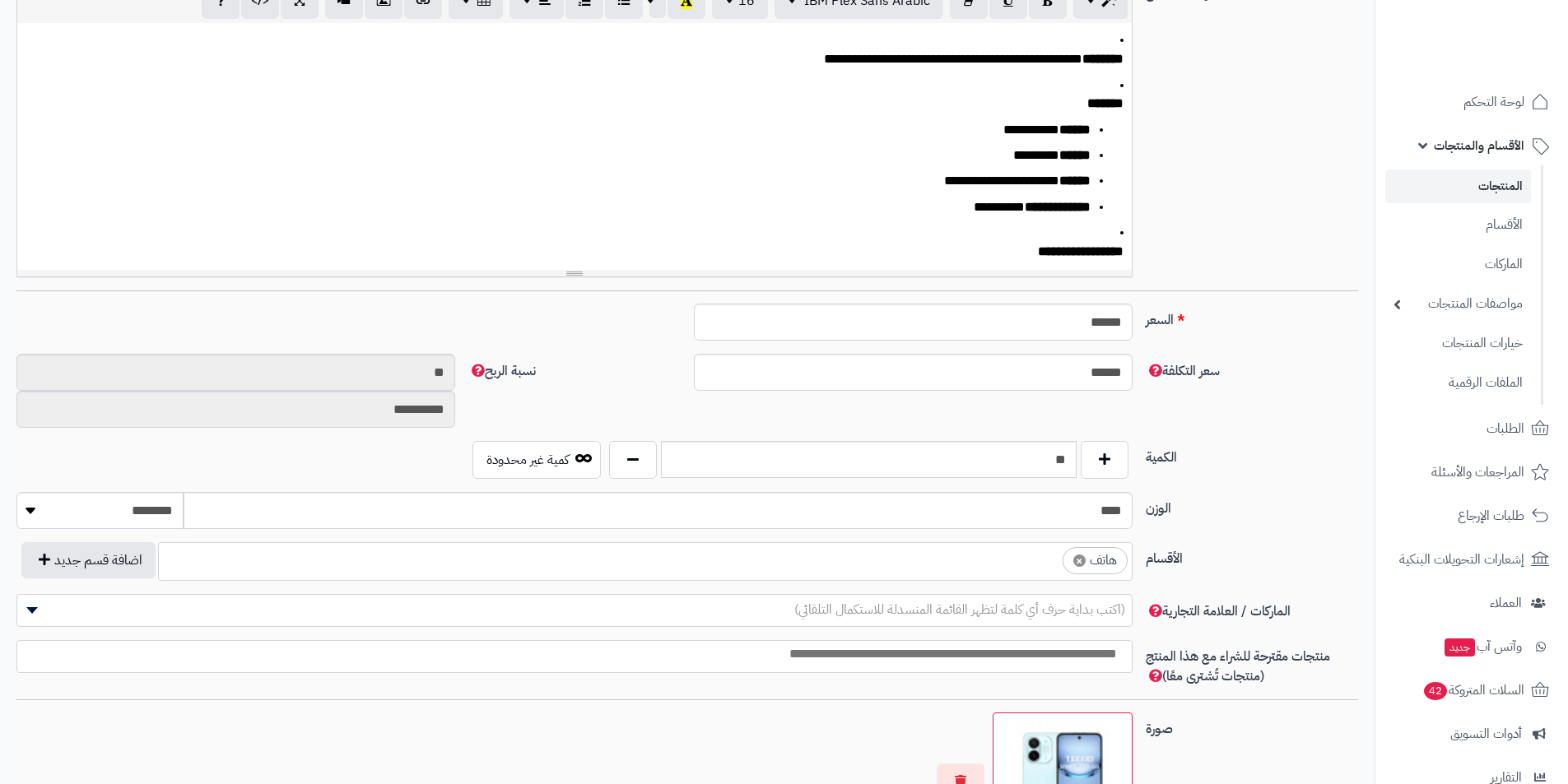
scroll to position [412, 0]
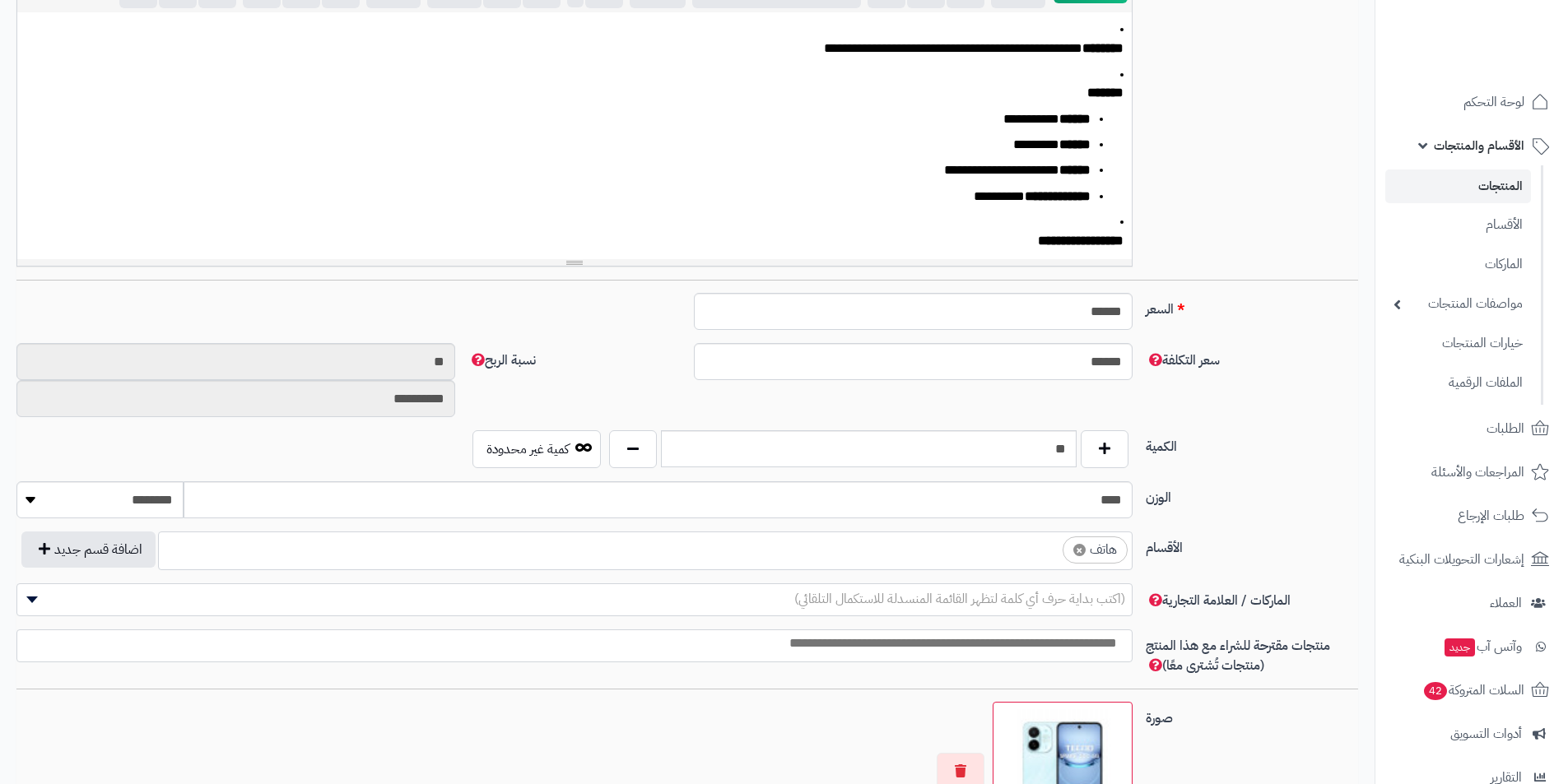
click at [1074, 548] on span "×" at bounding box center [1080, 550] width 12 height 12
select select
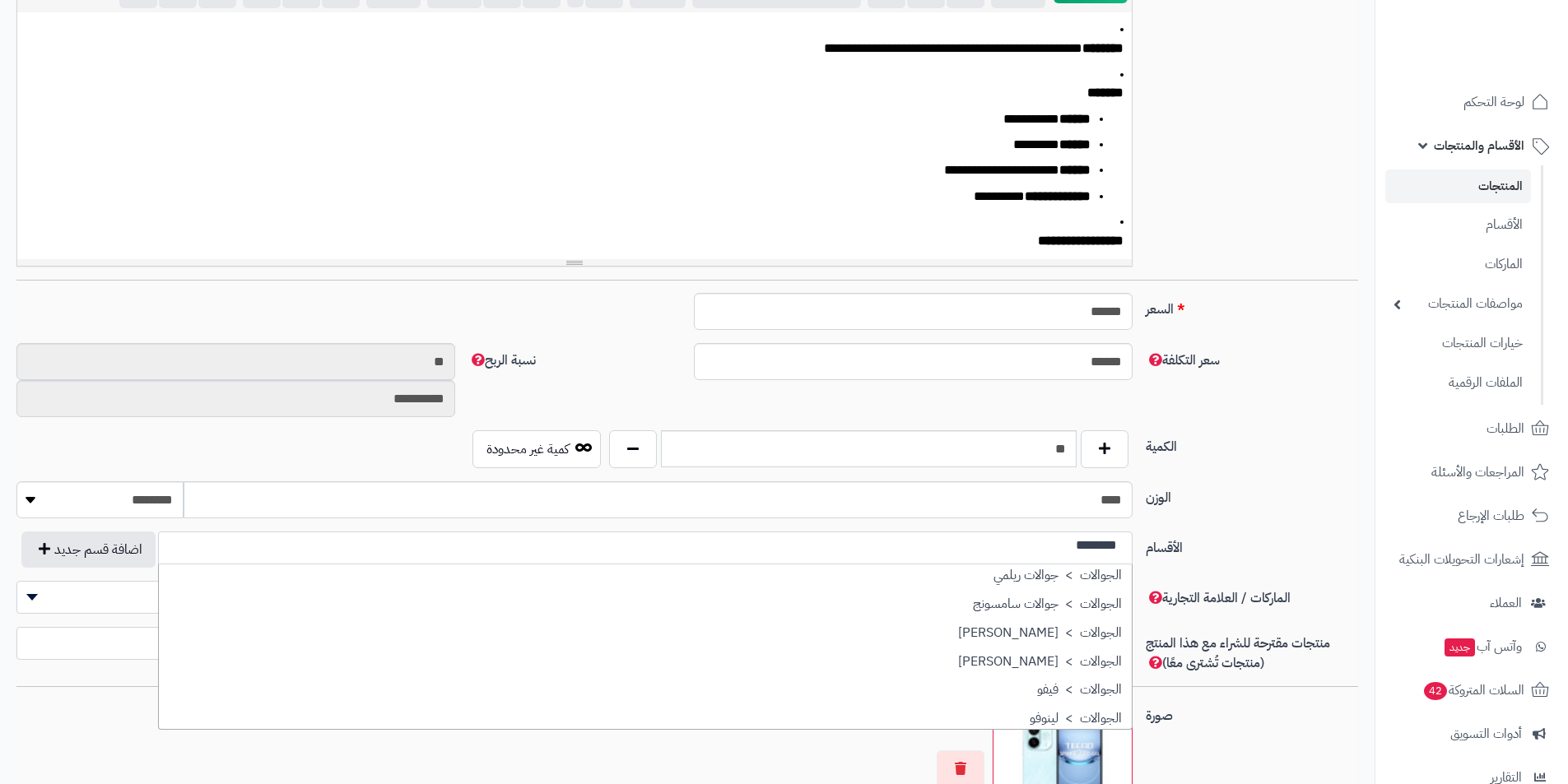
scroll to position [240, 0]
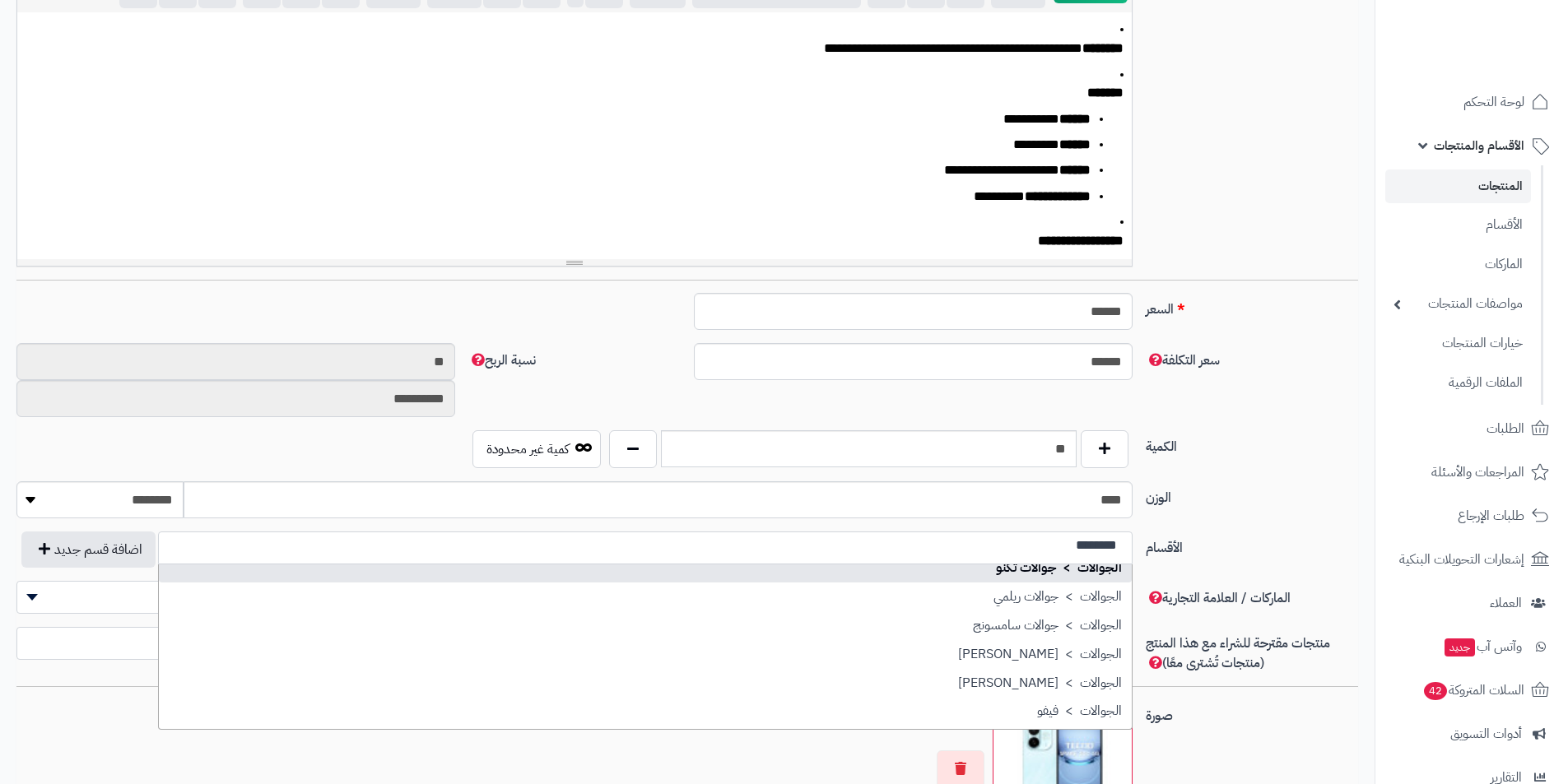
type input "********"
select select "***"
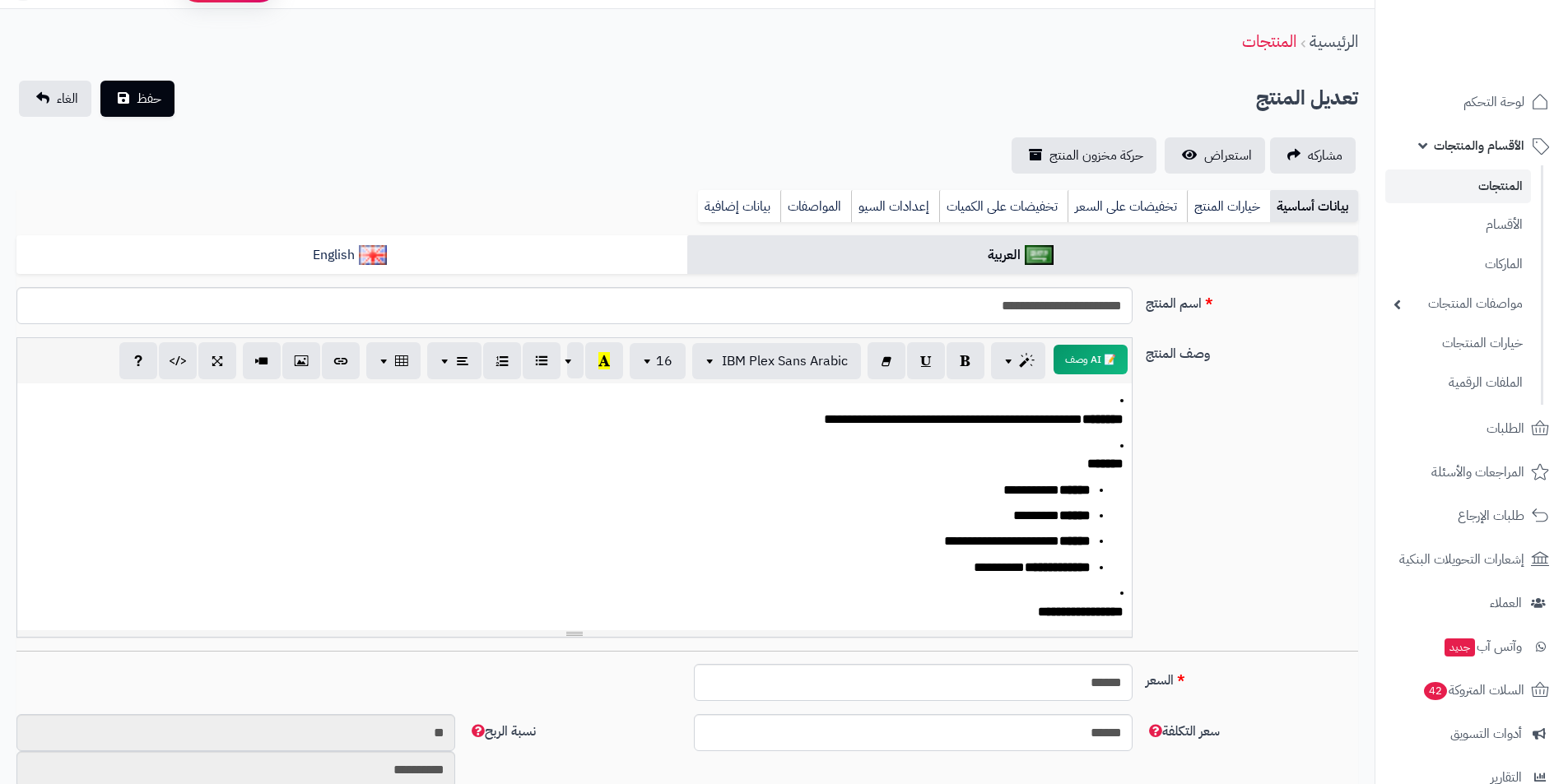
scroll to position [0, 0]
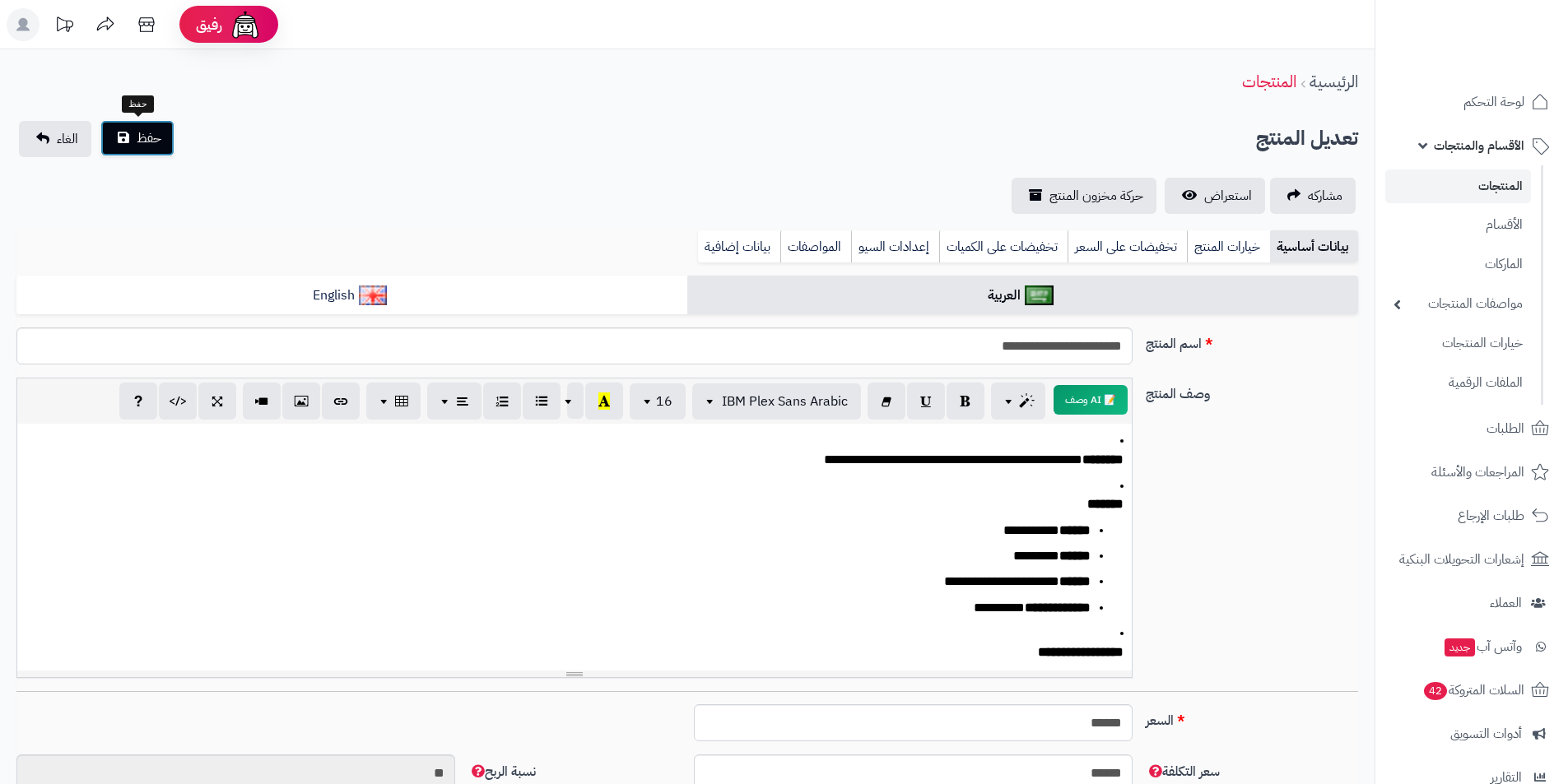
click at [137, 127] on button "حفظ" at bounding box center [137, 137] width 74 height 36
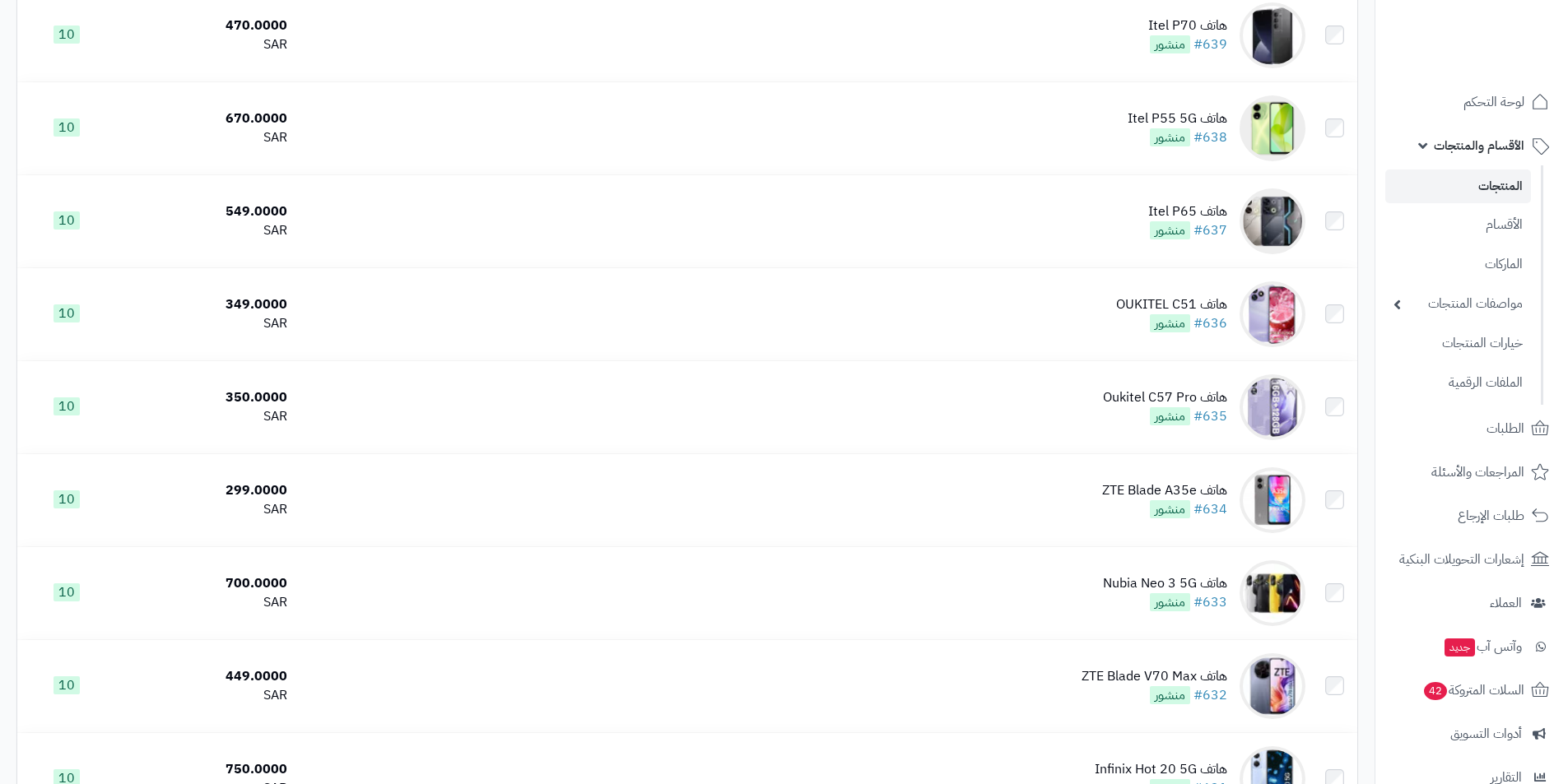
scroll to position [4312, 0]
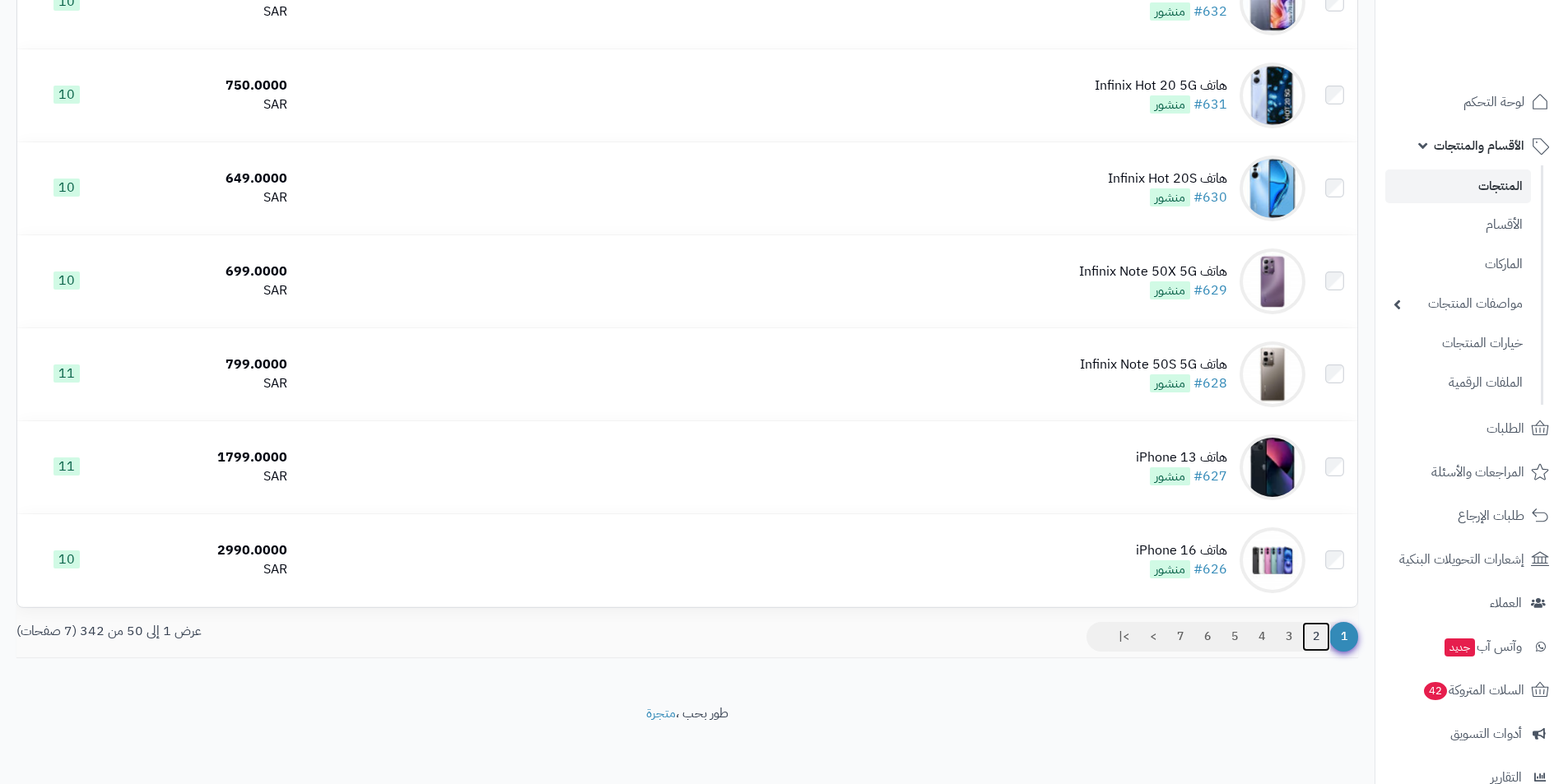
click at [1314, 633] on link "2" at bounding box center [1316, 637] width 28 height 30
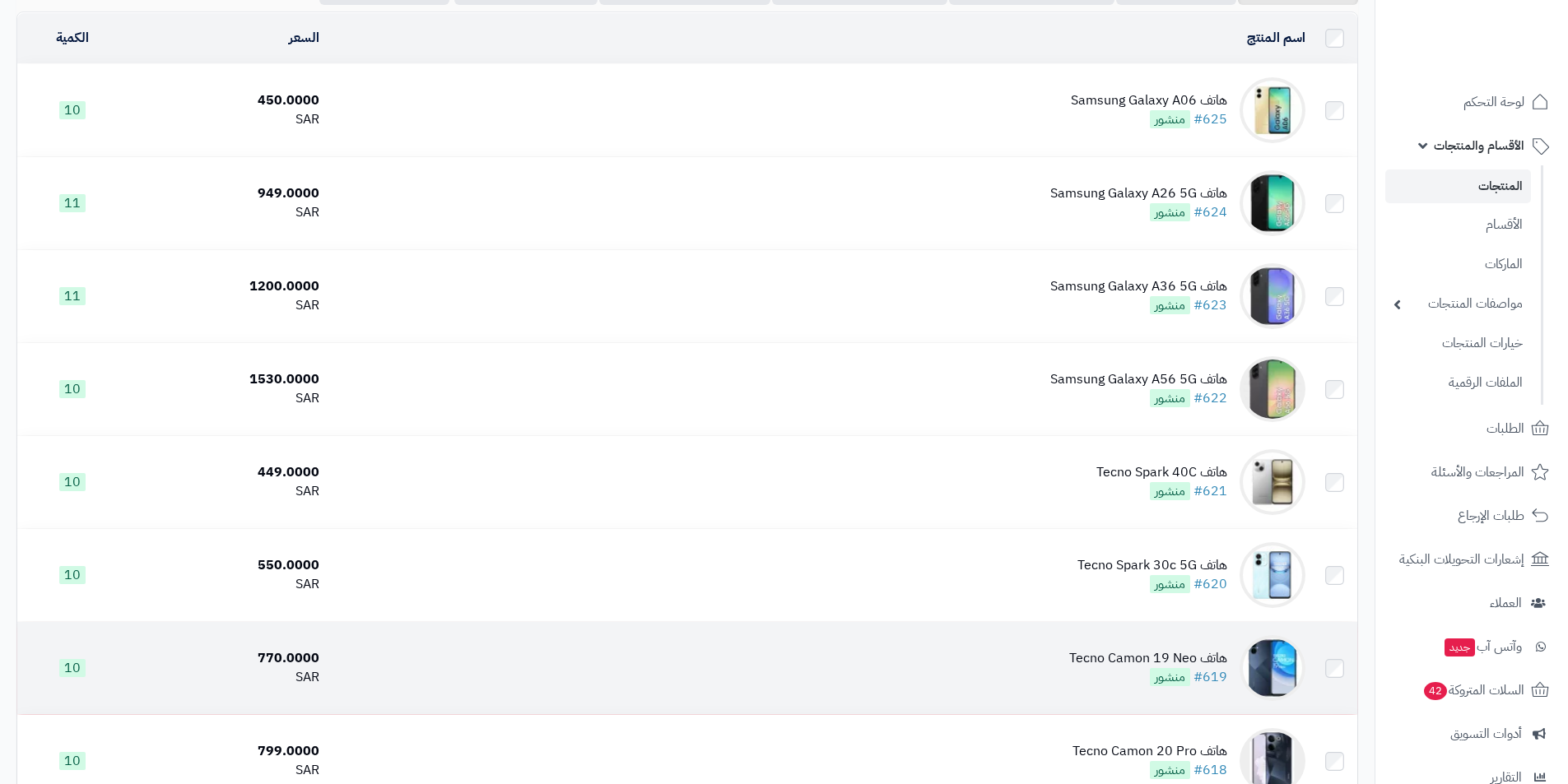
scroll to position [164, 0]
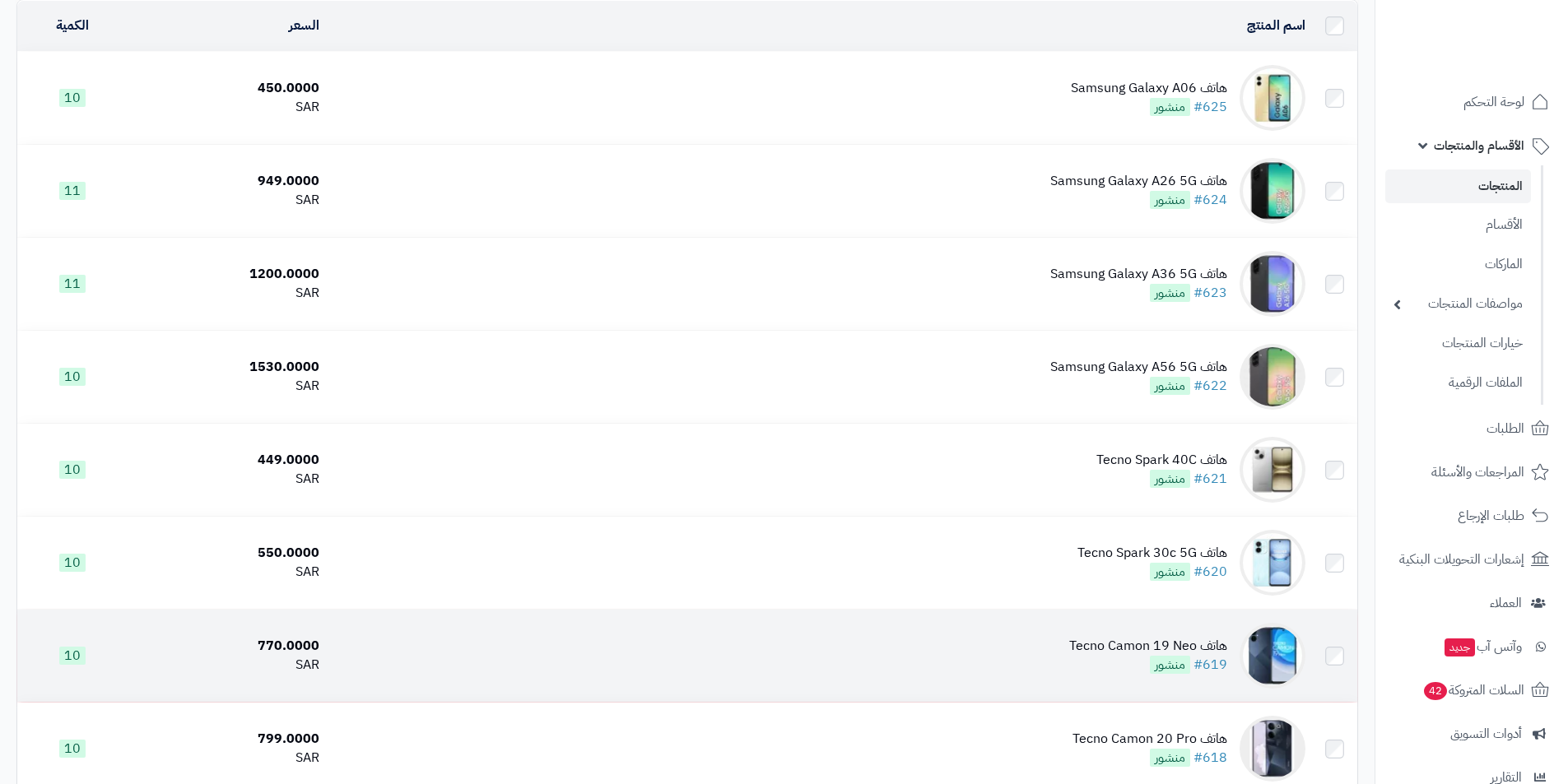
click at [1101, 663] on div "هاتف Tecno Camon 19 Neo #619 منشور" at bounding box center [1148, 656] width 158 height 38
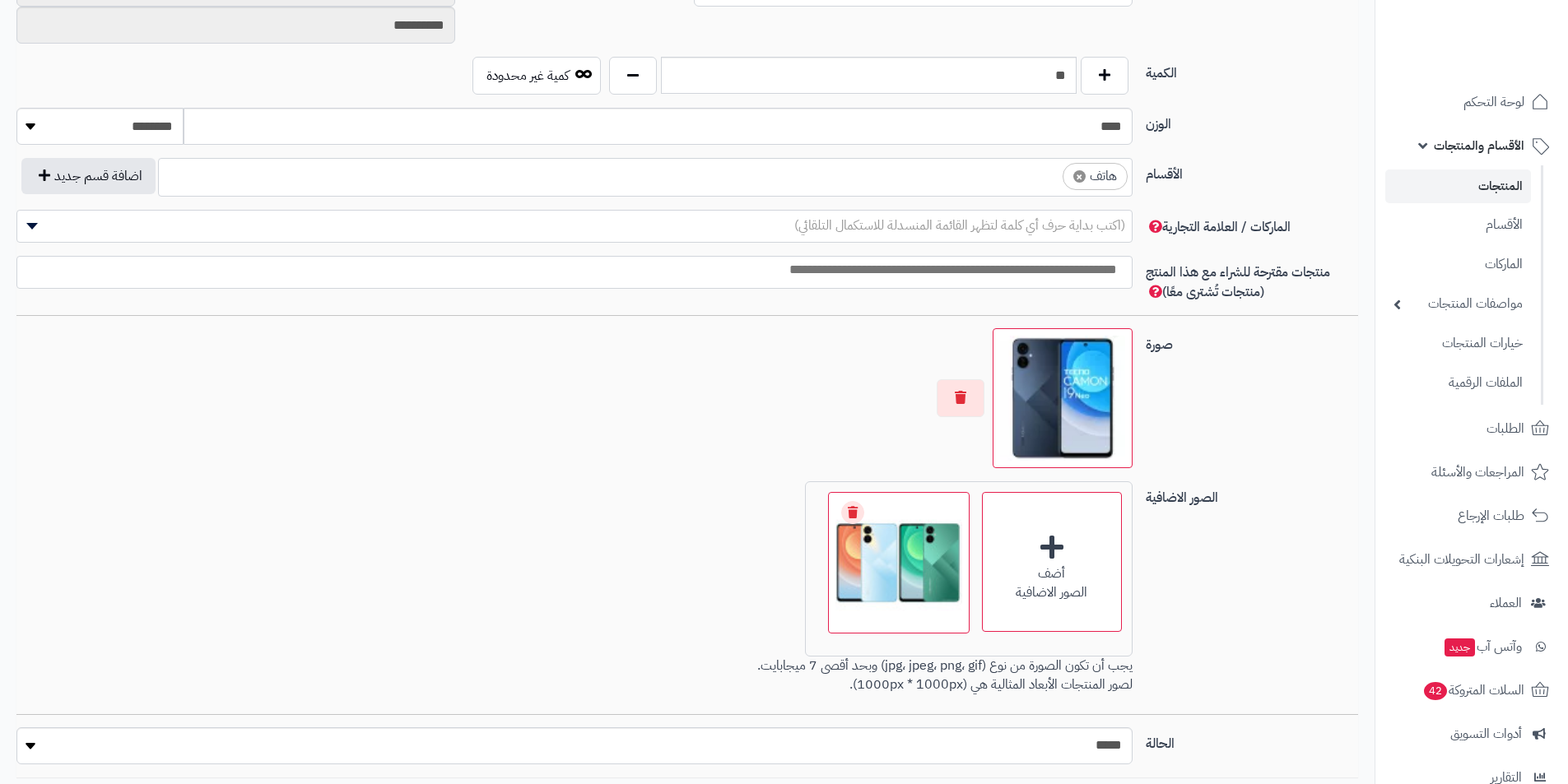
scroll to position [907, 0]
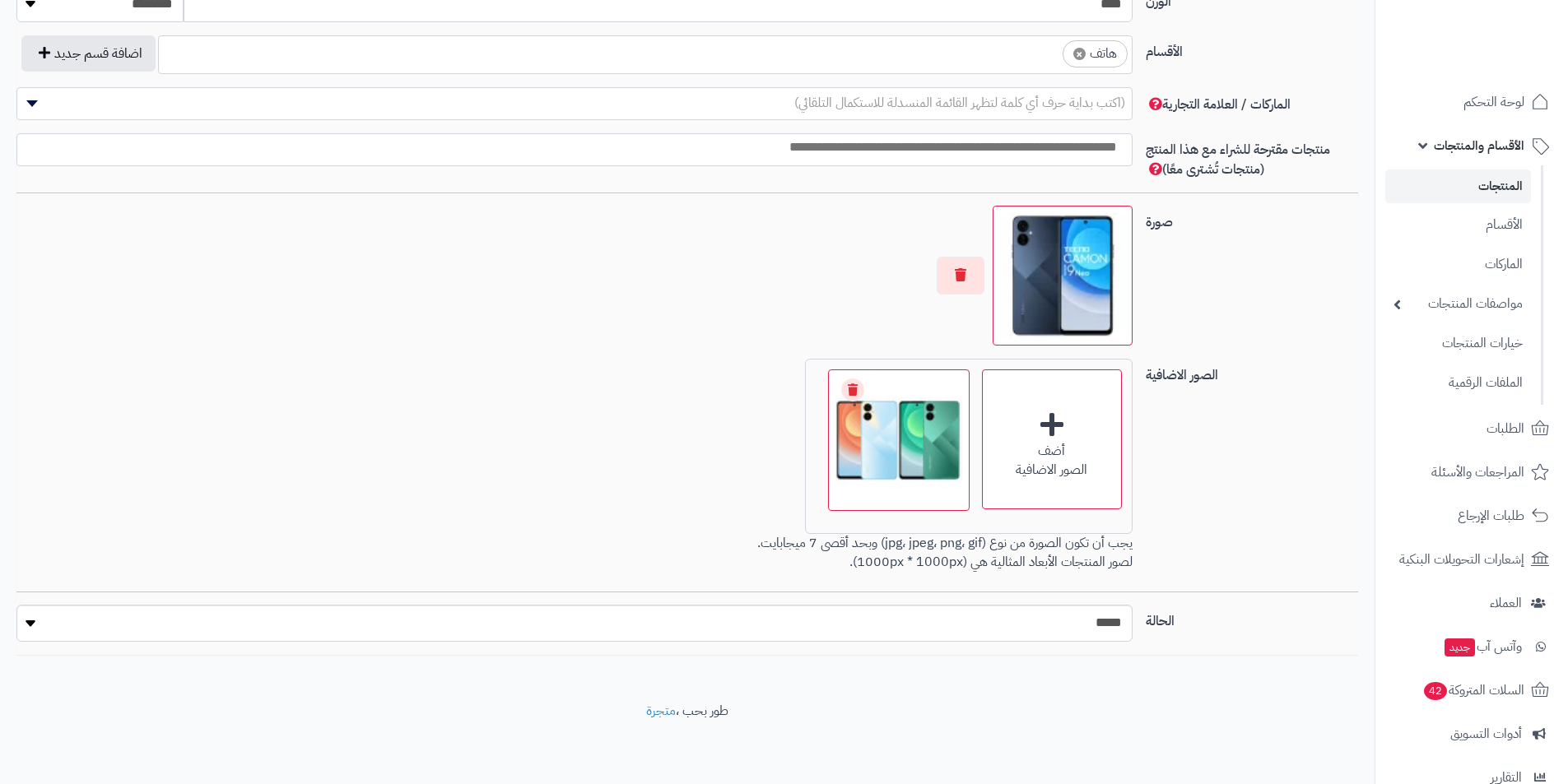
click at [1077, 51] on span "×" at bounding box center [1080, 54] width 12 height 12
select select
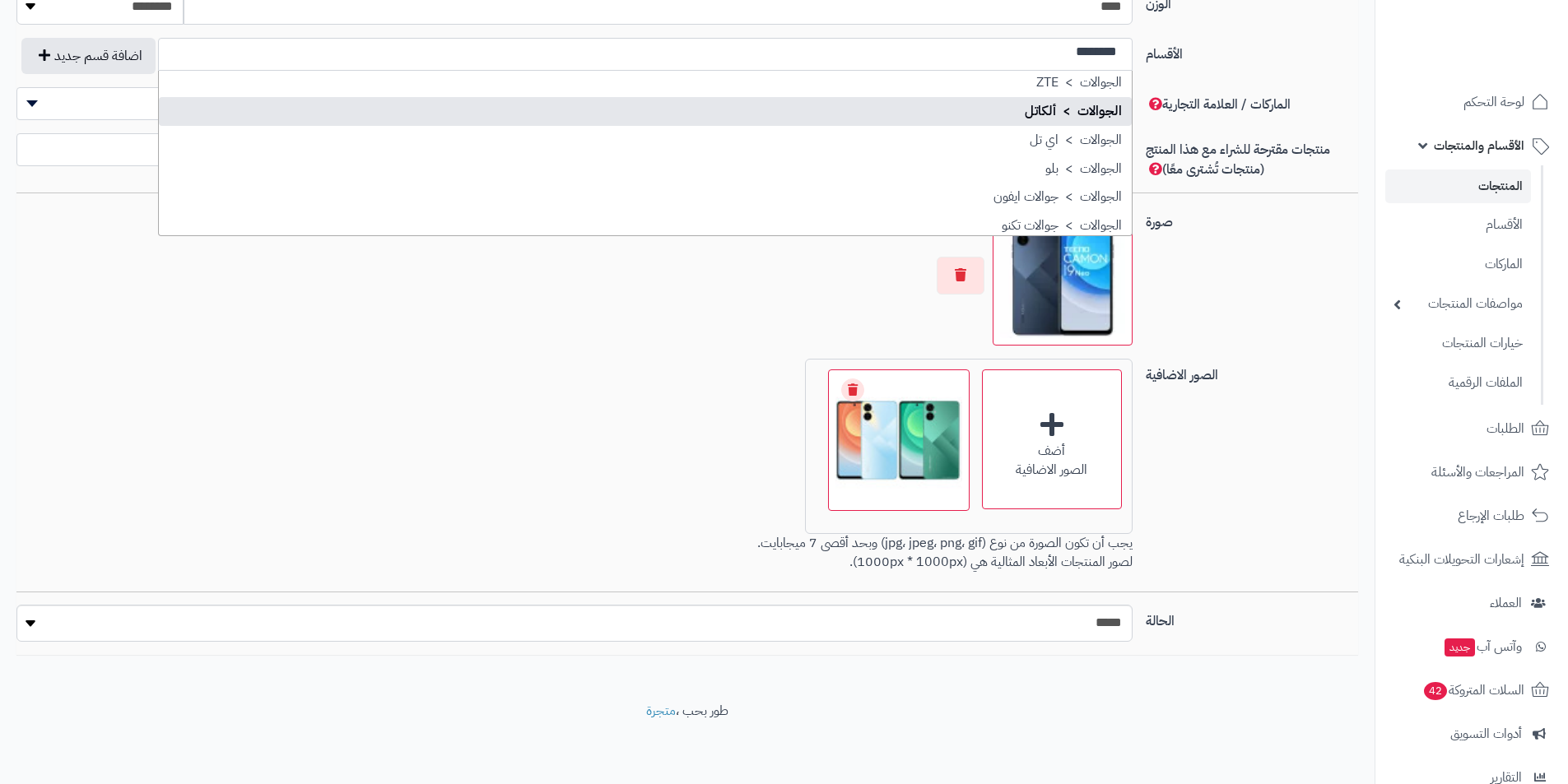
scroll to position [164, 0]
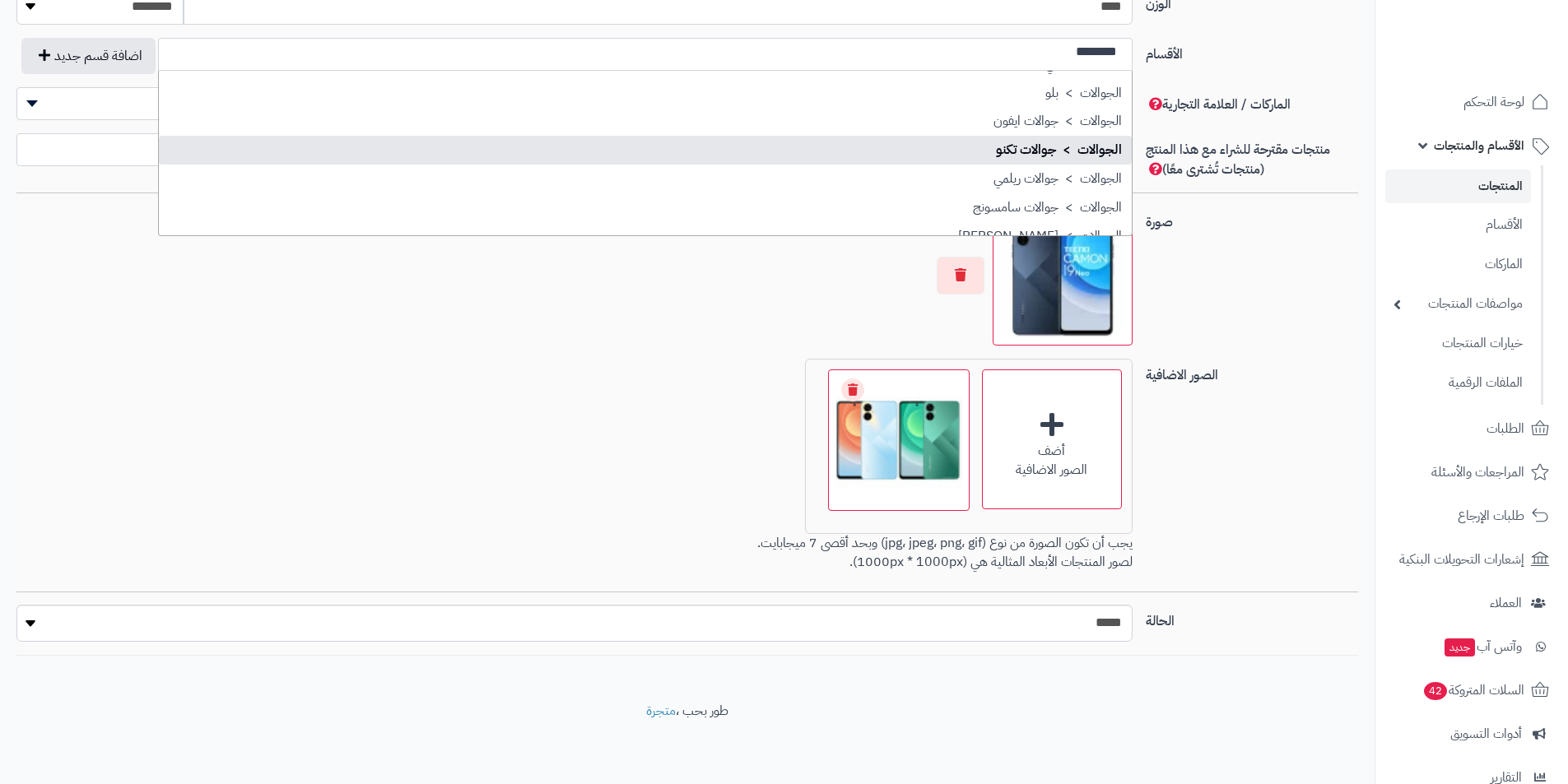
type input "********"
select select "***"
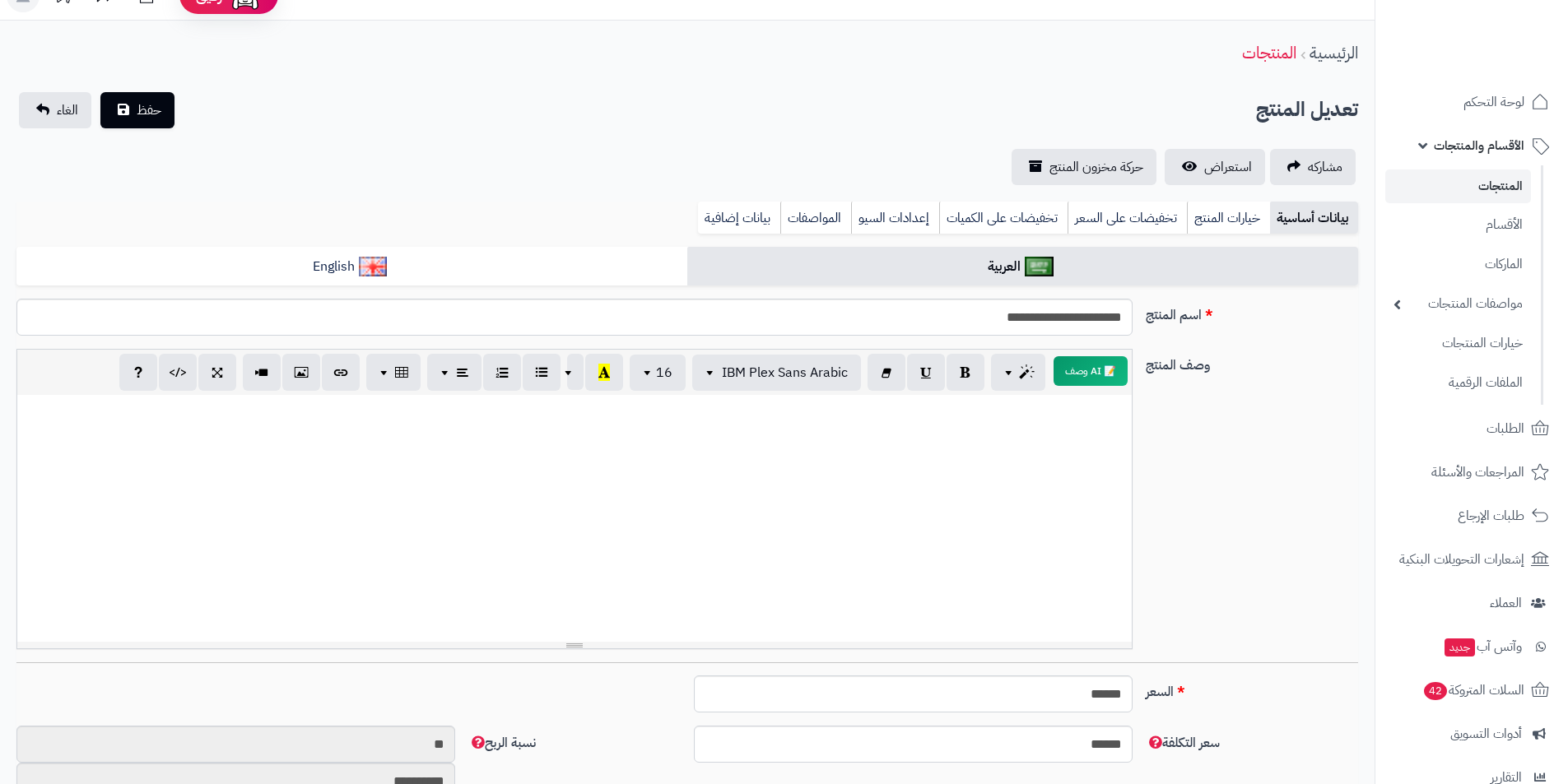
scroll to position [0, 0]
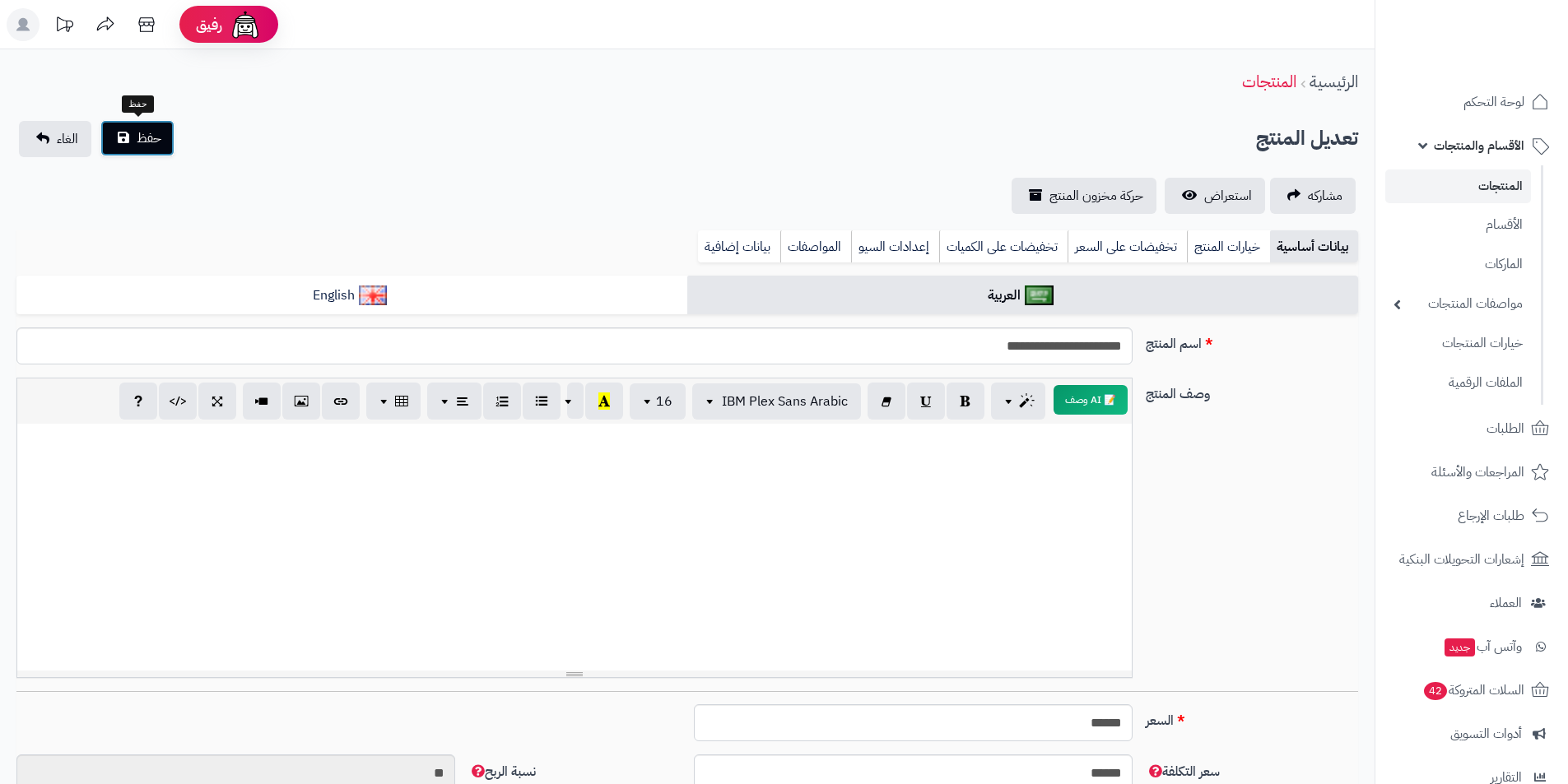
click at [130, 138] on button "حفظ" at bounding box center [137, 137] width 74 height 36
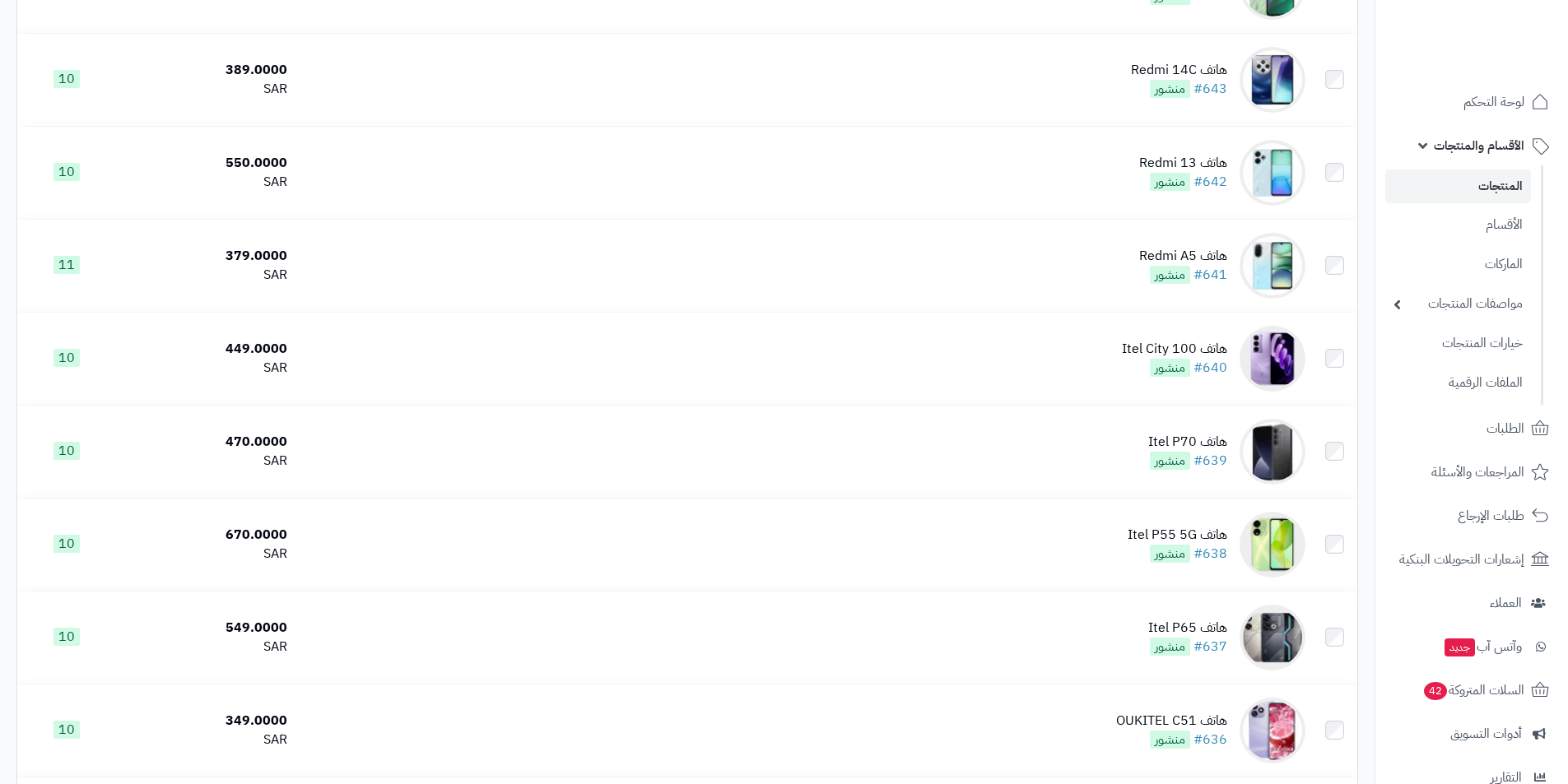
scroll to position [4312, 0]
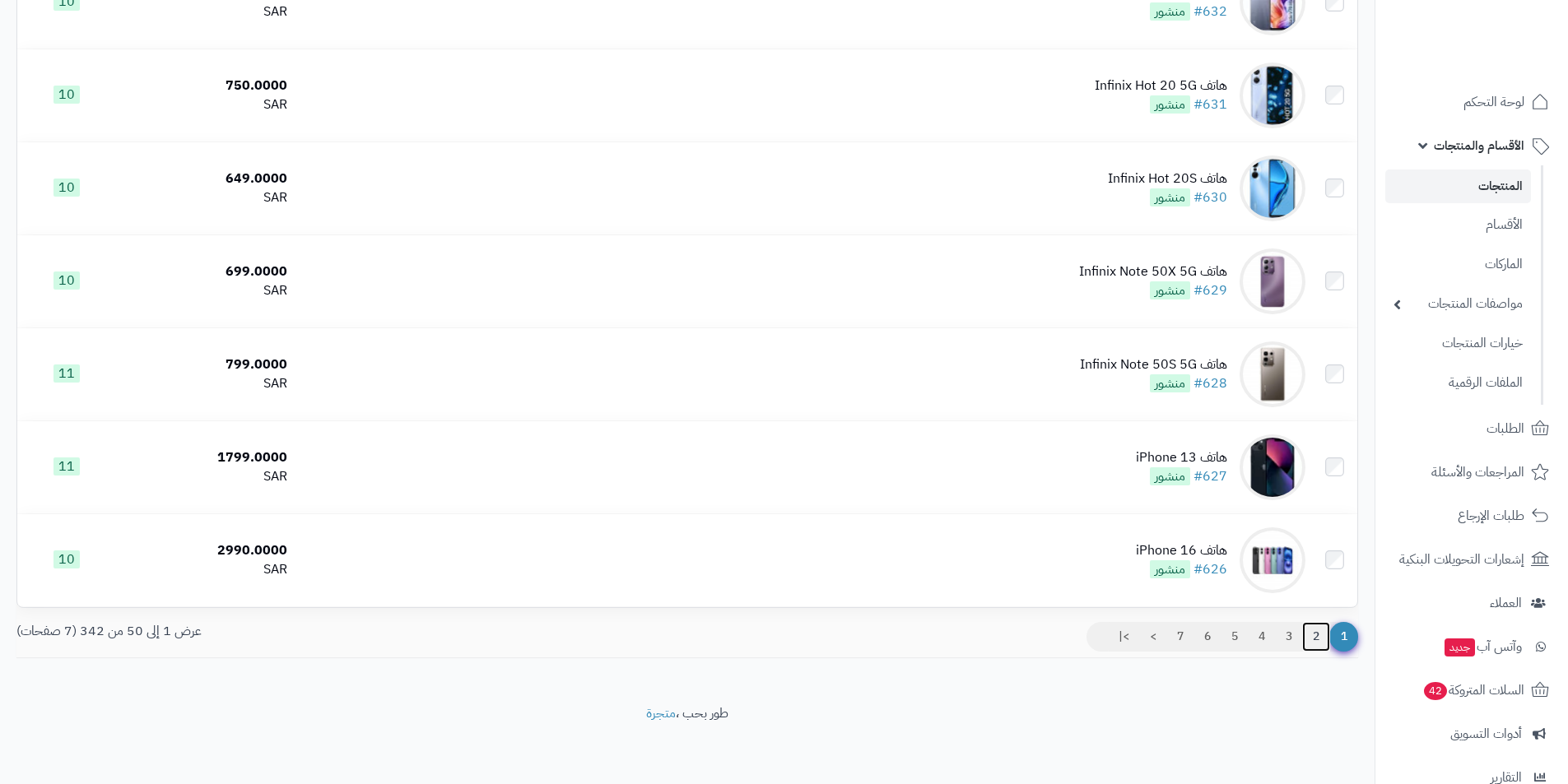
click at [1324, 625] on link "2" at bounding box center [1316, 637] width 28 height 30
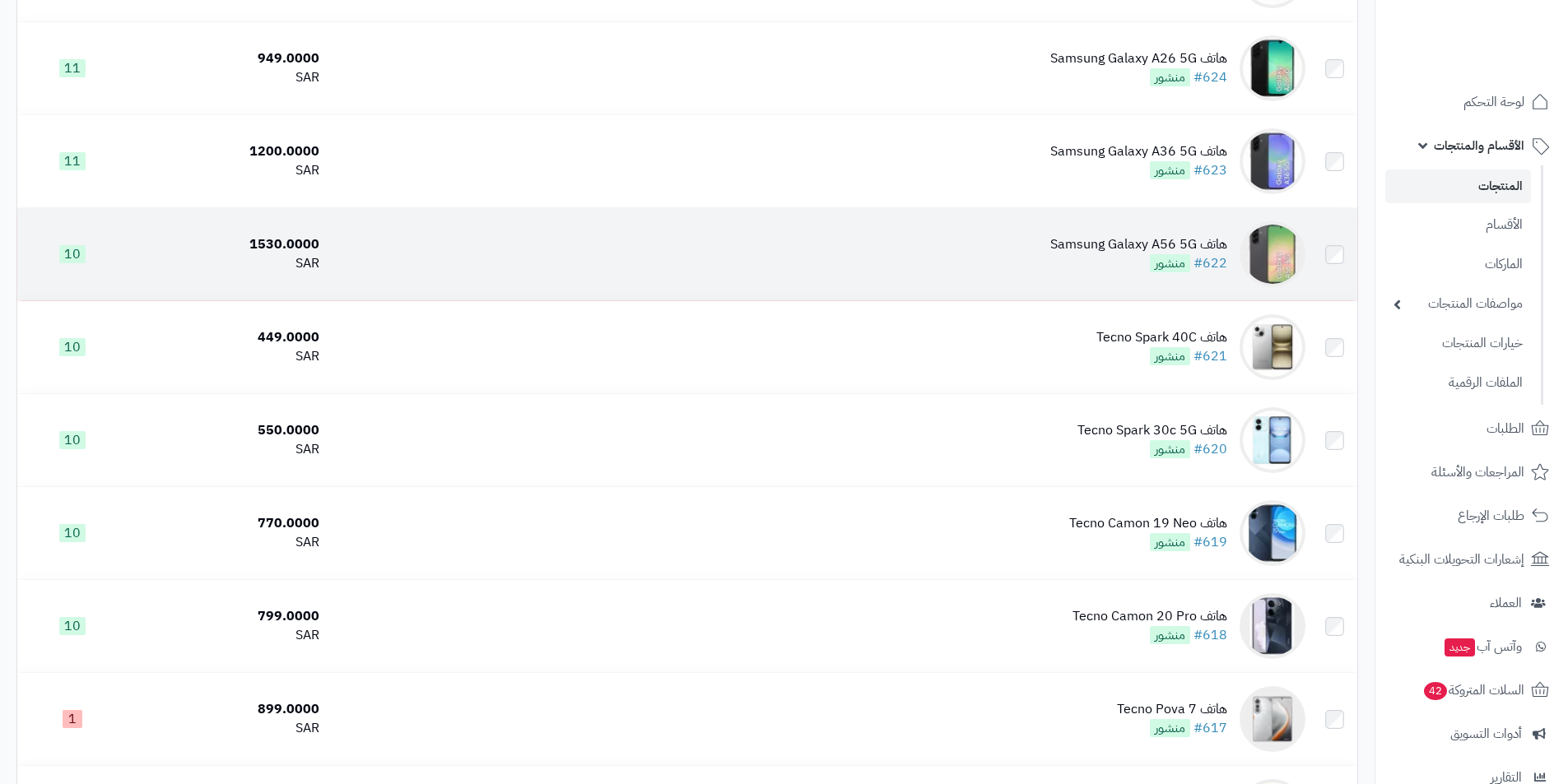
scroll to position [330, 0]
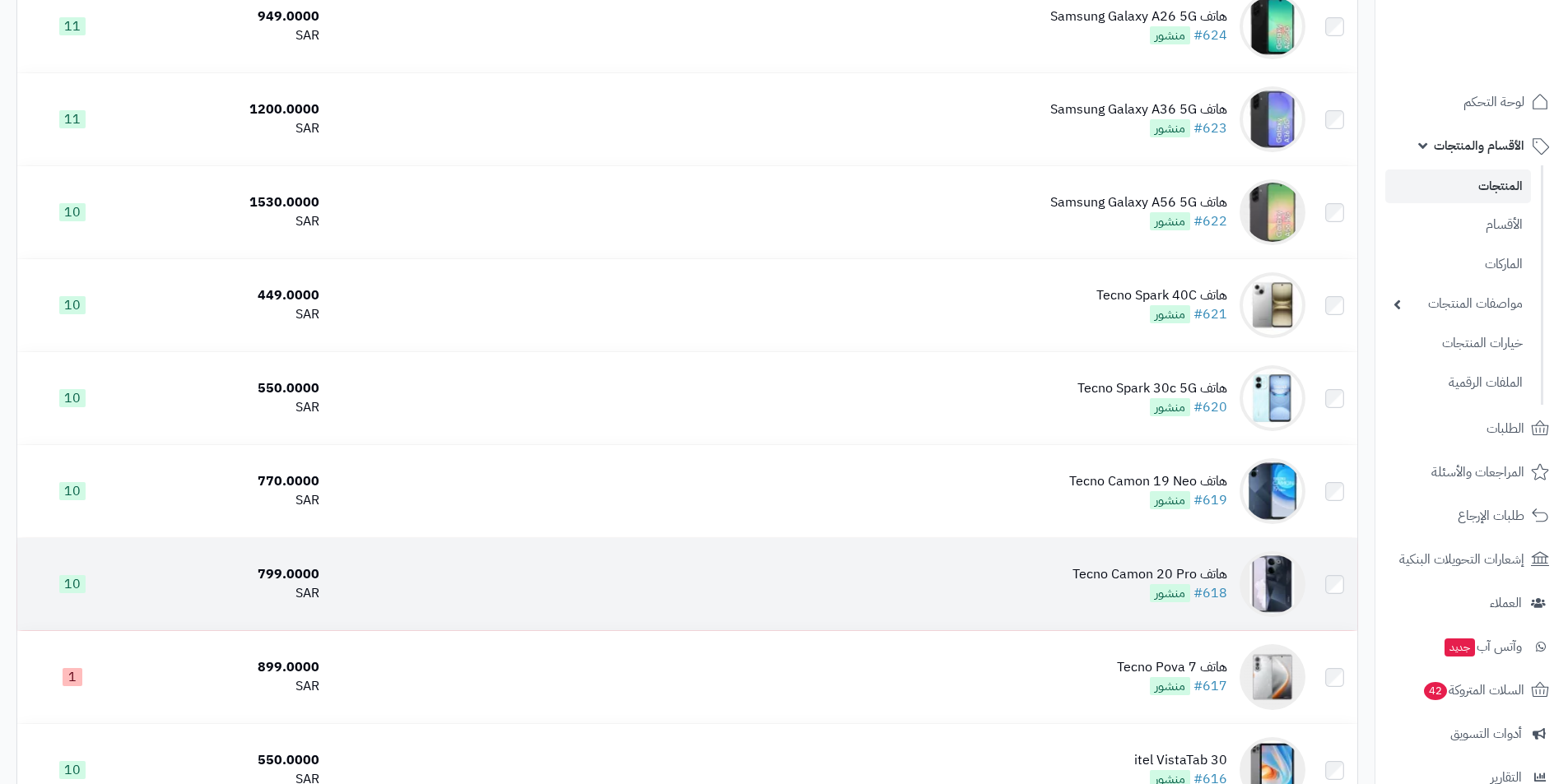
click at [1104, 598] on div "هاتف Tecno Camon 20 Pro #618 منشور" at bounding box center [1150, 584] width 155 height 38
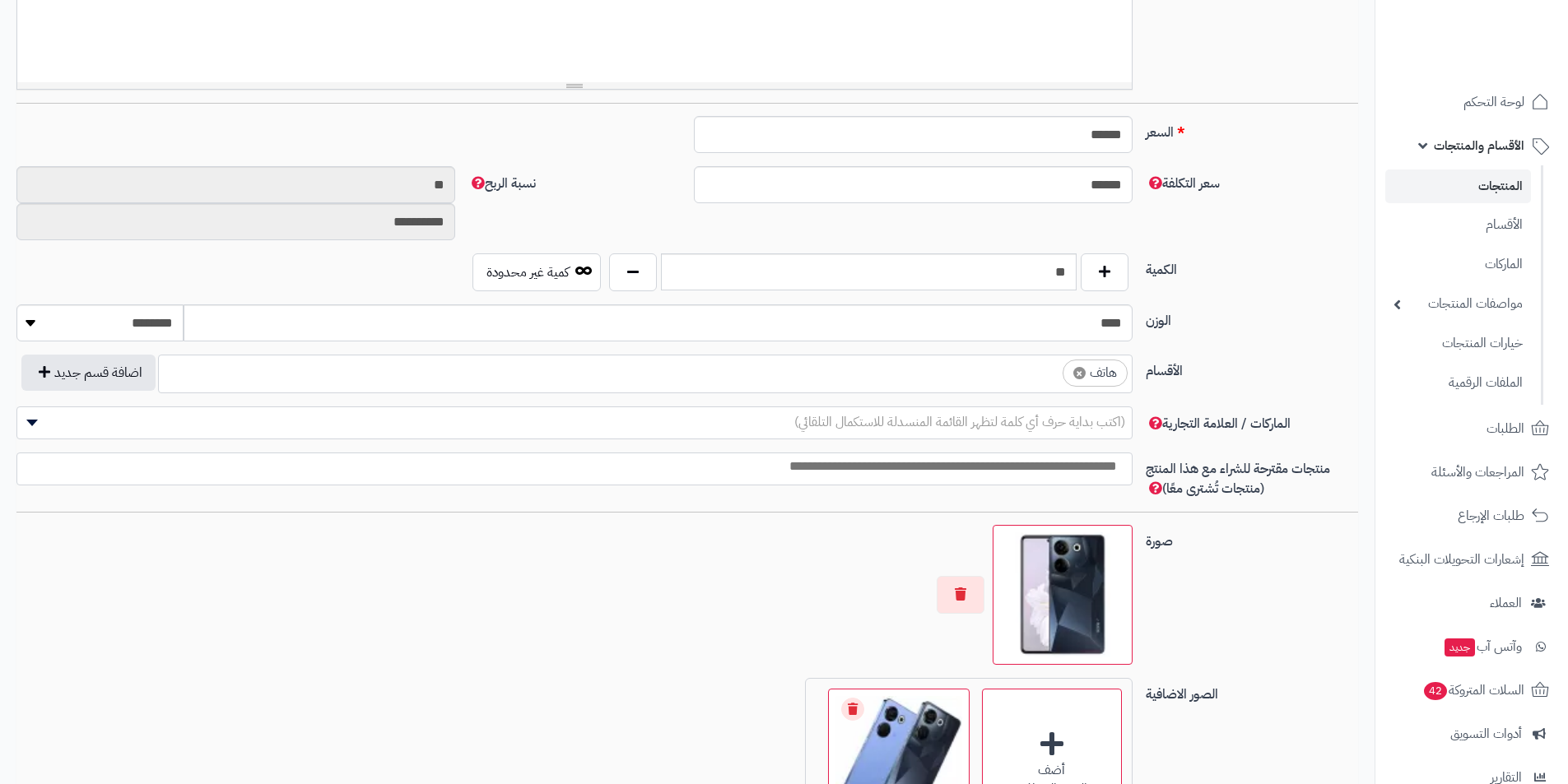
scroll to position [740, 0]
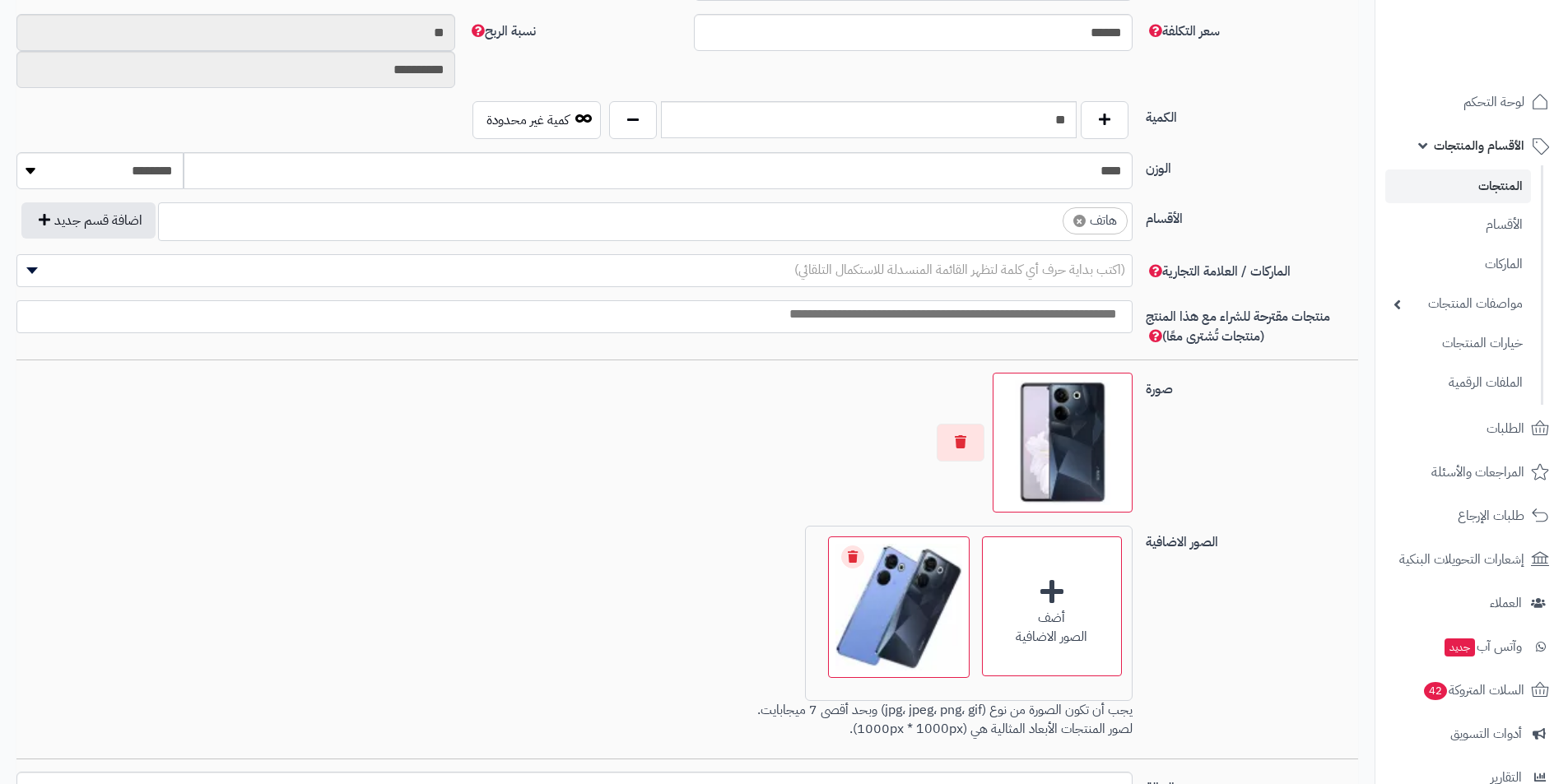
click at [1074, 219] on span "×" at bounding box center [1080, 221] width 12 height 12
select select
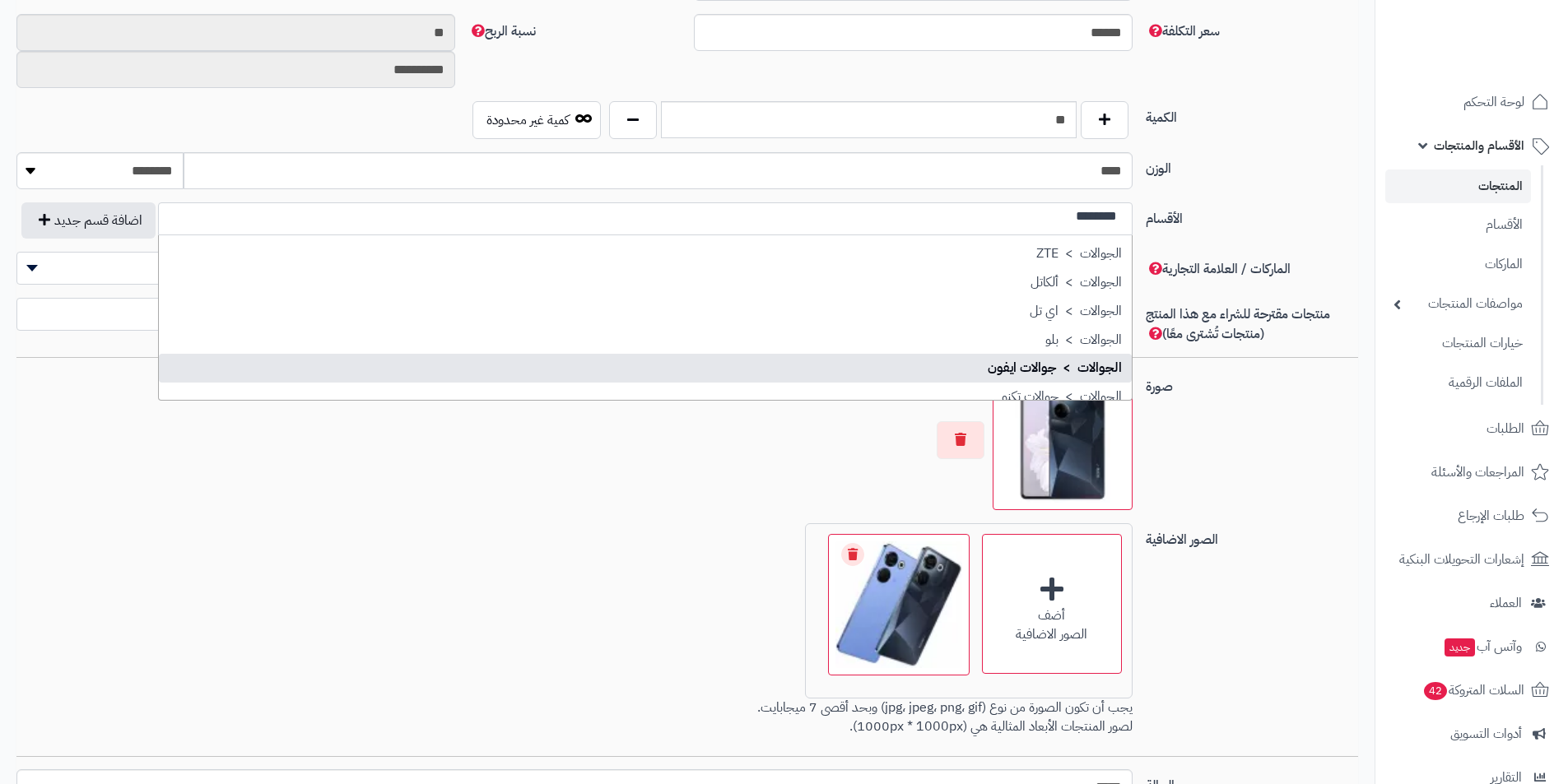
scroll to position [164, 0]
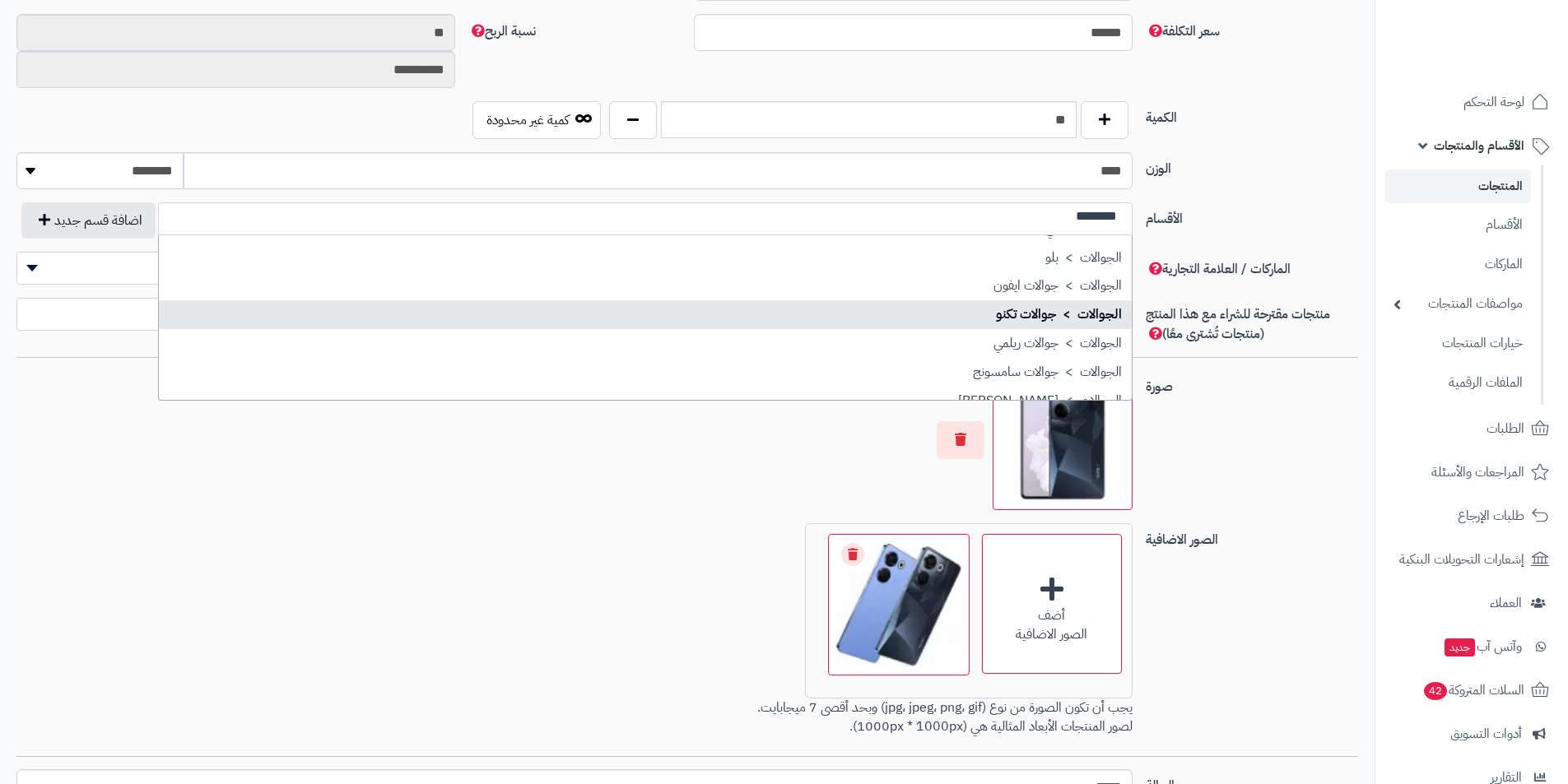
type input "********"
select select "***"
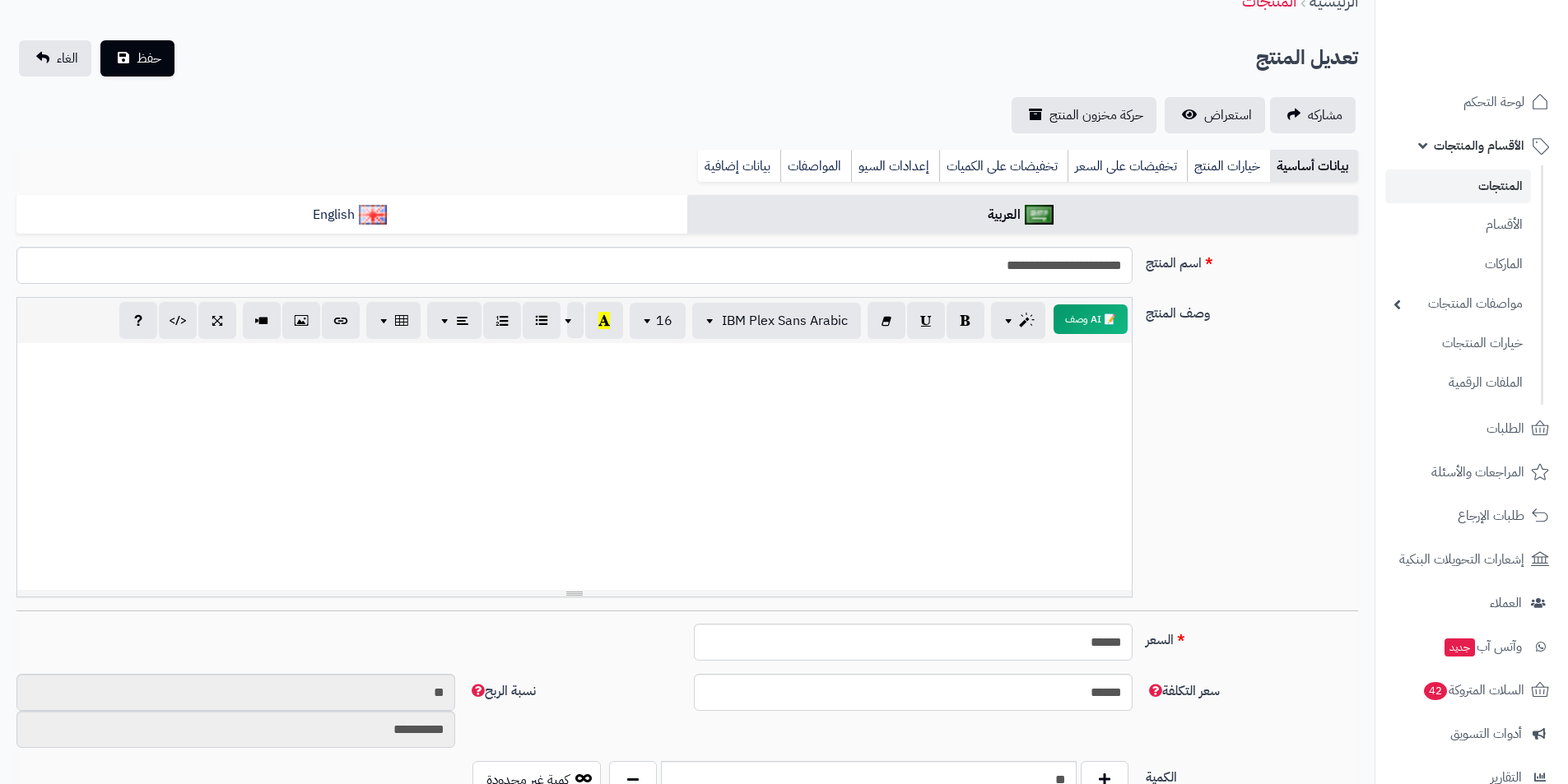
scroll to position [0, 0]
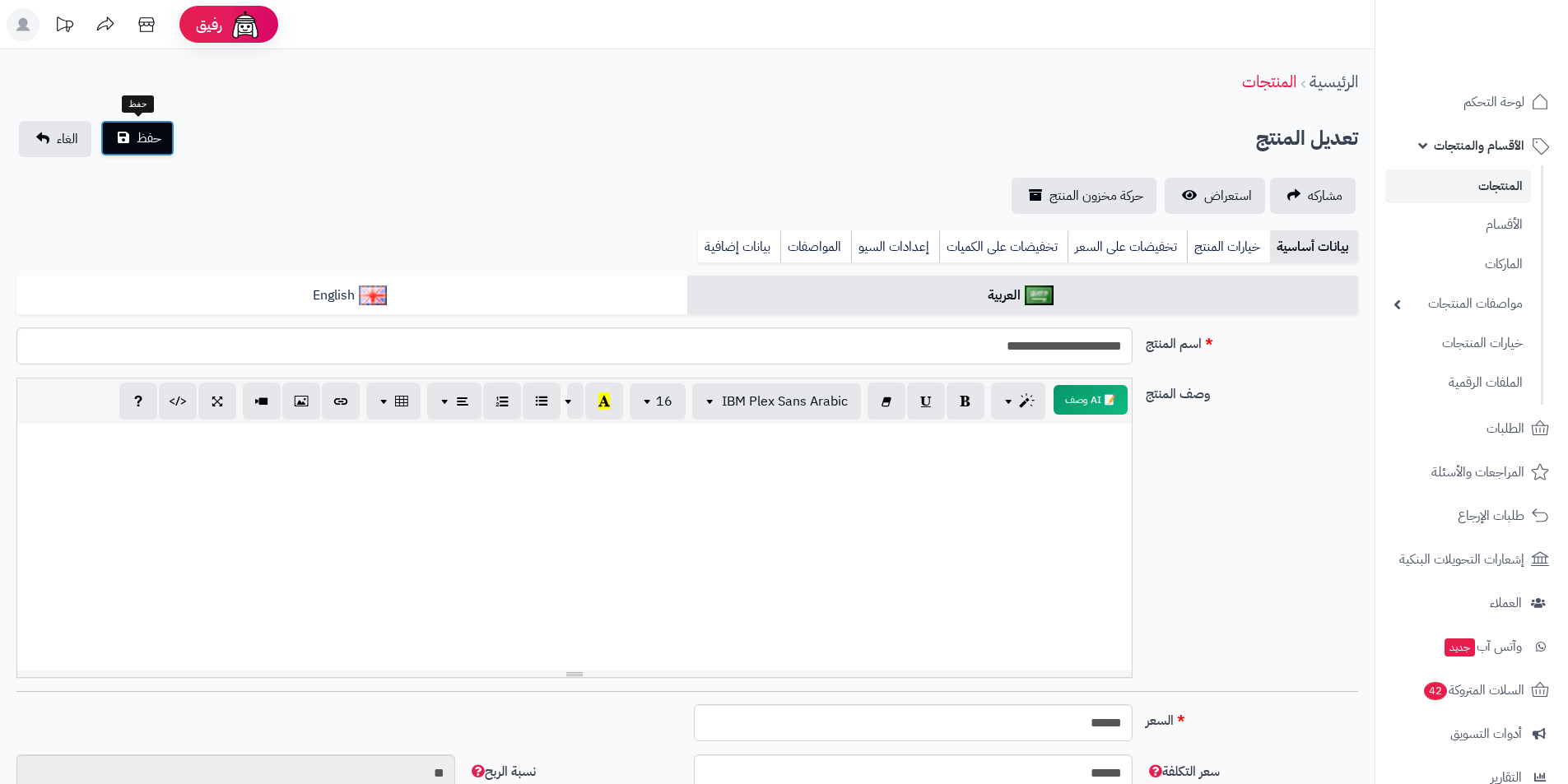
click at [159, 140] on span "حفظ" at bounding box center [149, 138] width 24 height 20
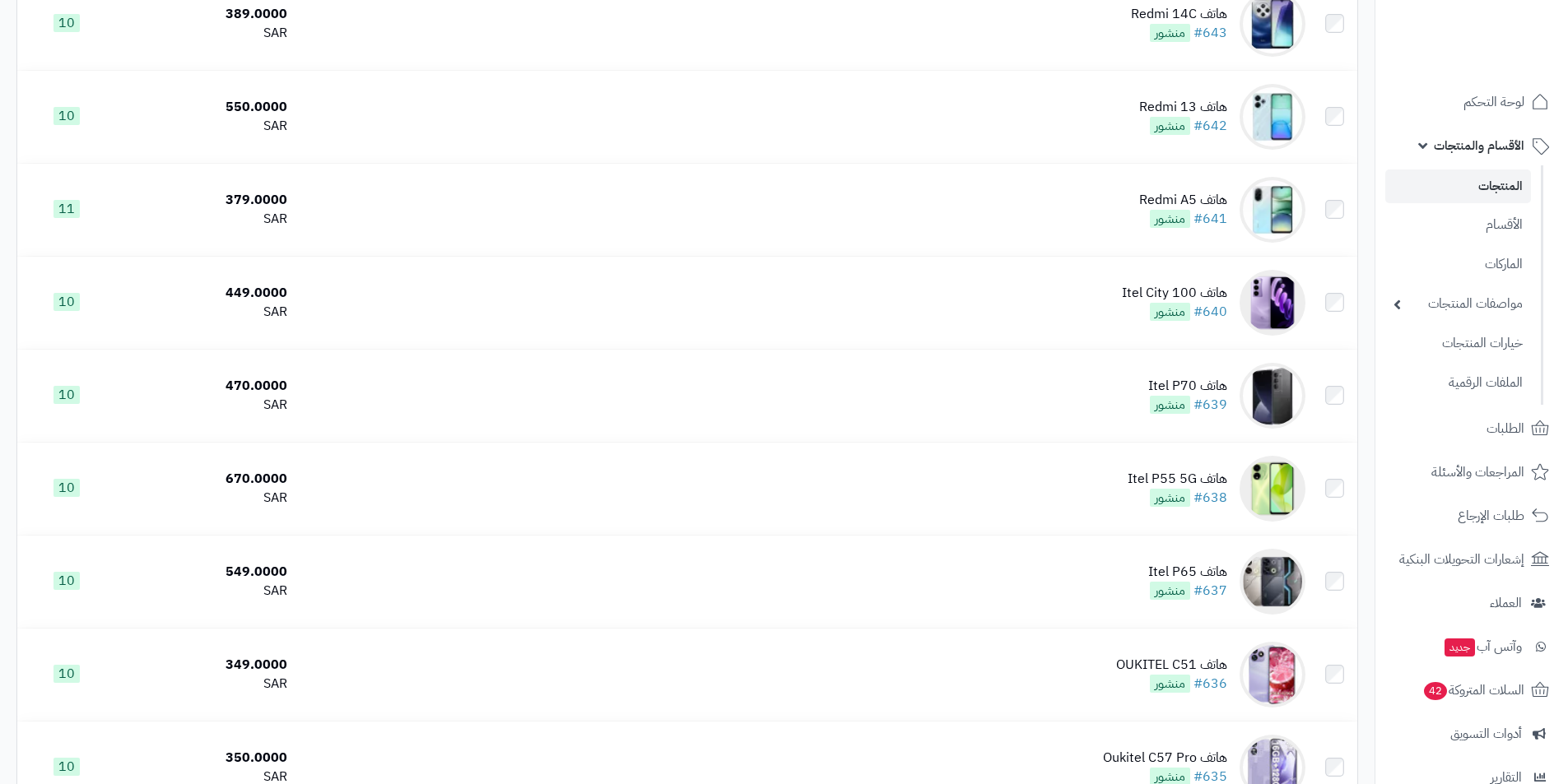
scroll to position [4312, 0]
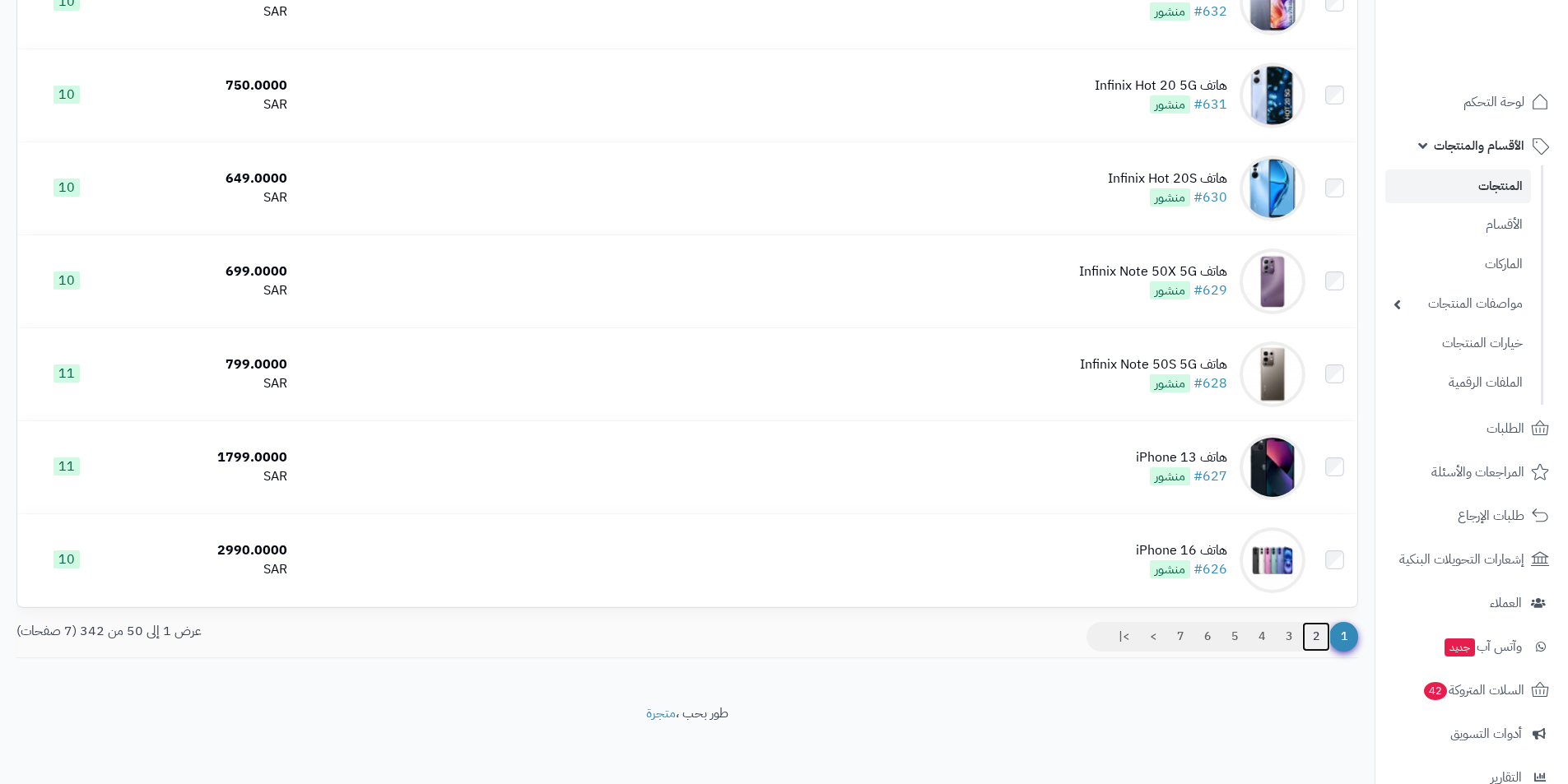
click at [1314, 633] on link "2" at bounding box center [1316, 637] width 28 height 30
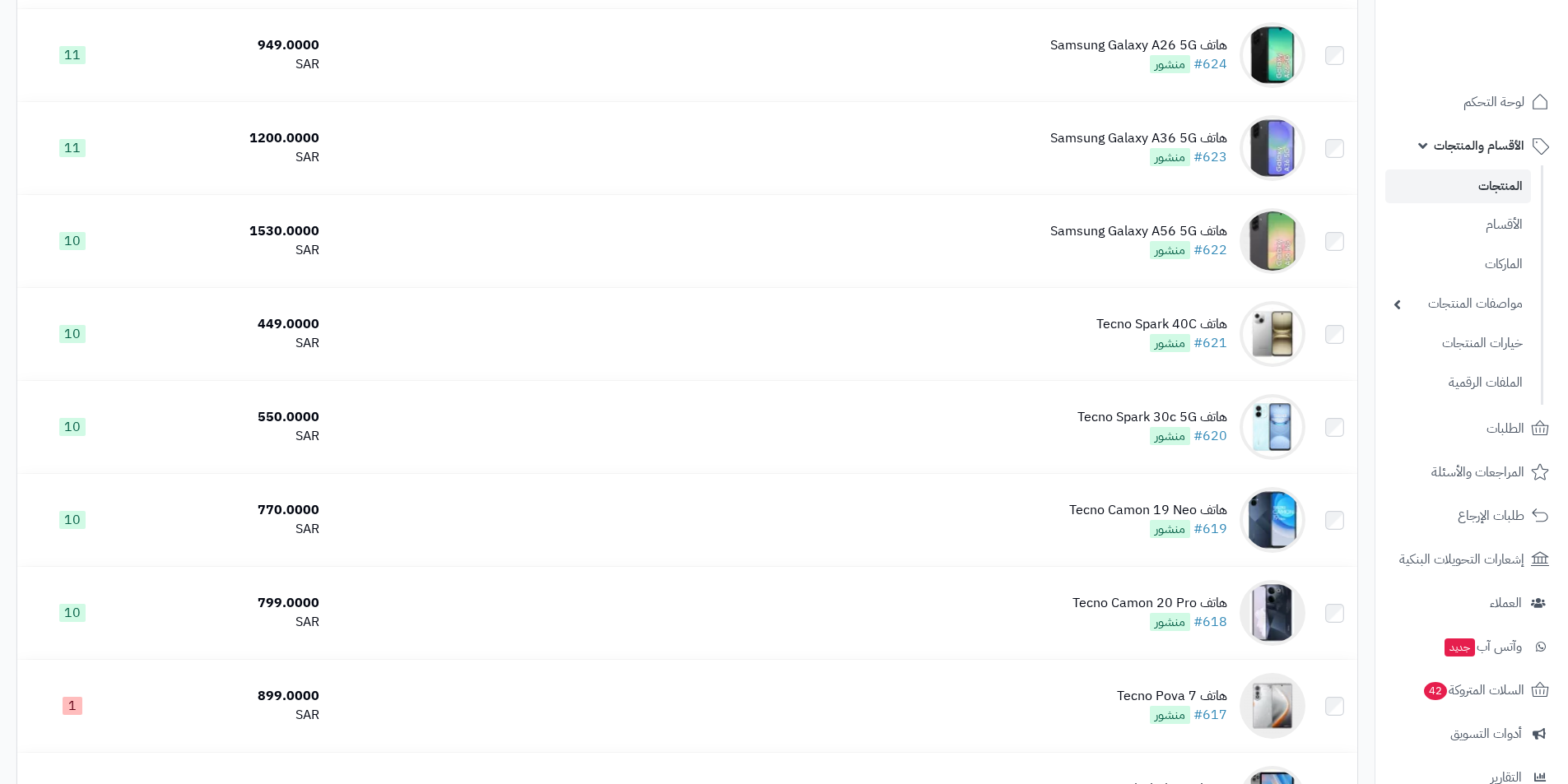
scroll to position [330, 0]
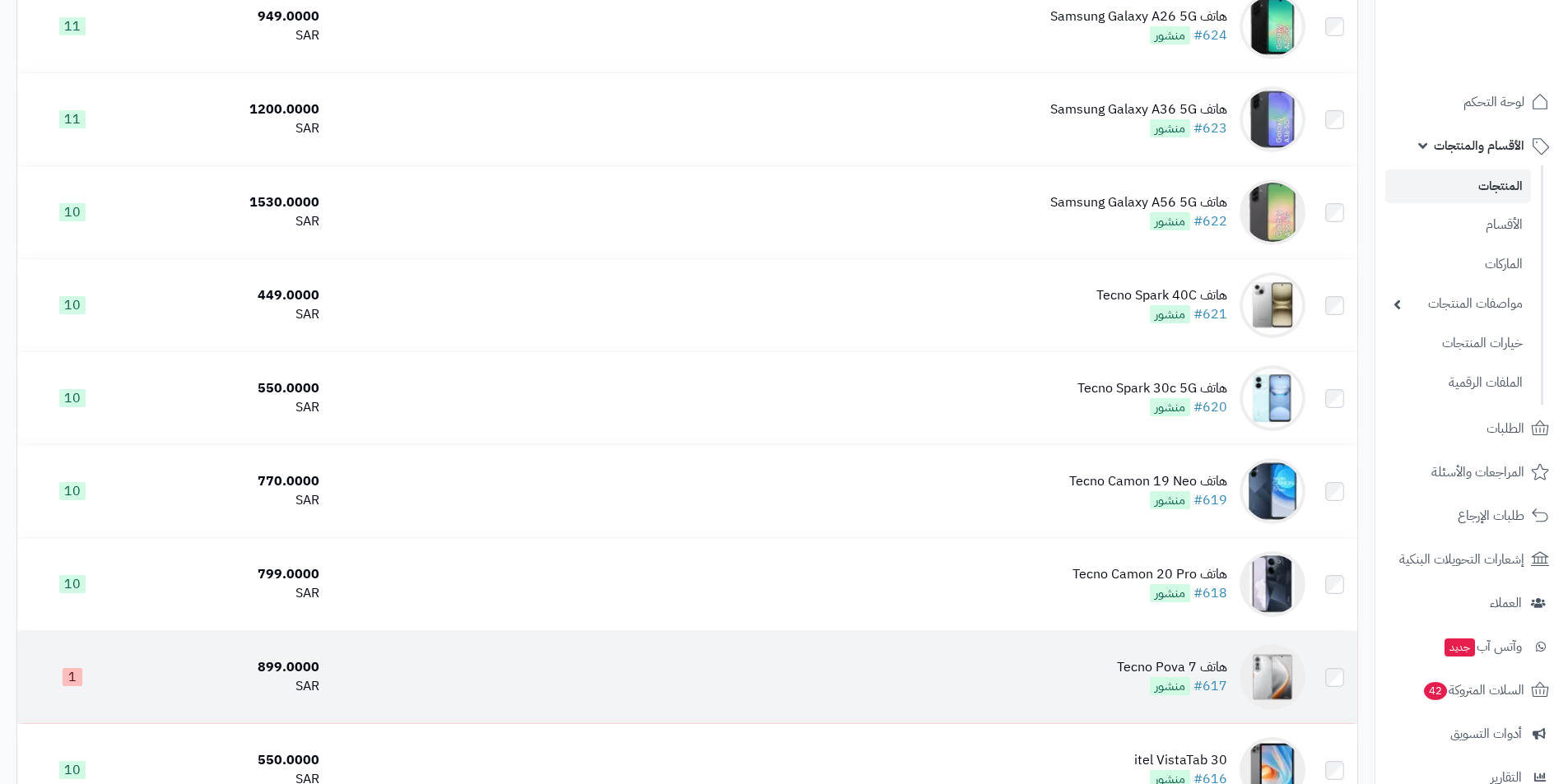
click at [1112, 662] on td "هاتف Tecno Pova 7 #617 منشور" at bounding box center [819, 676] width 986 height 92
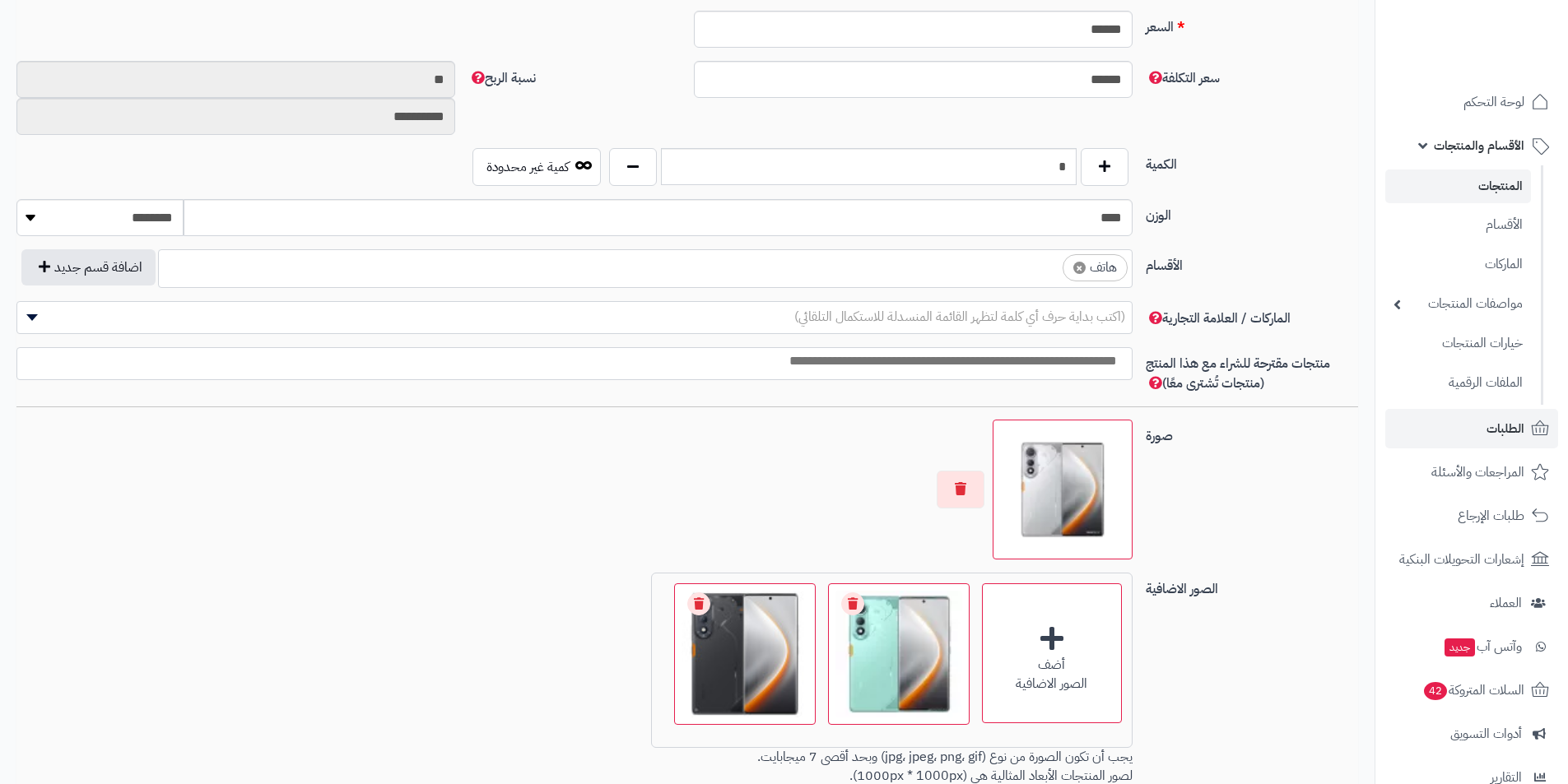
scroll to position [688, 0]
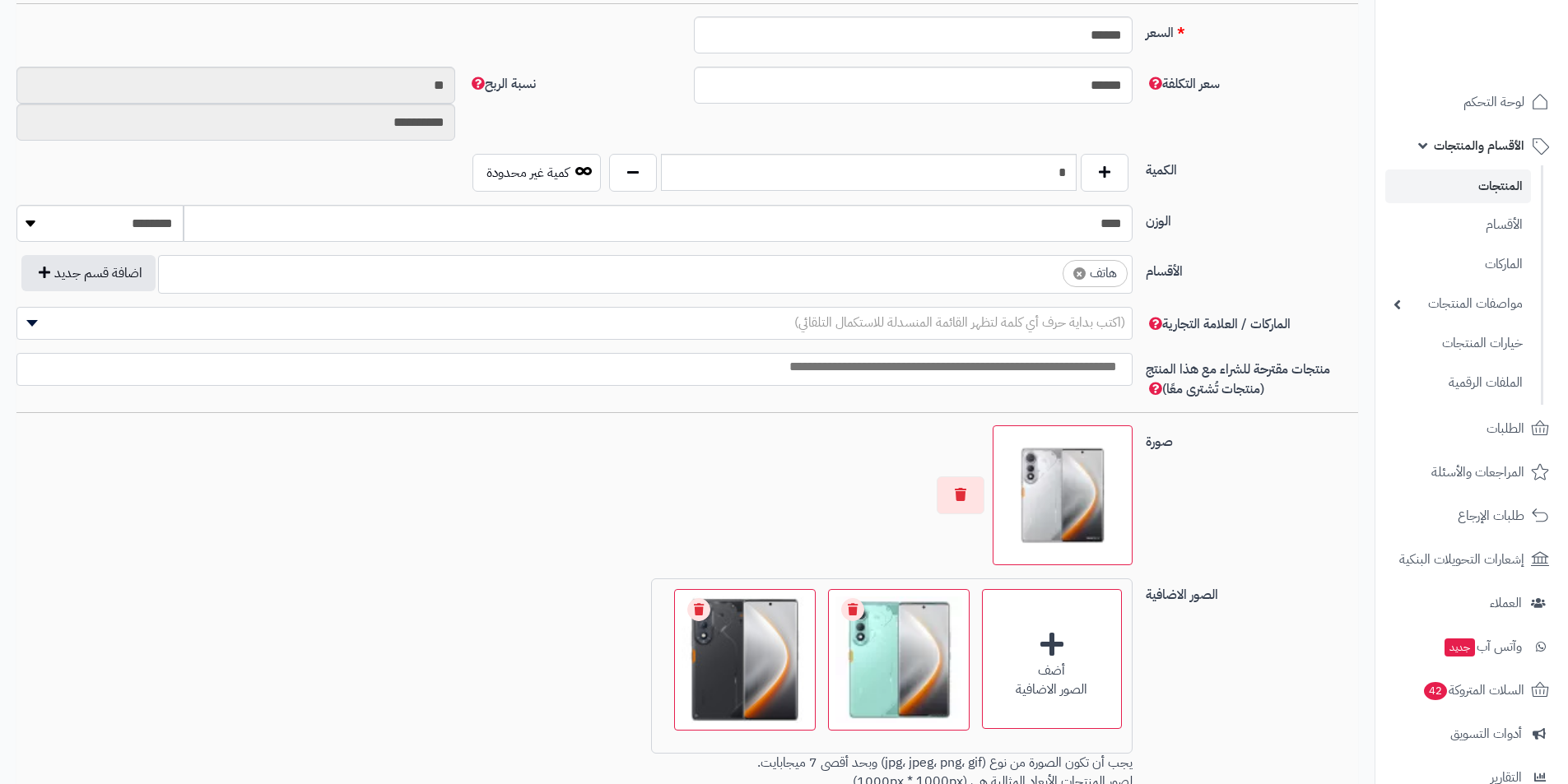
click at [1075, 275] on span "×" at bounding box center [1080, 274] width 12 height 12
select select
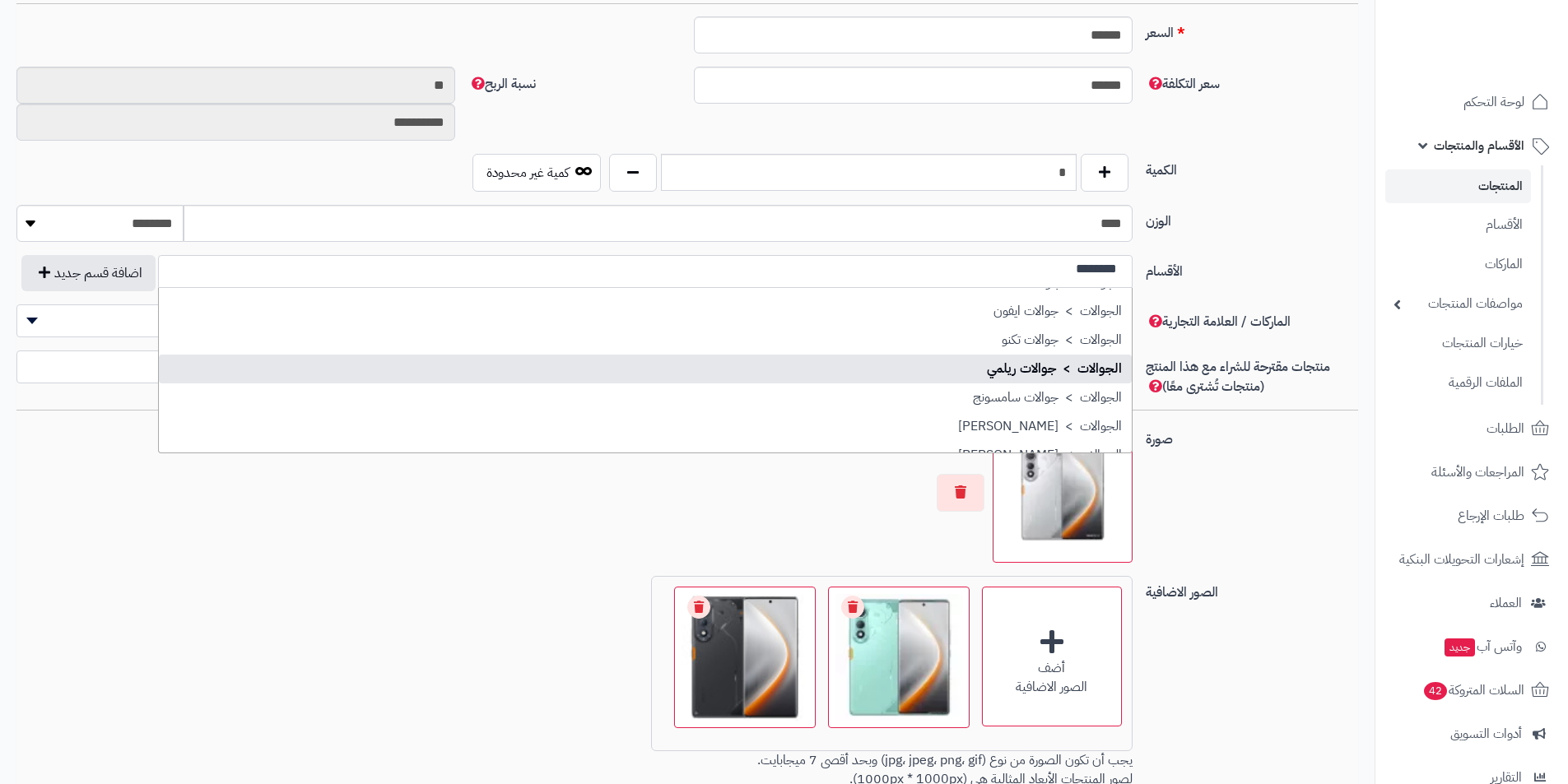
scroll to position [164, 0]
type input "********"
select select "***"
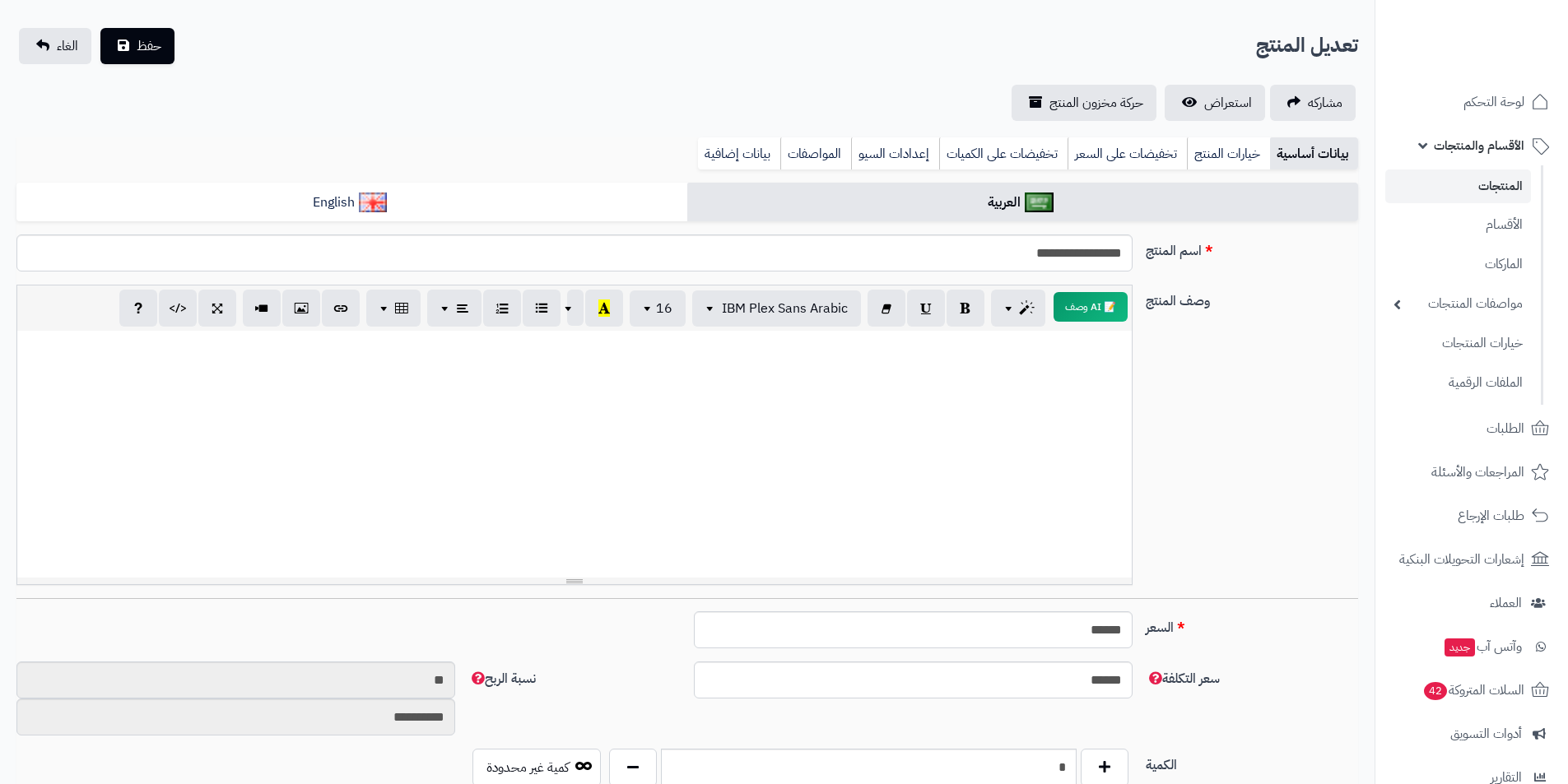
scroll to position [30, 0]
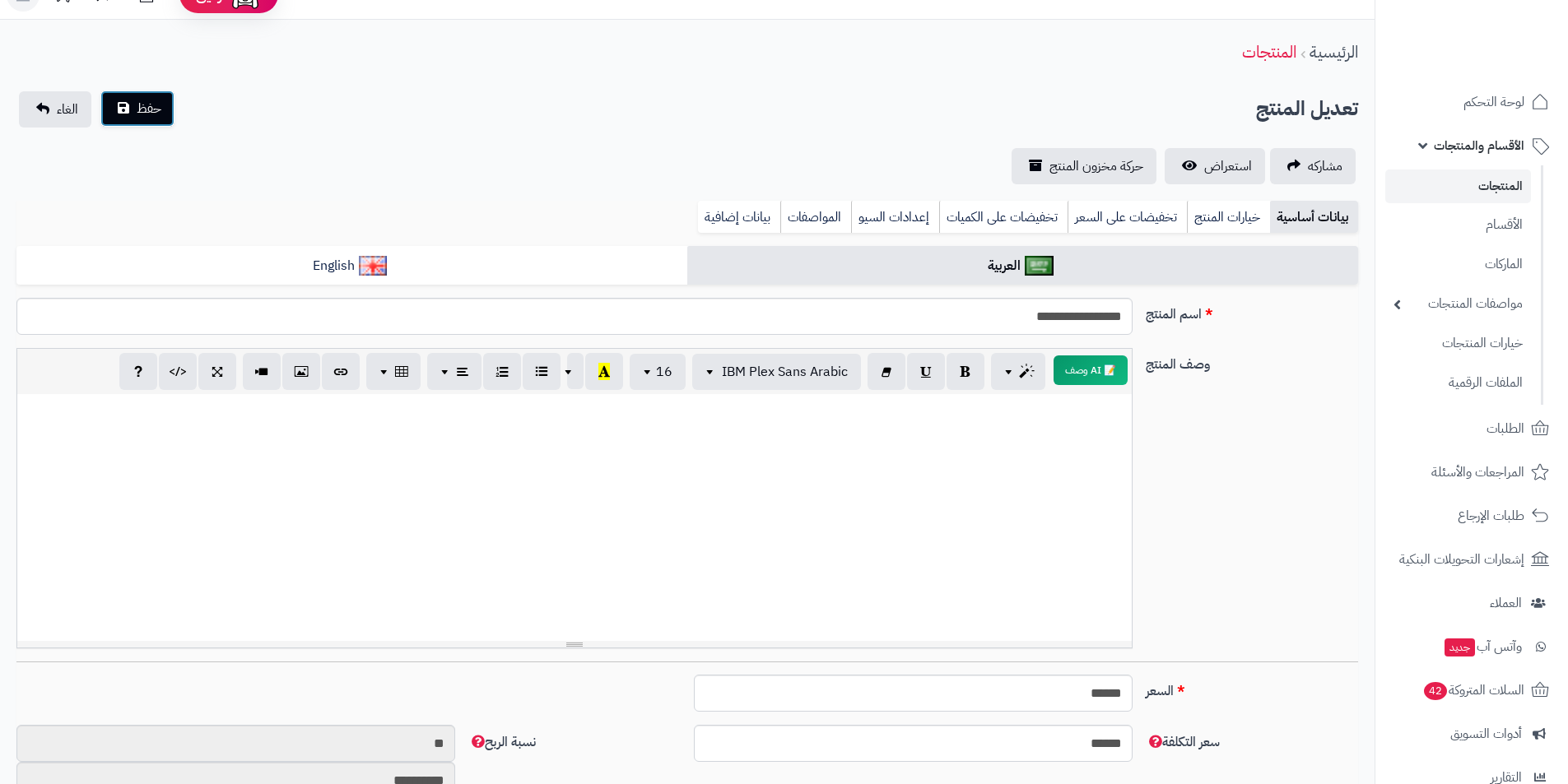
click at [162, 116] on button "حفظ" at bounding box center [137, 108] width 74 height 36
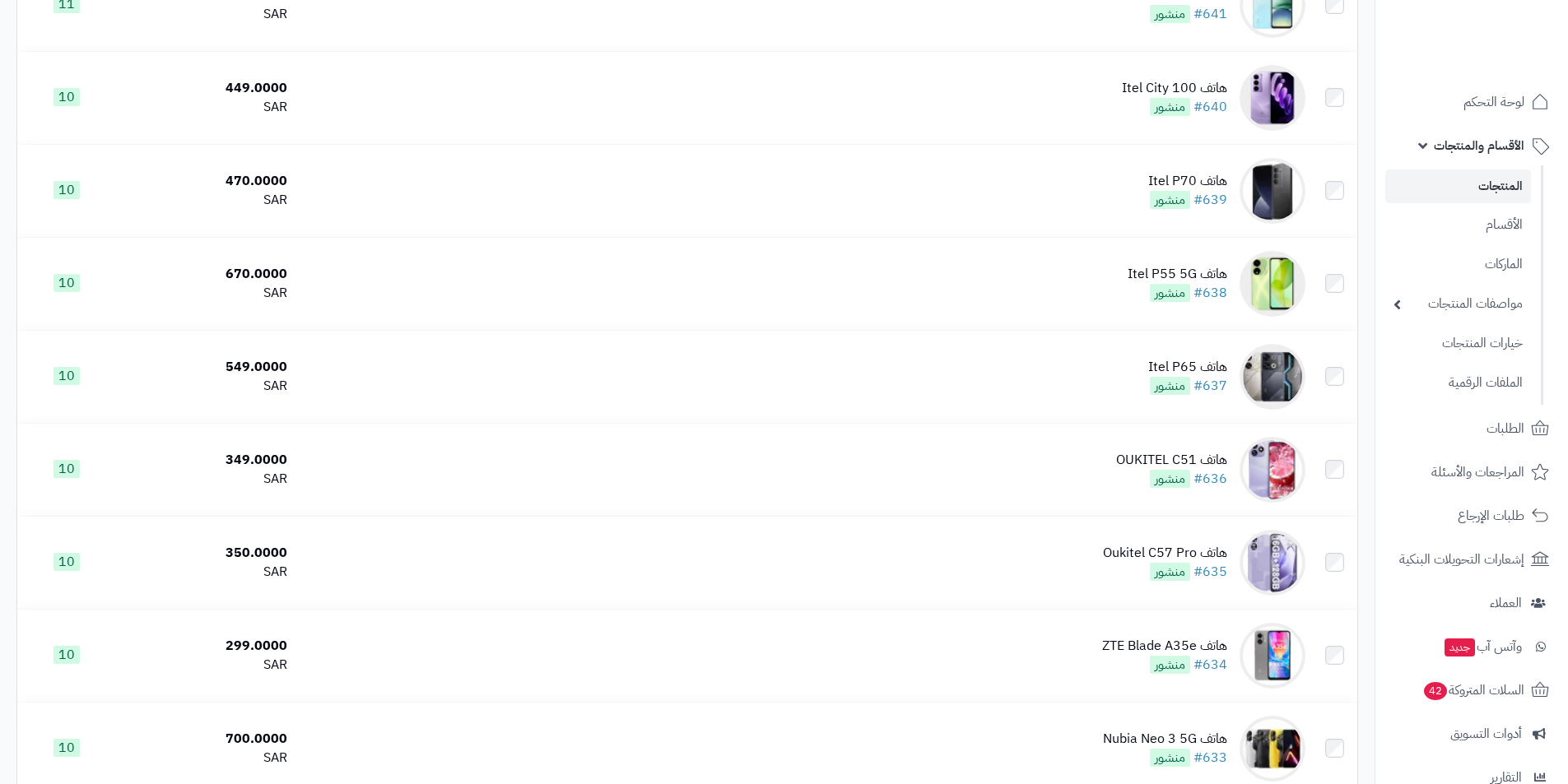
scroll to position [4312, 0]
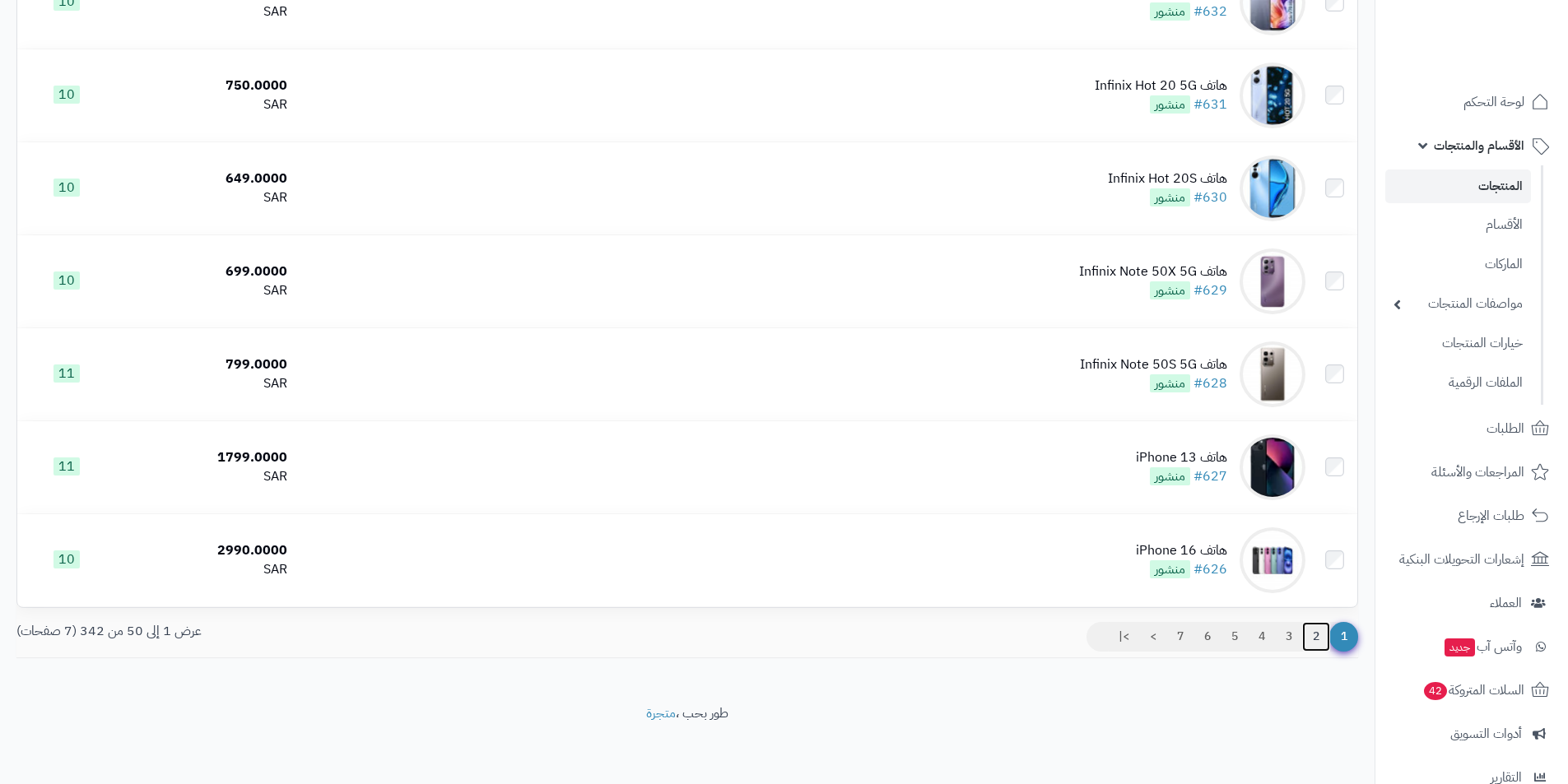
click at [1314, 642] on link "2" at bounding box center [1316, 637] width 28 height 30
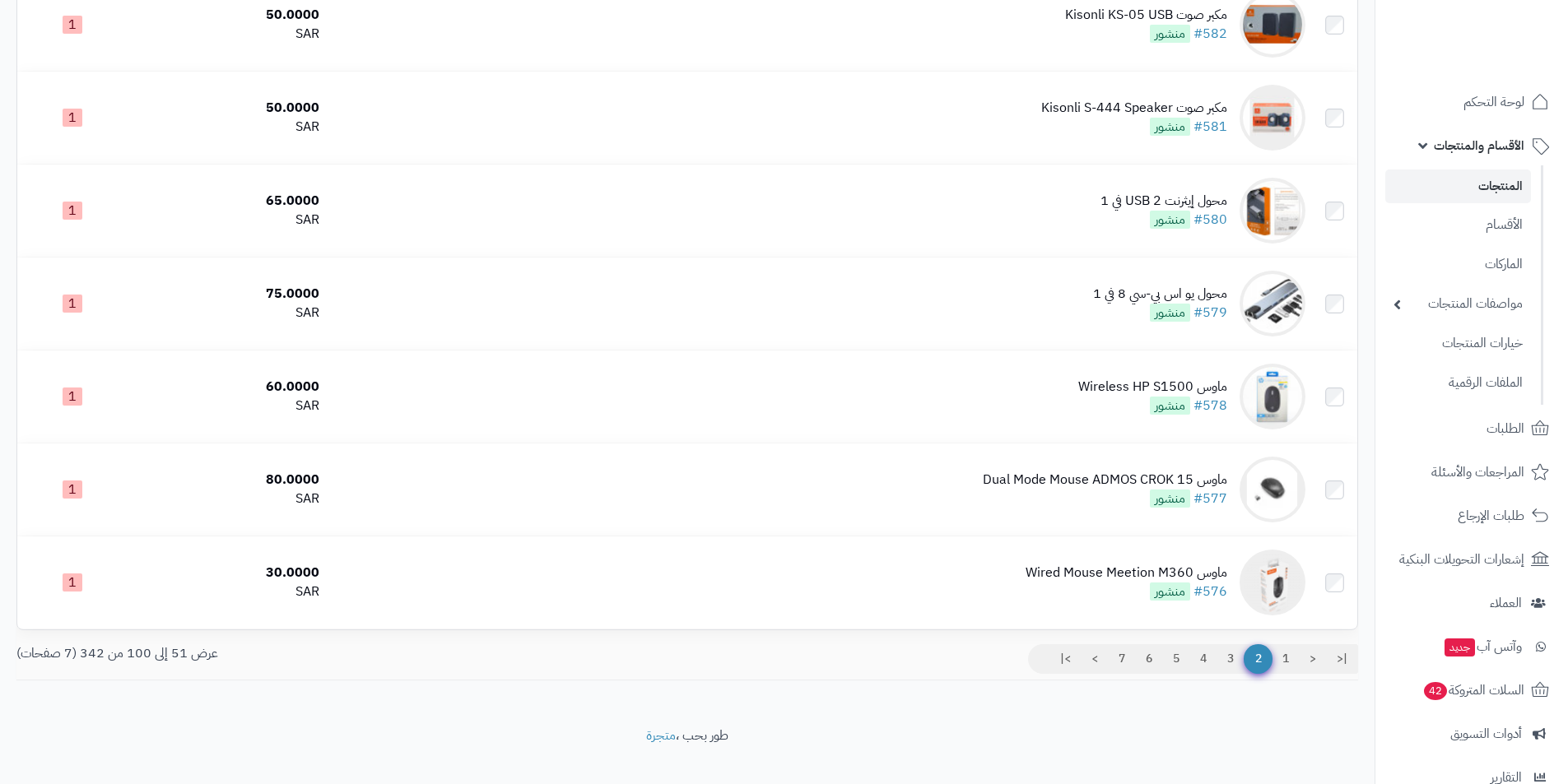
scroll to position [4258, 0]
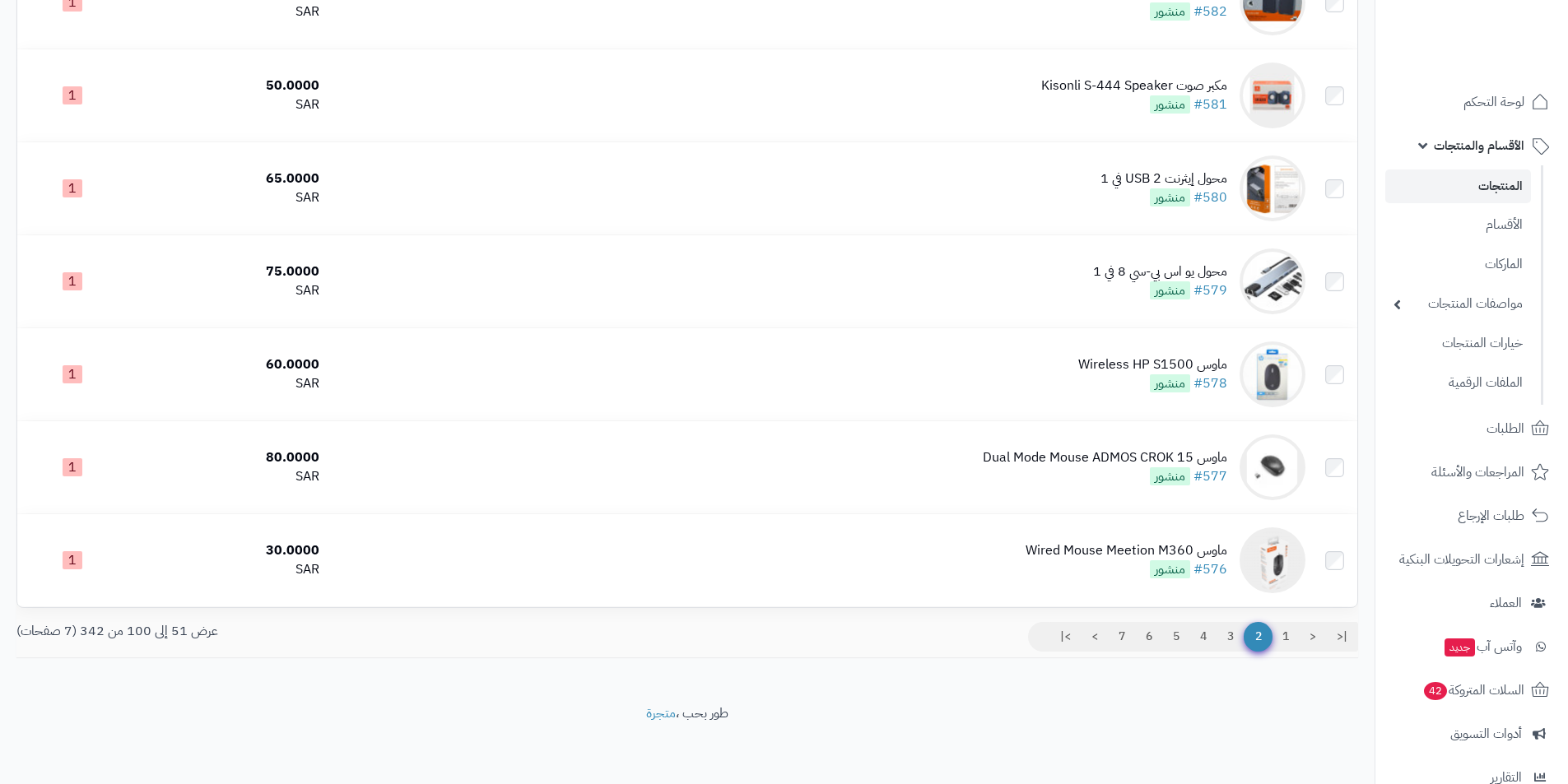
click at [1246, 638] on span "2" at bounding box center [1258, 637] width 29 height 30
click at [1236, 640] on link "3" at bounding box center [1230, 637] width 28 height 30
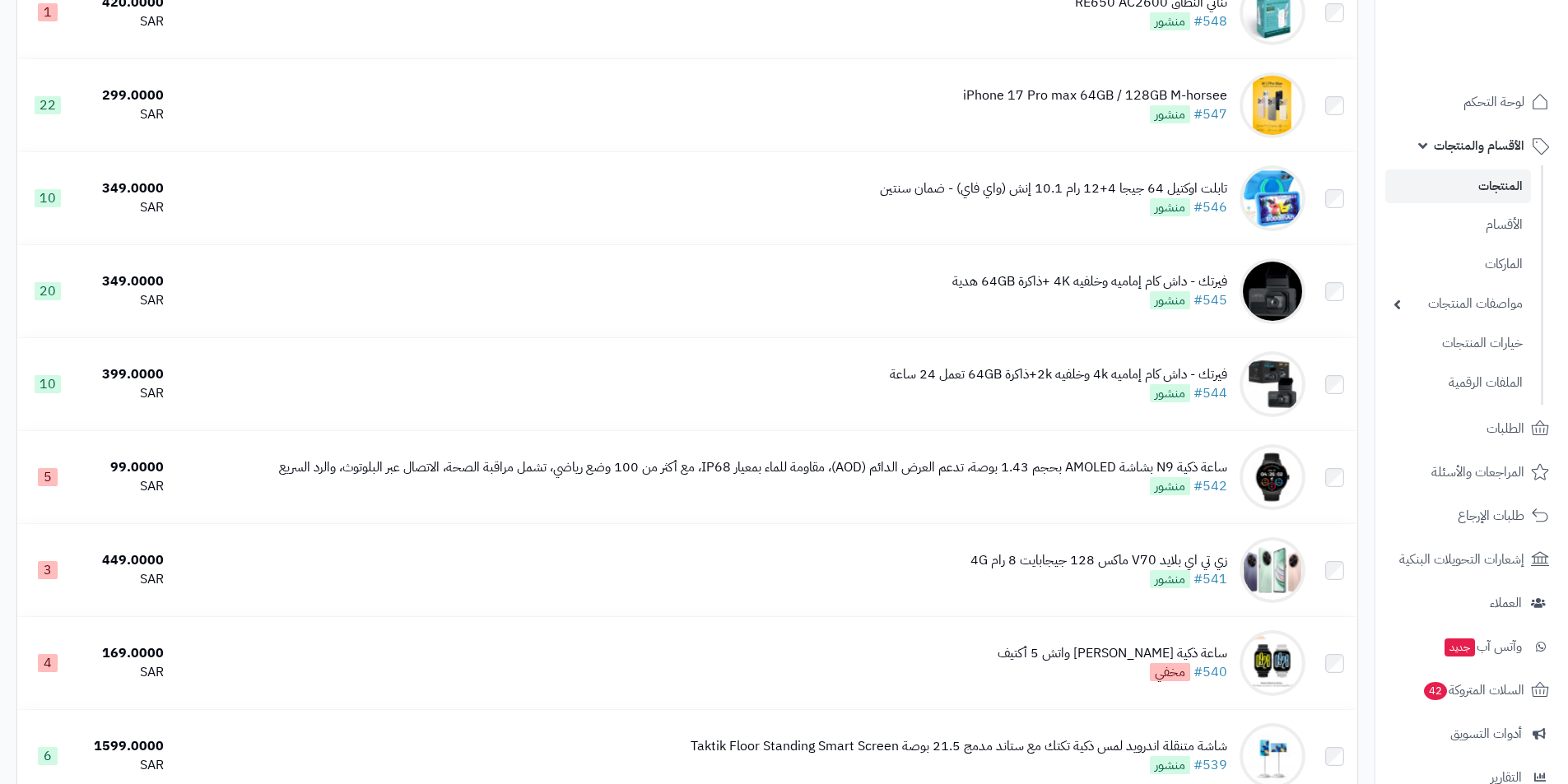
scroll to position [2798, 0]
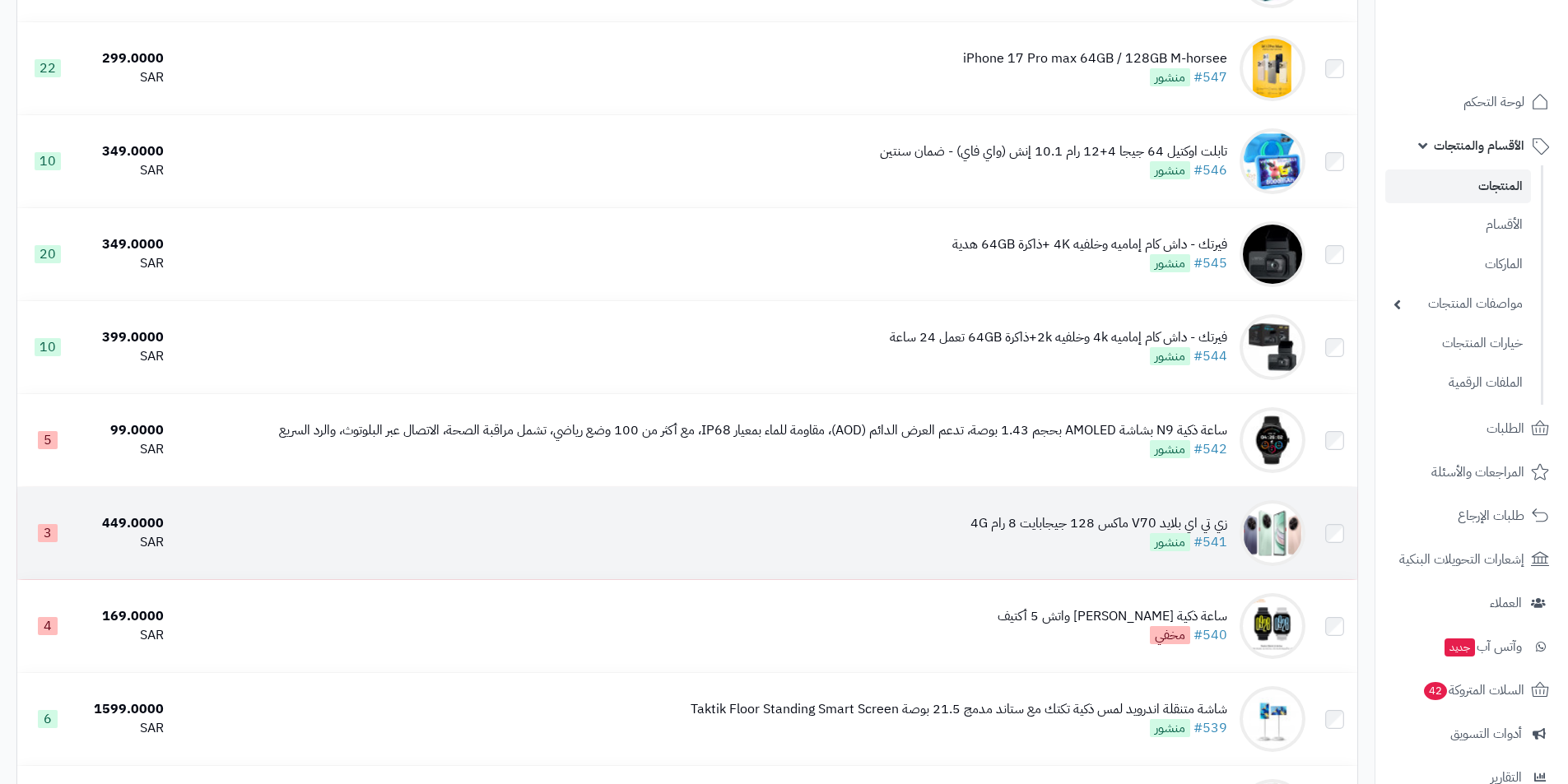
click at [1093, 518] on div "زي تي اي بلايد V70 ماكس 128 جيجابايت 8 رام 4G" at bounding box center [1099, 524] width 257 height 19
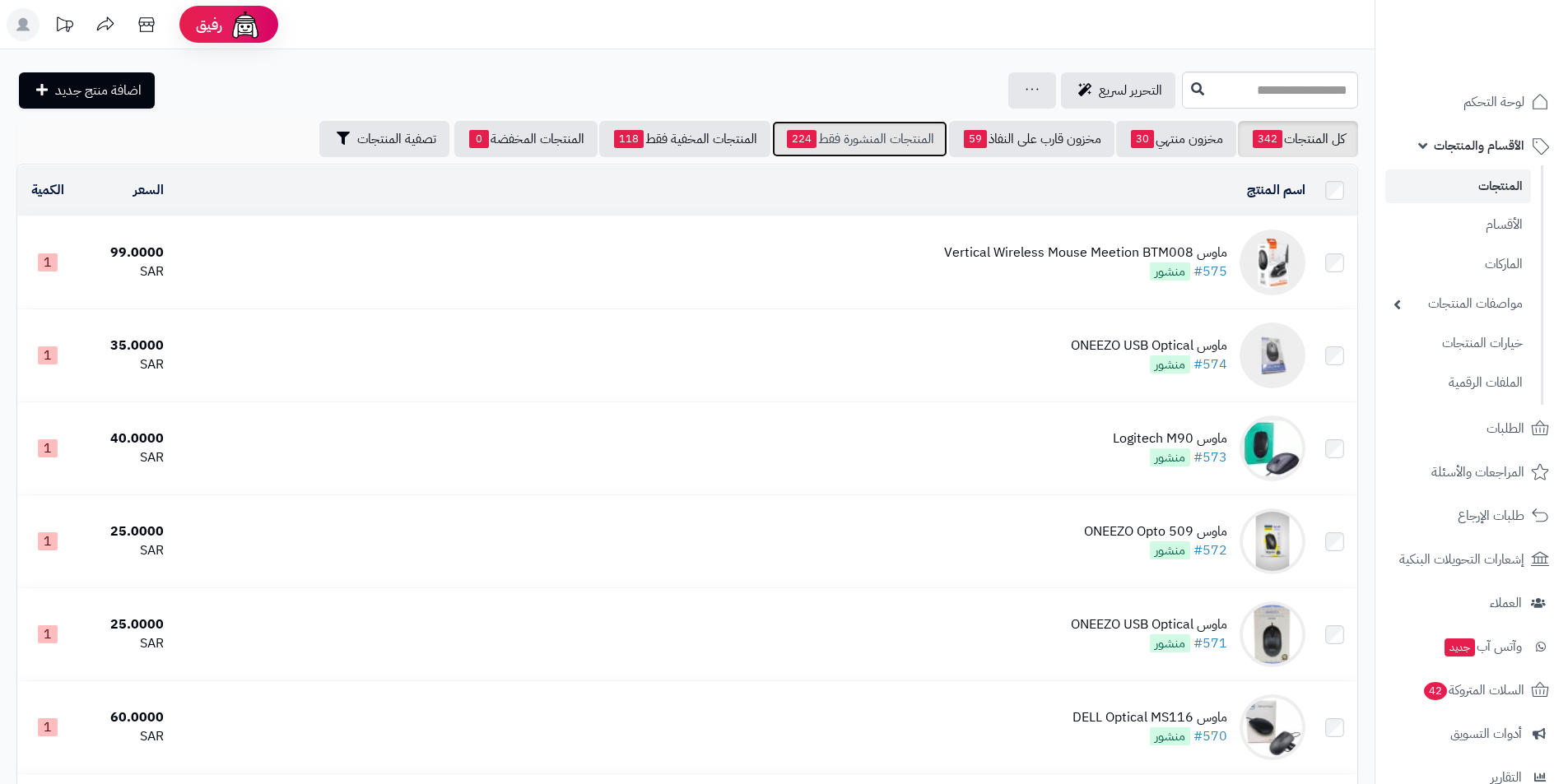
click at [793, 147] on span "224" at bounding box center [802, 139] width 30 height 18
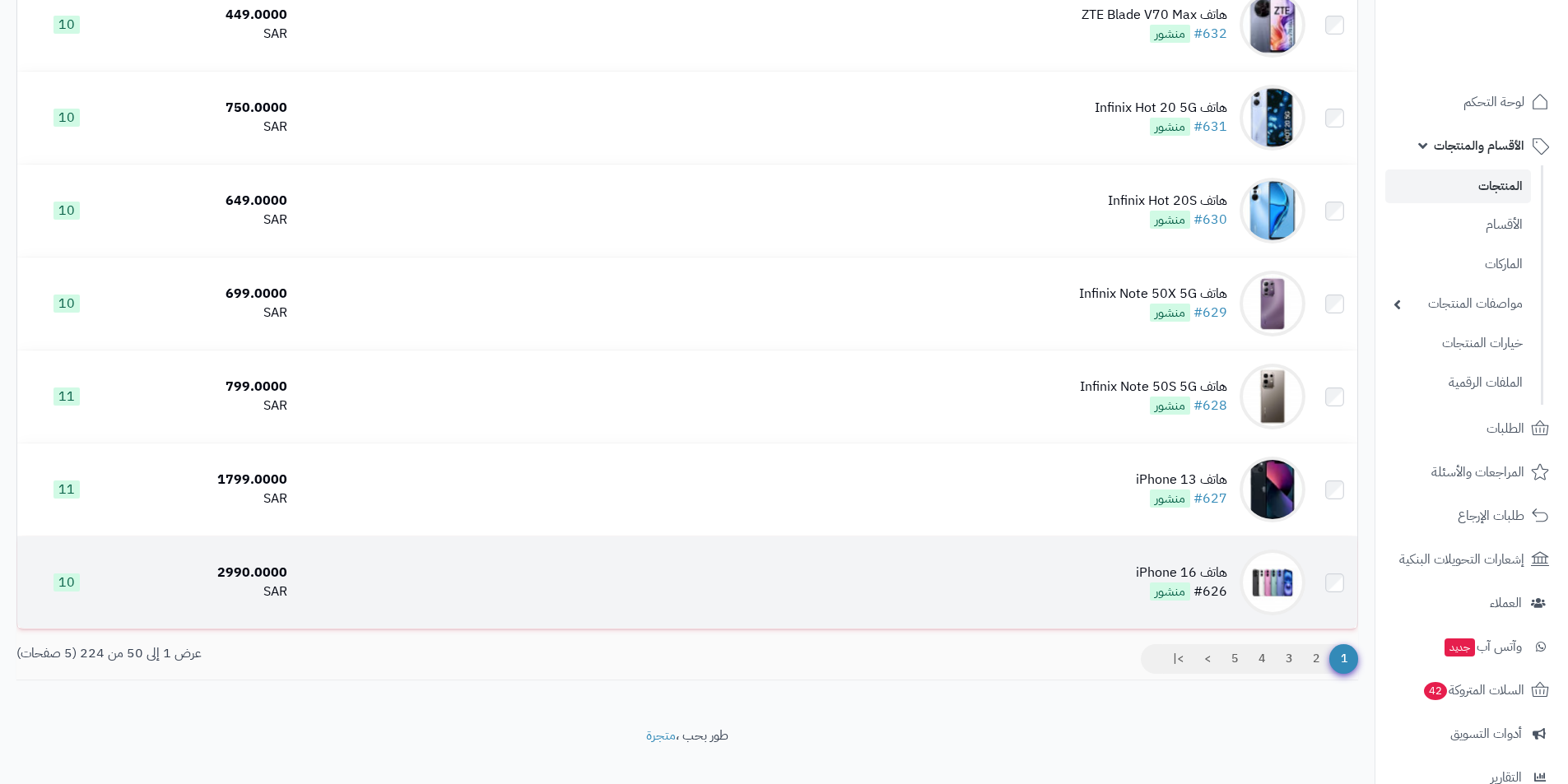
scroll to position [4258, 0]
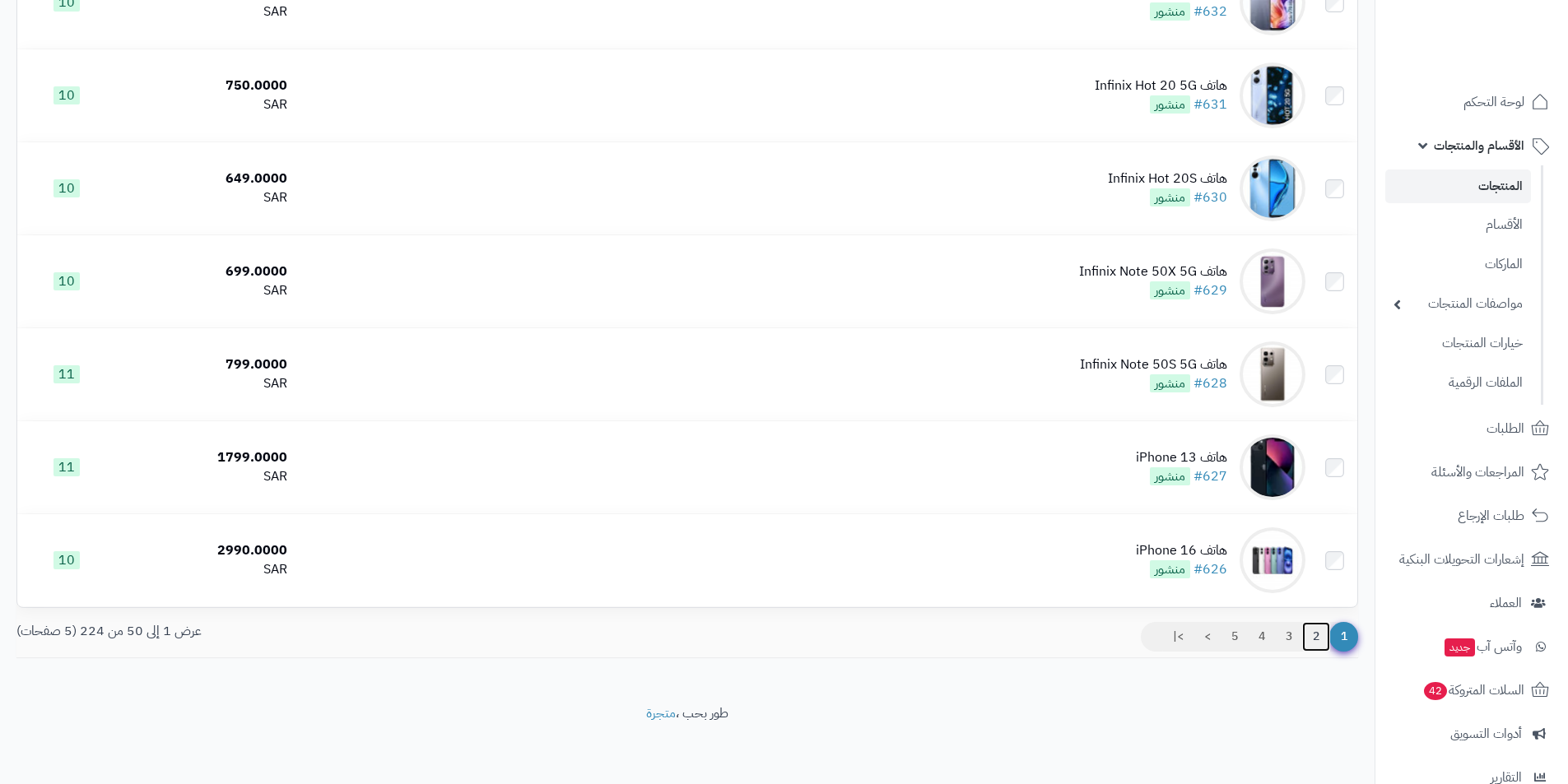
click at [1320, 638] on link "2" at bounding box center [1316, 637] width 28 height 30
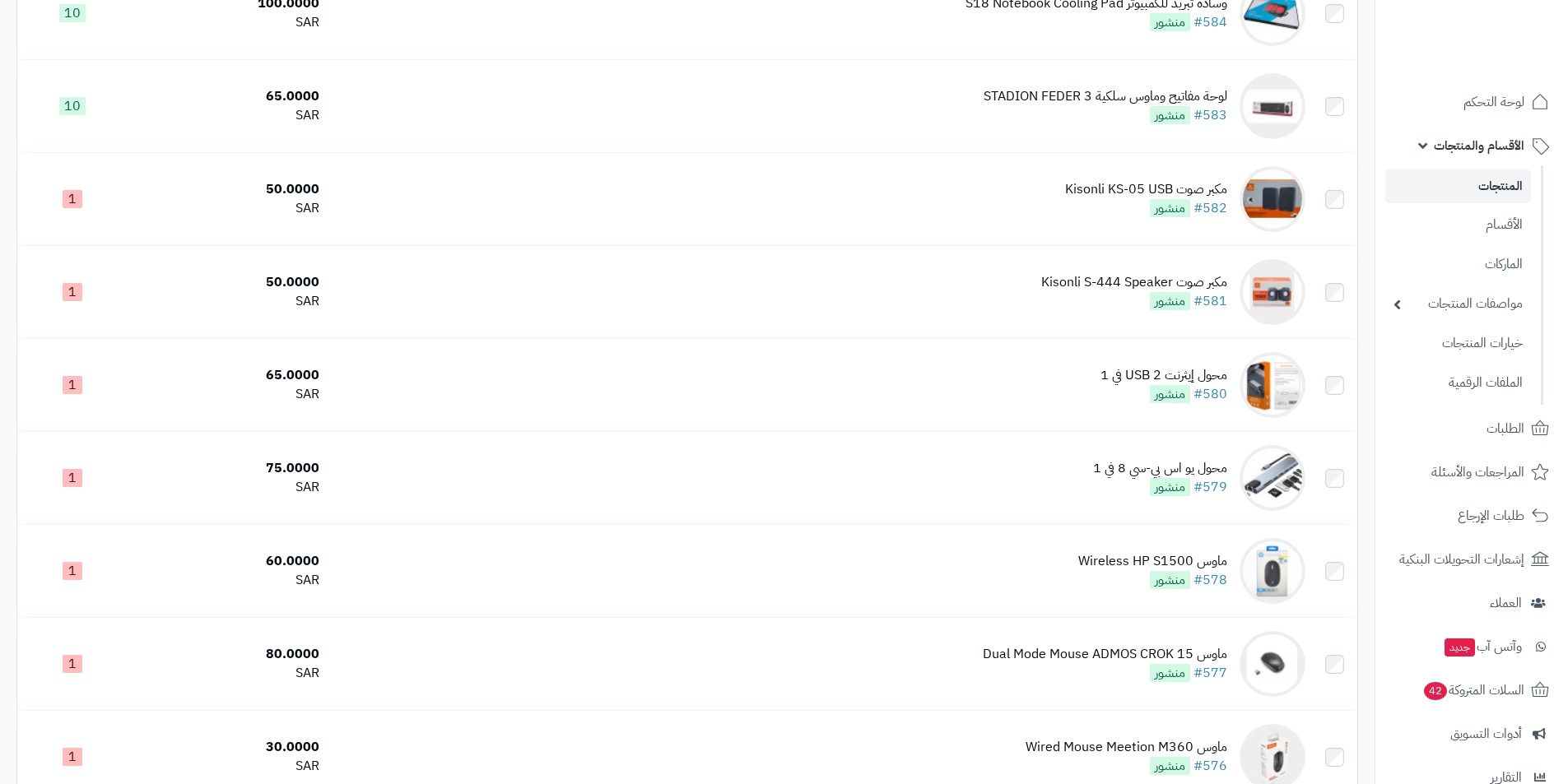
scroll to position [4258, 0]
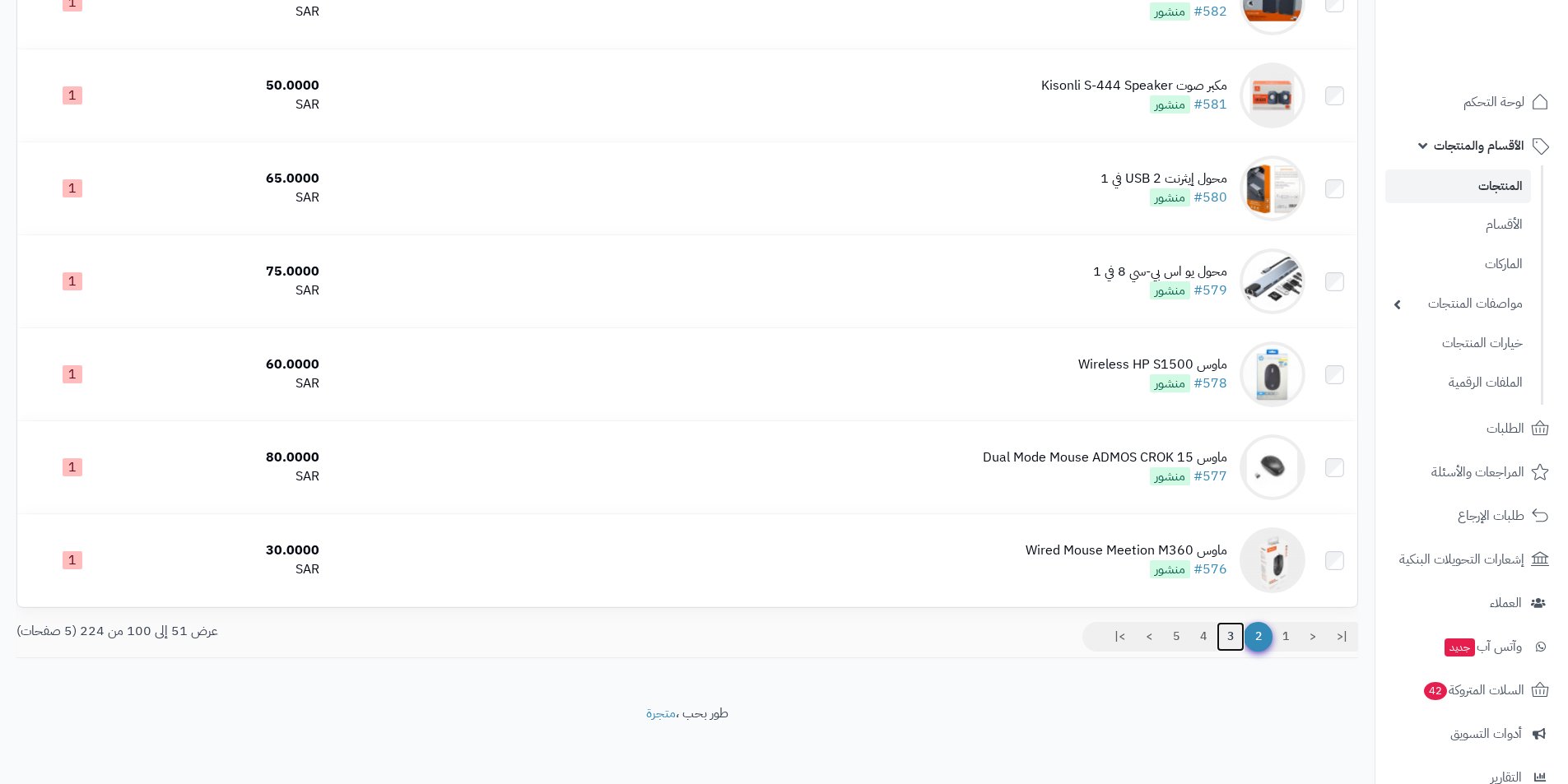
click at [1237, 635] on link "3" at bounding box center [1230, 637] width 28 height 30
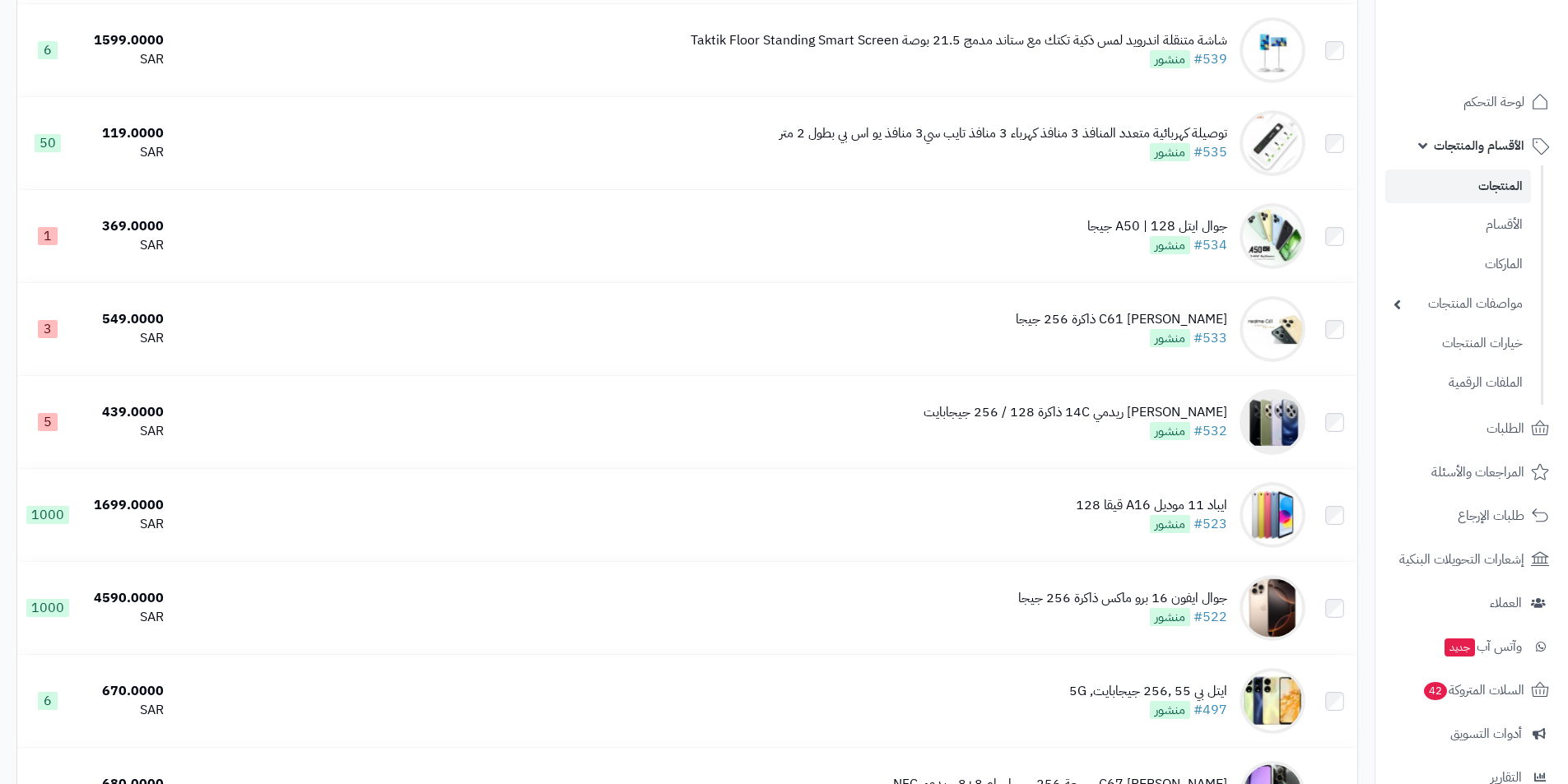
scroll to position [3292, 0]
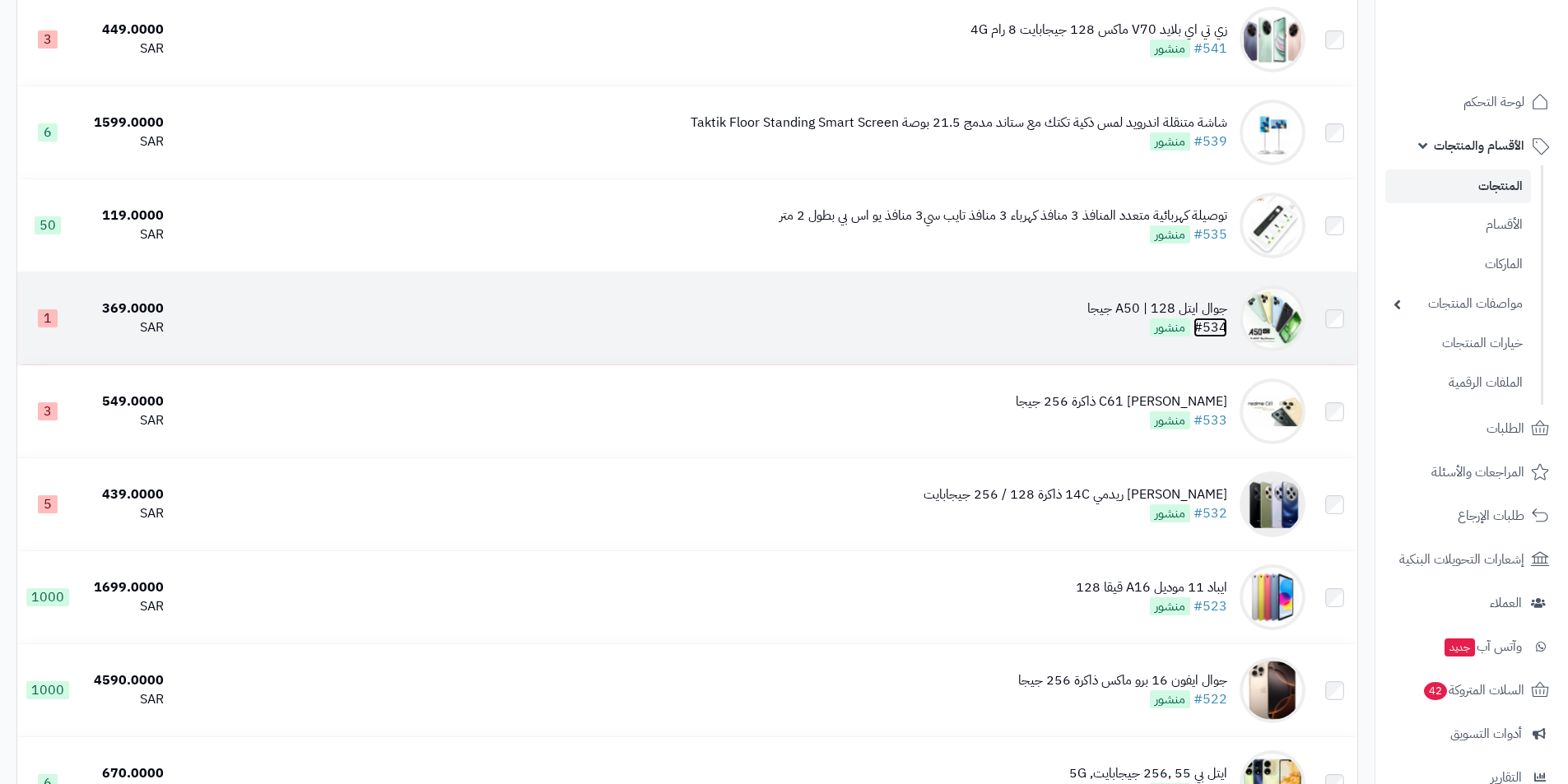
click at [1220, 322] on link "#534" at bounding box center [1210, 327] width 34 height 20
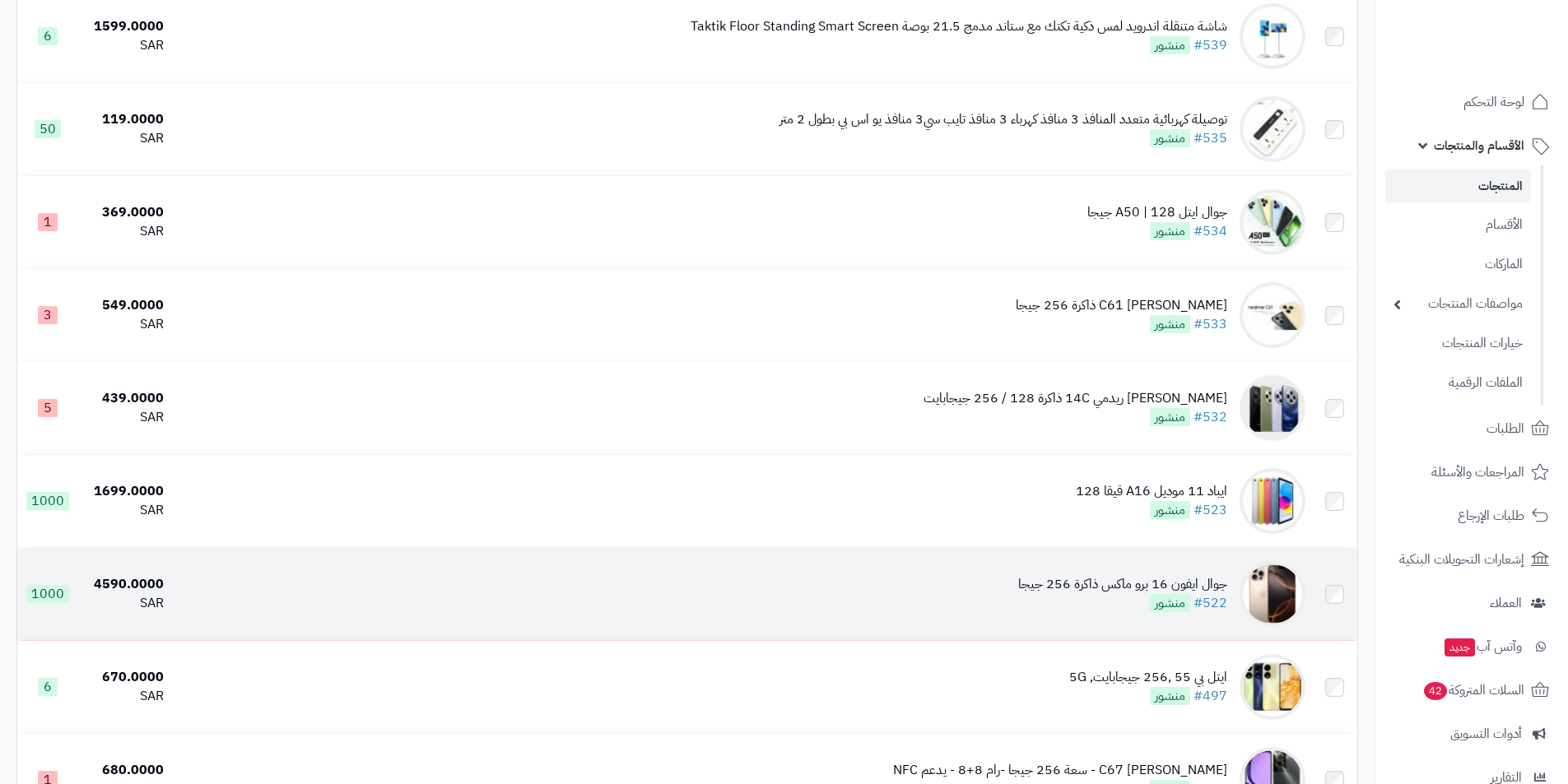
scroll to position [3538, 0]
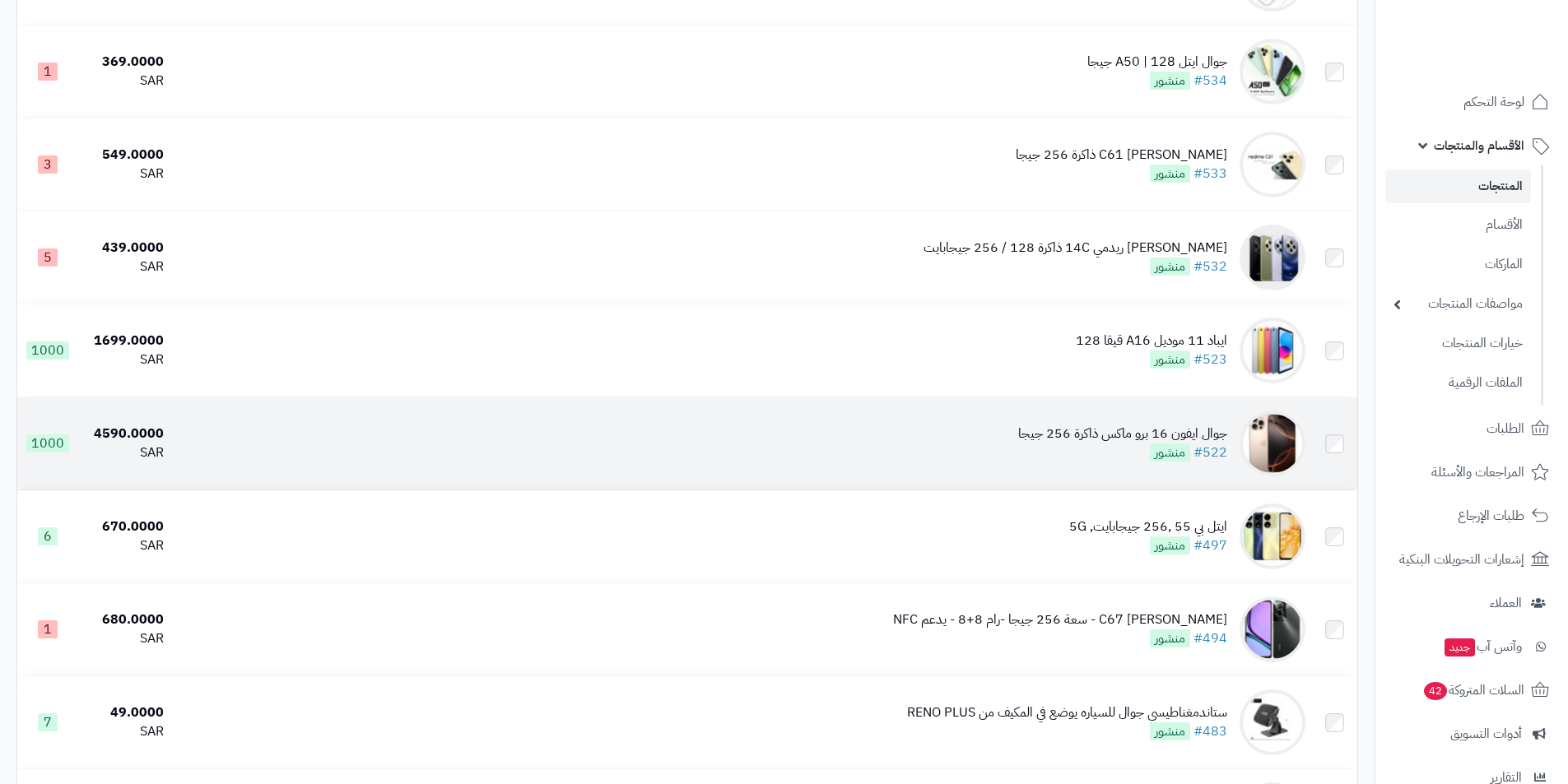
click at [1141, 430] on div "جوال ايفون 16 برو ماكس ذاكرة 256 جيجا" at bounding box center [1123, 434] width 209 height 19
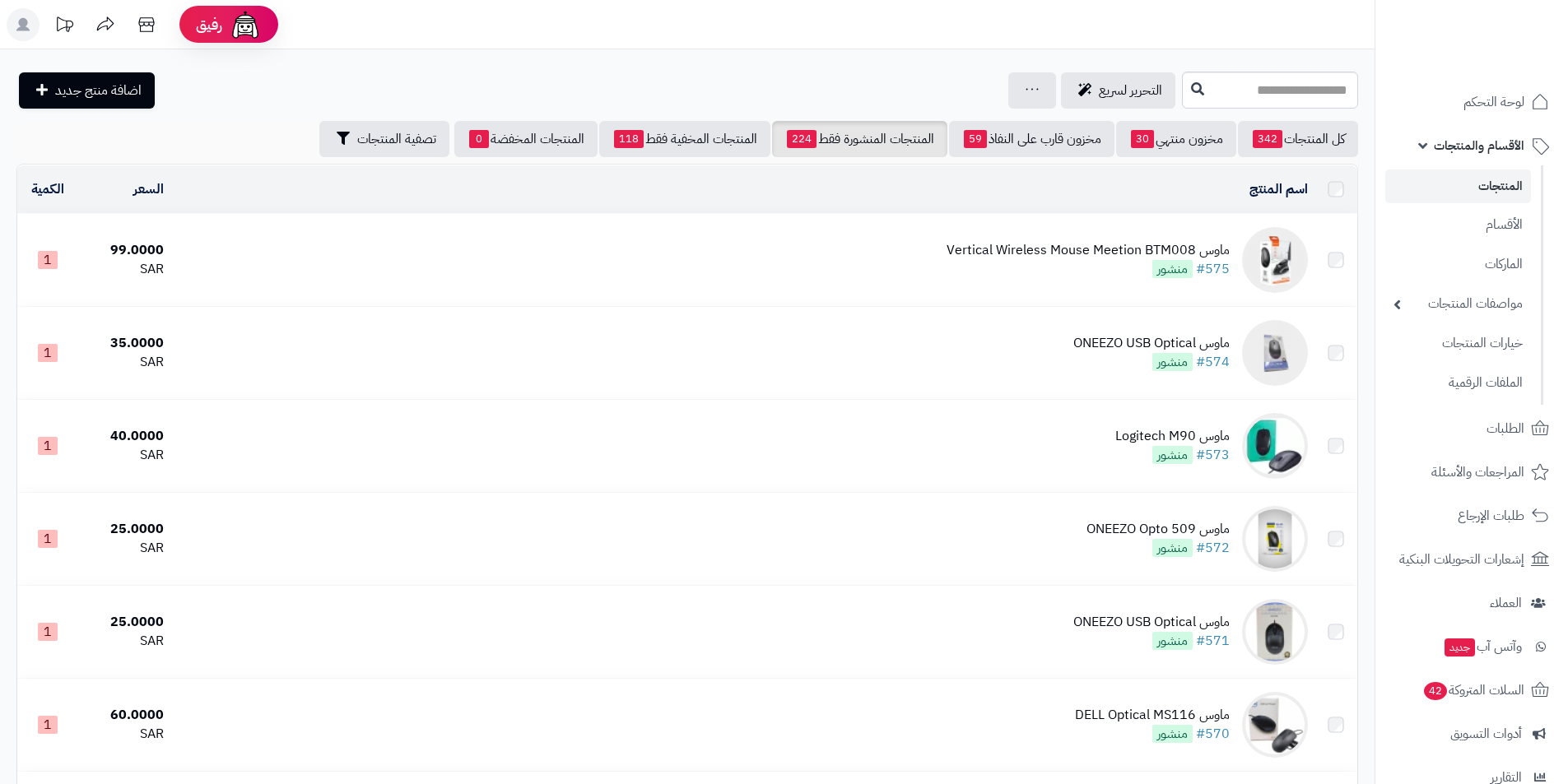
scroll to position [3538, 0]
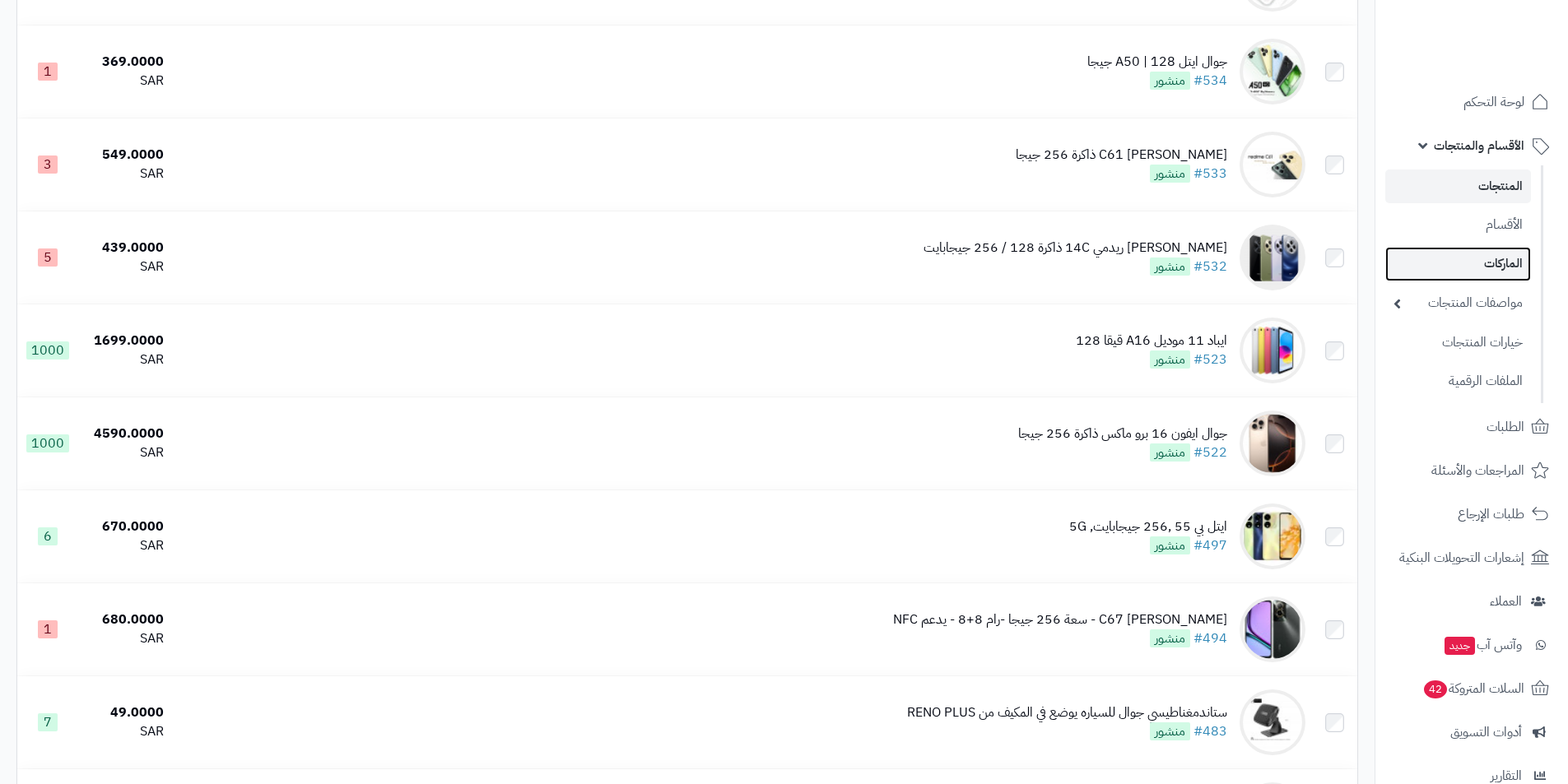
click at [1519, 256] on link "الماركات" at bounding box center [1458, 263] width 146 height 34
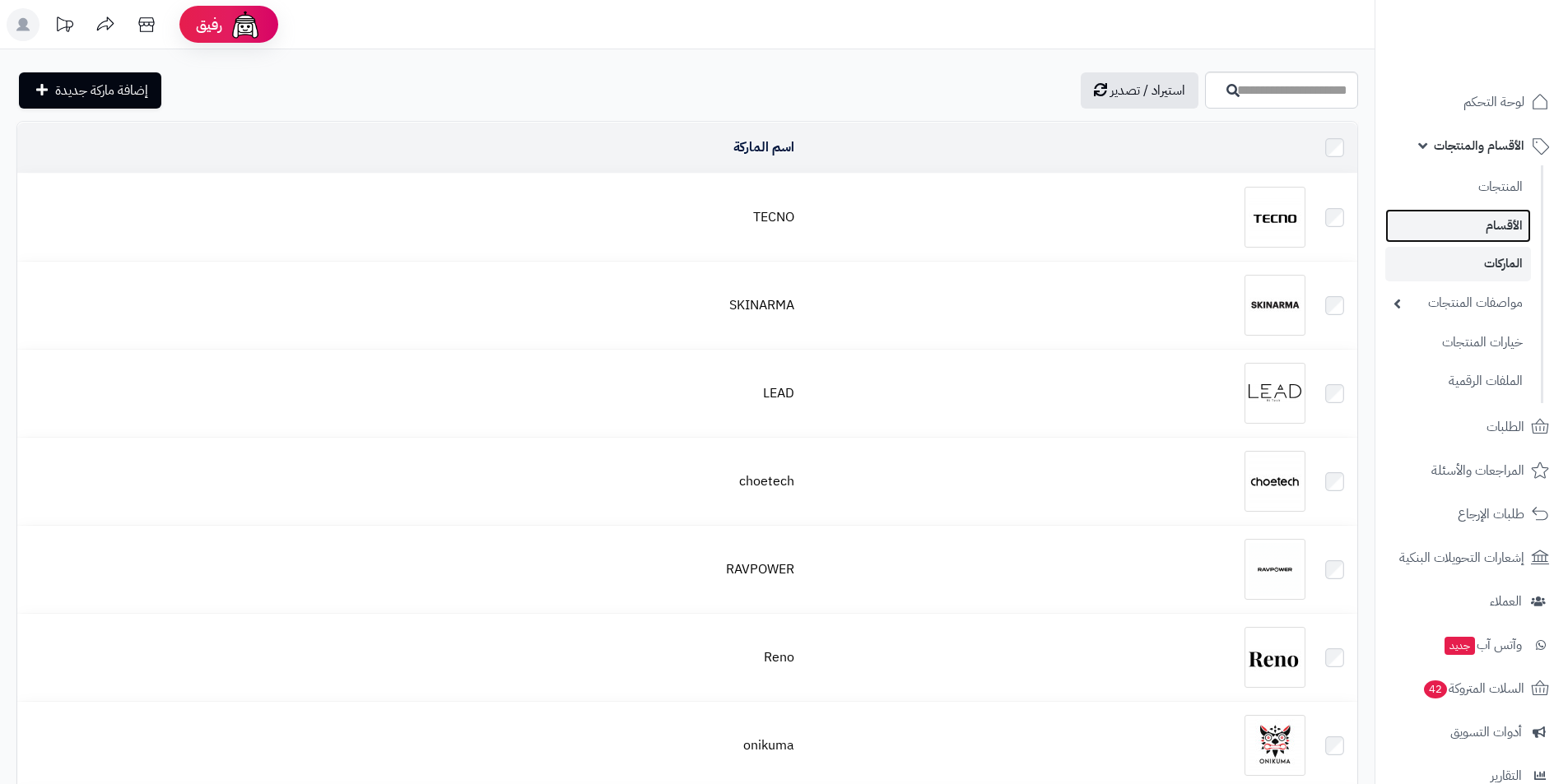
click at [1508, 232] on link "الأقسام" at bounding box center [1458, 225] width 146 height 34
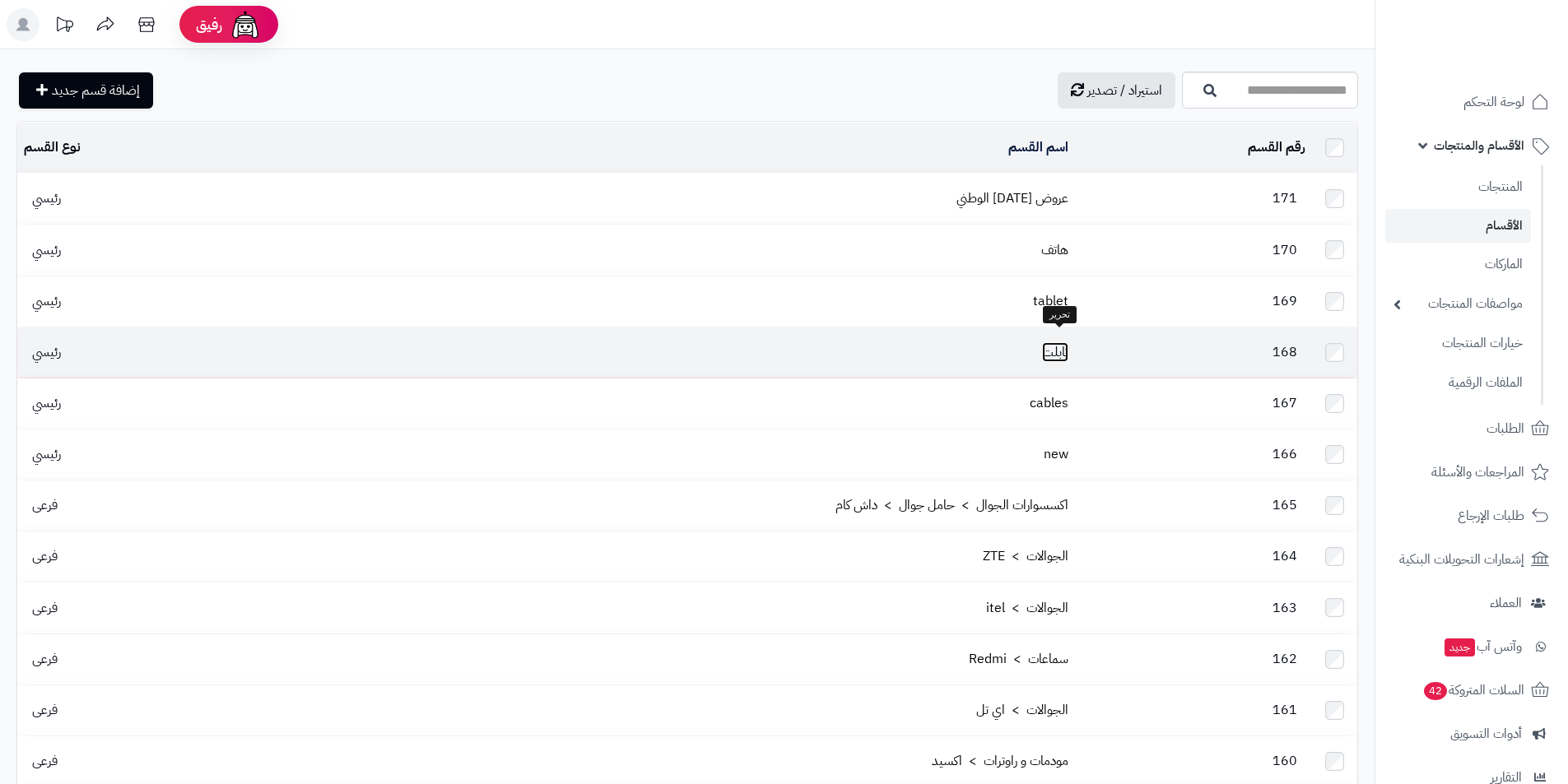
click at [1051, 343] on link "تابلت" at bounding box center [1056, 352] width 26 height 20
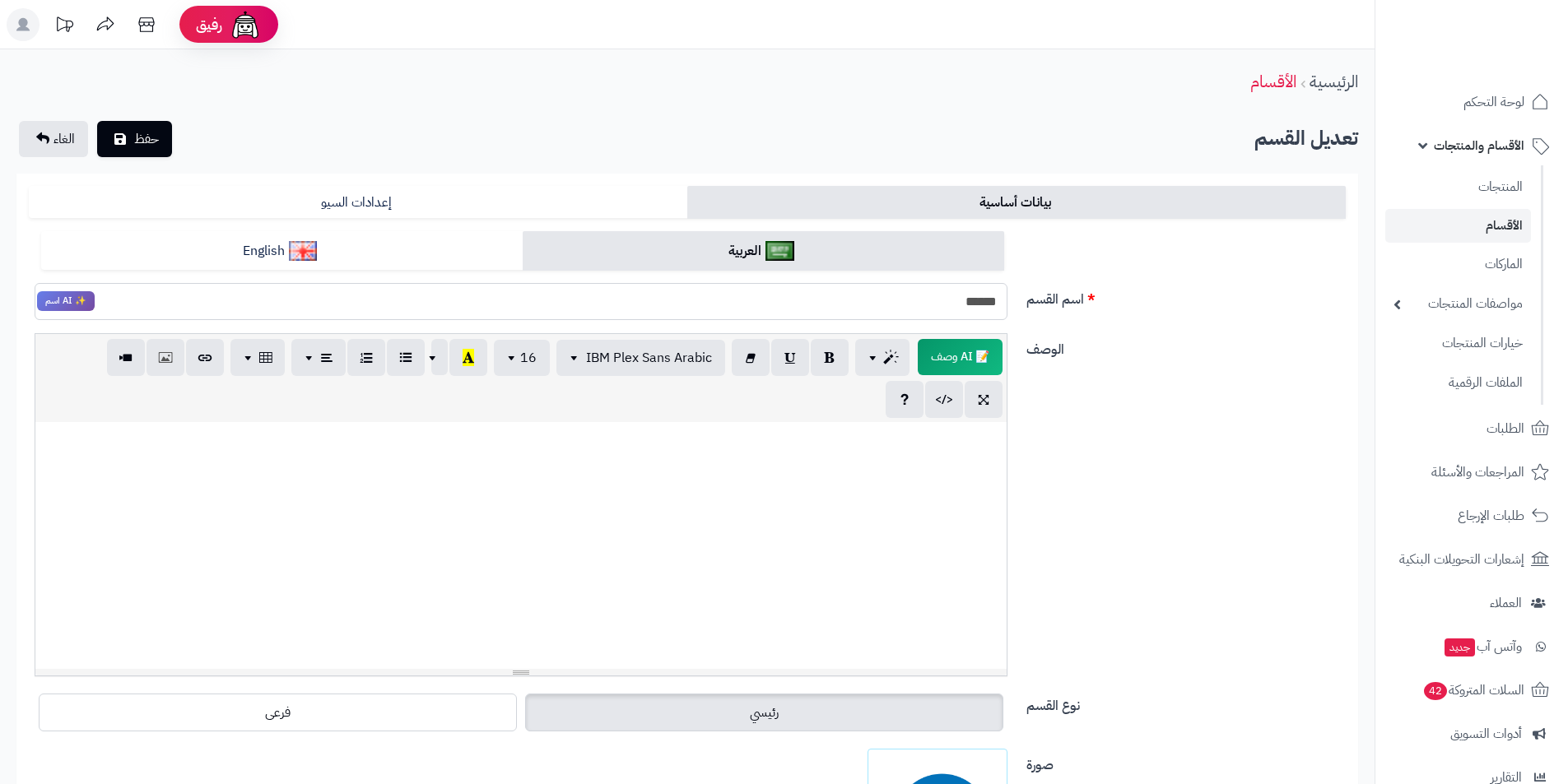
drag, startPoint x: 972, startPoint y: 306, endPoint x: 1010, endPoint y: 302, distance: 38.2
click at [1010, 302] on div "***** ✨ AI اسم" at bounding box center [520, 302] width 998 height 37
click at [1453, 184] on link "المنتجات" at bounding box center [1458, 186] width 146 height 34
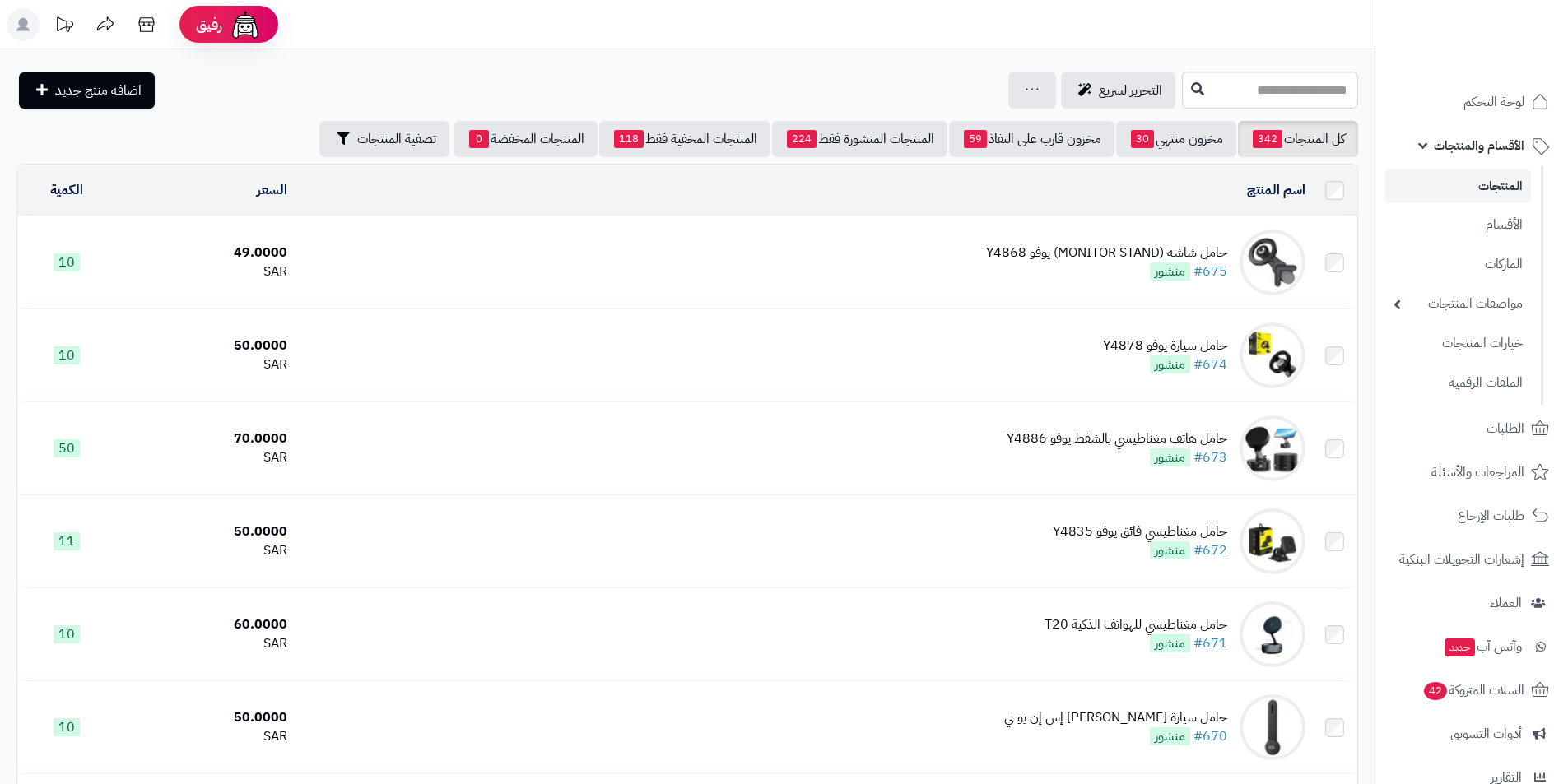
click at [909, 134] on link "المنتجات المنشورة فقط 224" at bounding box center [860, 138] width 176 height 36
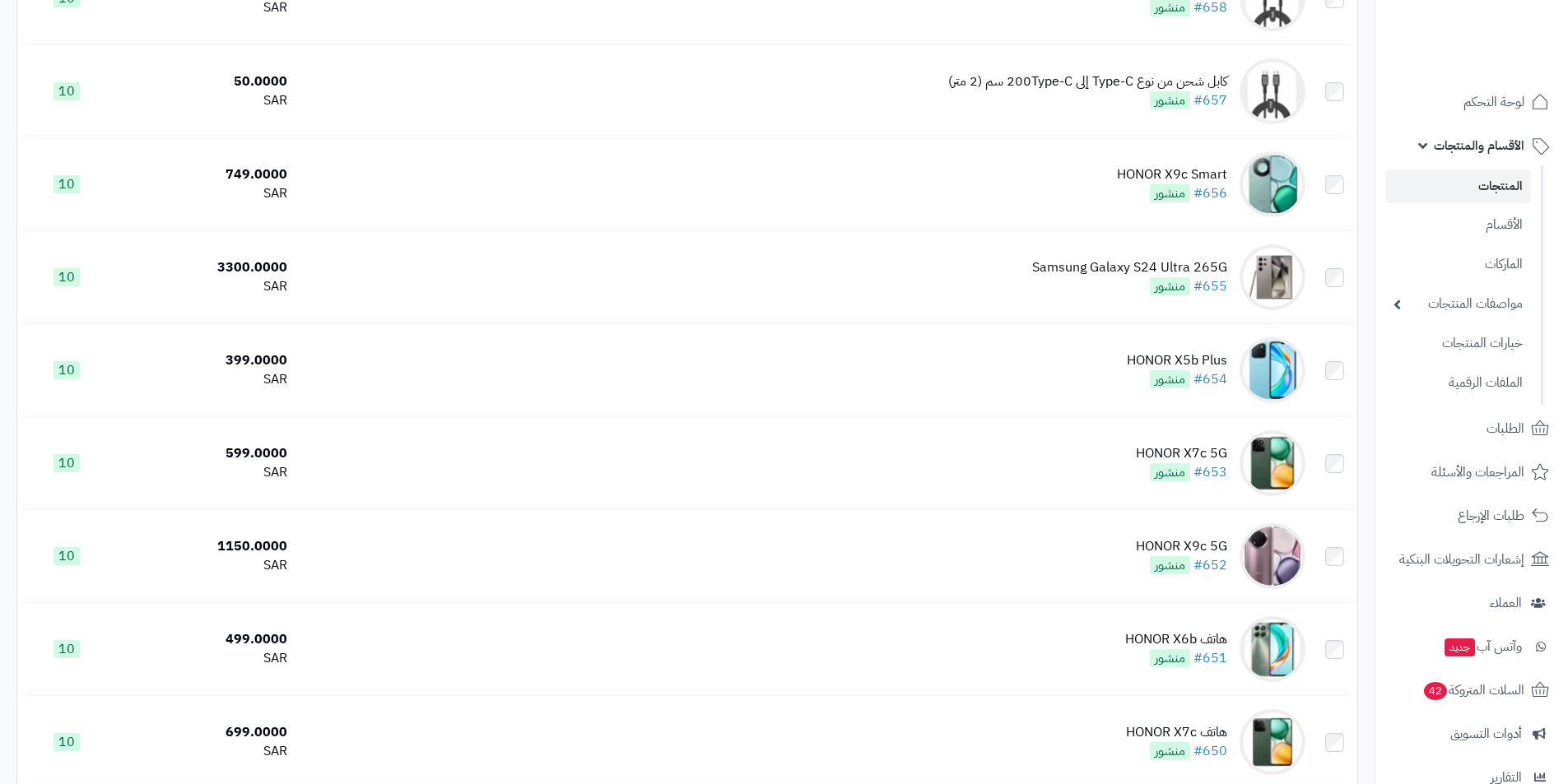
scroll to position [4258, 0]
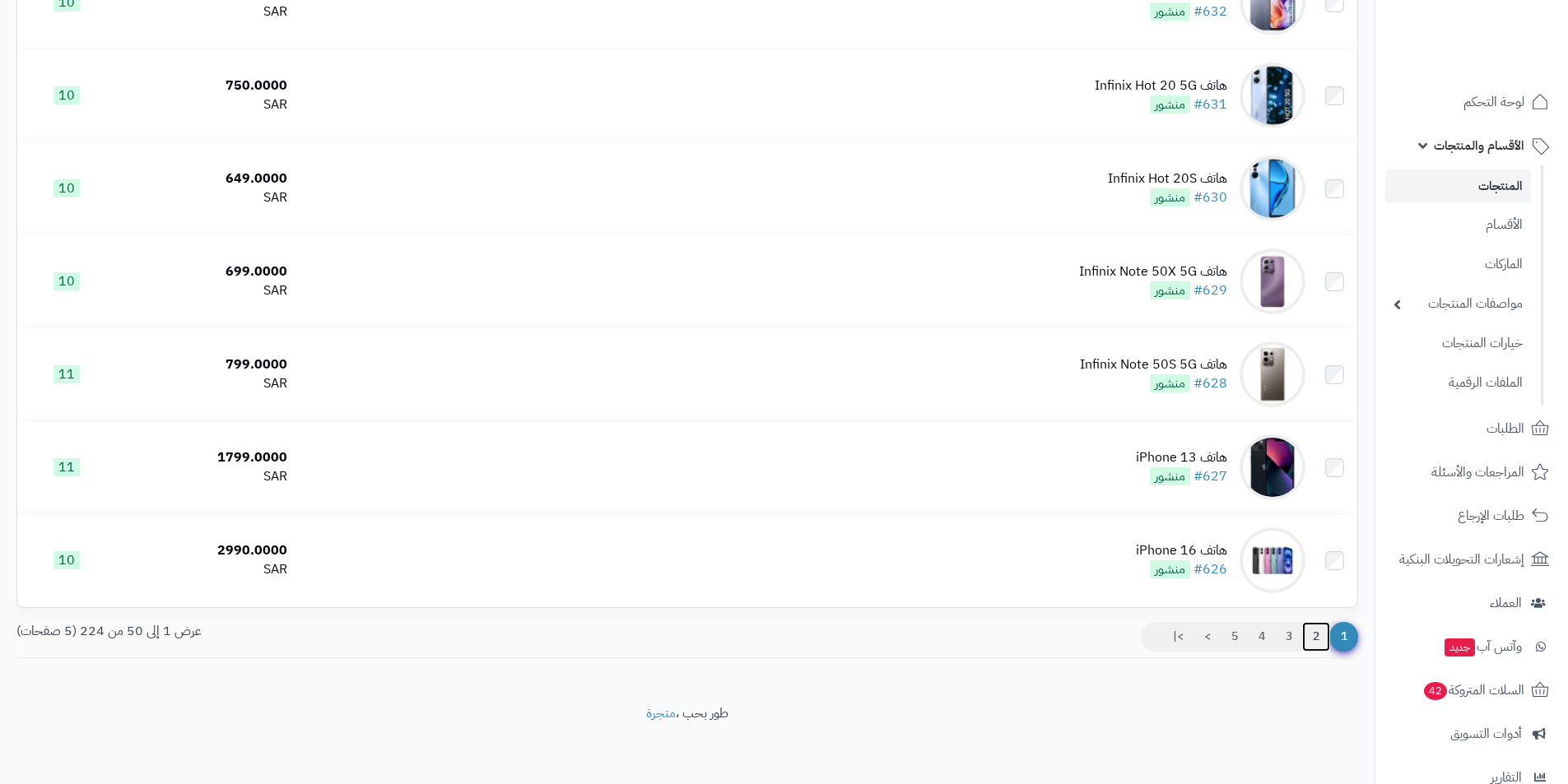
click at [1317, 635] on link "2" at bounding box center [1316, 637] width 28 height 30
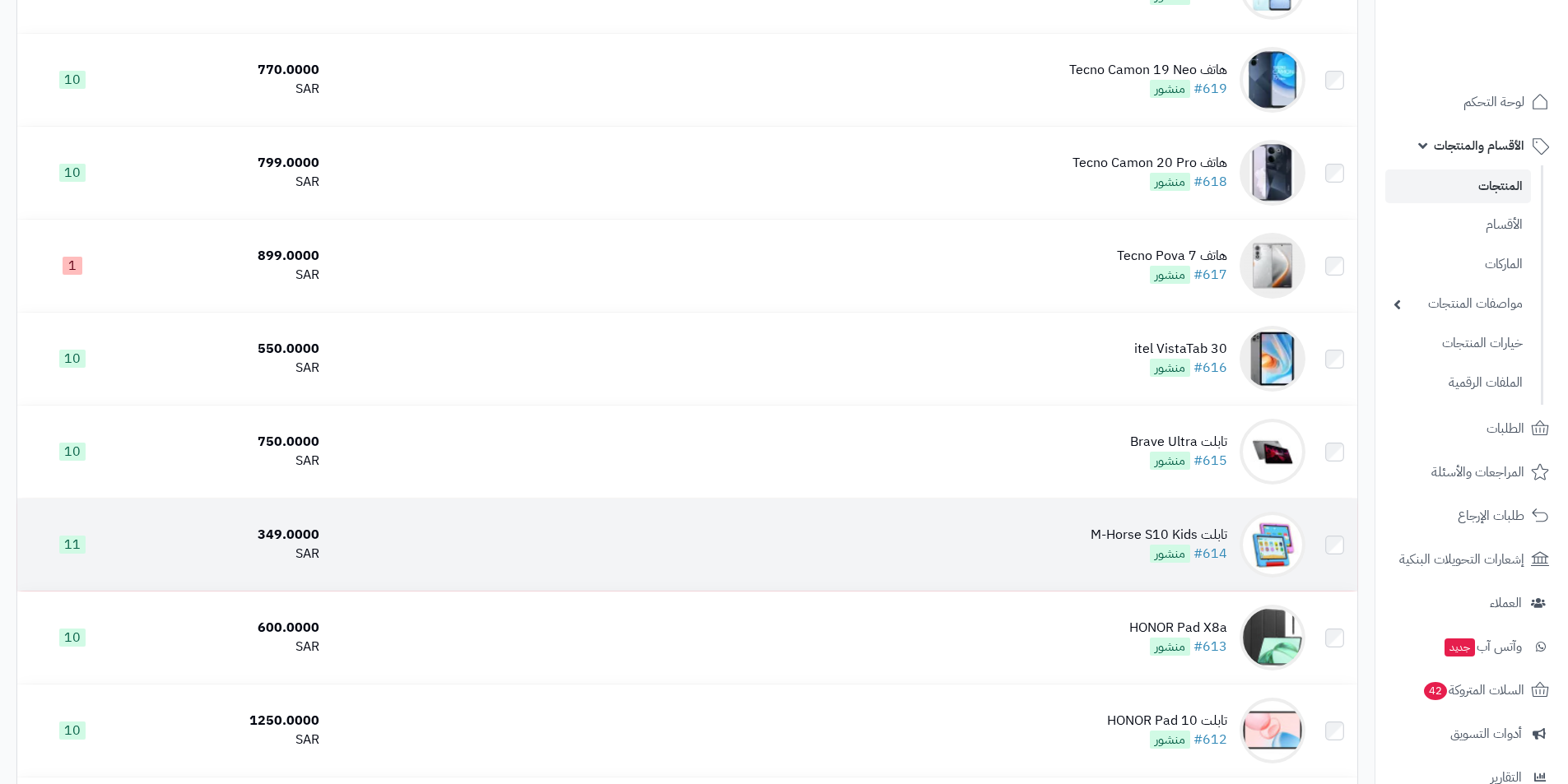
scroll to position [576, 0]
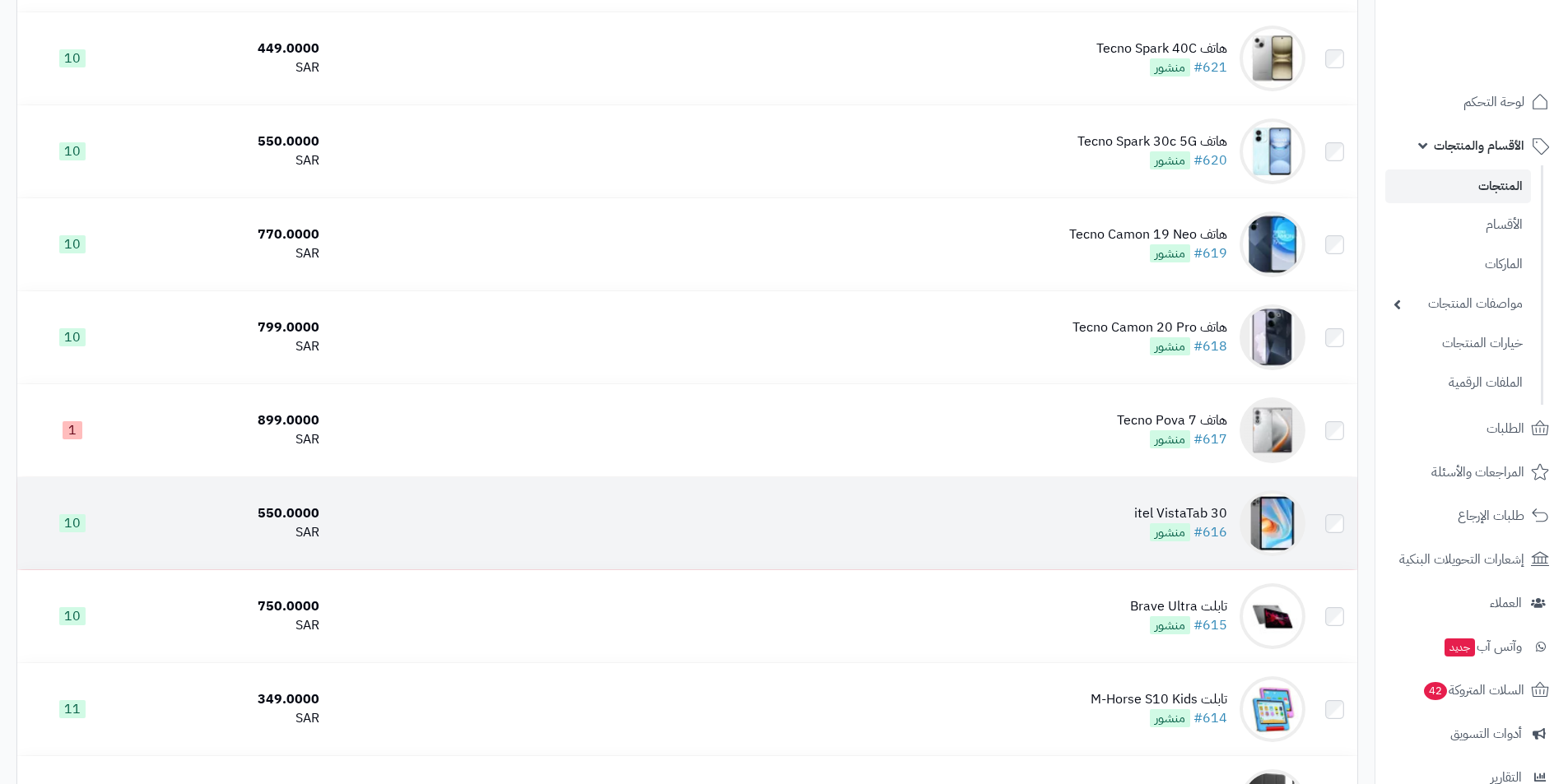
click at [1181, 508] on div "itel VistaTab 30" at bounding box center [1181, 514] width 93 height 19
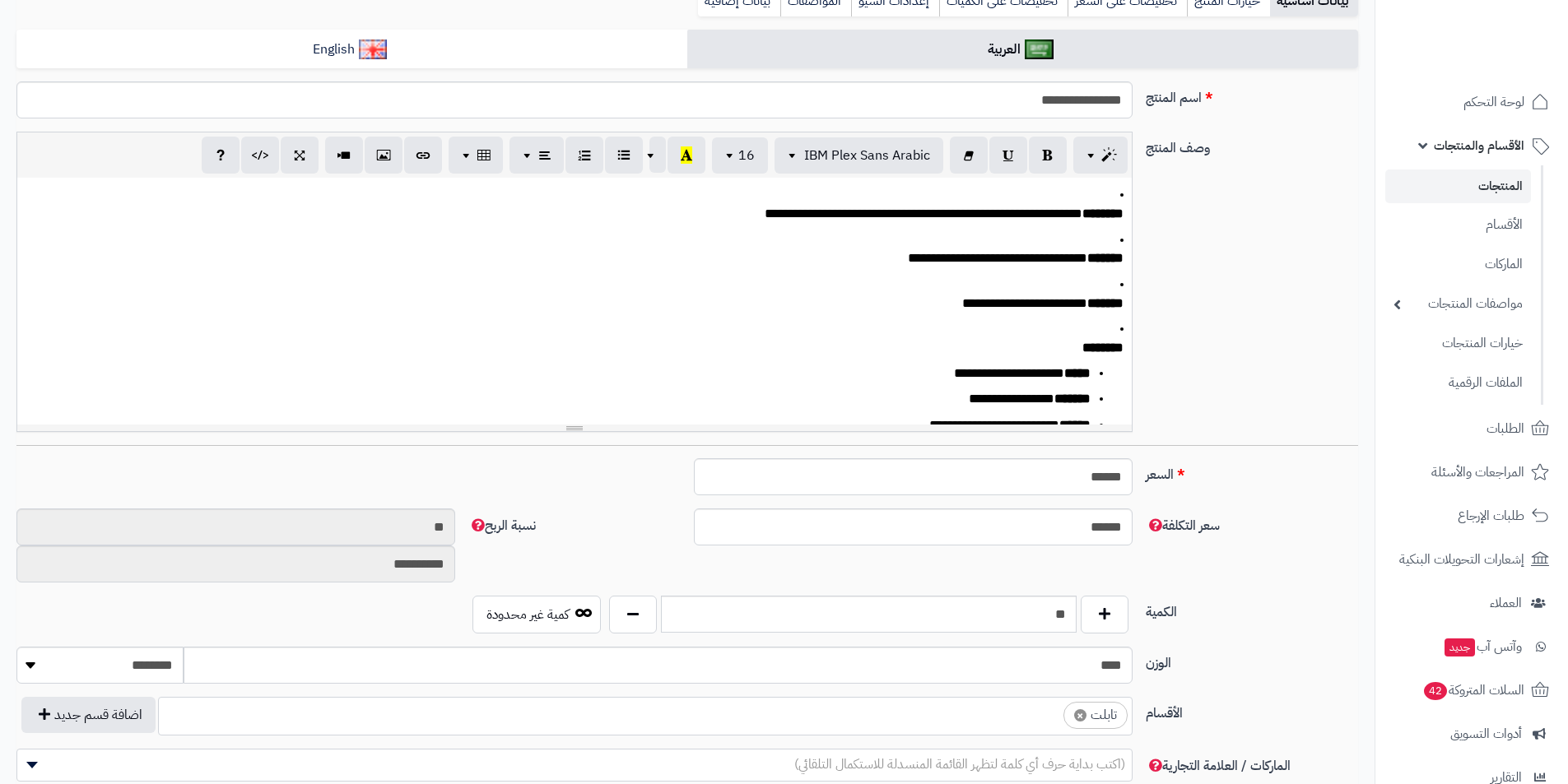
scroll to position [0, 12]
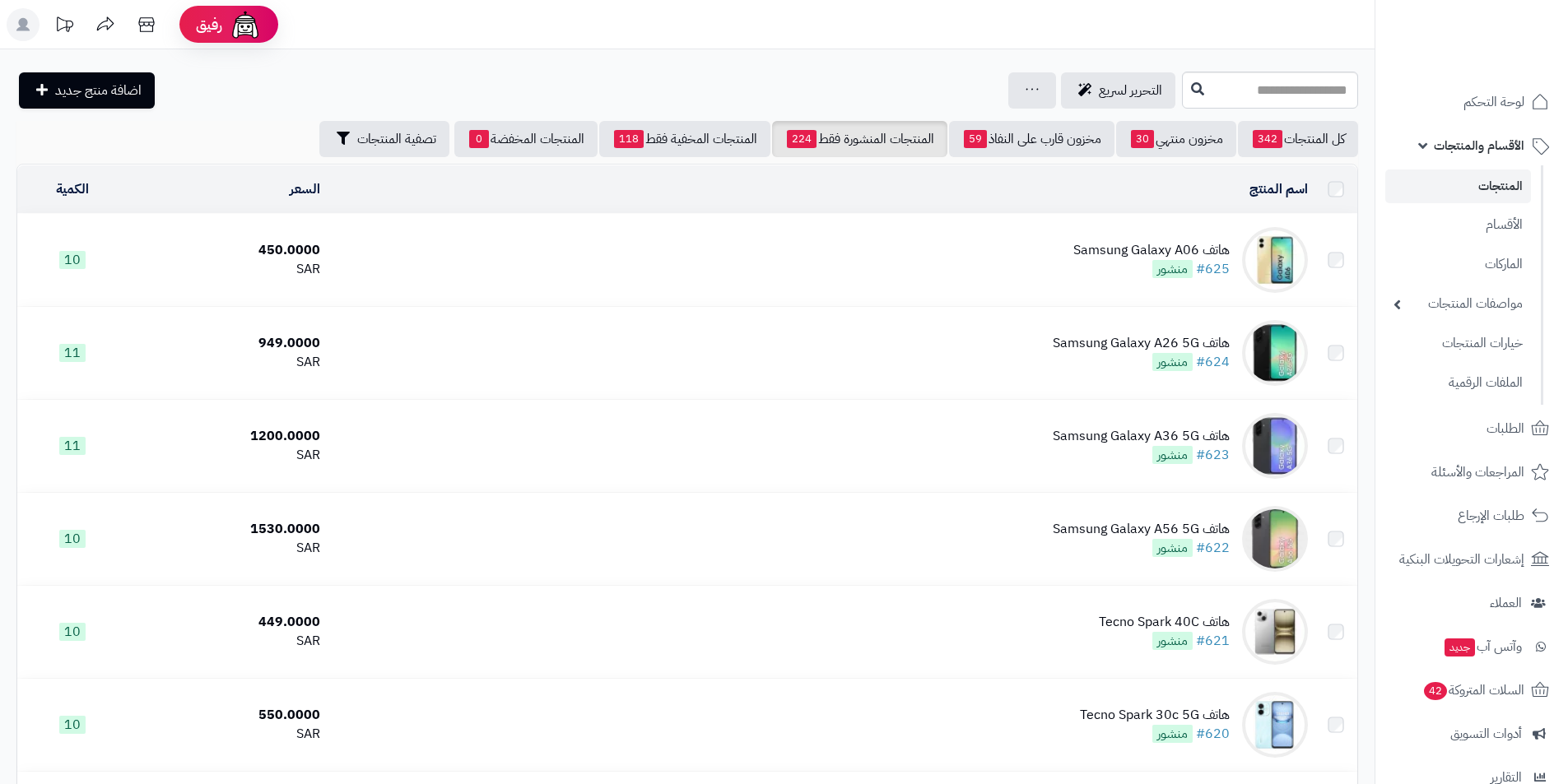
scroll to position [576, 0]
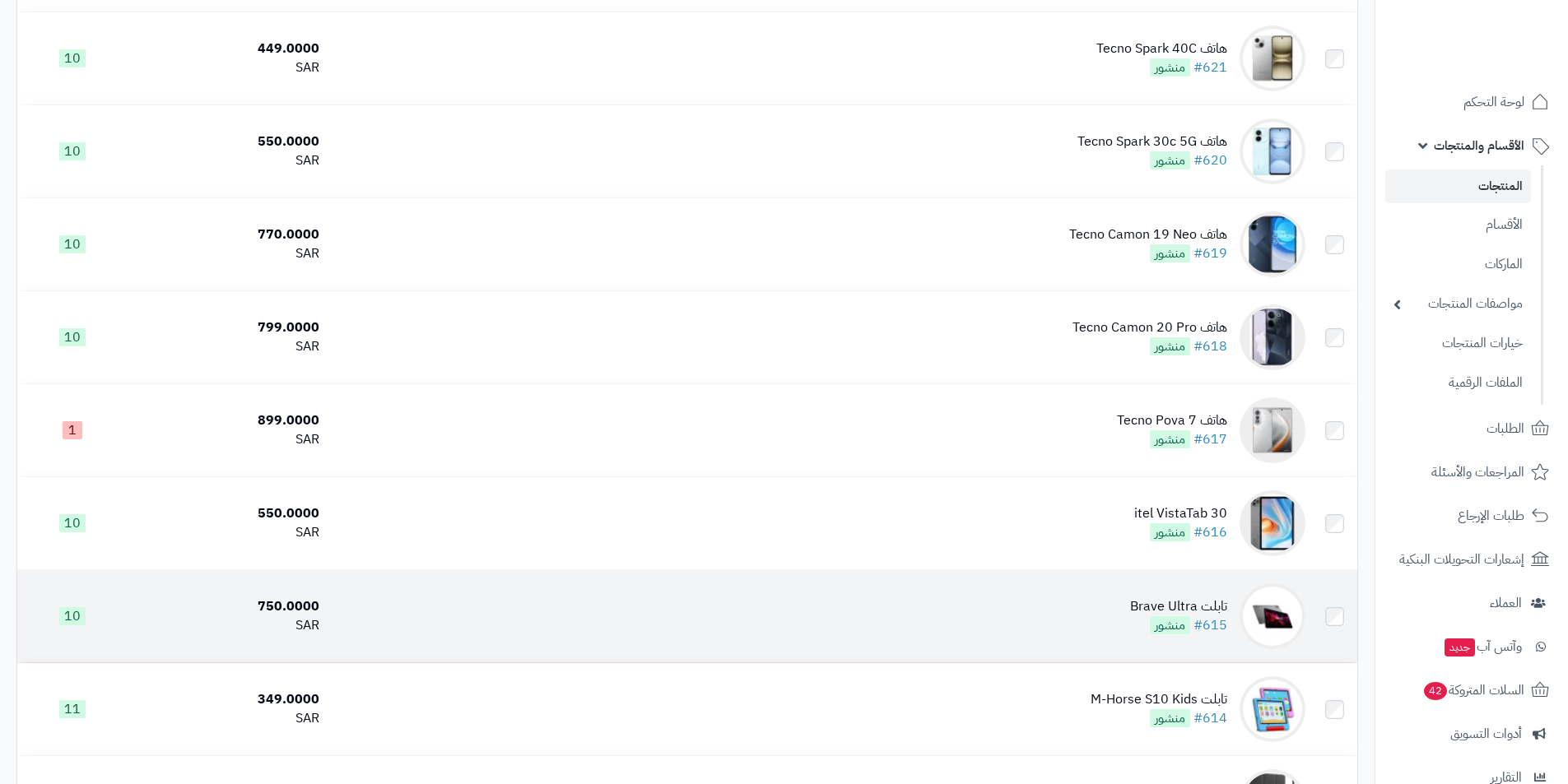
click at [1164, 604] on div "تابلت Brave Ultra" at bounding box center [1179, 607] width 97 height 19
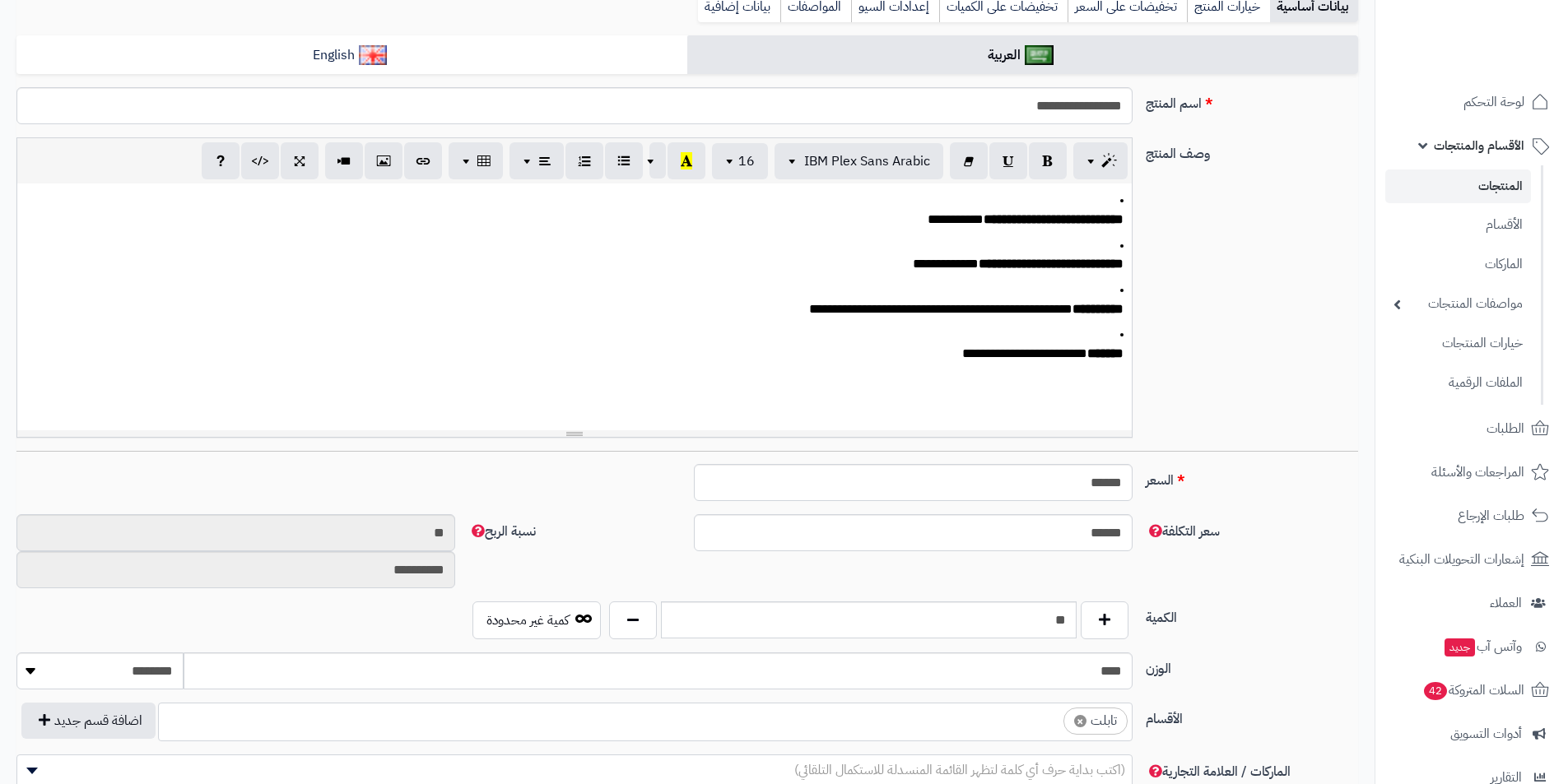
scroll to position [246, 0]
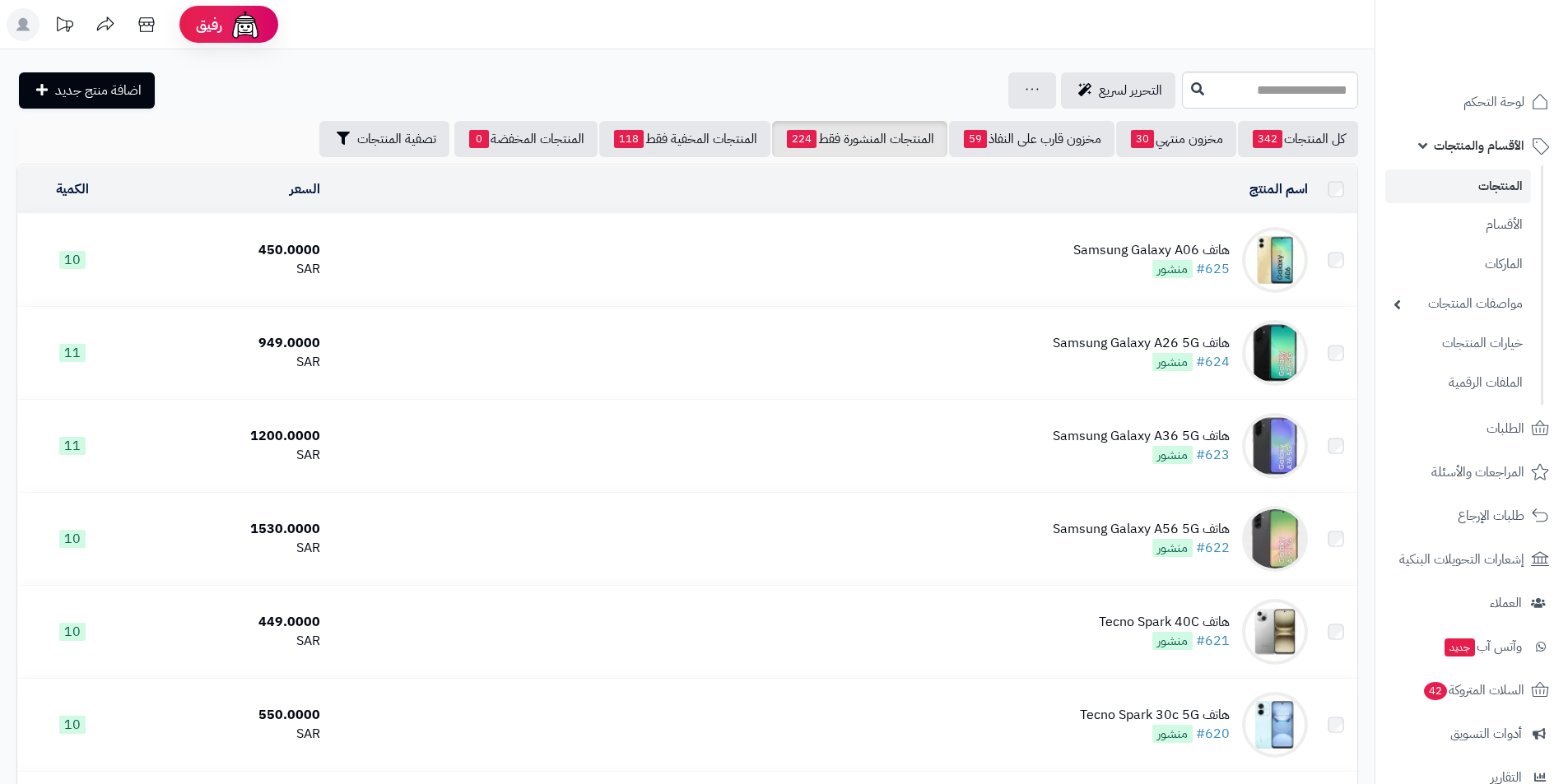
scroll to position [576, 0]
